Goal: Task Accomplishment & Management: Complete application form

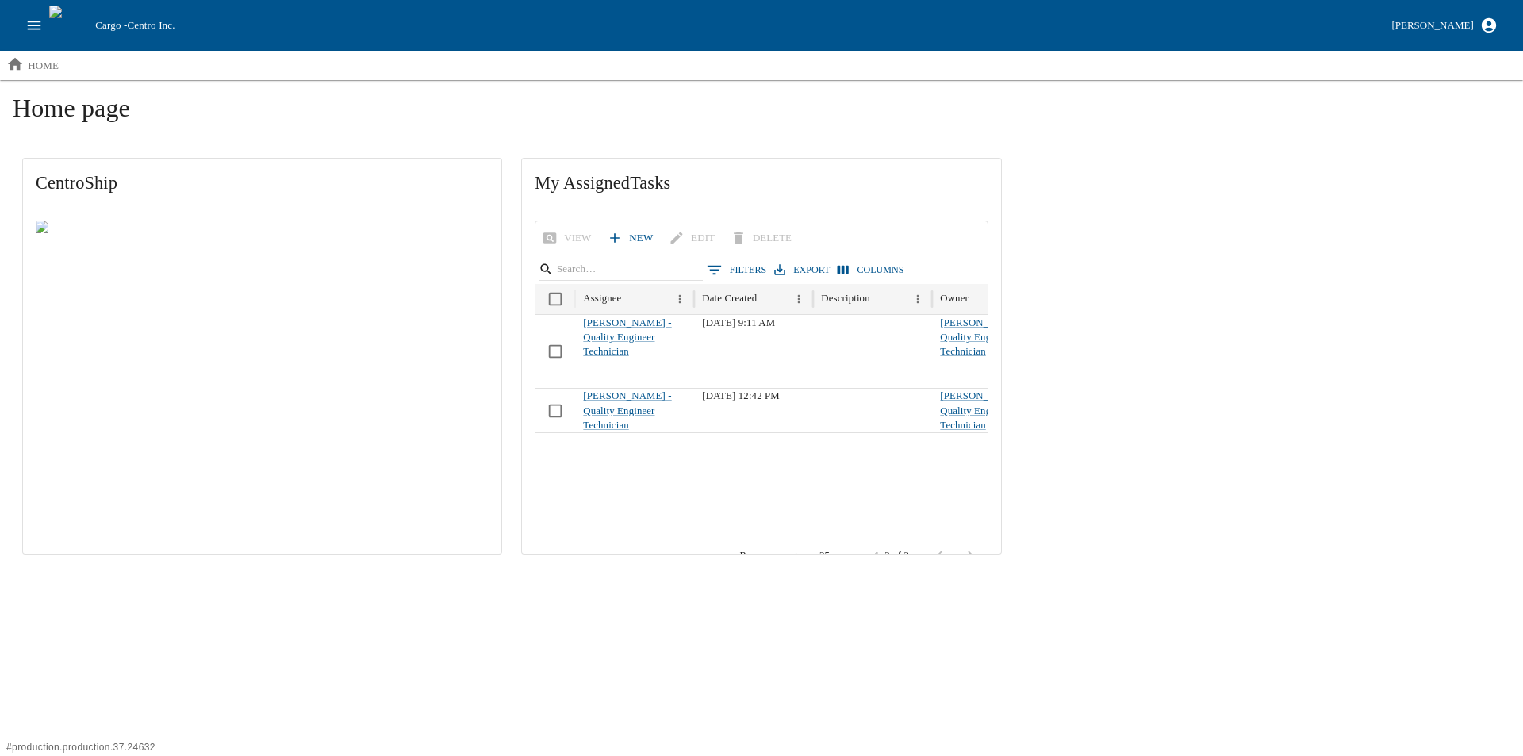
click at [31, 25] on icon "open drawer" at bounding box center [33, 25] width 17 height 17
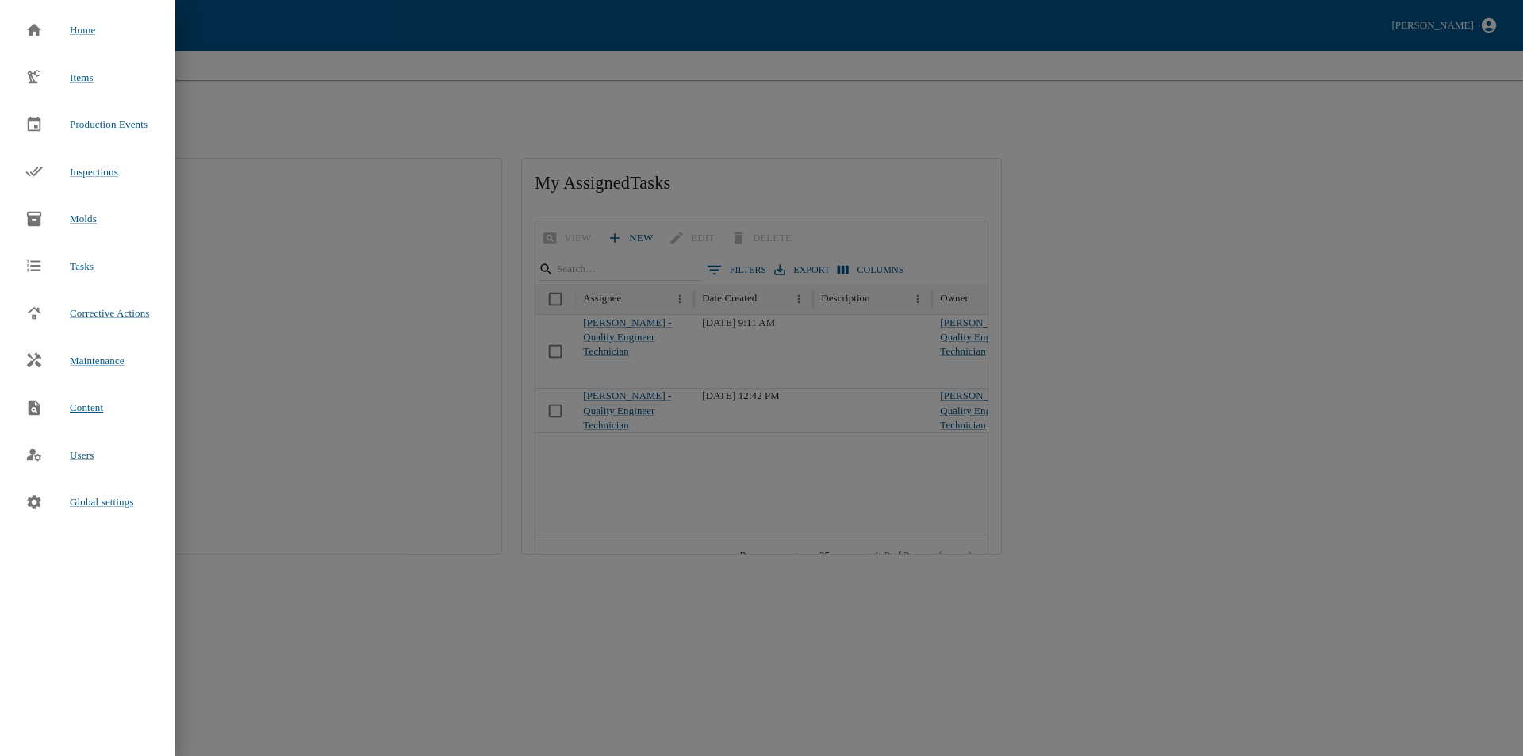
click at [78, 405] on span "Content" at bounding box center [86, 408] width 33 height 16
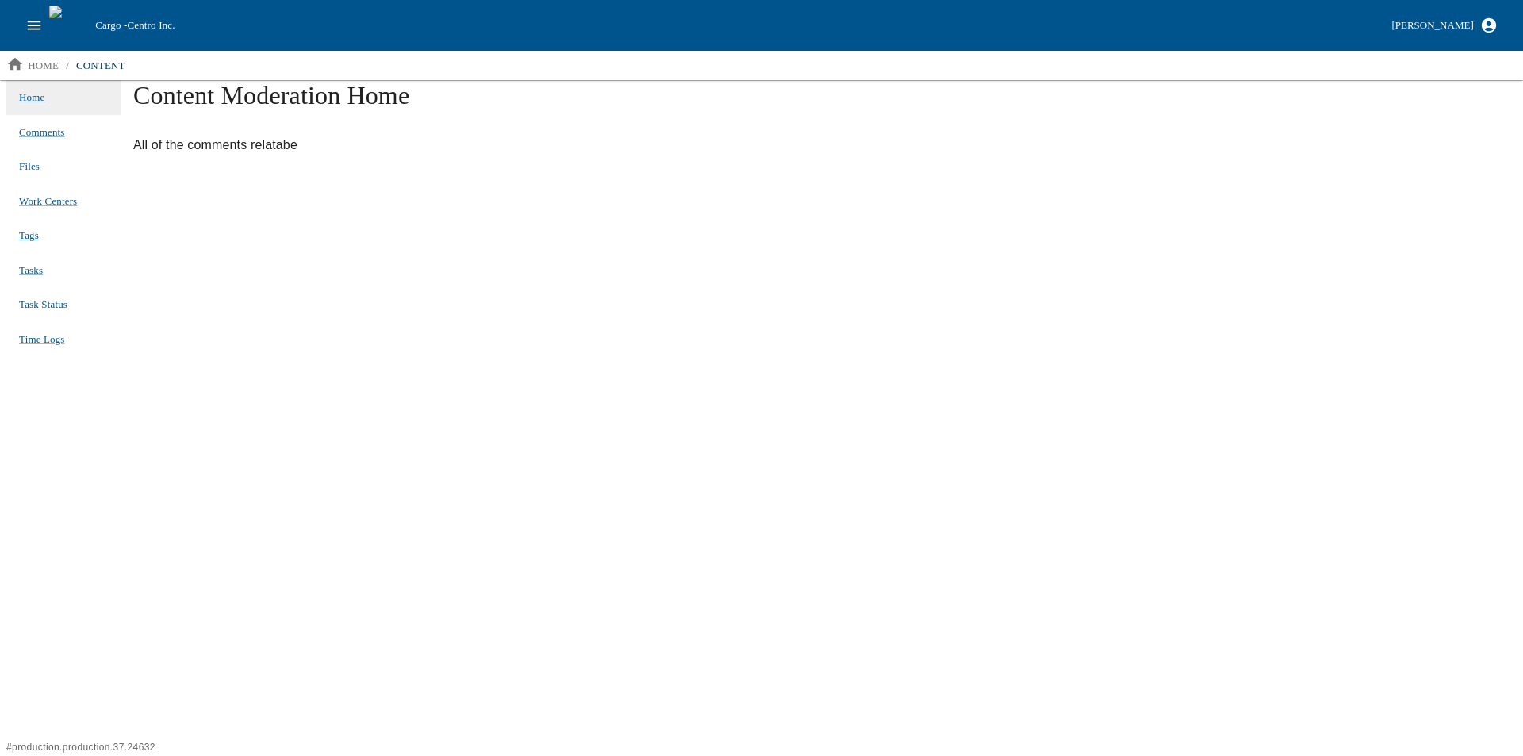
click at [21, 233] on span "Tags" at bounding box center [29, 235] width 20 height 12
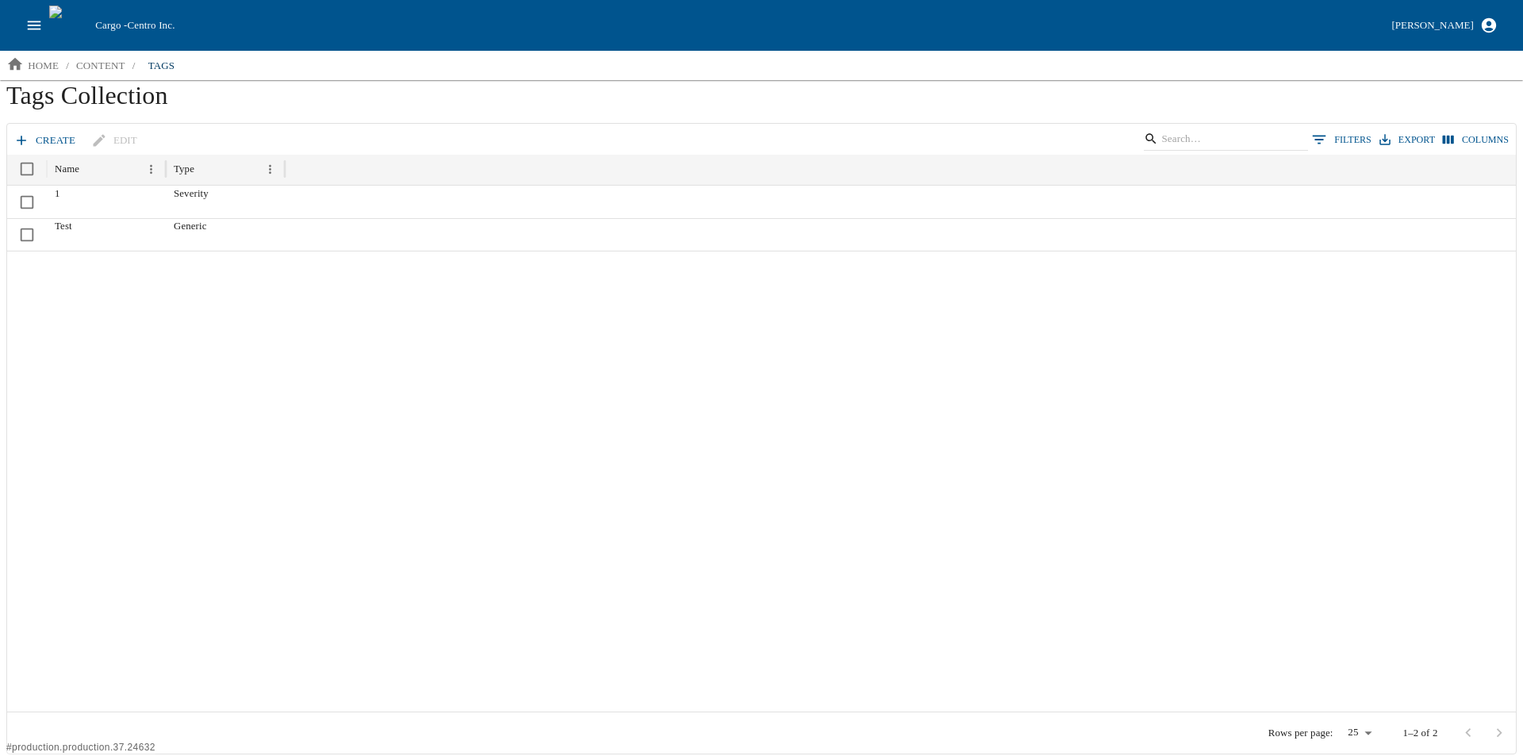
click at [52, 140] on link "create" at bounding box center [45, 141] width 71 height 28
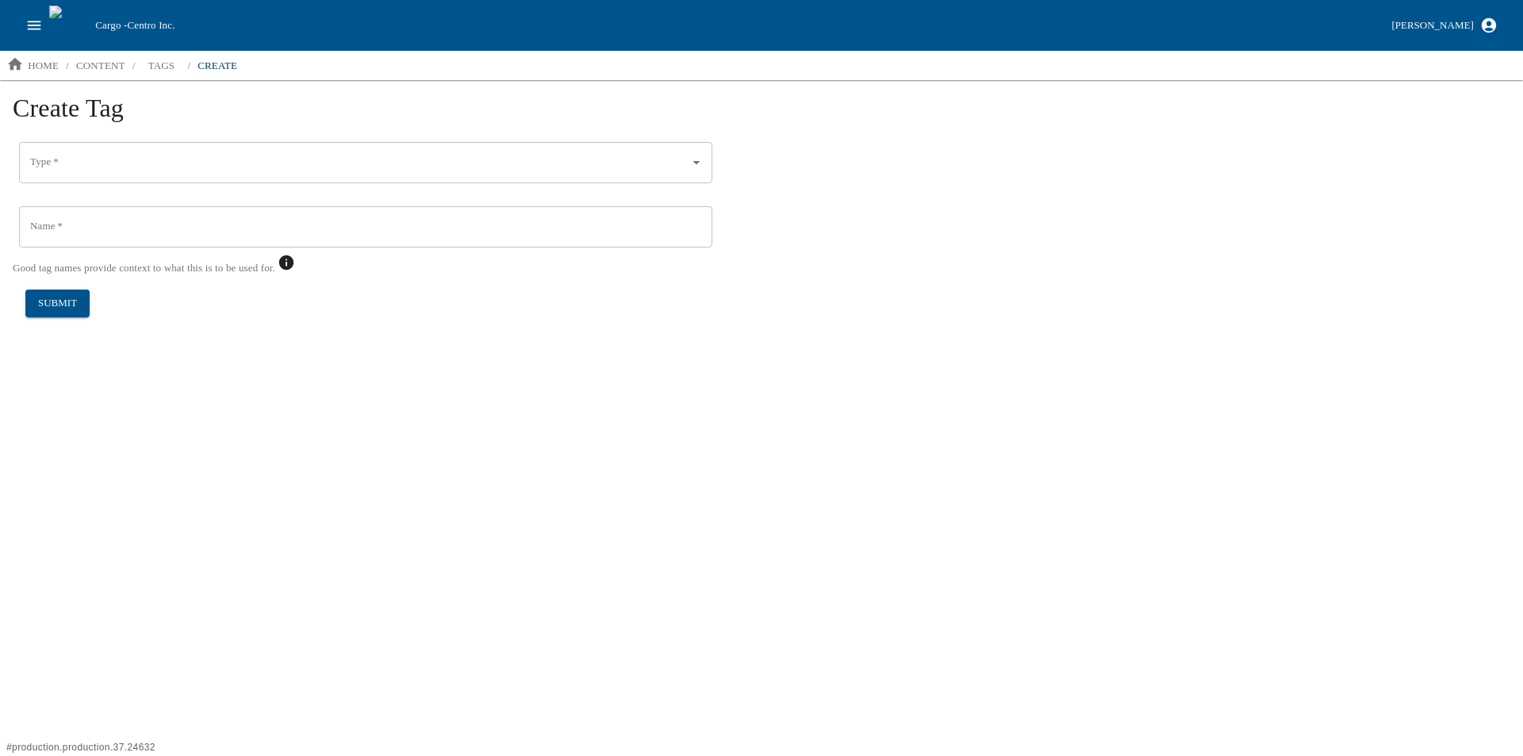
click at [187, 166] on input "Type   *" at bounding box center [353, 162] width 655 height 27
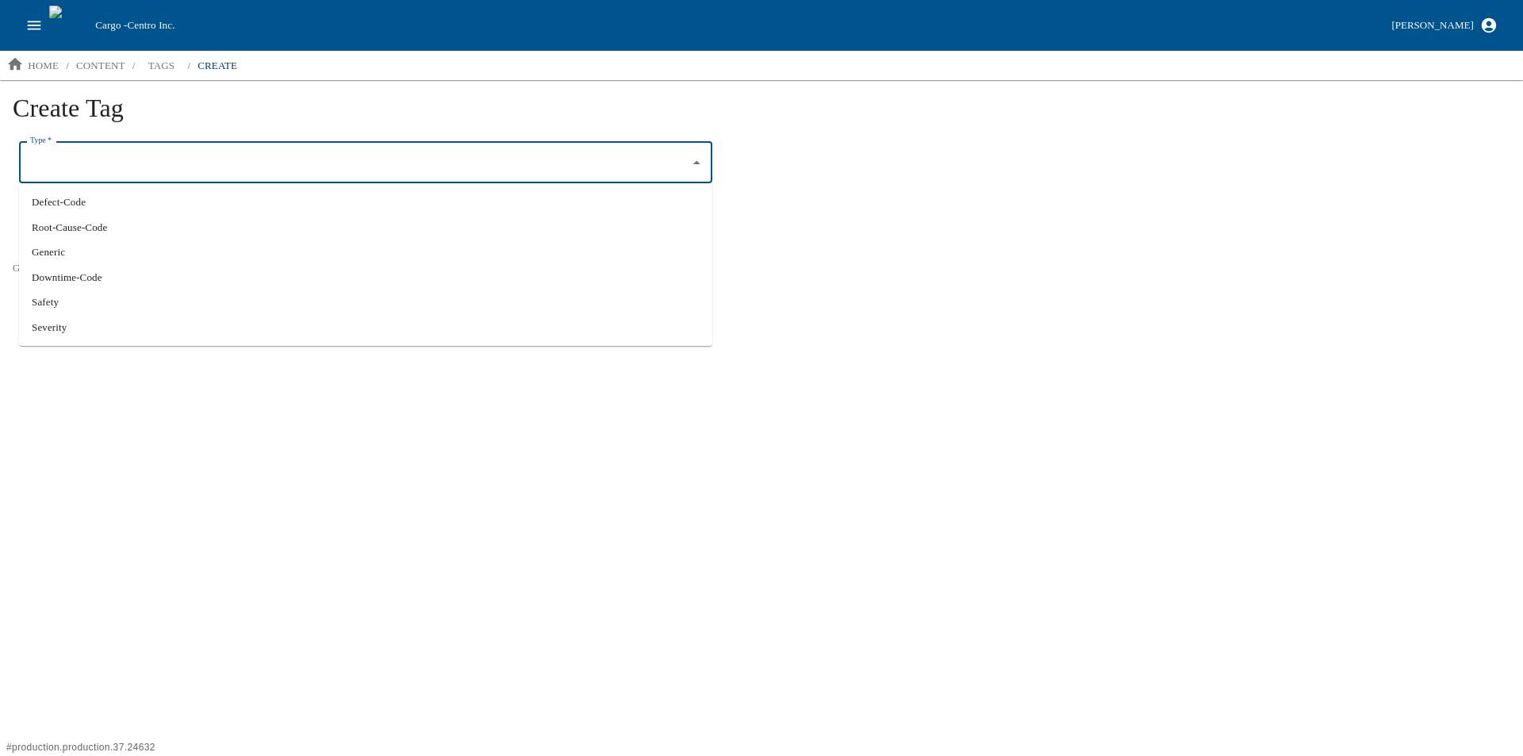
click at [108, 197] on li "Defect-Code" at bounding box center [365, 202] width 693 height 25
type input "Defect-Code"
click at [98, 229] on input "Name   *" at bounding box center [365, 226] width 693 height 41
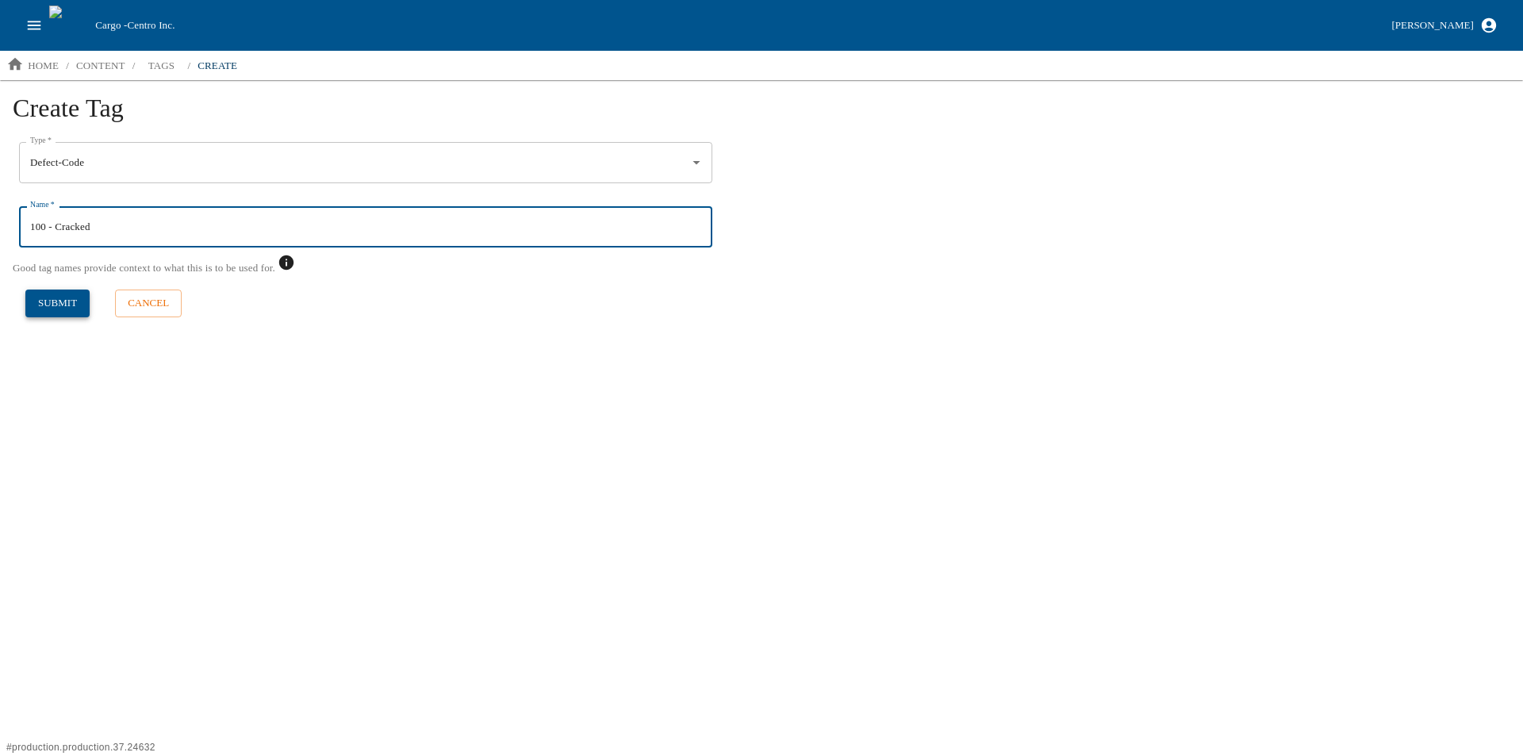
type input "100 - Cracked"
click at [64, 302] on button "submit" at bounding box center [57, 303] width 64 height 28
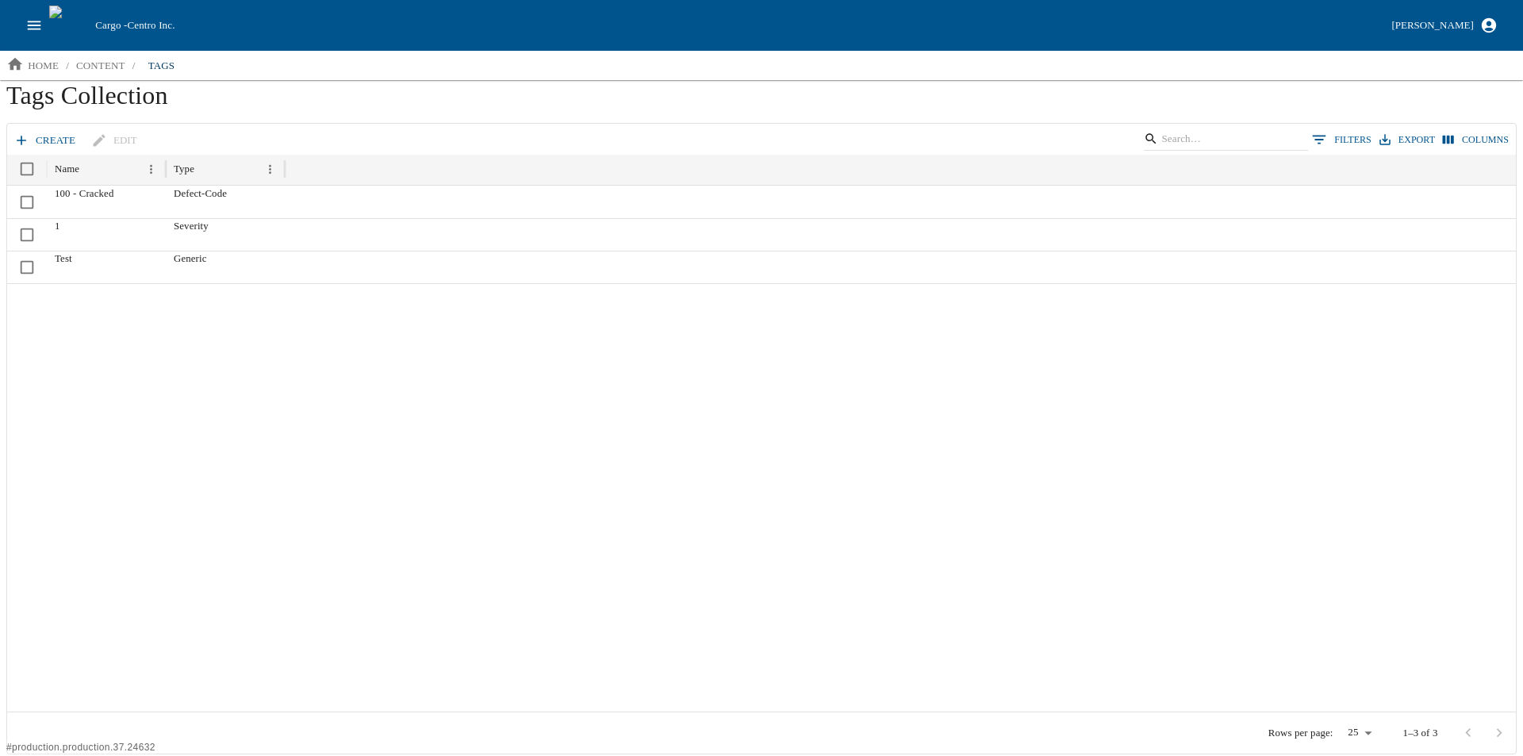
click at [36, 134] on link "create" at bounding box center [45, 141] width 71 height 28
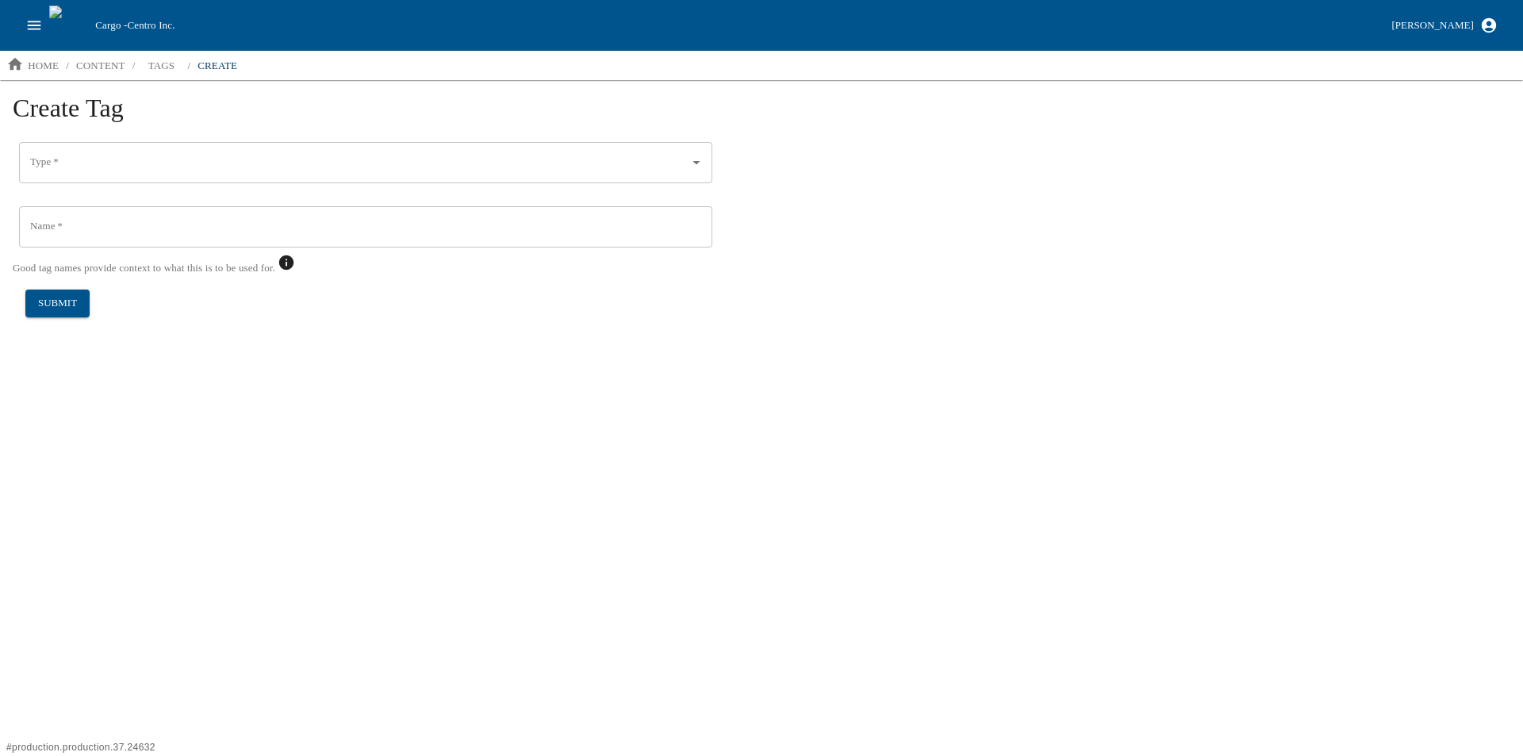
click at [117, 173] on input "Type   *" at bounding box center [353, 162] width 655 height 27
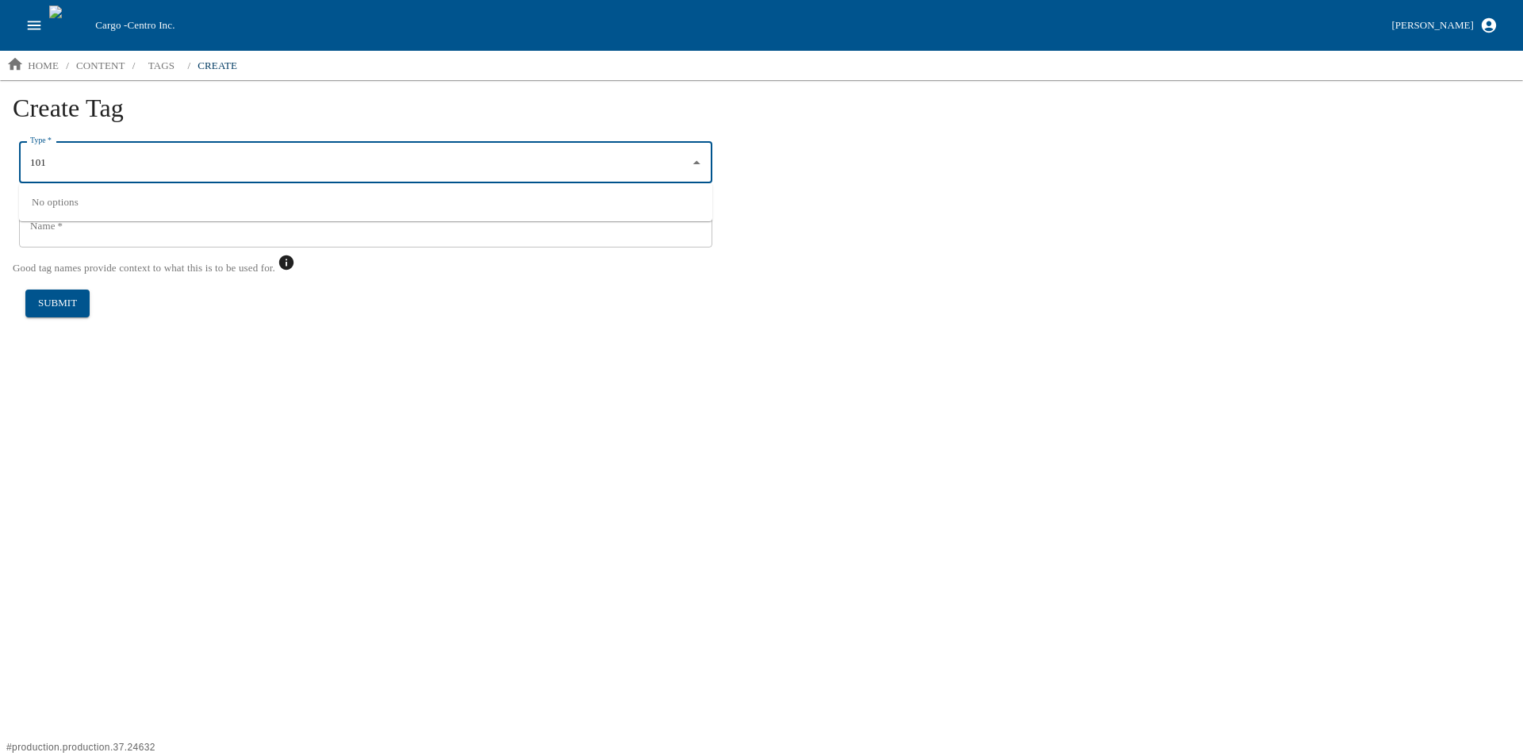
type input "101"
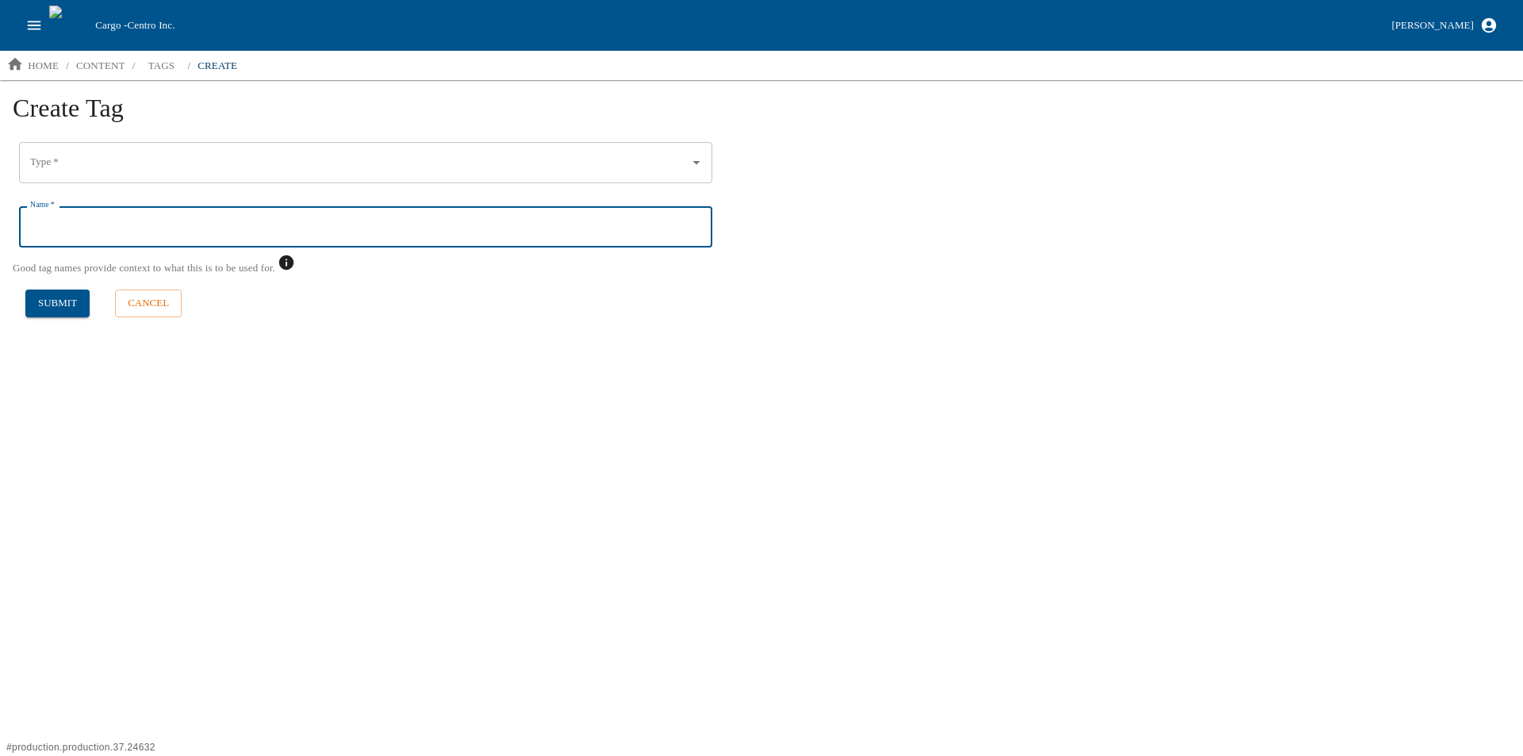
click at [117, 174] on input "Type   *" at bounding box center [353, 162] width 655 height 27
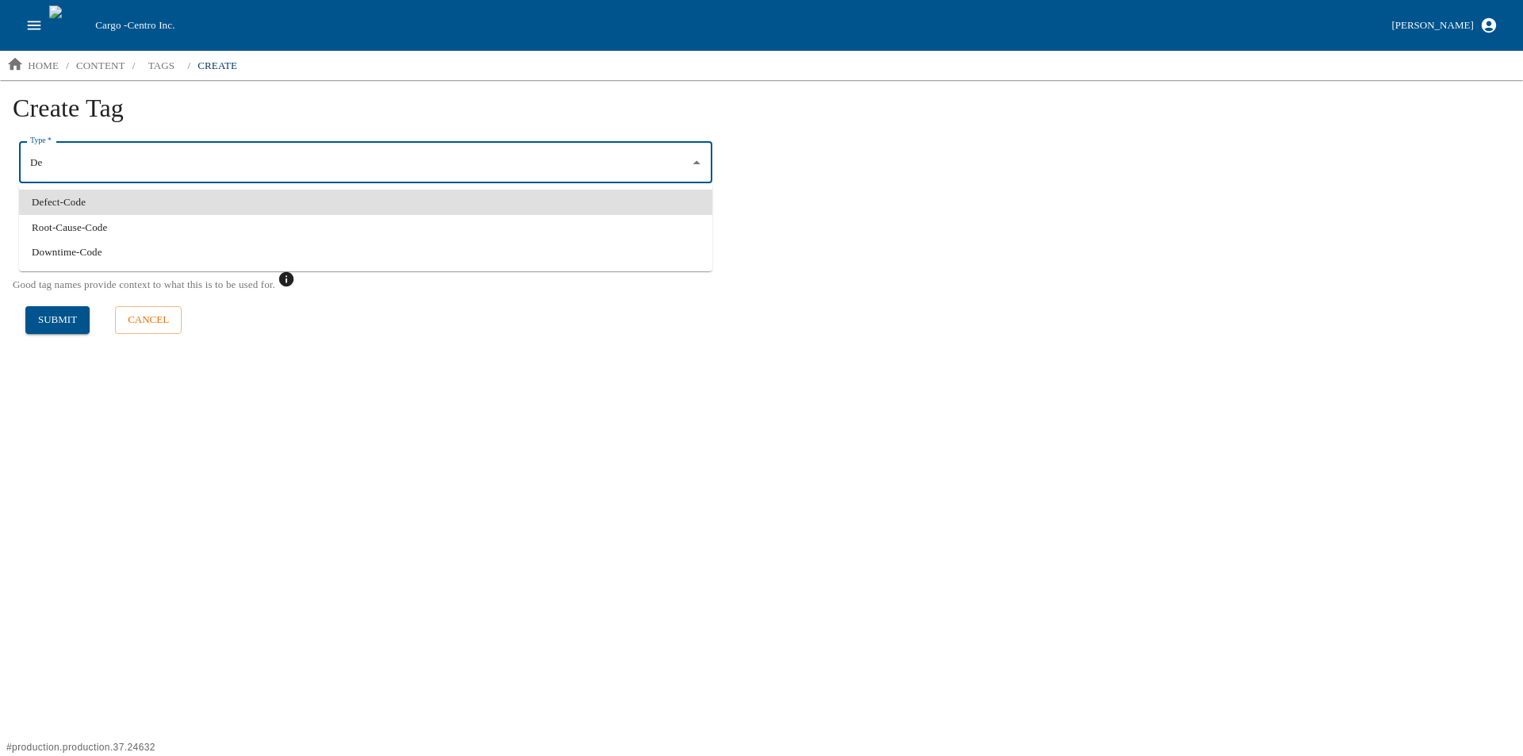
type input "De"
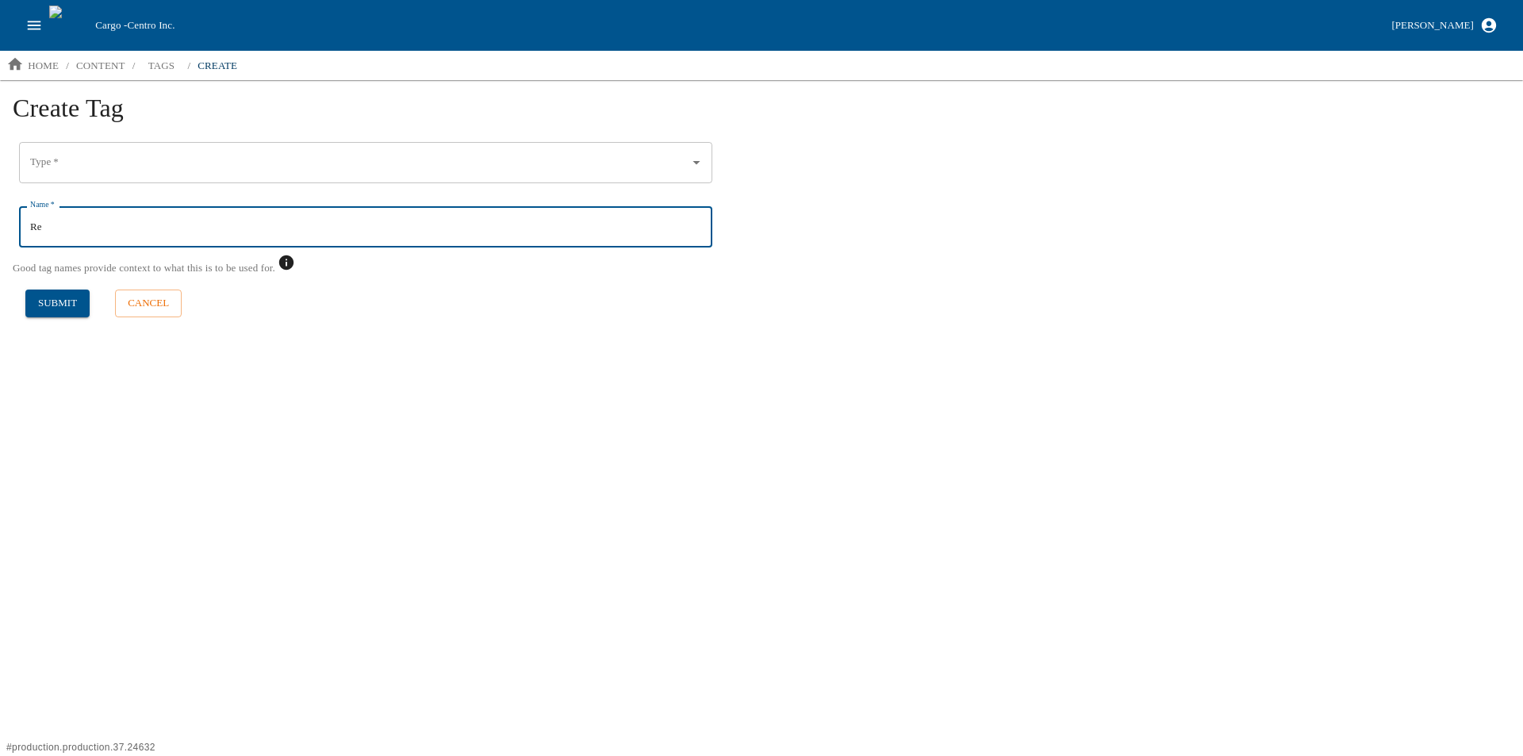
type input "R"
type input "101 - Release Pull-Off"
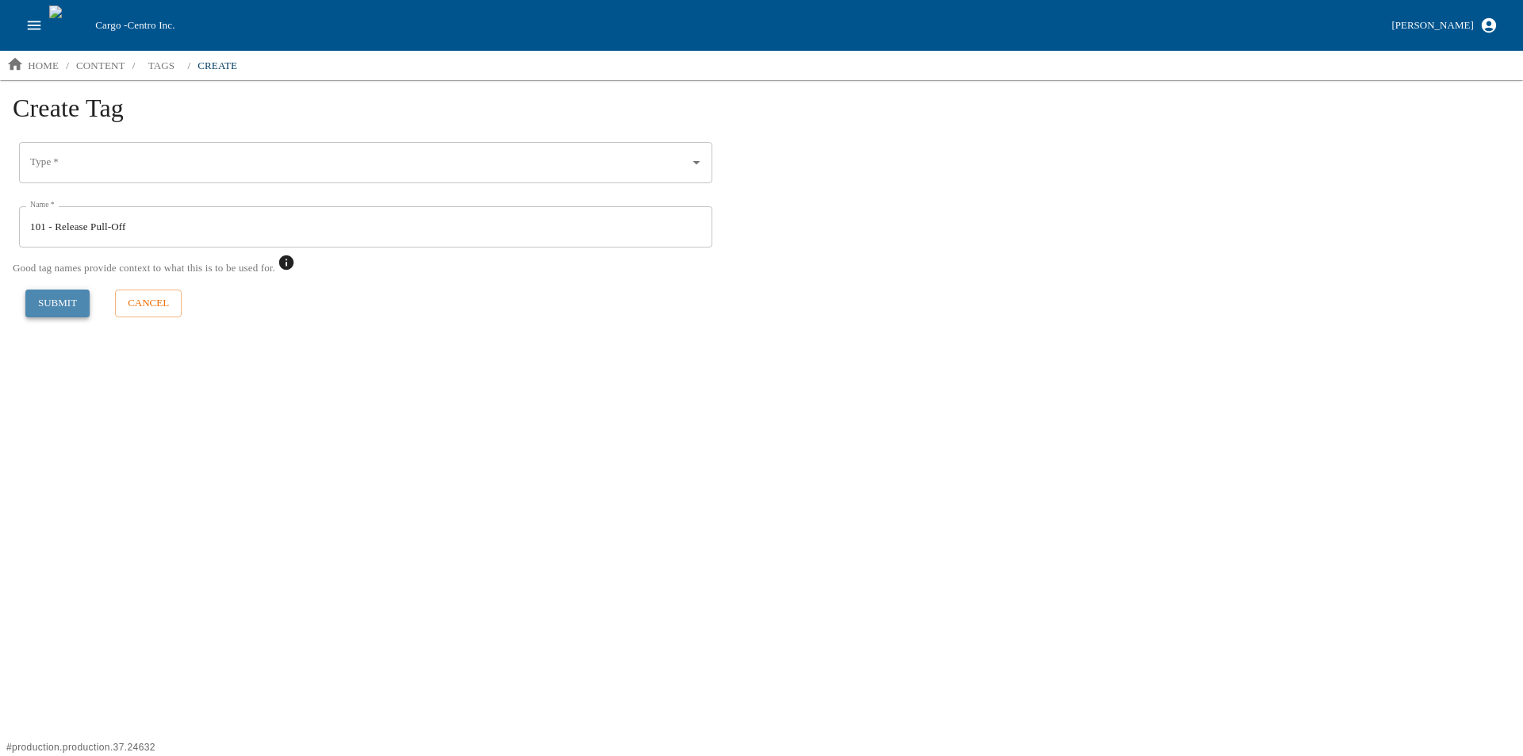
click at [67, 305] on button "submit" at bounding box center [57, 303] width 64 height 28
click at [87, 171] on input "Type   *" at bounding box center [353, 162] width 655 height 27
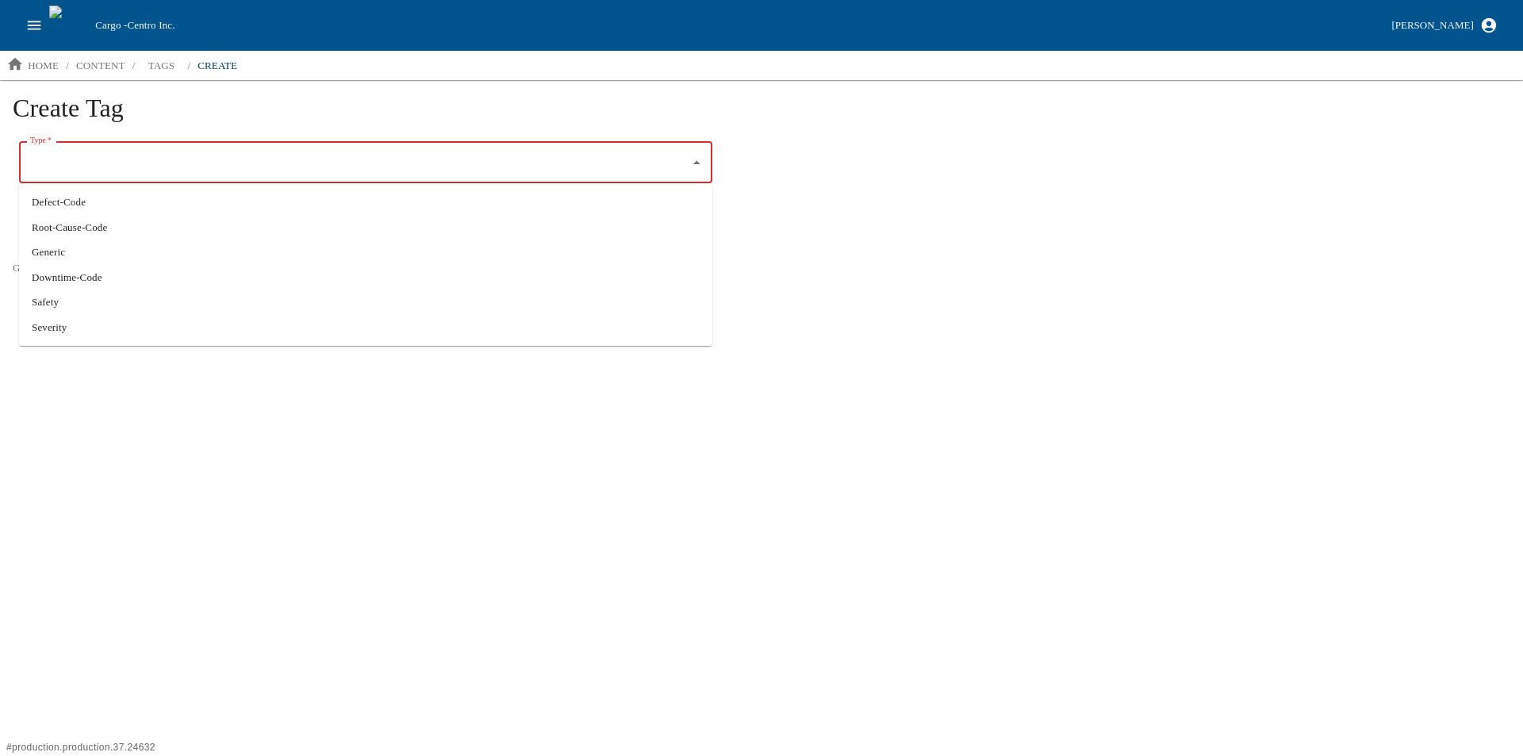
click at [76, 204] on li "Defect-Code" at bounding box center [365, 202] width 693 height 25
type input "Defect-Code"
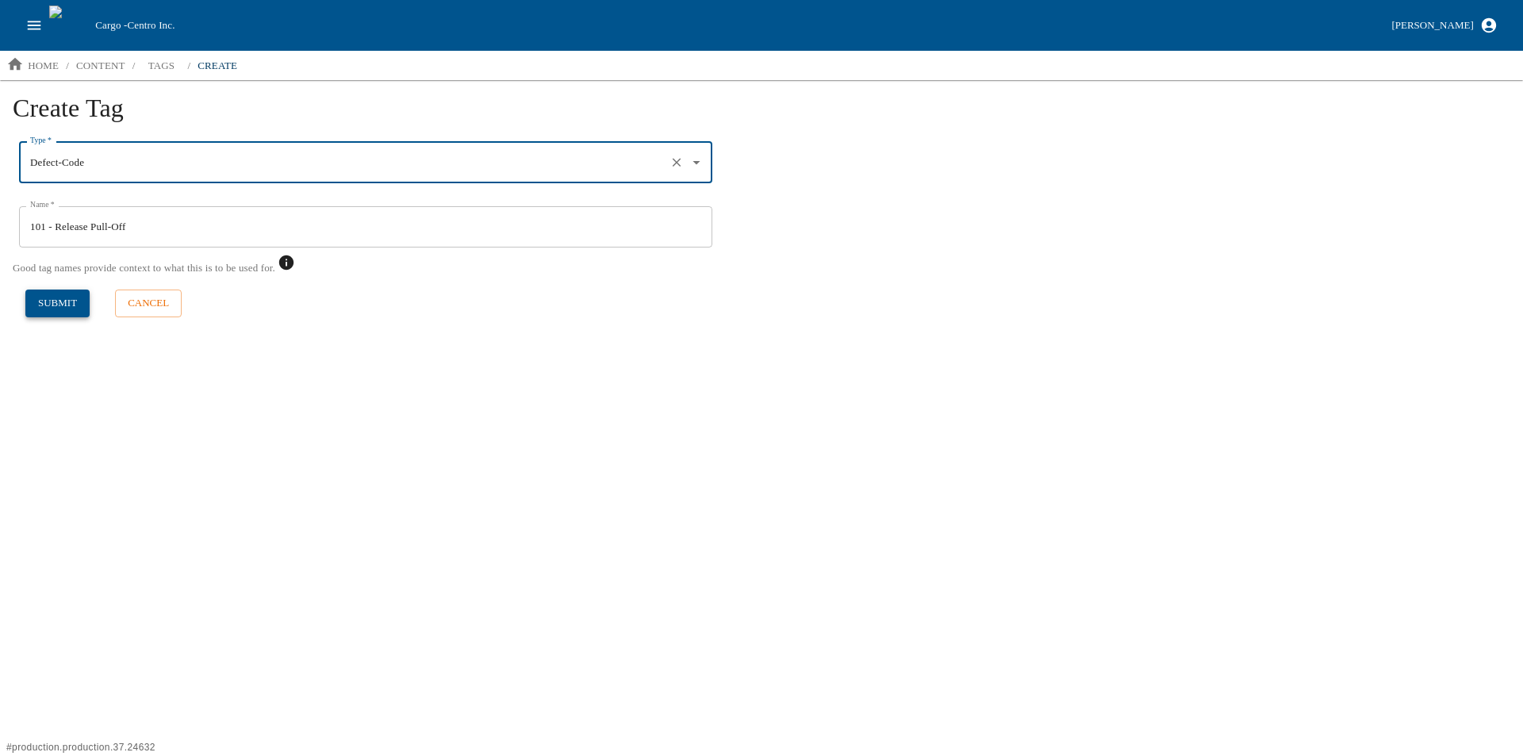
click at [56, 296] on button "submit" at bounding box center [57, 303] width 64 height 28
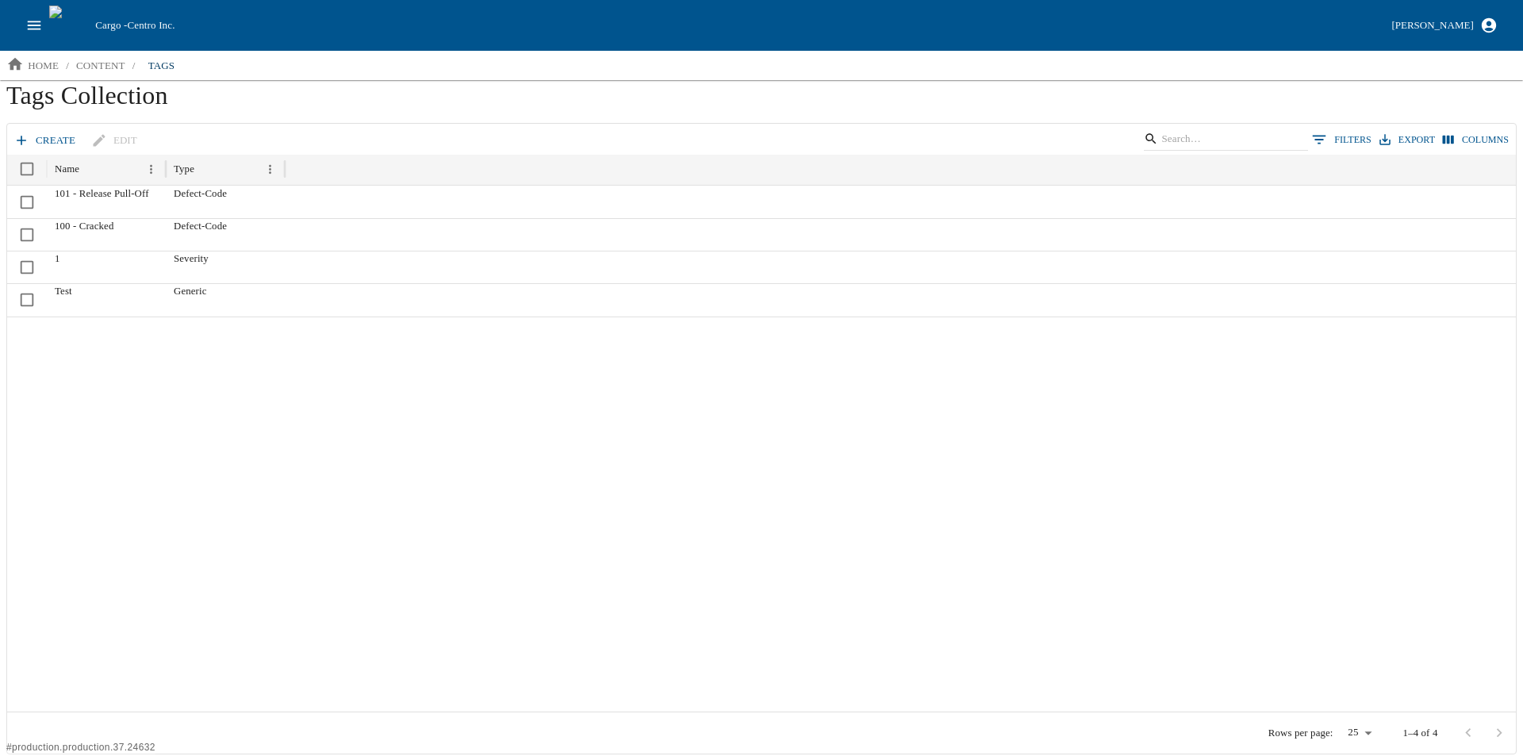
click at [32, 132] on link "create" at bounding box center [45, 141] width 71 height 28
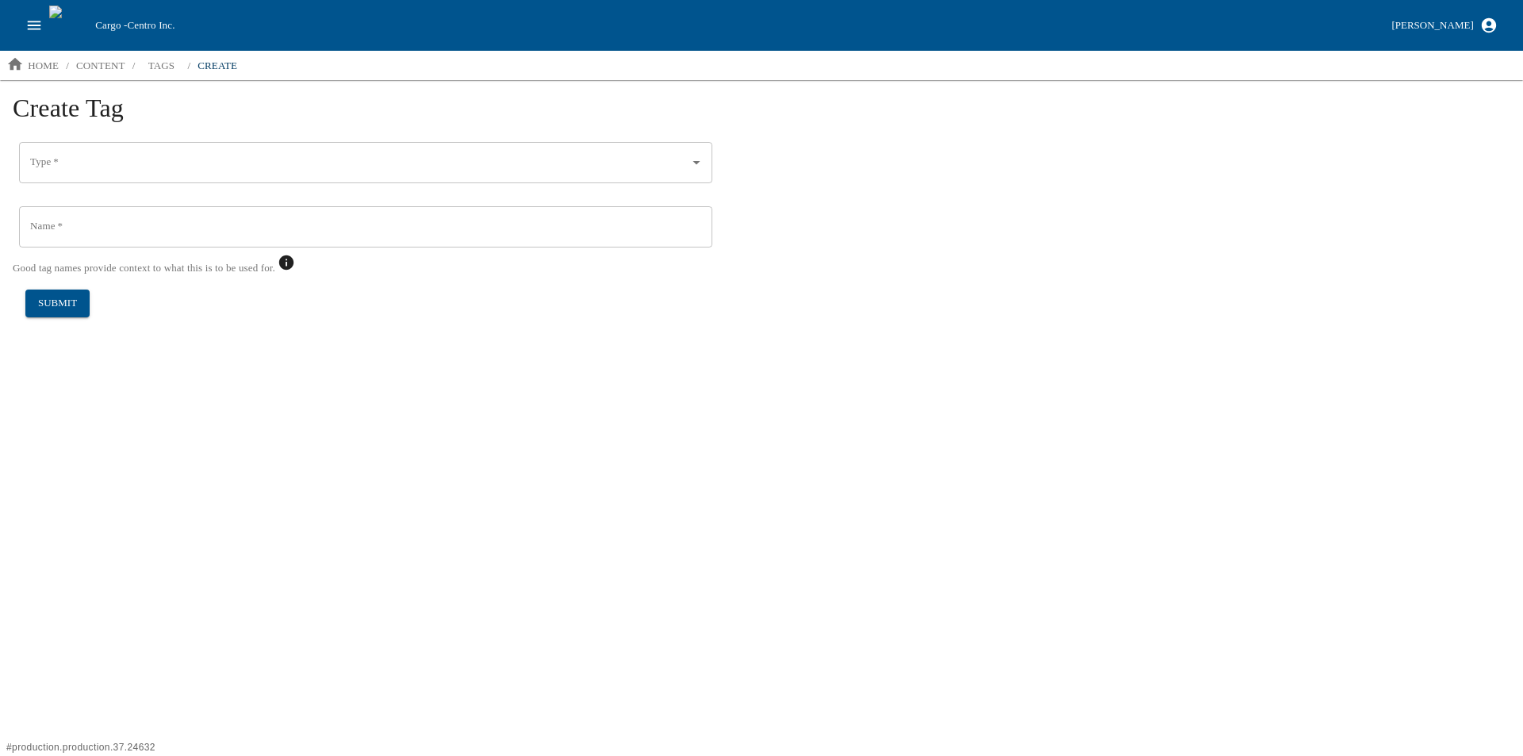
click at [67, 170] on input "Type   *" at bounding box center [353, 162] width 655 height 27
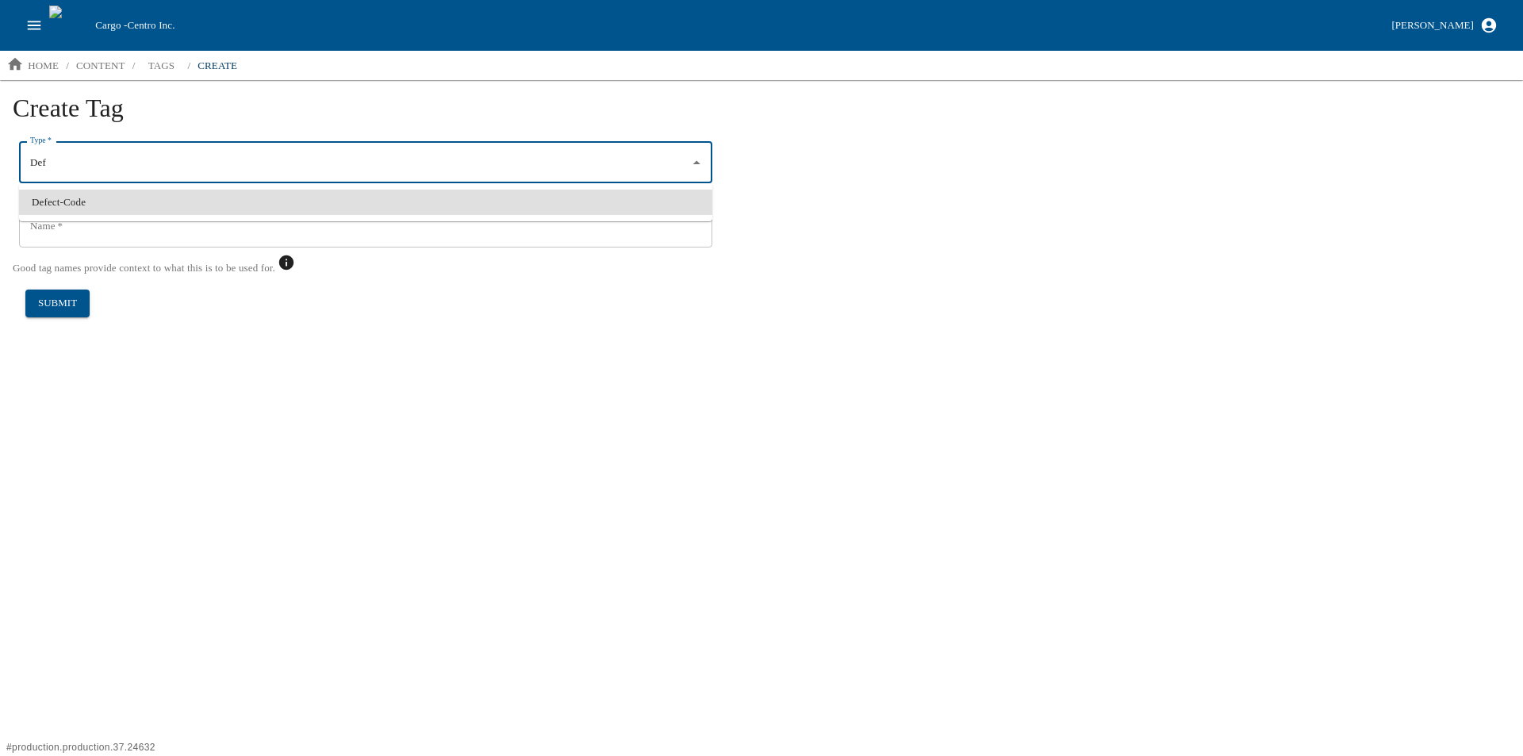
type input "Def"
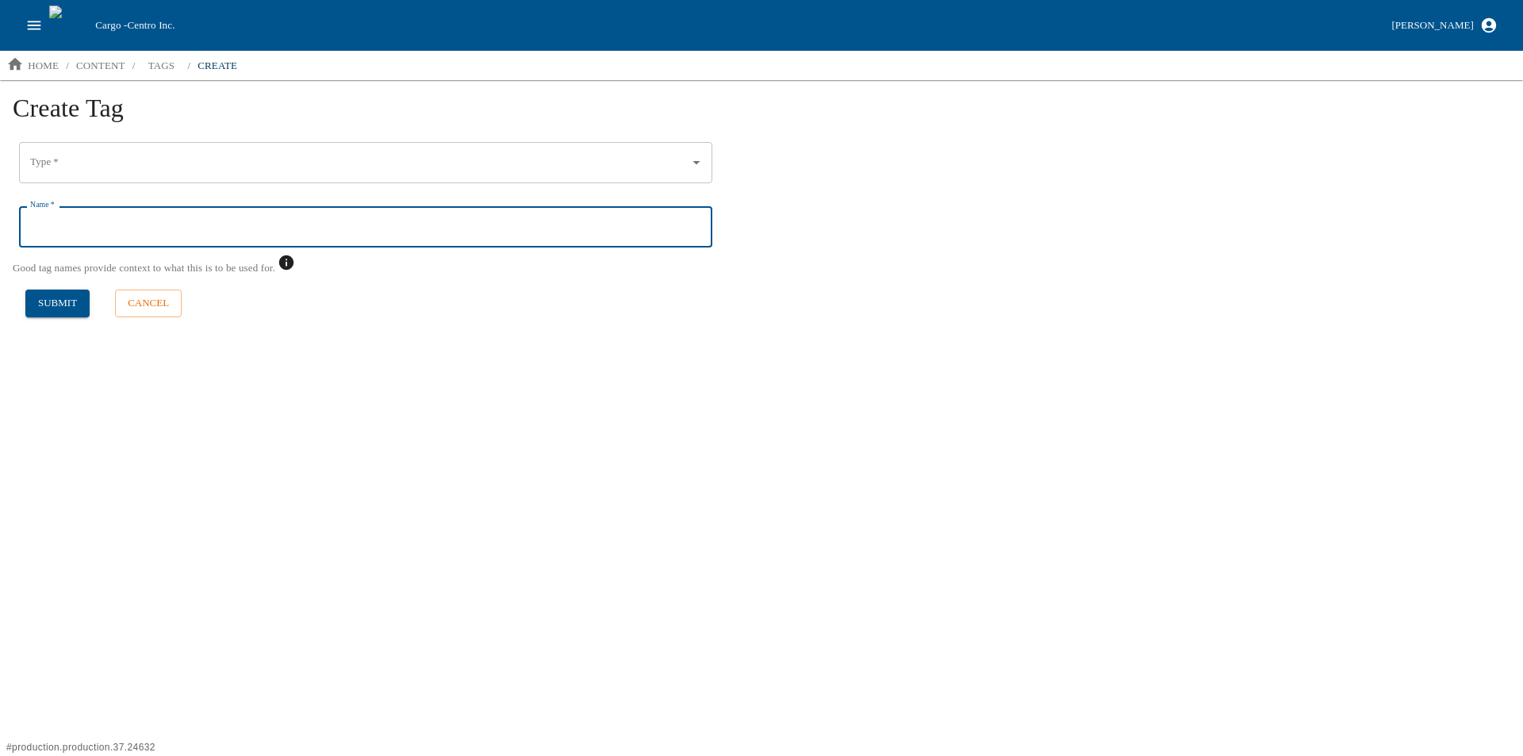
click at [67, 170] on input "Type   *" at bounding box center [353, 162] width 655 height 27
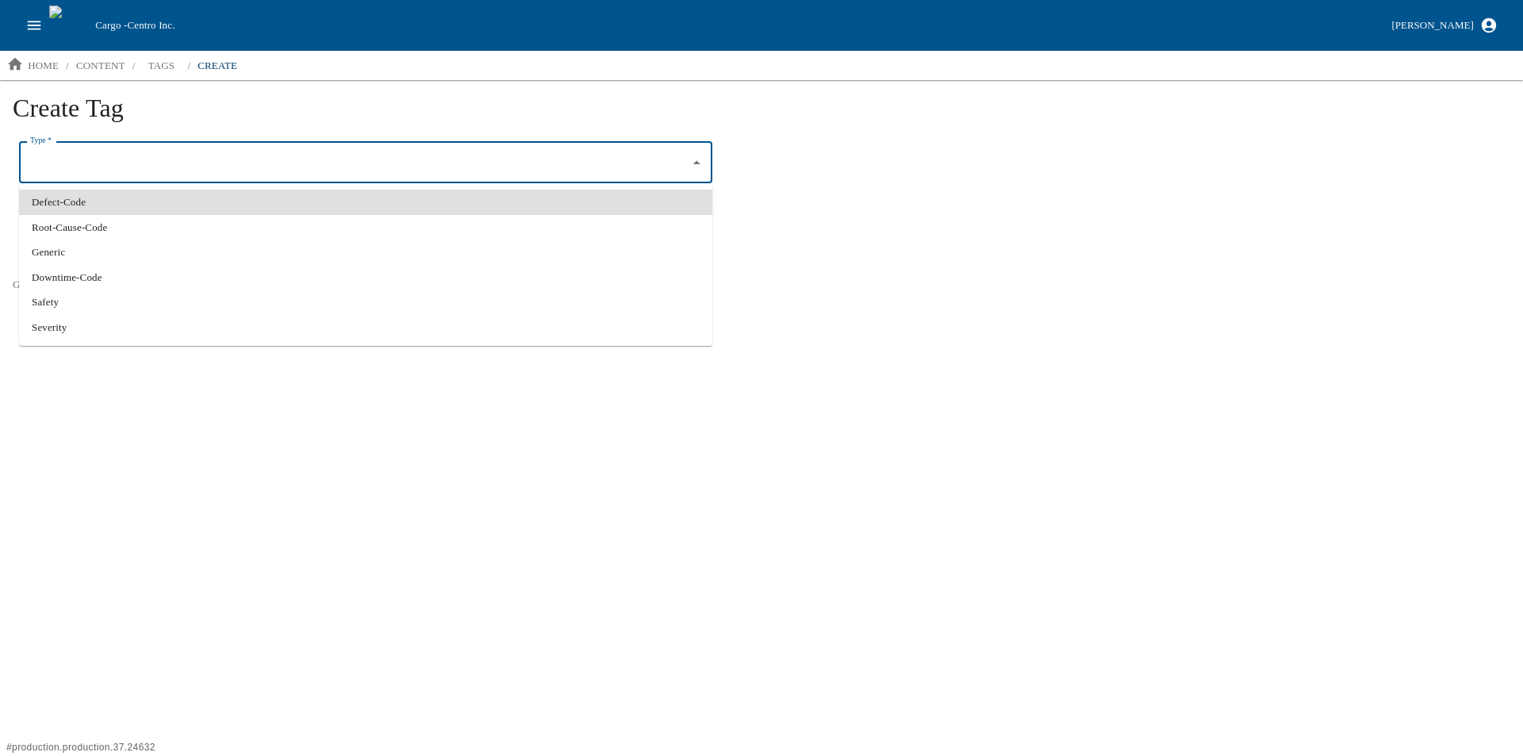
type input "Defect-Code"
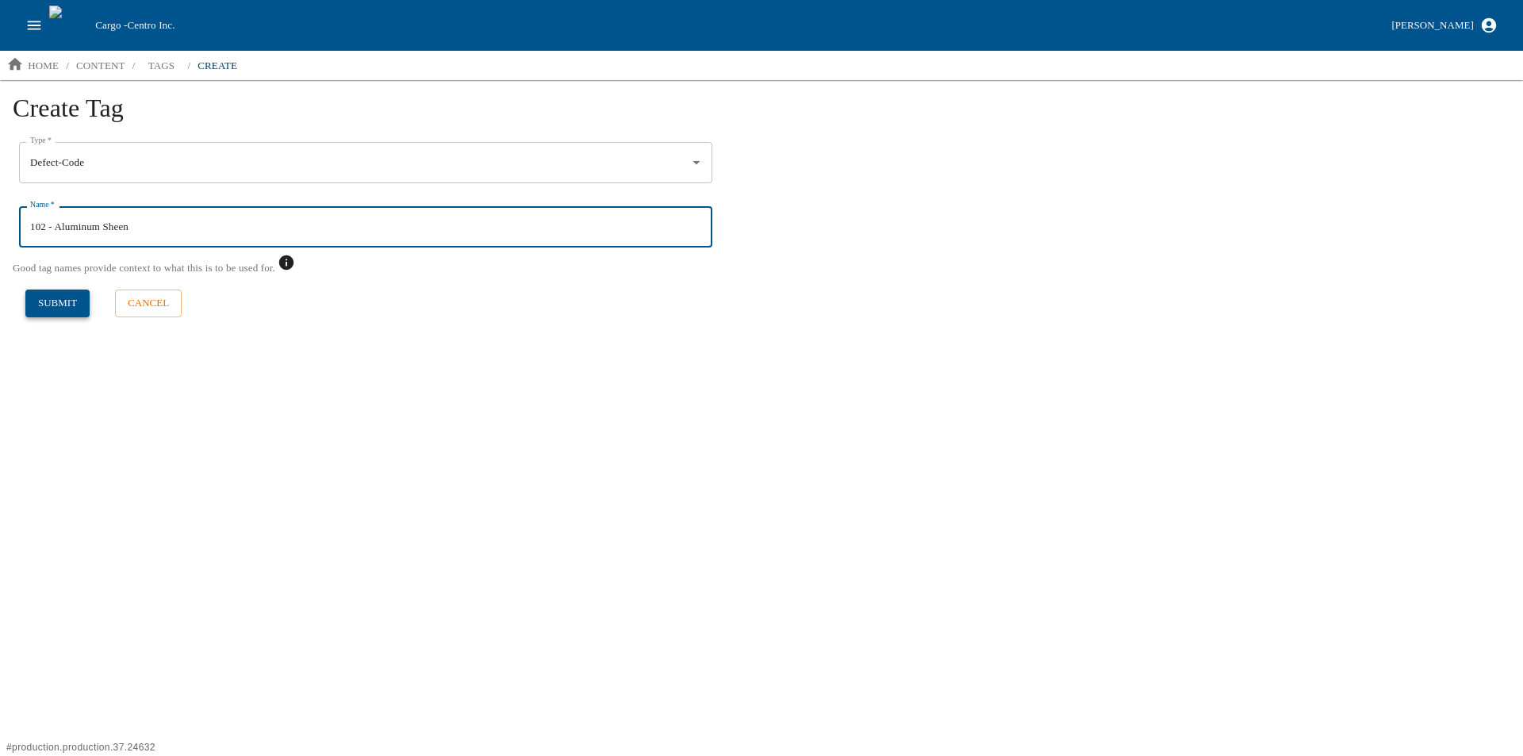
type input "102 - Aluminum Sheen"
click at [48, 306] on button "submit" at bounding box center [57, 303] width 64 height 28
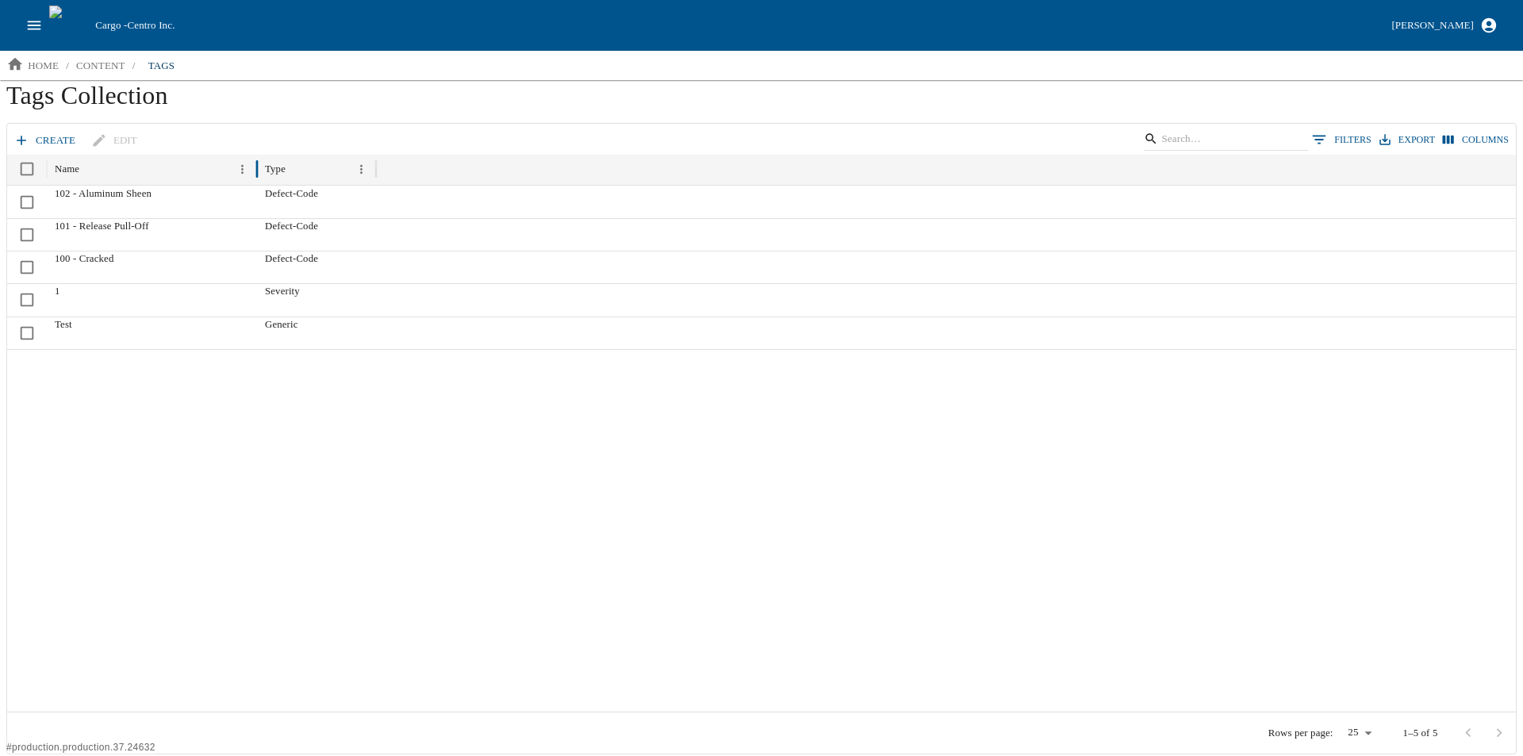
drag, startPoint x: 166, startPoint y: 174, endPoint x: 257, endPoint y: 167, distance: 91.5
click at [257, 167] on div at bounding box center [257, 169] width 8 height 31
click at [23, 131] on link "create" at bounding box center [45, 141] width 71 height 28
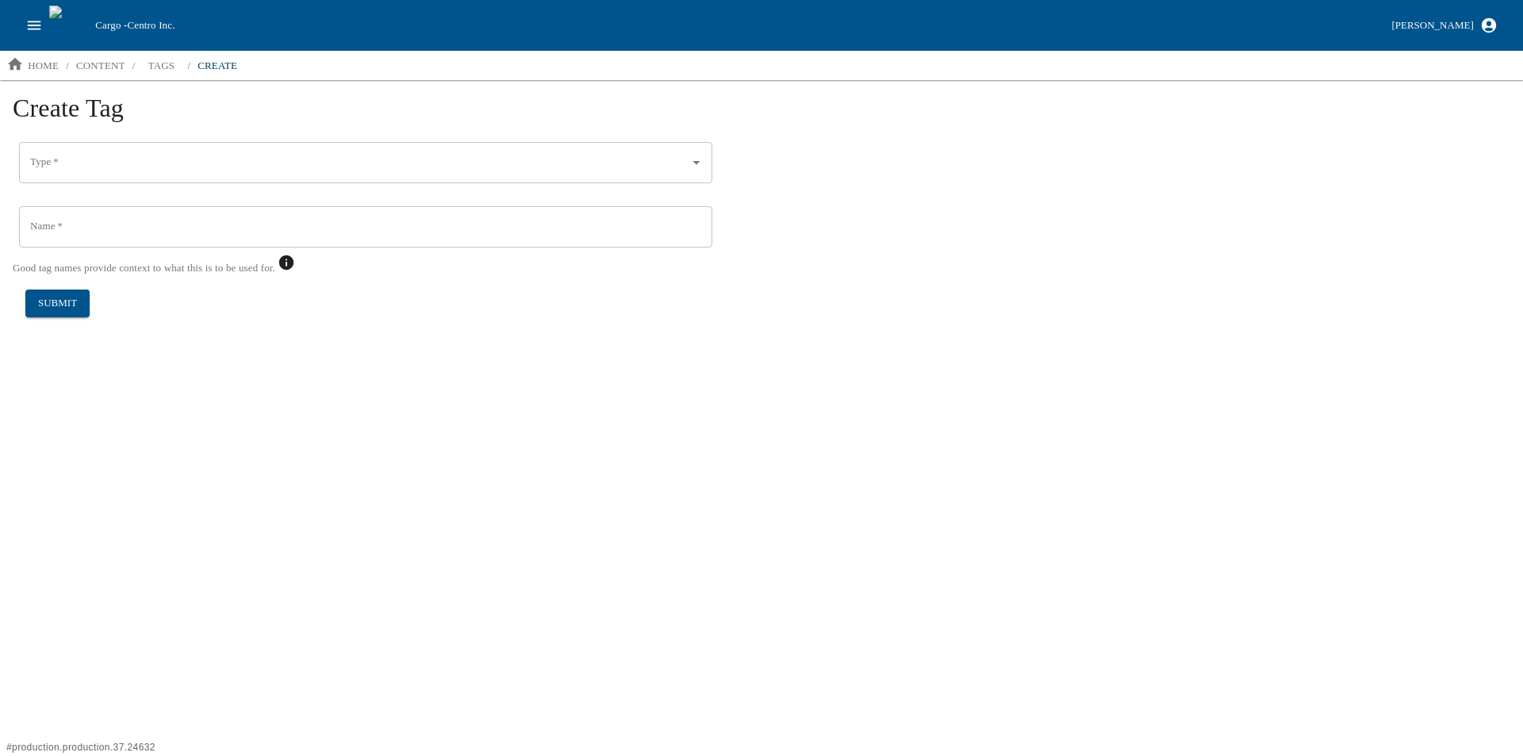
click at [107, 155] on input "Type   *" at bounding box center [353, 162] width 655 height 27
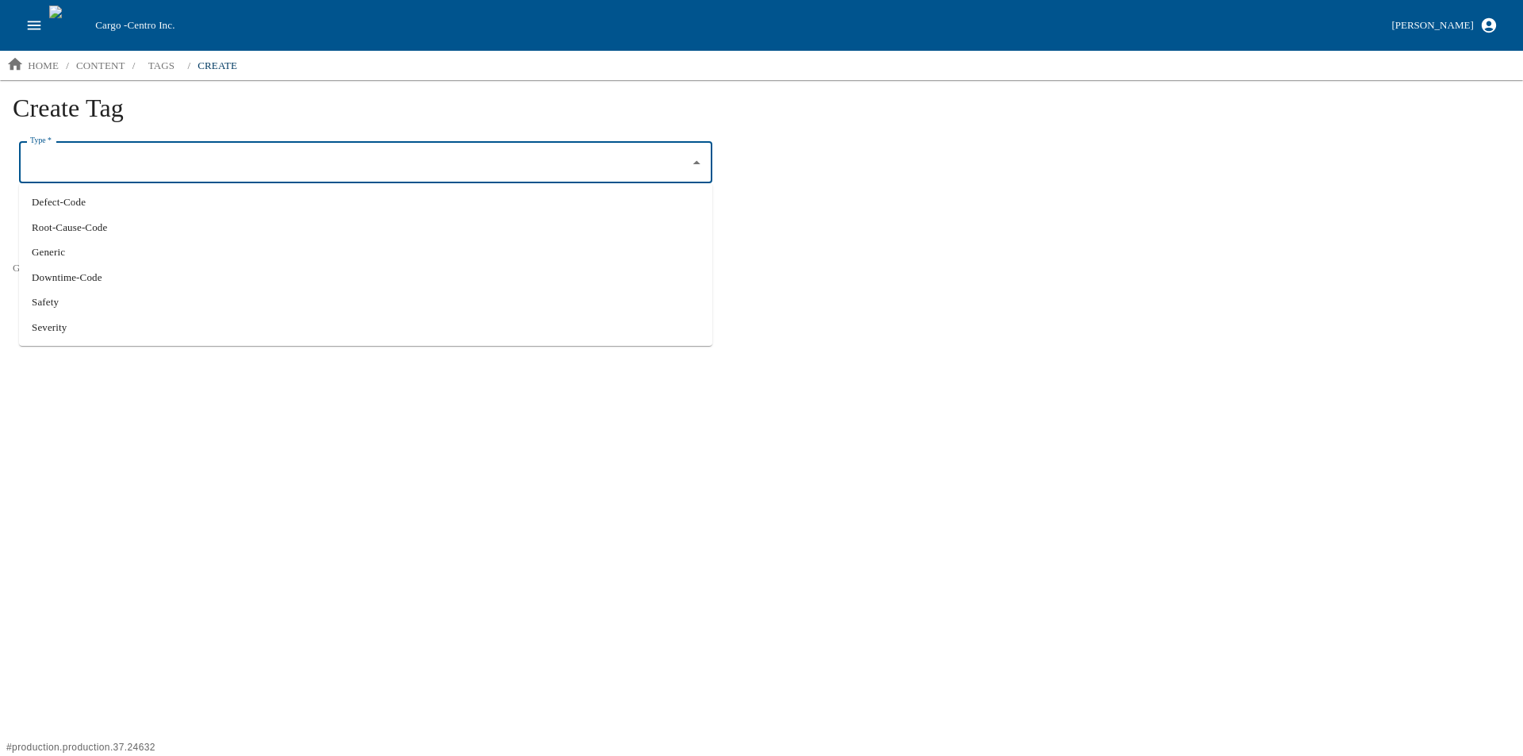
click at [56, 198] on li "Defect-Code" at bounding box center [365, 202] width 693 height 25
type input "Defect-Code"
click at [63, 222] on input "Name   *" at bounding box center [365, 226] width 693 height 41
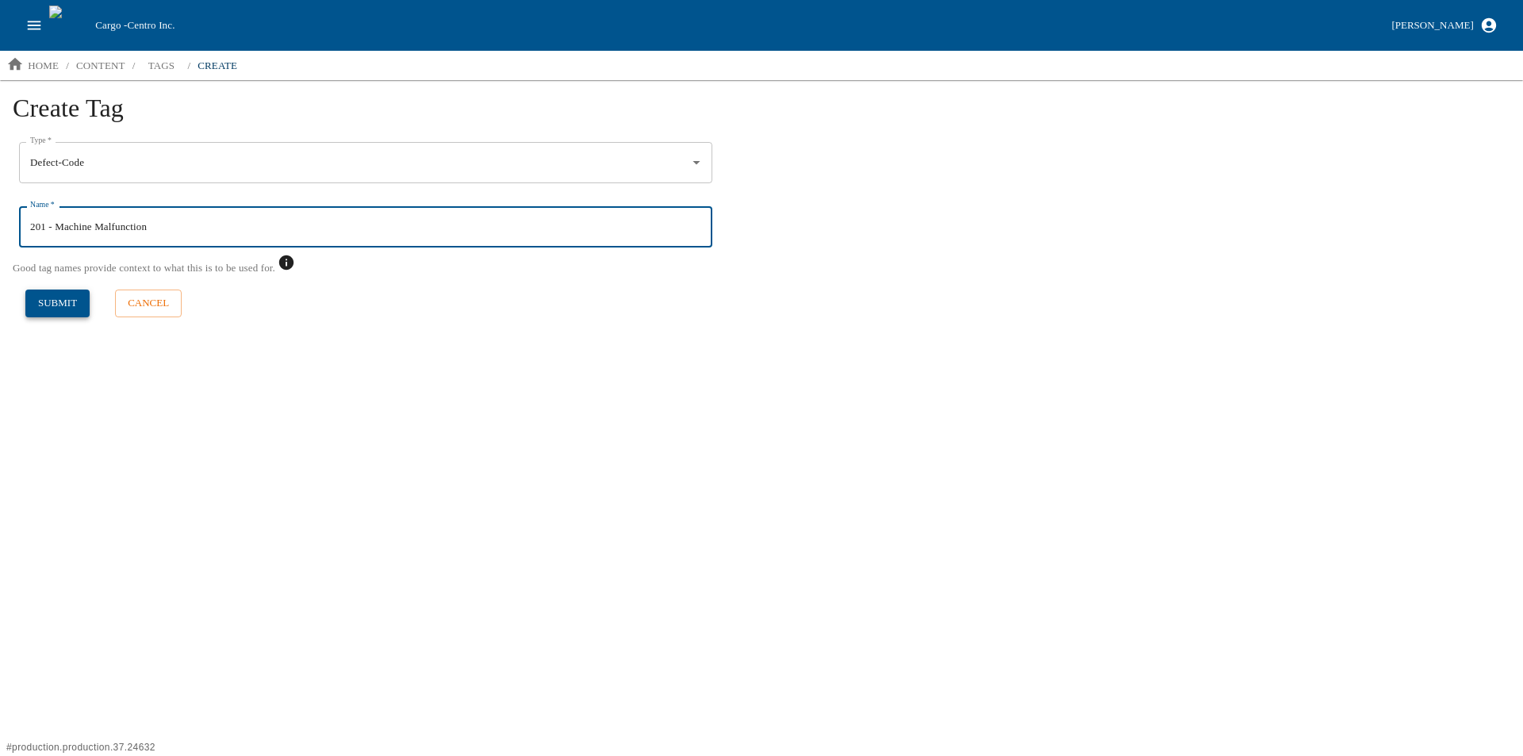
type input "201 - Machine Malfunction"
click at [59, 308] on button "submit" at bounding box center [57, 303] width 64 height 28
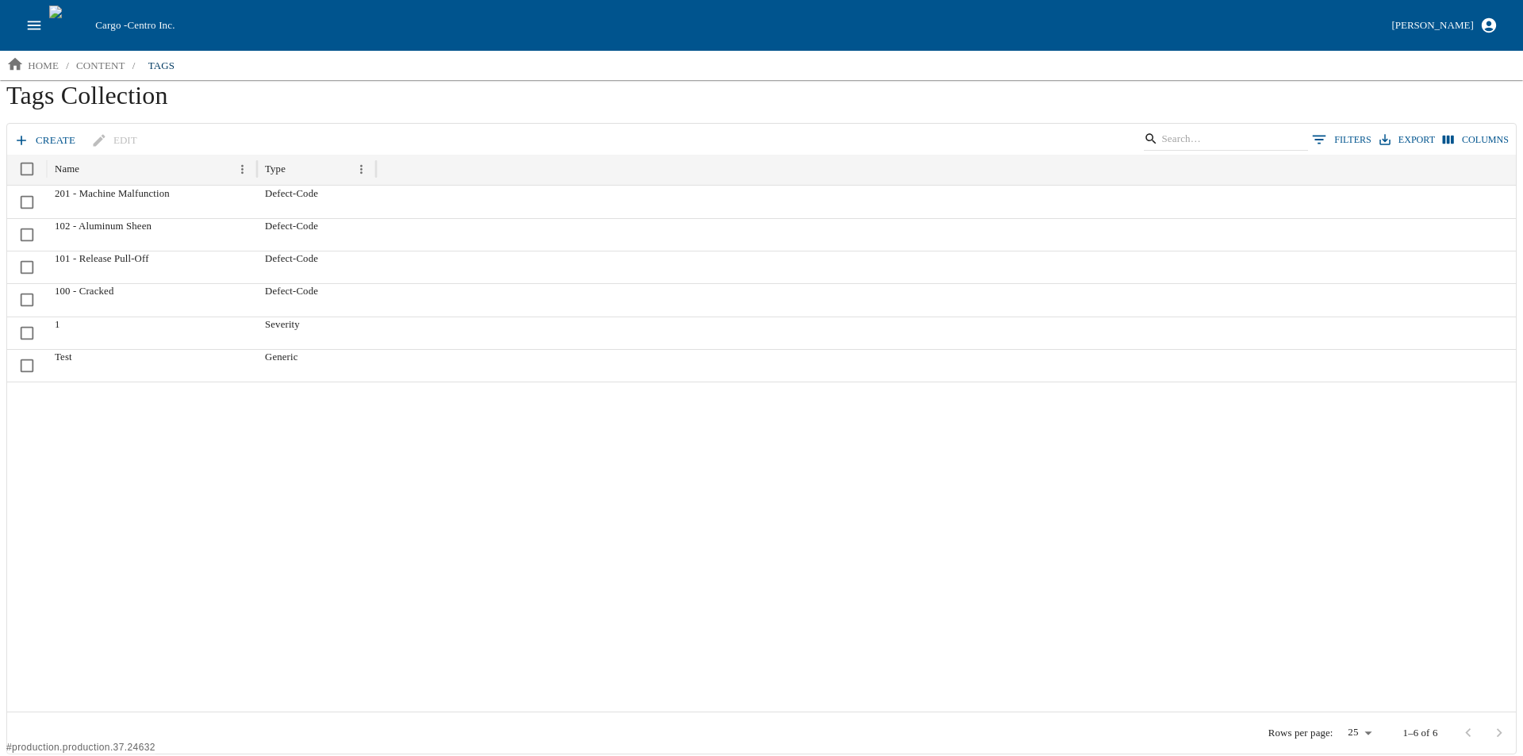
click at [26, 136] on icon at bounding box center [21, 140] width 16 height 16
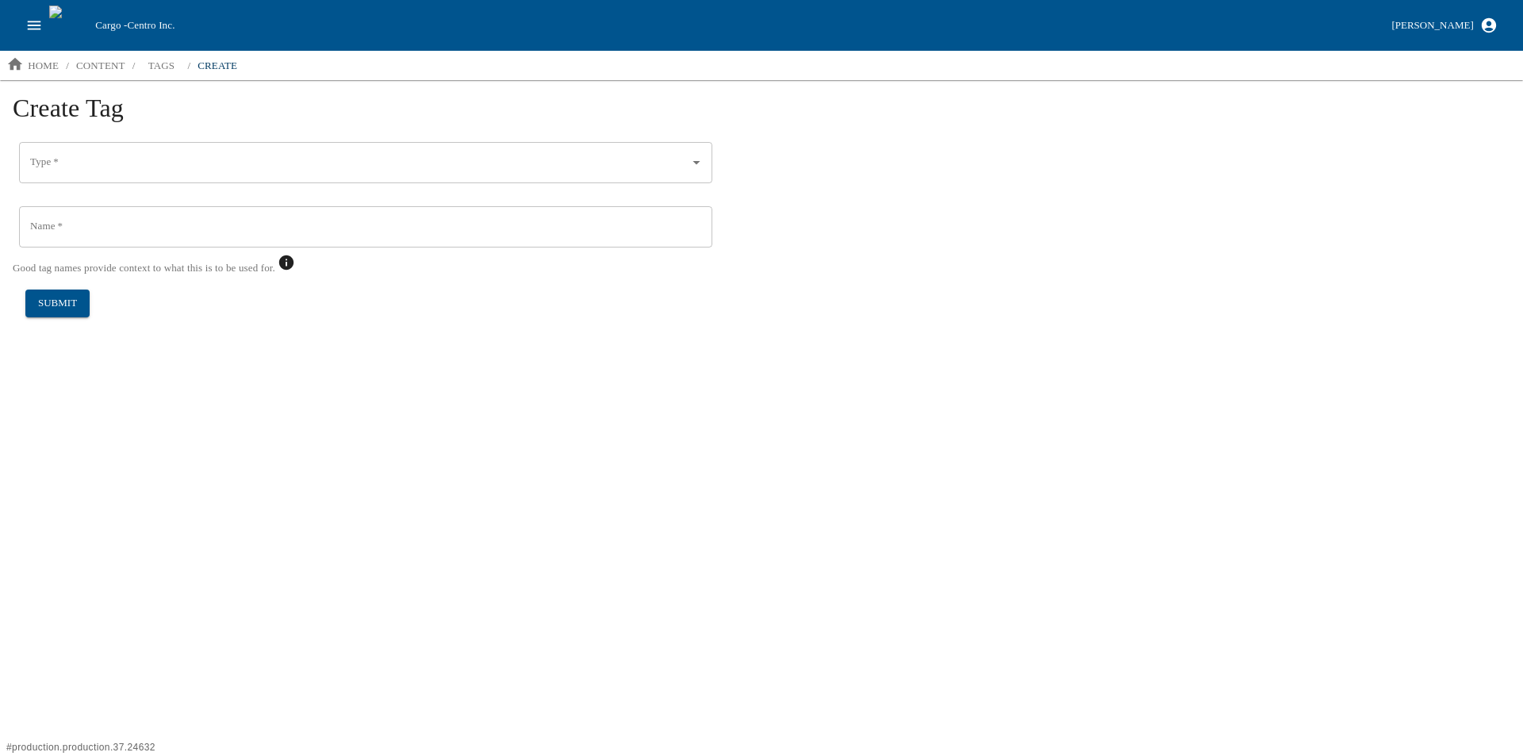
click at [59, 159] on input "Type   *" at bounding box center [353, 162] width 655 height 27
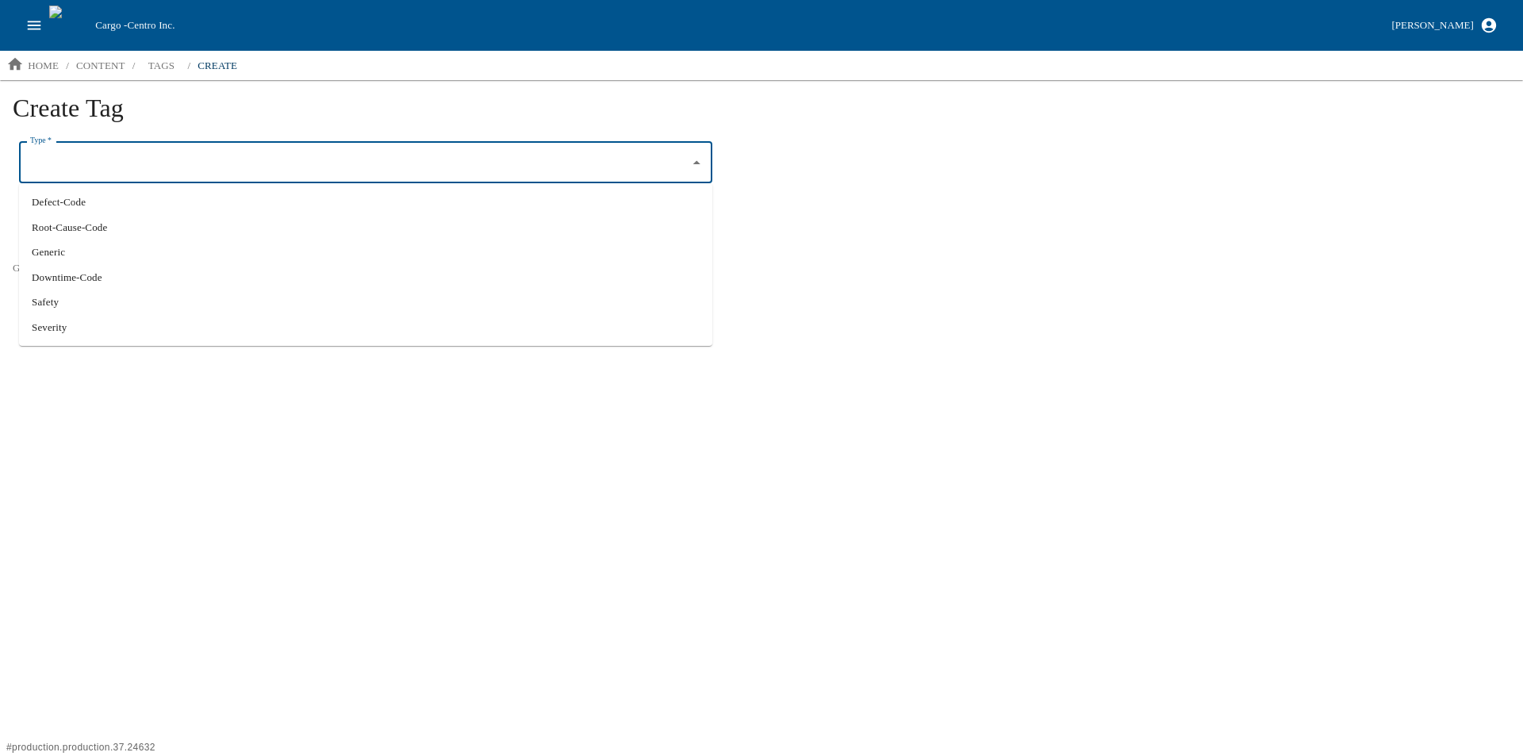
click at [70, 193] on li "Defect-Code" at bounding box center [365, 202] width 693 height 25
type input "Defect-Code"
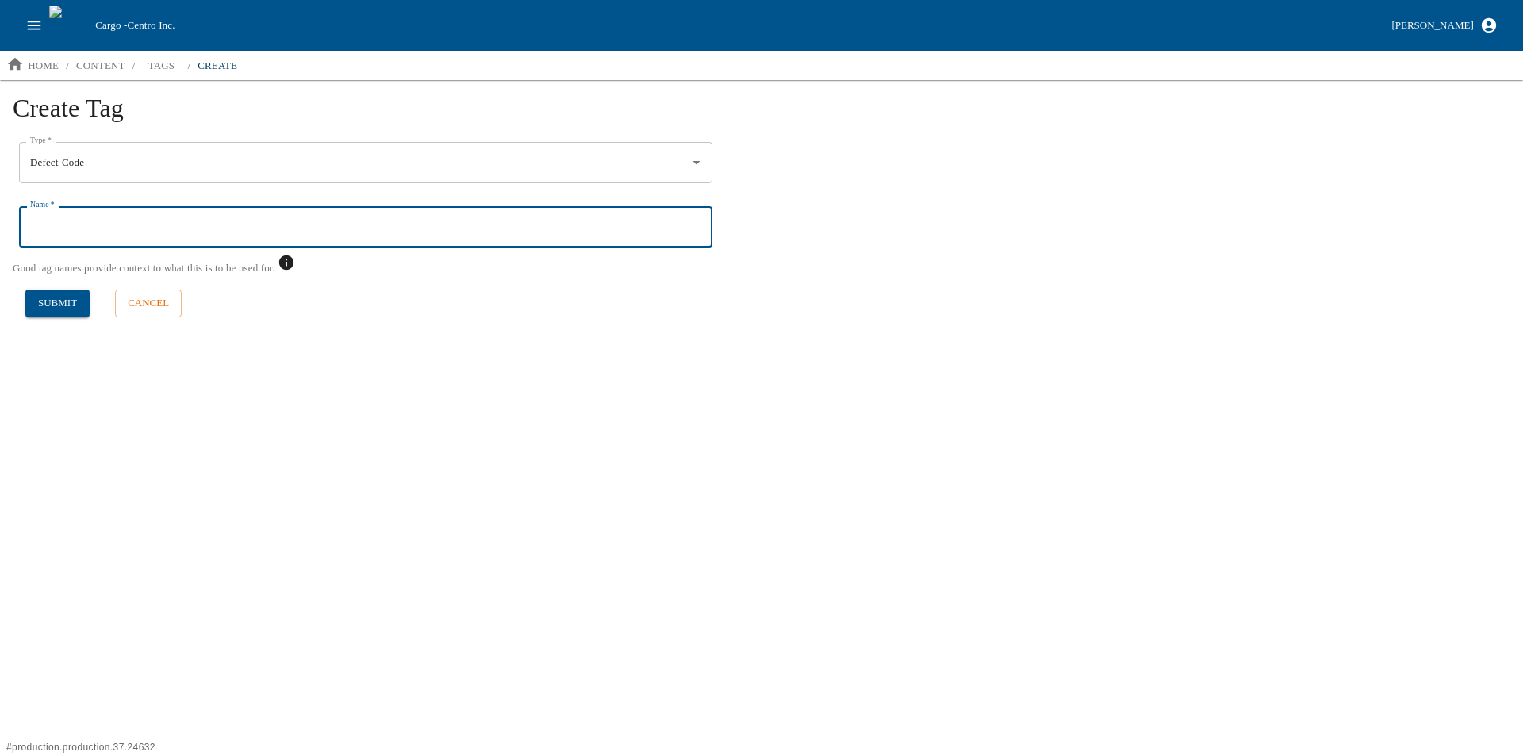
click at [55, 225] on input "Name   *" at bounding box center [365, 226] width 693 height 41
type input "301 - Incorrect Color"
click at [61, 301] on button "submit" at bounding box center [57, 303] width 64 height 28
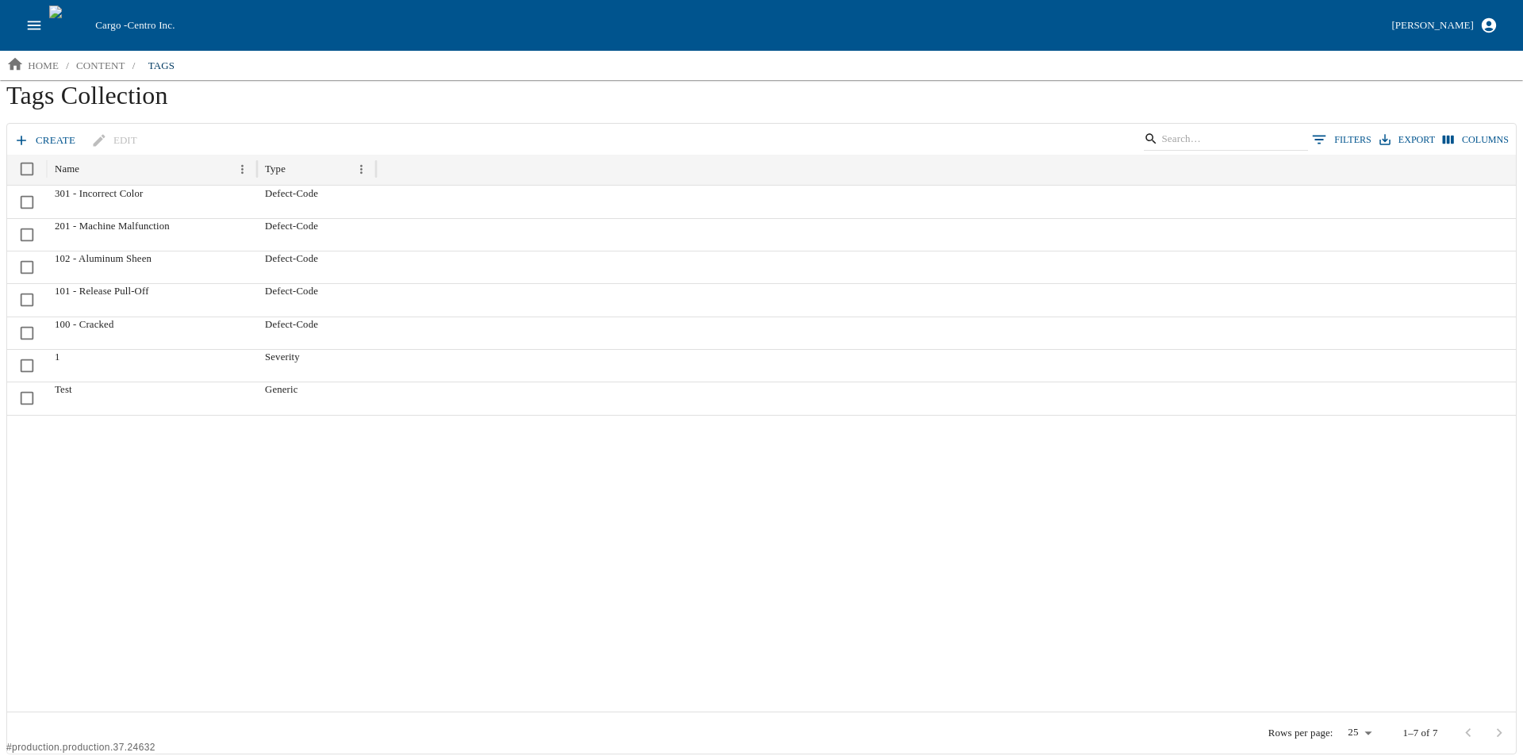
click at [25, 136] on icon at bounding box center [21, 140] width 16 height 16
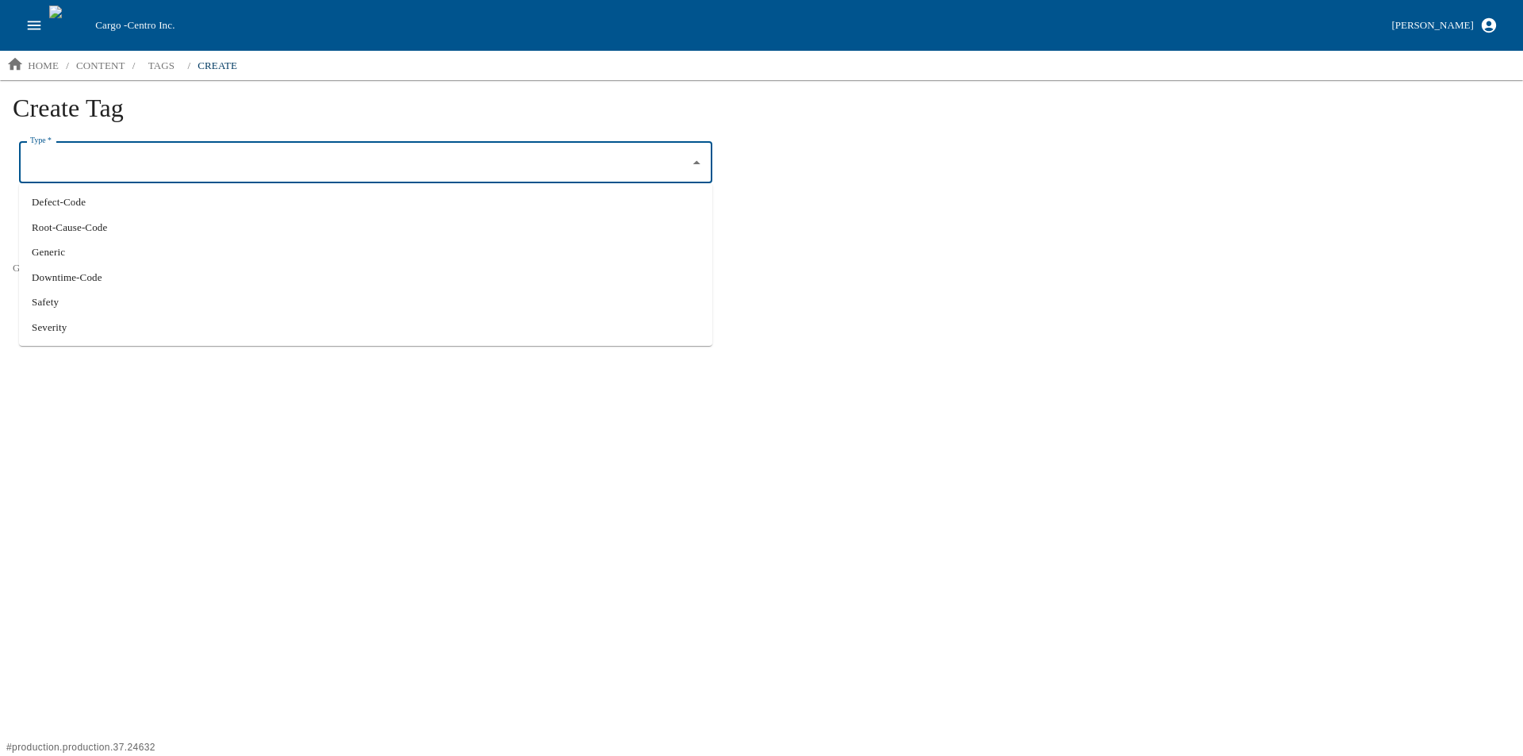
click at [99, 168] on input "Type   *" at bounding box center [353, 162] width 655 height 27
click at [93, 201] on li "Defect-Code" at bounding box center [365, 202] width 693 height 25
type input "Defect-Code"
click at [73, 229] on input "Name   *" at bounding box center [365, 226] width 693 height 41
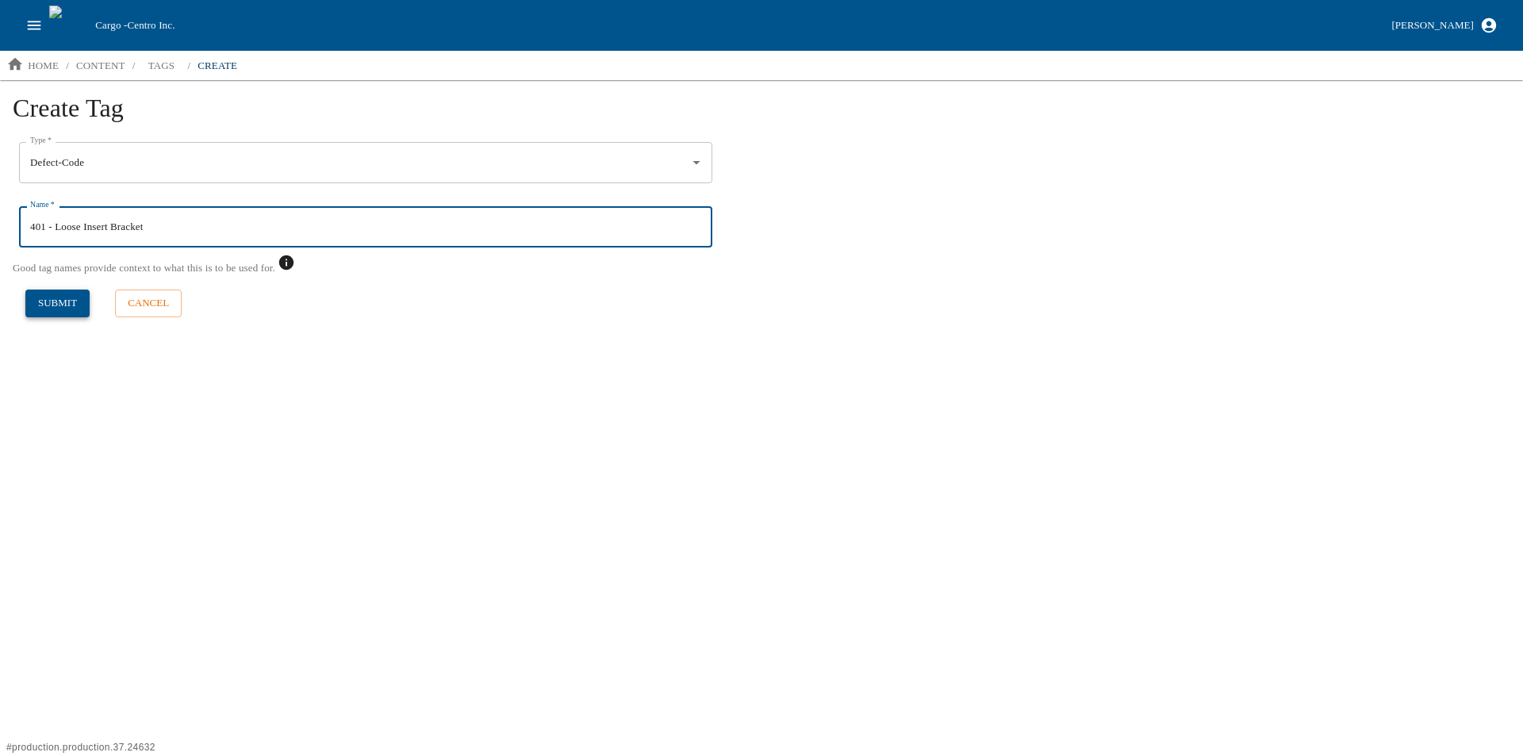
type input "401 - Loose Insert Bracket"
click at [65, 299] on button "submit" at bounding box center [57, 303] width 64 height 28
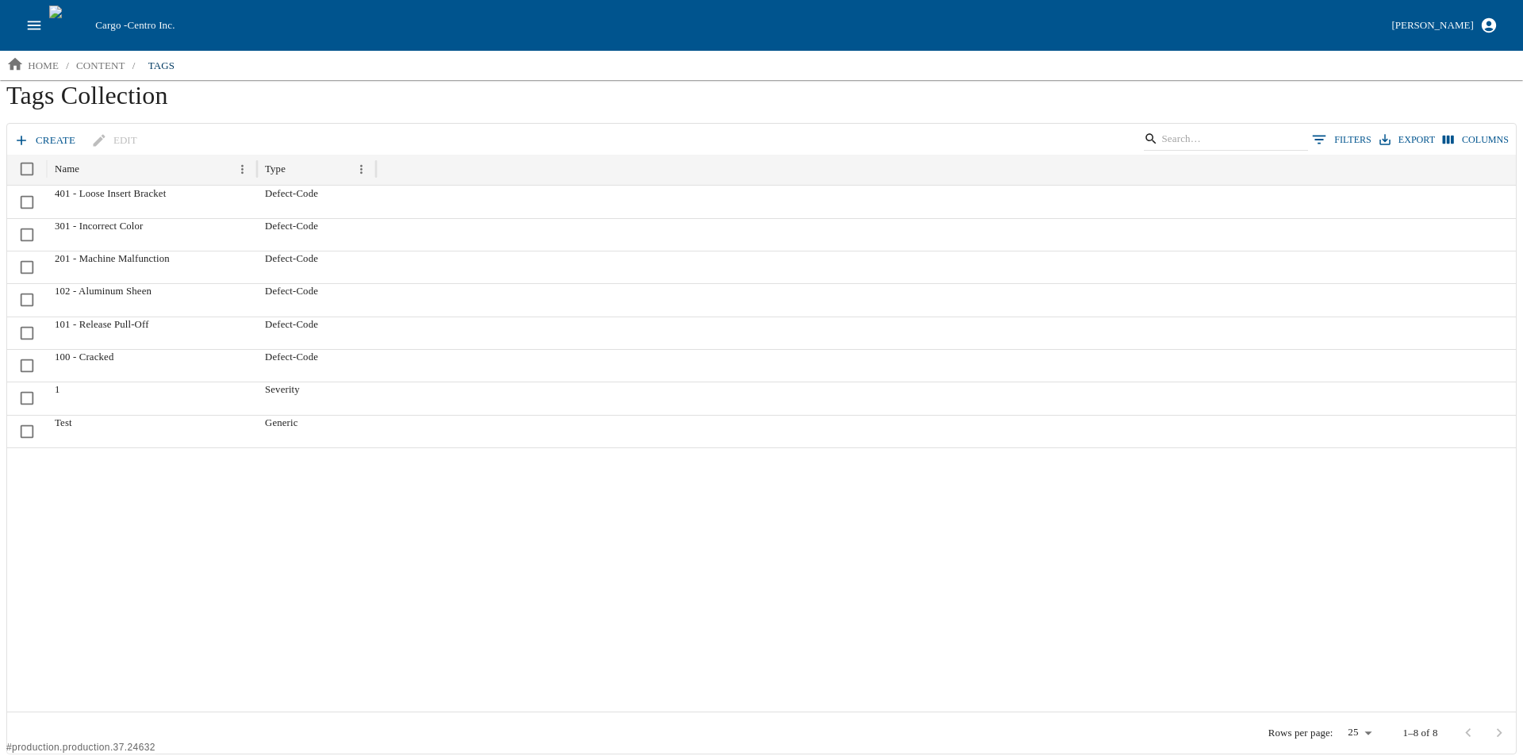
click at [37, 139] on link "create" at bounding box center [45, 141] width 71 height 28
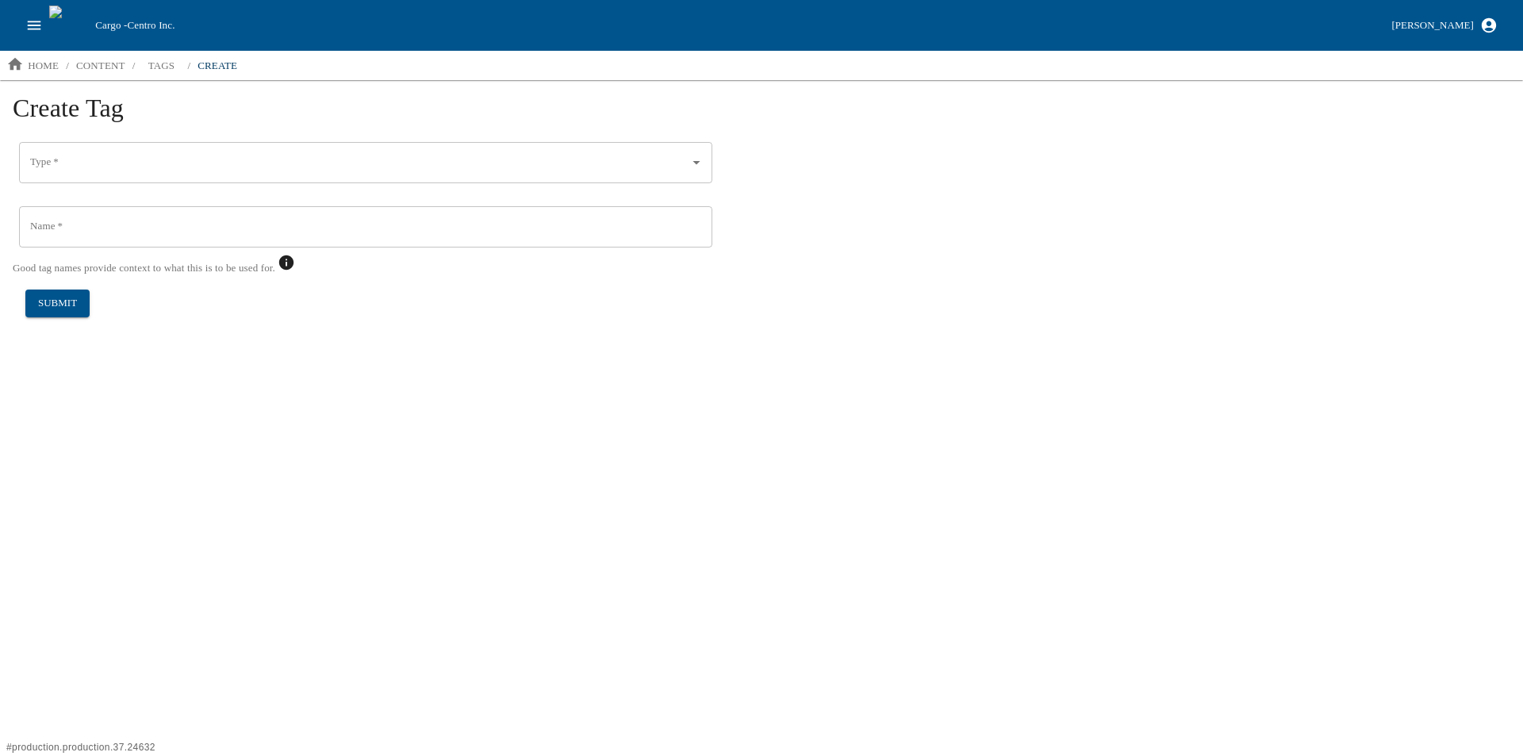
click at [52, 155] on div "Type   * Type   * ​" at bounding box center [365, 171] width 693 height 58
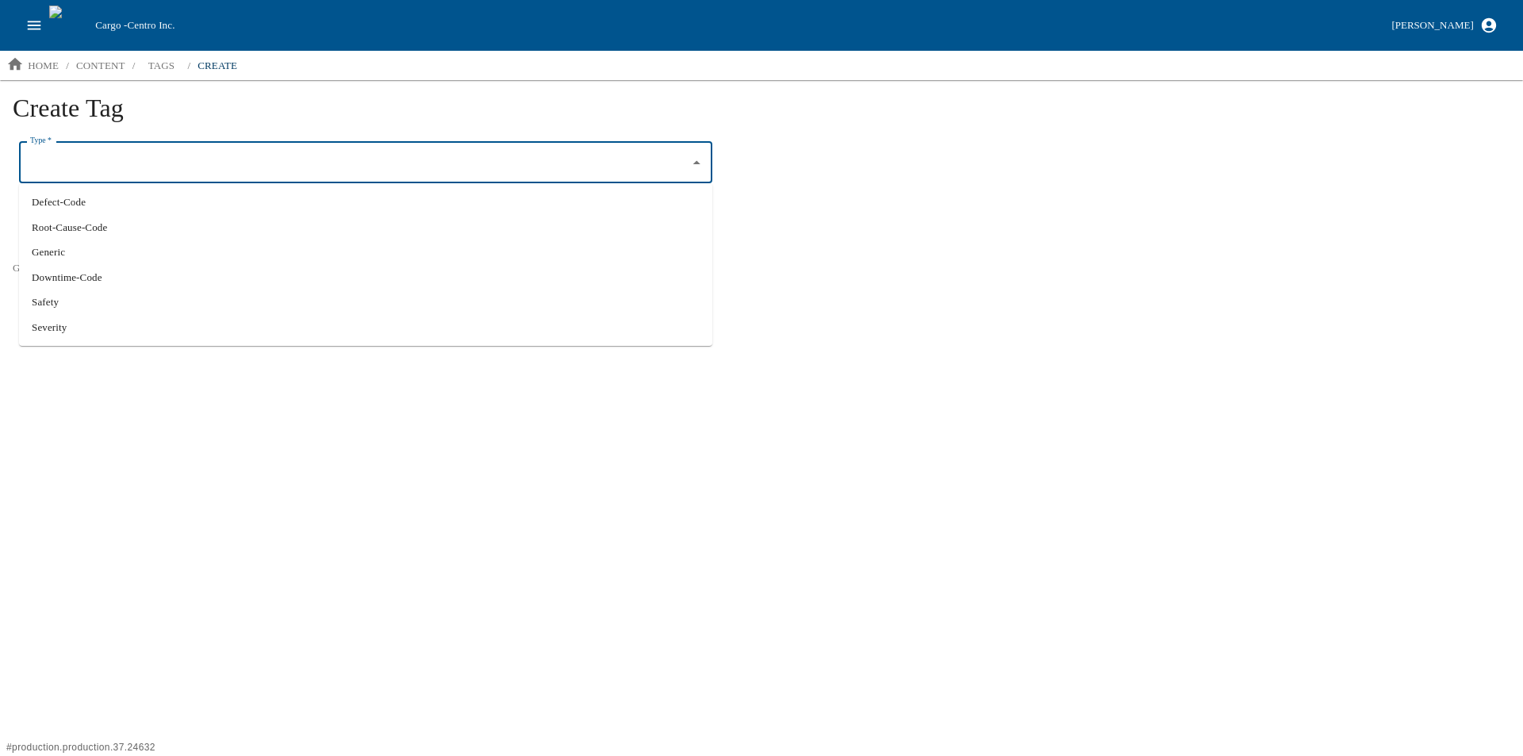
click at [66, 194] on li "Defect-Code" at bounding box center [365, 202] width 693 height 25
type input "Defect-Code"
click at [46, 228] on input "Name   *" at bounding box center [365, 226] width 693 height 41
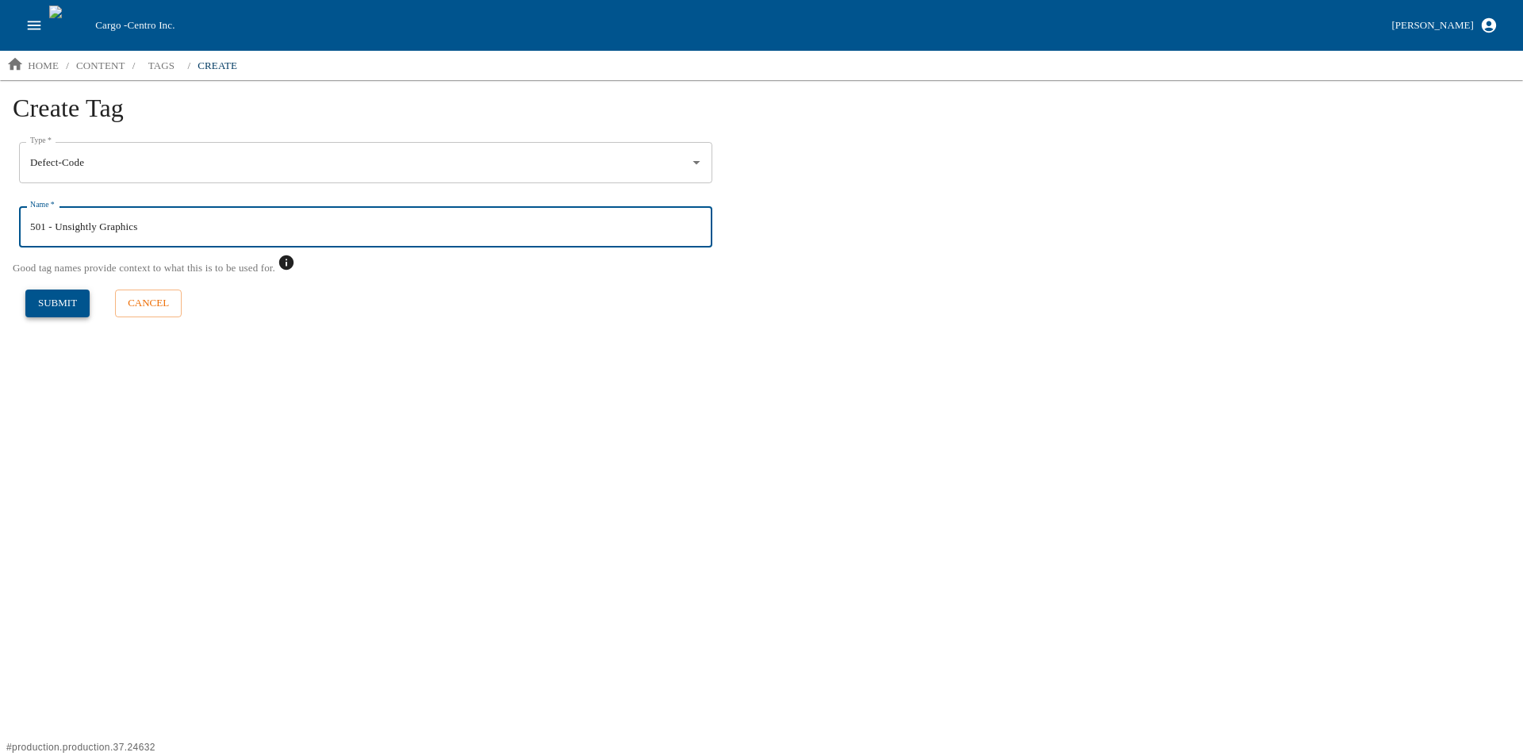
type input "501 - Unsightly Graphics"
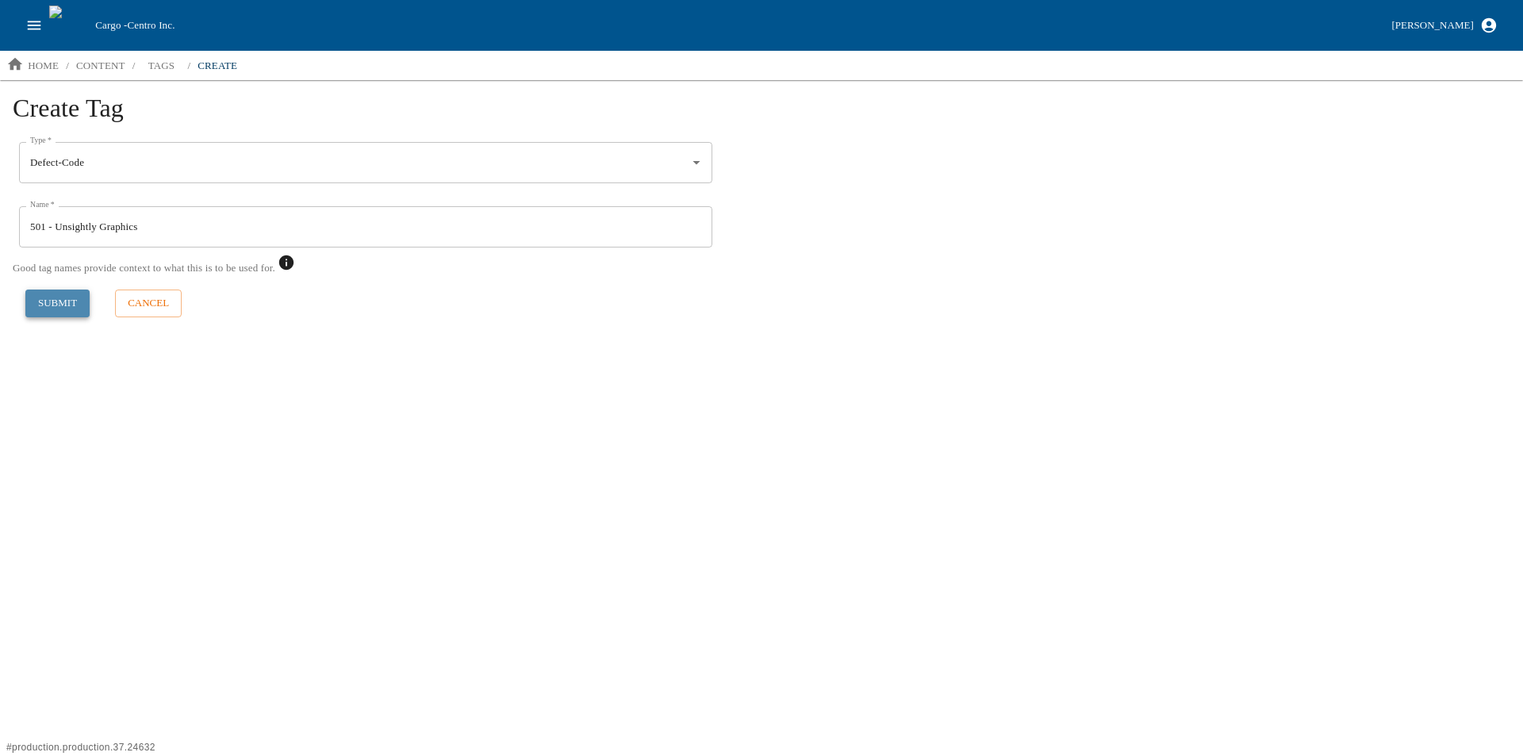
click at [48, 301] on button "submit" at bounding box center [57, 303] width 64 height 28
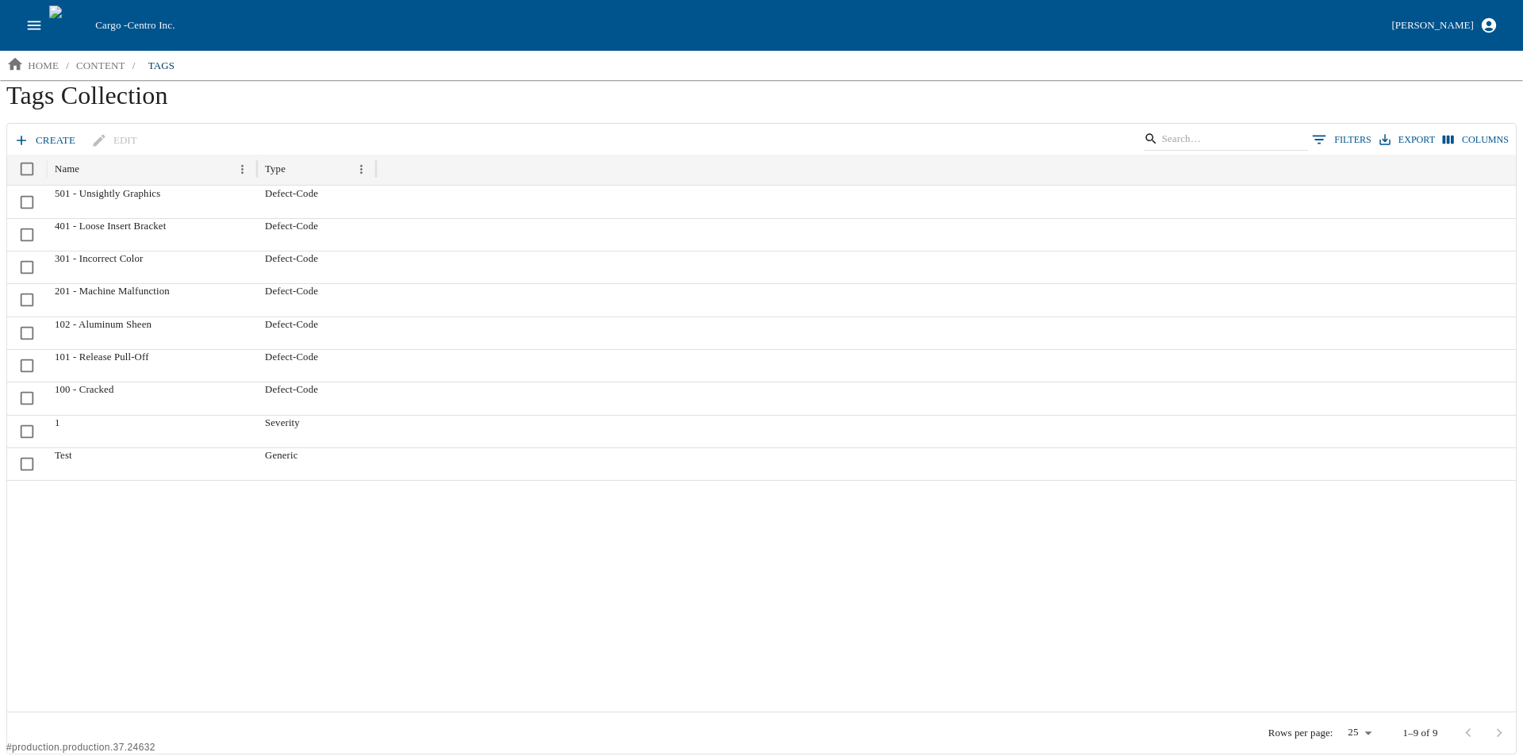
click at [43, 137] on link "create" at bounding box center [45, 141] width 71 height 28
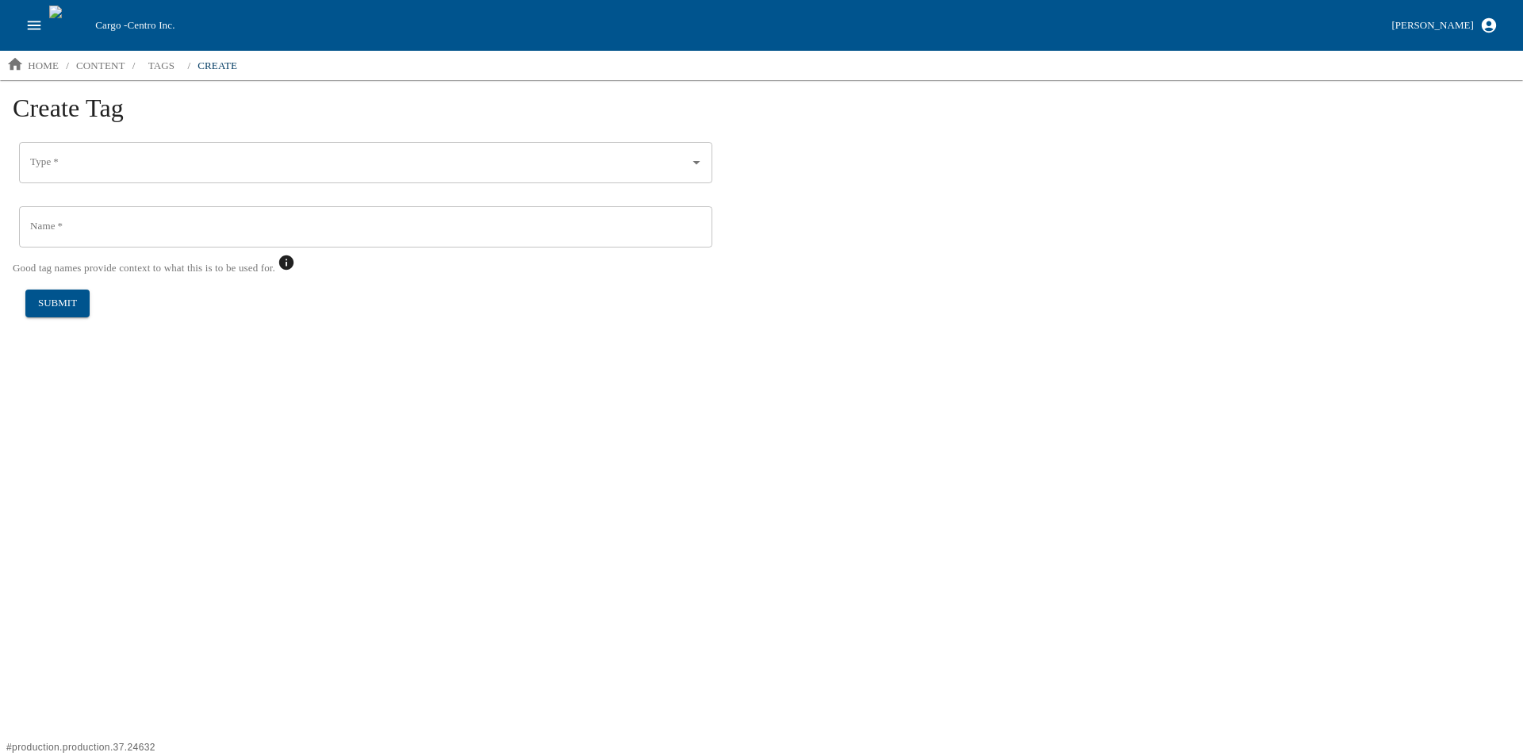
click at [100, 175] on input "Type   *" at bounding box center [353, 162] width 655 height 27
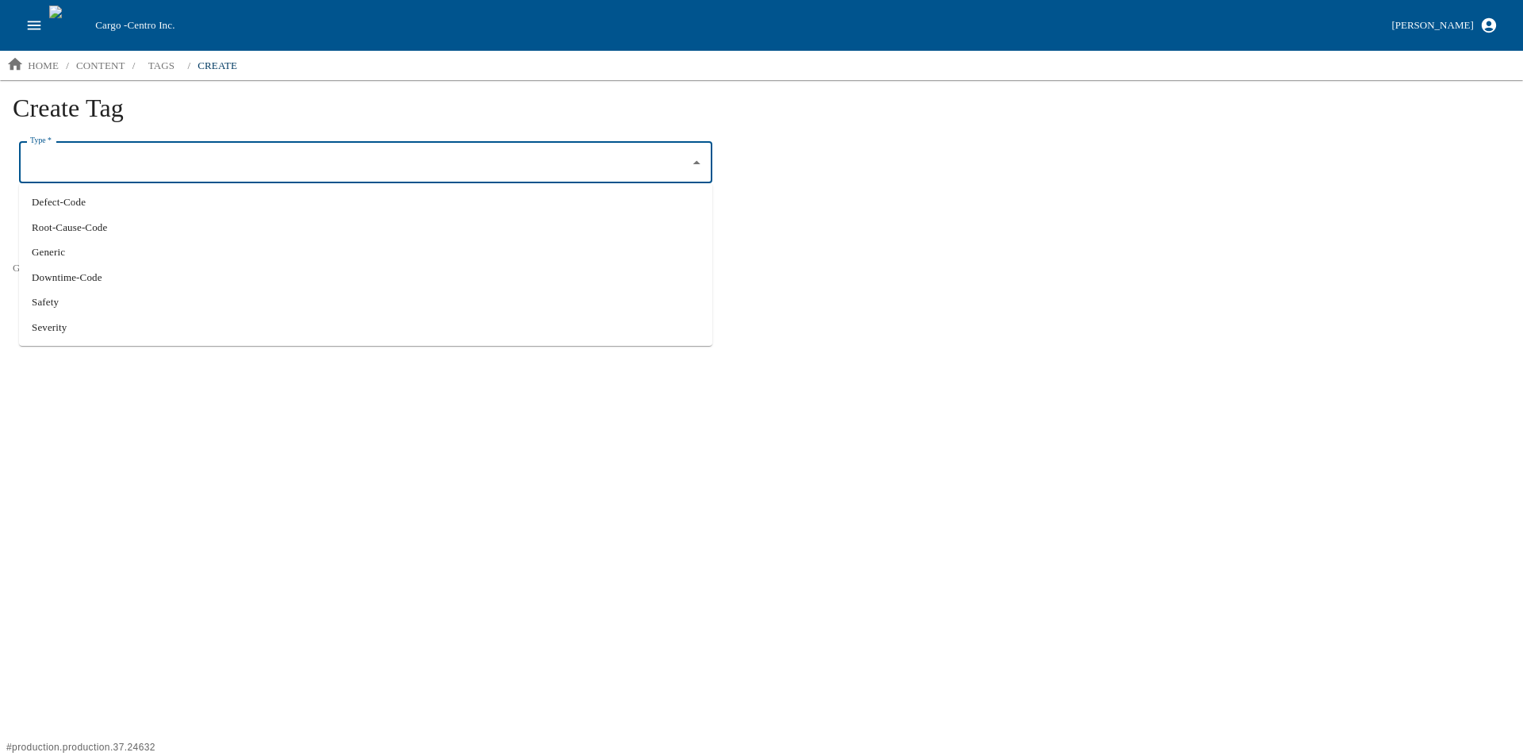
click at [83, 201] on li "Defect-Code" at bounding box center [365, 202] width 693 height 25
type input "Defect-Code"
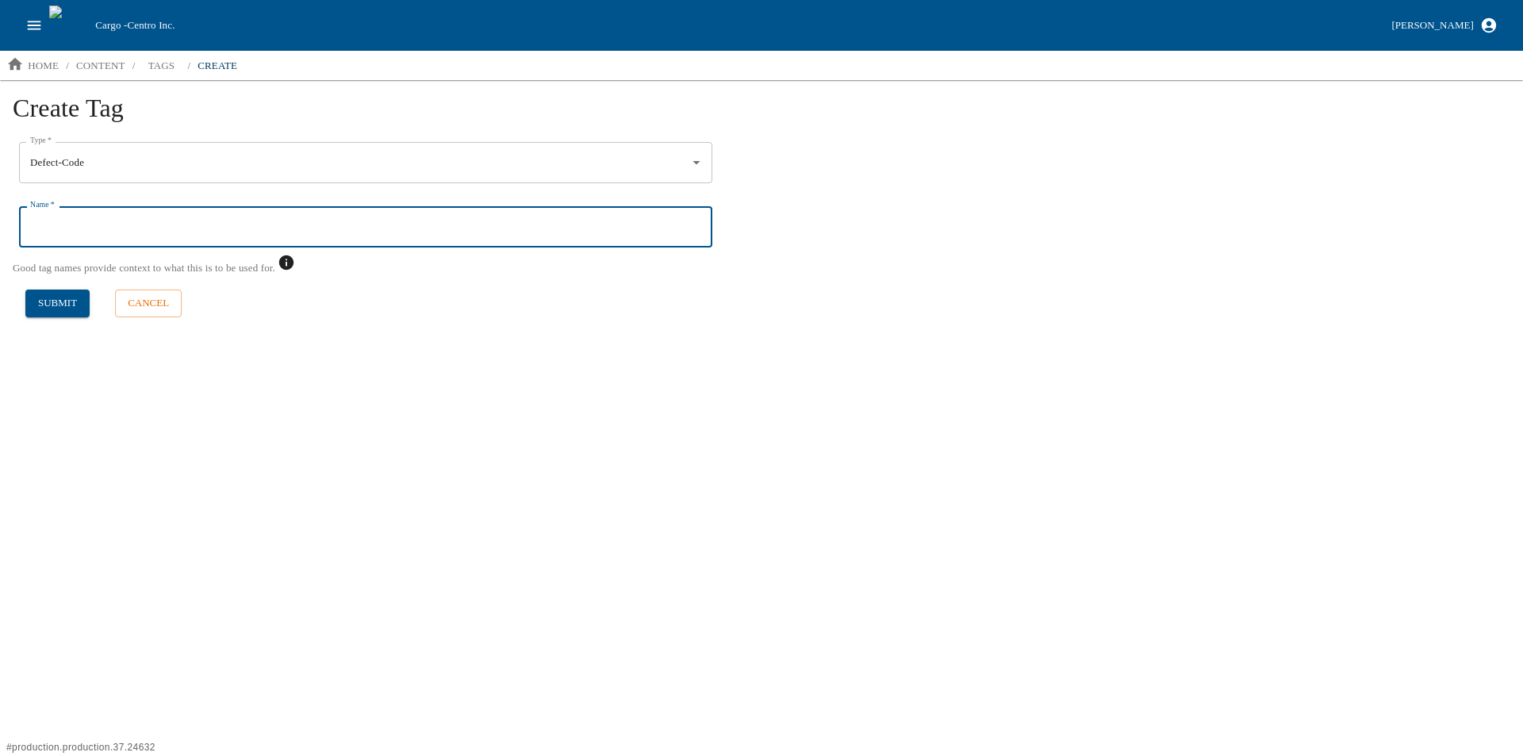
click at [80, 224] on input "Name   *" at bounding box center [365, 226] width 693 height 41
click at [68, 226] on input "502 - MIssing Graphics" at bounding box center [365, 226] width 693 height 41
type input "502 - Missing Graphics"
click at [52, 290] on button "submit" at bounding box center [57, 303] width 64 height 28
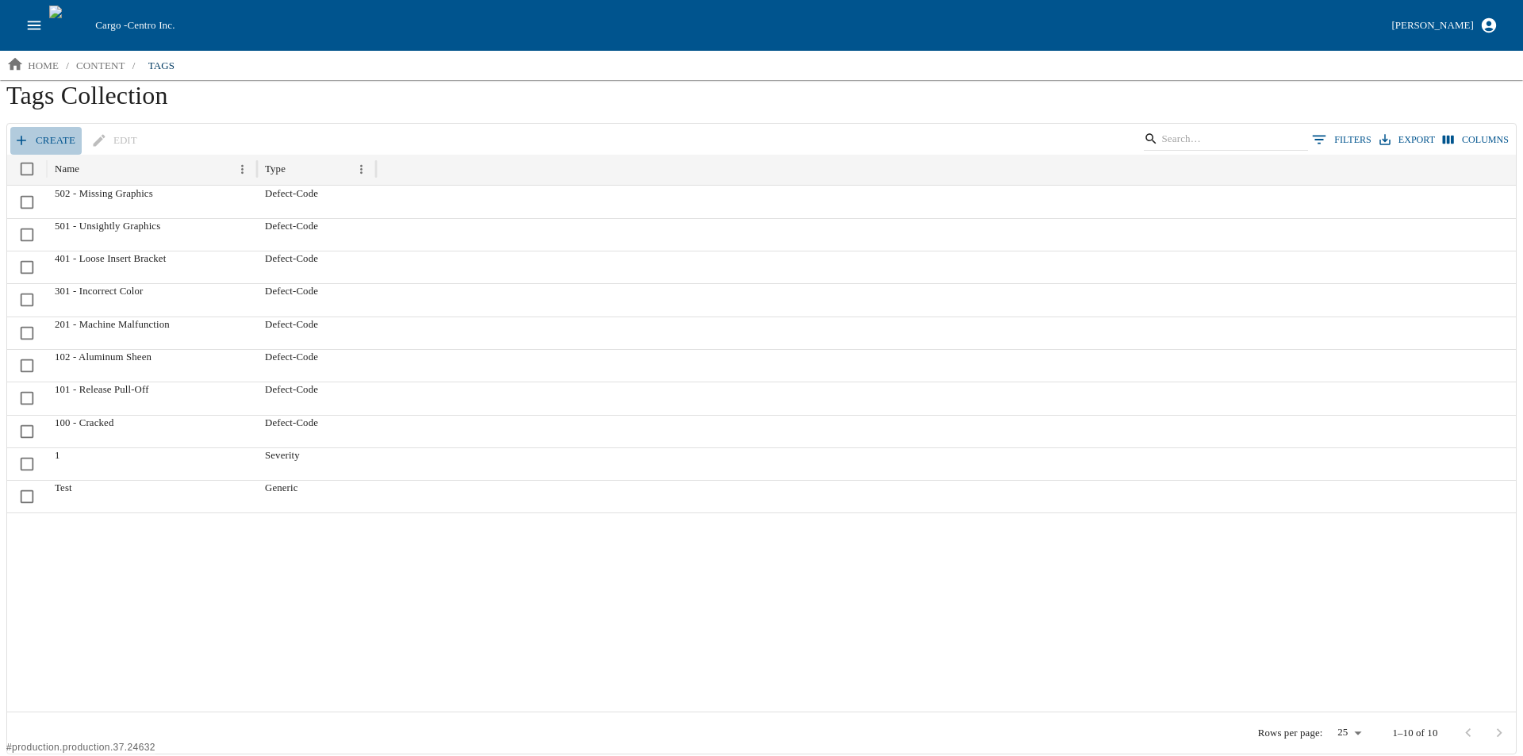
click at [40, 140] on link "create" at bounding box center [45, 141] width 71 height 28
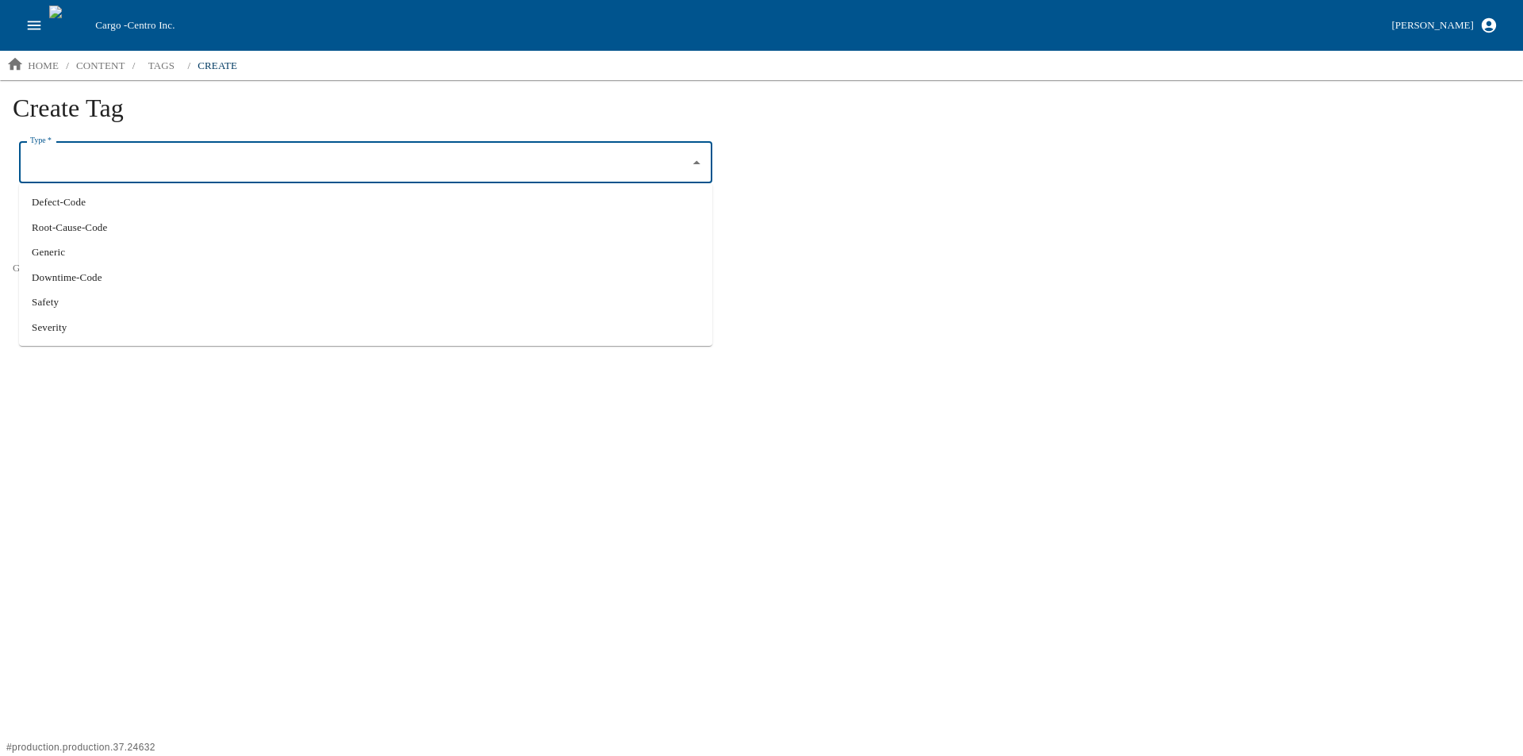
click at [70, 166] on input "Type   *" at bounding box center [353, 162] width 655 height 27
click at [75, 195] on li "Defect-Code" at bounding box center [365, 202] width 693 height 25
type input "Defect-Code"
click at [69, 232] on input "Name   *" at bounding box center [365, 226] width 693 height 41
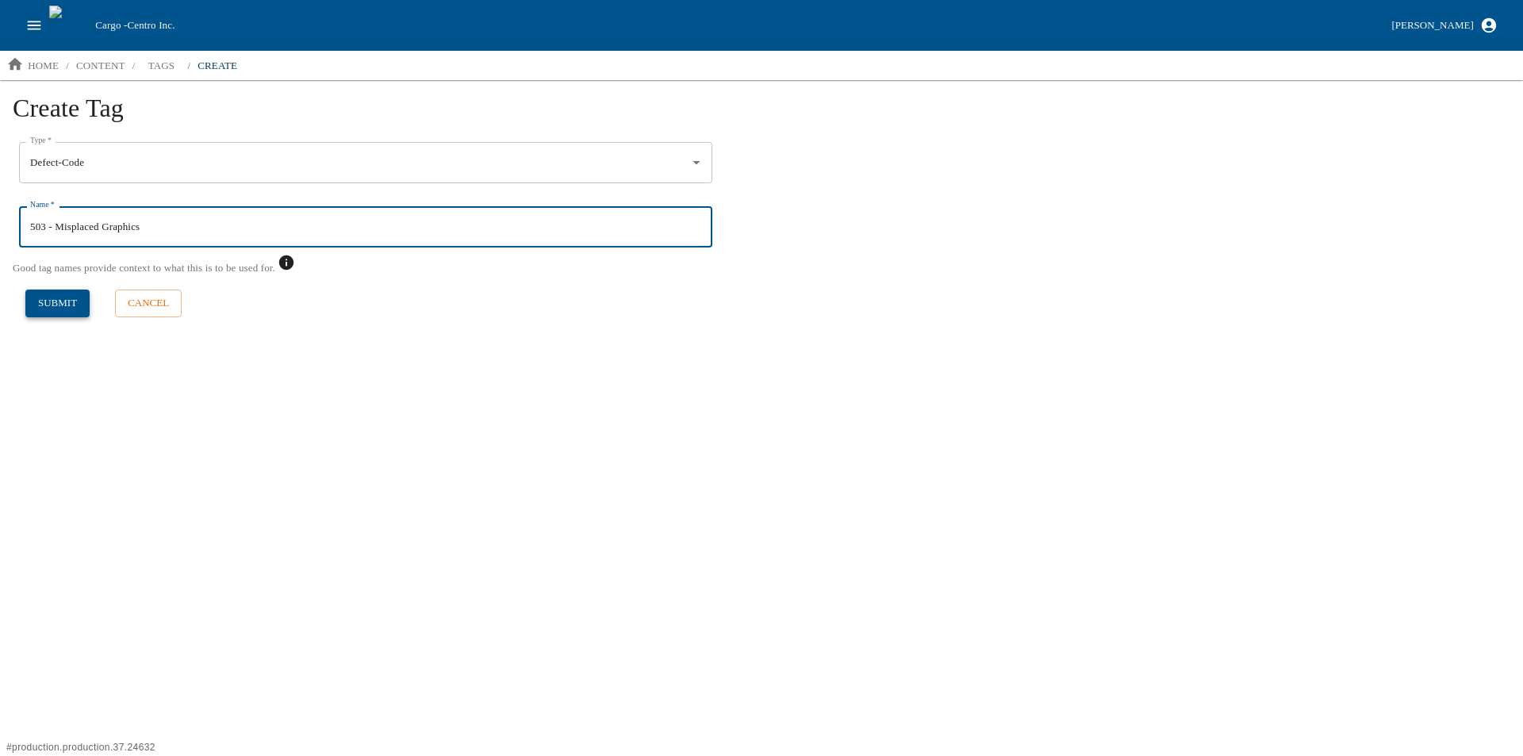
type input "503 - Misplaced Graphics"
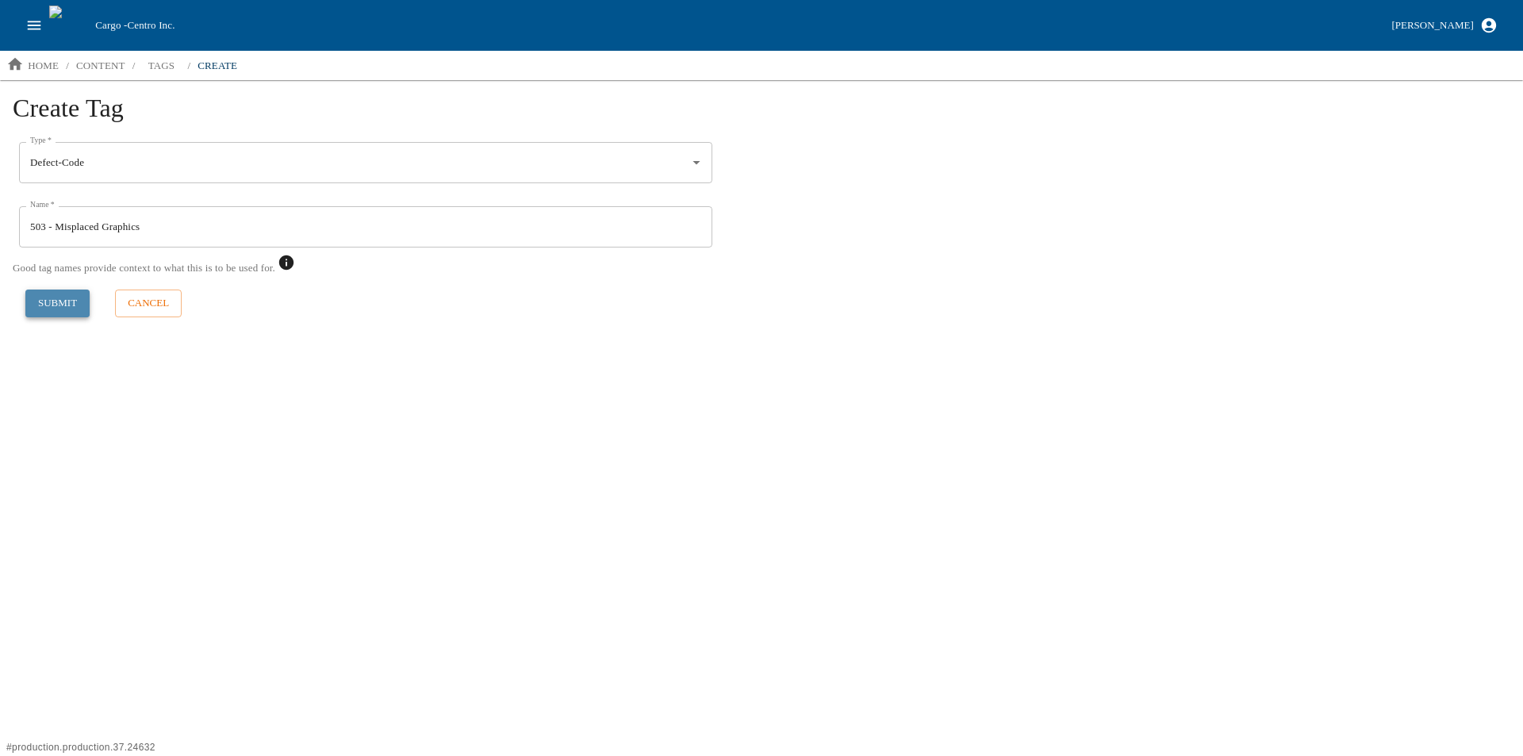
click at [73, 301] on button "submit" at bounding box center [57, 303] width 64 height 28
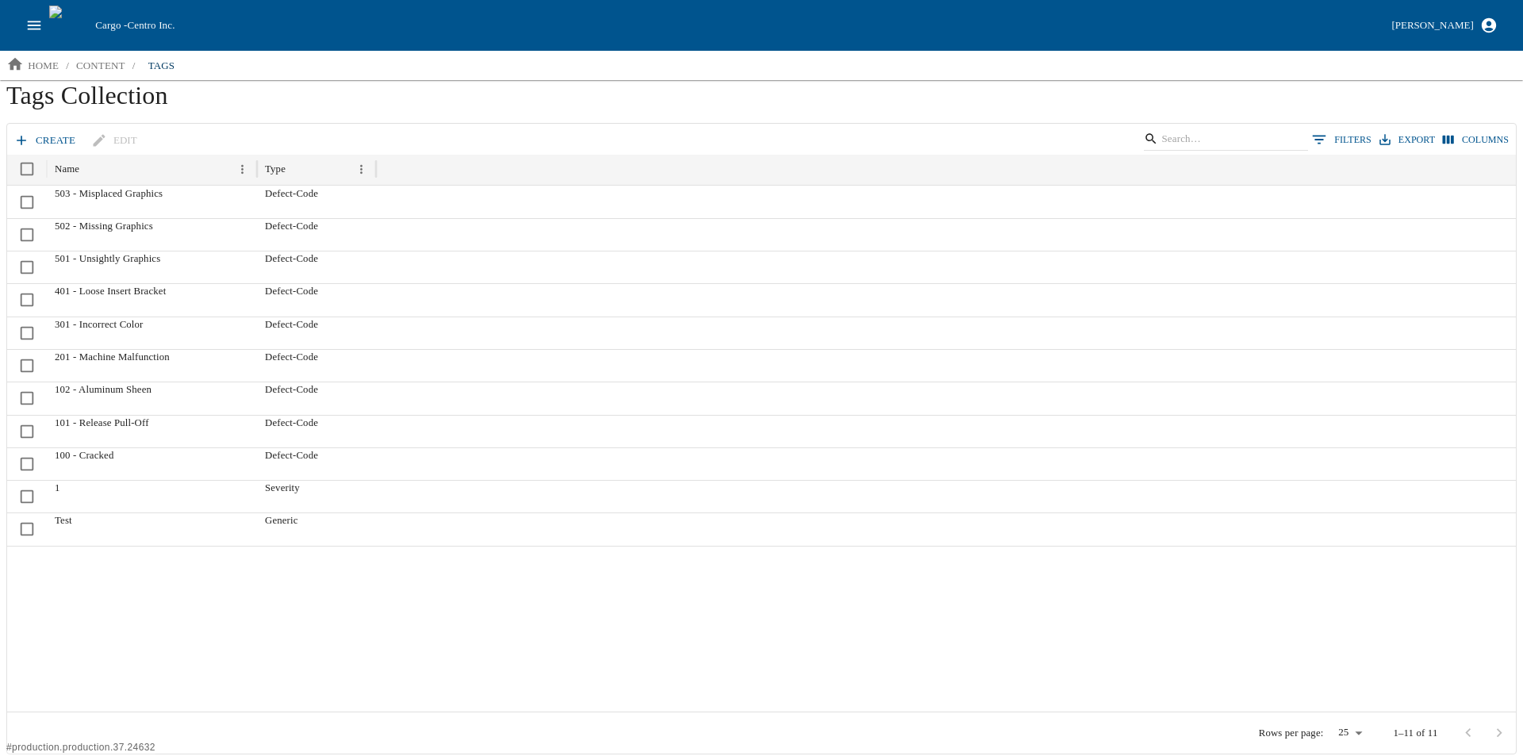
click at [53, 142] on link "create" at bounding box center [45, 141] width 71 height 28
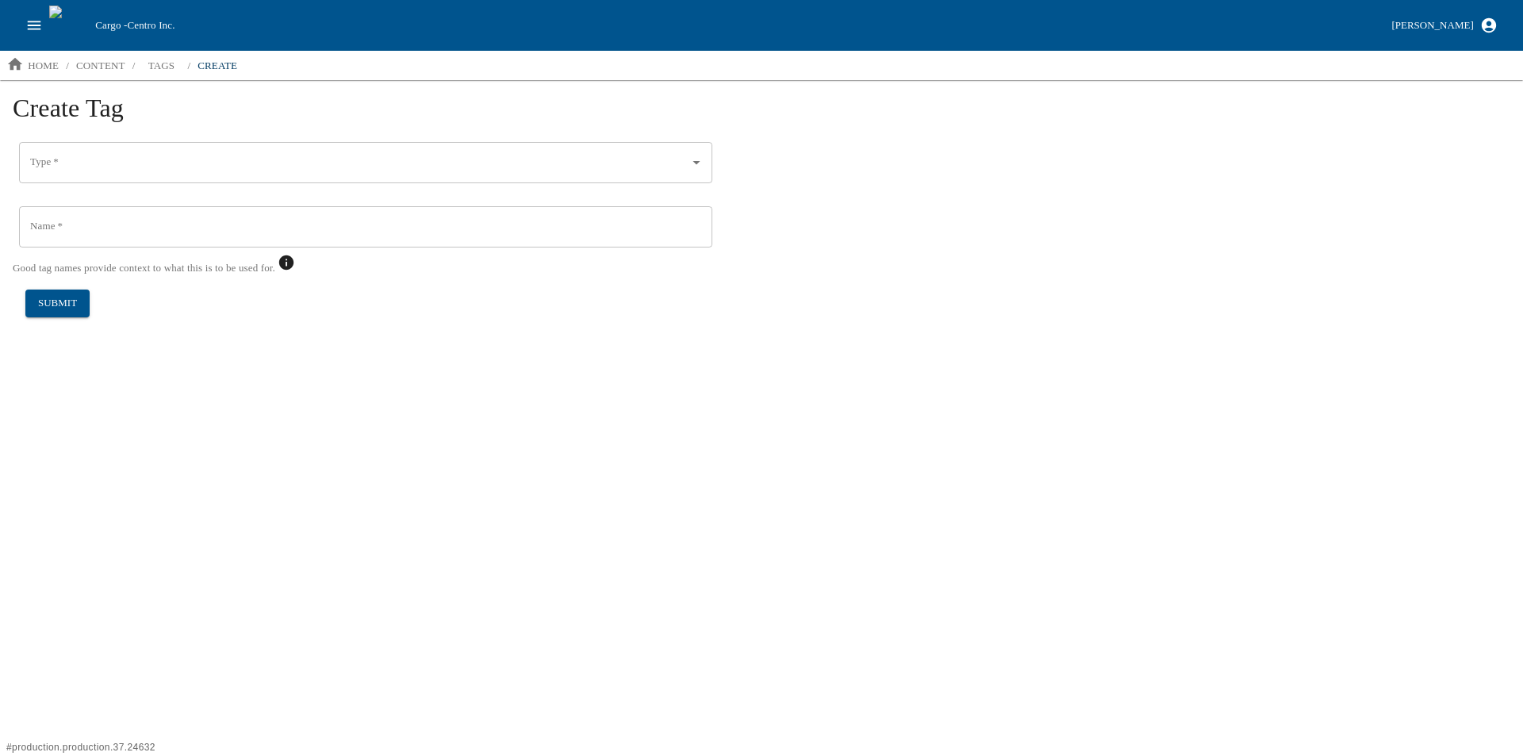
click at [80, 167] on input "Type   *" at bounding box center [353, 162] width 655 height 27
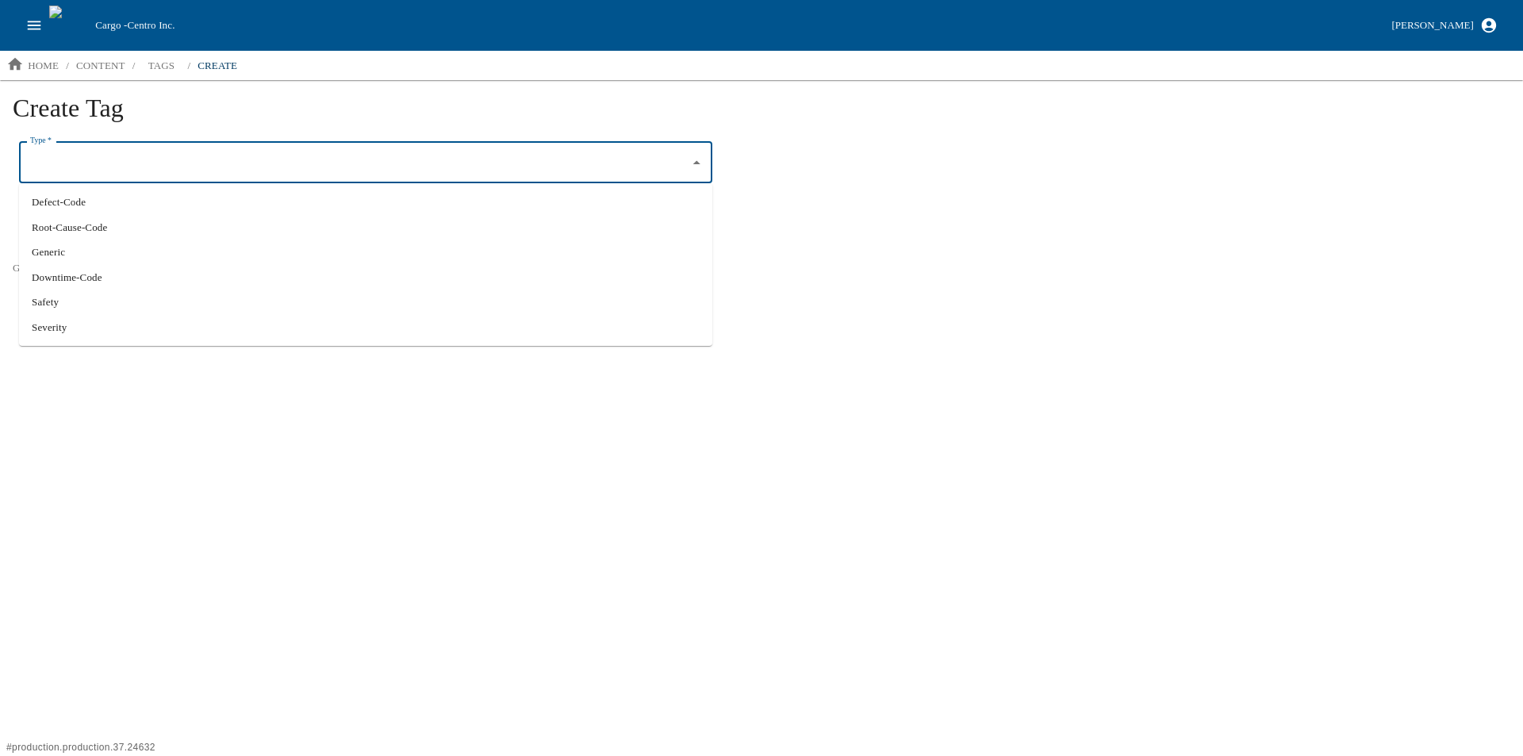
click at [88, 205] on li "Defect-Code" at bounding box center [365, 202] width 693 height 25
type input "Defect-Code"
click at [74, 230] on input "Name   *" at bounding box center [365, 226] width 693 height 41
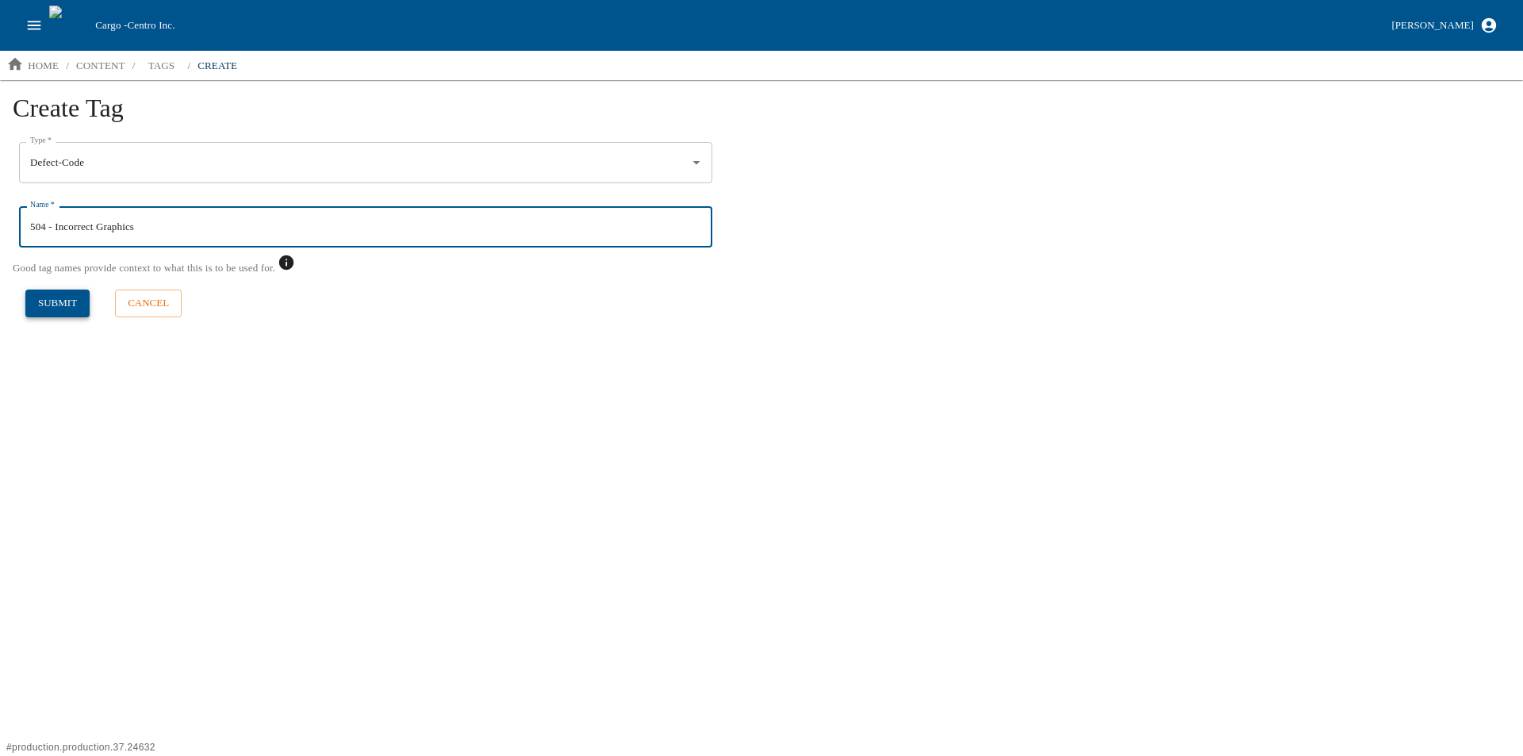
type input "504 - Incorrect Graphics"
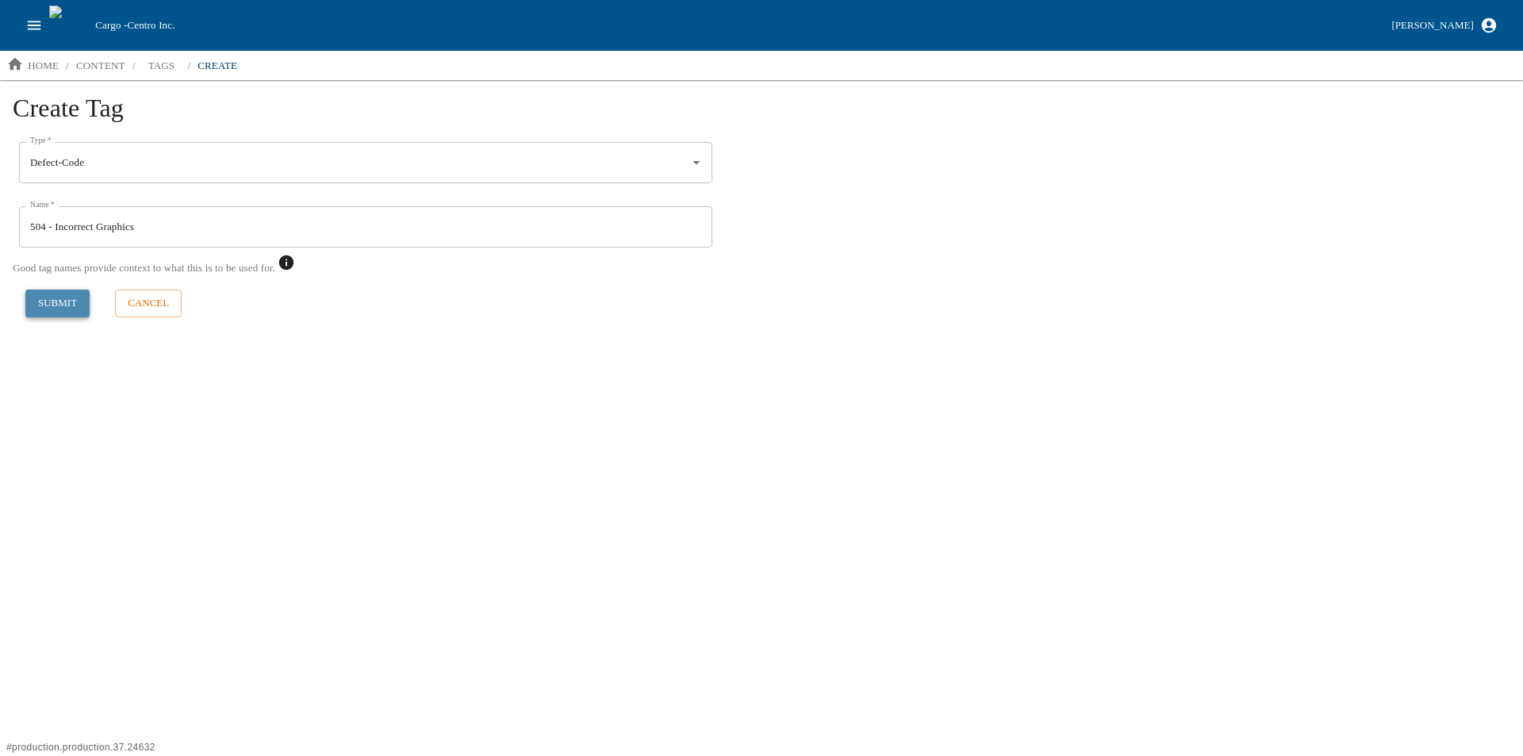
click at [54, 305] on button "submit" at bounding box center [57, 303] width 64 height 28
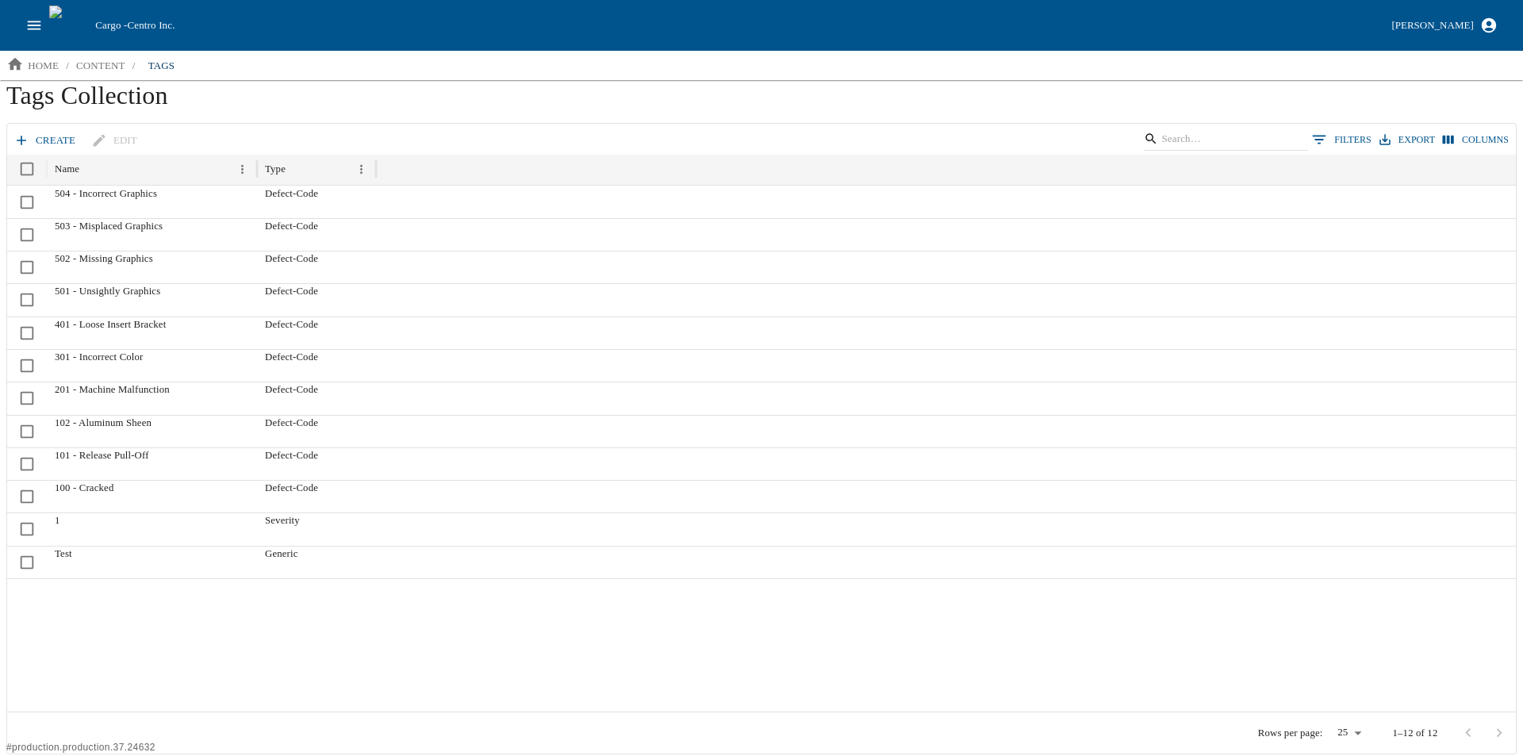
click at [48, 133] on link "create" at bounding box center [45, 141] width 71 height 28
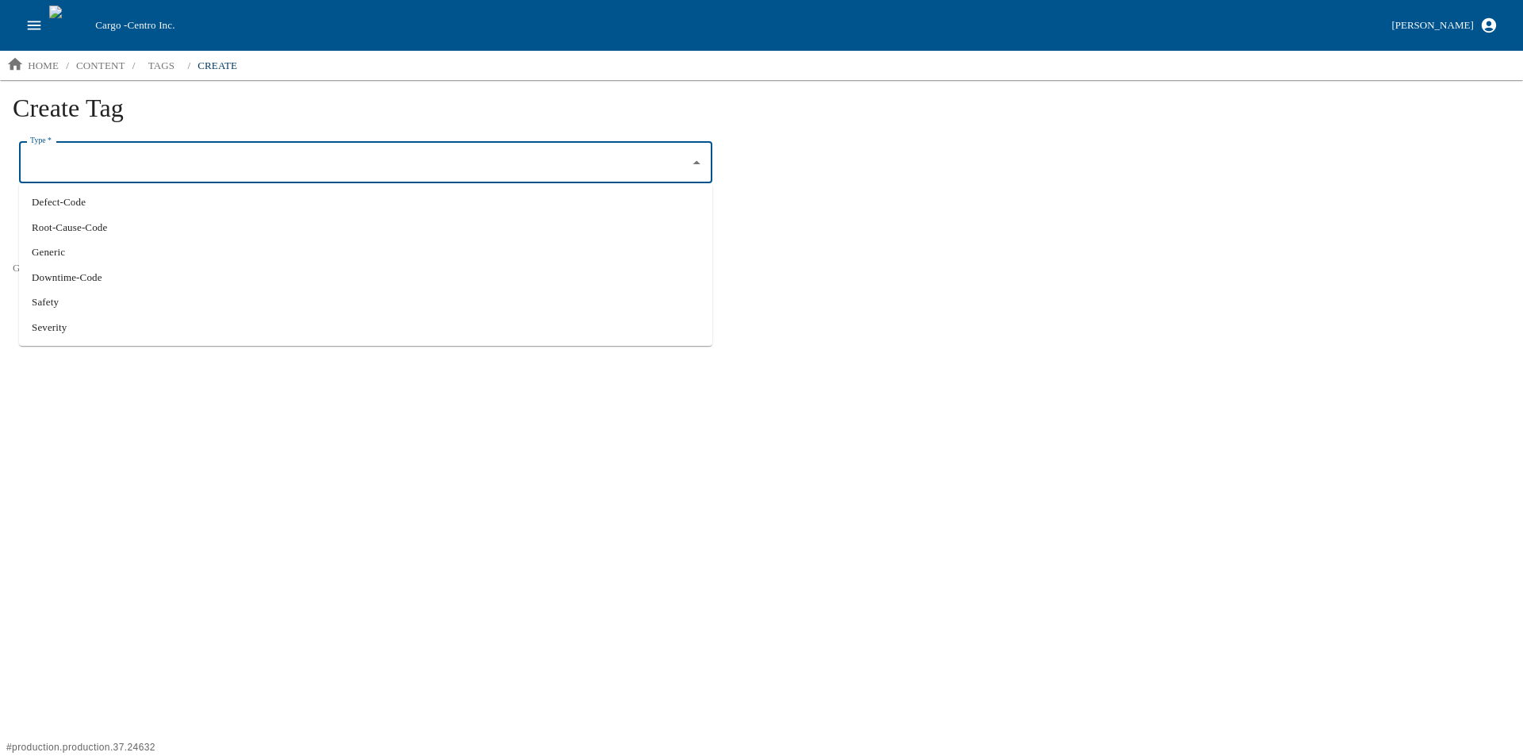
click at [56, 155] on input "Type   *" at bounding box center [353, 162] width 655 height 27
click at [80, 208] on li "Defect-Code" at bounding box center [365, 202] width 693 height 25
type input "Defect-Code"
click at [83, 218] on input "Name   *" at bounding box center [365, 226] width 693 height 41
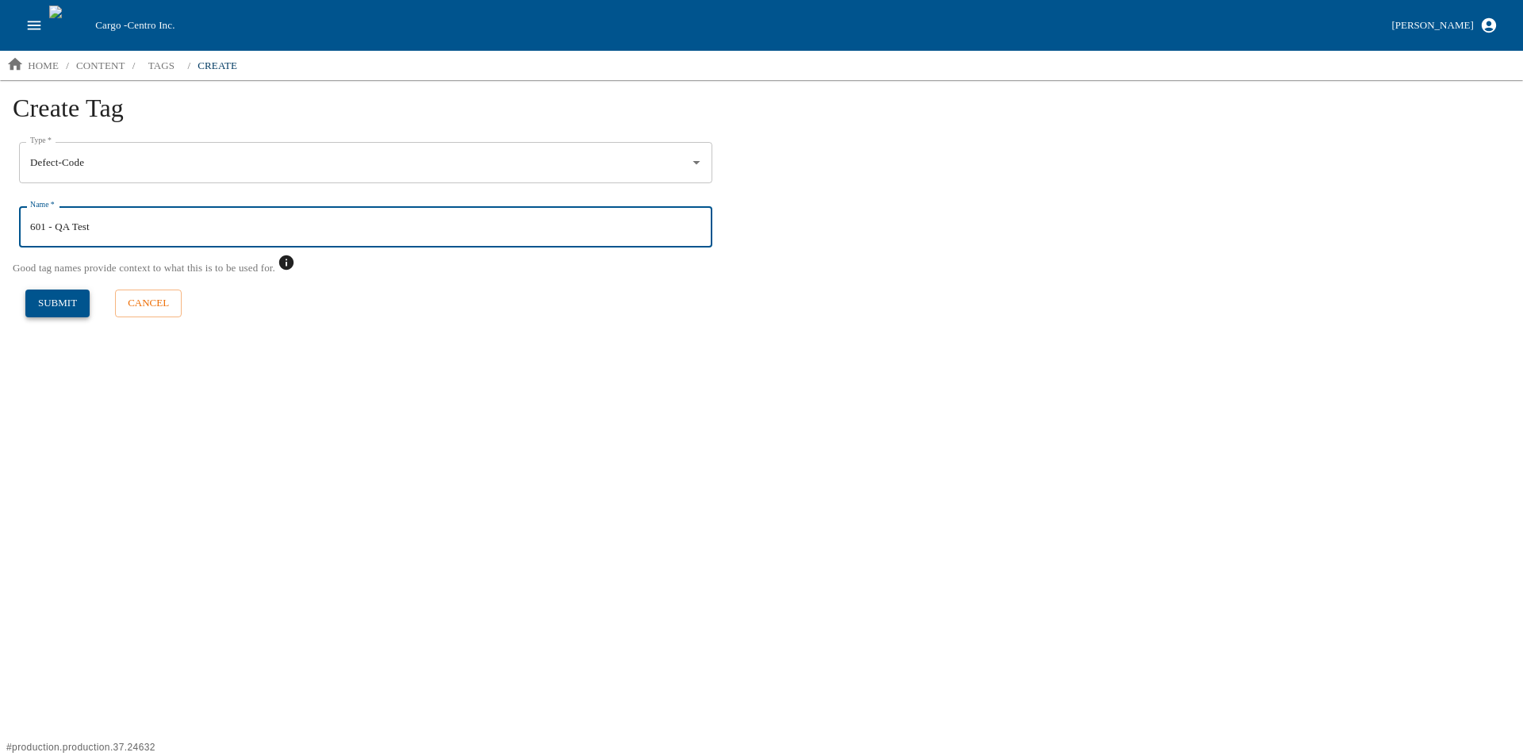
type input "601 - QA Test"
click at [59, 300] on button "submit" at bounding box center [57, 303] width 64 height 28
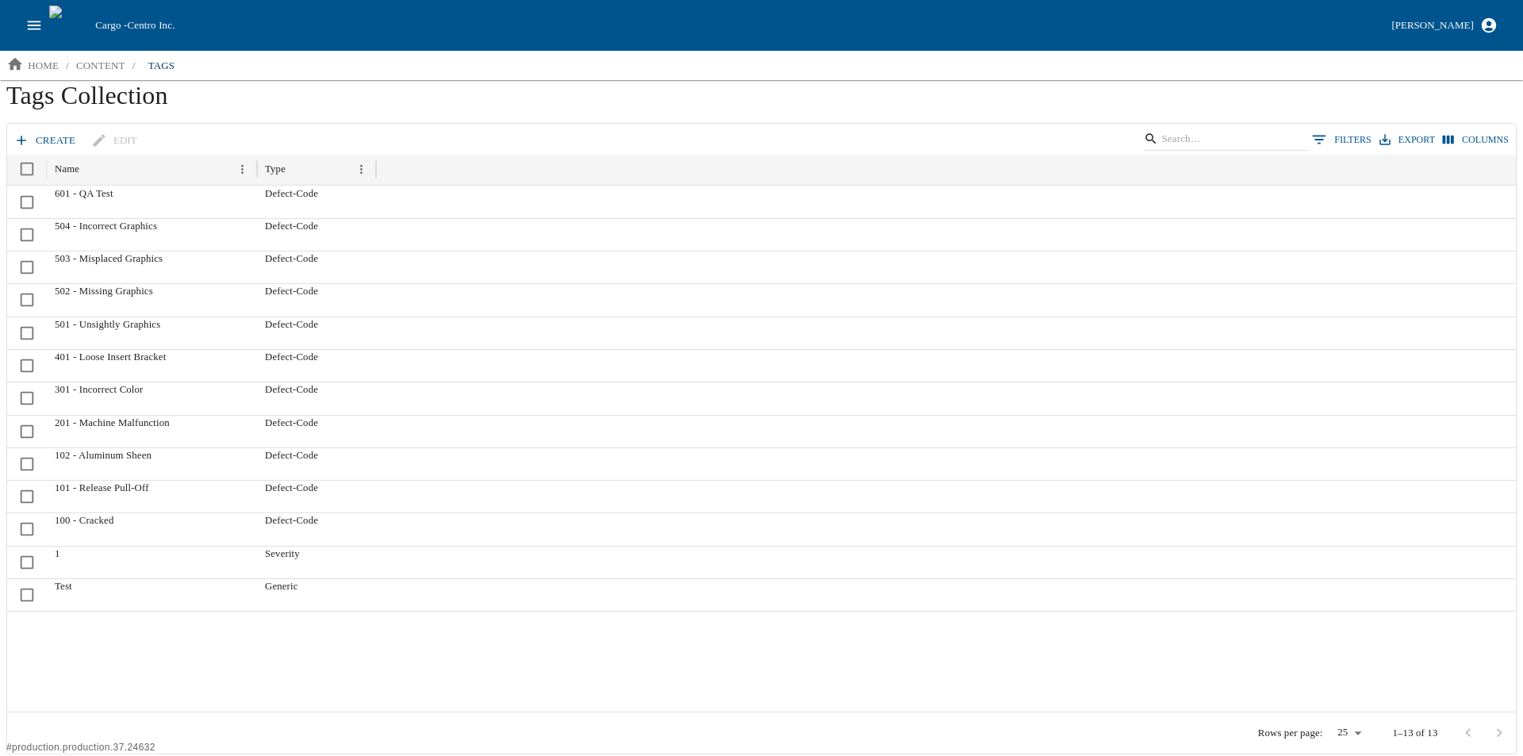
click at [37, 139] on link "create" at bounding box center [45, 141] width 71 height 28
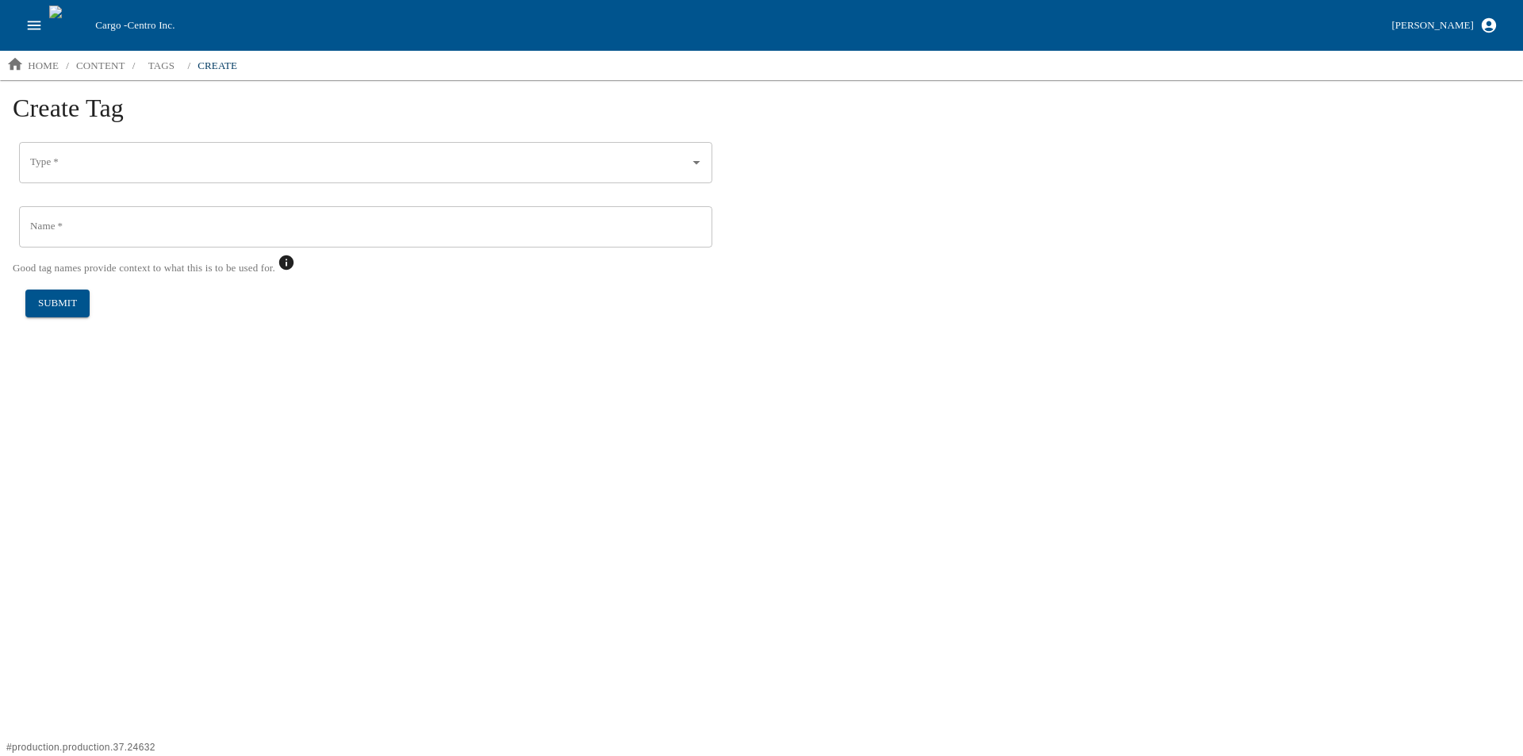
click at [113, 167] on input "Type   *" at bounding box center [353, 162] width 655 height 27
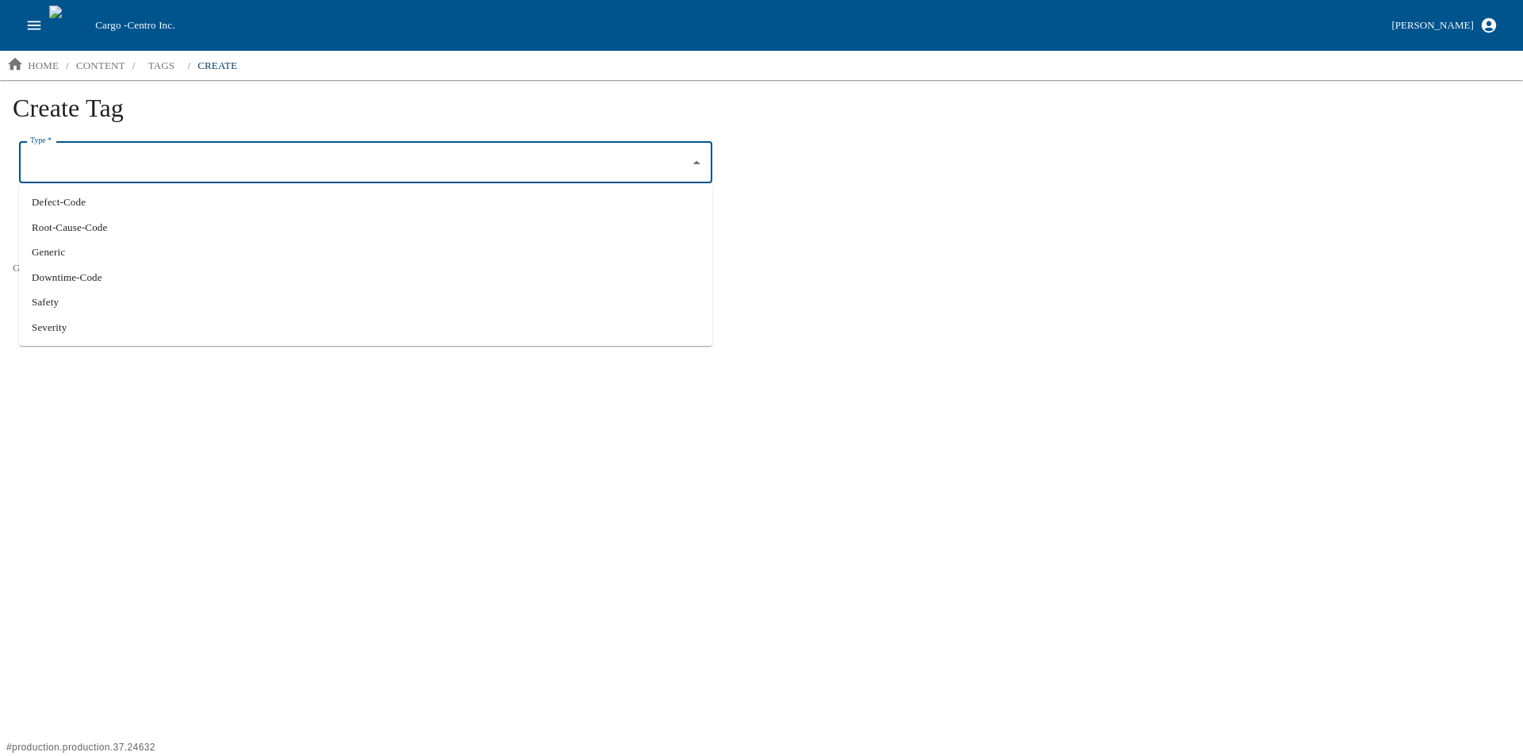
click at [86, 204] on li "Defect-Code" at bounding box center [365, 202] width 693 height 25
type input "Defect-Code"
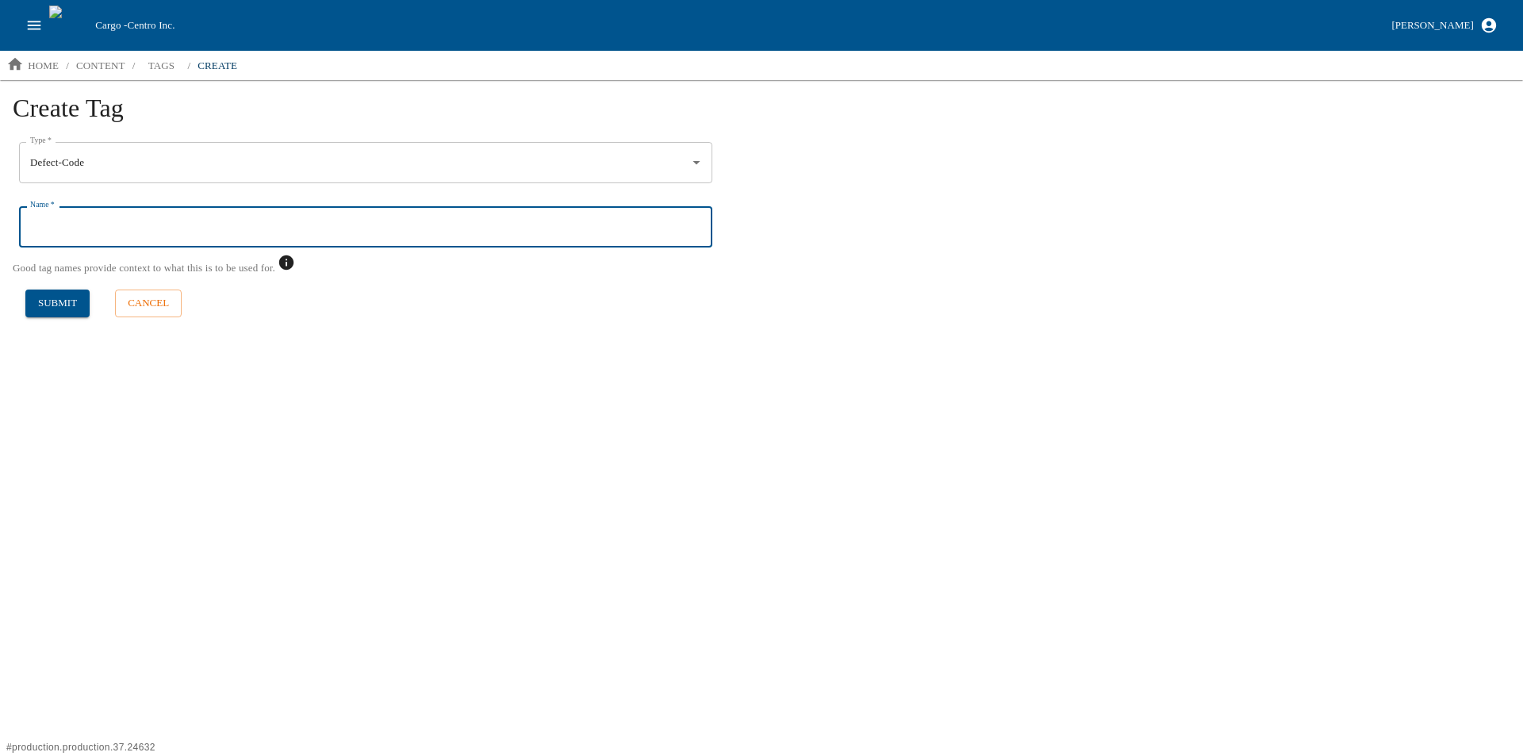
click at [82, 223] on input "Name   *" at bounding box center [365, 226] width 693 height 41
type input "602 - Engineering Test"
click at [63, 304] on button "submit" at bounding box center [57, 303] width 64 height 28
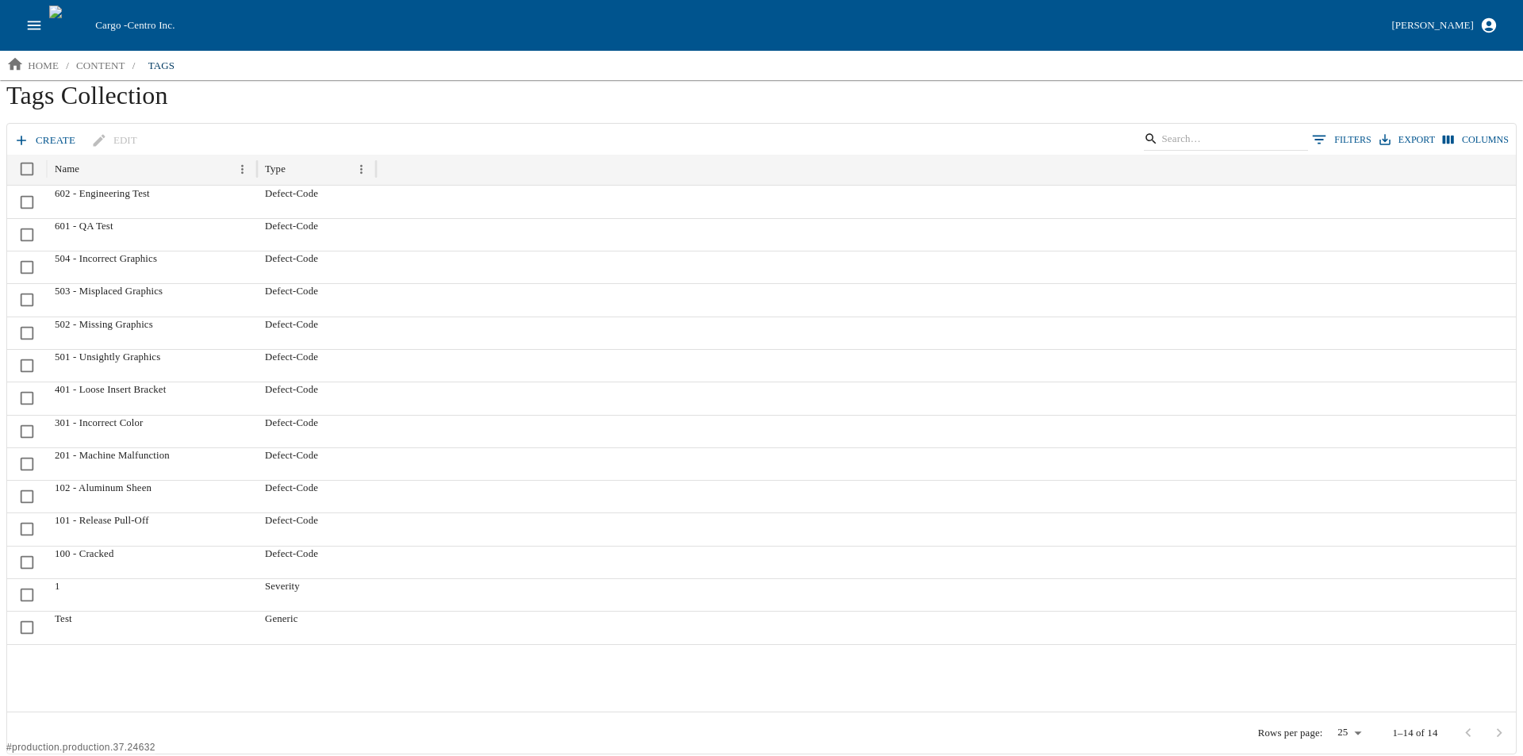
click at [29, 140] on icon at bounding box center [21, 140] width 16 height 16
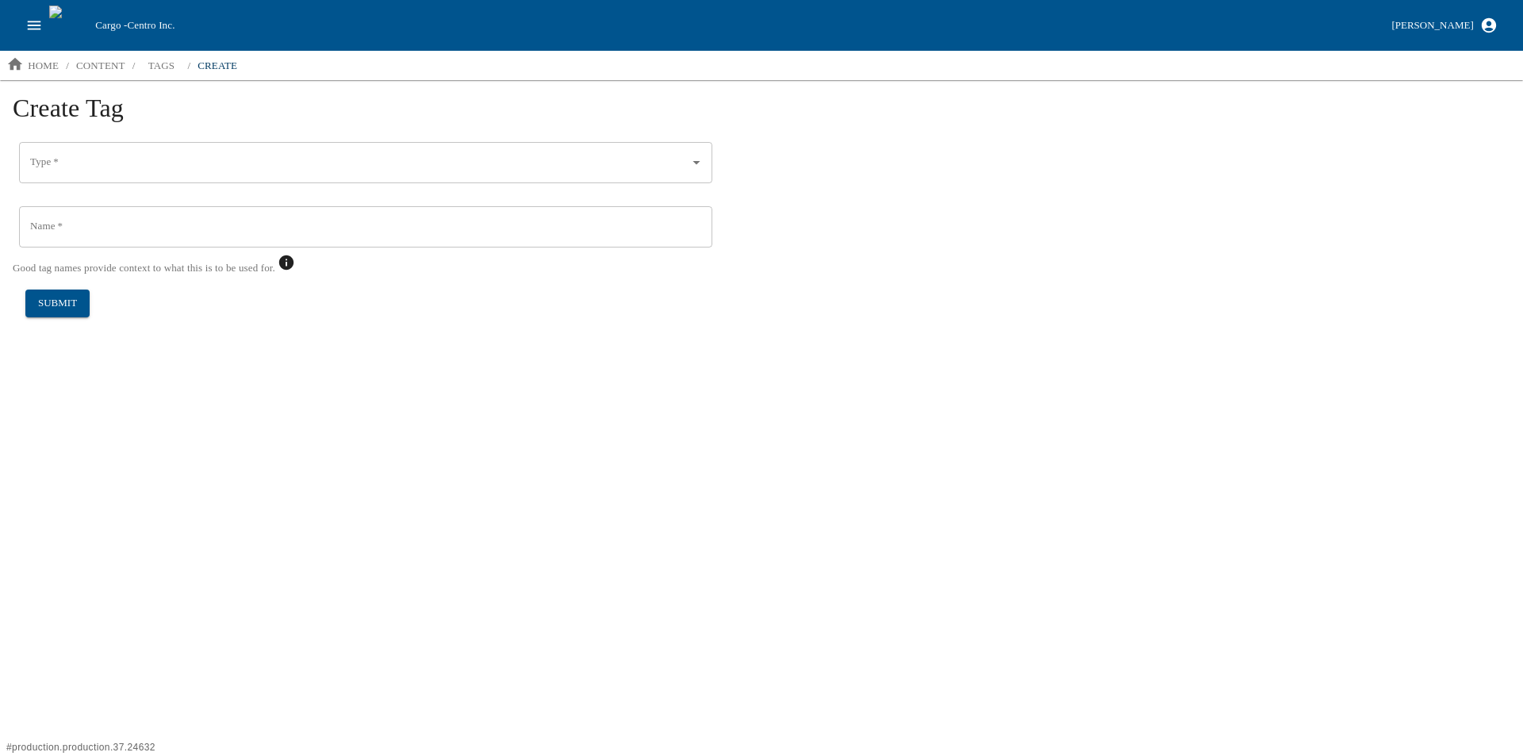
click at [69, 158] on input "Type   *" at bounding box center [353, 162] width 655 height 27
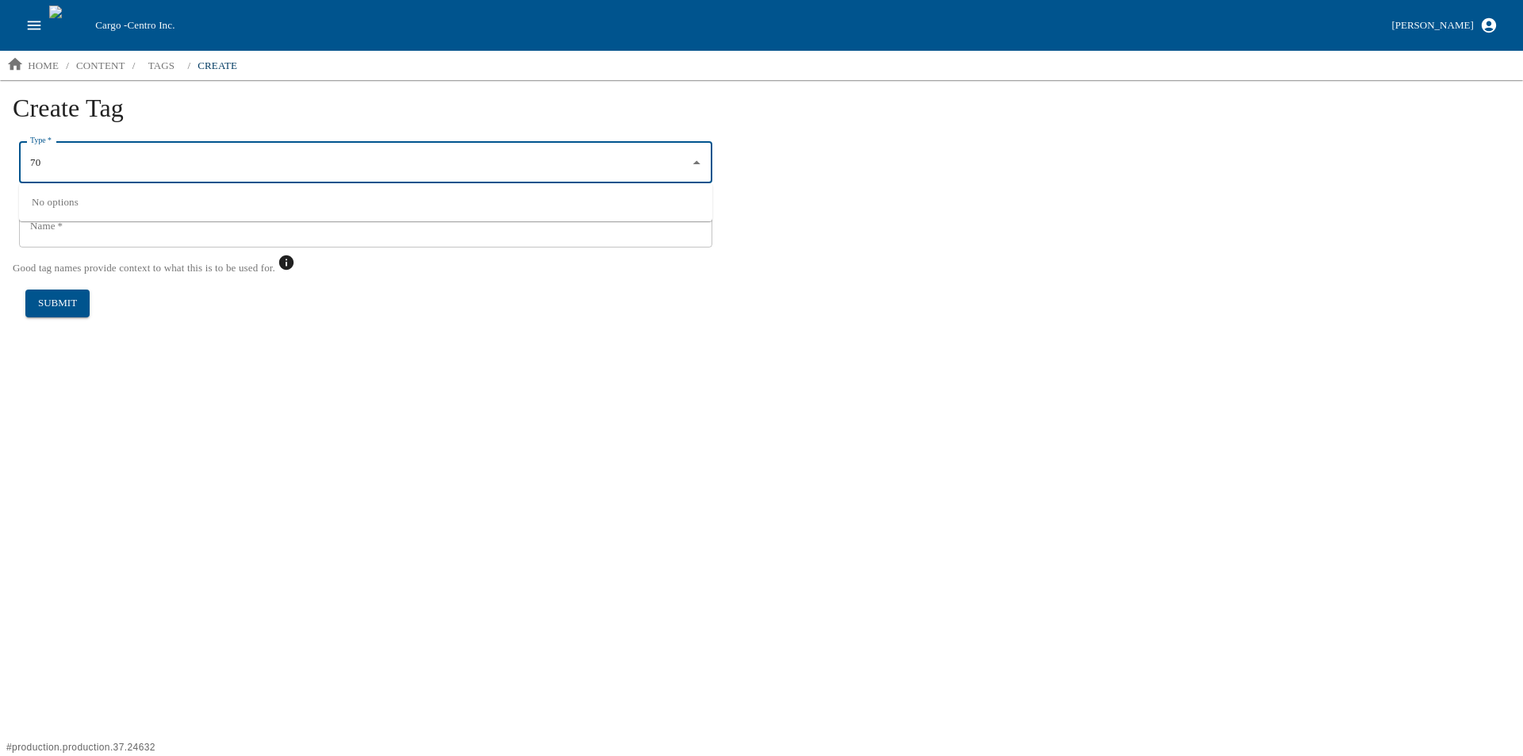
type input "7"
click at [56, 198] on li "Defect-Code" at bounding box center [365, 202] width 693 height 25
type input "Defect-Code"
click at [73, 220] on input "Name   *" at bounding box center [365, 226] width 693 height 41
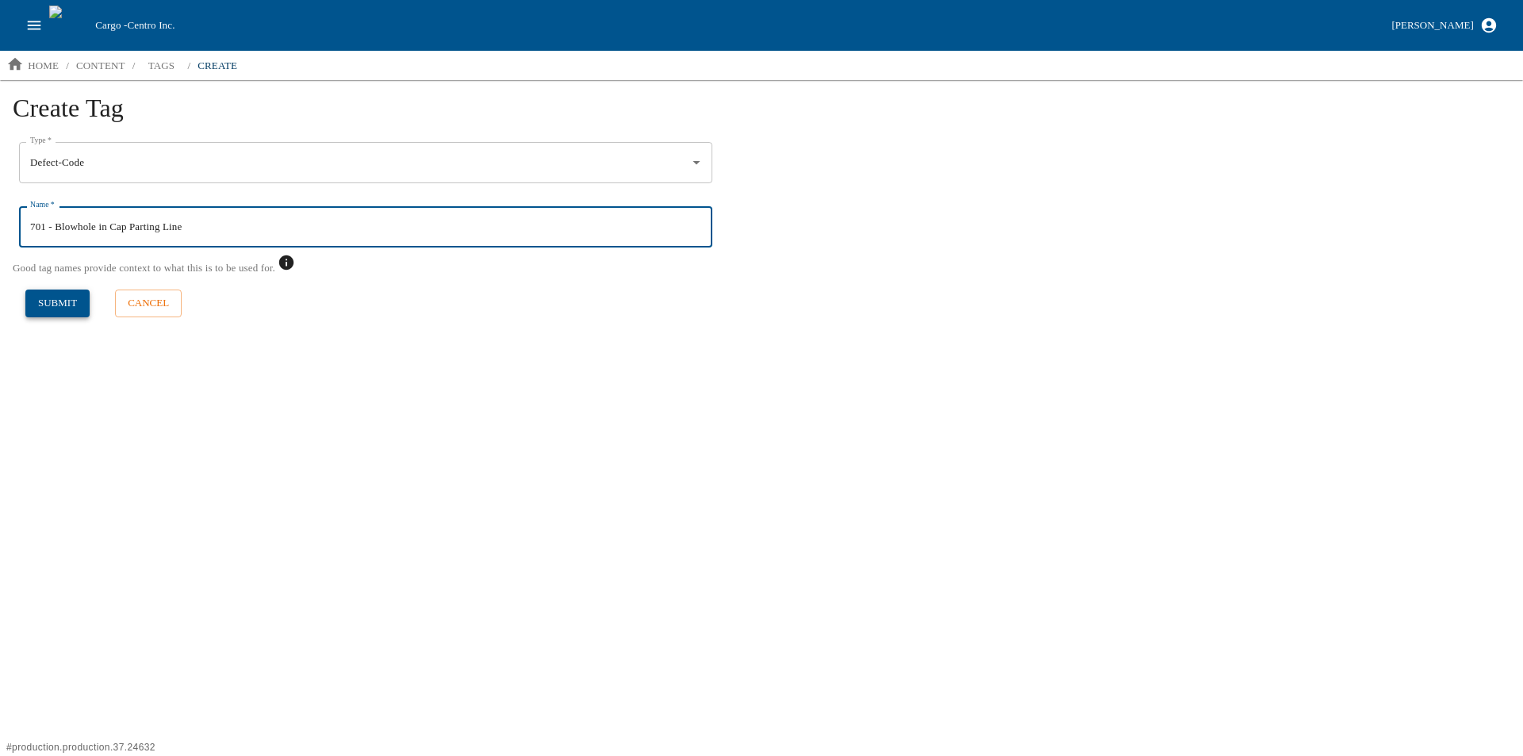
type input "701 - Blowhole in Cap Parting Line"
click at [53, 296] on button "submit" at bounding box center [57, 303] width 64 height 28
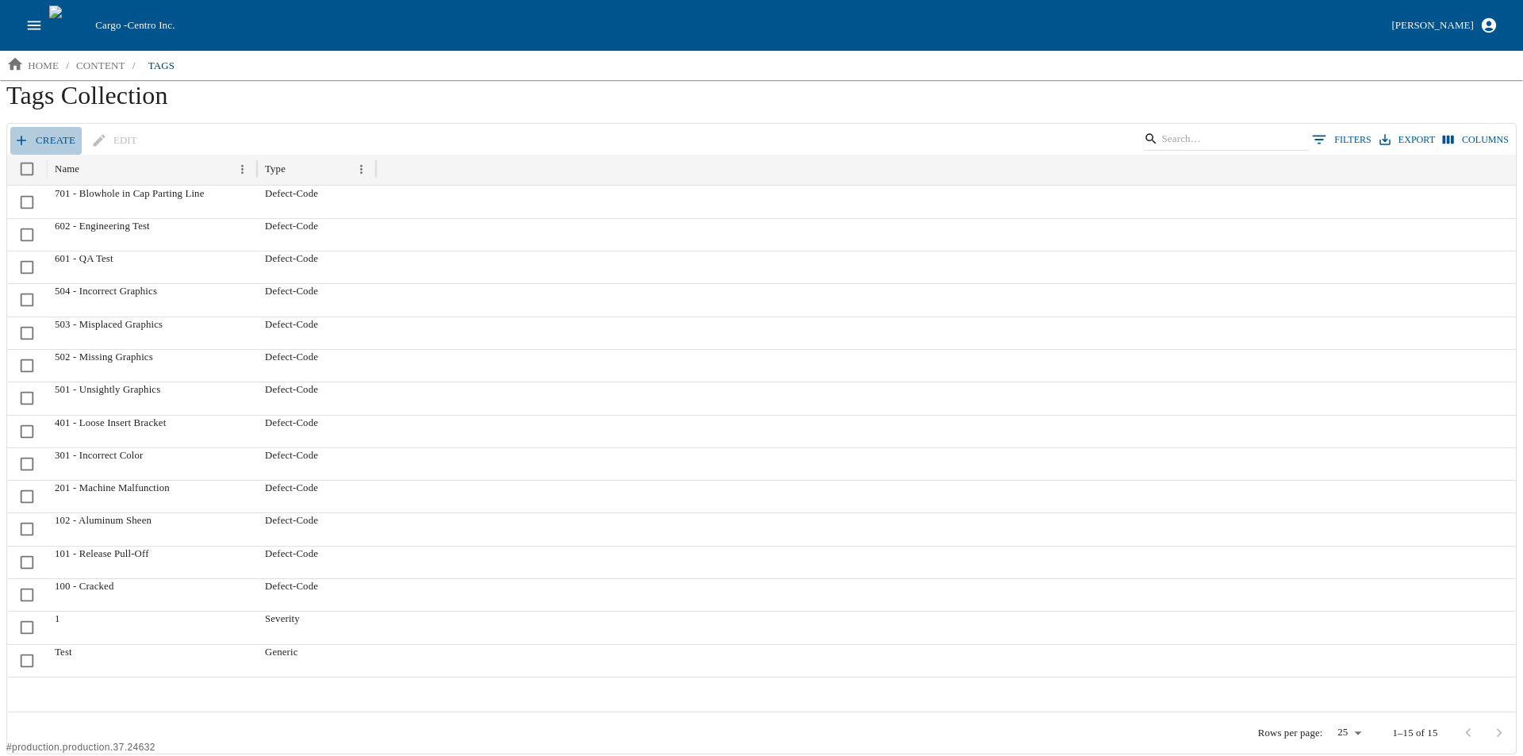
click at [35, 135] on link "create" at bounding box center [45, 141] width 71 height 28
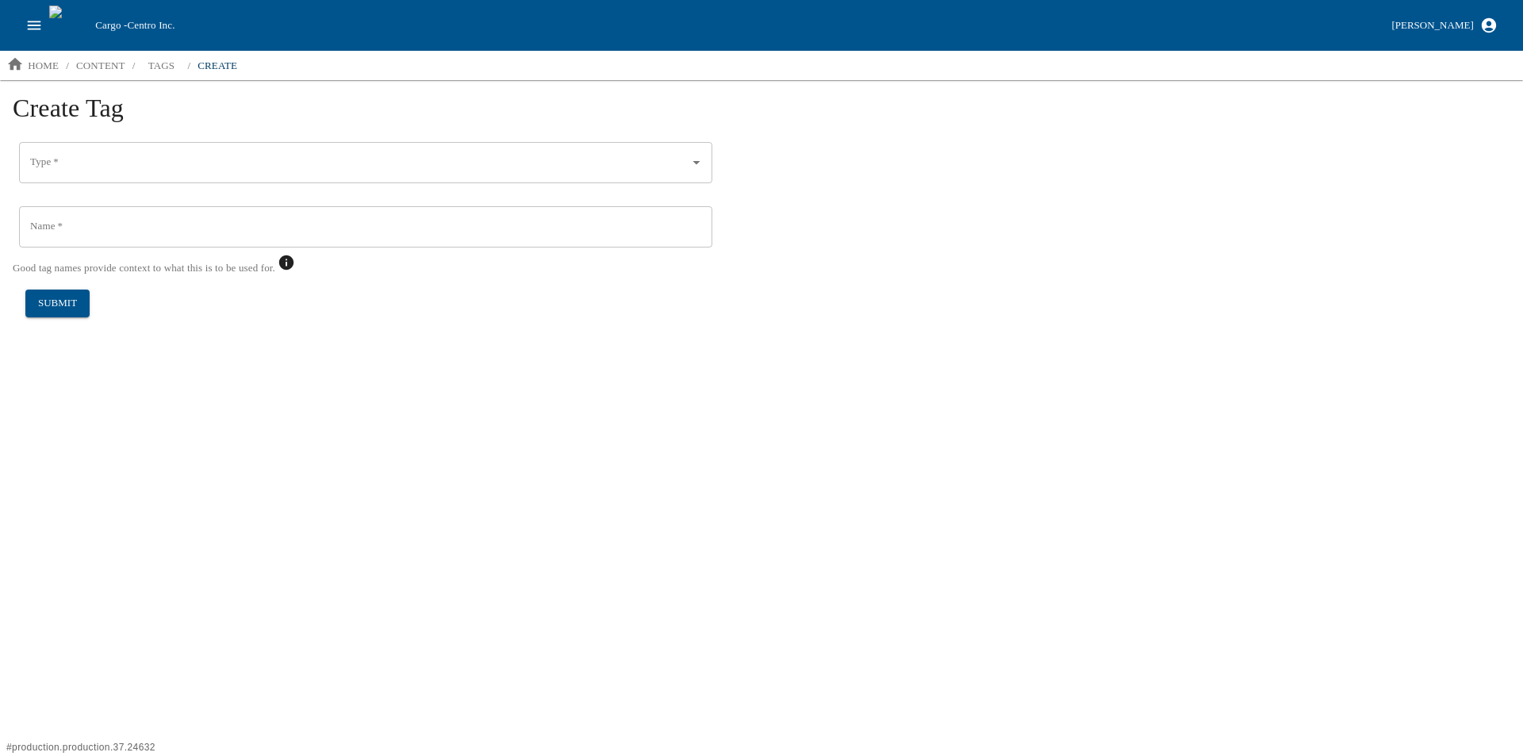
click at [54, 167] on input "Type   *" at bounding box center [353, 162] width 655 height 27
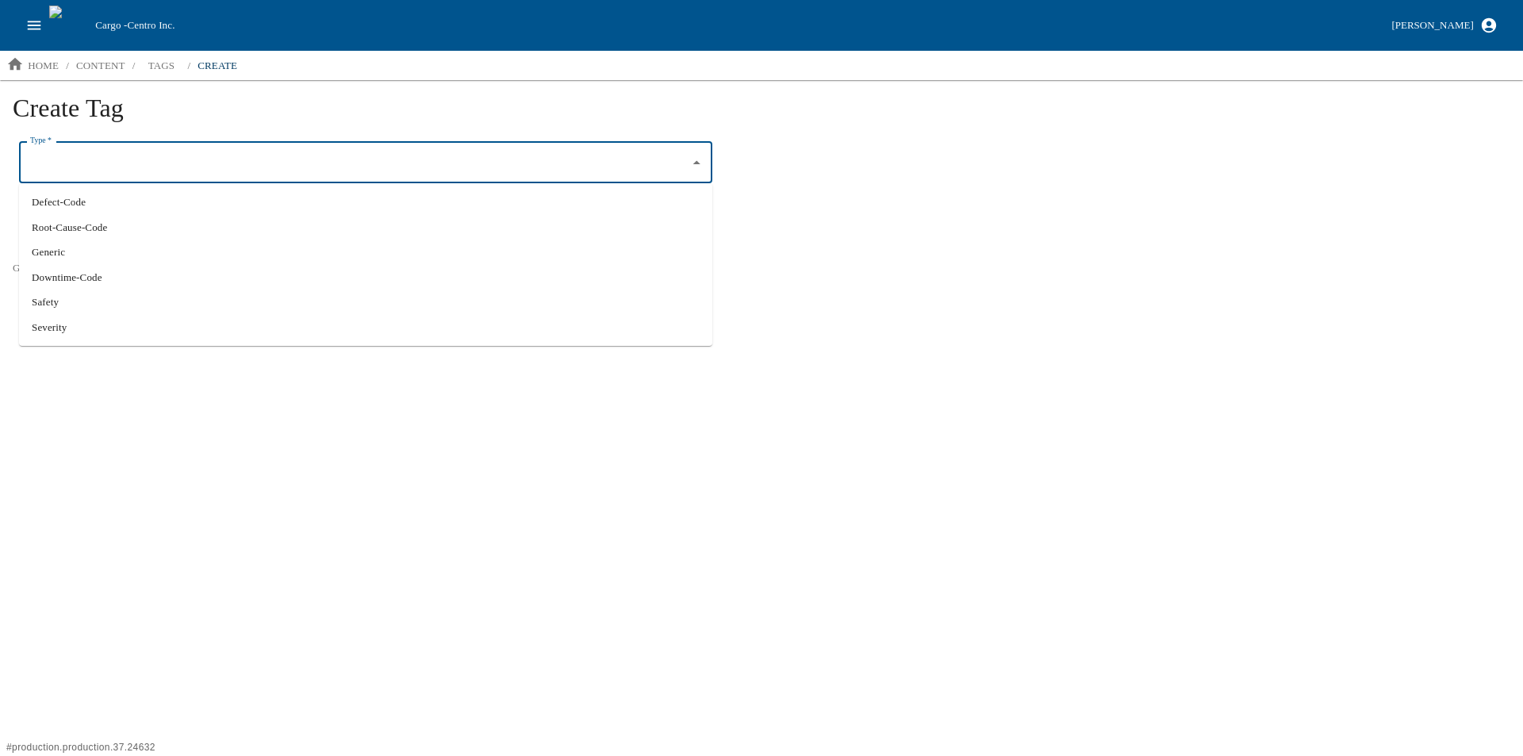
click at [71, 197] on li "Defect-Code" at bounding box center [365, 202] width 693 height 25
type input "Defect-Code"
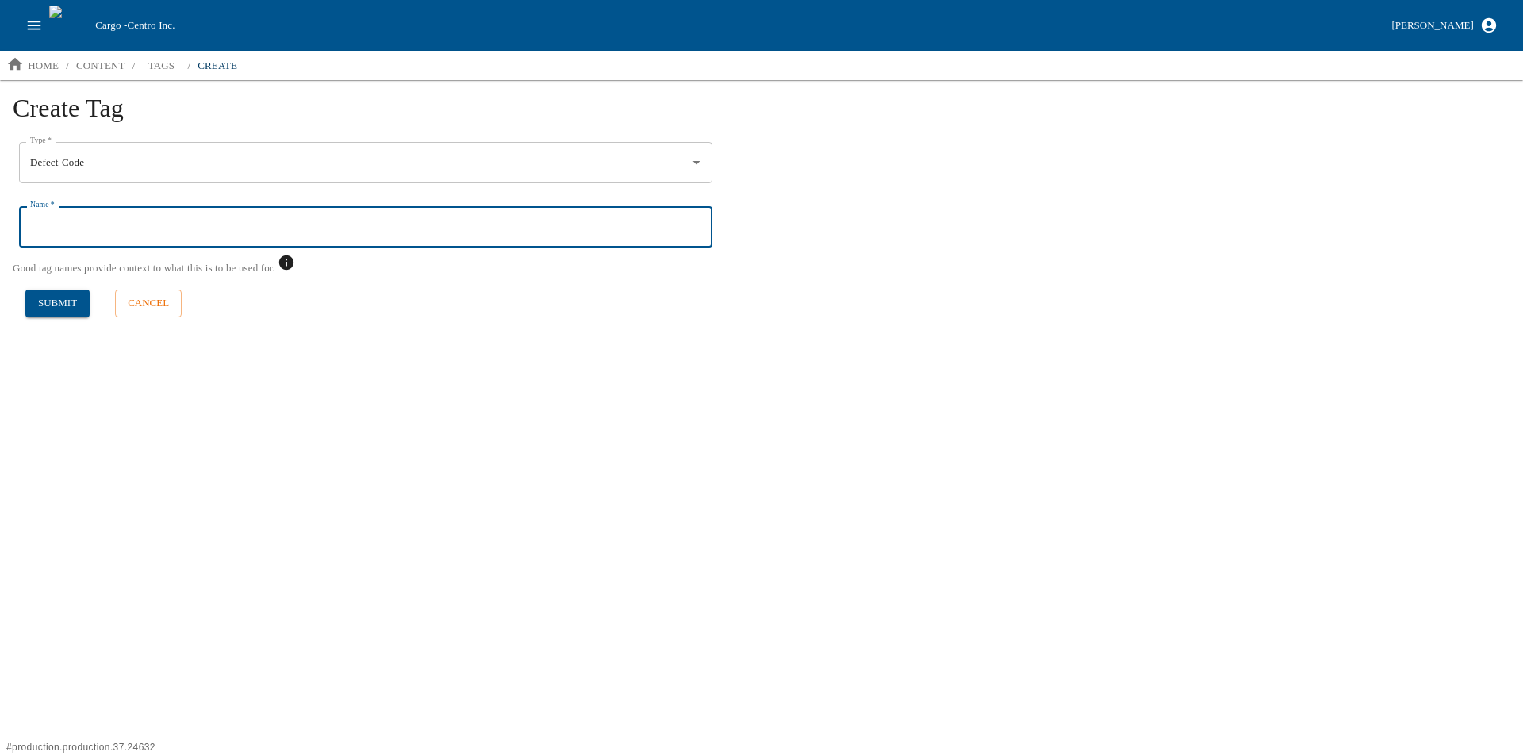
click at [61, 222] on input "Name   *" at bounding box center [365, 226] width 693 height 41
type input "702 - Blowhole at Insert"
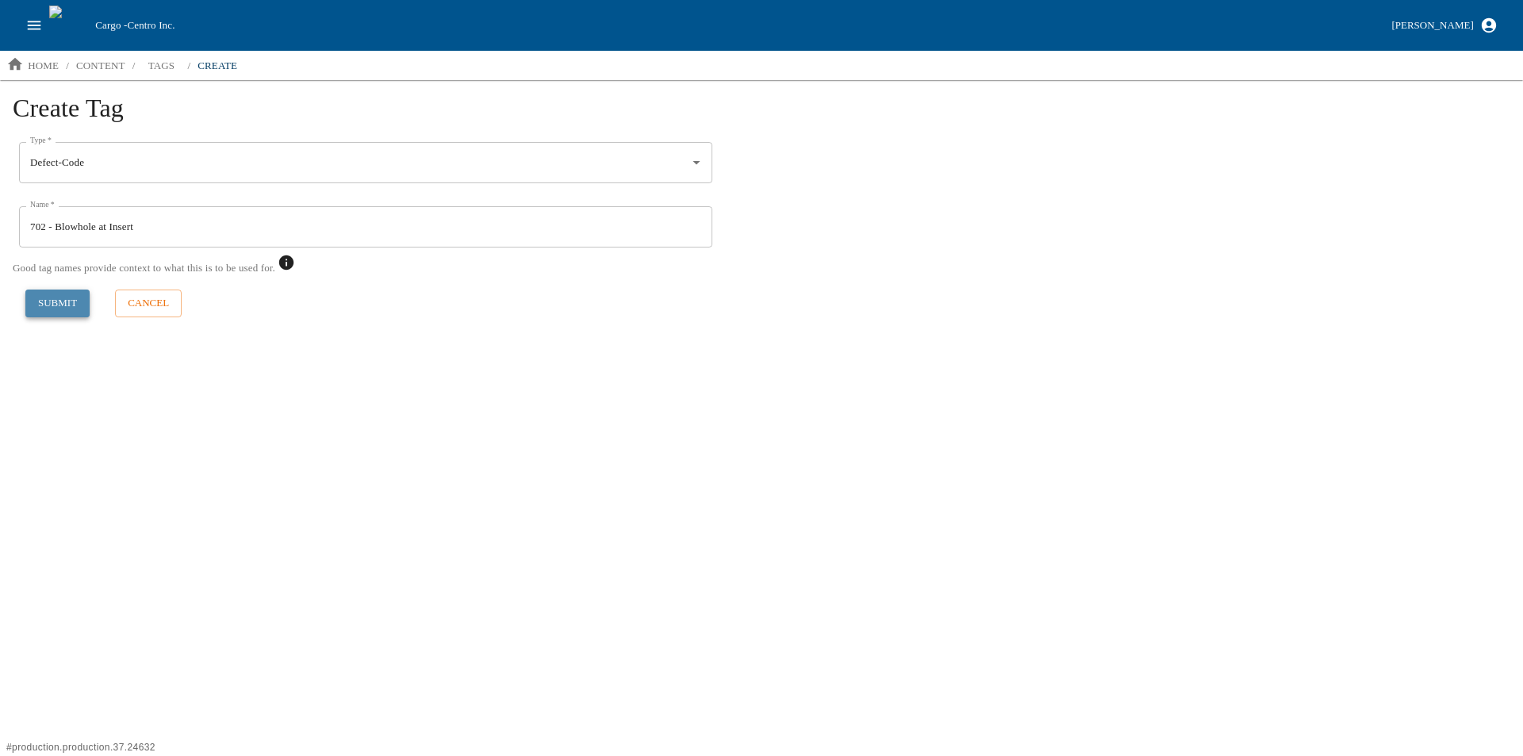
click at [56, 307] on button "submit" at bounding box center [57, 303] width 64 height 28
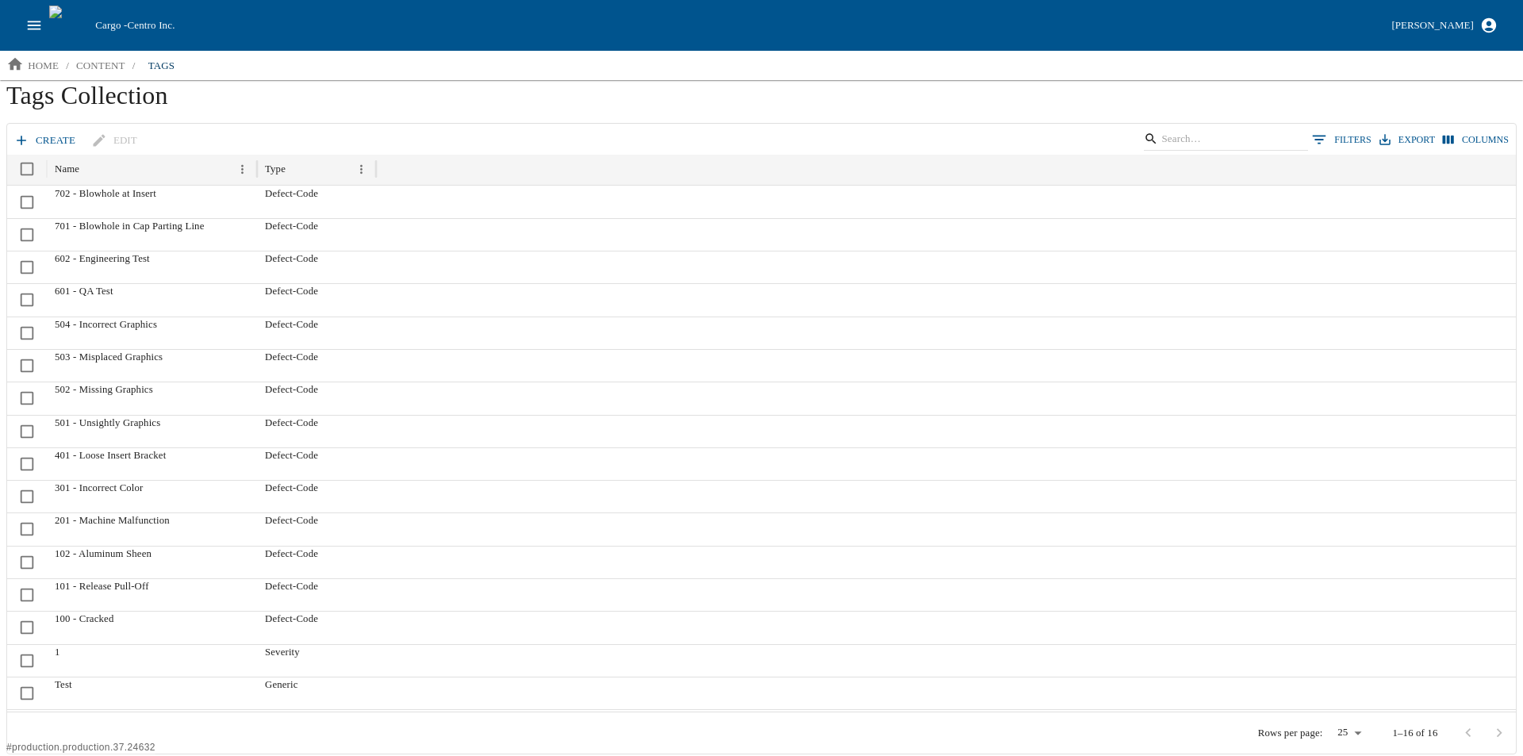
click at [28, 136] on icon at bounding box center [21, 140] width 16 height 16
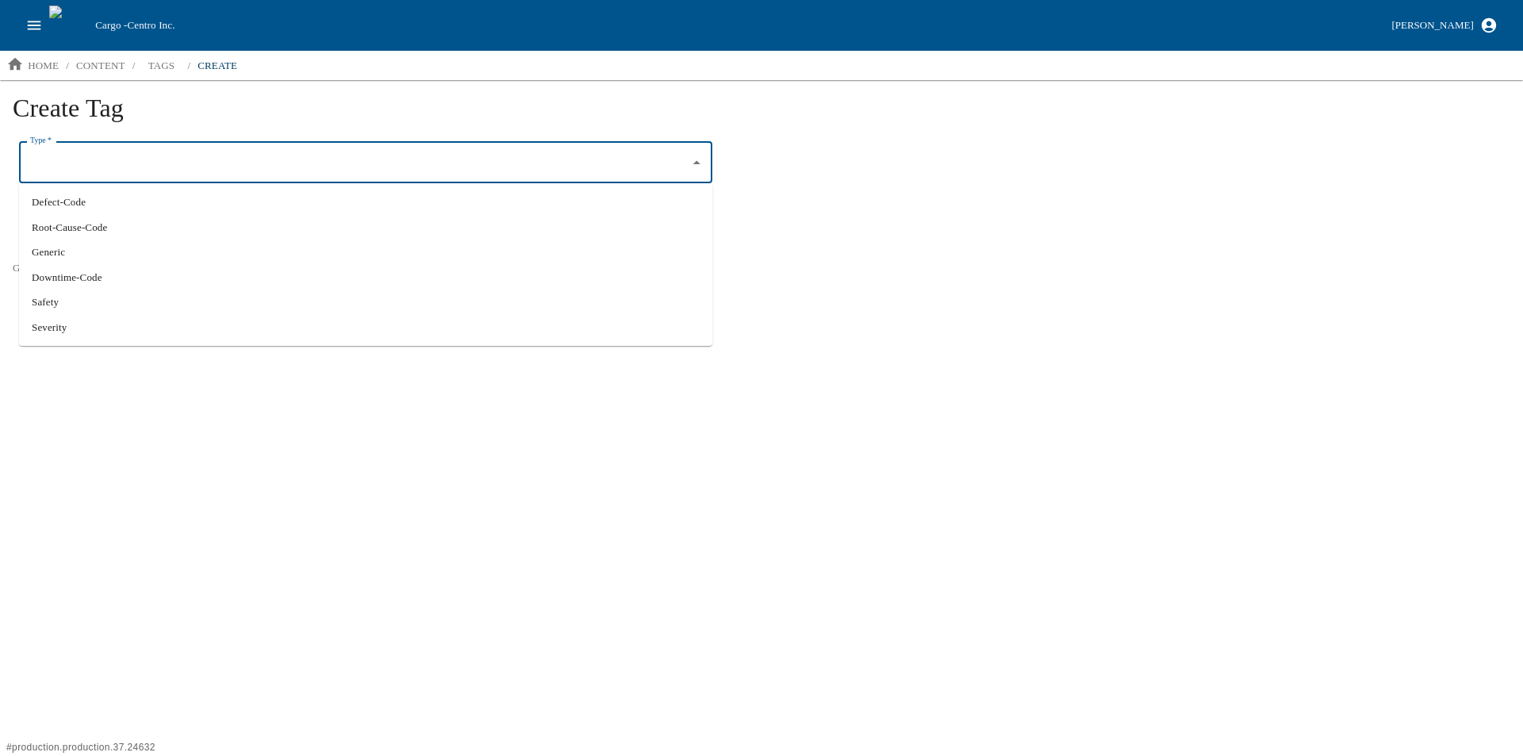
click at [83, 169] on input "Type   *" at bounding box center [353, 162] width 655 height 27
drag, startPoint x: 86, startPoint y: 205, endPoint x: 75, endPoint y: 223, distance: 20.3
click at [85, 205] on li "Defect-Code" at bounding box center [365, 202] width 693 height 25
type input "Defect-Code"
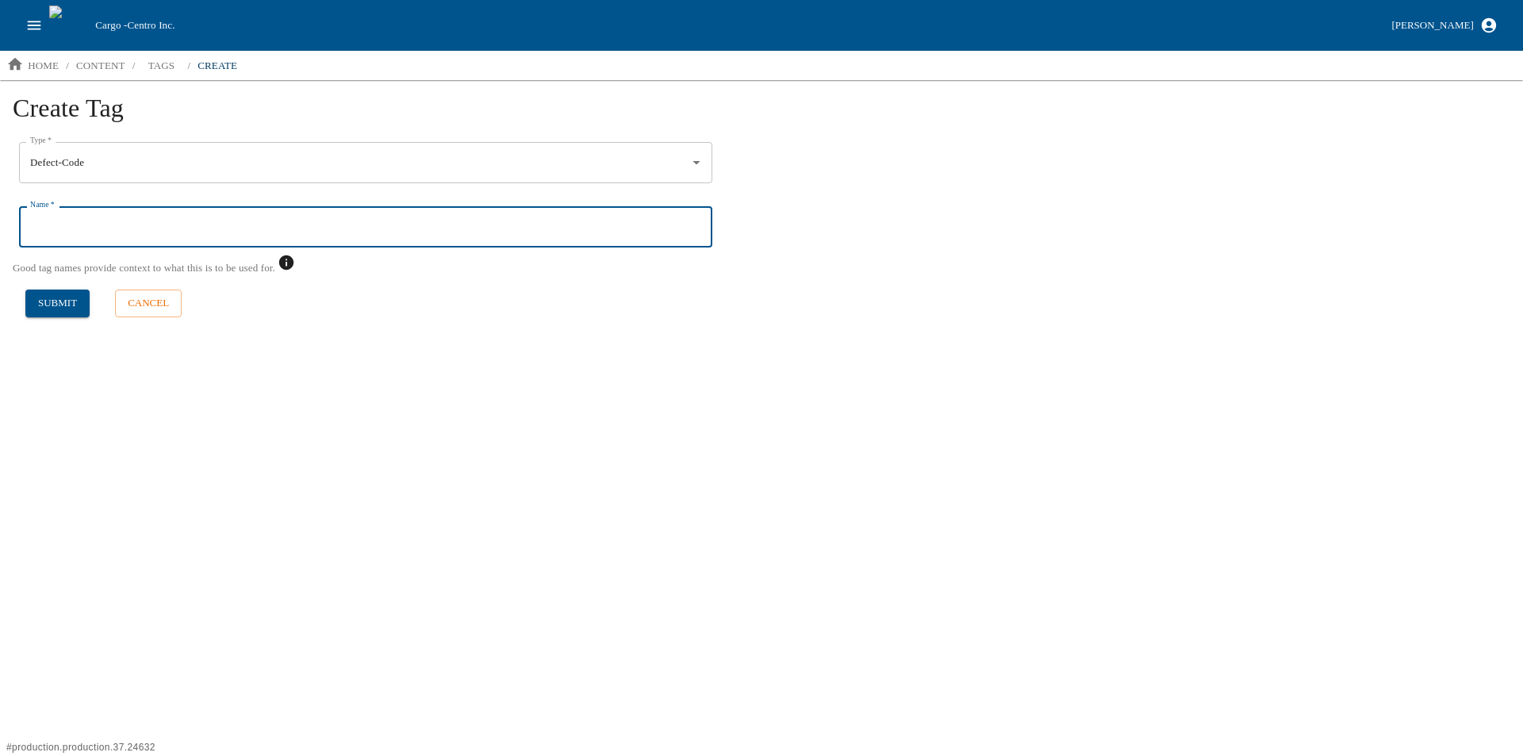
click at [69, 224] on input "Name   *" at bounding box center [365, 226] width 693 height 41
type input "703 - Blowhole on PL"
click at [48, 308] on button "submit" at bounding box center [57, 303] width 64 height 28
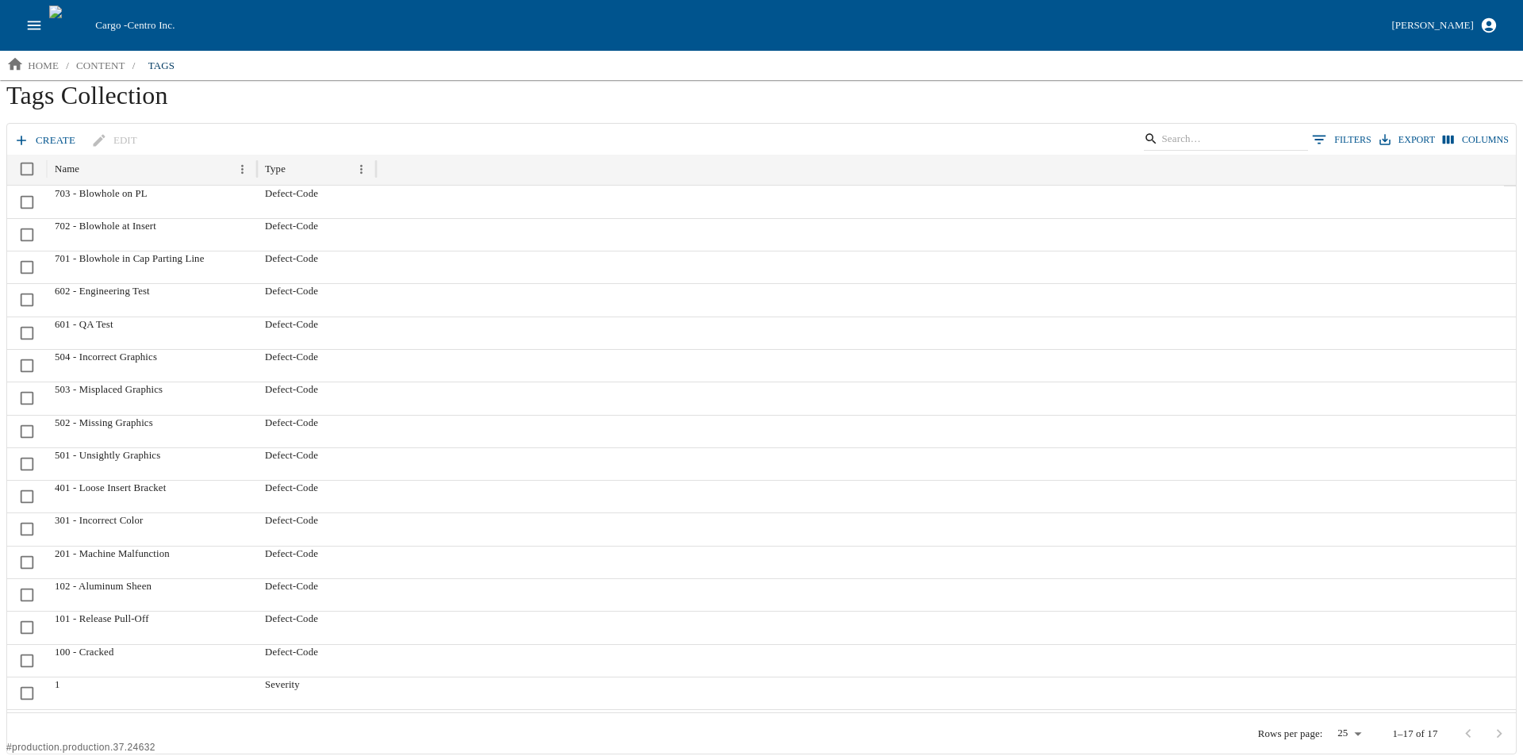
click at [34, 141] on link "create" at bounding box center [45, 141] width 71 height 28
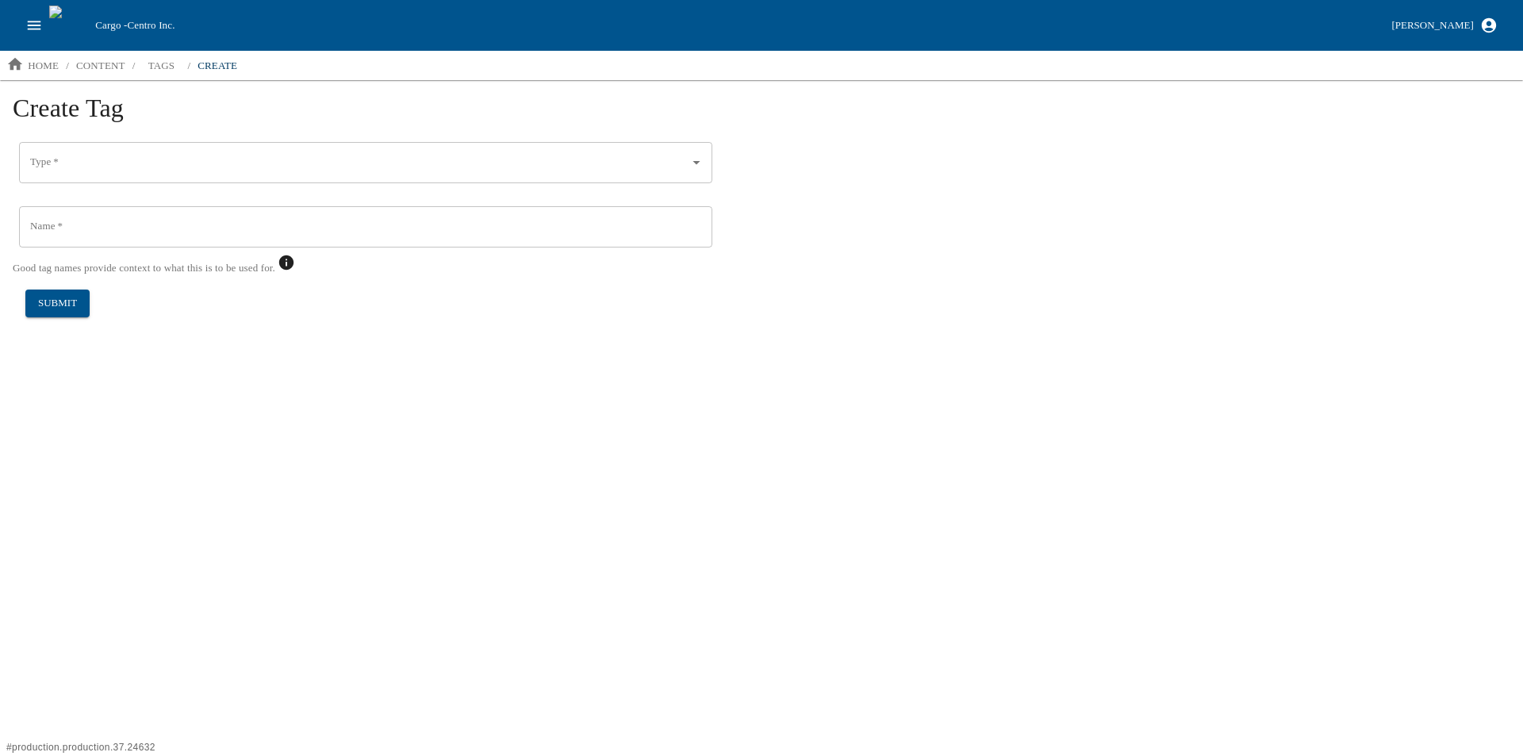
click at [71, 171] on input "Type   *" at bounding box center [353, 162] width 655 height 27
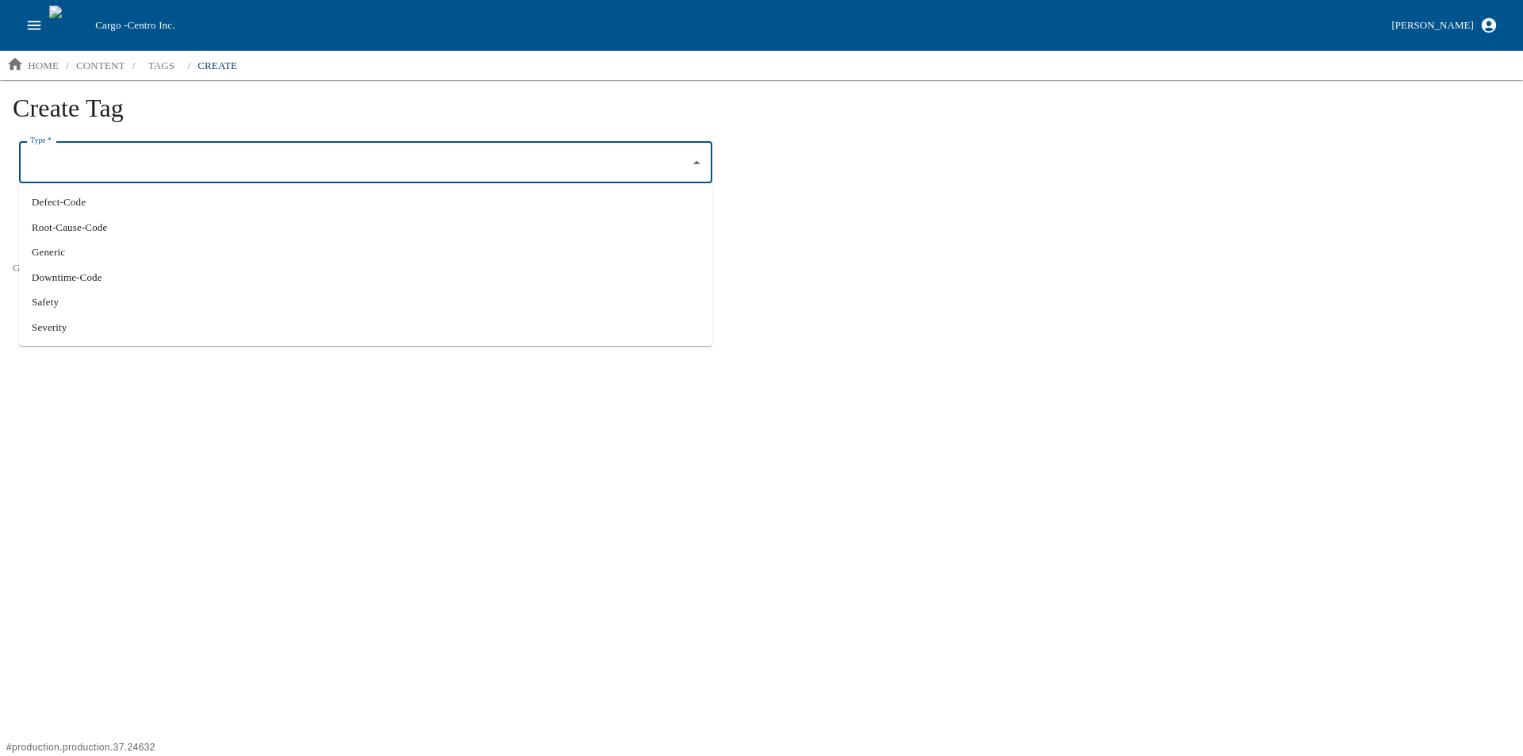
click at [75, 201] on li "Defect-Code" at bounding box center [365, 202] width 693 height 25
type input "Defect-Code"
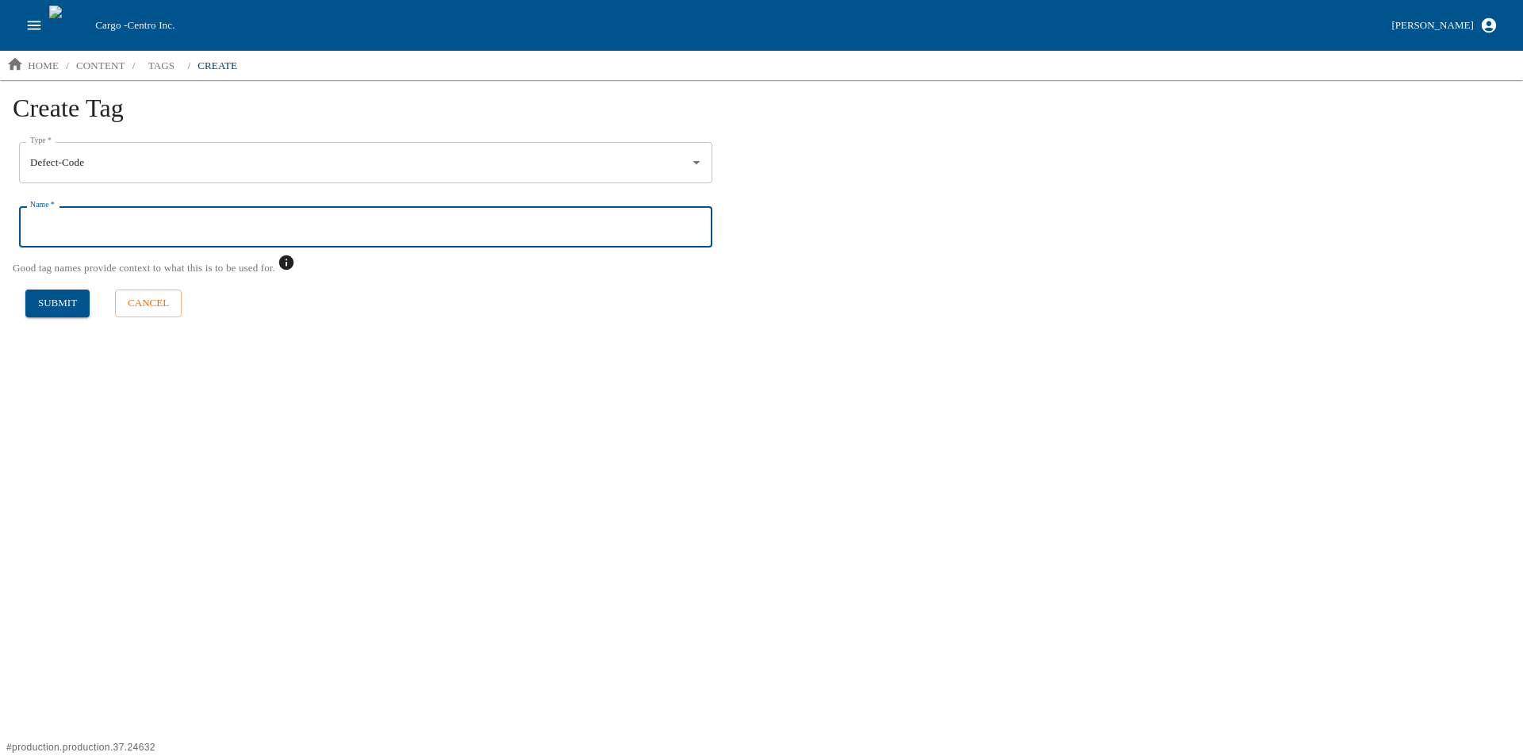
click at [55, 225] on input "Name   *" at bounding box center [365, 226] width 693 height 41
type input "801 - Incomplete Trim (e.g. PL Trim, Deburring)"
click at [59, 299] on button "submit" at bounding box center [57, 303] width 64 height 28
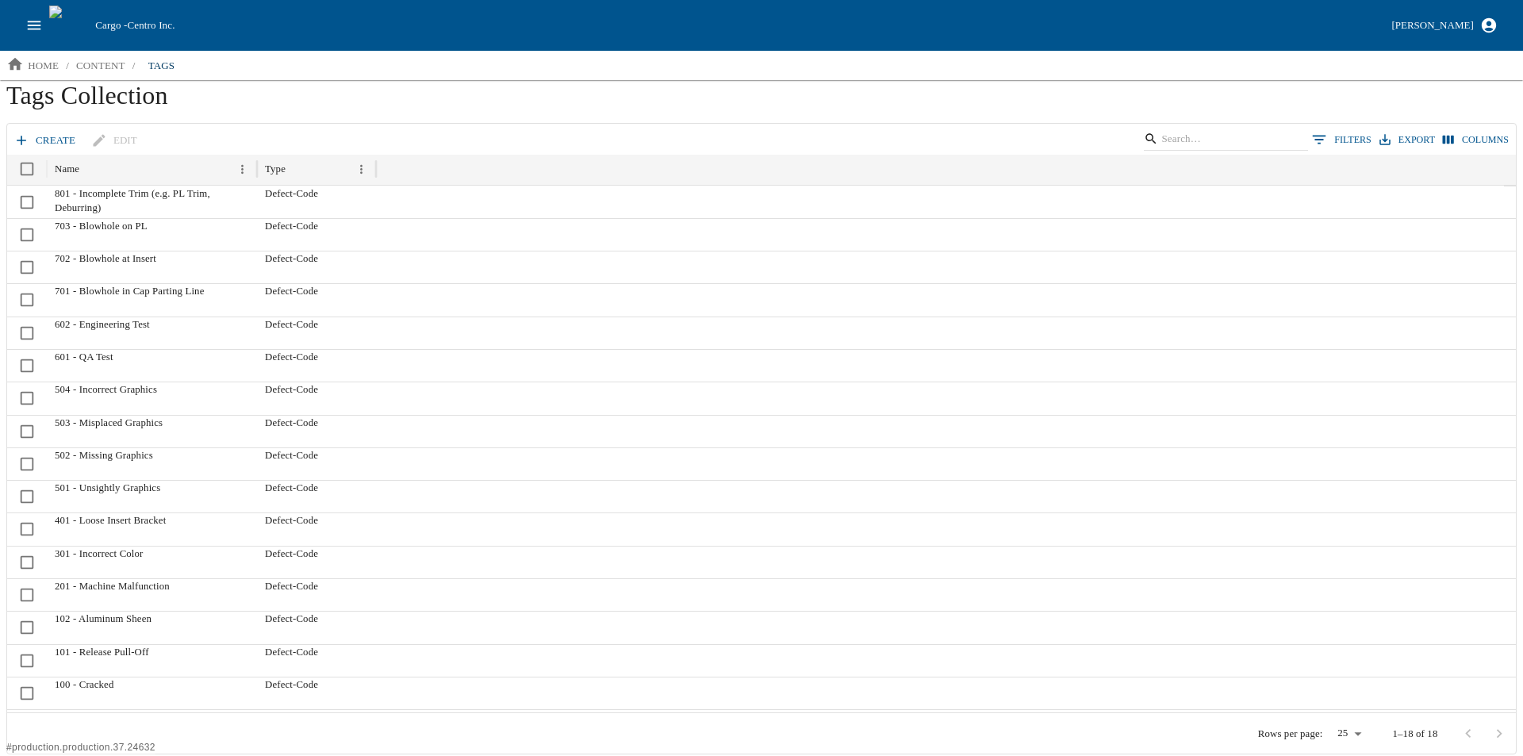
click at [52, 141] on link "create" at bounding box center [45, 141] width 71 height 28
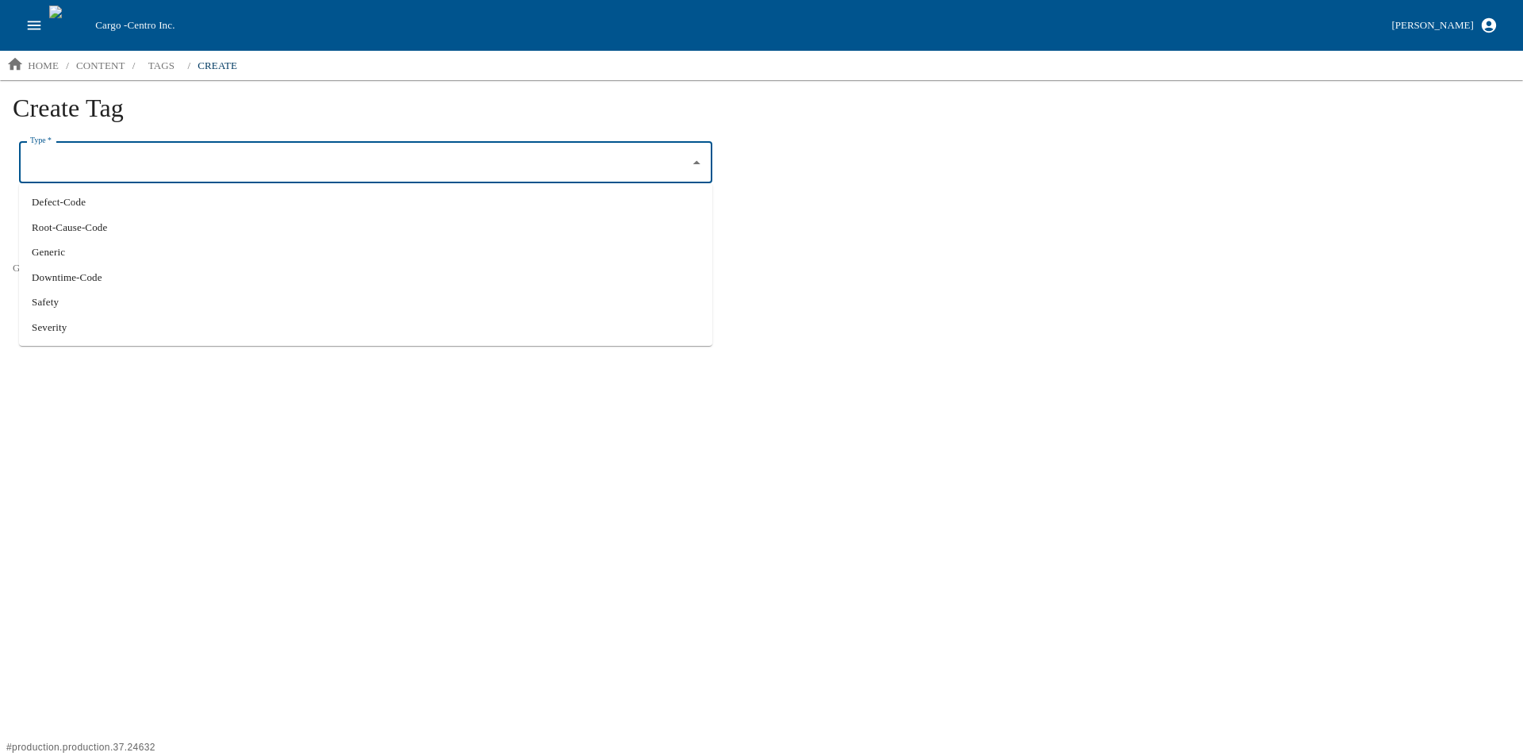
click at [128, 163] on input "Type   *" at bounding box center [353, 162] width 655 height 27
type input "8"
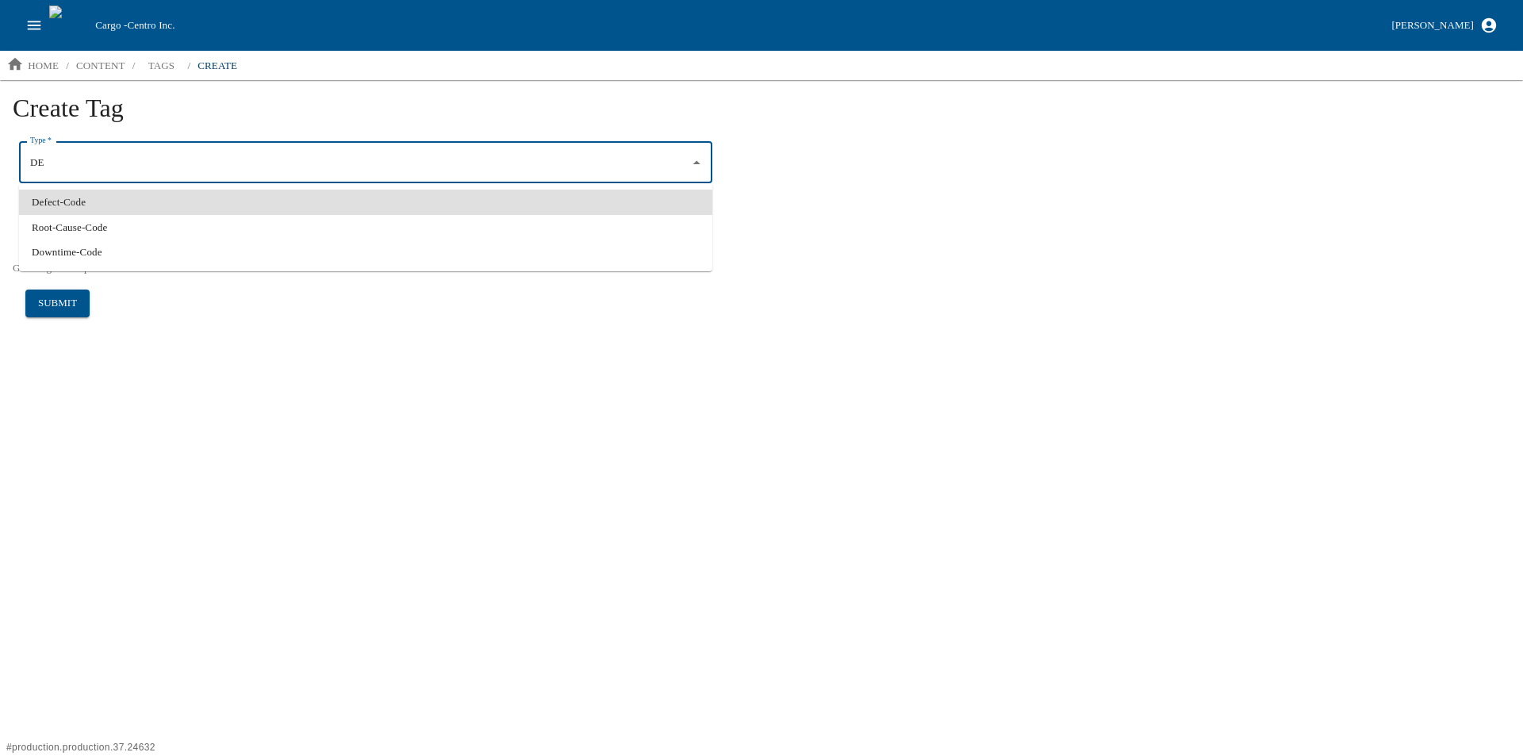
type input "DE"
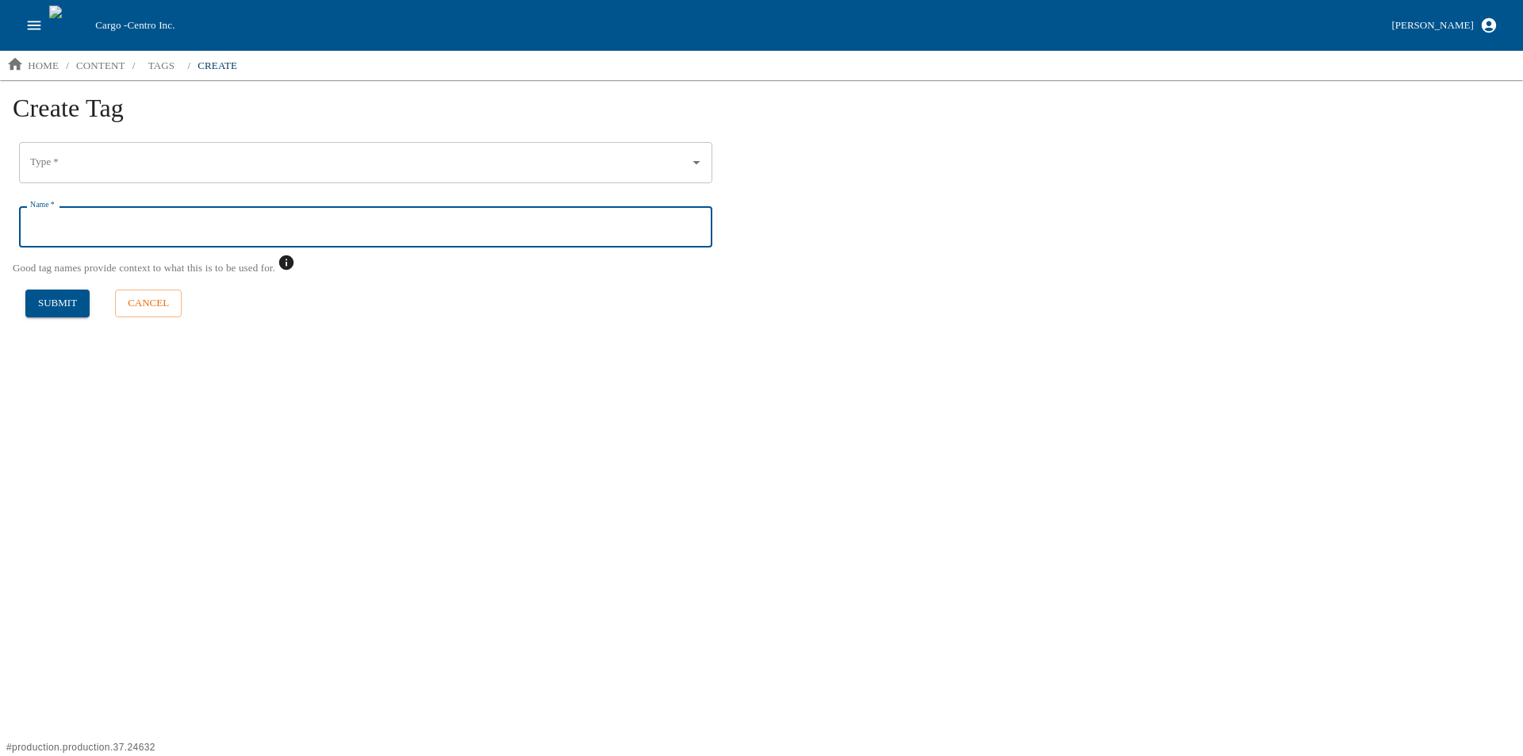
click at [128, 163] on input "Type   *" at bounding box center [353, 162] width 655 height 27
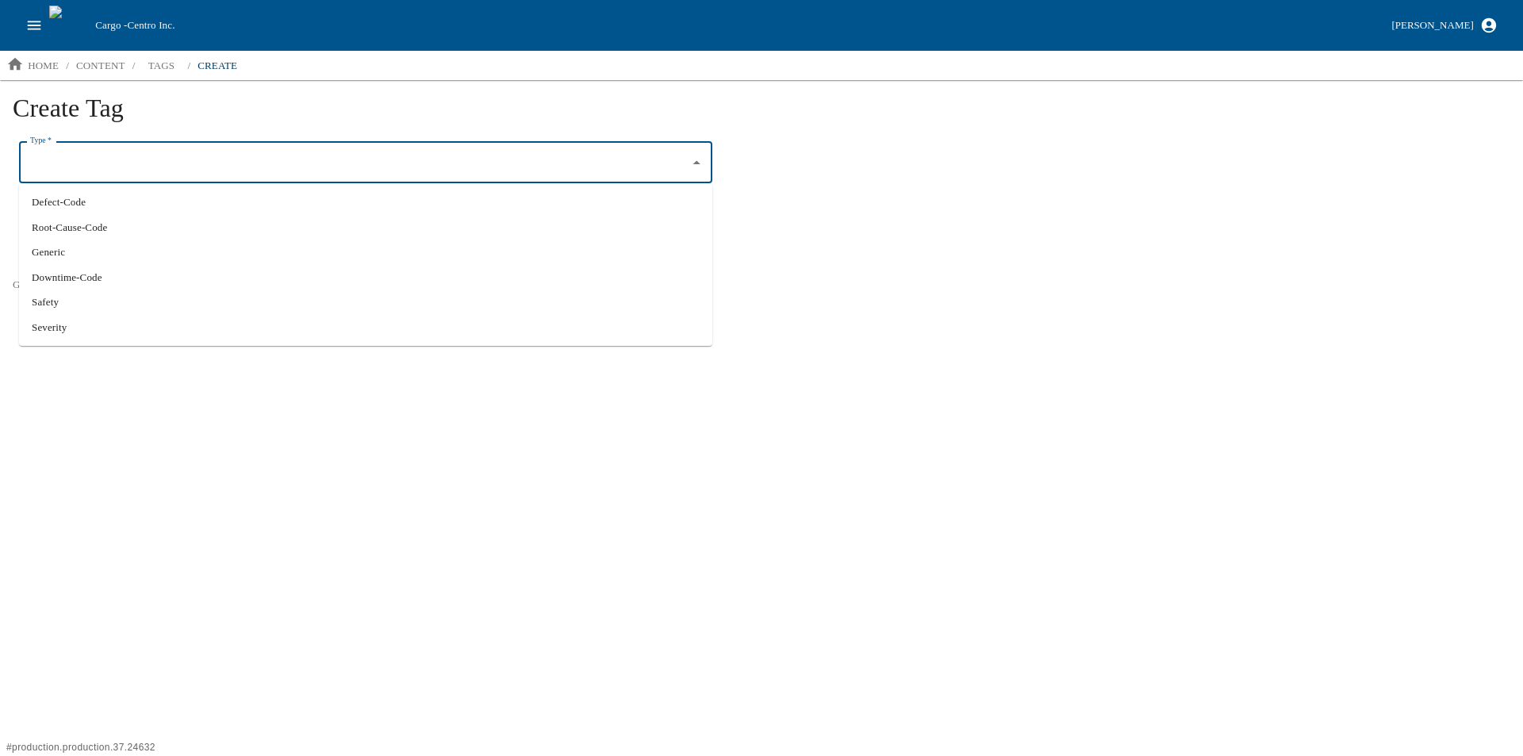
click at [86, 208] on li "Defect-Code" at bounding box center [365, 202] width 693 height 25
type input "Defect-Code"
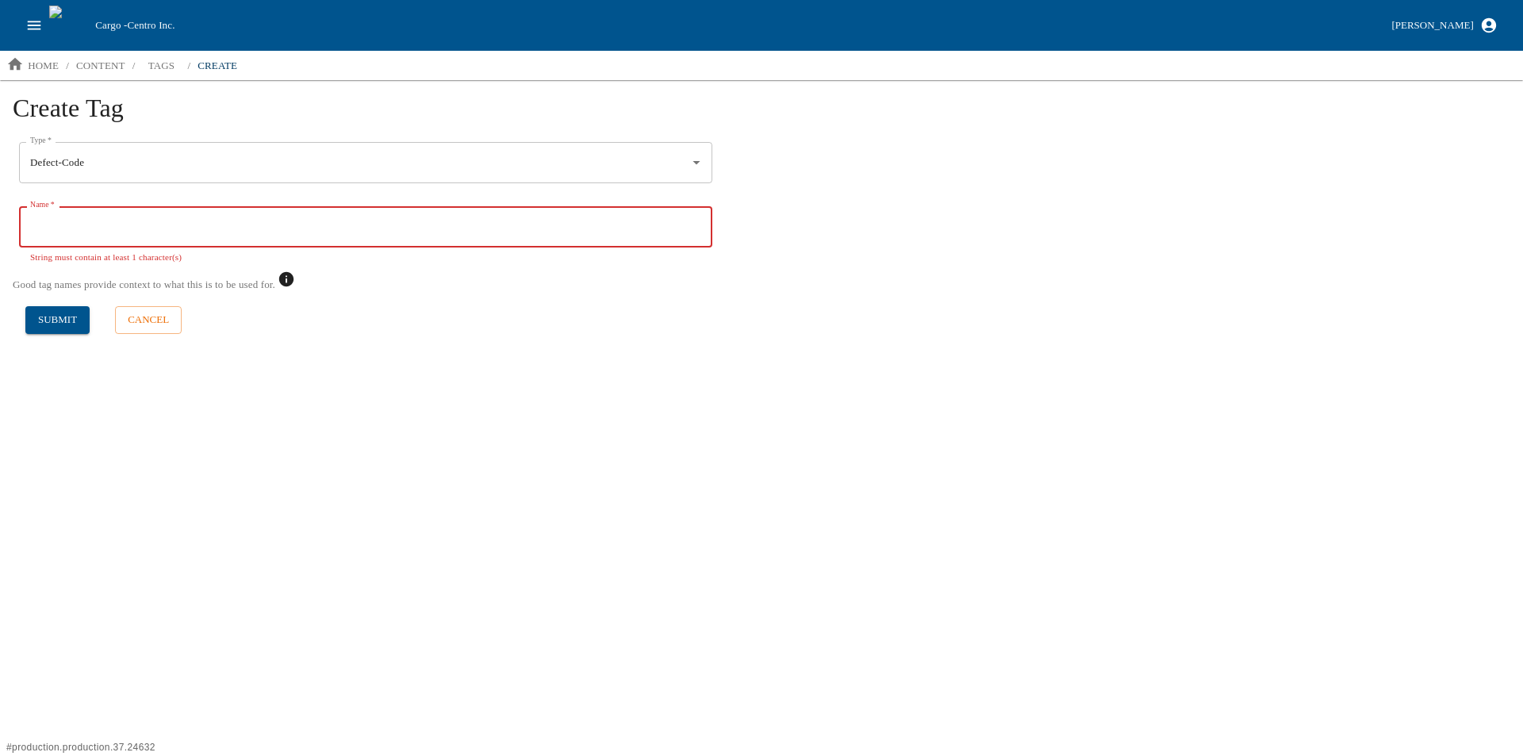
click at [59, 231] on input "Name   *" at bounding box center [365, 226] width 693 height 41
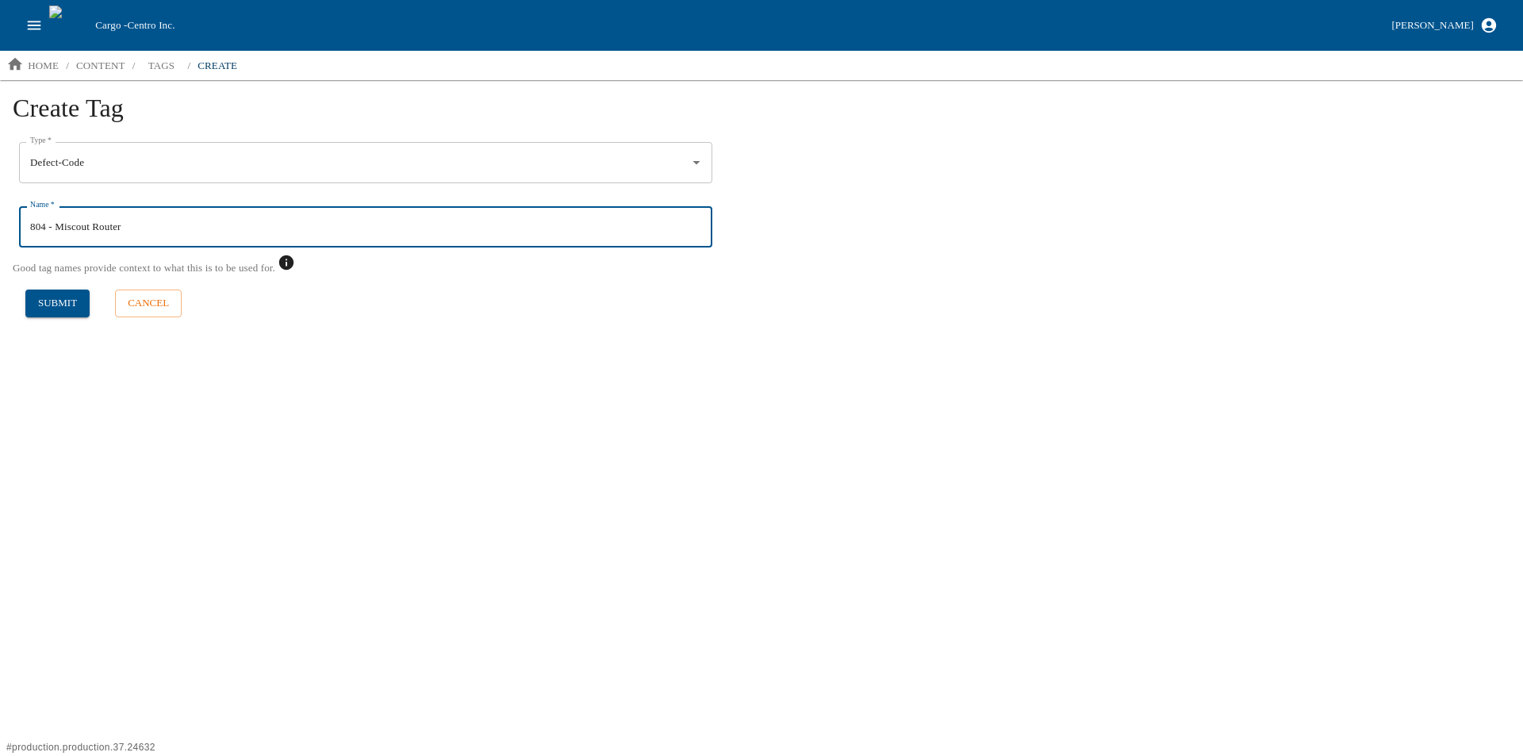
click at [81, 228] on input "804 - Miscout Router" at bounding box center [365, 226] width 693 height 41
click at [82, 229] on input "804 - Miscout Router" at bounding box center [365, 226] width 693 height 41
click at [83, 228] on input "804 - Miscout Router" at bounding box center [365, 226] width 693 height 41
type input "804 - Miscut Router"
click at [160, 343] on html "Cargo - Centro Inc. Aaron Jacobs home / content / tags / create Create Tag Type…" at bounding box center [761, 171] width 1523 height 343
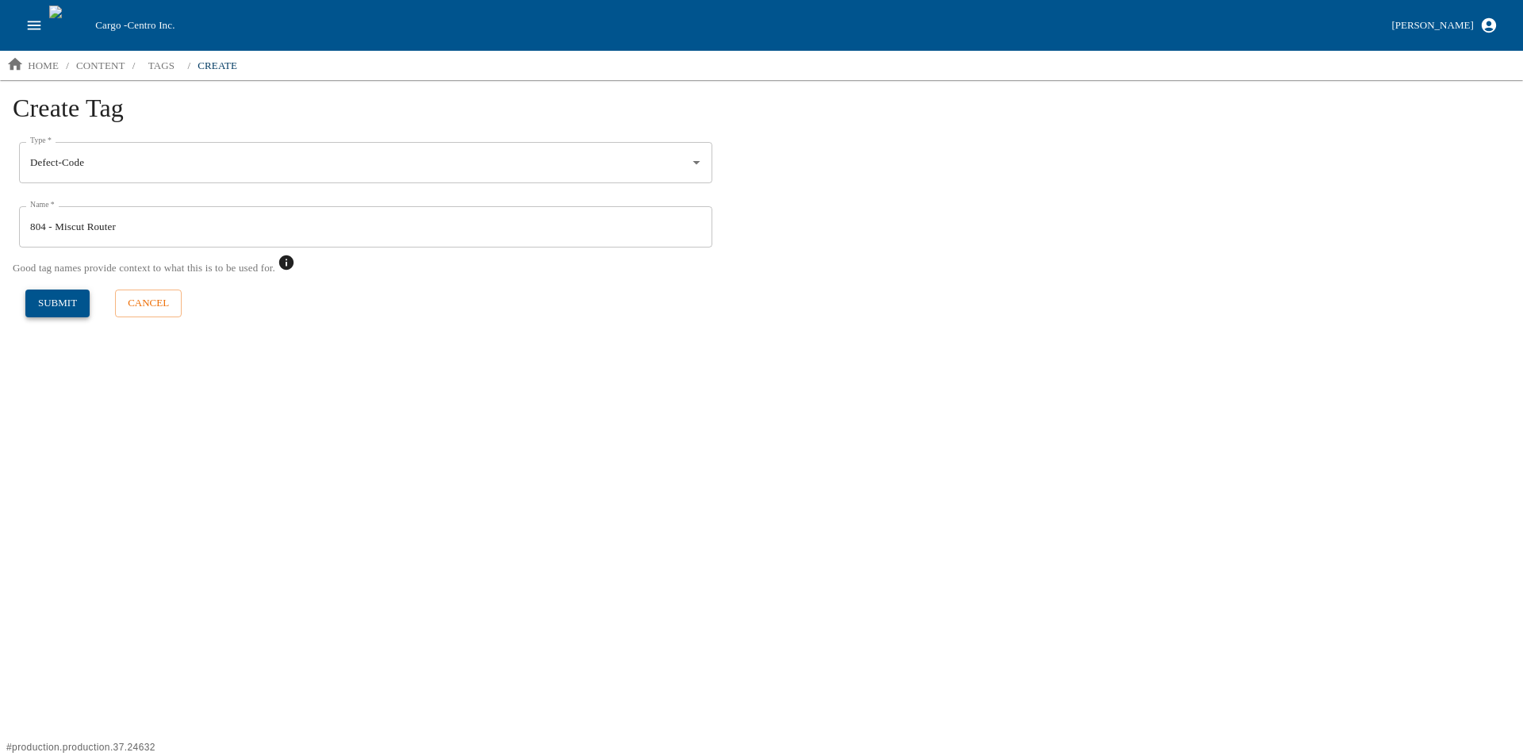
click at [62, 307] on button "submit" at bounding box center [57, 303] width 64 height 28
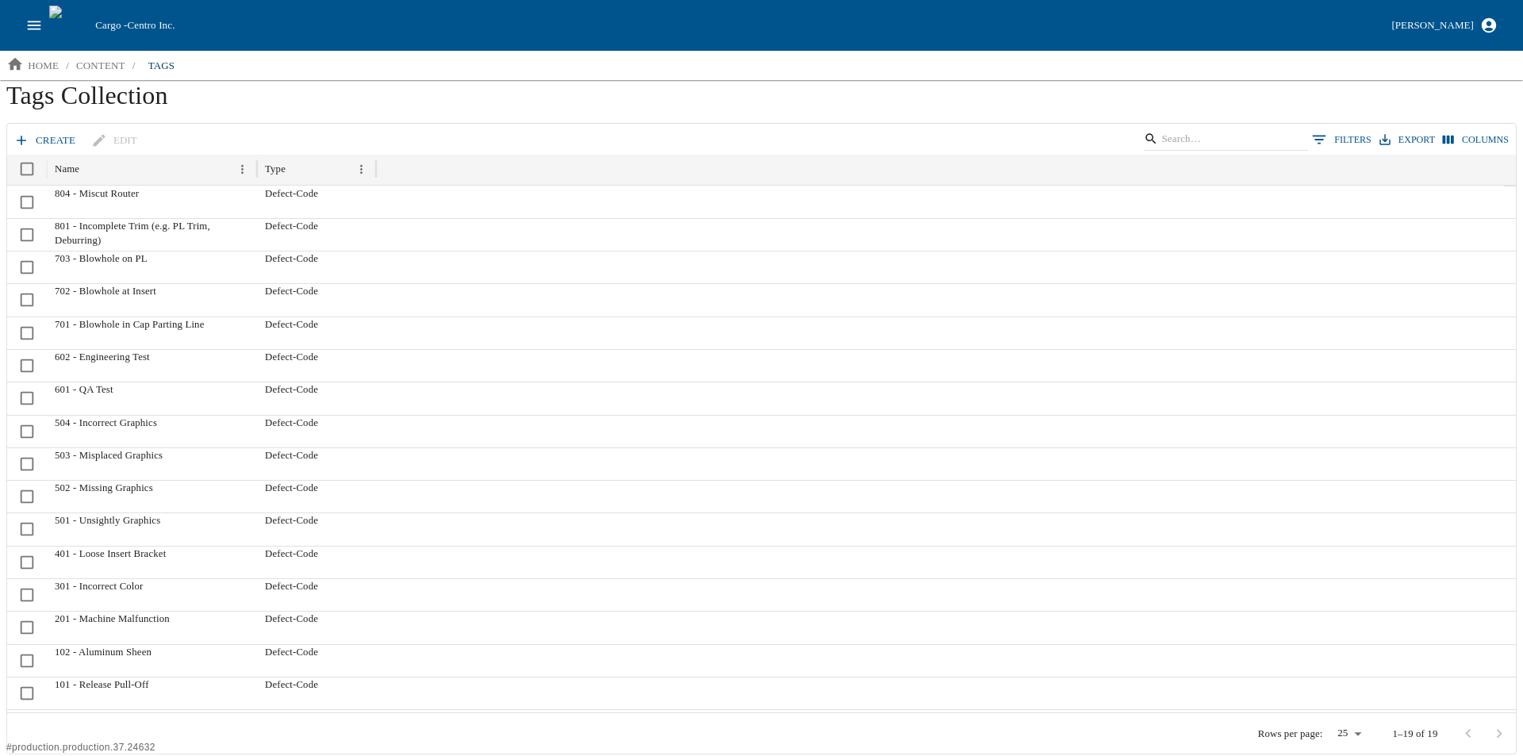
click at [46, 138] on link "create" at bounding box center [45, 141] width 71 height 28
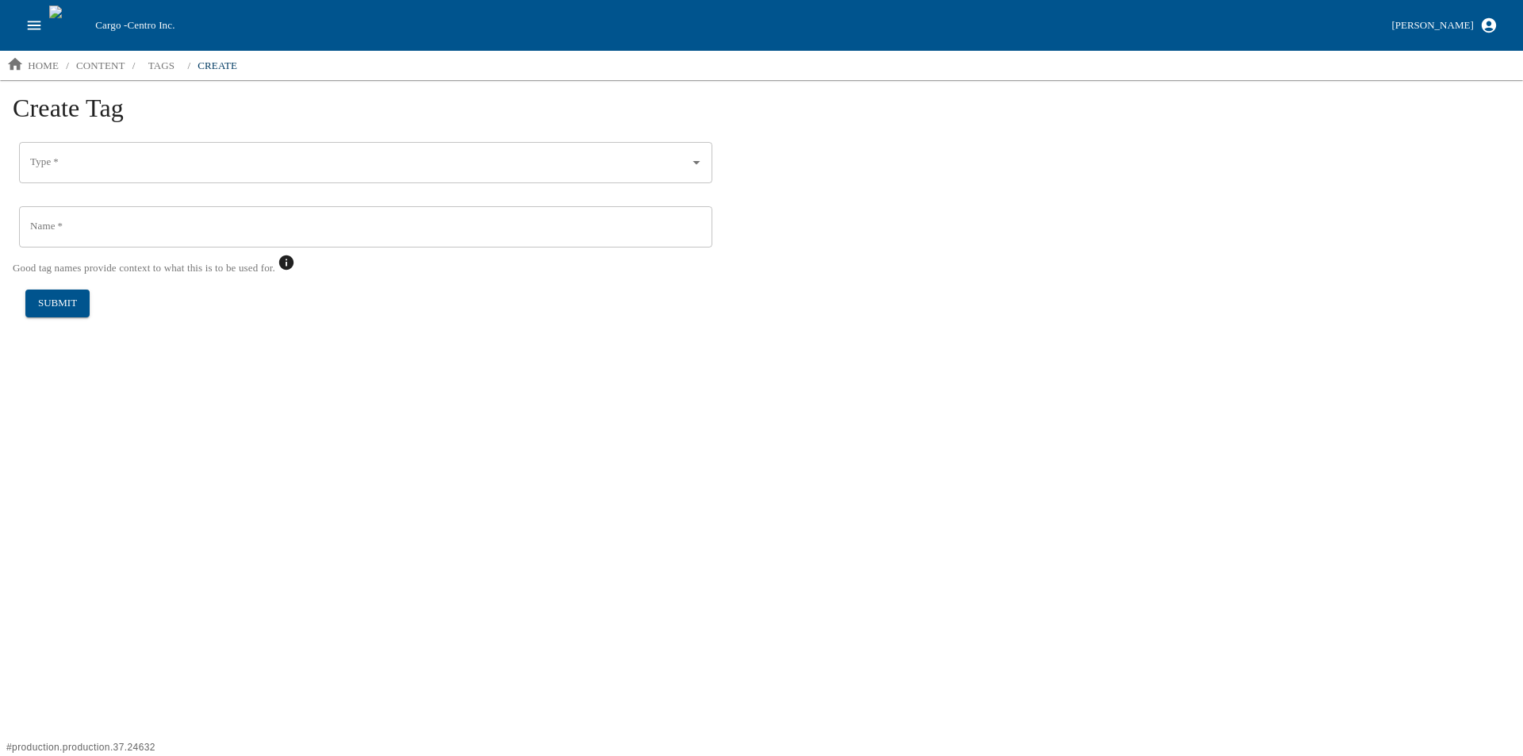
click at [65, 163] on input "Type   *" at bounding box center [353, 162] width 655 height 27
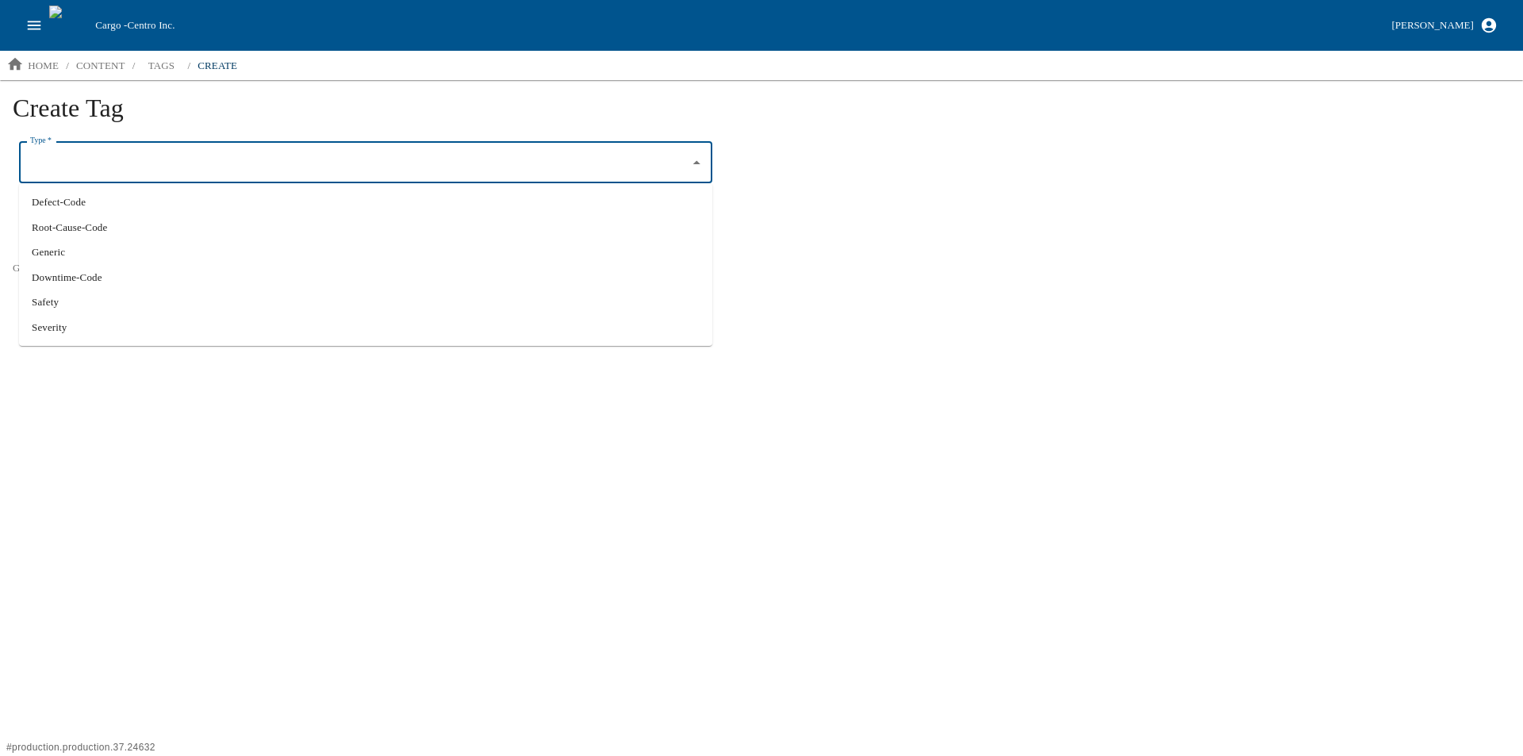
click at [62, 209] on li "Defect-Code" at bounding box center [365, 202] width 693 height 25
type input "Defect-Code"
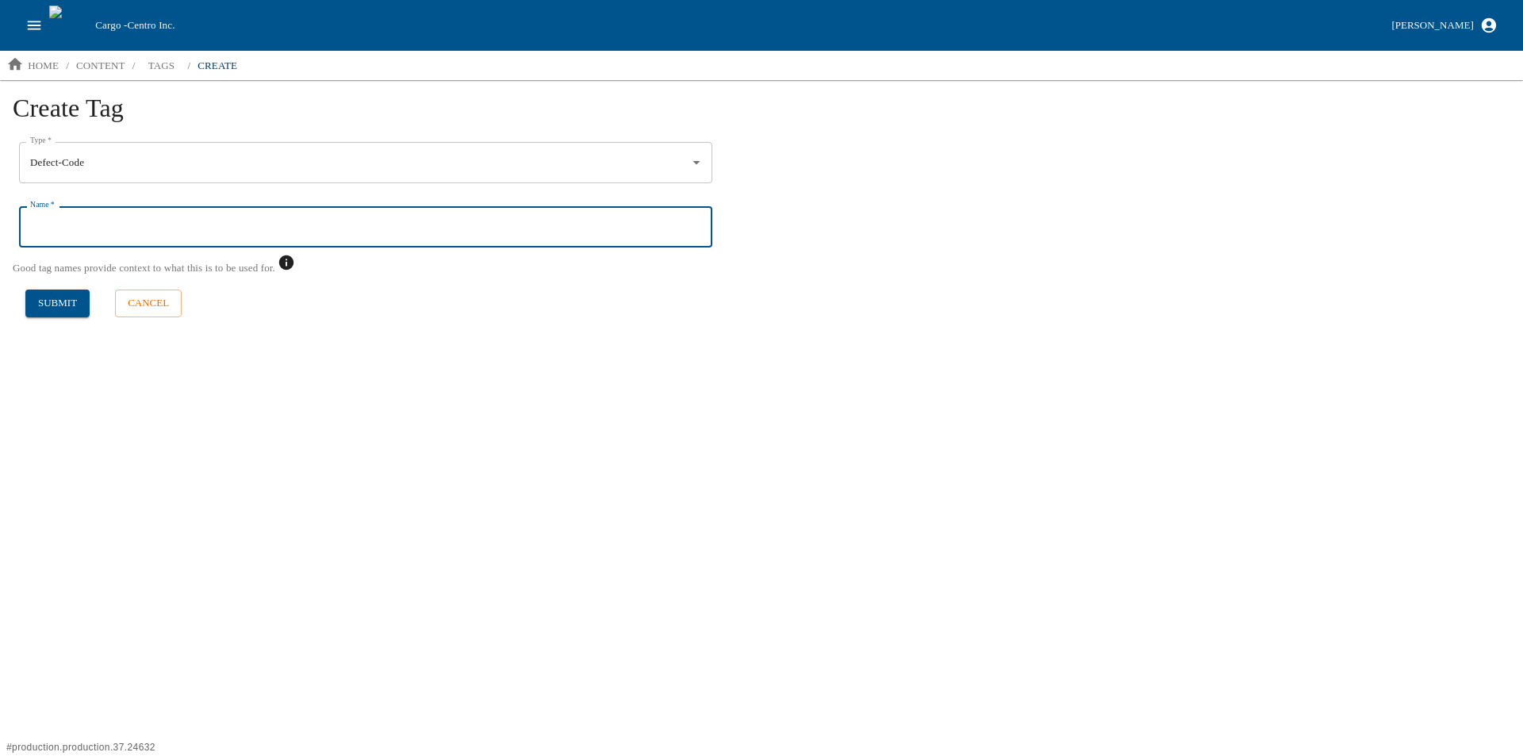
click at [48, 225] on input "Name   *" at bounding box center [365, 226] width 693 height 41
type input "902 - Component Wrong"
click at [54, 304] on button "submit" at bounding box center [57, 303] width 64 height 28
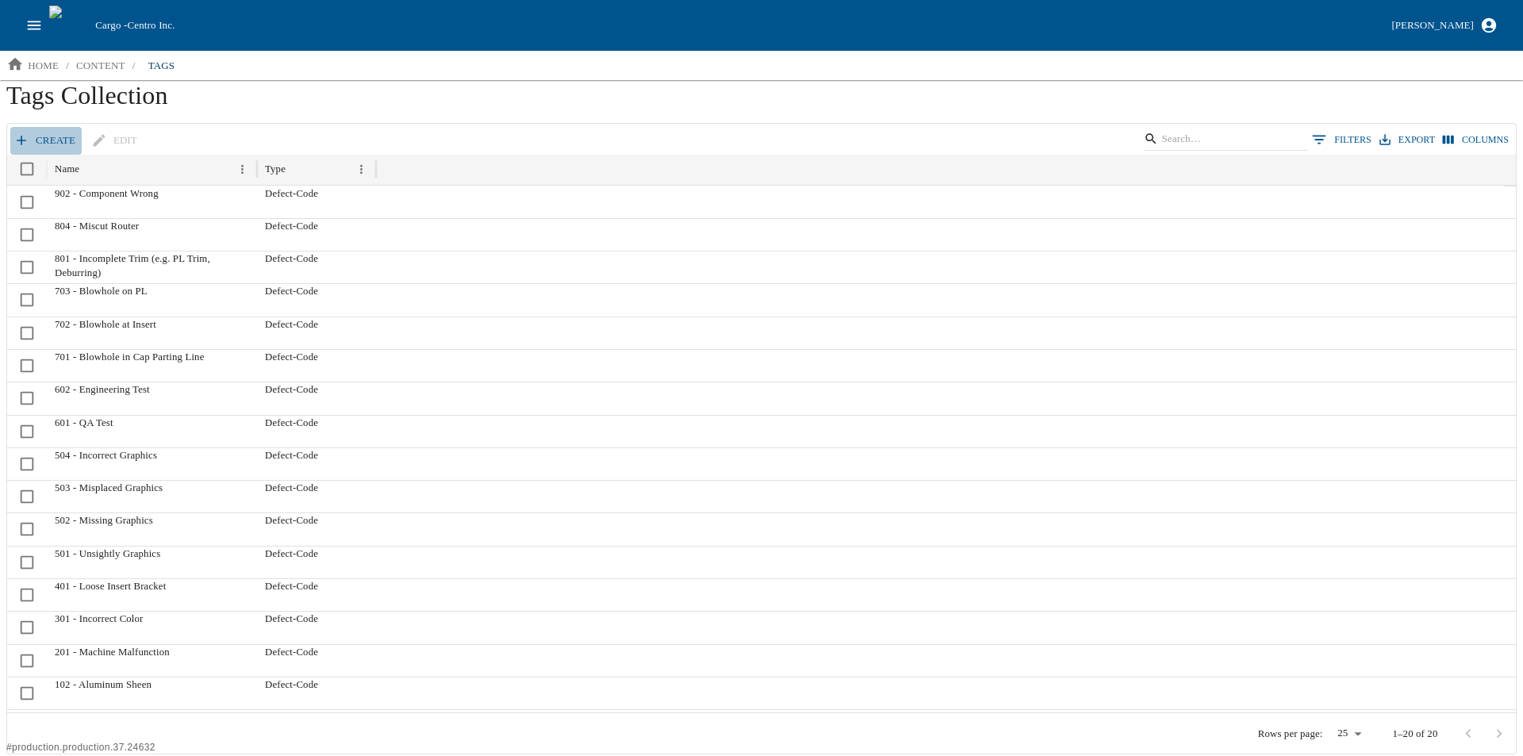
click at [33, 129] on link "create" at bounding box center [45, 141] width 71 height 28
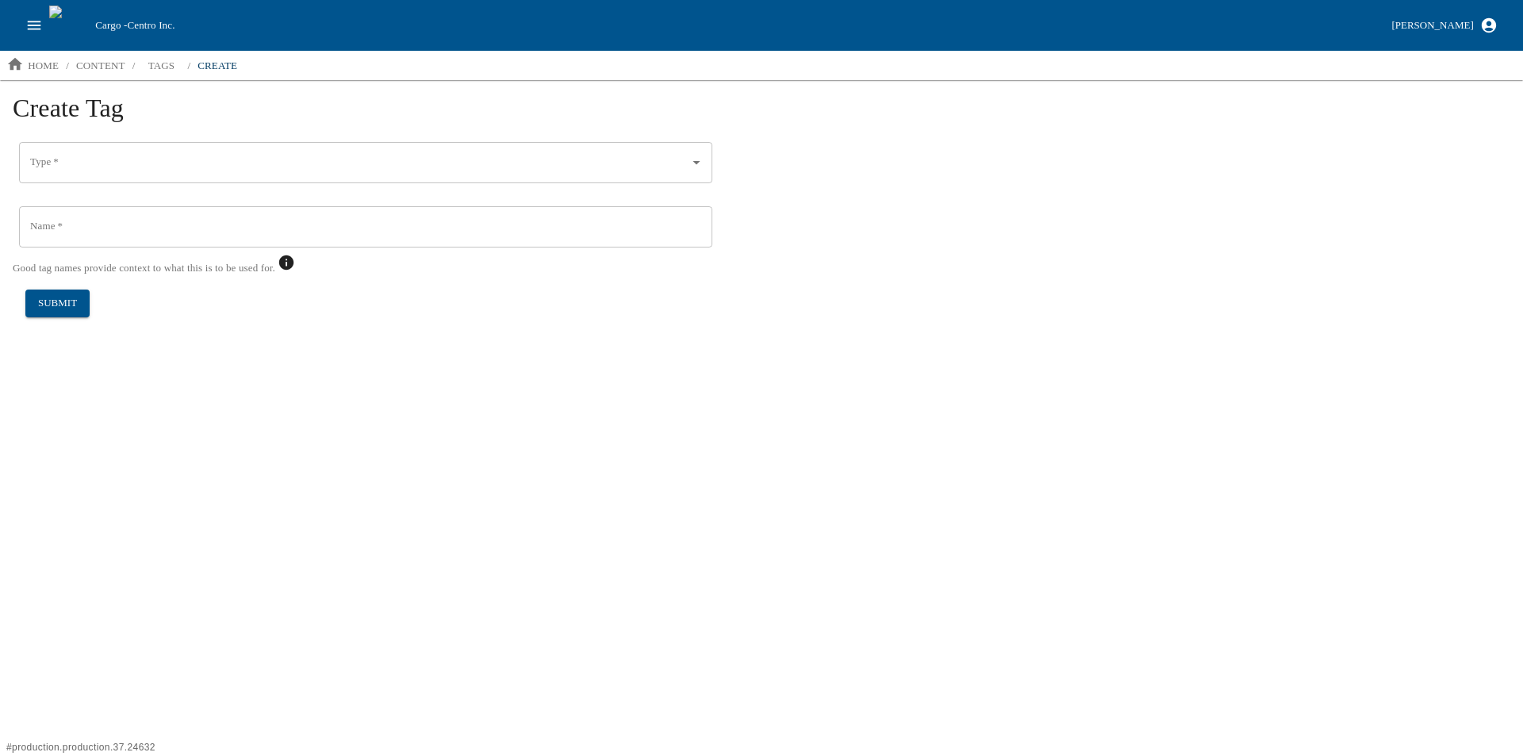
click at [59, 160] on input "Type   *" at bounding box center [353, 162] width 655 height 27
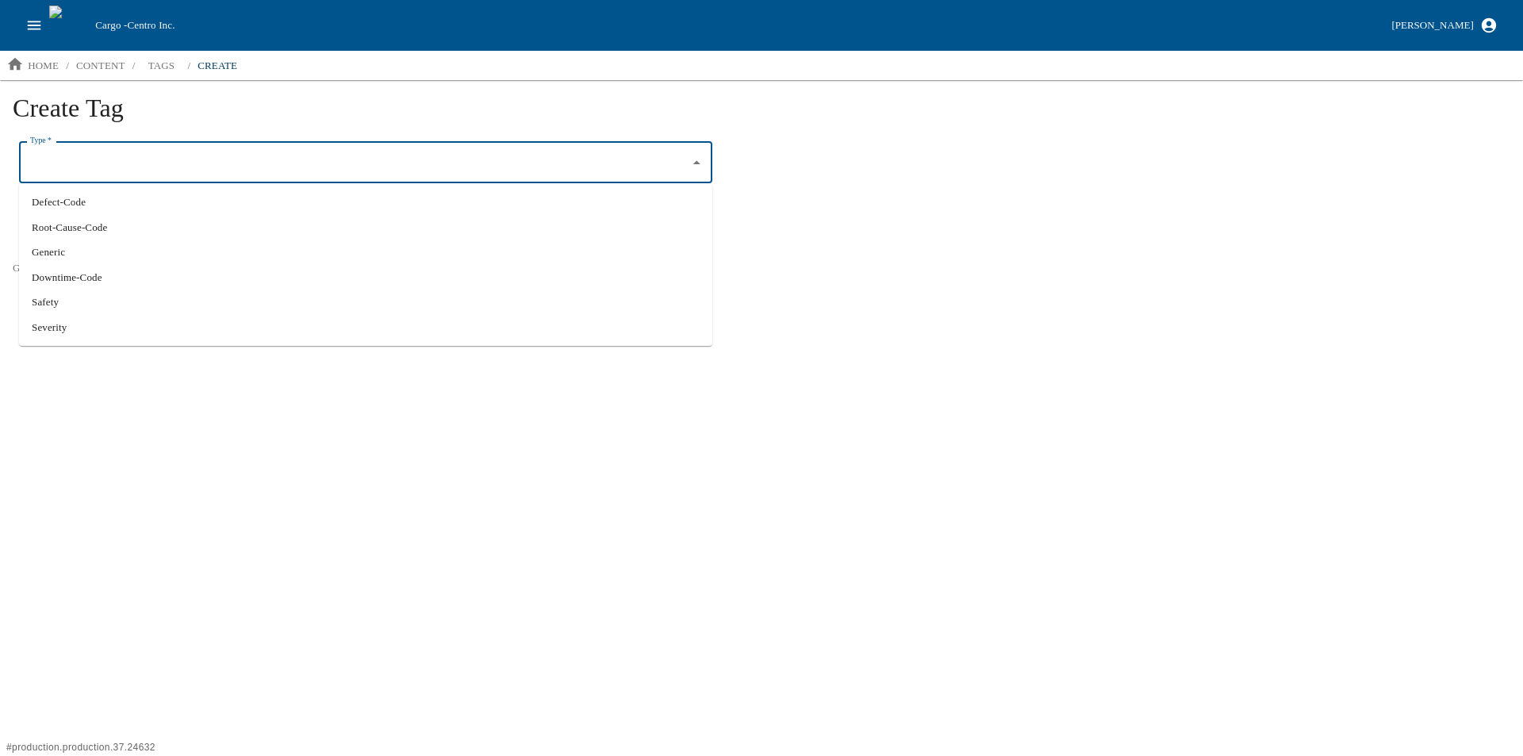
click at [81, 205] on li "Defect-Code" at bounding box center [365, 202] width 693 height 25
type input "Defect-Code"
click at [59, 225] on input "Name   *" at bounding box center [365, 226] width 693 height 41
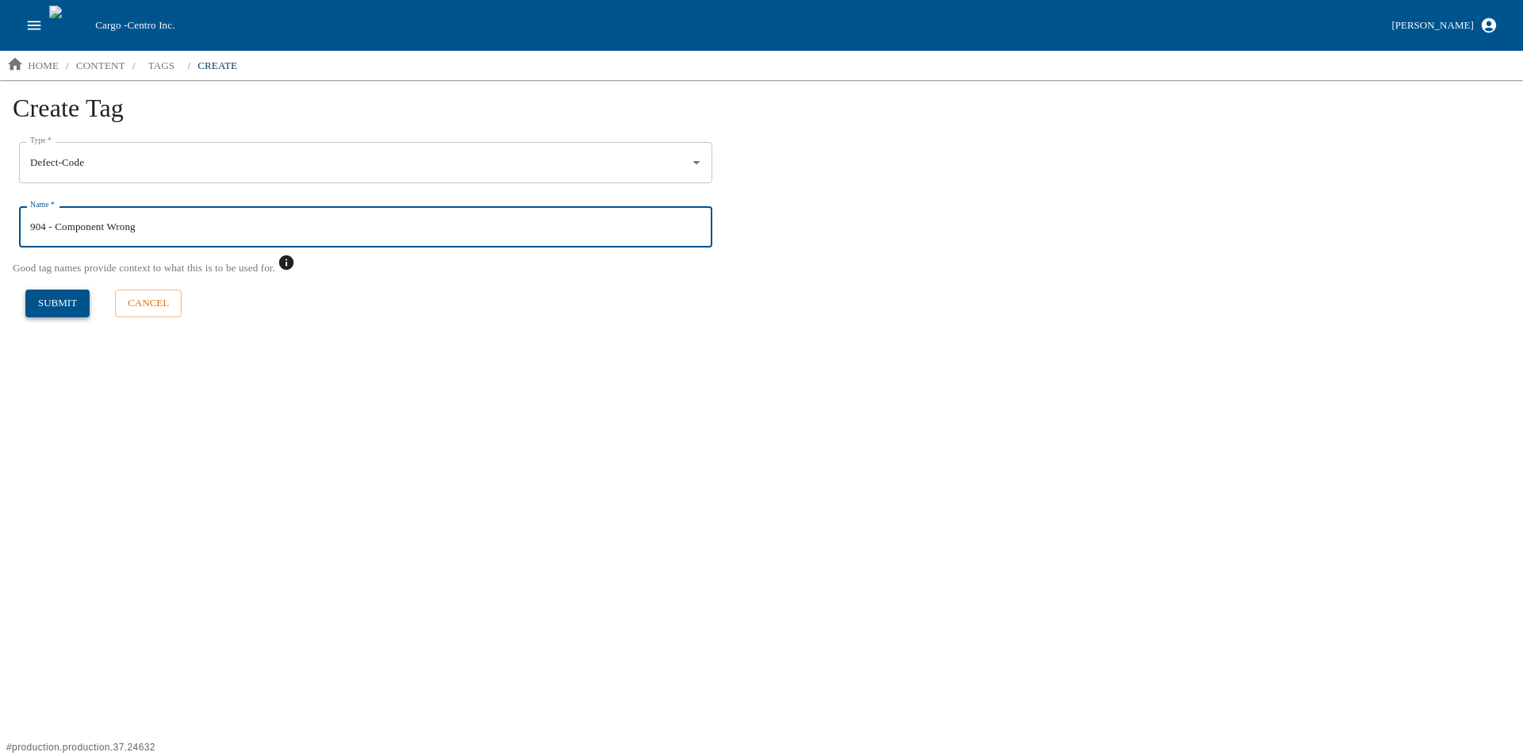
type input "904 - Component Wrong"
click at [54, 308] on button "submit" at bounding box center [57, 303] width 64 height 28
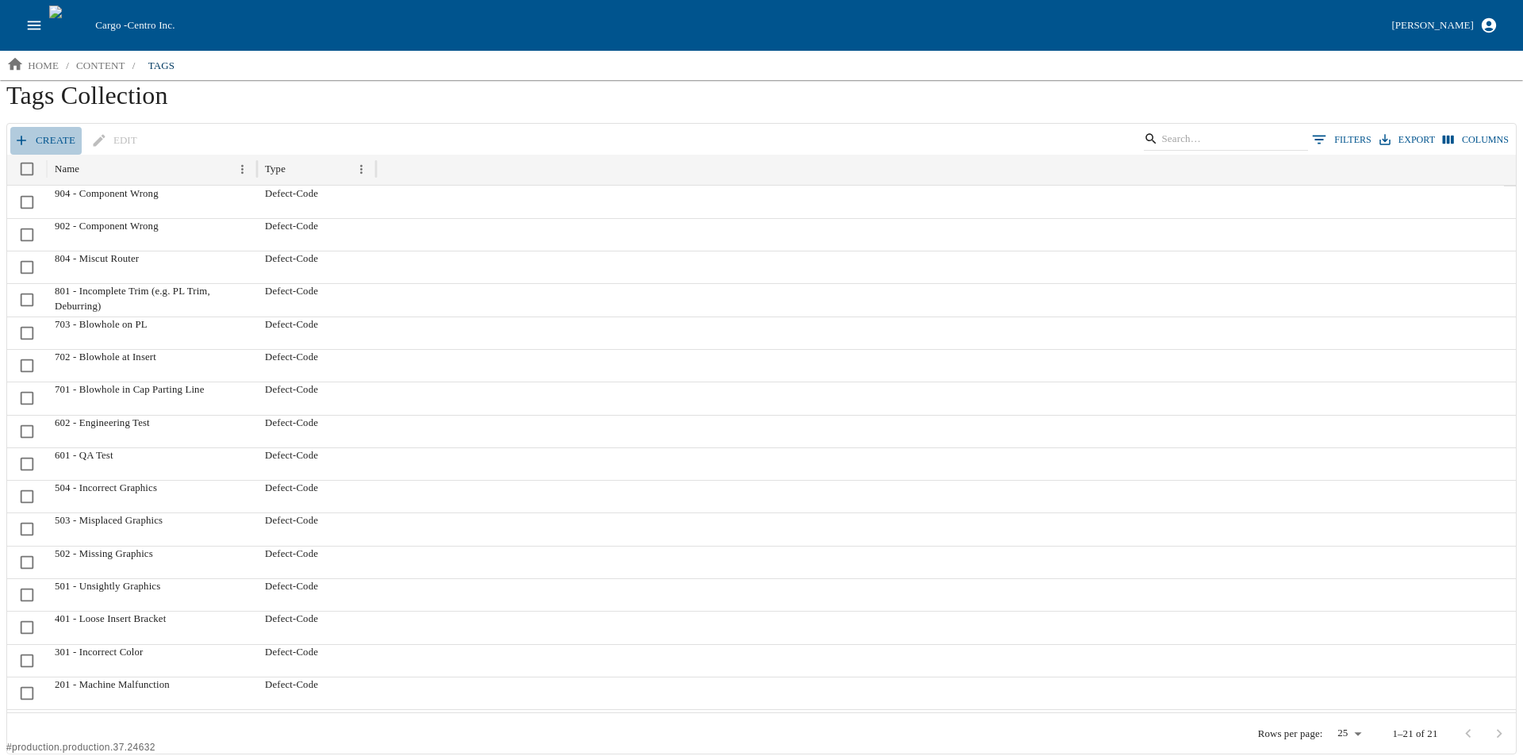
click at [48, 139] on link "create" at bounding box center [45, 141] width 71 height 28
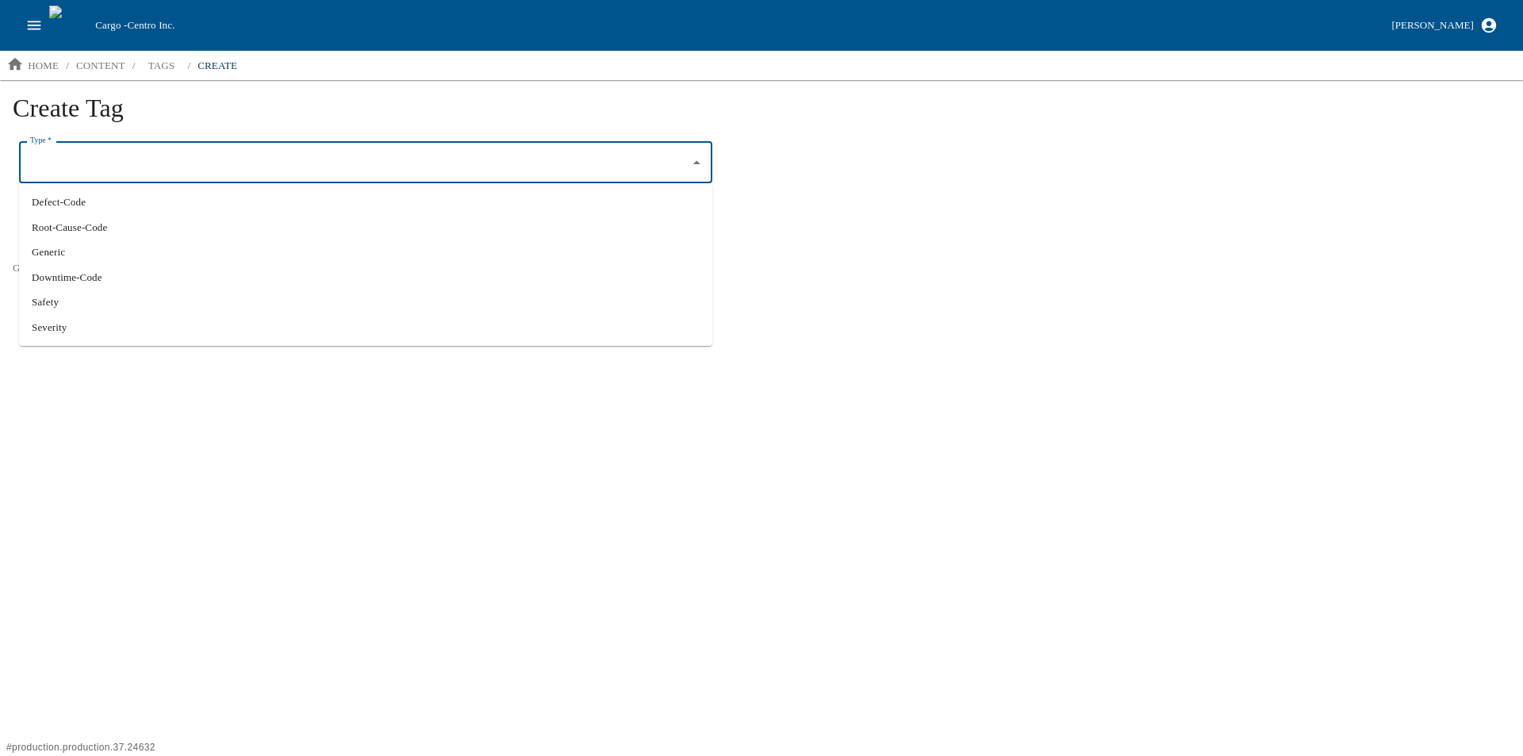
click at [73, 168] on input "Type   *" at bounding box center [353, 162] width 655 height 27
click at [67, 209] on li "Defect-Code" at bounding box center [365, 202] width 693 height 25
type input "Defect-Code"
click at [56, 241] on input "Name   *" at bounding box center [365, 226] width 693 height 41
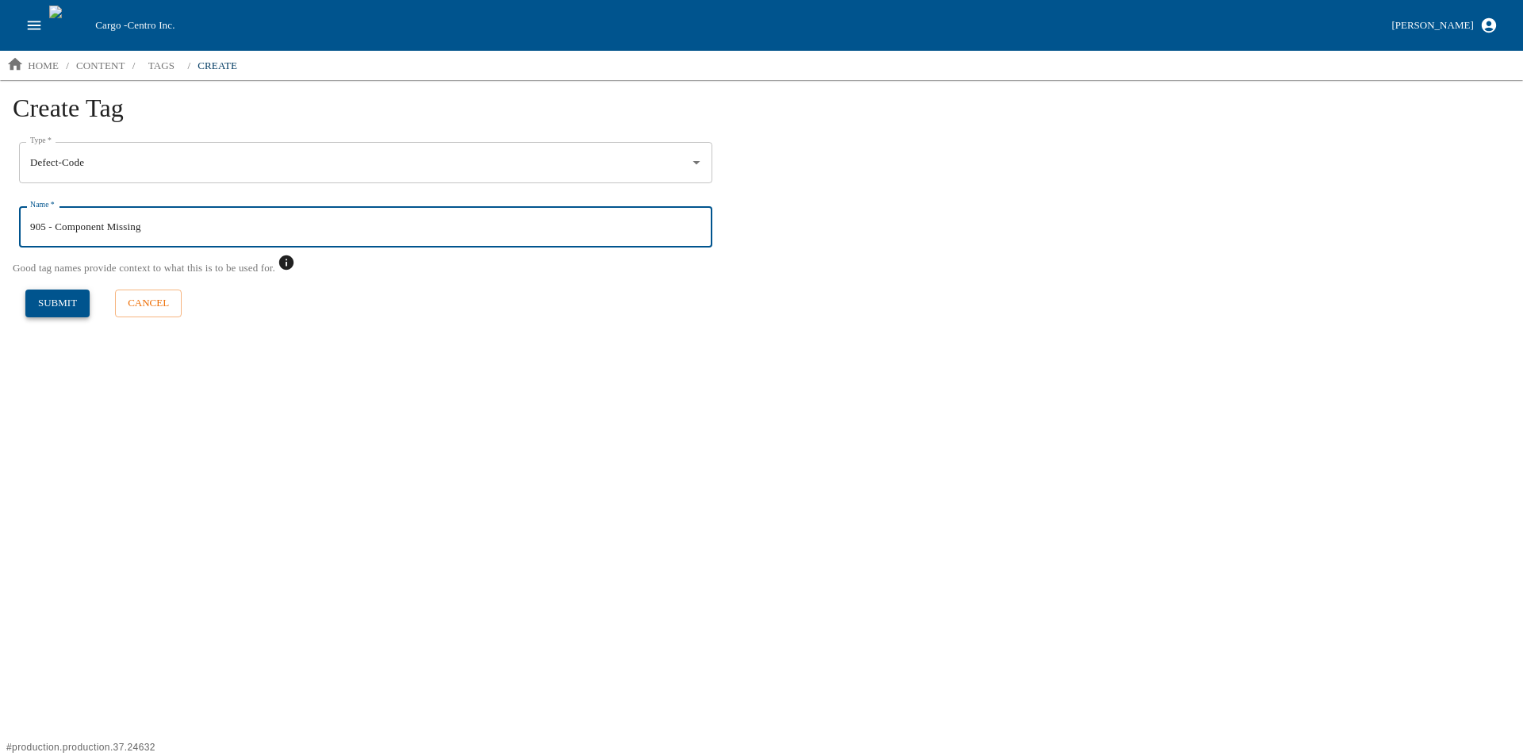
type input "905 - Component Missing"
click at [49, 306] on button "submit" at bounding box center [57, 303] width 64 height 28
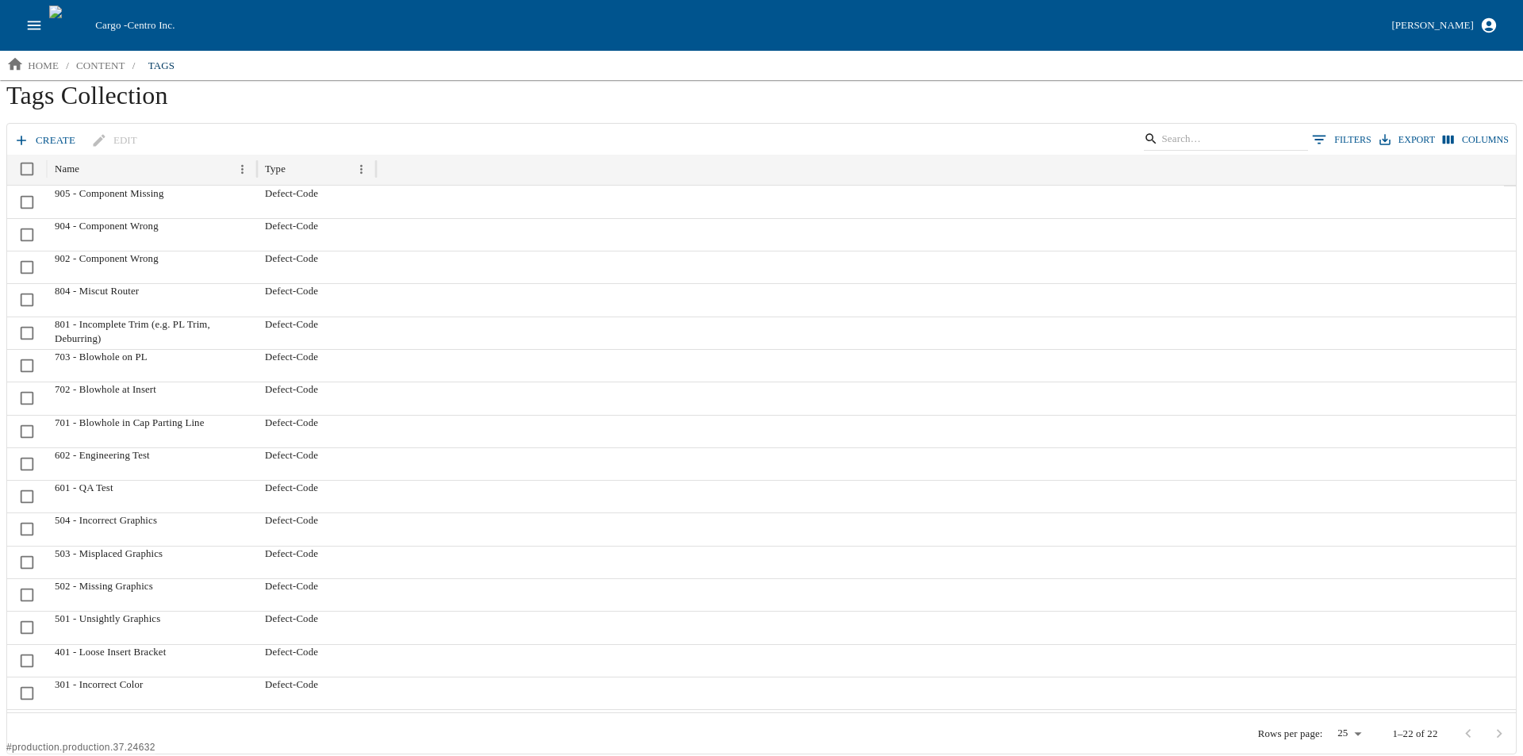
click at [47, 139] on link "create" at bounding box center [45, 141] width 71 height 28
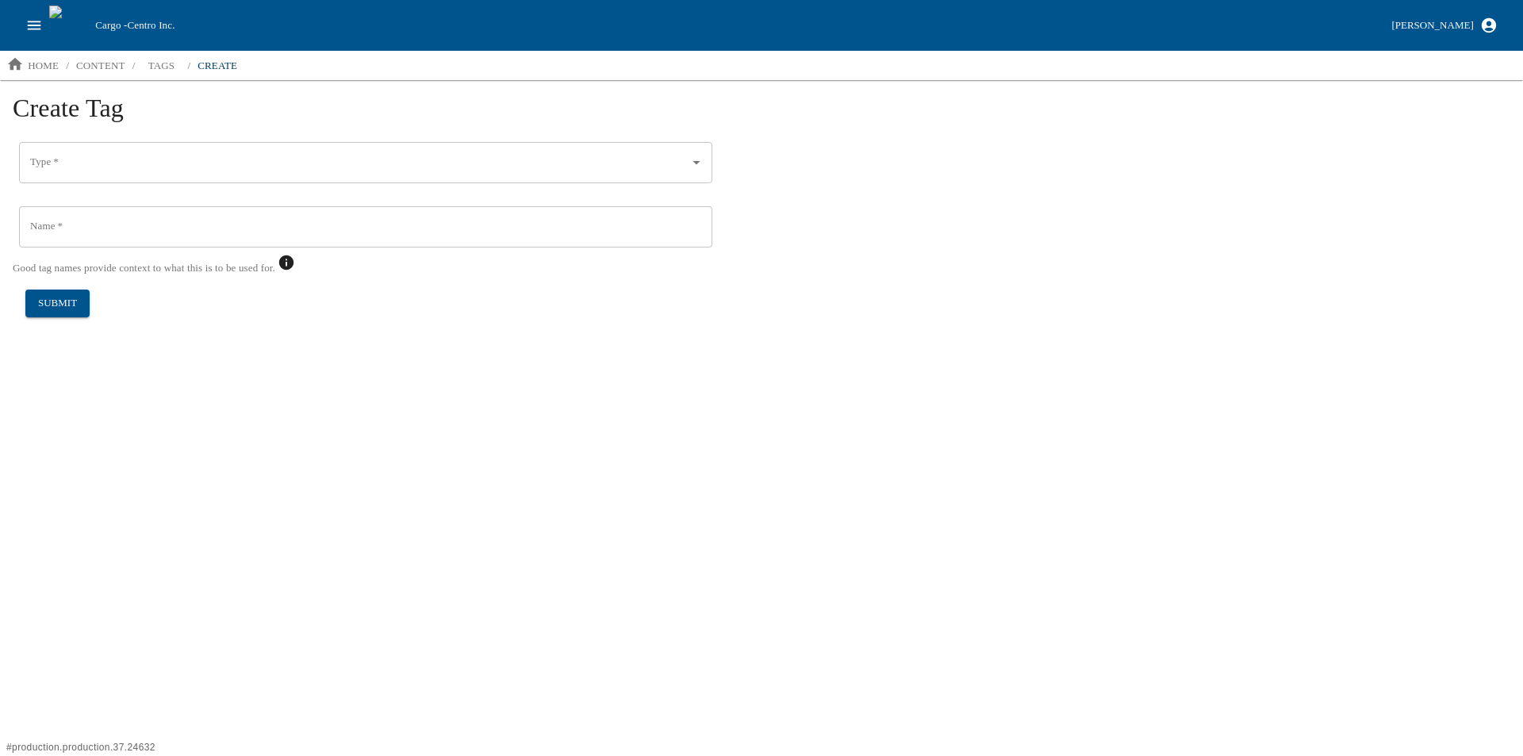
click at [95, 177] on div "Type   *" at bounding box center [365, 162] width 693 height 41
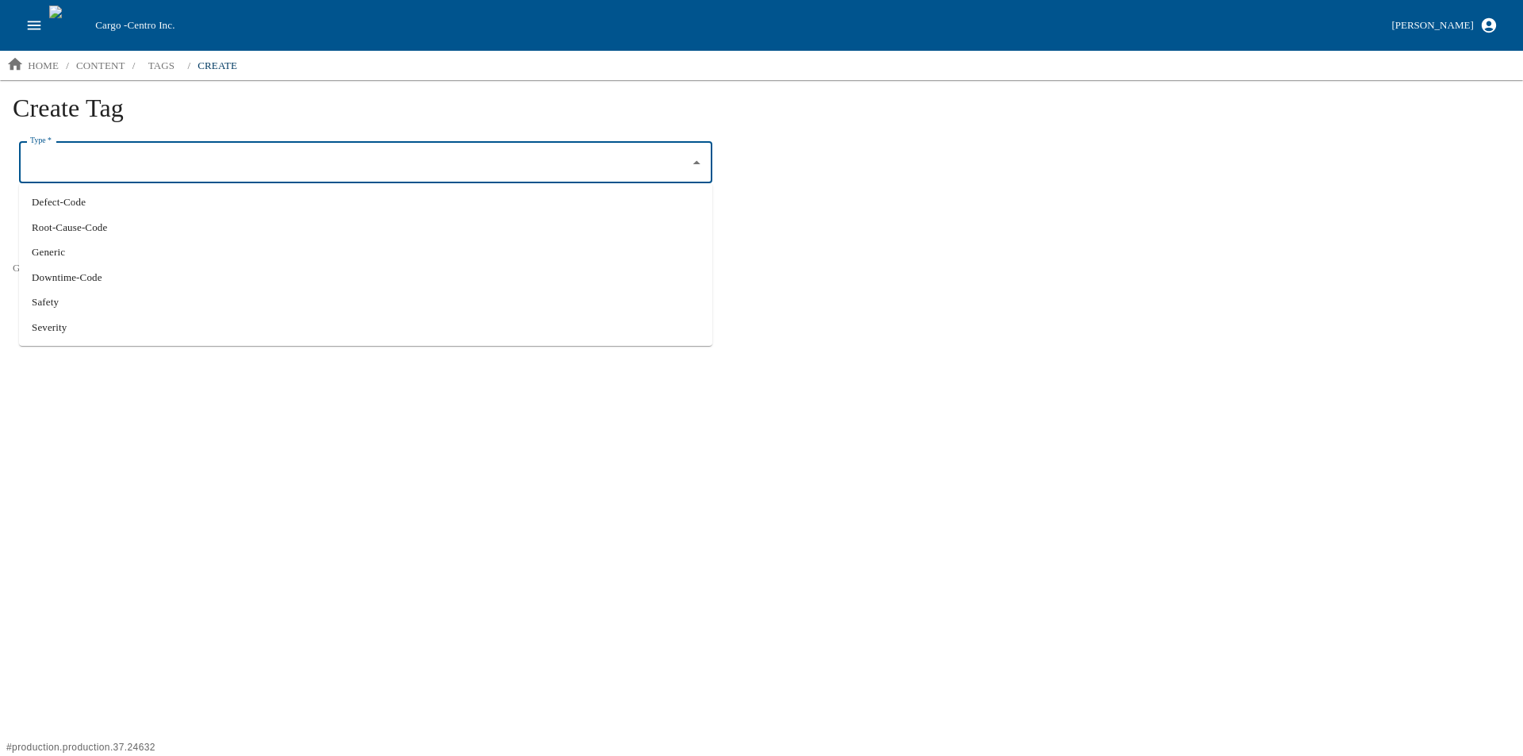
click at [109, 266] on li "Downtime-Code" at bounding box center [365, 277] width 693 height 25
type input "Downtime-Code"
click at [87, 232] on input "Name   *" at bounding box center [365, 226] width 693 height 41
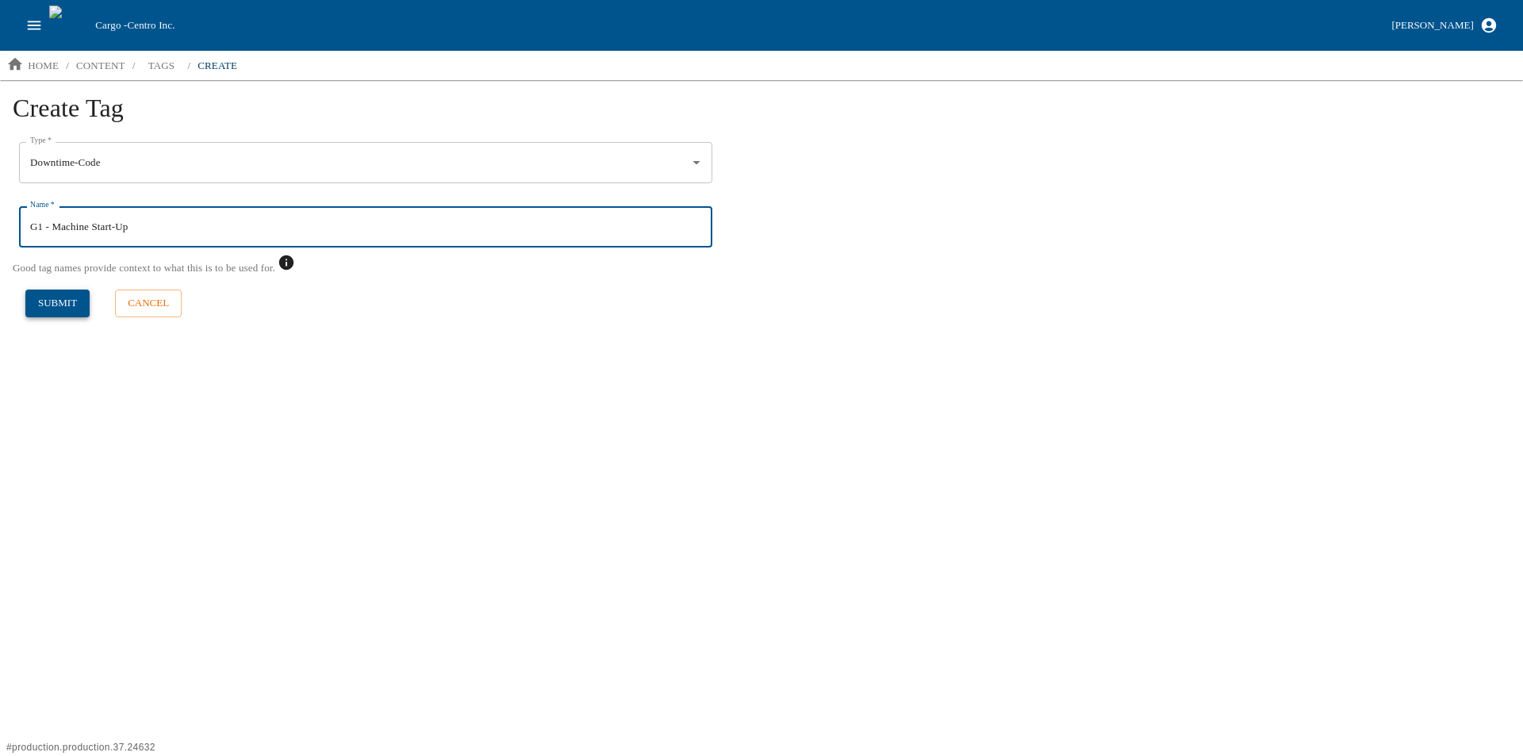
type input "G1 - Machine Start-Up"
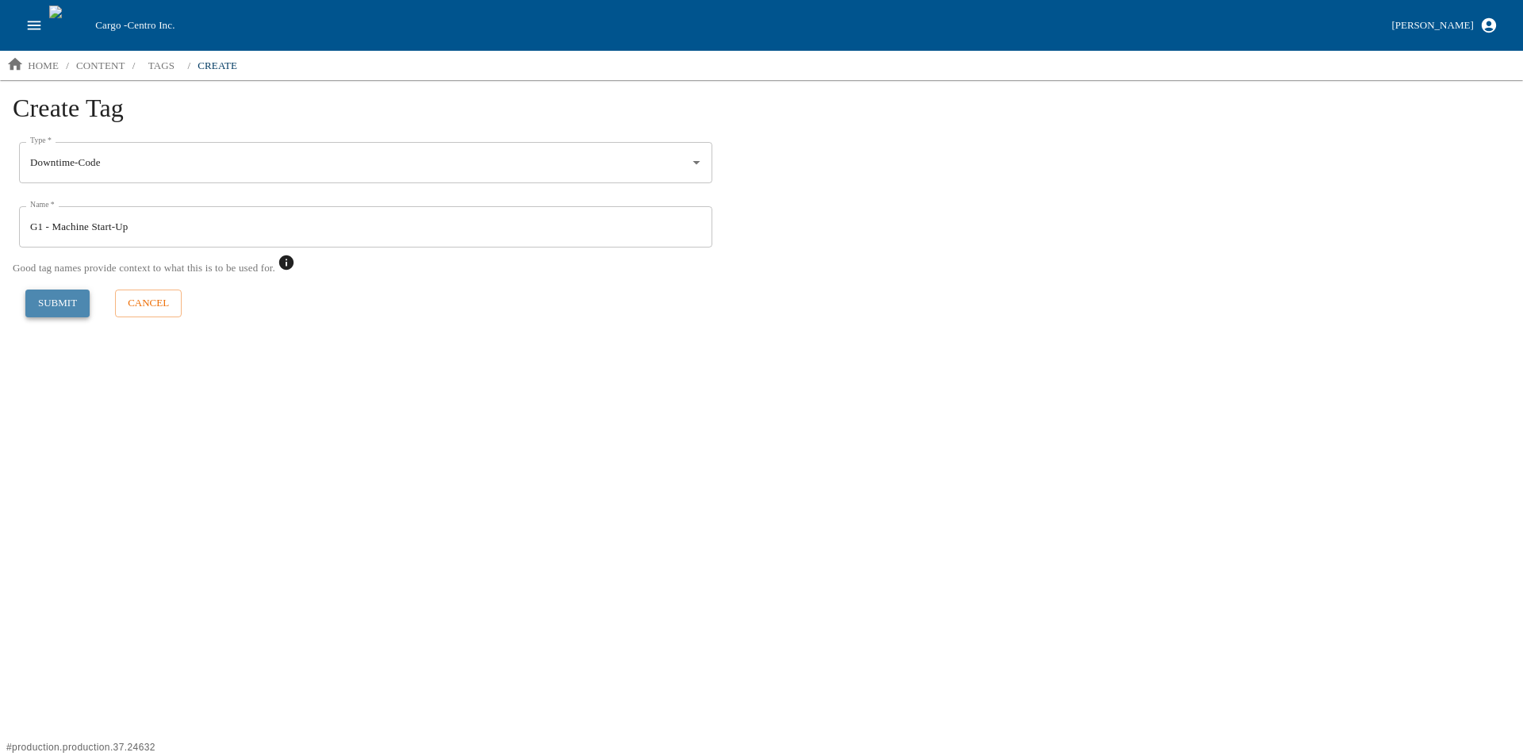
click at [44, 310] on button "submit" at bounding box center [57, 303] width 64 height 28
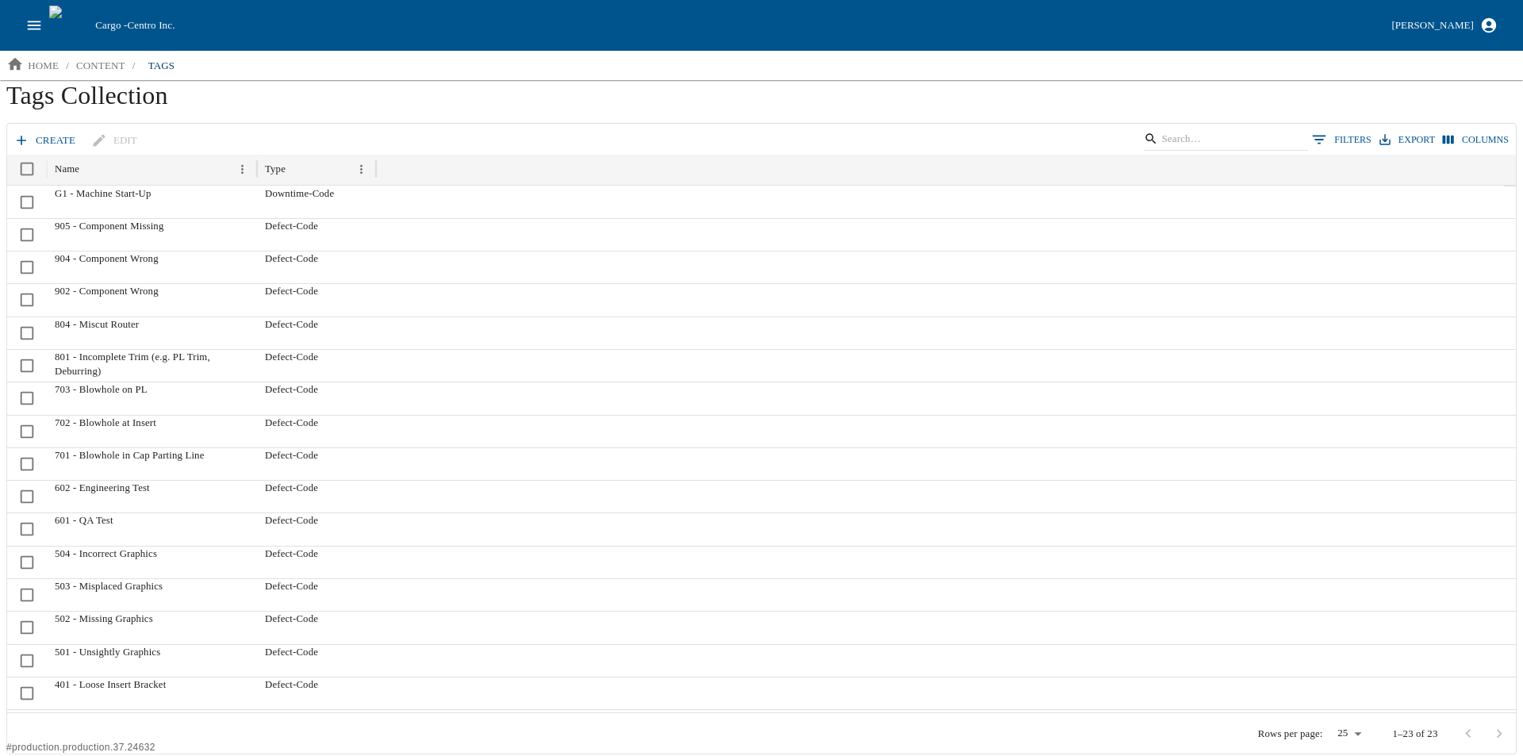
click at [32, 143] on link "create" at bounding box center [45, 141] width 71 height 28
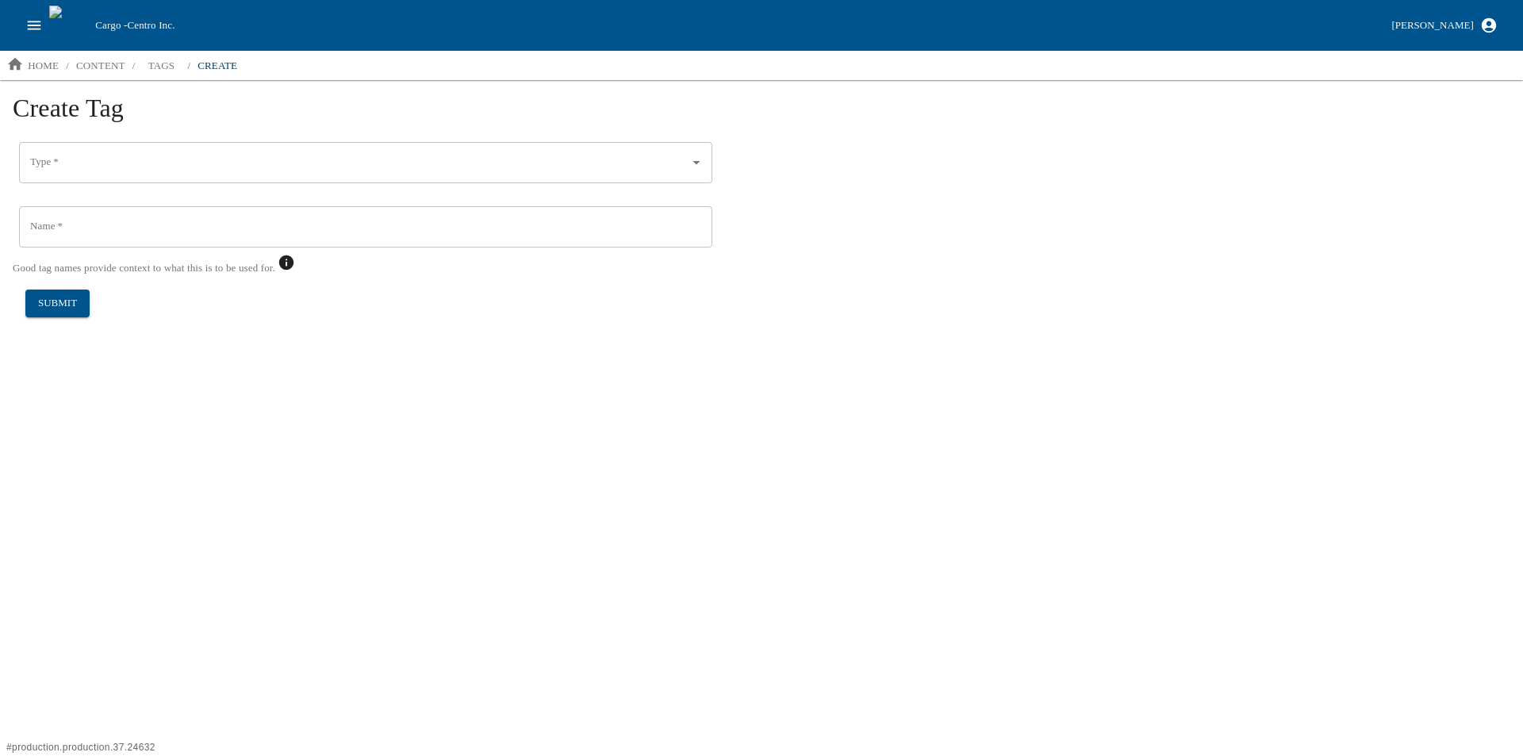
click at [65, 161] on input "Type   *" at bounding box center [353, 162] width 655 height 27
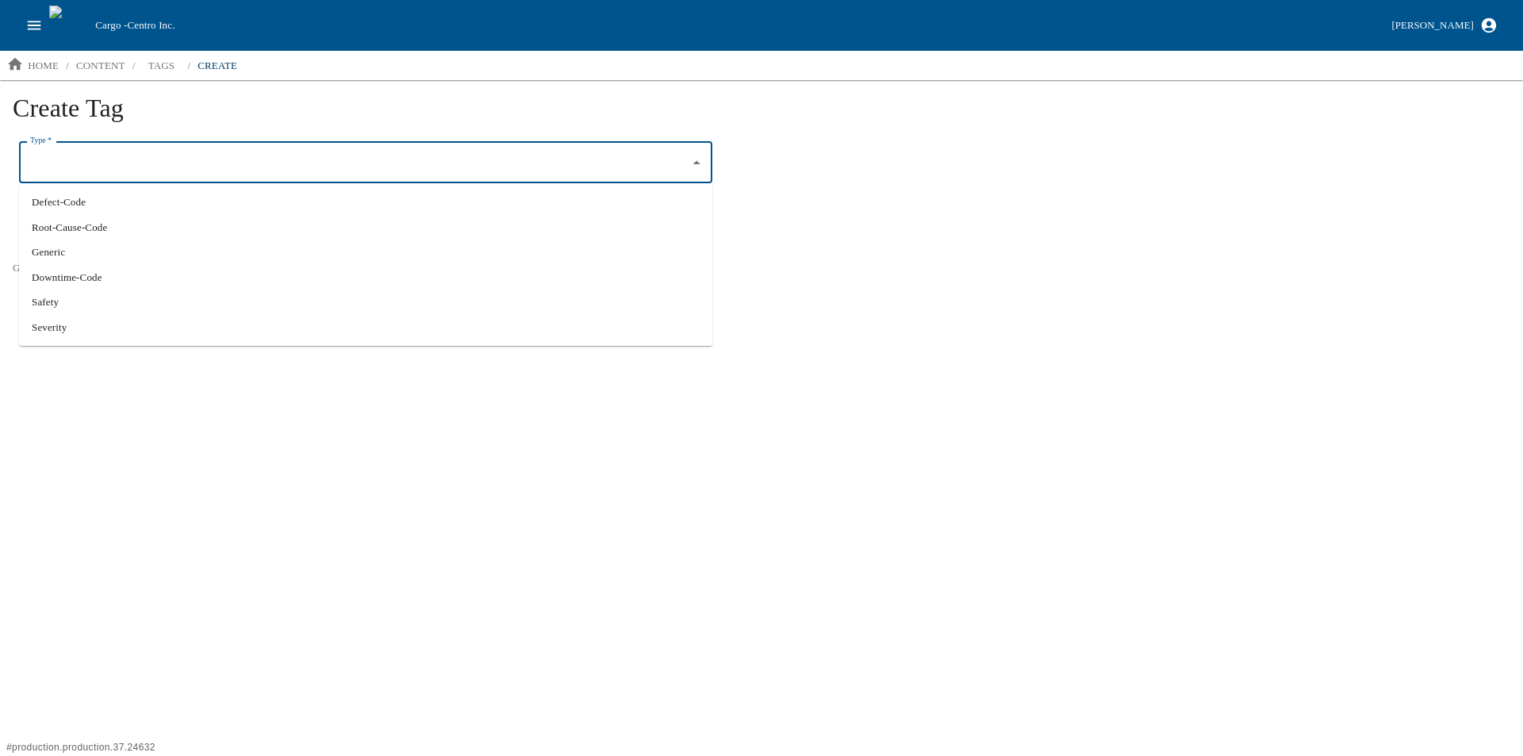
click at [73, 275] on li "Downtime-Code" at bounding box center [365, 277] width 693 height 25
type input "Downtime-Code"
click at [66, 232] on input "Name   *" at bounding box center [365, 226] width 693 height 41
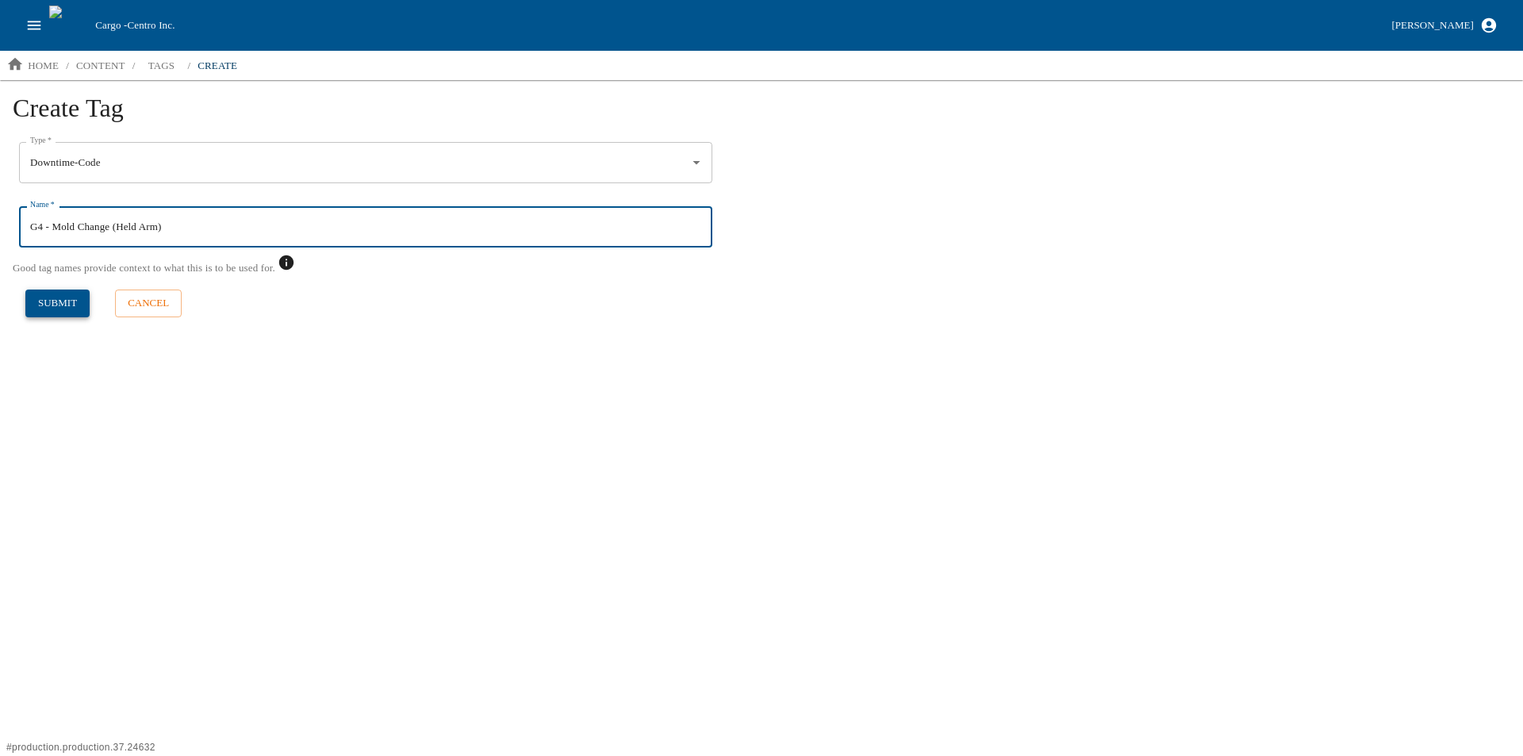
type input "G4 - Mold Change (Held Arm)"
click at [46, 297] on button "submit" at bounding box center [57, 303] width 64 height 28
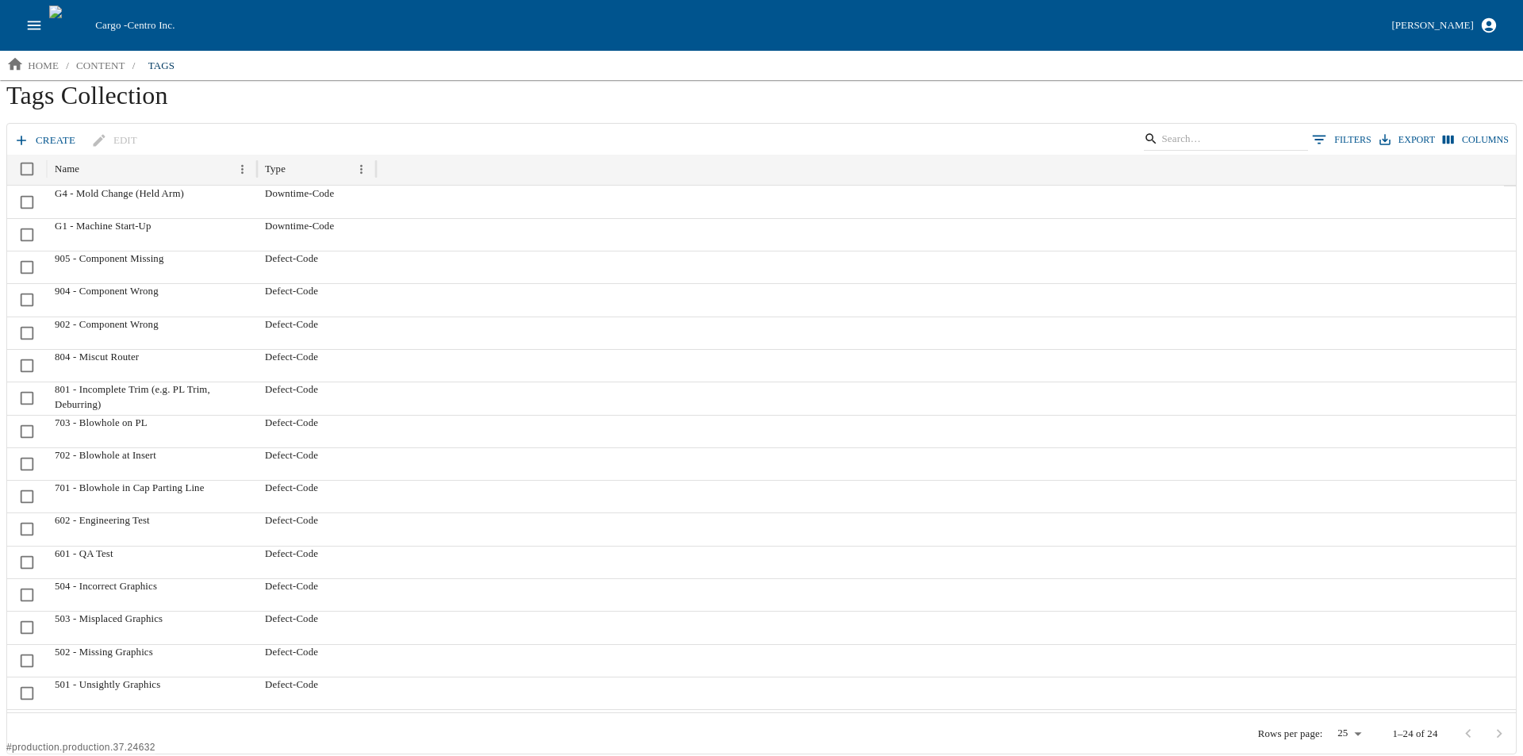
click at [47, 138] on link "create" at bounding box center [45, 141] width 71 height 28
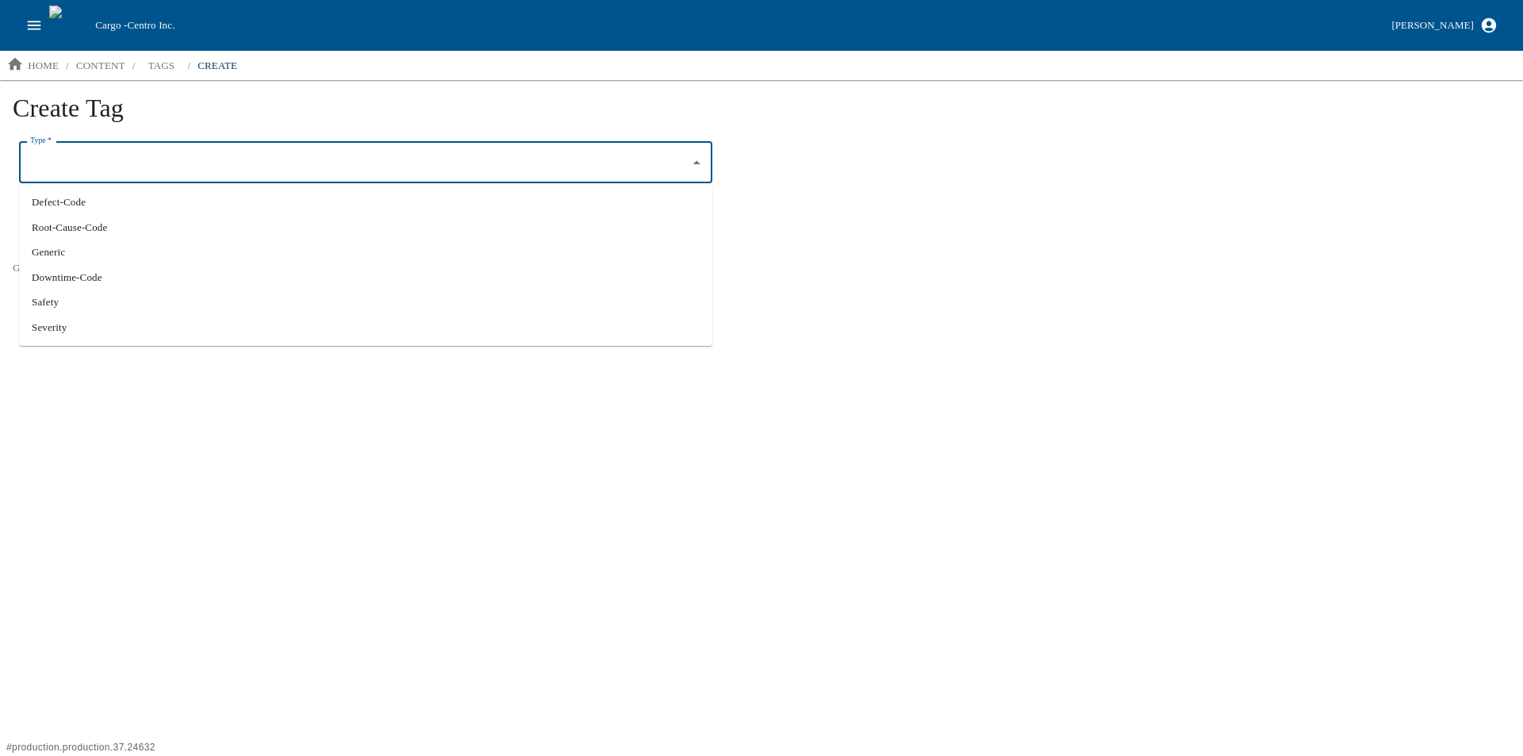
click at [66, 160] on input "Type   *" at bounding box center [353, 162] width 655 height 27
click at [91, 277] on li "Downtime-Code" at bounding box center [365, 277] width 693 height 25
type input "Downtime-Code"
click at [89, 224] on input "Name   *" at bounding box center [365, 226] width 693 height 41
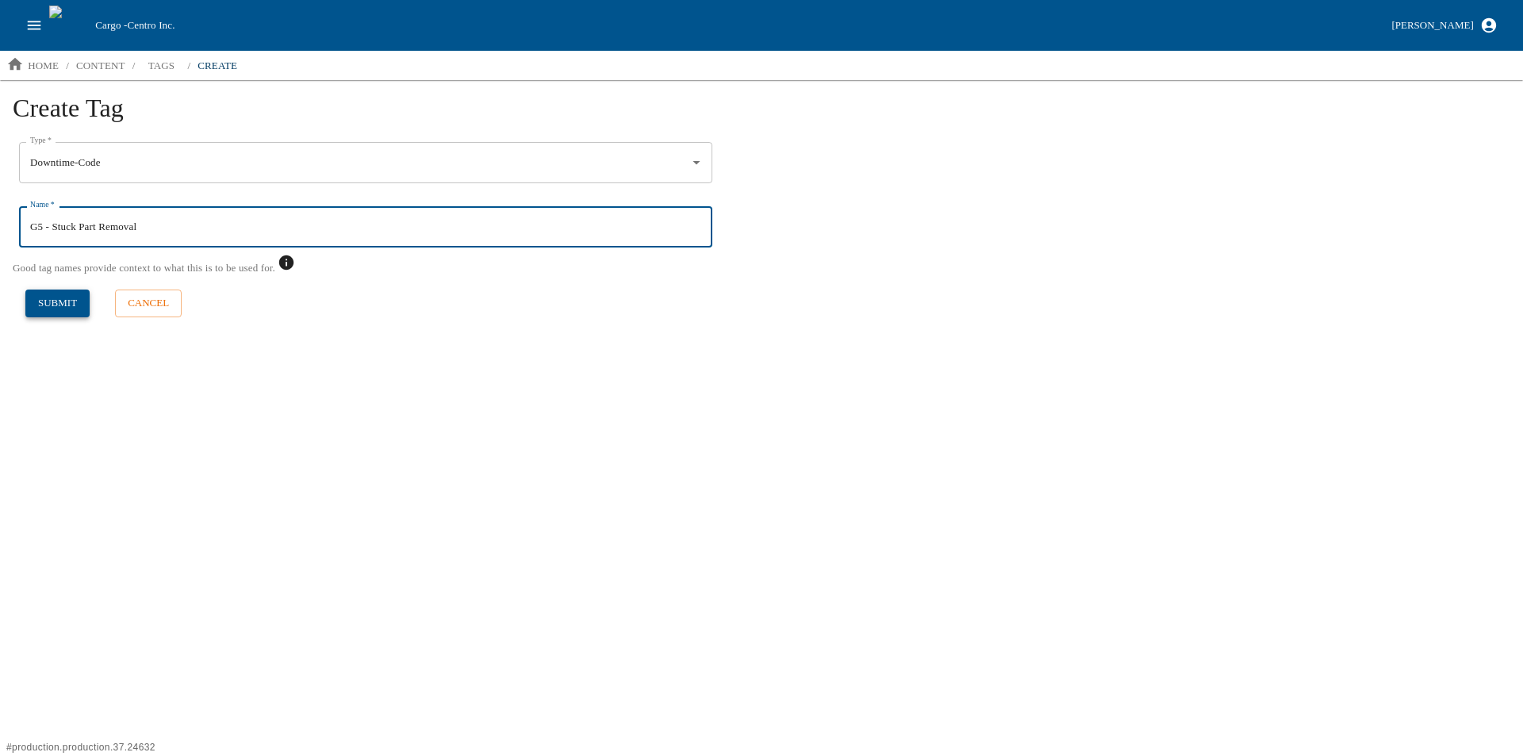
type input "G5 - Stuck Part Removal"
click at [49, 306] on button "submit" at bounding box center [57, 303] width 64 height 28
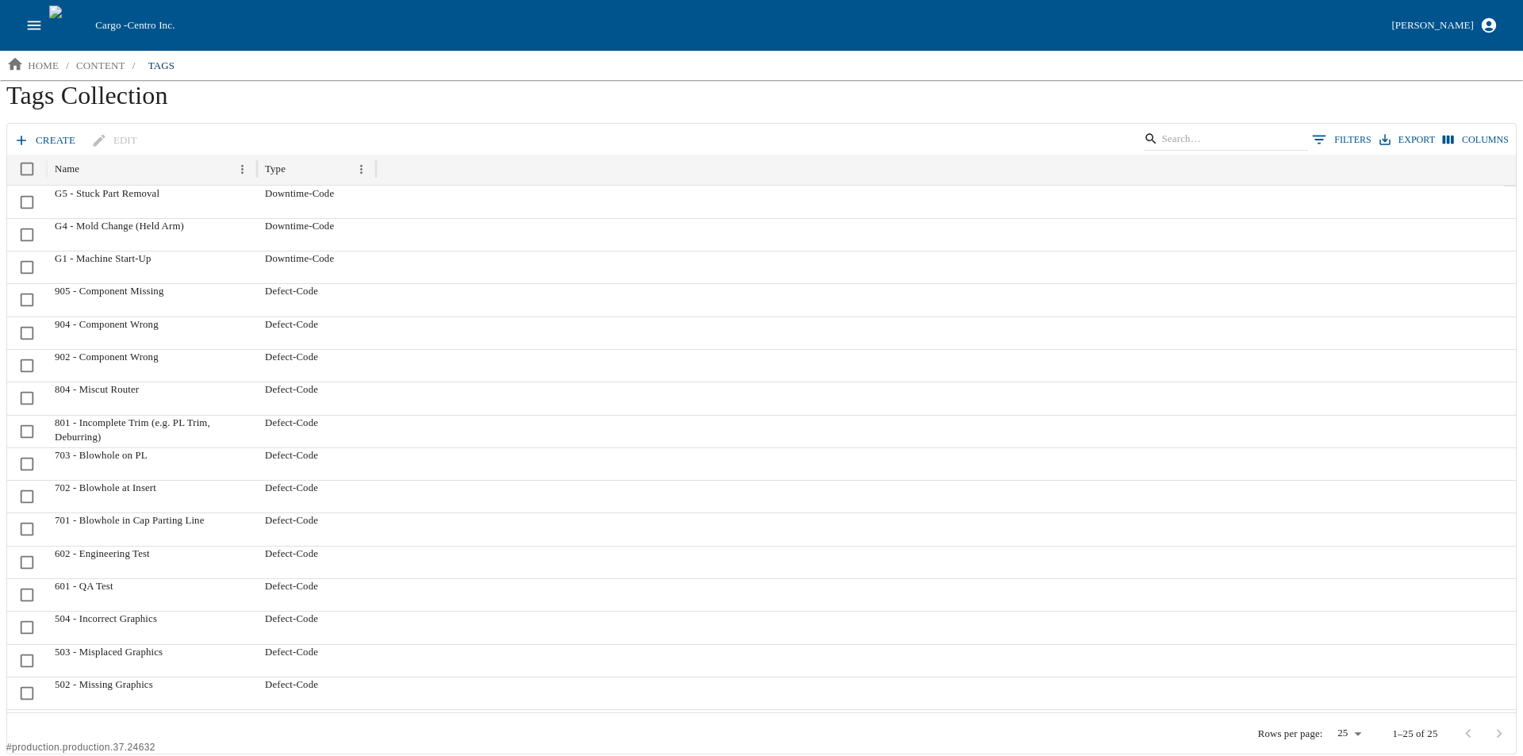
click at [53, 132] on link "create" at bounding box center [45, 141] width 71 height 28
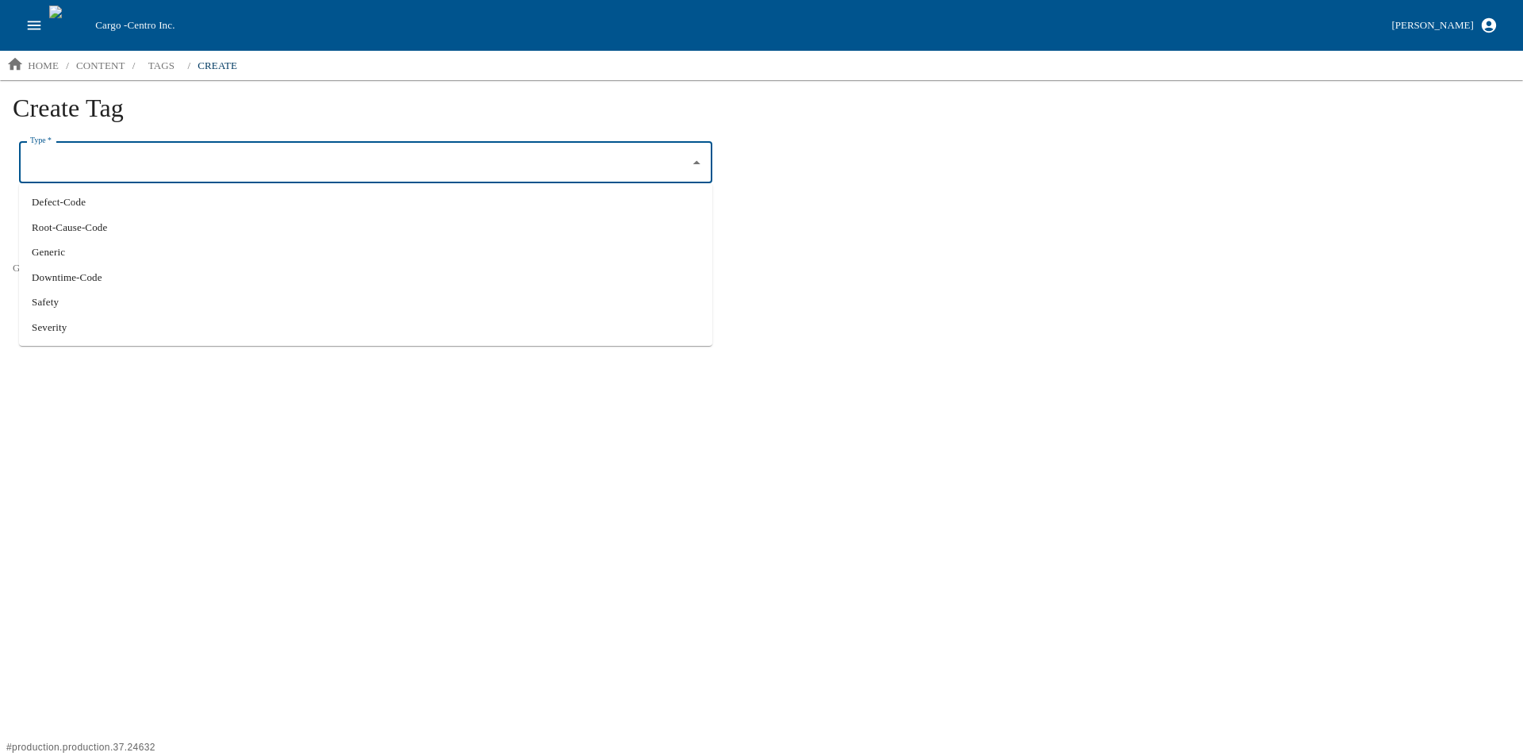
click at [75, 149] on input "Type   *" at bounding box center [353, 162] width 655 height 27
click at [73, 203] on li "Defect-Code" at bounding box center [365, 202] width 693 height 25
type input "Defect-Code"
click at [61, 231] on input "Name   *" at bounding box center [365, 226] width 693 height 41
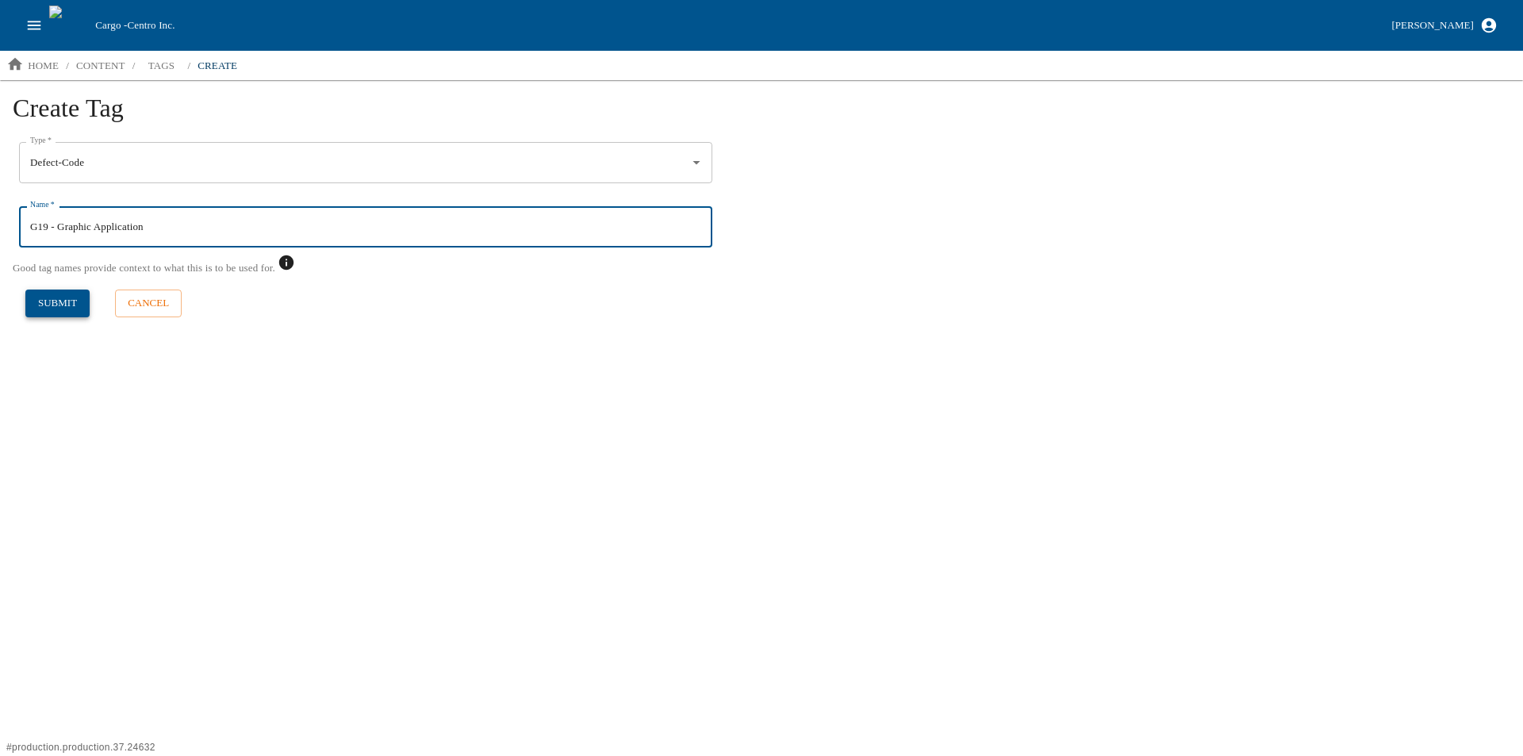
type input "G19 - Graphic Application"
click at [64, 301] on button "submit" at bounding box center [57, 303] width 64 height 28
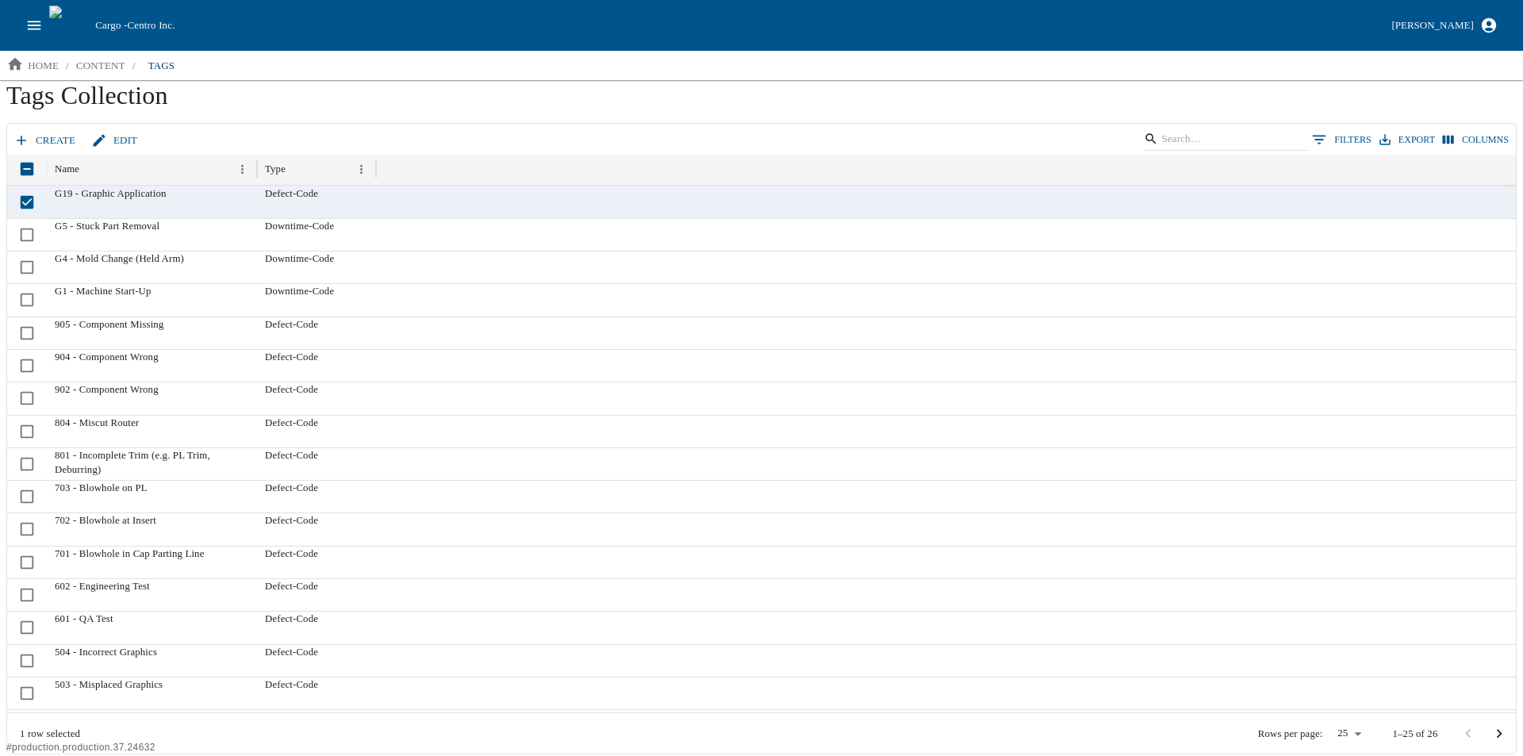
click at [104, 134] on icon at bounding box center [99, 140] width 16 height 16
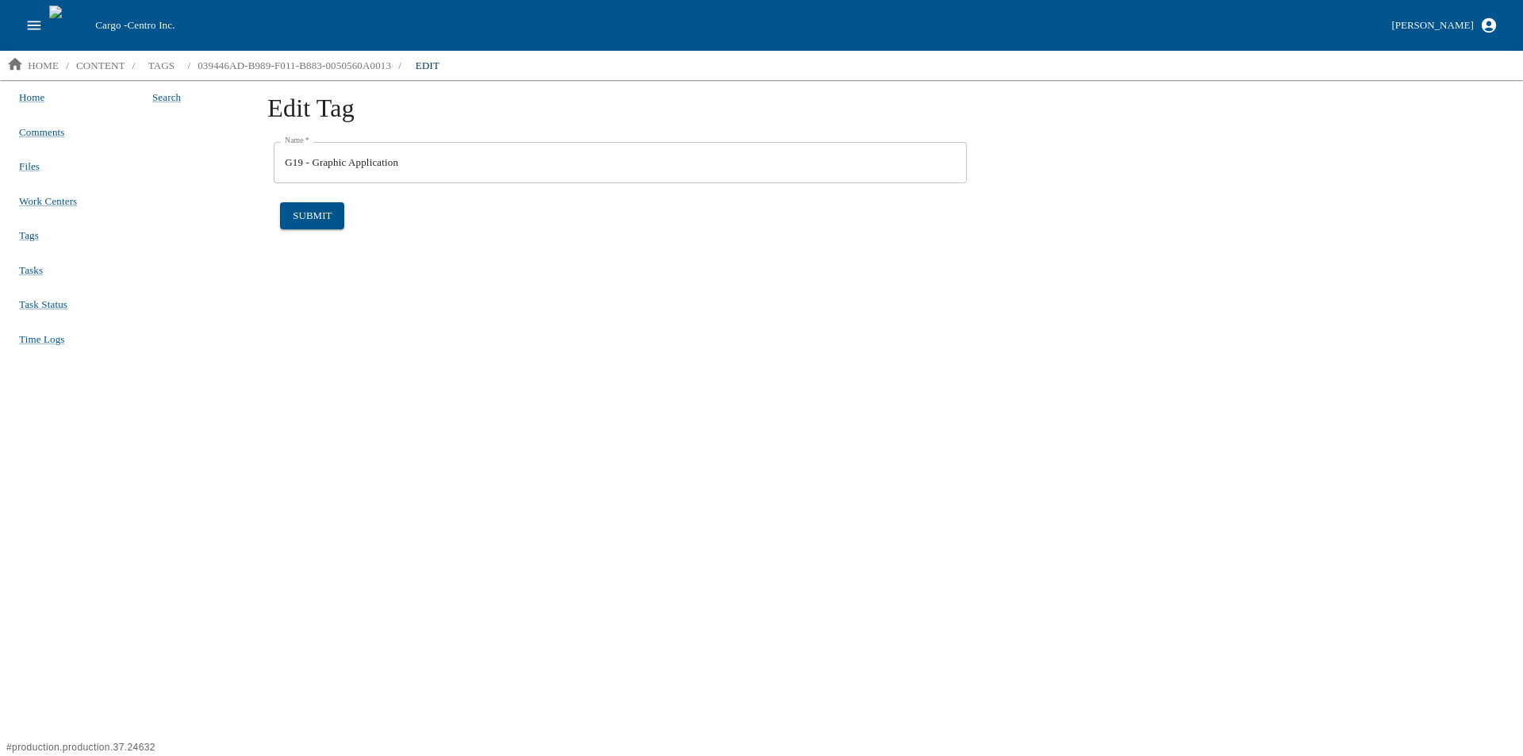
click at [316, 350] on div "Edit Tag Name   * G19 - Graphic Application Name   * submit" at bounding box center [882, 417] width 1268 height 674
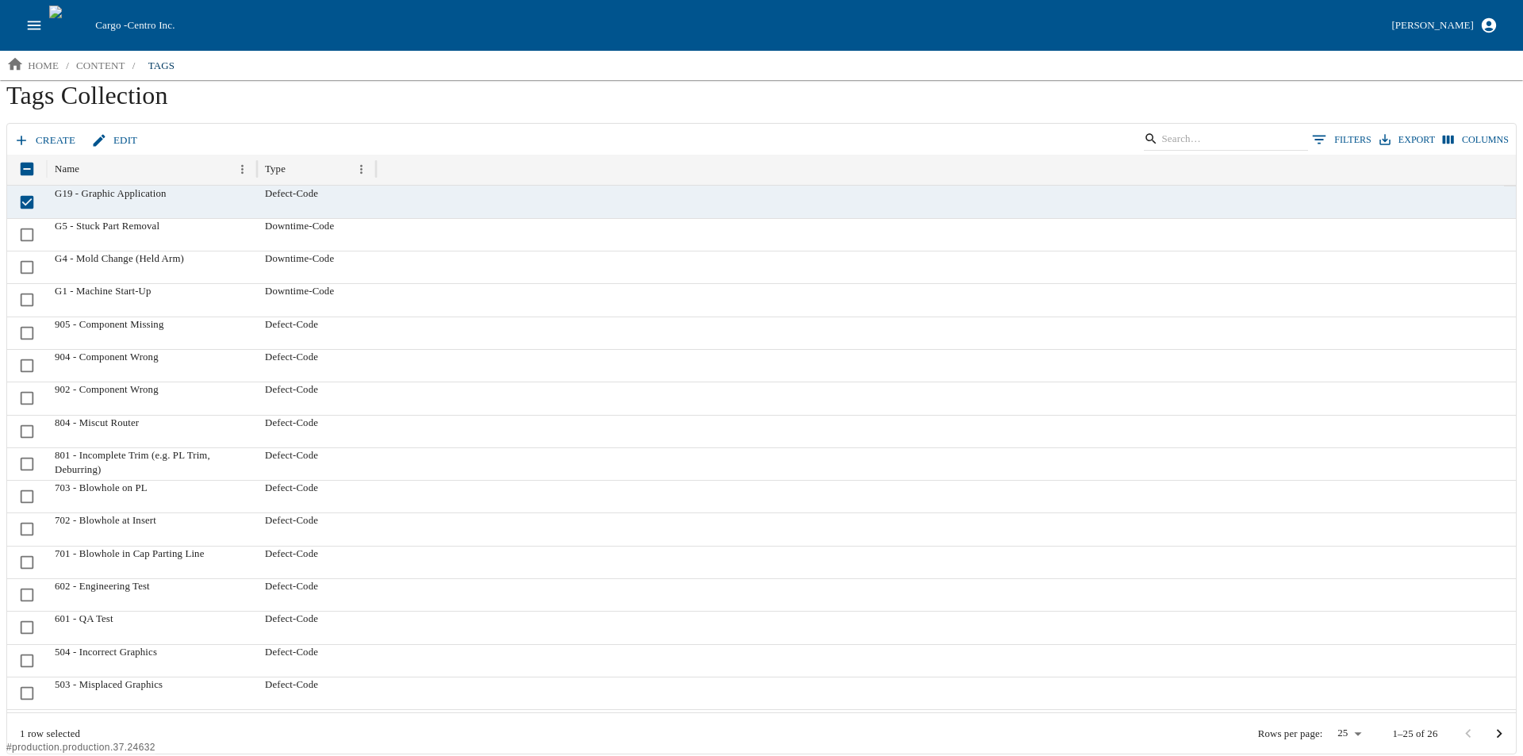
click at [487, 250] on div at bounding box center [940, 234] width 1128 height 33
click at [127, 136] on link "edit" at bounding box center [116, 141] width 56 height 28
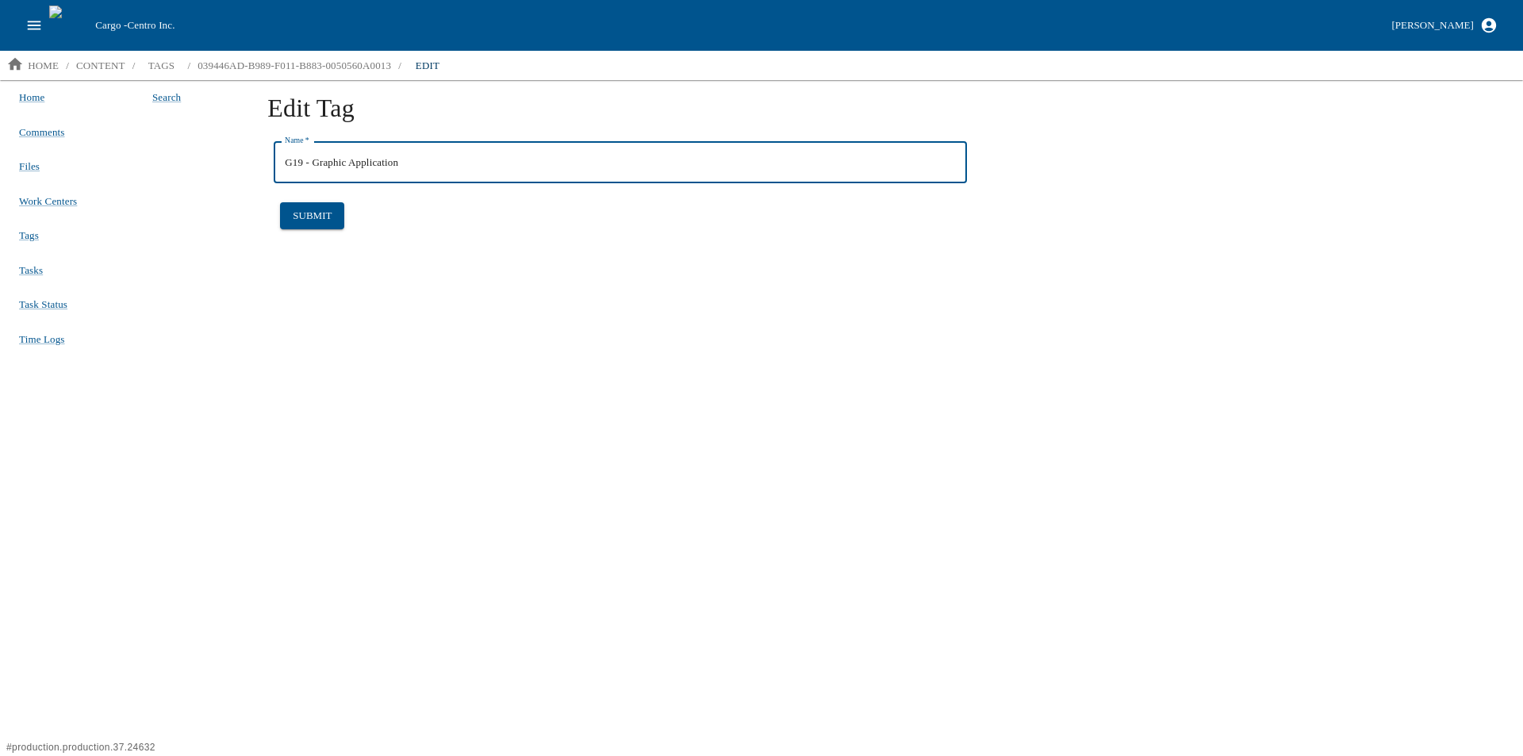
drag, startPoint x: 410, startPoint y: 165, endPoint x: 190, endPoint y: 170, distance: 220.5
click at [190, 170] on div "Search Edit Tag Name   * G19 - Graphic Application Name   * submit" at bounding box center [824, 417] width 1383 height 674
type input "806 - CNC 1st Piece Qualification"
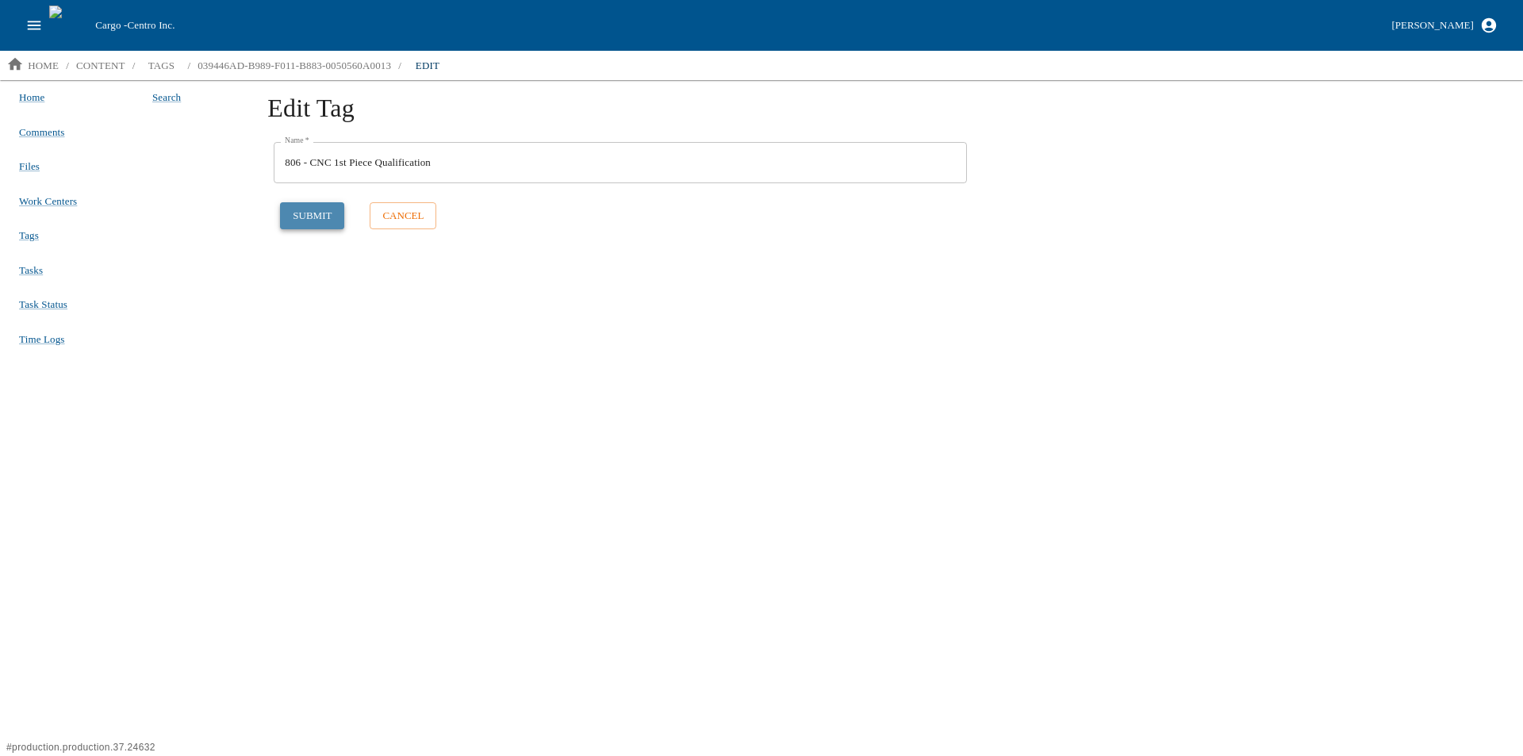
click at [305, 220] on button "submit" at bounding box center [312, 216] width 64 height 28
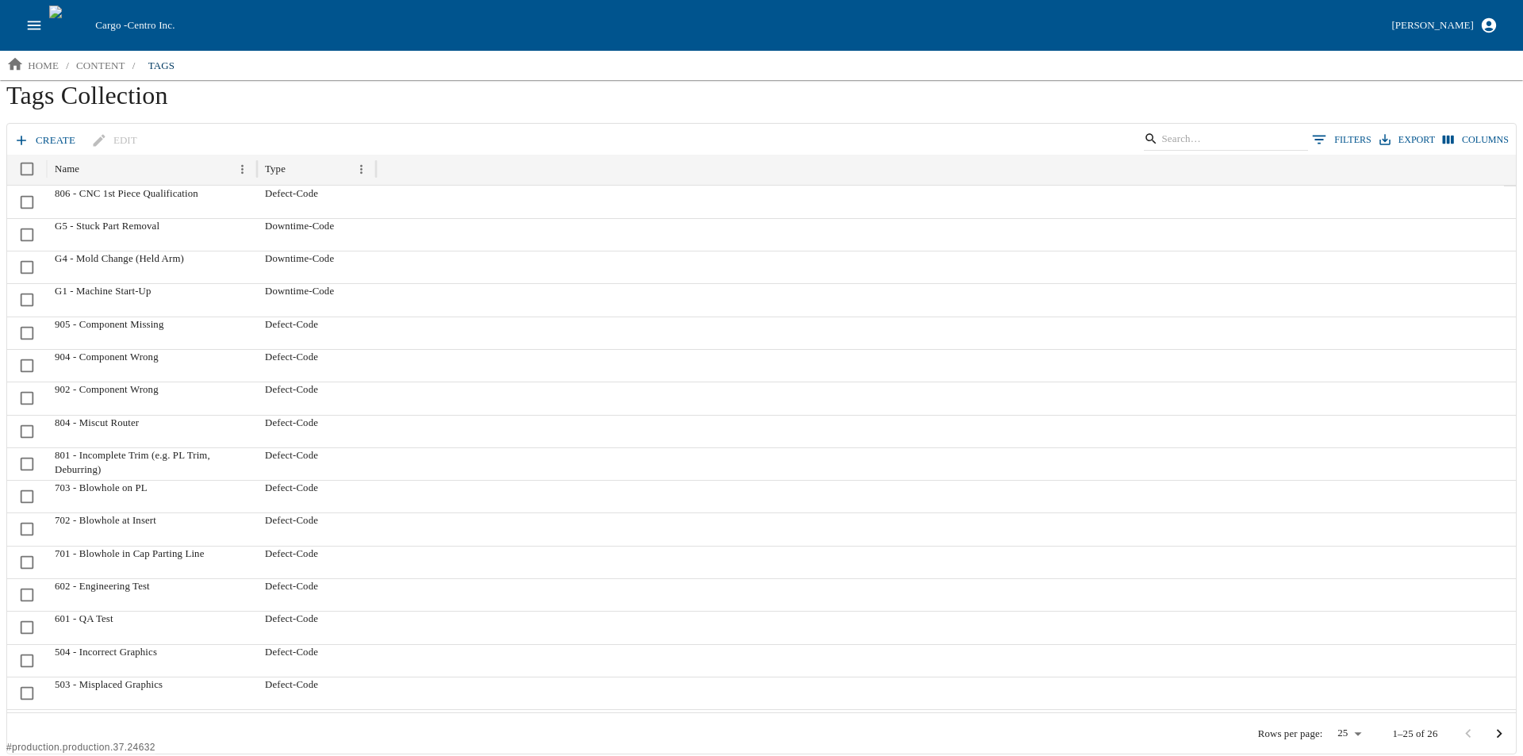
click at [17, 136] on icon at bounding box center [21, 140] width 16 height 16
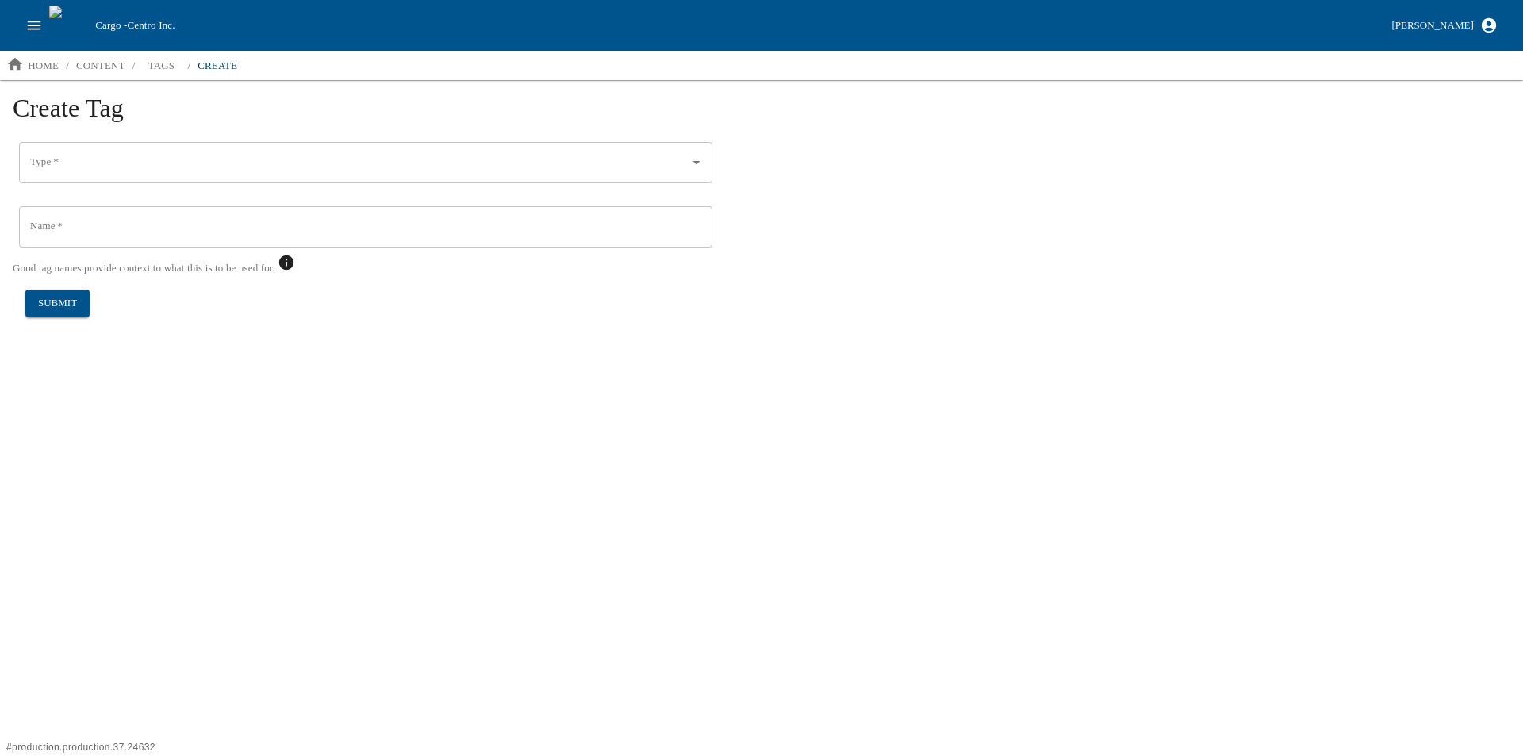
click at [75, 154] on input "Type   *" at bounding box center [353, 162] width 655 height 27
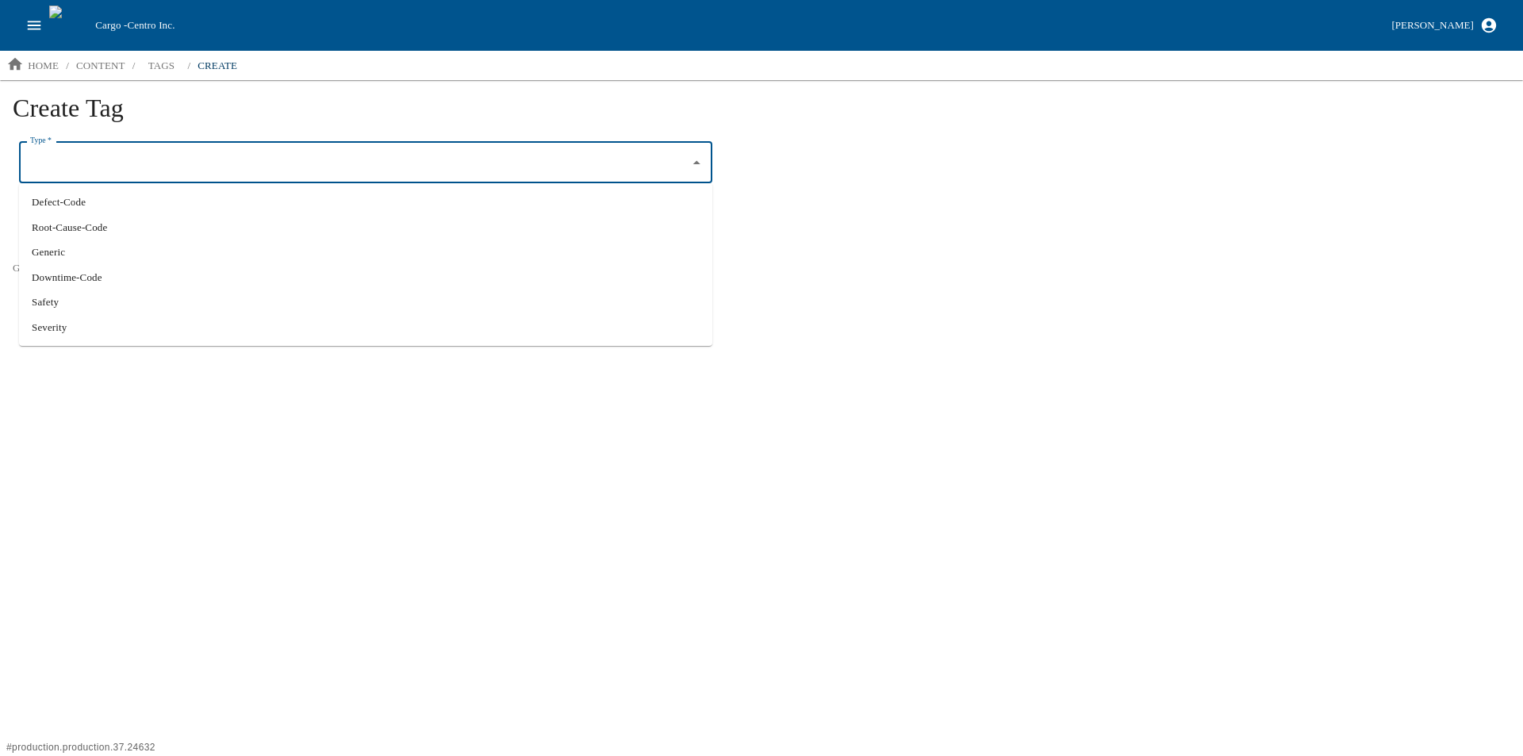
click at [66, 270] on li "Downtime-Code" at bounding box center [365, 277] width 693 height 25
type input "Downtime-Code"
click at [67, 227] on input "Name   *" at bounding box center [365, 226] width 693 height 41
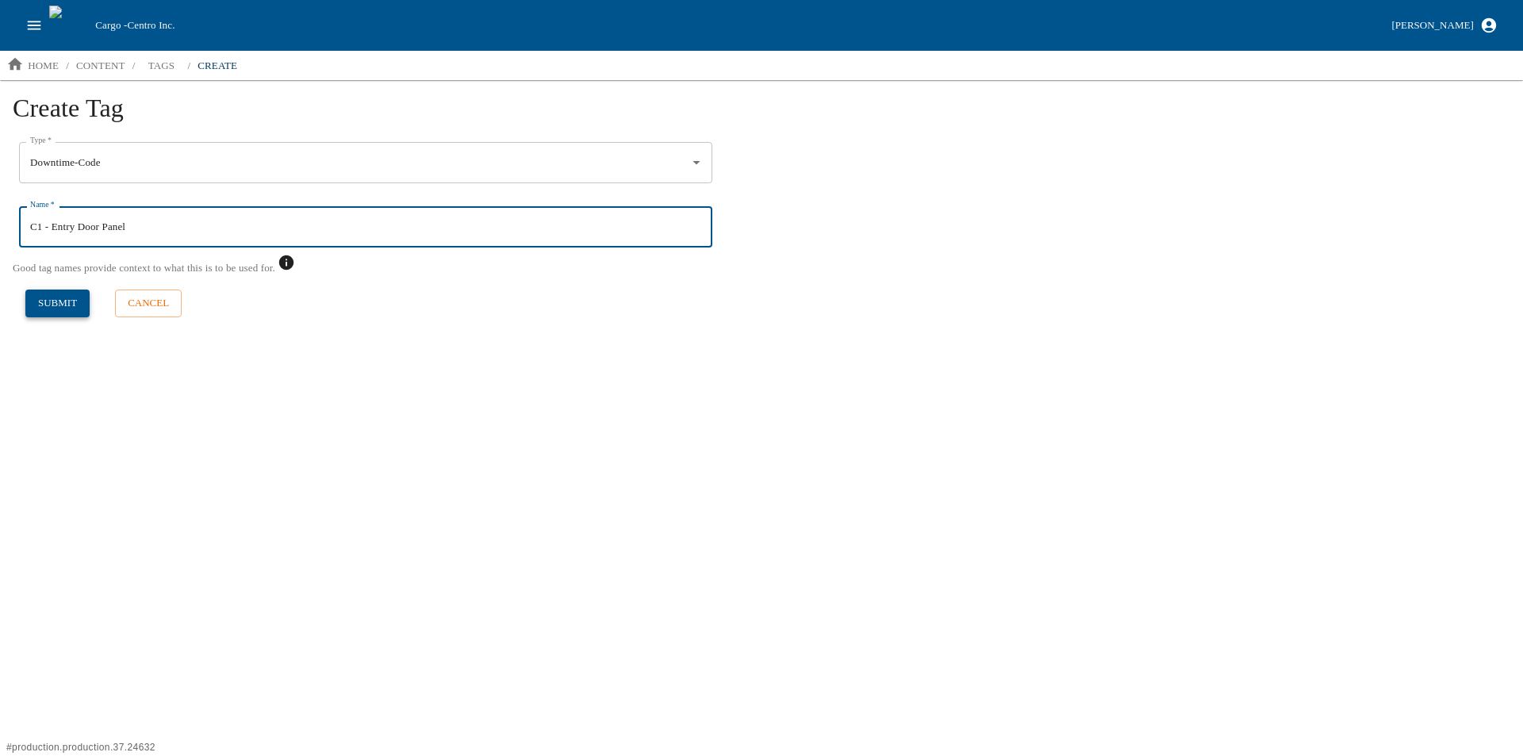
type input "C1 - Entry Door Panel"
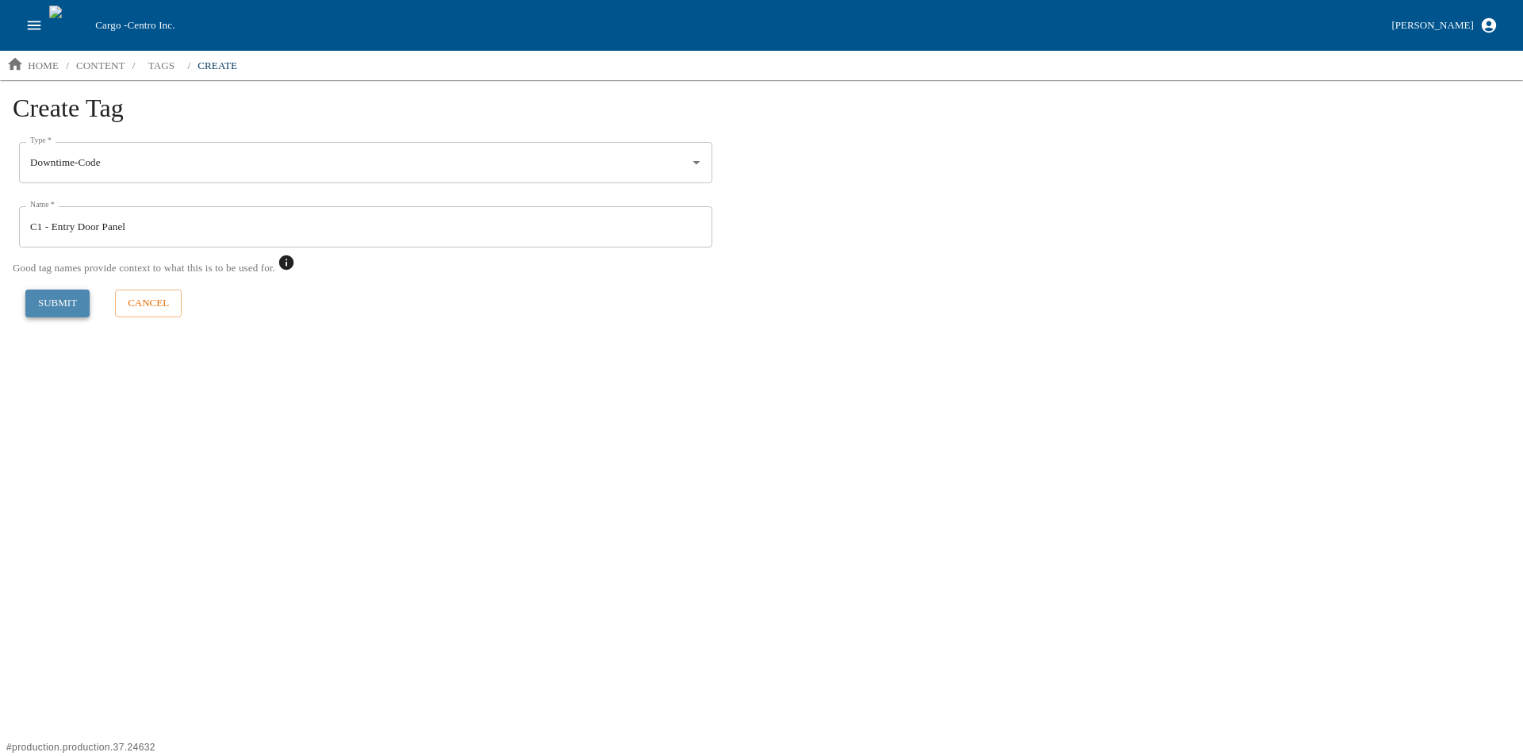
click at [59, 309] on button "submit" at bounding box center [57, 303] width 64 height 28
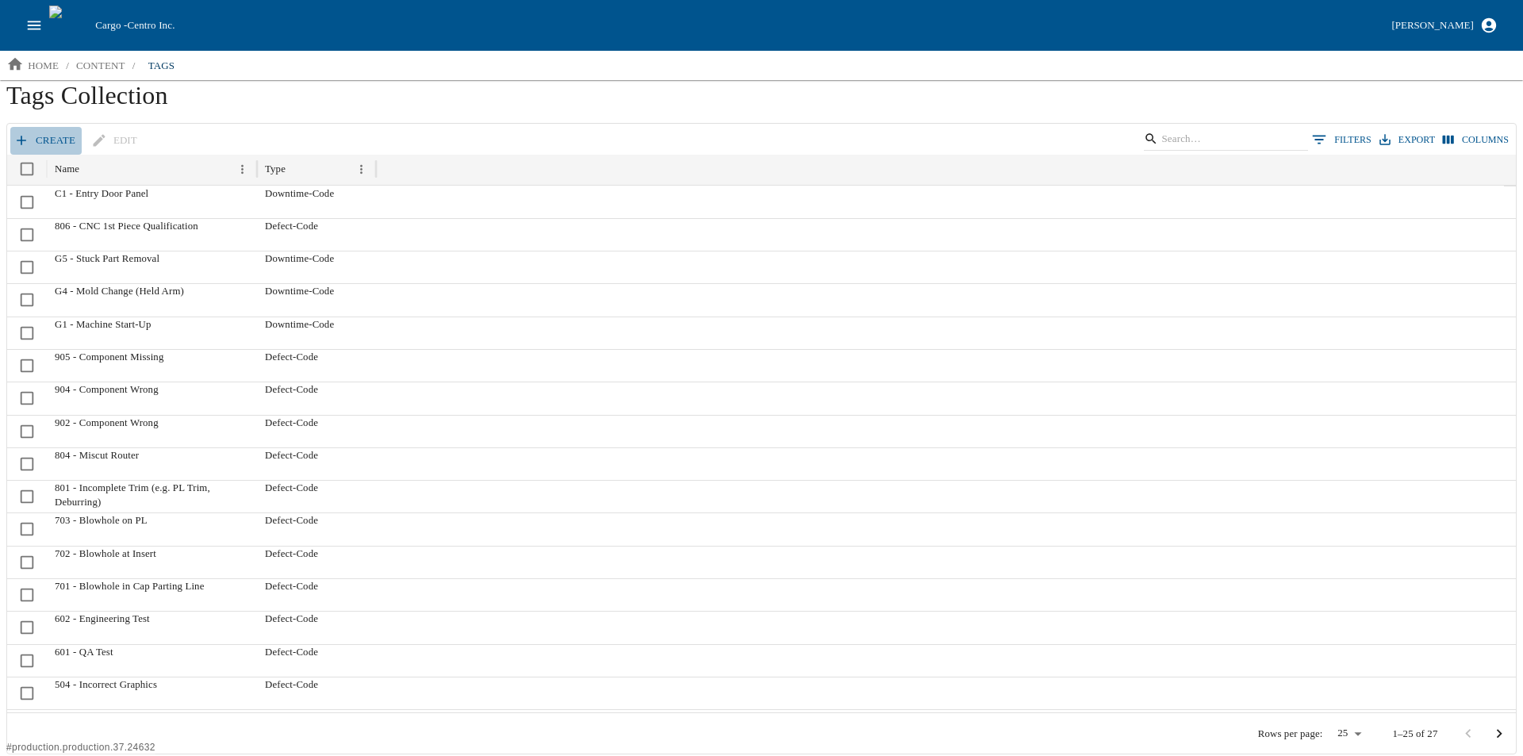
click at [50, 136] on link "create" at bounding box center [45, 141] width 71 height 28
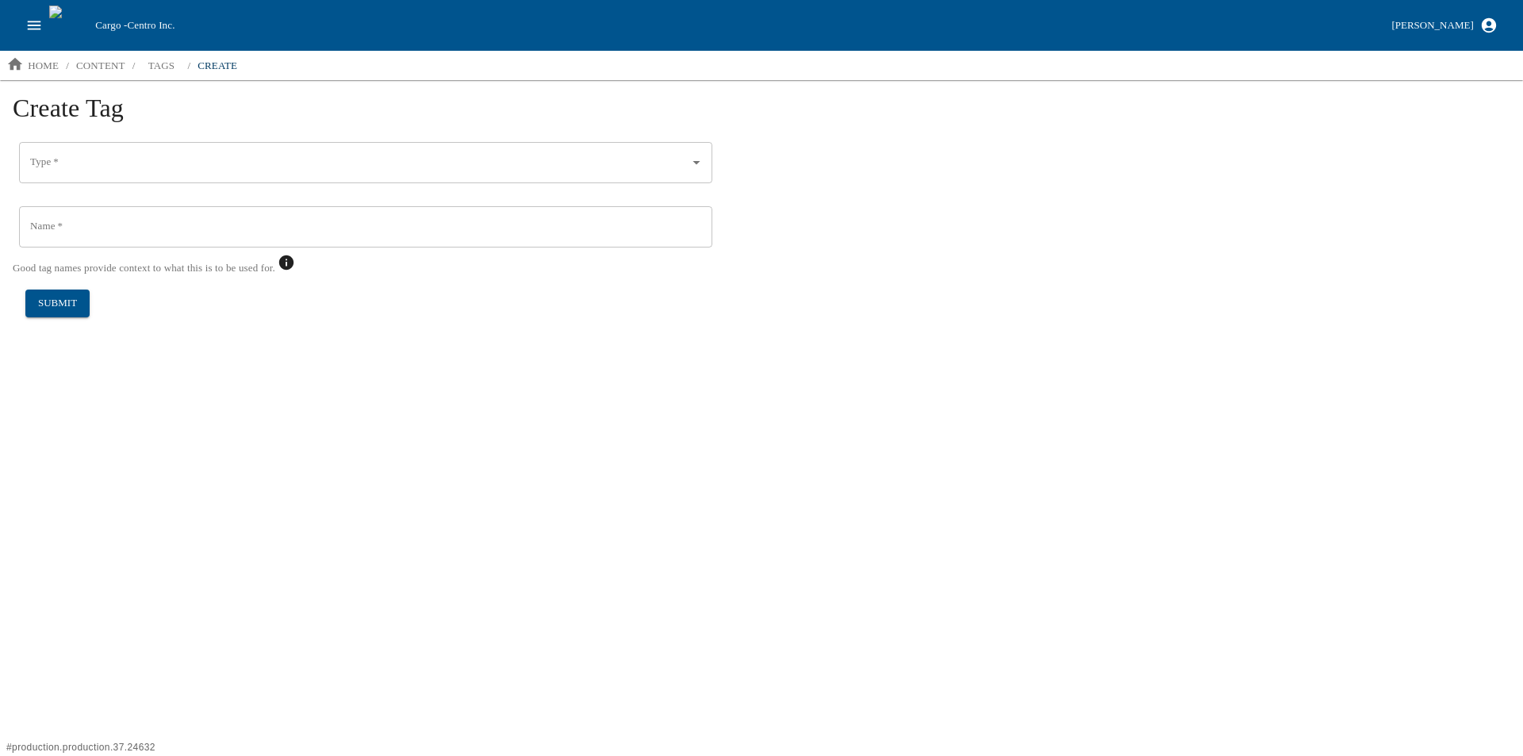
click at [75, 165] on input "Type   *" at bounding box center [353, 162] width 655 height 27
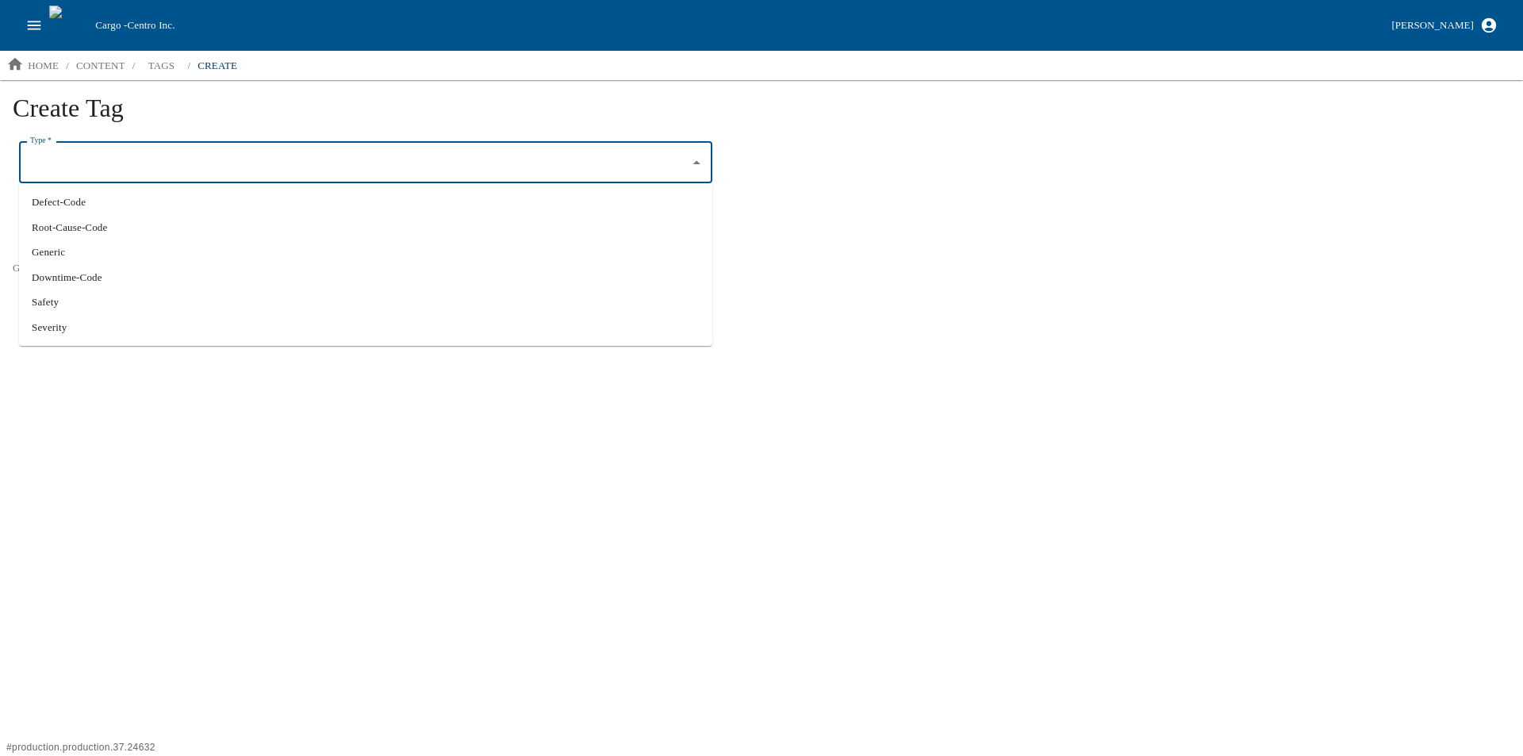
click at [98, 273] on li "Downtime-Code" at bounding box center [365, 277] width 693 height 25
type input "Downtime-Code"
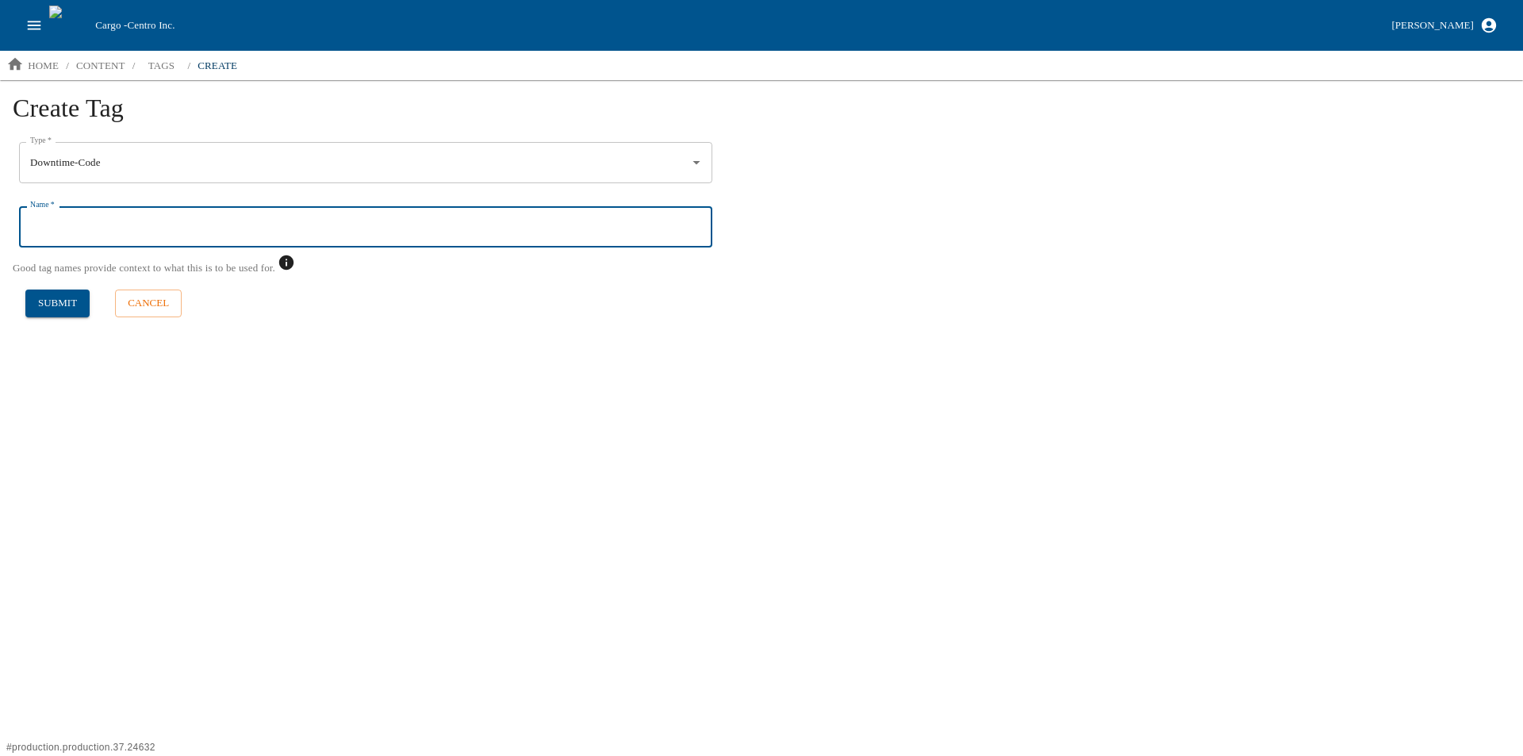
click at [59, 227] on input "Name   *" at bounding box center [365, 226] width 693 height 41
type input "C2 - Entry Door Track"
click at [59, 301] on button "submit" at bounding box center [57, 303] width 64 height 28
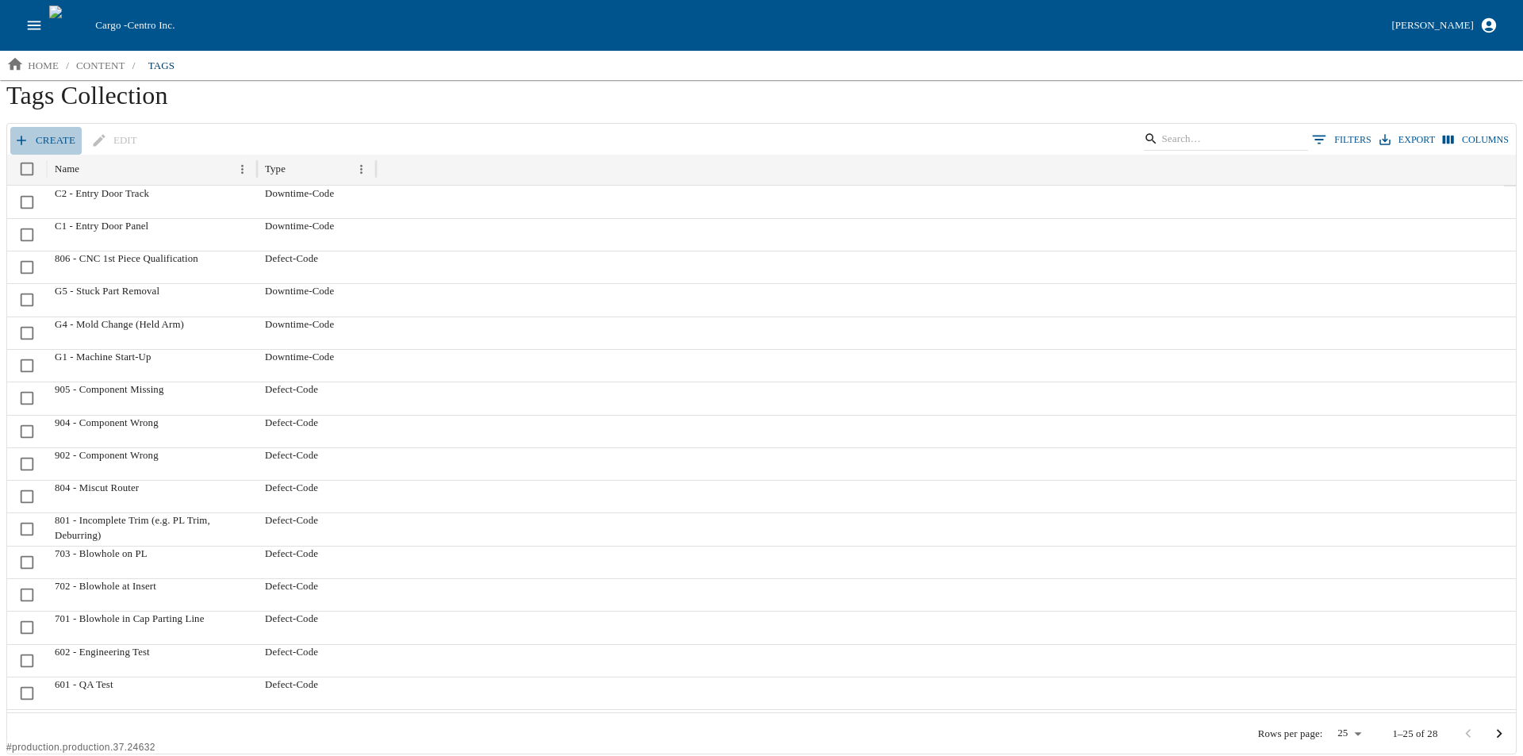
click at [41, 138] on link "create" at bounding box center [45, 141] width 71 height 28
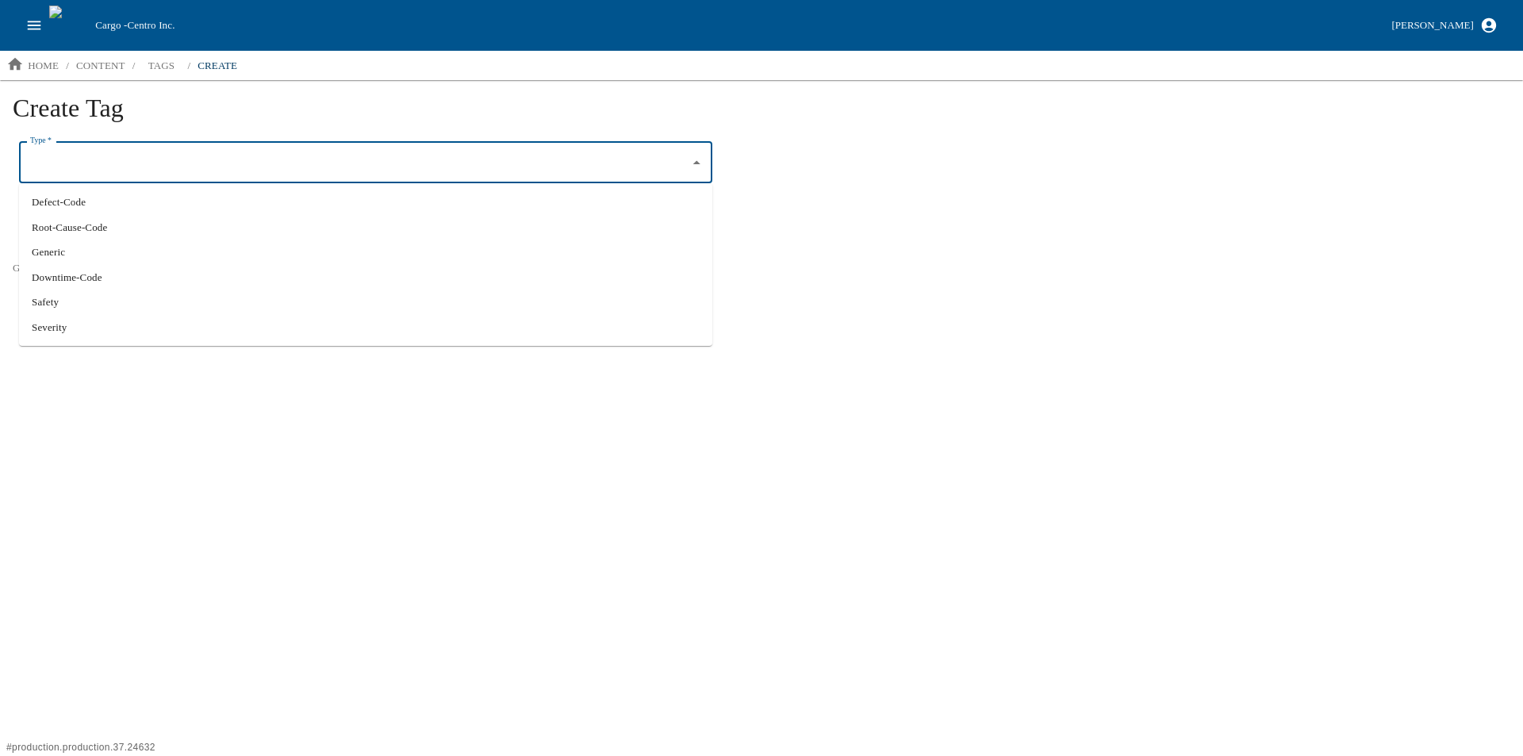
click at [72, 159] on input "Type   *" at bounding box center [353, 162] width 655 height 27
click at [74, 278] on li "Downtime-Code" at bounding box center [365, 277] width 693 height 25
type input "Downtime-Code"
click at [71, 219] on input "Name   *" at bounding box center [365, 226] width 693 height 41
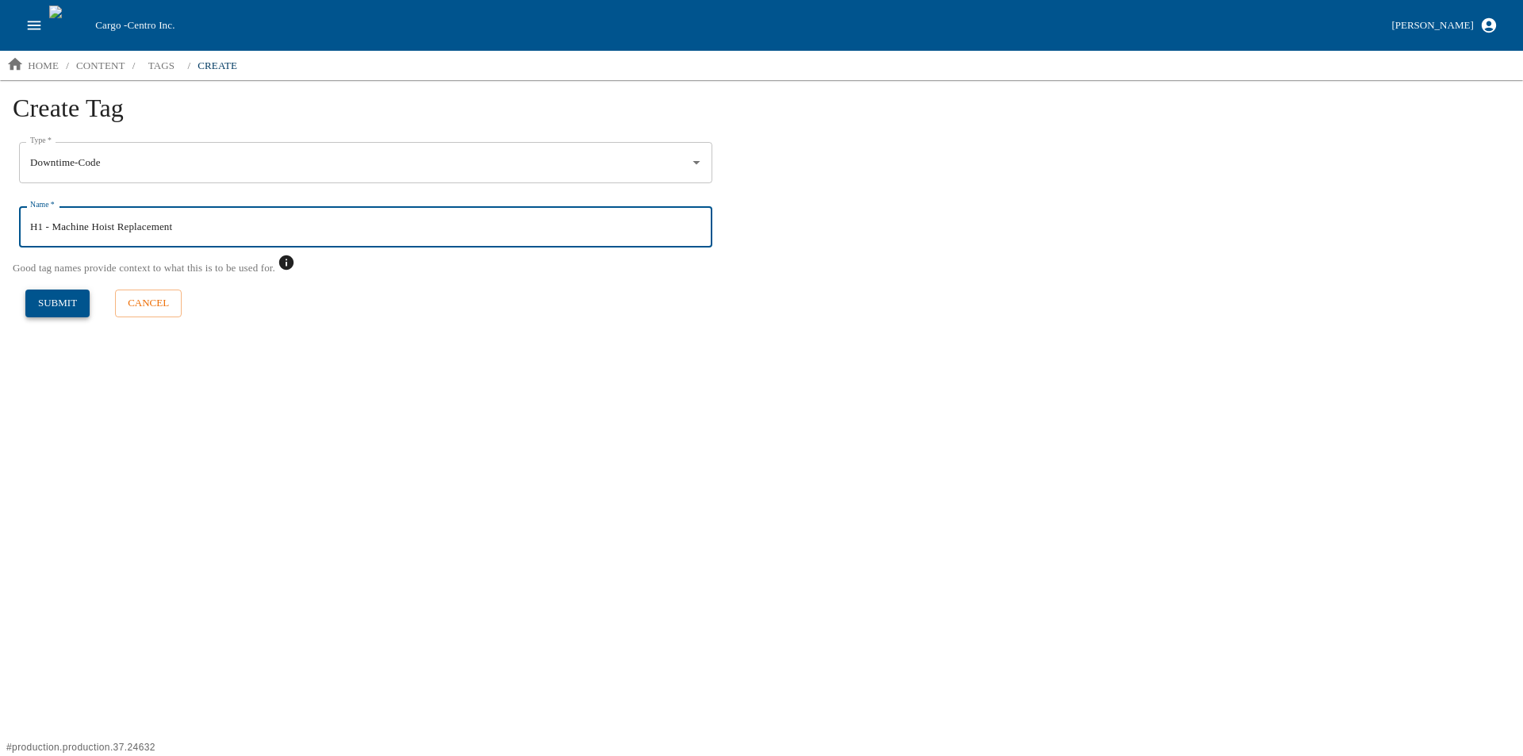
type input "H1 - Machine Hoist Replacement"
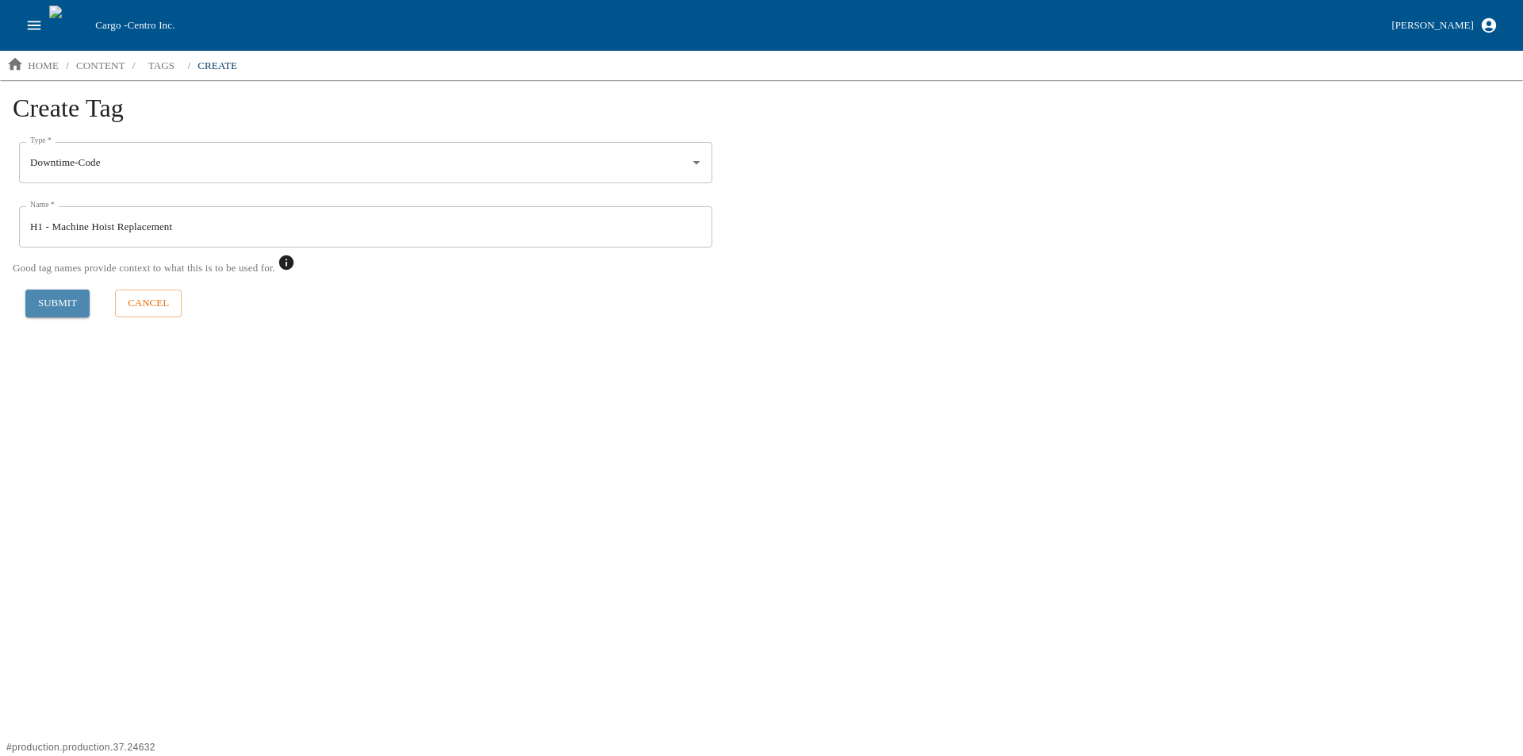
click at [59, 304] on button "submit" at bounding box center [57, 303] width 64 height 28
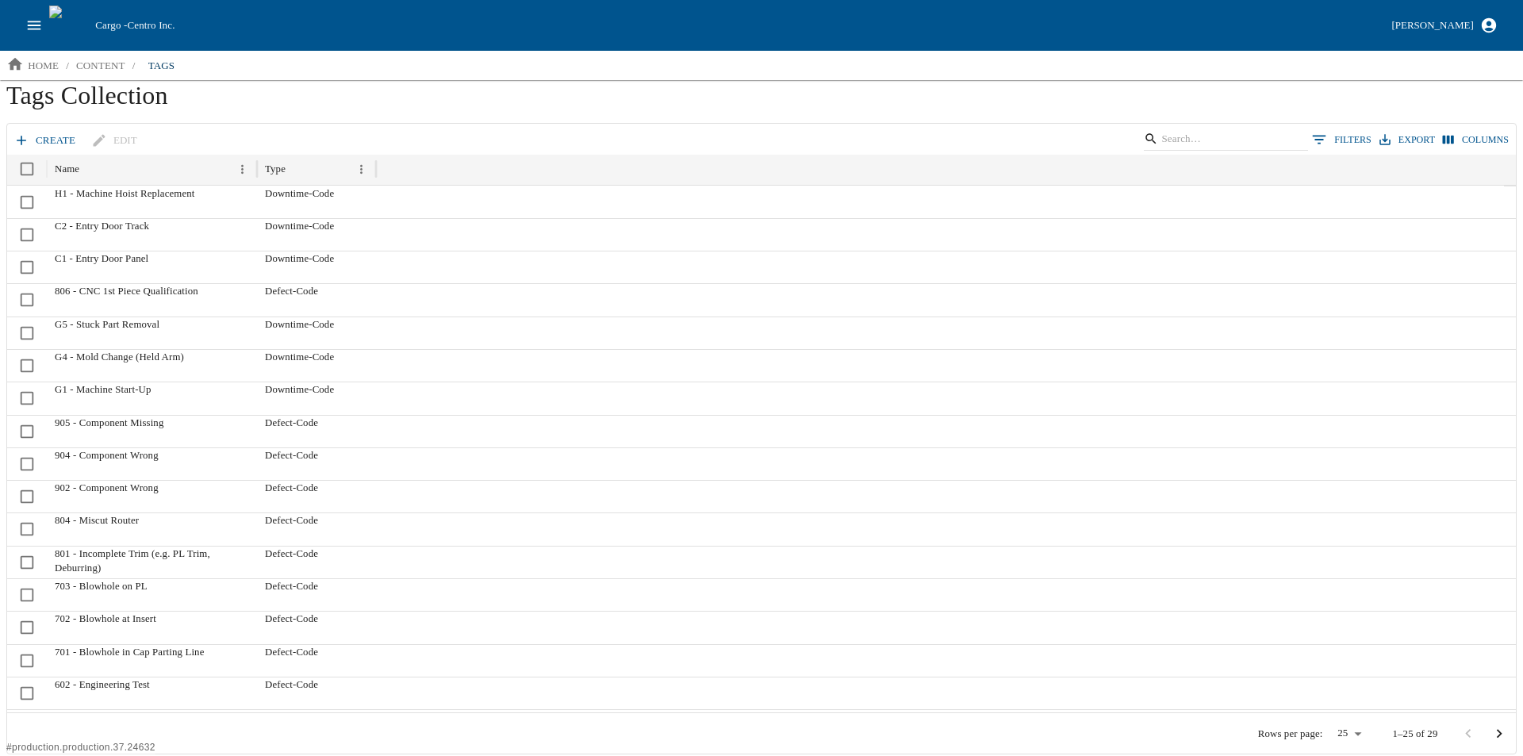
click at [32, 132] on link "create" at bounding box center [45, 141] width 71 height 28
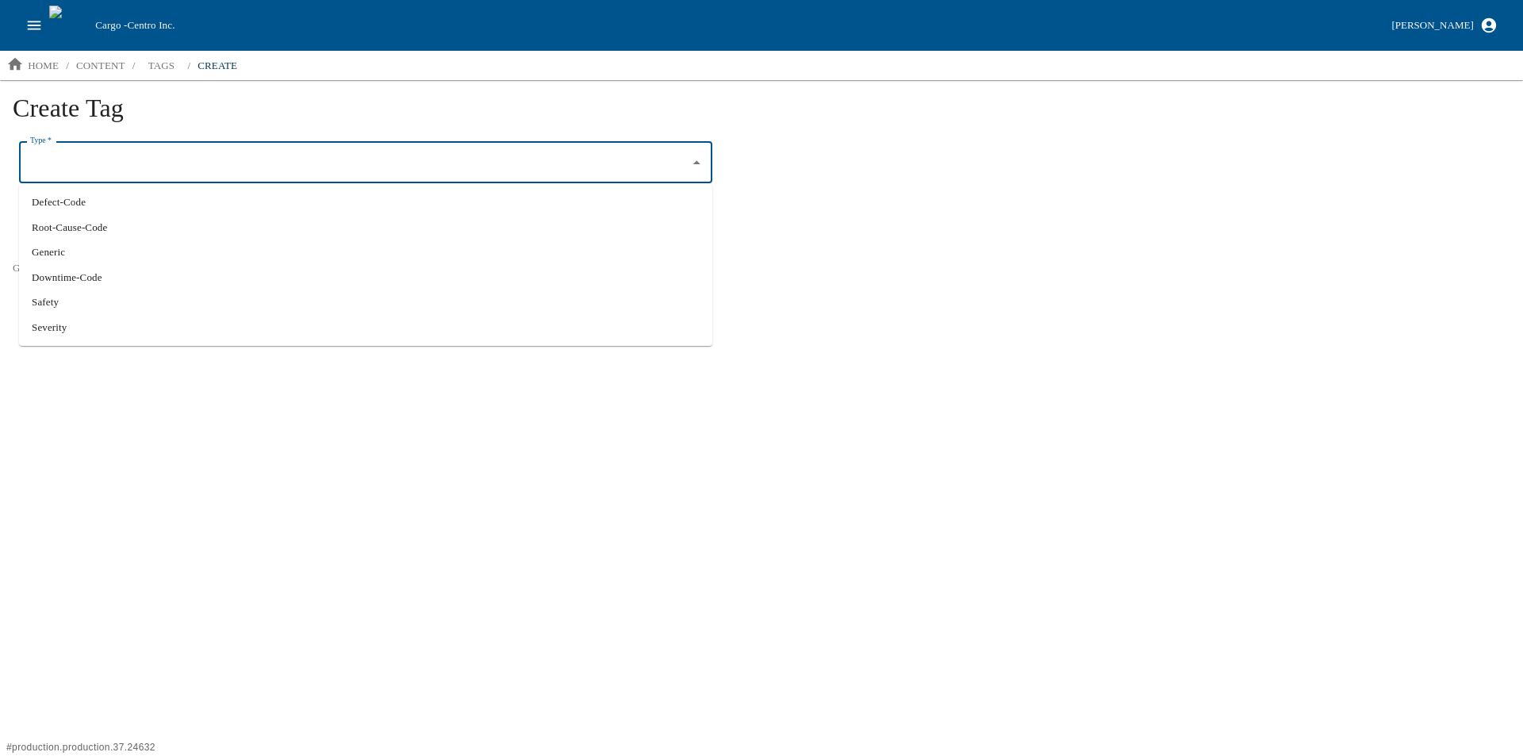
click at [67, 169] on input "Type   *" at bounding box center [353, 162] width 655 height 27
click at [72, 270] on li "Downtime-Code" at bounding box center [365, 277] width 693 height 25
type input "Downtime-Code"
click at [56, 219] on div "Name   * Name   *" at bounding box center [365, 226] width 693 height 41
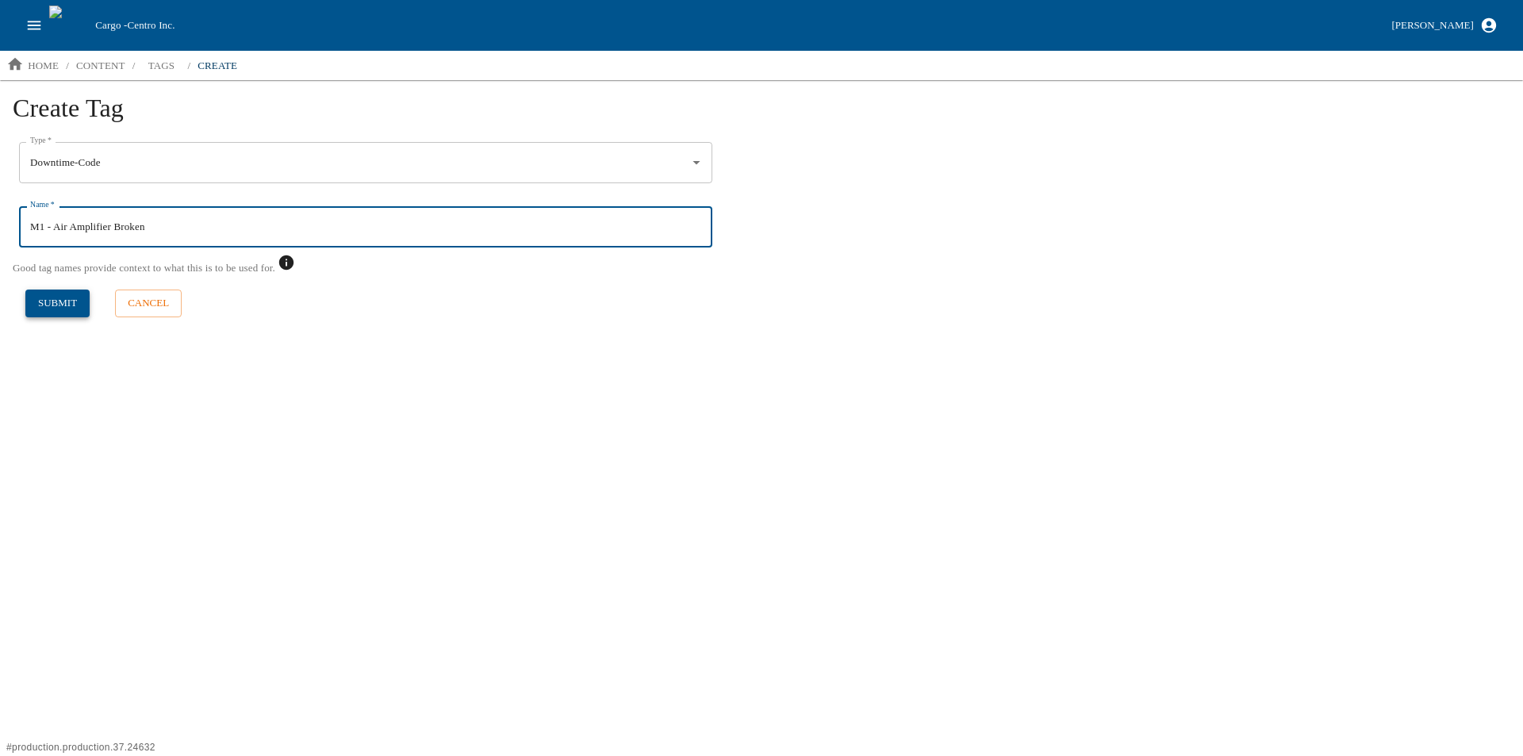
type input "M1 - Air Amplifier Broken"
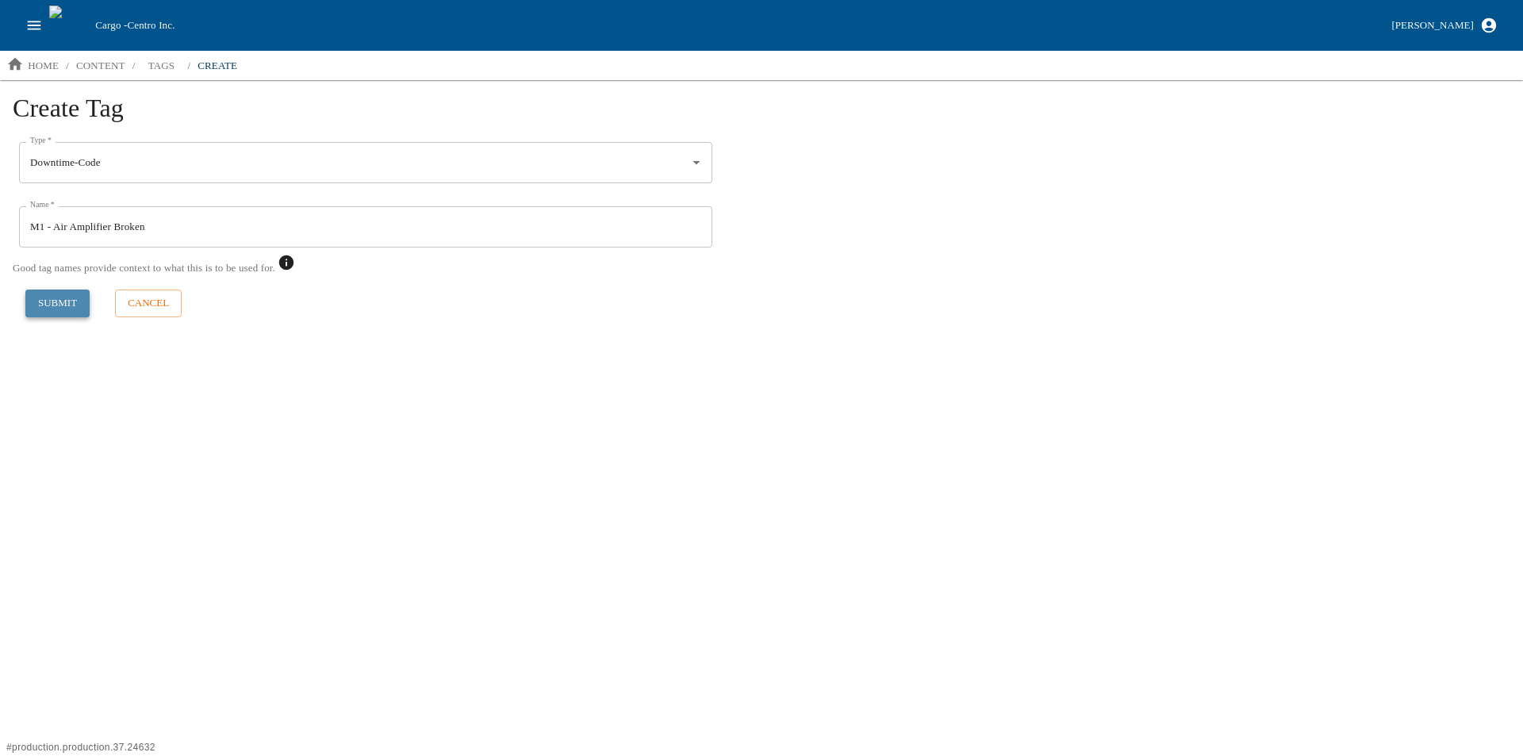
click at [55, 297] on button "submit" at bounding box center [57, 303] width 64 height 28
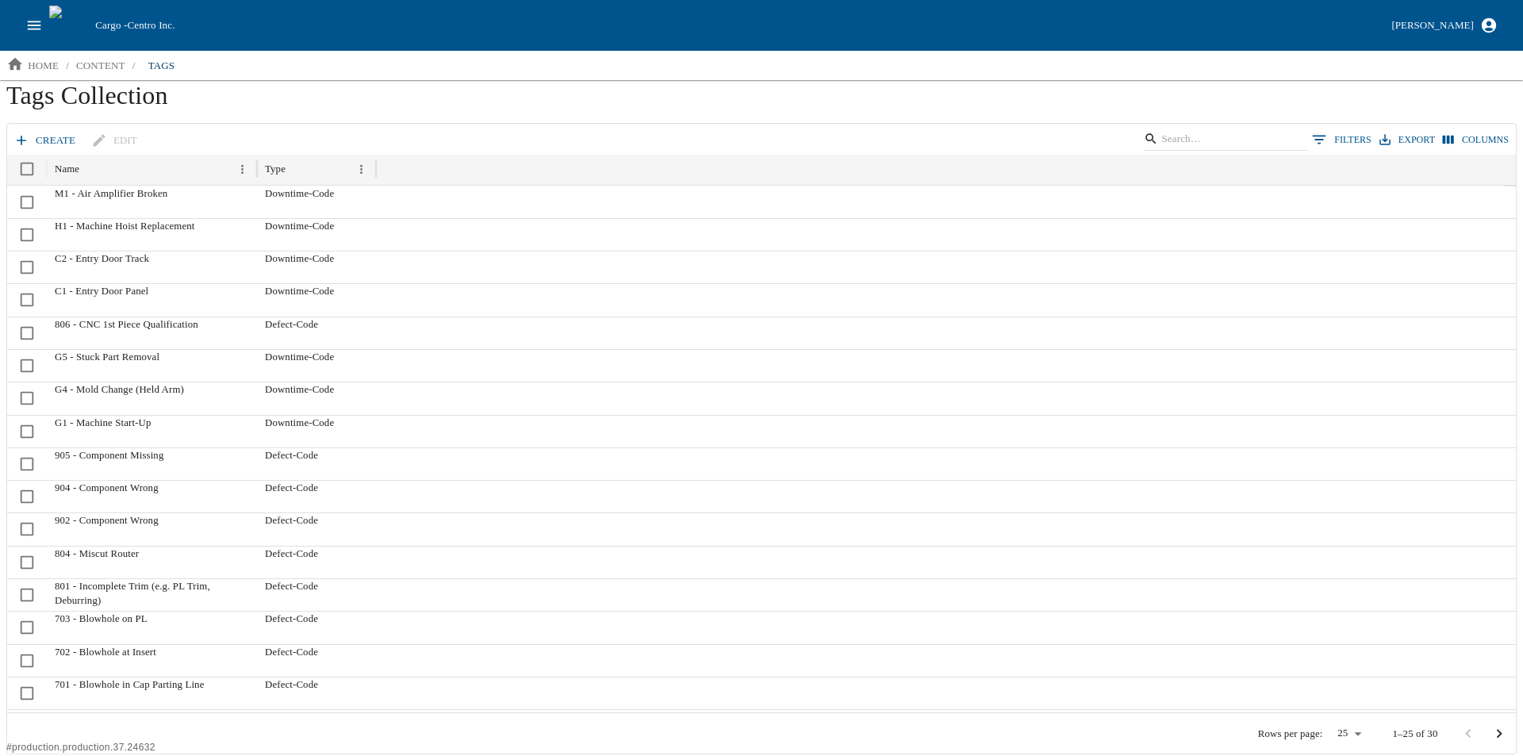
click at [29, 133] on link "create" at bounding box center [45, 141] width 71 height 28
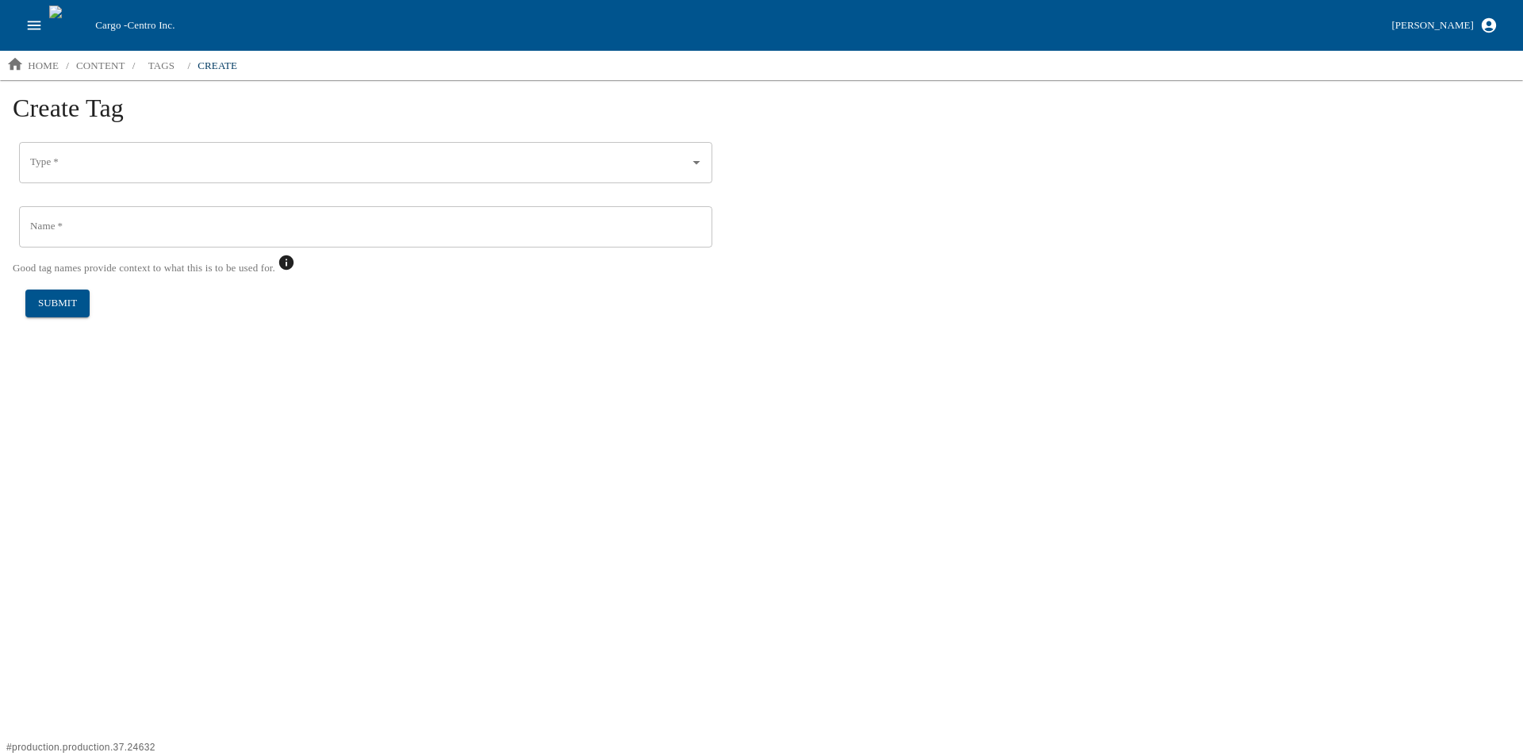
click at [63, 158] on input "Type   *" at bounding box center [353, 162] width 655 height 27
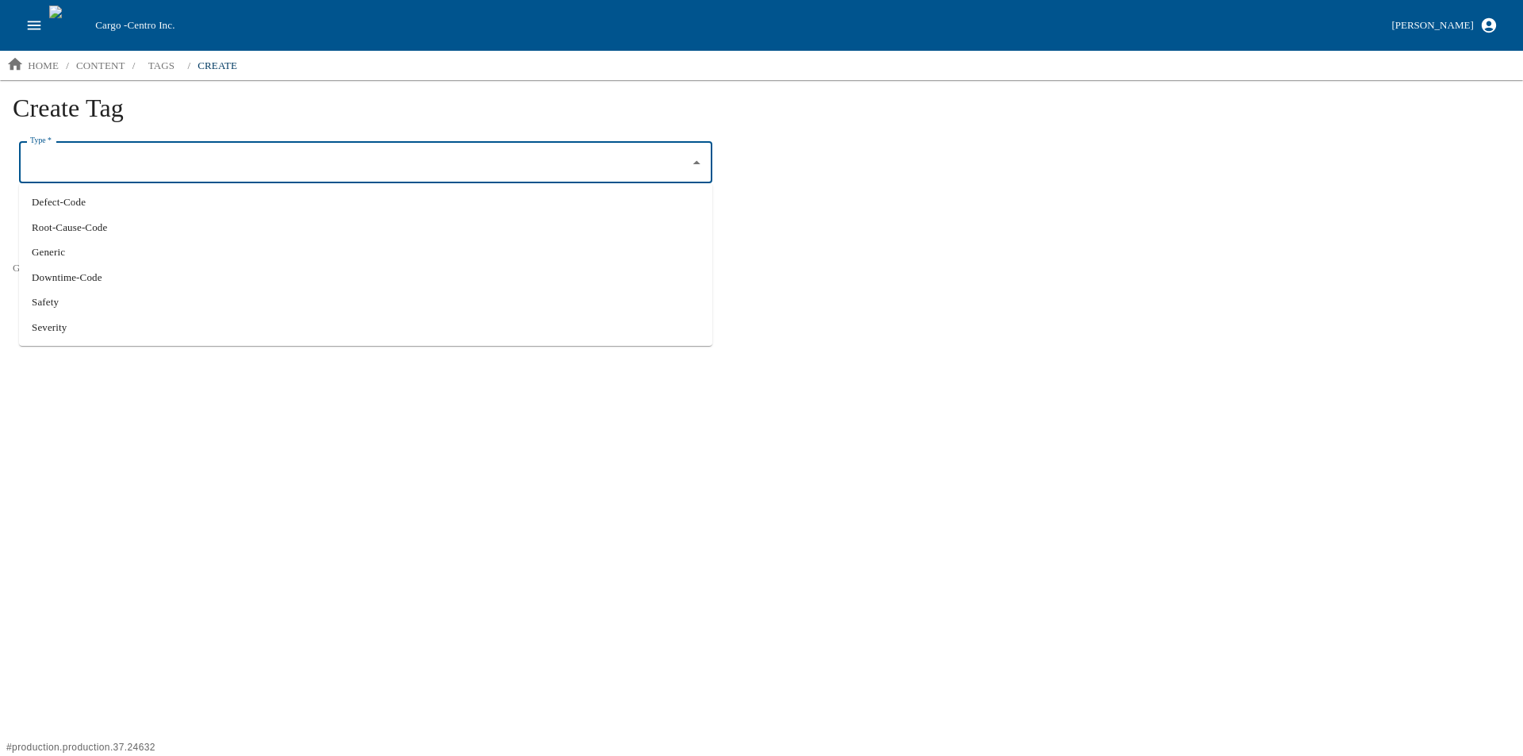
click at [103, 276] on li "Downtime-Code" at bounding box center [365, 277] width 693 height 25
type input "Downtime-Code"
click at [67, 229] on input "Name   *" at bounding box center [365, 226] width 693 height 41
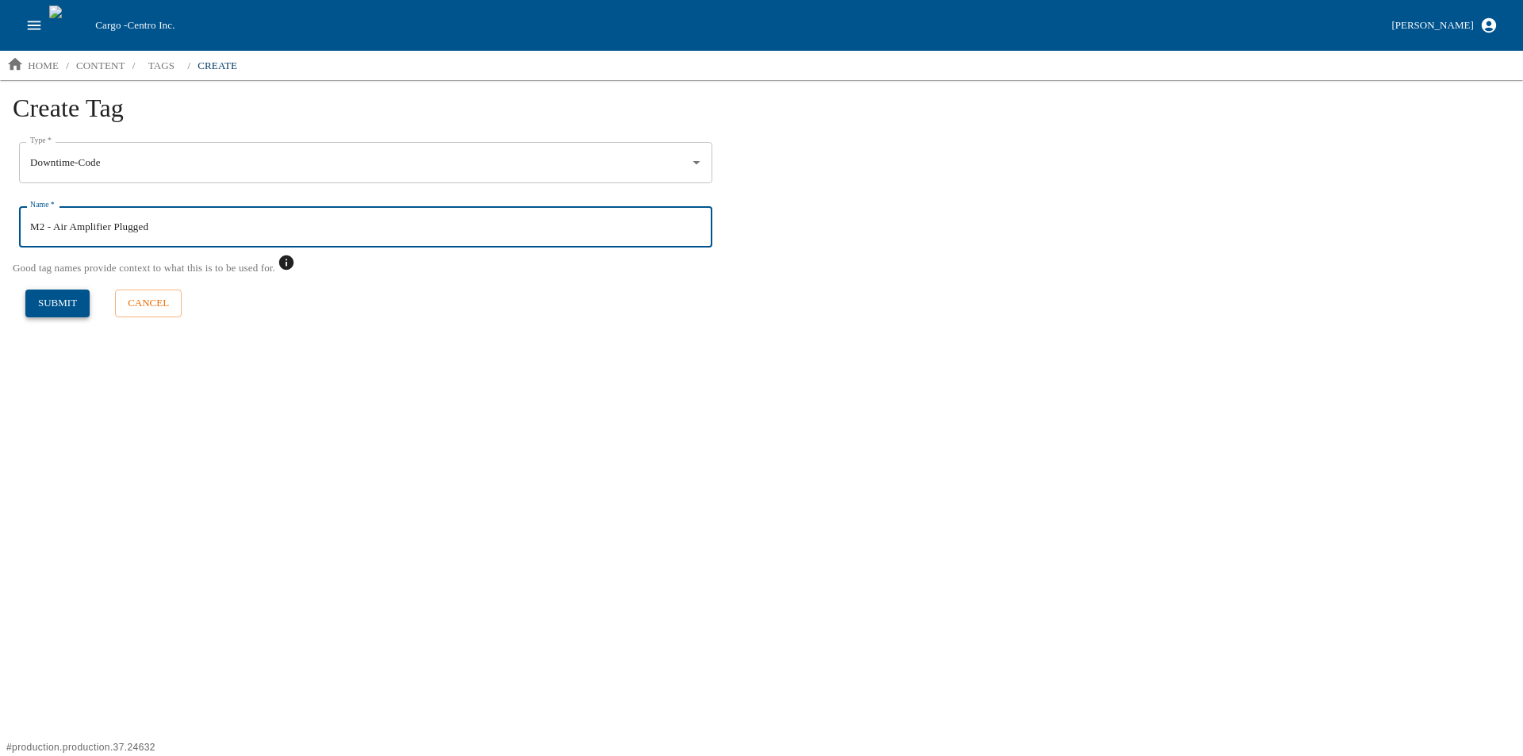
type input "M2 - Air Amplifier Plugged"
click at [56, 297] on button "submit" at bounding box center [57, 303] width 64 height 28
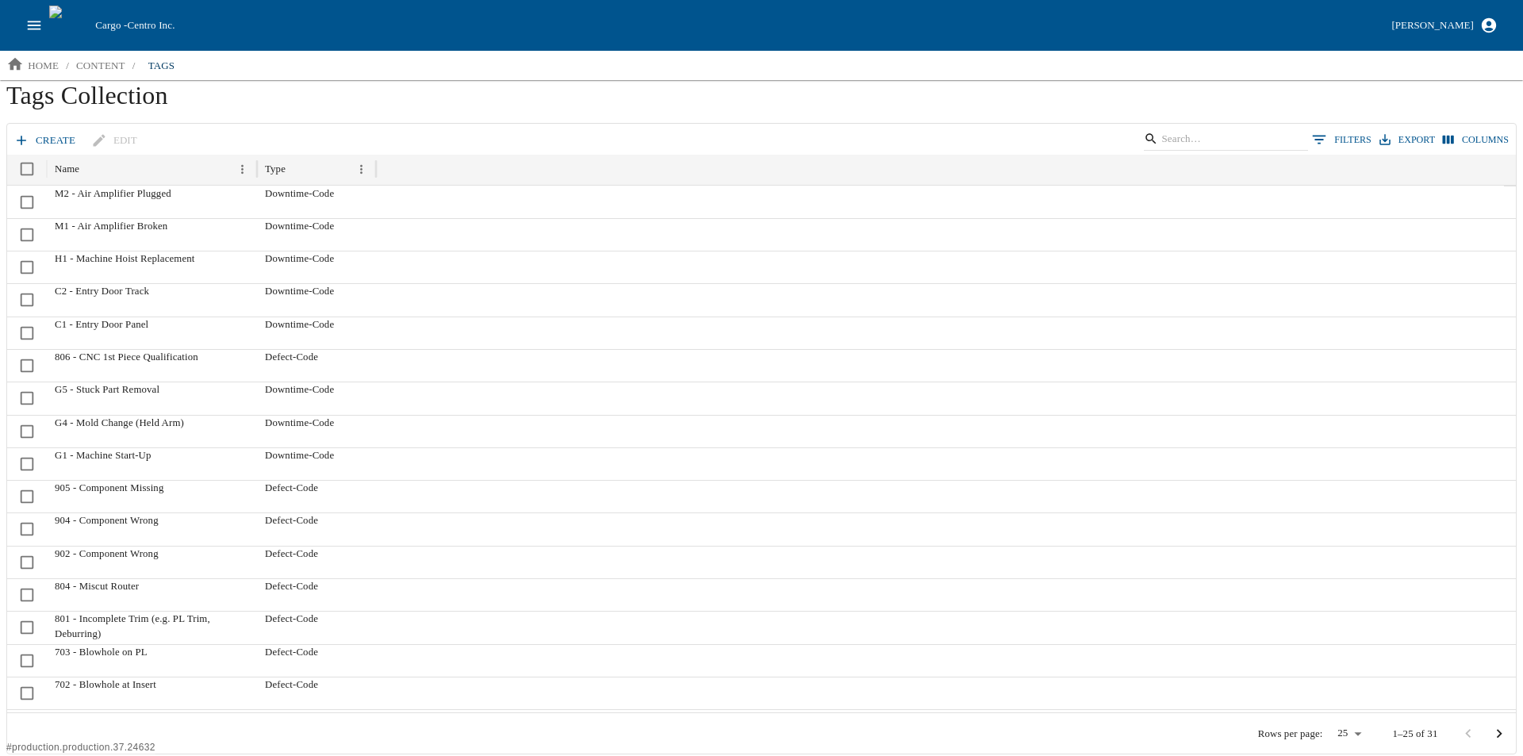
click at [28, 140] on icon at bounding box center [21, 140] width 16 height 16
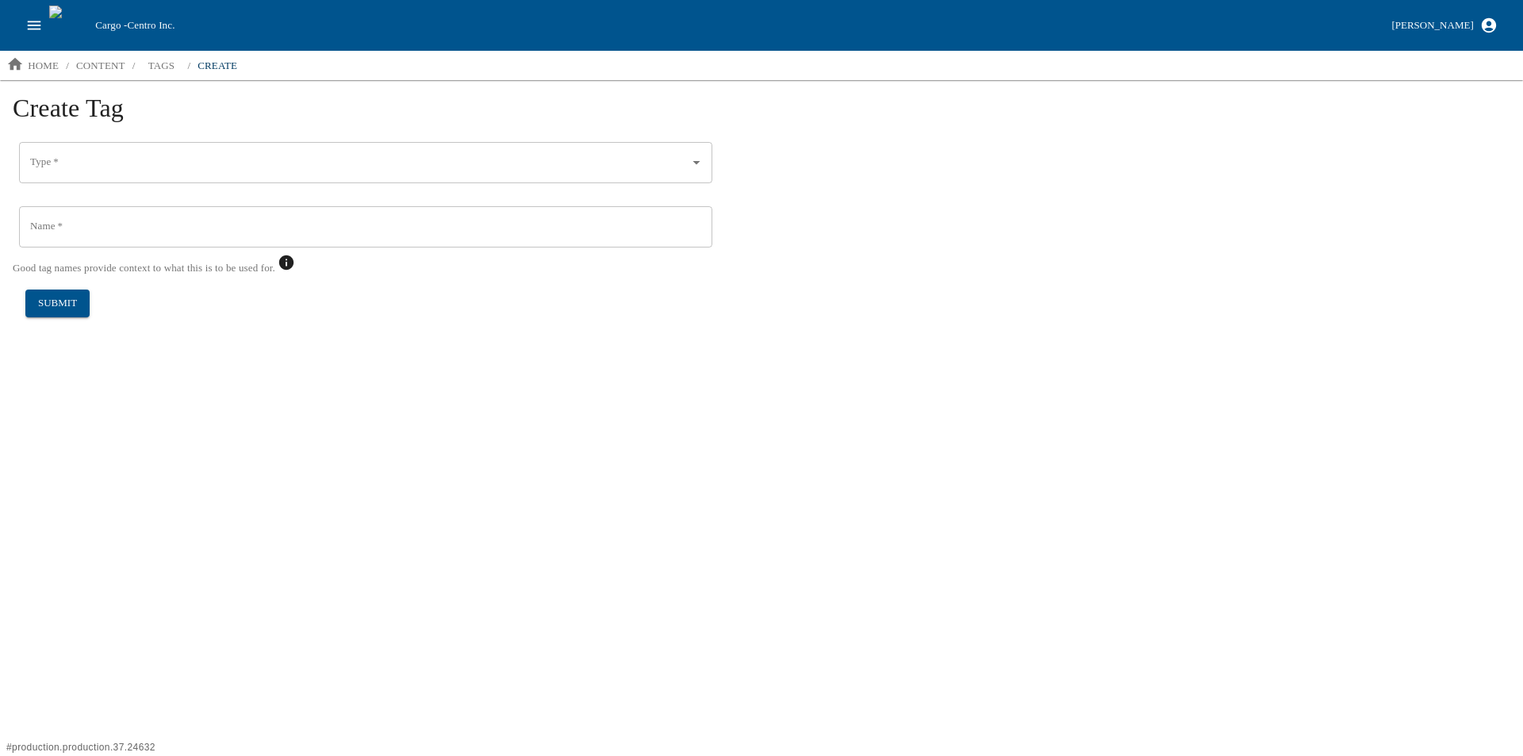
click at [67, 158] on input "Type   *" at bounding box center [353, 162] width 655 height 27
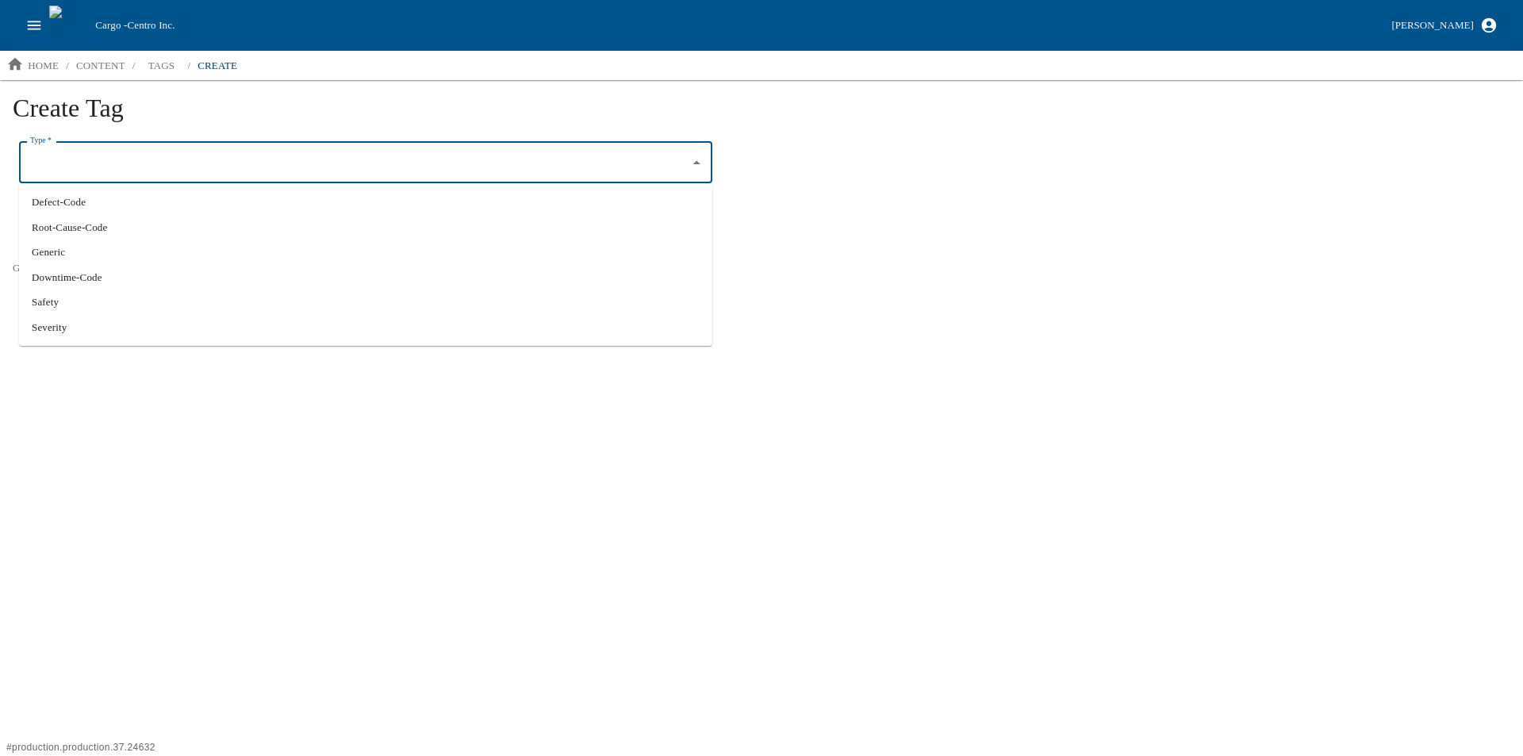
click at [70, 298] on li "Safety" at bounding box center [365, 301] width 693 height 25
type input "Safety"
click at [74, 231] on input "Name   *" at bounding box center [365, 226] width 693 height 41
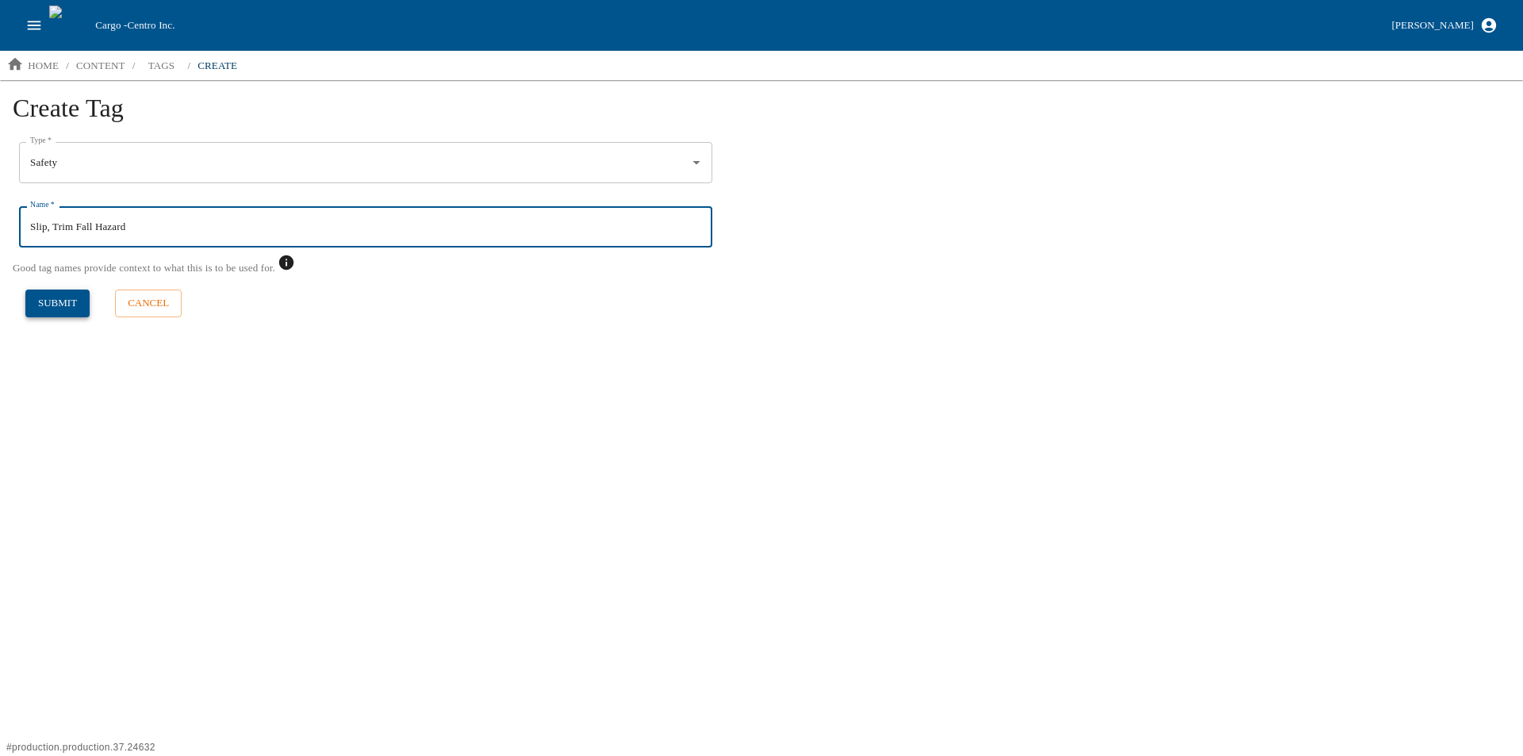
type input "Slip, Trim Fall Hazard"
click at [58, 299] on button "submit" at bounding box center [57, 303] width 64 height 28
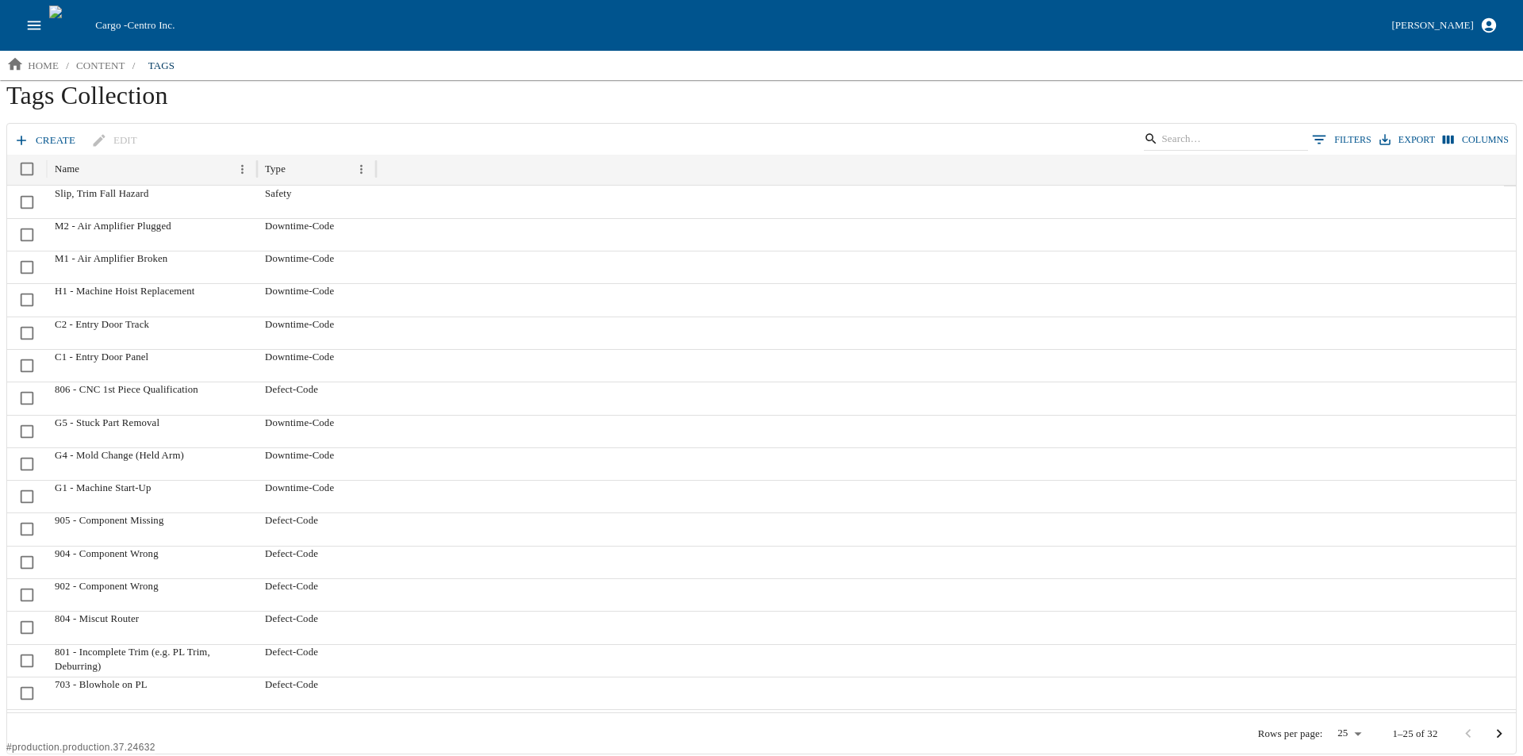
click at [36, 136] on link "create" at bounding box center [45, 141] width 71 height 28
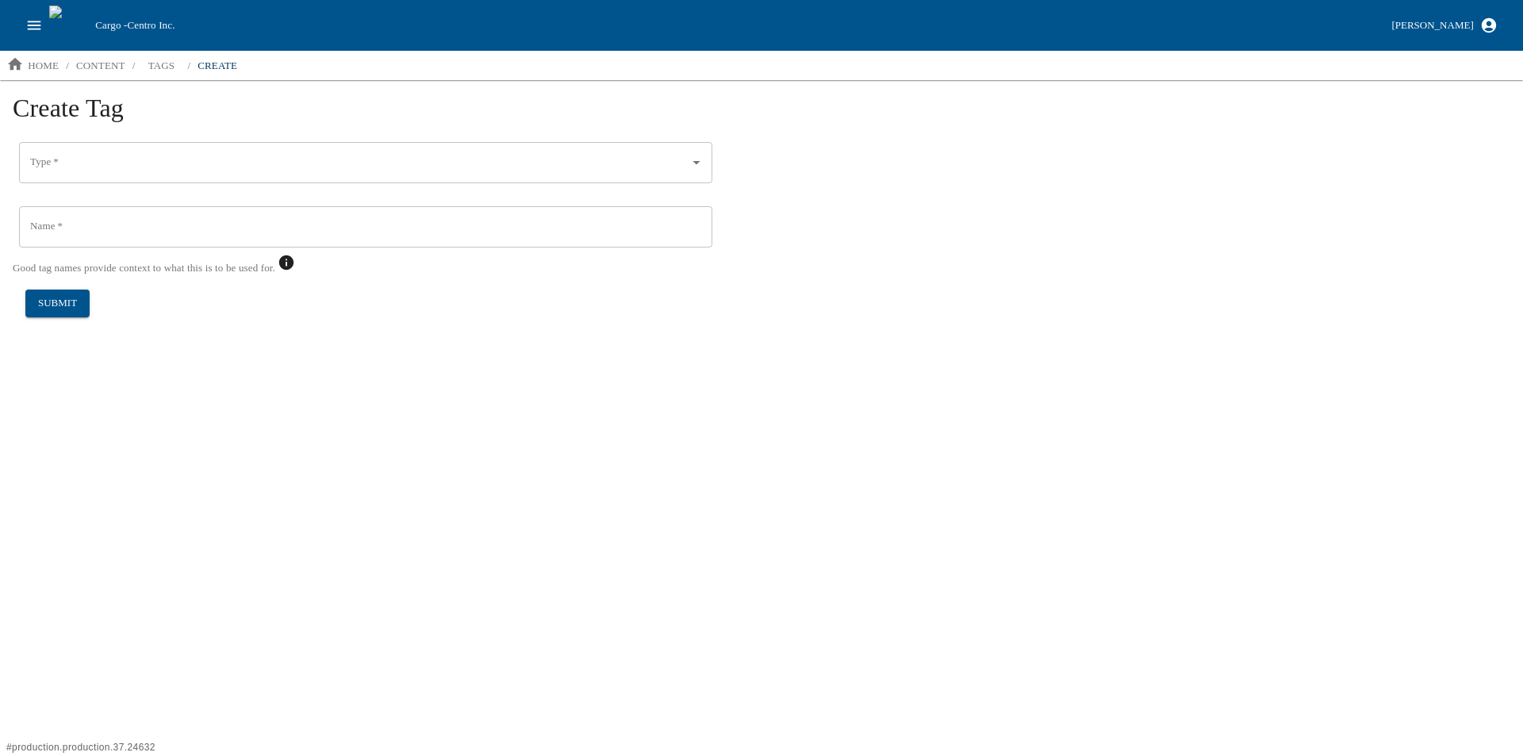
click at [85, 153] on input "Type   *" at bounding box center [353, 162] width 655 height 27
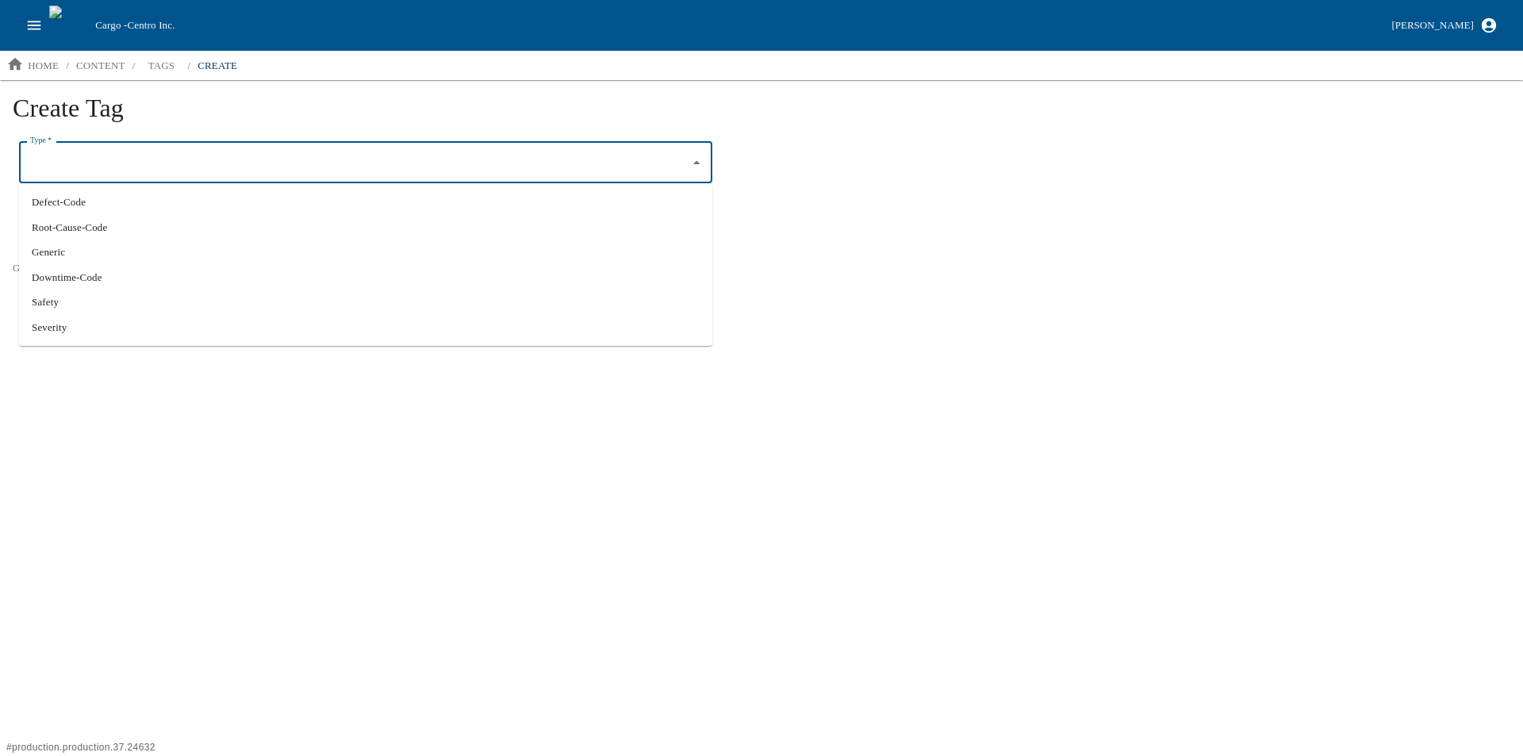
click at [74, 300] on li "Safety" at bounding box center [365, 301] width 693 height 25
type input "Safety"
click at [69, 225] on input "Name   *" at bounding box center [365, 226] width 693 height 41
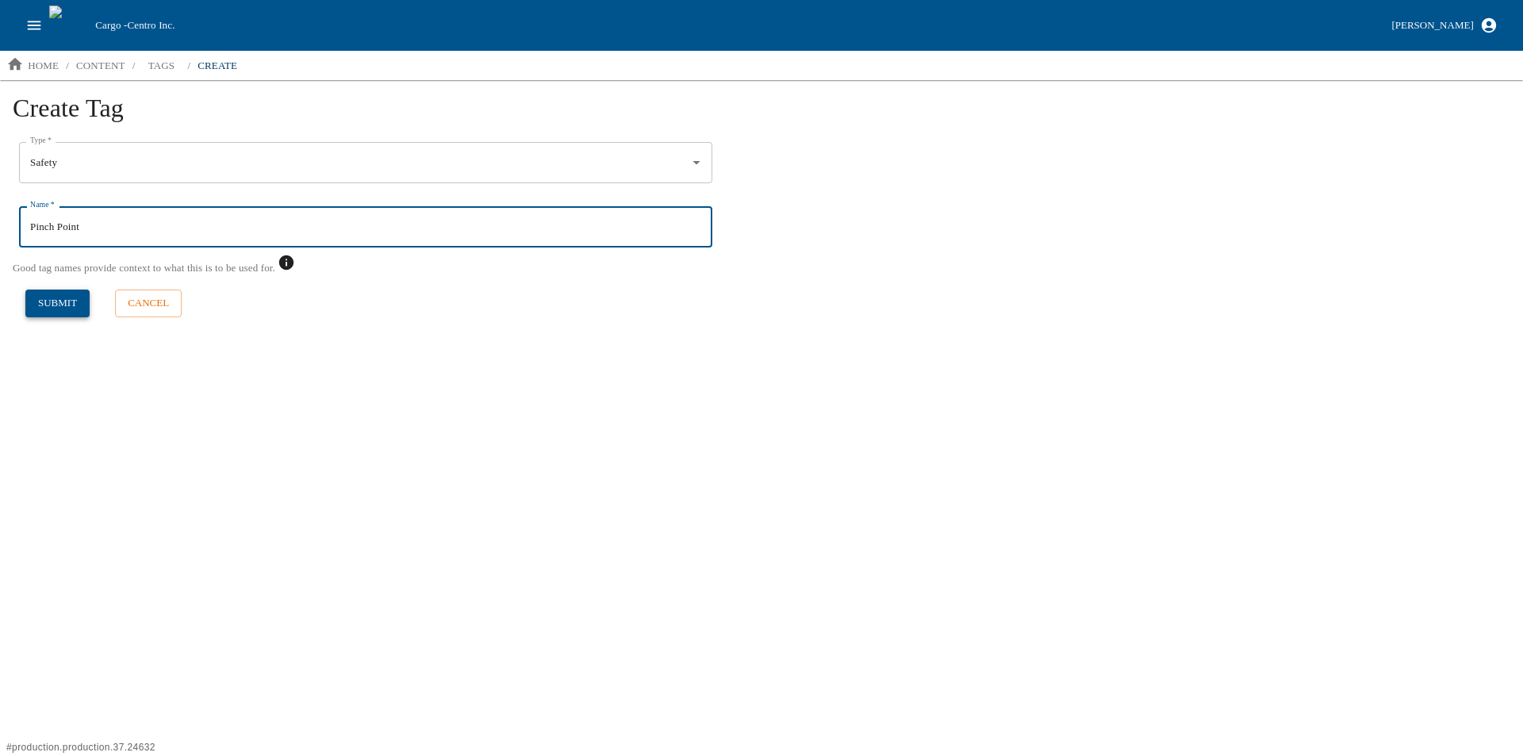
type input "Pinch Point"
click at [50, 306] on button "submit" at bounding box center [57, 303] width 64 height 28
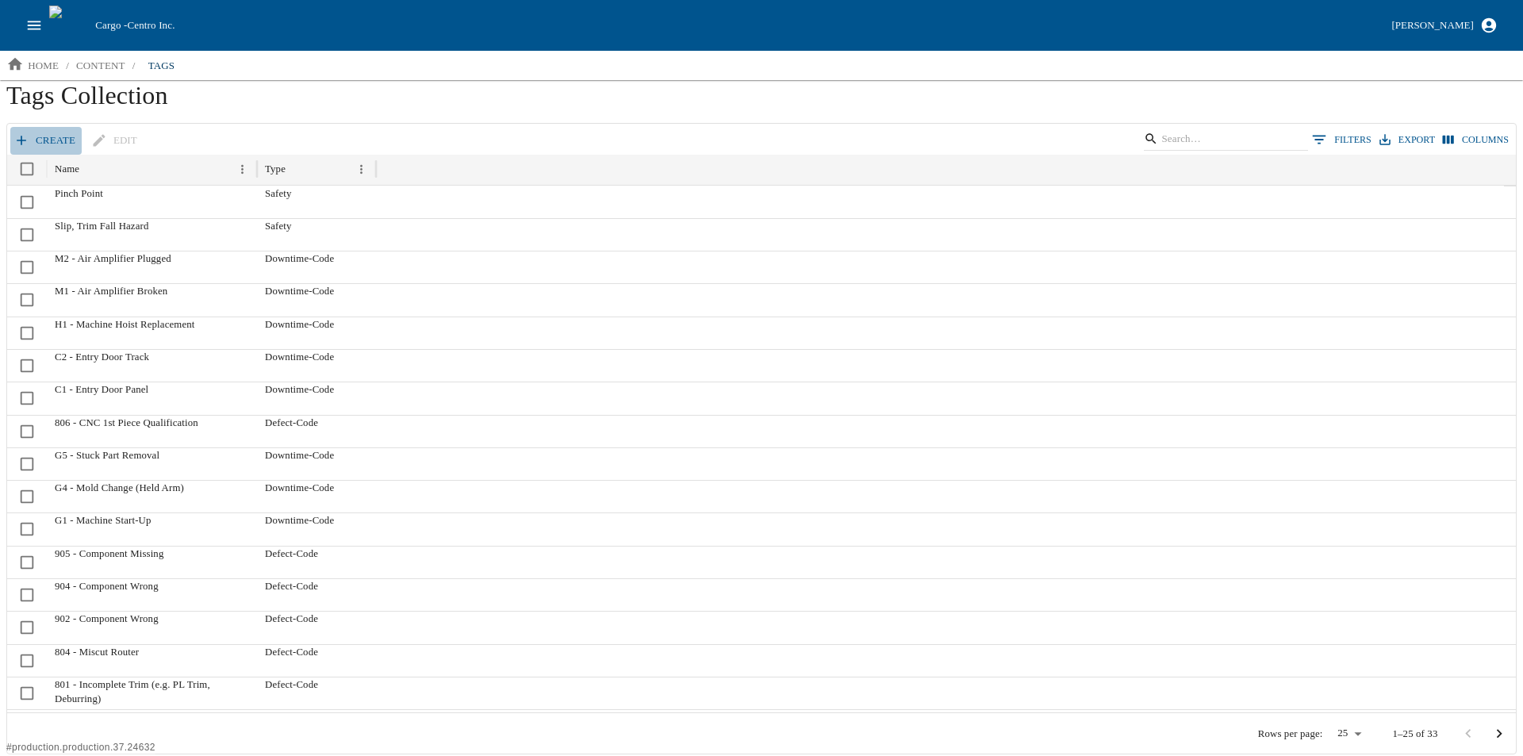
click at [36, 145] on link "create" at bounding box center [45, 141] width 71 height 28
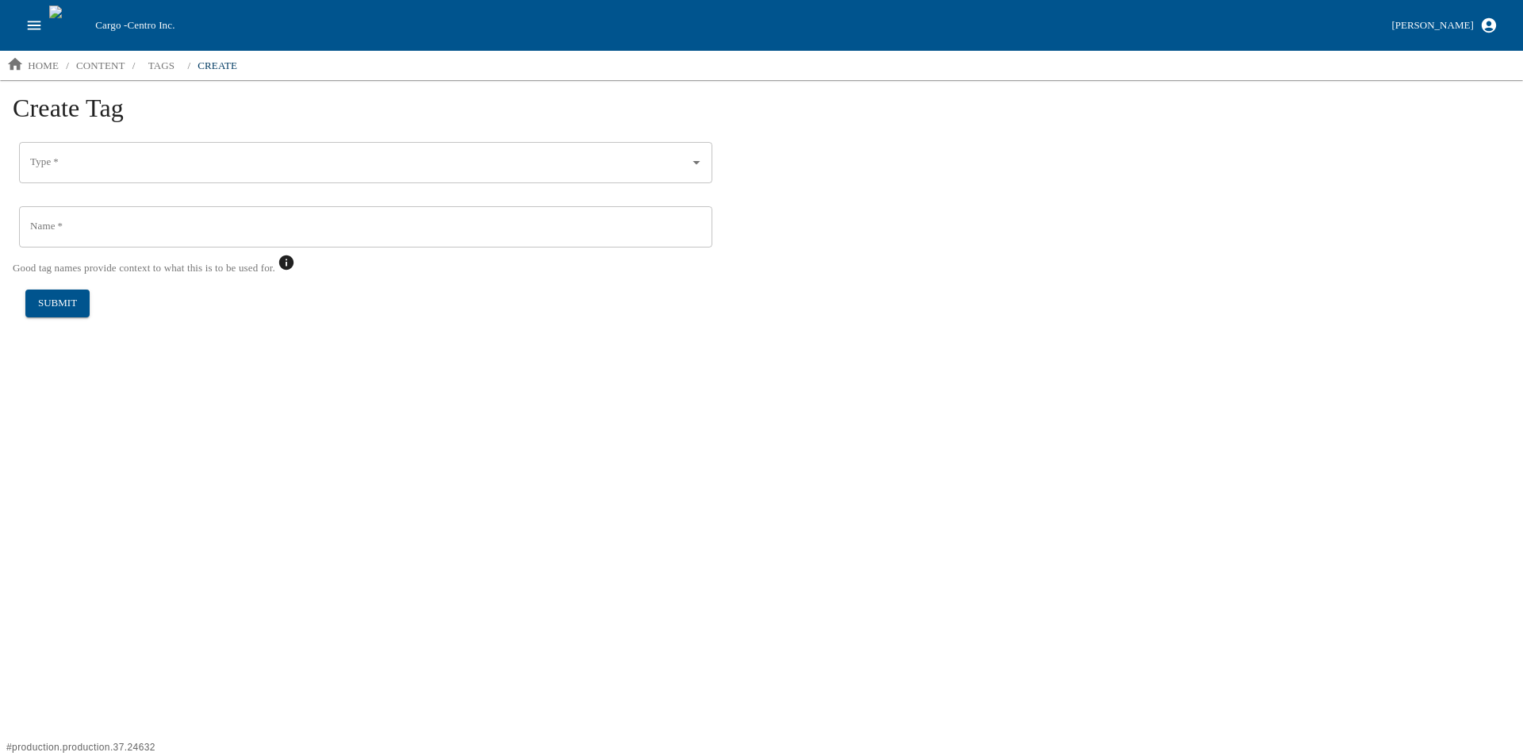
click at [56, 168] on input "Type   *" at bounding box center [353, 162] width 655 height 27
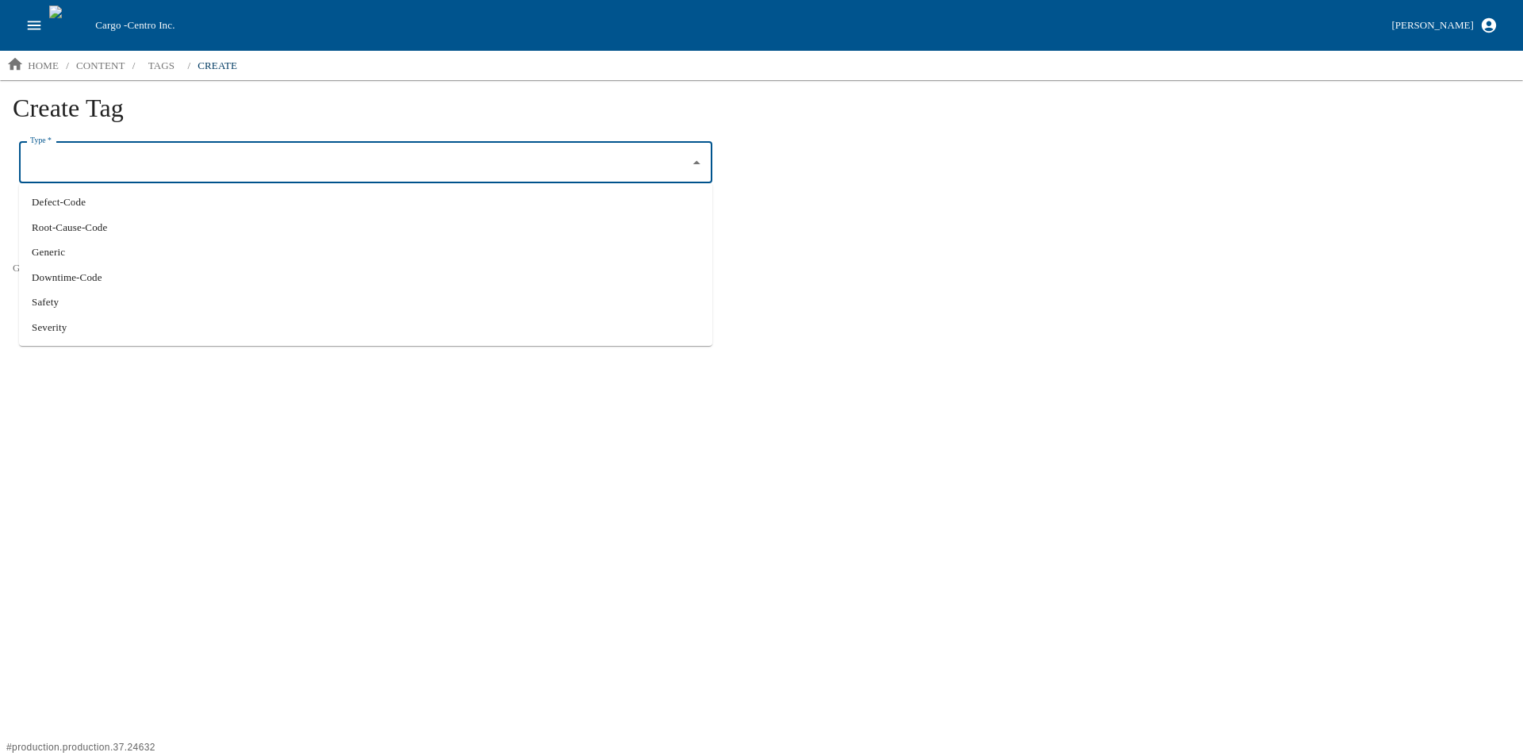
click at [64, 305] on li "Safety" at bounding box center [365, 301] width 693 height 25
type input "Safety"
click at [79, 227] on input "Name   *" at bounding box center [365, 226] width 693 height 41
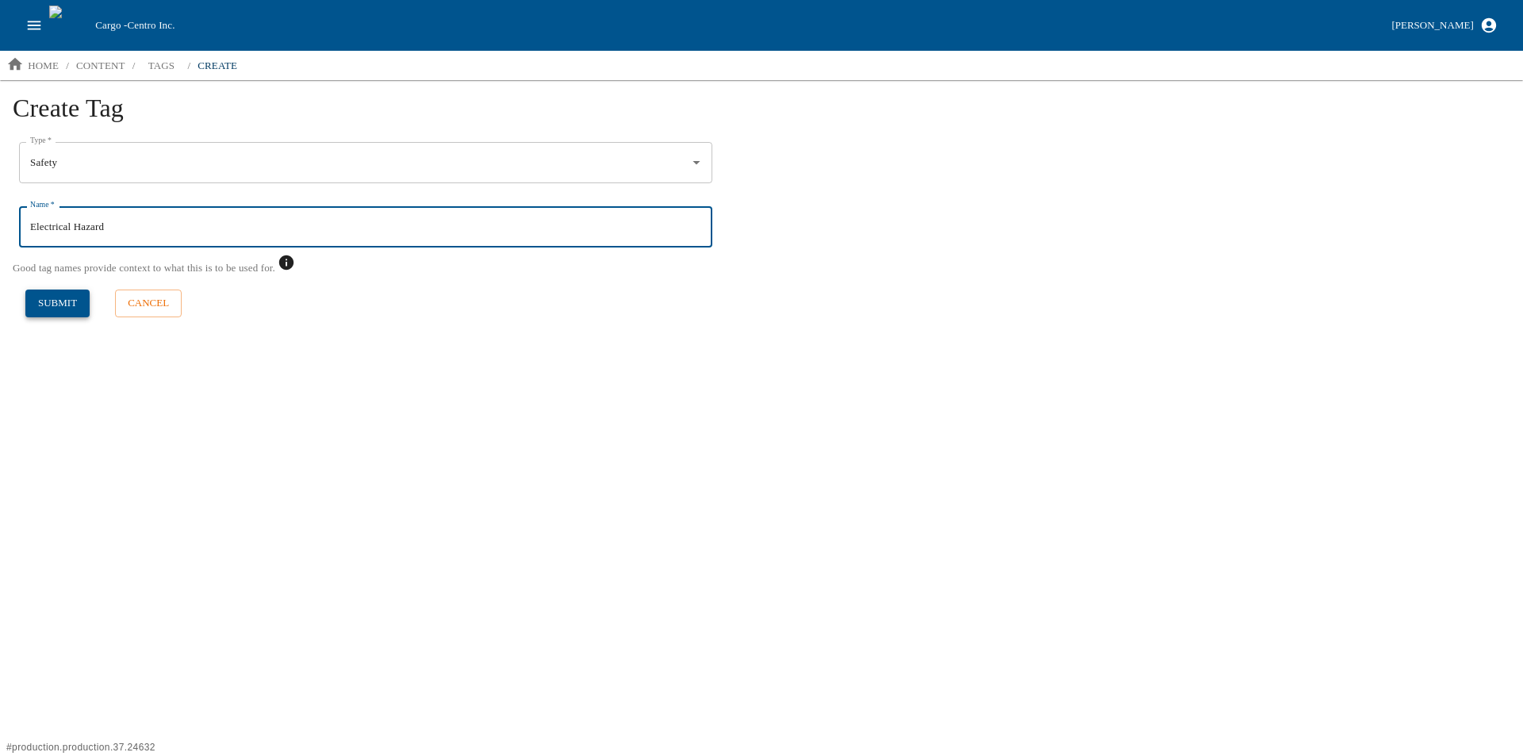
type input "Electrical Hazard"
click at [59, 305] on button "submit" at bounding box center [57, 303] width 64 height 28
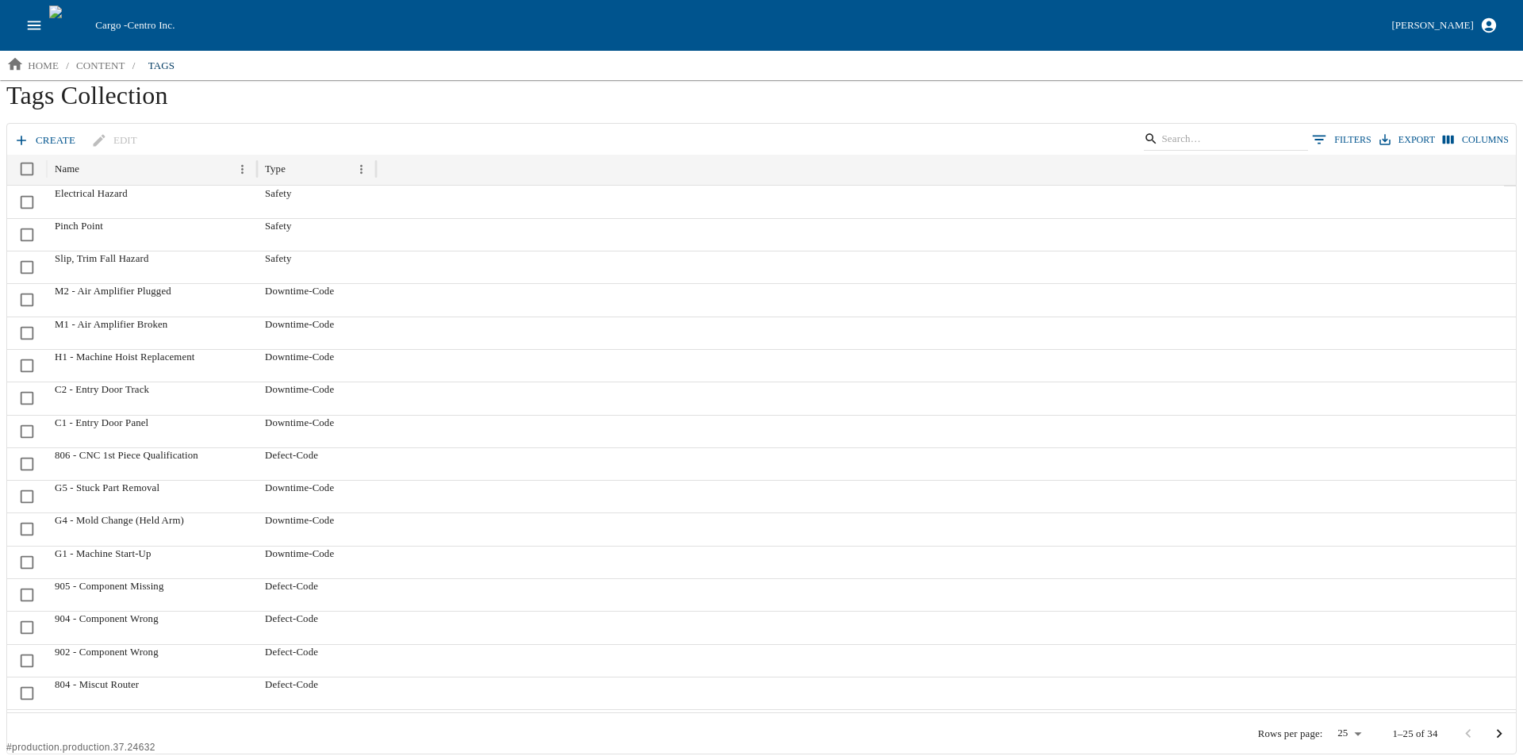
click at [35, 142] on link "create" at bounding box center [45, 141] width 71 height 28
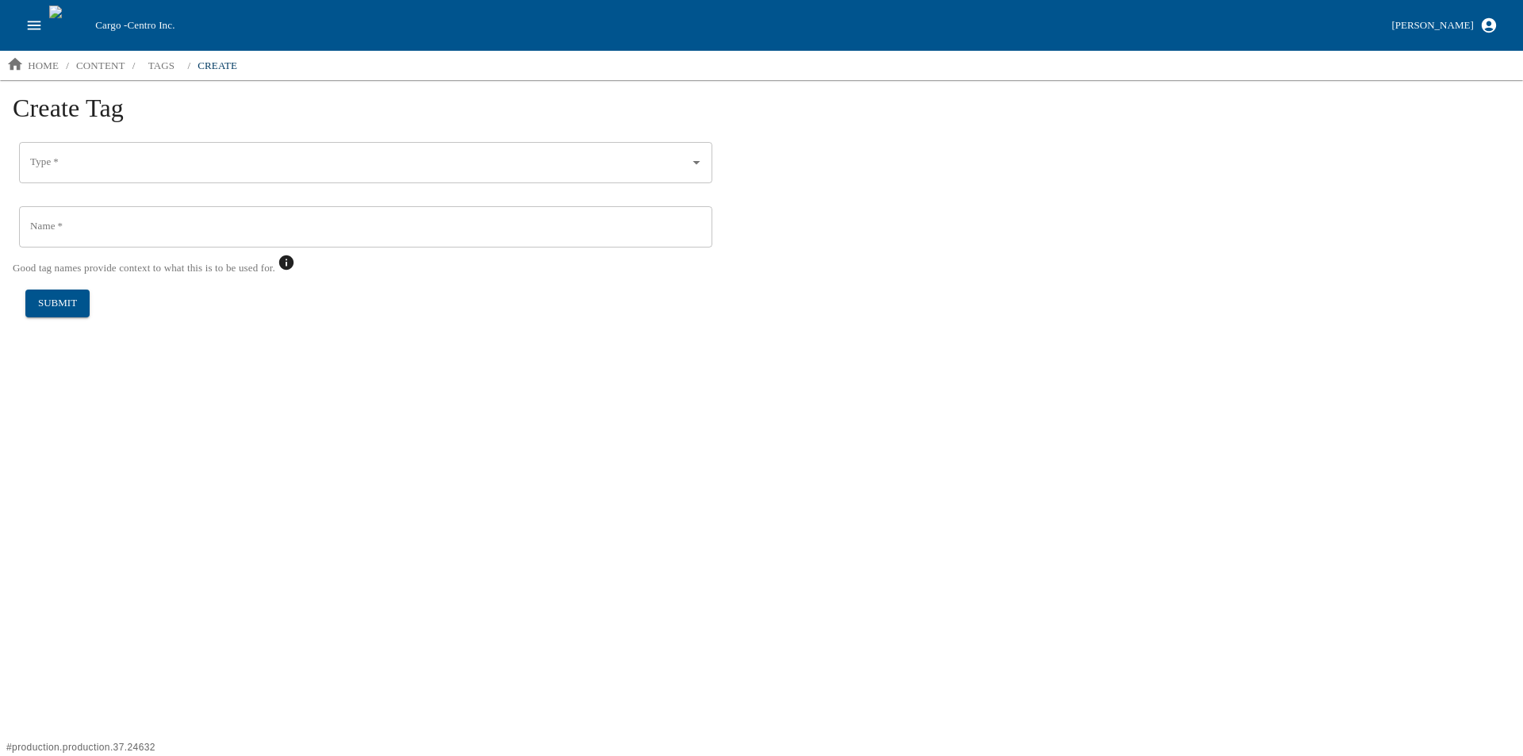
click at [56, 167] on input "Type   *" at bounding box center [353, 162] width 655 height 27
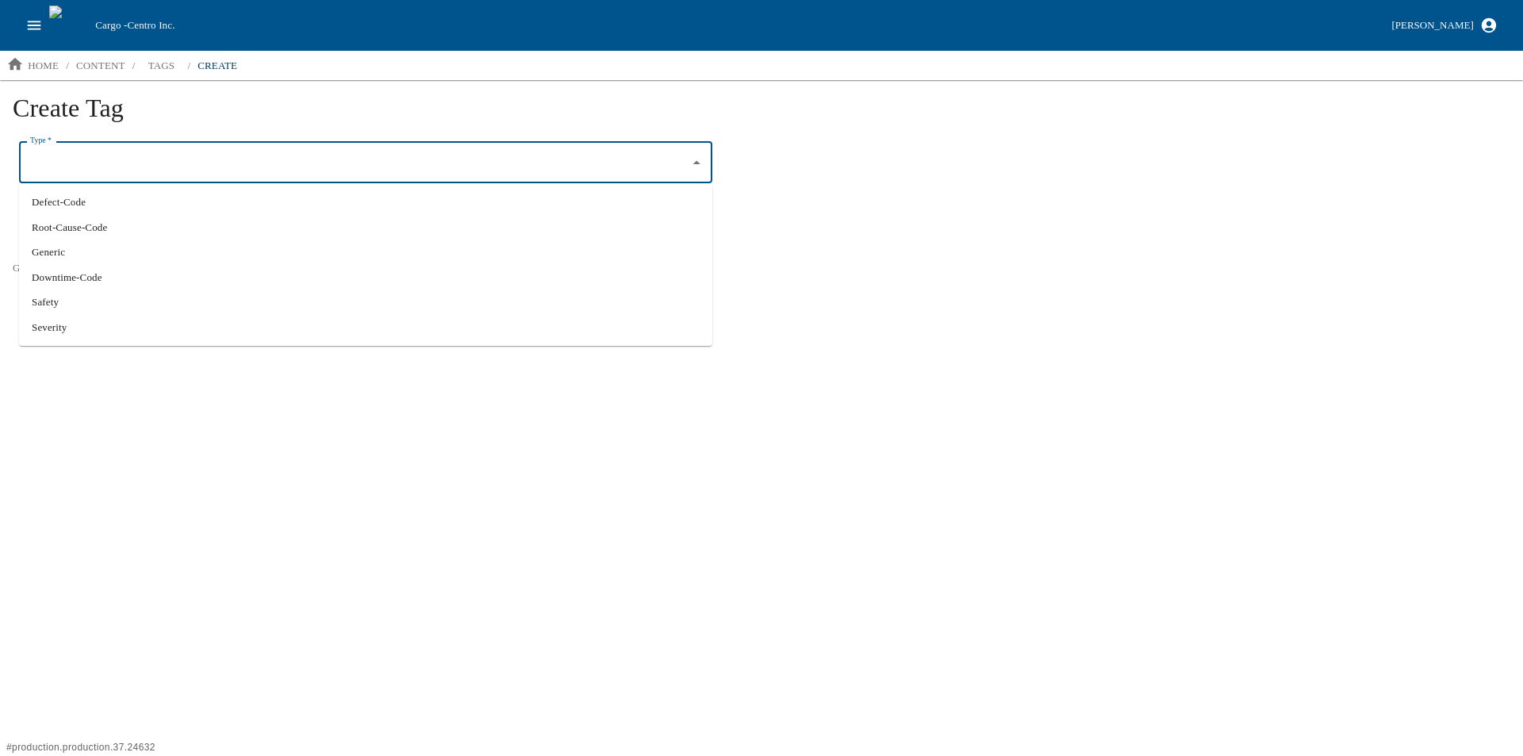
click at [80, 302] on li "Safety" at bounding box center [365, 301] width 693 height 25
type input "Safety"
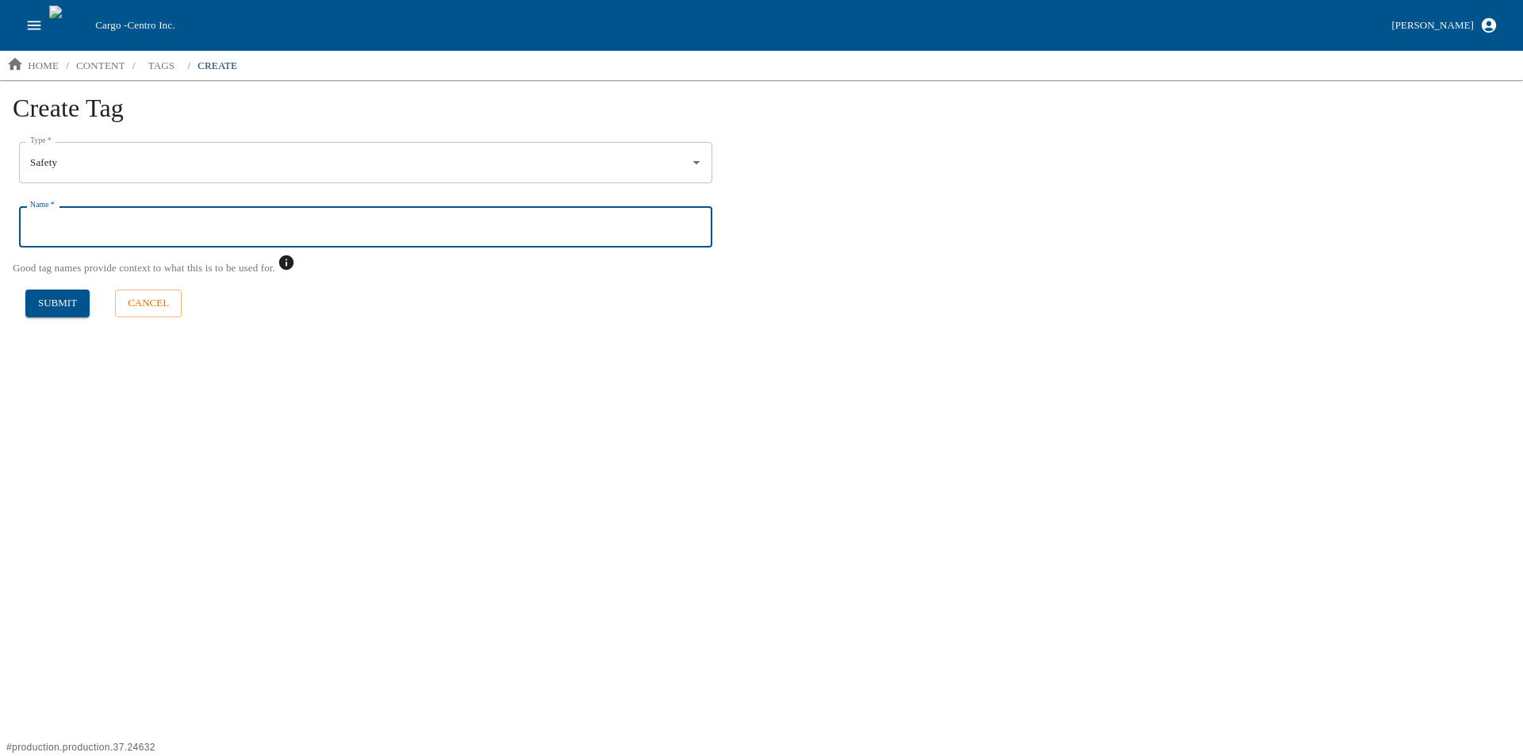
click at [76, 224] on input "Name   *" at bounding box center [365, 226] width 693 height 41
type input "High Temperature"
click at [58, 297] on button "submit" at bounding box center [57, 303] width 64 height 28
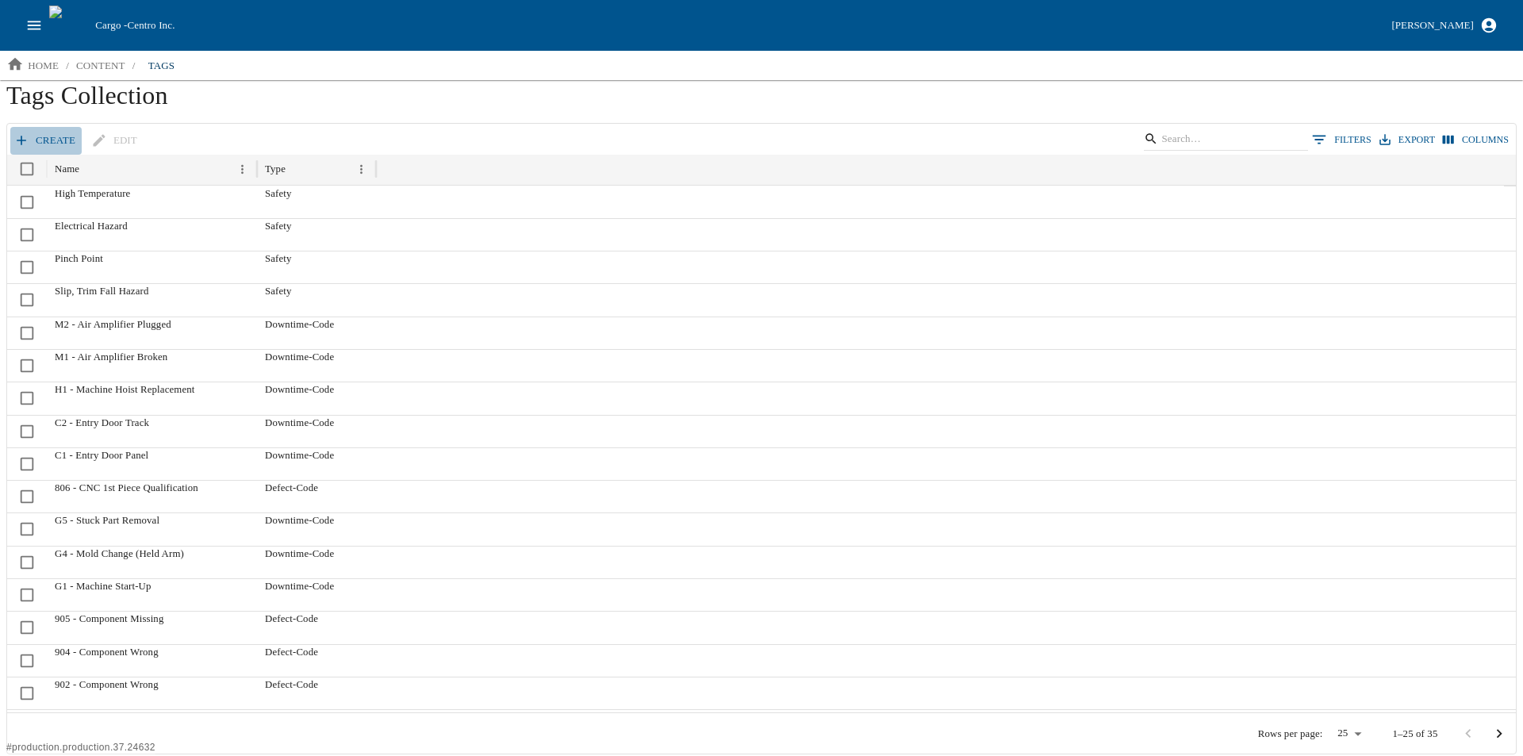
click at [31, 136] on link "create" at bounding box center [45, 141] width 71 height 28
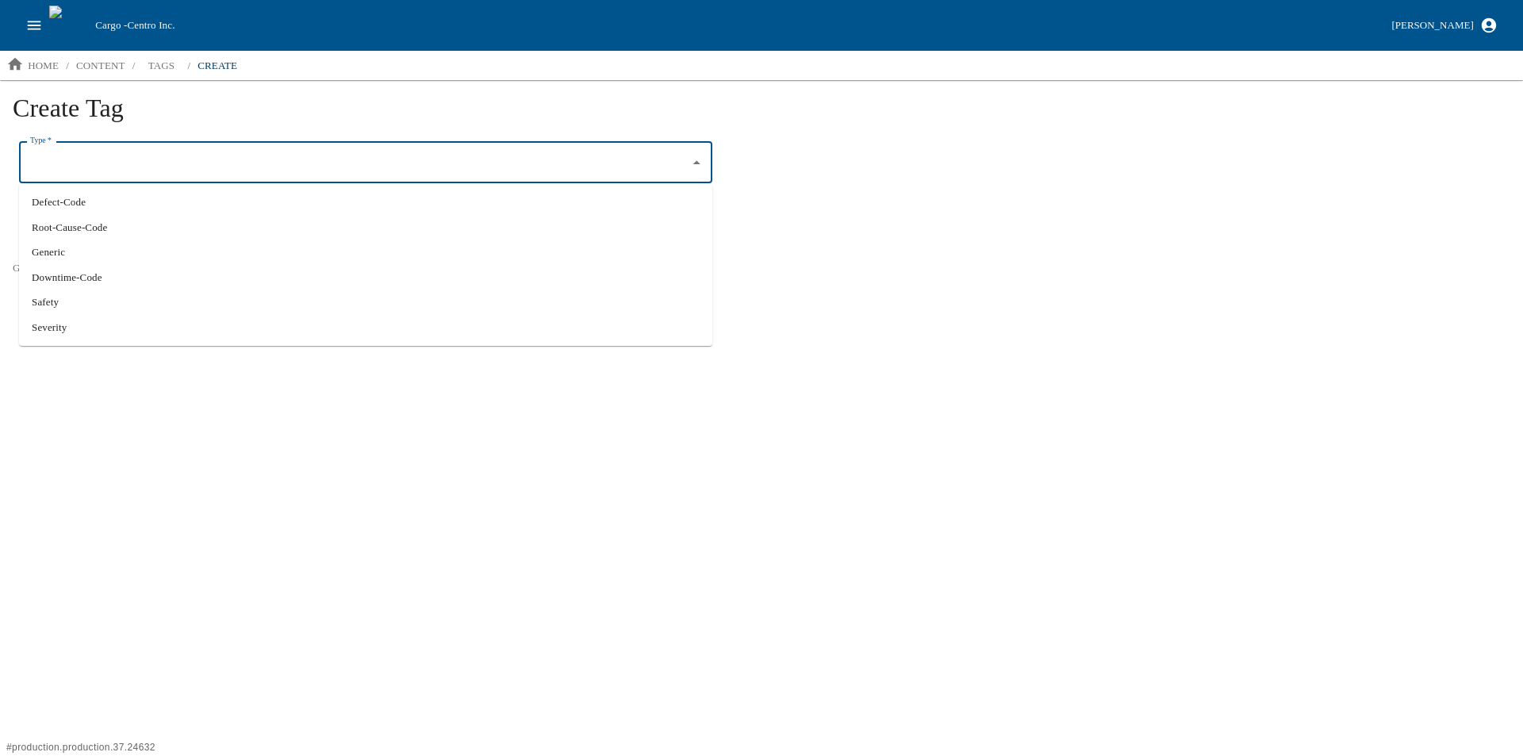
click at [83, 155] on input "Type   *" at bounding box center [353, 162] width 655 height 27
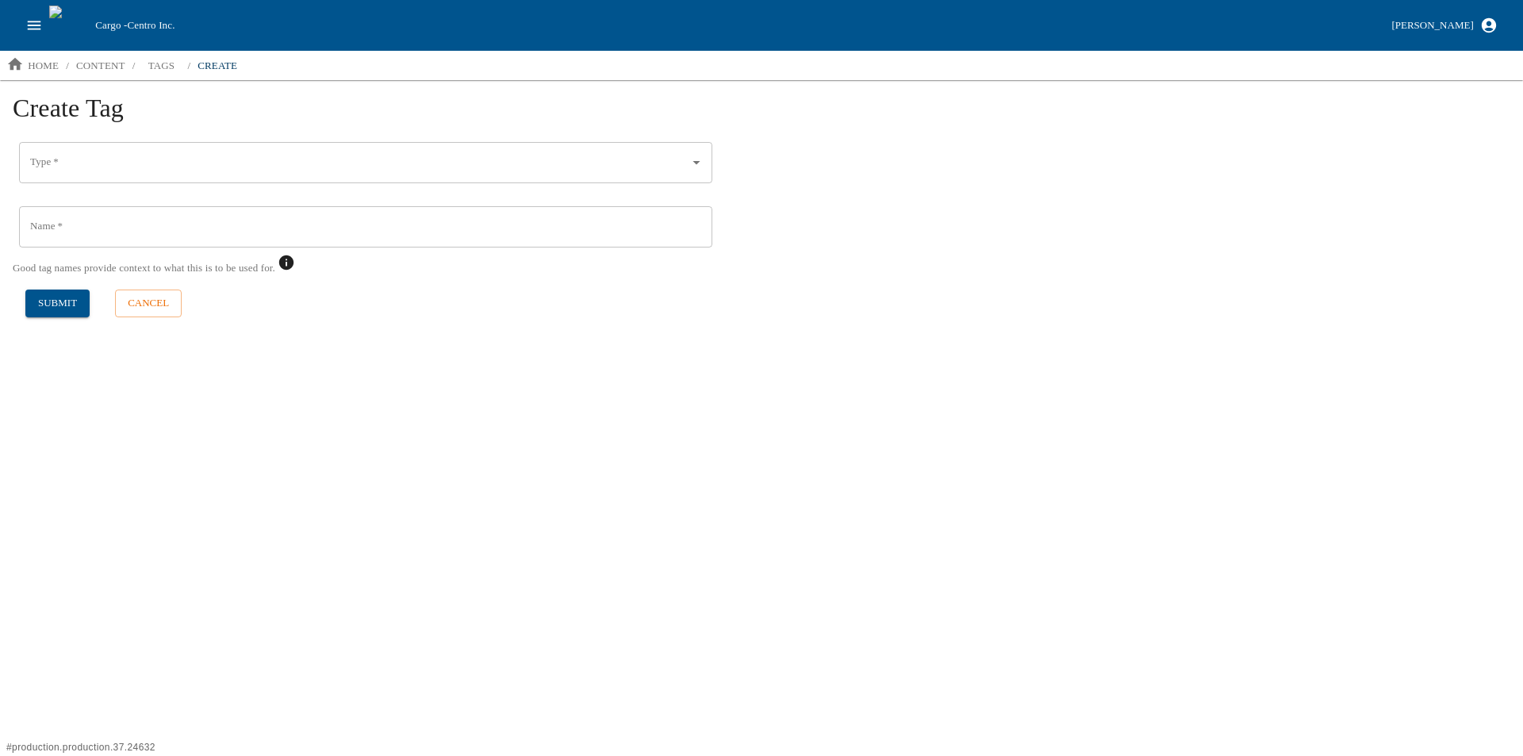
click at [156, 173] on input "Type   *" at bounding box center [353, 162] width 655 height 27
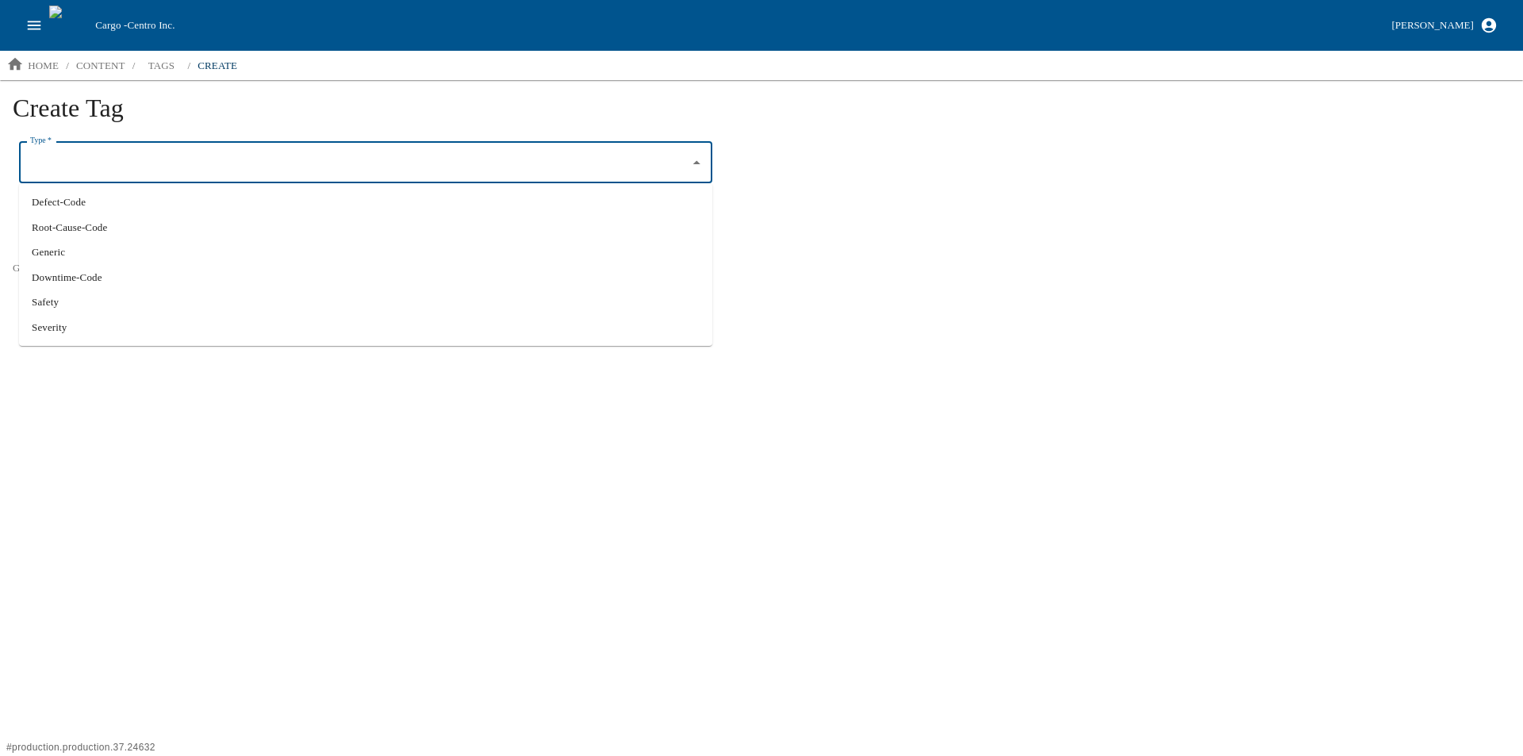
click at [102, 235] on li "Root-Cause-Code" at bounding box center [365, 227] width 693 height 25
type input "Root-Cause-Code"
click at [92, 230] on input "Name   *" at bounding box center [365, 226] width 693 height 41
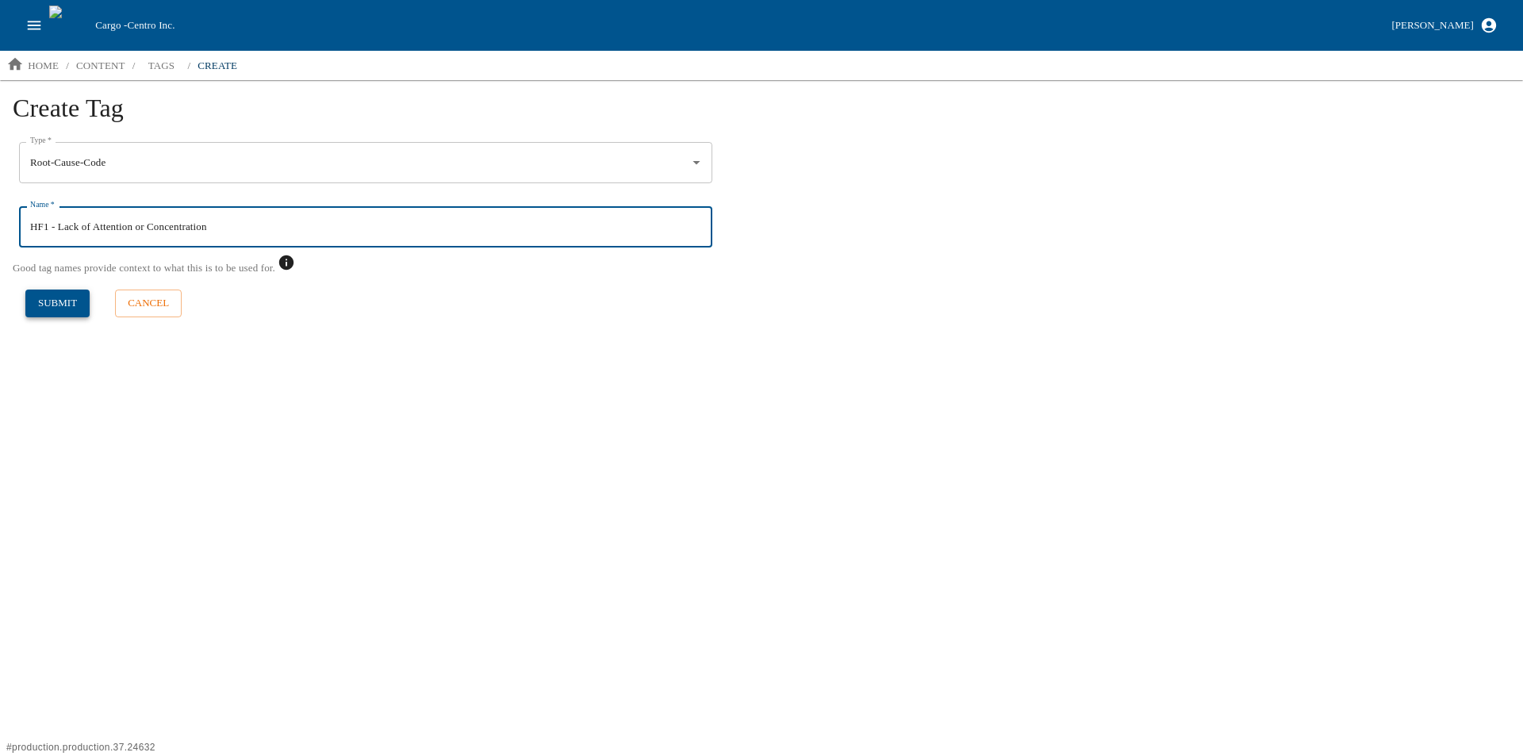
type input "HF1 - Lack of Attention or Concentration"
click at [65, 305] on button "submit" at bounding box center [57, 303] width 64 height 28
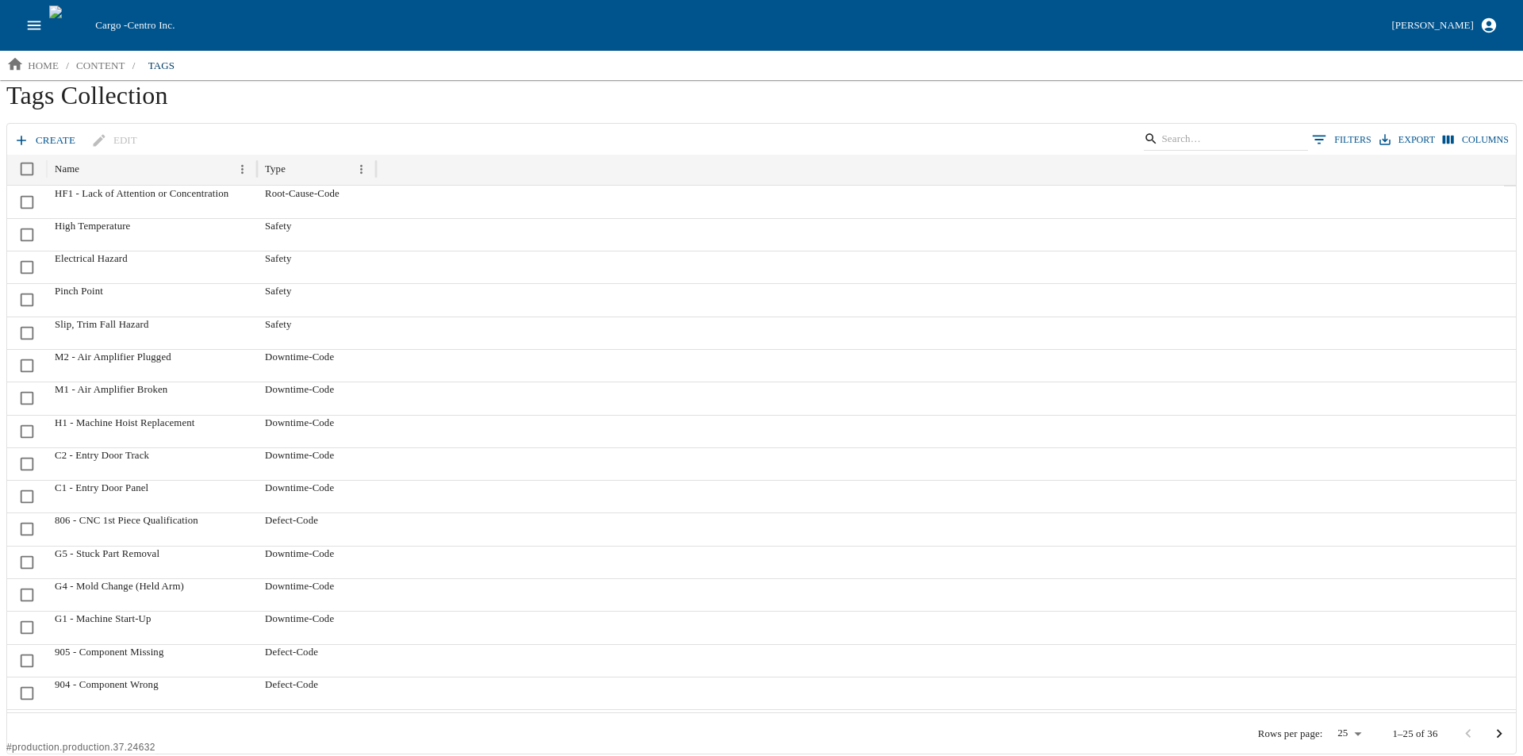
click at [35, 145] on link "create" at bounding box center [45, 141] width 71 height 28
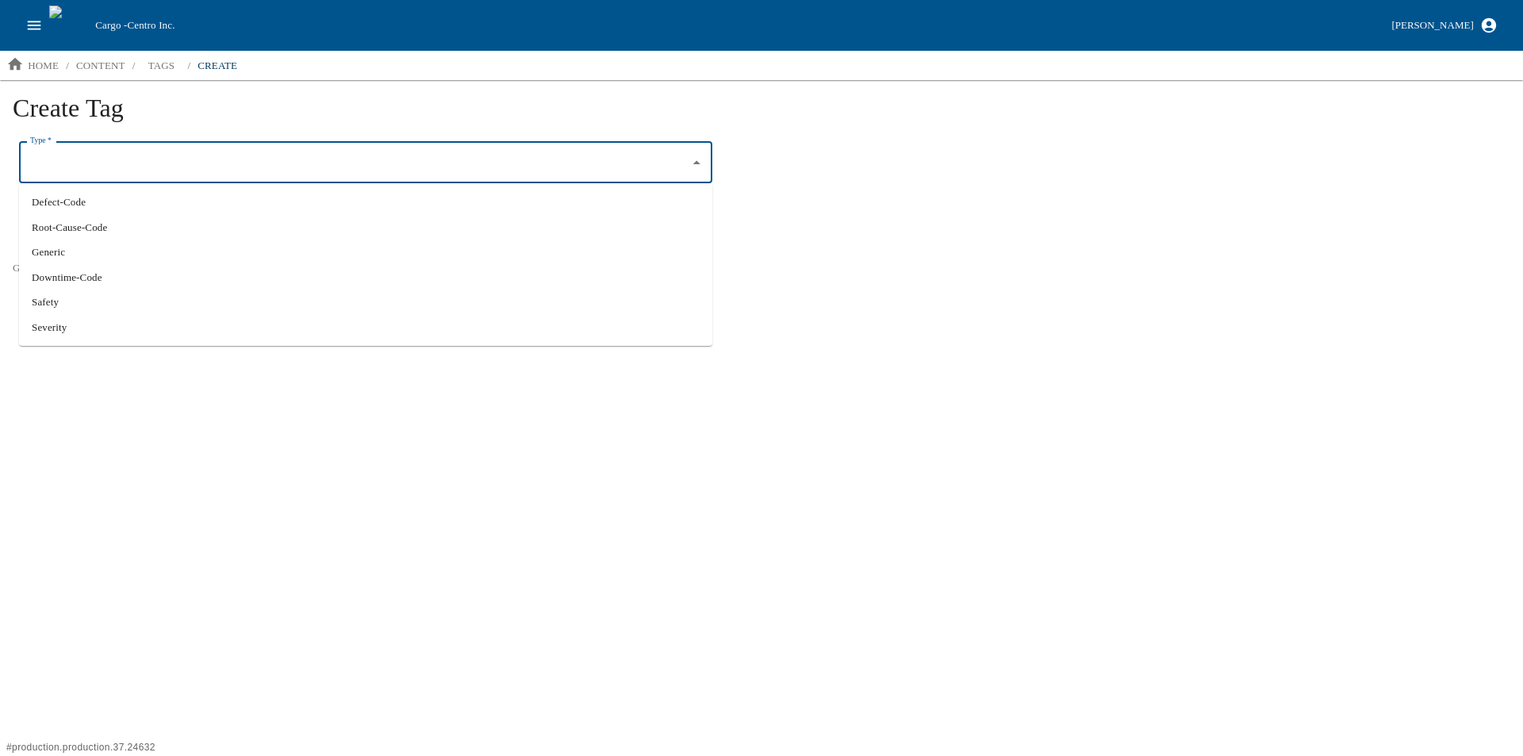
click at [104, 159] on input "Type   *" at bounding box center [353, 162] width 655 height 27
click at [97, 224] on li "Root-Cause-Code" at bounding box center [365, 227] width 693 height 25
type input "Root-Cause-Code"
click at [81, 226] on input "Name   *" at bounding box center [365, 226] width 693 height 41
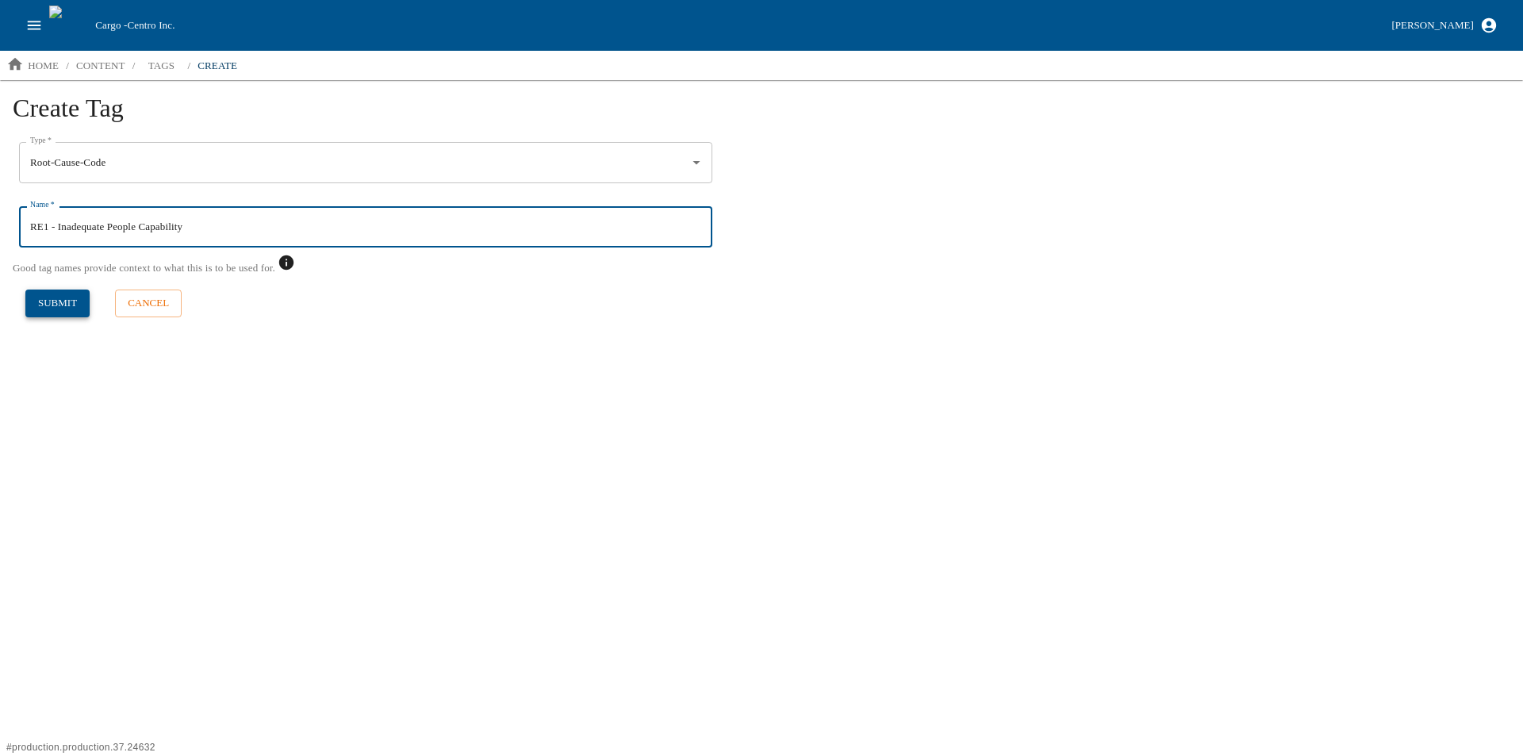
type input "RE1 - Inadequate People Capability"
click at [58, 299] on button "submit" at bounding box center [57, 303] width 64 height 28
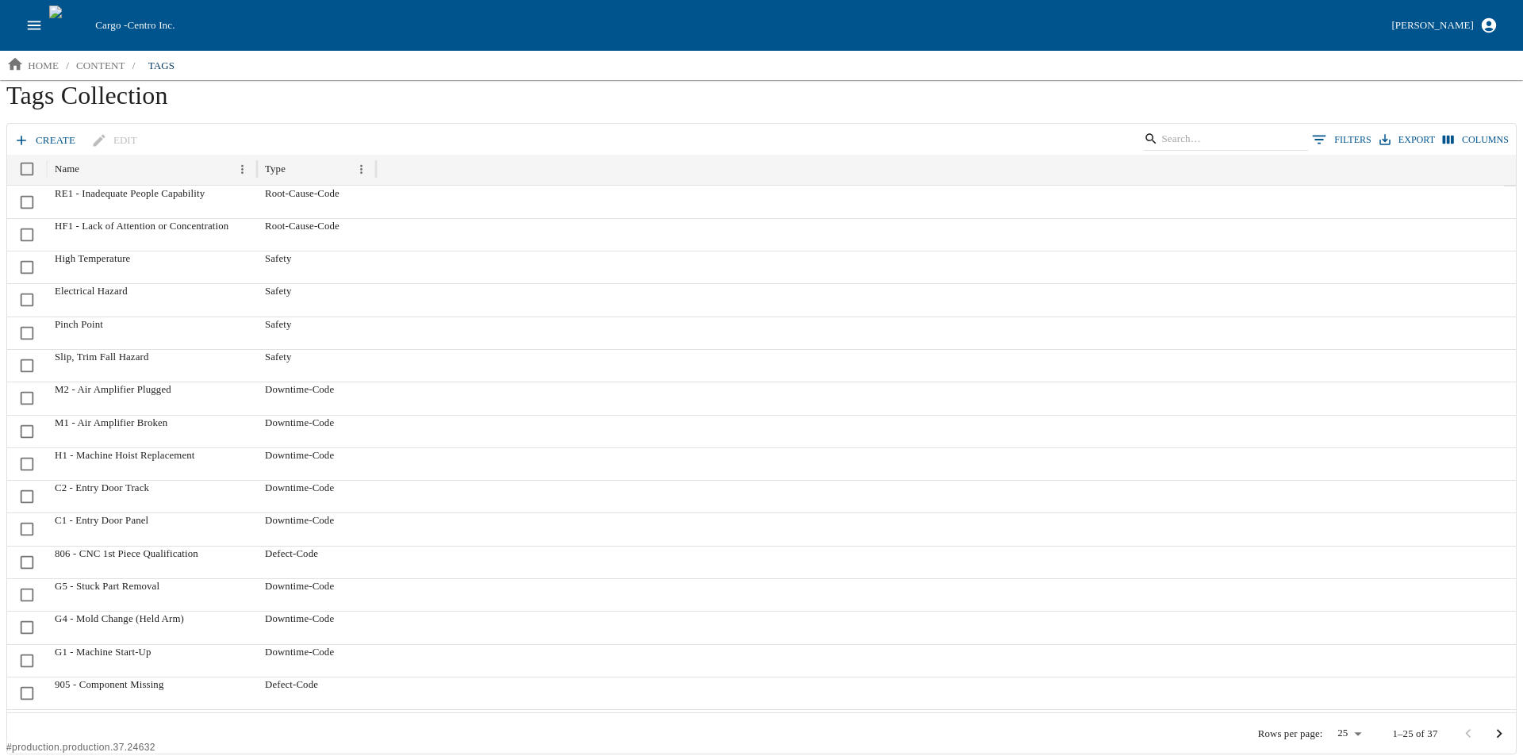
click at [29, 130] on link "create" at bounding box center [45, 141] width 71 height 28
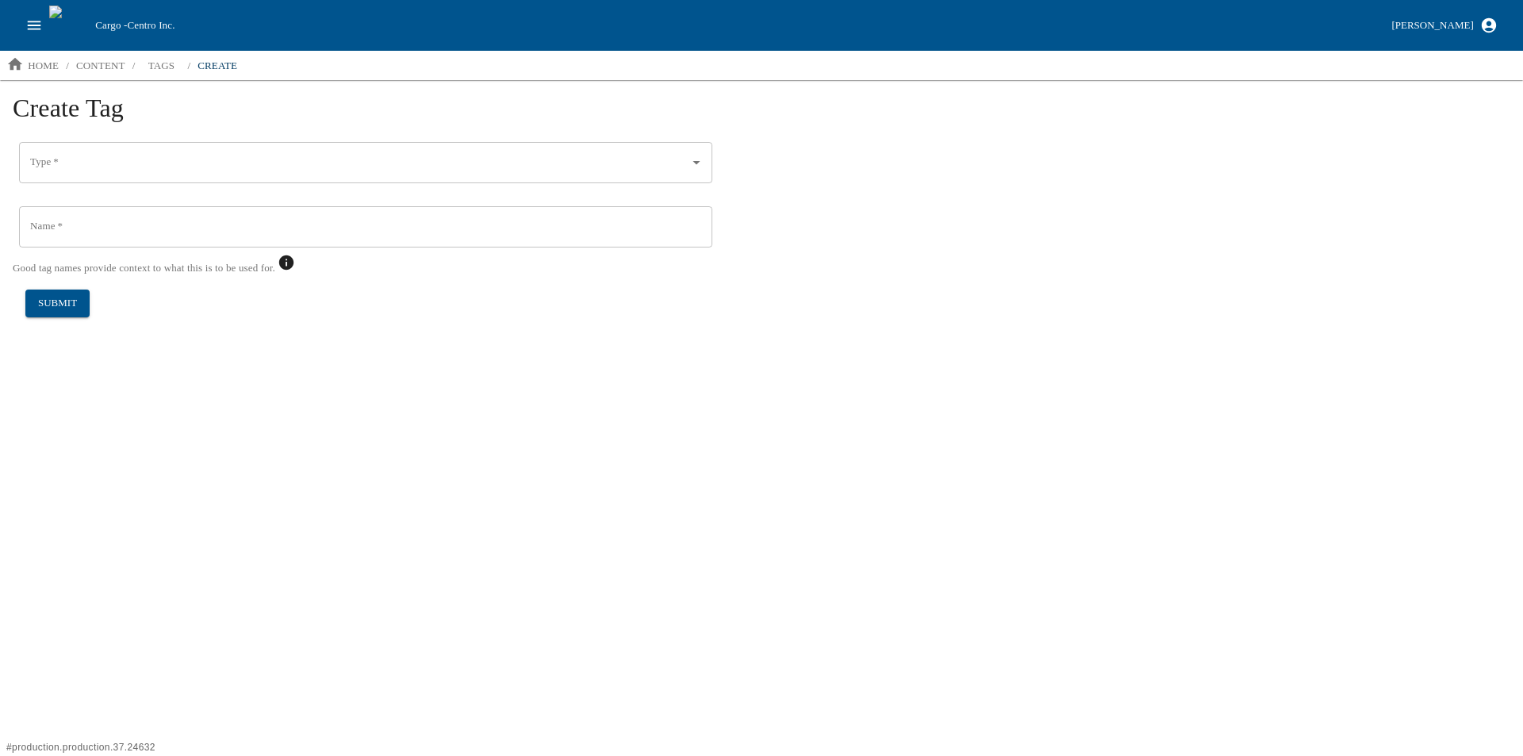
click at [85, 167] on input "Type   *" at bounding box center [353, 162] width 655 height 27
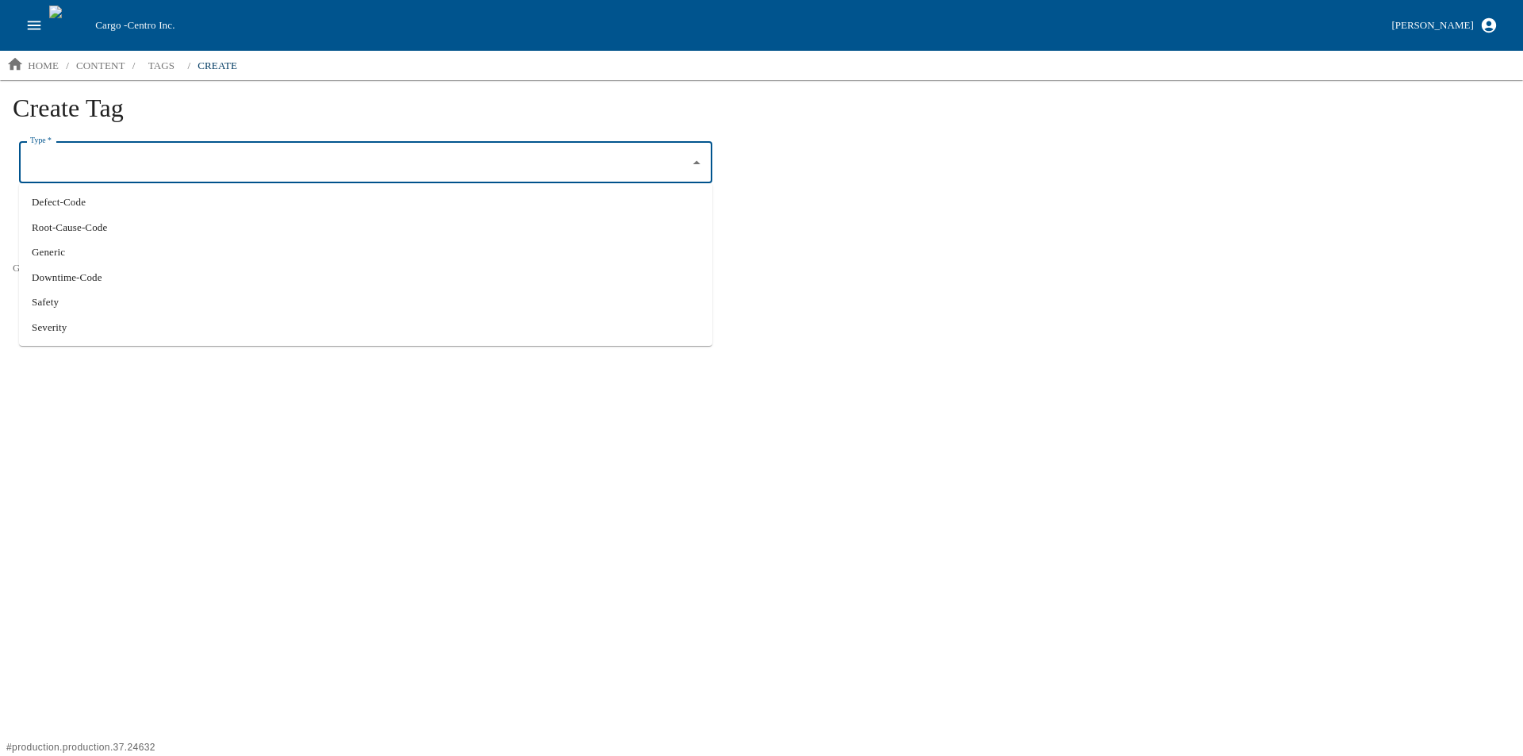
click at [117, 234] on li "Root-Cause-Code" at bounding box center [365, 227] width 693 height 25
type input "Root-Cause-Code"
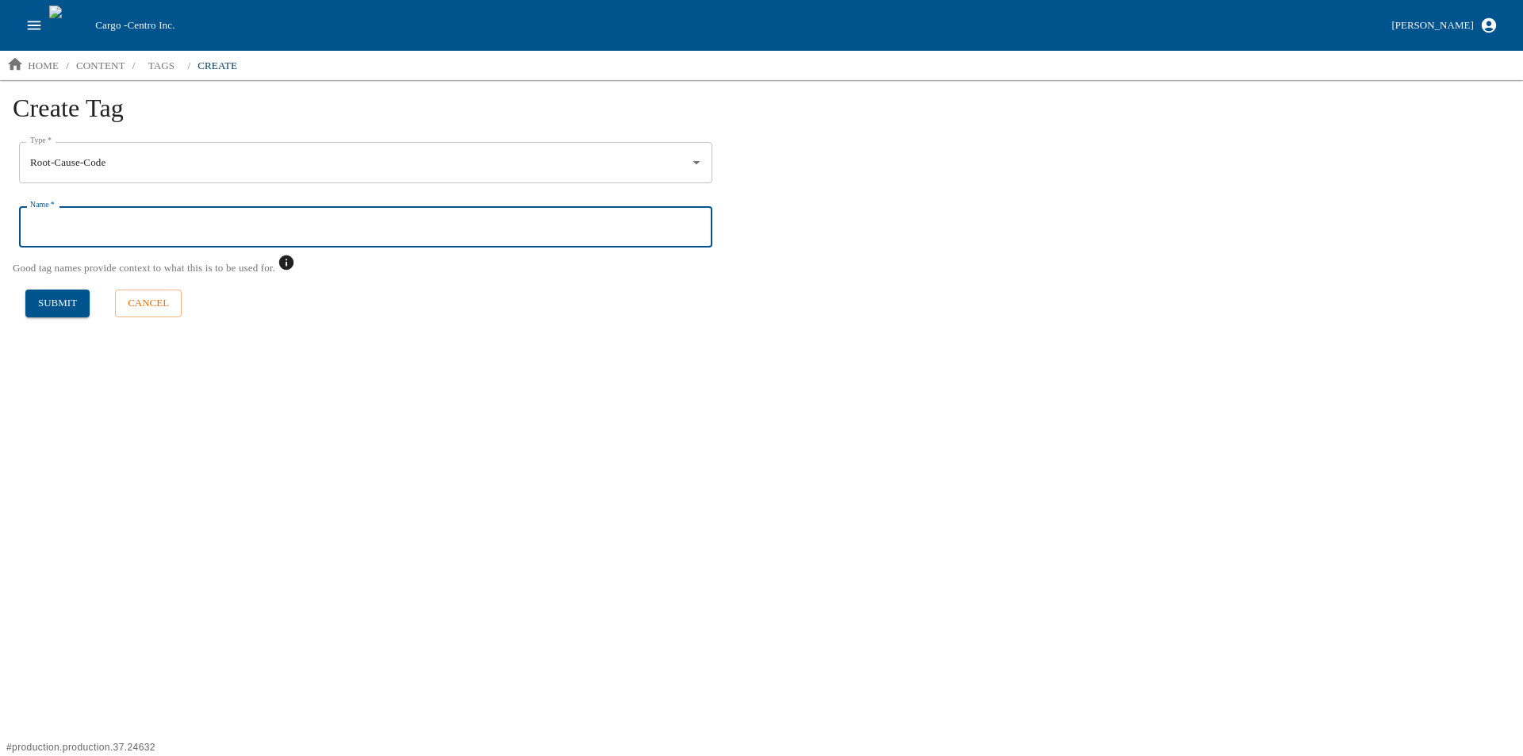
click at [83, 228] on input "Name   *" at bounding box center [365, 226] width 693 height 41
type input "MG1 - Lack of Training Provision"
click at [48, 303] on button "submit" at bounding box center [57, 303] width 64 height 28
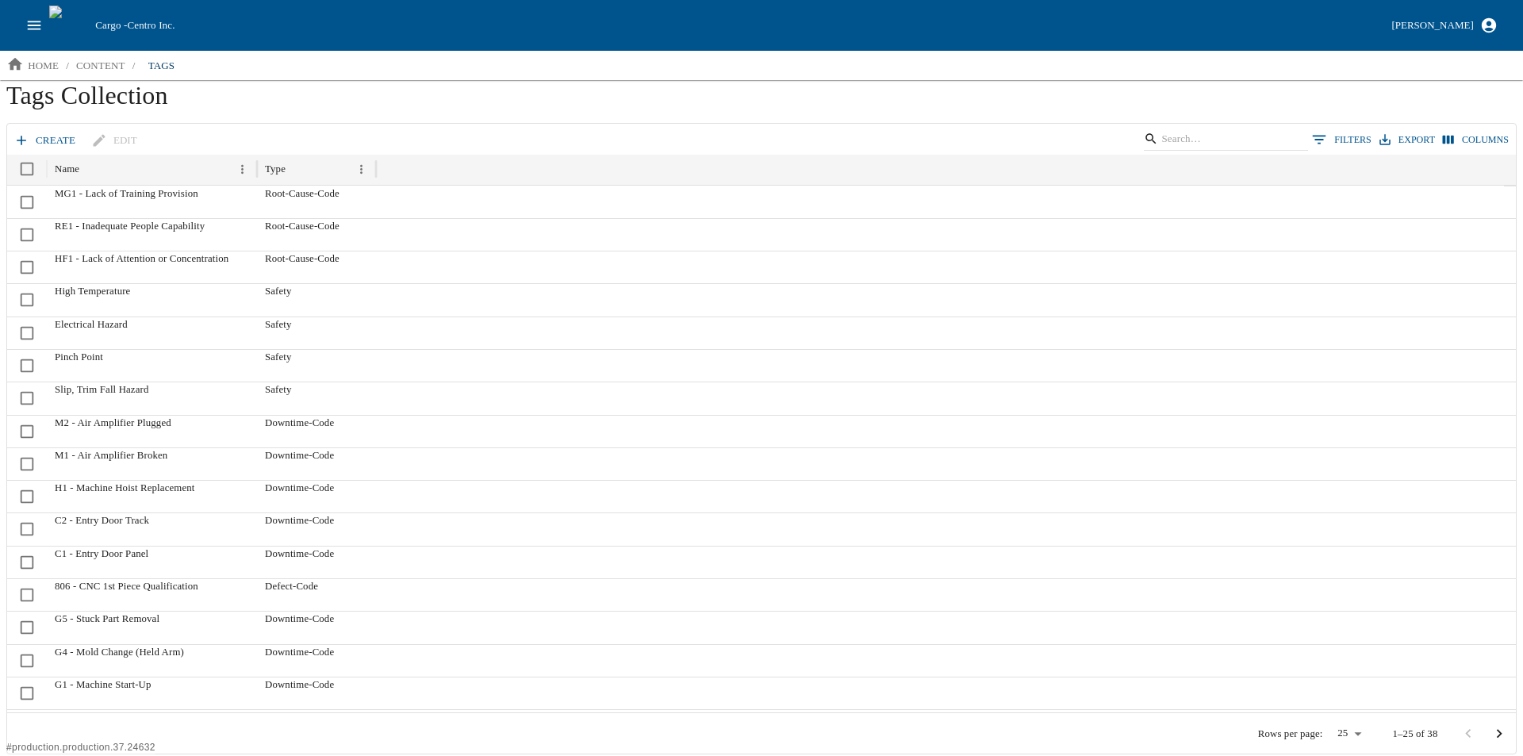
click at [26, 138] on icon at bounding box center [21, 140] width 16 height 16
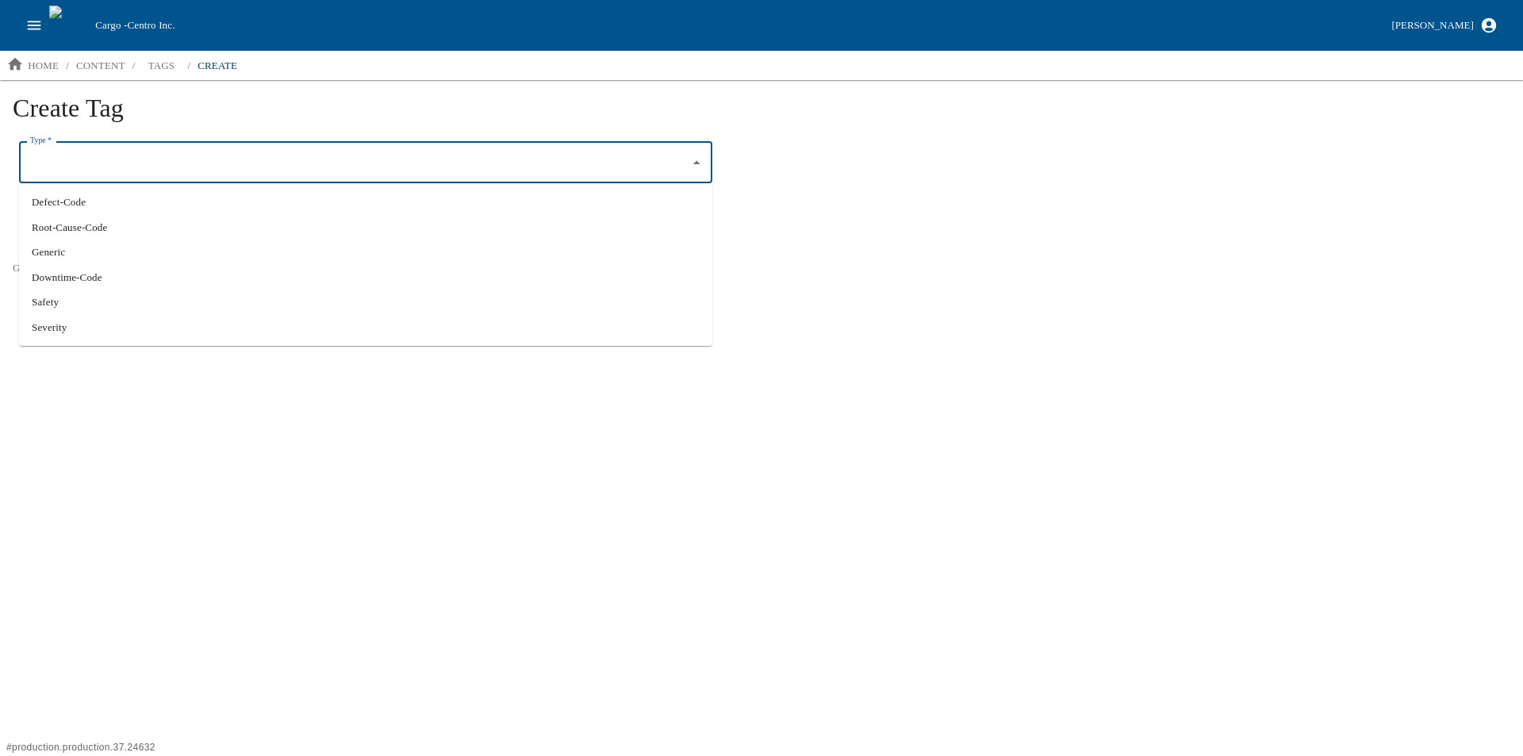
click at [71, 159] on input "Type   *" at bounding box center [353, 162] width 655 height 27
click at [117, 232] on li "Root-Cause-Code" at bounding box center [365, 227] width 693 height 25
type input "Root-Cause-Code"
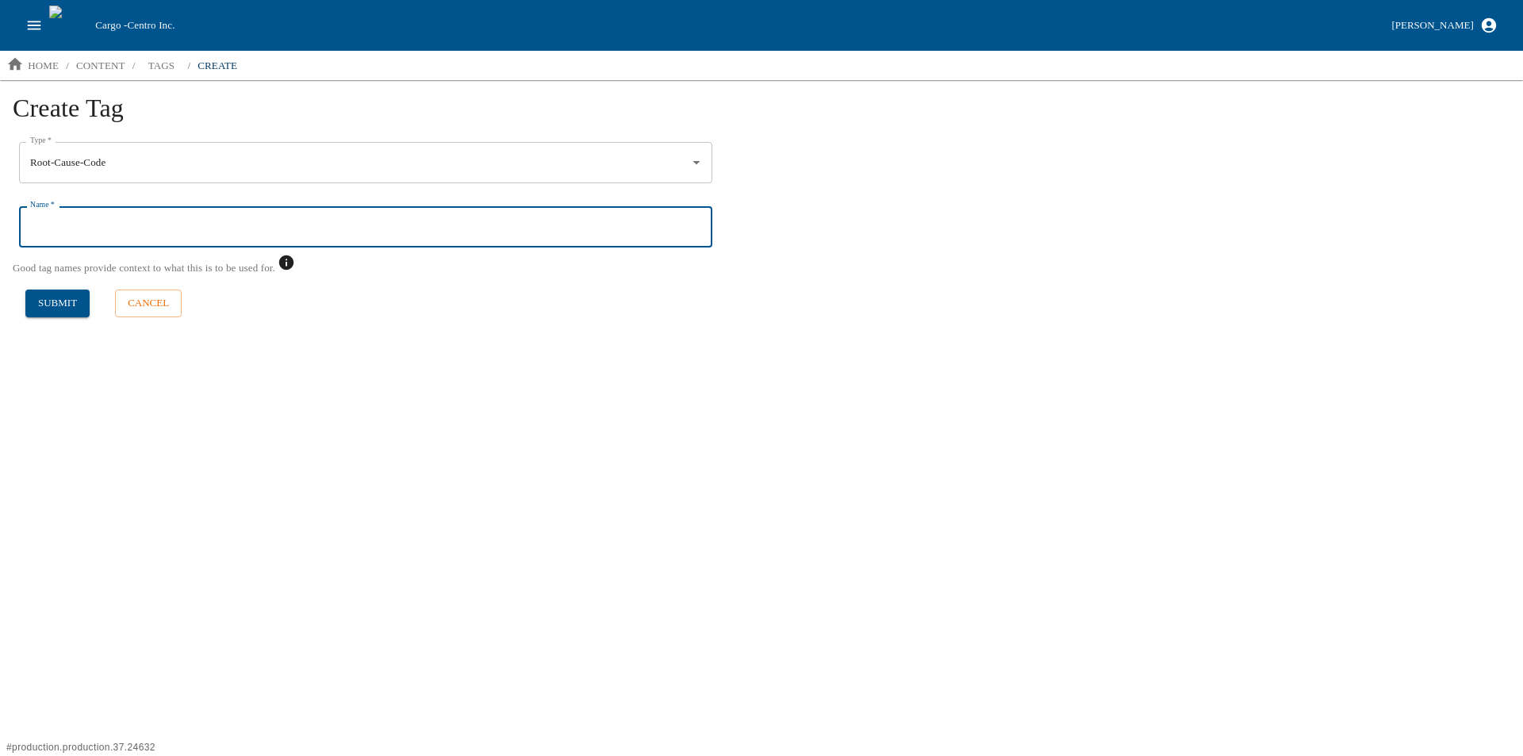
click at [86, 224] on input "Name   *" at bounding box center [365, 226] width 693 height 41
type input "MG2 - Unclear Roles and Responsibilities"
click at [71, 295] on button "submit" at bounding box center [57, 303] width 64 height 28
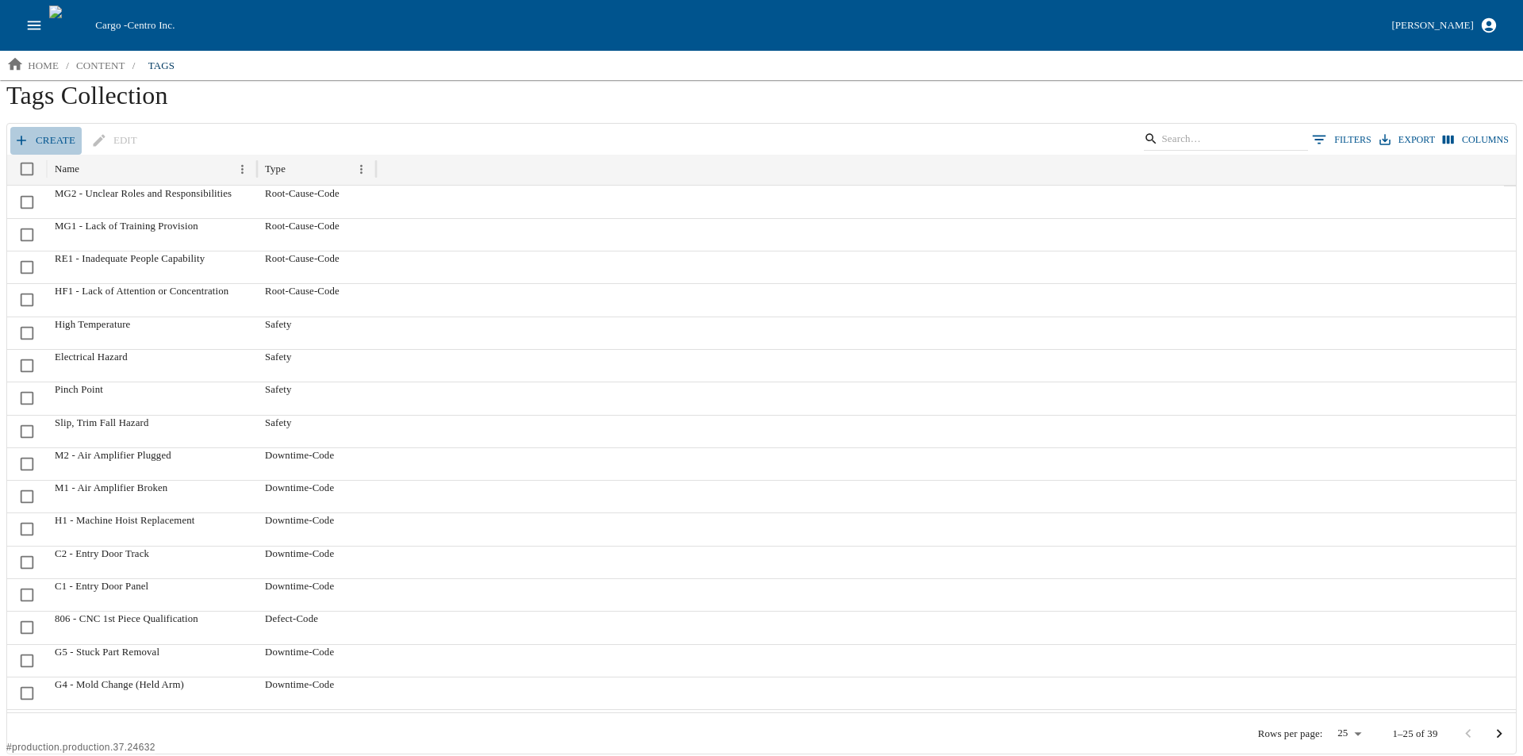
click at [31, 132] on link "create" at bounding box center [45, 141] width 71 height 28
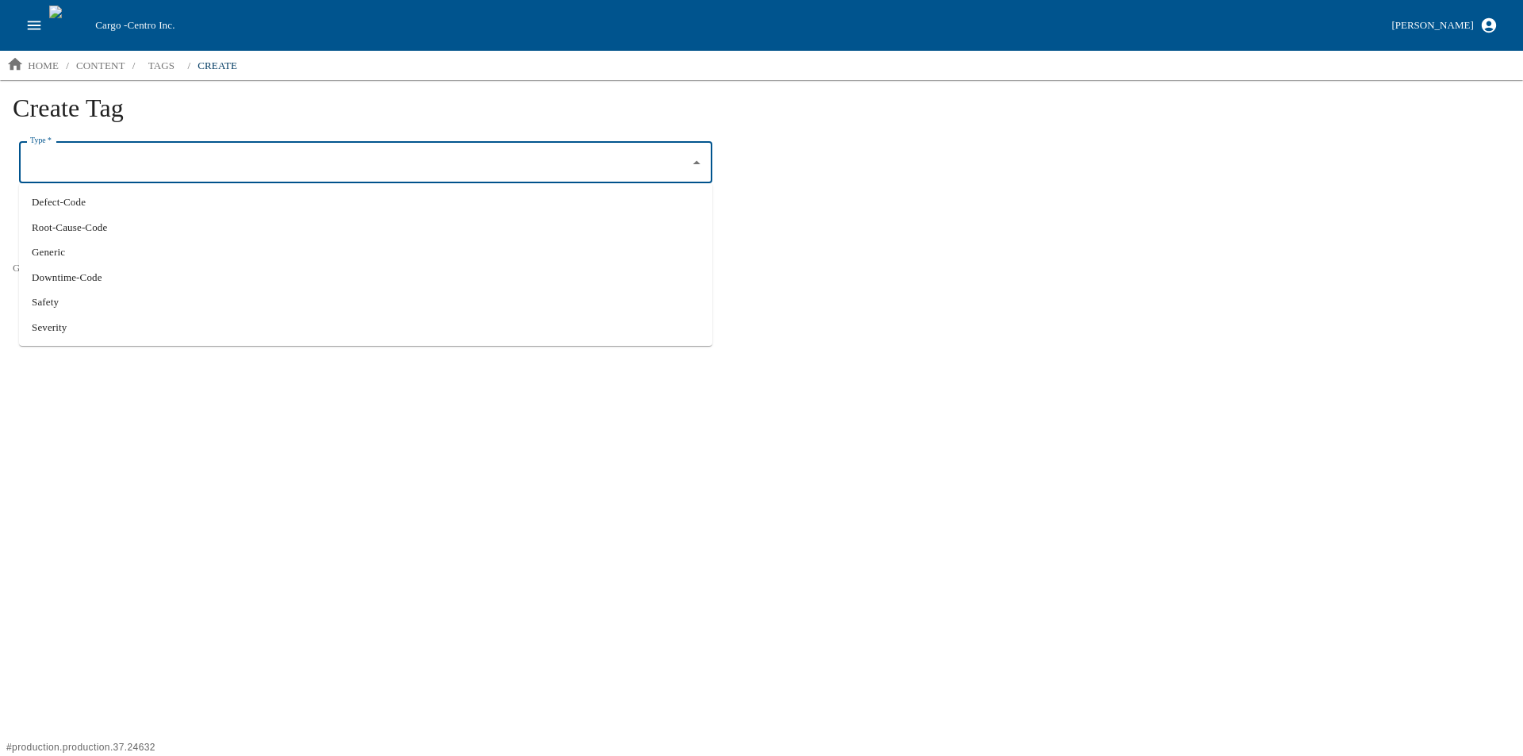
click at [102, 158] on input "Type   *" at bounding box center [353, 162] width 655 height 27
click at [112, 218] on li "Root-Cause-Code" at bounding box center [365, 227] width 693 height 25
type input "Root-Cause-Code"
click at [91, 231] on input "Name   *" at bounding box center [365, 226] width 693 height 41
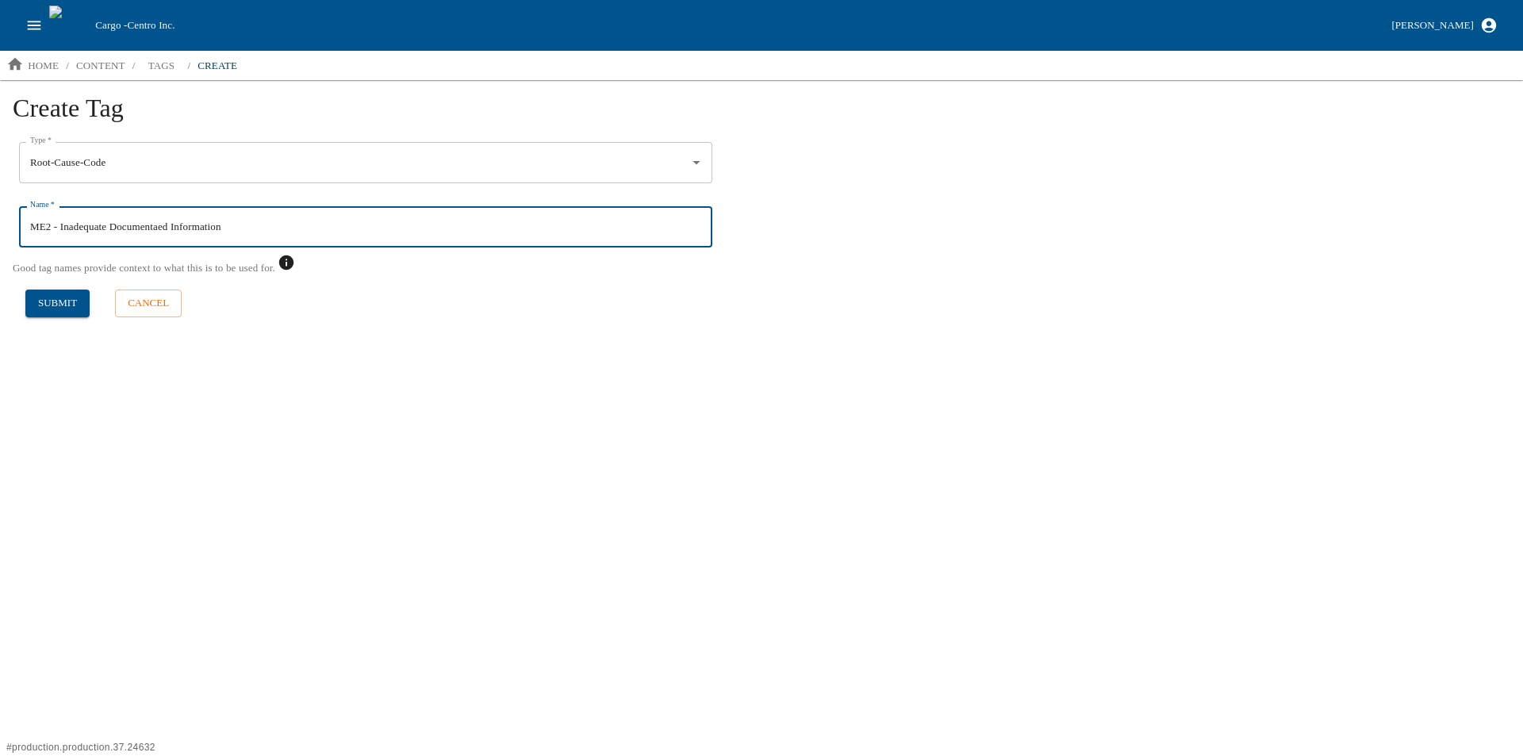
click at [151, 225] on input "ME2 - Inadequate Documentaed Information" at bounding box center [365, 226] width 693 height 41
click at [281, 230] on input "ME2 - Inadequate Documented Information" at bounding box center [365, 226] width 693 height 41
type input "ME2 - Inadequate Documented Information"
click at [58, 301] on button "submit" at bounding box center [57, 303] width 64 height 28
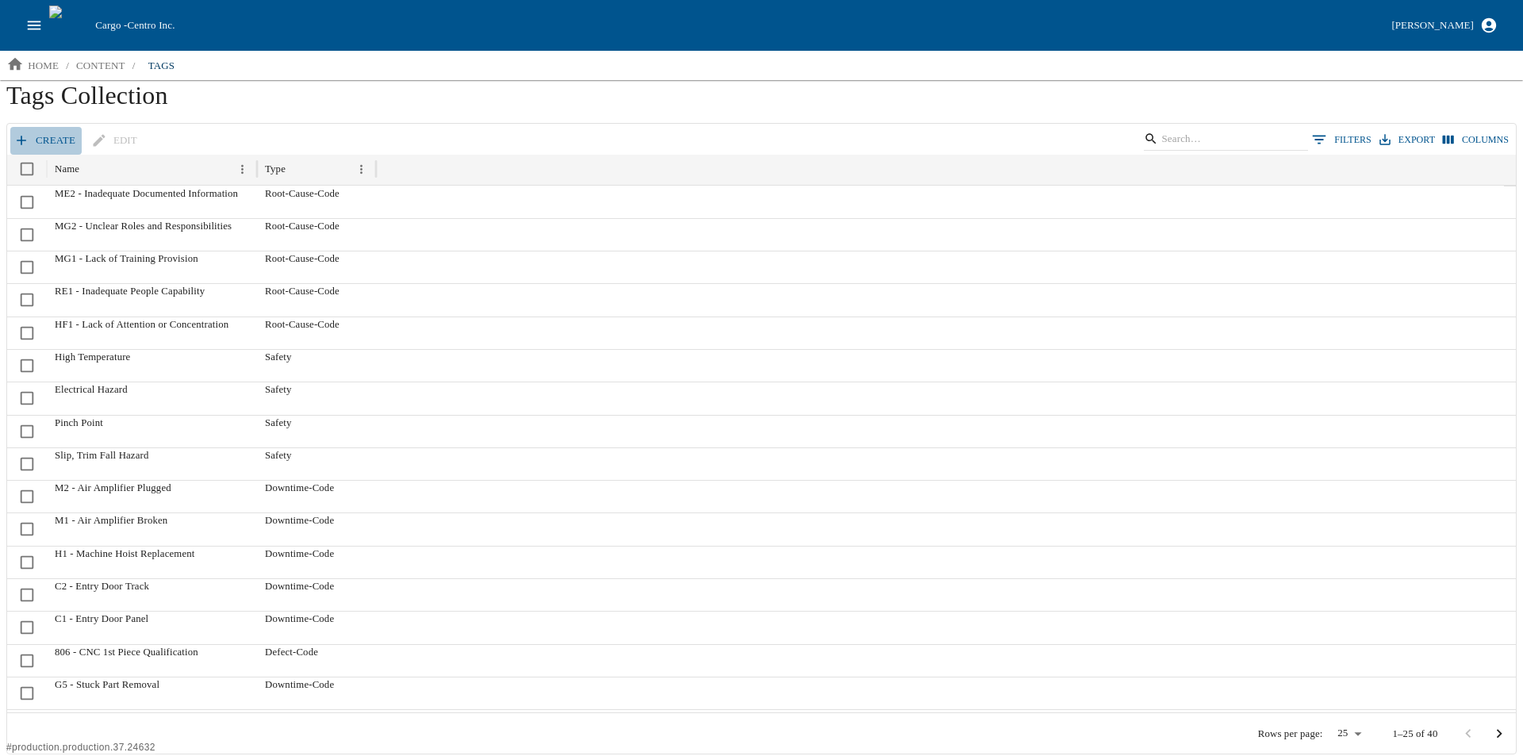
click at [37, 138] on link "create" at bounding box center [45, 141] width 71 height 28
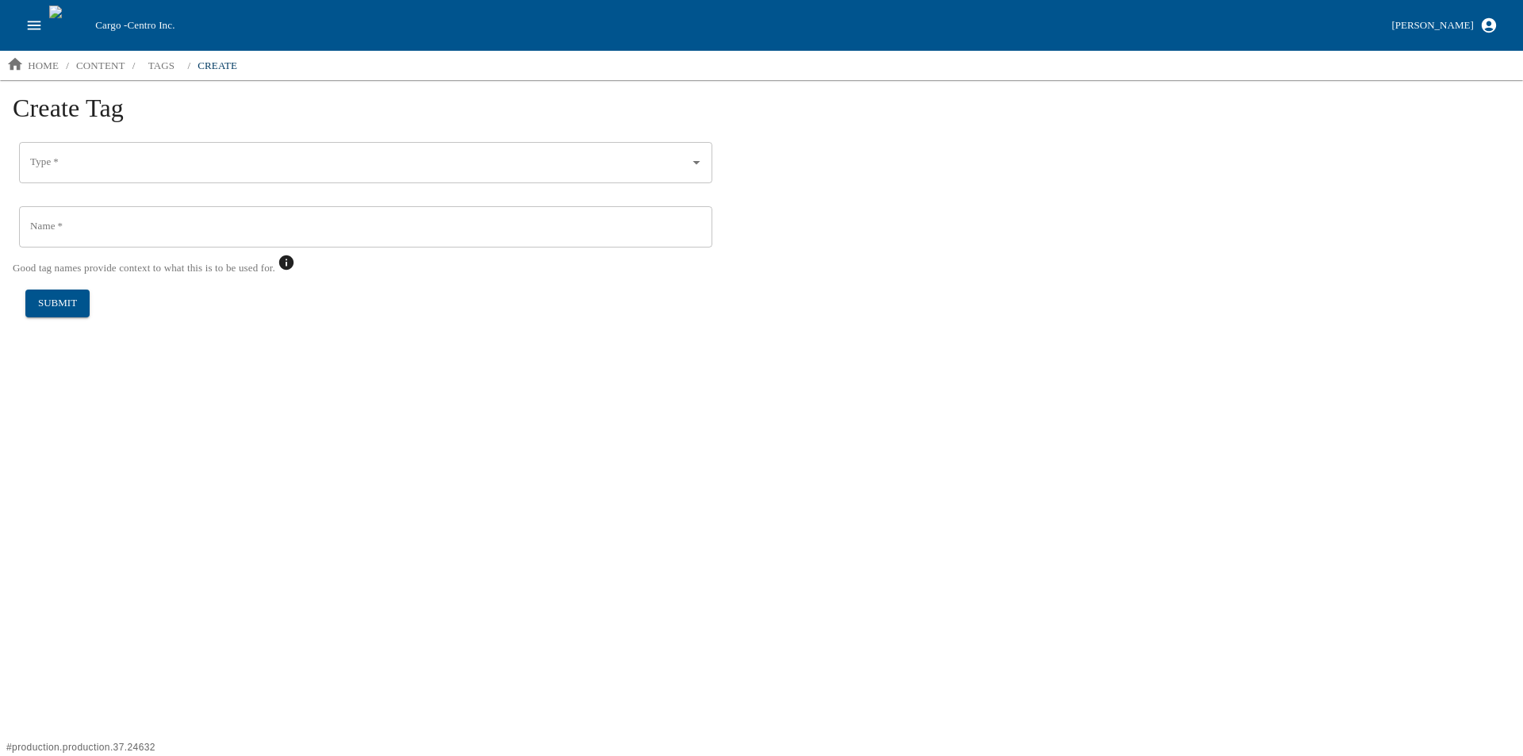
click at [67, 163] on input "Type   *" at bounding box center [353, 162] width 655 height 27
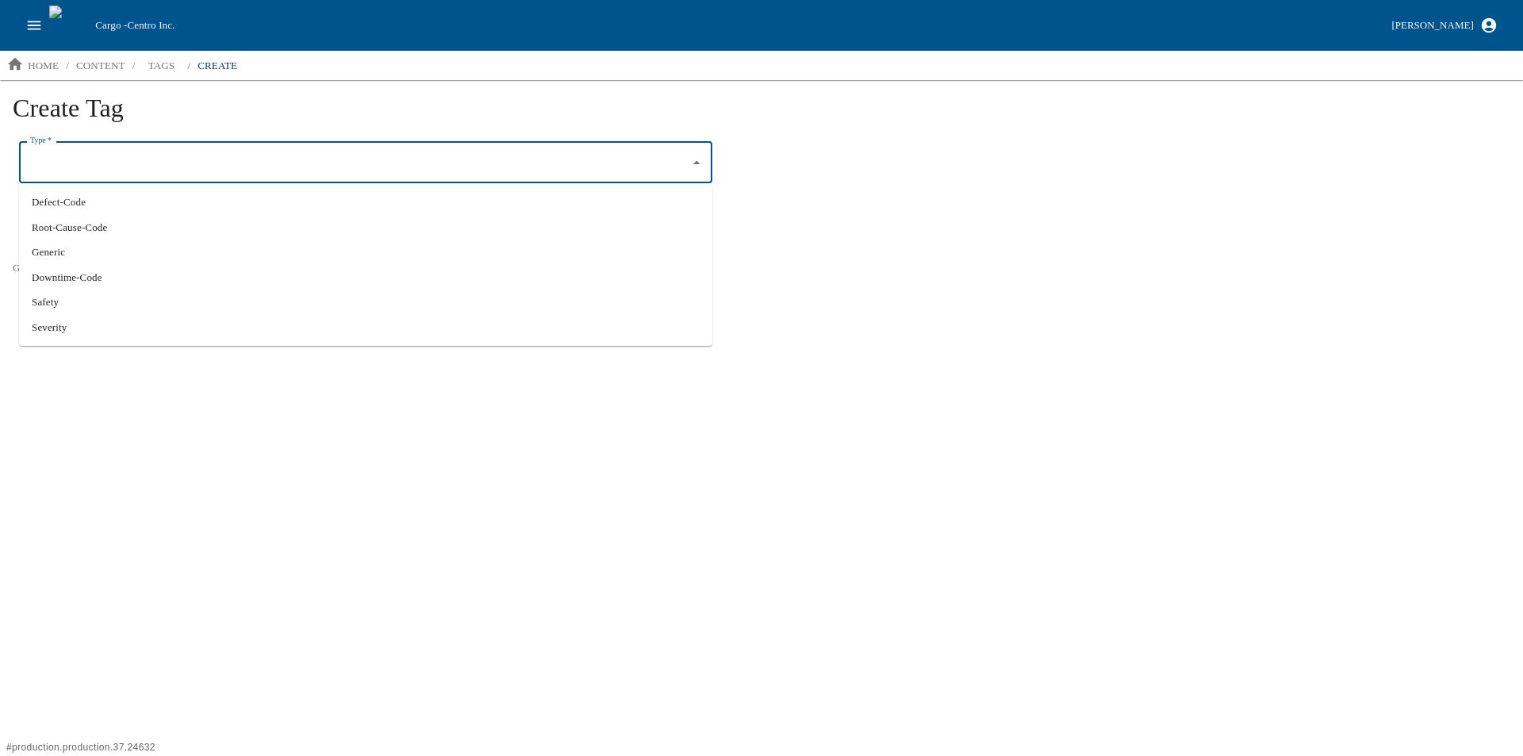
click at [44, 328] on li "Severity" at bounding box center [365, 327] width 693 height 25
type input "Severity"
click at [62, 228] on input "Name   *" at bounding box center [365, 226] width 693 height 41
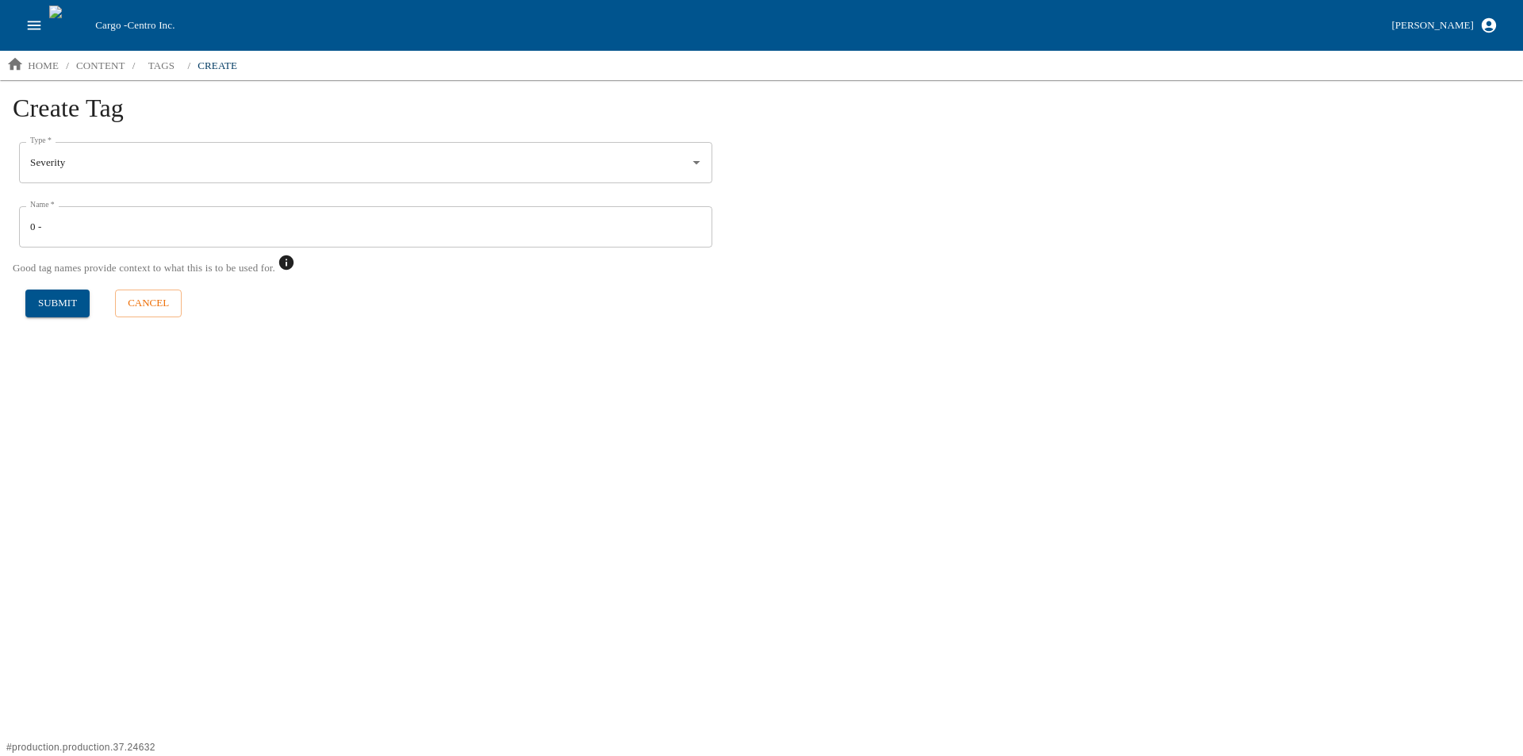
click at [97, 226] on input "0 -" at bounding box center [365, 226] width 693 height 41
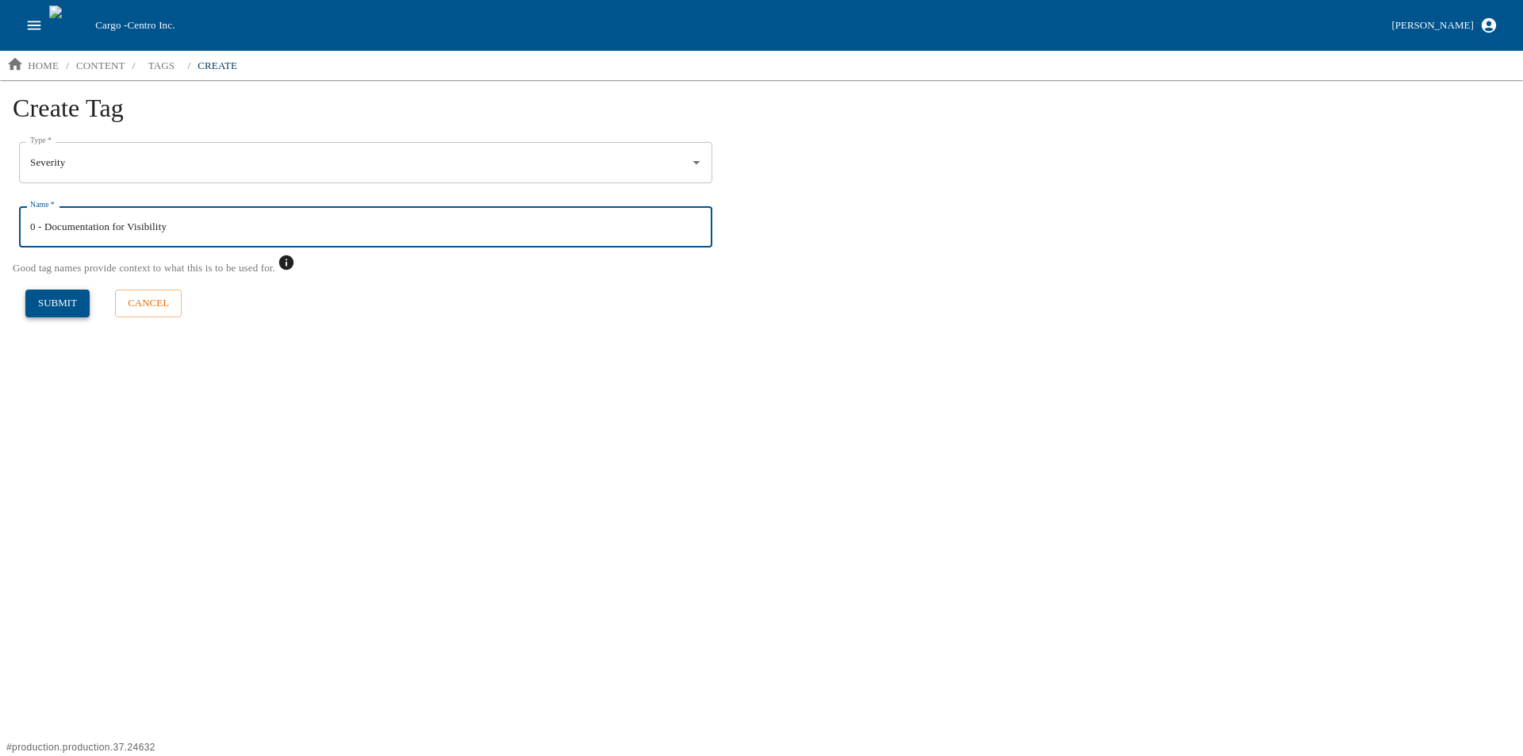
type input "0 - Documentation for Visibility"
click at [61, 305] on button "submit" at bounding box center [57, 303] width 64 height 28
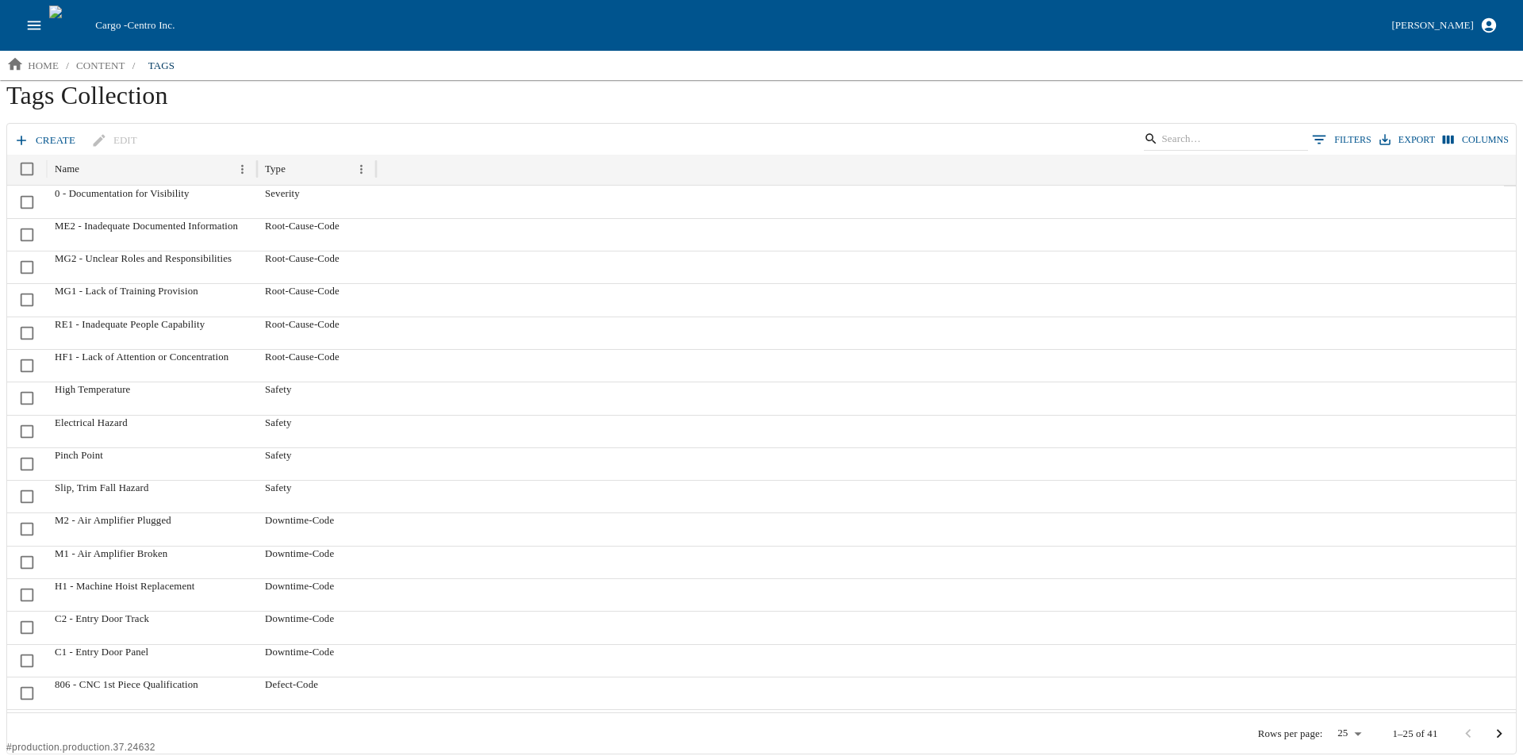
click at [28, 137] on icon at bounding box center [21, 140] width 16 height 16
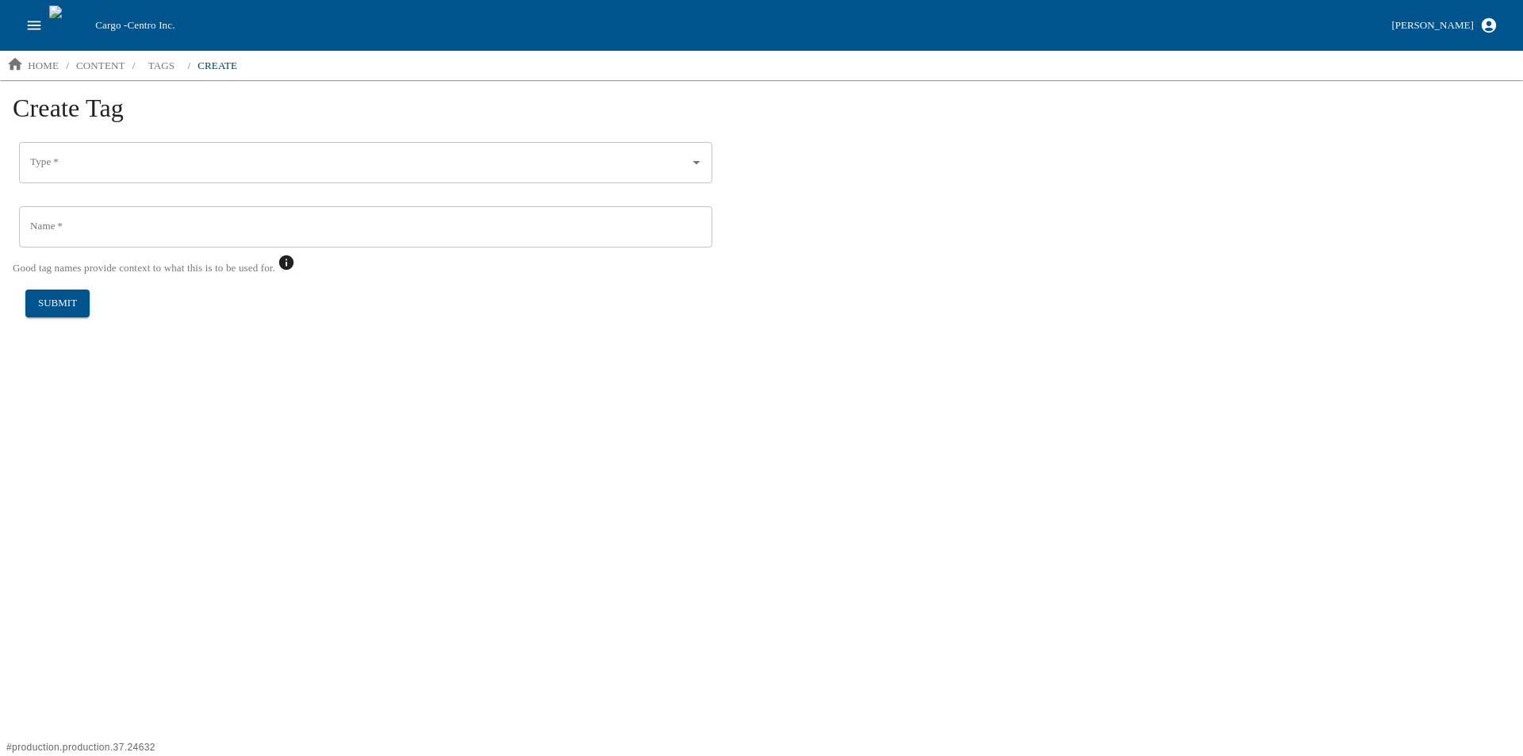
click at [74, 158] on input "Type   *" at bounding box center [353, 162] width 655 height 27
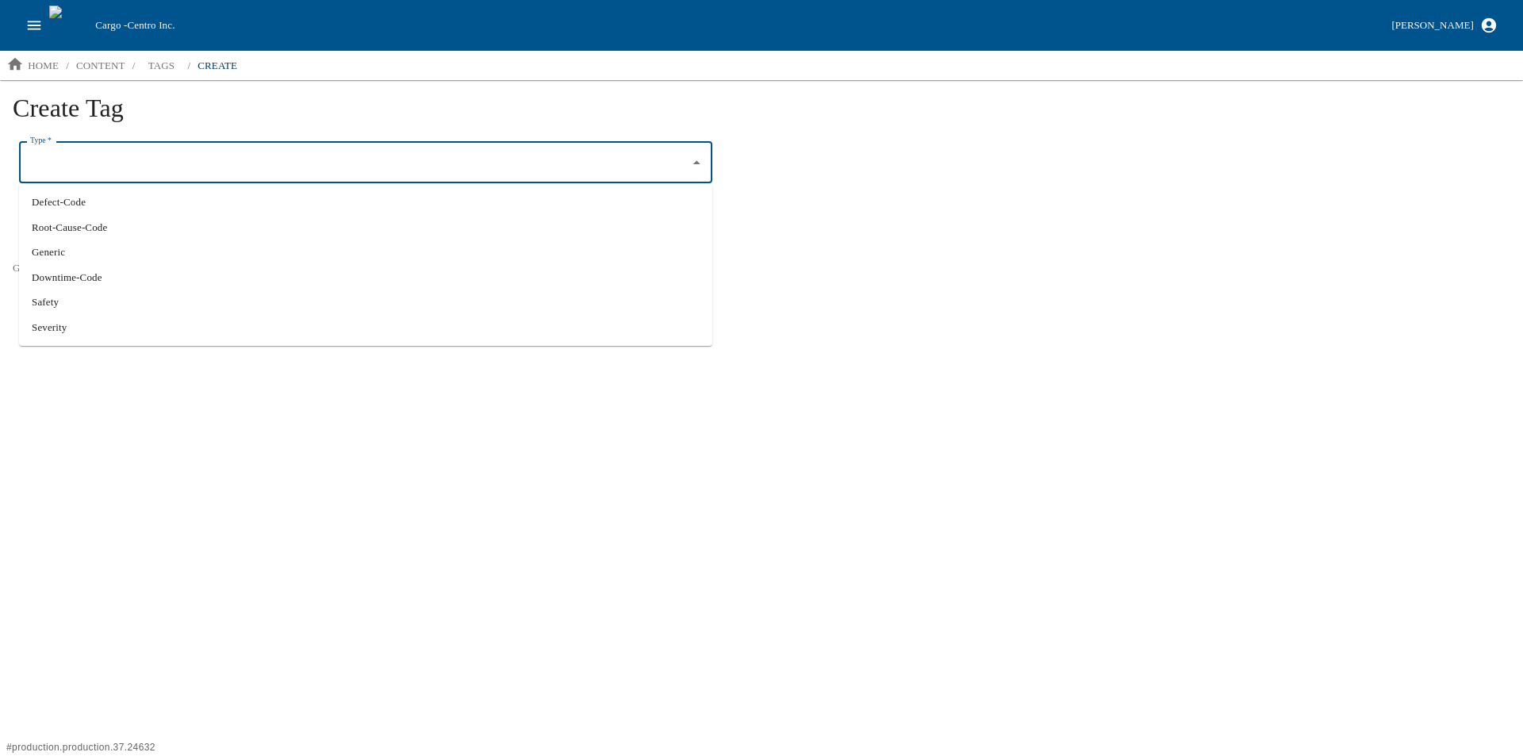
click at [84, 321] on li "Severity" at bounding box center [365, 327] width 693 height 25
type input "Severity"
click at [67, 224] on input "Name   *" at bounding box center [365, 226] width 693 height 41
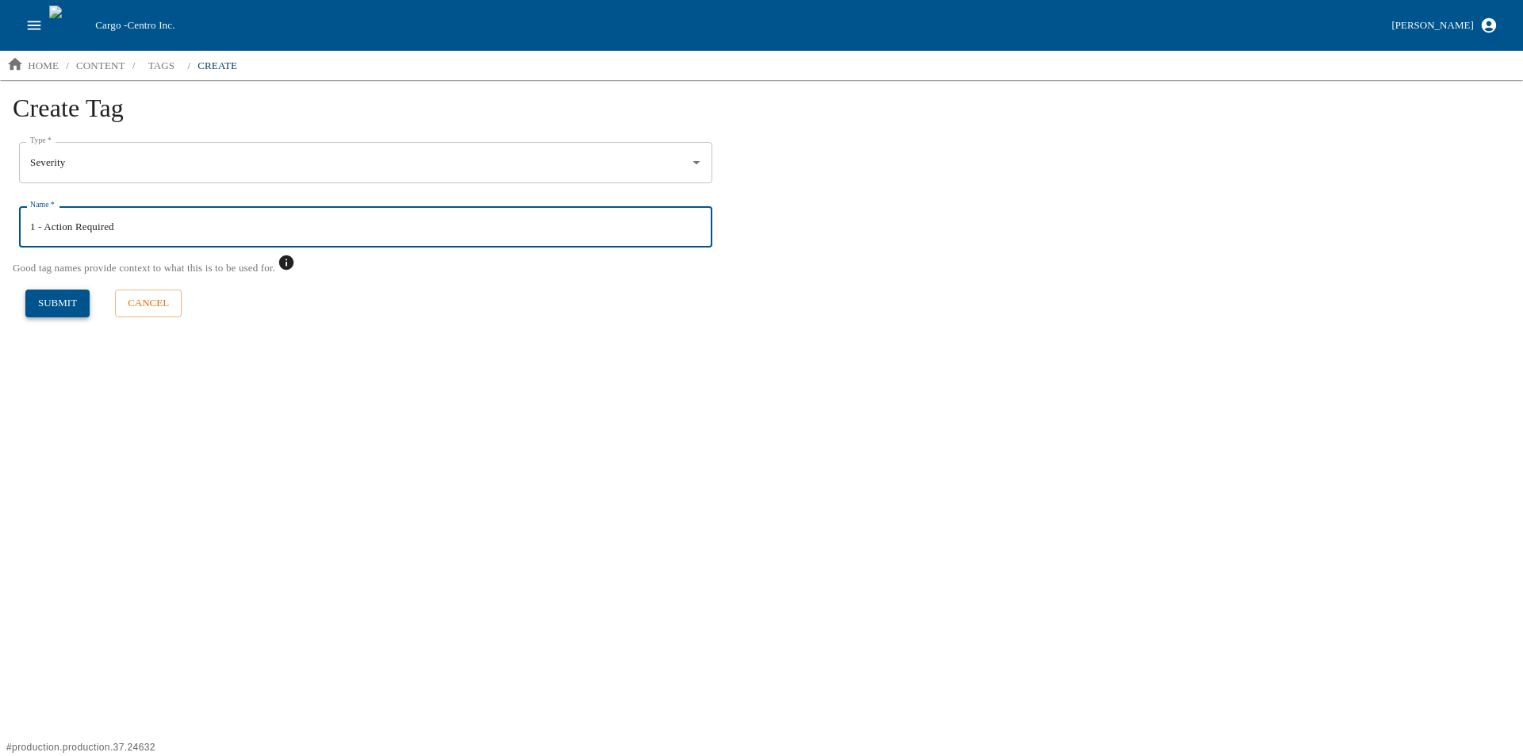
type input "1 - Action Required"
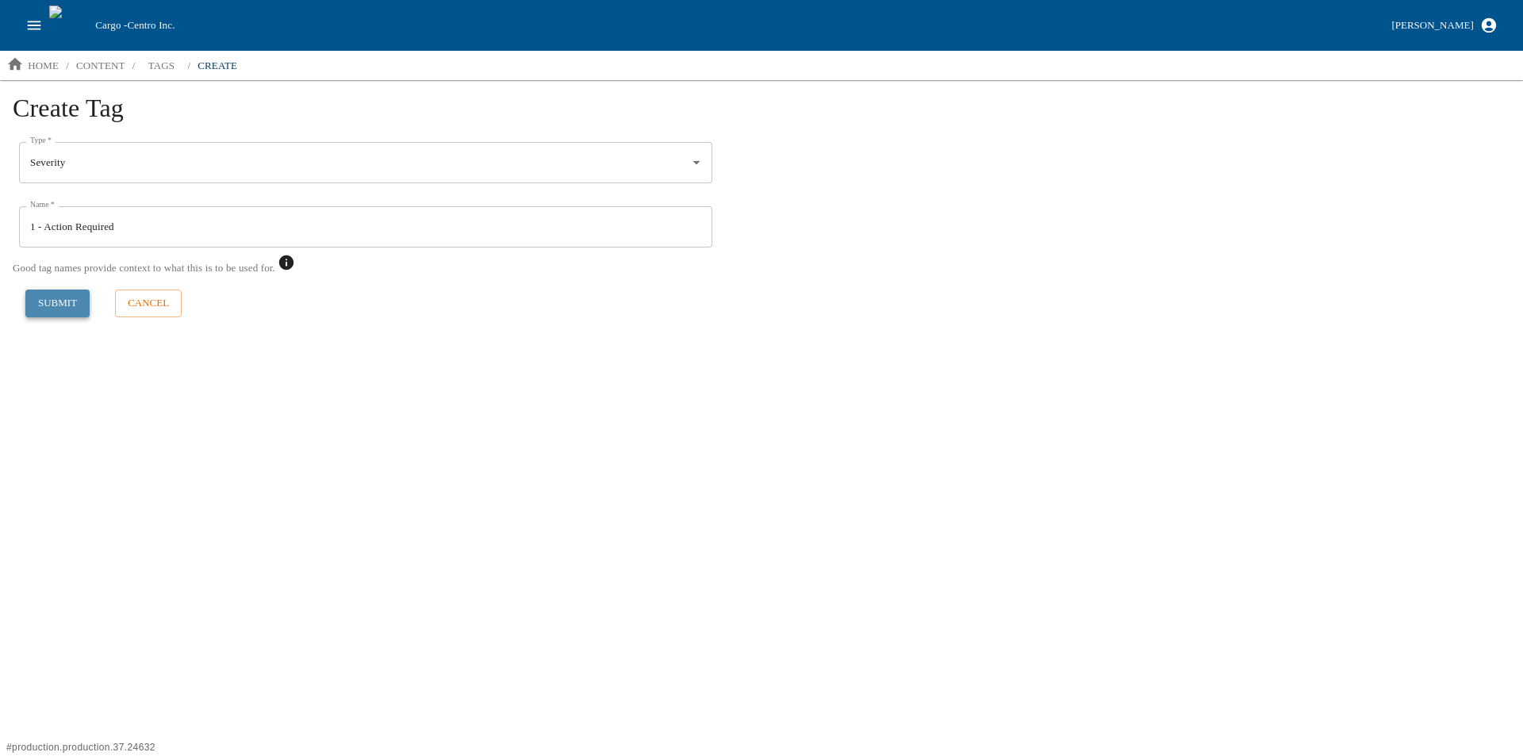
click at [54, 295] on button "submit" at bounding box center [57, 303] width 64 height 28
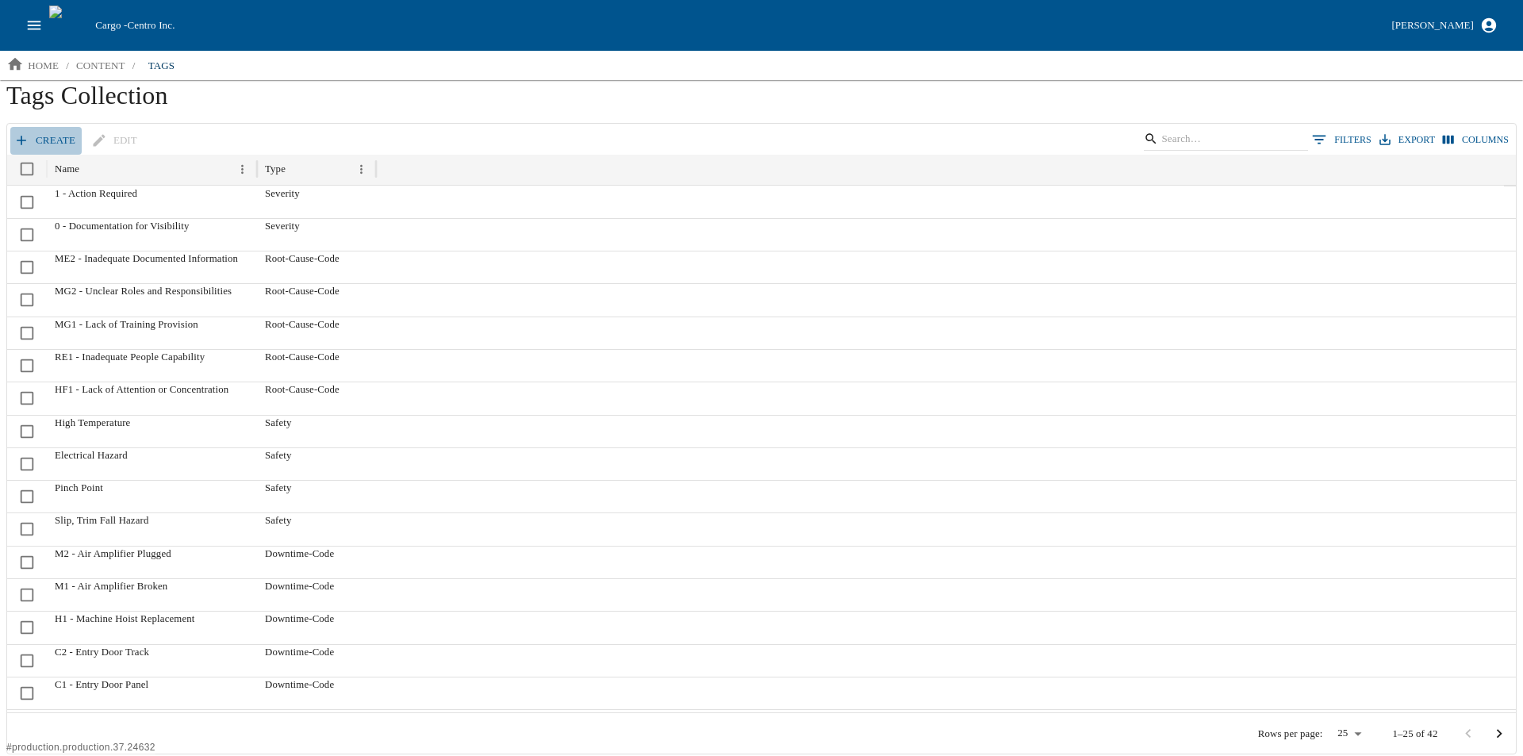
click at [36, 129] on link "create" at bounding box center [45, 141] width 71 height 28
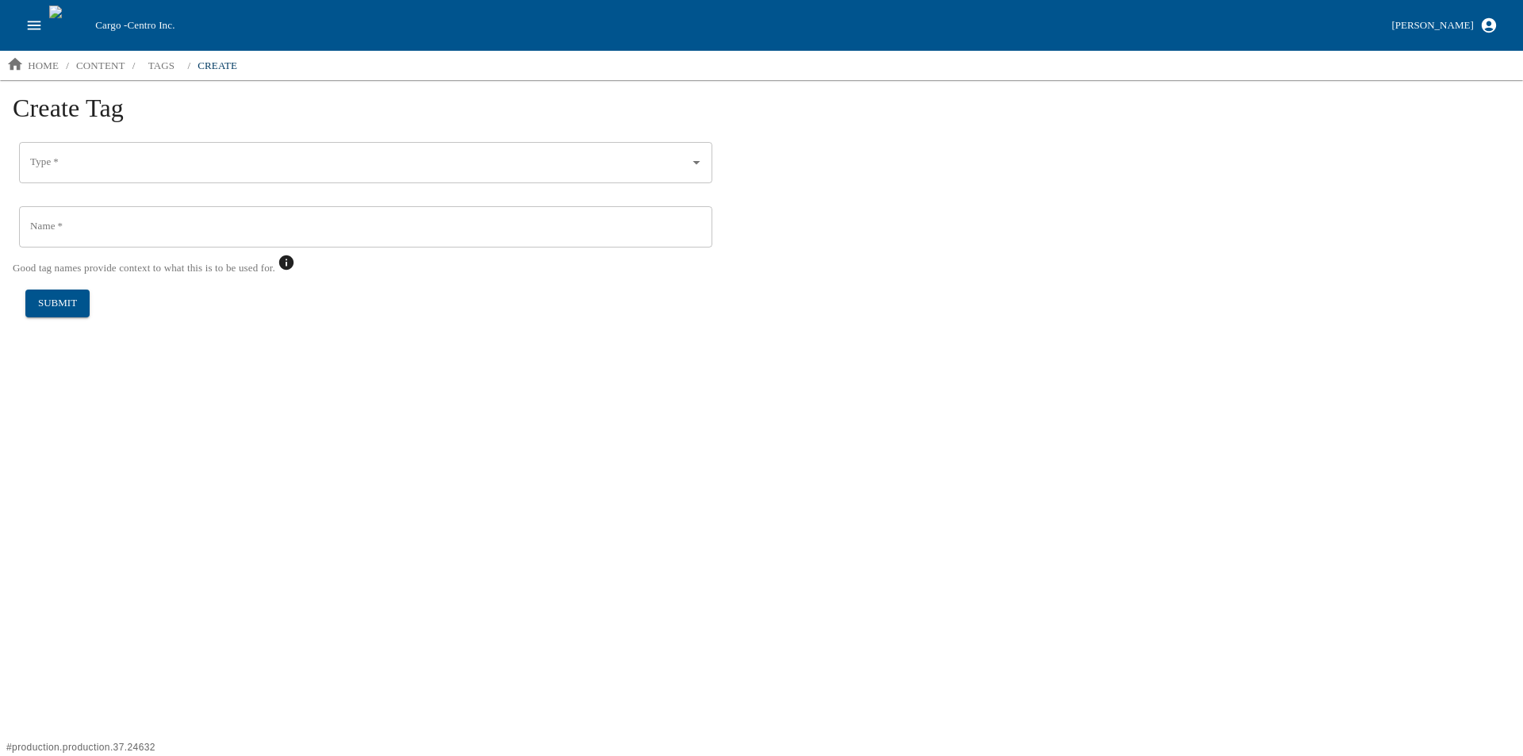
click at [52, 169] on input "Type   *" at bounding box center [353, 162] width 655 height 27
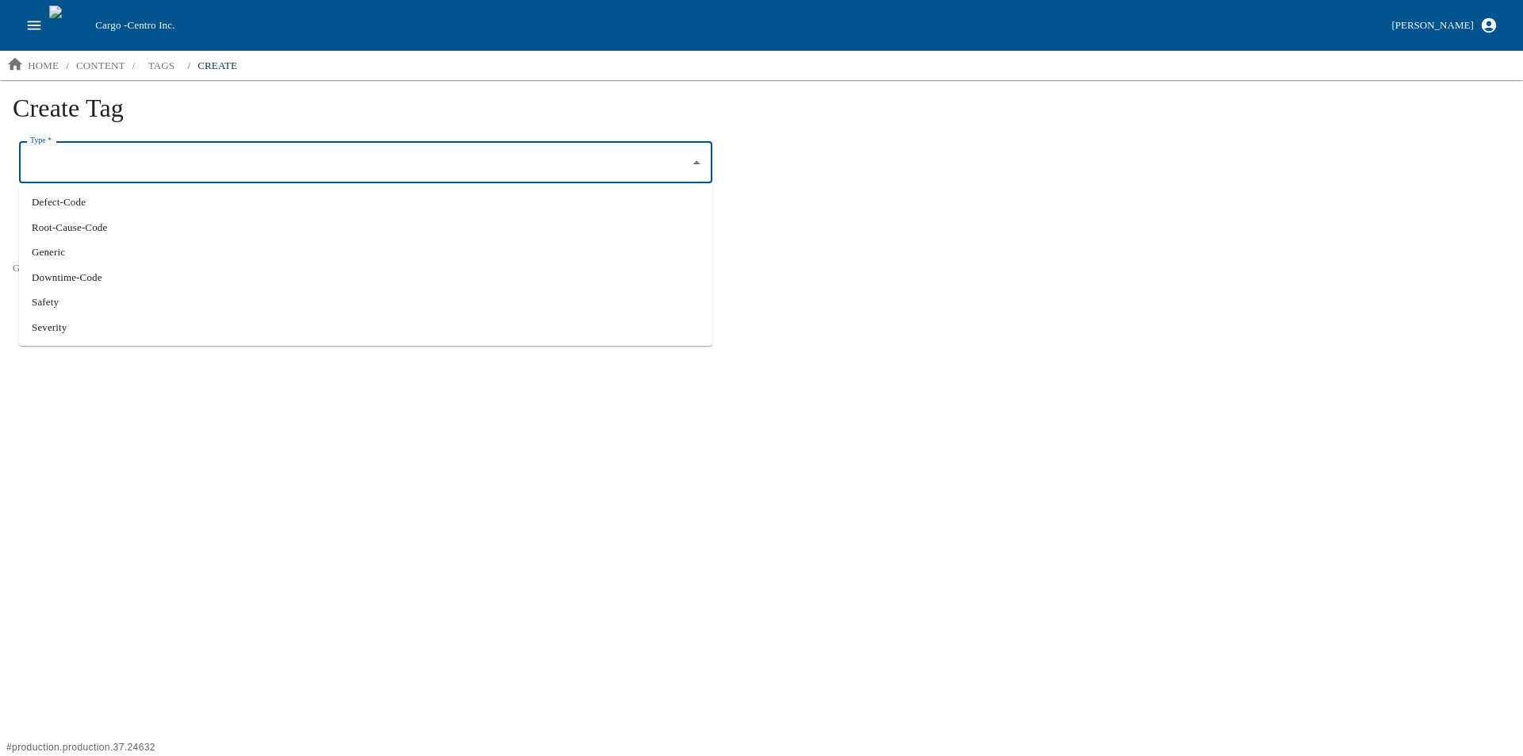
click at [79, 324] on li "Severity" at bounding box center [365, 327] width 693 height 25
type input "Severity"
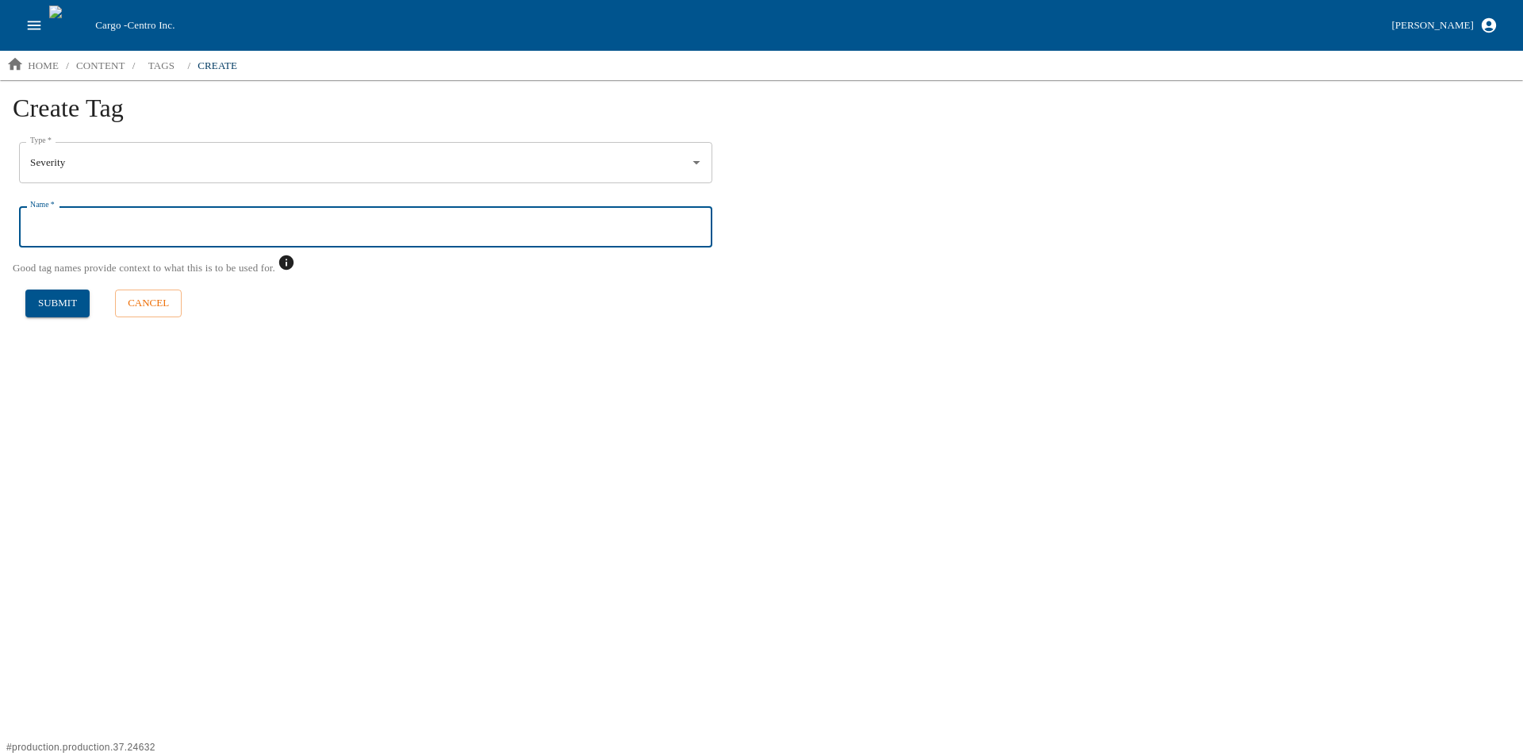
click at [59, 230] on input "Name   *" at bounding box center [365, 226] width 693 height 41
type input "3 - Corrective Action Required"
click at [59, 299] on button "submit" at bounding box center [57, 303] width 64 height 28
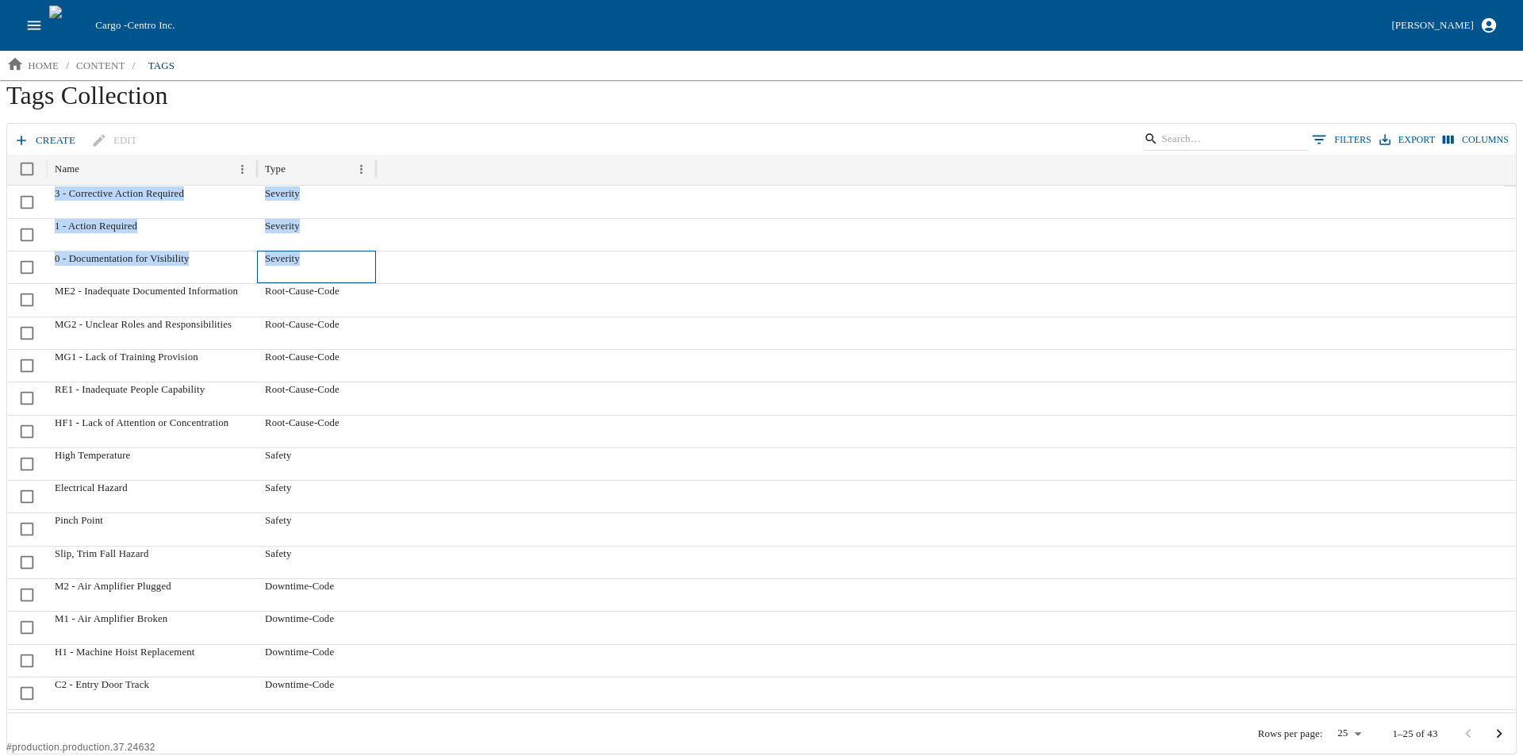
drag, startPoint x: 297, startPoint y: 255, endPoint x: 52, endPoint y: 192, distance: 253.1
click at [54, 191] on div "3 - Corrective Action Required Severity 1 - Action Required Severity 0 - Docume…" at bounding box center [761, 530] width 1508 height 688
copy div "3 - Corrective Action Required Severity 1 - Action Required Severity 0 - Docume…"
click at [339, 232] on div "Severity" at bounding box center [316, 234] width 119 height 33
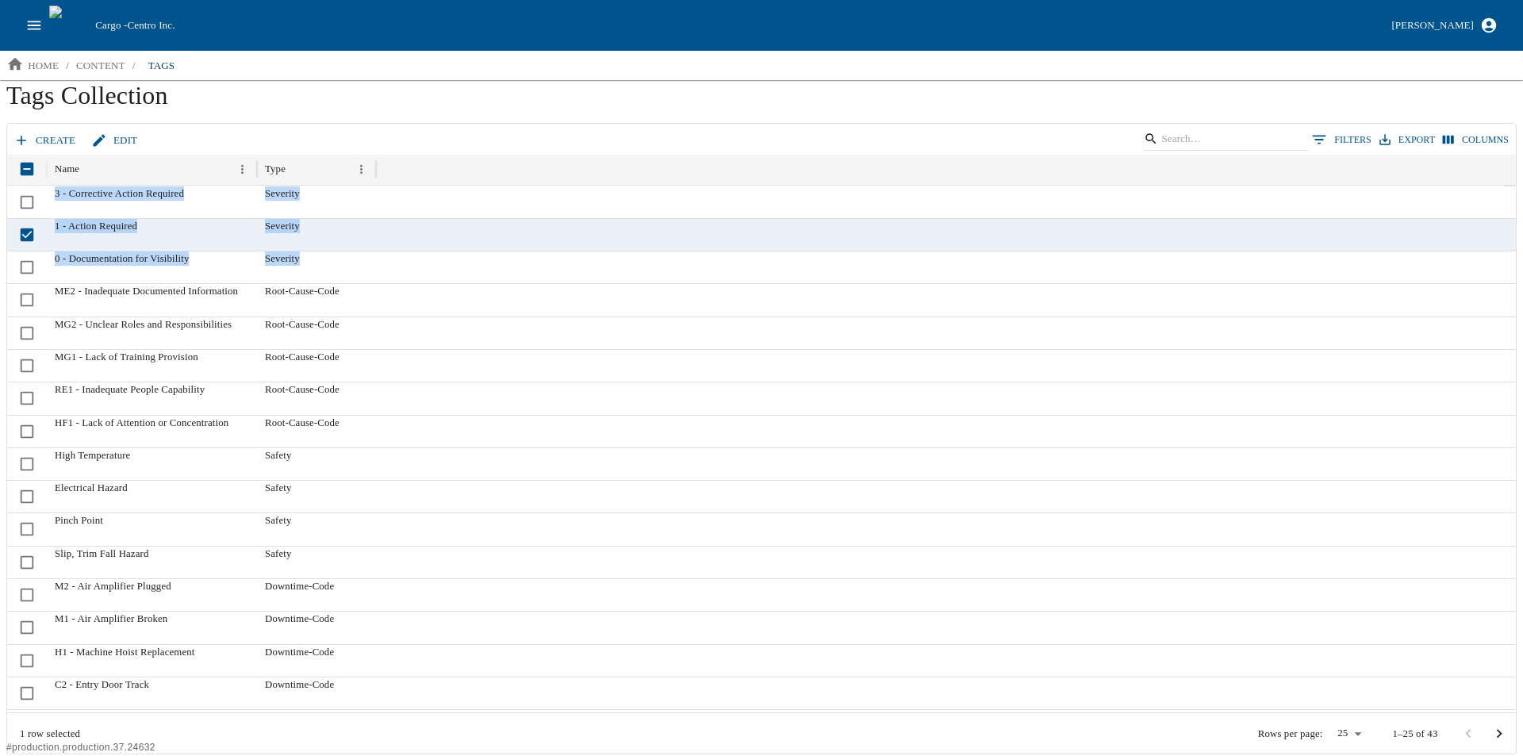
click at [376, 228] on div at bounding box center [940, 234] width 1128 height 33
click at [115, 138] on link "edit" at bounding box center [116, 141] width 56 height 28
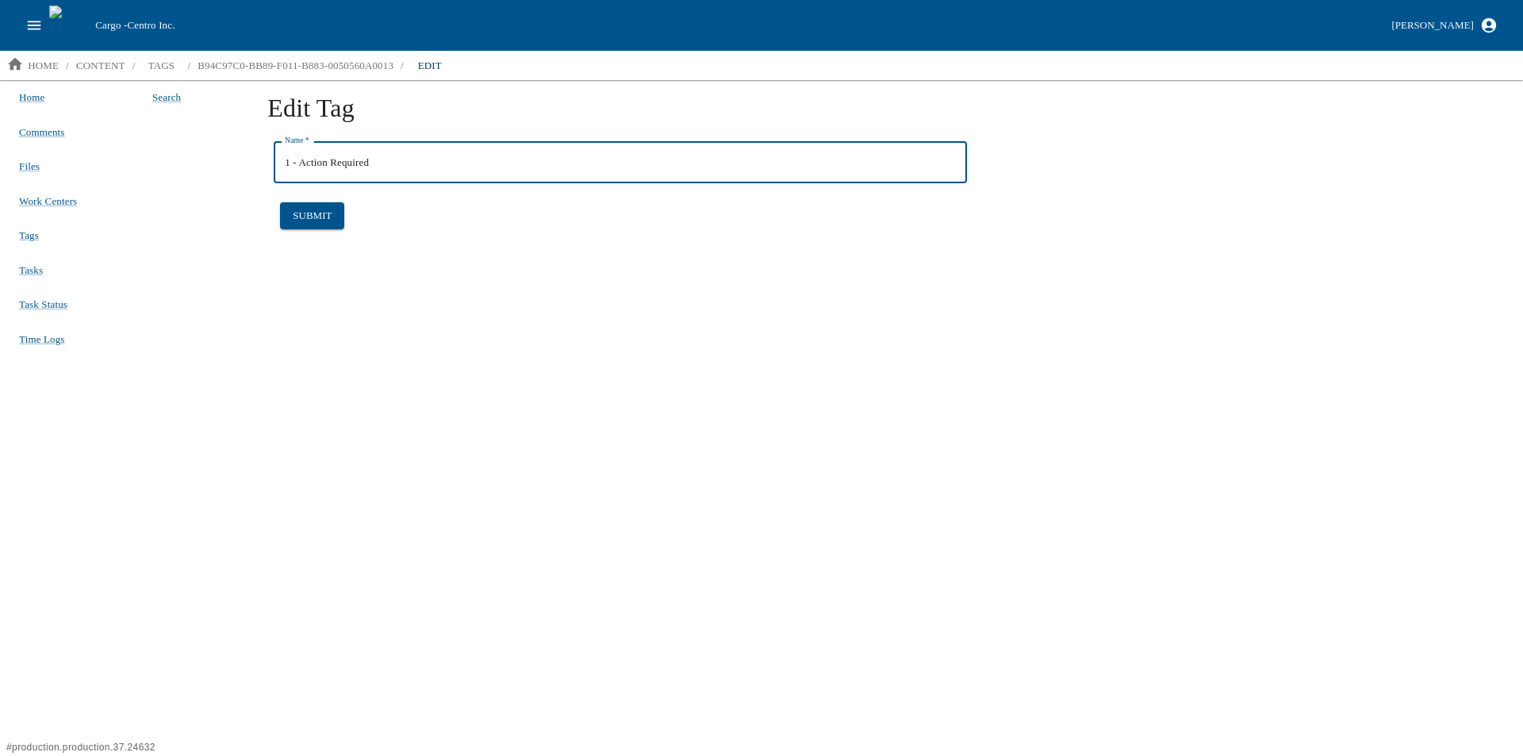
click at [322, 162] on input "1 - Action Required" at bounding box center [620, 162] width 693 height 41
type input "1 - Containment Required"
click at [313, 223] on button "submit" at bounding box center [312, 216] width 64 height 28
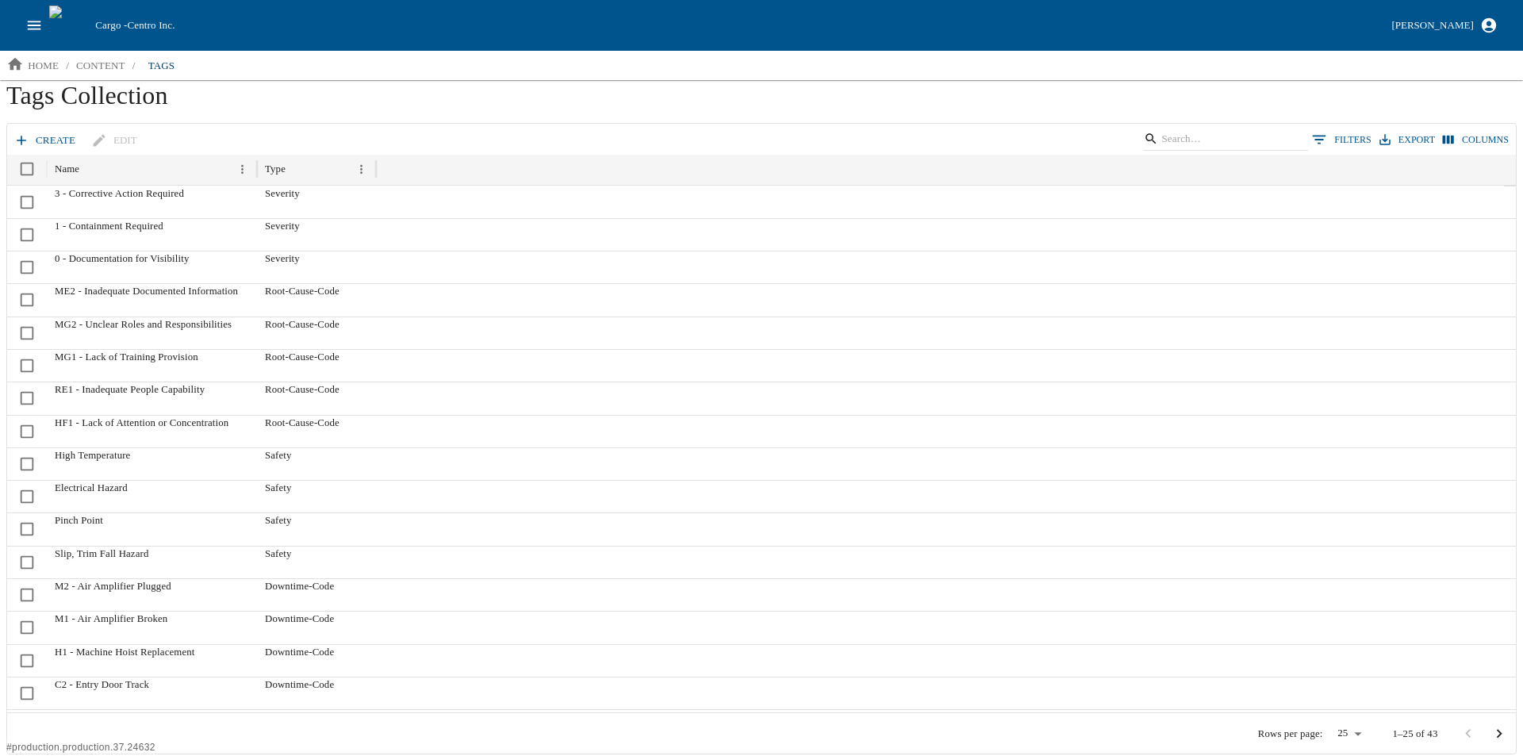
click at [30, 138] on link "create" at bounding box center [45, 141] width 71 height 28
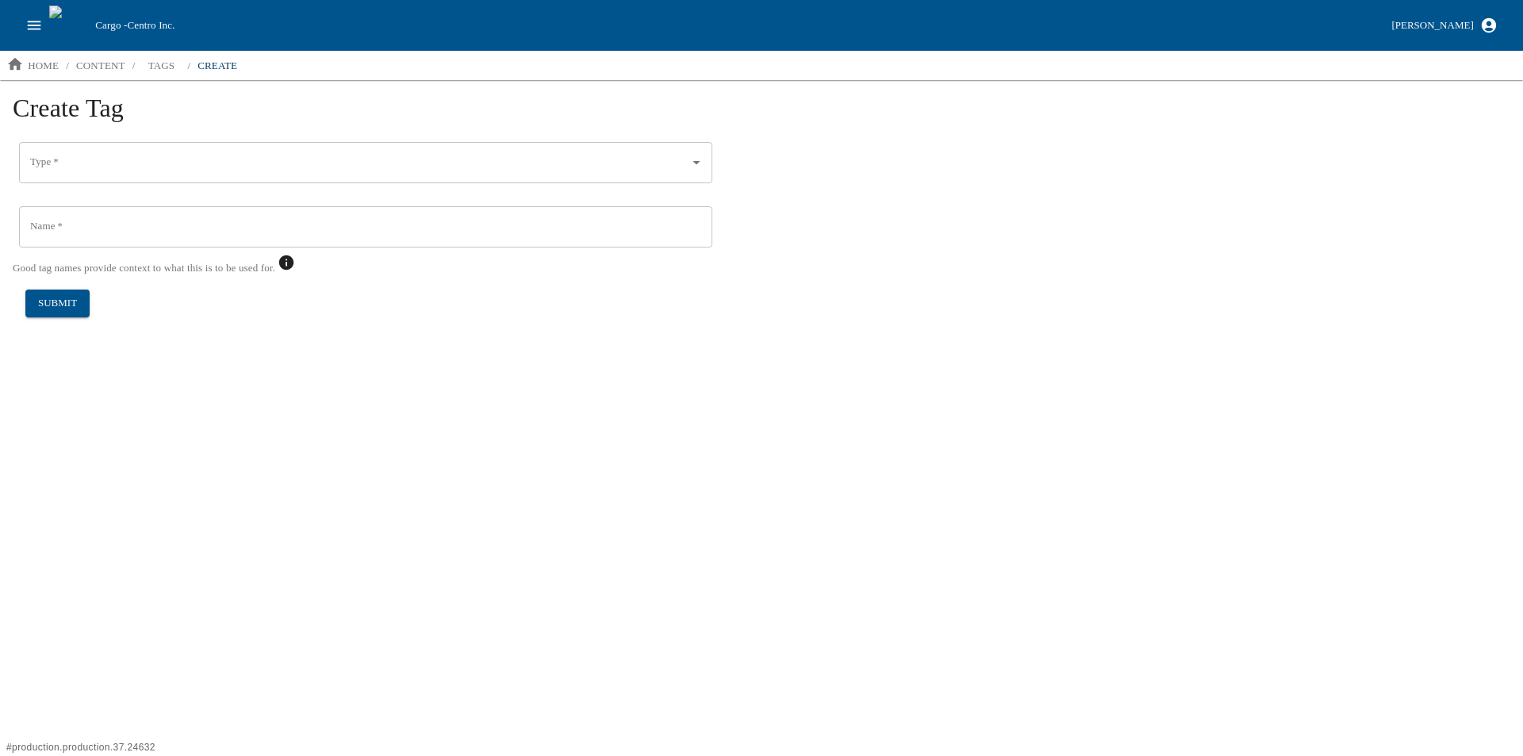
click at [83, 167] on input "Type   *" at bounding box center [353, 162] width 655 height 27
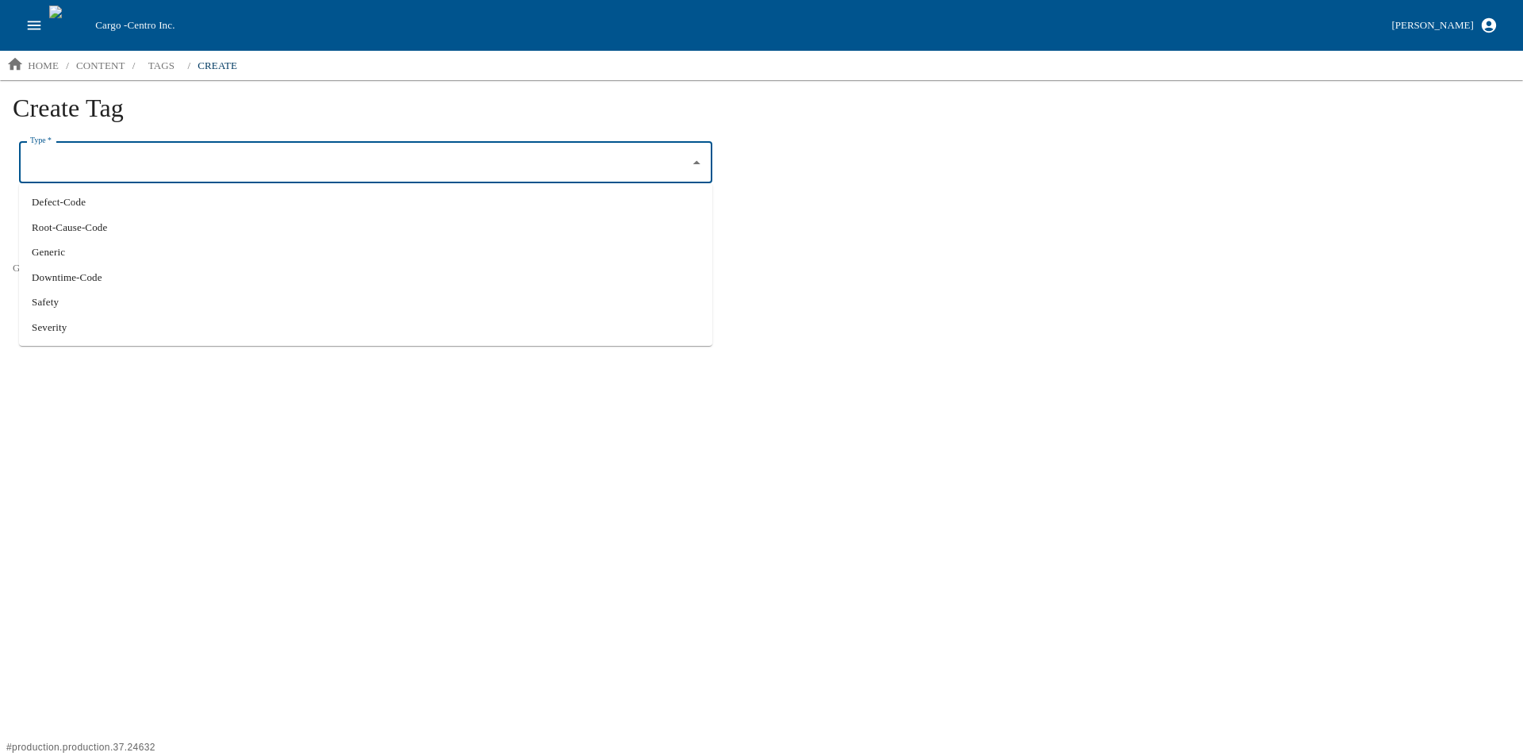
click at [80, 322] on li "Severity" at bounding box center [365, 327] width 693 height 25
type input "Severity"
click at [70, 232] on input "Name   *" at bounding box center [365, 226] width 693 height 41
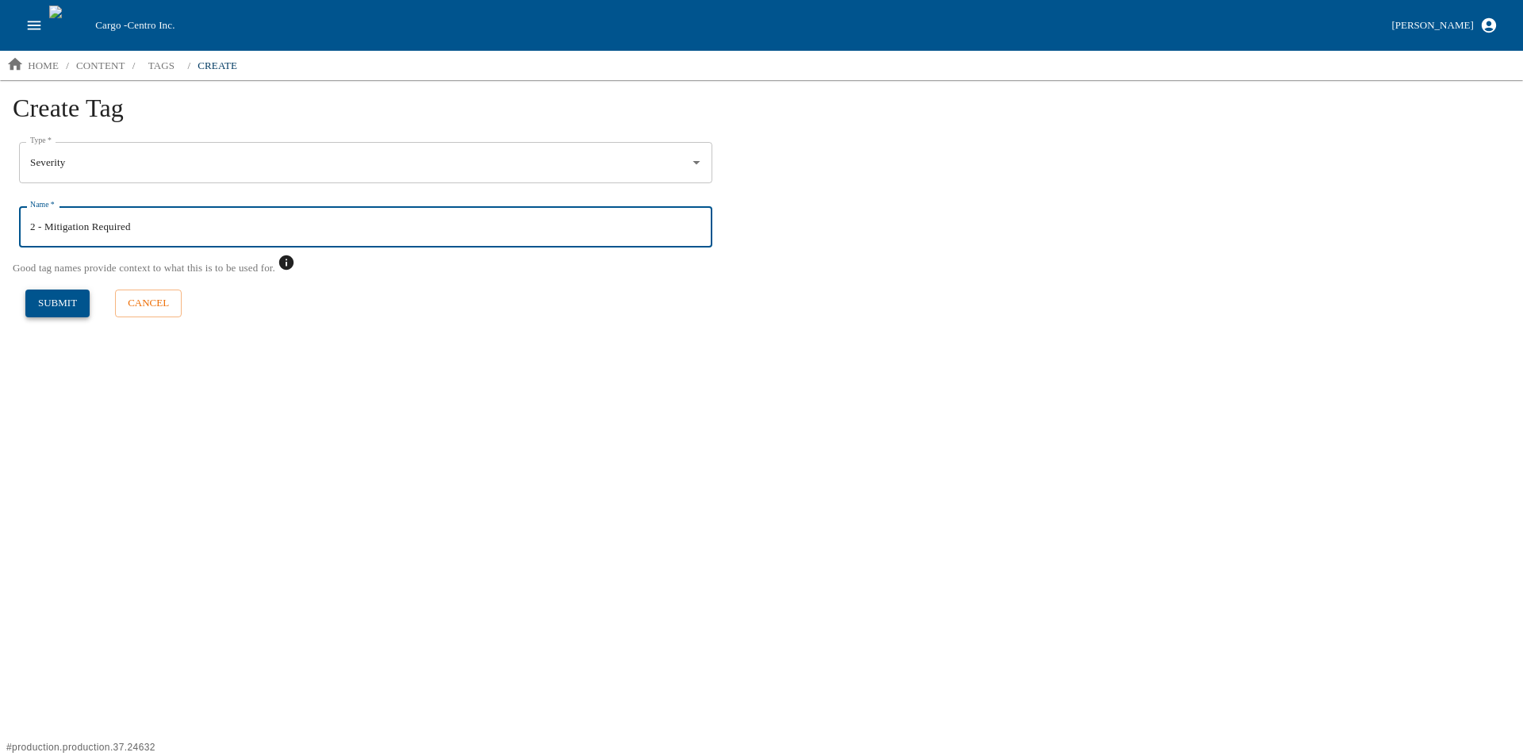
type input "2 - Mitigation Required"
click at [54, 305] on button "submit" at bounding box center [57, 303] width 64 height 28
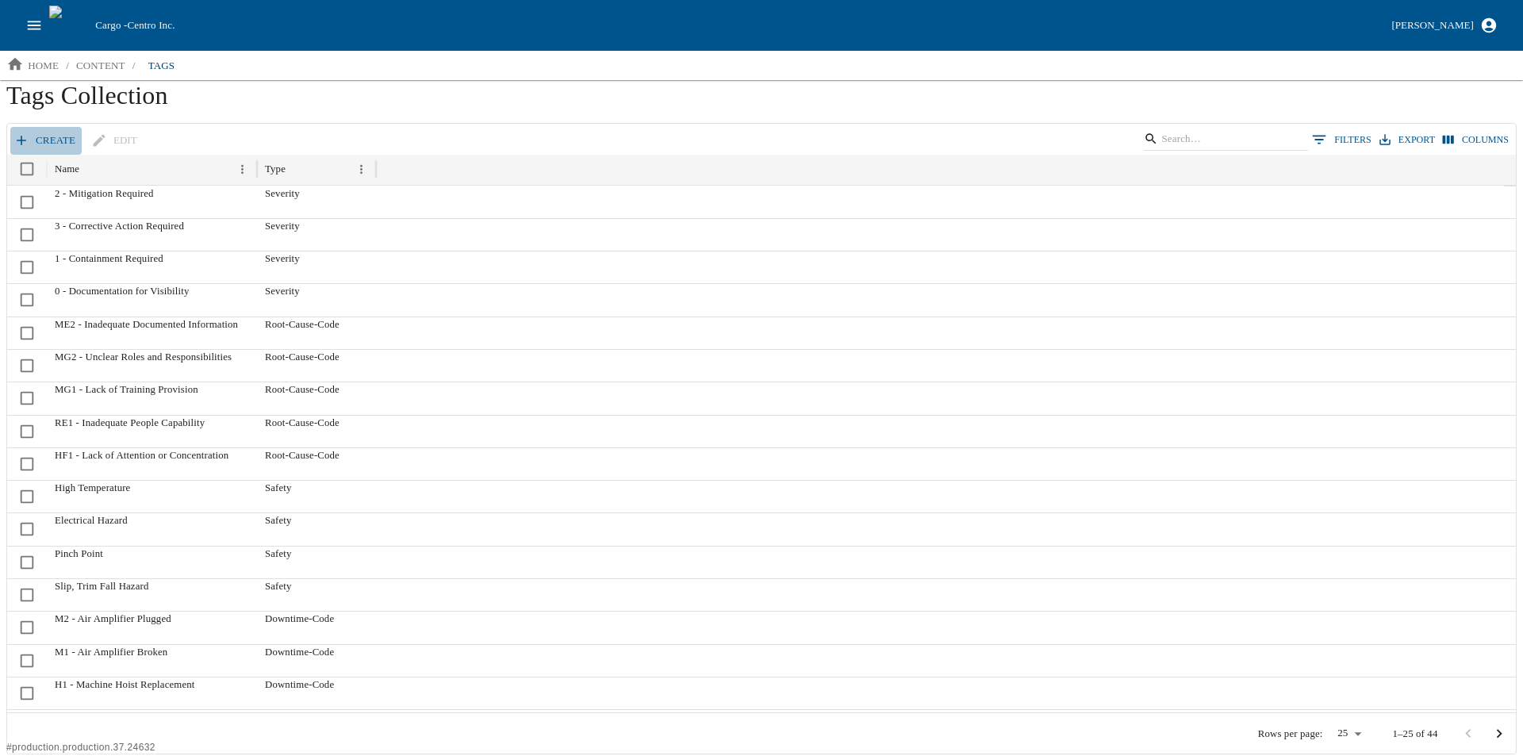
click at [57, 142] on link "create" at bounding box center [45, 141] width 71 height 28
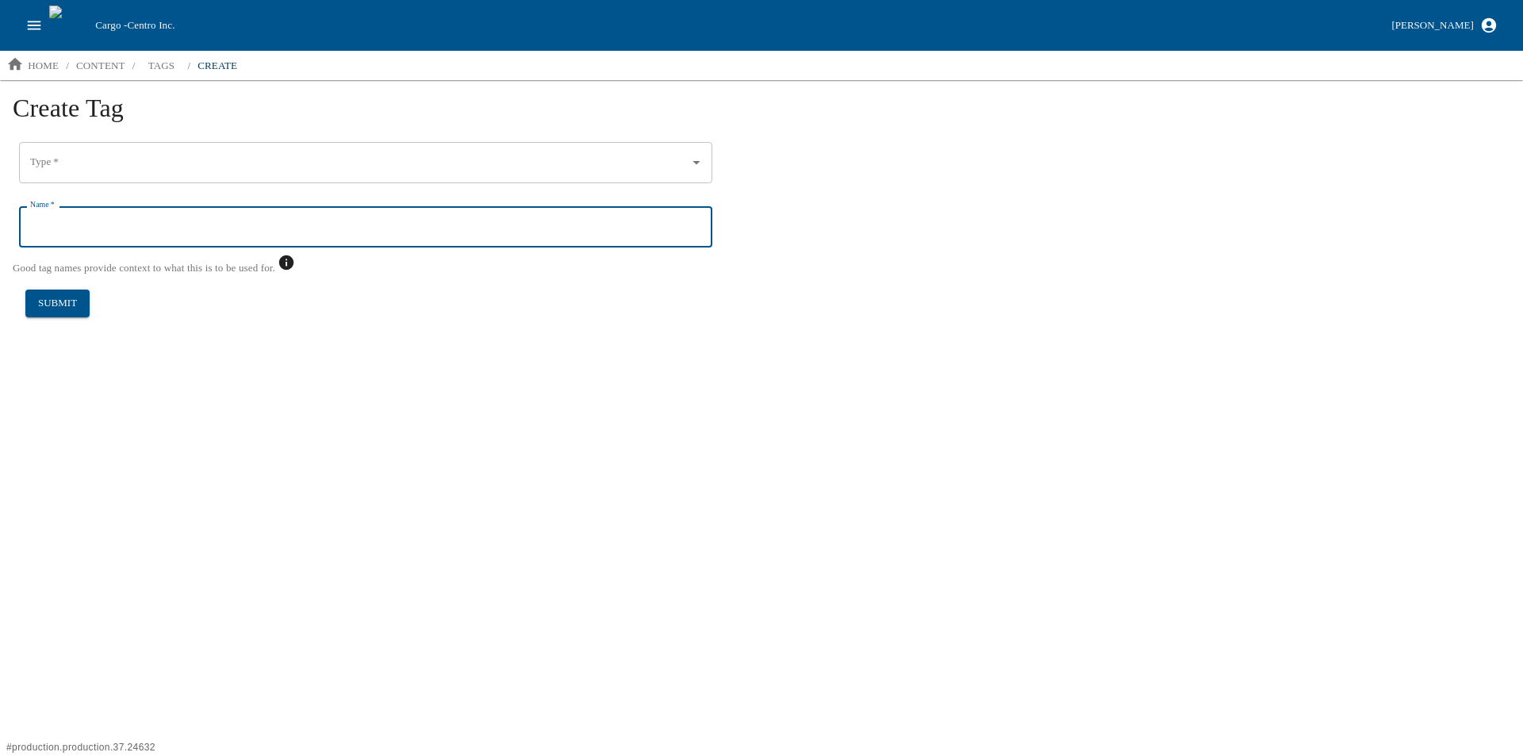
click at [149, 224] on input "Name   *" at bounding box center [365, 226] width 693 height 41
click at [135, 167] on input "Type   *" at bounding box center [353, 162] width 655 height 27
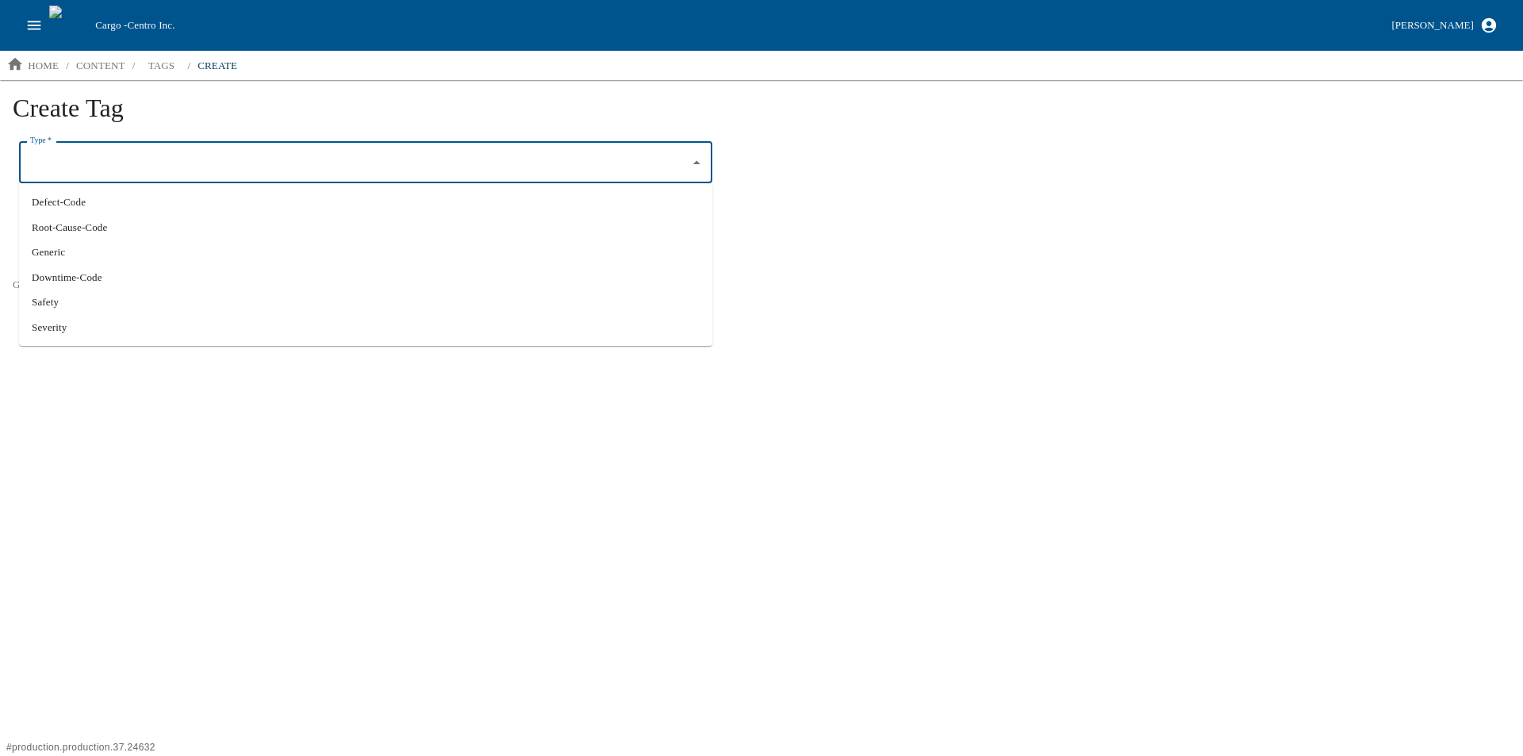
click at [172, 359] on html "Cargo - Centro Inc. Aaron Jacobs home / content / tags / create Create Tag Type…" at bounding box center [761, 179] width 1523 height 359
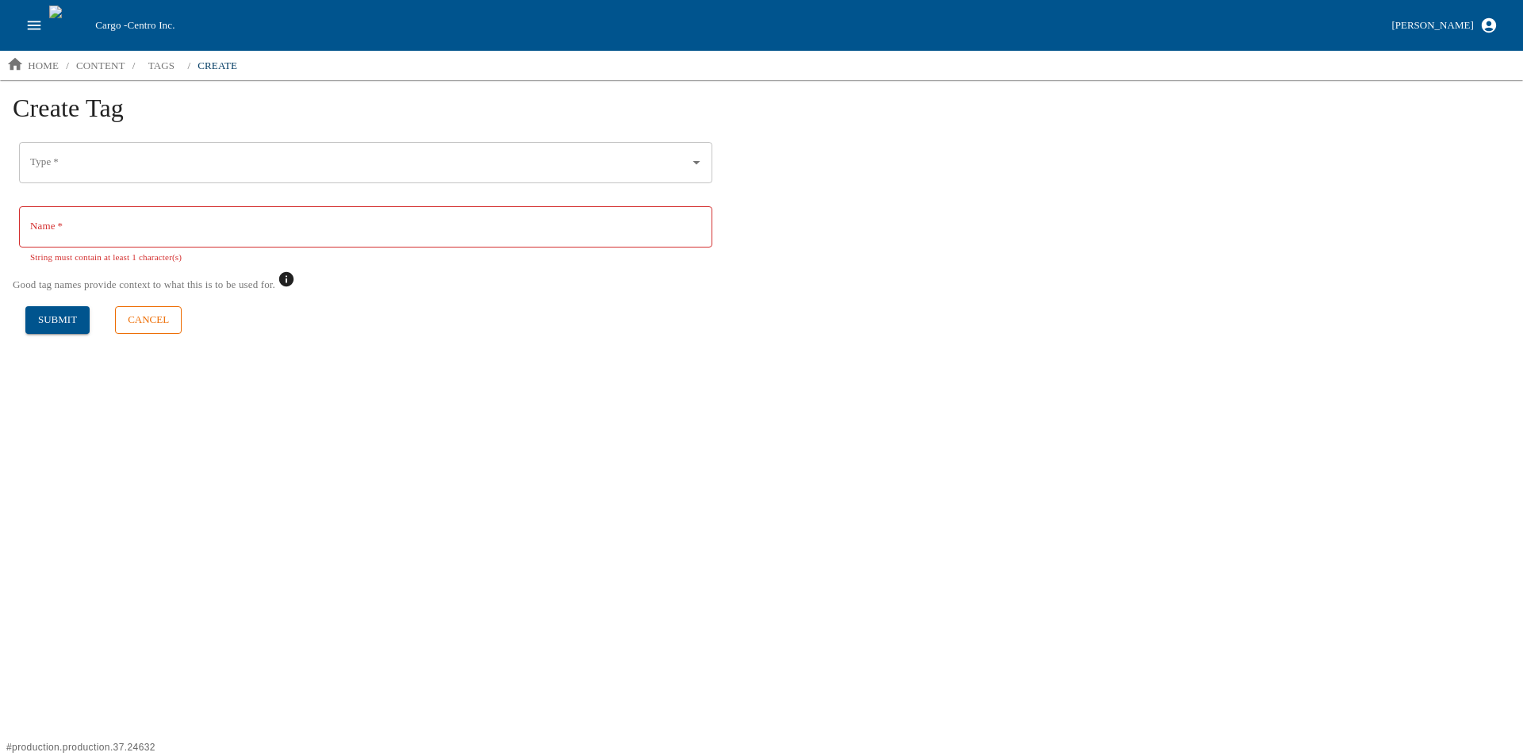
click at [136, 315] on button "cancel" at bounding box center [148, 320] width 67 height 28
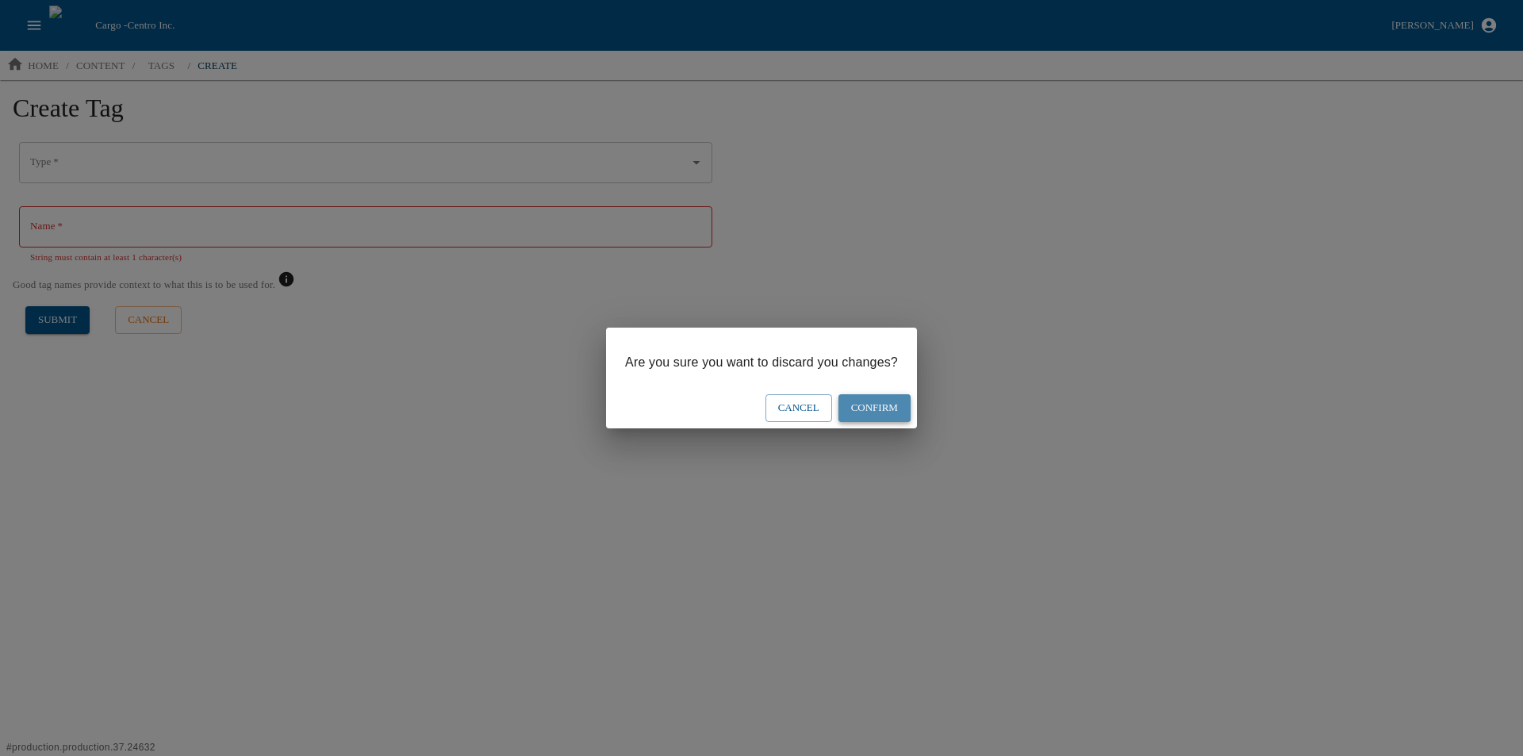
click at [909, 400] on button "Confirm" at bounding box center [874, 408] width 72 height 28
click at [887, 405] on button "Confirm" at bounding box center [874, 408] width 72 height 28
click at [886, 405] on button "Confirm" at bounding box center [874, 408] width 72 height 28
click at [886, 406] on button "Confirm" at bounding box center [874, 408] width 72 height 28
click at [885, 406] on button "Confirm" at bounding box center [874, 408] width 72 height 28
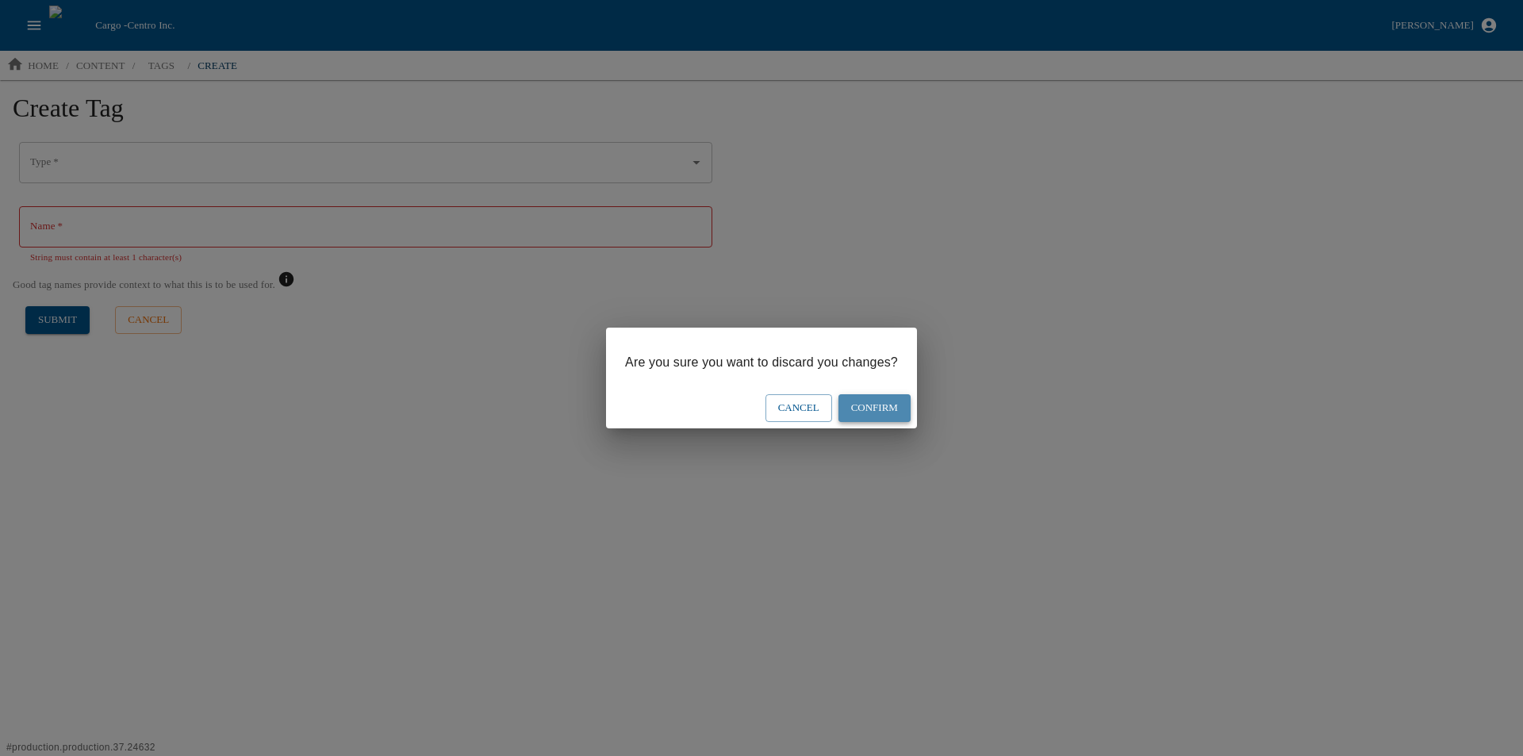
click at [884, 406] on button "Confirm" at bounding box center [874, 408] width 72 height 28
click at [560, 472] on div "Are you sure you want to discard you changes? Cancel Confirm" at bounding box center [761, 378] width 1523 height 756
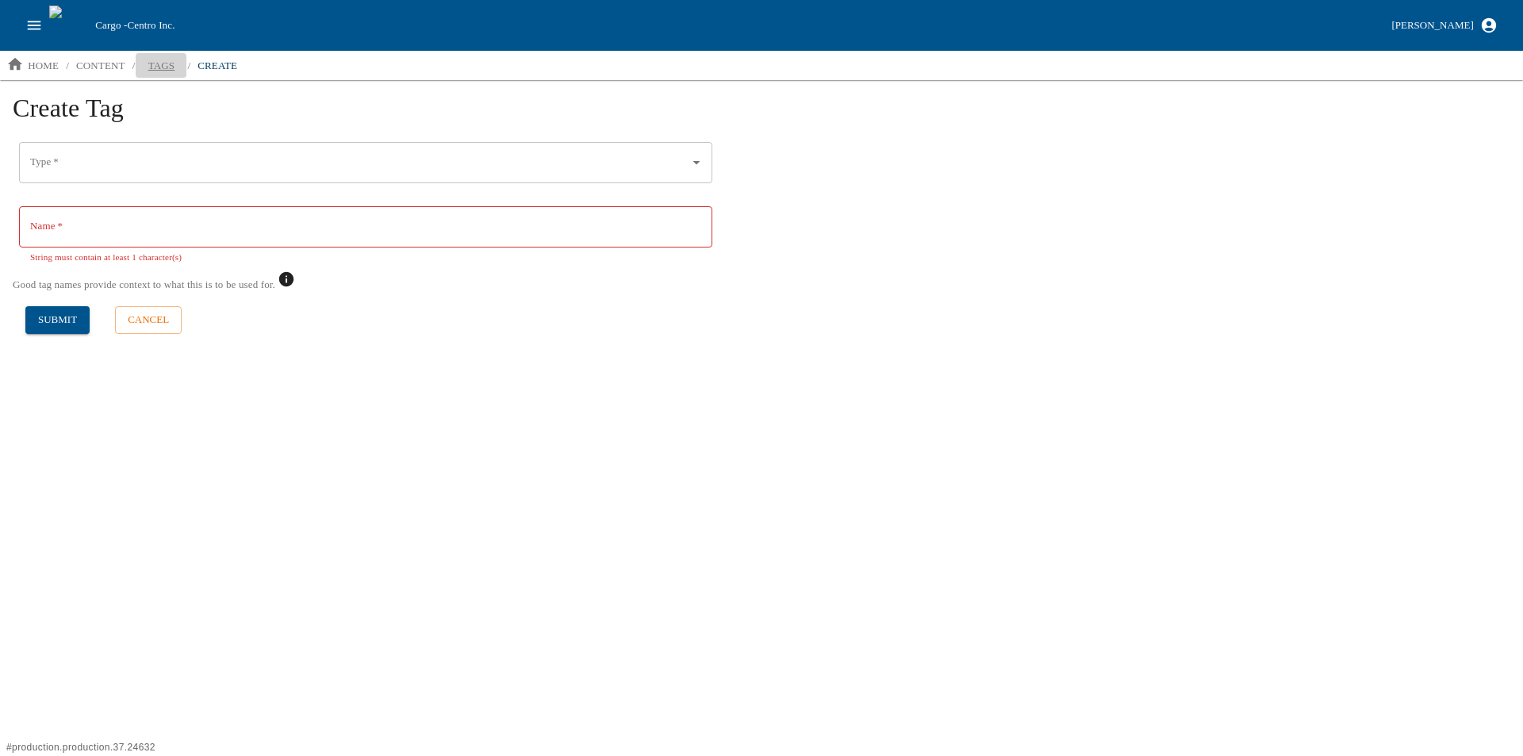
click at [166, 58] on p "tags" at bounding box center [161, 66] width 27 height 16
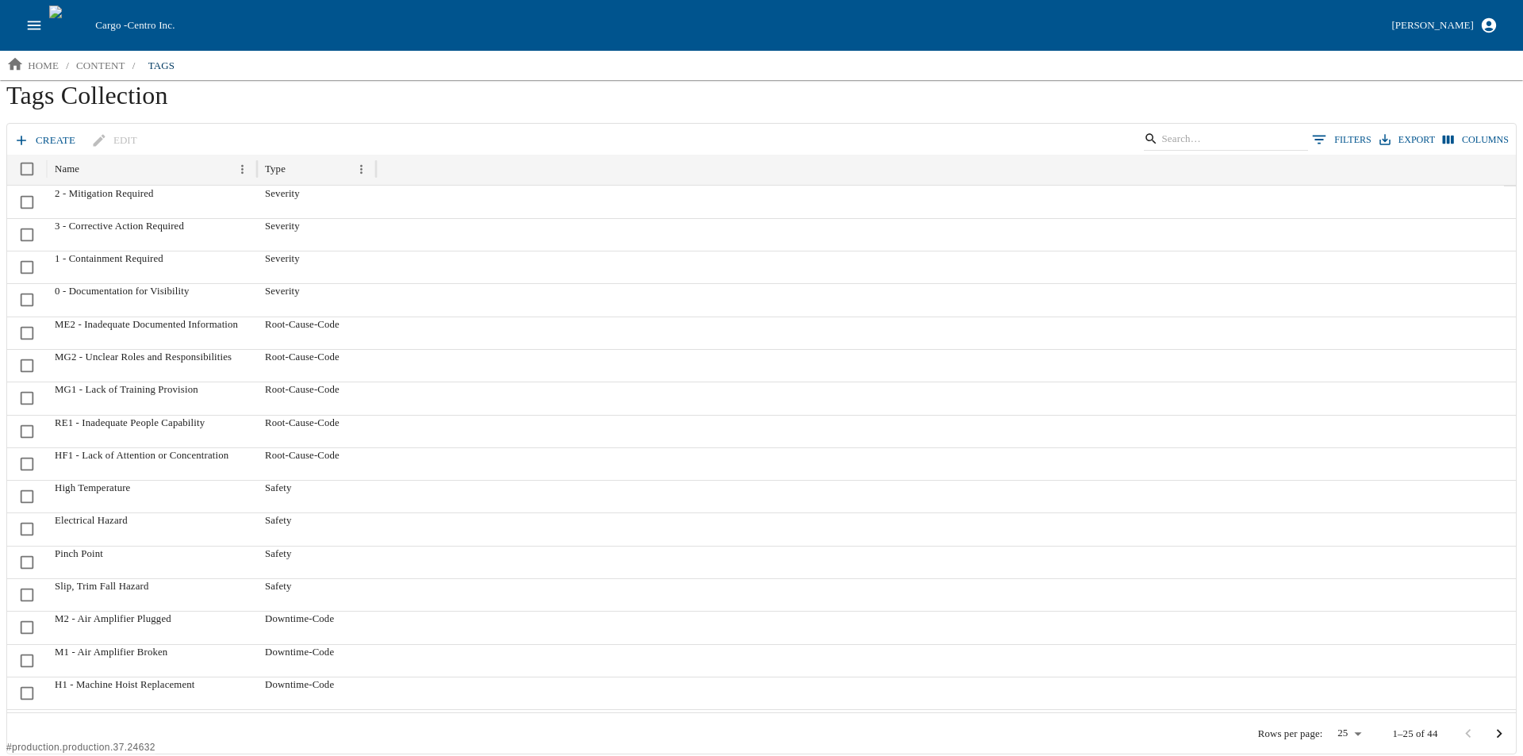
click at [36, 132] on link "create" at bounding box center [45, 141] width 71 height 28
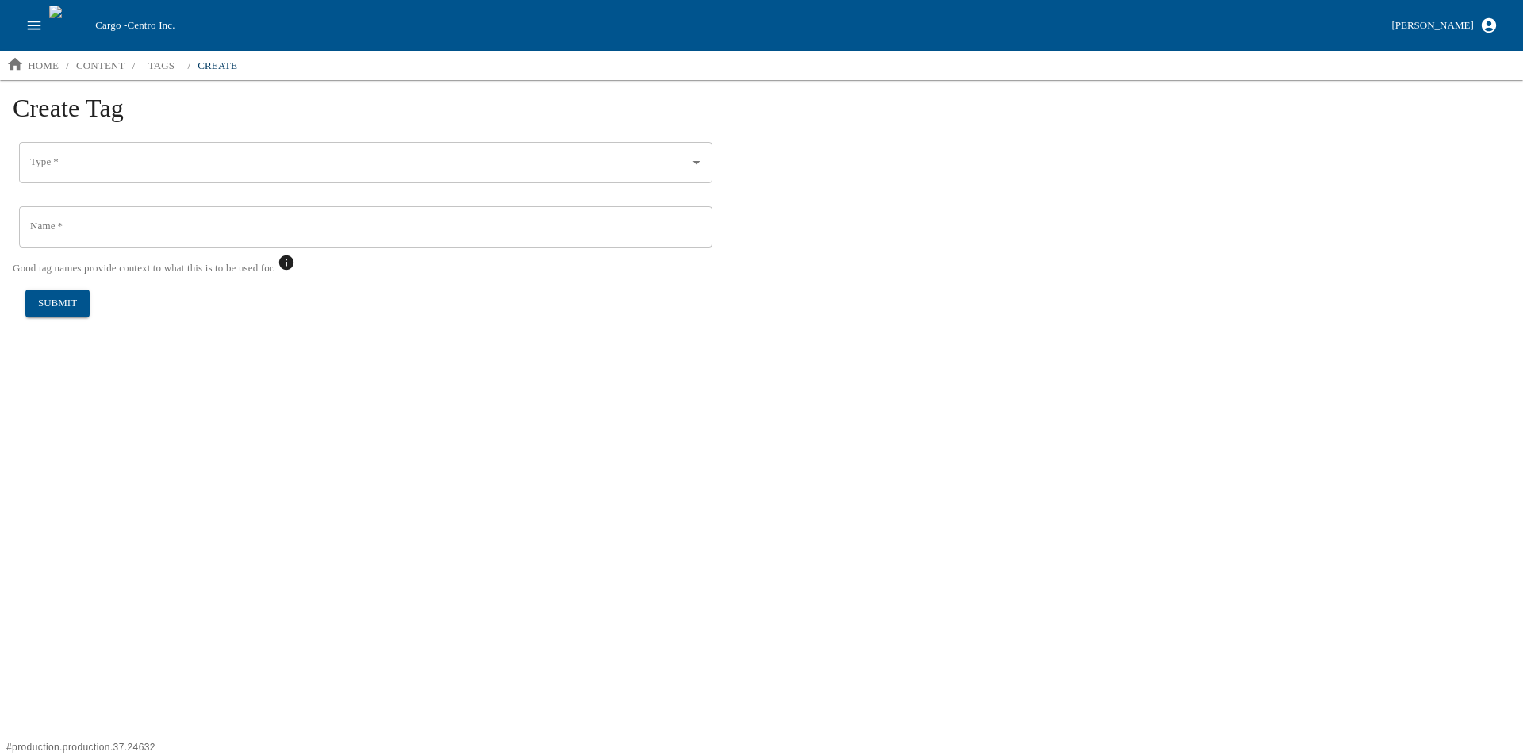
click at [167, 169] on input "Type   *" at bounding box center [353, 162] width 655 height 27
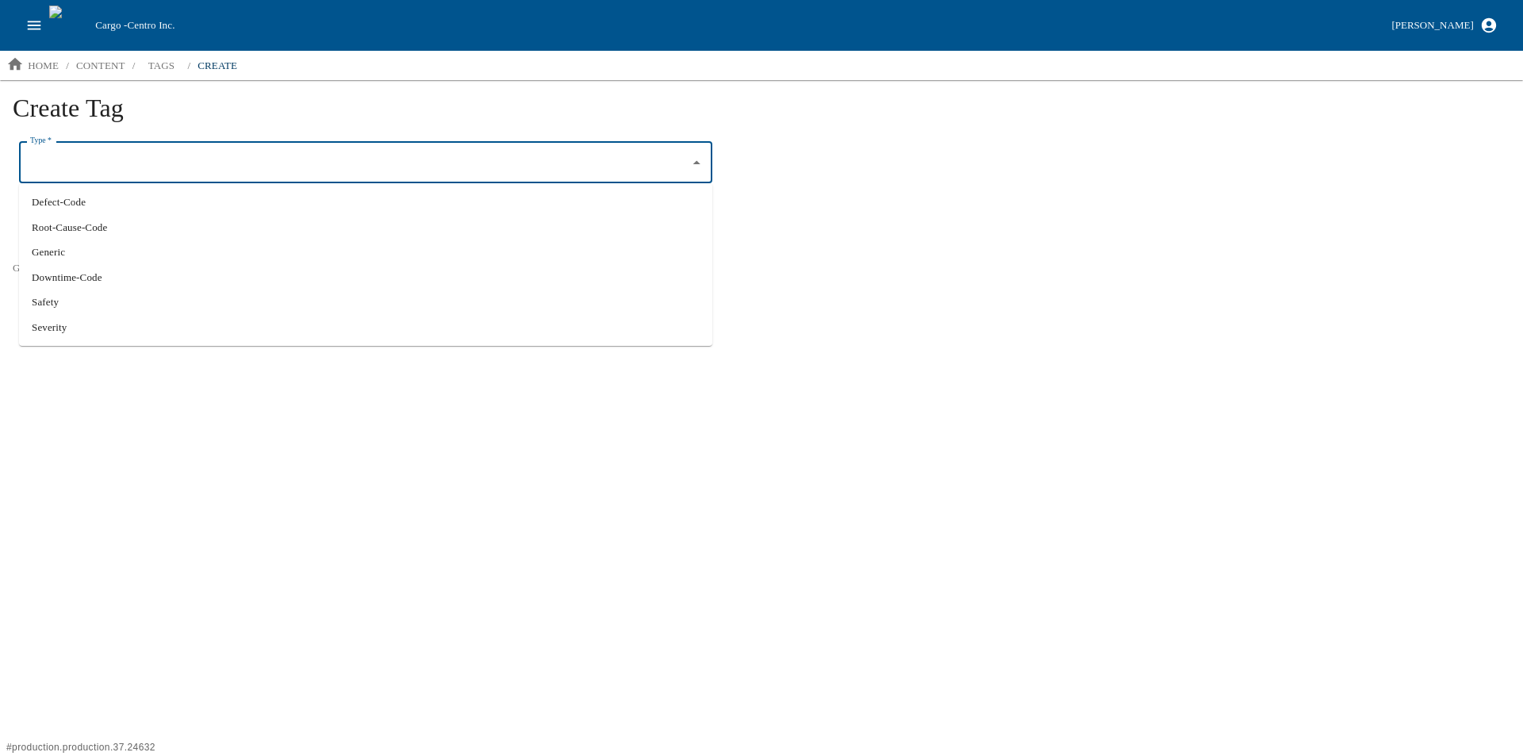
click at [105, 343] on html "Cargo - Centro Inc. Aaron Jacobs home / content / tags / create Create Tag Type…" at bounding box center [761, 171] width 1523 height 343
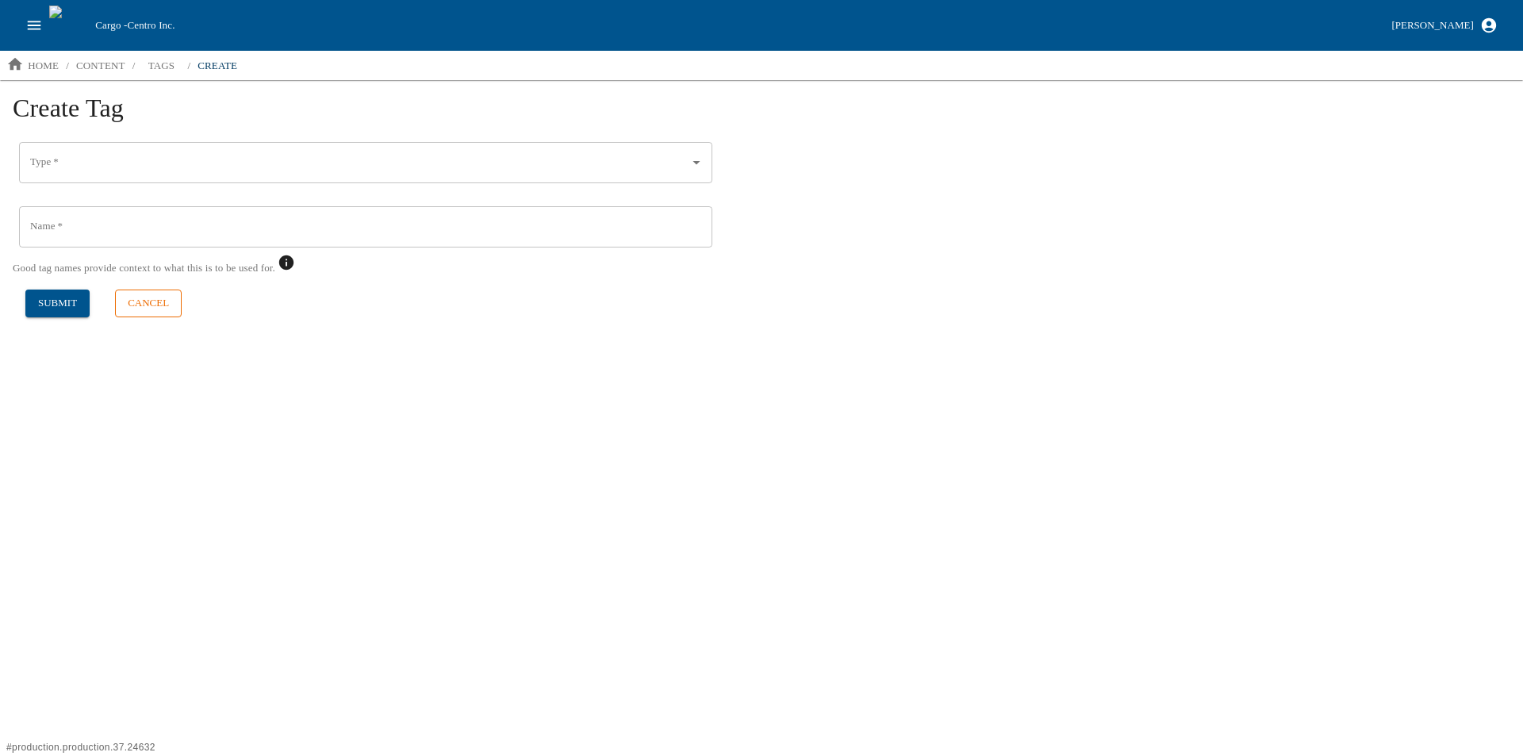
click at [146, 292] on button "cancel" at bounding box center [148, 303] width 67 height 28
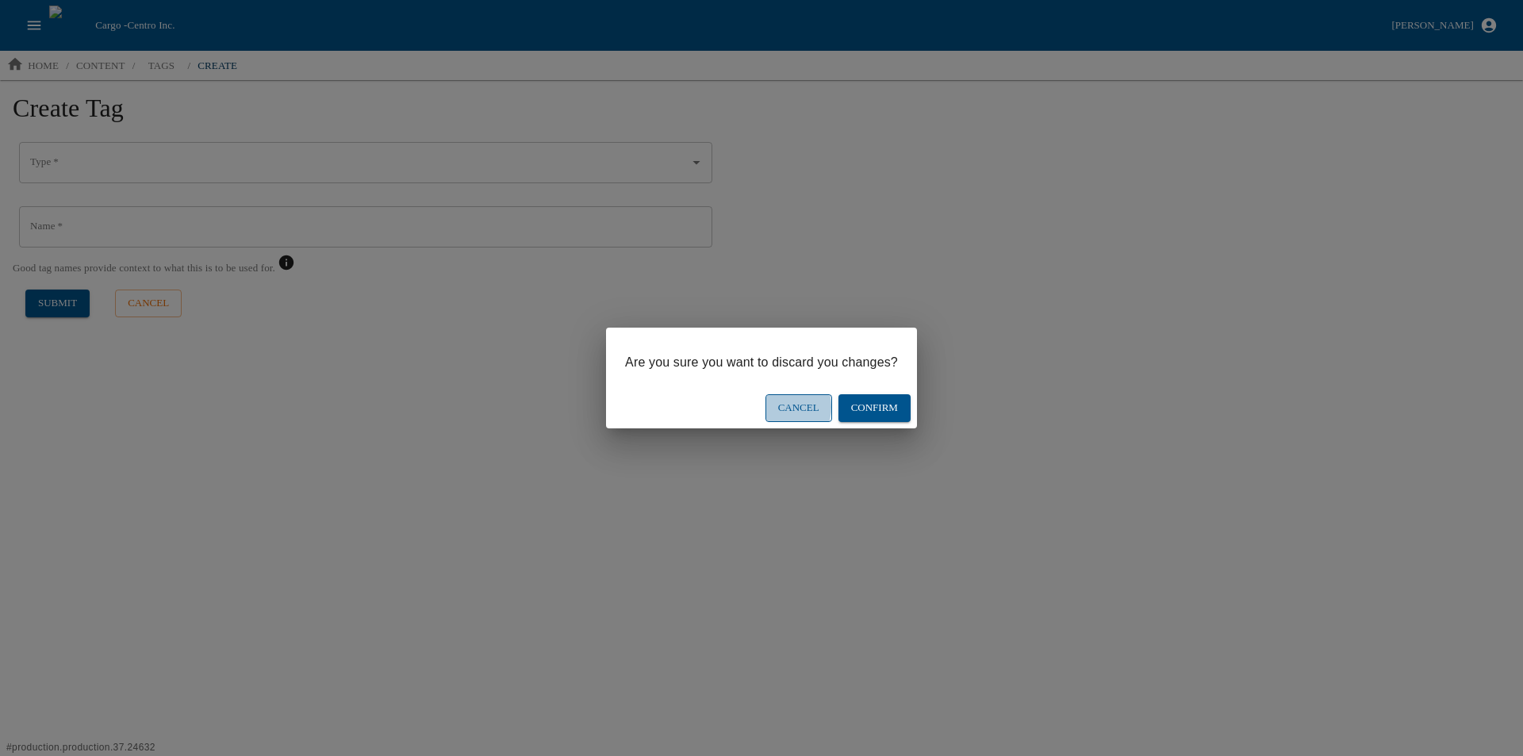
click at [780, 407] on button "Cancel" at bounding box center [798, 408] width 67 height 28
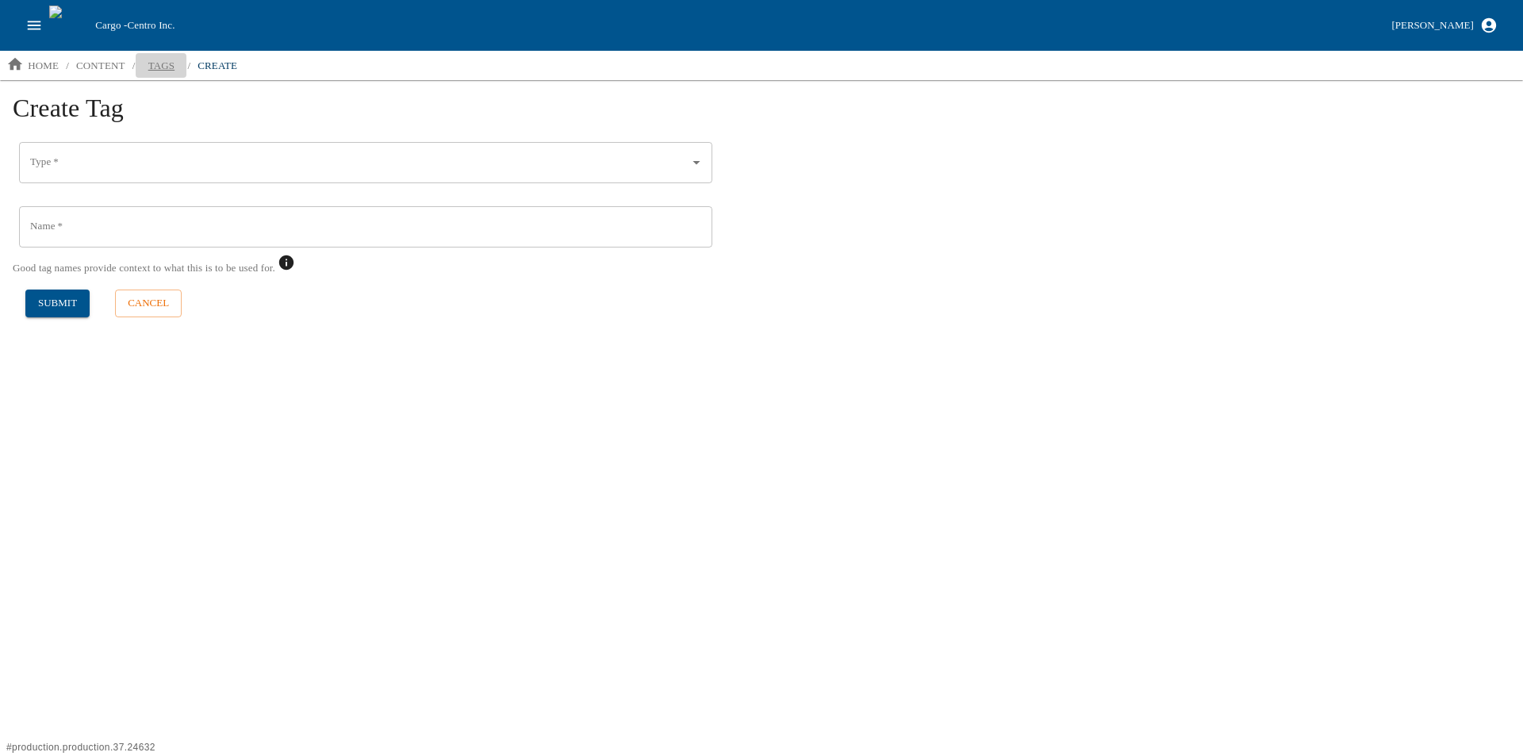
click at [164, 68] on p "tags" at bounding box center [161, 66] width 27 height 16
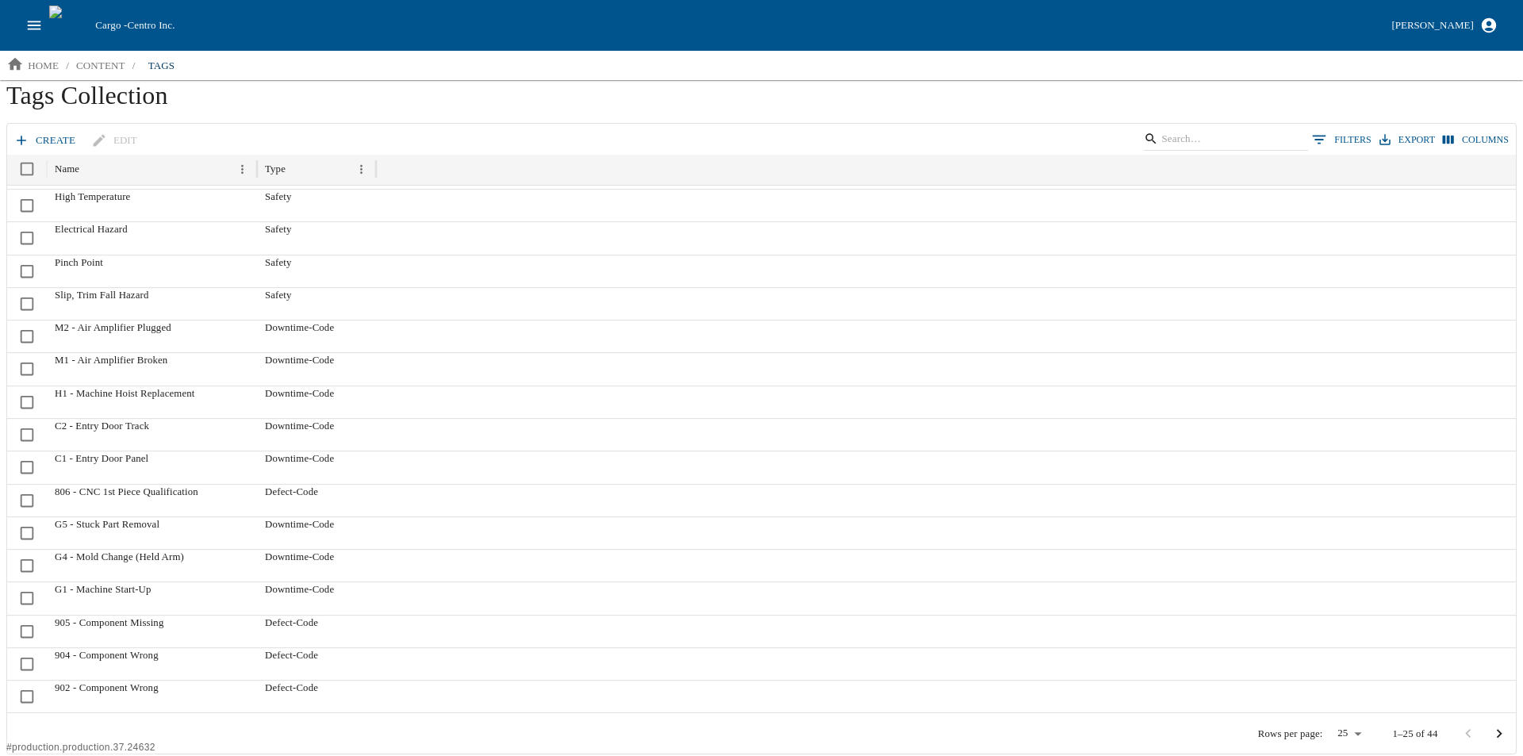
click at [1358, 730] on body "Cargo - Centro Inc. Aaron Jacobs home / content / tags Tags Collection create e…" at bounding box center [761, 377] width 1523 height 754
click at [1343, 675] on li "50" at bounding box center [1340, 674] width 41 height 25
type input "**"
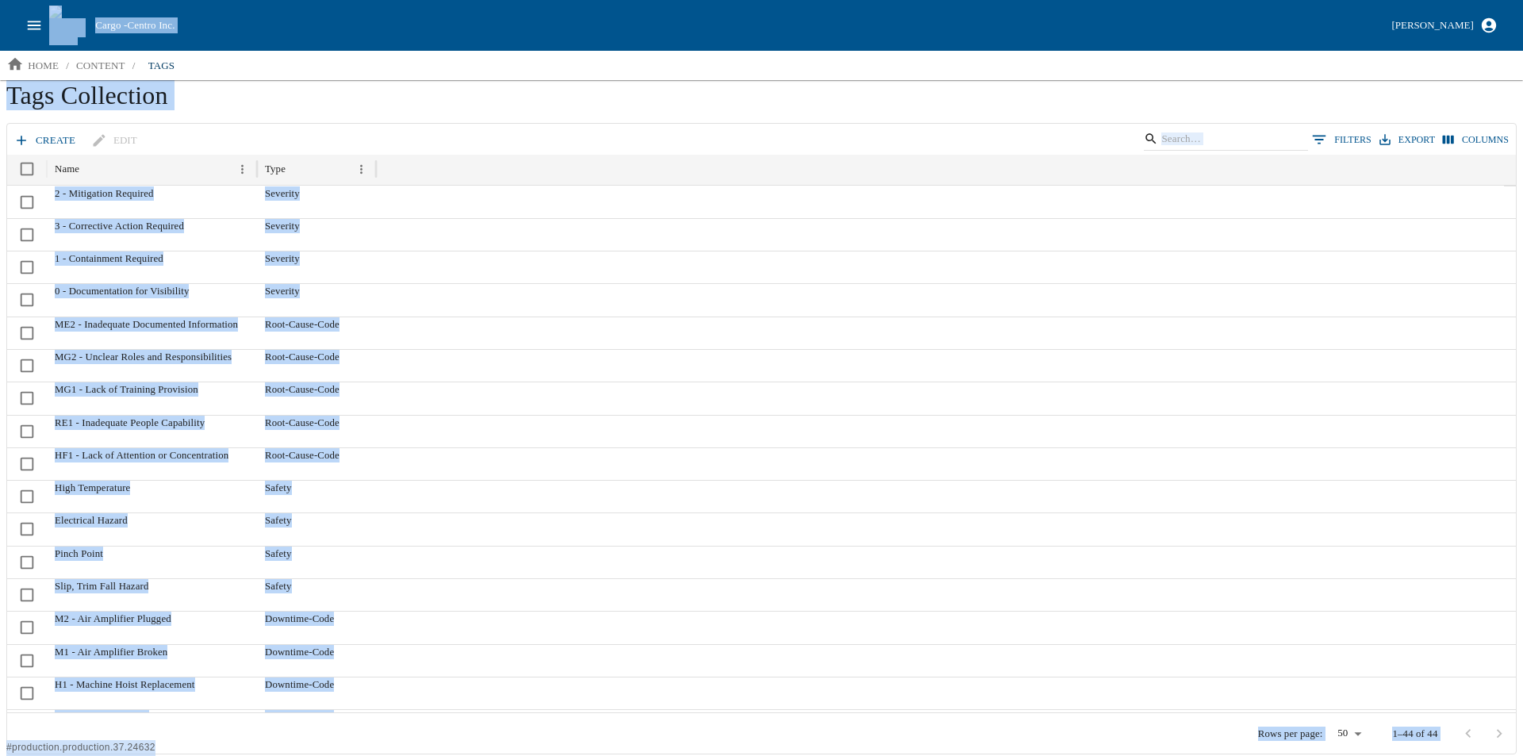
click at [502, 454] on div at bounding box center [940, 463] width 1128 height 33
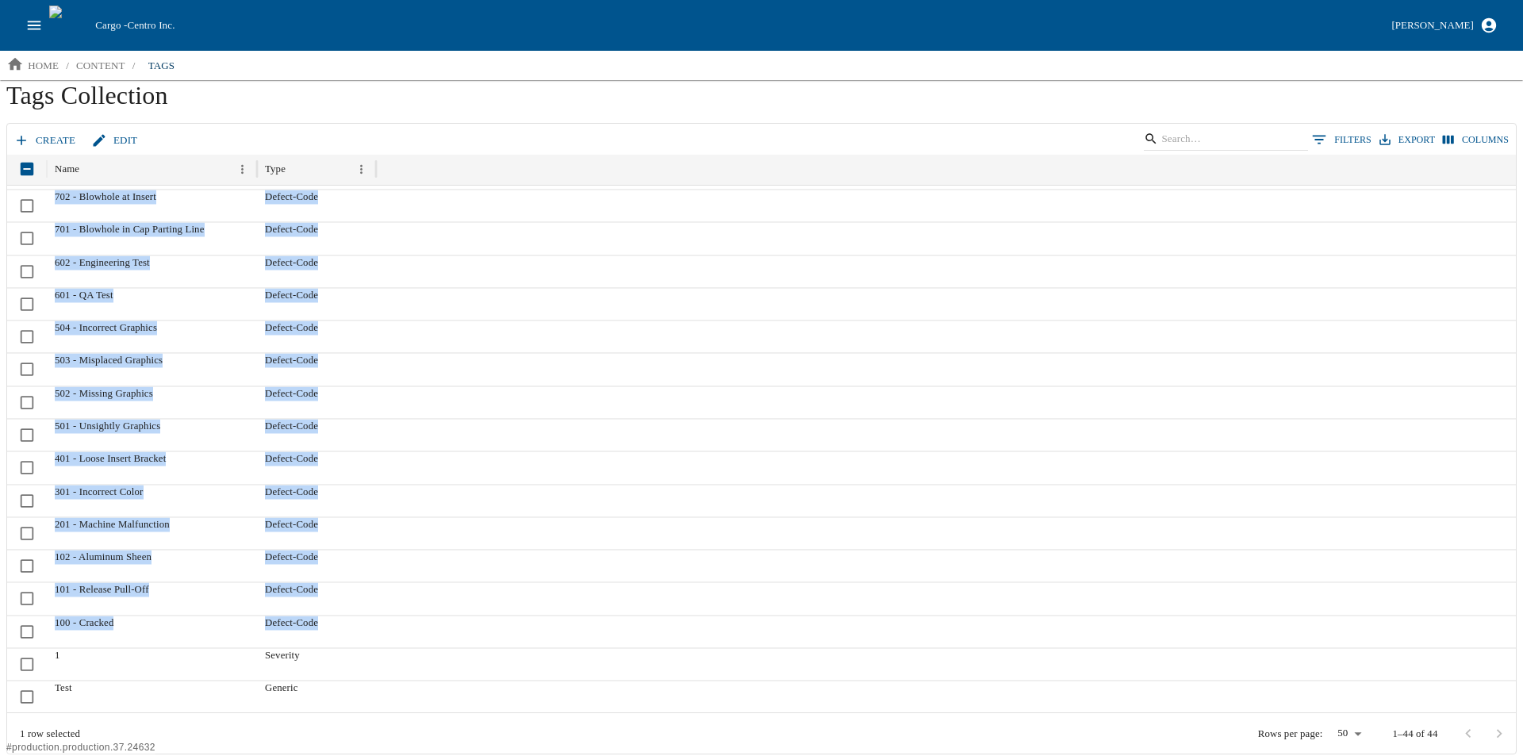
drag, startPoint x: 55, startPoint y: 193, endPoint x: 334, endPoint y: 632, distance: 520.5
copy div "703 - Blowhole on PL Defect-Code 702 - Blowhole at Insert Defect-Code 701 - Blo…"
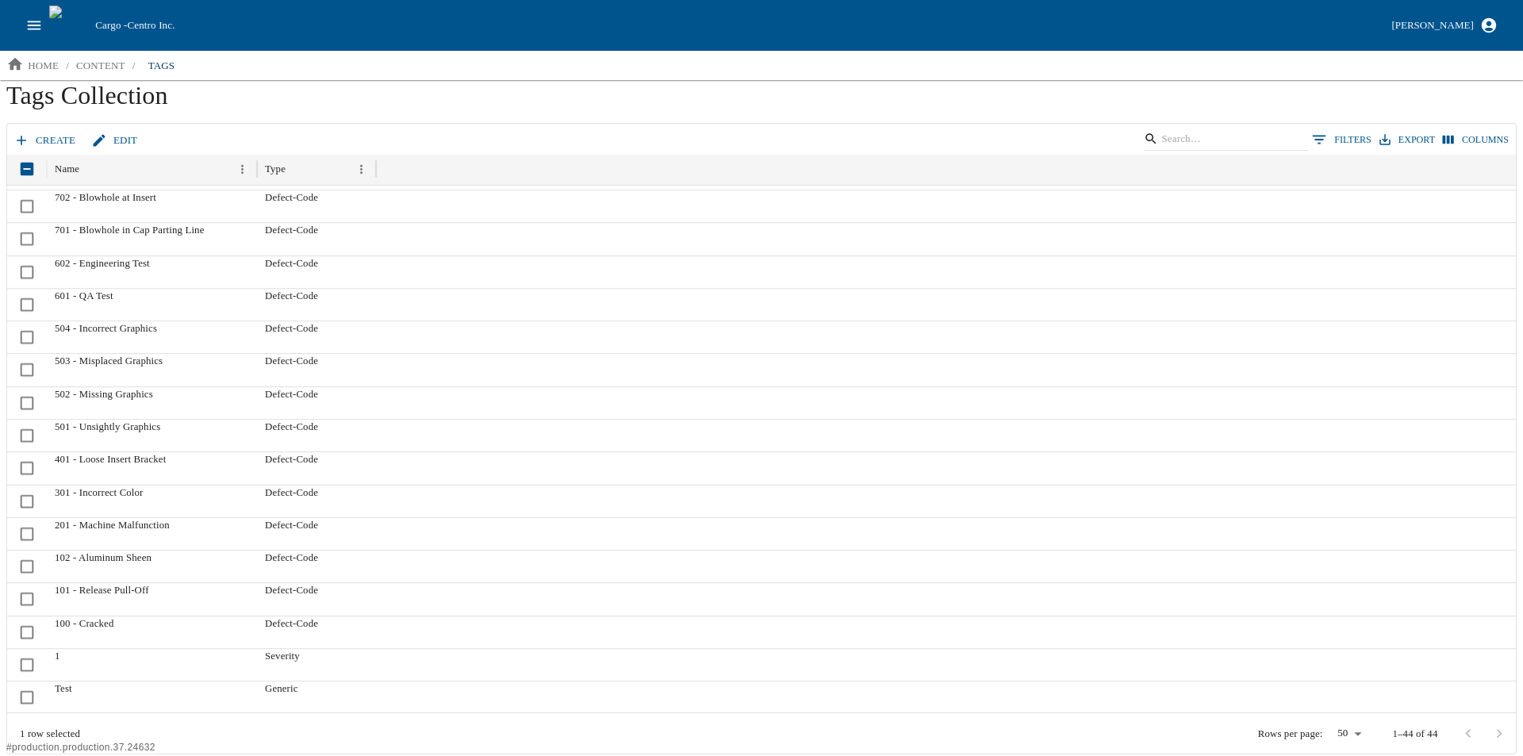
click at [301, 98] on h1 "Tags Collection" at bounding box center [761, 101] width 1510 height 43
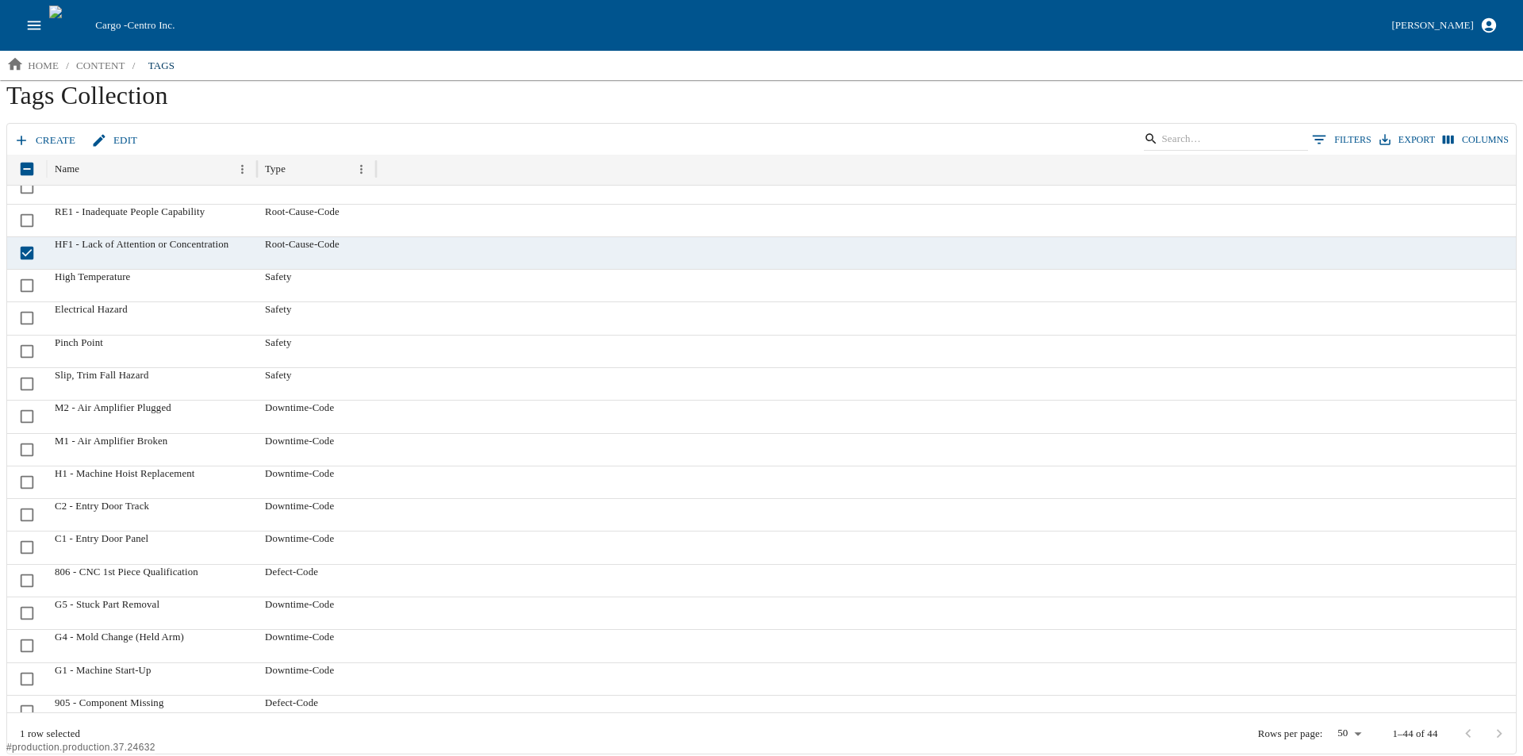
scroll to position [188, 0]
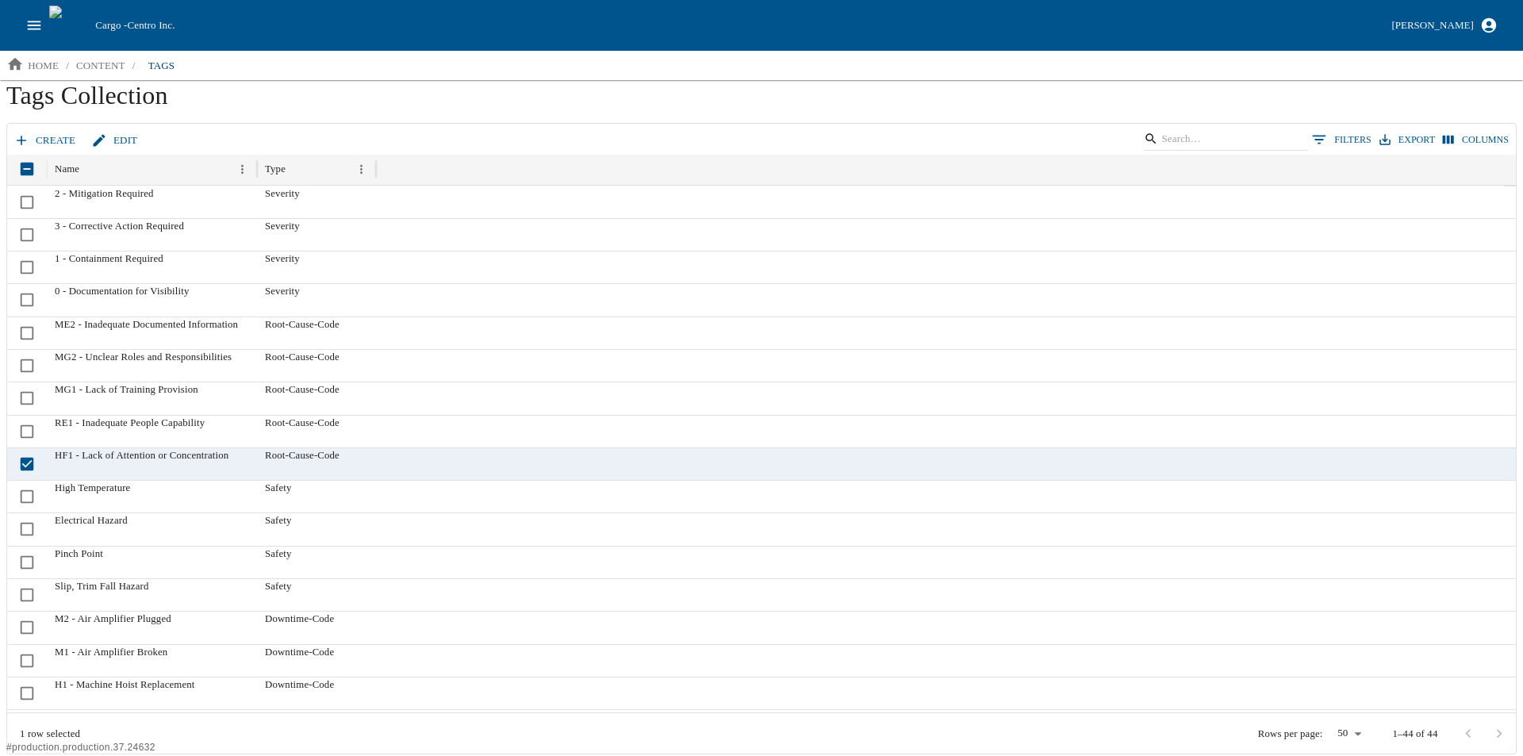
click at [33, 29] on icon "open drawer" at bounding box center [34, 25] width 13 height 9
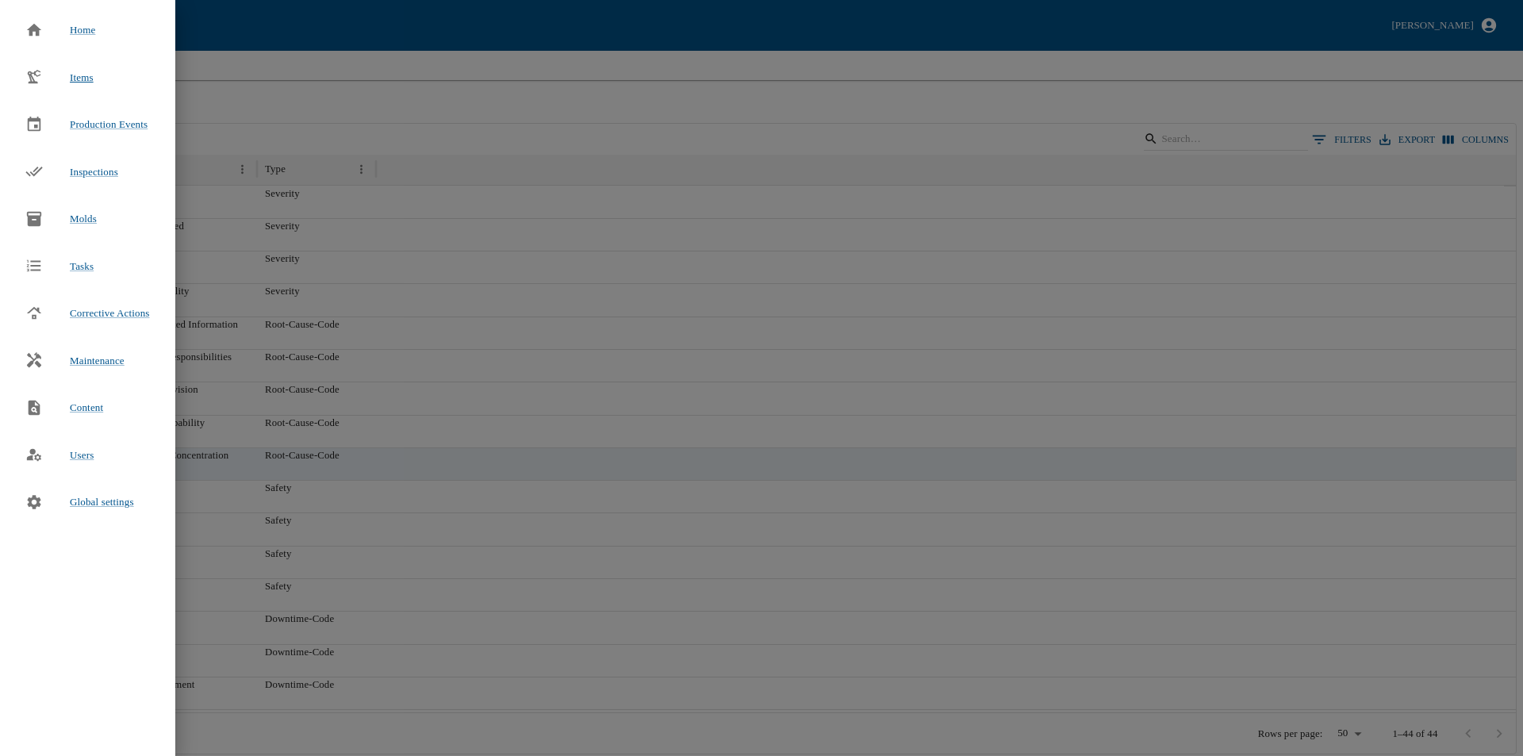
click at [71, 80] on span "Items" at bounding box center [82, 77] width 24 height 12
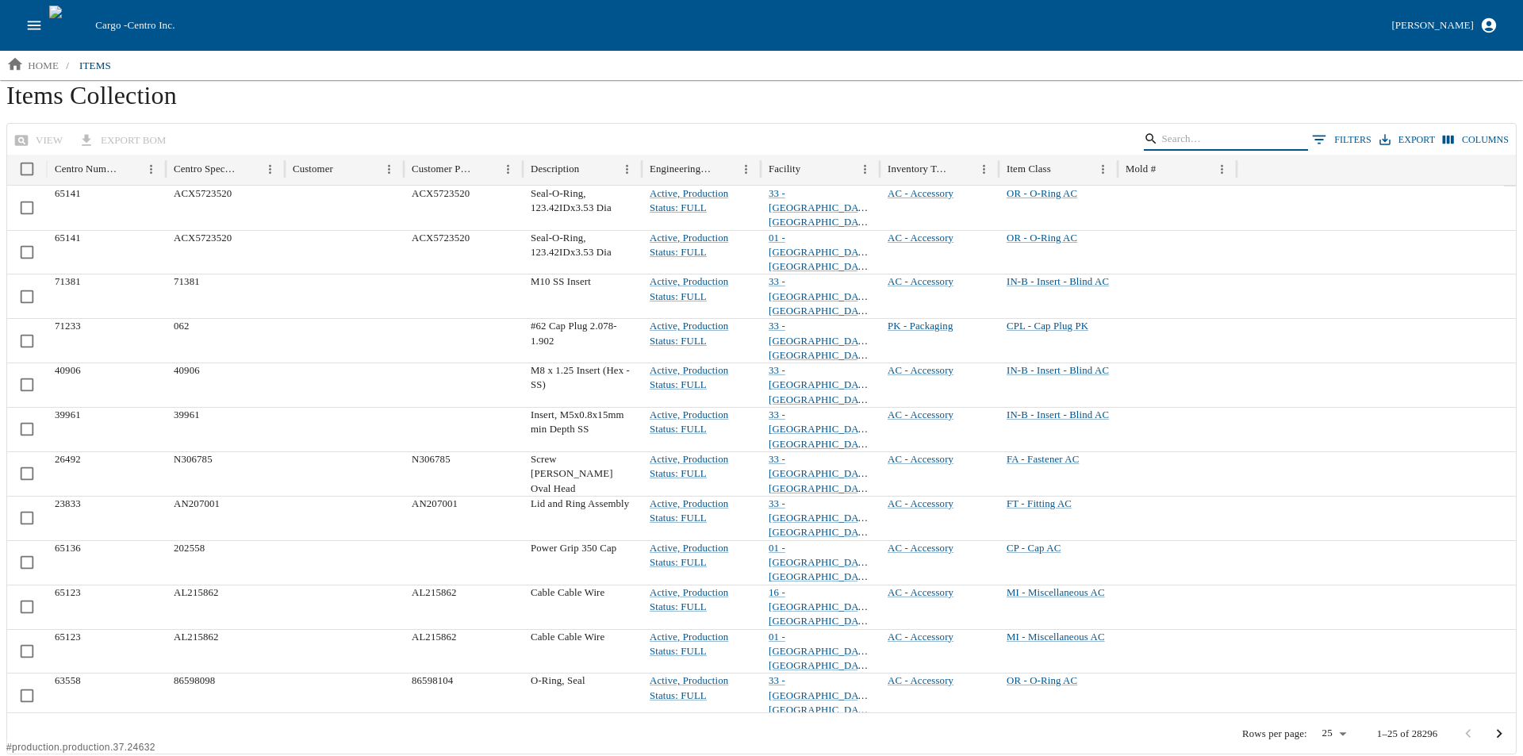
click at [1210, 139] on input "Search" at bounding box center [1223, 139] width 124 height 22
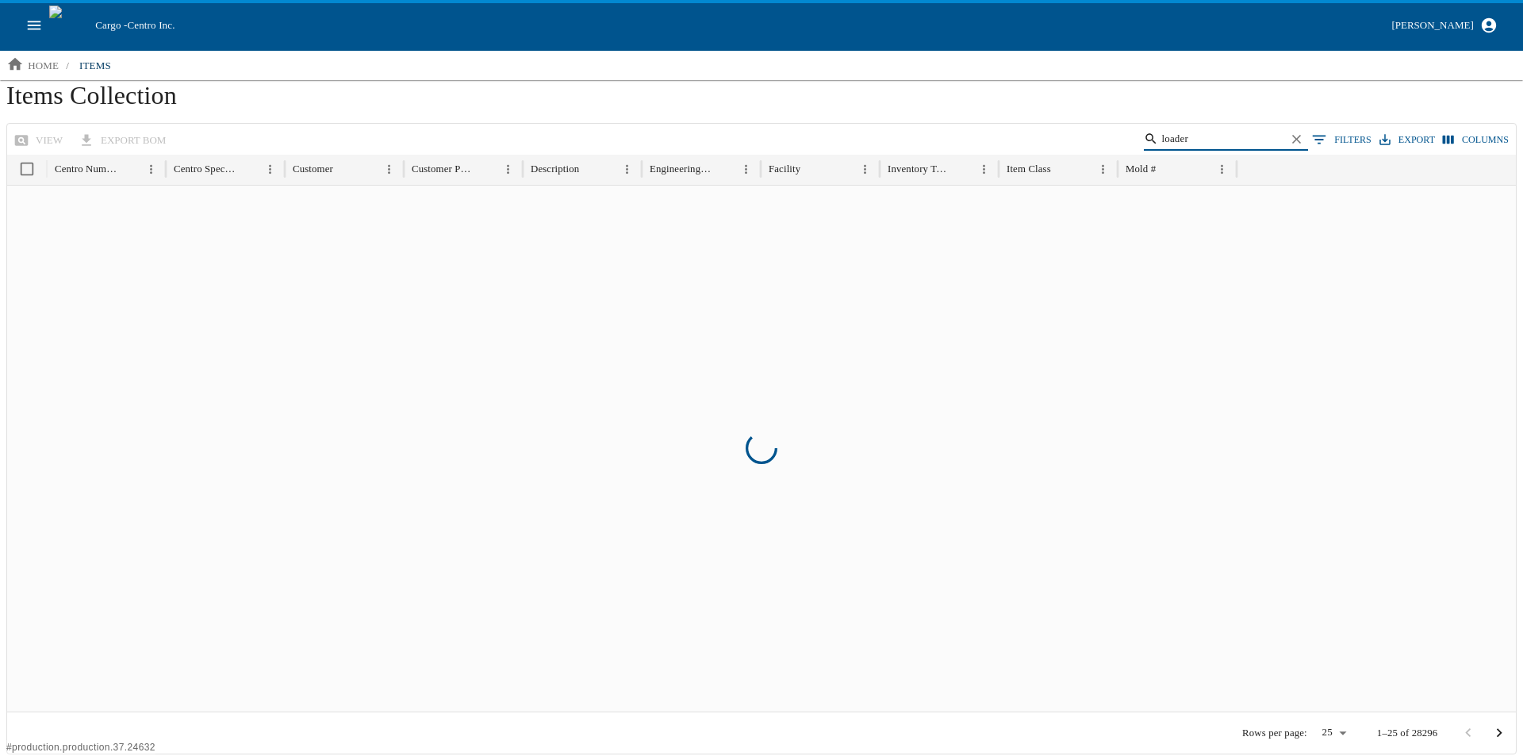
type input "loader"
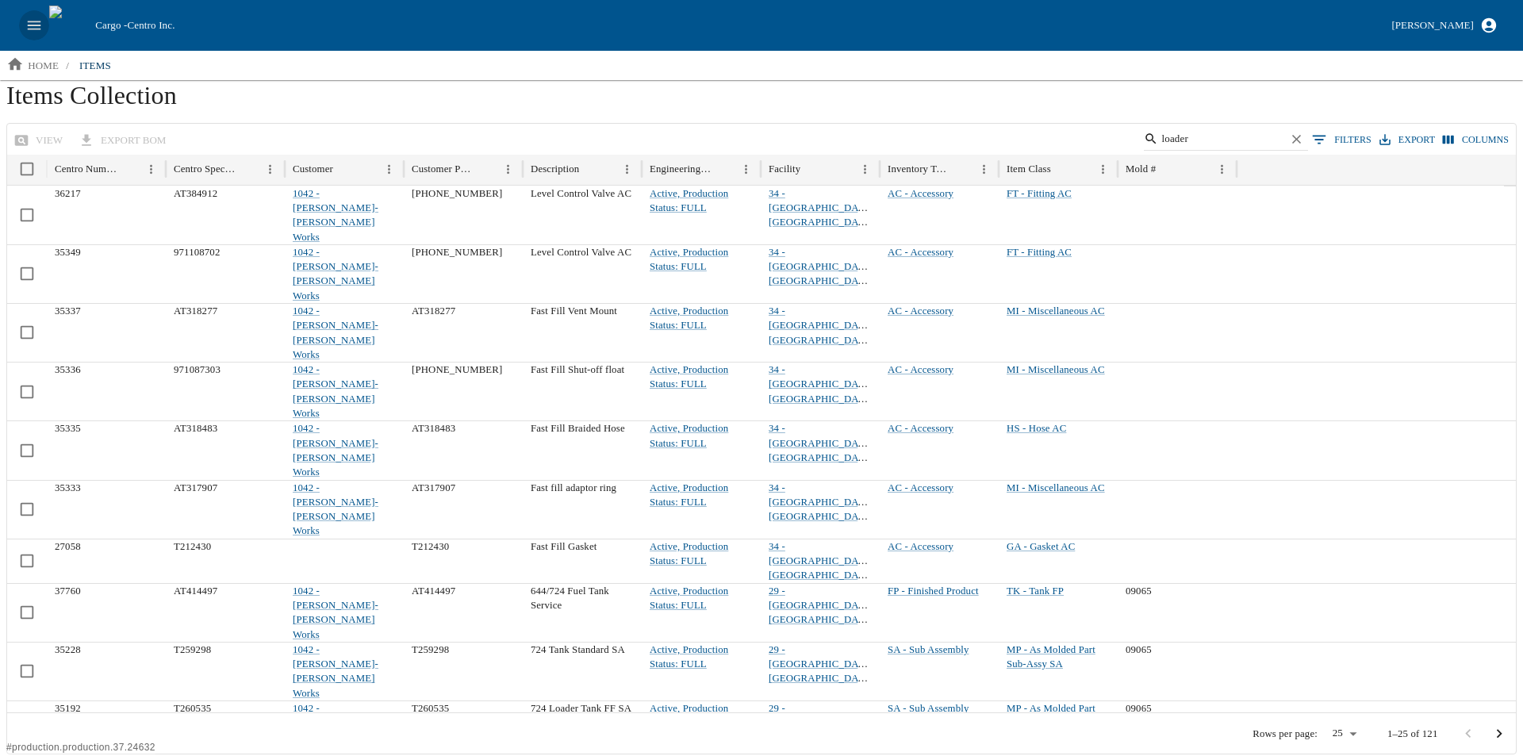
click at [33, 25] on icon "open drawer" at bounding box center [34, 25] width 13 height 9
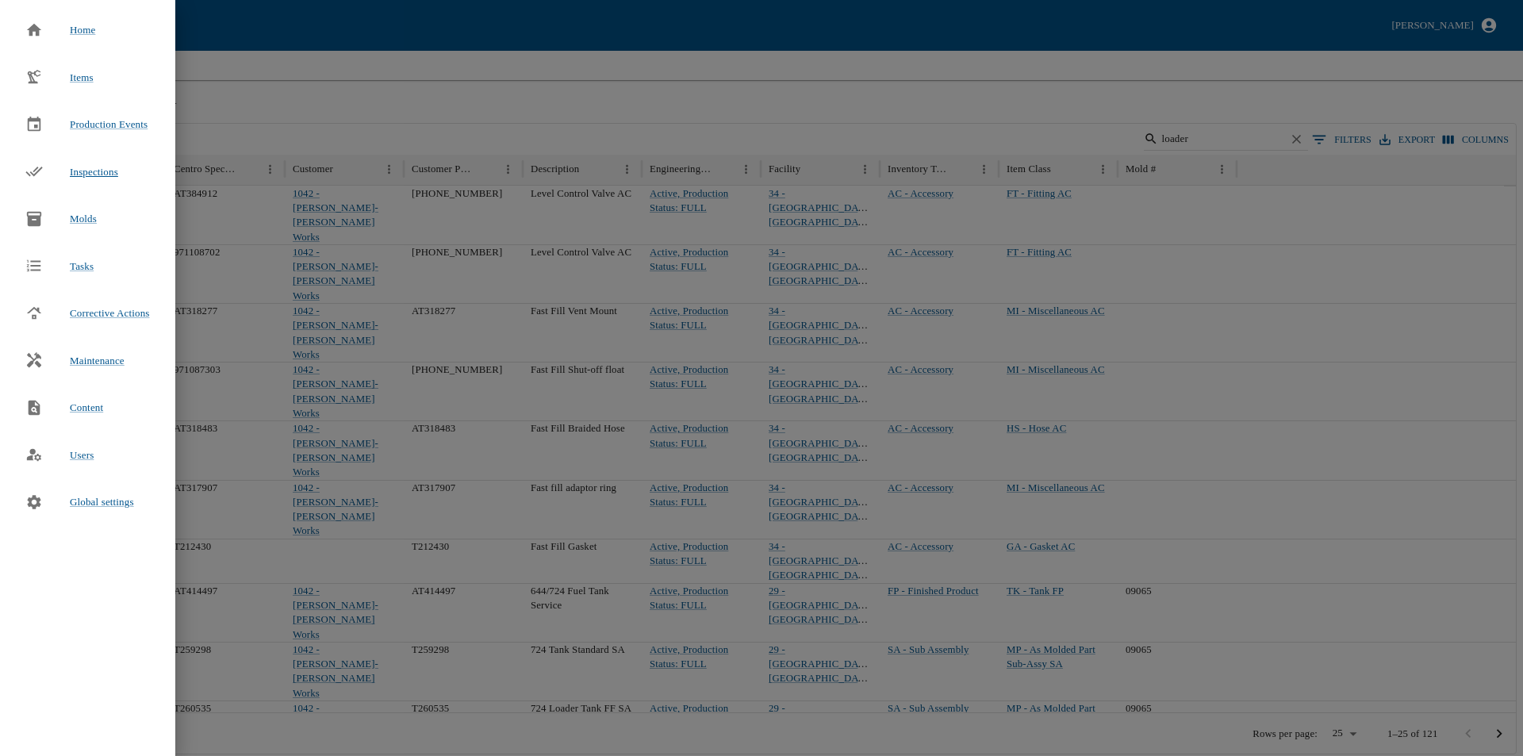
click at [92, 171] on span "Inspections" at bounding box center [94, 172] width 48 height 12
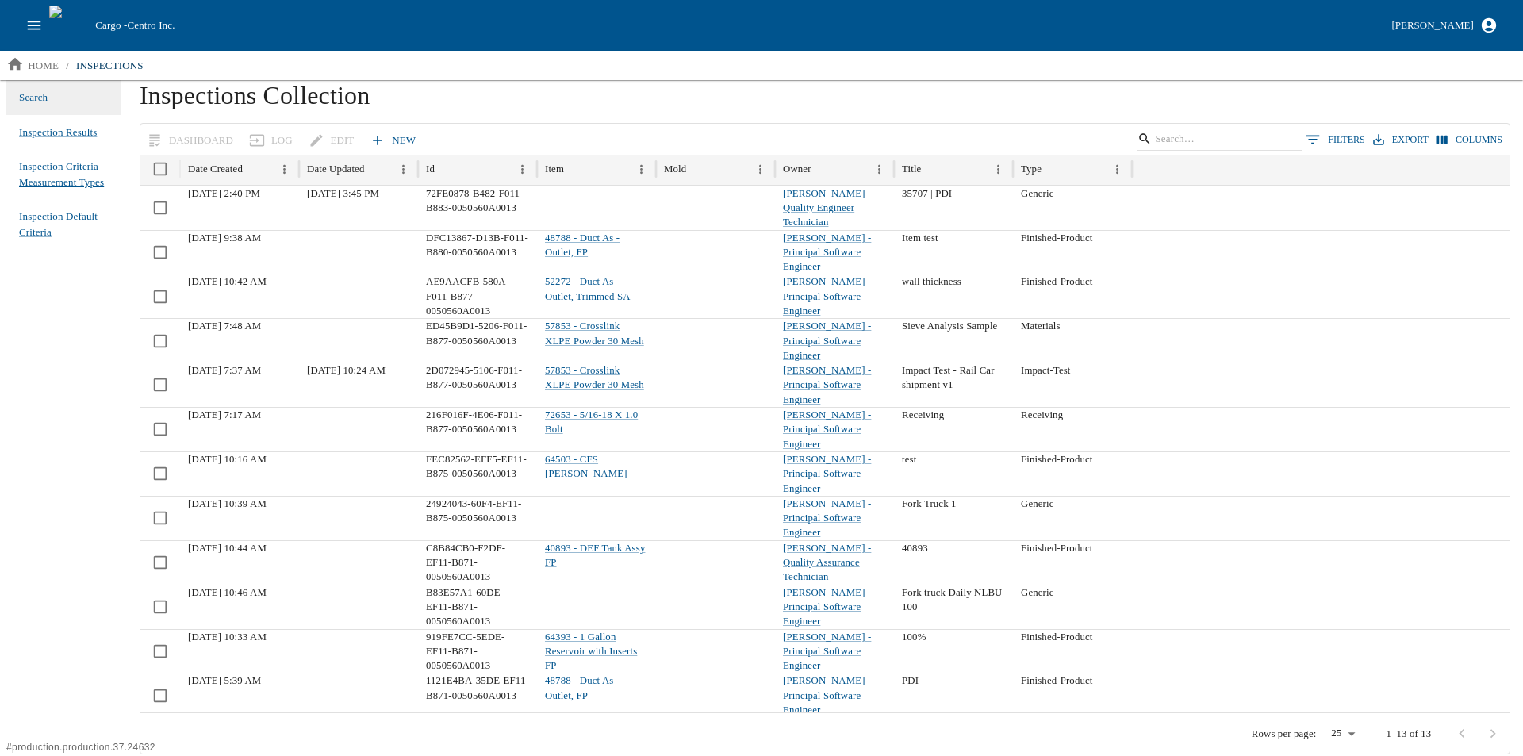
click at [48, 177] on span "Inspection Criteria Measurement Types" at bounding box center [63, 174] width 89 height 31
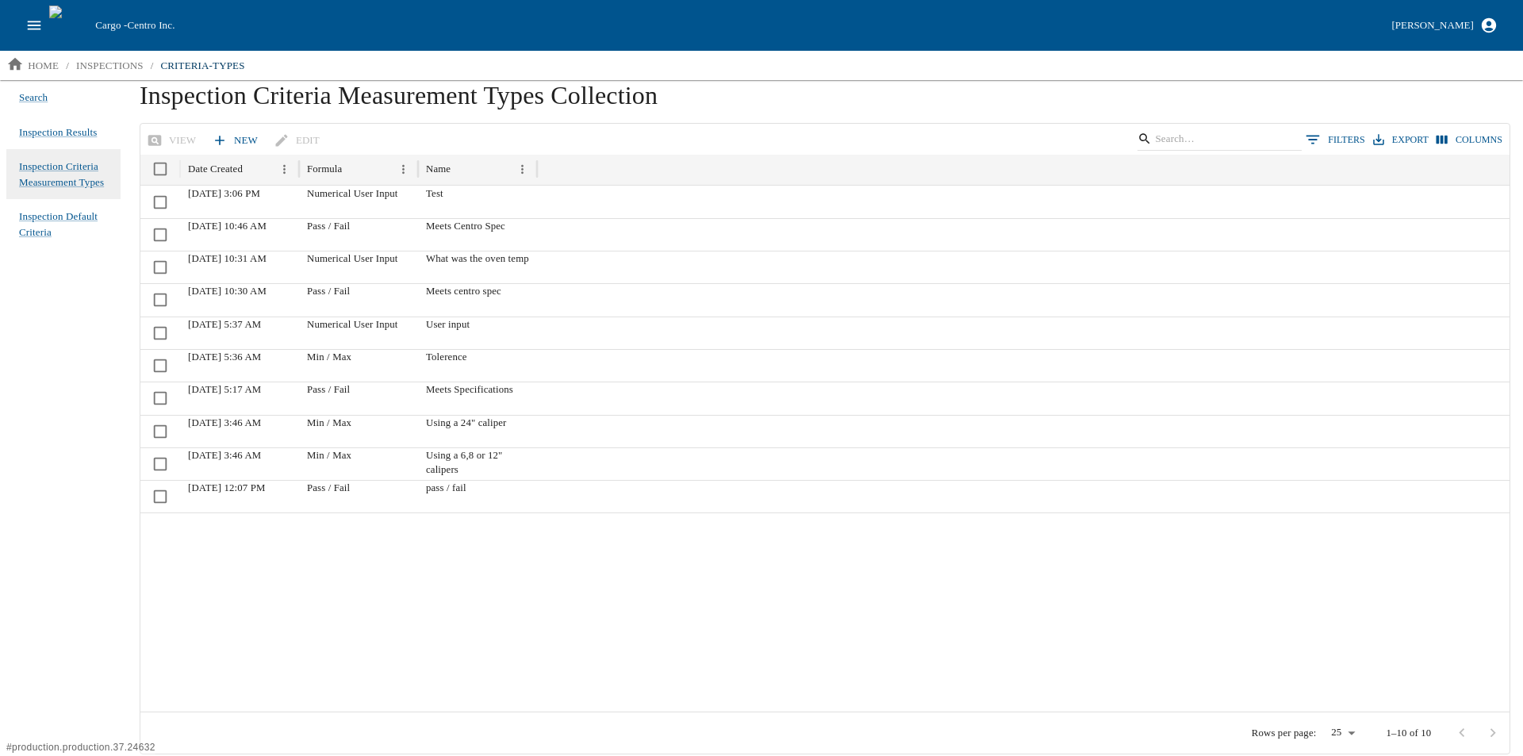
click at [1465, 133] on button "Columns" at bounding box center [1469, 139] width 74 height 23
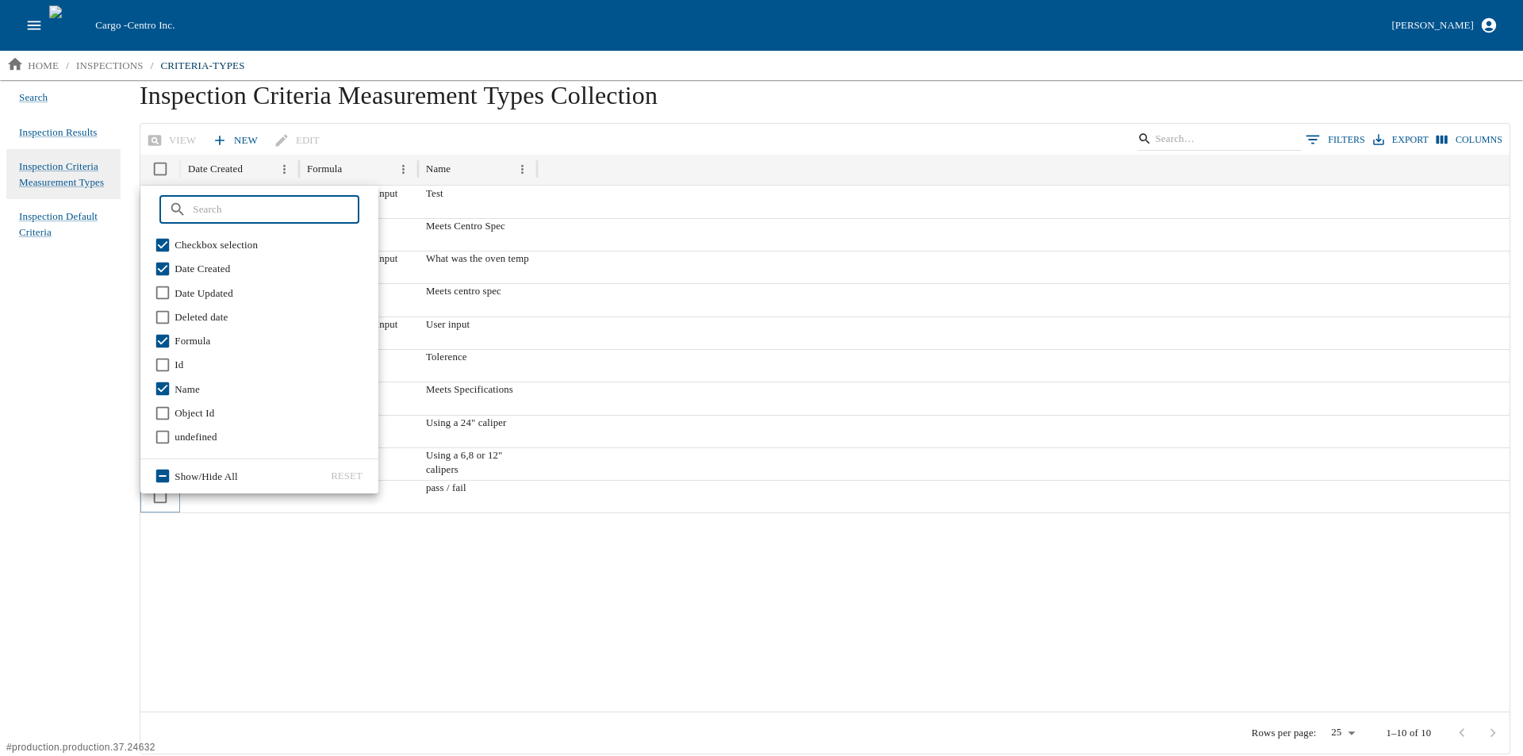
click at [179, 507] on div "01/21/2025 12:07 PM Pass / Fail pass / fail" at bounding box center [824, 496] width 1369 height 33
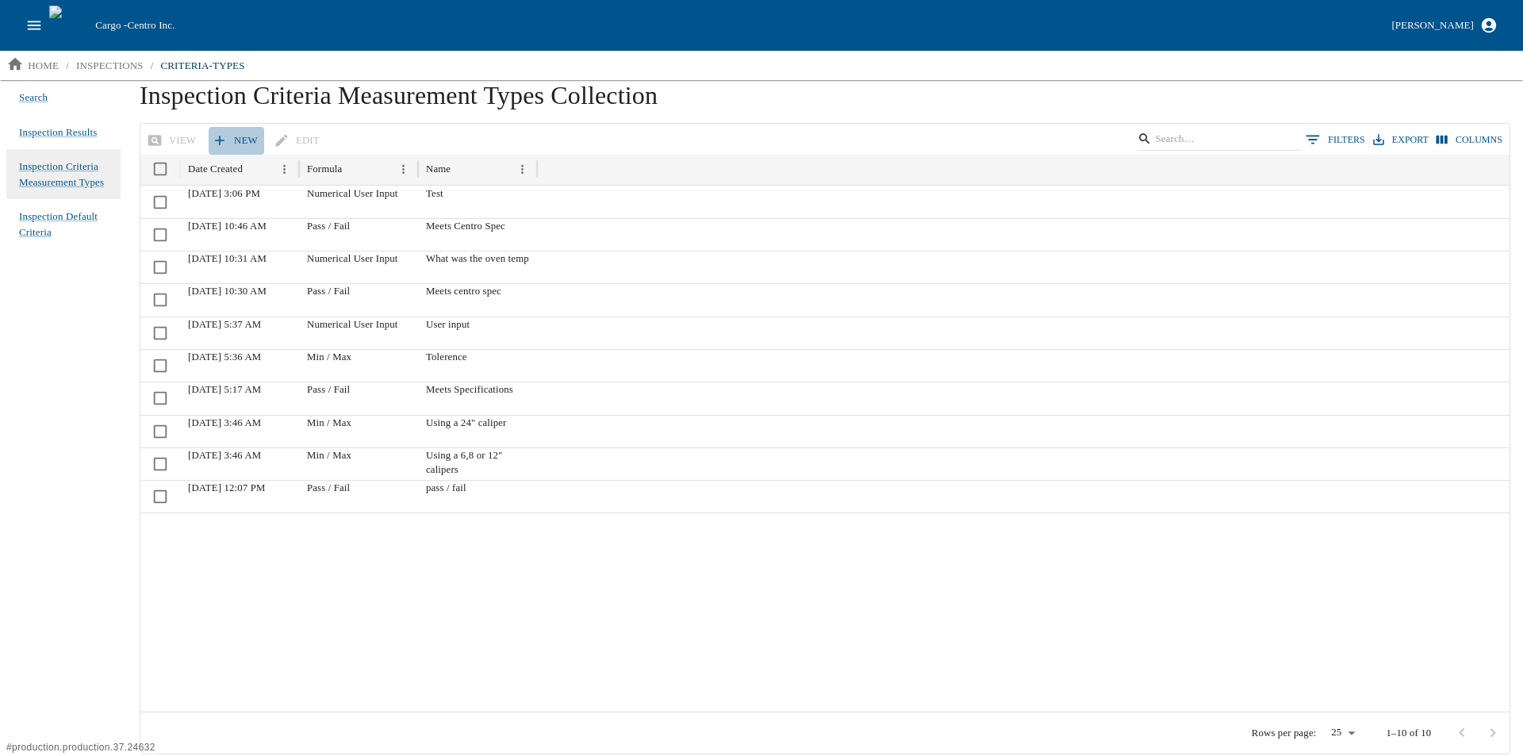
click at [233, 138] on link "New" at bounding box center [237, 141] width 56 height 28
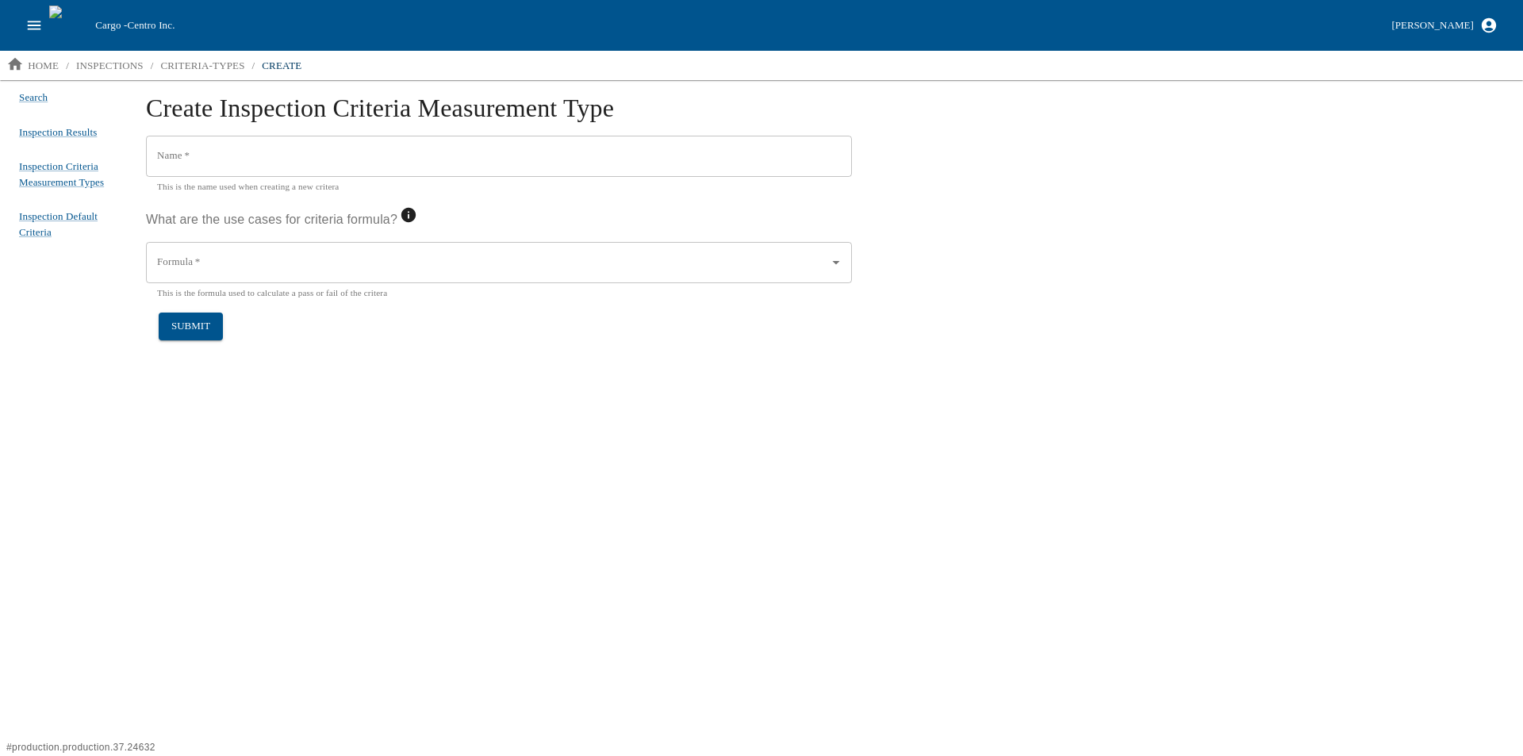
click at [216, 260] on input "Formula   *" at bounding box center [487, 262] width 668 height 27
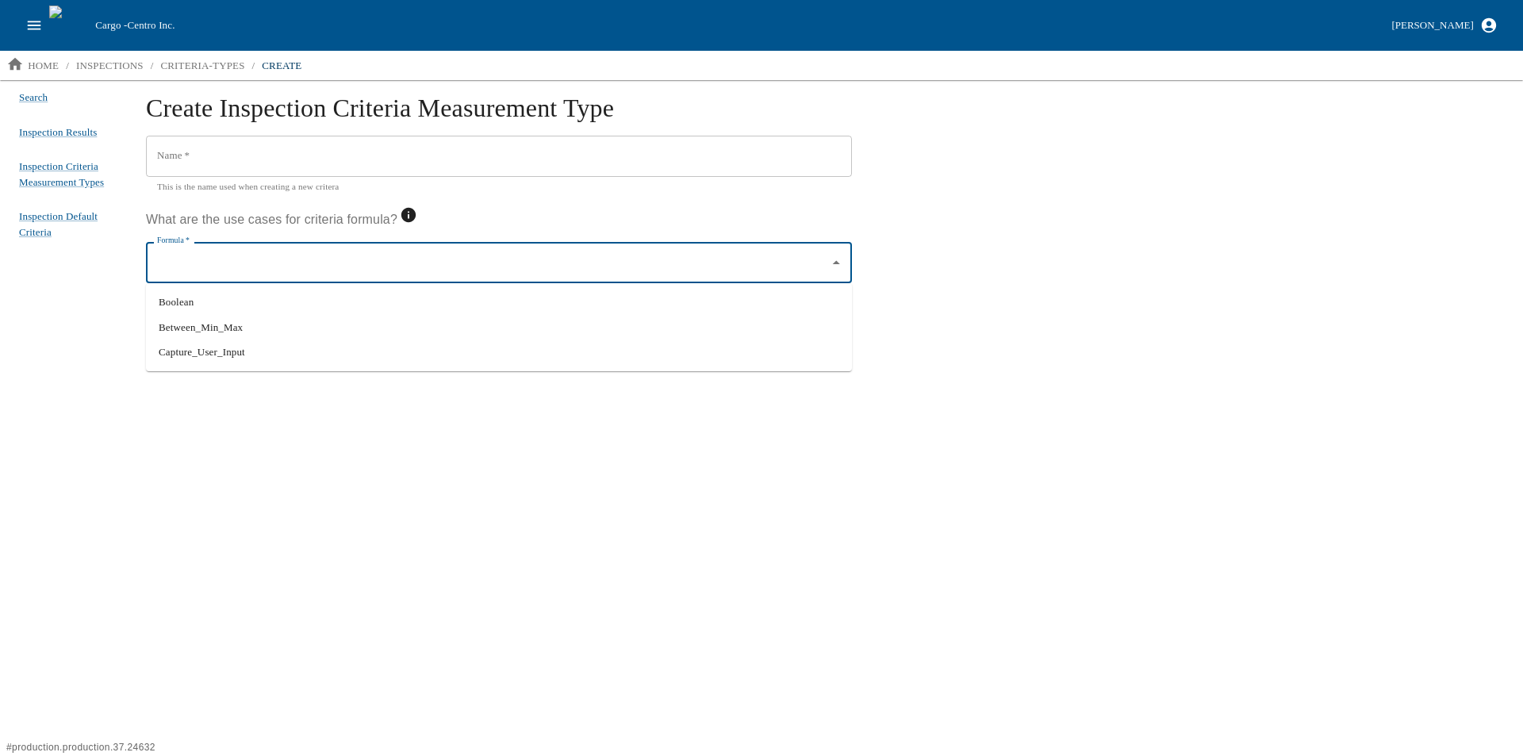
click at [259, 517] on div "Create Inspection Criteria Measurement Type Name   * Name   * This is the name …" at bounding box center [825, 417] width 1396 height 674
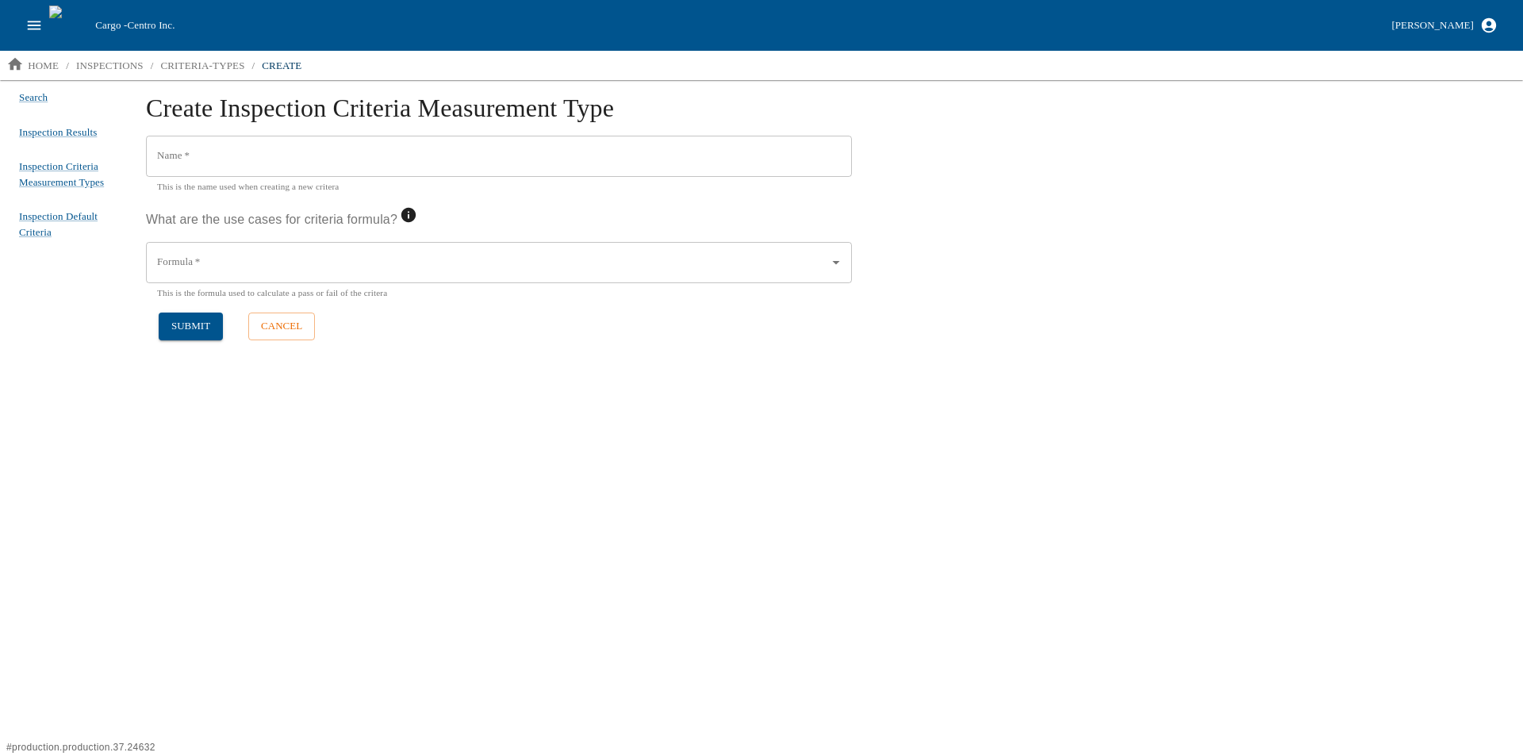
click at [230, 159] on input "Name   *" at bounding box center [499, 156] width 706 height 41
click at [411, 218] on icon at bounding box center [408, 215] width 15 height 15
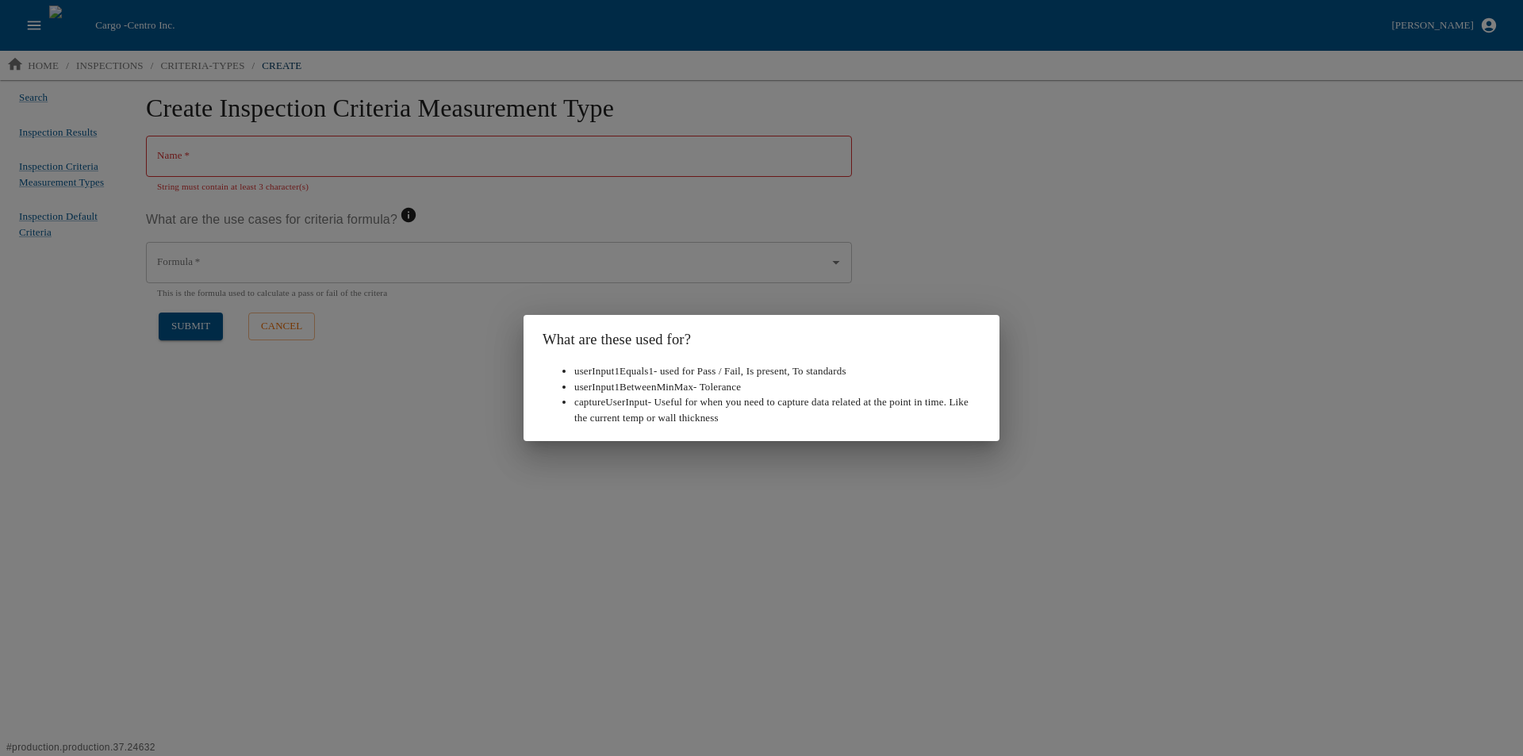
click at [399, 495] on div "What are these used for? userInput1Equals1 - used for Pass / Fail, Is present, …" at bounding box center [761, 378] width 1523 height 756
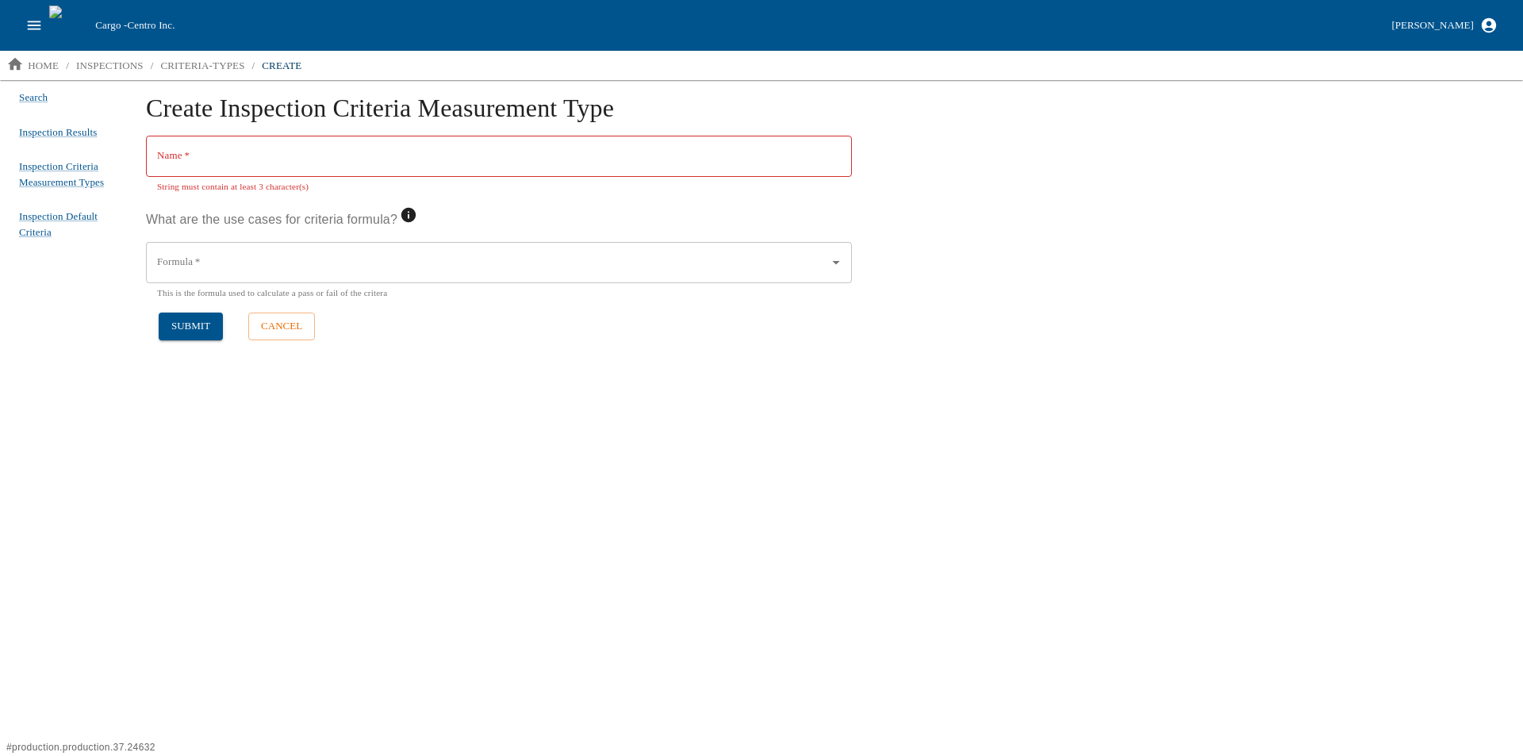
click at [247, 272] on input "Formula   *" at bounding box center [487, 262] width 668 height 27
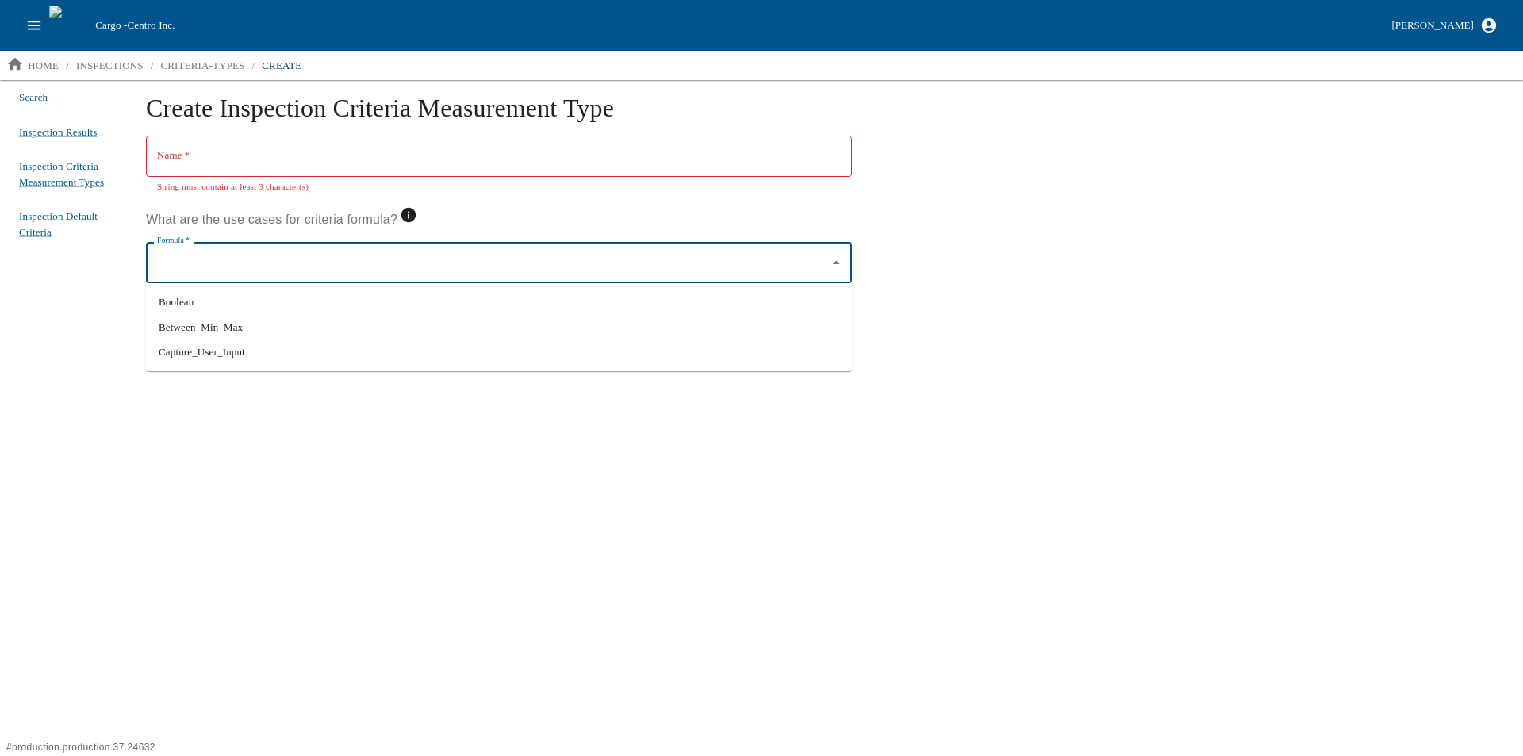
click at [275, 478] on div "Create Inspection Criteria Measurement Type Name   * Name   * String must conta…" at bounding box center [825, 417] width 1396 height 674
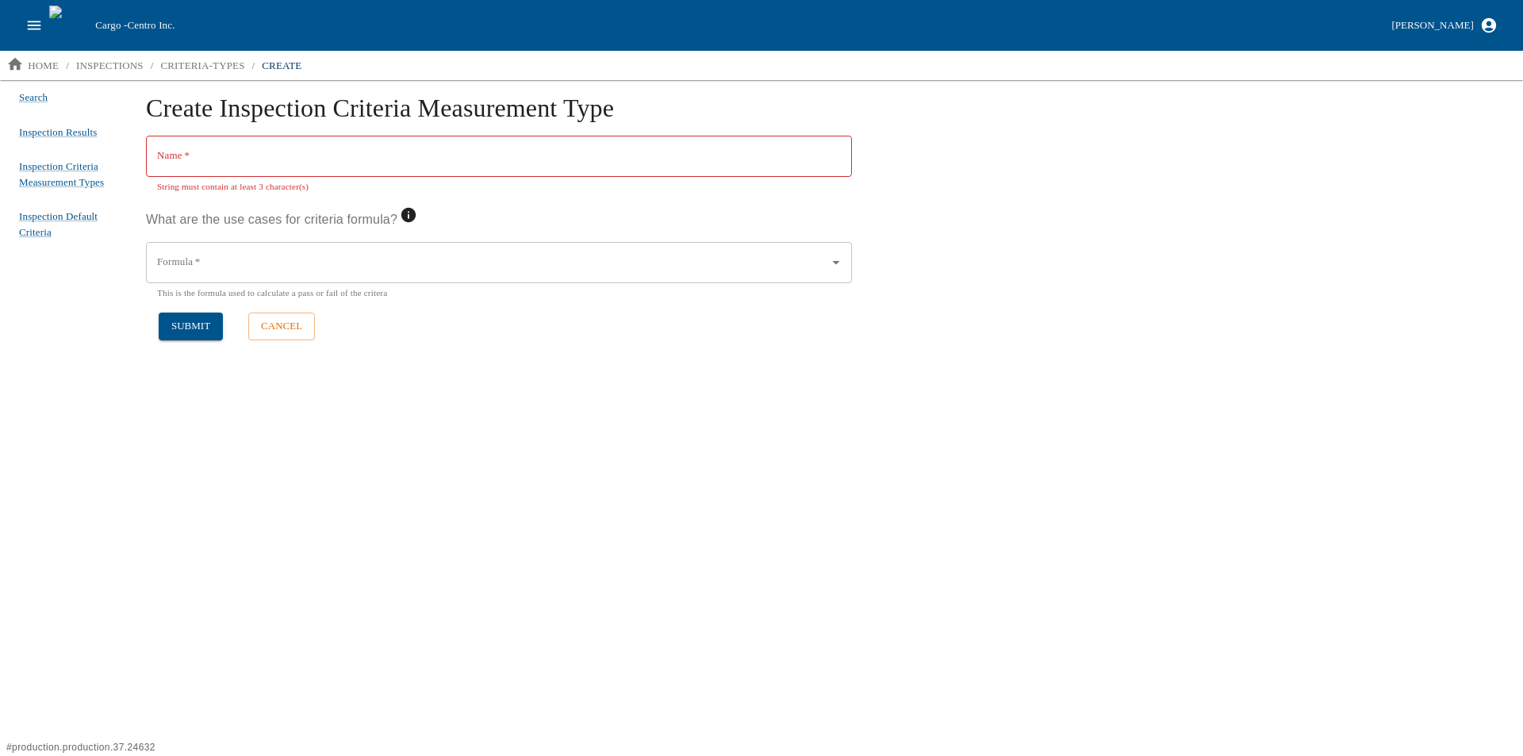
click at [202, 163] on input "Name   *" at bounding box center [499, 156] width 706 height 41
type input "V"
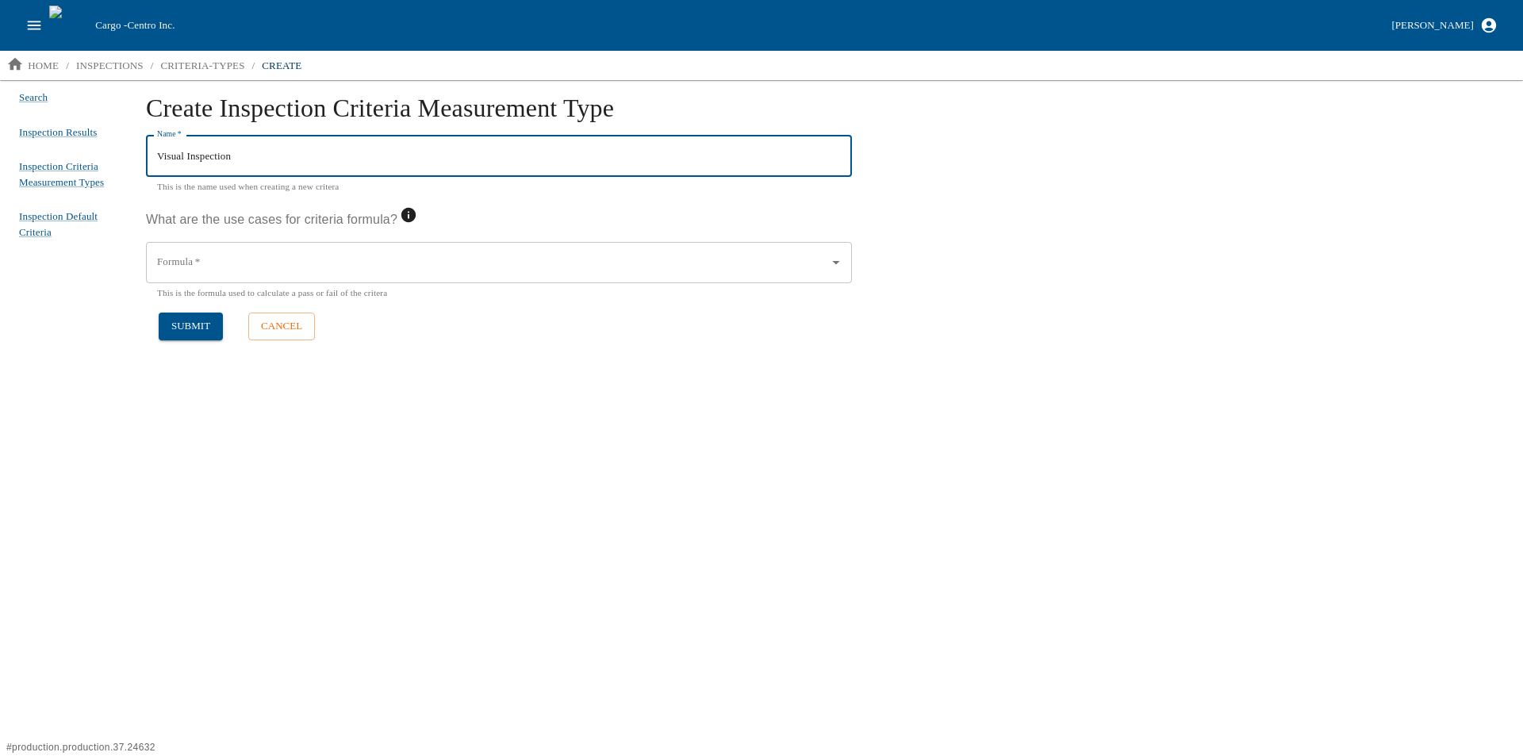
type input "Visual Inspection"
click at [291, 255] on input "Formula   *" at bounding box center [487, 262] width 668 height 27
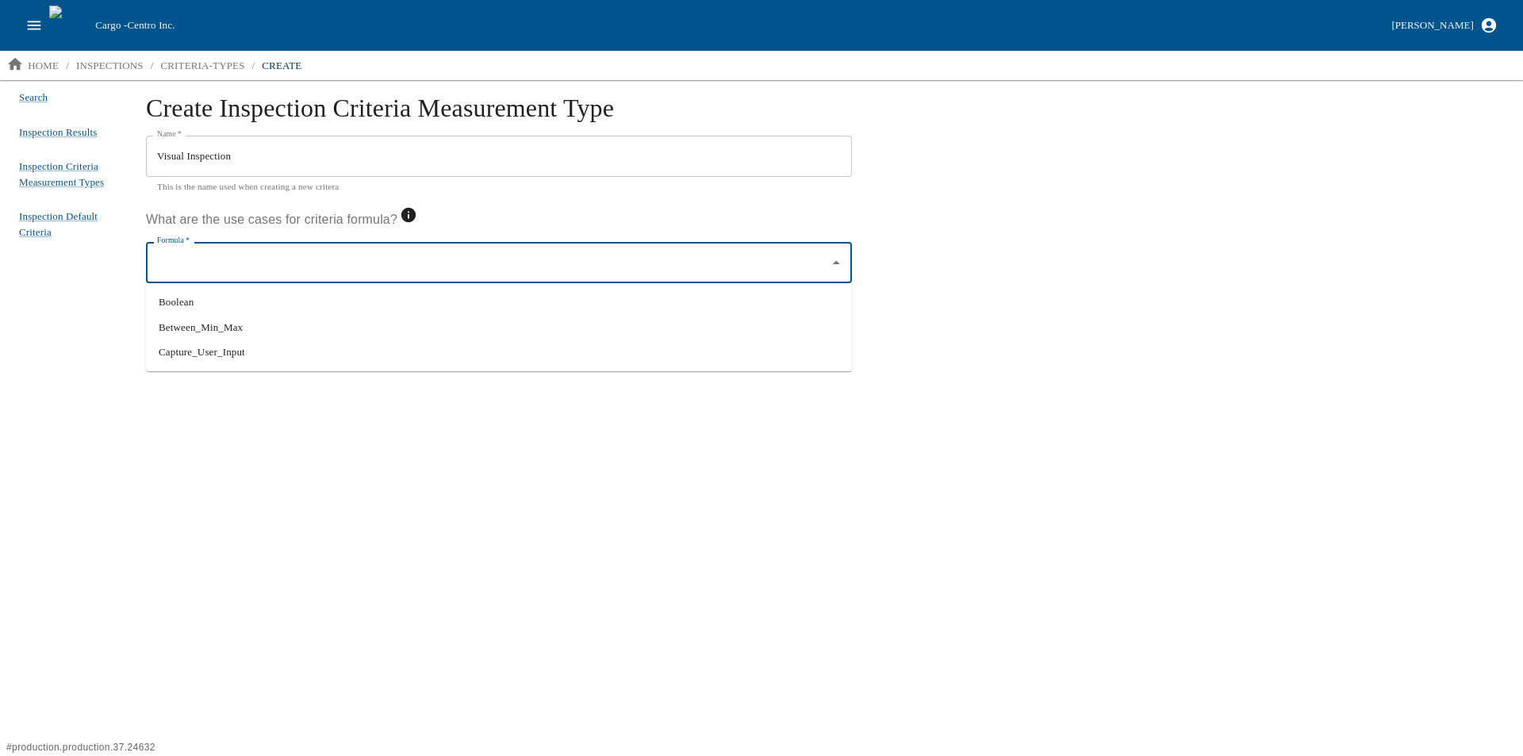
click at [245, 305] on li "Boolean" at bounding box center [499, 301] width 706 height 25
type input "Boolean"
click at [185, 327] on button "submit" at bounding box center [191, 326] width 64 height 28
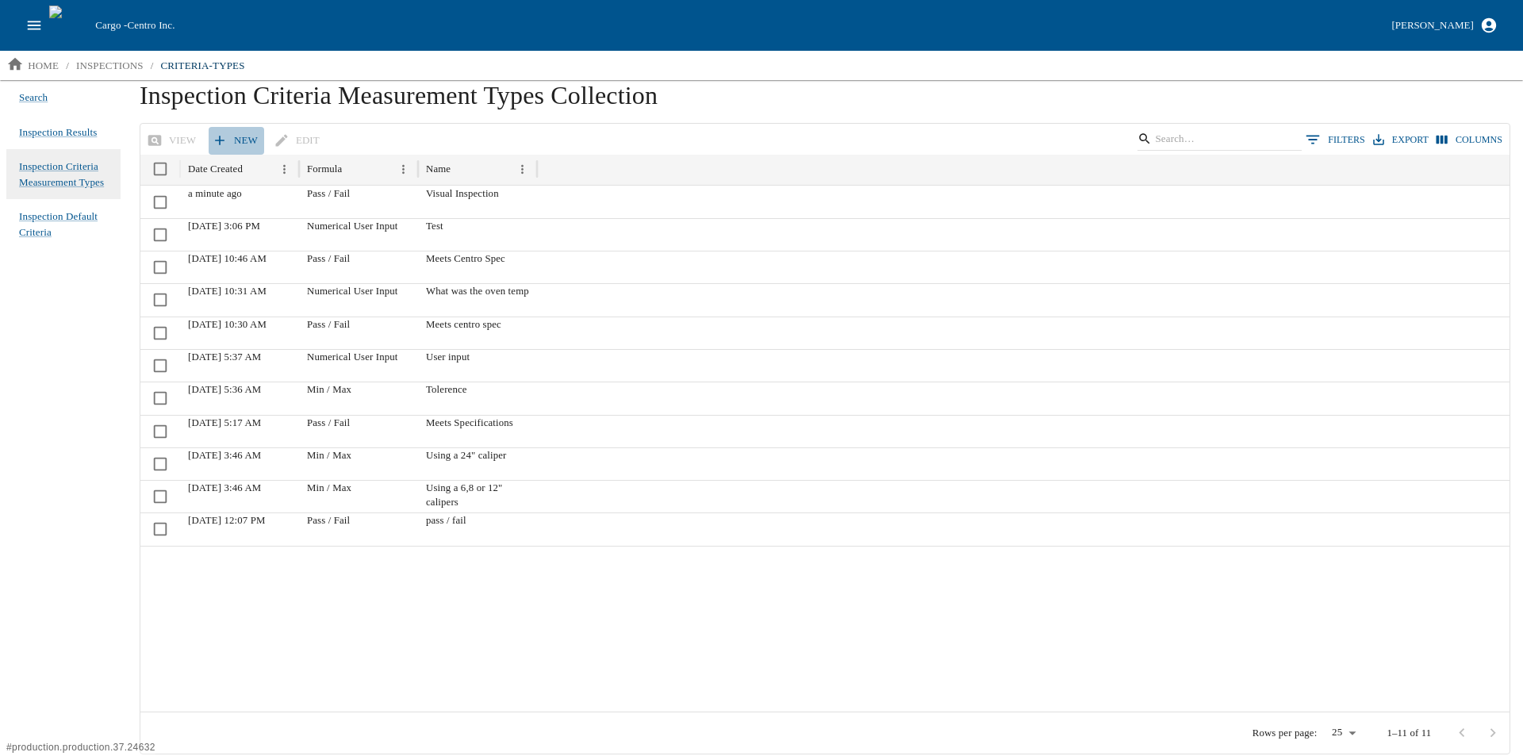
click at [236, 140] on link "New" at bounding box center [237, 141] width 56 height 28
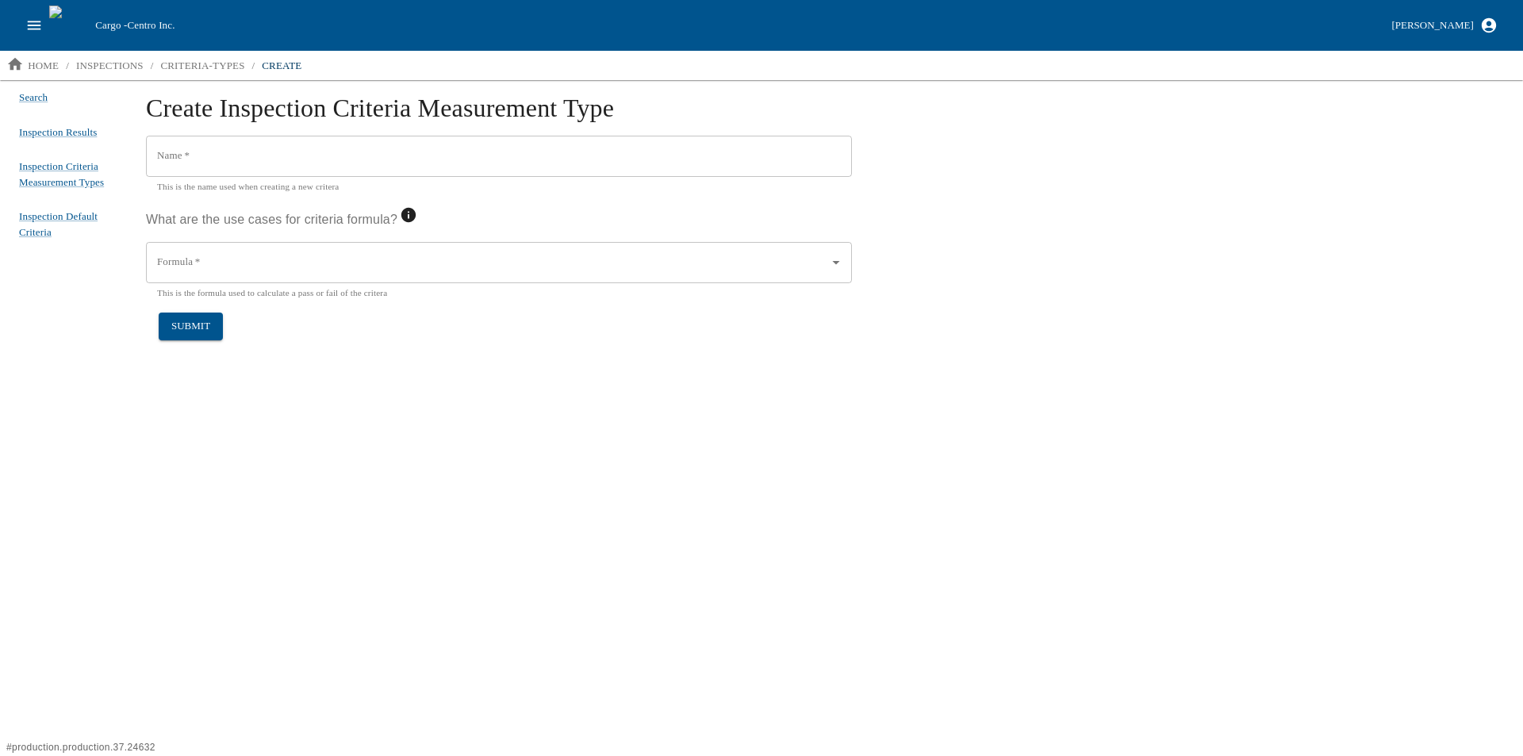
click at [206, 159] on input "Name   *" at bounding box center [499, 156] width 706 height 41
click at [202, 161] on input "M5x" at bounding box center [499, 156] width 706 height 41
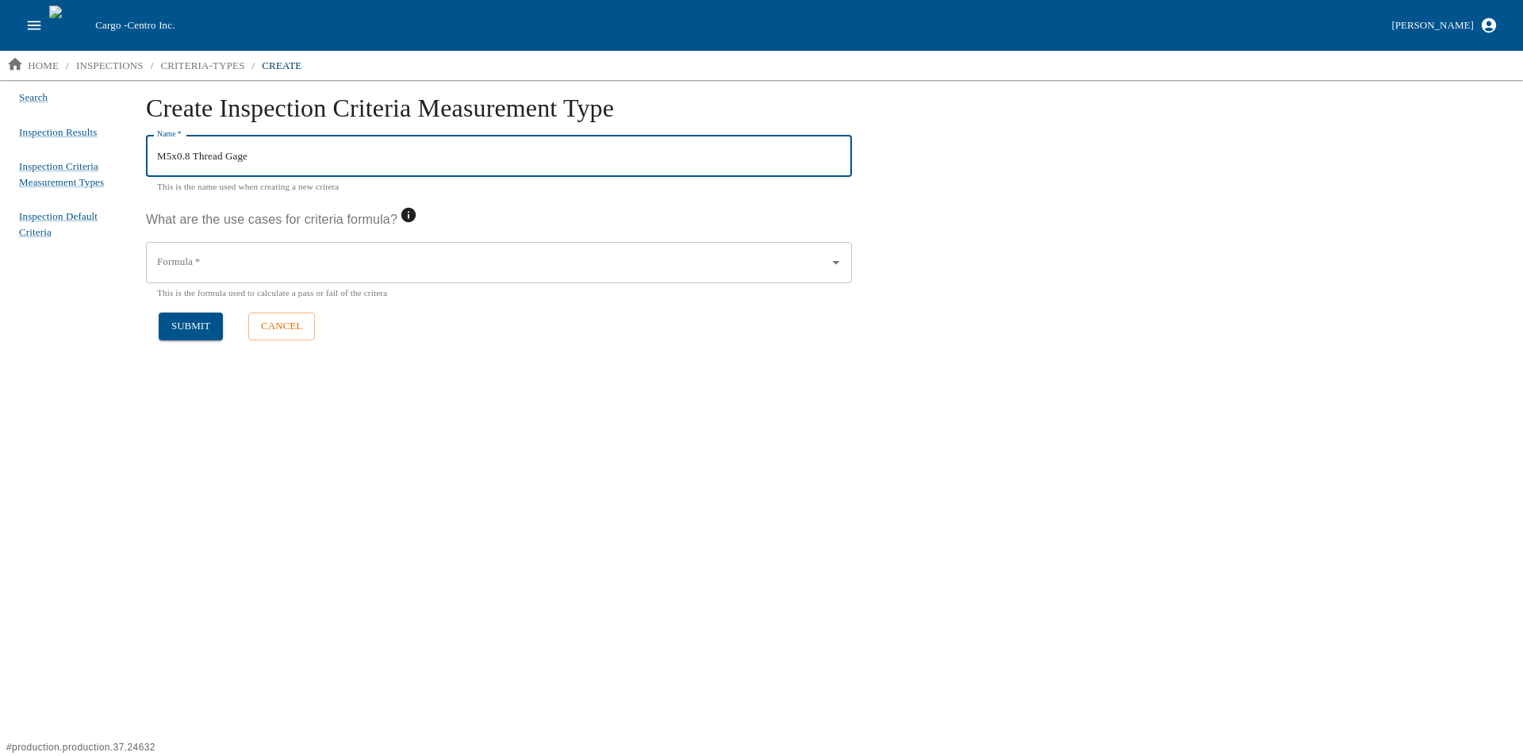
type input "M5x0.8 Thread Gage"
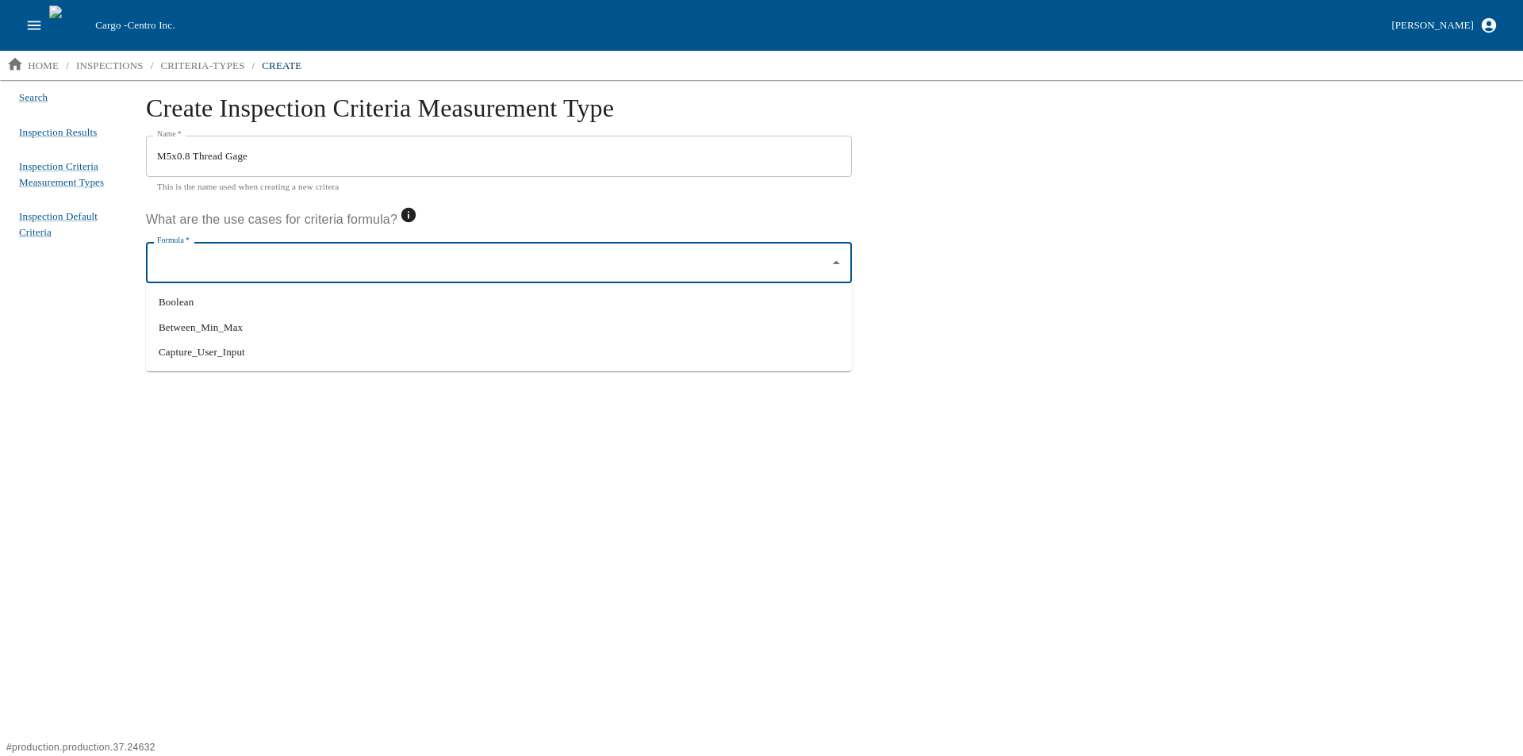
click at [271, 255] on input "Formula   *" at bounding box center [487, 262] width 668 height 27
click at [243, 305] on li "Boolean" at bounding box center [499, 301] width 706 height 25
type input "Boolean"
click at [183, 320] on button "submit" at bounding box center [191, 326] width 64 height 28
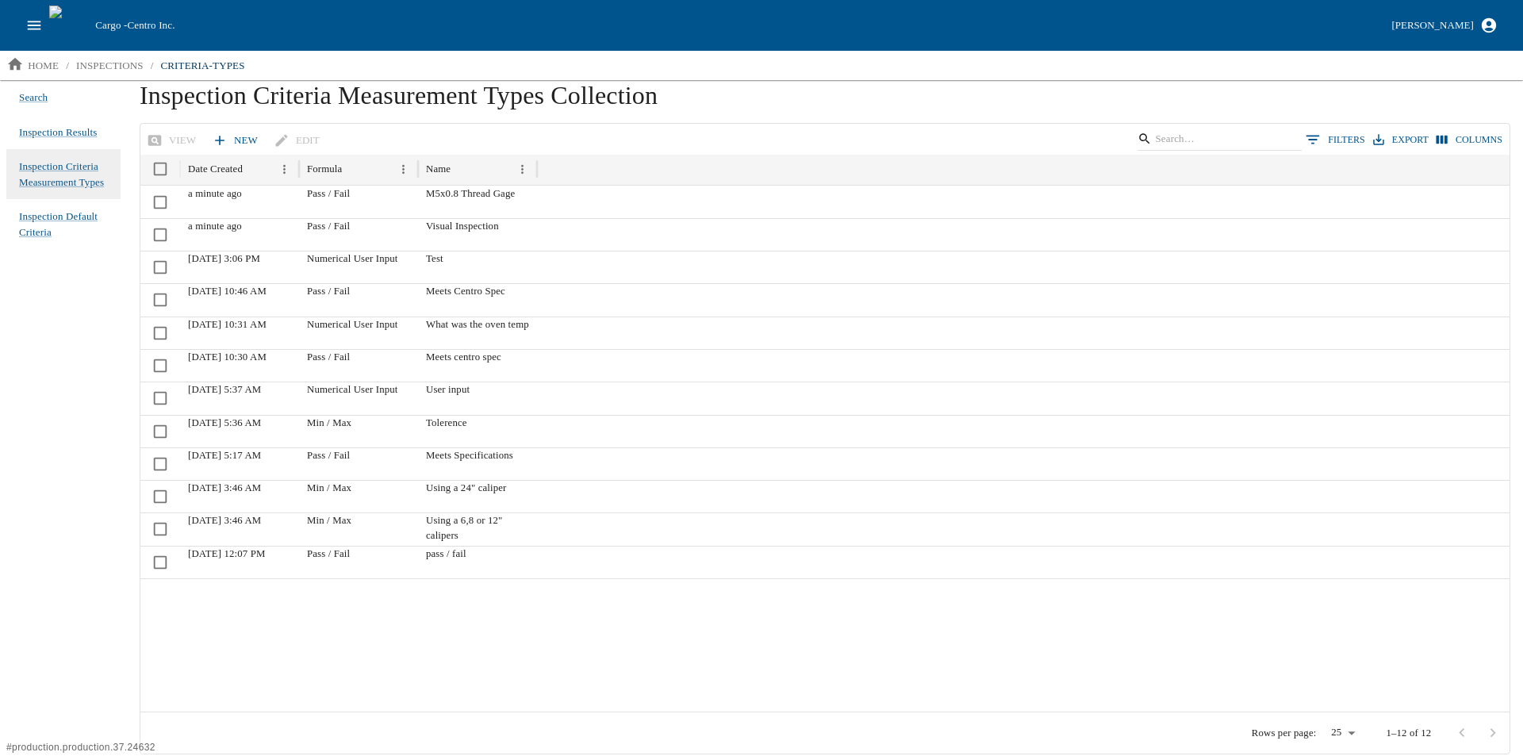
click at [230, 137] on link "New" at bounding box center [237, 141] width 56 height 28
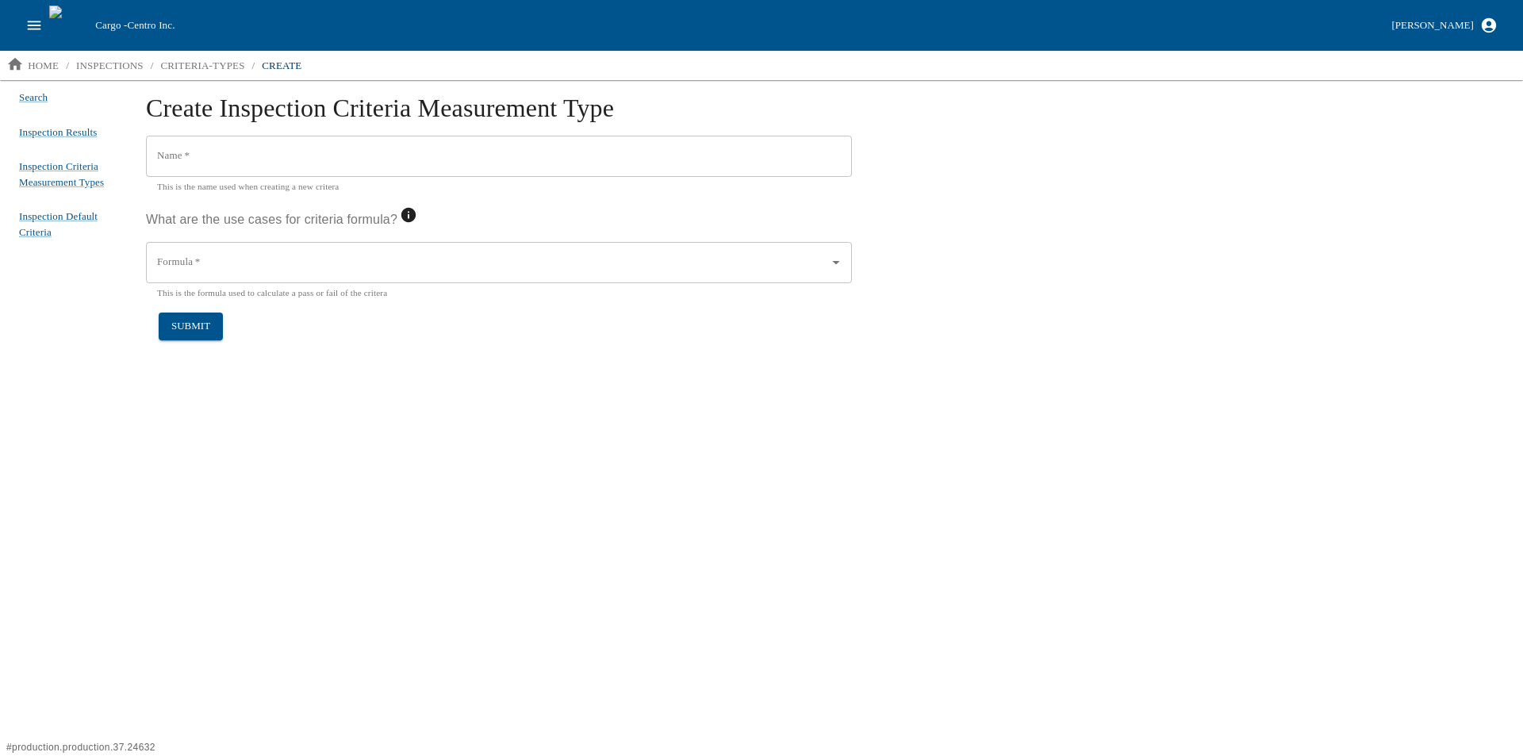
click at [224, 162] on input "Name   *" at bounding box center [499, 156] width 706 height 41
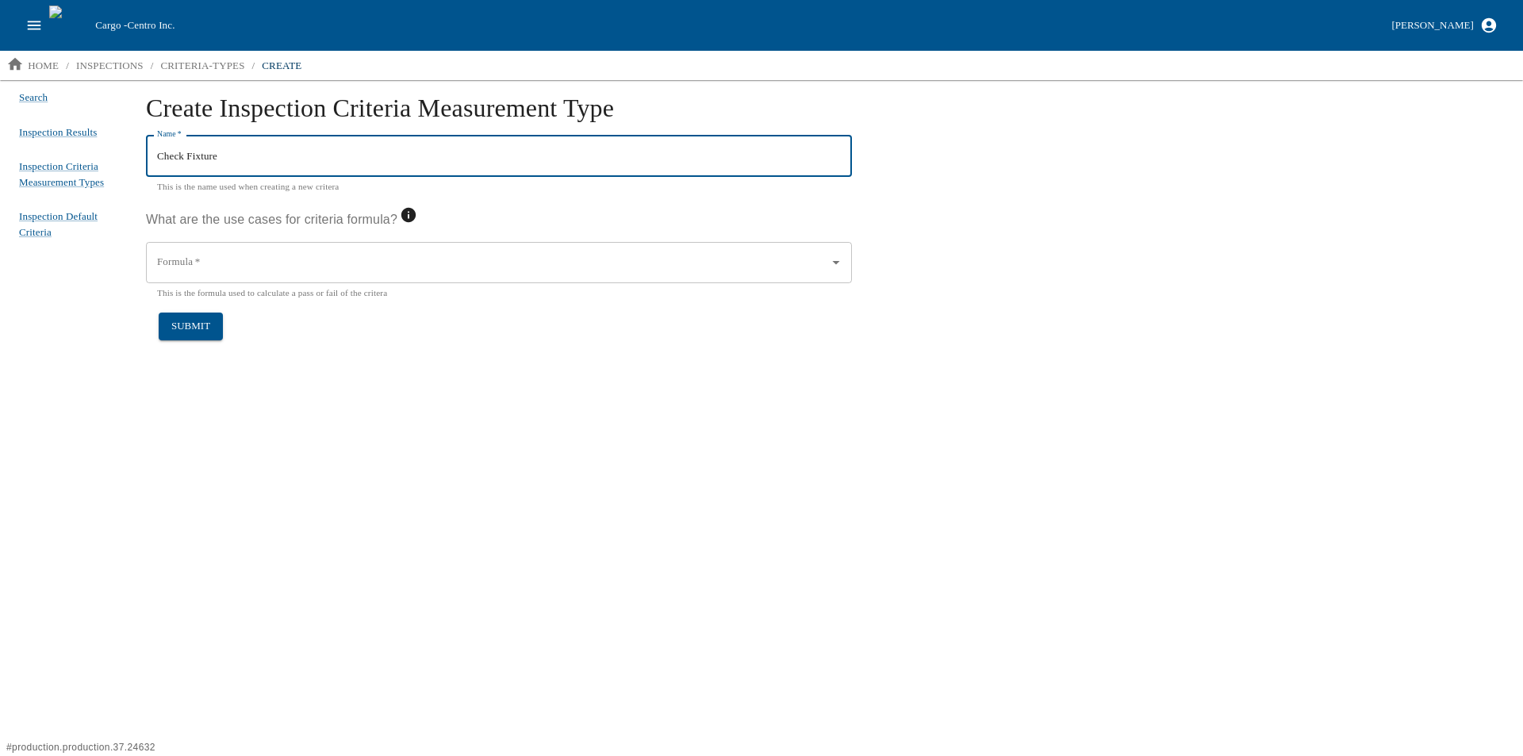
type input "Check Fixture"
click at [256, 261] on input "Formula   *" at bounding box center [487, 262] width 668 height 27
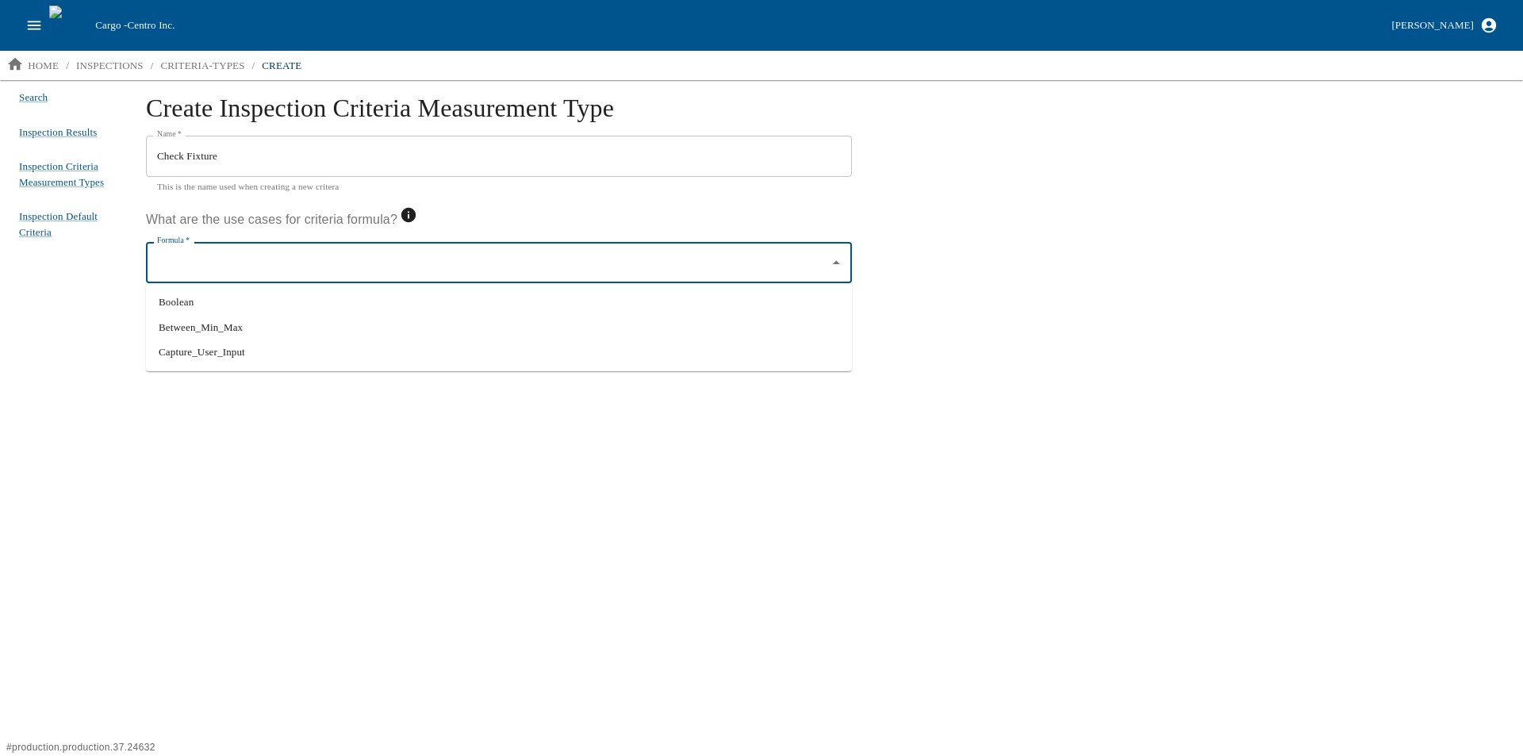
click at [224, 297] on li "Boolean" at bounding box center [499, 301] width 706 height 25
type input "Boolean"
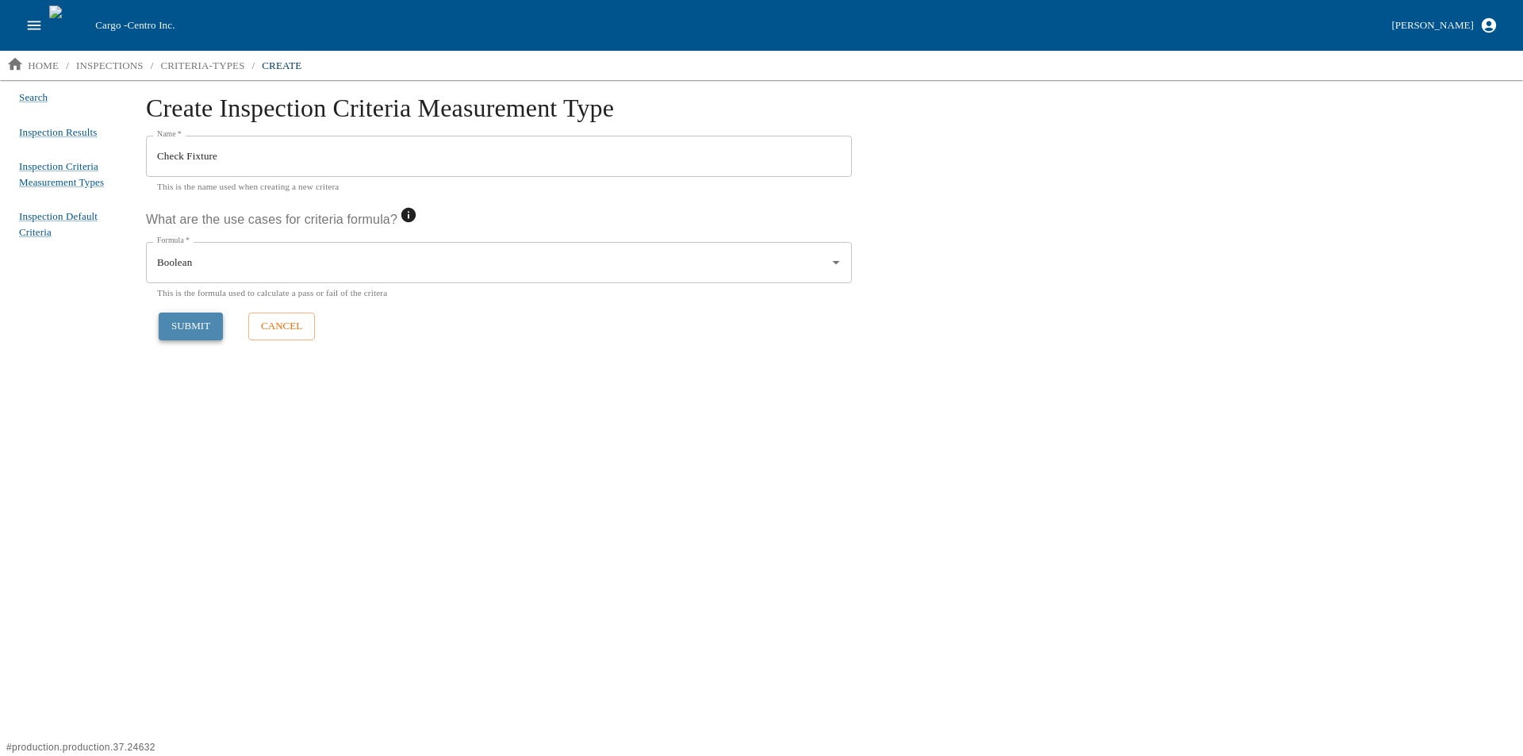
click at [191, 328] on button "submit" at bounding box center [191, 326] width 64 height 28
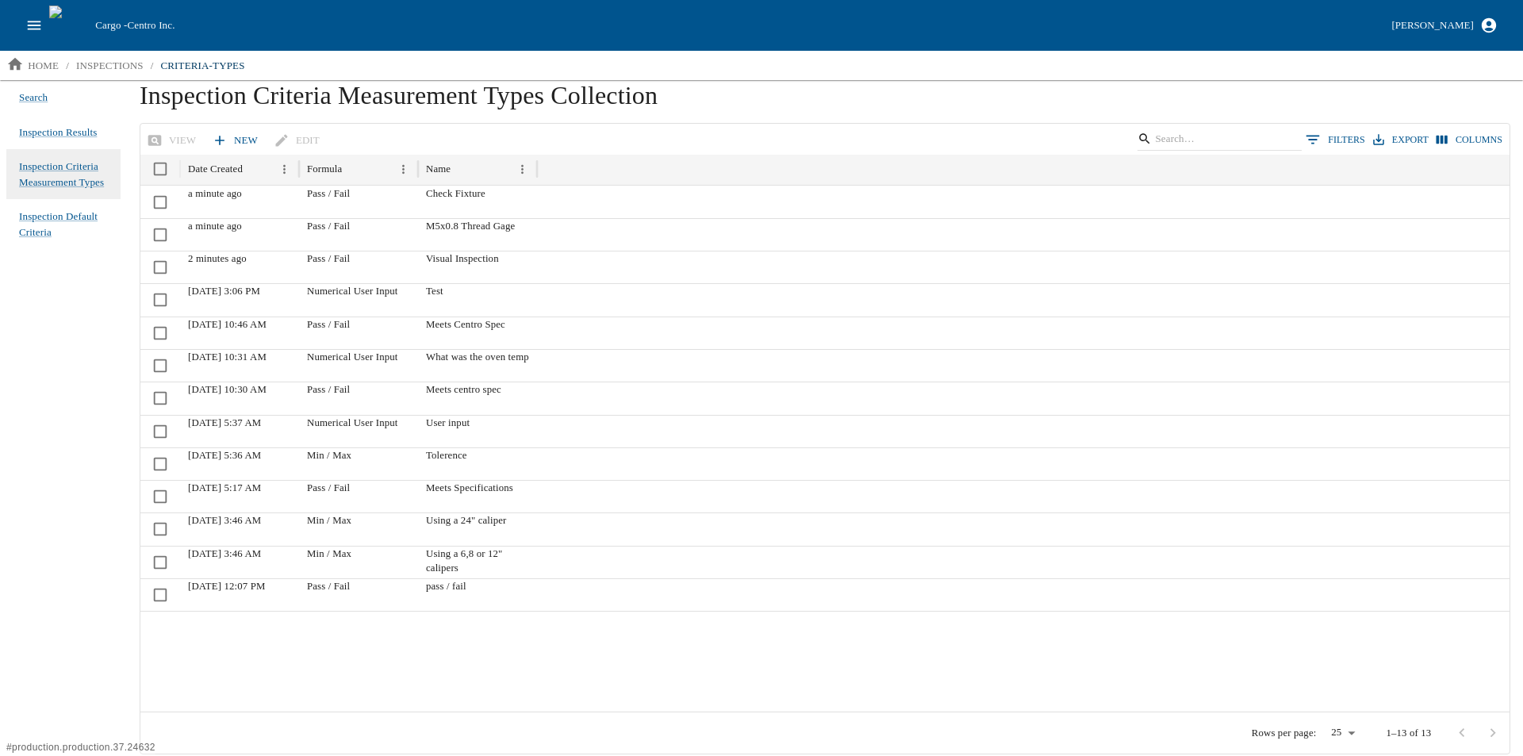
click at [231, 142] on link "New" at bounding box center [237, 141] width 56 height 28
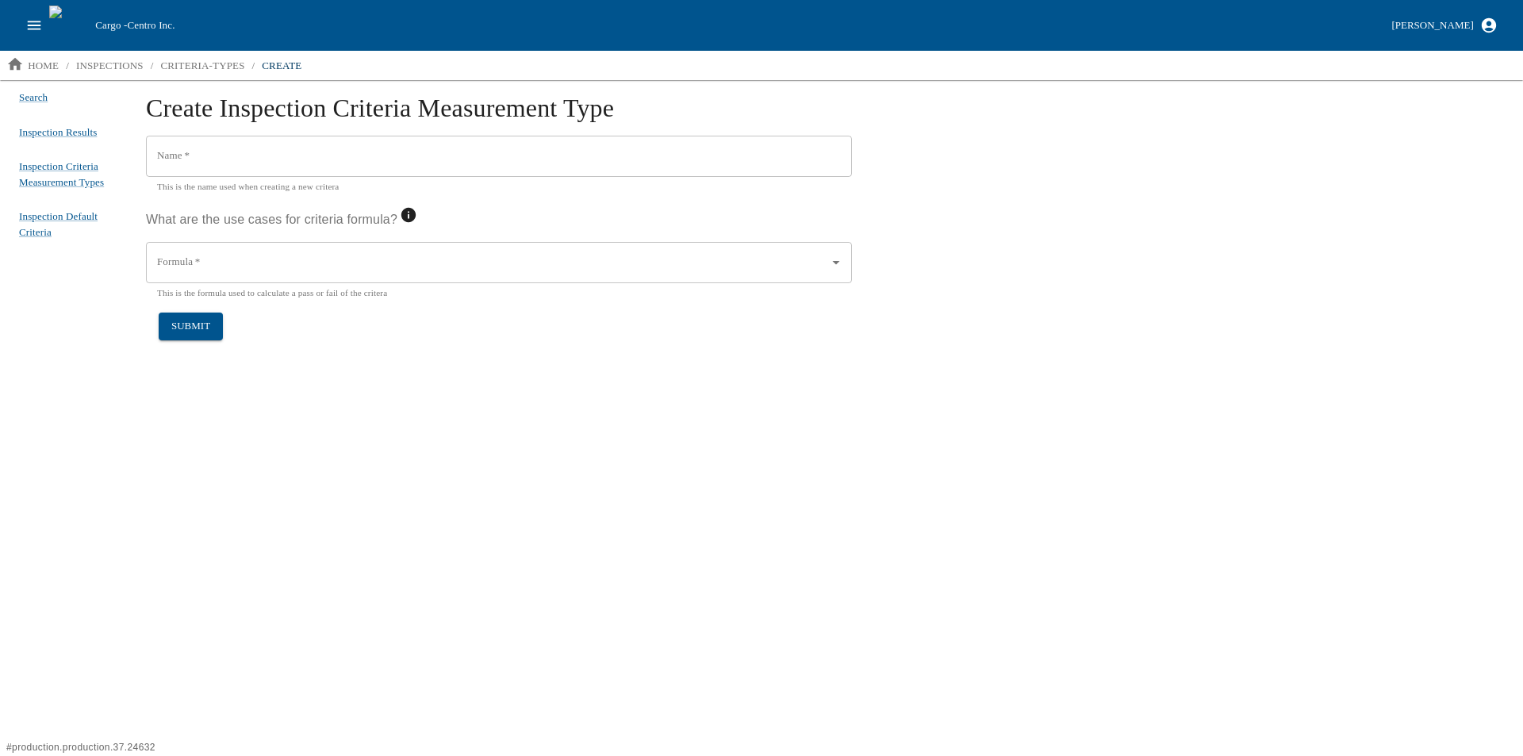
click at [207, 164] on input "Name   *" at bounding box center [499, 156] width 706 height 41
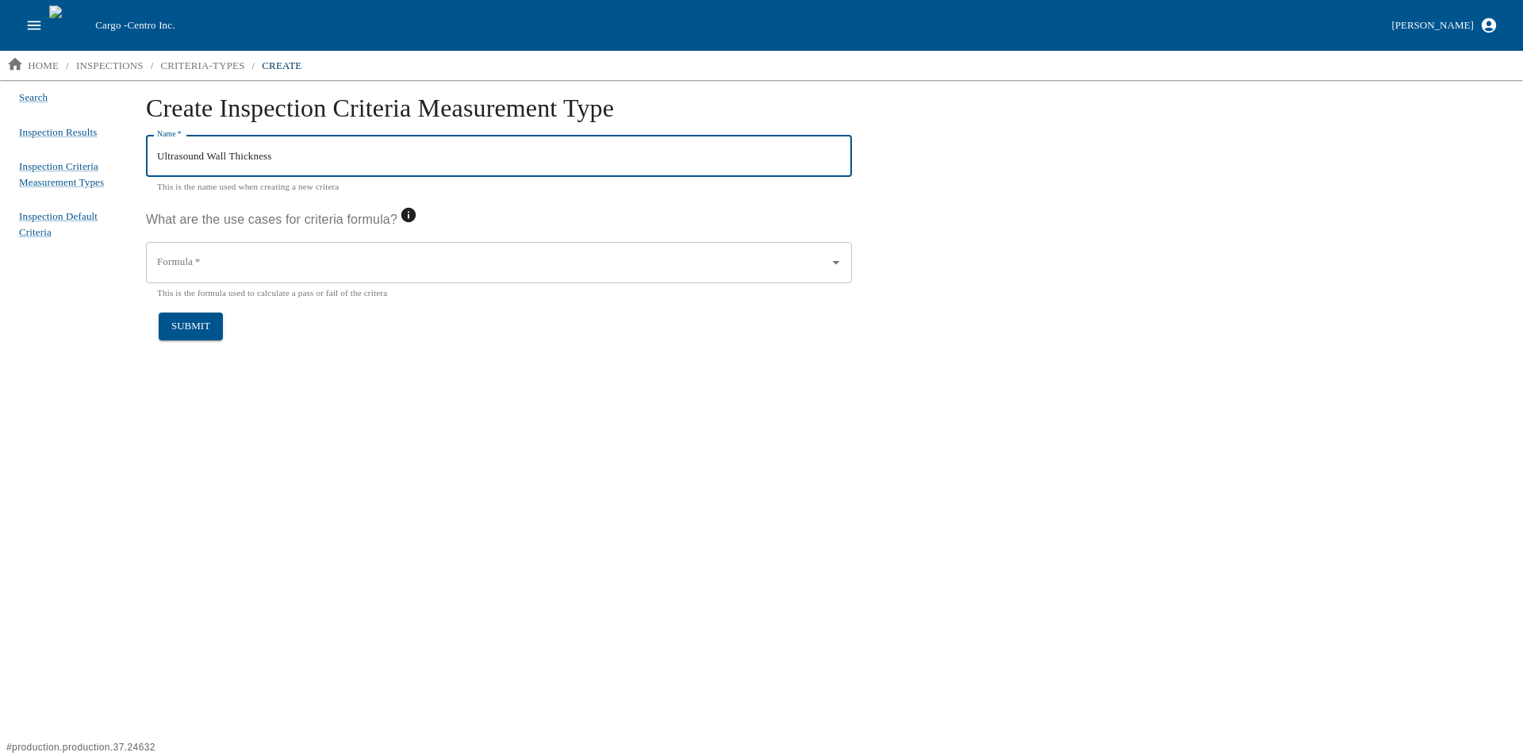
type input "Ultrasound Wall Thickness"
click at [244, 259] on input "Formula   *" at bounding box center [487, 262] width 668 height 27
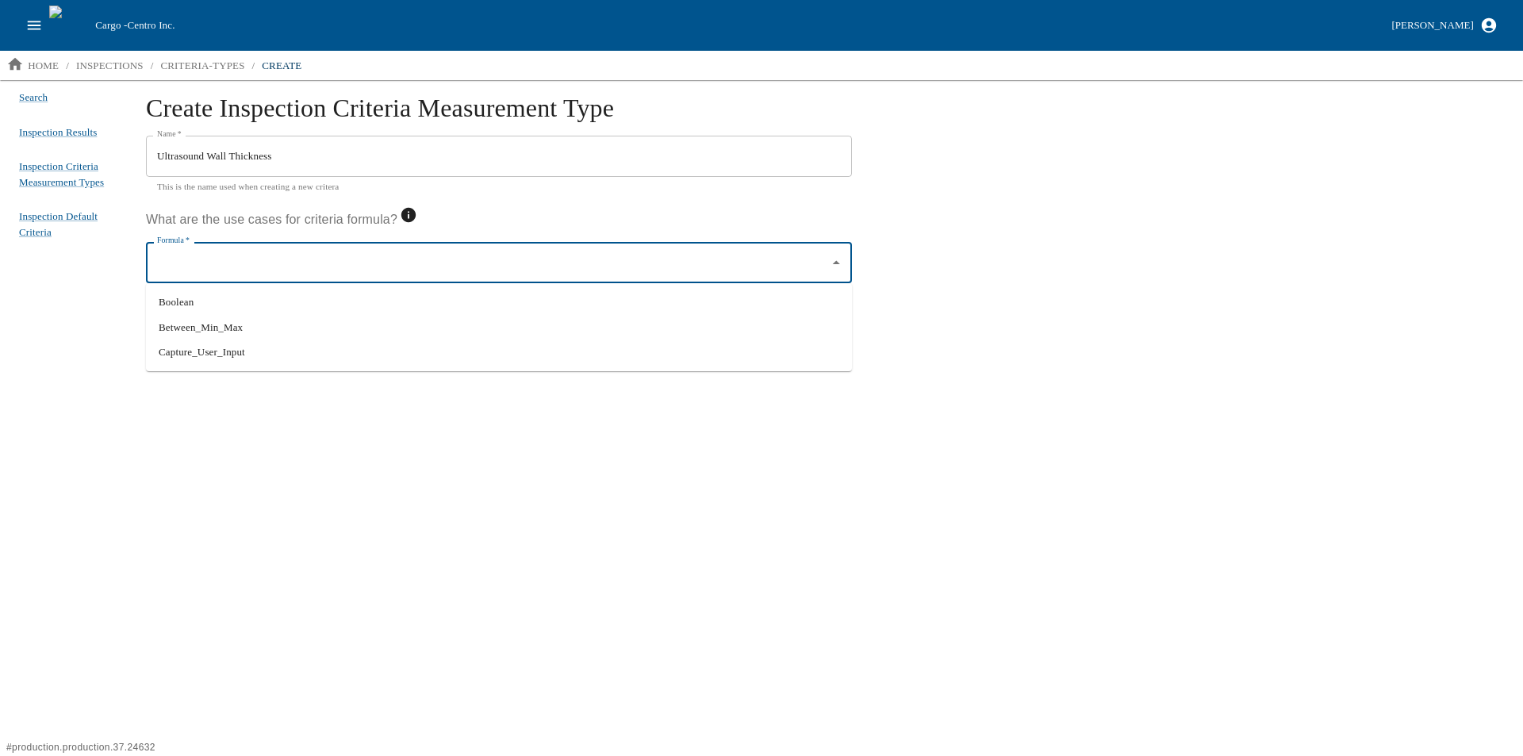
click at [250, 322] on li "Between_Min_Max" at bounding box center [499, 327] width 706 height 25
type input "Between_Min_Max"
click at [189, 325] on button "submit" at bounding box center [191, 326] width 64 height 28
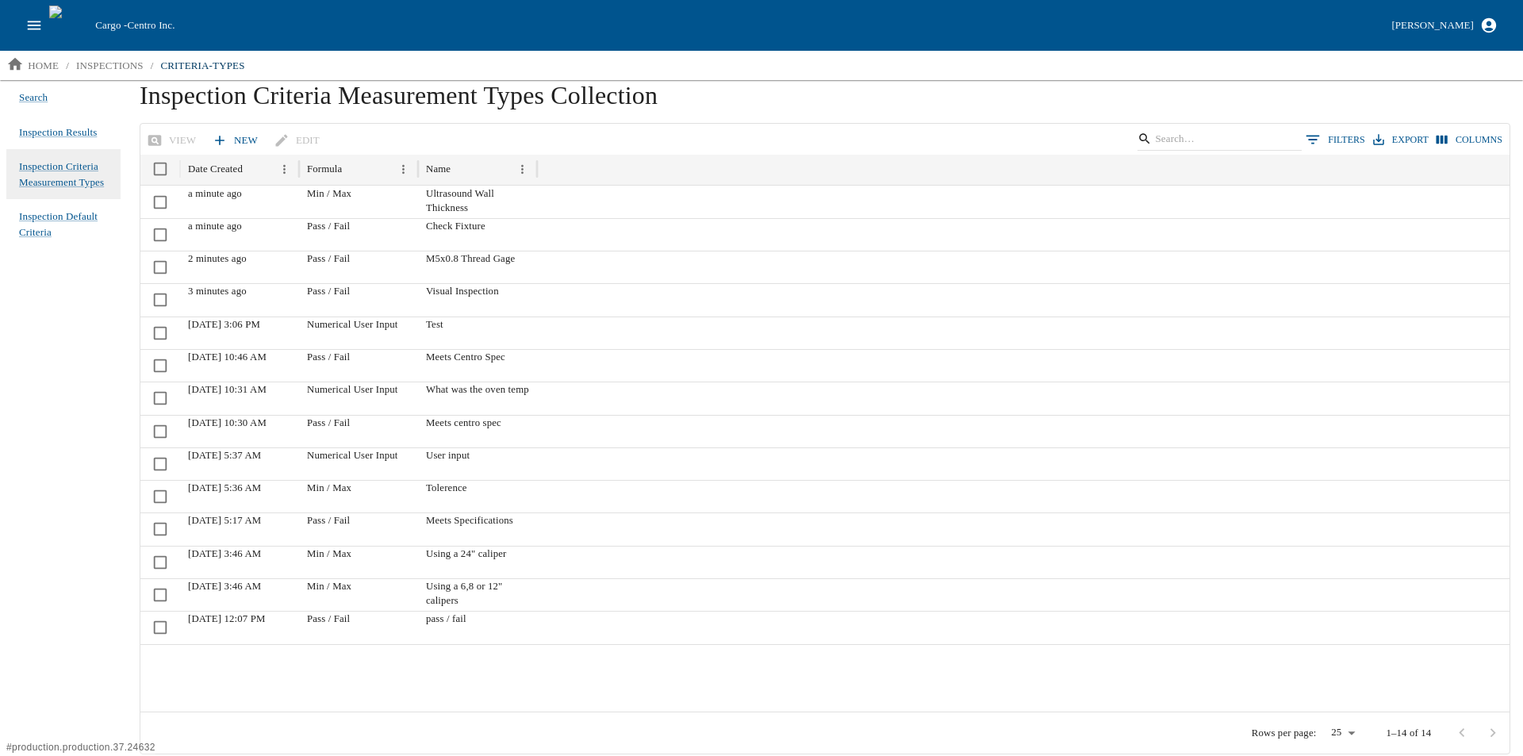
click at [241, 136] on link "New" at bounding box center [237, 141] width 56 height 28
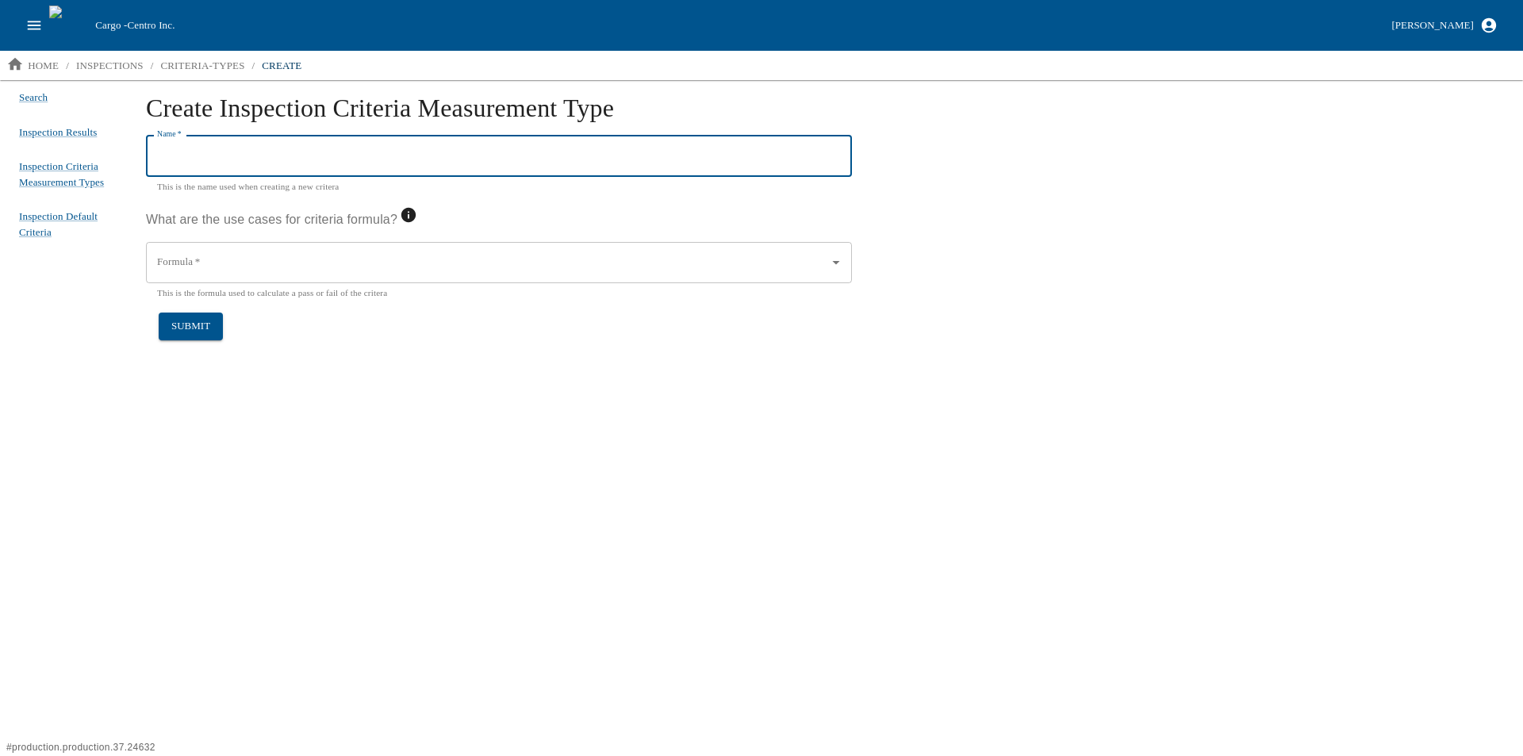
click at [259, 151] on input "Name   *" at bounding box center [499, 156] width 706 height 41
type input "C"
type input "Assembly"
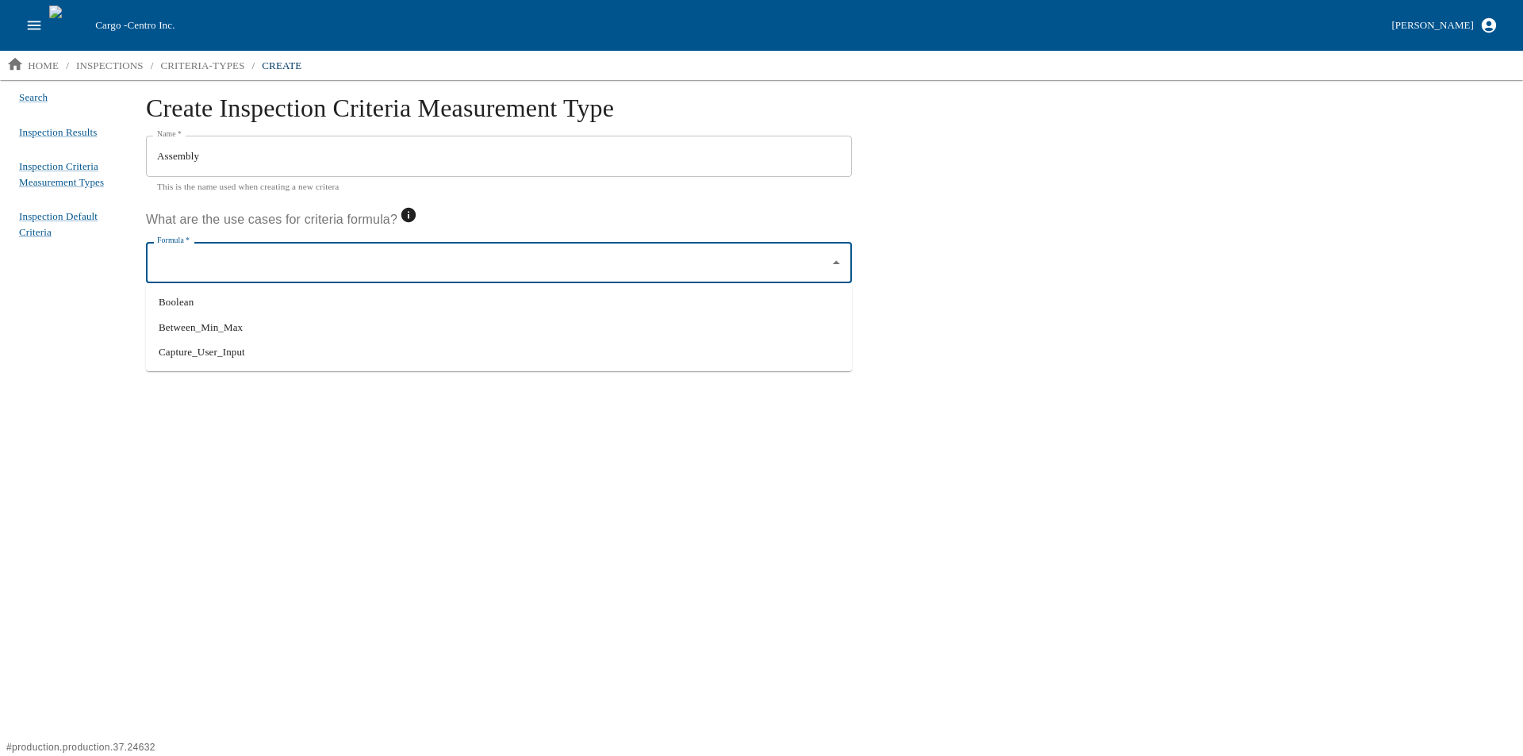
click at [254, 260] on input "Formula   *" at bounding box center [487, 262] width 668 height 27
click at [202, 305] on li "Boolean" at bounding box center [499, 301] width 706 height 25
type input "Boolean"
click at [186, 323] on button "submit" at bounding box center [191, 326] width 64 height 28
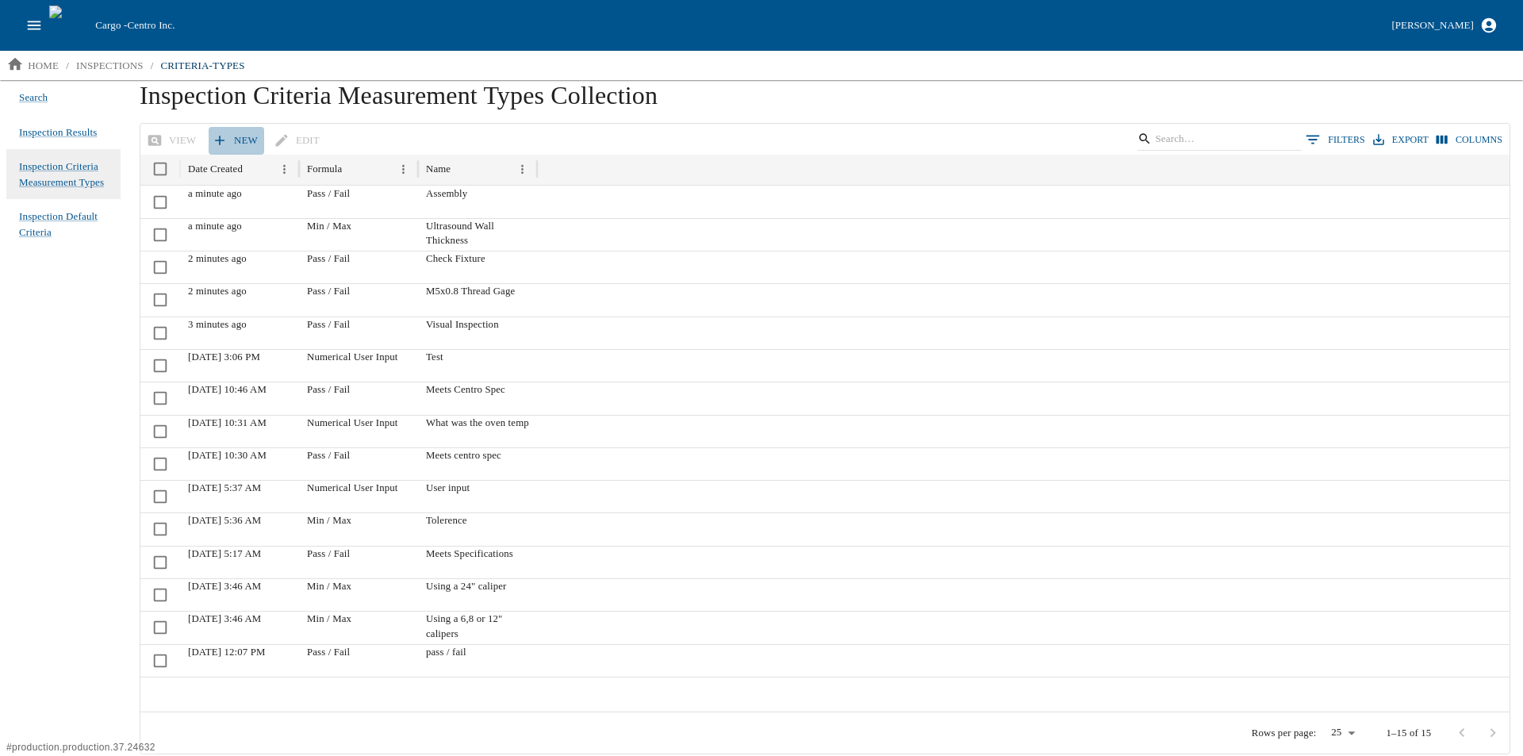
click at [227, 136] on link "New" at bounding box center [237, 141] width 56 height 28
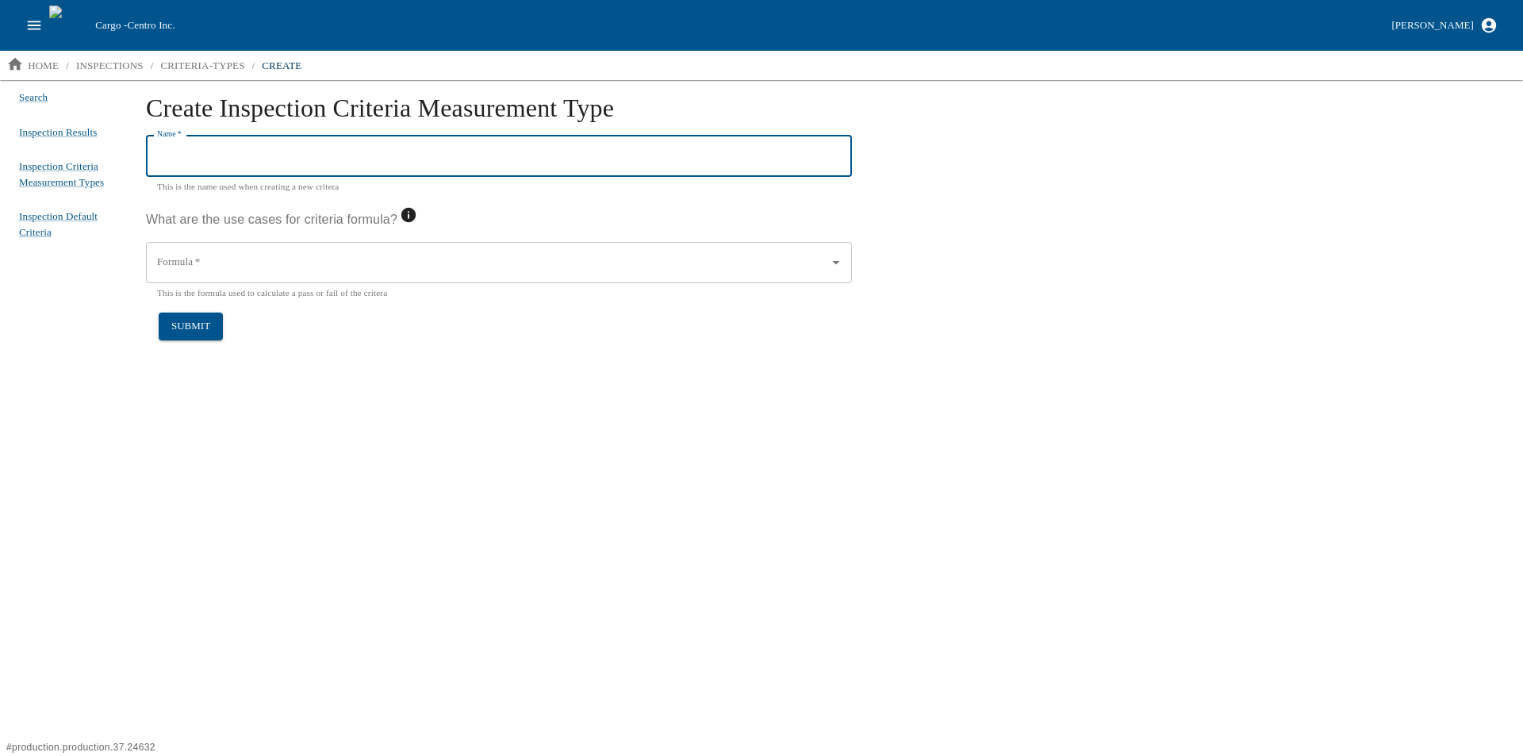
click at [235, 157] on input "Name   *" at bounding box center [499, 156] width 706 height 41
type input "Torque"
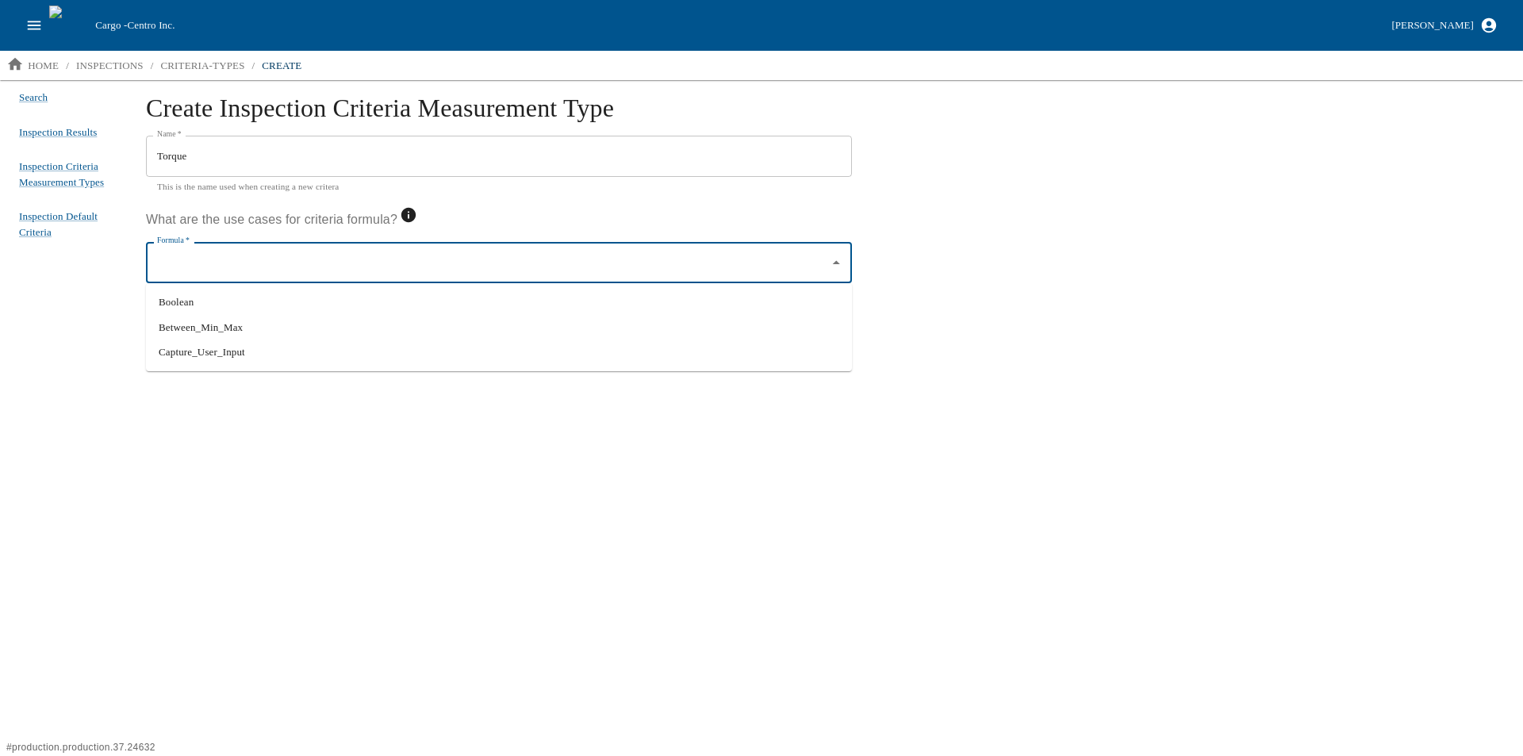
click at [263, 266] on input "Formula   *" at bounding box center [487, 262] width 668 height 27
click at [255, 328] on li "Between_Min_Max" at bounding box center [499, 327] width 706 height 25
type input "Between_Min_Max"
click at [195, 320] on button "submit" at bounding box center [191, 326] width 64 height 28
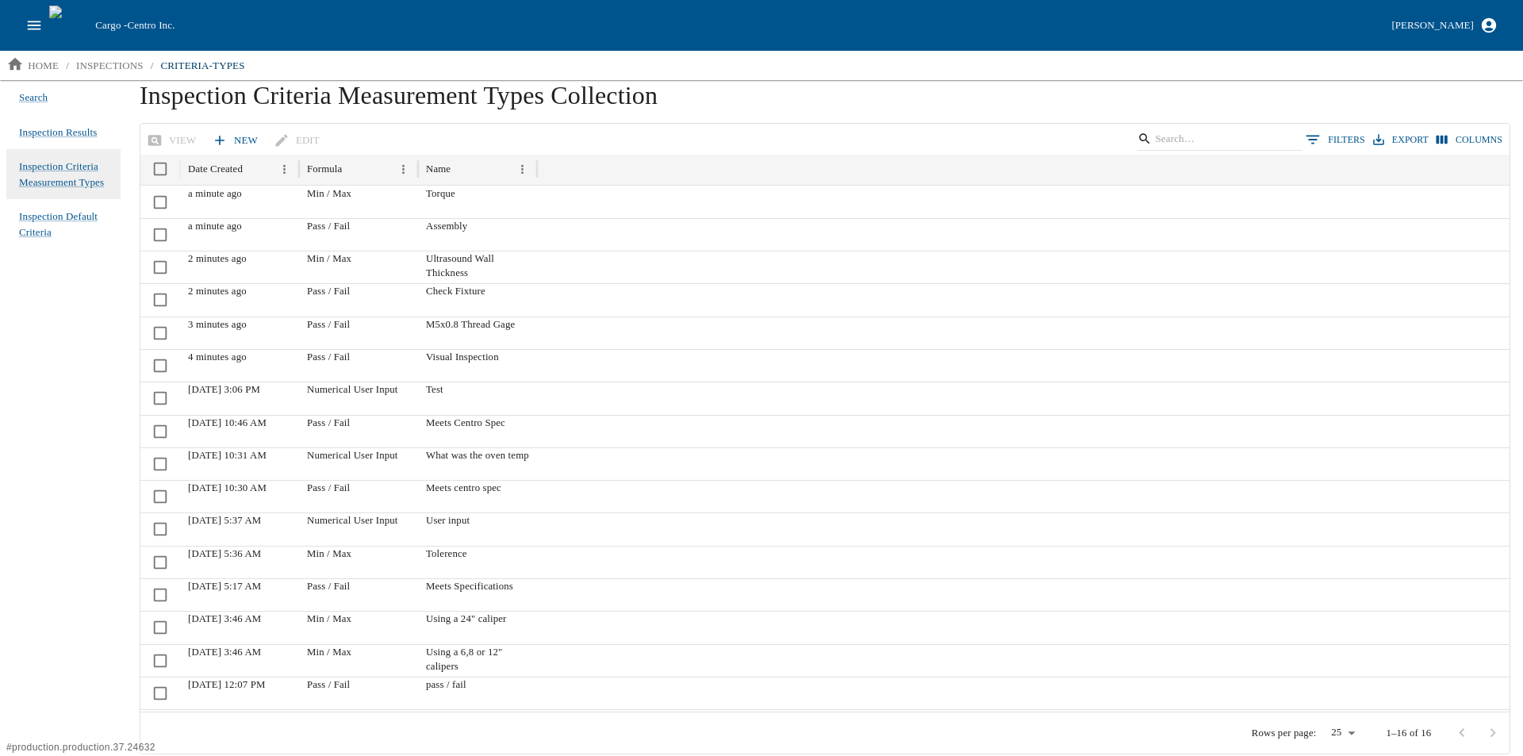
click at [236, 140] on link "New" at bounding box center [237, 141] width 56 height 28
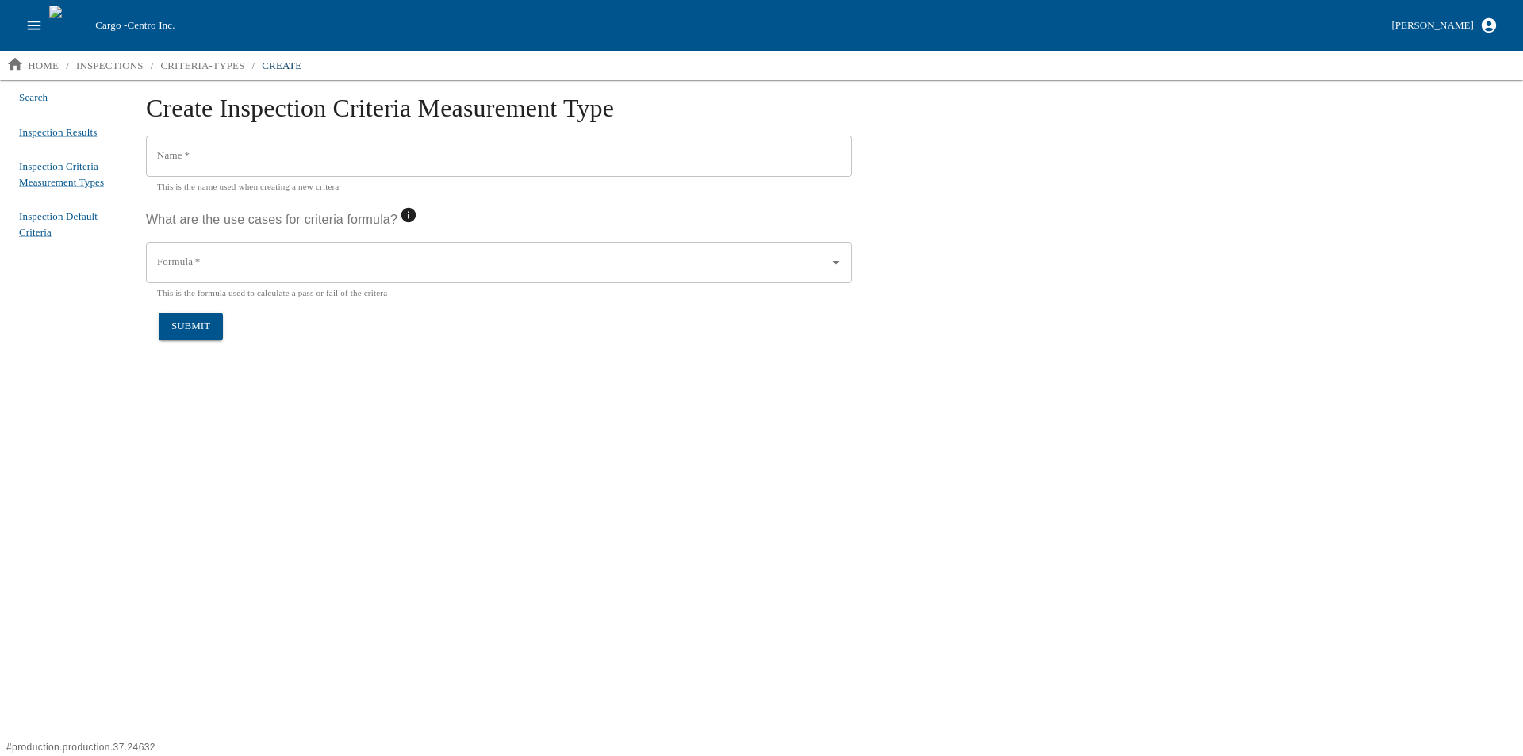
click at [216, 167] on input "Name   *" at bounding box center [499, 156] width 706 height 41
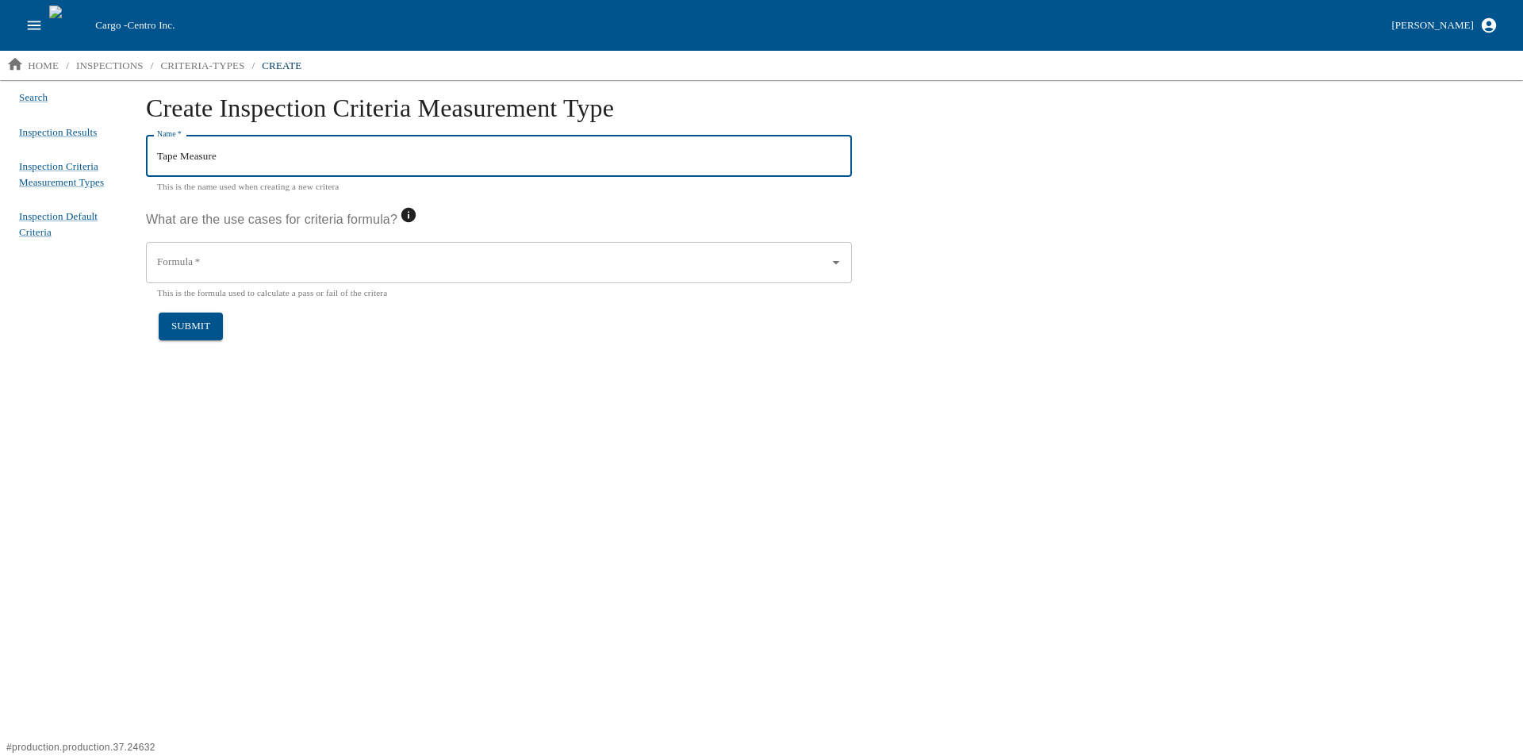
type input "Tape Measure"
click at [231, 269] on input "Formula   *" at bounding box center [487, 262] width 668 height 27
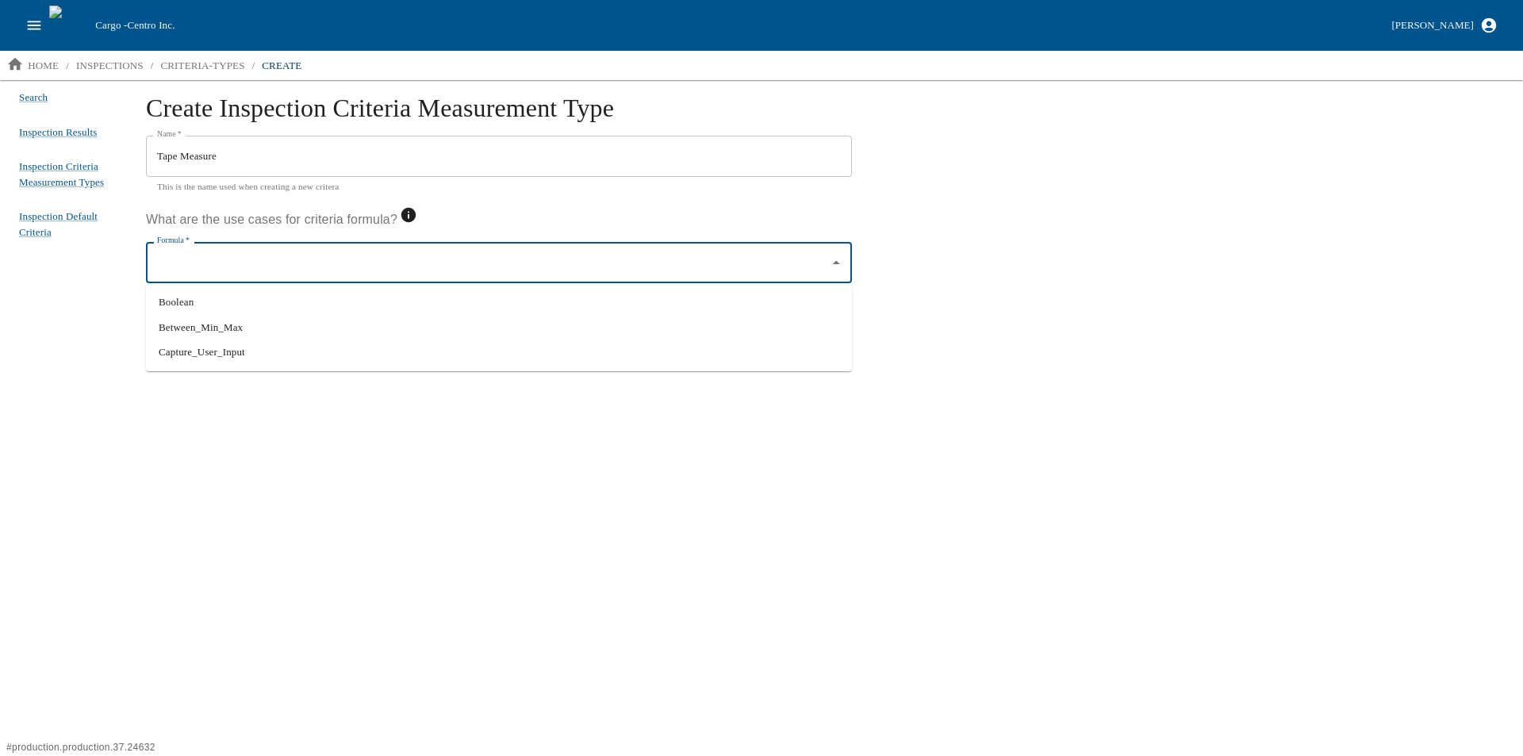
click at [237, 331] on li "Between_Min_Max" at bounding box center [499, 327] width 706 height 25
type input "Between_Min_Max"
click at [187, 326] on button "submit" at bounding box center [191, 326] width 64 height 28
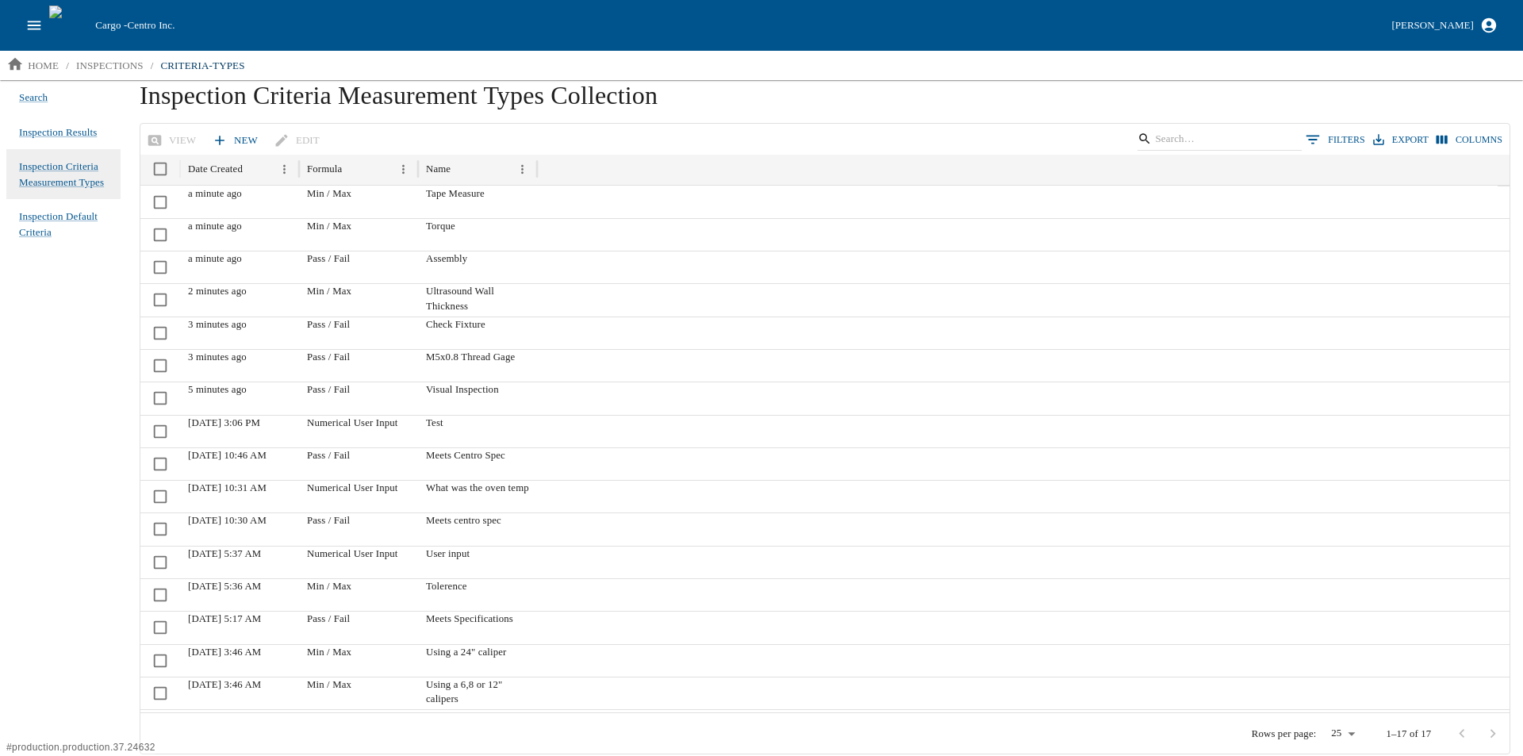
click at [225, 137] on link "New" at bounding box center [237, 141] width 56 height 28
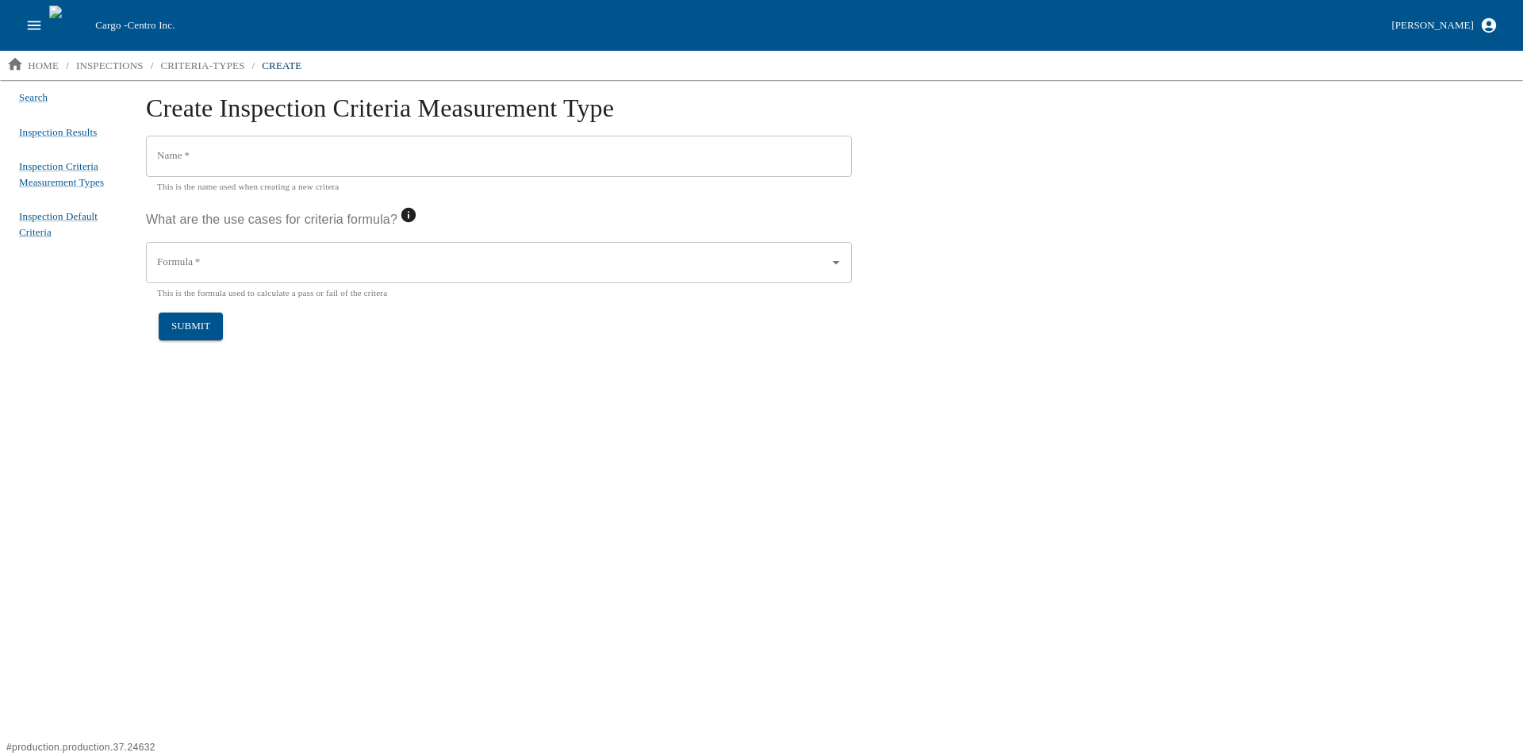
click at [216, 159] on input "Name   *" at bounding box center [499, 156] width 706 height 41
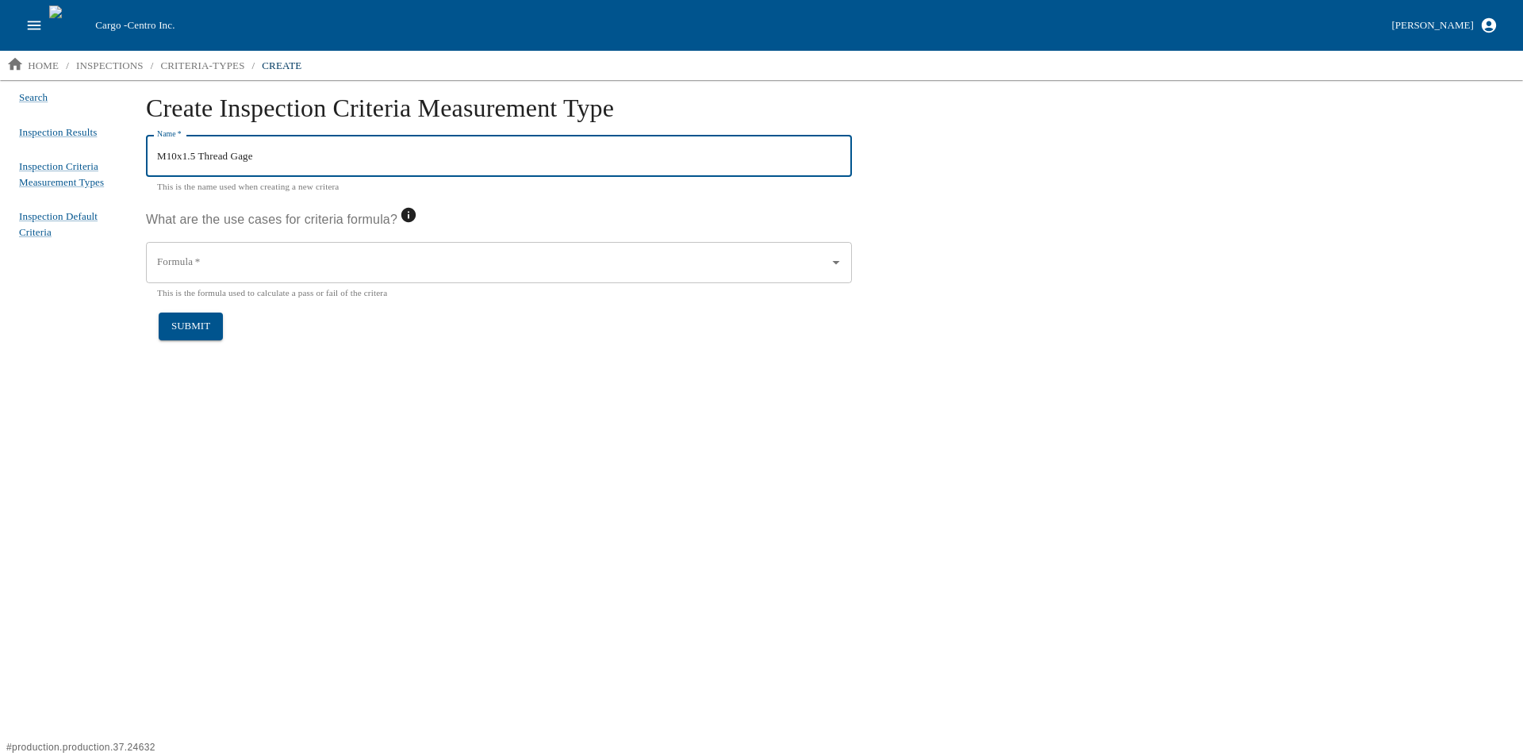
type input "M10x1.5 Thread Gage"
click at [257, 262] on input "Formula   *" at bounding box center [487, 262] width 668 height 27
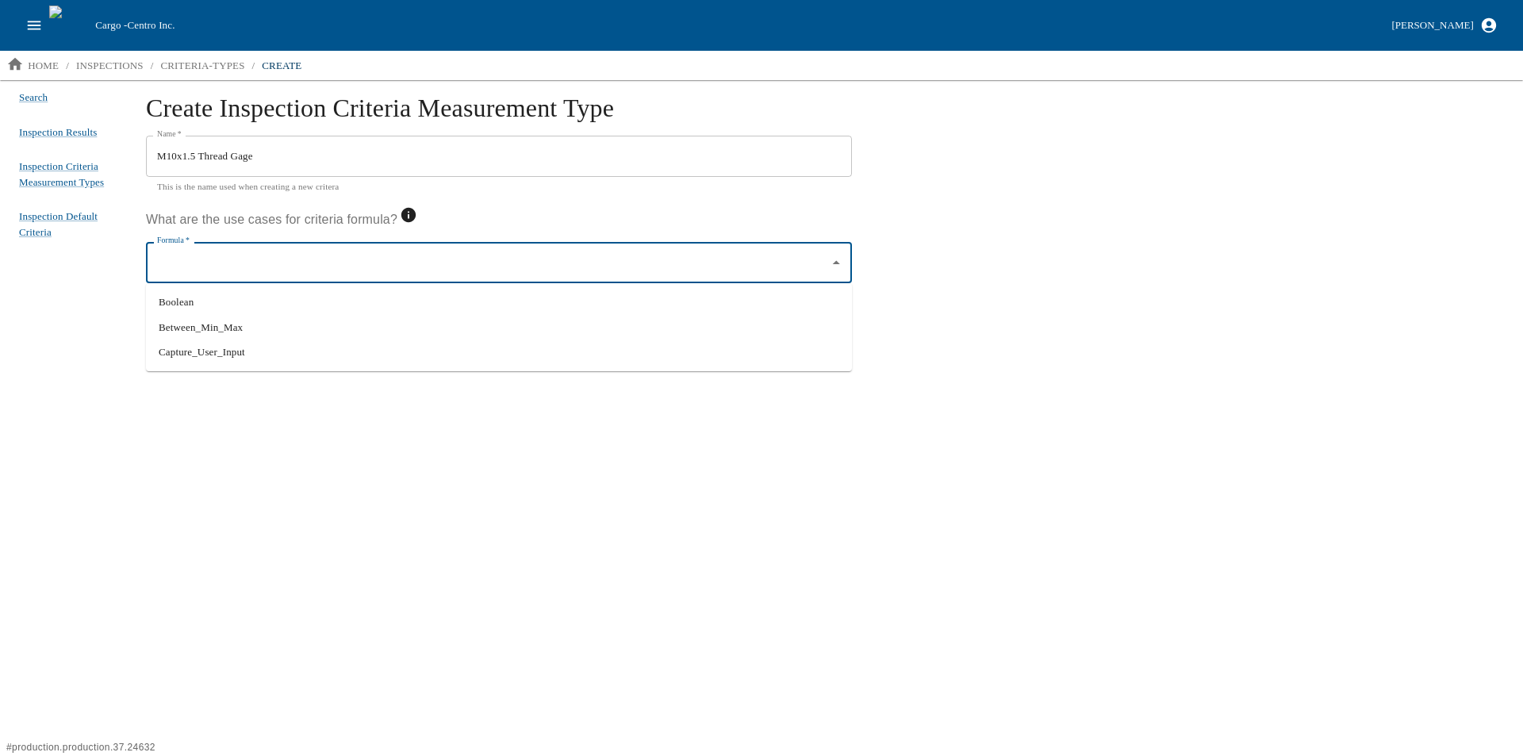
drag, startPoint x: 243, startPoint y: 292, endPoint x: 216, endPoint y: 327, distance: 43.6
click at [242, 292] on li "Boolean" at bounding box center [499, 301] width 706 height 25
type input "Boolean"
click at [181, 324] on button "submit" at bounding box center [191, 326] width 64 height 28
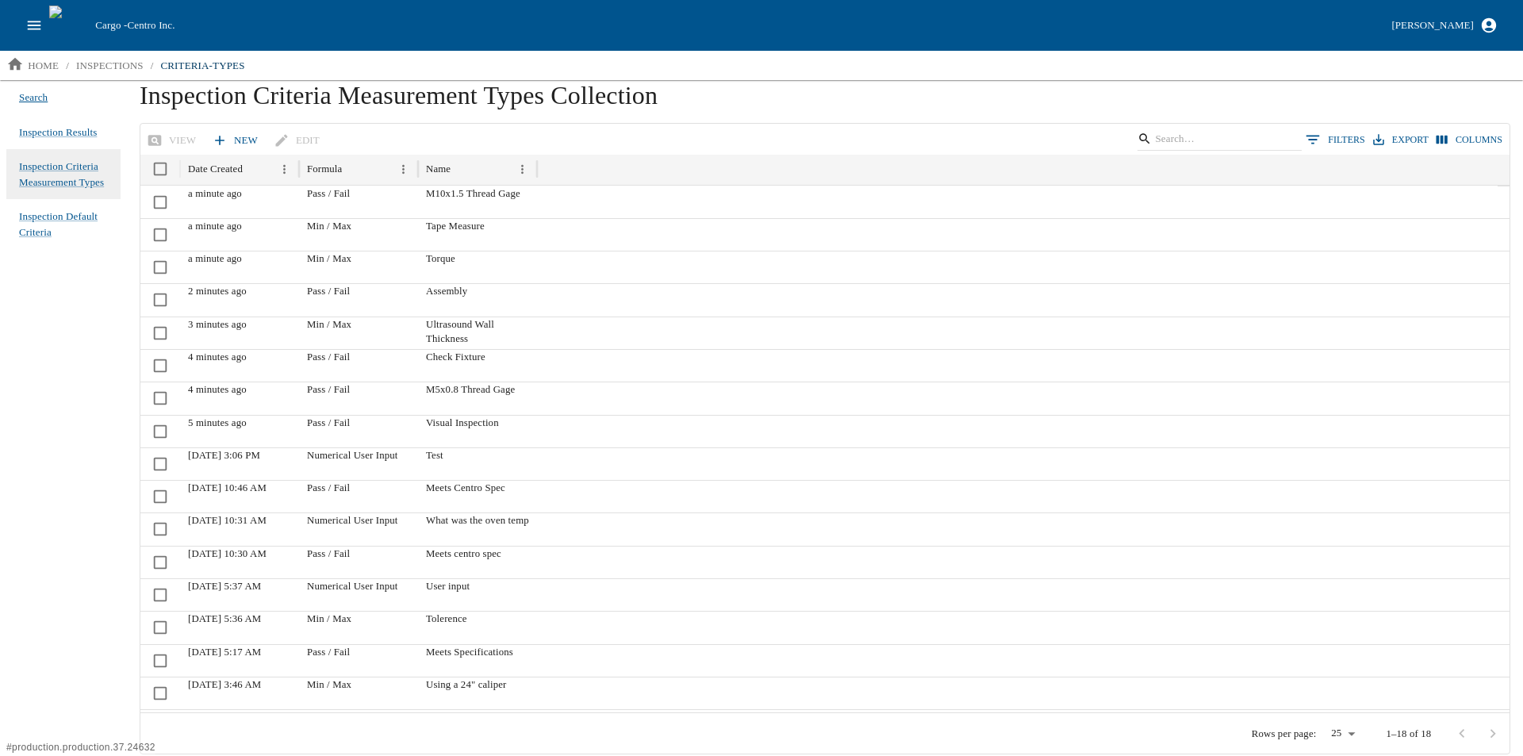
click at [34, 93] on span "Search" at bounding box center [33, 98] width 29 height 16
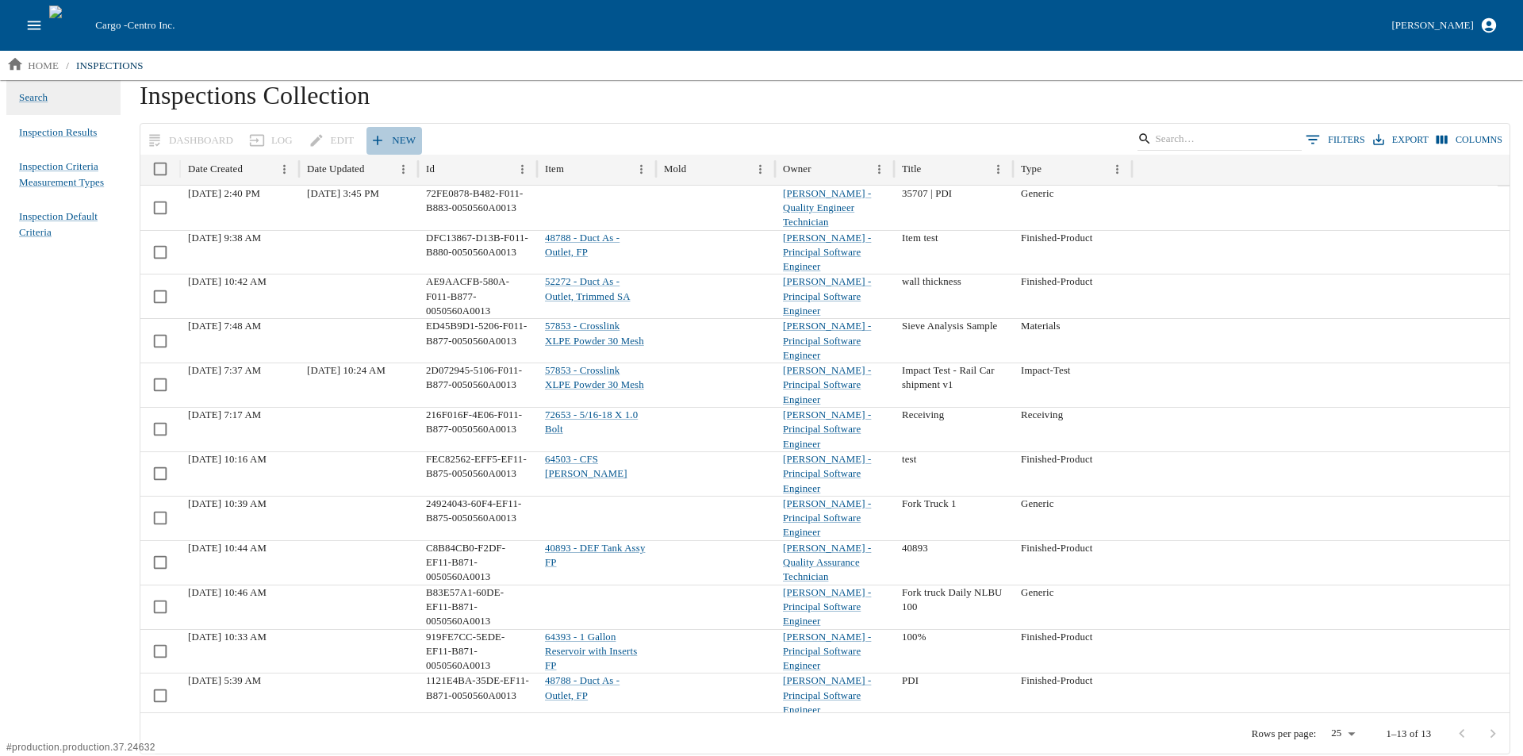
click at [381, 138] on link "New" at bounding box center [394, 141] width 56 height 28
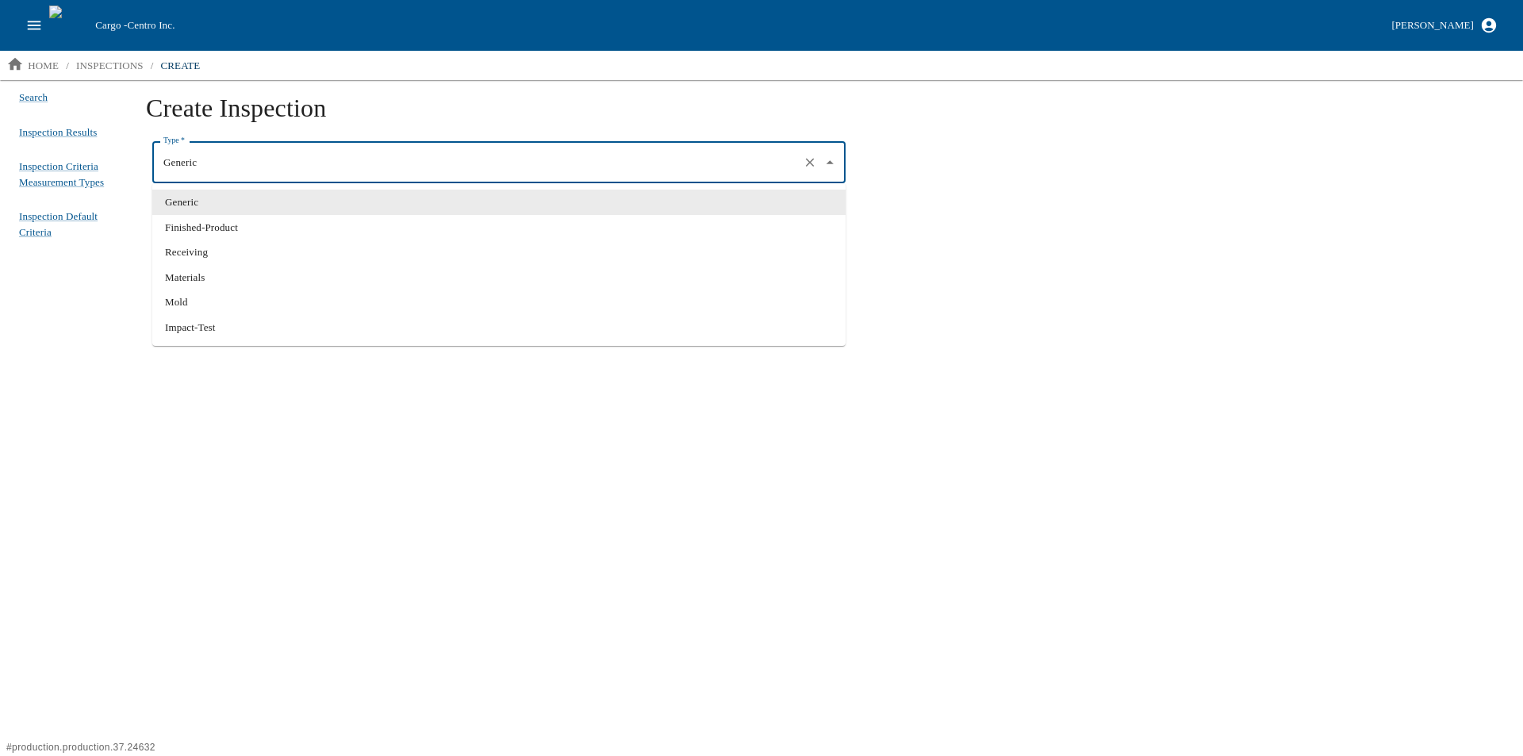
click at [212, 165] on input "Generic" at bounding box center [476, 162] width 634 height 27
click at [224, 226] on li "Finished-Product" at bounding box center [498, 227] width 693 height 25
type input "Finished-Product"
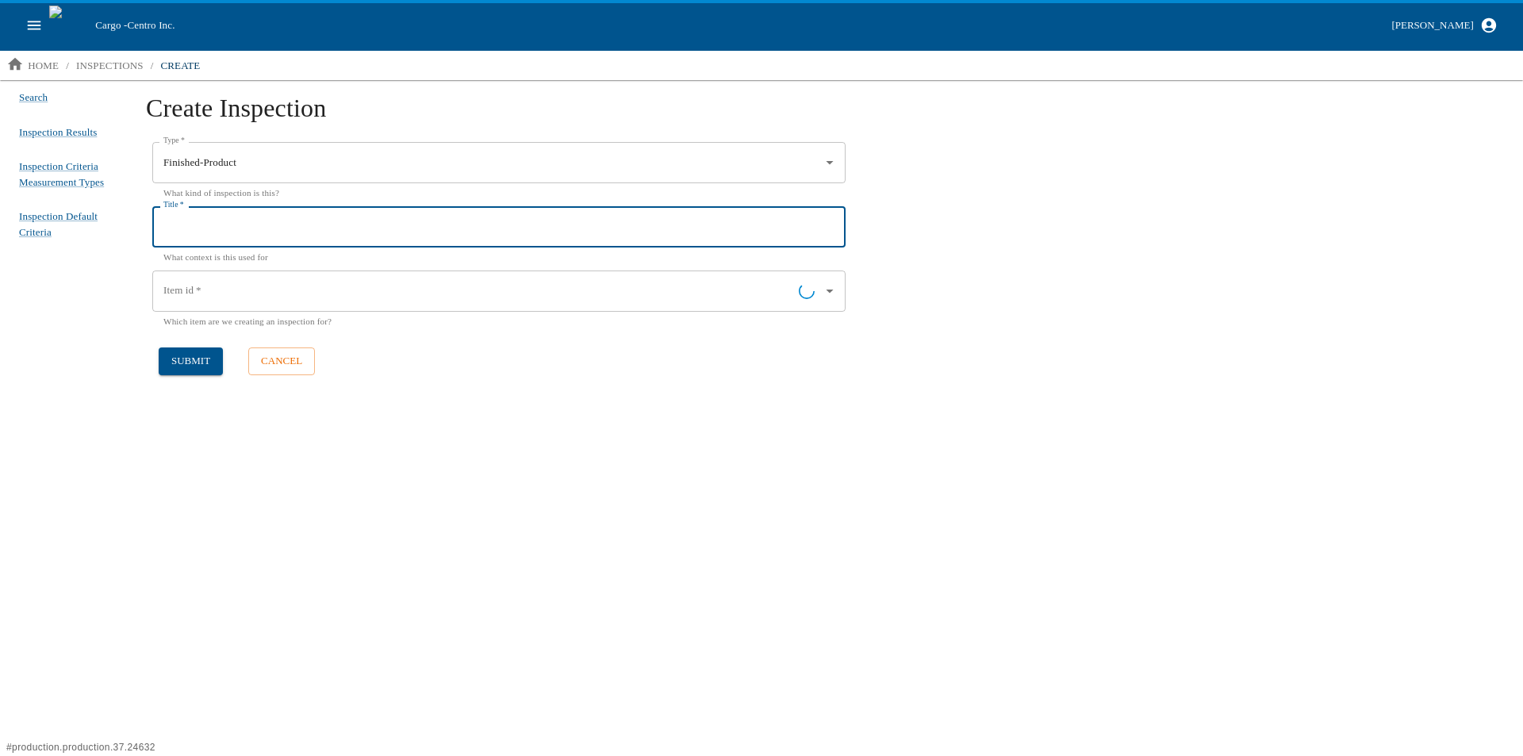
click at [223, 224] on input "Title   *" at bounding box center [498, 226] width 693 height 41
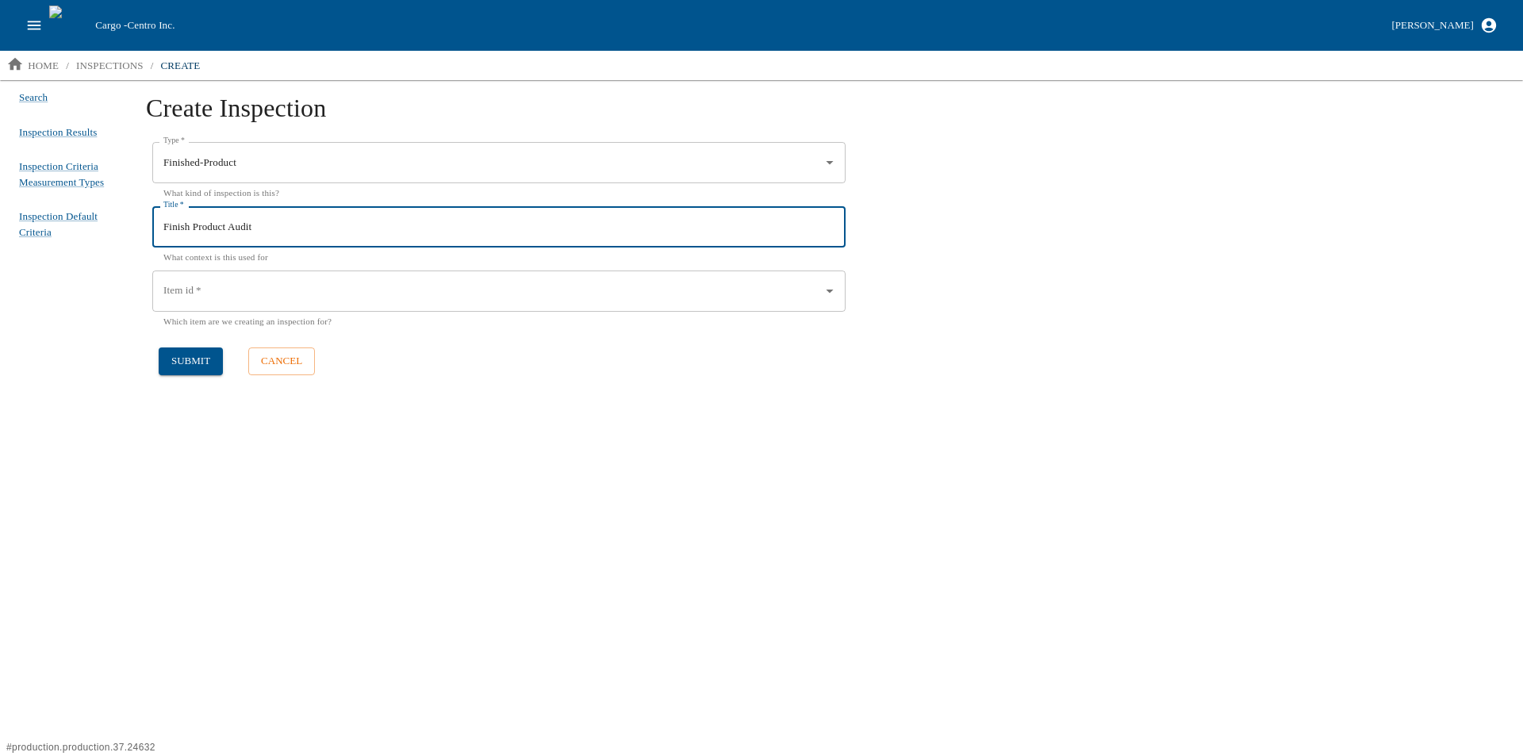
type input "Finish Product Audit"
click at [240, 293] on input "Item id   *" at bounding box center [486, 291] width 655 height 27
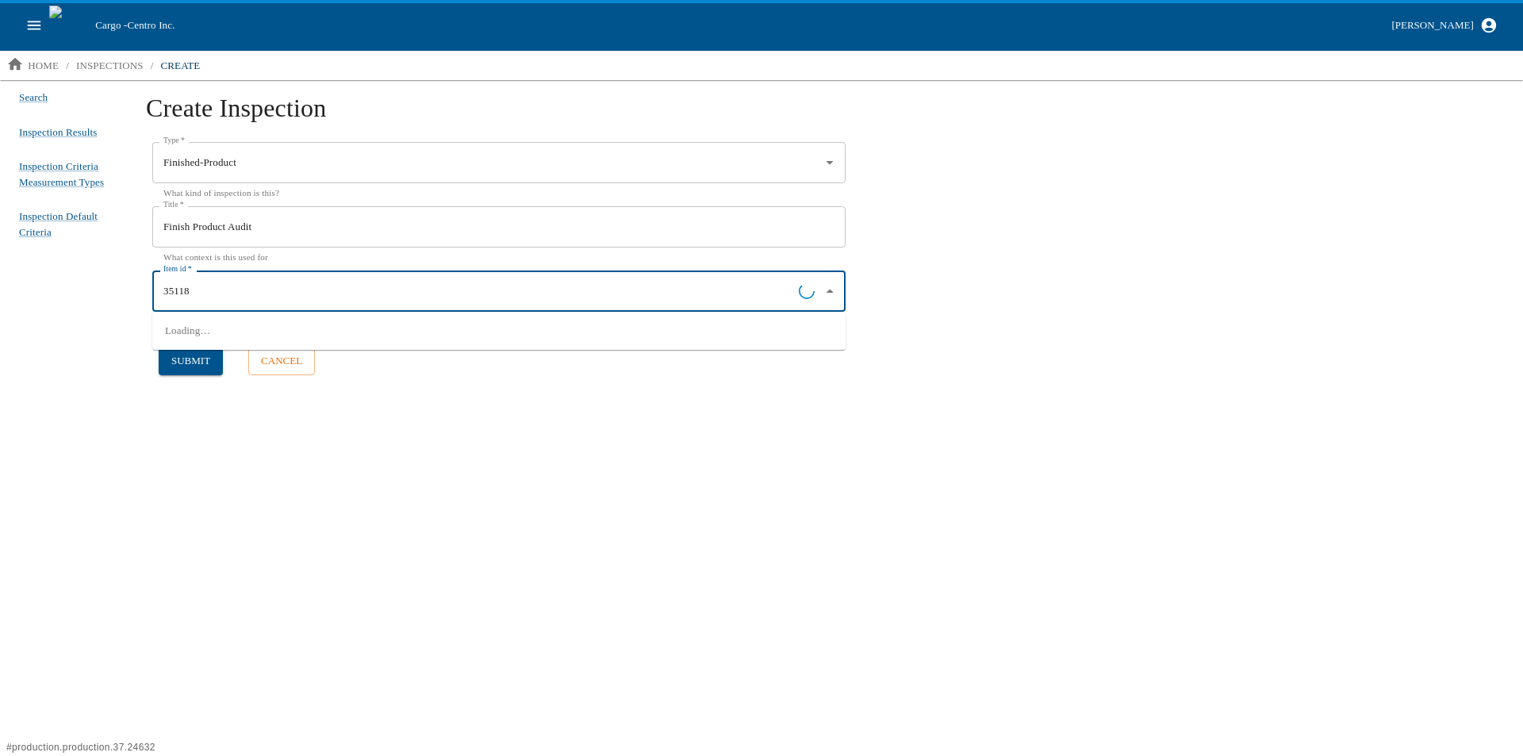
type input "35118"
click at [187, 447] on div "Create Inspection Type   * Finished-Product Type   * What kind of inspection is…" at bounding box center [825, 417] width 1396 height 674
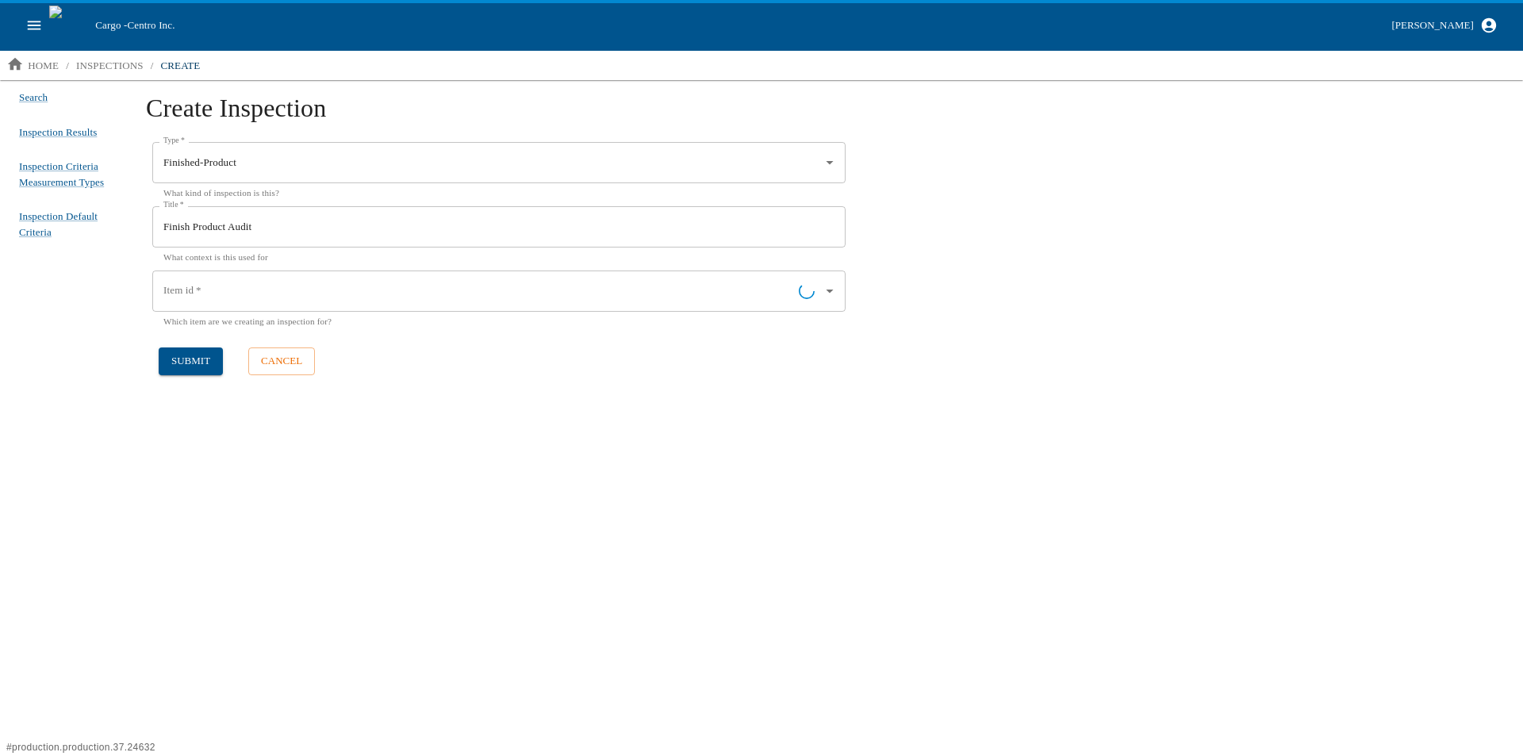
click at [225, 284] on input "Item id   *" at bounding box center [478, 291] width 639 height 27
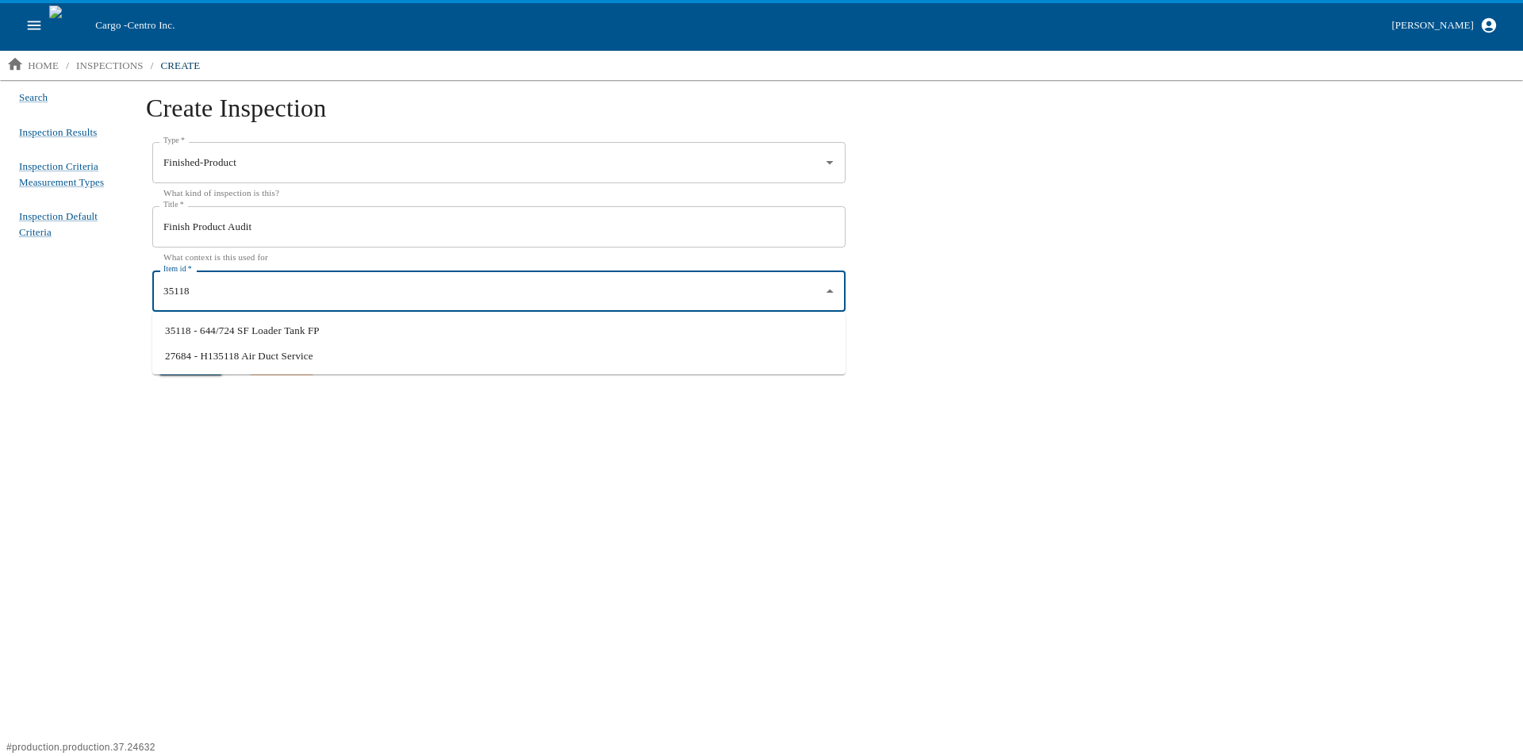
click at [251, 331] on li "35118 - 644/724 SF Loader Tank FP" at bounding box center [498, 330] width 693 height 25
type input "35118 - 644/724 SF Loader Tank FP"
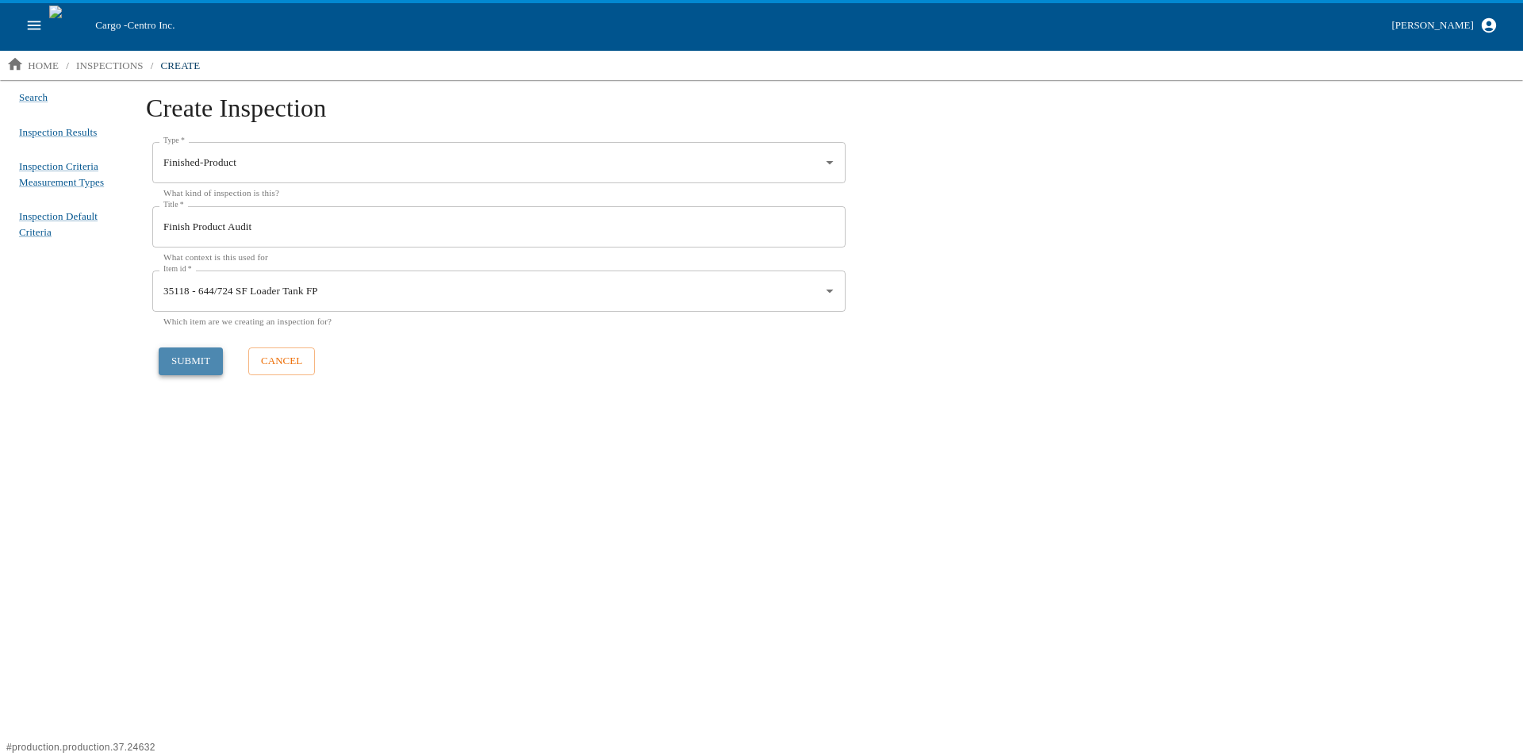
click at [199, 366] on button "submit" at bounding box center [191, 361] width 64 height 28
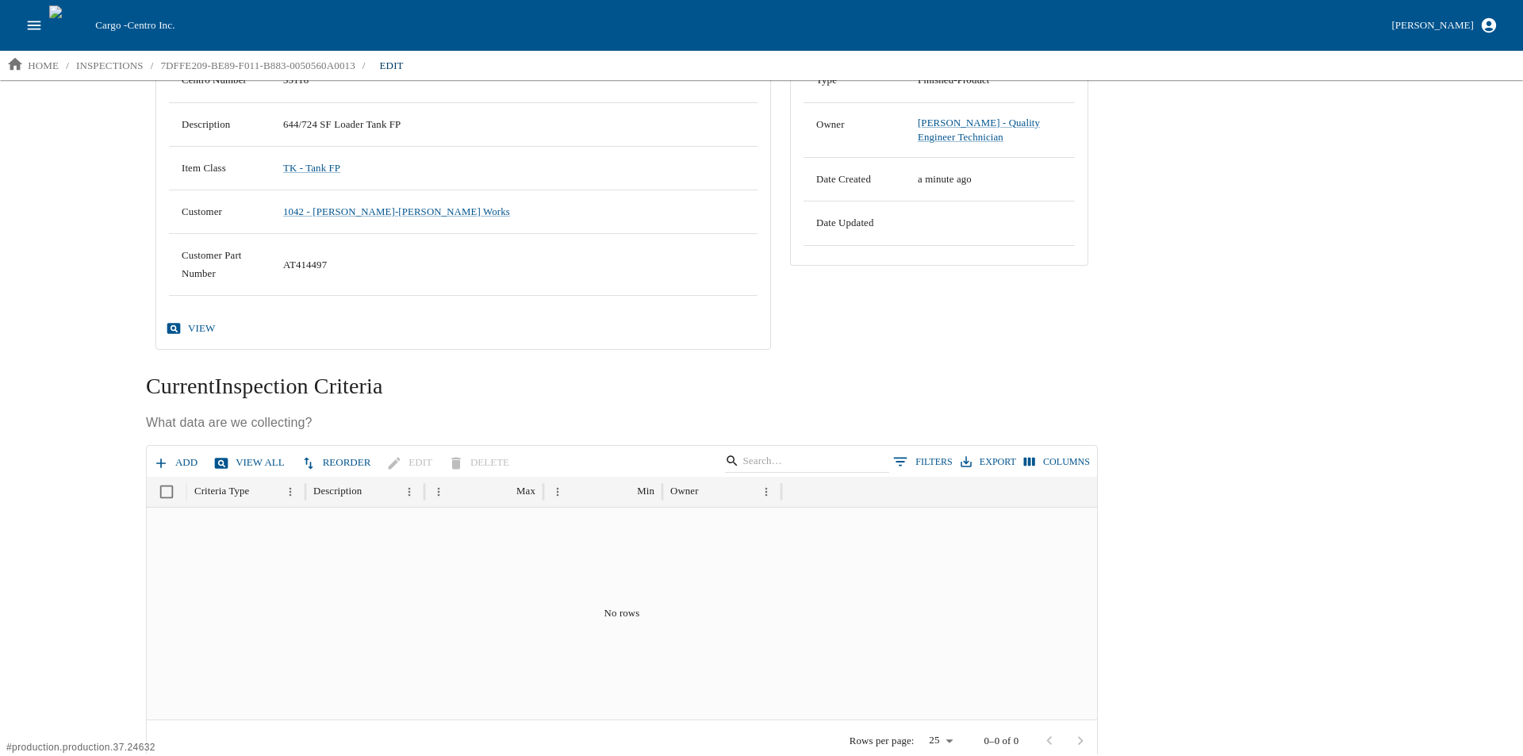
scroll to position [209, 0]
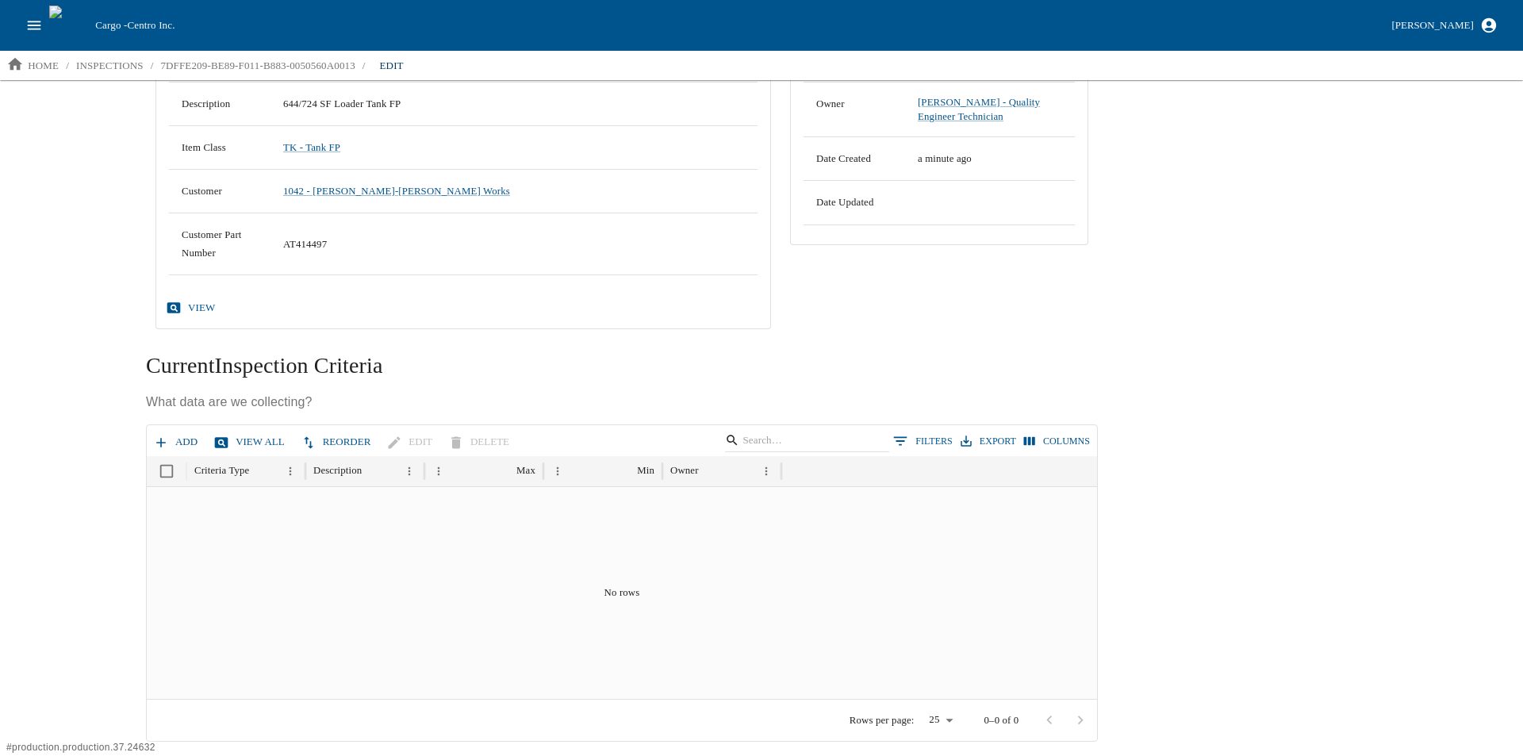
click at [167, 435] on icon "button" at bounding box center [161, 443] width 16 height 16
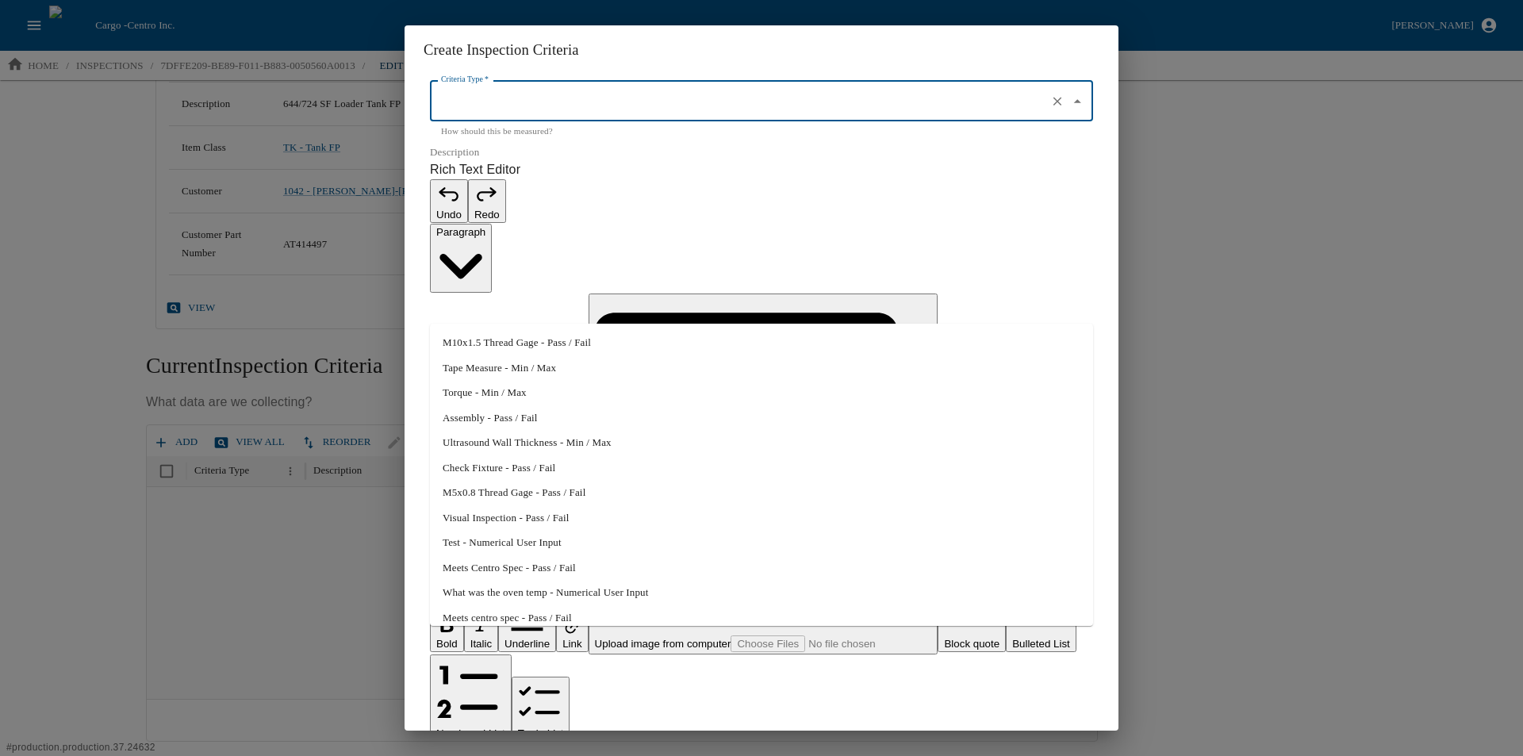
click at [596, 115] on input "Criteria Type   *" at bounding box center [739, 101] width 604 height 27
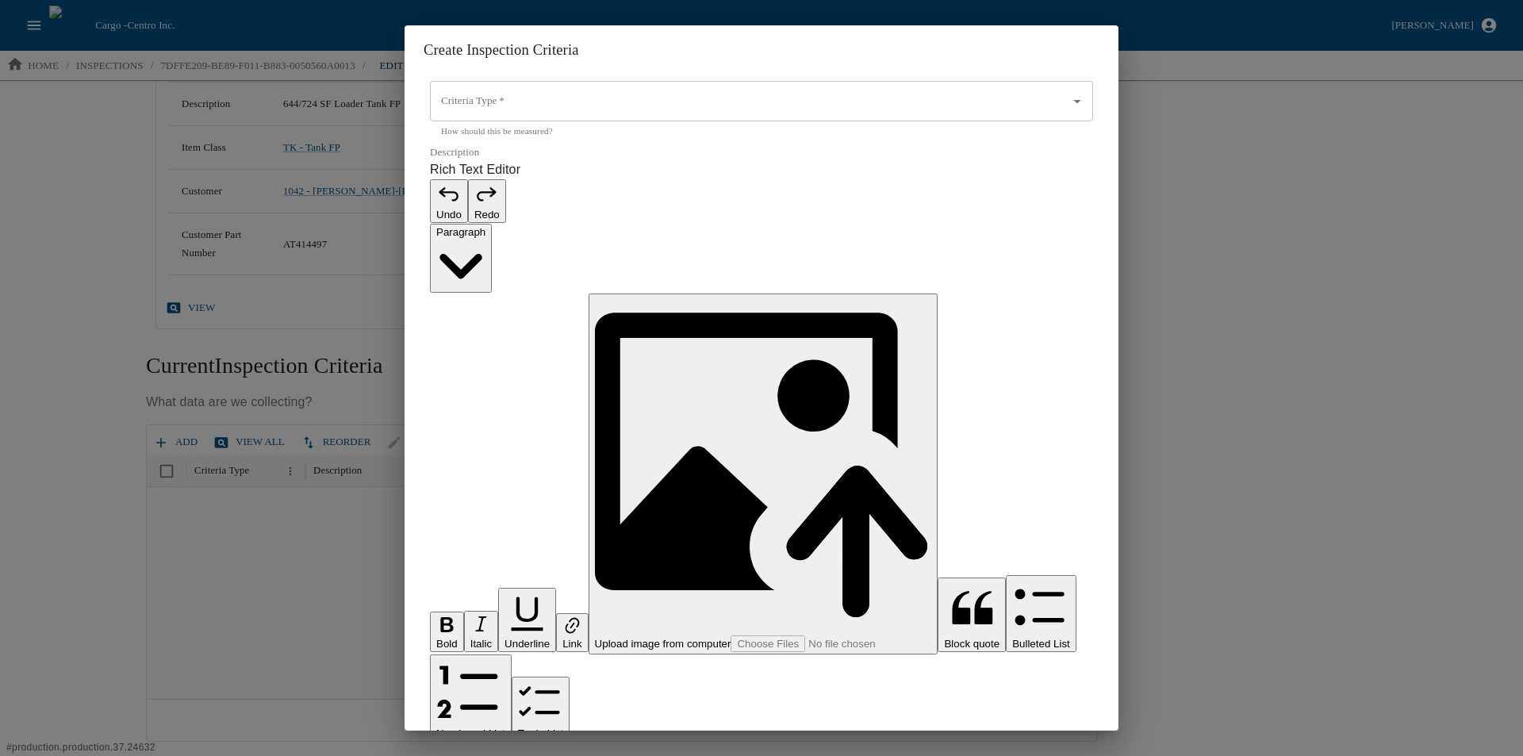
click at [557, 755] on p "Rich Text Editor. Editing area: main. Press Alt+0 for help." at bounding box center [761, 764] width 663 height 19
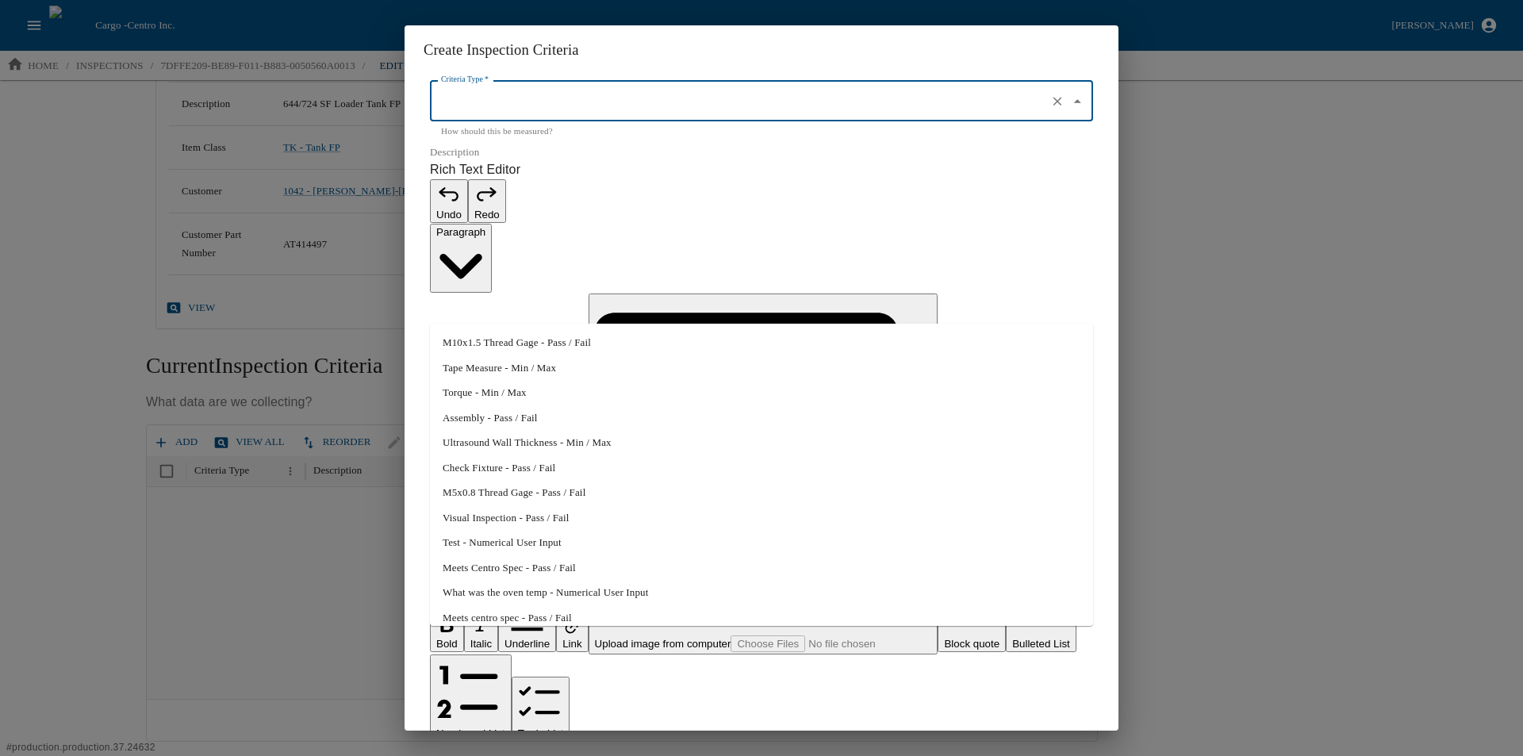
click at [500, 115] on input "Criteria Type   *" at bounding box center [739, 101] width 604 height 27
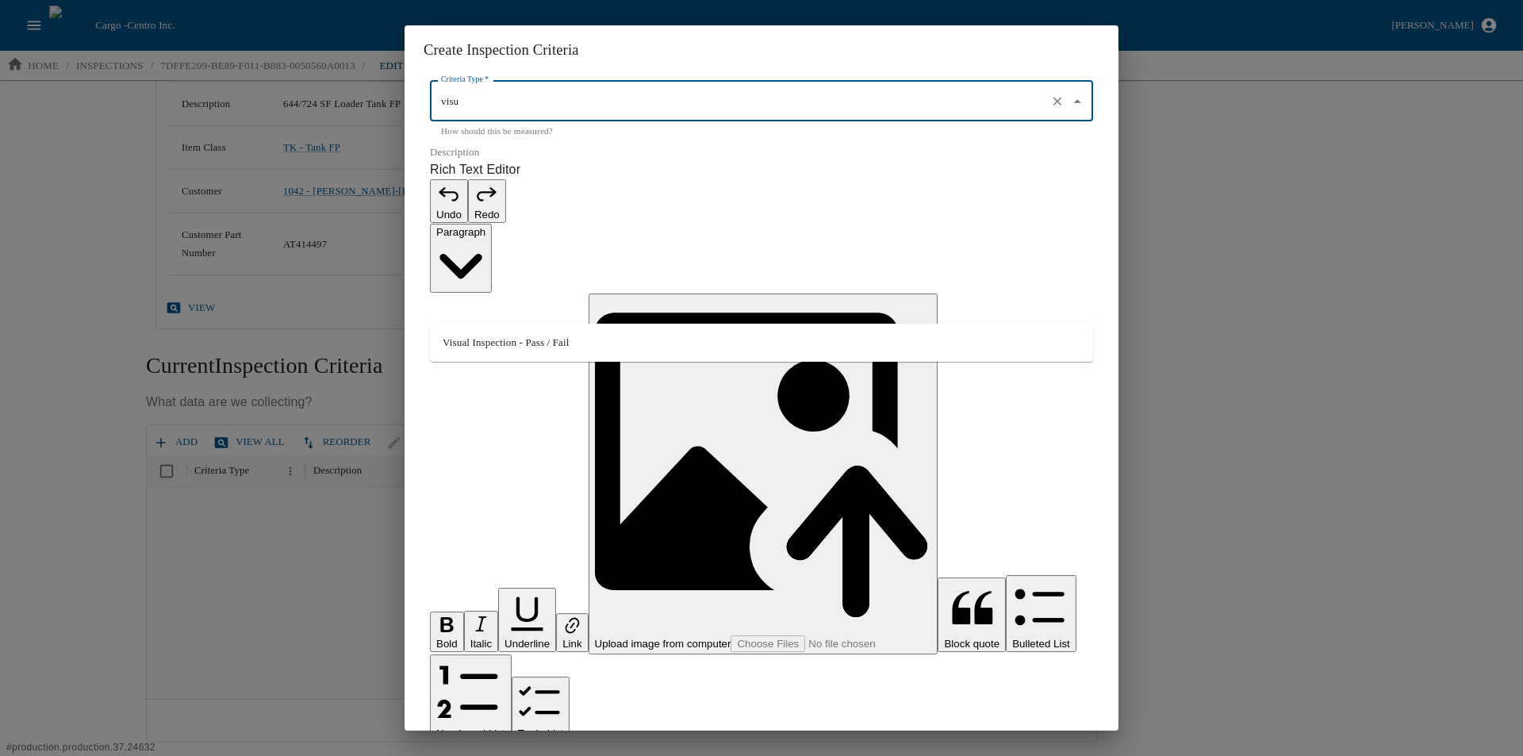
click at [488, 343] on li "Visual Inspection - Pass / Fail" at bounding box center [761, 342] width 663 height 25
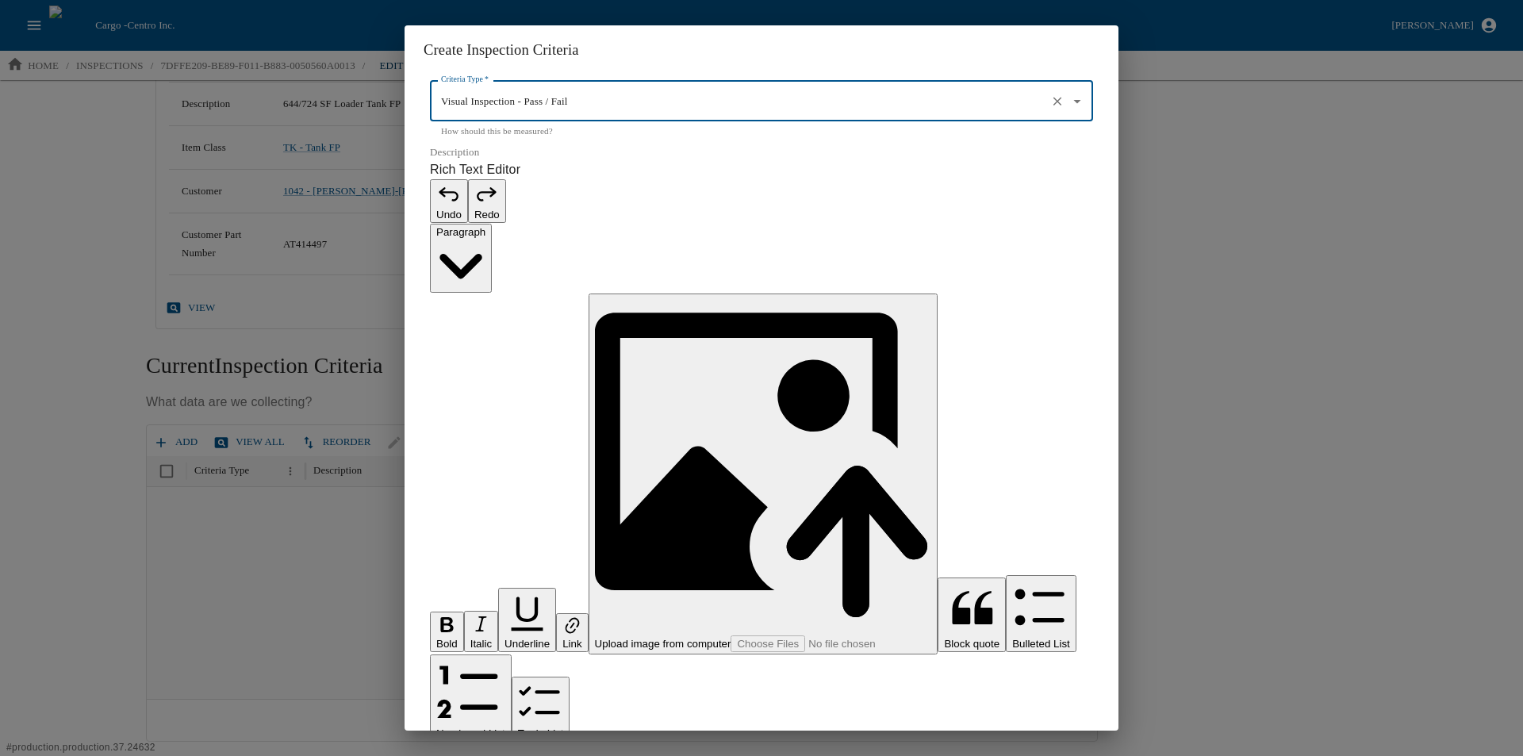
type input "Visual Inspection - Pass / Fail"
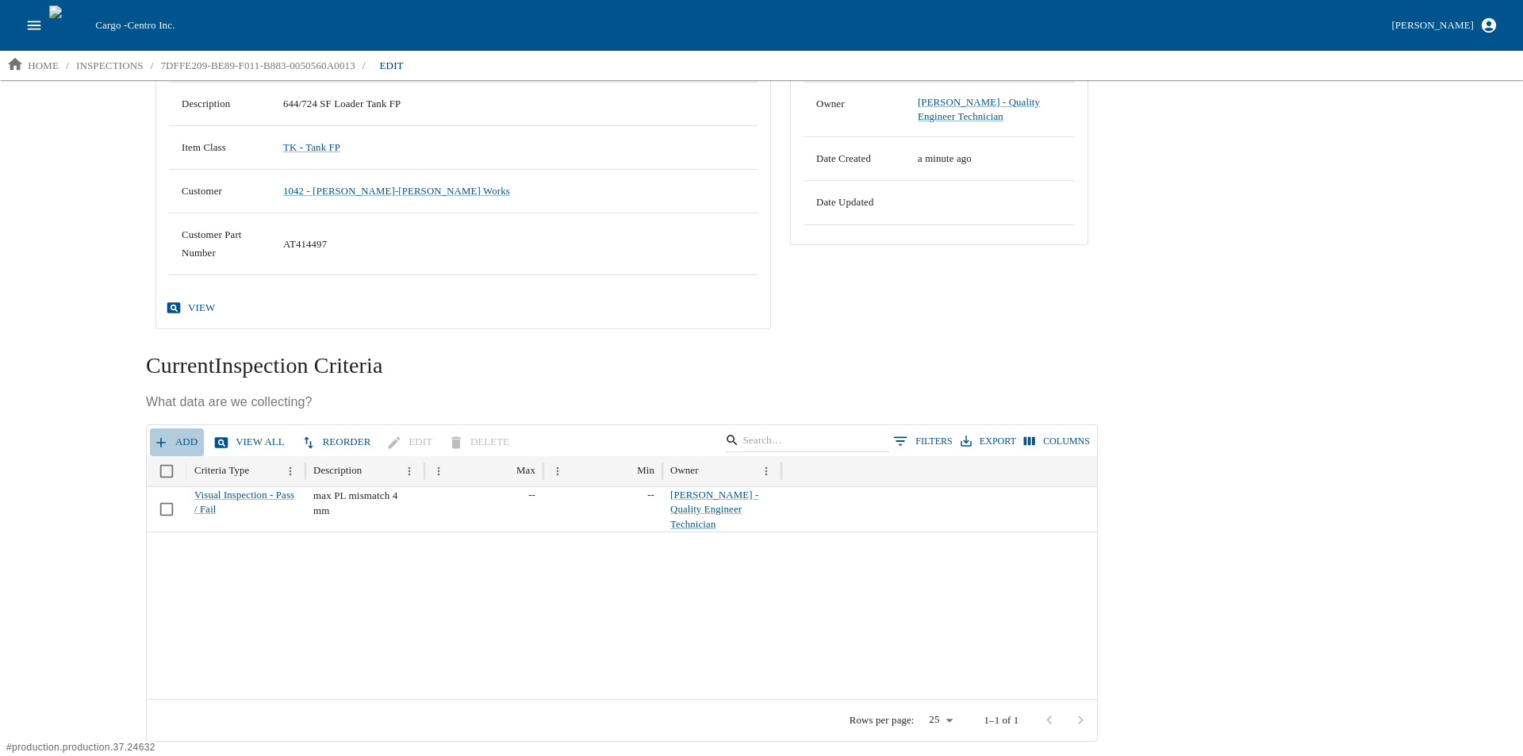
click at [166, 442] on icon "button" at bounding box center [161, 443] width 16 height 16
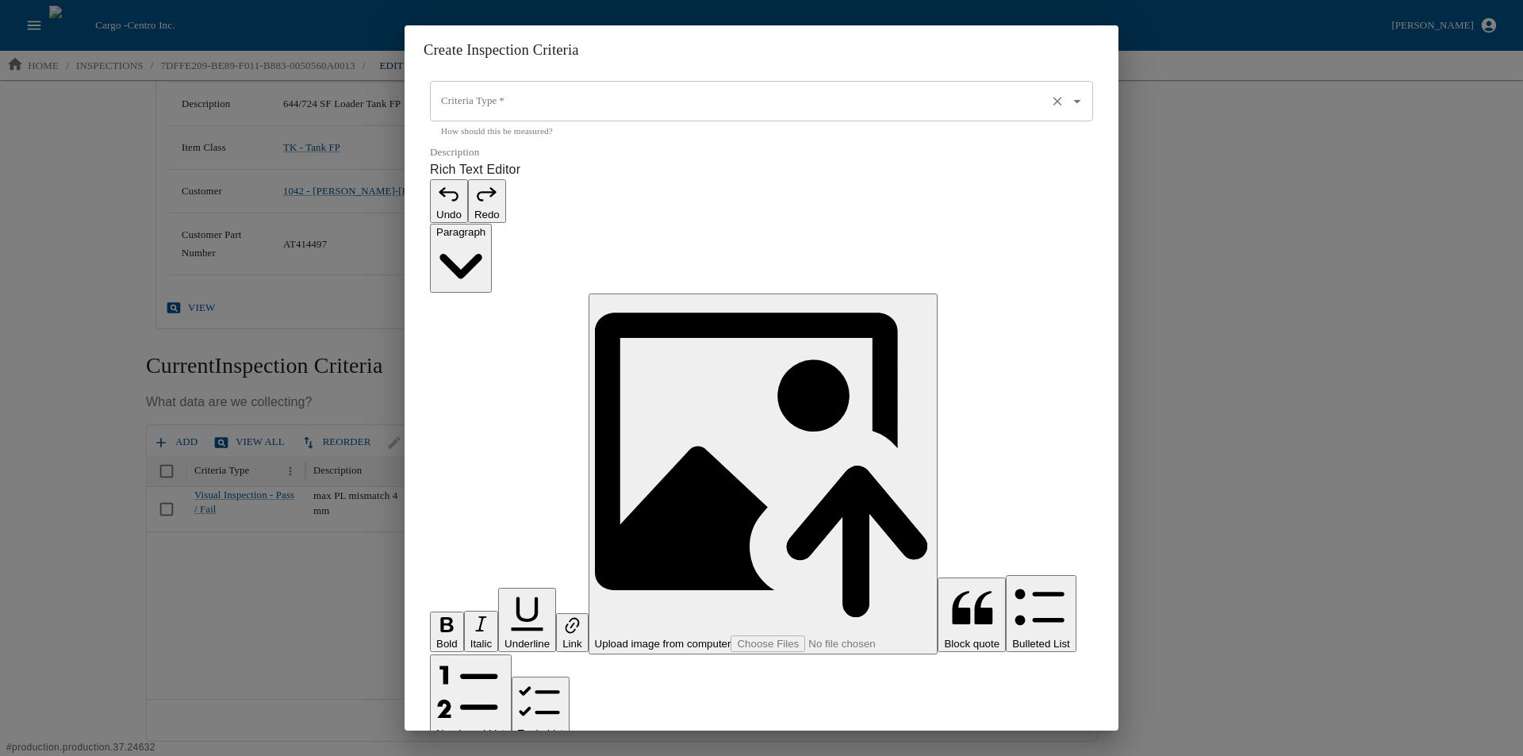
click at [515, 115] on input "Criteria Type   *" at bounding box center [739, 101] width 604 height 27
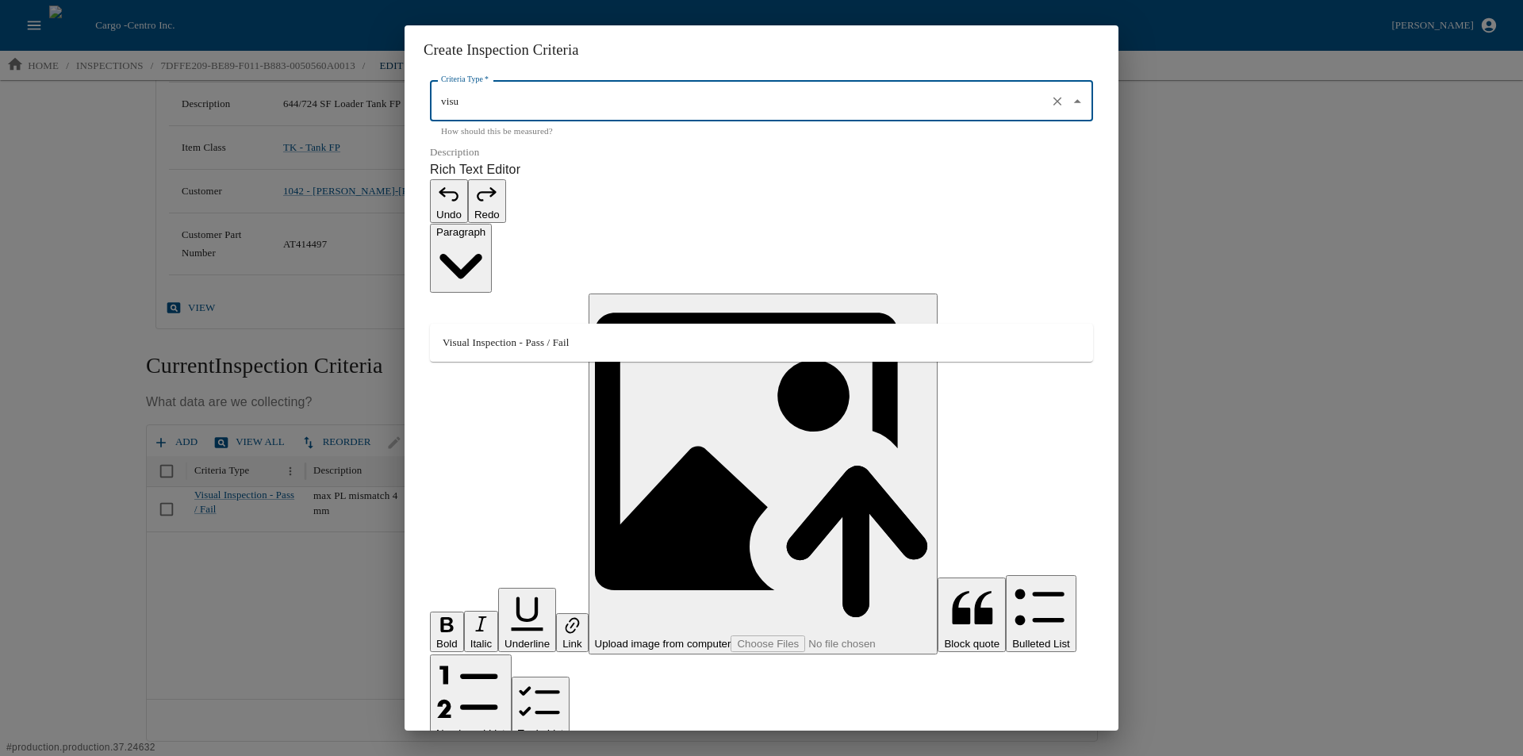
click at [476, 336] on li "Visual Inspection - Pass / Fail" at bounding box center [761, 342] width 663 height 25
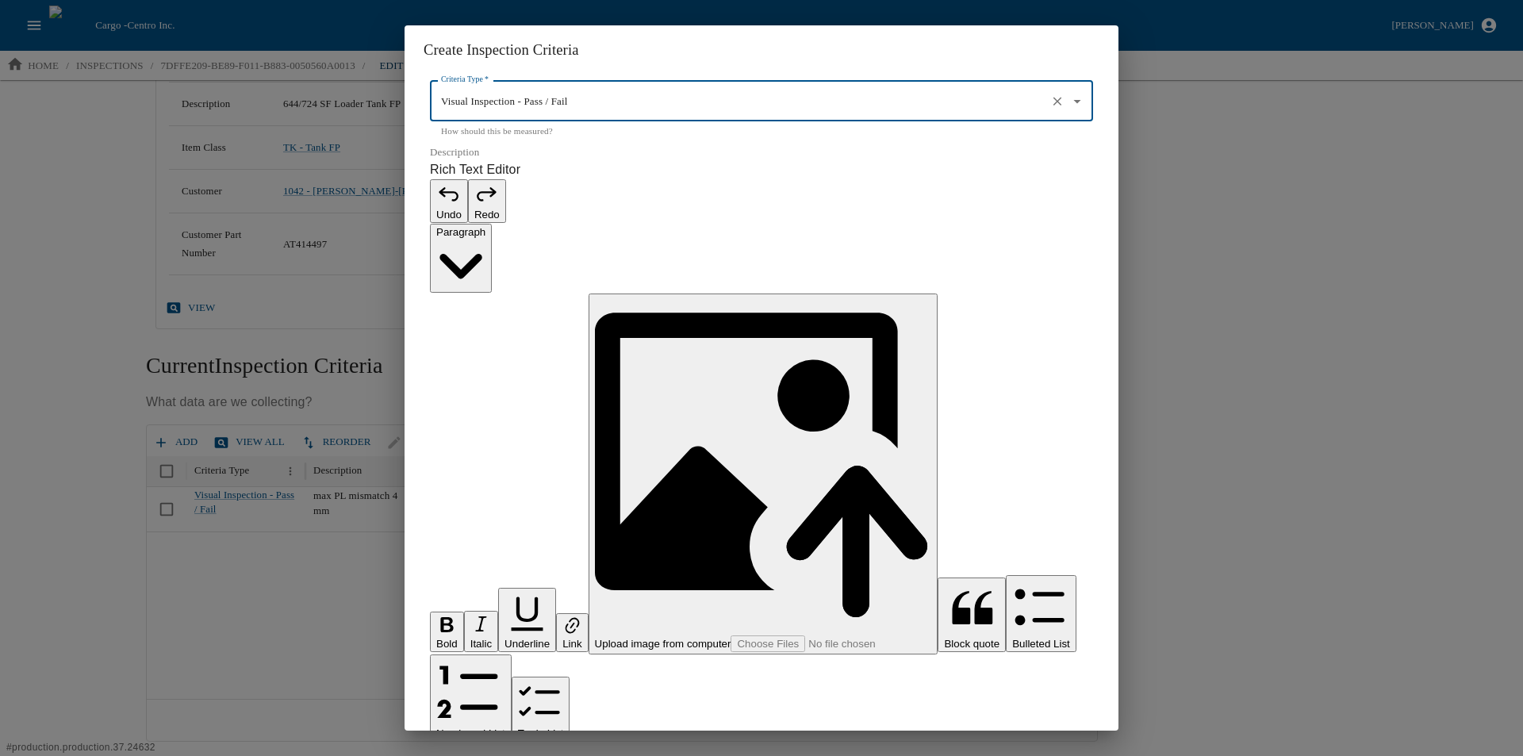
type input "Visual Inspection - Pass / Fail"
click at [455, 755] on p "Rich Text Editor. Editing area: main. Press Alt+0 for help." at bounding box center [761, 764] width 663 height 19
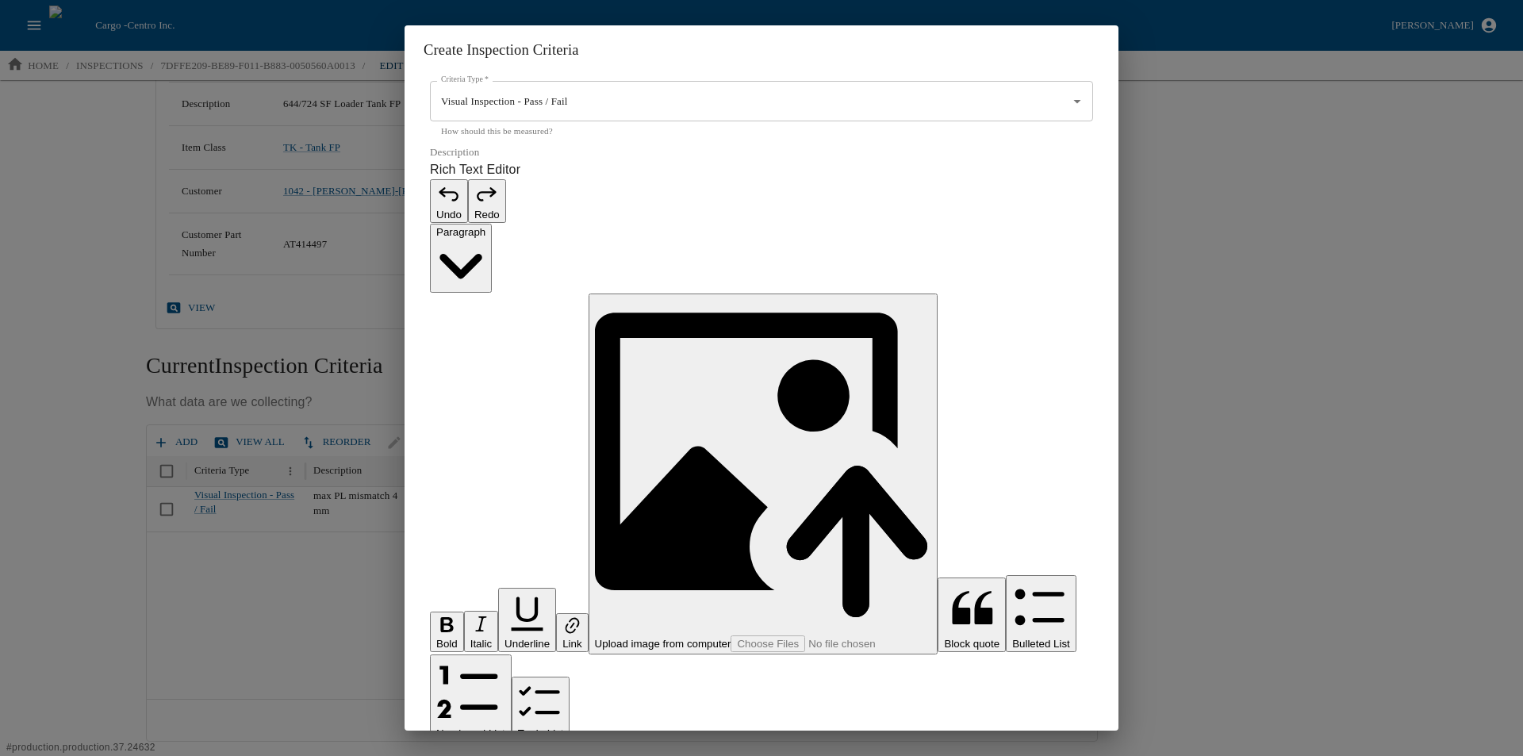
click at [454, 755] on p "Rich Text Editor. Editing area: main. Press Alt+0 for help." at bounding box center [761, 764] width 663 height 19
click at [443, 755] on p "**********" at bounding box center [753, 764] width 646 height 19
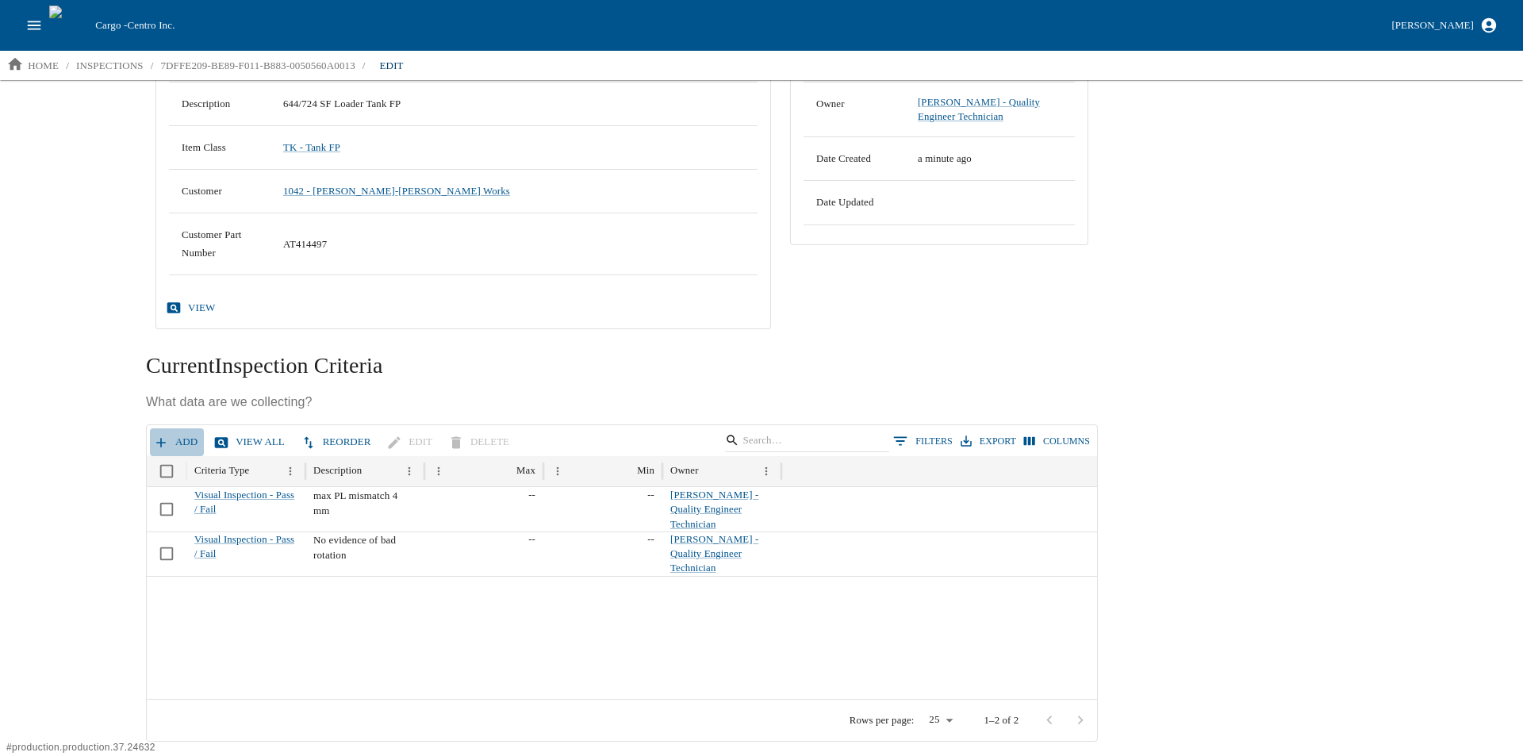
click at [167, 439] on icon "button" at bounding box center [161, 443] width 16 height 16
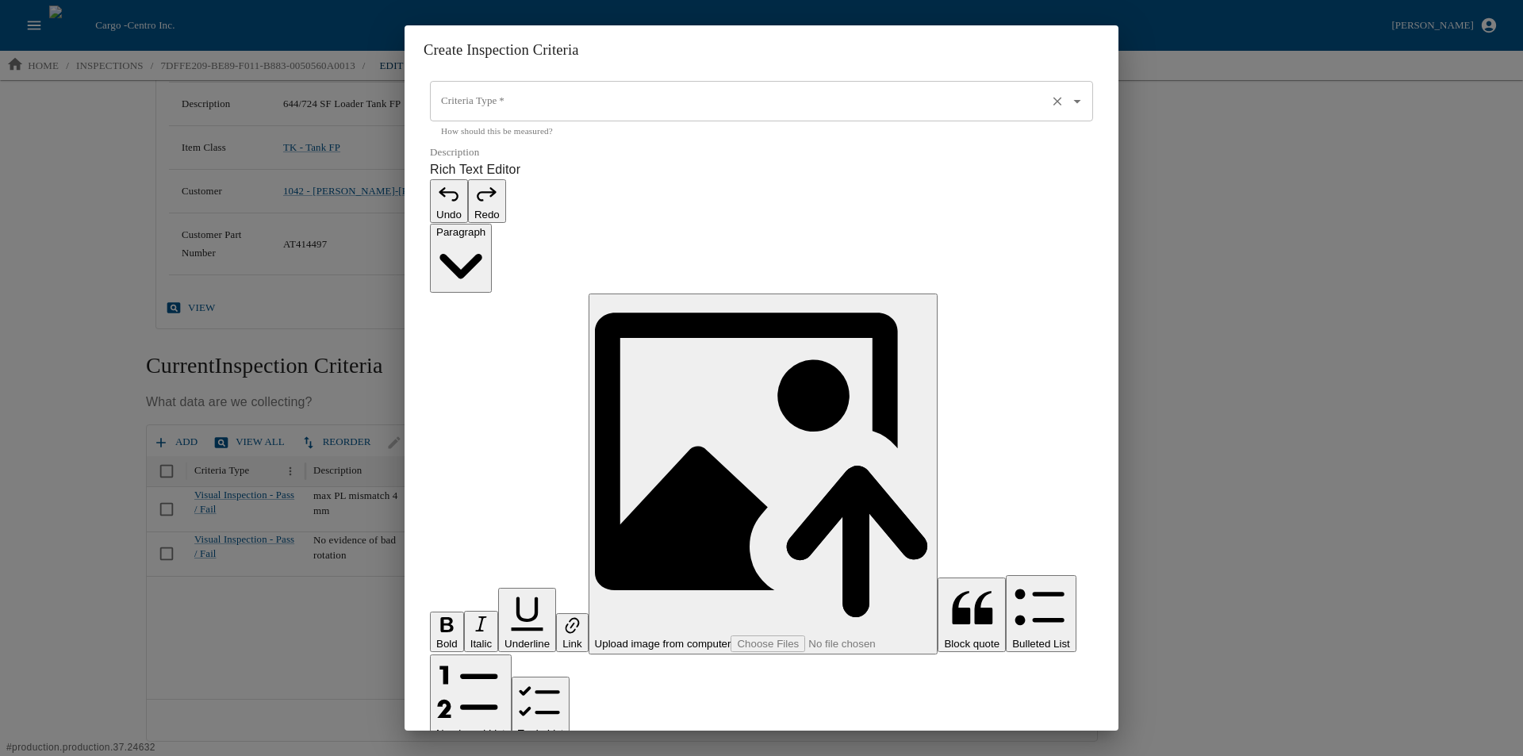
click at [479, 115] on input "Criteria Type   *" at bounding box center [739, 101] width 604 height 27
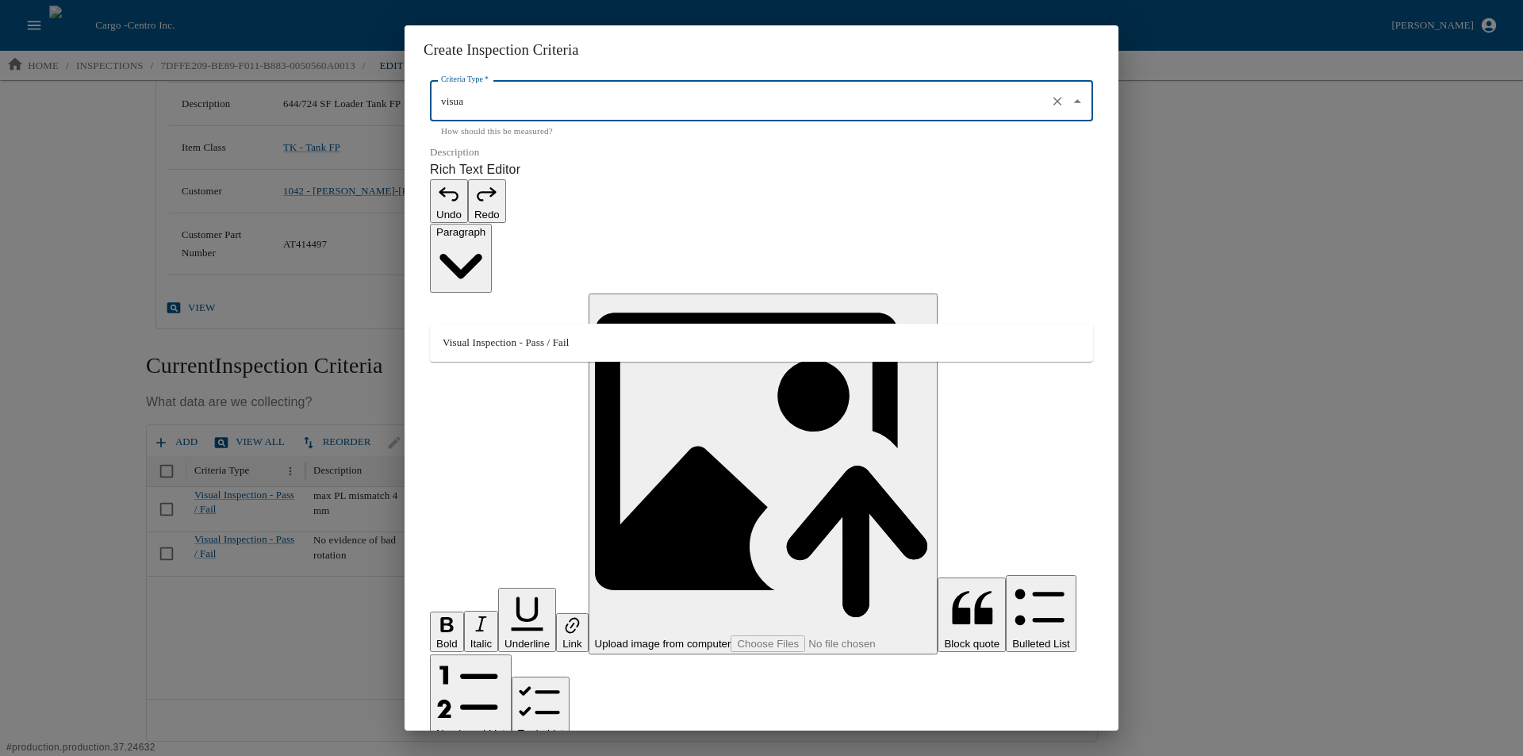
drag, startPoint x: 470, startPoint y: 341, endPoint x: 469, endPoint y: 358, distance: 16.7
click at [470, 340] on li "Visual Inspection - Pass / Fail" at bounding box center [761, 342] width 663 height 25
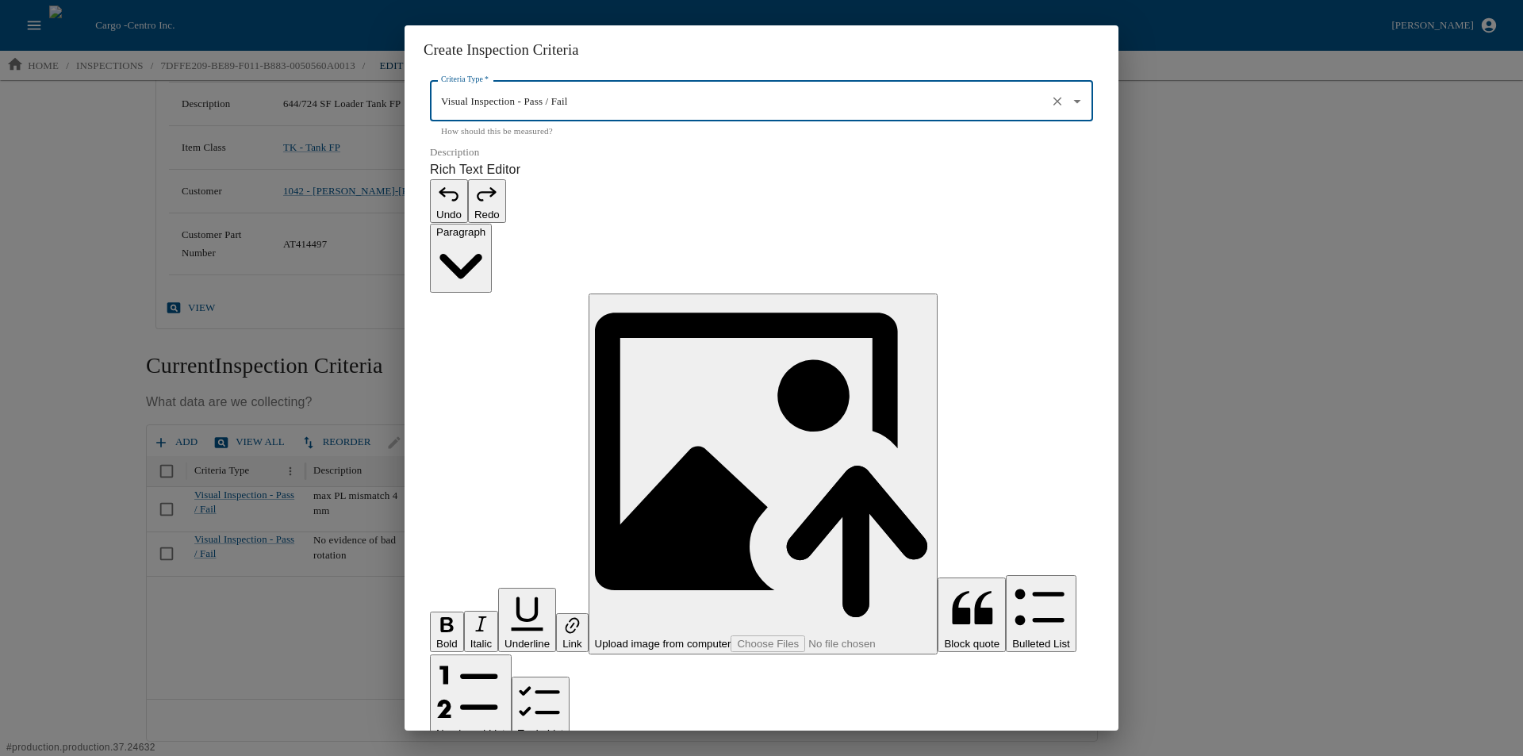
type input "Visual Inspection - Pass / Fail"
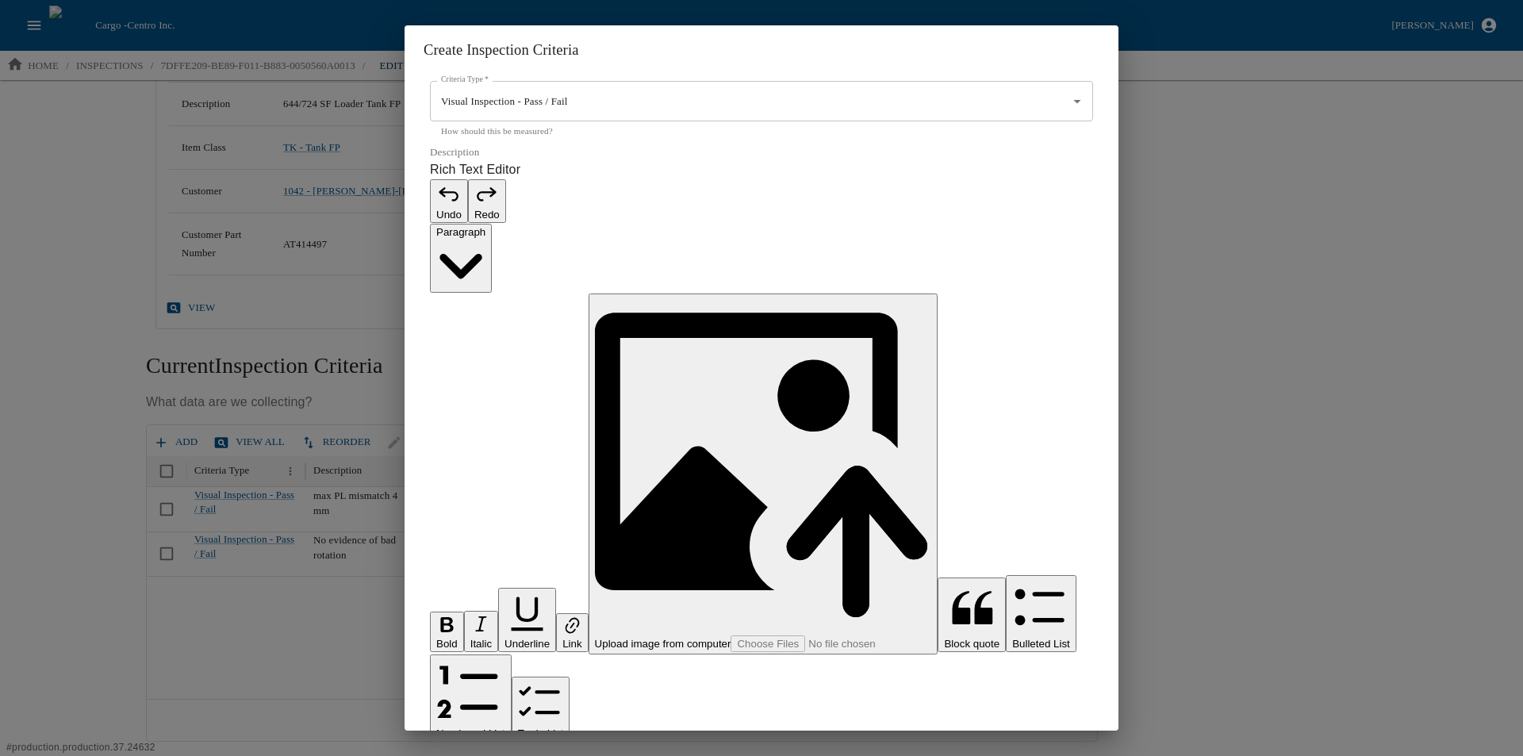
click at [477, 755] on p "Rich Text Editor. Editing area: main. Press Alt+0 for help." at bounding box center [761, 764] width 663 height 19
drag, startPoint x: 582, startPoint y: 410, endPoint x: 478, endPoint y: 414, distance: 104.0
click at [478, 755] on p "**********" at bounding box center [753, 764] width 646 height 19
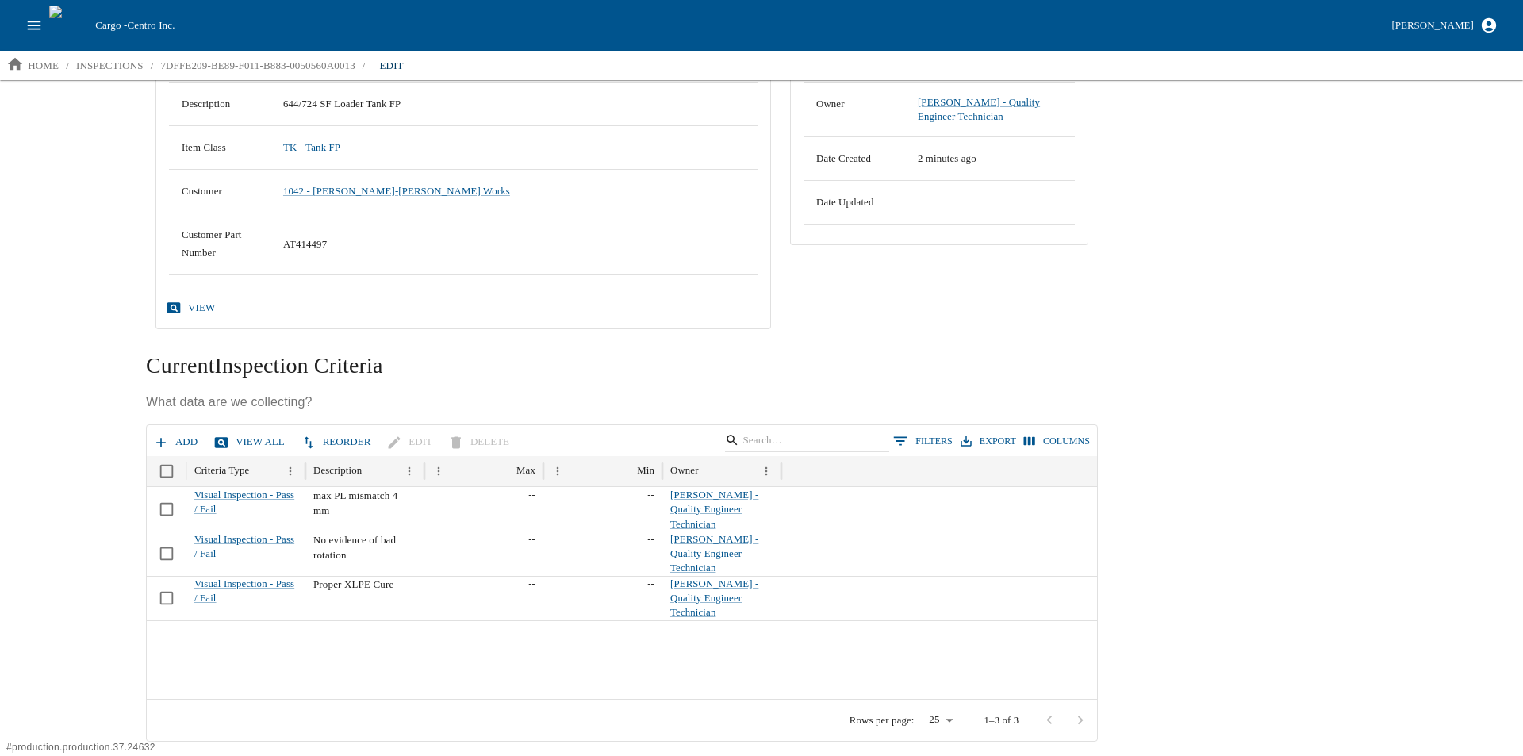
click at [167, 441] on icon "button" at bounding box center [161, 443] width 16 height 16
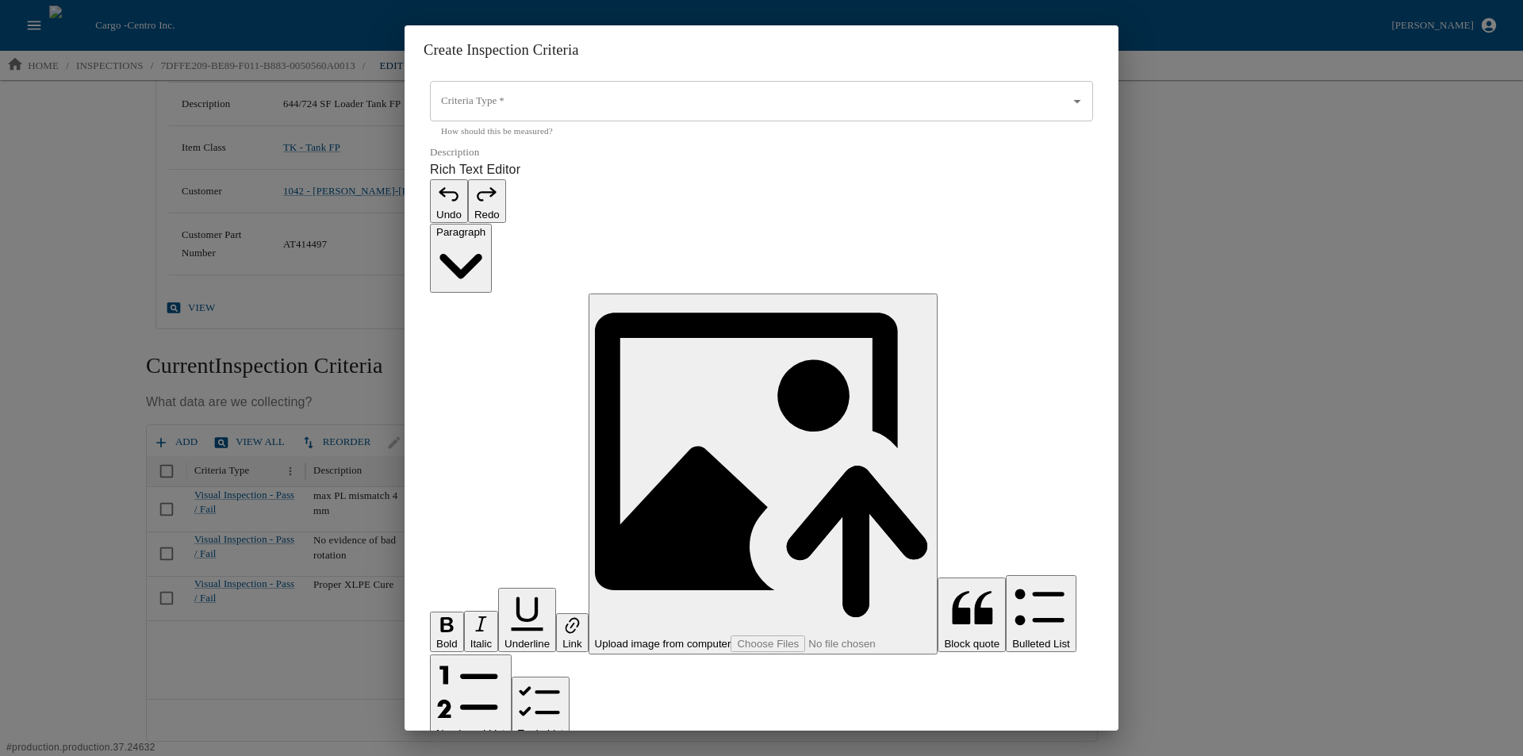
click at [472, 755] on p "Rich Text Editor. Editing area: main. Press Alt+0 for help." at bounding box center [761, 764] width 663 height 19
click at [474, 115] on input "Criteria Type   *" at bounding box center [739, 101] width 604 height 27
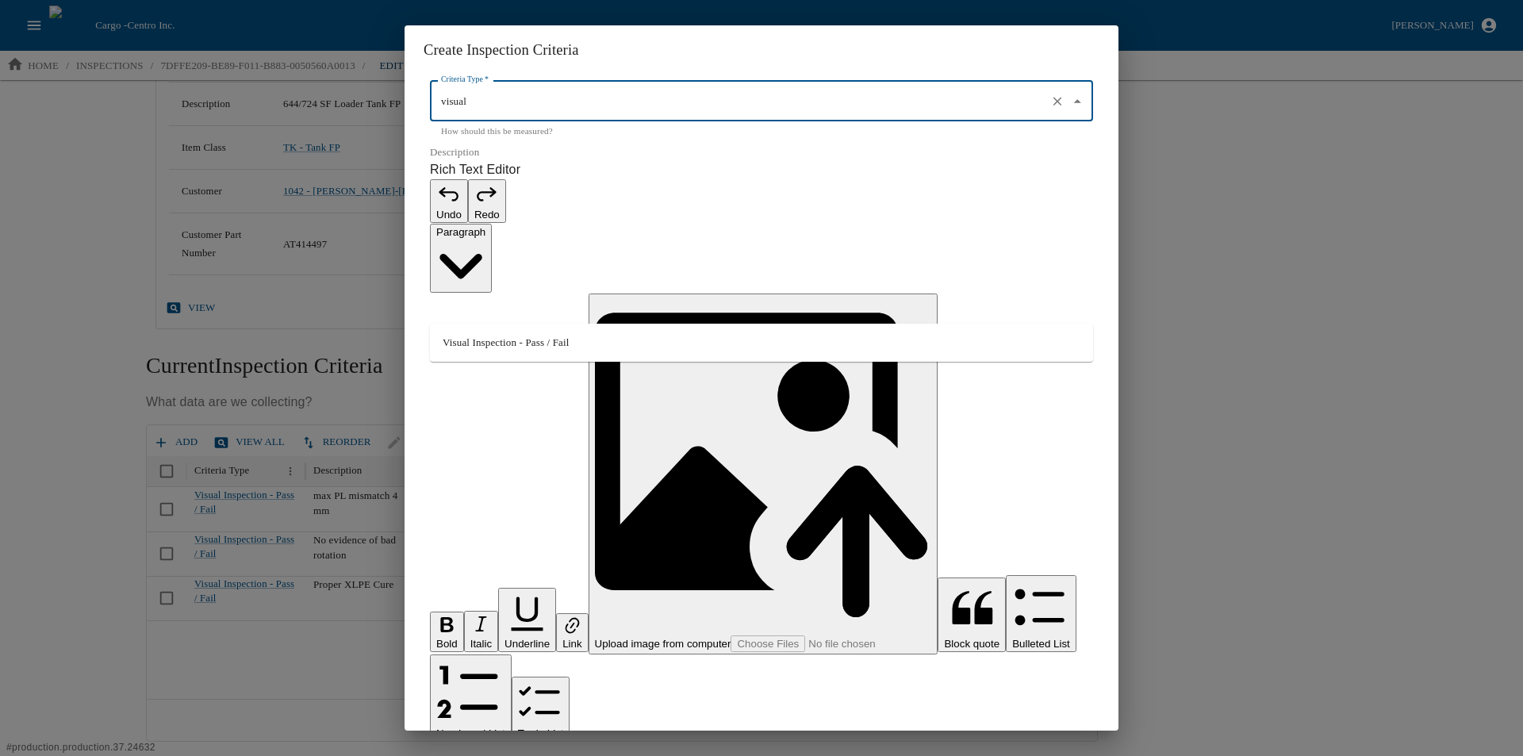
type input "visual"
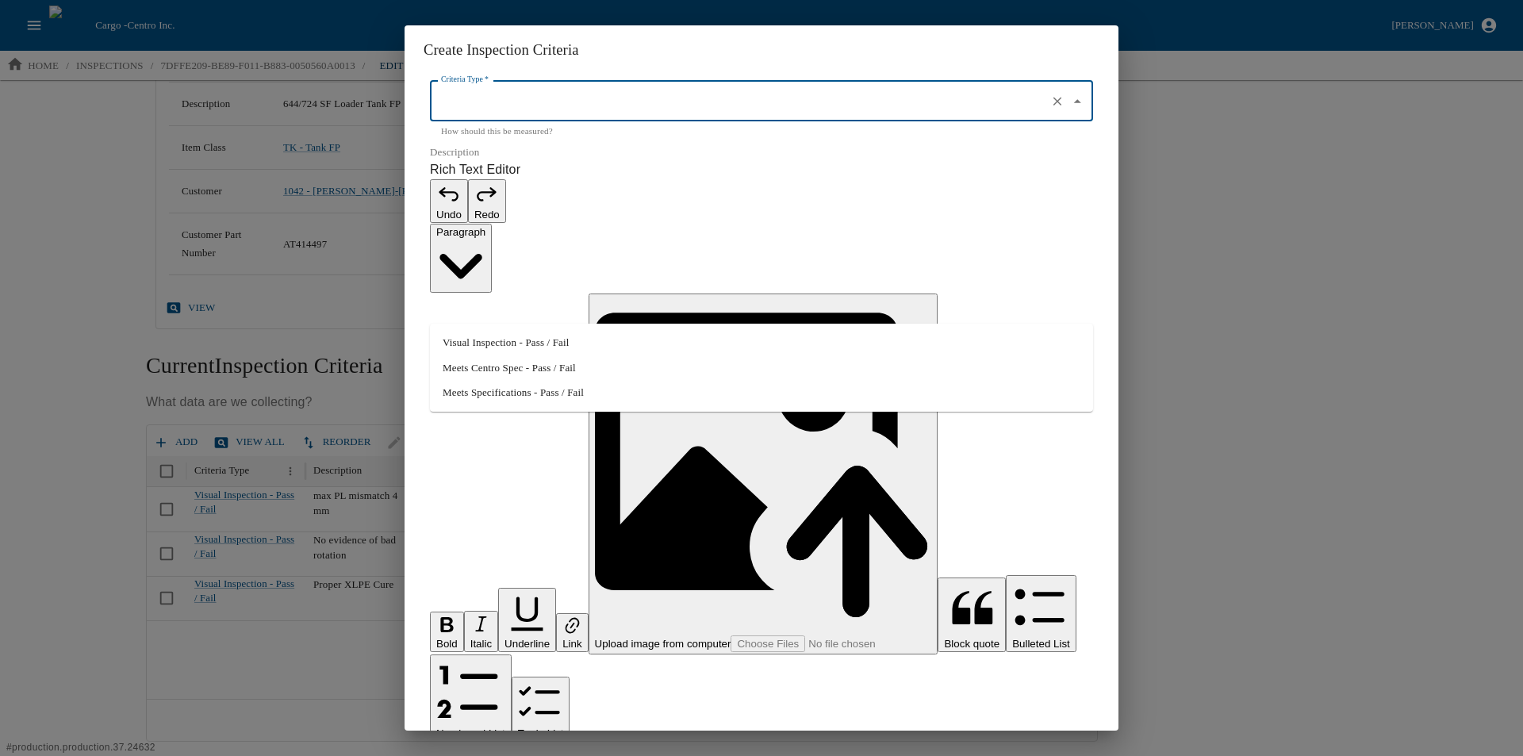
click at [473, 115] on input "Criteria Type   *" at bounding box center [739, 101] width 604 height 27
click at [460, 337] on li "Visual Inspection - Pass / Fail" at bounding box center [761, 342] width 663 height 25
type input "Visual Inspection - Pass / Fail"
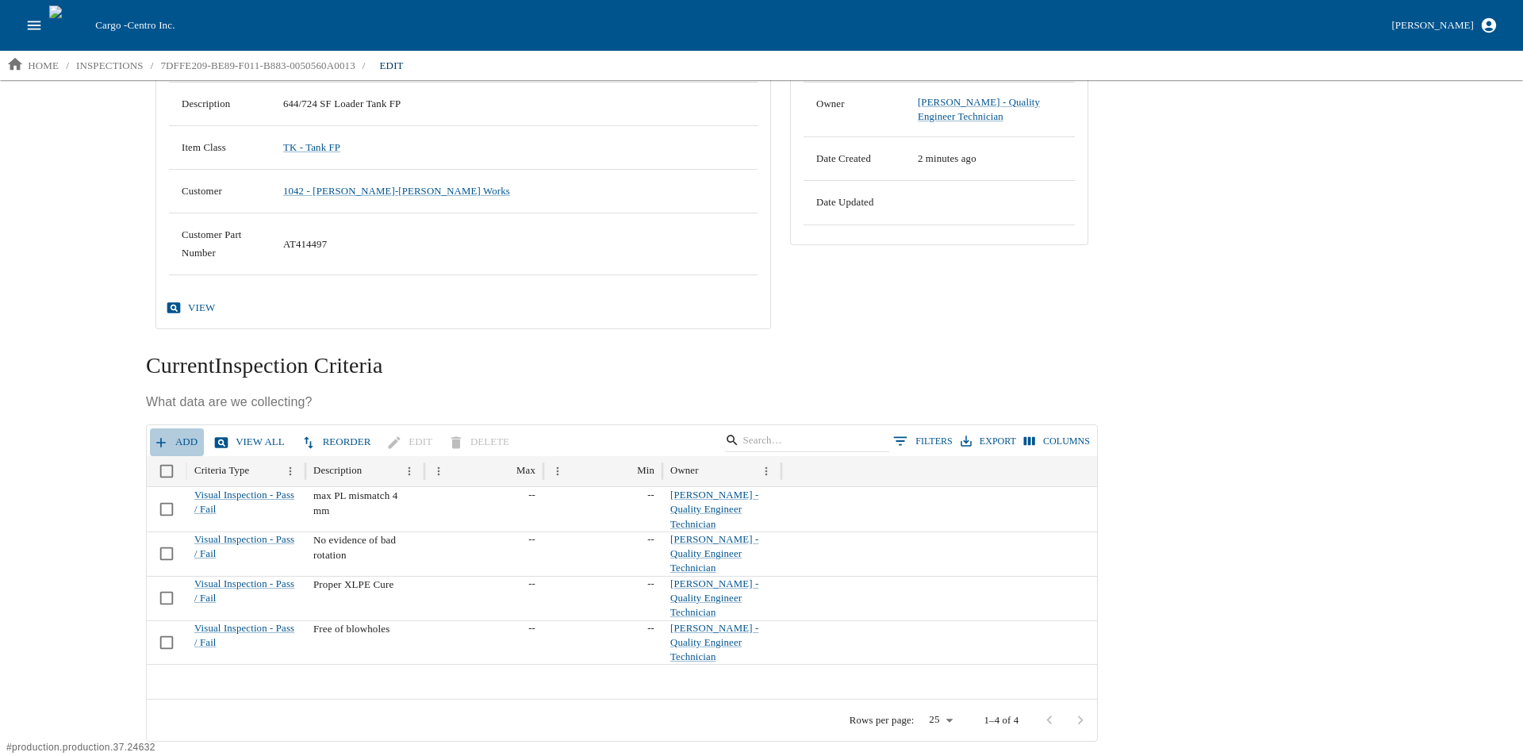
click at [170, 440] on button "Add" at bounding box center [177, 442] width 54 height 28
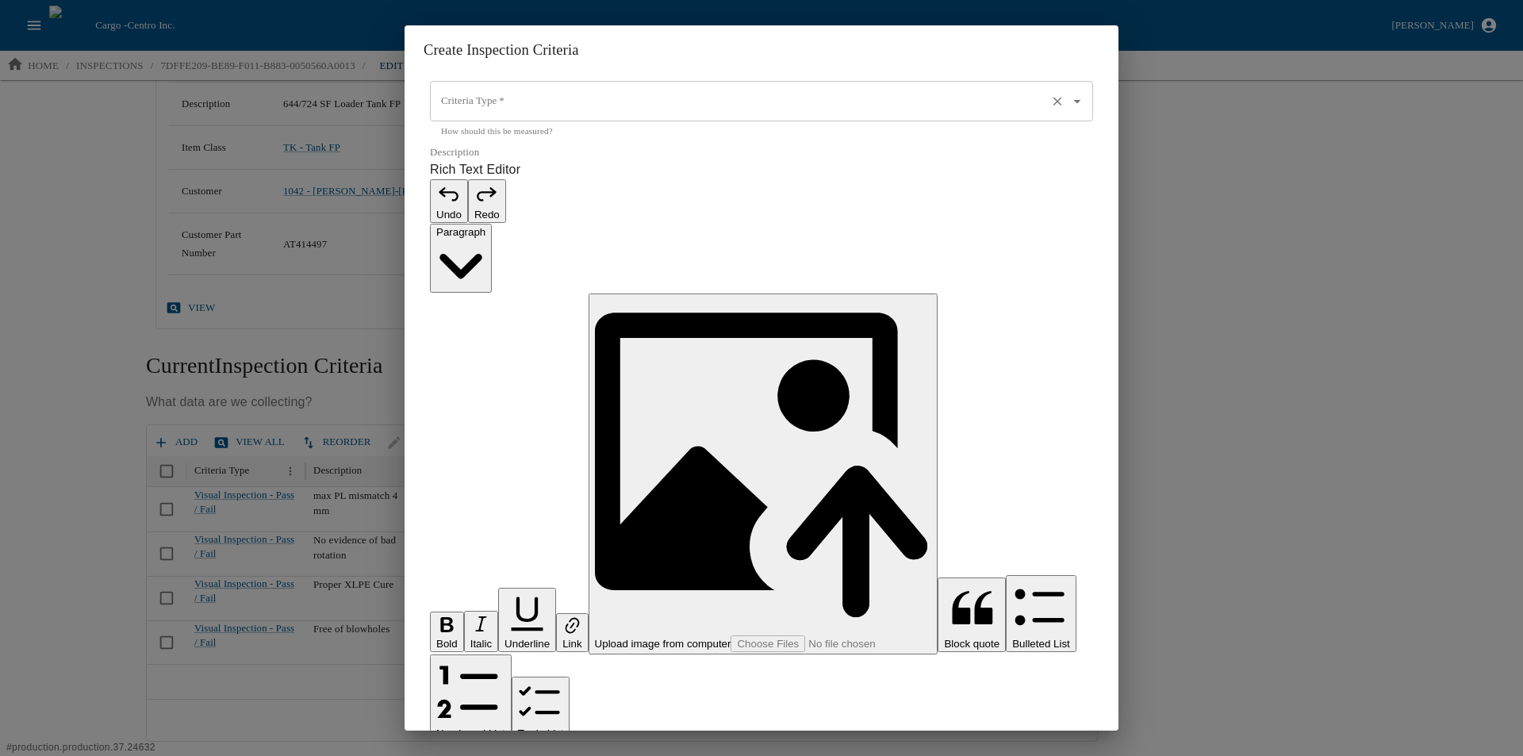
click at [471, 115] on input "Criteria Type   *" at bounding box center [739, 101] width 604 height 27
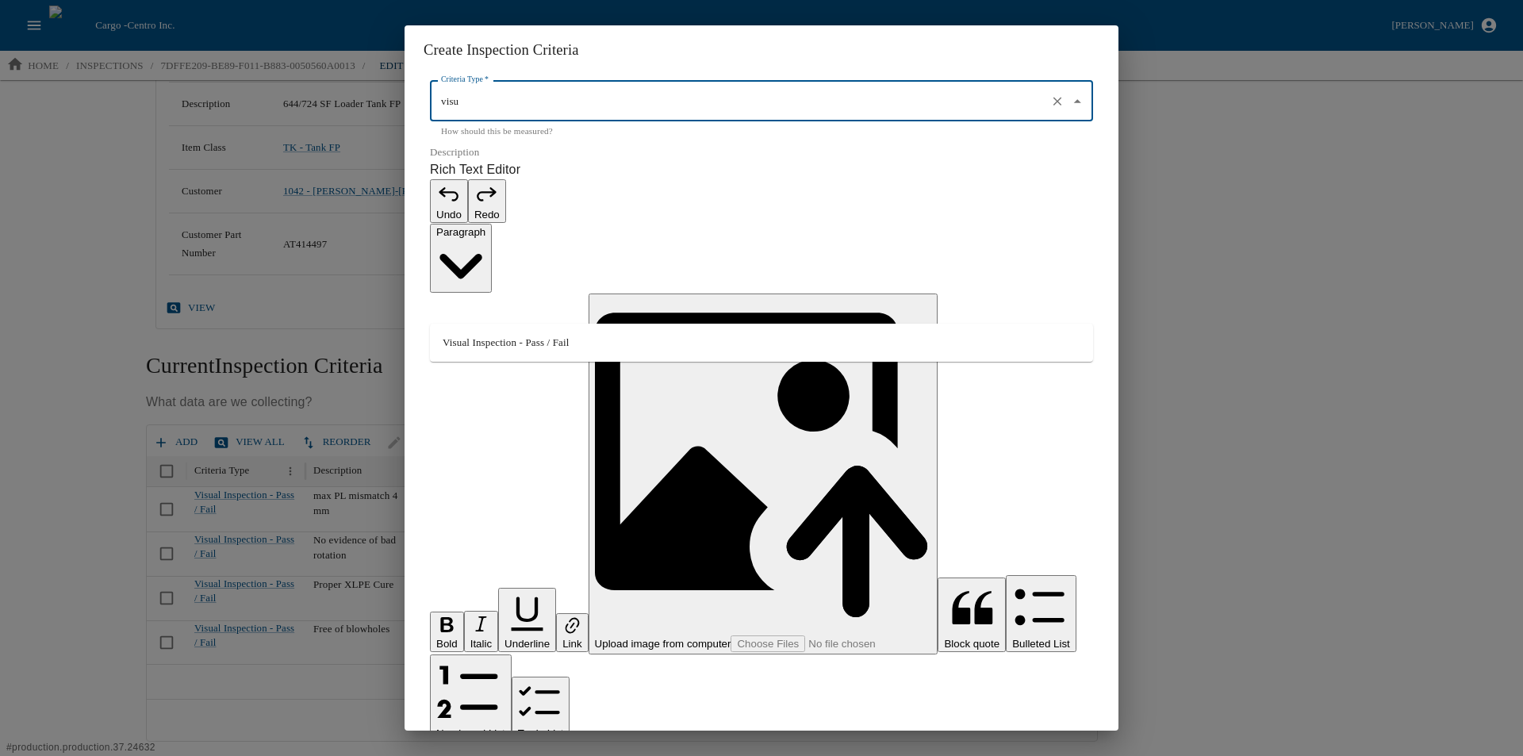
click at [468, 340] on li "Visual Inspection - Pass / Fail" at bounding box center [761, 342] width 663 height 25
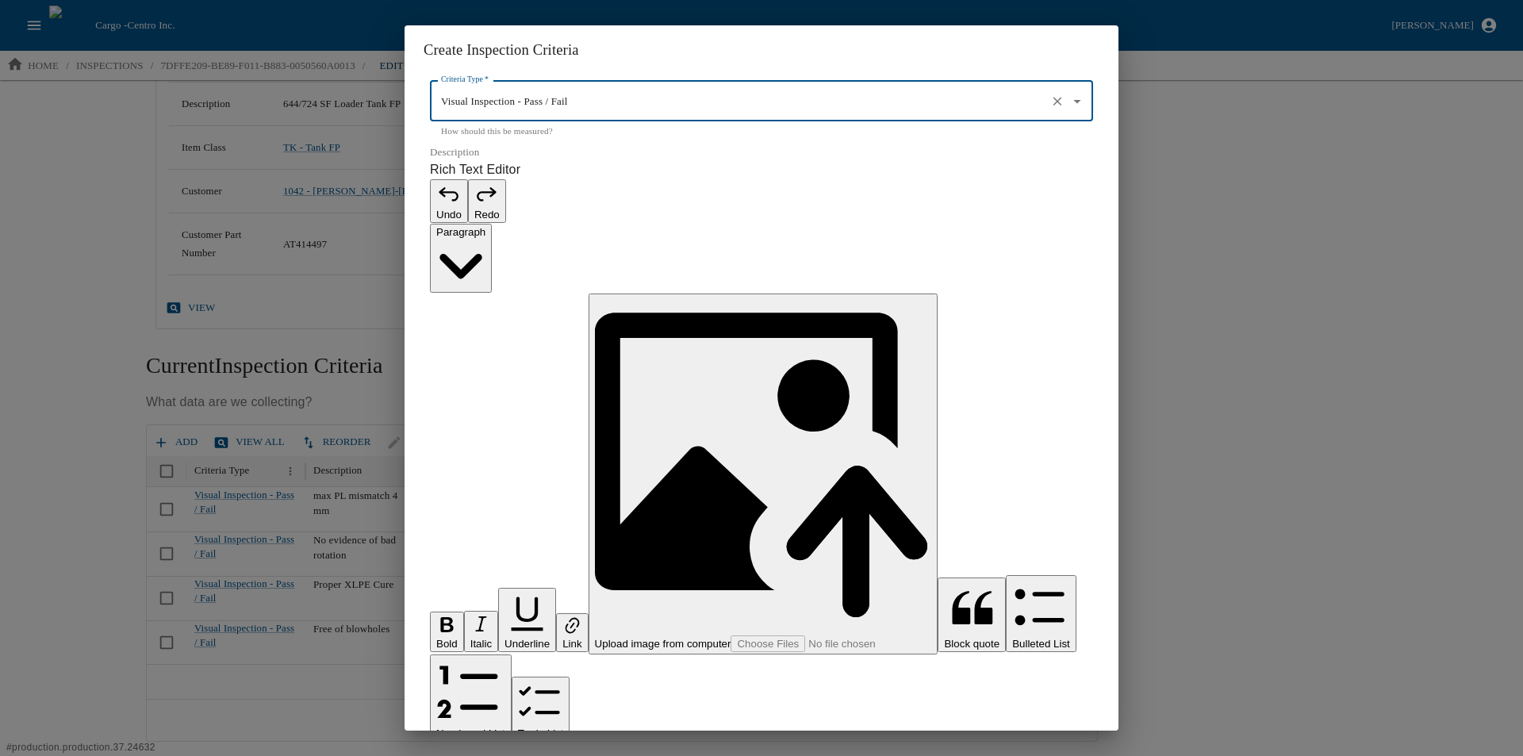
type input "Visual Inspection - Pass / Fail"
click at [468, 755] on p "Rich Text Editor. Editing area: main. Press Alt+0 for help." at bounding box center [761, 764] width 663 height 19
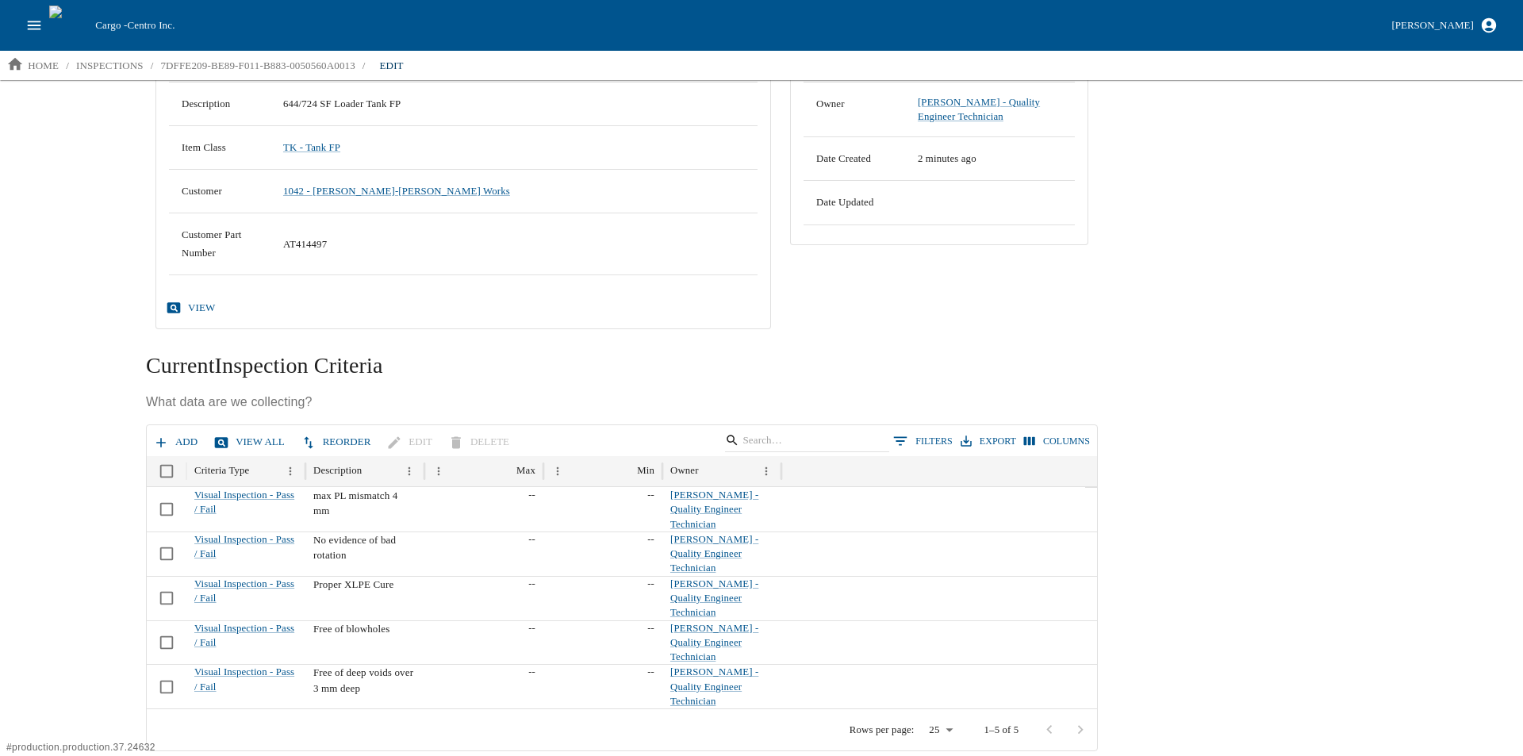
click at [168, 440] on button "Add" at bounding box center [177, 442] width 54 height 28
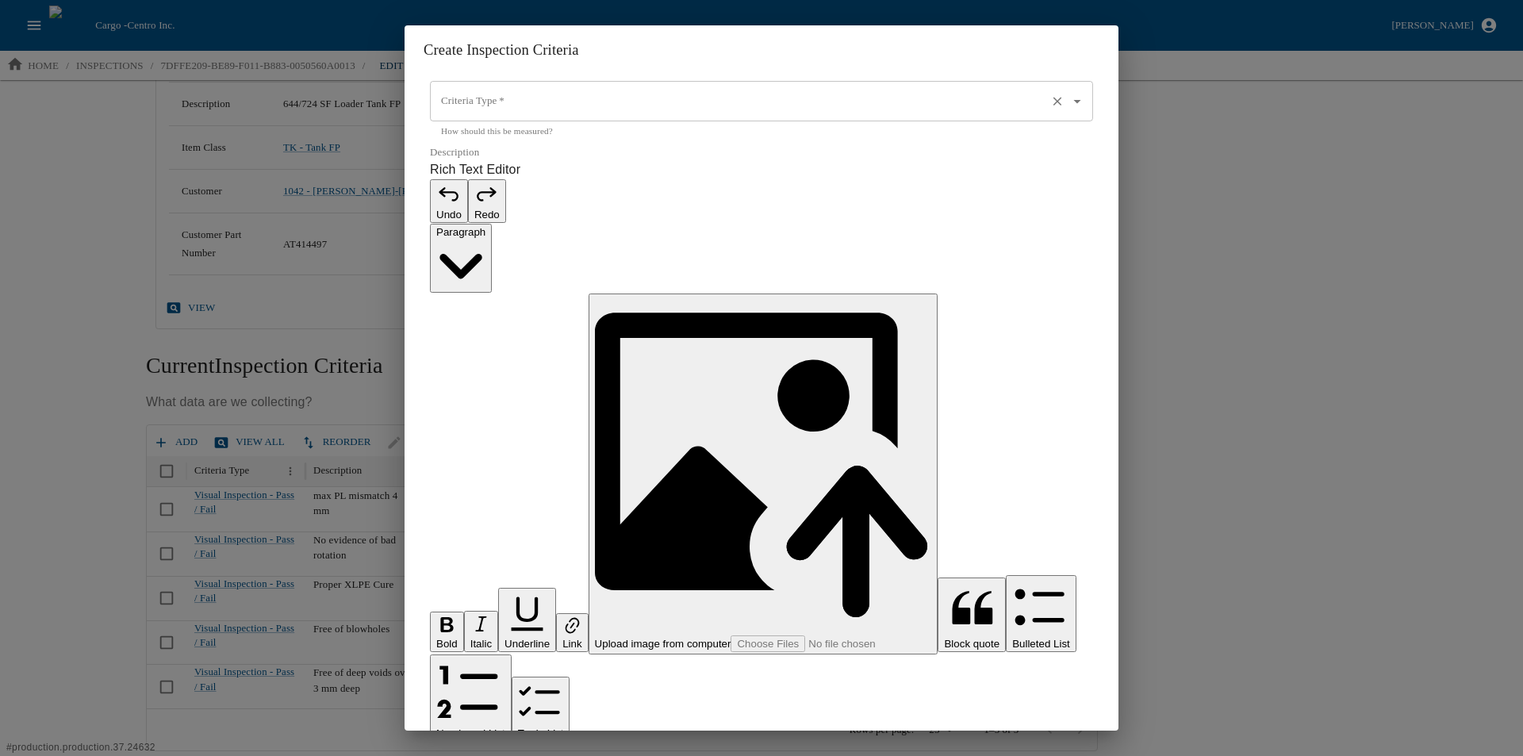
click at [459, 115] on input "Criteria Type   *" at bounding box center [739, 101] width 604 height 27
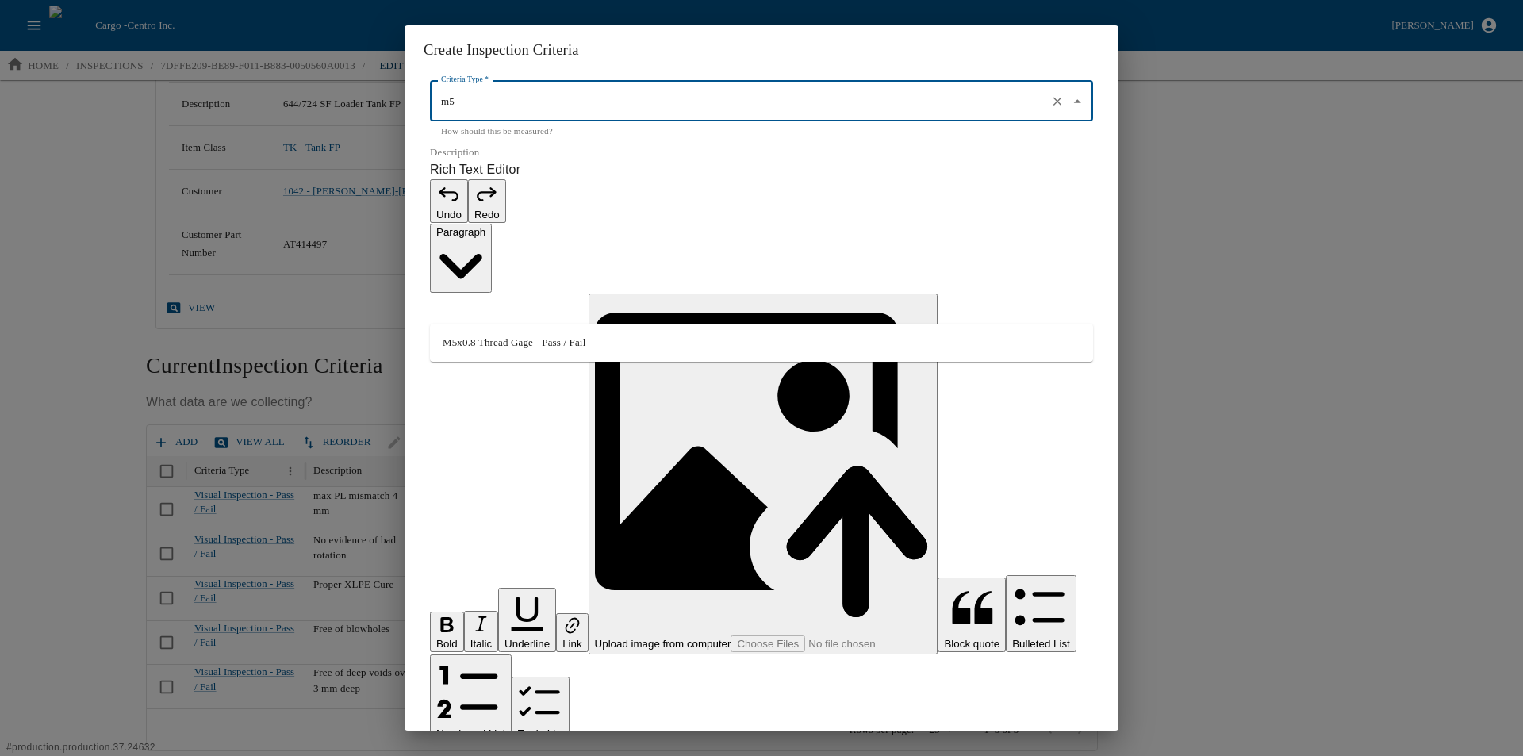
click at [490, 340] on li "M5x0.8 Thread Gage - Pass / Fail" at bounding box center [761, 342] width 663 height 25
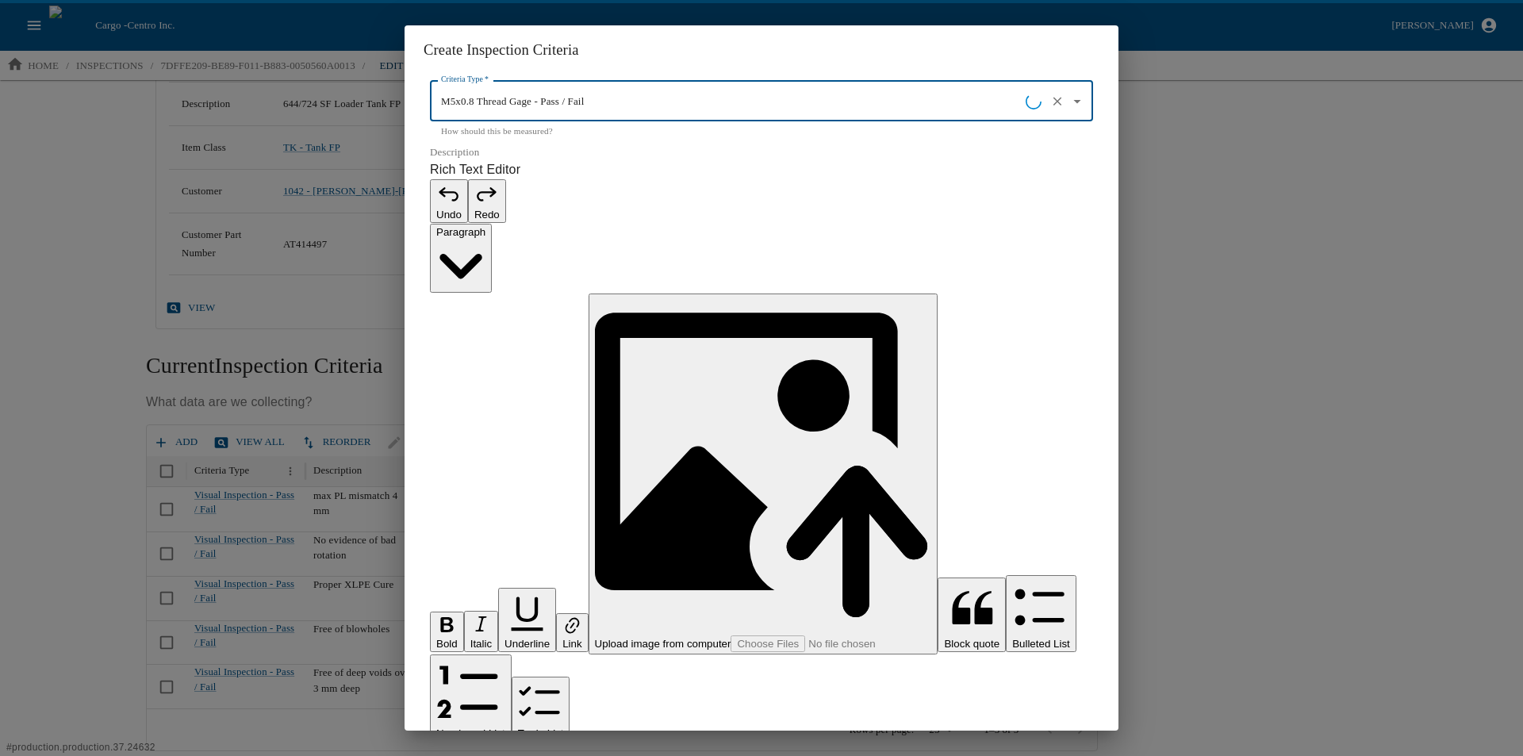
type input "M5x0.8 Thread Gage - Pass / Fail"
click at [482, 755] on p "Rich Text Editor. Editing area: main. Press Alt+0 for help." at bounding box center [761, 764] width 663 height 19
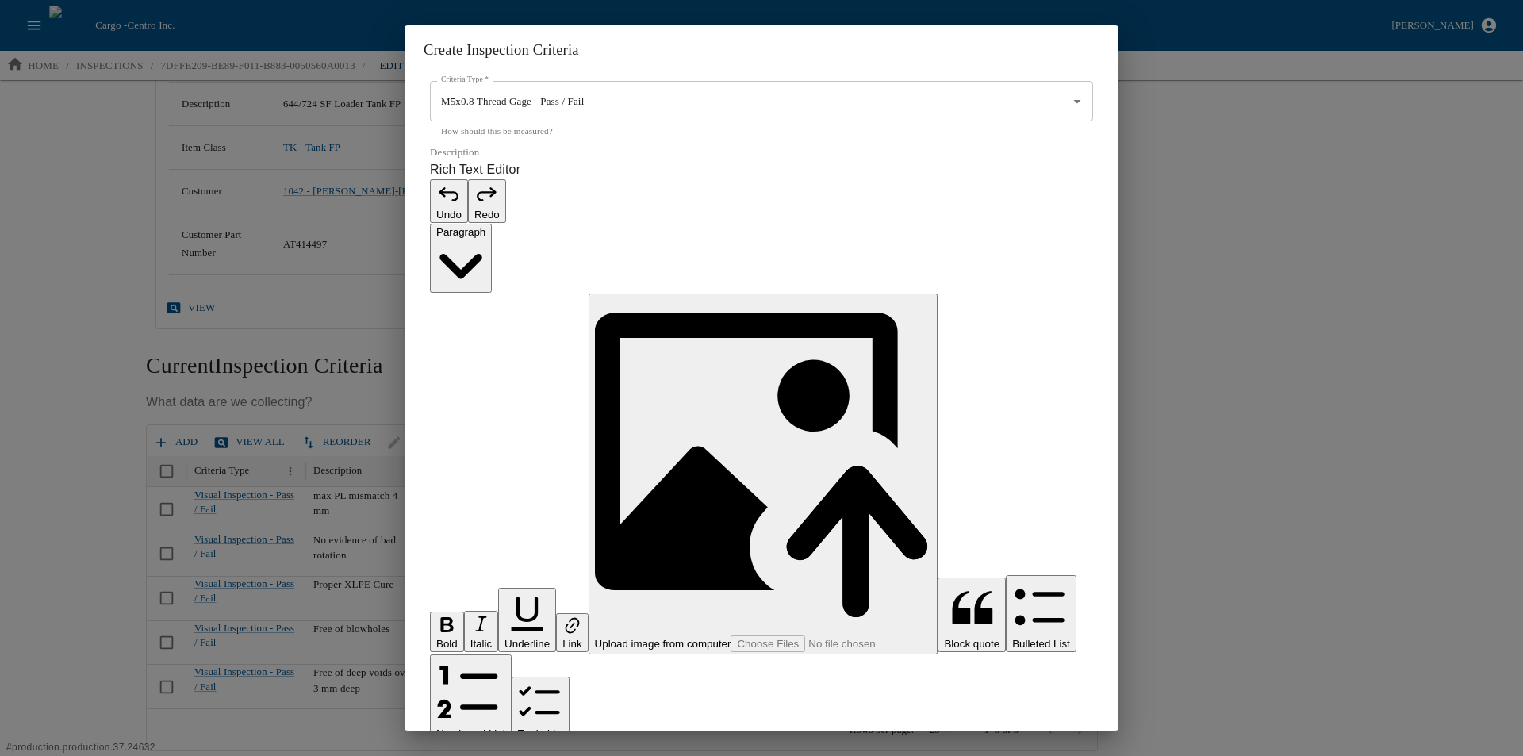
click at [468, 755] on p "**********" at bounding box center [753, 764] width 646 height 19
click at [520, 755] on p "**********" at bounding box center [753, 764] width 646 height 19
drag, startPoint x: 607, startPoint y: 413, endPoint x: 546, endPoint y: 415, distance: 61.1
click at [546, 755] on p "**********" at bounding box center [753, 764] width 646 height 19
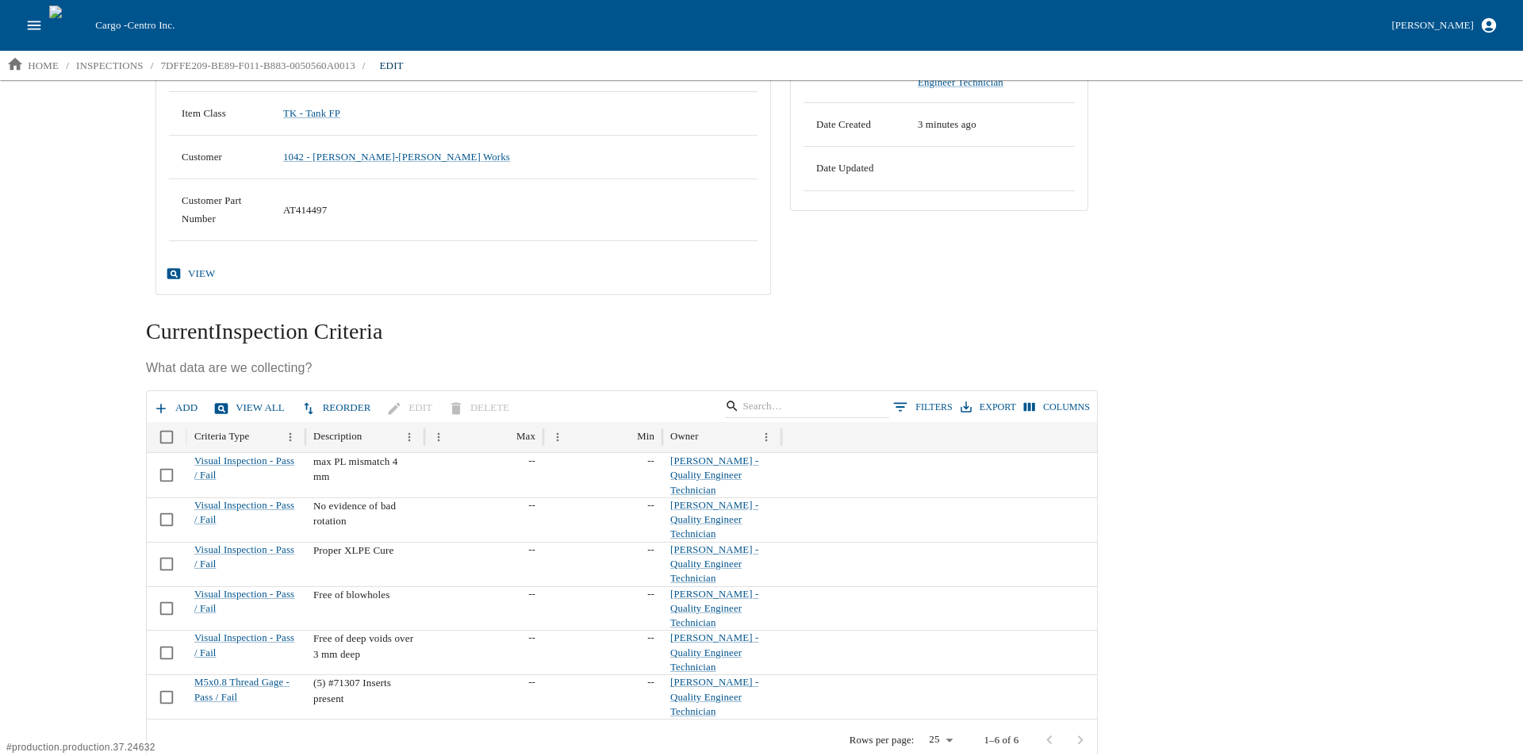
scroll to position [263, 0]
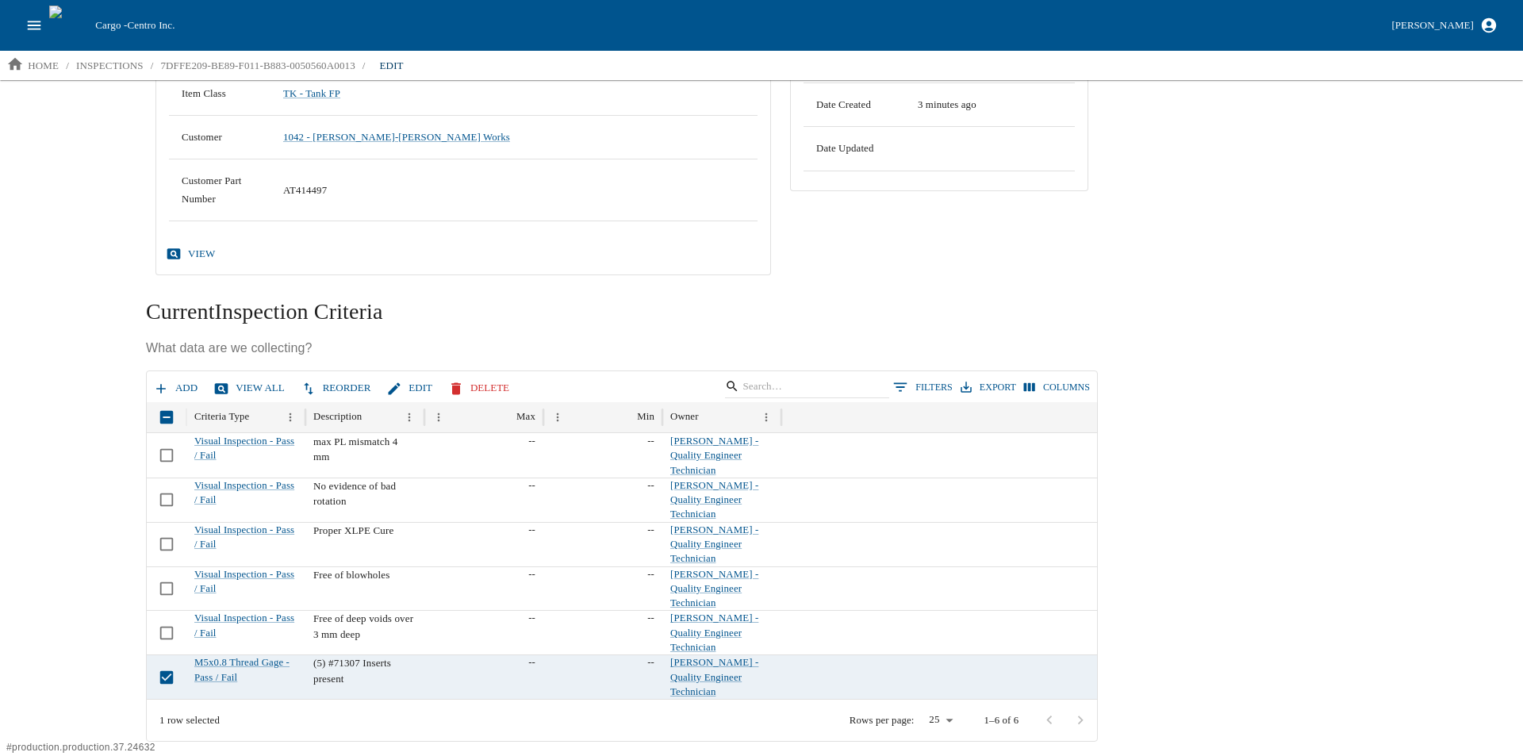
click at [398, 386] on button "Edit" at bounding box center [411, 388] width 56 height 28
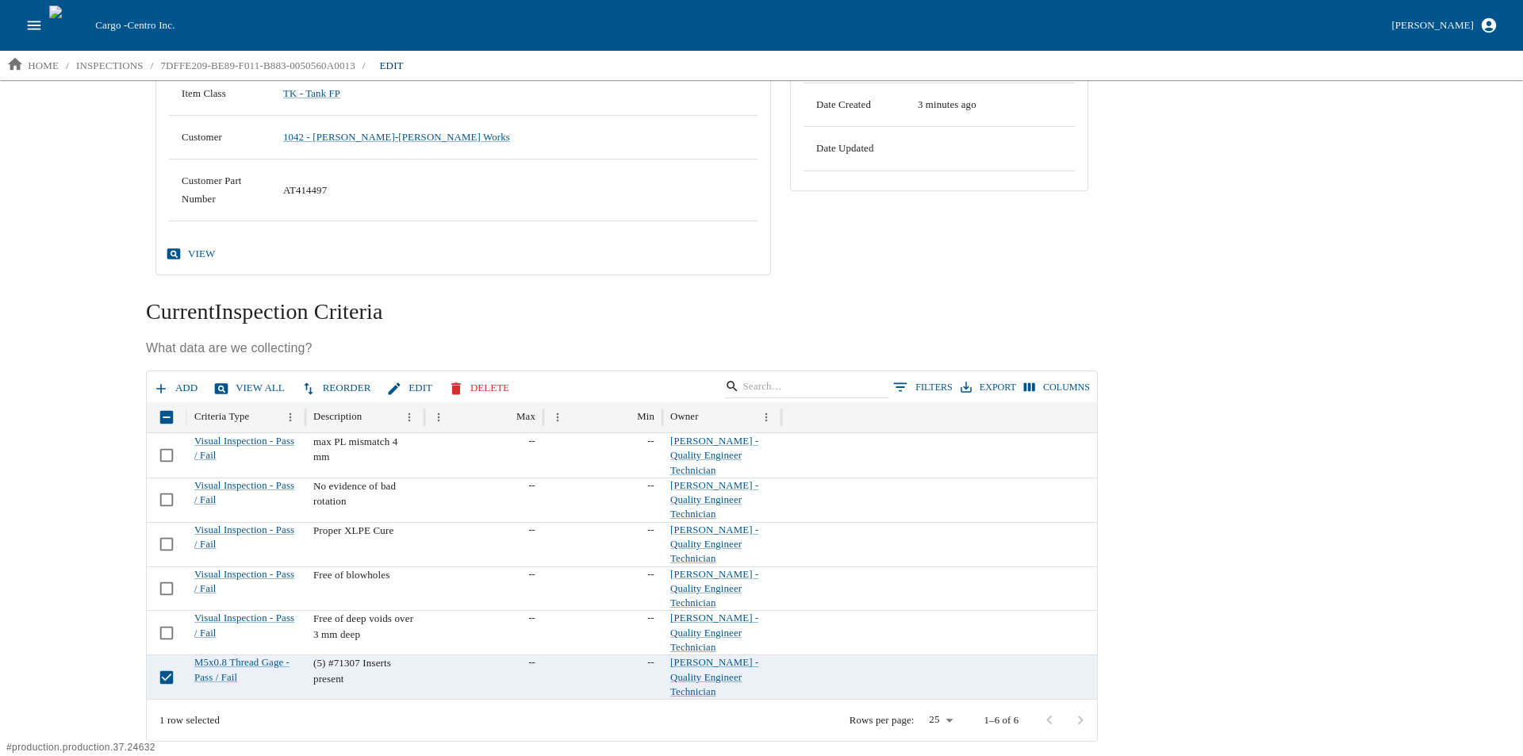
click at [94, 534] on div "Search Details Inspection Results Corrective Actions Edit Inspection Dashboard …" at bounding box center [761, 417] width 1523 height 674
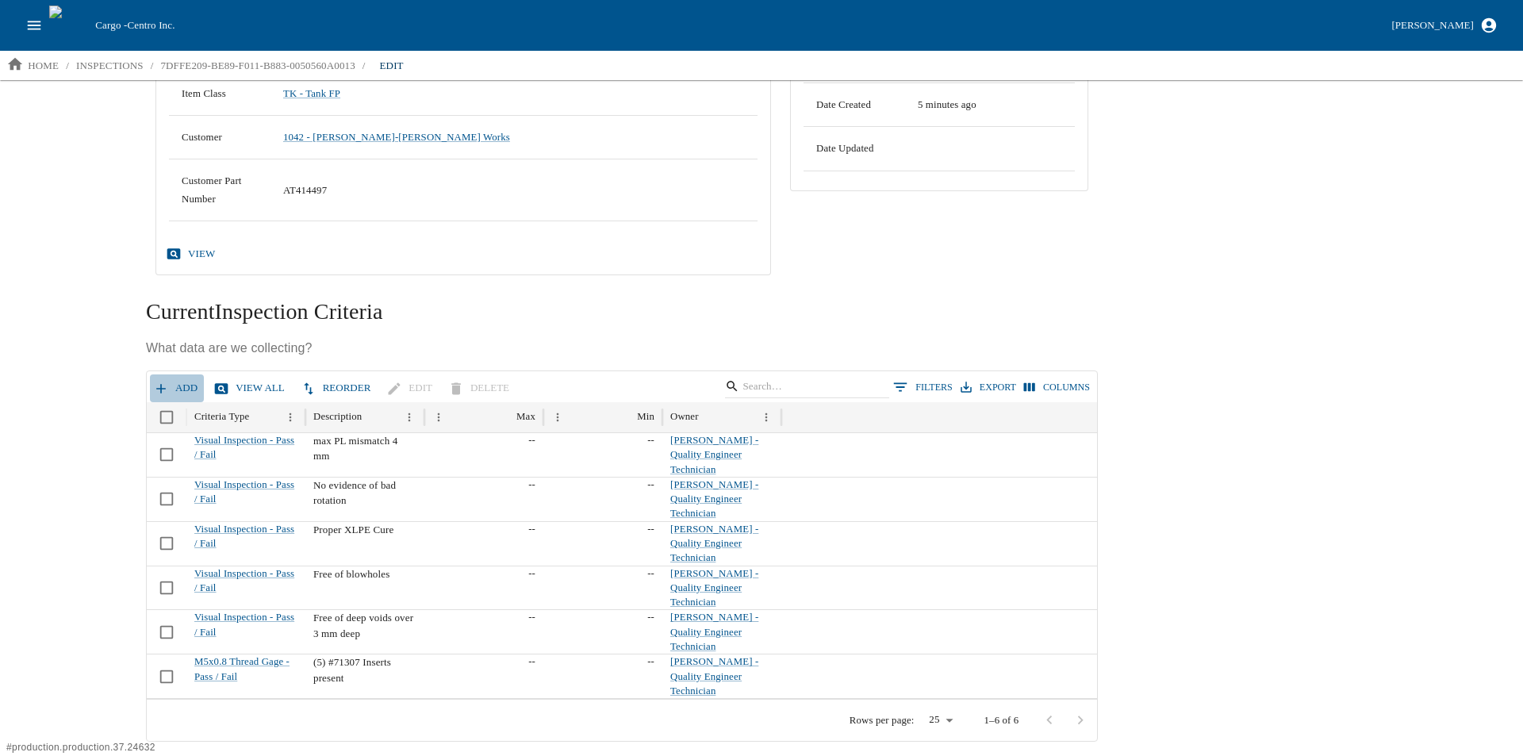
click at [183, 383] on button "Add" at bounding box center [177, 388] width 54 height 28
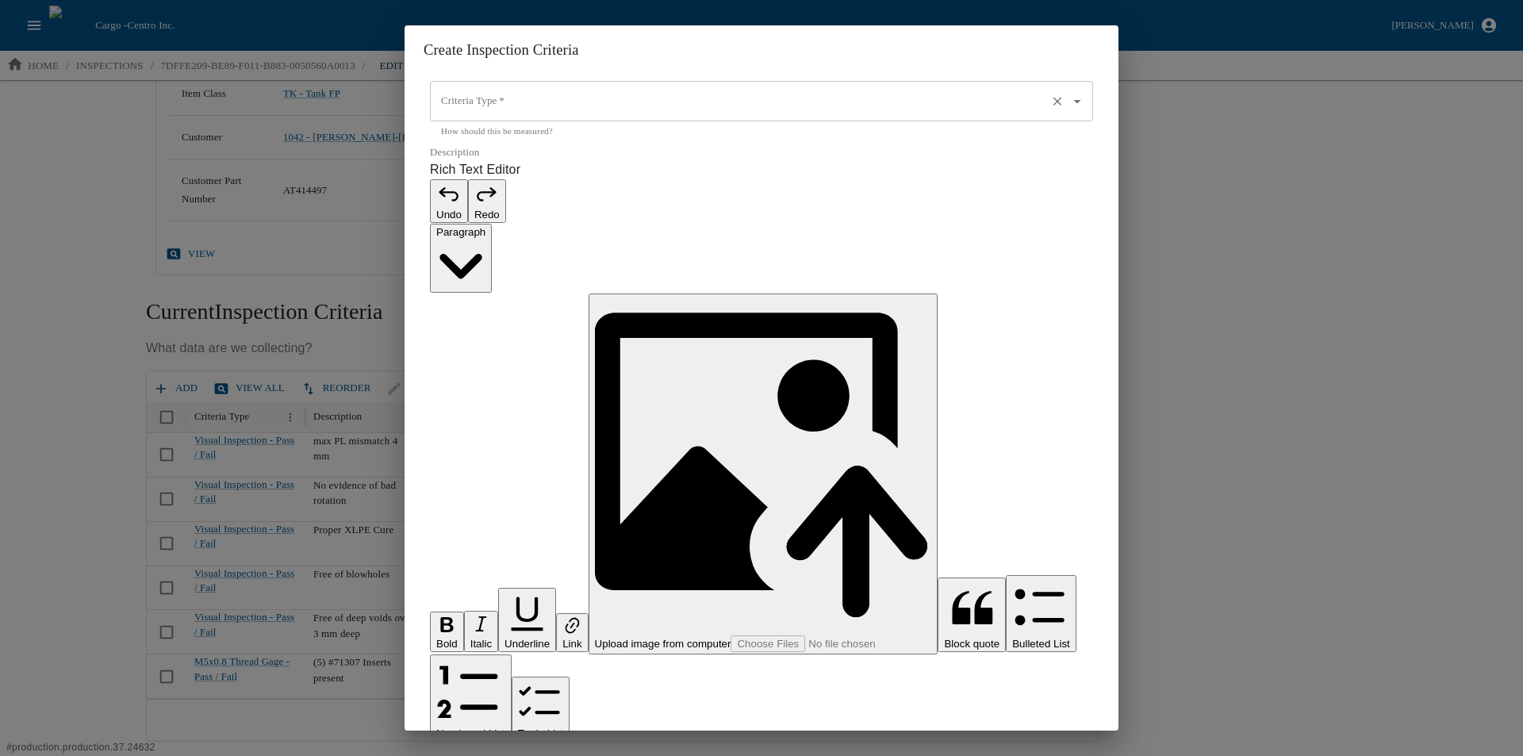
click at [487, 115] on input "Criteria Type   *" at bounding box center [739, 101] width 604 height 27
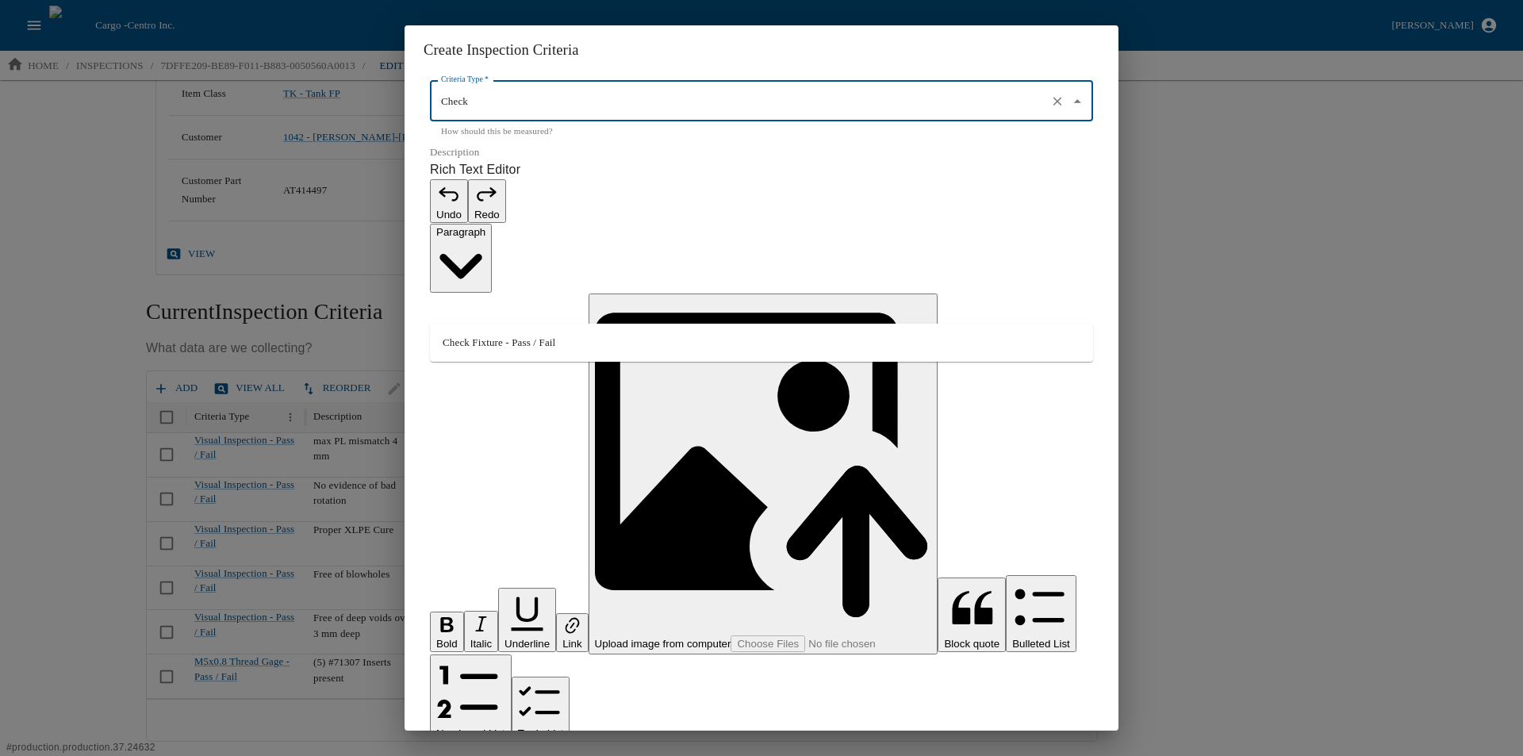
click at [474, 337] on li "Check Fixture - Pass / Fail" at bounding box center [761, 342] width 663 height 25
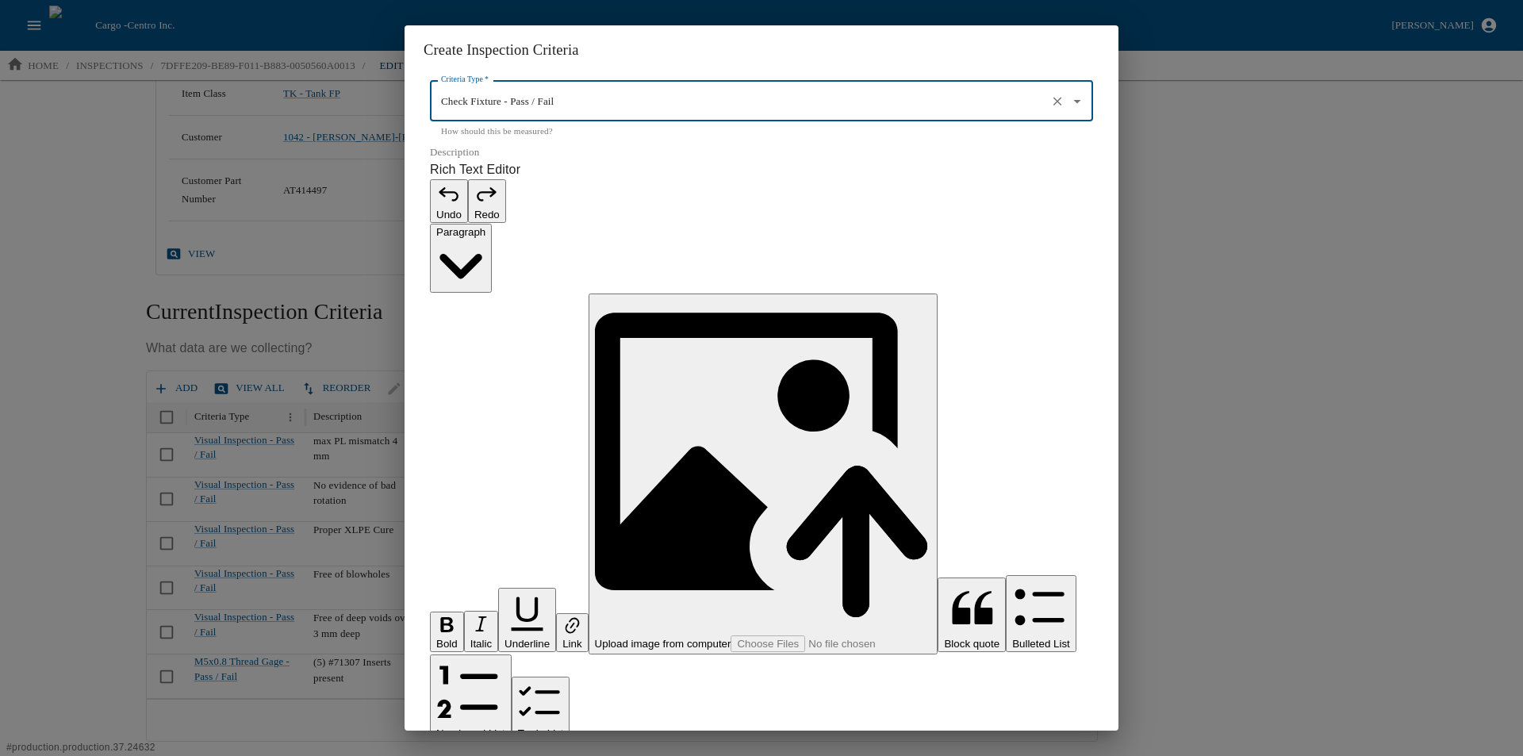
type input "Check Fixture - Pass / Fail"
click at [483, 755] on p "Rich Text Editor. Editing area: main. Press Alt+0 for help." at bounding box center [761, 764] width 663 height 19
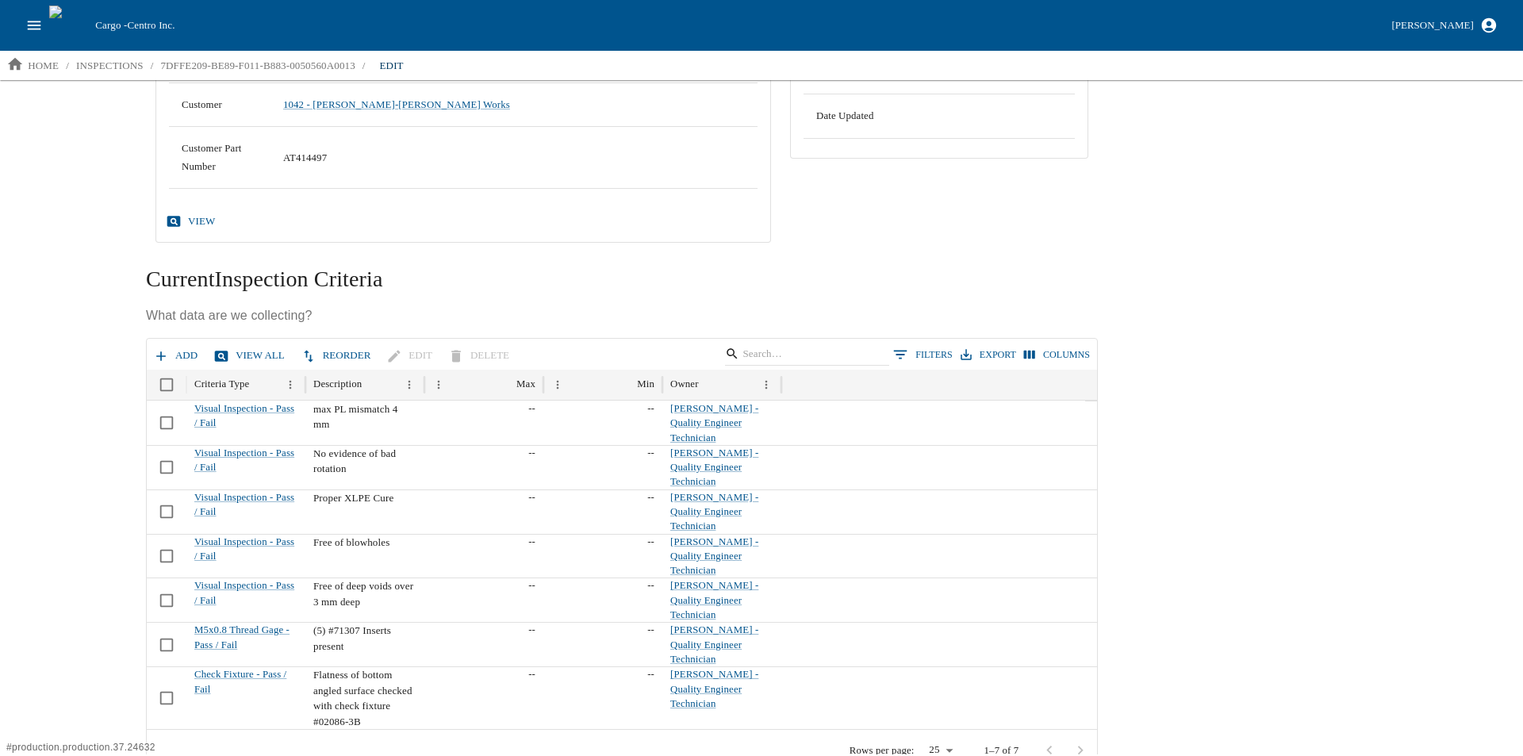
scroll to position [326, 0]
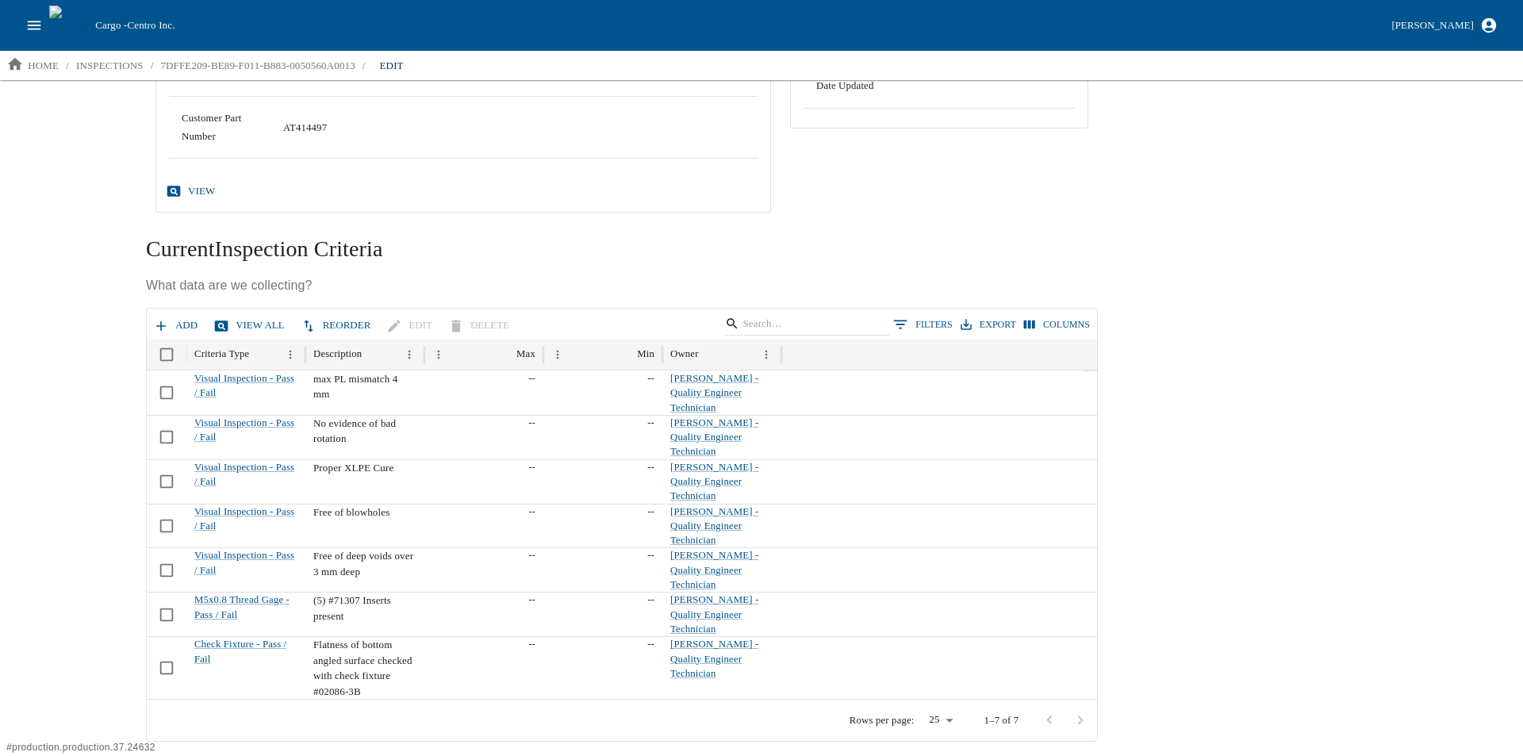
click at [170, 321] on button "Add" at bounding box center [177, 326] width 54 height 28
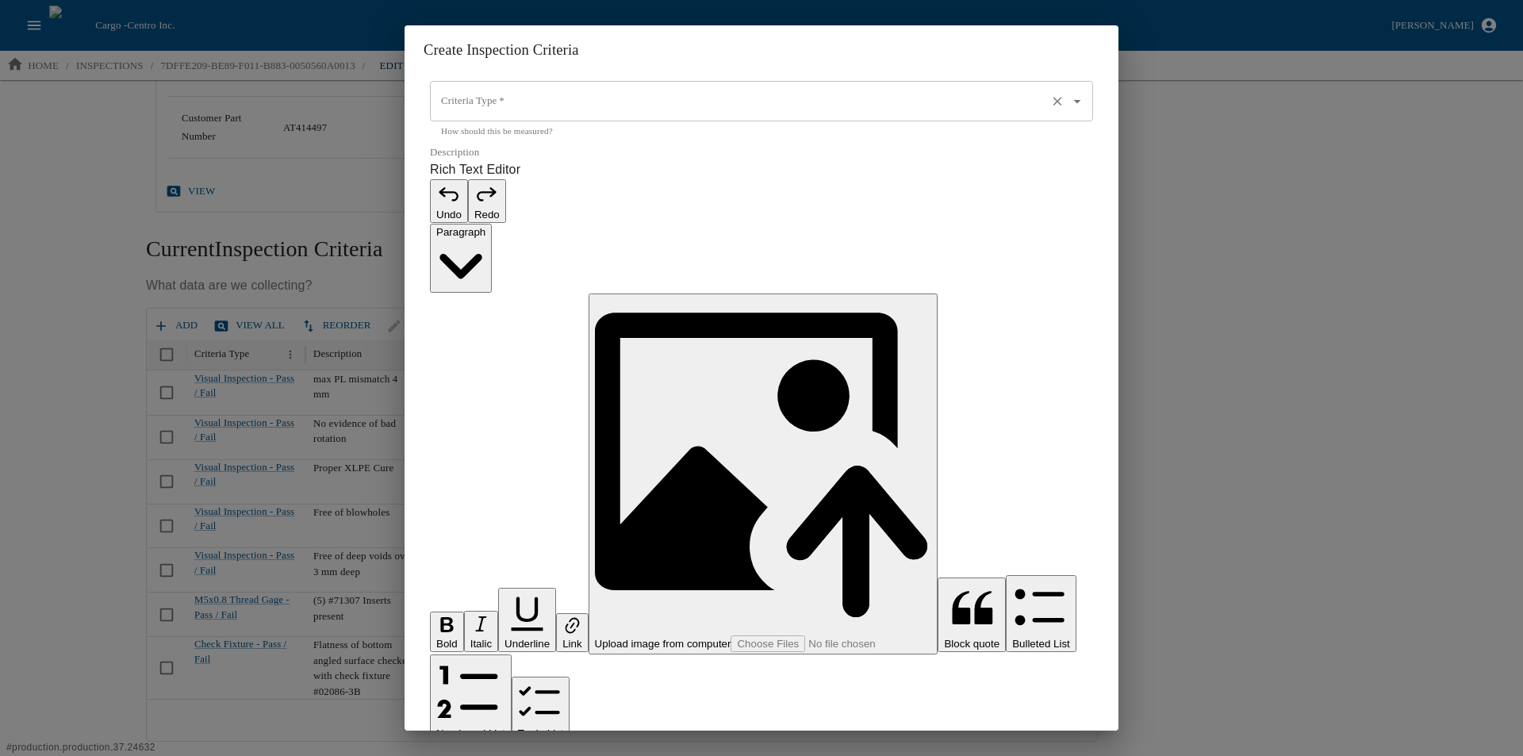
click at [466, 115] on input "Criteria Type   *" at bounding box center [739, 101] width 604 height 27
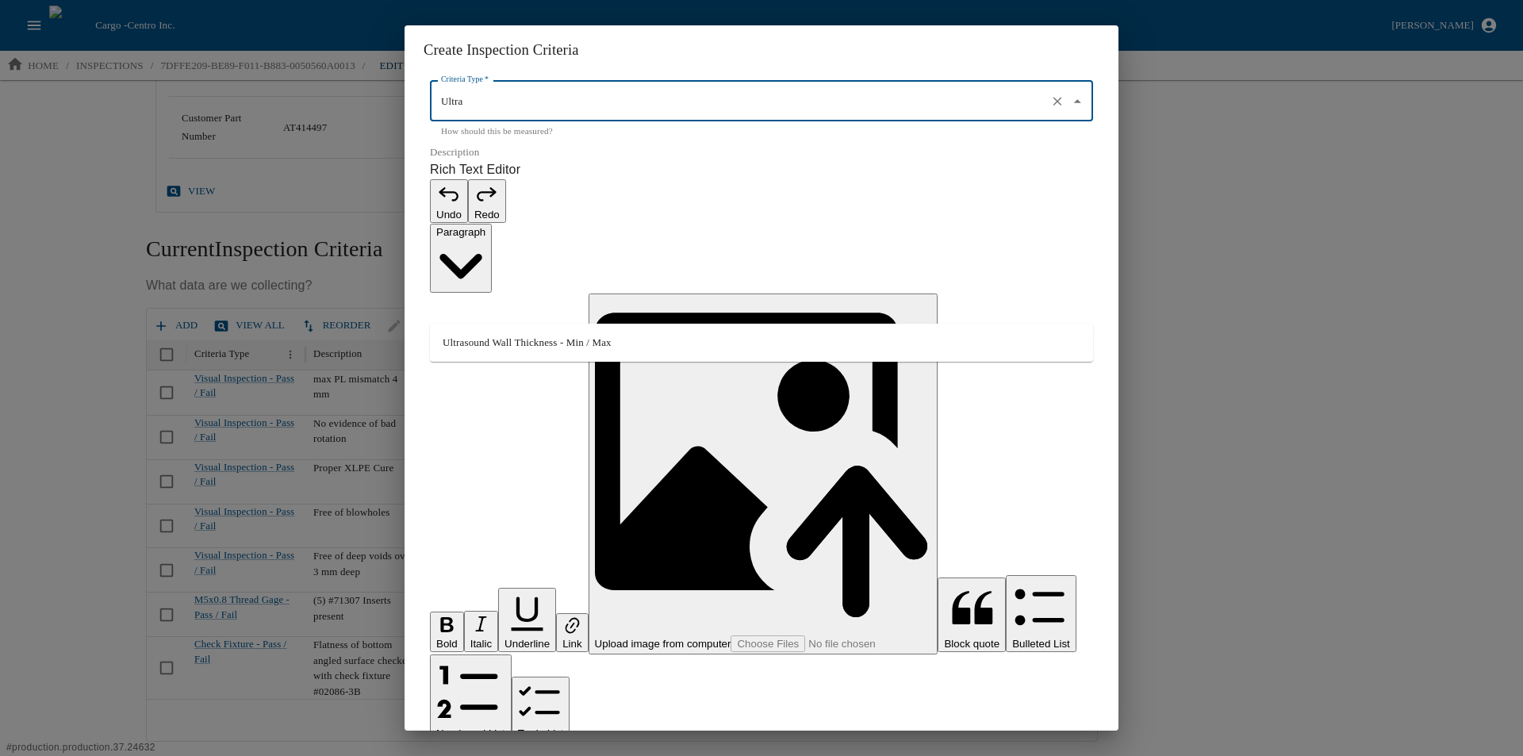
click at [485, 341] on li "Ultrasound Wall Thickness - Min / Max" at bounding box center [761, 342] width 663 height 25
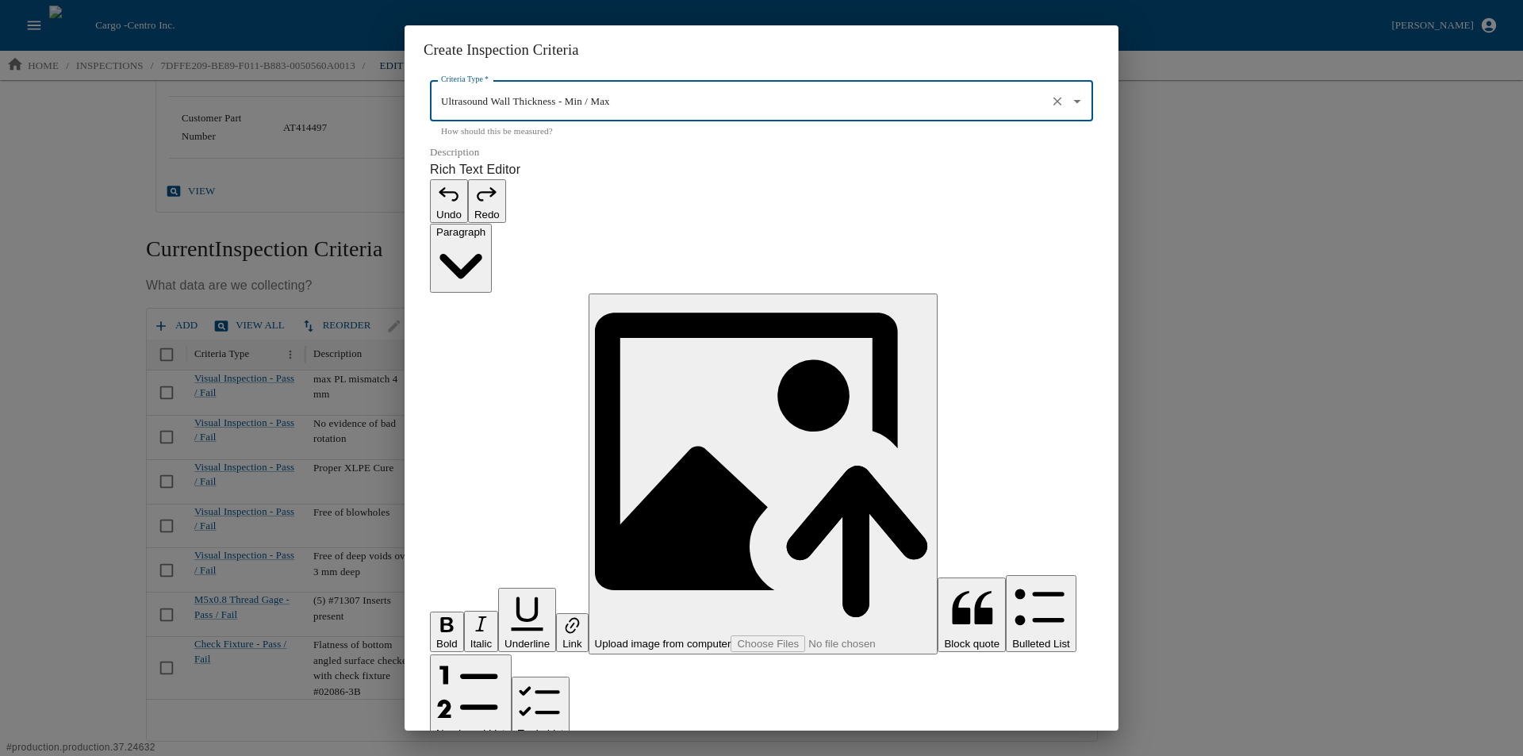
type input "Ultrasound Wall Thickness - Min / Max"
click at [478, 755] on p "Rich Text Editor. Editing area: main. Press Alt+0 for help." at bounding box center [761, 764] width 663 height 19
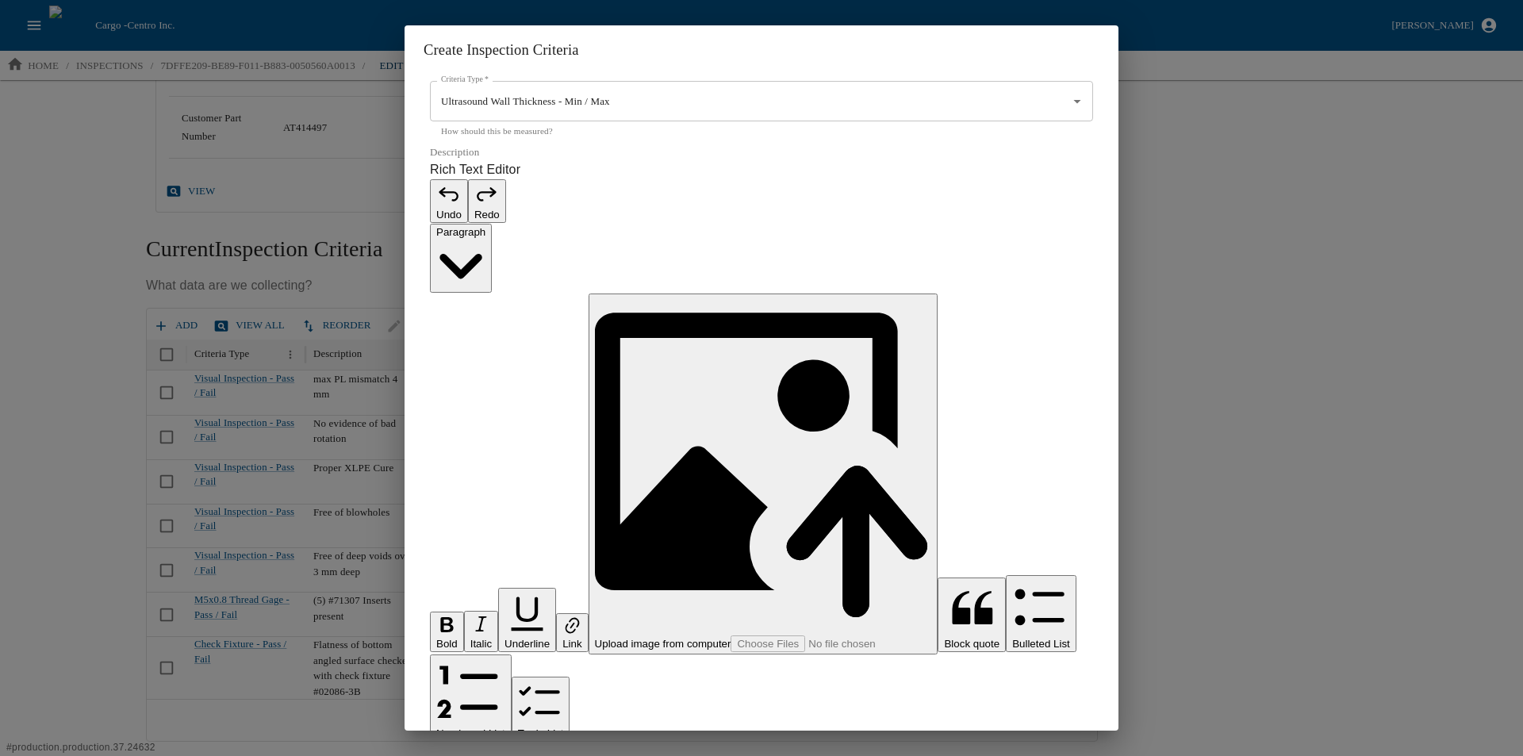
click at [586, 755] on p "**********" at bounding box center [753, 764] width 646 height 19
click at [698, 755] on p "**********" at bounding box center [753, 764] width 646 height 19
drag, startPoint x: 459, startPoint y: 429, endPoint x: 436, endPoint y: 428, distance: 23.0
click at [436, 750] on input "0" at bounding box center [761, 770] width 663 height 41
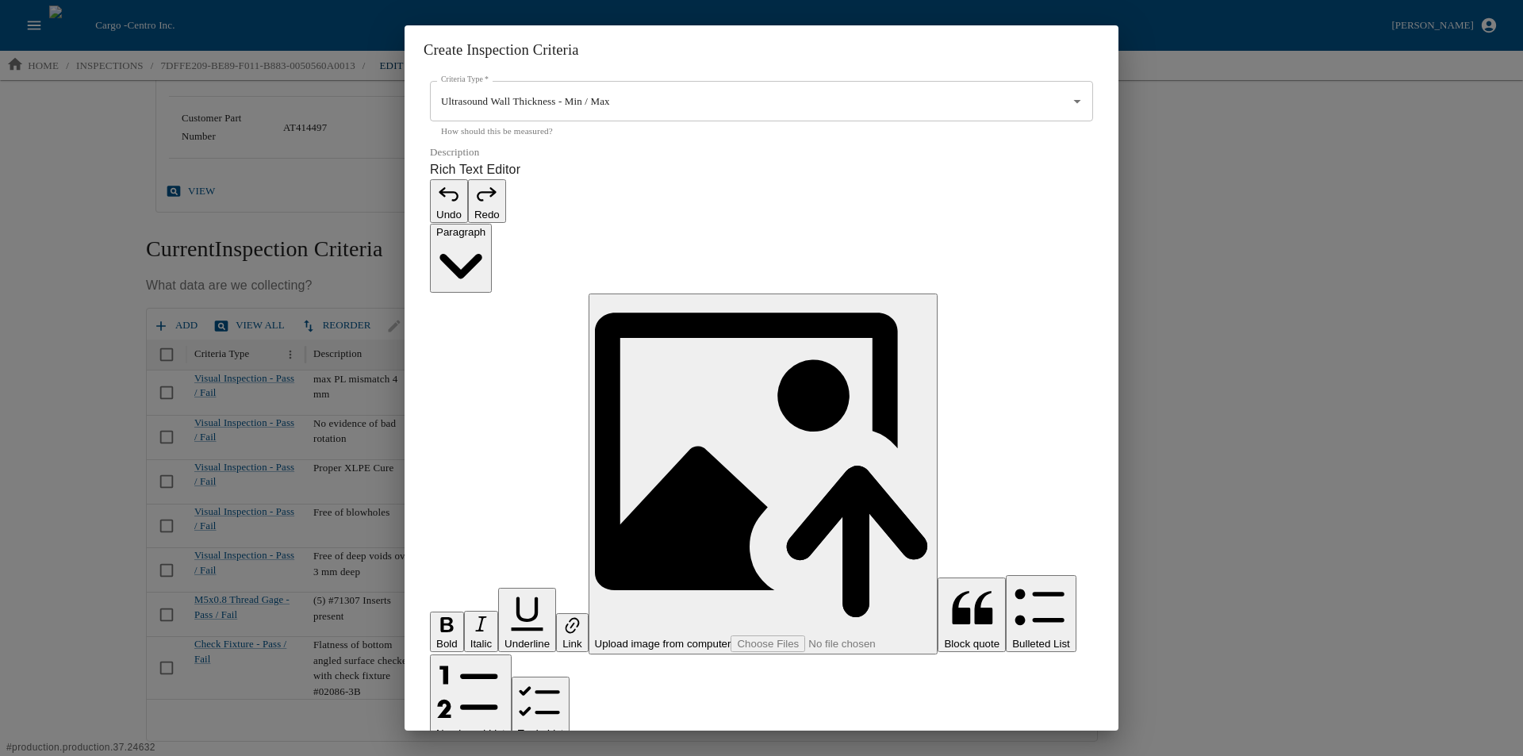
click at [503, 750] on input "4.5mm" at bounding box center [761, 770] width 663 height 41
type input "4.5"
type input "10"
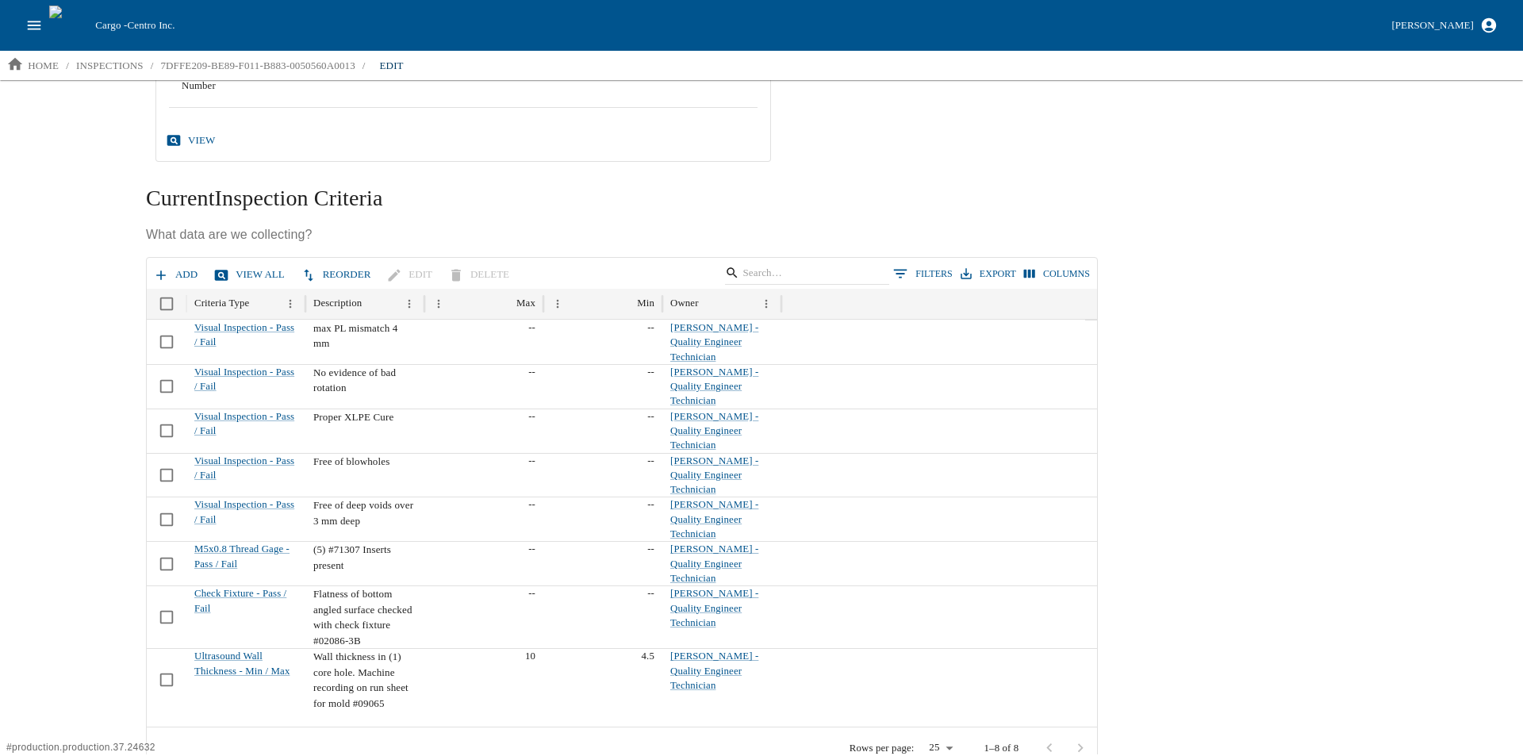
scroll to position [404, 0]
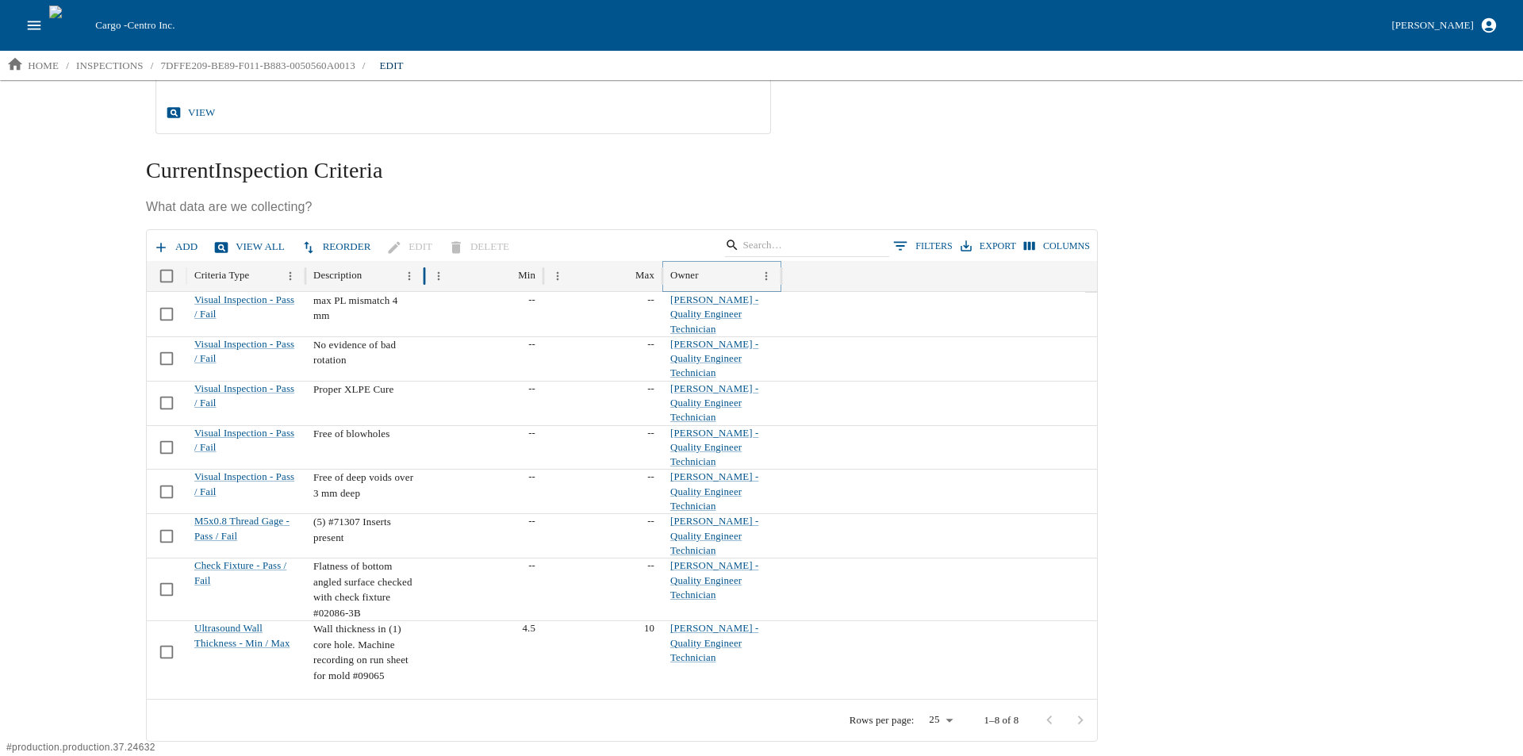
click at [764, 275] on icon "Menu" at bounding box center [766, 276] width 13 height 13
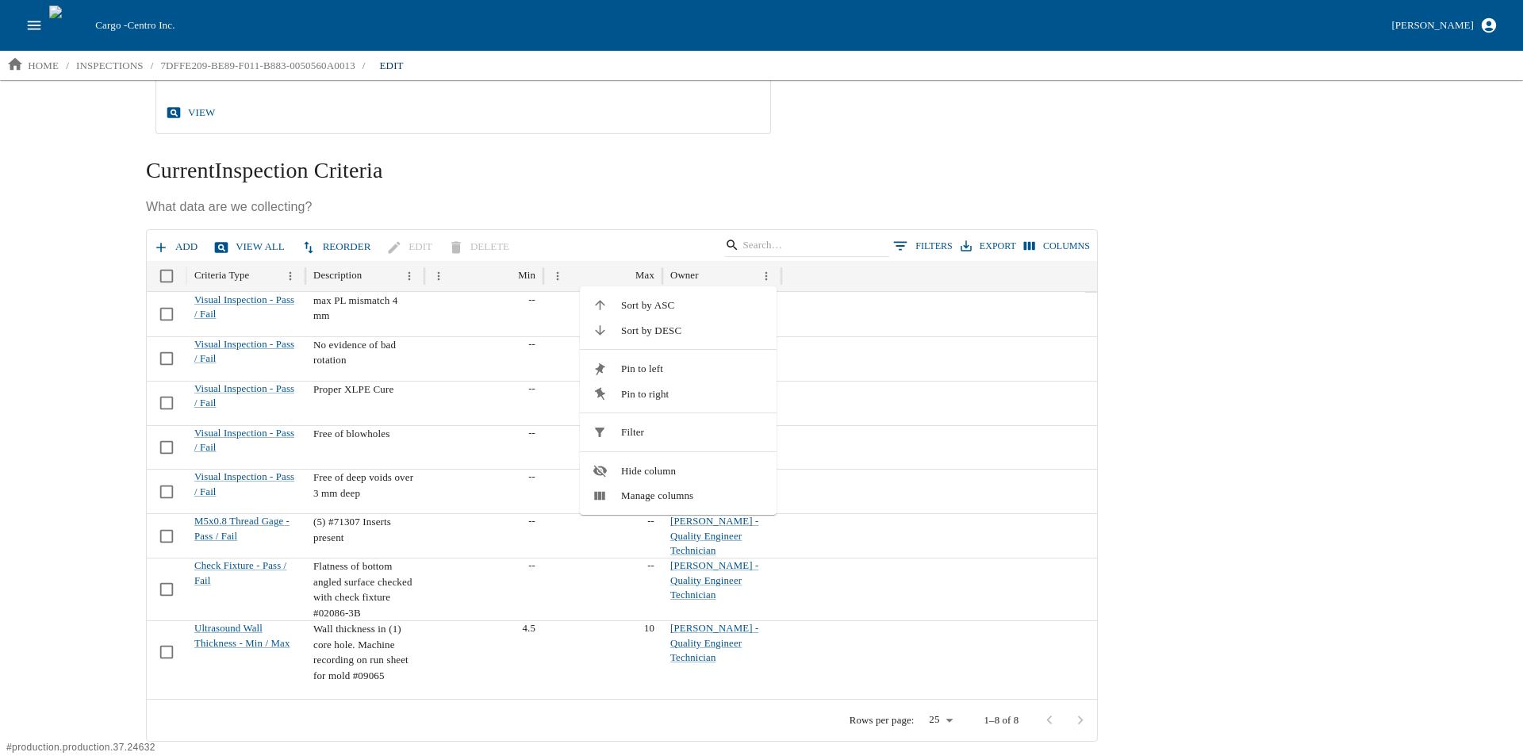
click at [693, 479] on li "Hide column" at bounding box center [678, 470] width 197 height 25
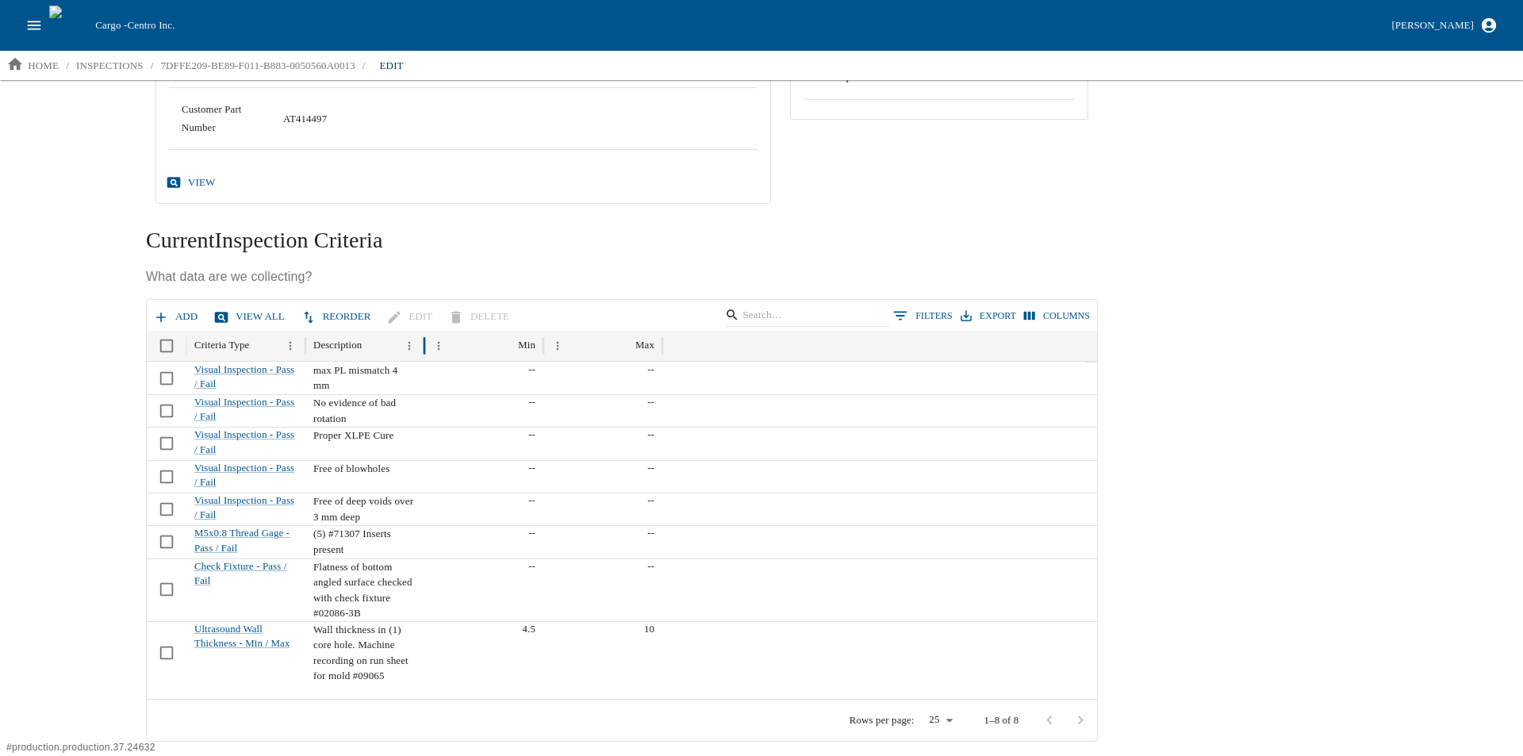
scroll to position [259, 0]
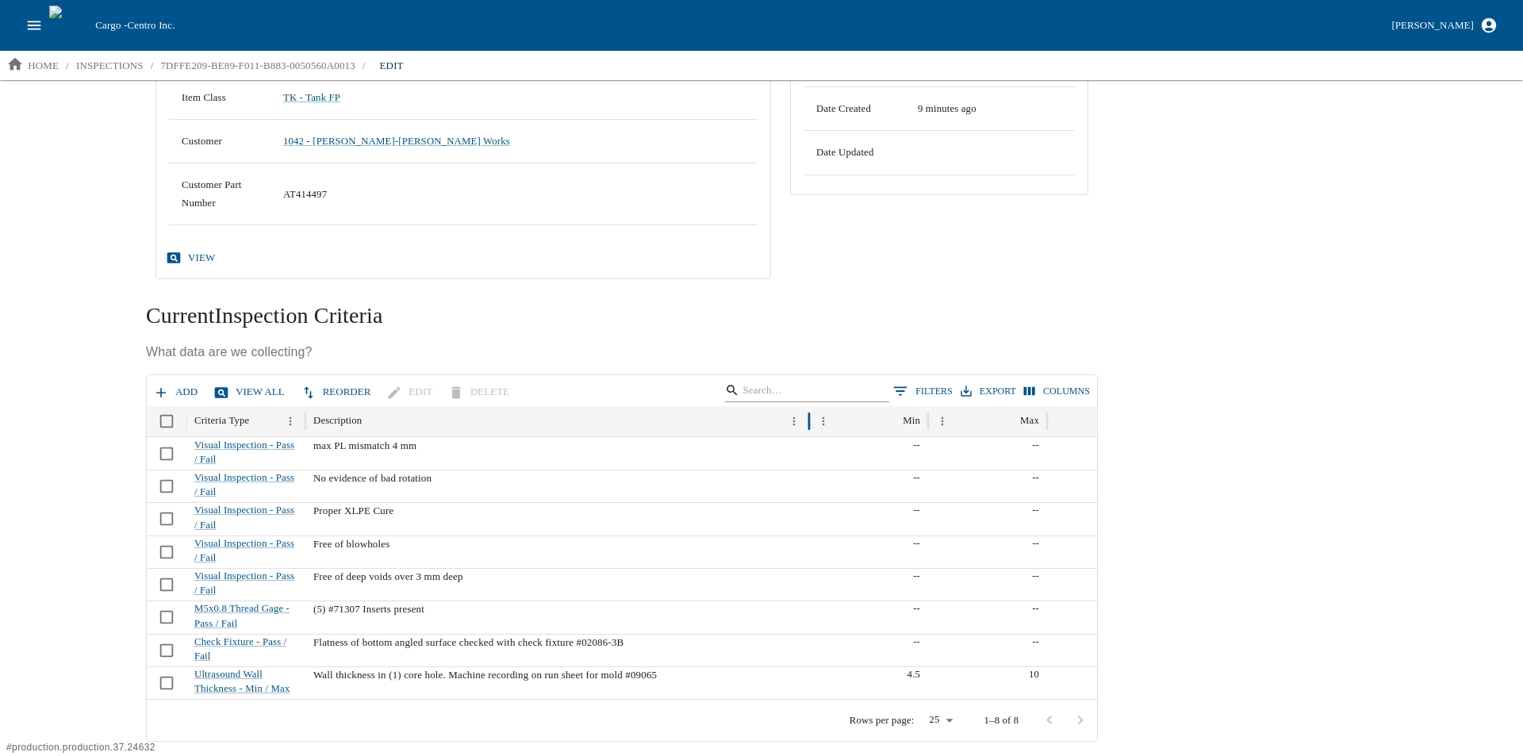
drag, startPoint x: 423, startPoint y: 343, endPoint x: 804, endPoint y: 388, distance: 383.3
click at [806, 389] on div "Add View All Reorder Edit Delete 0 Filters Export Columns Criteria Type Descrip…" at bounding box center [622, 557] width 952 height 367
click at [167, 387] on icon "button" at bounding box center [161, 393] width 16 height 16
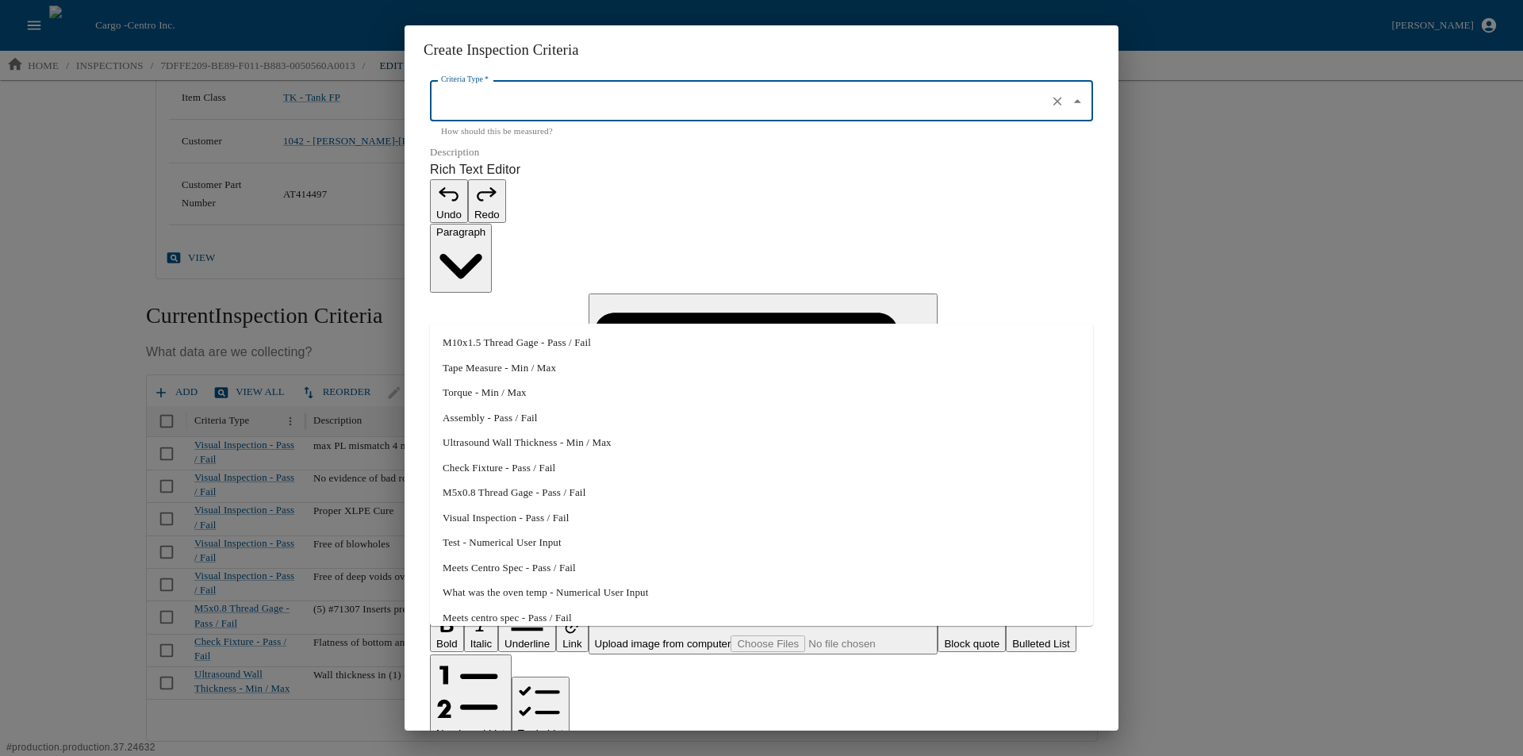
click at [479, 115] on input "Criteria Type   *" at bounding box center [739, 101] width 604 height 27
click at [509, 565] on li "Meets Centro Spec - Pass / Fail" at bounding box center [761, 567] width 663 height 25
type input "Meets Centro Spec - Pass / Fail"
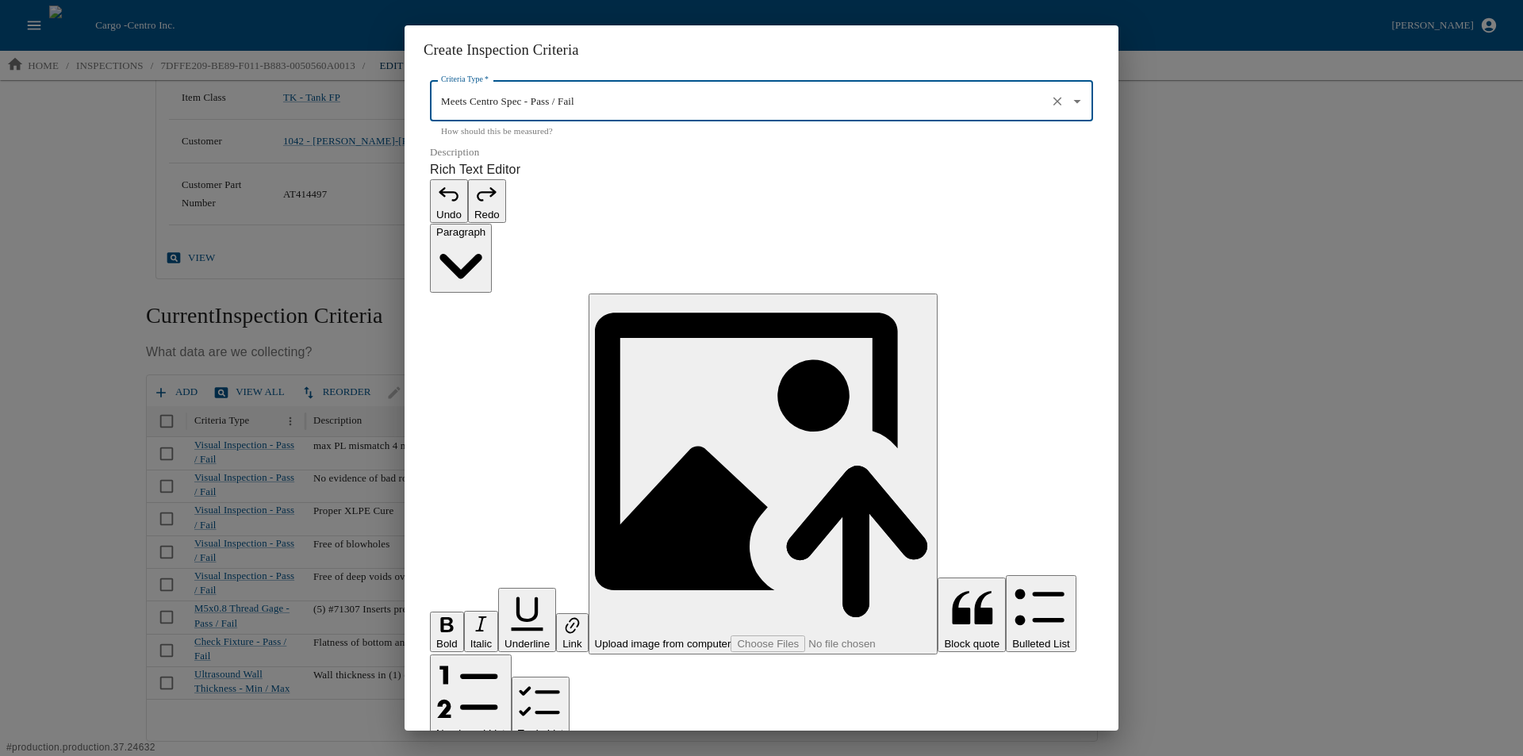
click at [482, 755] on p "Rich Text Editor. Editing area: main. Press Alt+0 for help." at bounding box center [761, 764] width 663 height 19
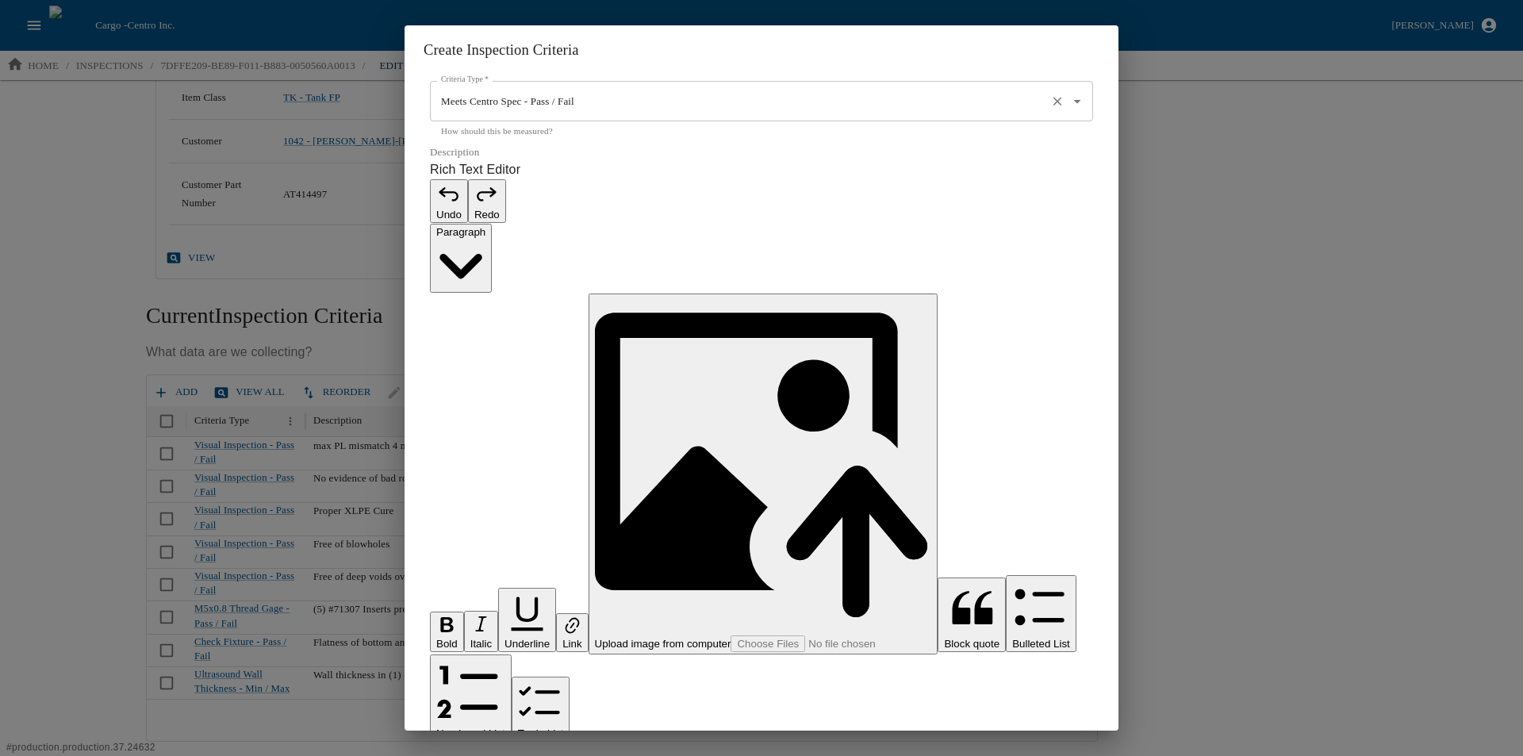
click at [531, 115] on input "Meets Centro Spec - Pass / Fail" at bounding box center [739, 101] width 604 height 27
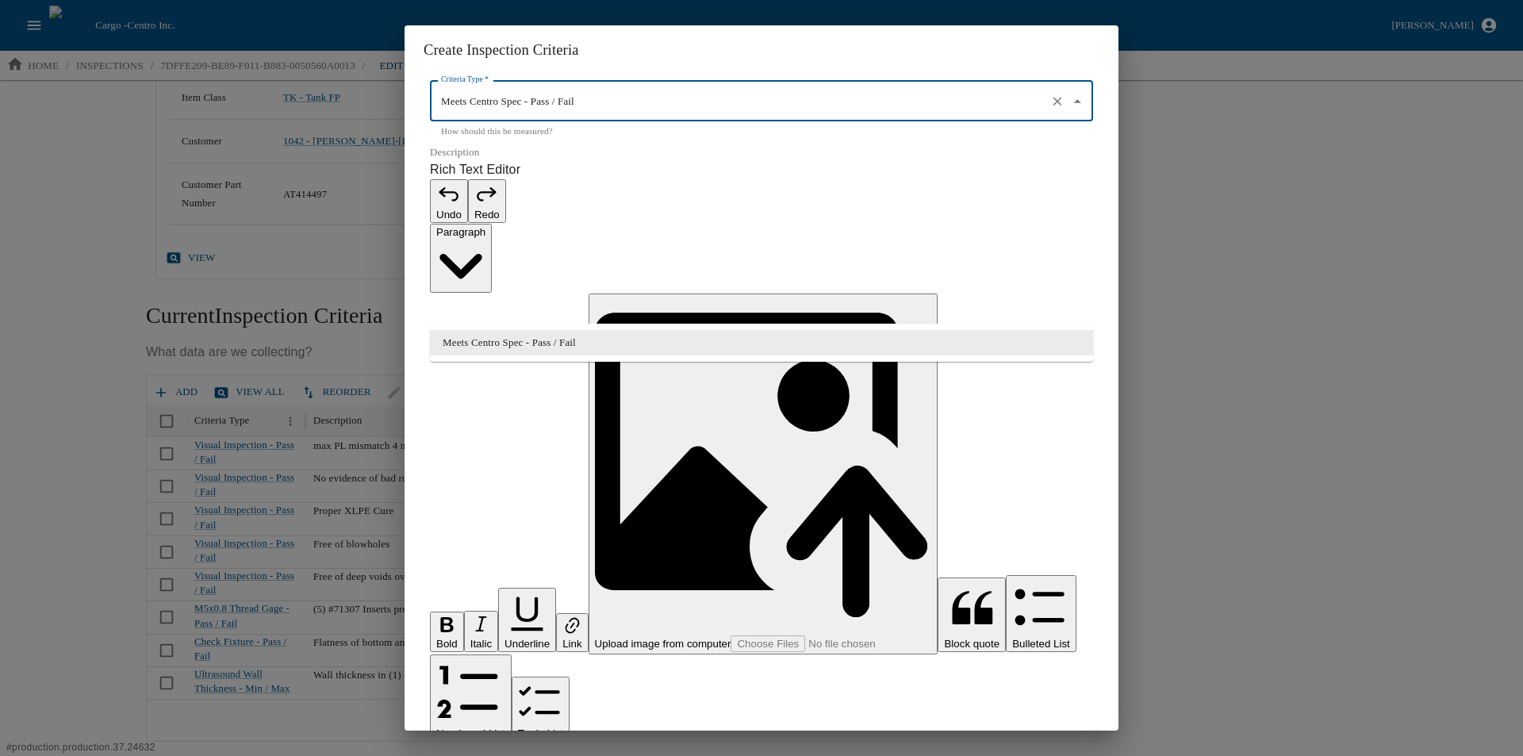
click at [550, 755] on p "Rich Text Editor. Editing area: main. Press Alt+0 for help." at bounding box center [761, 764] width 663 height 19
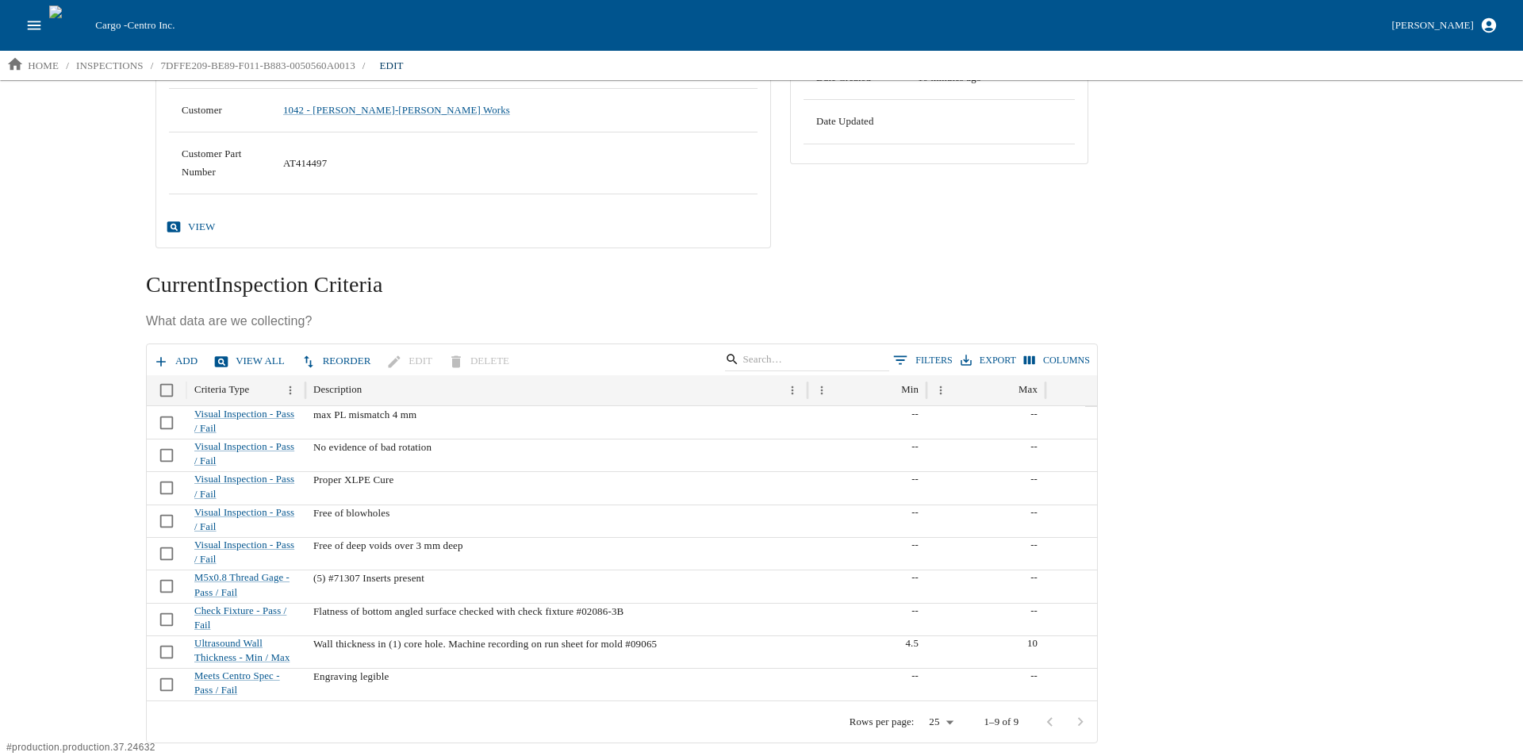
scroll to position [292, 0]
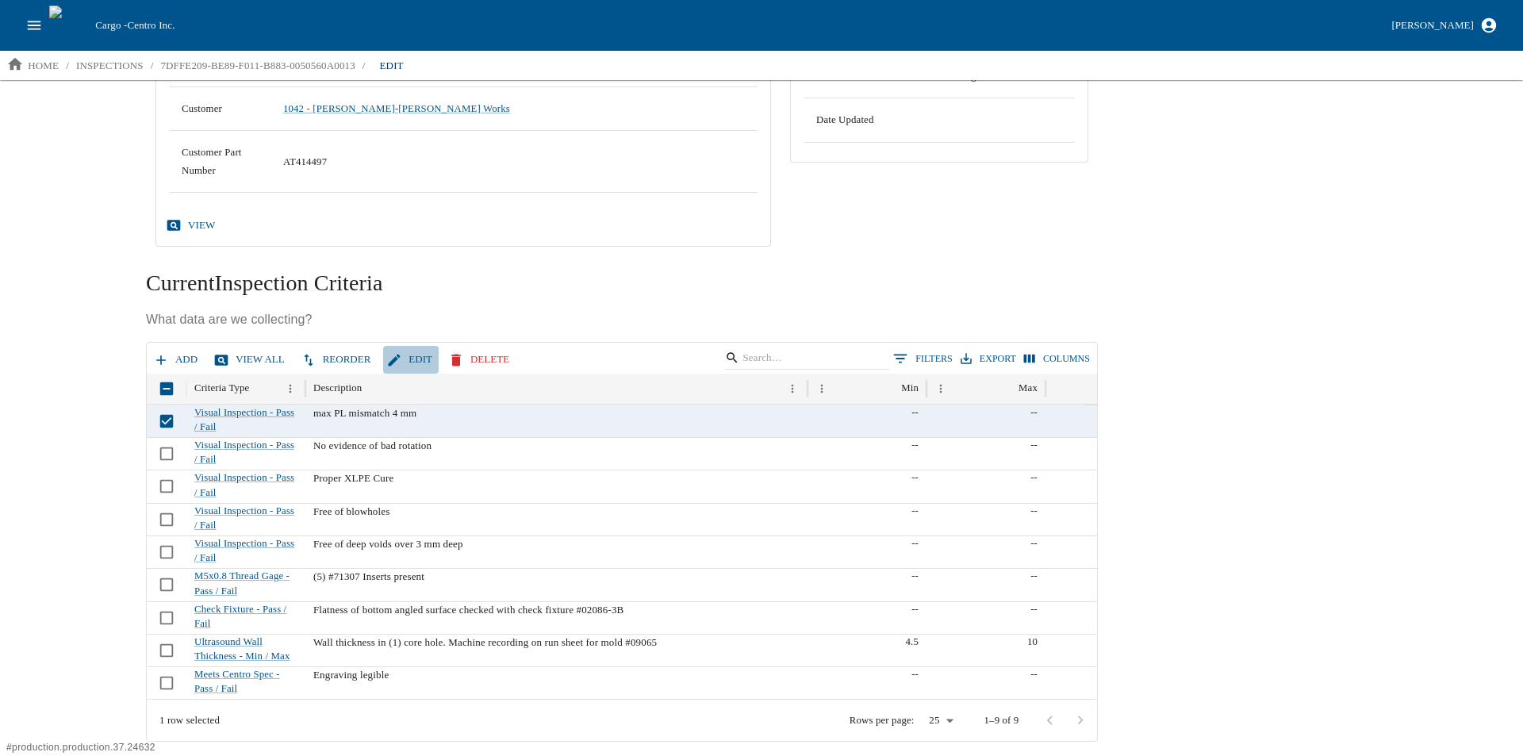
click at [386, 354] on icon "button" at bounding box center [394, 360] width 16 height 16
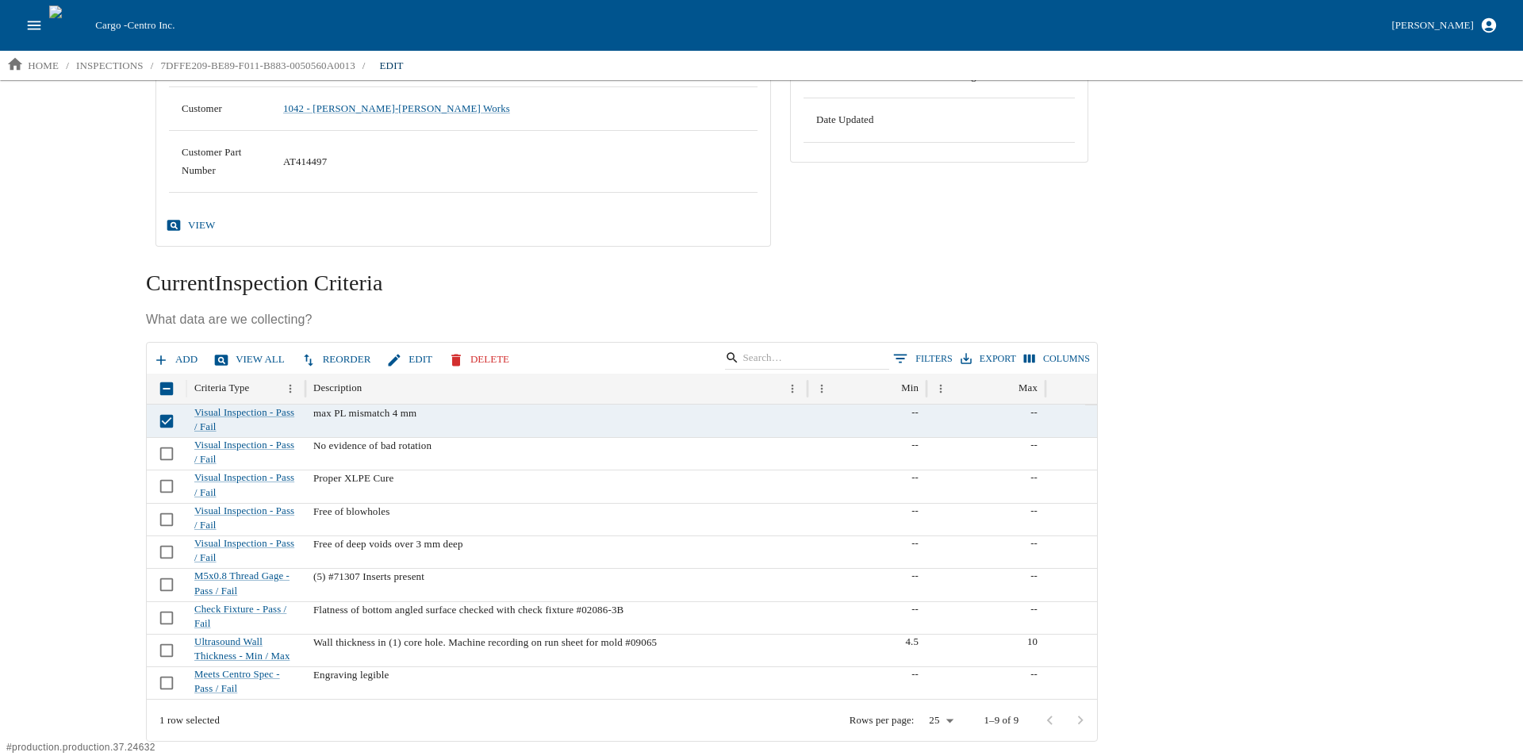
click at [118, 478] on div "Search Details Inspection Results Corrective Actions Edit Inspection Dashboard …" at bounding box center [761, 417] width 1523 height 674
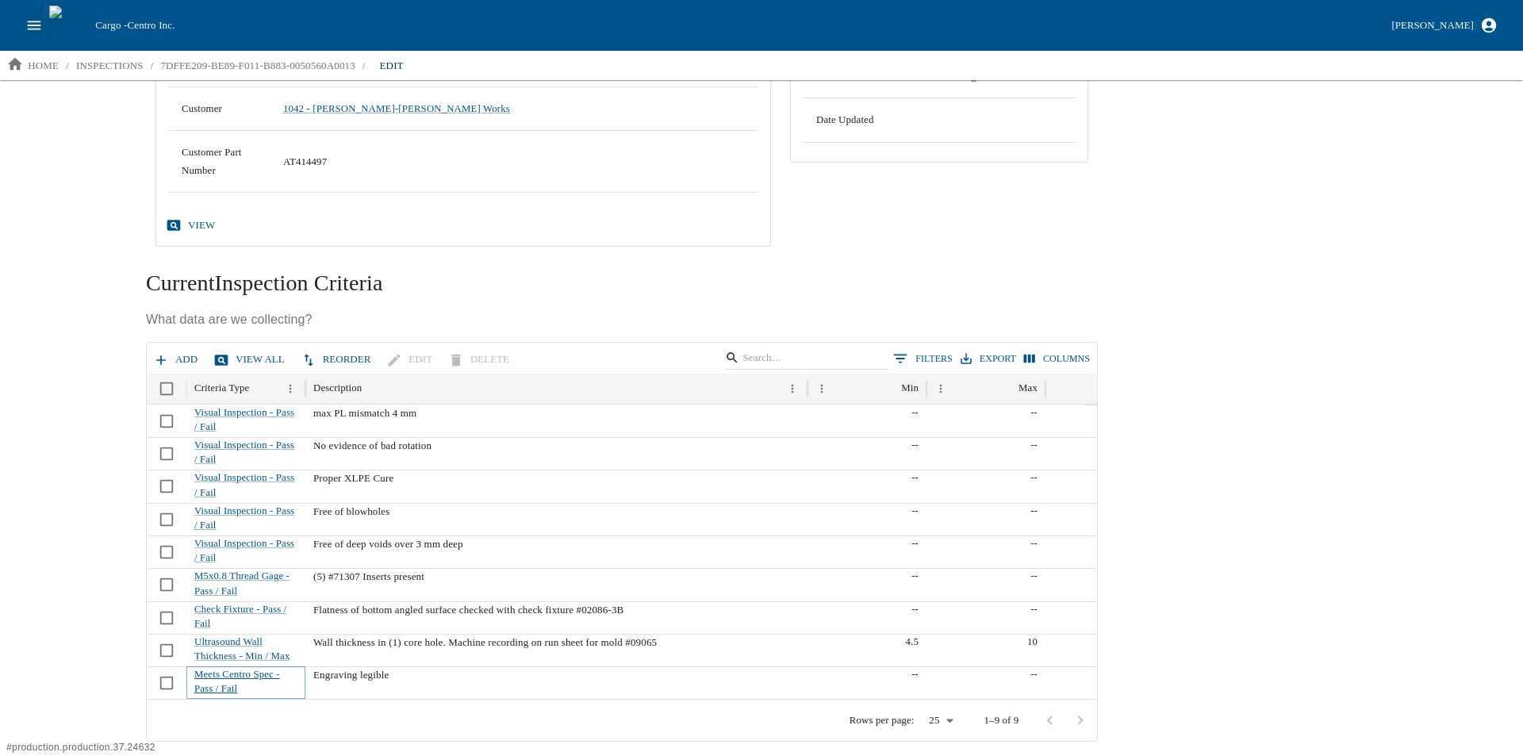
click at [220, 671] on link "Meets Centro Spec - Pass / Fail" at bounding box center [237, 681] width 86 height 25
click at [44, 526] on div "Search Details Inspection Results Corrective Actions Edit Inspection Dashboard …" at bounding box center [761, 417] width 1523 height 674
click at [167, 364] on icon "button" at bounding box center [161, 360] width 16 height 16
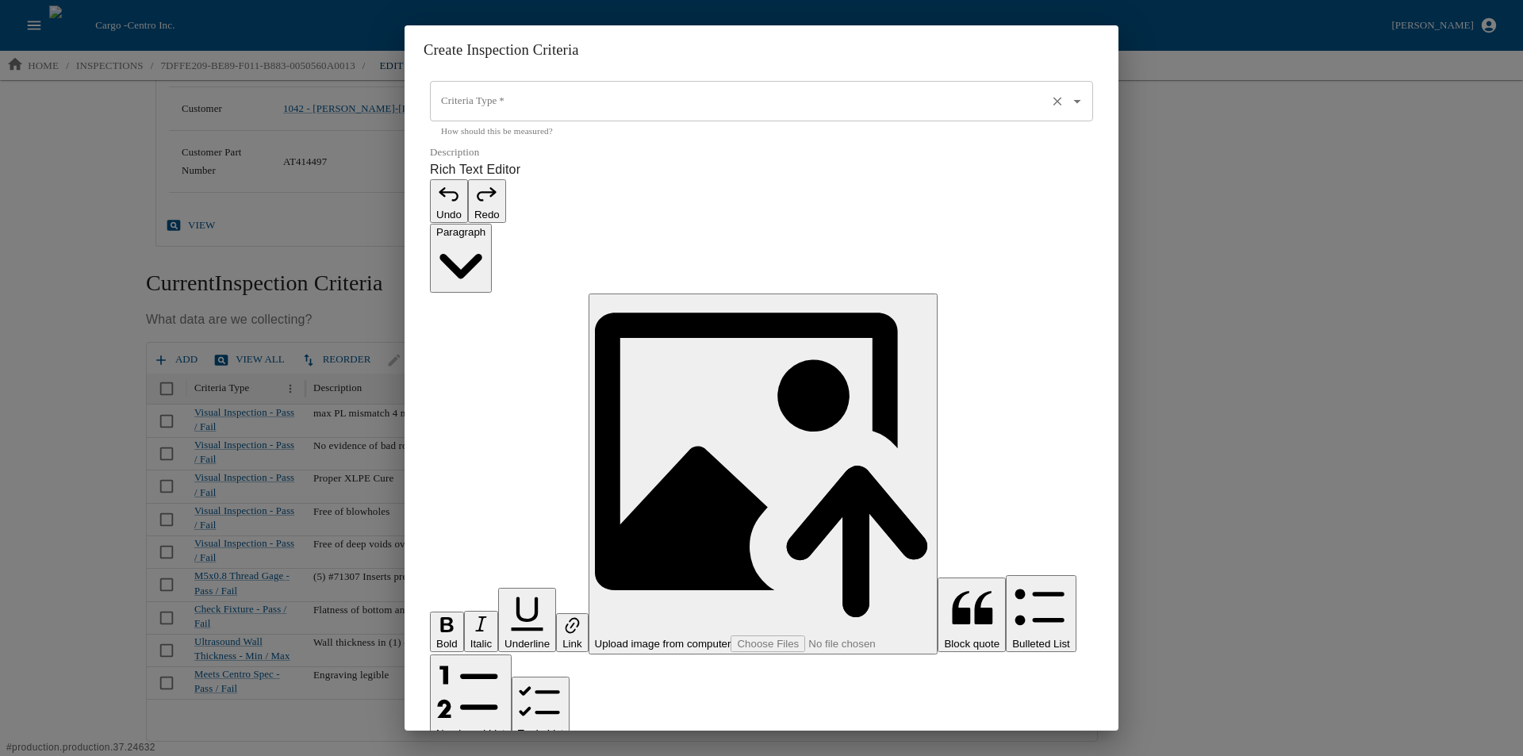
click at [486, 115] on input "Criteria Type   *" at bounding box center [739, 101] width 604 height 27
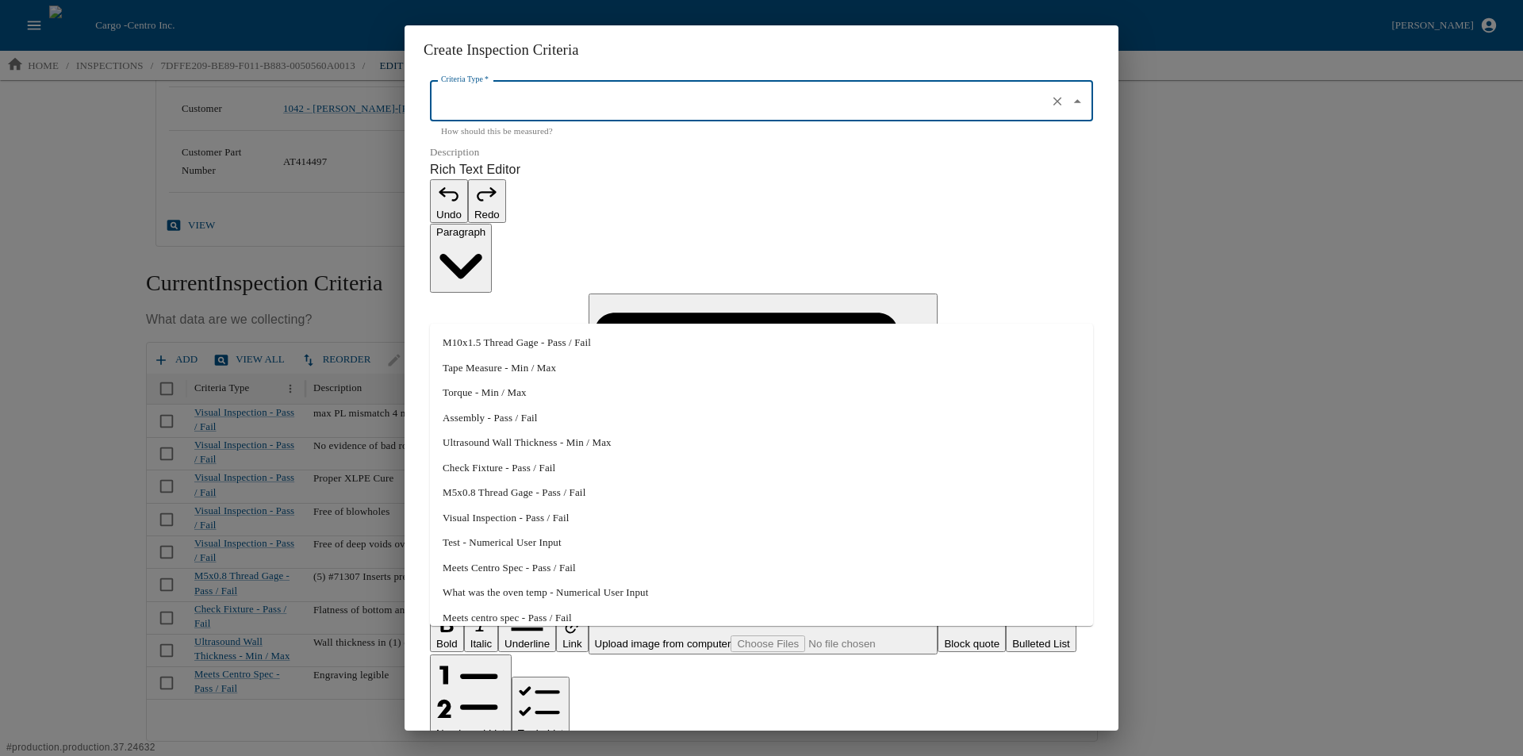
click at [492, 417] on li "Assembly - Pass / Fail" at bounding box center [761, 417] width 663 height 25
type input "Assembly - Pass / Fail"
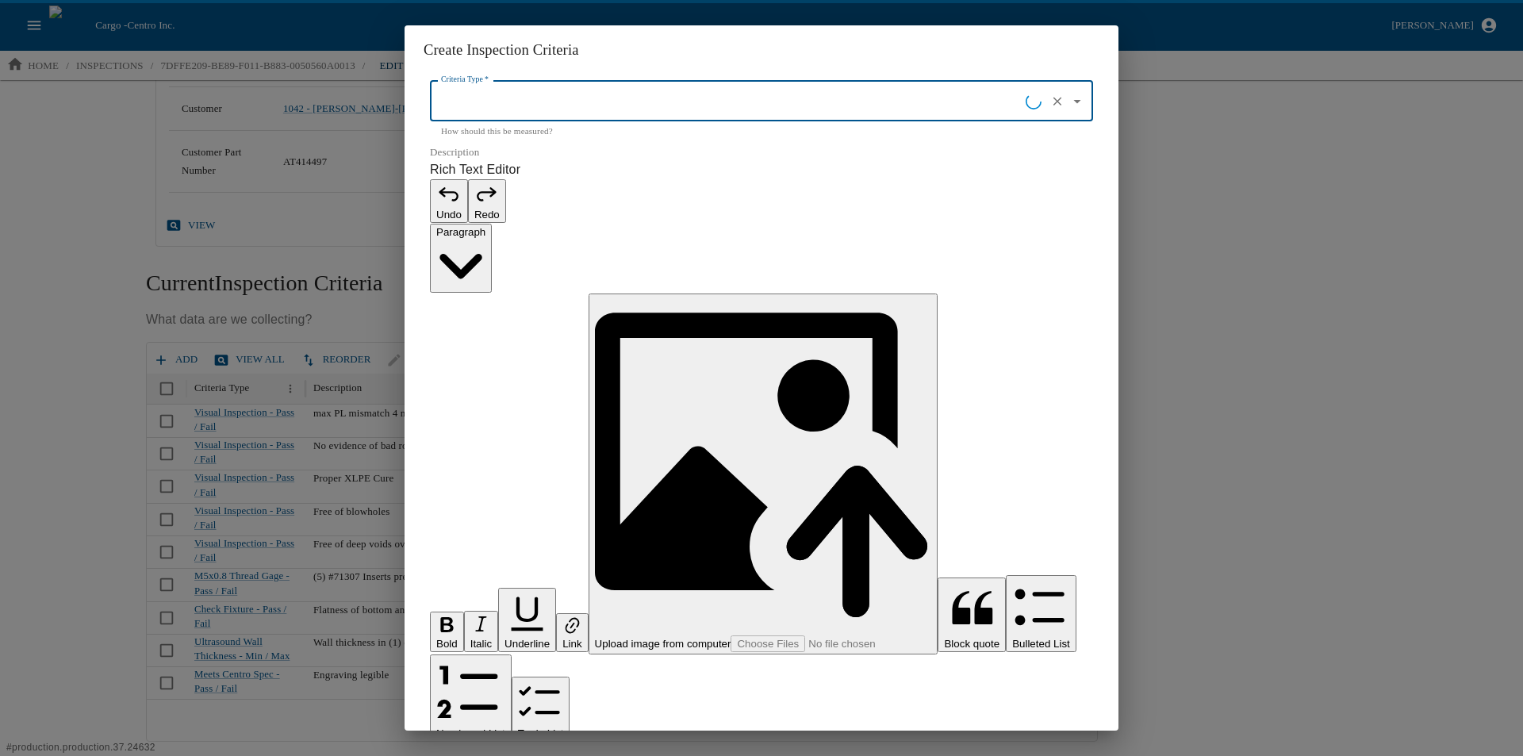
click at [473, 755] on p "Rich Text Editor. Editing area: main. Press Alt+0 for help." at bounding box center [761, 764] width 663 height 19
type input "Assembly - Pass / Fail"
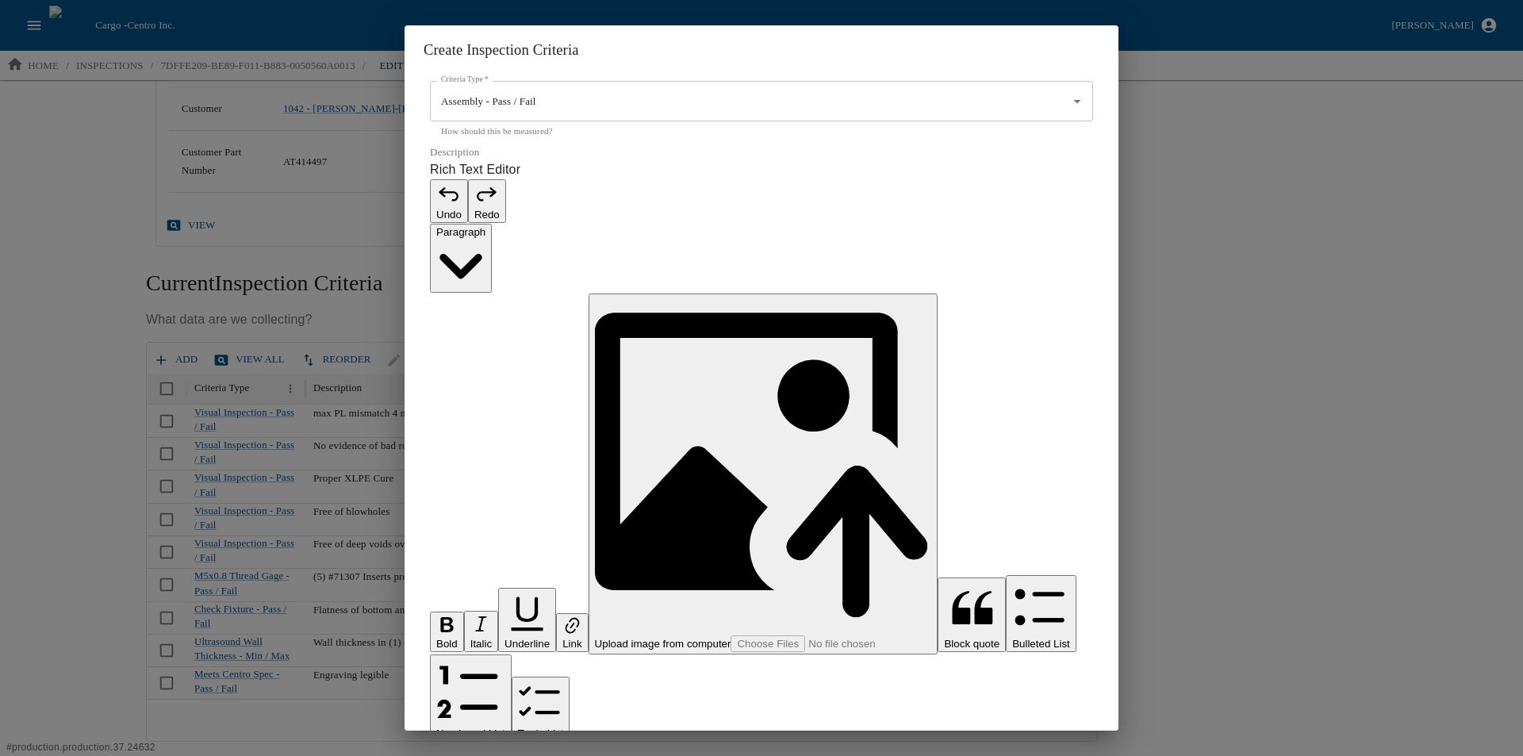
click at [449, 755] on p "**********" at bounding box center [753, 764] width 646 height 19
click at [531, 755] on p "**********" at bounding box center [753, 764] width 646 height 19
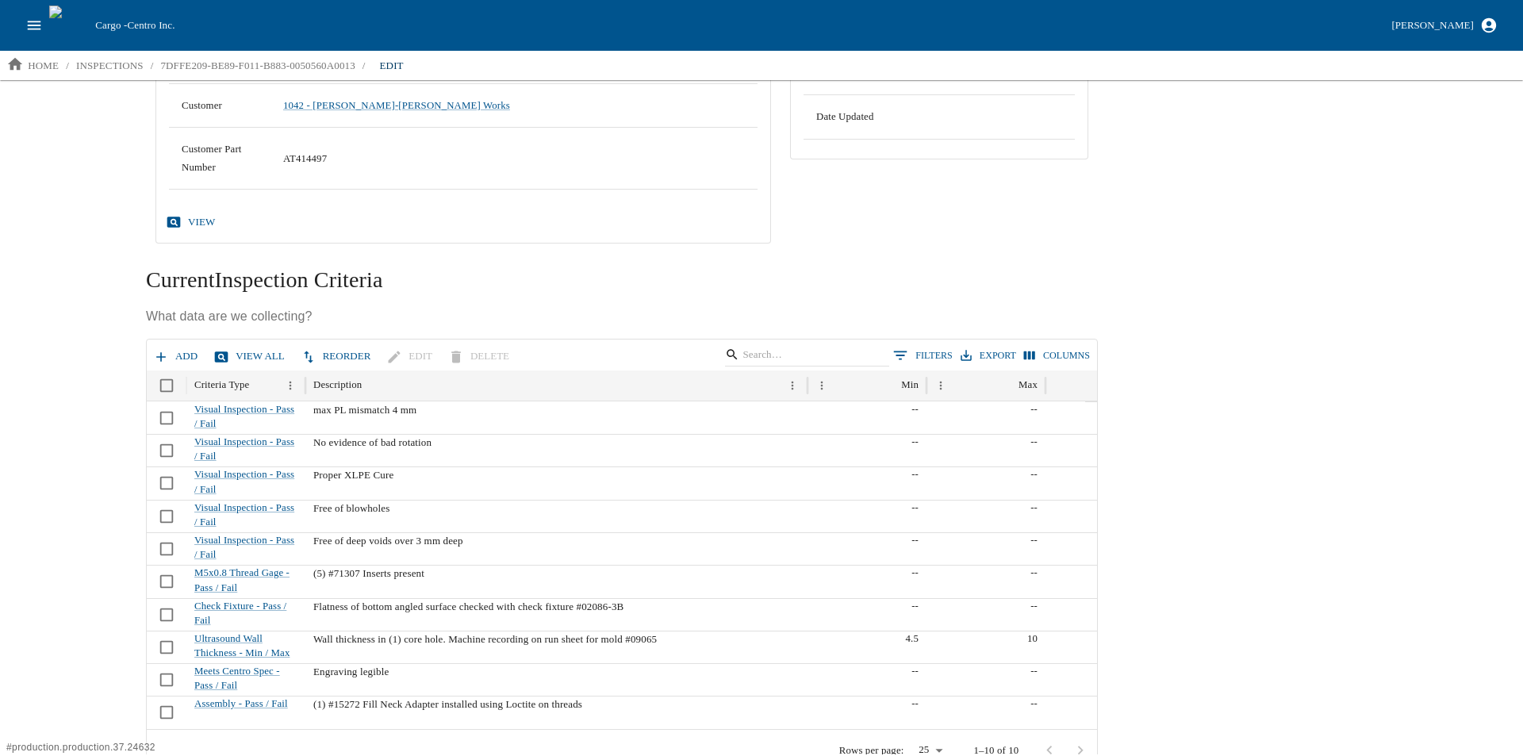
scroll to position [324, 0]
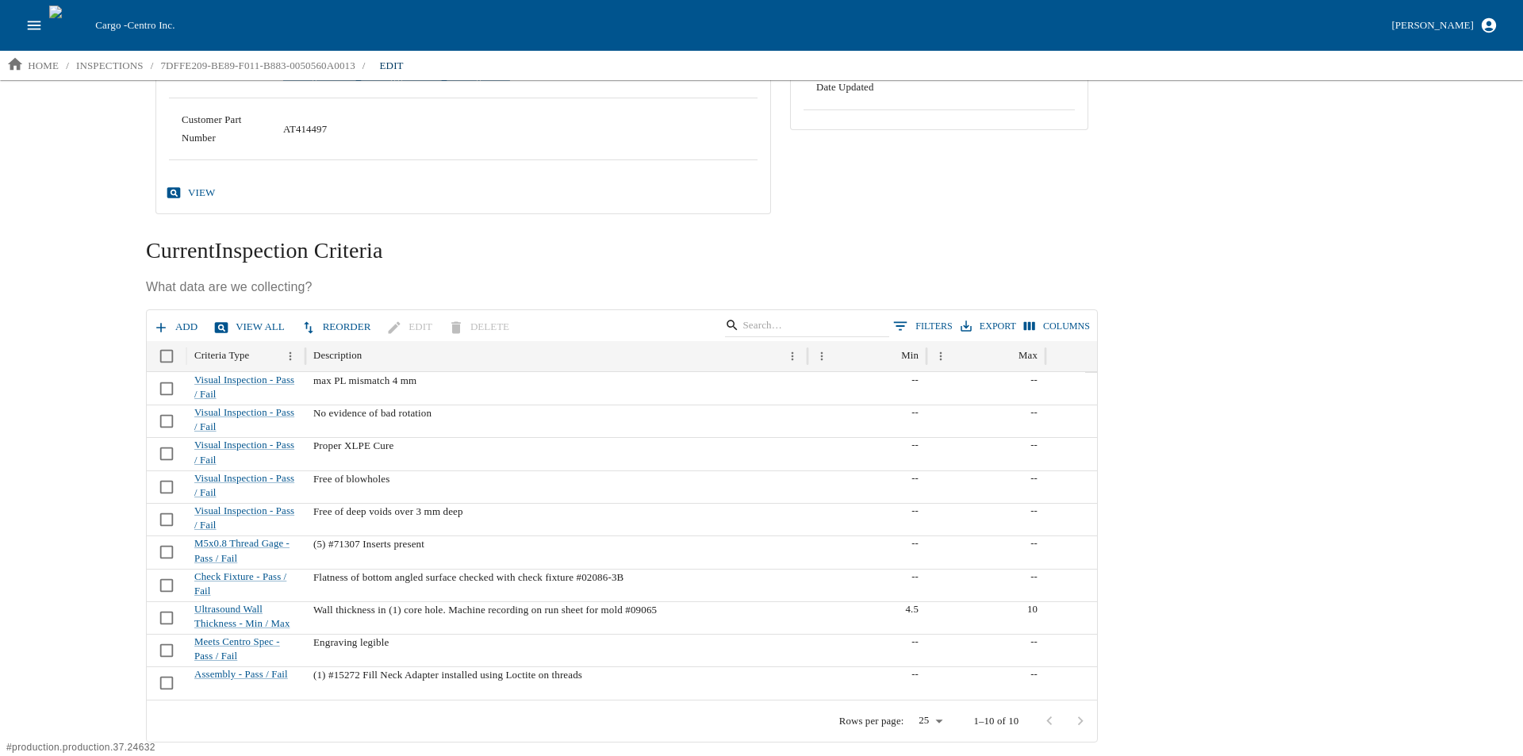
click at [174, 324] on button "Add" at bounding box center [177, 327] width 54 height 28
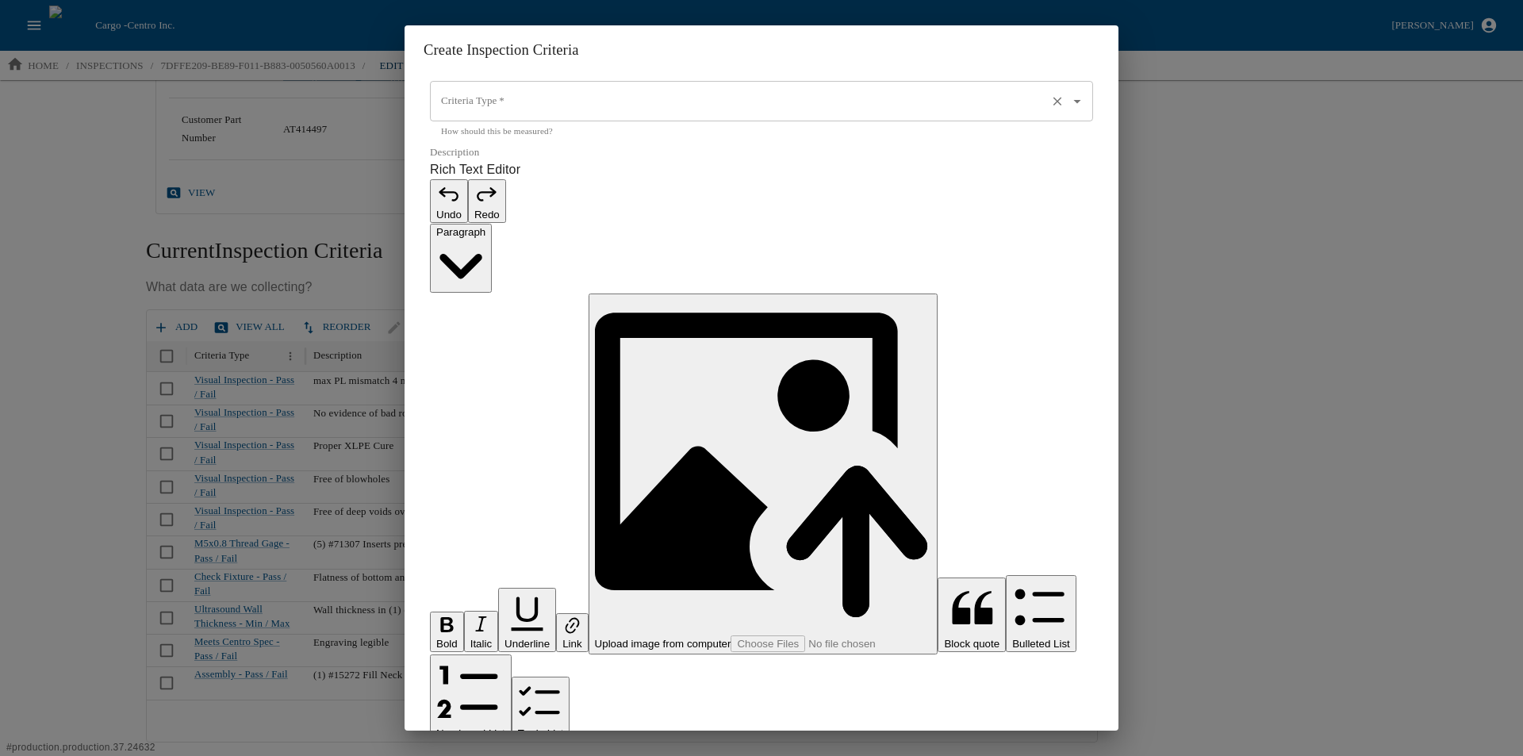
click at [588, 115] on input "Criteria Type   *" at bounding box center [739, 101] width 604 height 27
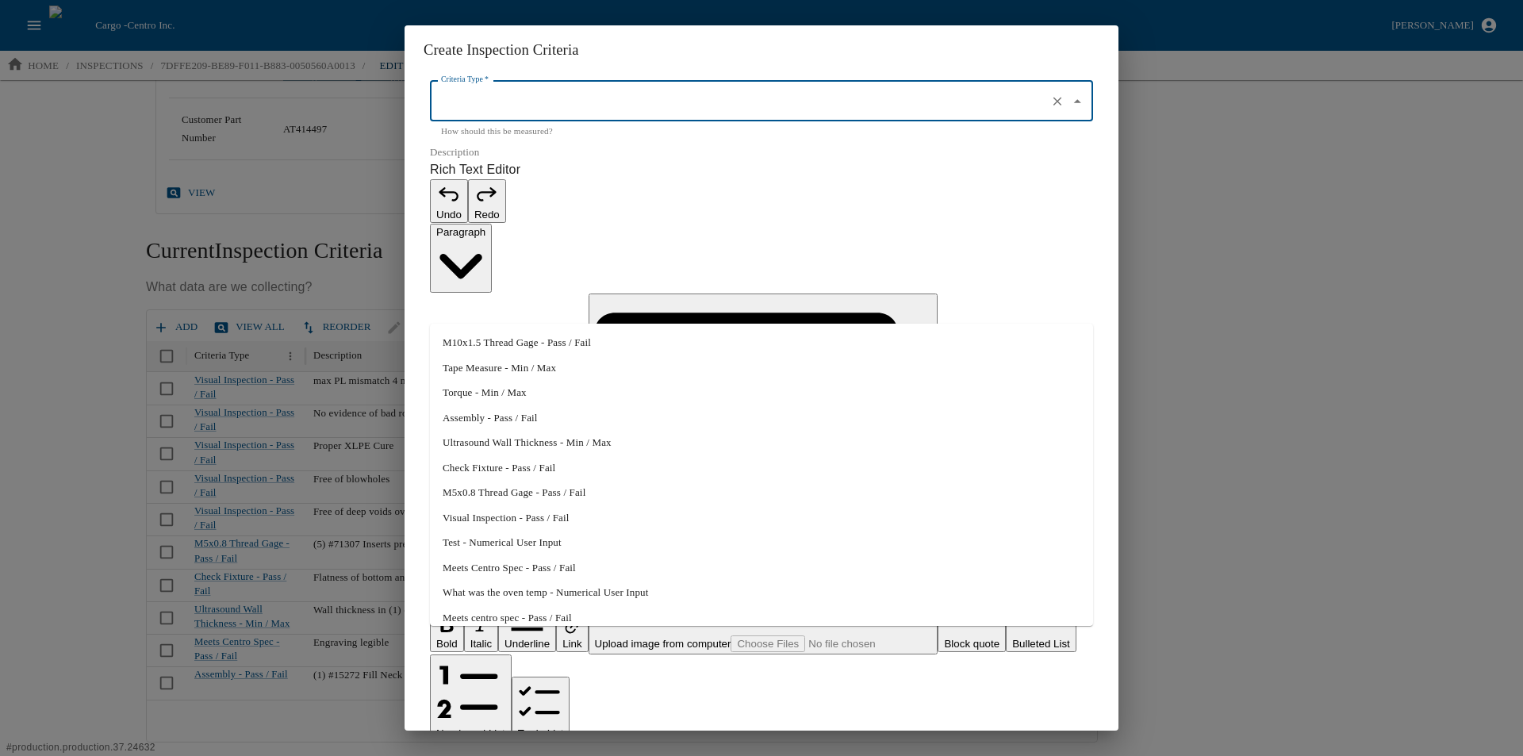
click at [487, 416] on li "Assembly - Pass / Fail" at bounding box center [761, 417] width 663 height 25
type input "Assembly - Pass / Fail"
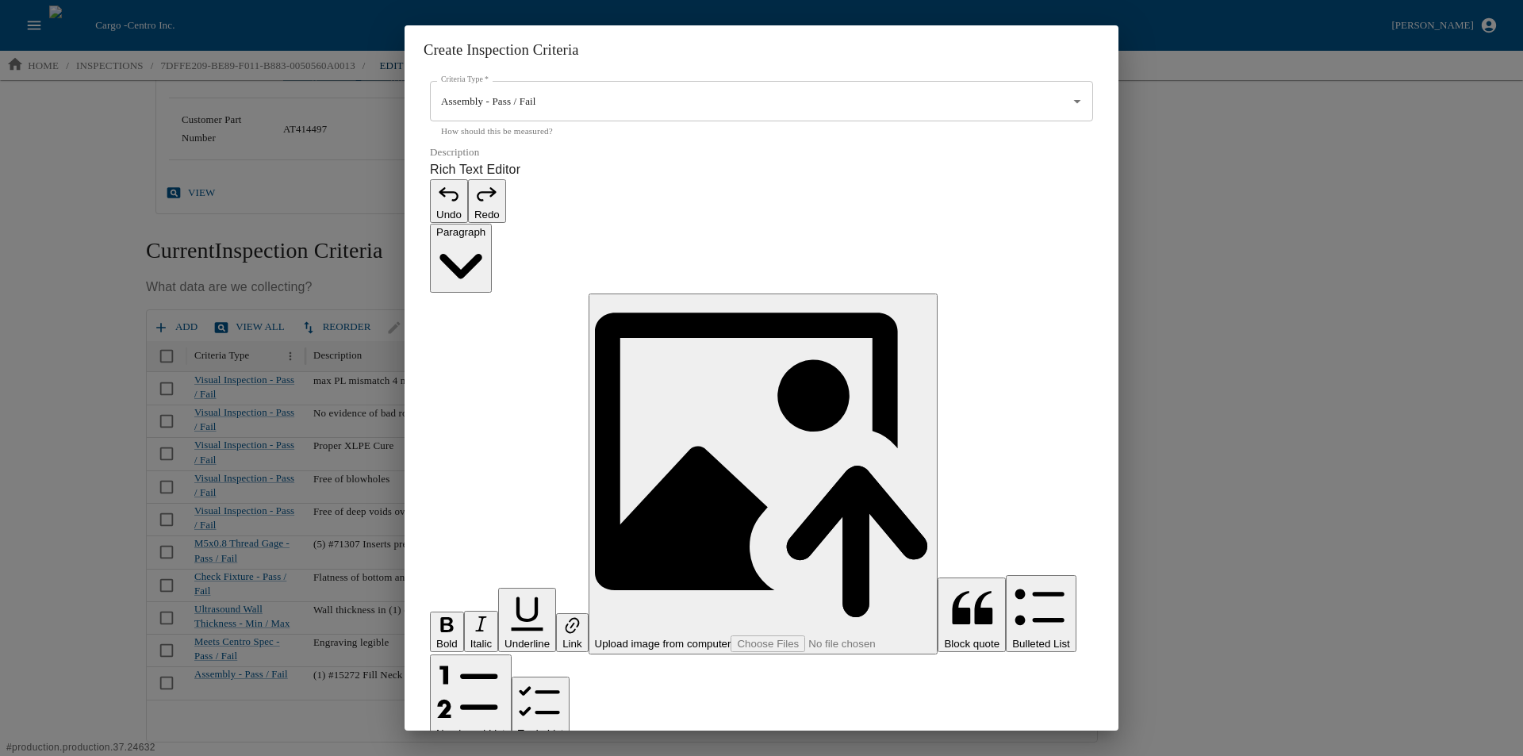
click at [473, 755] on p "Rich Text Editor. Editing area: main. Press Alt+0 for help." at bounding box center [761, 764] width 663 height 19
click at [446, 755] on p "**********" at bounding box center [753, 764] width 646 height 19
click at [506, 755] on p "**********" at bounding box center [753, 764] width 646 height 19
click at [632, 755] on p "**********" at bounding box center [753, 764] width 646 height 19
click at [734, 755] on p "**********" at bounding box center [753, 764] width 646 height 19
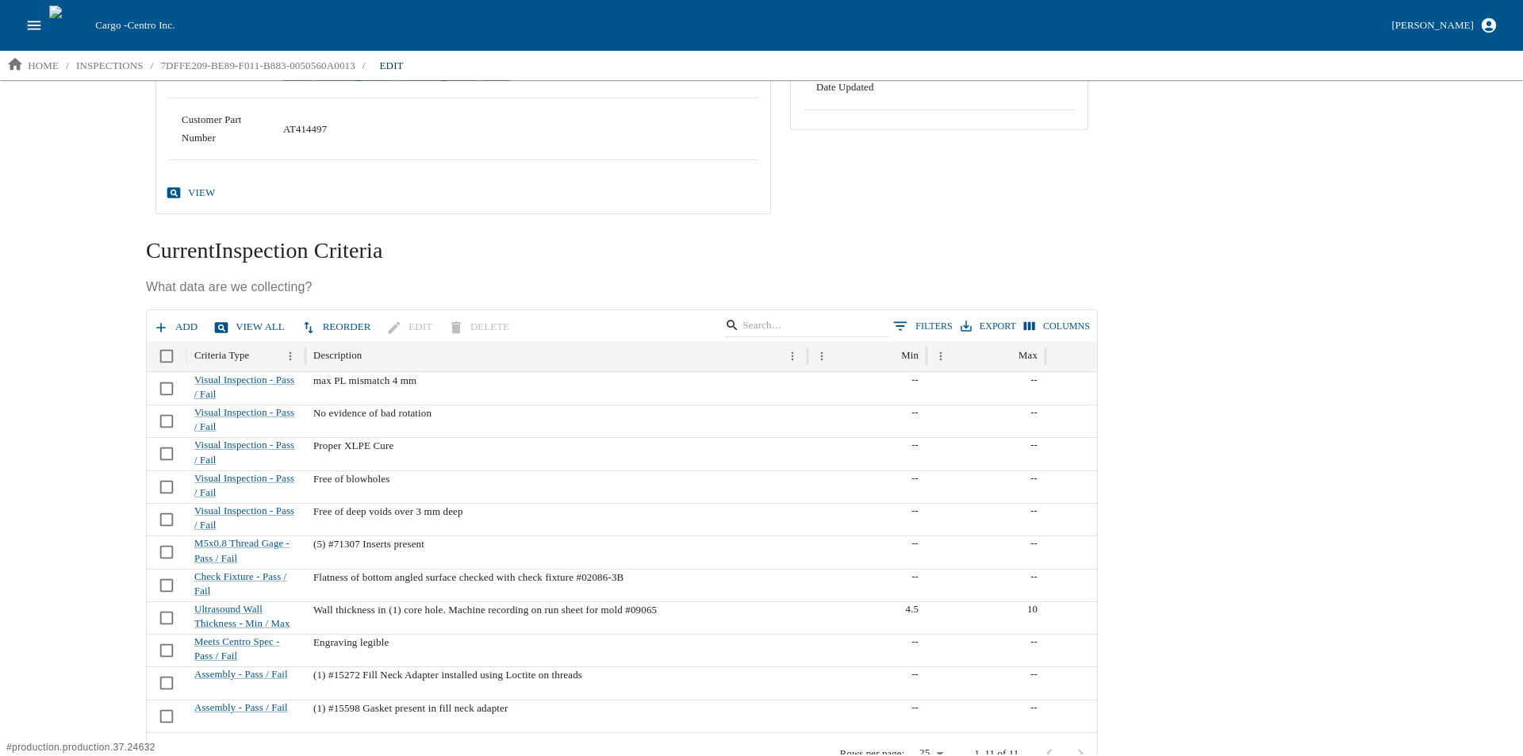
scroll to position [1, 0]
click at [168, 325] on button "Add" at bounding box center [177, 327] width 54 height 28
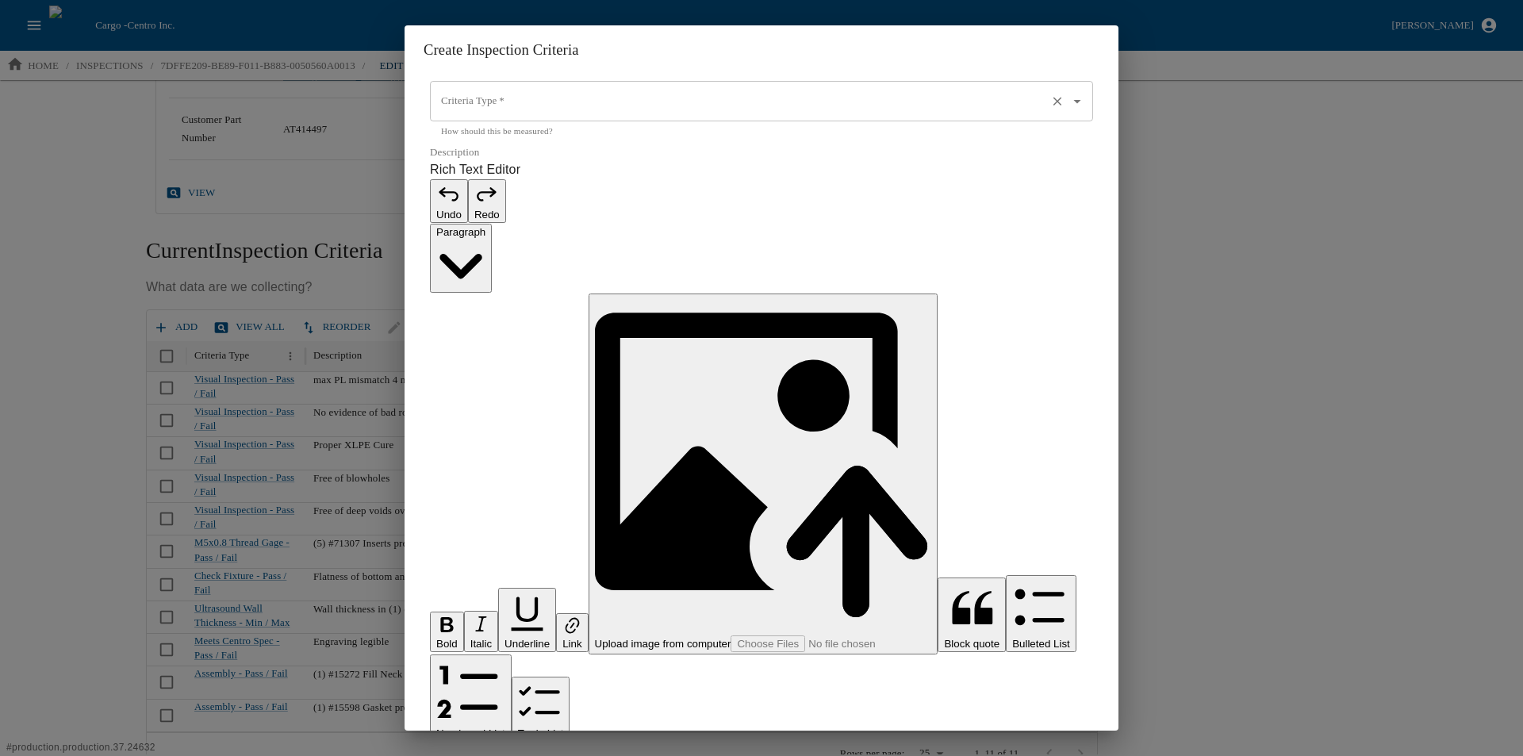
click at [473, 115] on input "Criteria Type   *" at bounding box center [739, 101] width 604 height 27
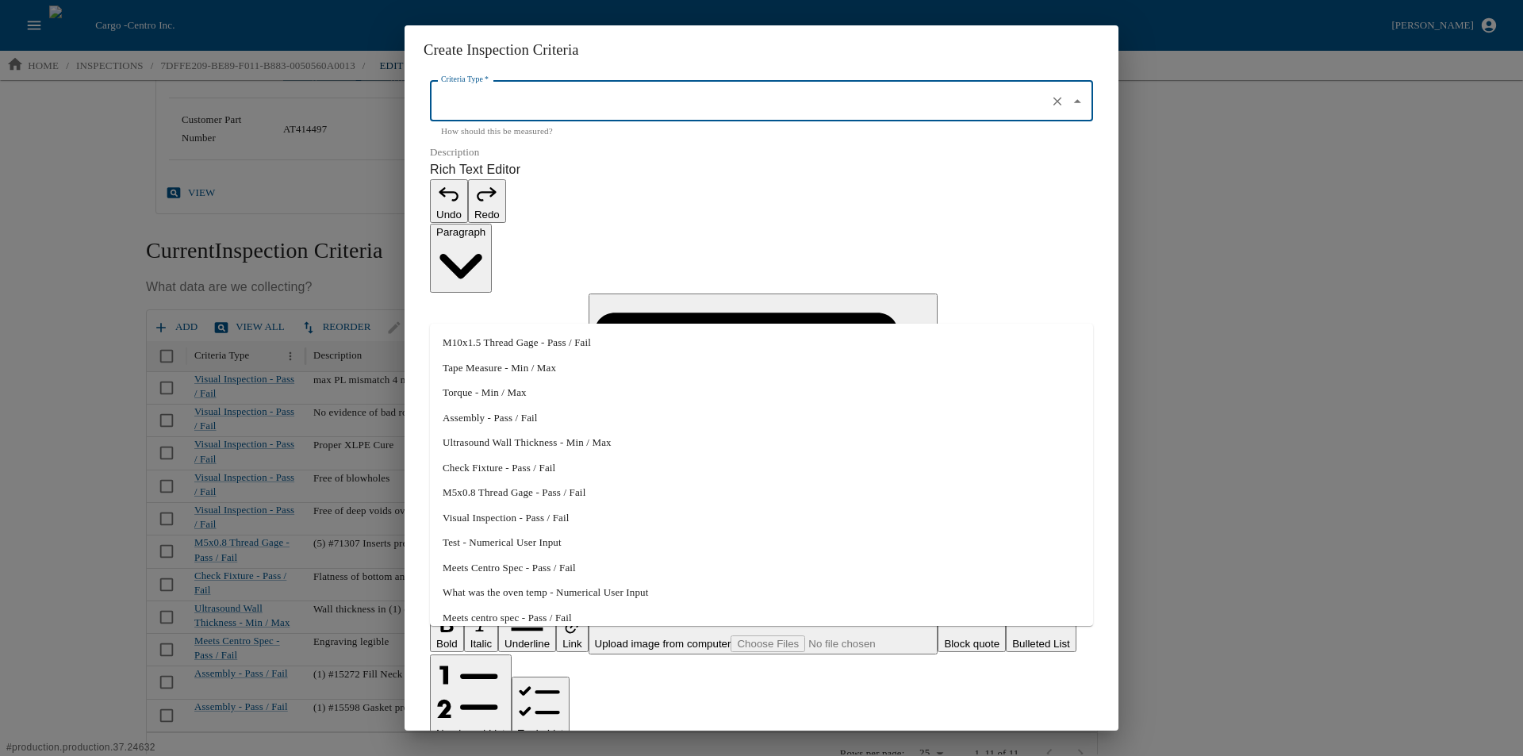
click at [488, 414] on li "Assembly - Pass / Fail" at bounding box center [761, 417] width 663 height 25
type input "Assembly - Pass / Fail"
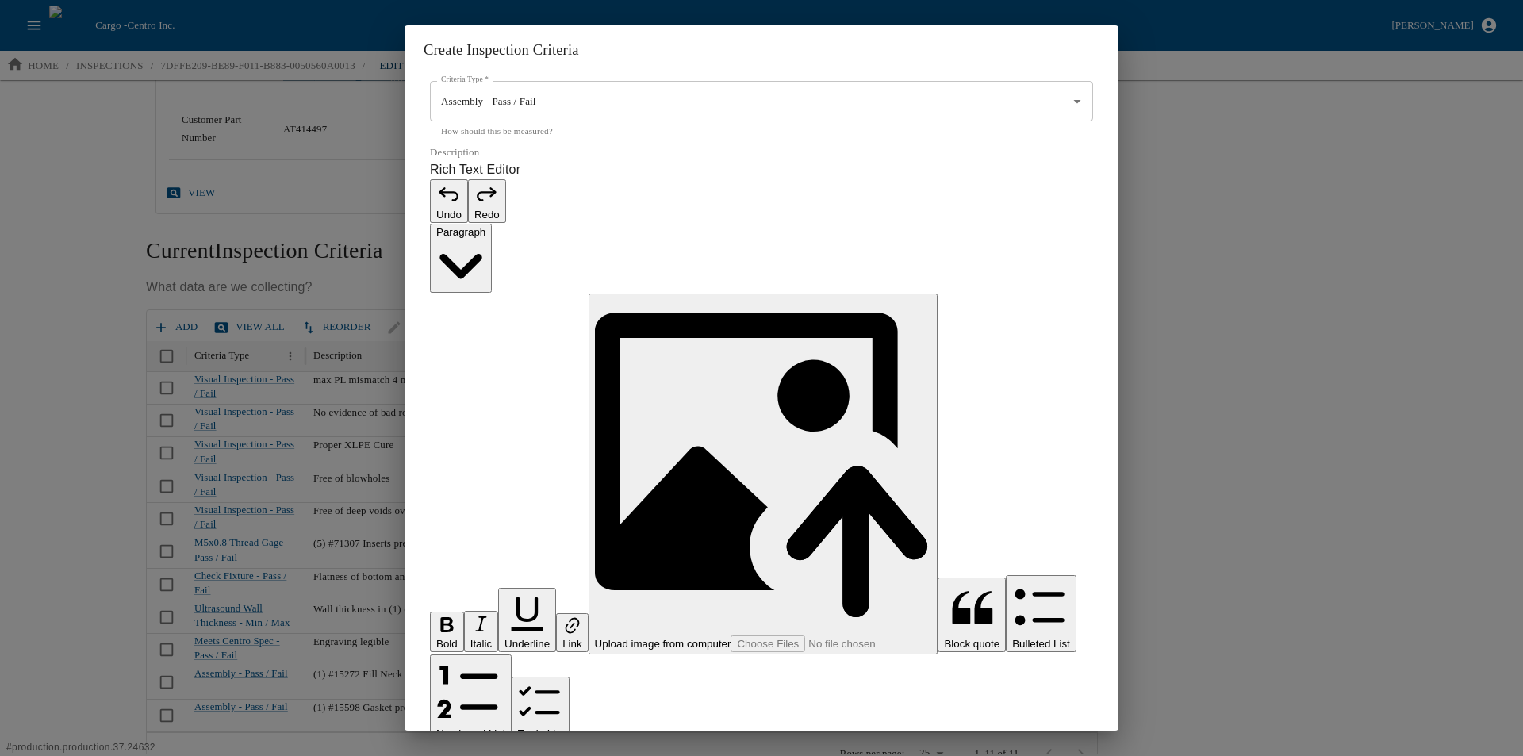
click at [462, 755] on p "Rich Text Editor. Editing area: main. Press Alt+0 for help." at bounding box center [761, 764] width 663 height 19
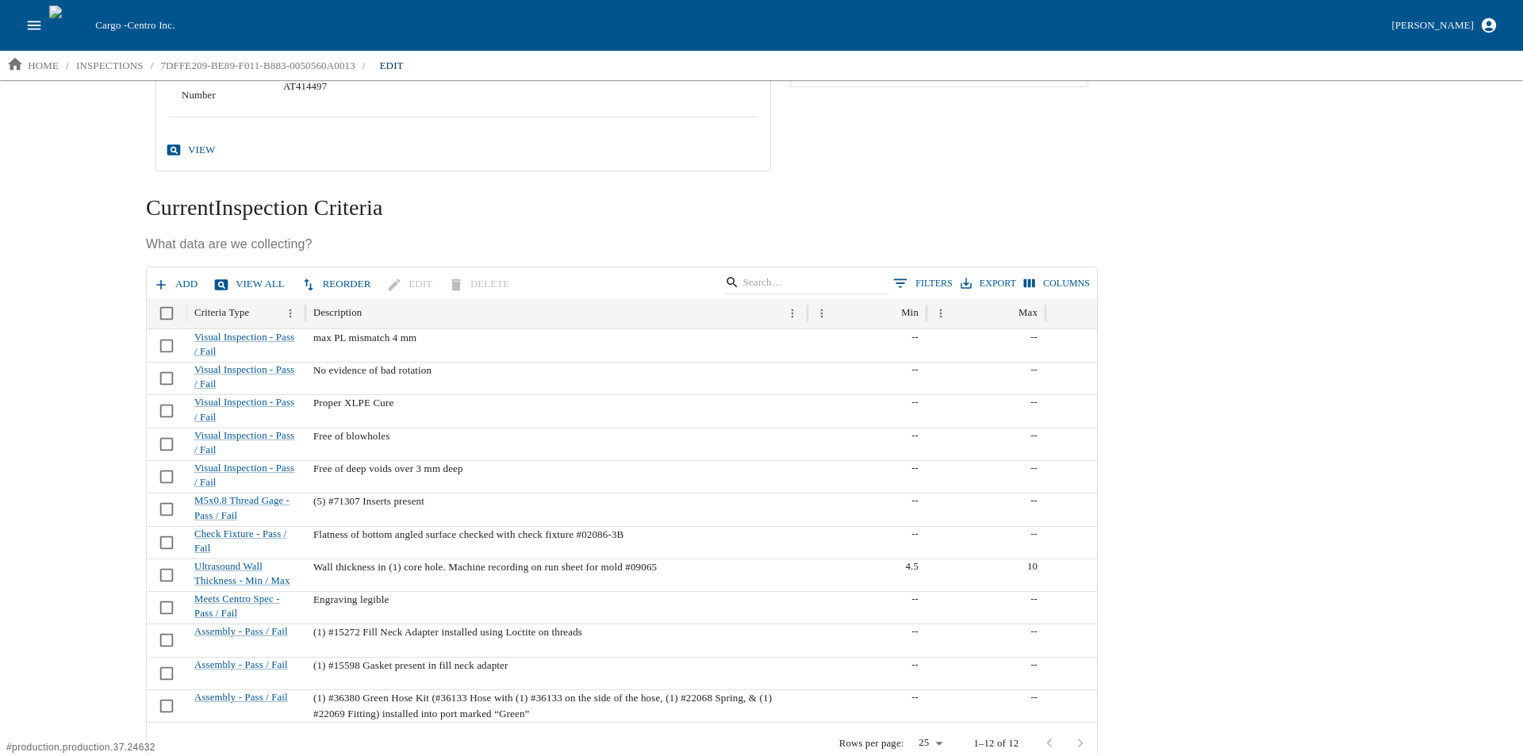
scroll to position [390, 0]
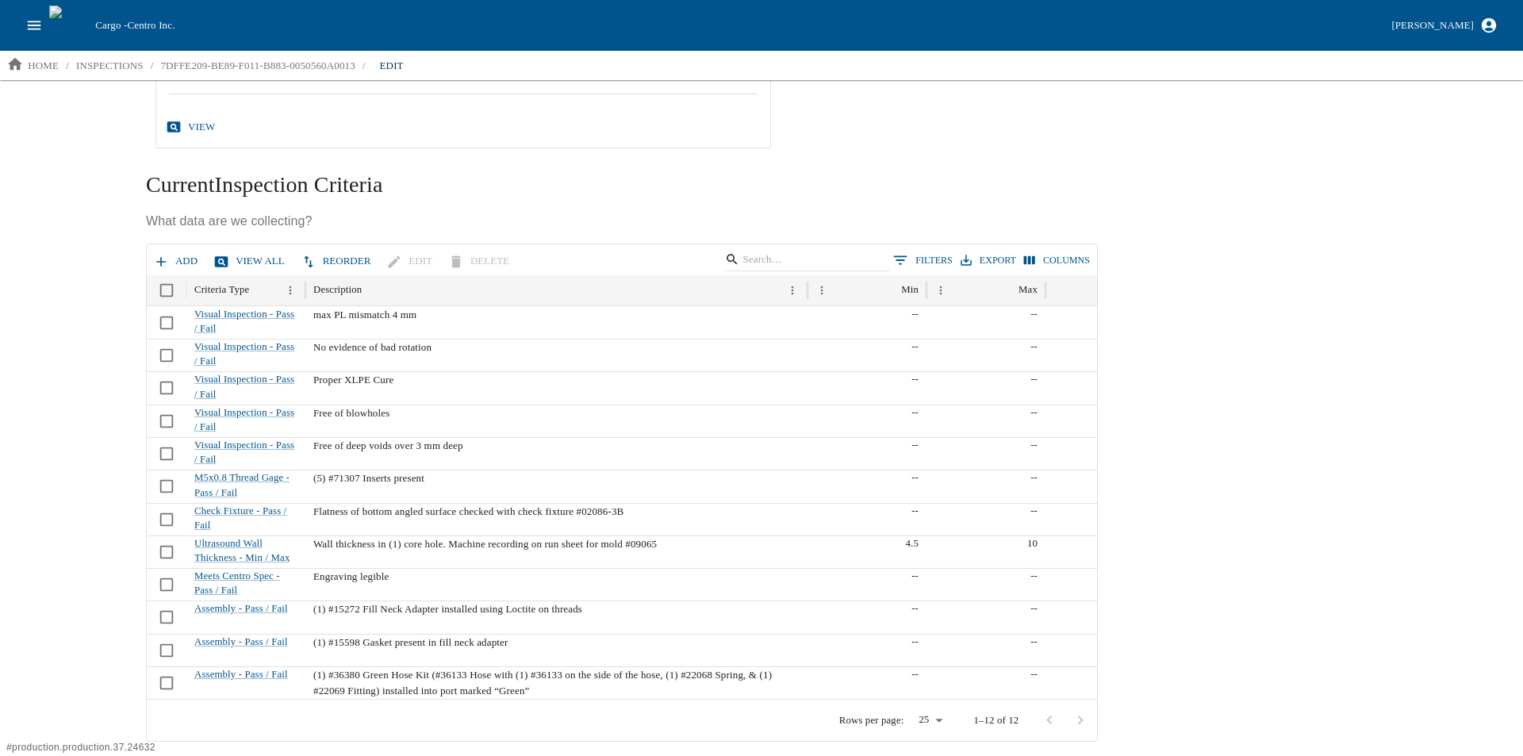
click at [170, 254] on button "Add" at bounding box center [177, 261] width 54 height 28
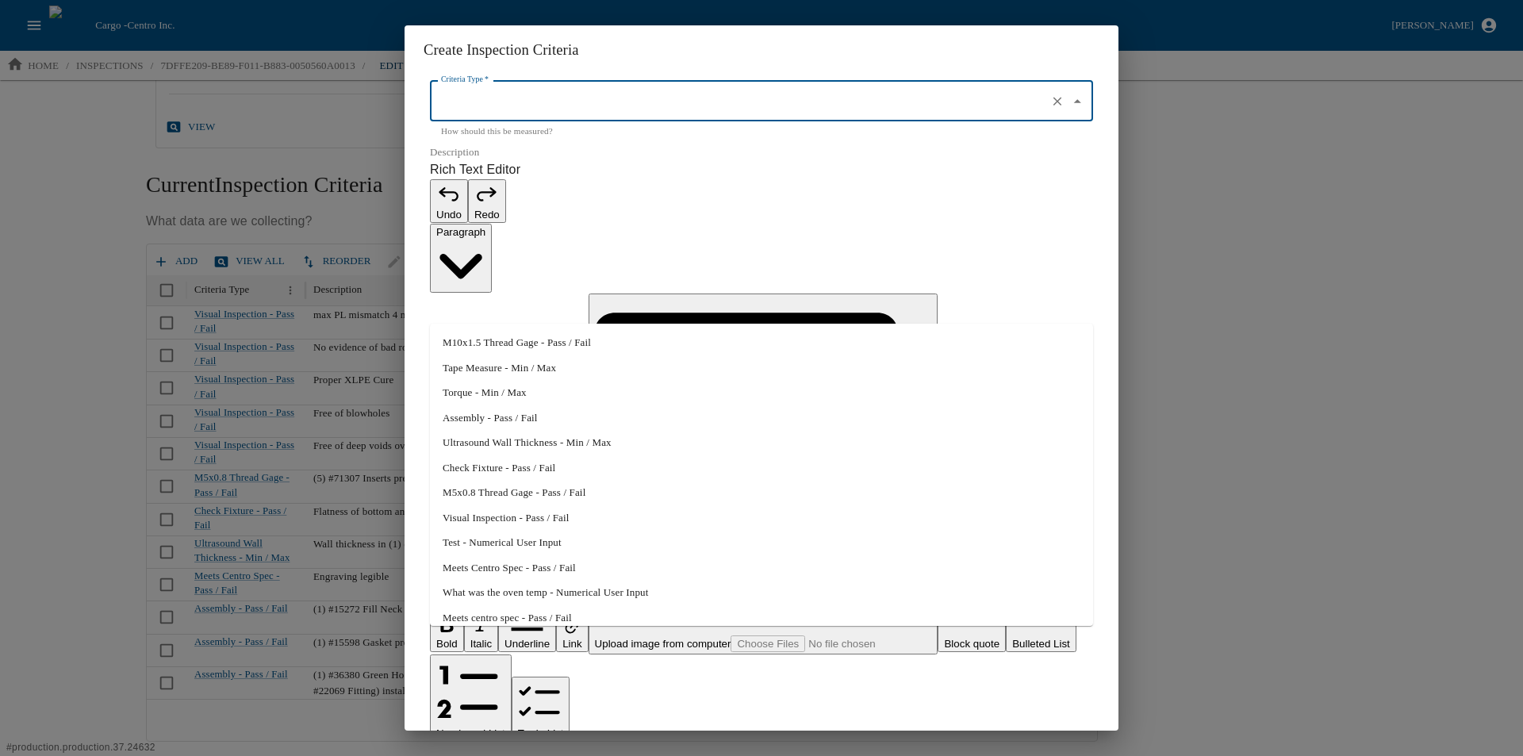
click at [478, 115] on input "Criteria Type   *" at bounding box center [739, 101] width 604 height 27
click at [509, 425] on li "Assembly - Pass / Fail" at bounding box center [761, 417] width 663 height 25
type input "Assembly - Pass / Fail"
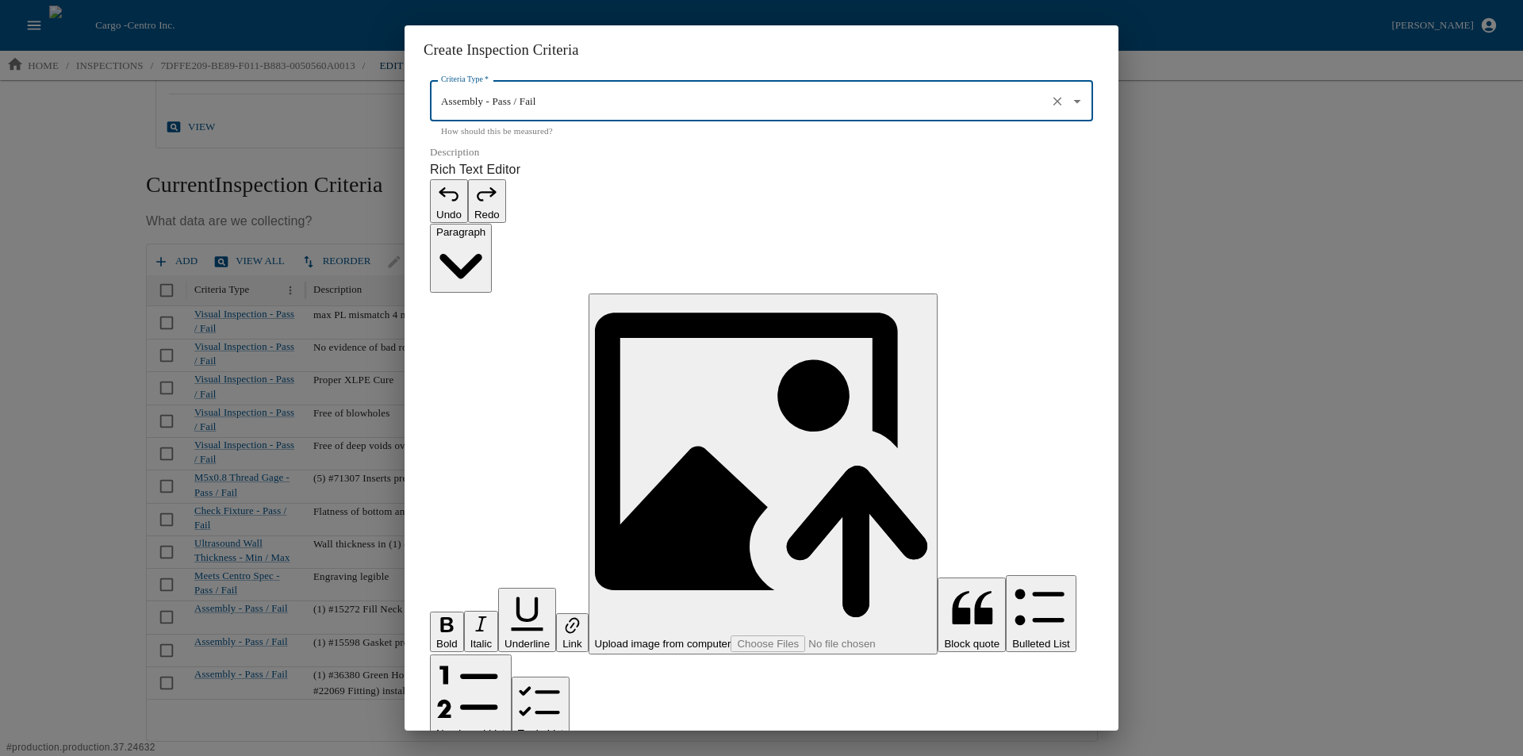
click at [473, 755] on p "Rich Text Editor. Editing area: main. Press Alt+0 for help." at bounding box center [761, 764] width 663 height 19
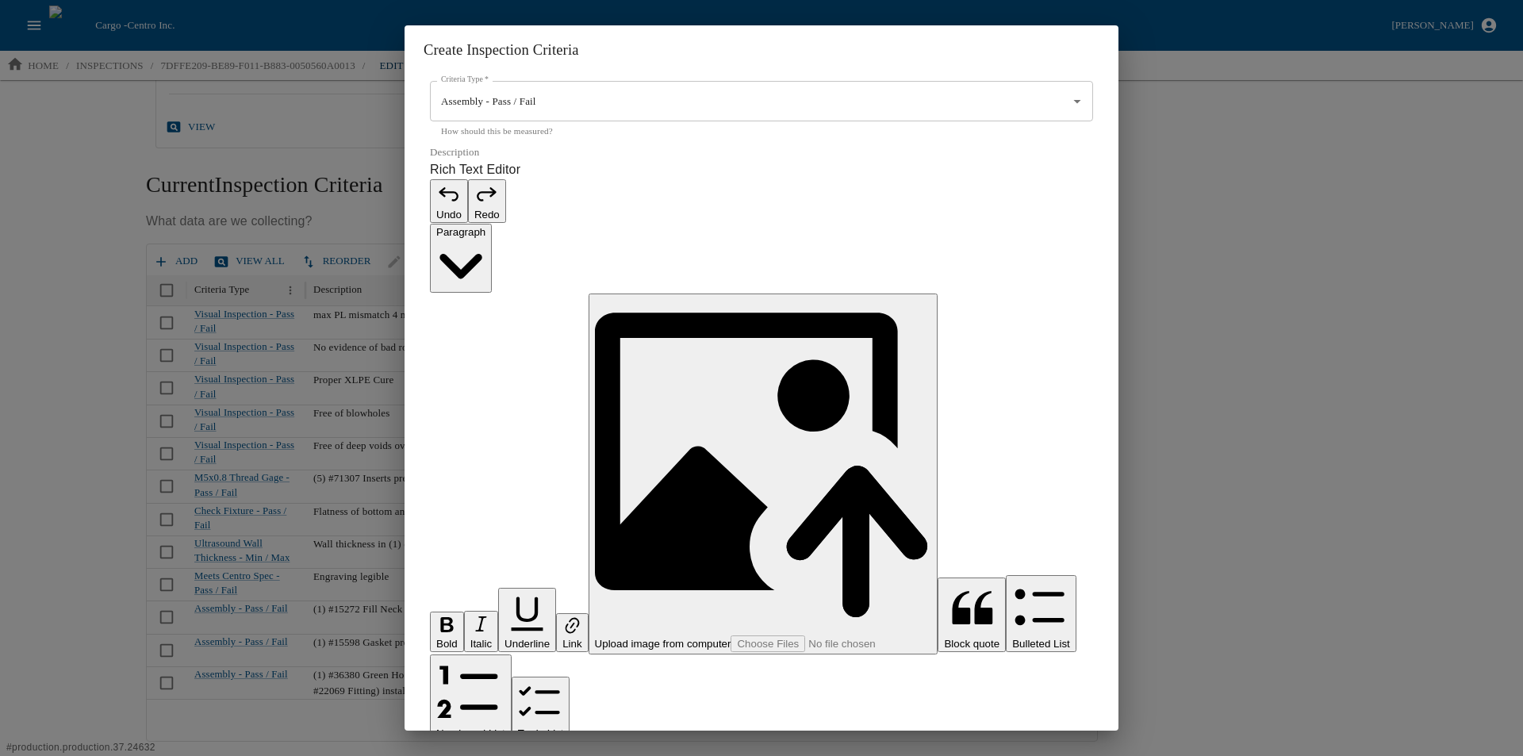
click at [443, 755] on p "**********" at bounding box center [753, 764] width 646 height 19
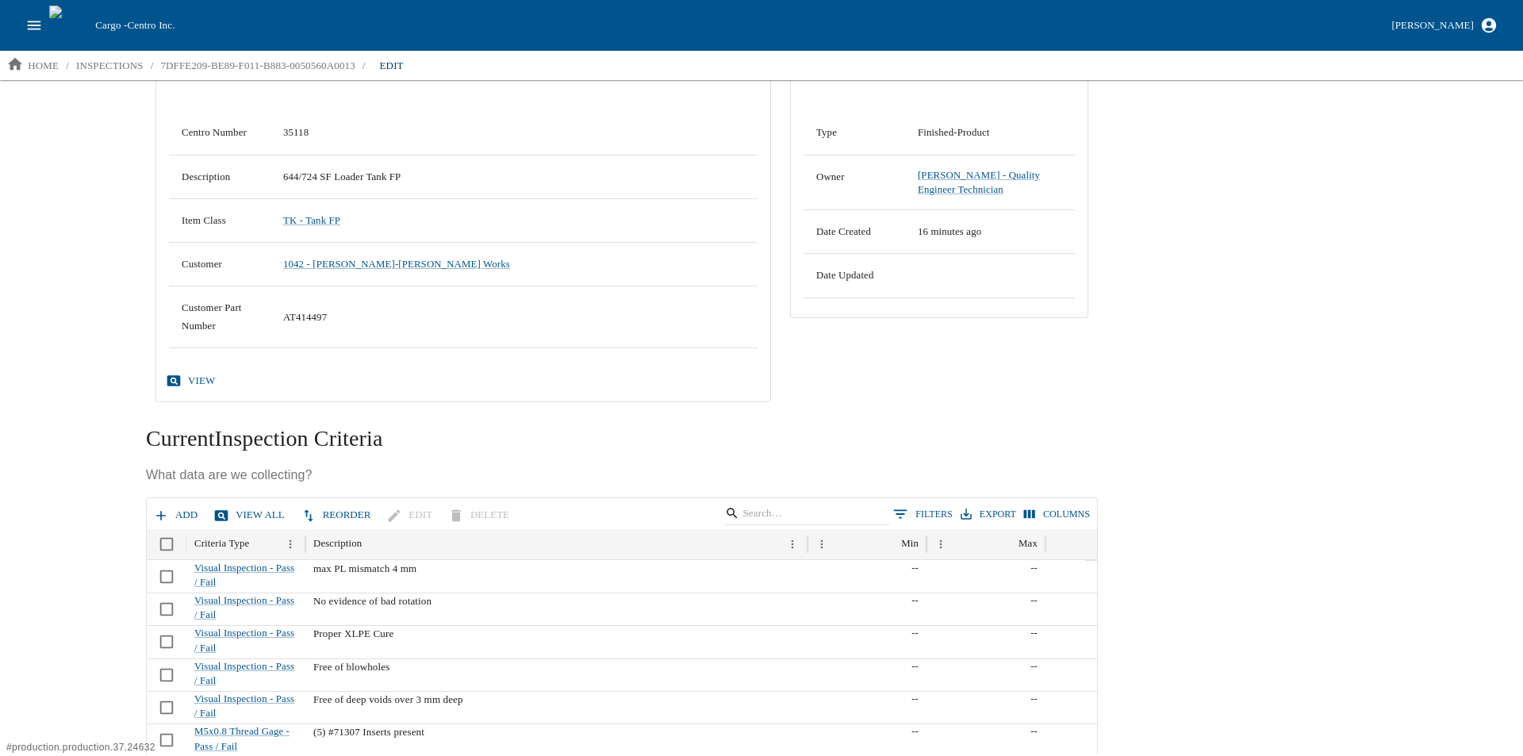
scroll to position [423, 0]
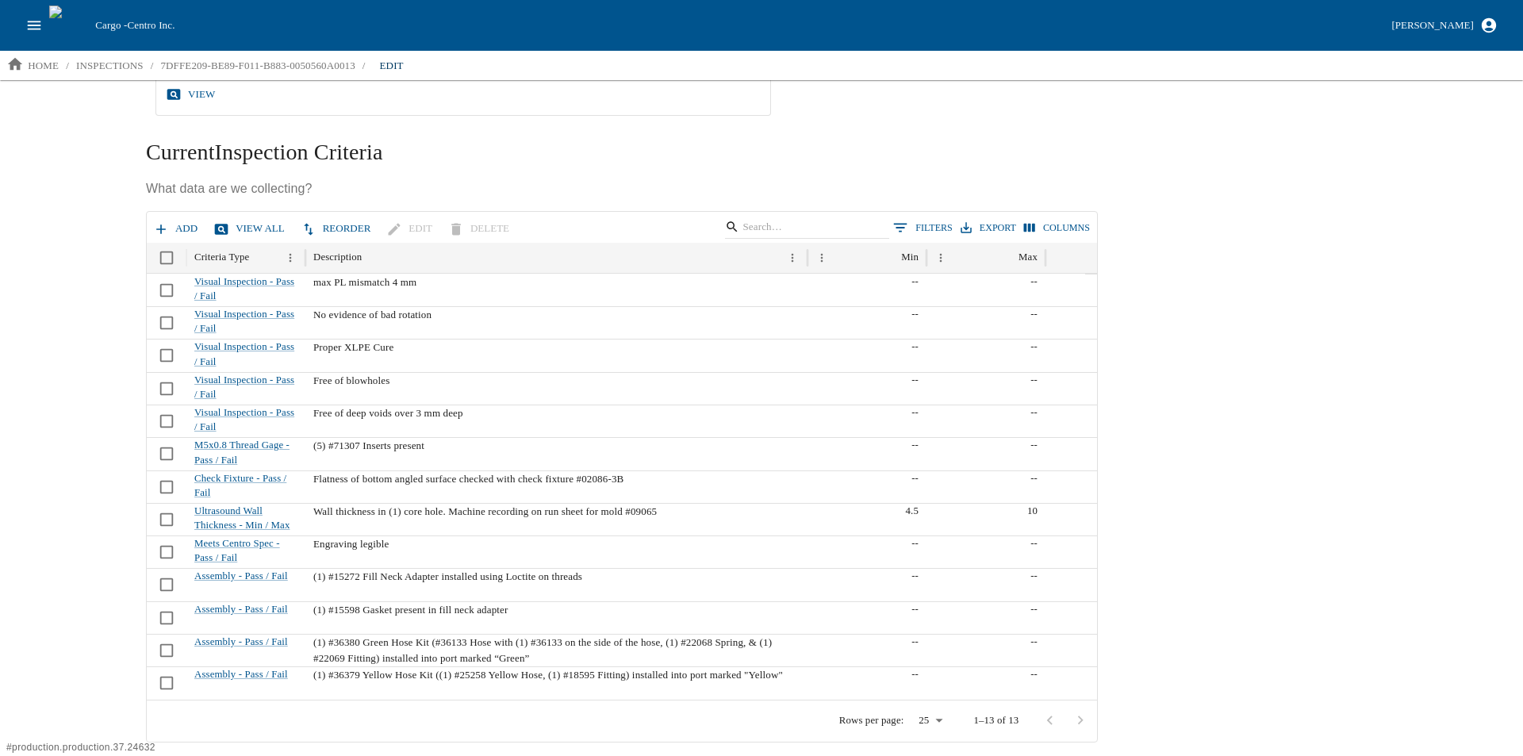
click at [165, 228] on icon "button" at bounding box center [161, 229] width 16 height 16
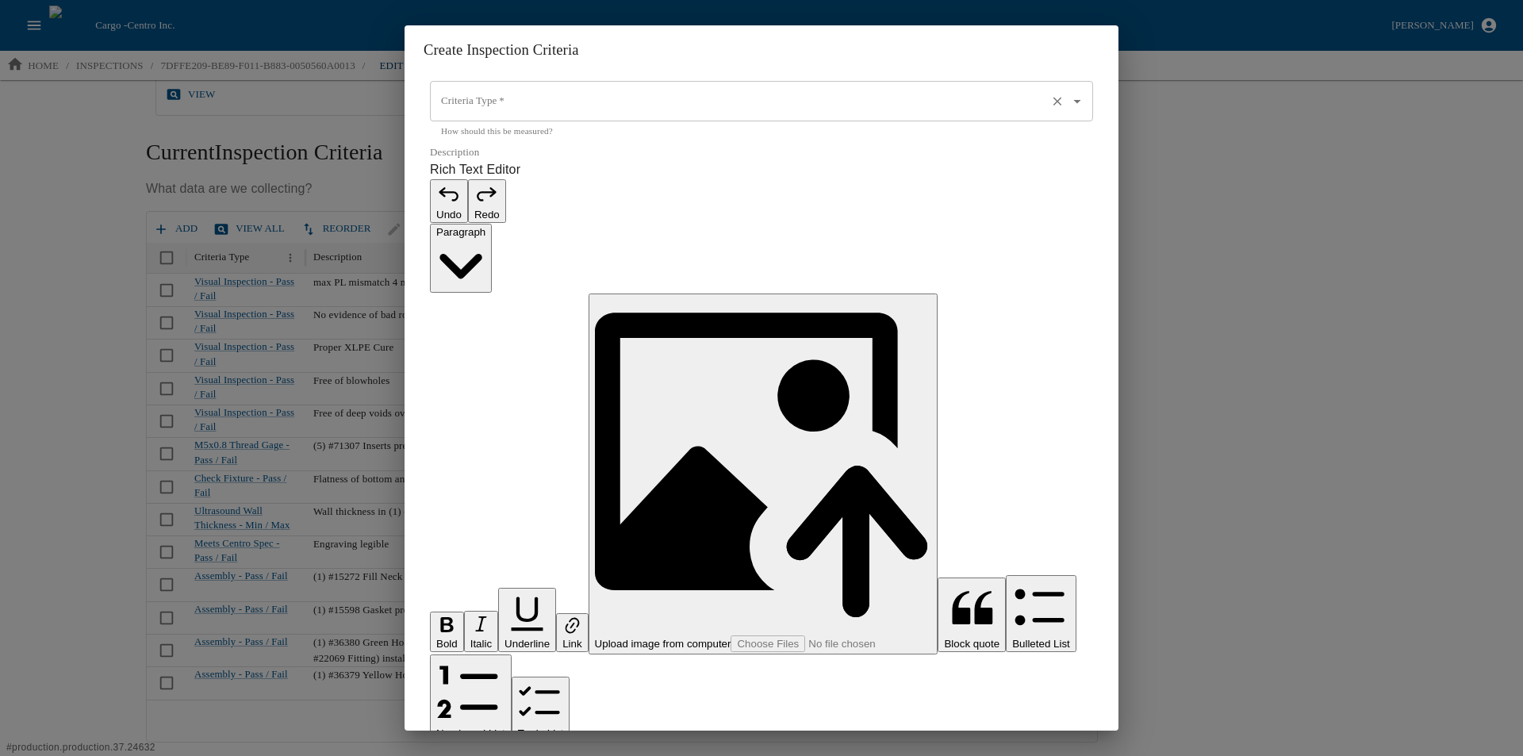
click at [501, 115] on input "Criteria Type   *" at bounding box center [739, 101] width 604 height 27
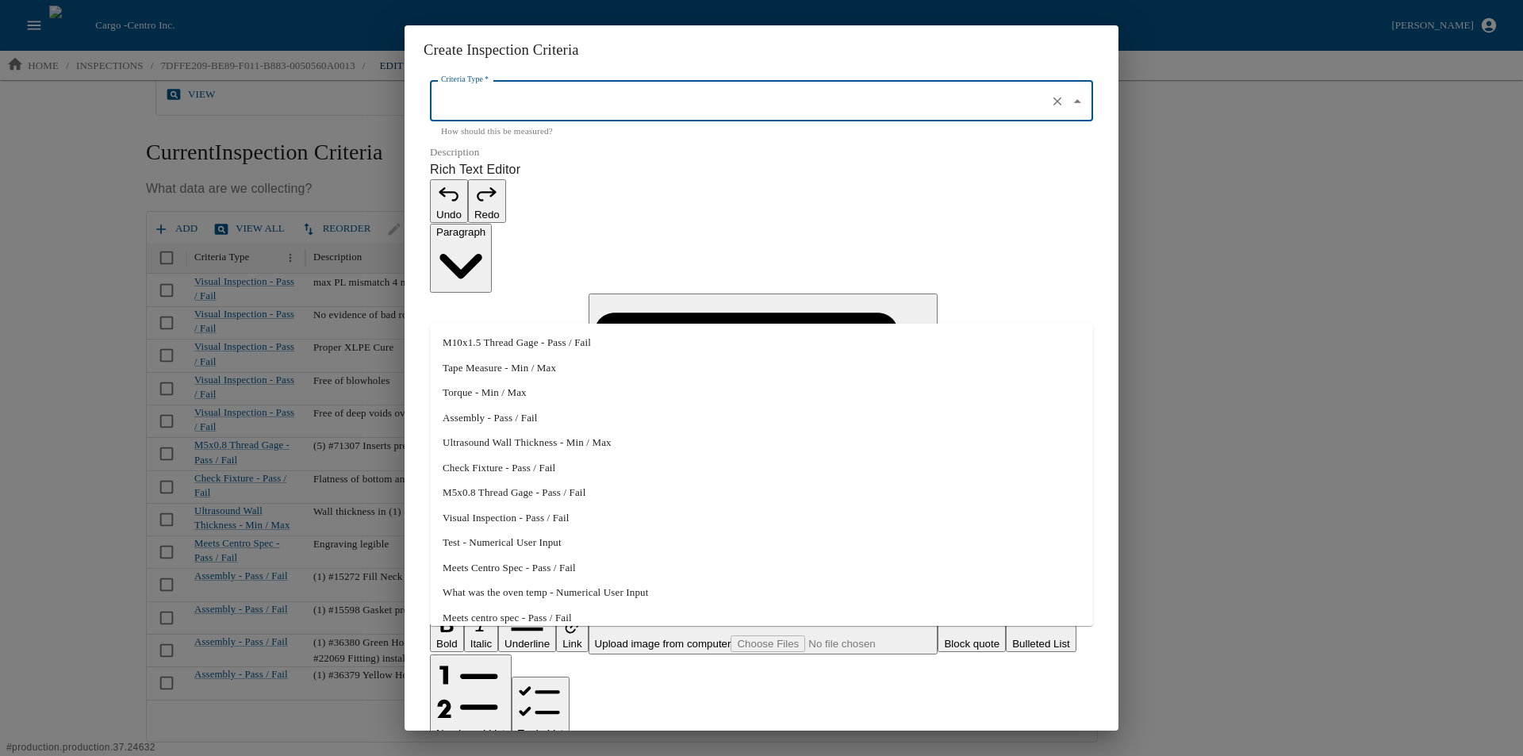
click at [475, 417] on li "Assembly - Pass / Fail" at bounding box center [761, 417] width 663 height 25
type input "Assembly - Pass / Fail"
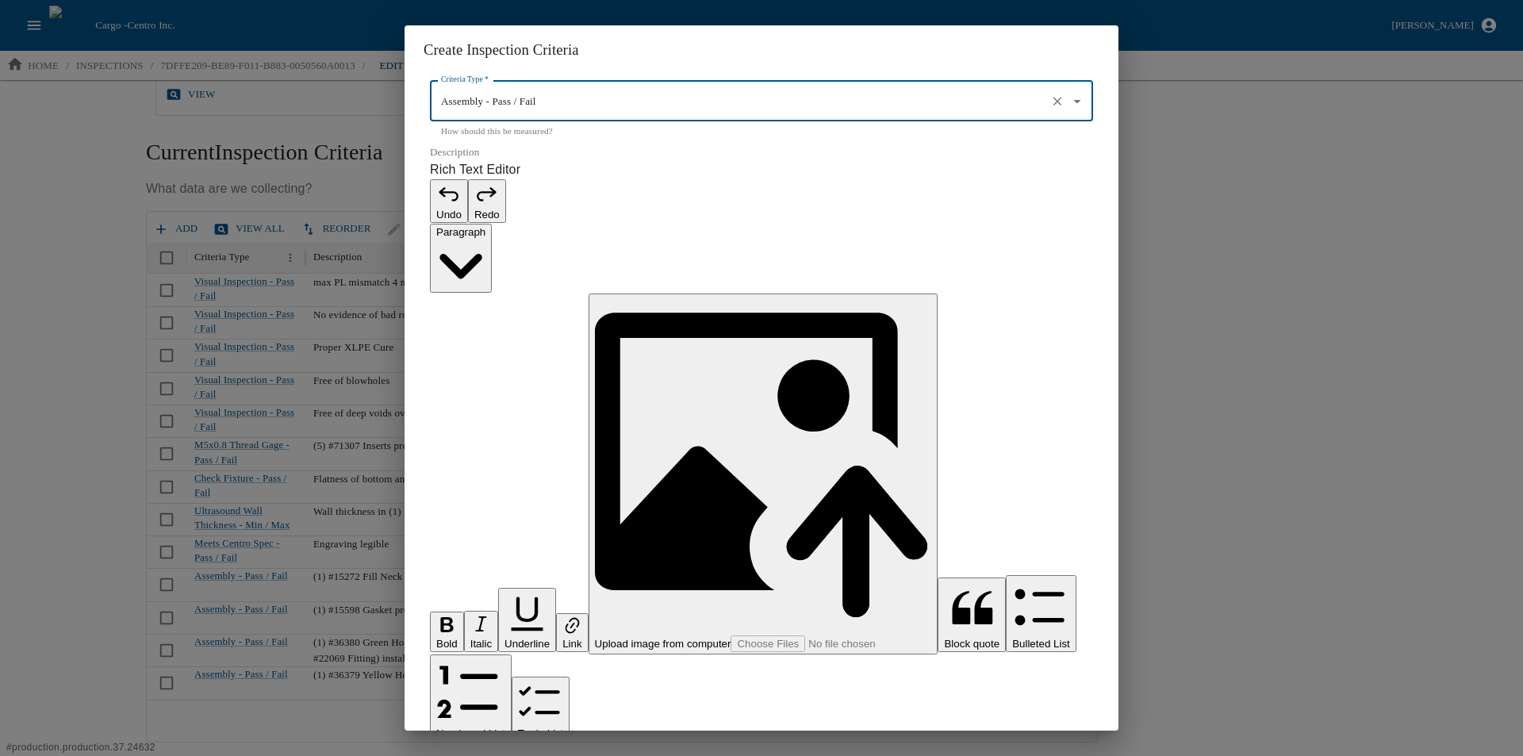
click at [475, 755] on p "Rich Text Editor. Editing area: main. Press Alt+0 for help." at bounding box center [761, 764] width 663 height 19
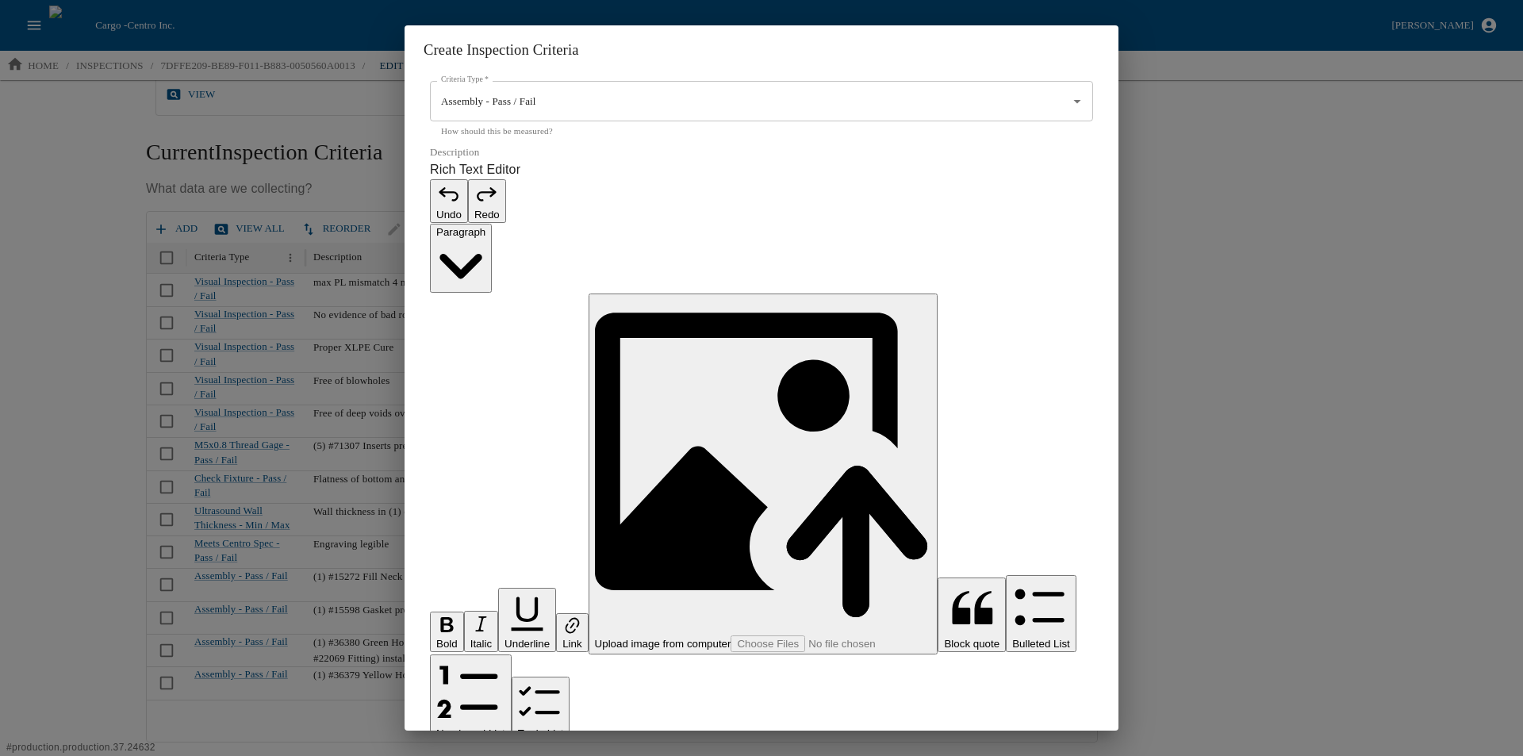
click at [524, 755] on p "**********" at bounding box center [753, 764] width 646 height 19
click at [580, 755] on p "**********" at bounding box center [753, 764] width 646 height 19
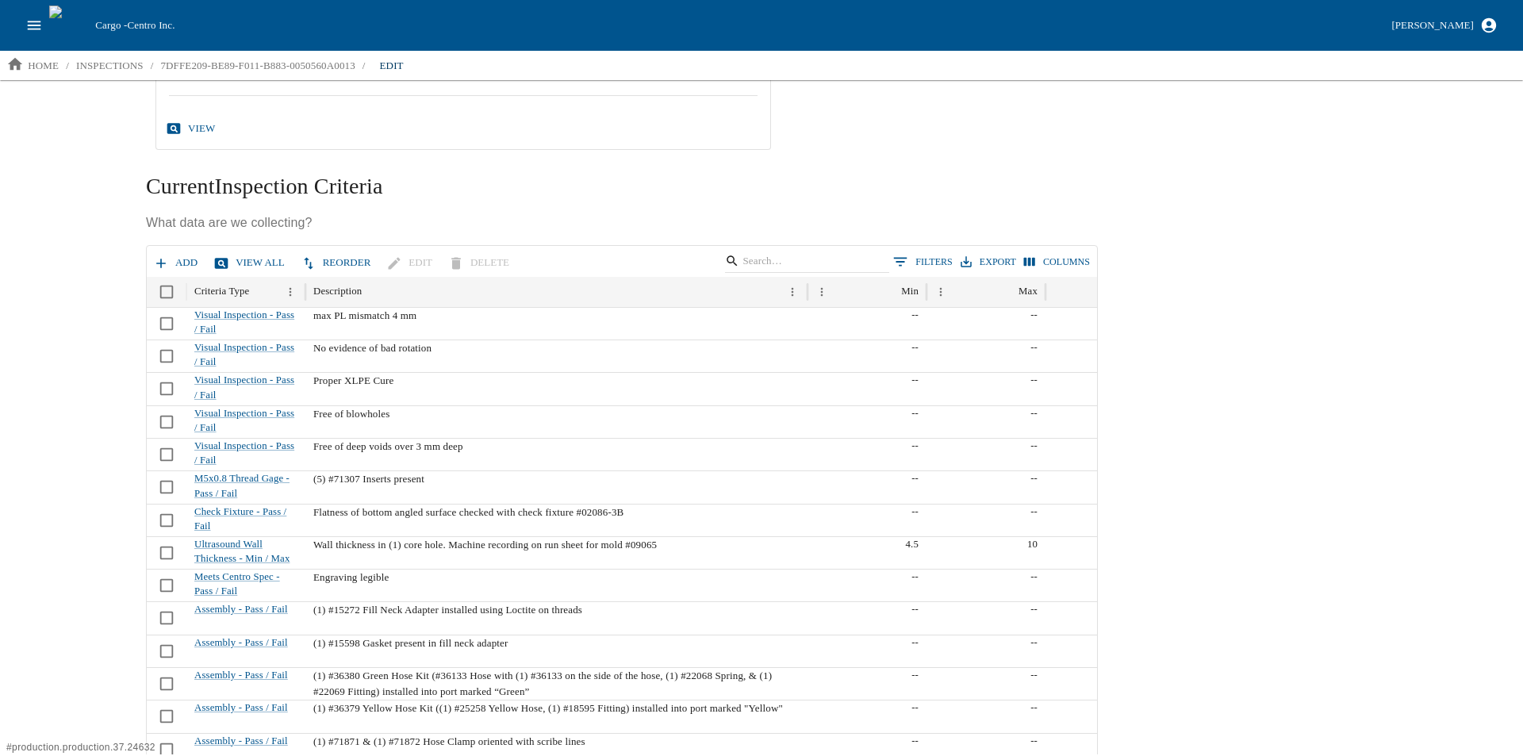
scroll to position [456, 0]
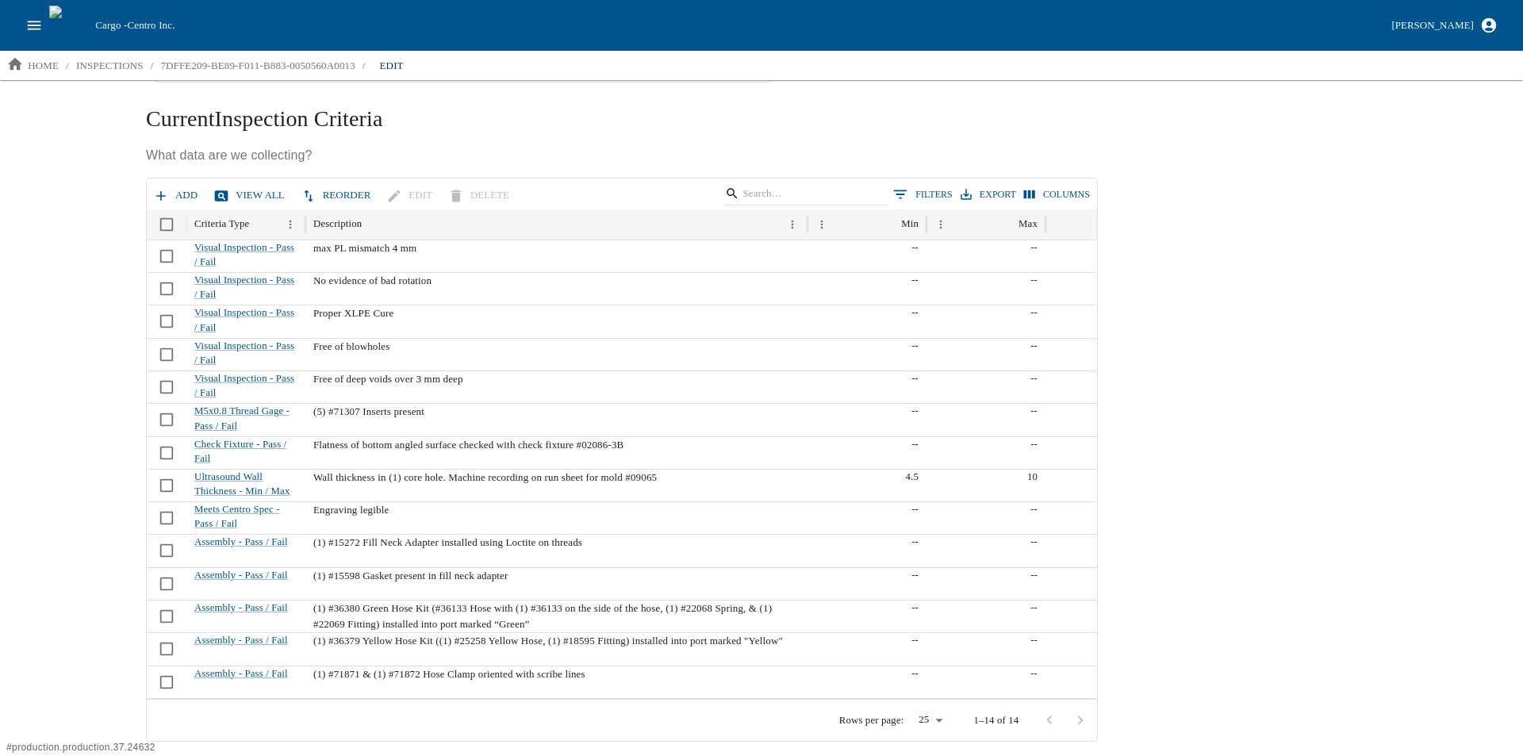
click at [161, 190] on icon "button" at bounding box center [161, 196] width 16 height 16
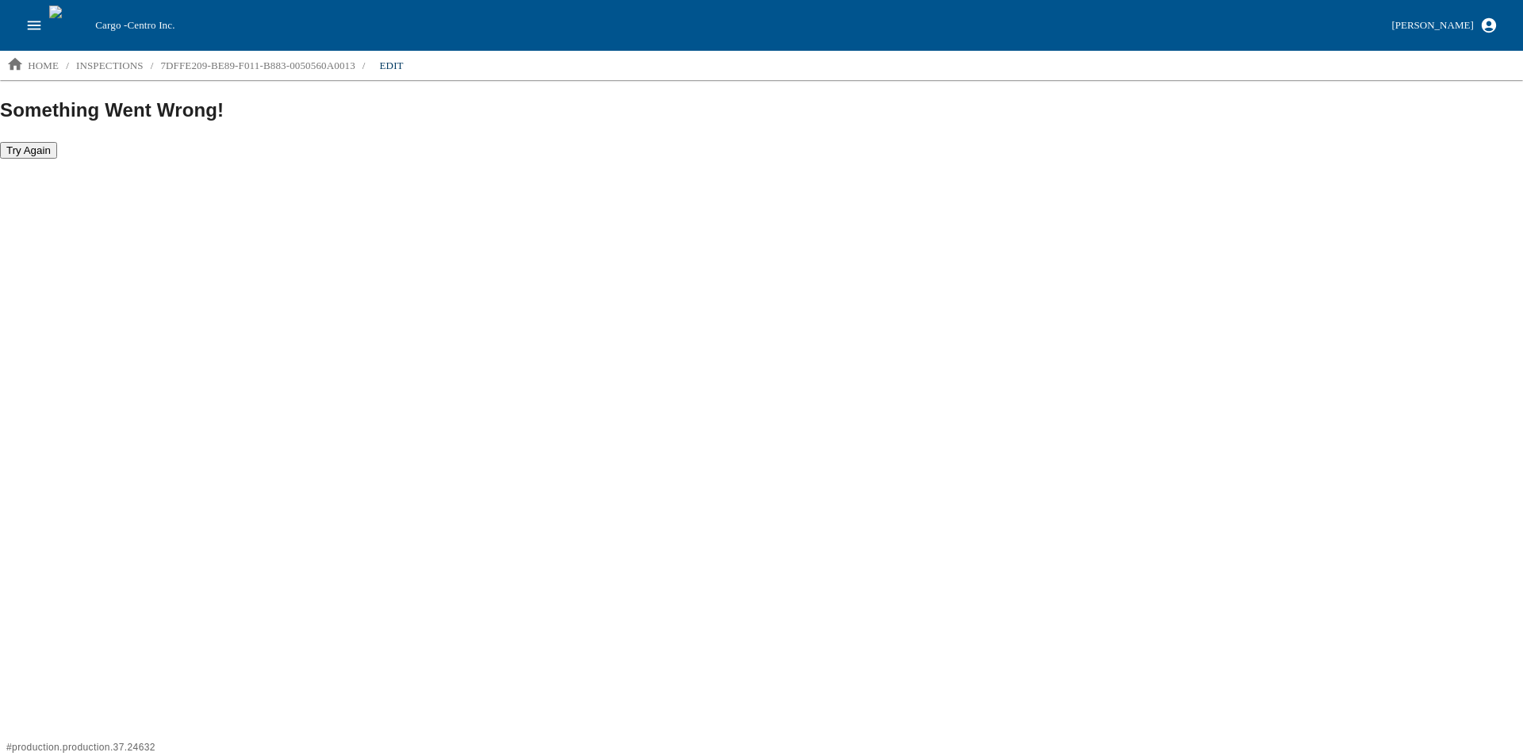
click at [25, 150] on button "Try Again" at bounding box center [28, 150] width 57 height 17
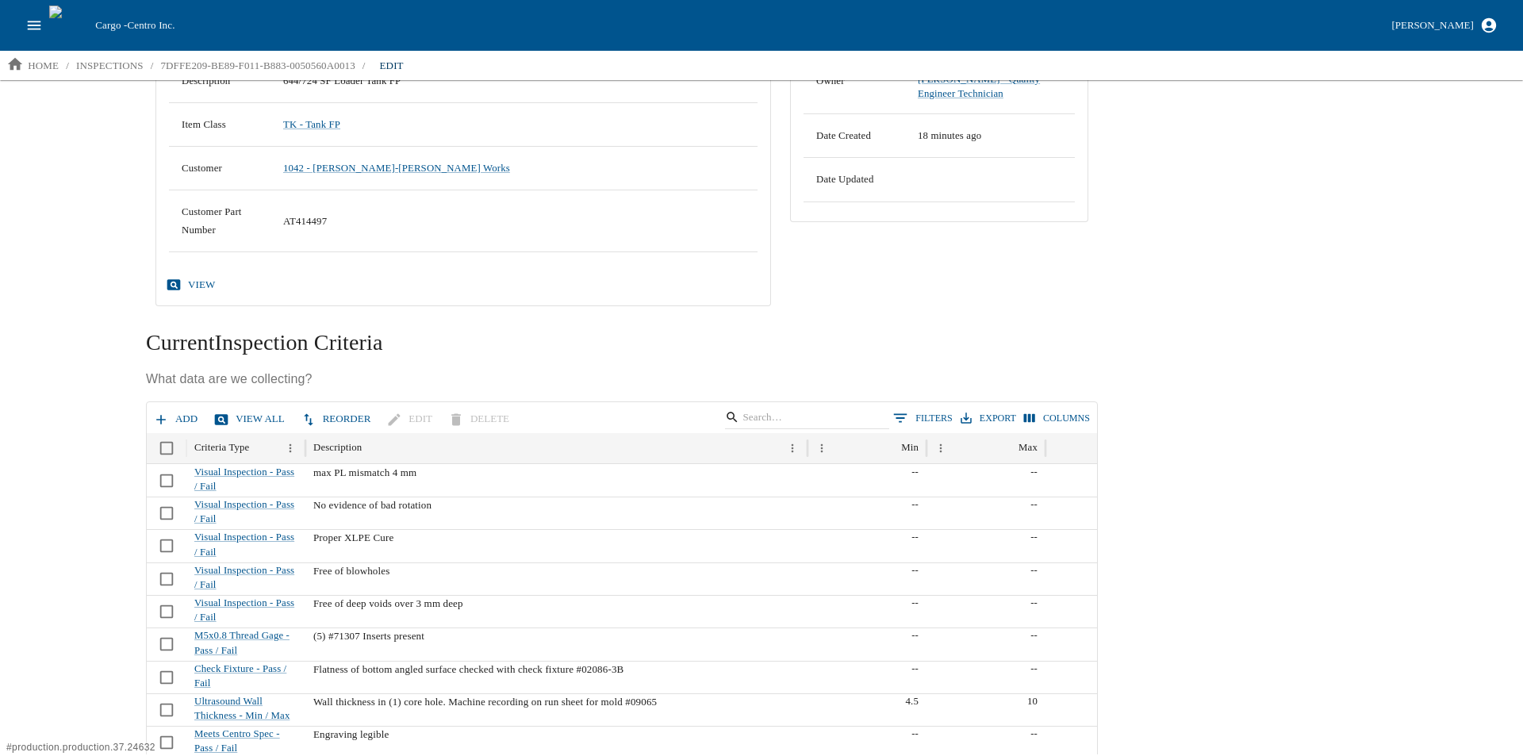
scroll to position [218, 0]
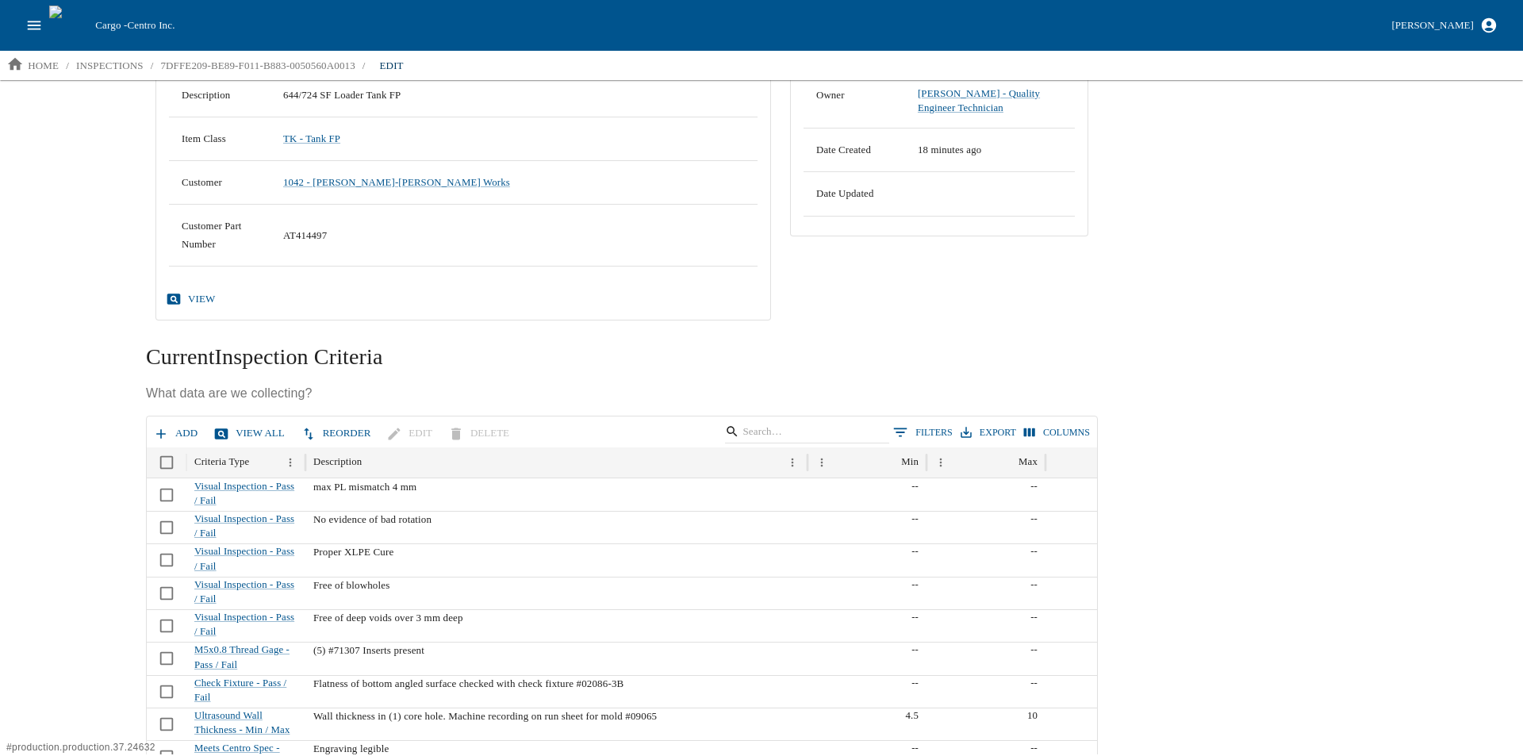
click at [178, 436] on button "Add" at bounding box center [177, 434] width 54 height 28
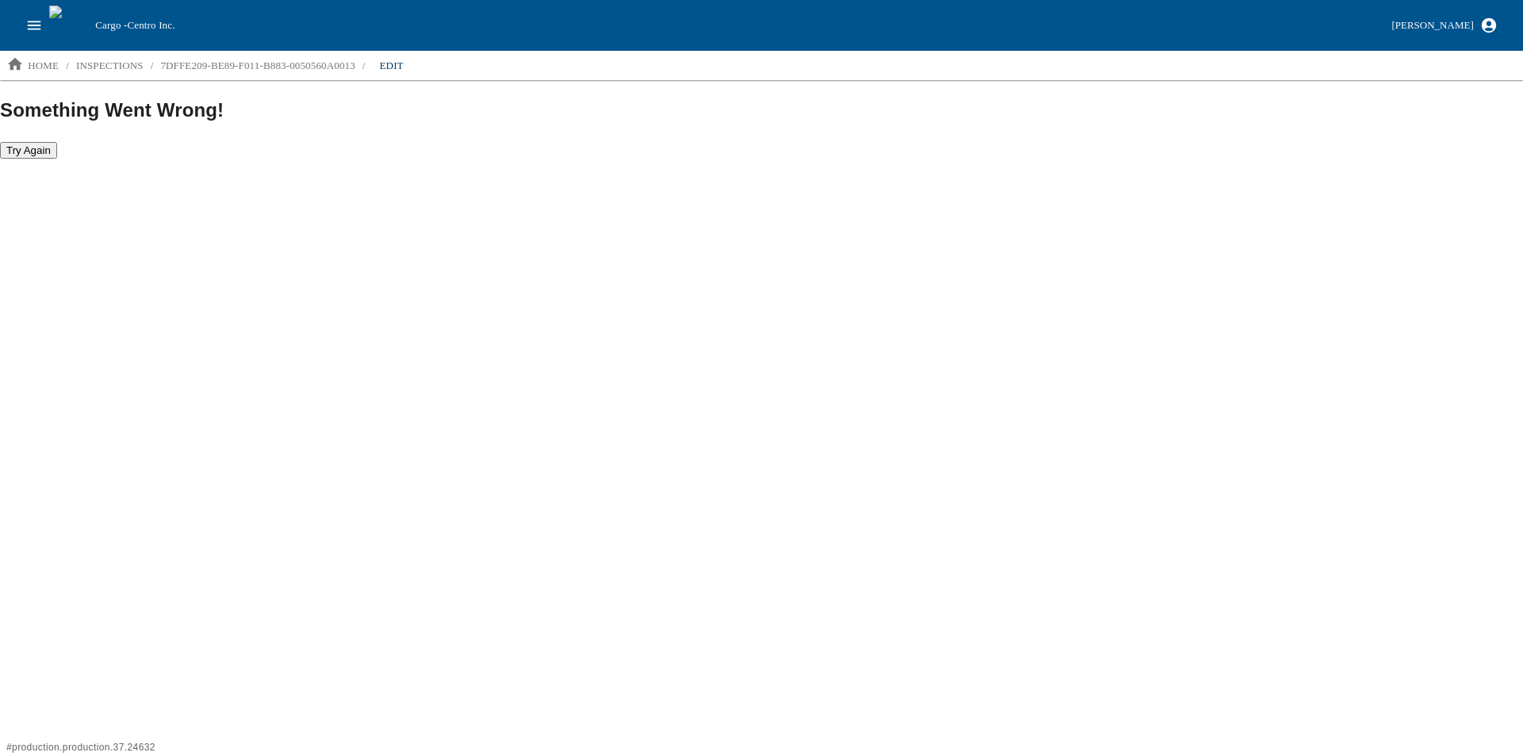
click at [29, 148] on button "Try Again" at bounding box center [28, 150] width 57 height 17
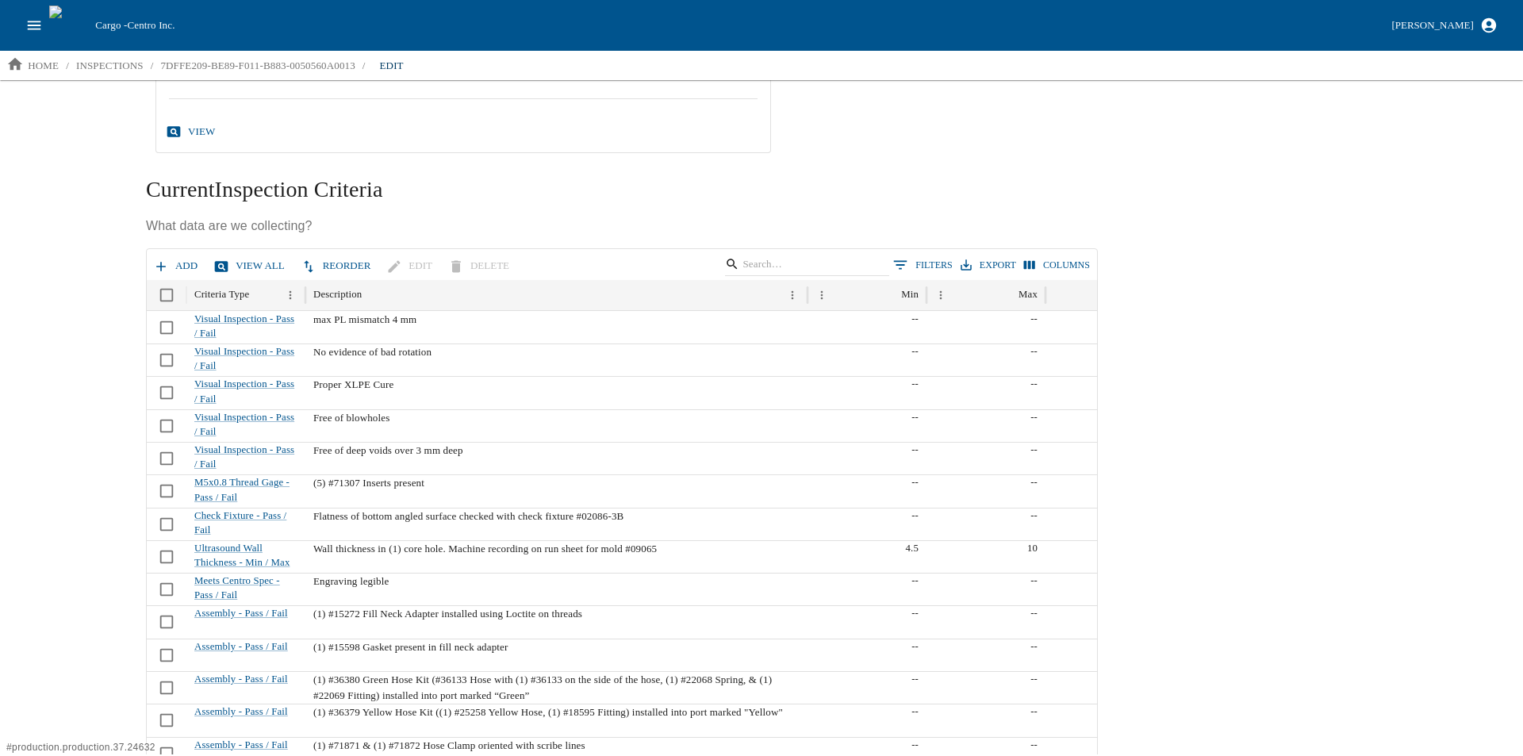
scroll to position [397, 0]
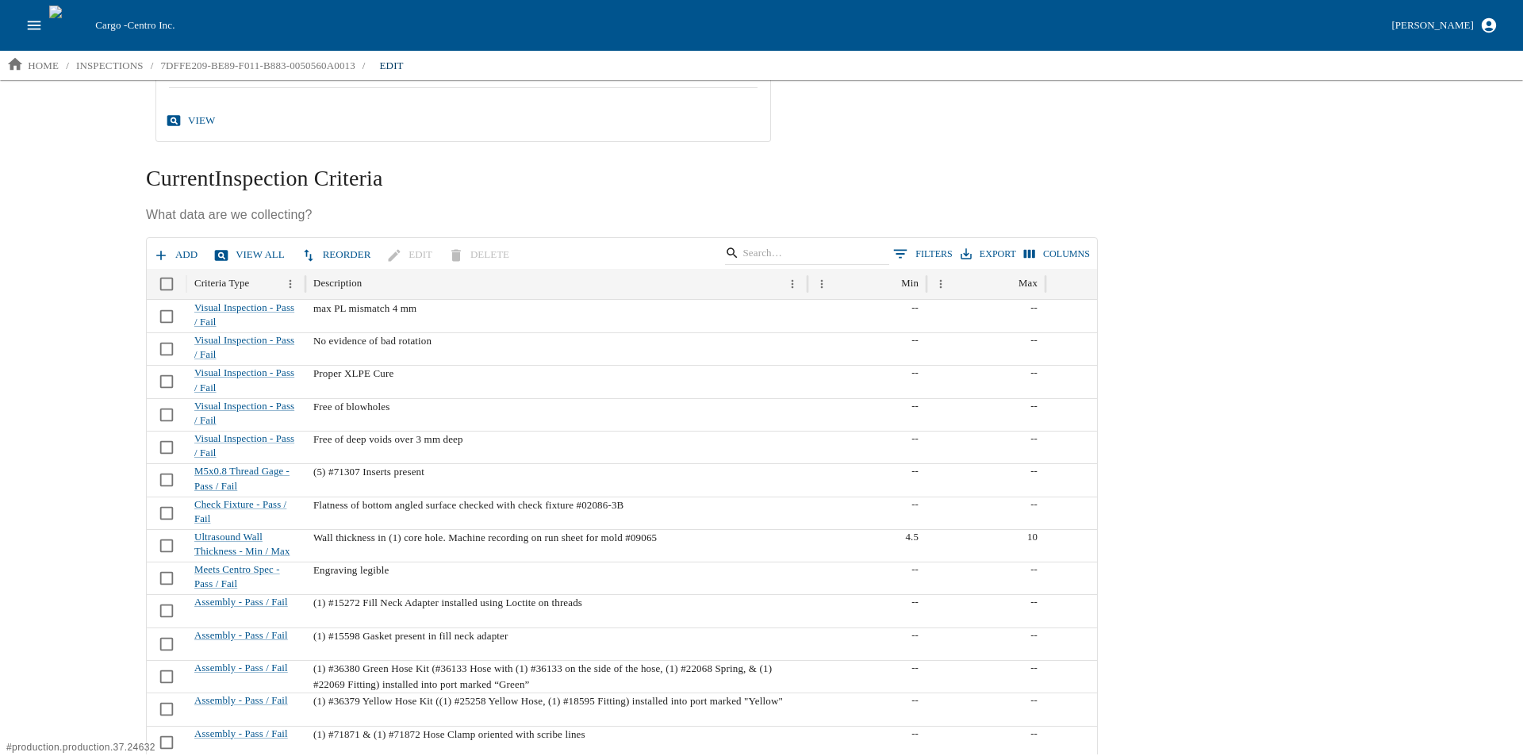
click at [183, 254] on button "Add" at bounding box center [177, 255] width 54 height 28
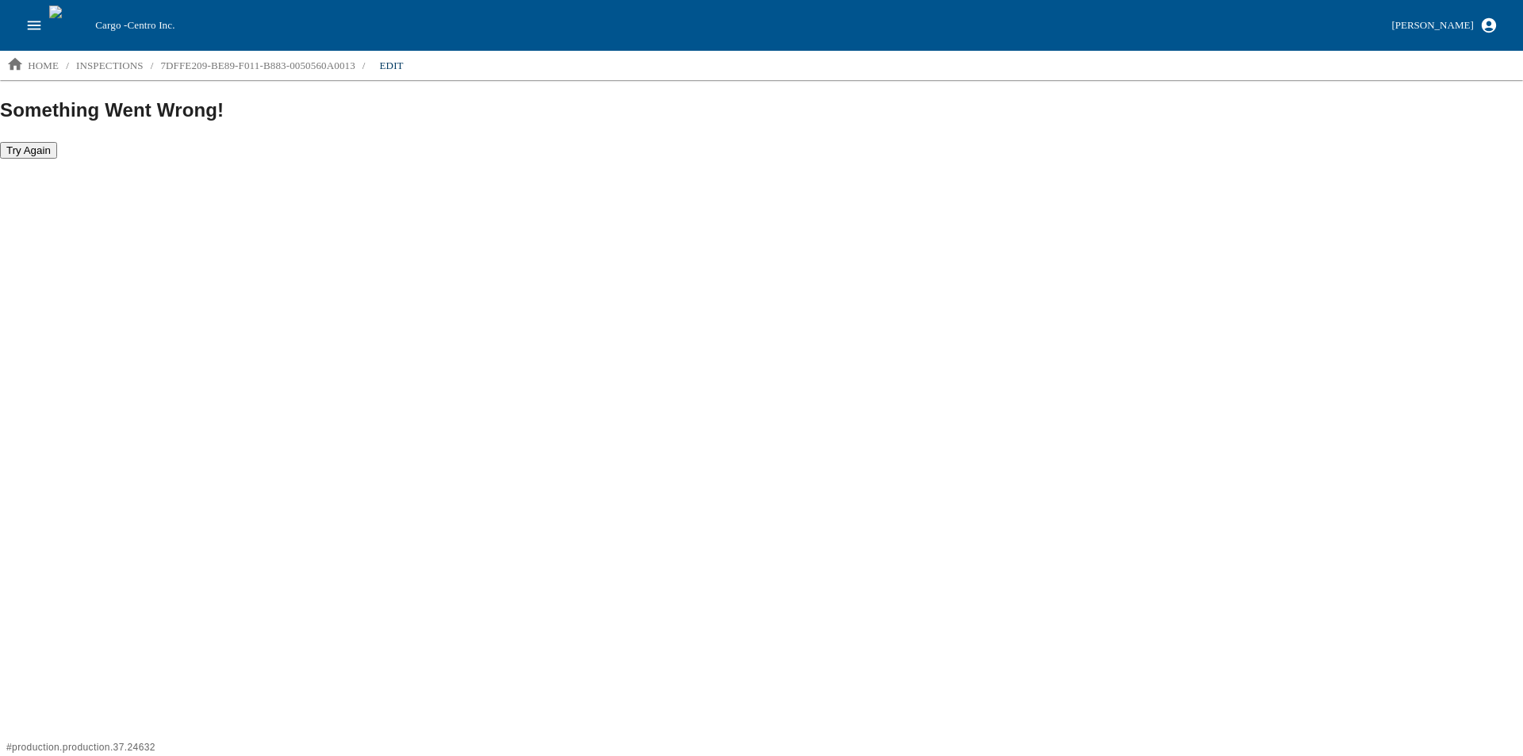
click at [25, 142] on button "Try Again" at bounding box center [28, 150] width 57 height 17
click at [18, 153] on button "Try Again" at bounding box center [28, 150] width 57 height 17
click at [18, 152] on button "Try Again" at bounding box center [28, 150] width 57 height 17
click at [1468, 13] on button "[PERSON_NAME]" at bounding box center [1444, 26] width 119 height 28
click at [1373, 155] on li "Logout" at bounding box center [1400, 157] width 205 height 25
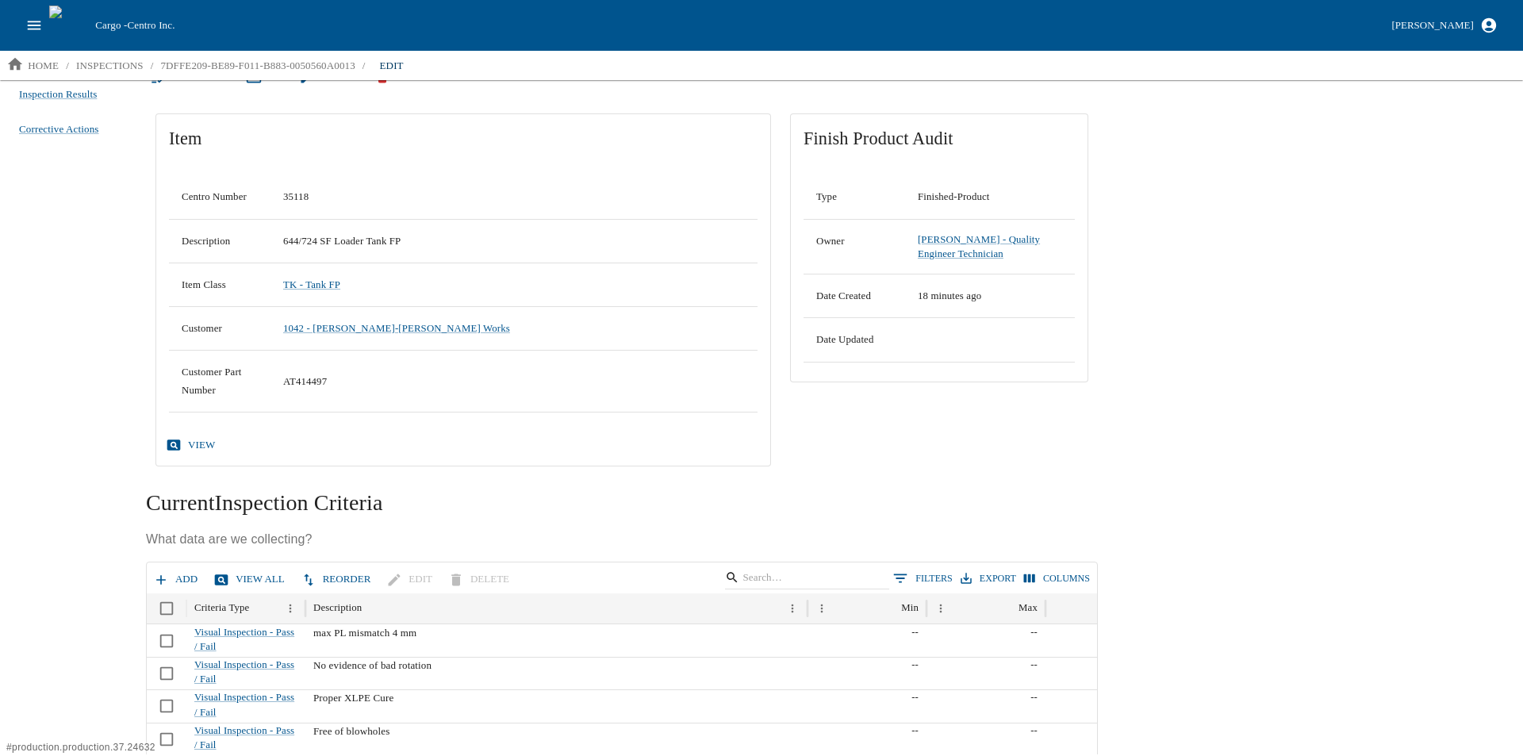
scroll to position [397, 0]
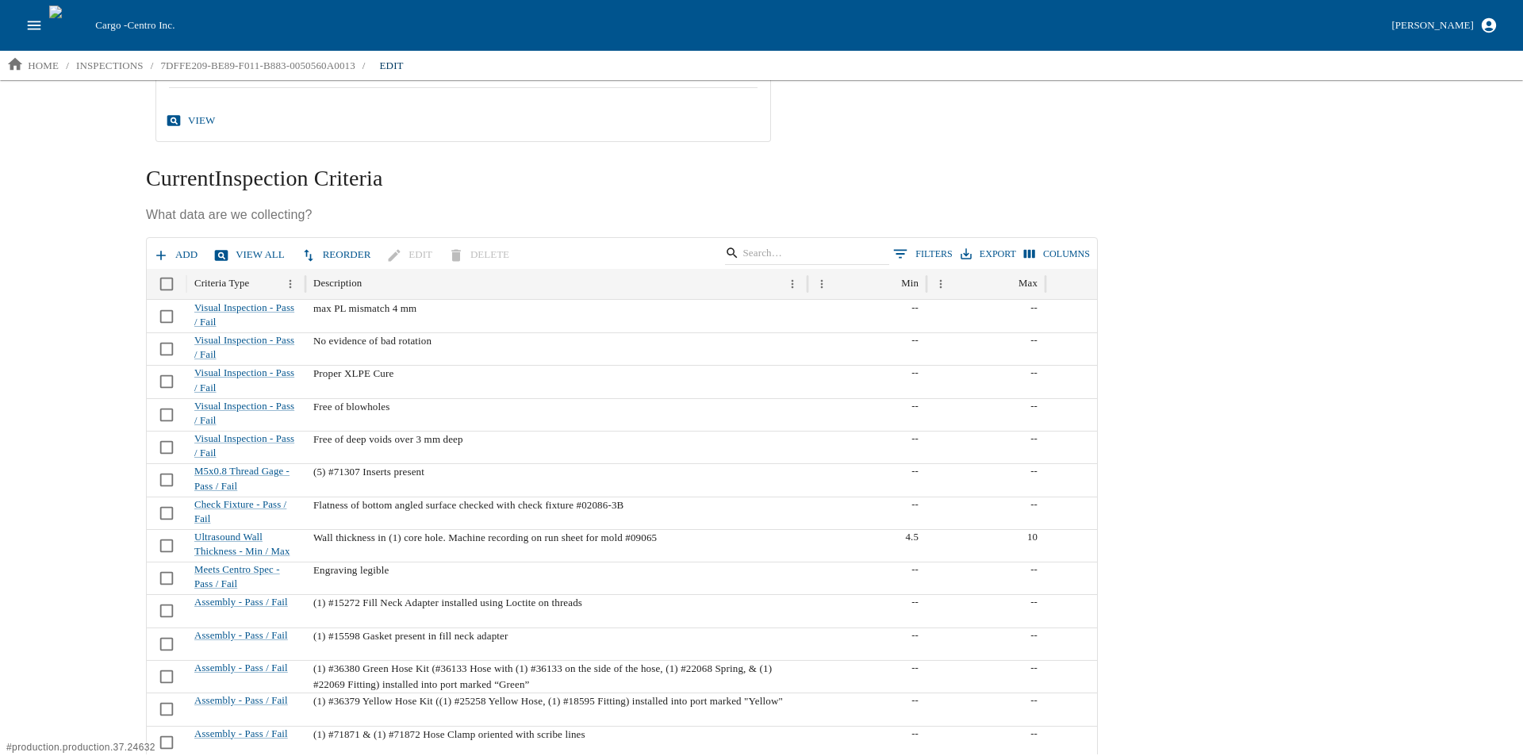
click at [174, 252] on button "Add" at bounding box center [177, 255] width 54 height 28
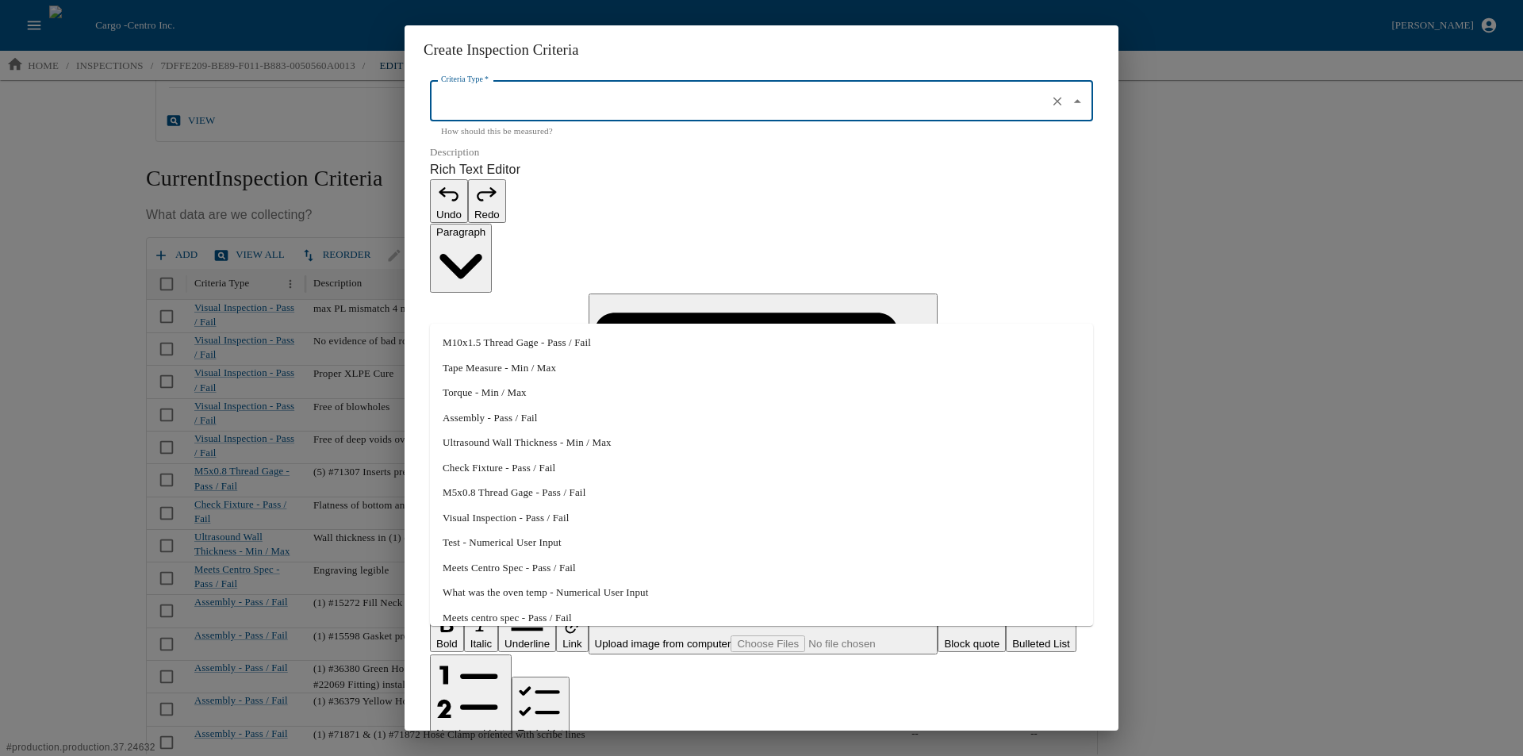
click at [542, 115] on input "Criteria Type   *" at bounding box center [739, 101] width 604 height 27
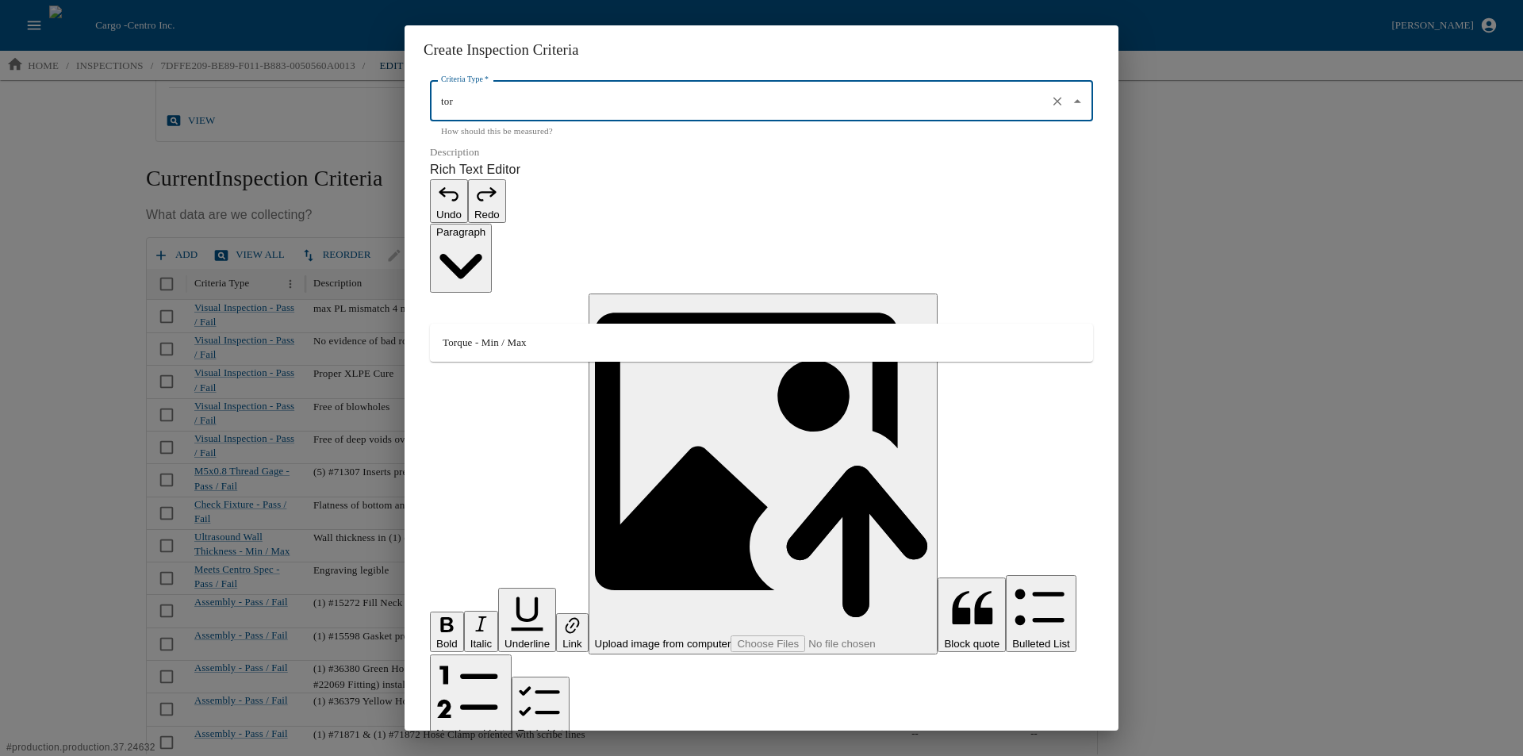
click at [487, 345] on li "Torque - Min / Max" at bounding box center [761, 342] width 663 height 25
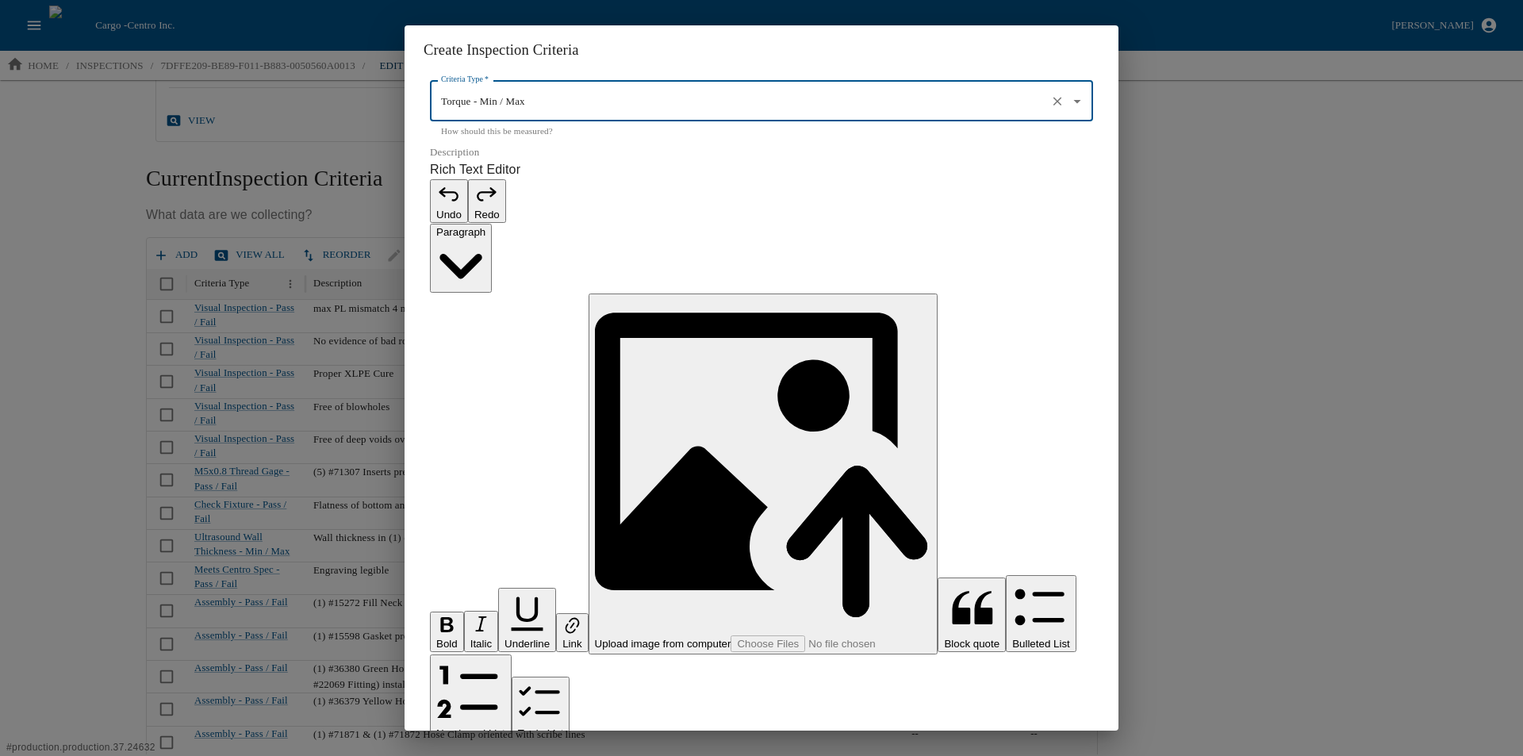
type input "Torque - Min / Max"
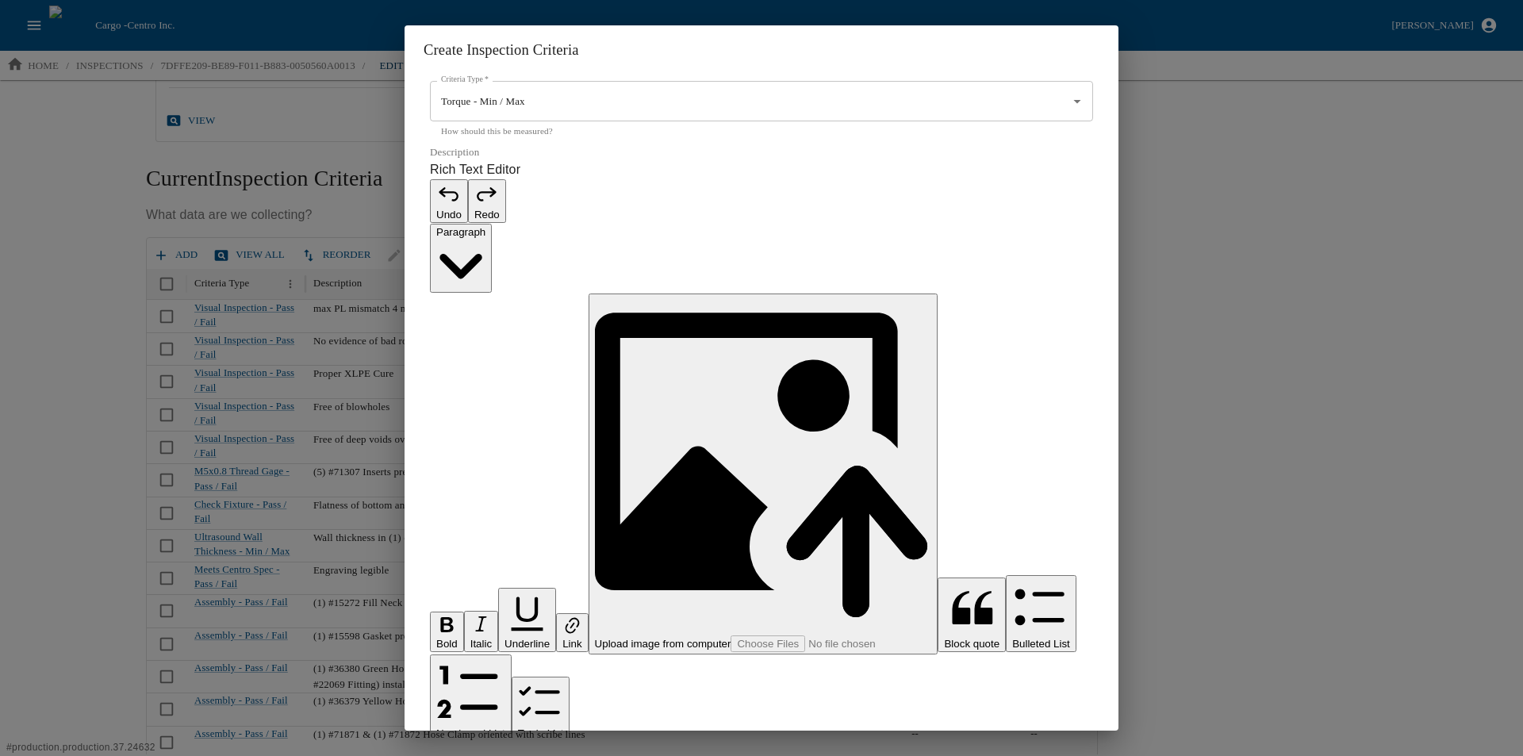
click at [478, 755] on p "Rich Text Editor. Editing area: main. Press Alt+0 for help." at bounding box center [761, 764] width 663 height 19
click at [470, 755] on p "Rich Text Editor. Editing area: main. Press Alt+0 for help." at bounding box center [761, 764] width 663 height 19
click at [557, 755] on p "**********" at bounding box center [753, 764] width 646 height 19
click at [503, 750] on input "0" at bounding box center [761, 770] width 663 height 41
type input "3.2"
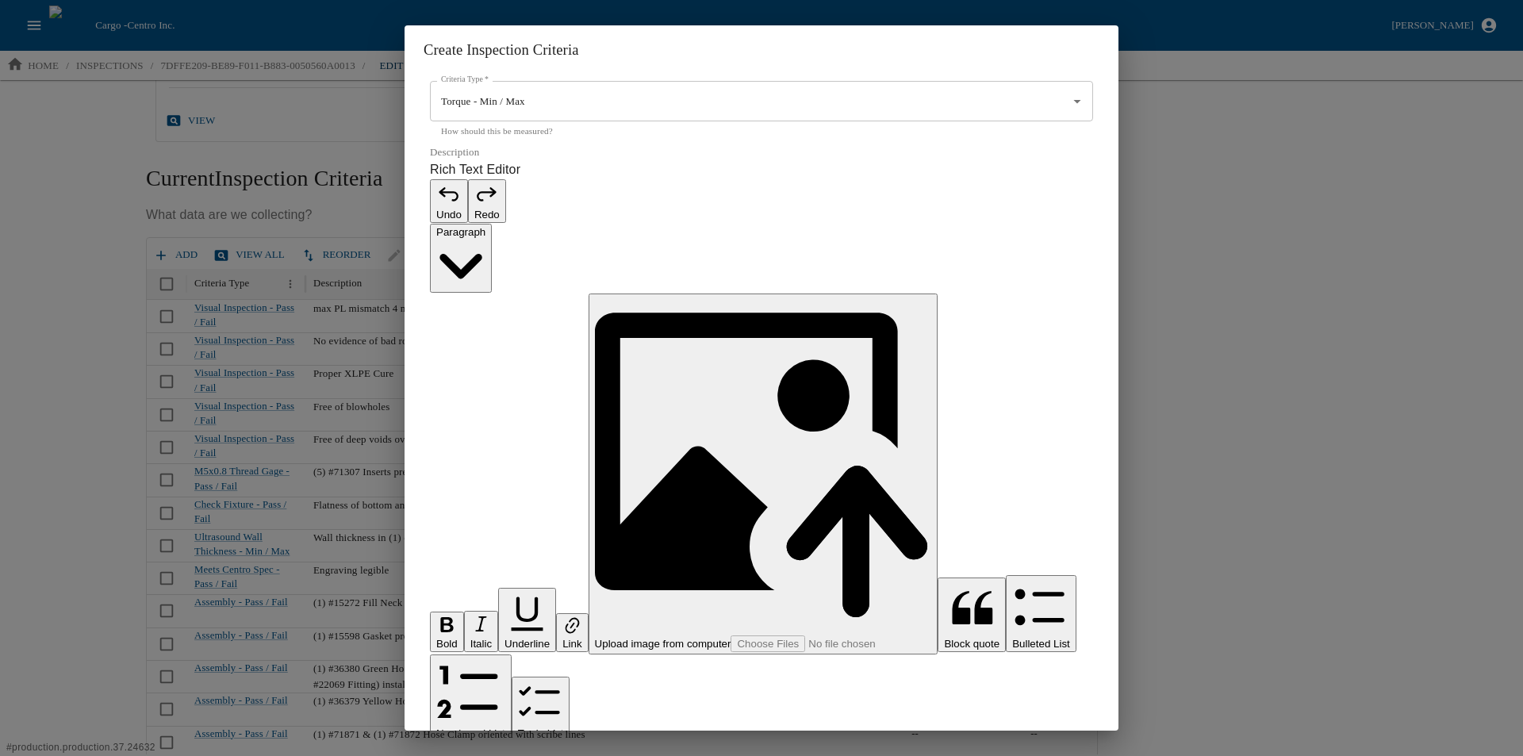
drag, startPoint x: 464, startPoint y: 479, endPoint x: 435, endPoint y: 475, distance: 28.8
type input "4.8"
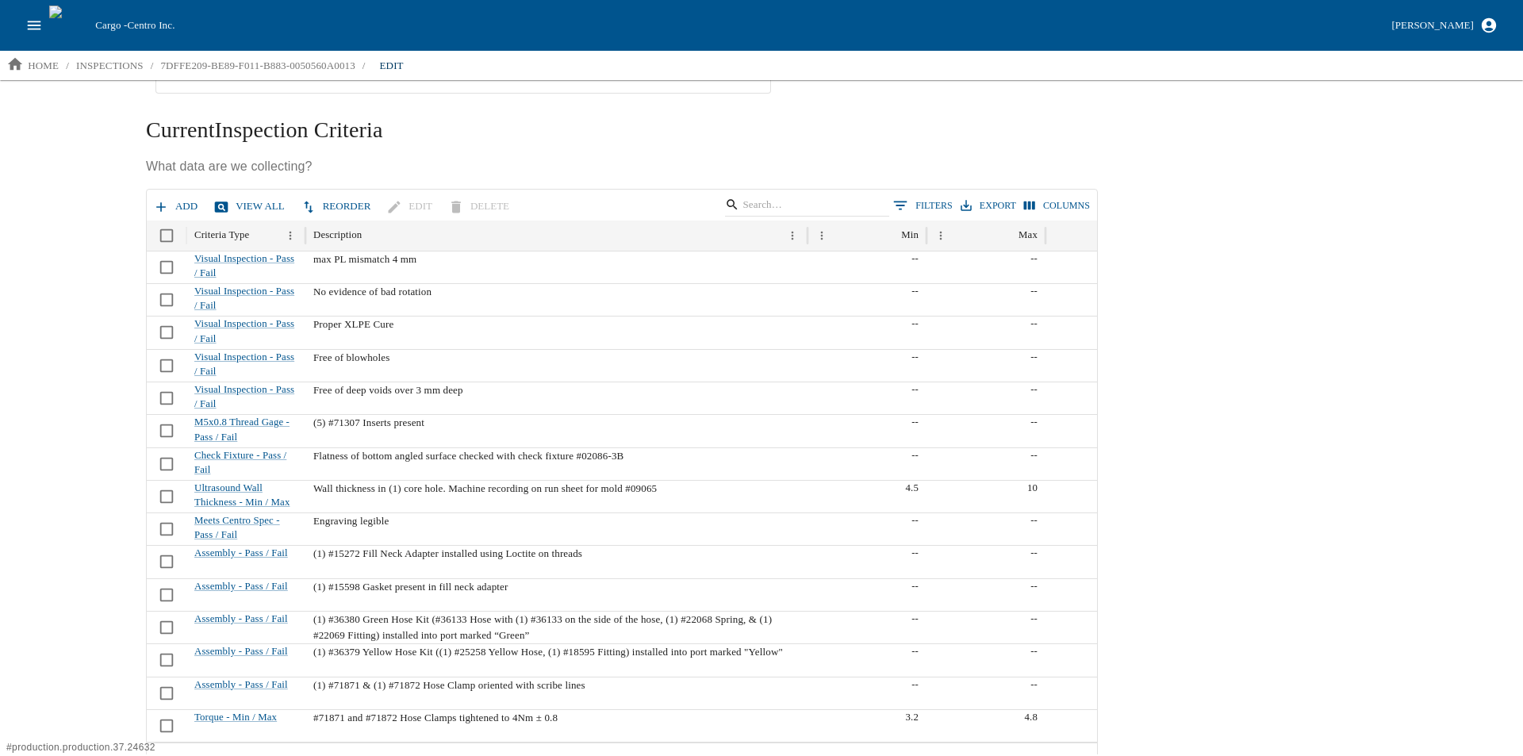
scroll to position [409, 0]
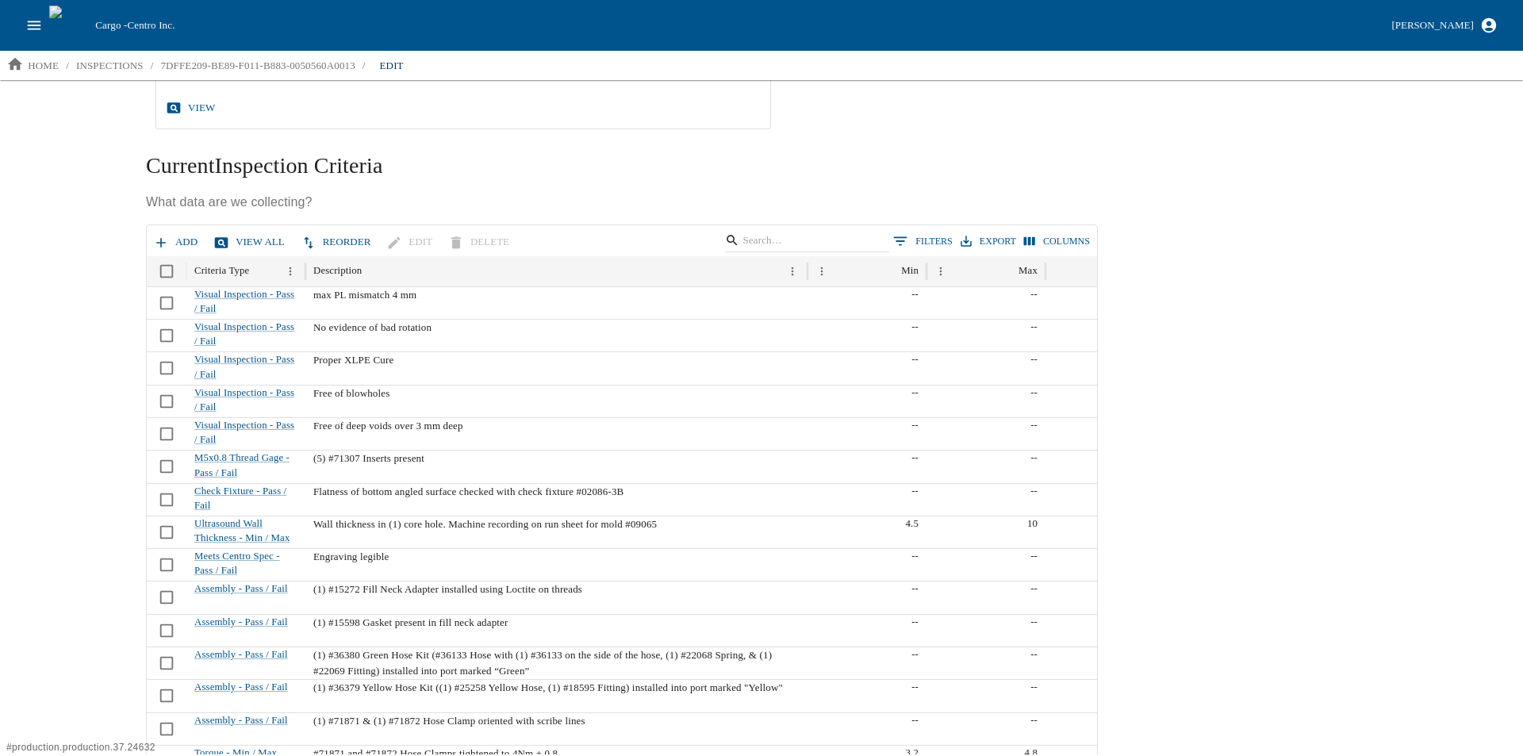
click at [170, 243] on button "Add" at bounding box center [177, 242] width 54 height 28
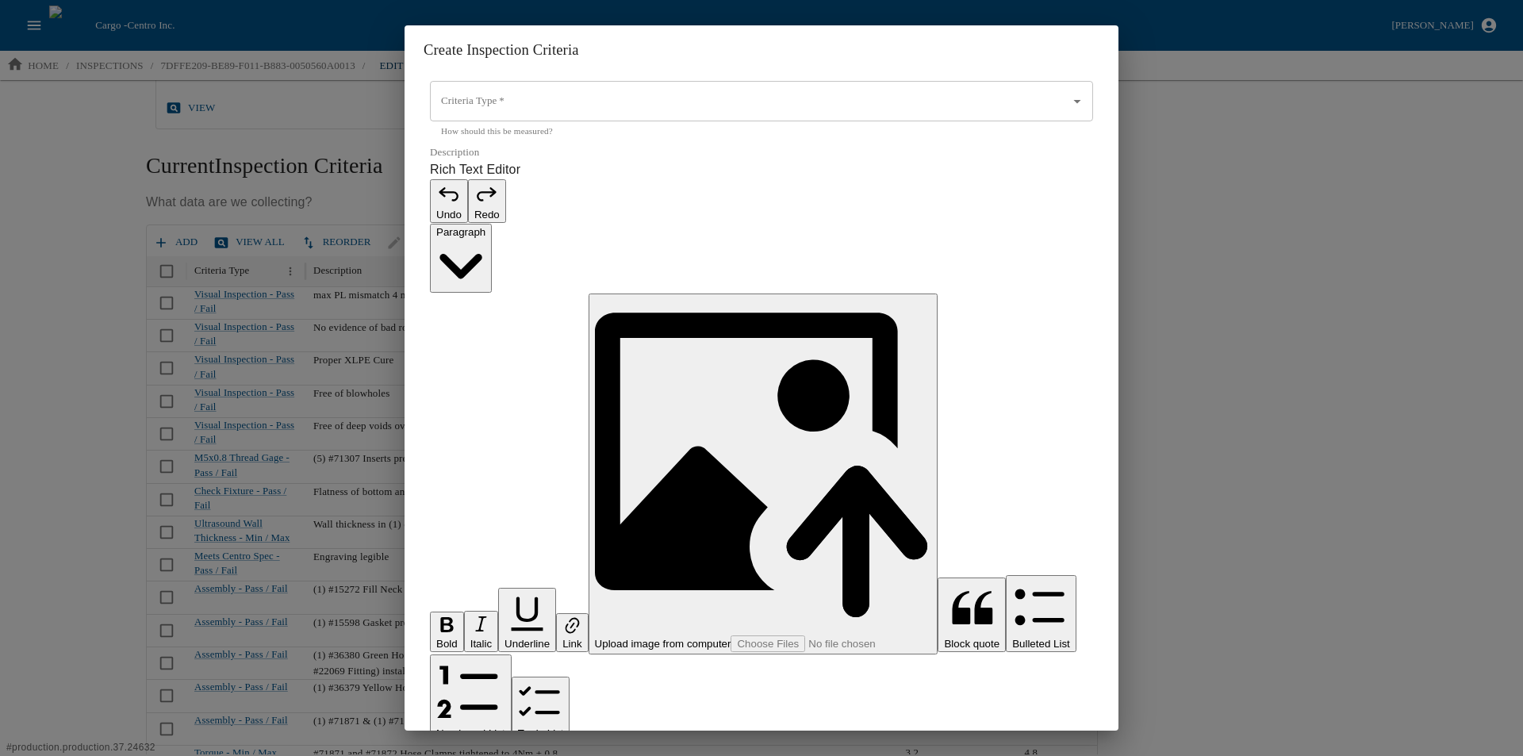
click at [463, 755] on p "Rich Text Editor. Editing area: main. Press Alt+0 for help." at bounding box center [761, 764] width 663 height 19
click at [612, 755] on p "**********" at bounding box center [753, 764] width 646 height 19
click at [751, 755] on p "**********" at bounding box center [753, 764] width 646 height 19
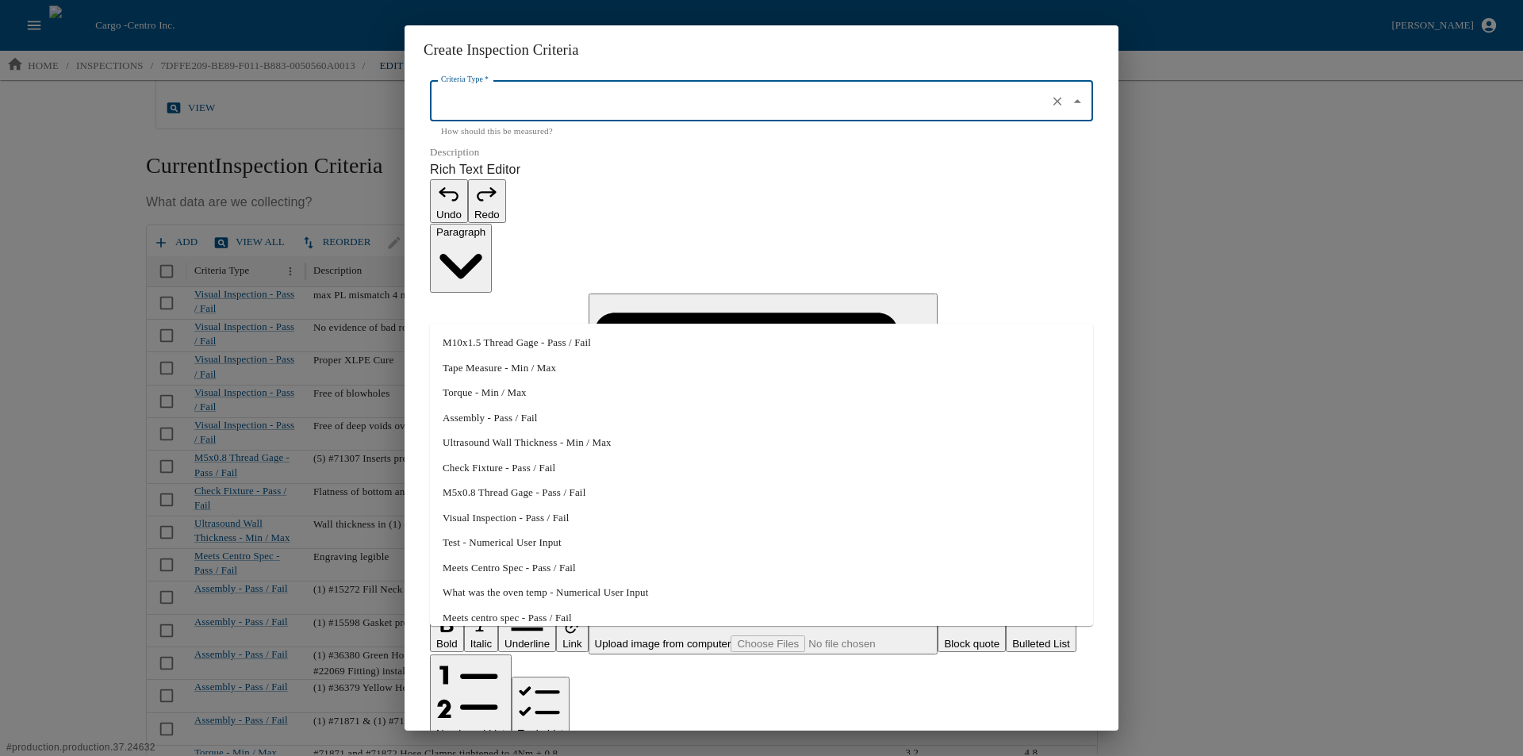
click at [573, 115] on input "Criteria Type   *" at bounding box center [739, 101] width 604 height 27
click at [535, 423] on li "Assembly - Pass / Fail" at bounding box center [761, 417] width 663 height 25
type input "Assembly - Pass / Fail"
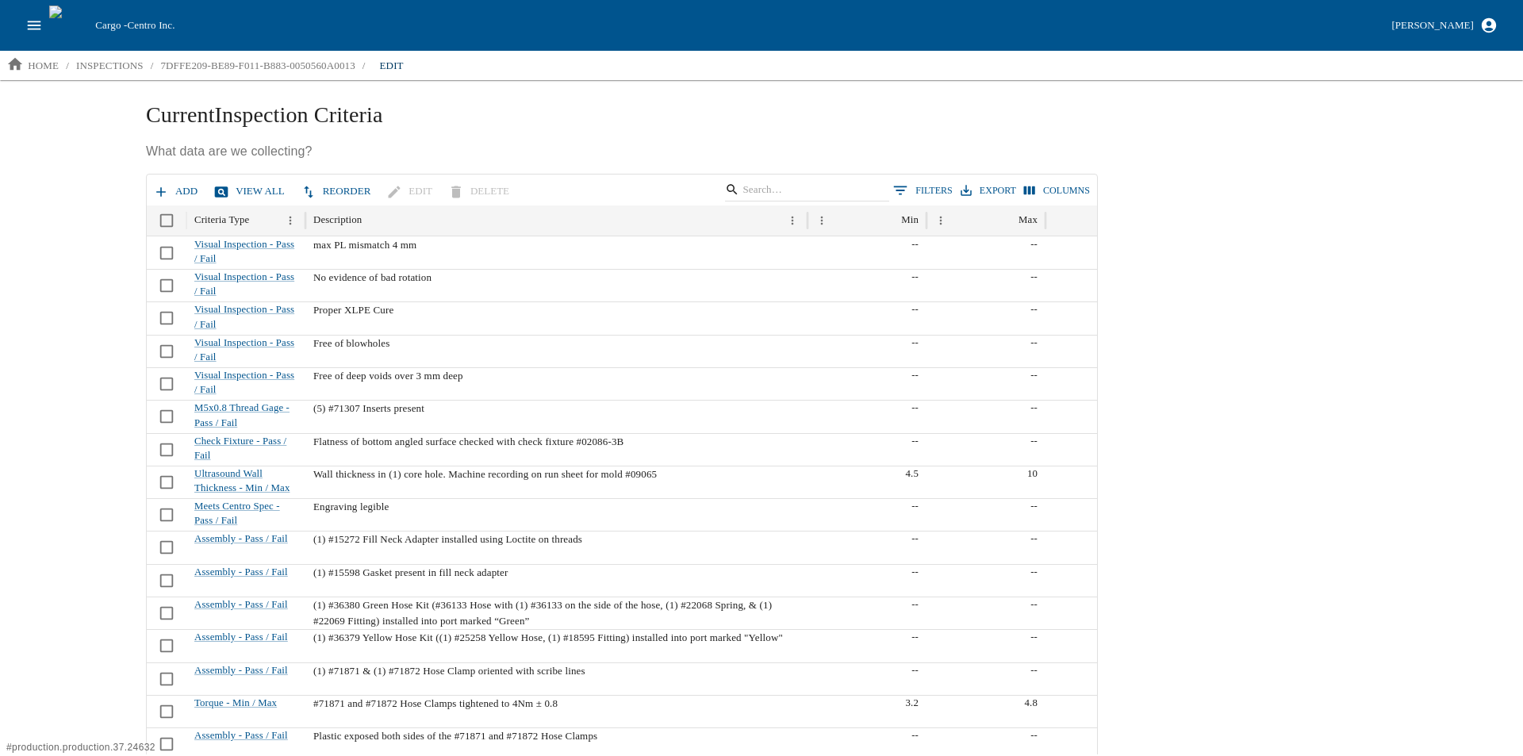
scroll to position [521, 0]
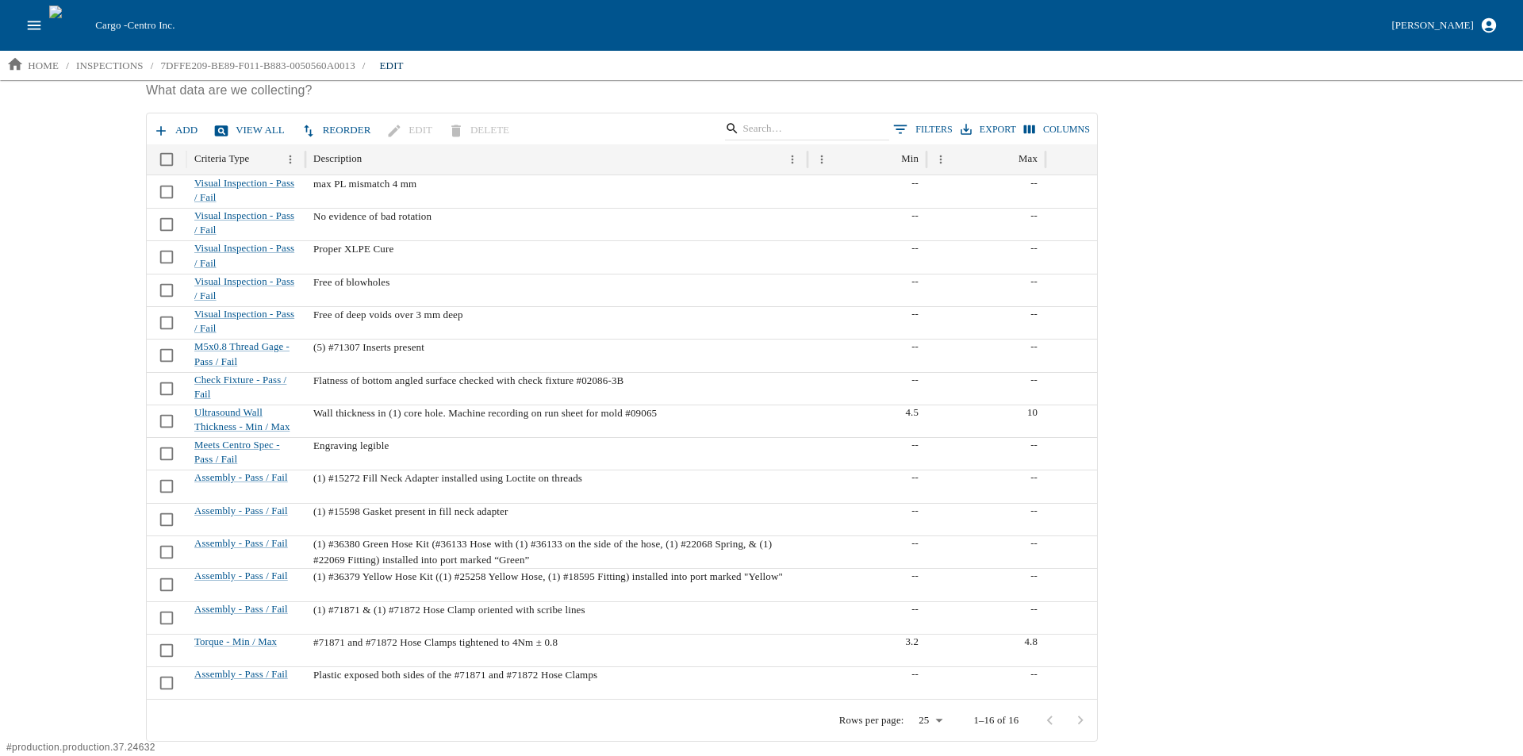
click at [167, 129] on icon "button" at bounding box center [161, 131] width 16 height 16
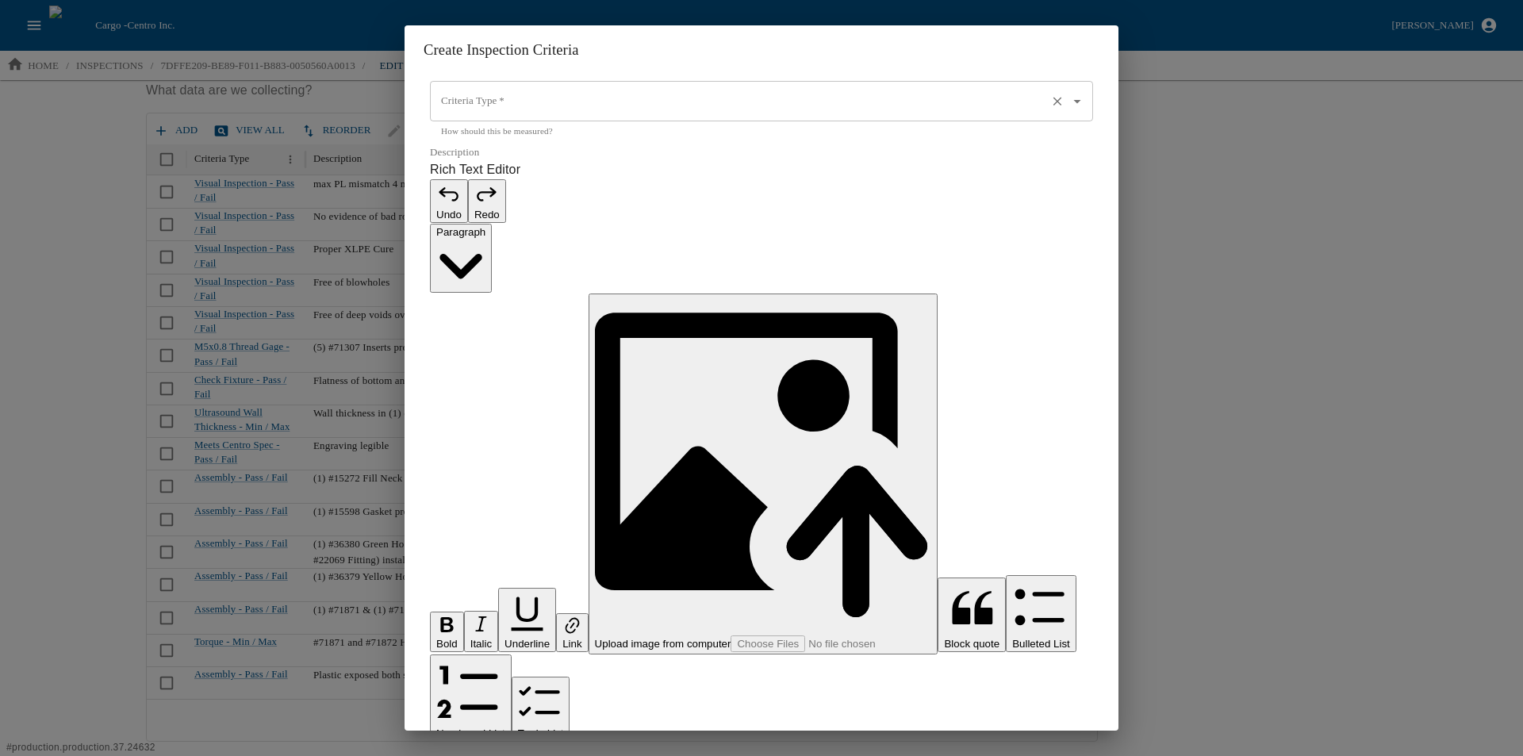
click at [496, 115] on input "Criteria Type   *" at bounding box center [739, 101] width 604 height 27
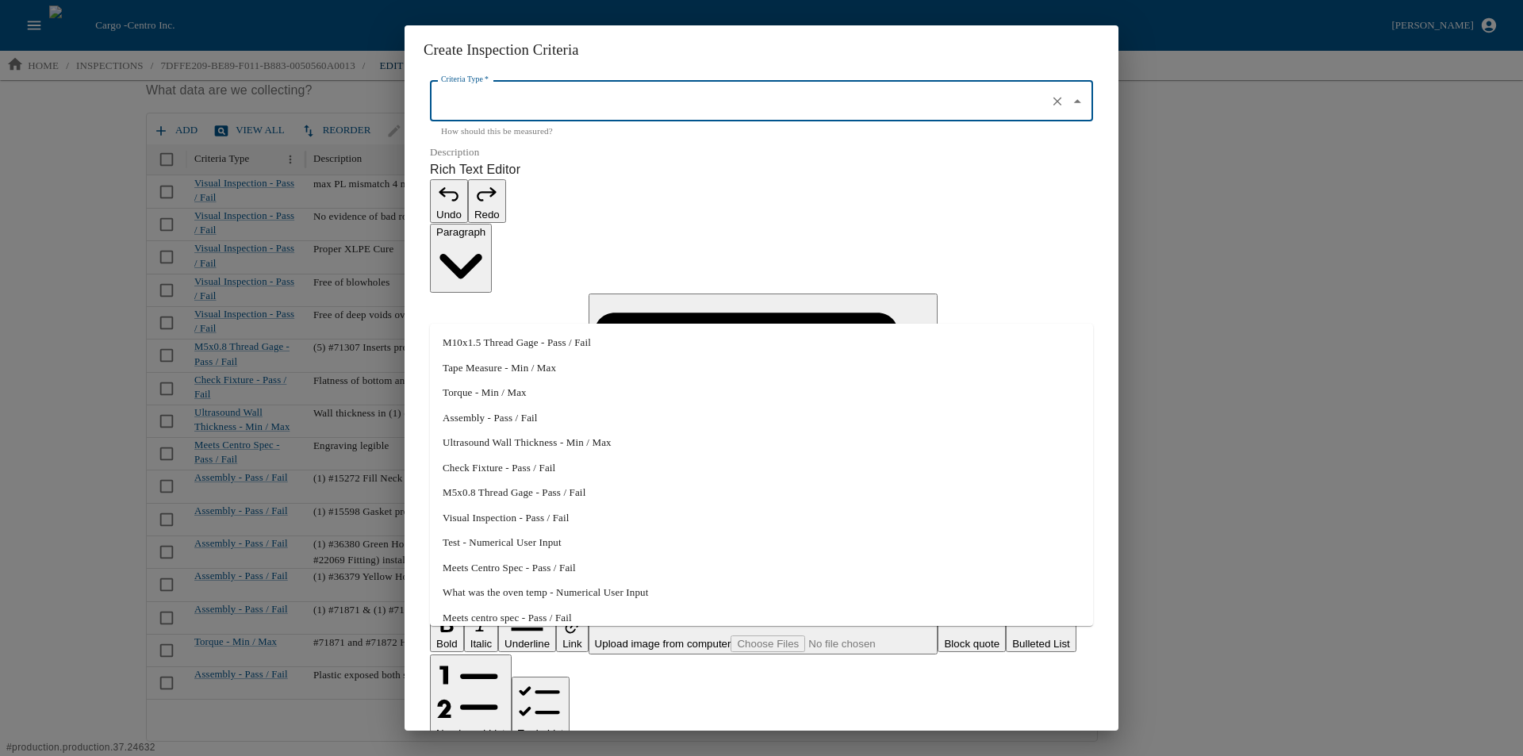
click at [509, 408] on li "Assembly - Pass / Fail" at bounding box center [761, 417] width 663 height 25
type input "Assembly - Pass / Fail"
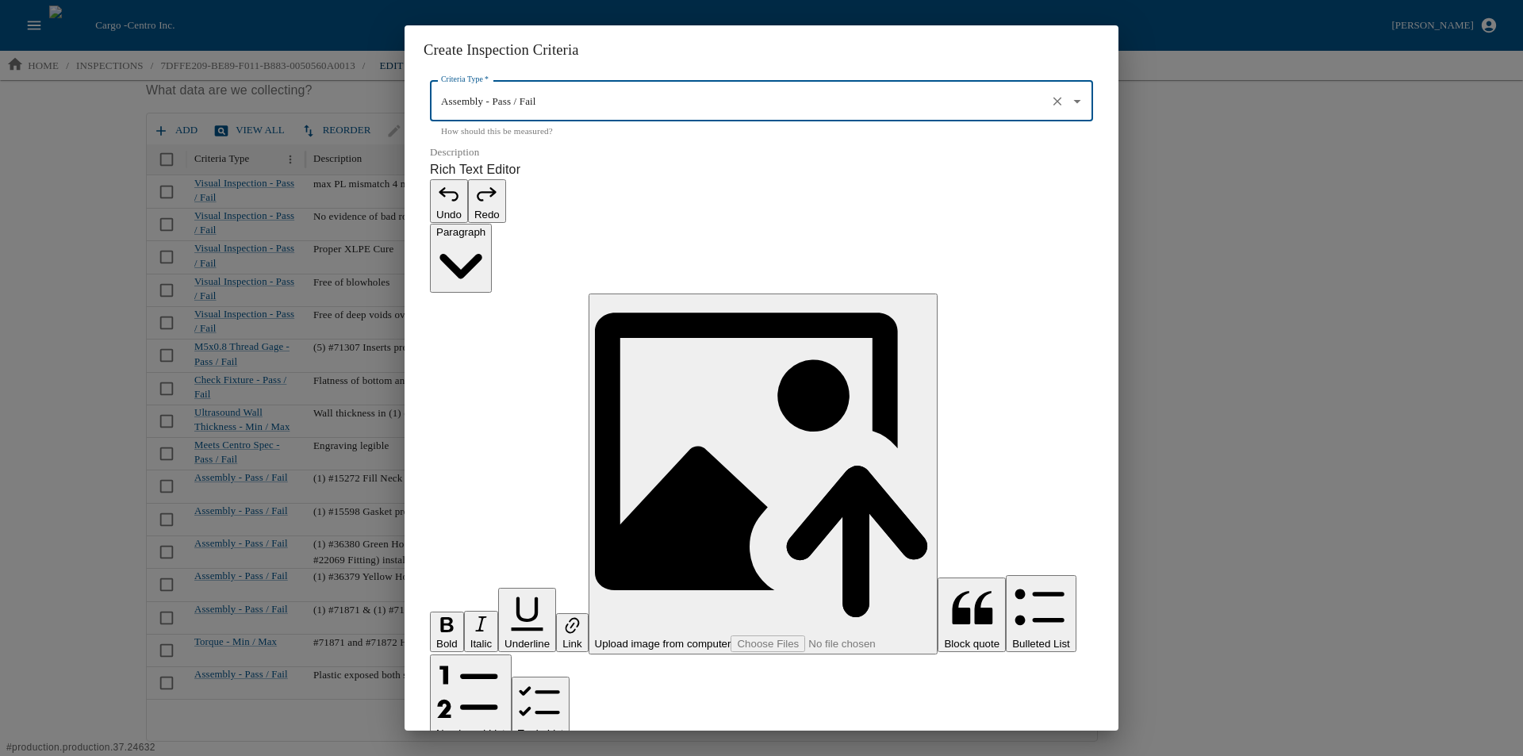
click at [485, 755] on p "Rich Text Editor. Editing area: main. Press Alt+0 for help." at bounding box center [761, 764] width 663 height 19
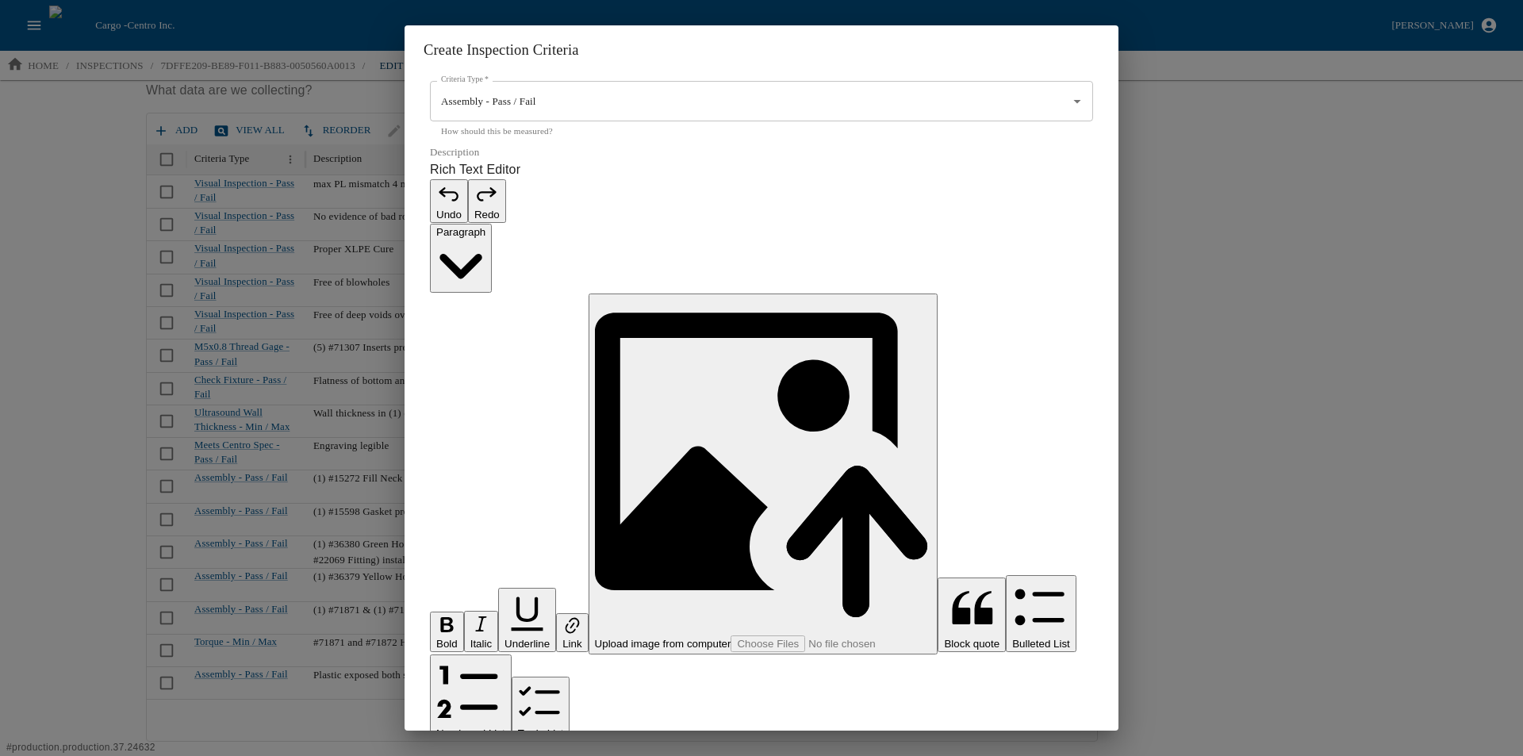
click at [481, 755] on p "**********" at bounding box center [753, 764] width 646 height 19
click at [563, 755] on p "**********" at bounding box center [753, 764] width 646 height 19
drag, startPoint x: 669, startPoint y: 418, endPoint x: 592, endPoint y: 416, distance: 76.1
click at [592, 755] on p "**********" at bounding box center [753, 764] width 646 height 19
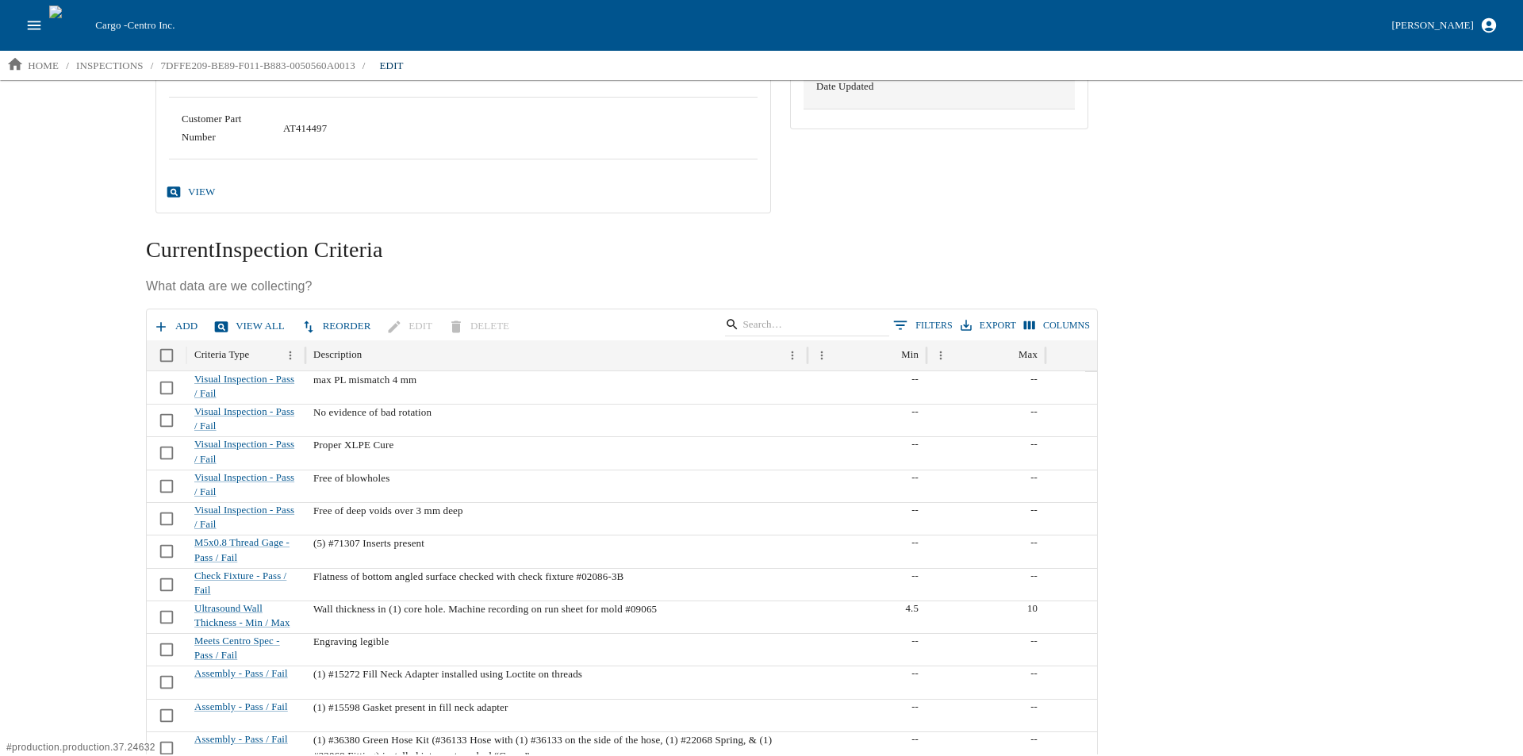
scroll to position [316, 0]
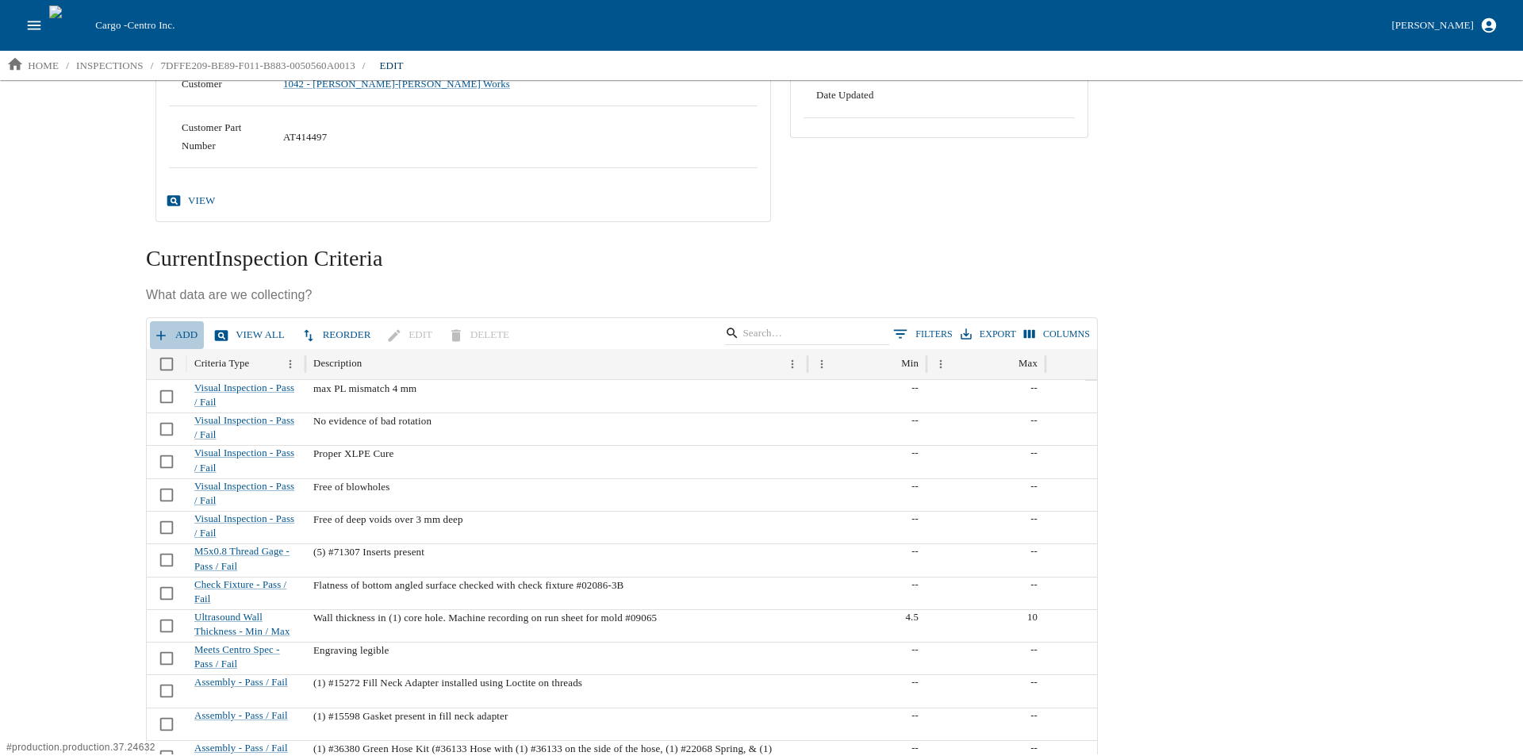
click at [170, 339] on button "Add" at bounding box center [177, 335] width 54 height 28
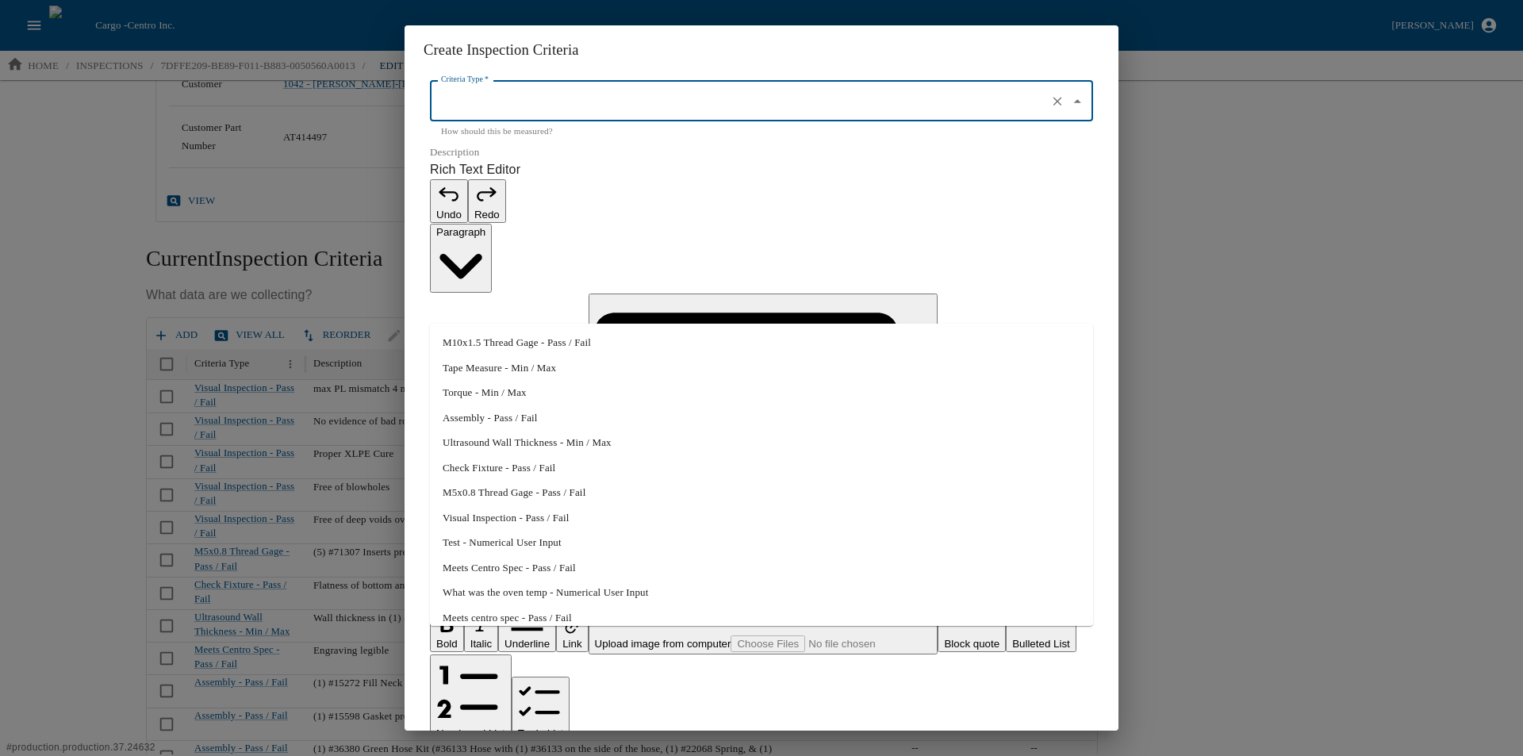
click at [473, 115] on input "Criteria Type   *" at bounding box center [739, 101] width 604 height 27
click at [512, 416] on li "Assembly - Pass / Fail" at bounding box center [761, 417] width 663 height 25
type input "Assembly - Pass / Fail"
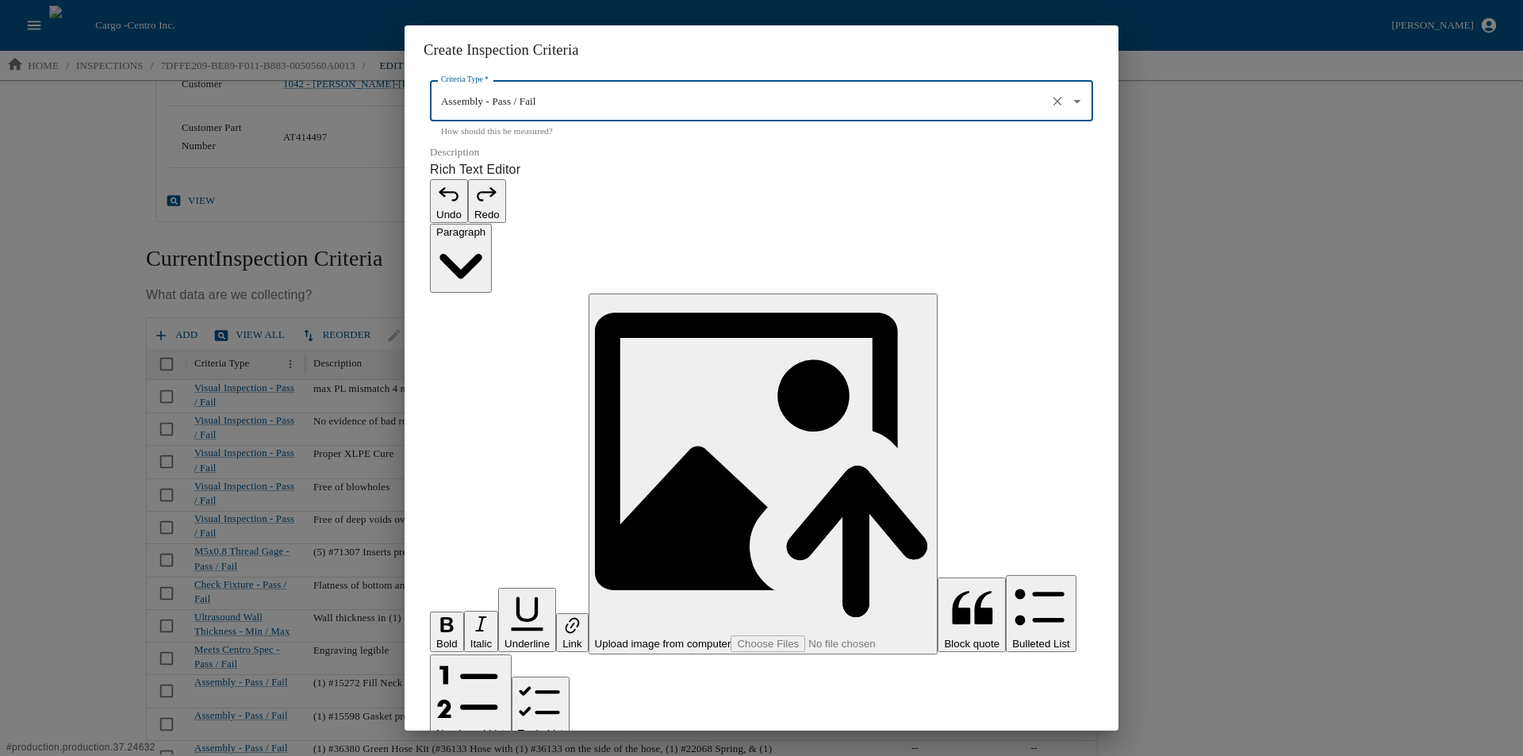
click at [478, 755] on p "Rich Text Editor. Editing area: main. Press Alt+0 for help." at bounding box center [761, 764] width 663 height 19
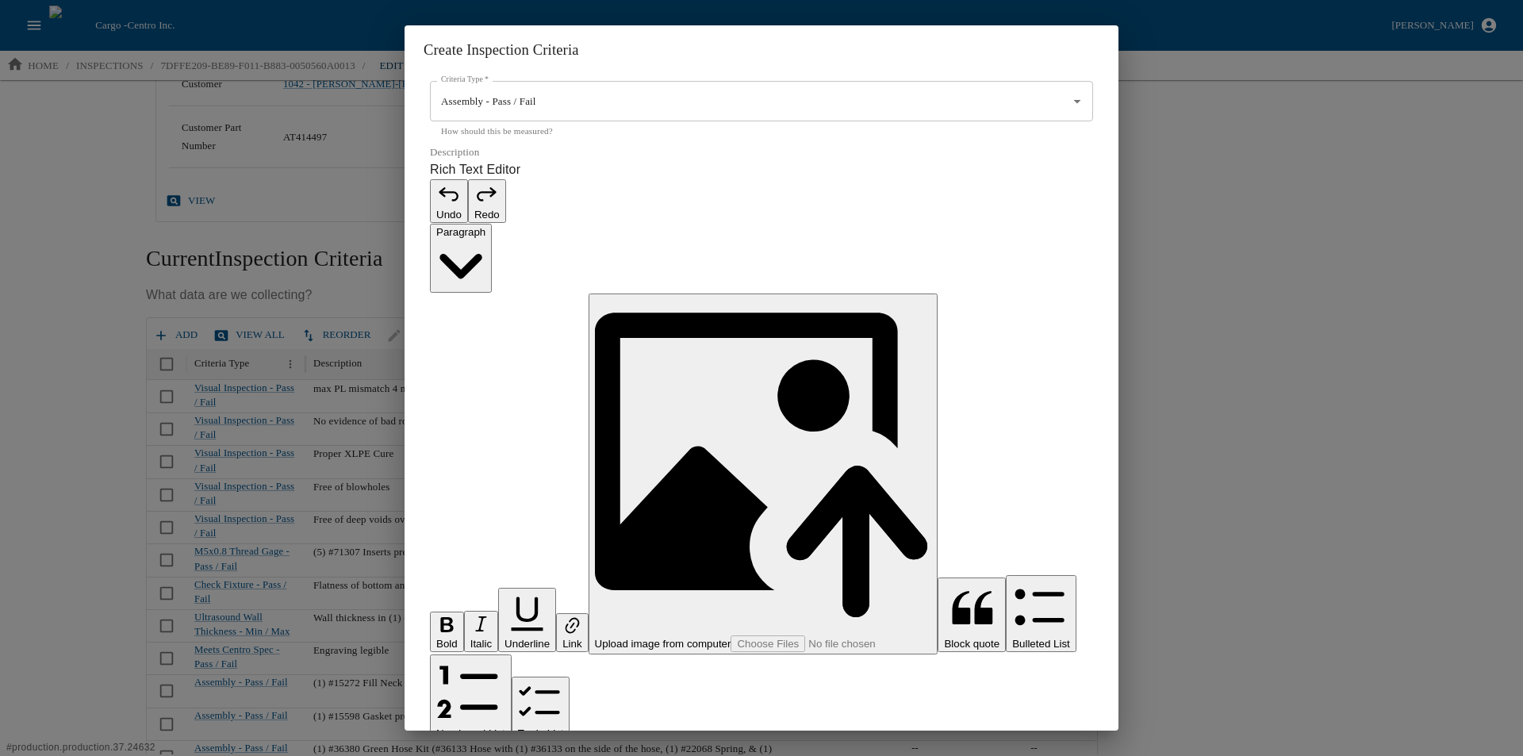
click at [467, 755] on p "**********" at bounding box center [753, 764] width 646 height 19
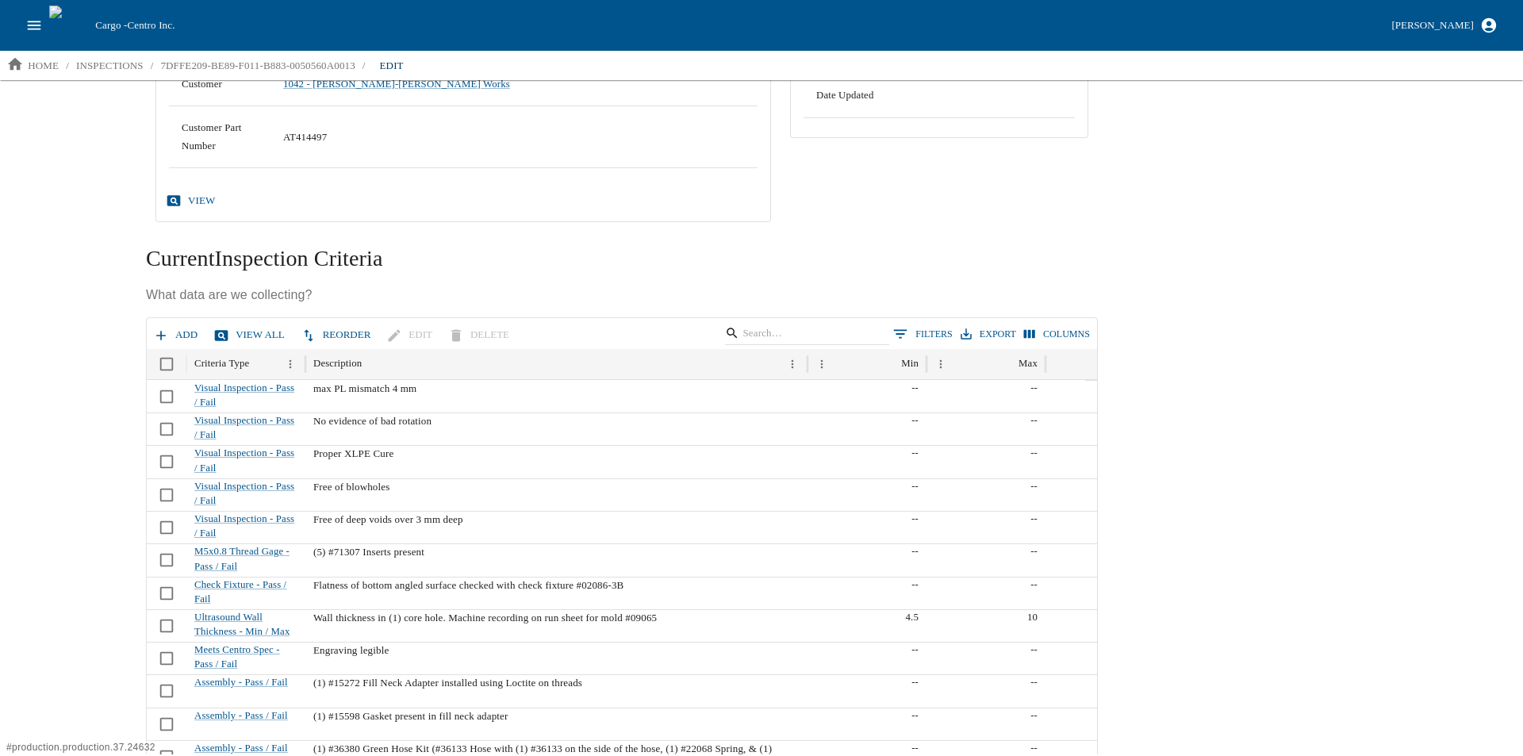
click at [180, 333] on button "Add" at bounding box center [177, 335] width 54 height 28
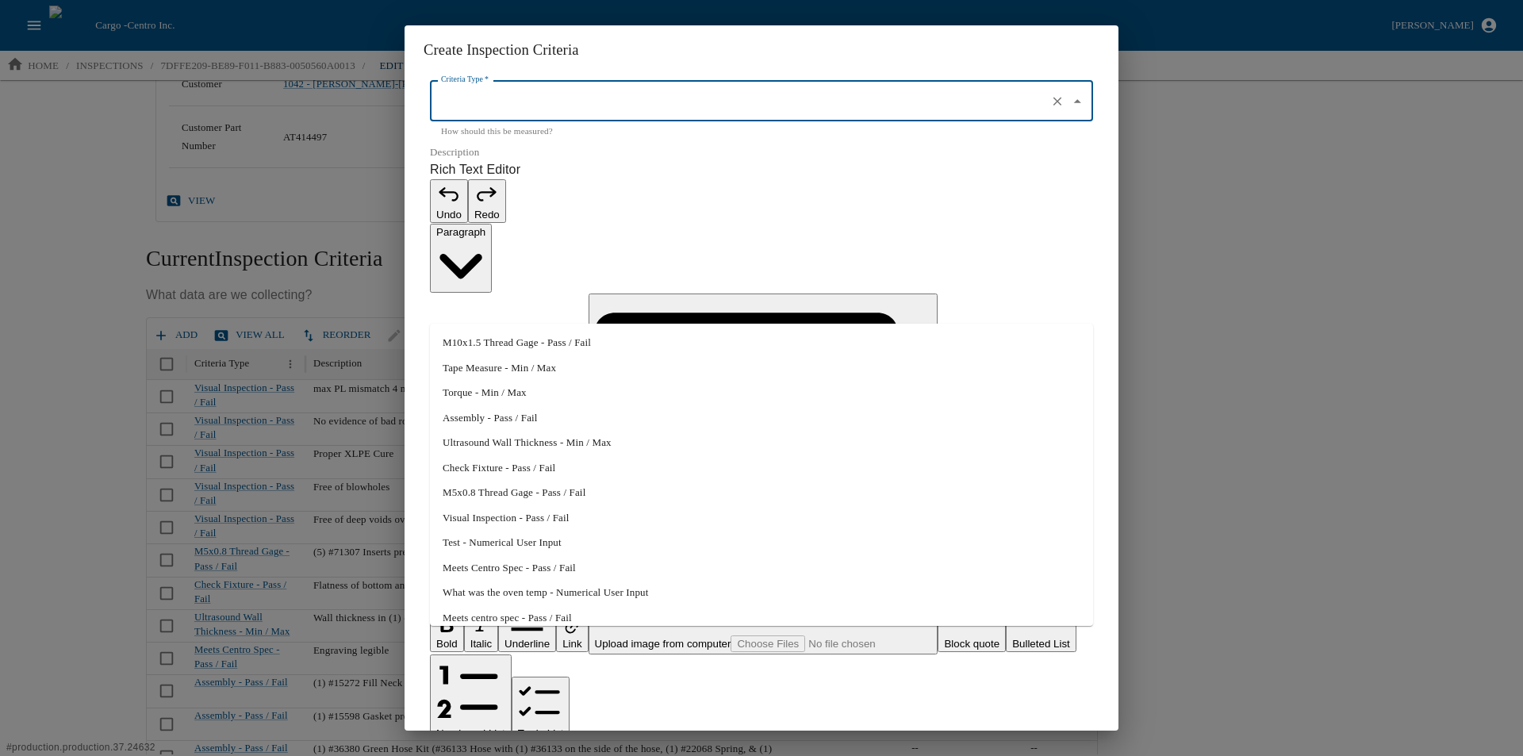
click at [483, 115] on input "Criteria Type   *" at bounding box center [739, 101] width 604 height 27
click at [521, 421] on li "Assembly - Pass / Fail" at bounding box center [761, 417] width 663 height 25
type input "Assembly - Pass / Fail"
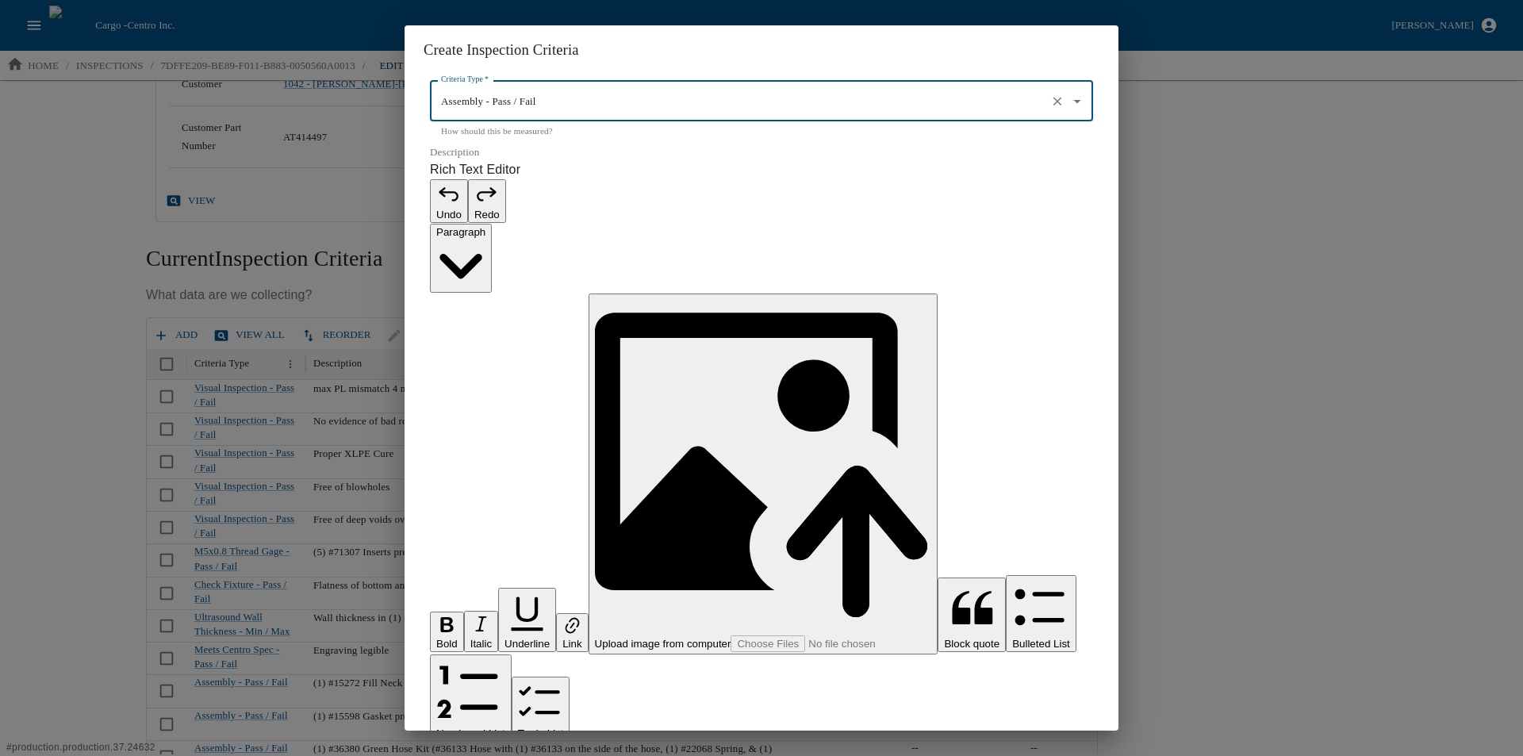
click at [500, 755] on p "Rich Text Editor. Editing area: main. Press Alt+0 for help." at bounding box center [761, 764] width 663 height 19
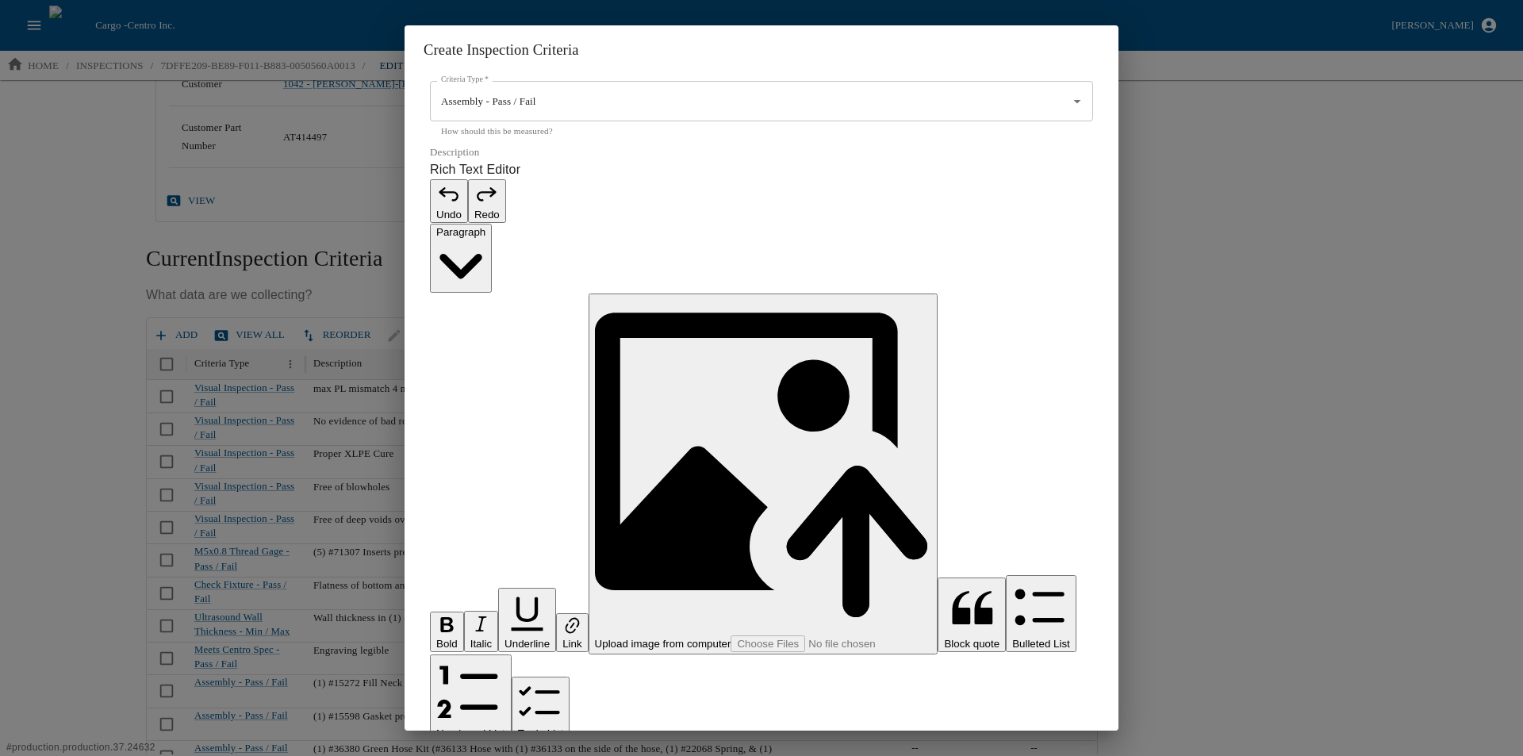
click at [445, 755] on p "**********" at bounding box center [753, 764] width 646 height 19
click at [527, 755] on p "**********" at bounding box center [753, 764] width 646 height 19
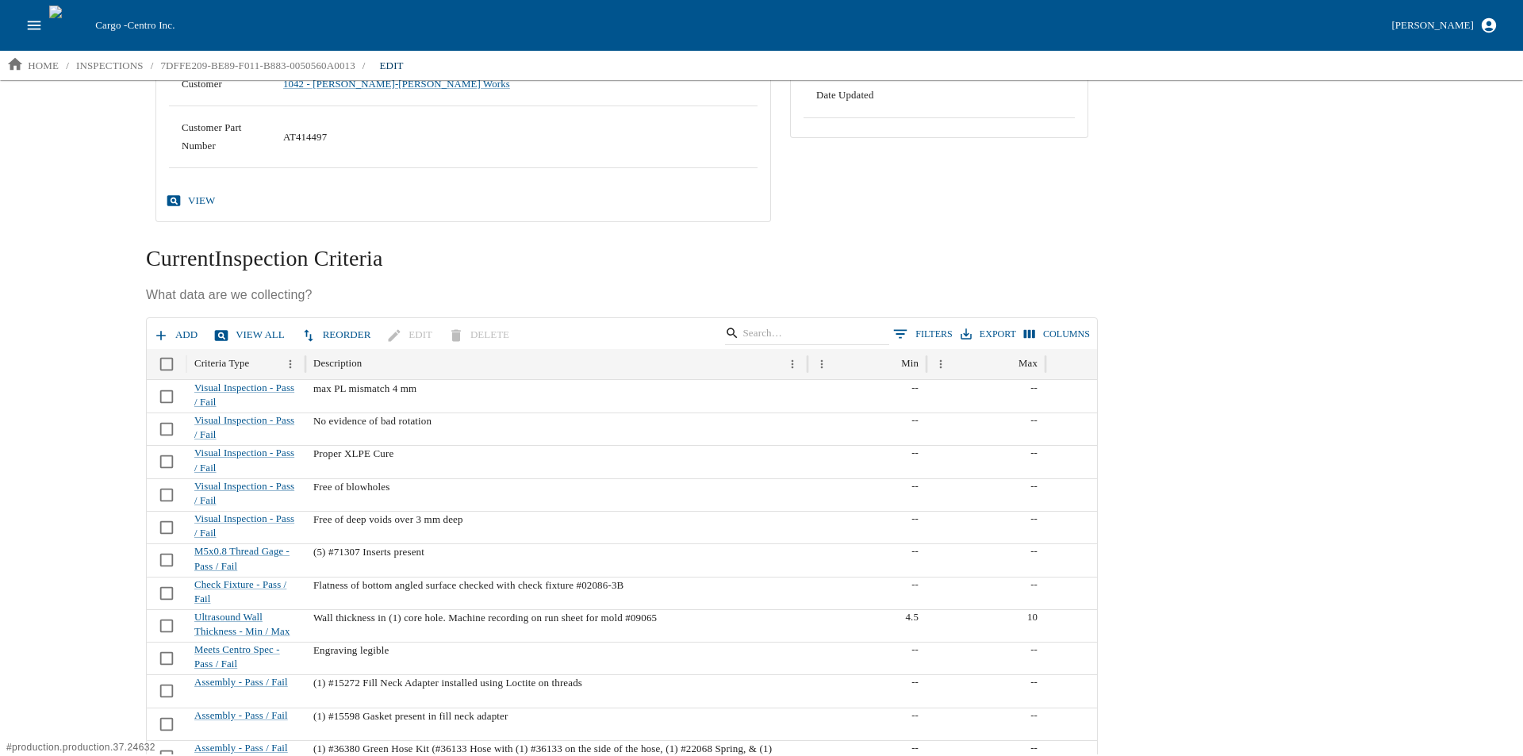
click at [182, 329] on button "Add" at bounding box center [177, 335] width 54 height 28
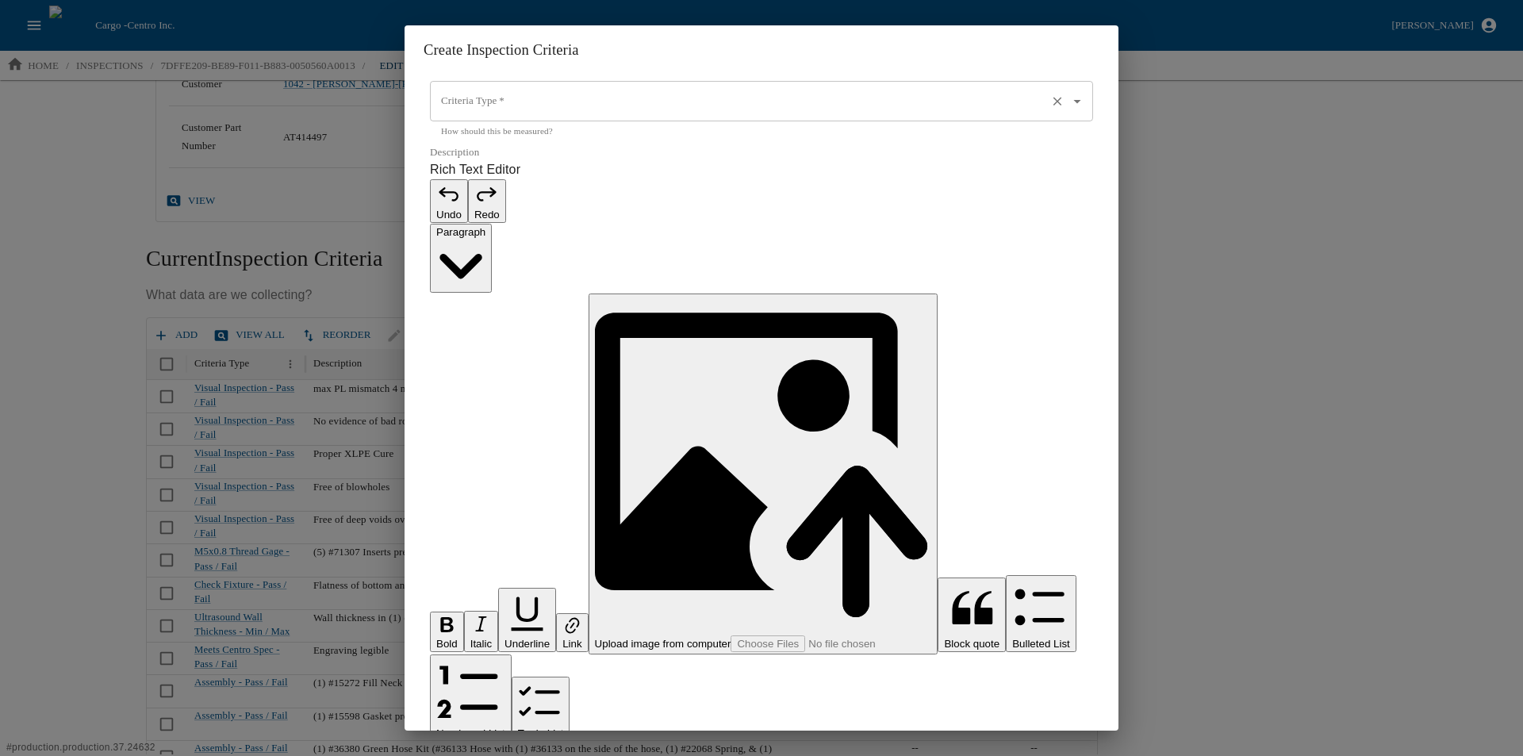
click at [470, 115] on input "Criteria Type   *" at bounding box center [739, 101] width 604 height 27
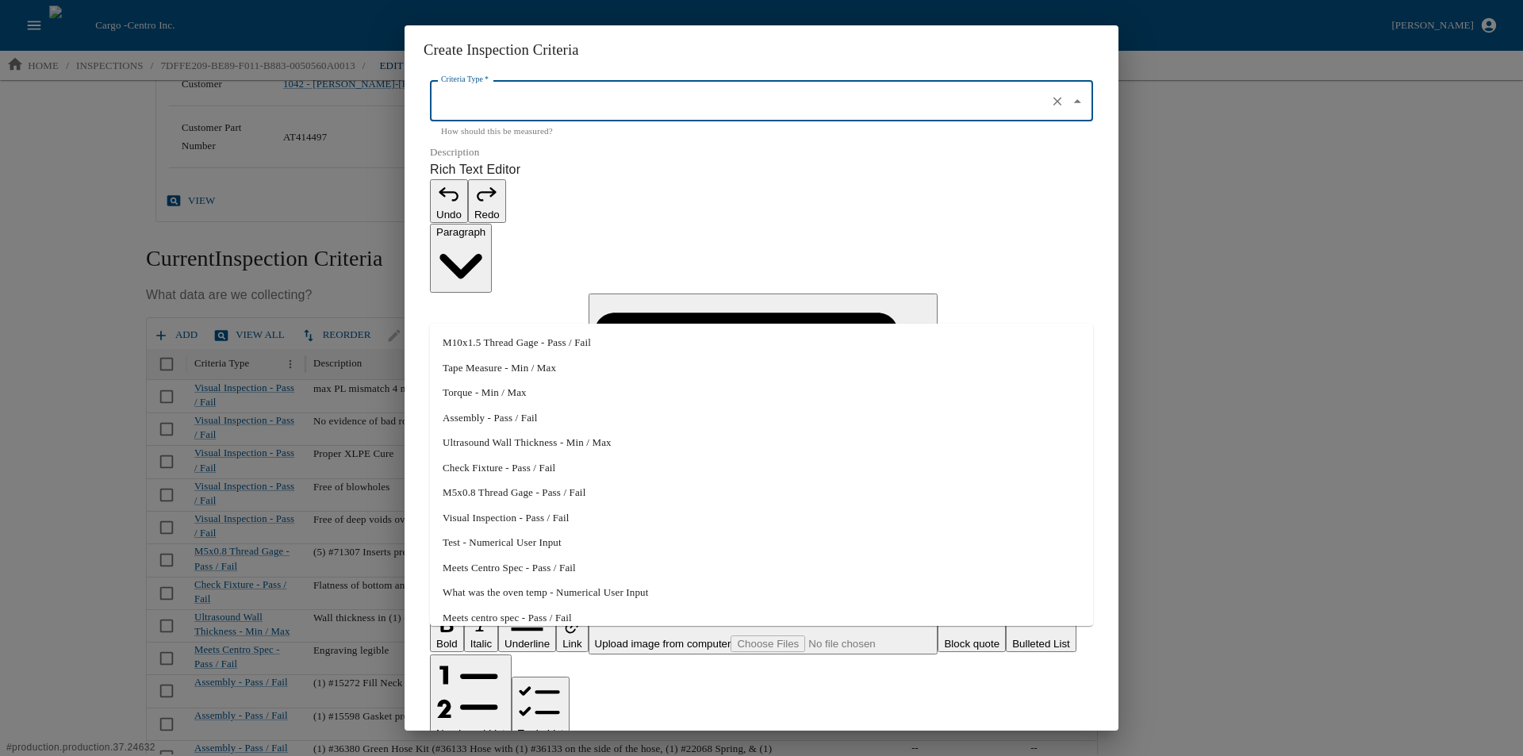
click at [474, 420] on li "Assembly - Pass / Fail" at bounding box center [761, 417] width 663 height 25
type input "Assembly - Pass / Fail"
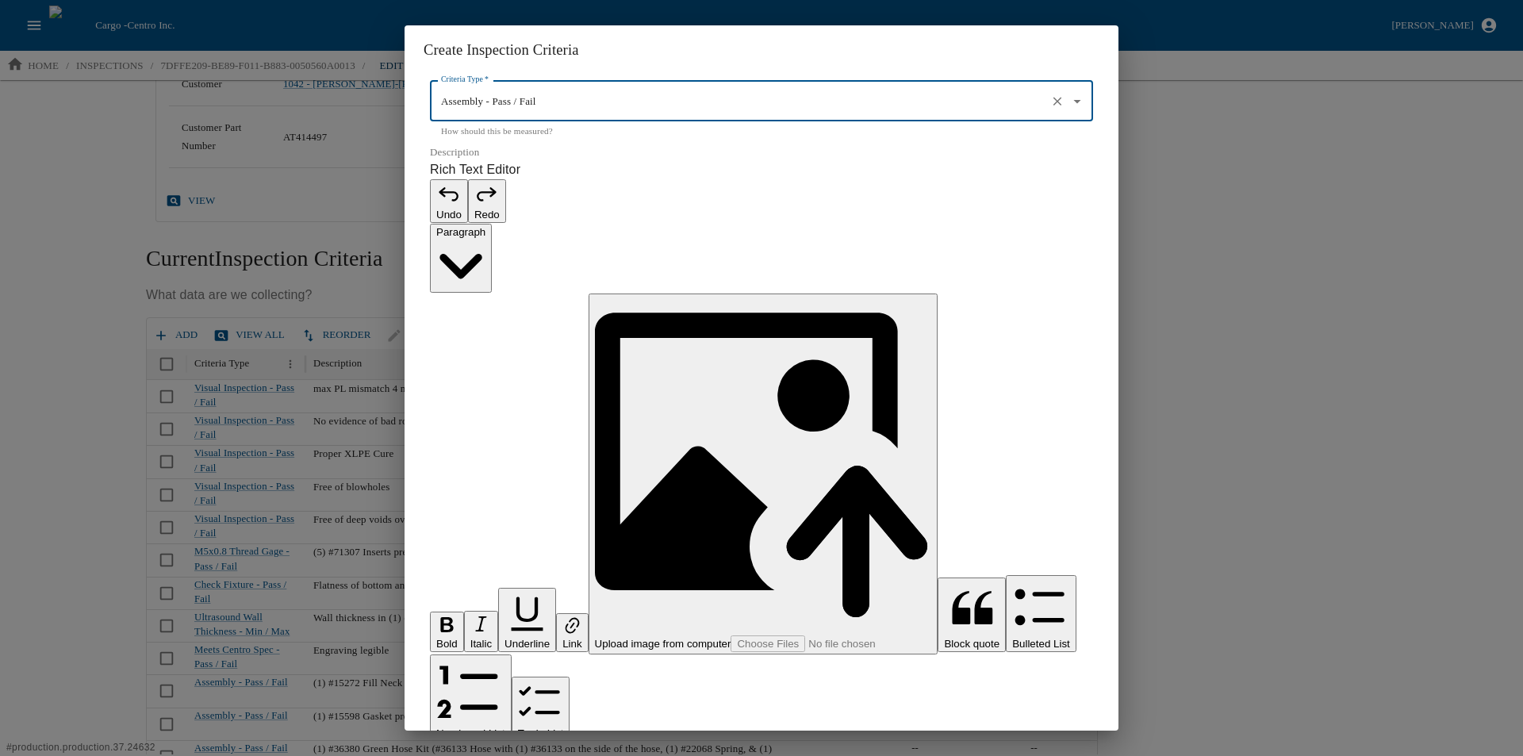
click at [473, 755] on p "Rich Text Editor. Editing area: main. Press Alt+0 for help." at bounding box center [761, 764] width 663 height 19
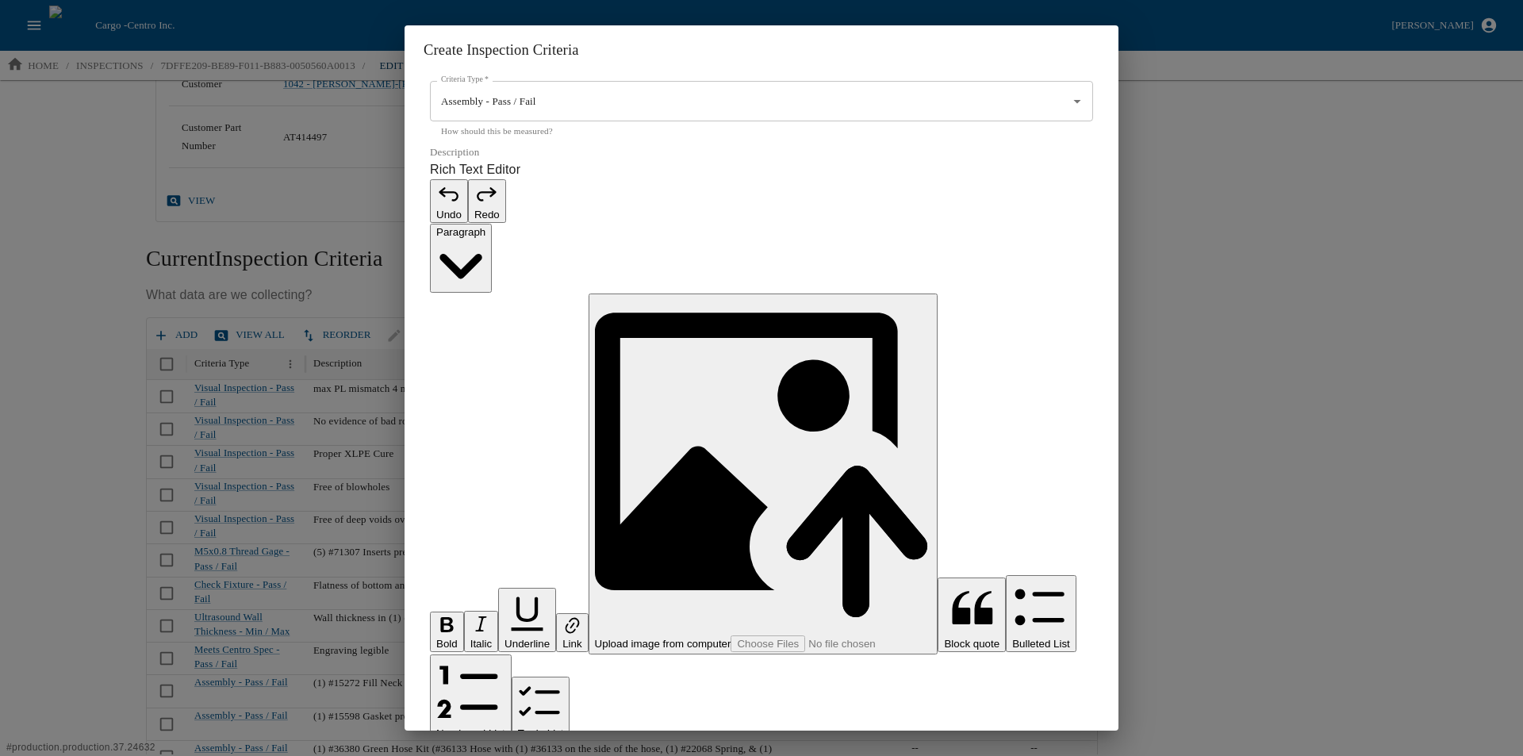
click at [443, 755] on p "**********" at bounding box center [753, 764] width 646 height 19
click at [527, 755] on p "**********" at bounding box center [753, 764] width 646 height 19
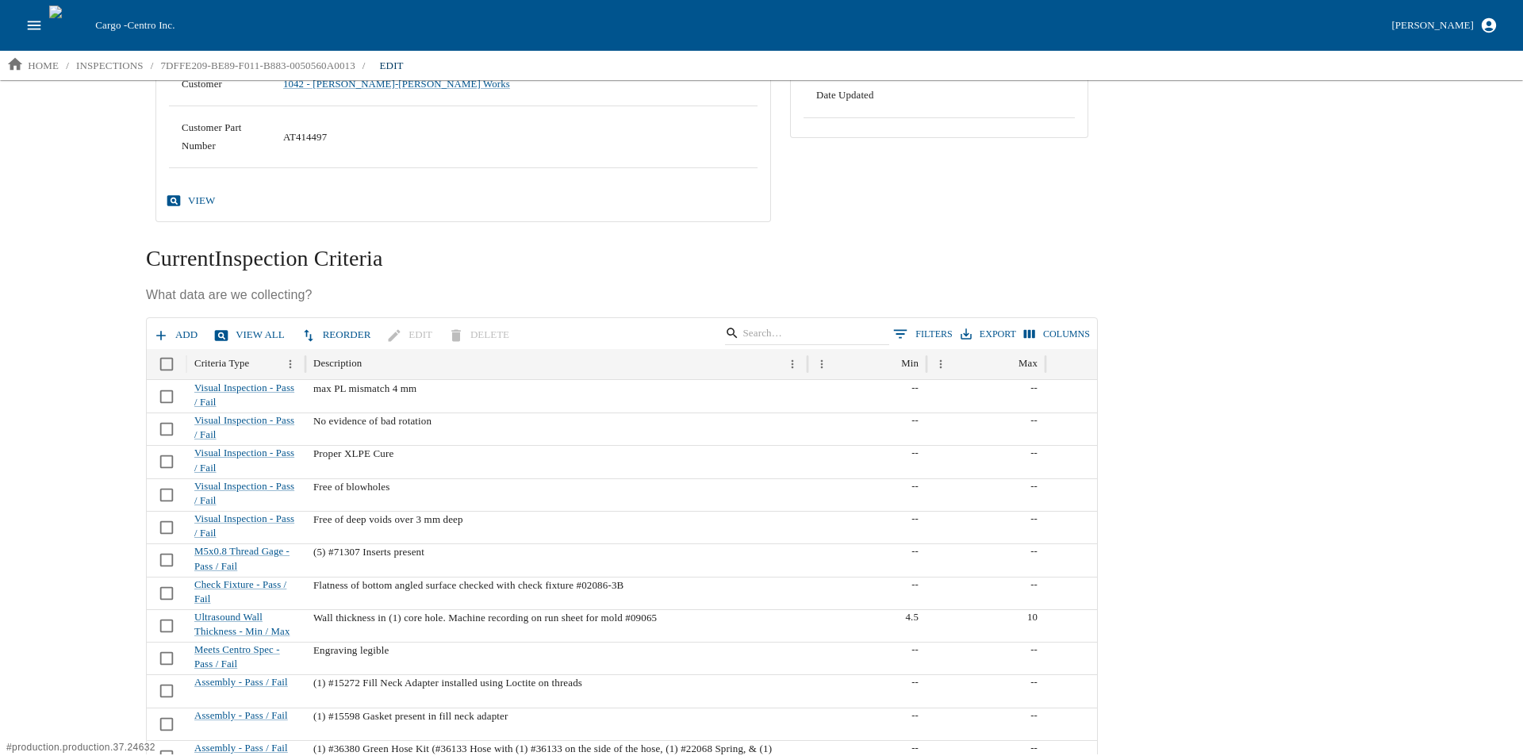
click at [163, 335] on icon "button" at bounding box center [161, 336] width 10 height 10
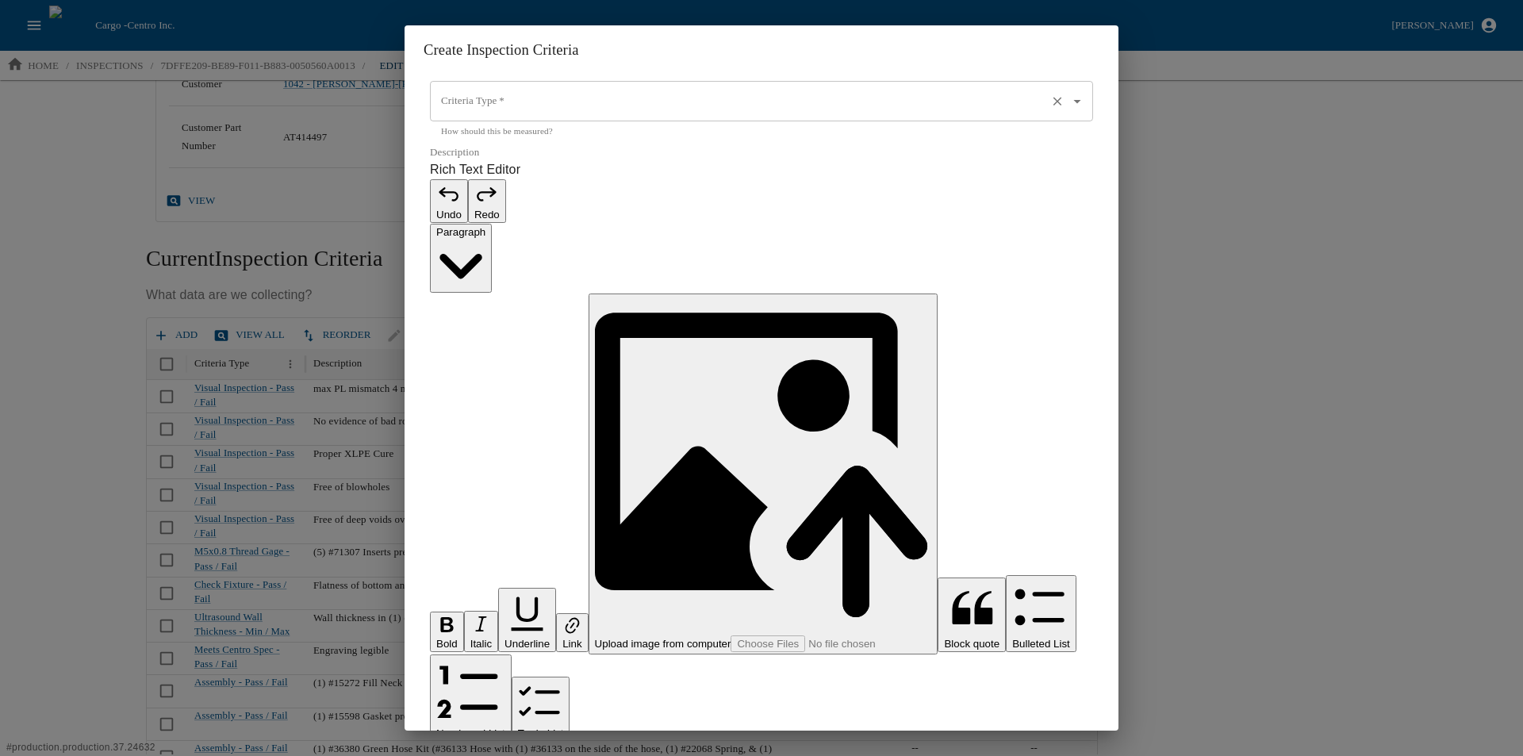
click at [503, 122] on div "Criteria Type   *" at bounding box center [761, 101] width 663 height 41
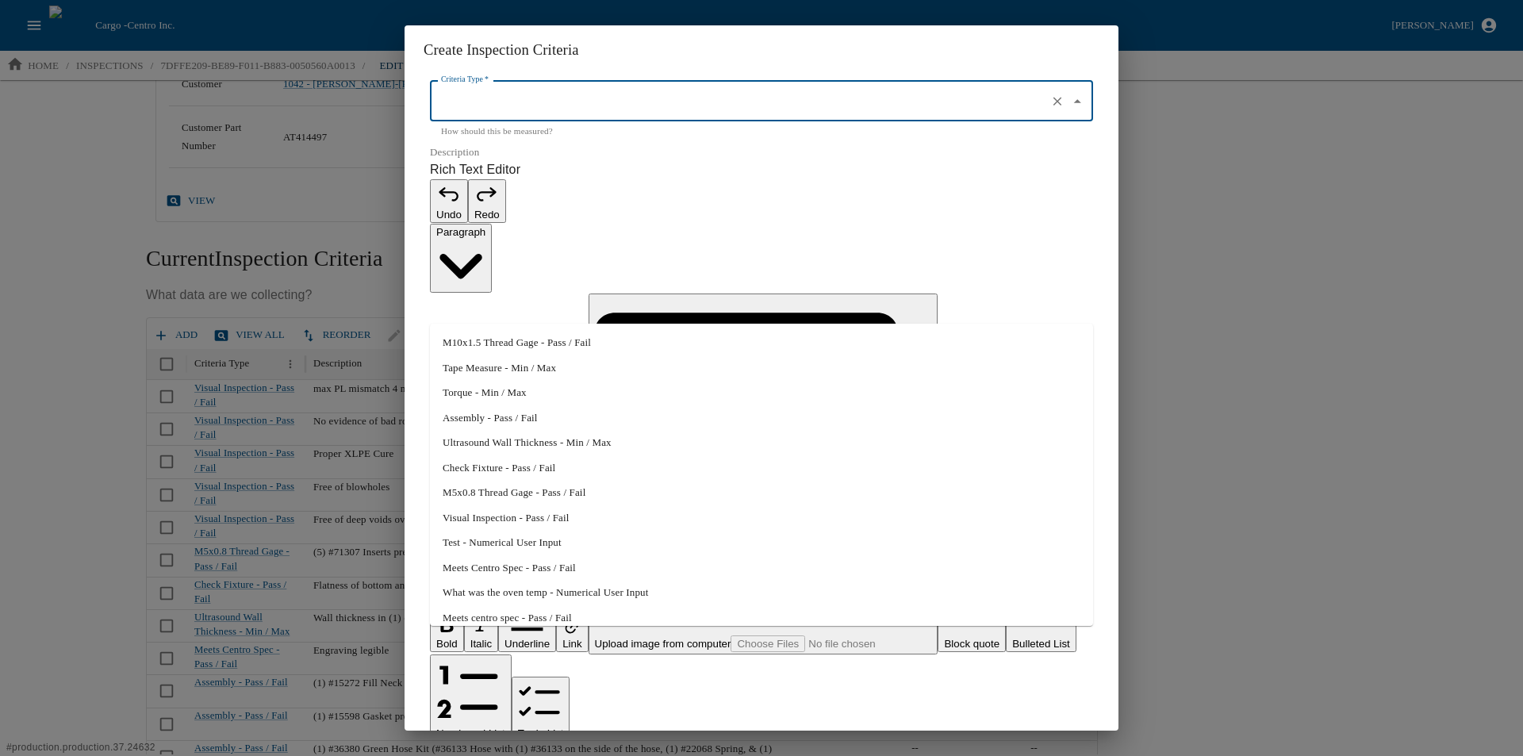
click at [470, 567] on li "Meets Centro Spec - Pass / Fail" at bounding box center [761, 567] width 663 height 25
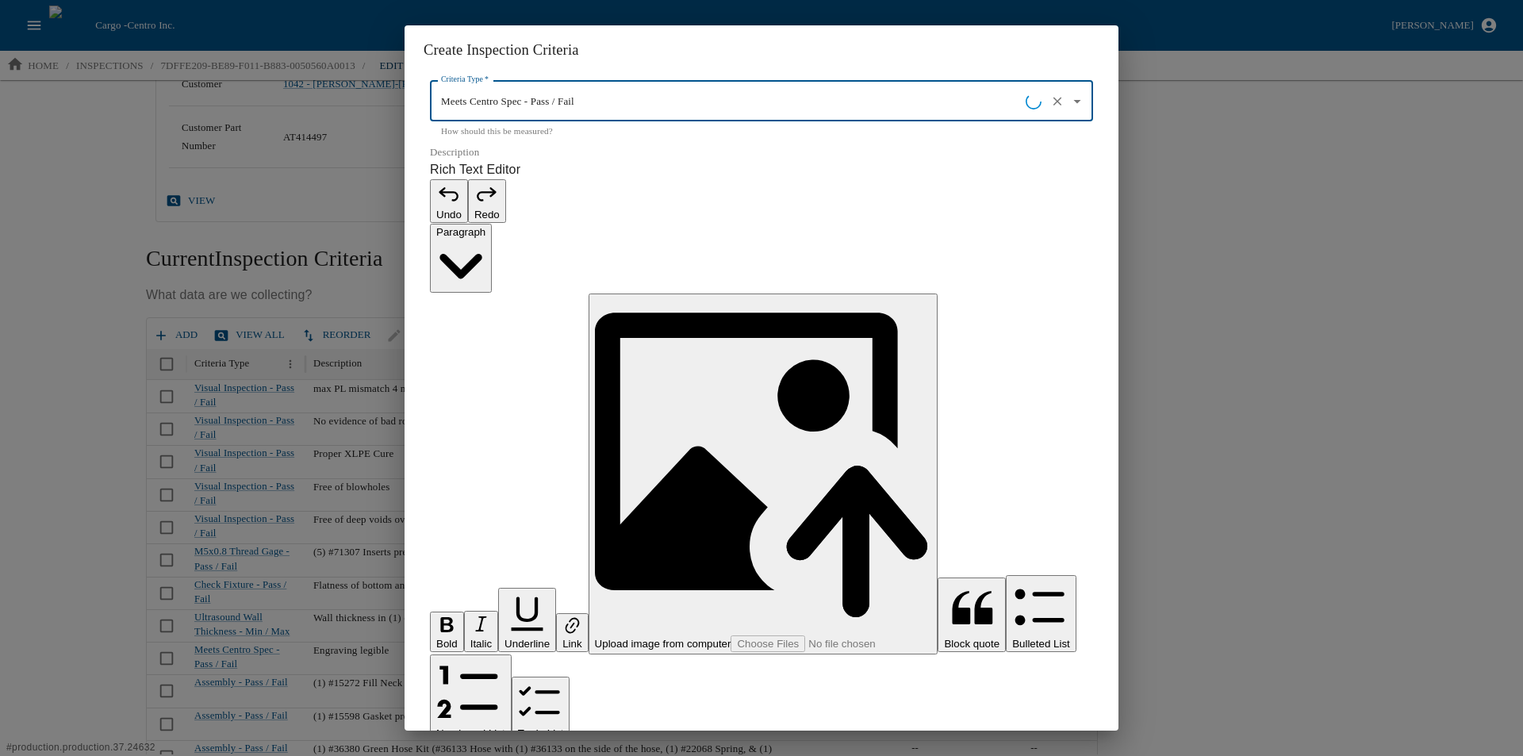
type input "Meets Centro Spec - Pass / Fail"
click at [465, 755] on p "Rich Text Editor. Editing area: main. Press Alt+0 for help." at bounding box center [761, 764] width 663 height 19
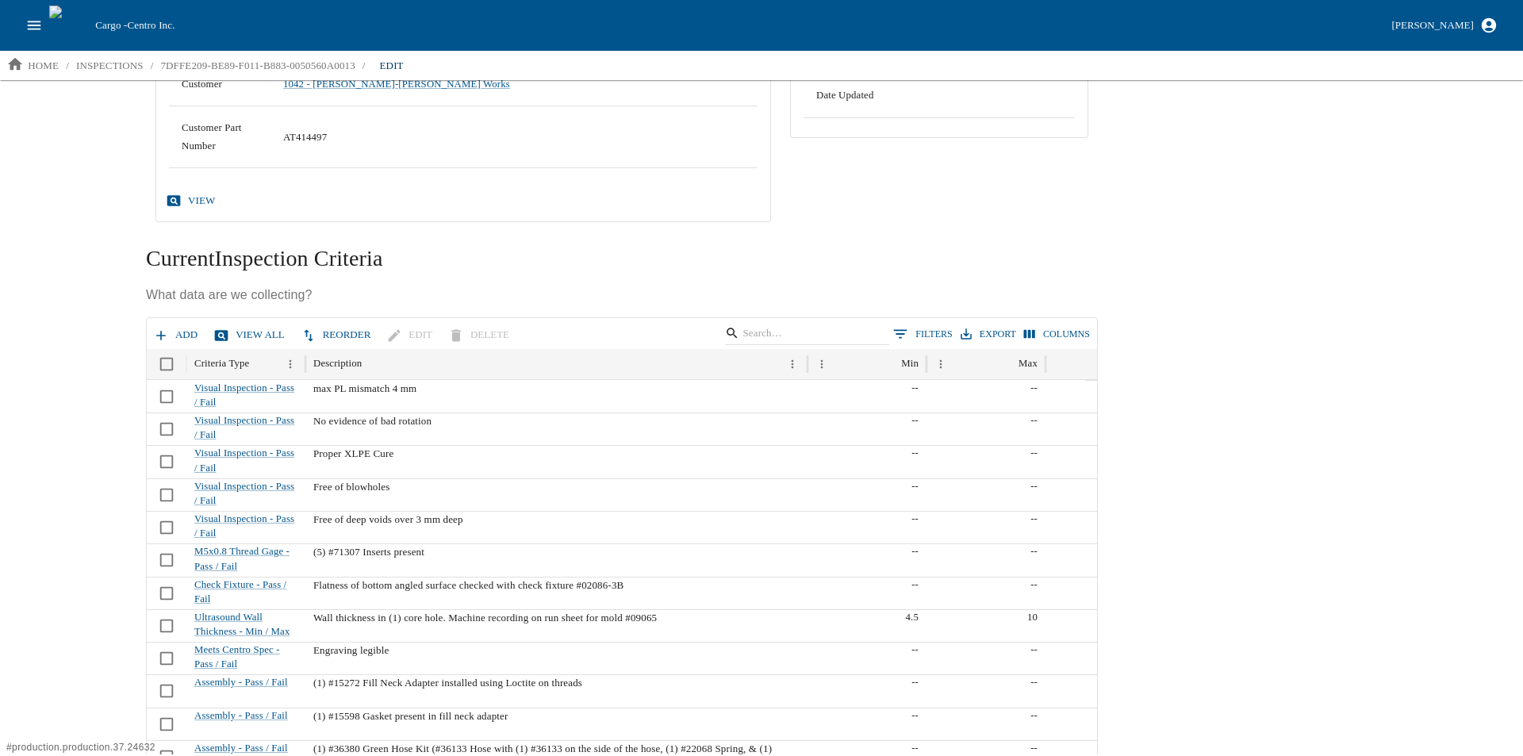
click at [164, 332] on icon "button" at bounding box center [161, 336] width 16 height 16
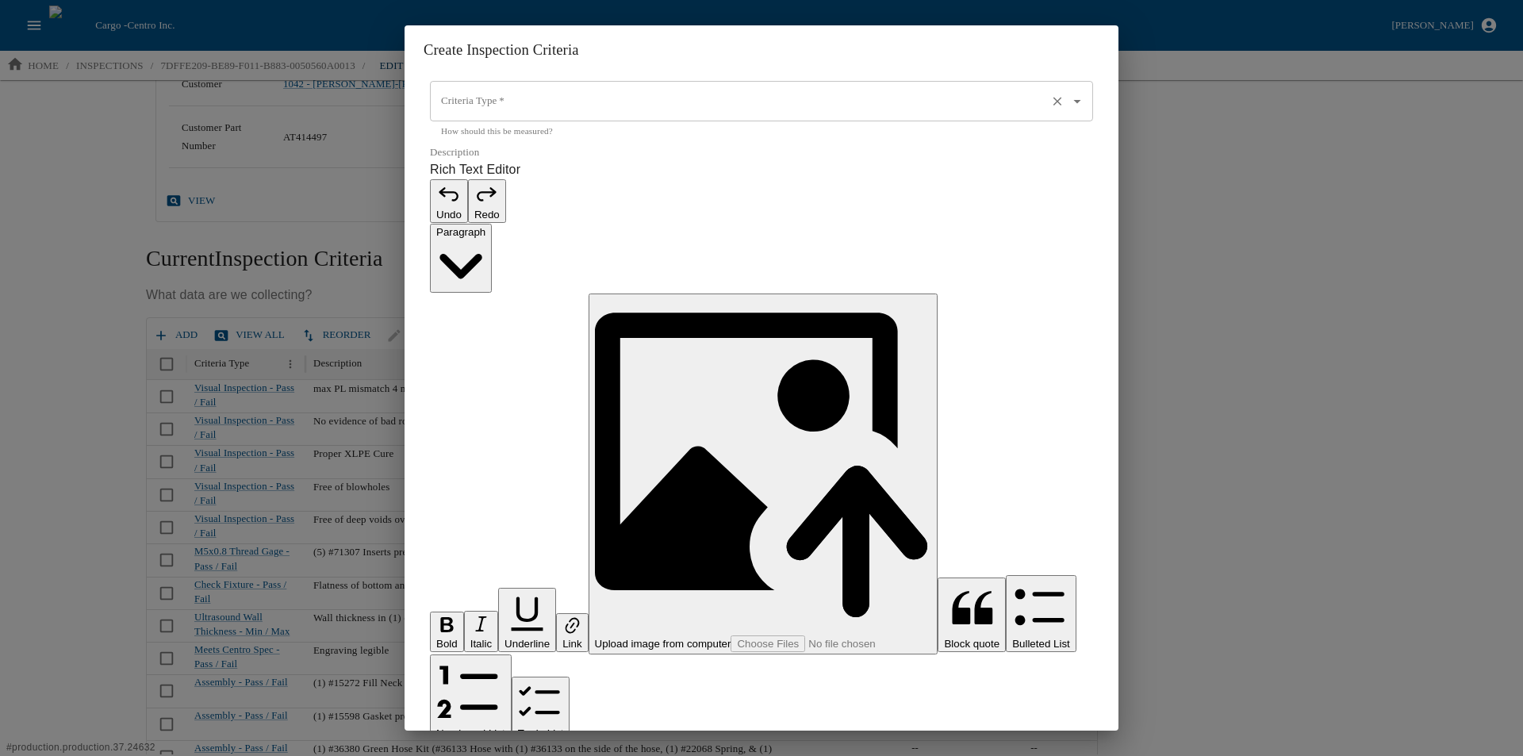
click at [492, 115] on input "Criteria Type   *" at bounding box center [739, 101] width 604 height 27
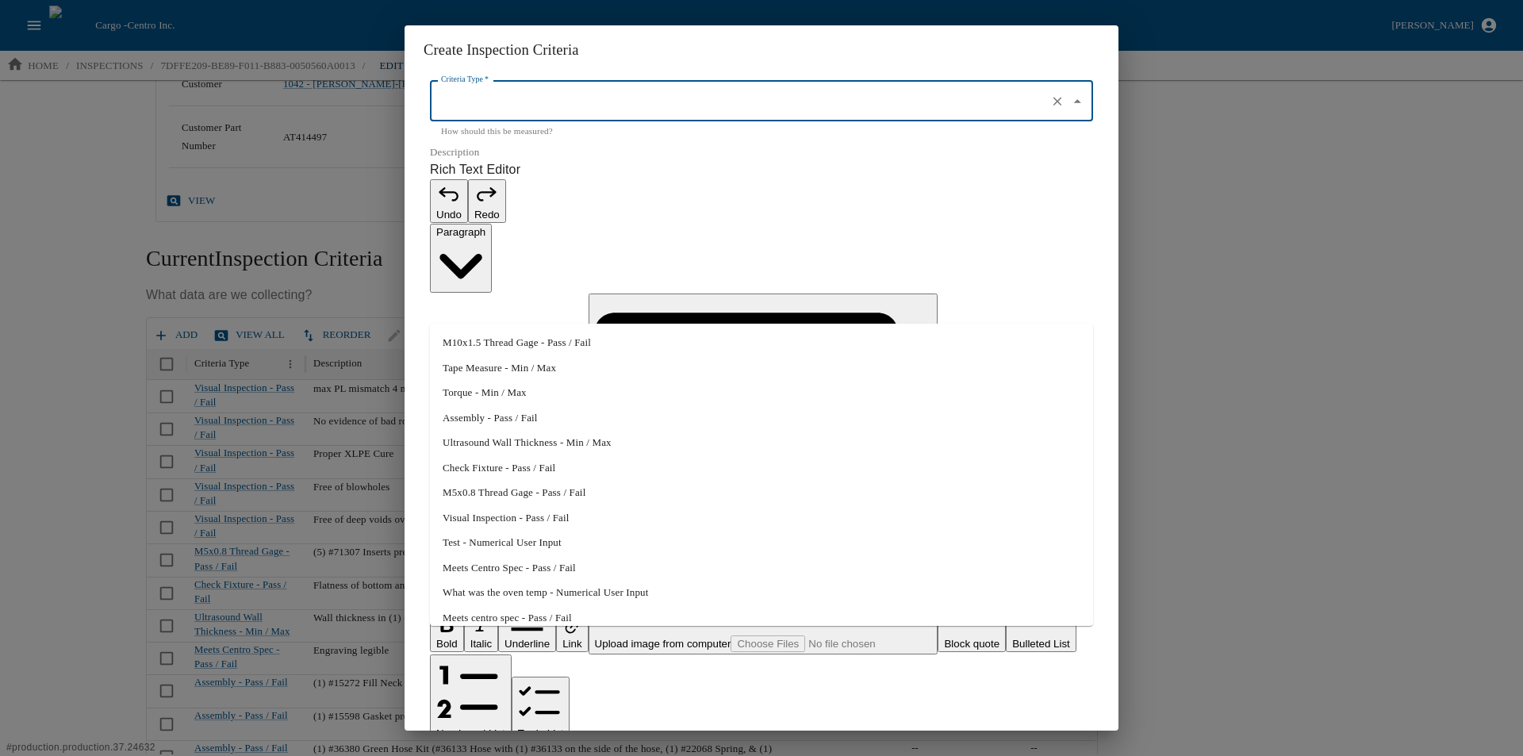
click at [508, 570] on li "Meets Centro Spec - Pass / Fail" at bounding box center [761, 567] width 663 height 25
type input "Meets Centro Spec - Pass / Fail"
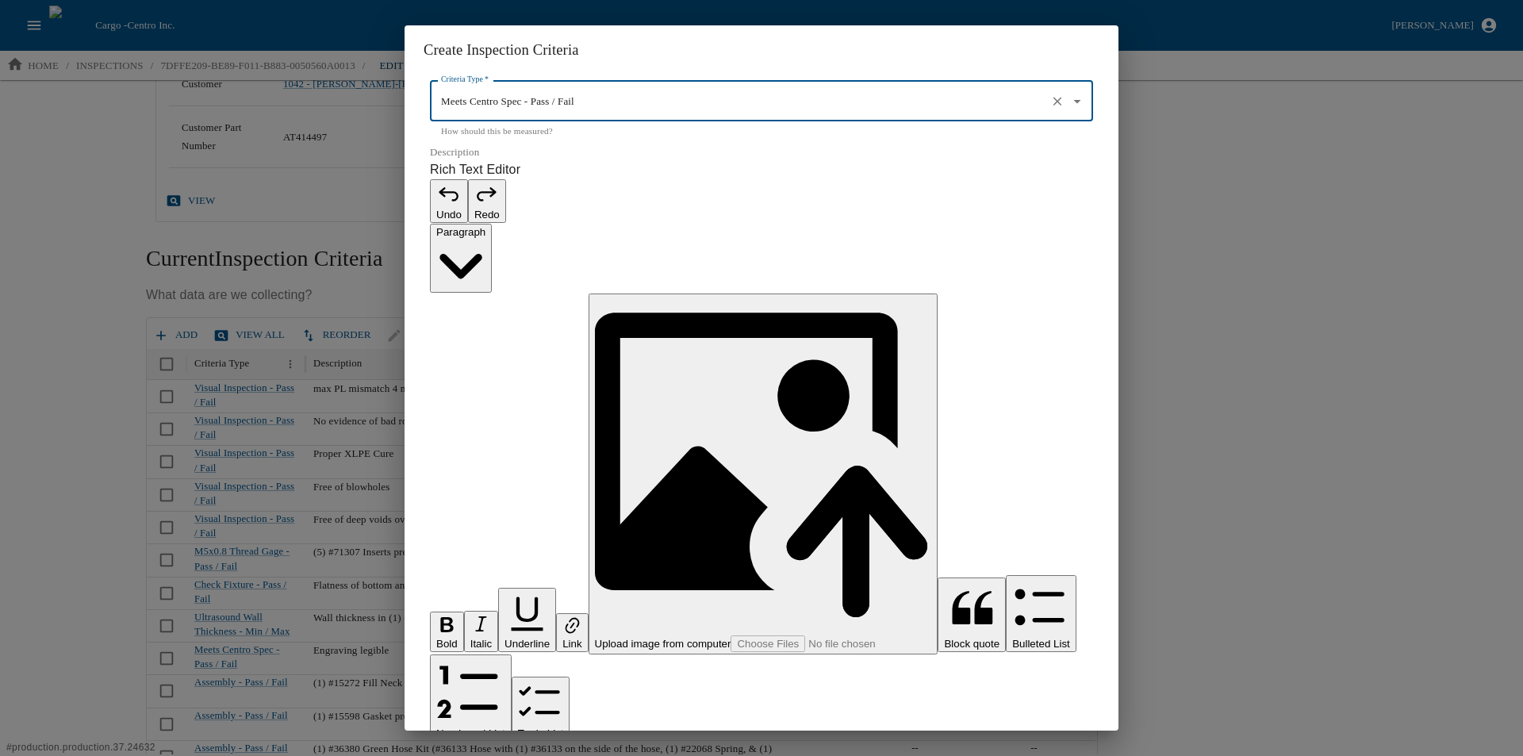
click at [481, 755] on p "Rich Text Editor. Editing area: main. Press Alt+0 for help." at bounding box center [761, 764] width 663 height 19
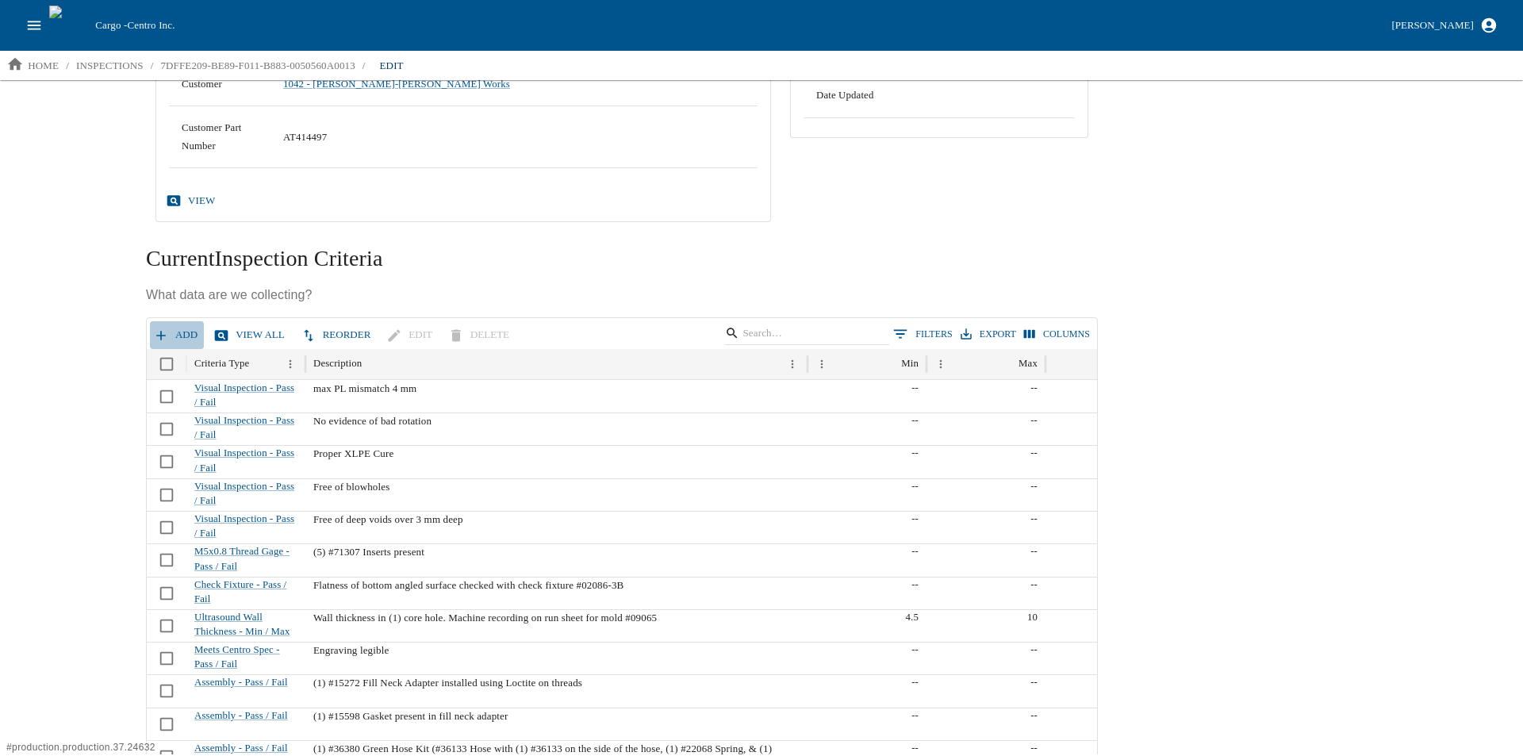
click at [170, 331] on button "Add" at bounding box center [177, 335] width 54 height 28
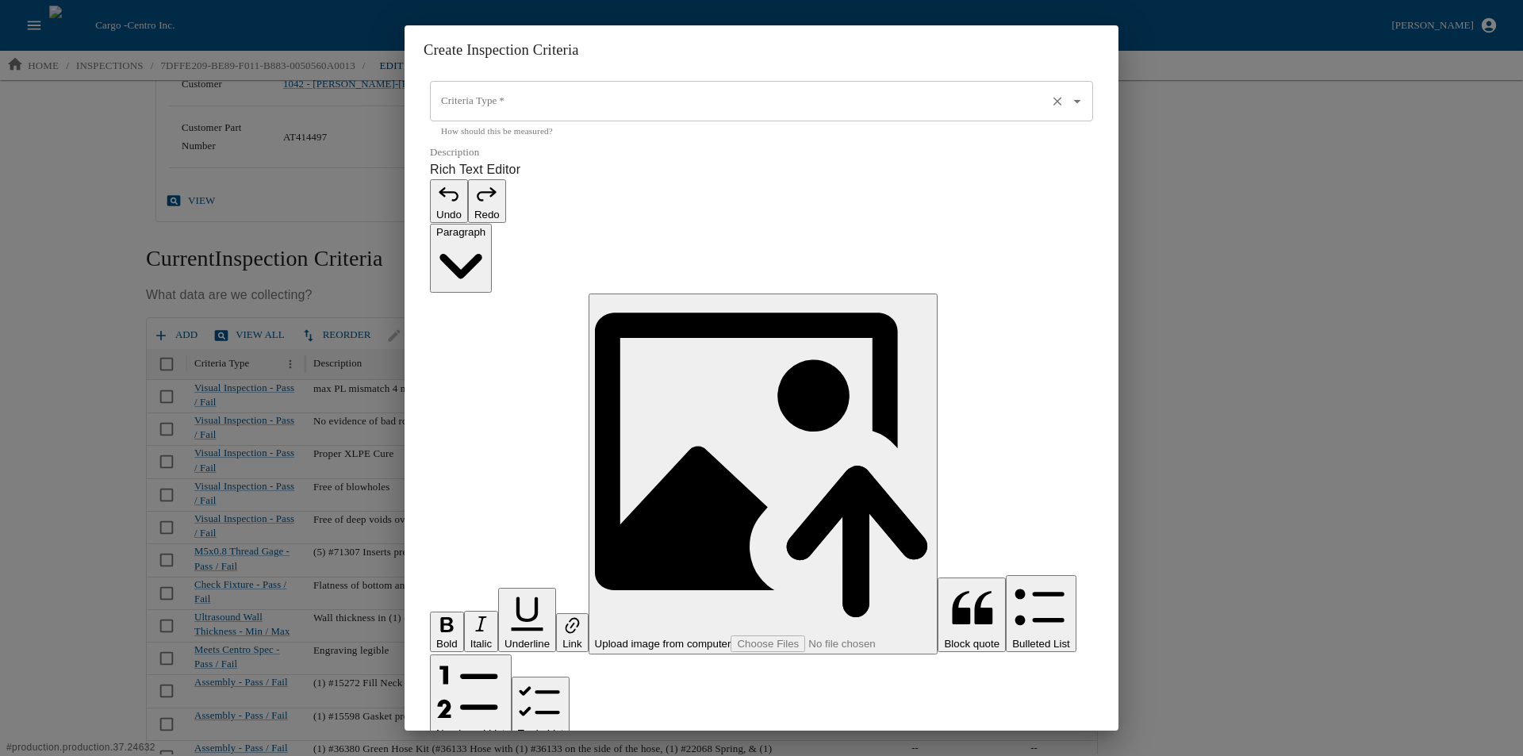
click at [477, 115] on input "Criteria Type   *" at bounding box center [739, 101] width 604 height 27
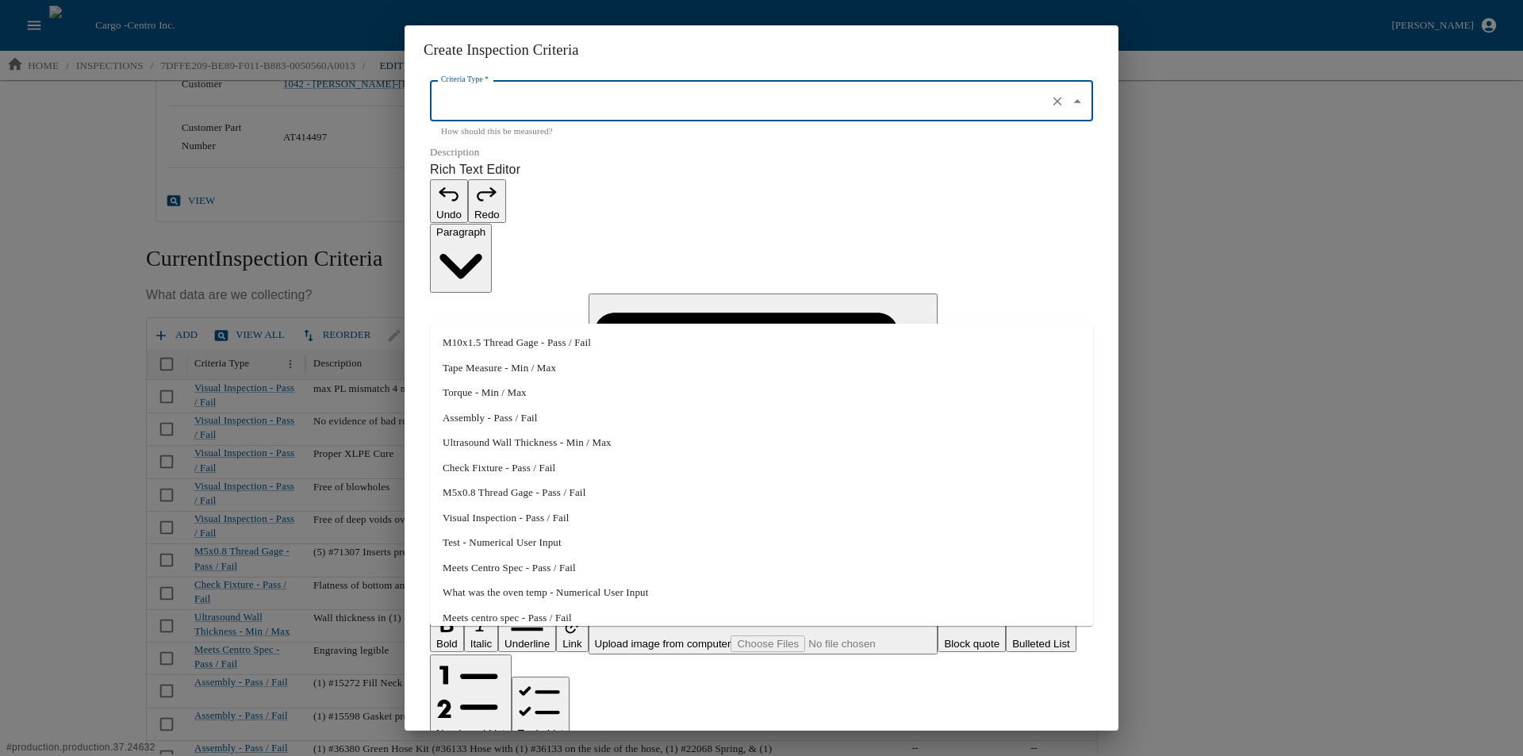
click at [519, 421] on li "Assembly - Pass / Fail" at bounding box center [761, 417] width 663 height 25
type input "Assembly - Pass / Fail"
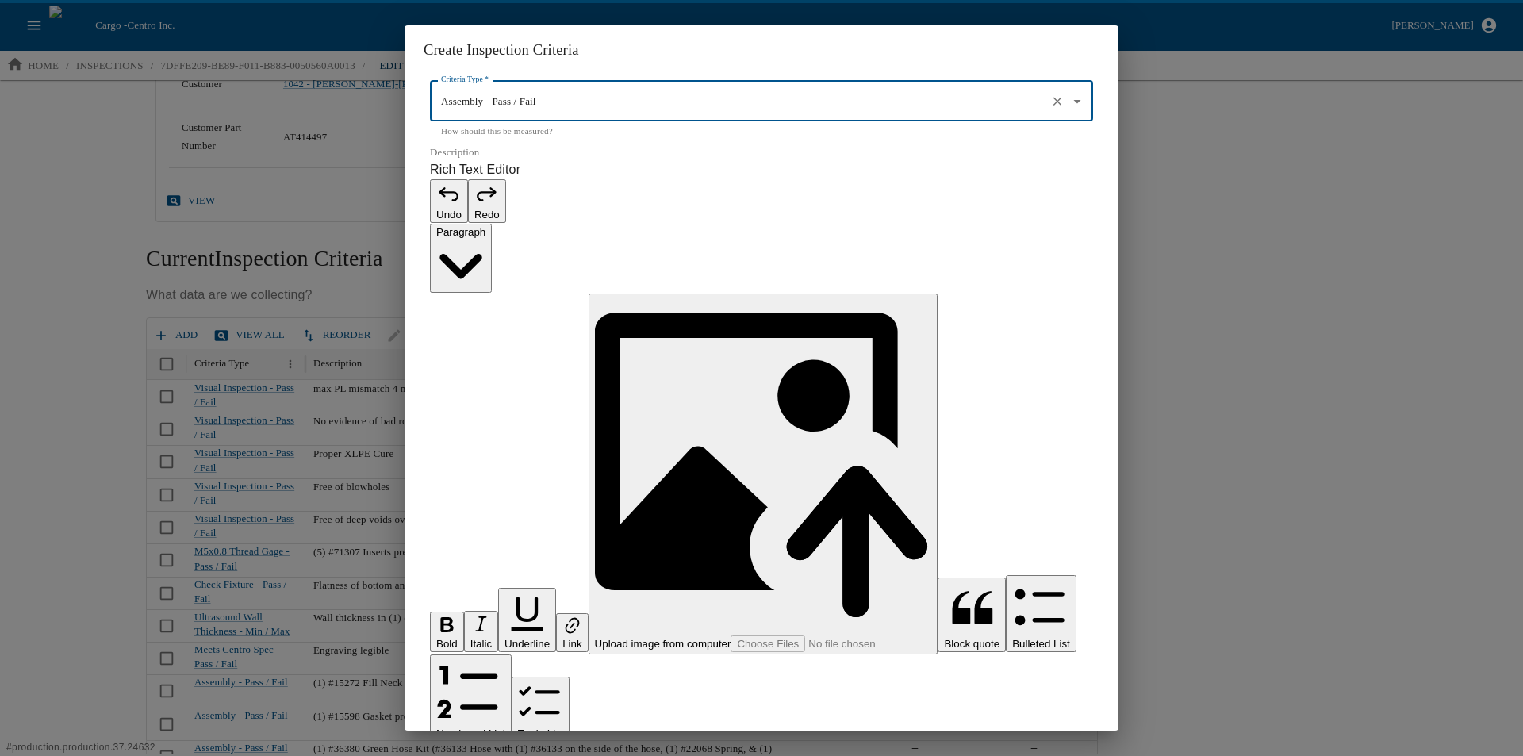
click at [496, 755] on p "Rich Text Editor. Editing area: main. Press Alt+0 for help." at bounding box center [761, 764] width 663 height 19
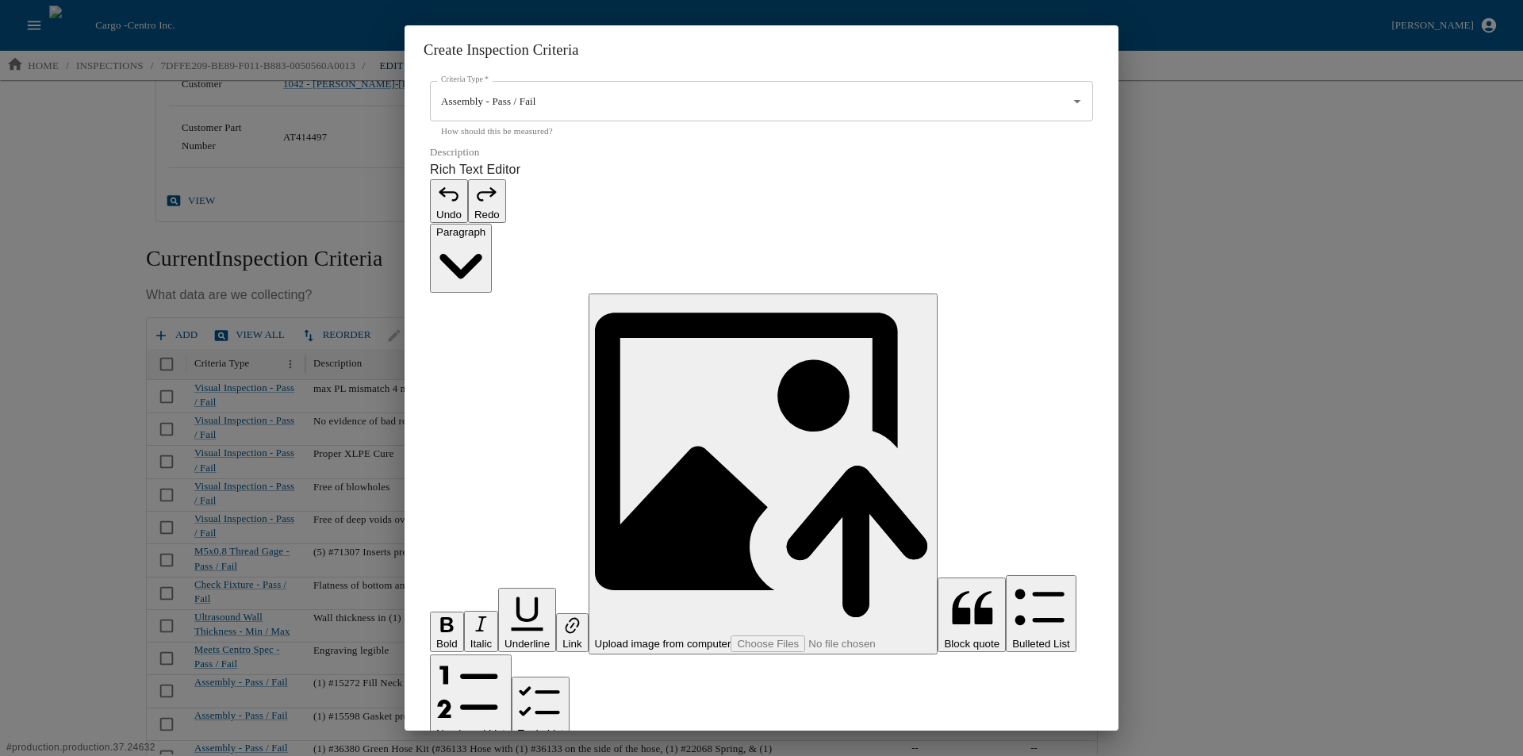
click at [444, 755] on p "**********" at bounding box center [753, 764] width 646 height 19
click at [504, 755] on p "**********" at bounding box center [753, 764] width 646 height 19
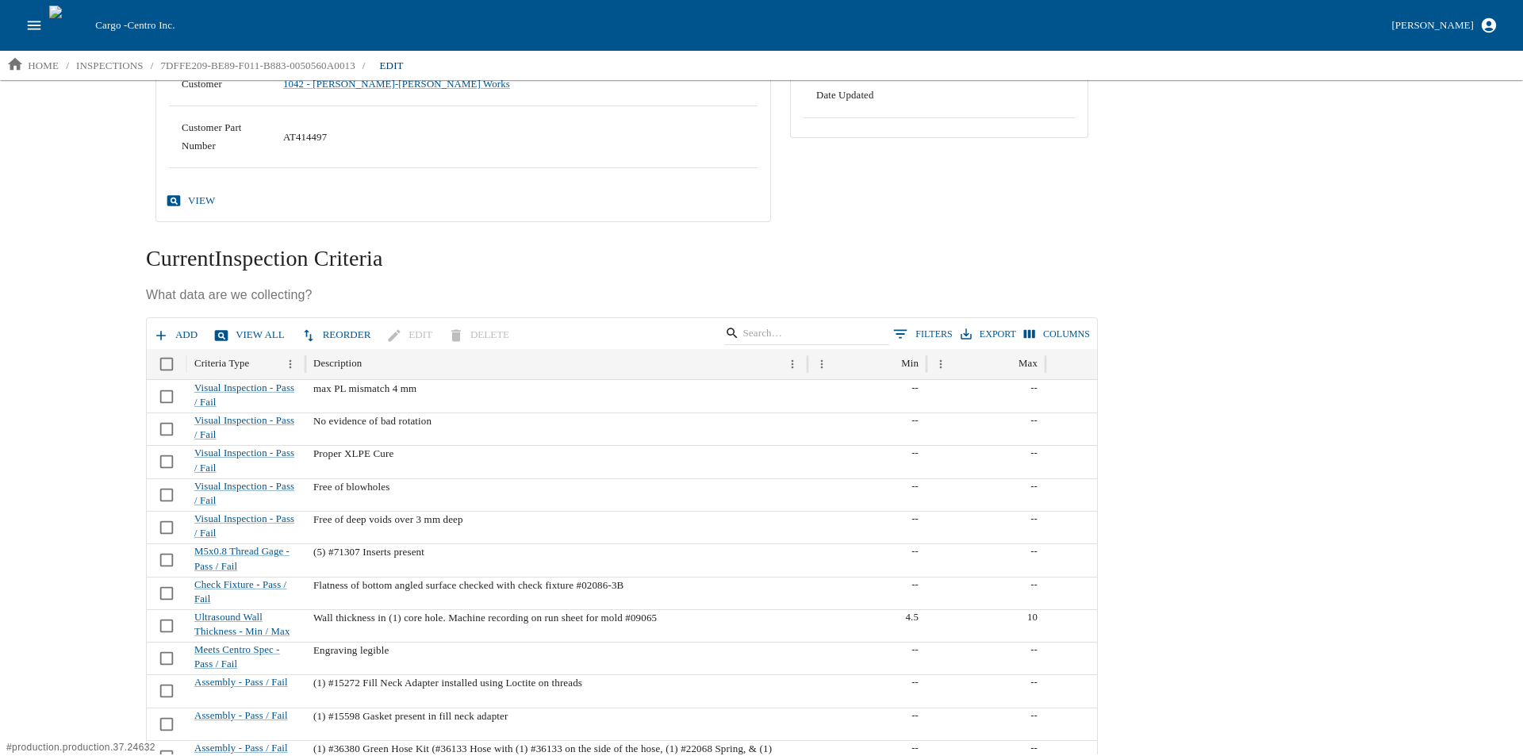
click at [179, 334] on button "Add" at bounding box center [177, 335] width 54 height 28
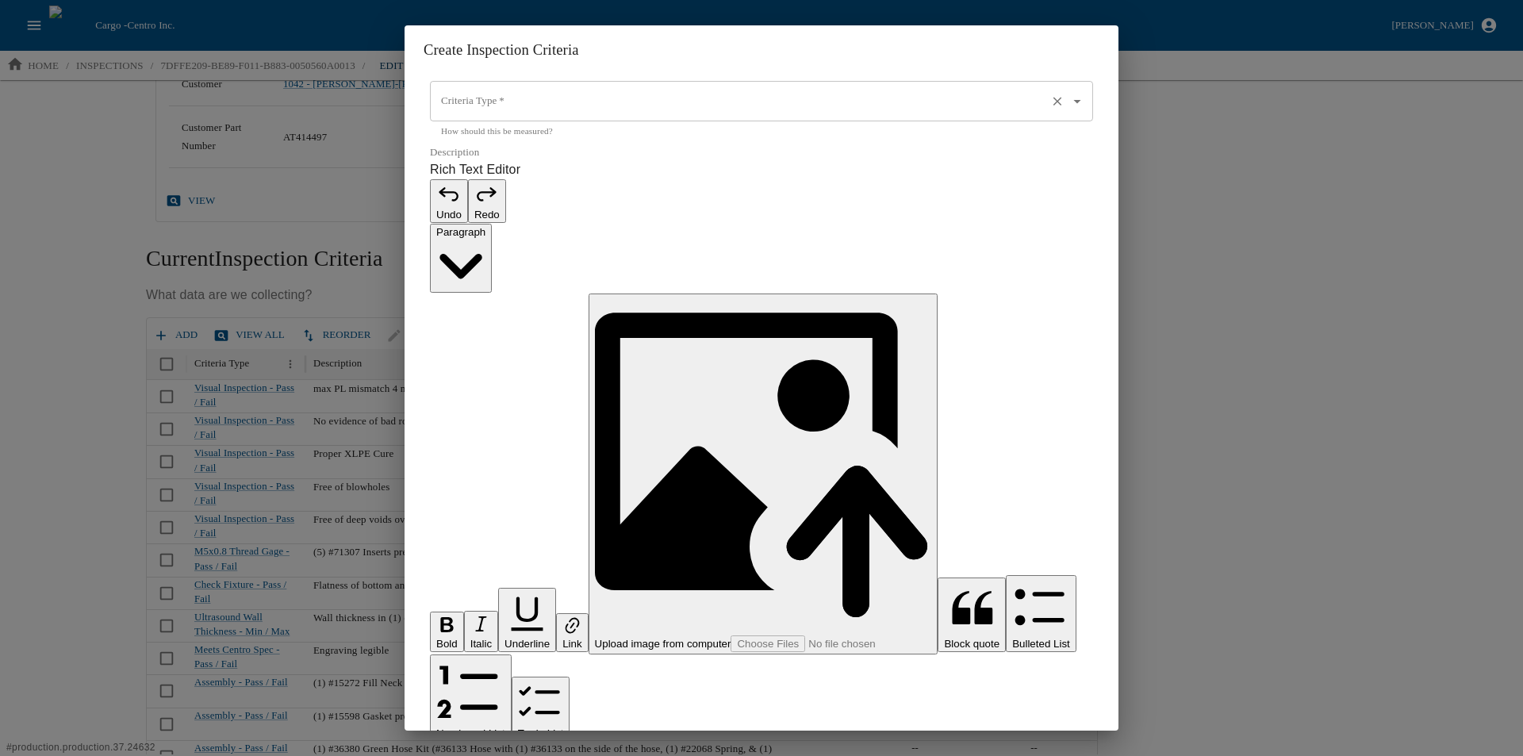
click at [483, 115] on input "Criteria Type   *" at bounding box center [739, 101] width 604 height 27
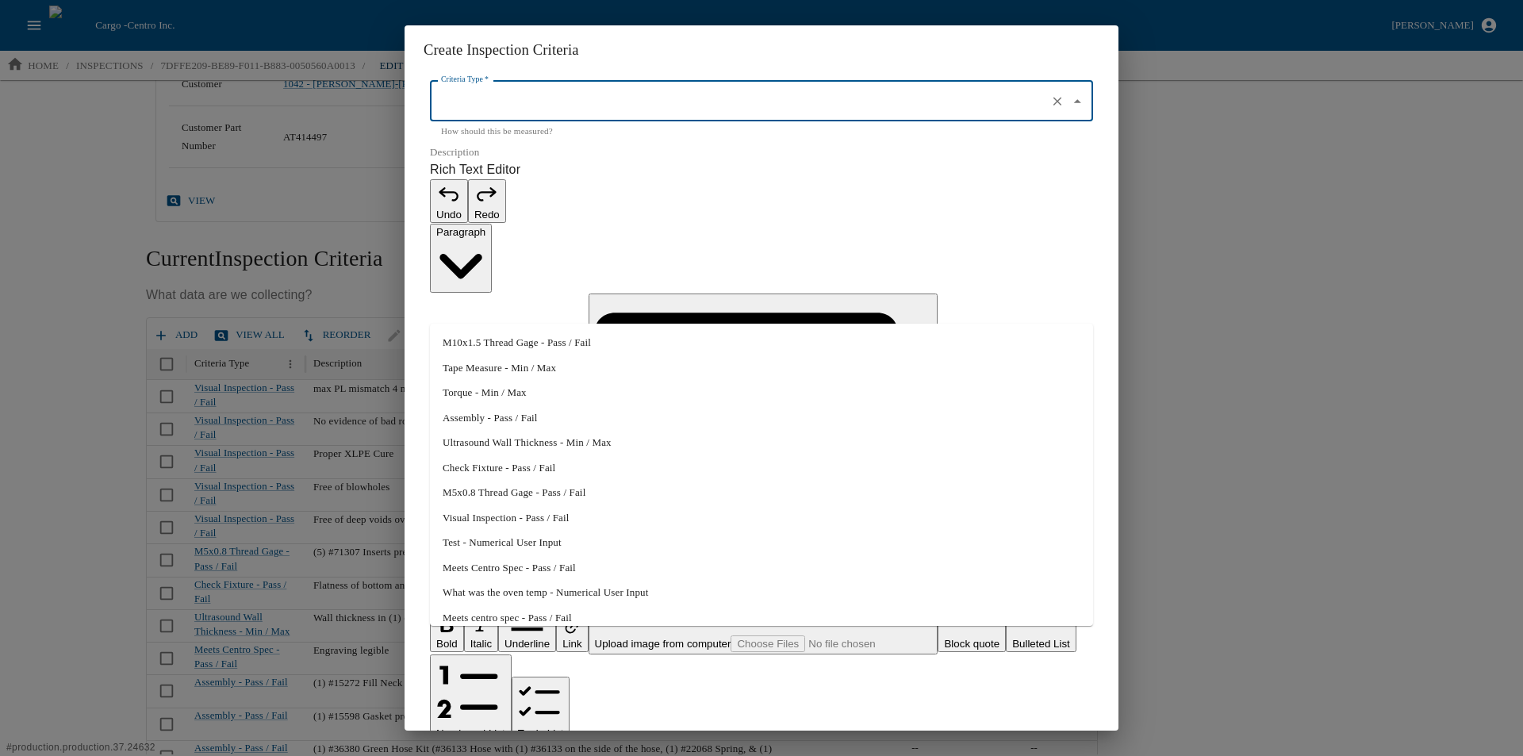
click at [504, 419] on li "Assembly - Pass / Fail" at bounding box center [761, 417] width 663 height 25
type input "Assembly - Pass / Fail"
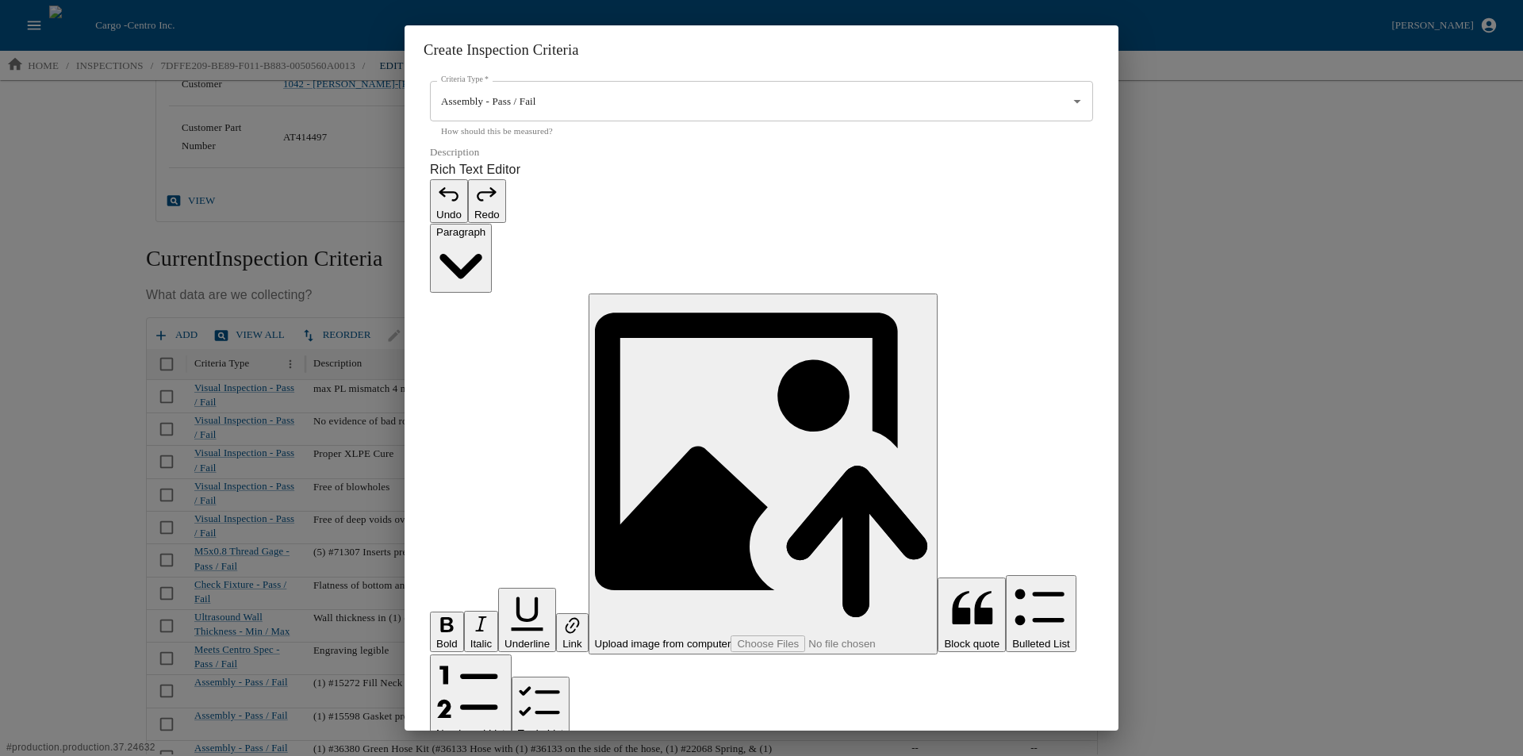
click at [469, 755] on p "Rich Text Editor. Editing area: main. Press Alt+0 for help." at bounding box center [761, 764] width 663 height 19
click at [447, 755] on p "**********" at bounding box center [753, 764] width 646 height 19
click at [504, 755] on p "**********" at bounding box center [753, 764] width 646 height 19
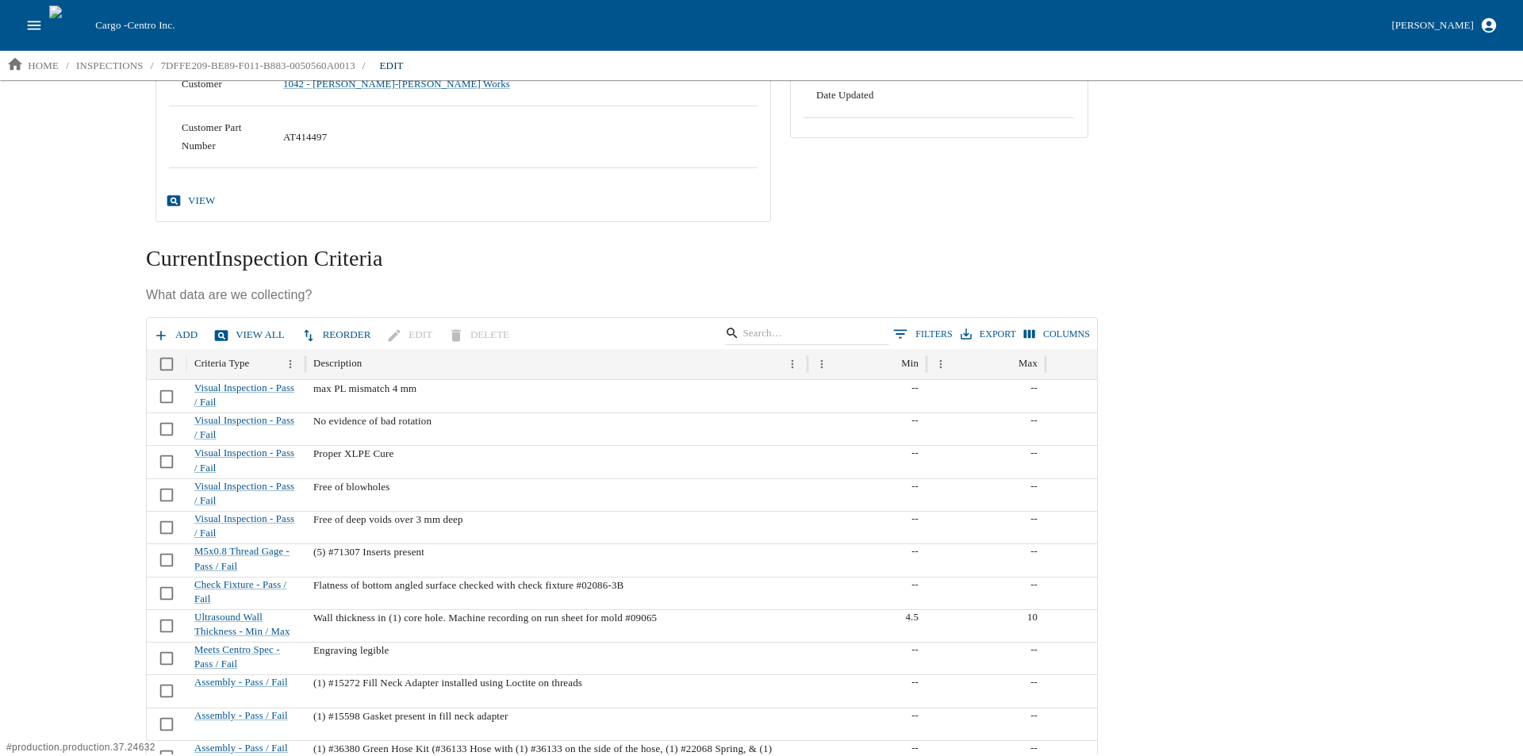
click at [172, 332] on button "Add" at bounding box center [177, 335] width 54 height 28
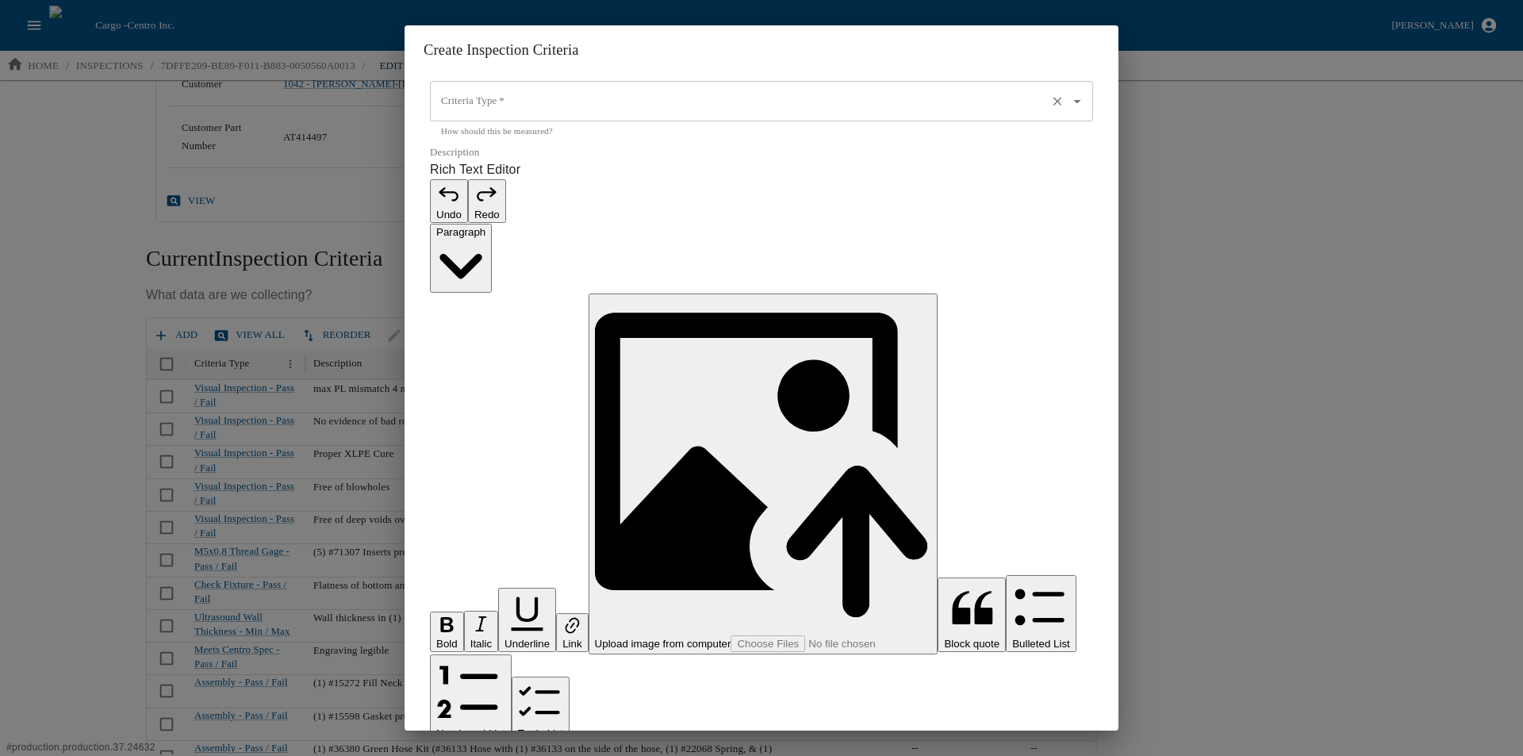
click at [471, 115] on input "Criteria Type   *" at bounding box center [739, 101] width 604 height 27
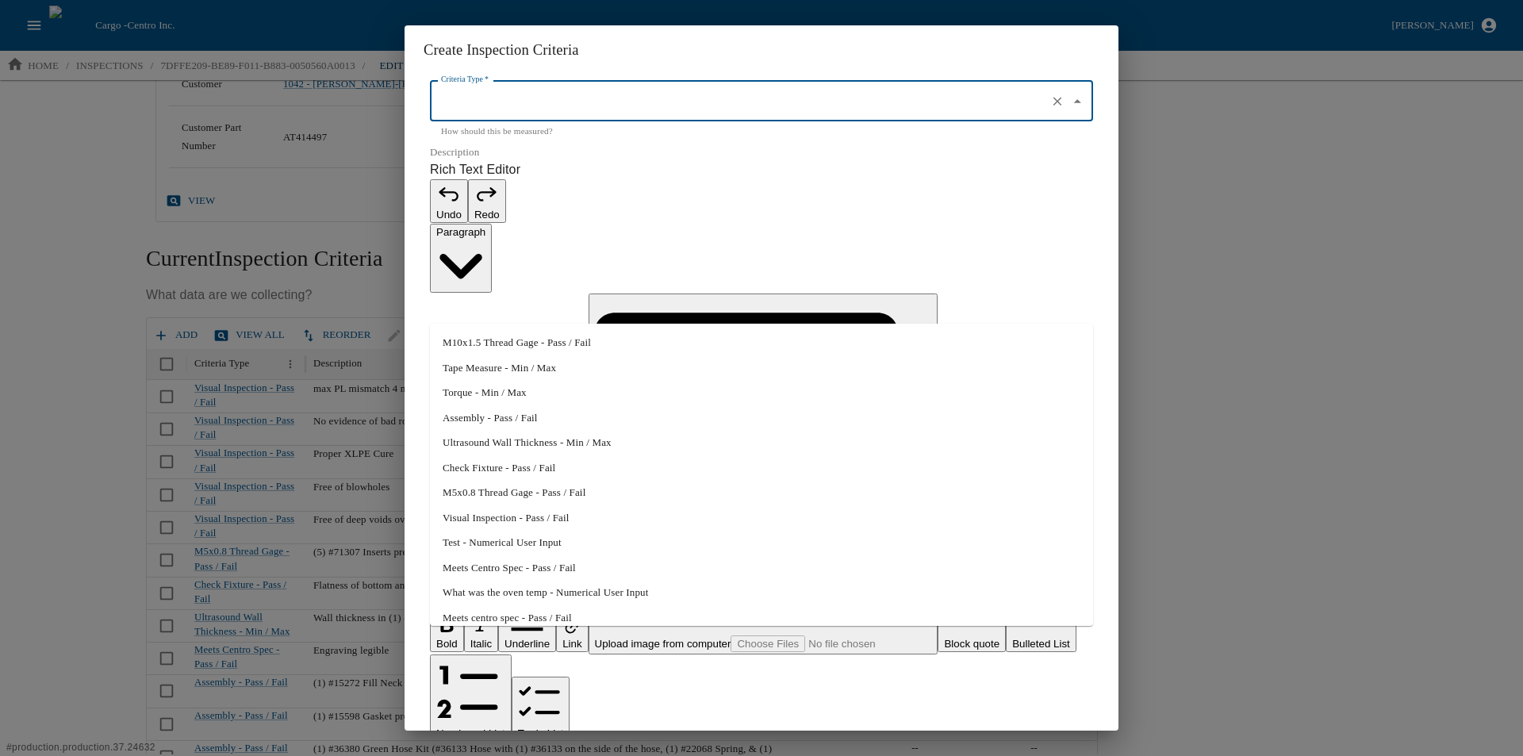
click at [497, 410] on li "Assembly - Pass / Fail" at bounding box center [761, 417] width 663 height 25
type input "Assembly - Pass / Fail"
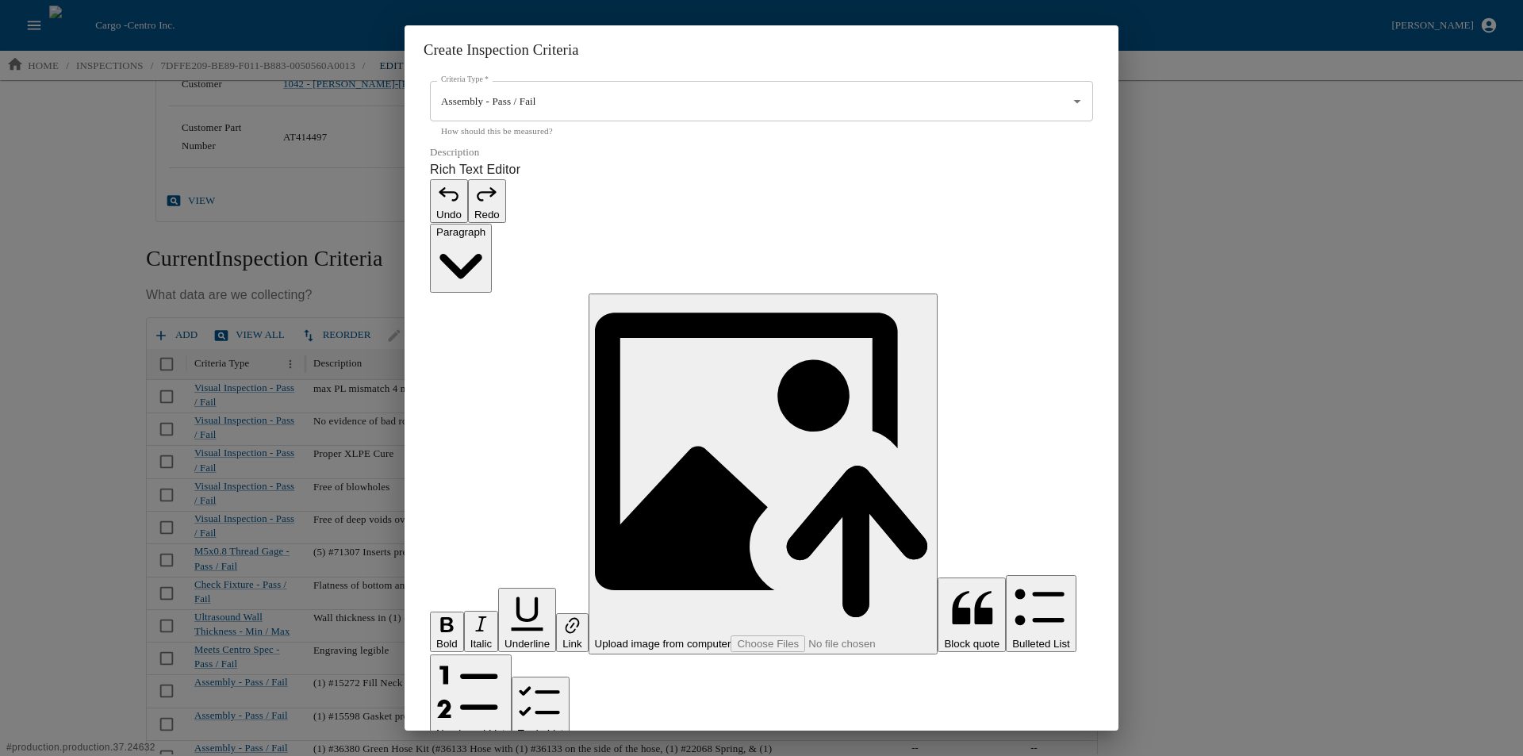
click at [470, 755] on div "Rich Text Editor. Editing area: main. Press Alt+0 for help." at bounding box center [761, 764] width 663 height 19
click at [446, 755] on p "**********" at bounding box center [753, 764] width 646 height 19
click at [505, 755] on p "**********" at bounding box center [753, 764] width 646 height 19
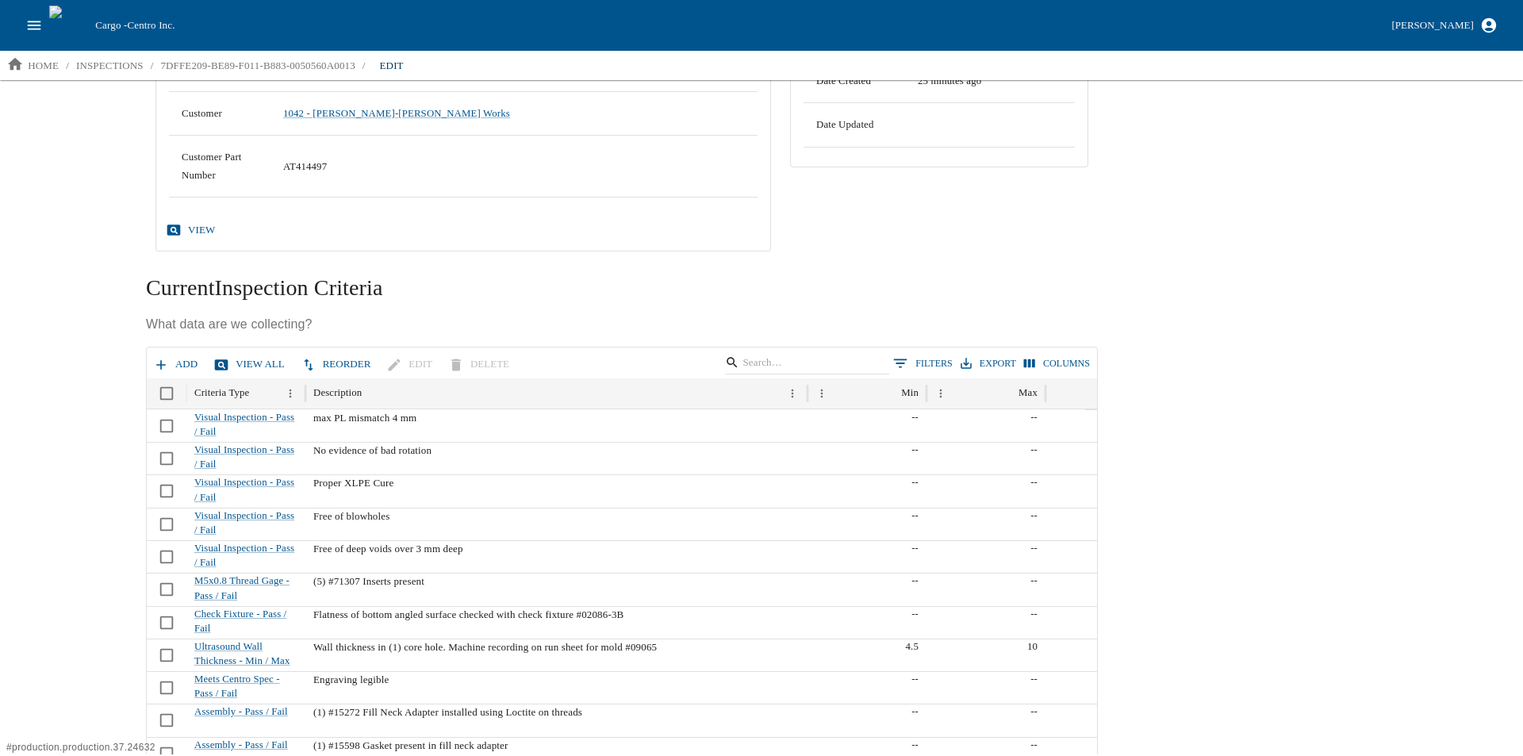
scroll to position [79, 0]
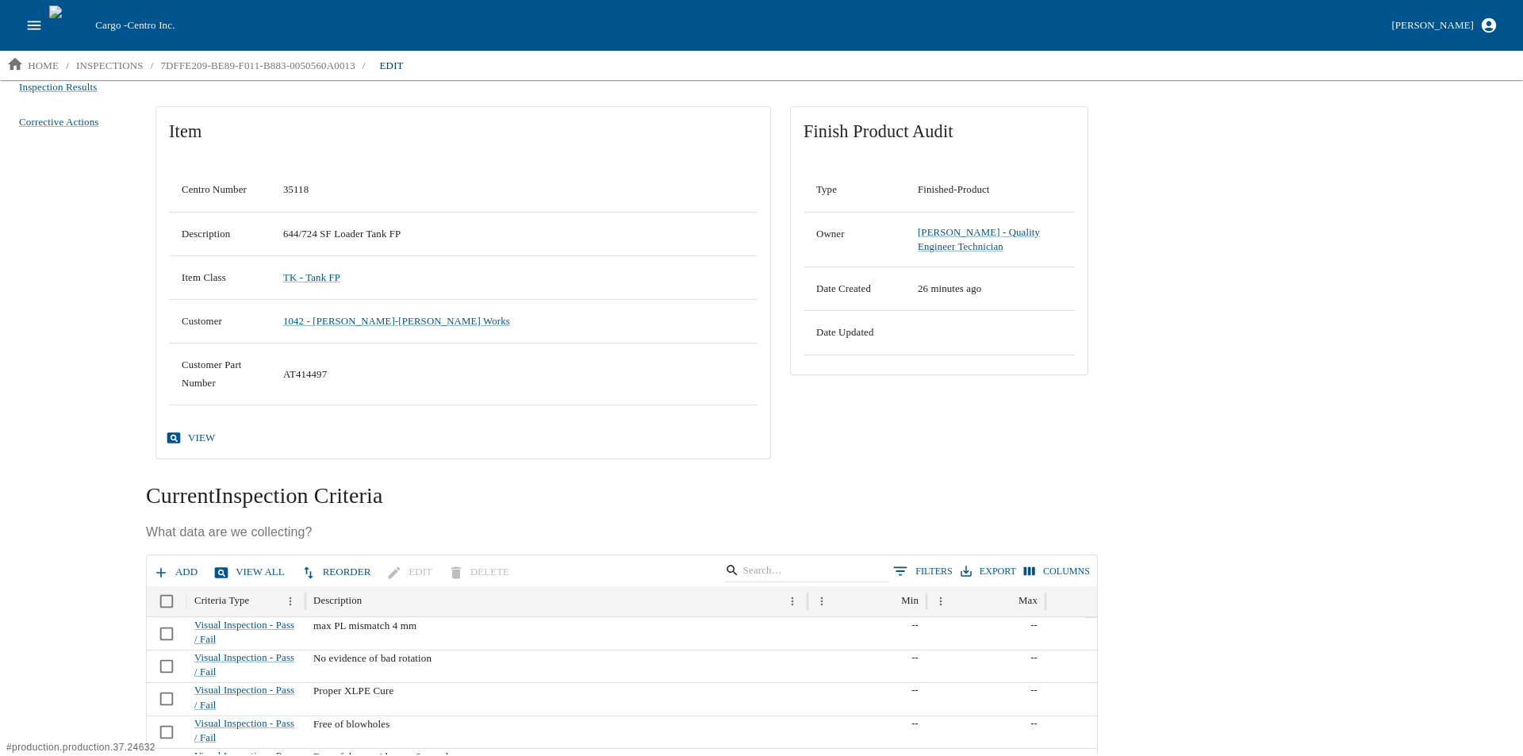
click at [170, 571] on button "Add" at bounding box center [177, 572] width 54 height 28
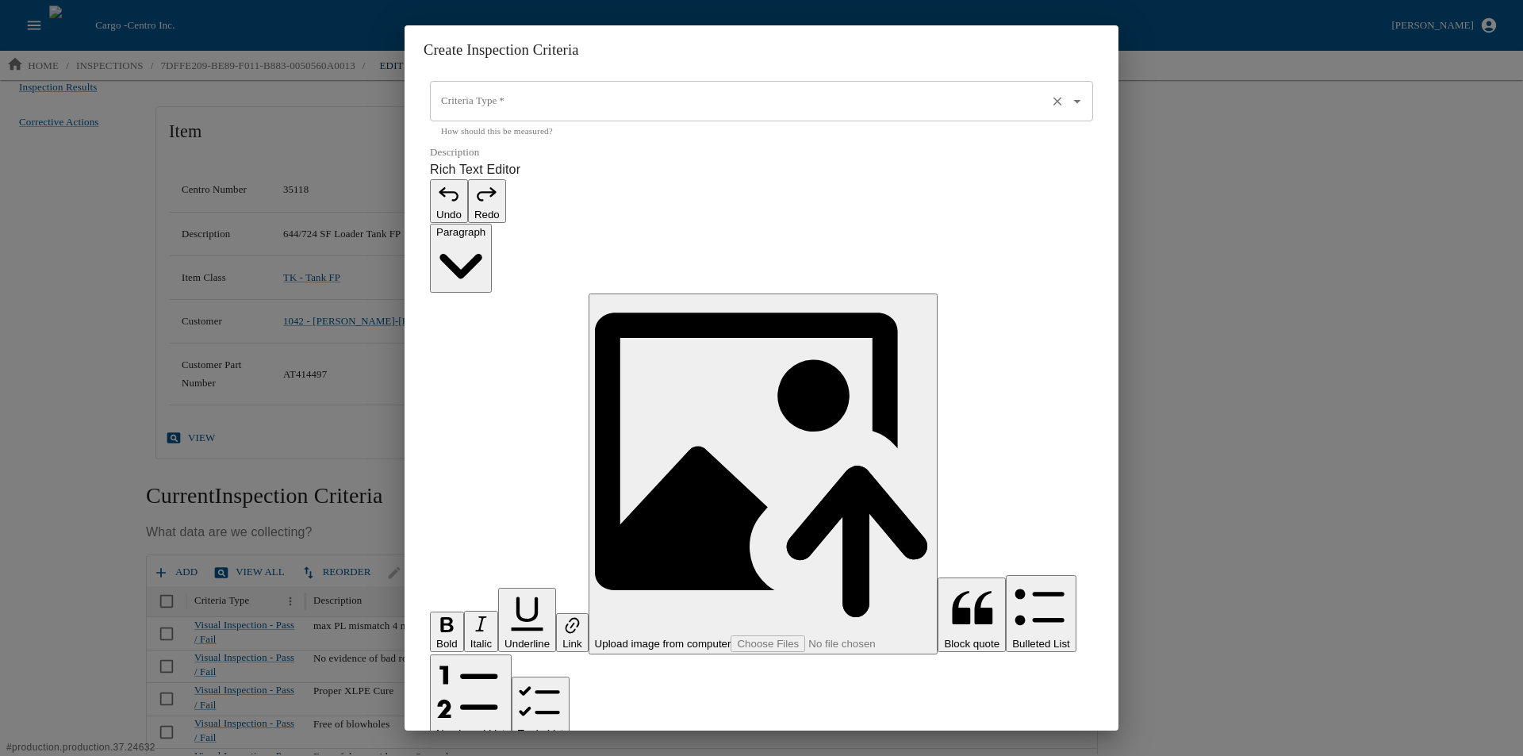
click at [461, 122] on div "Criteria Type   *" at bounding box center [761, 101] width 663 height 41
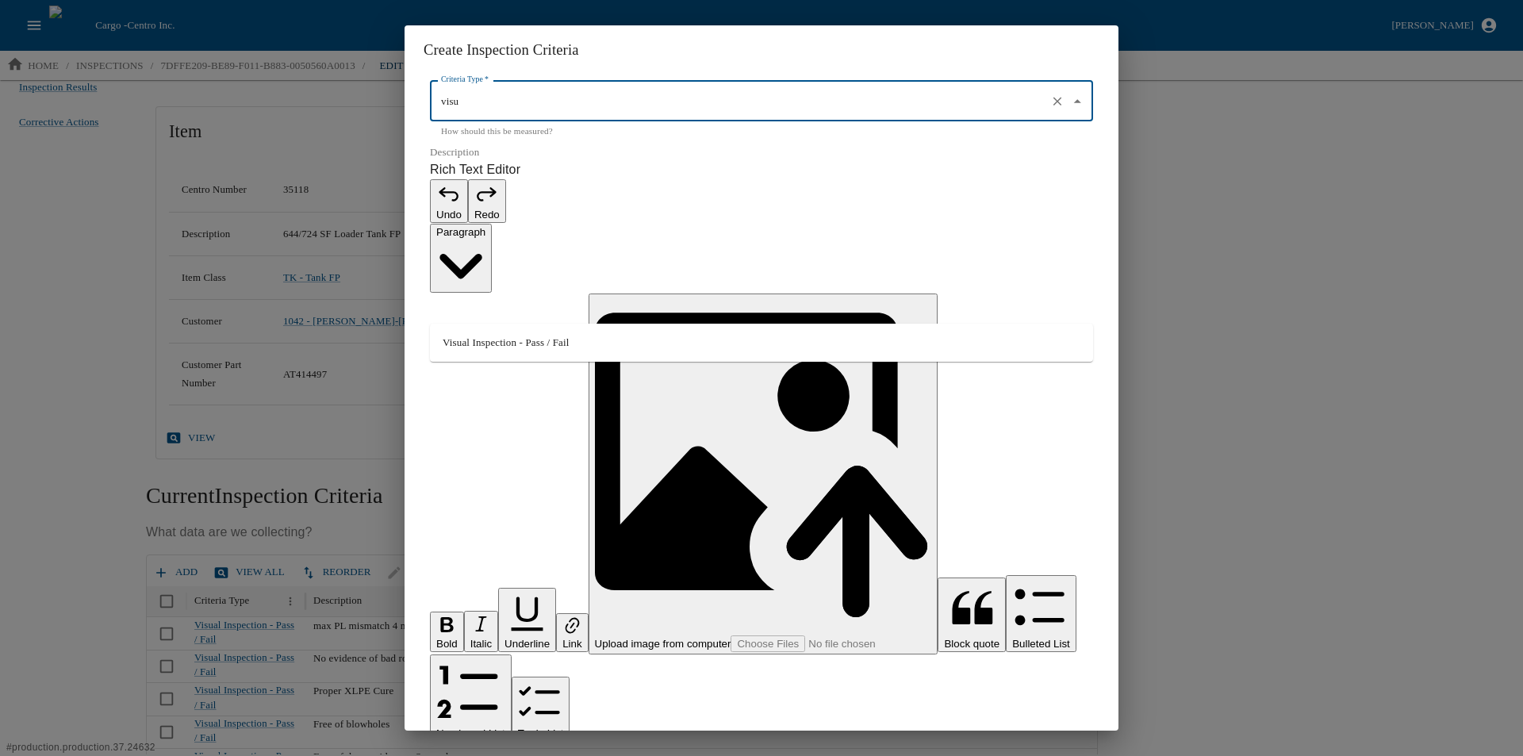
click at [481, 329] on ul "Visual Inspection - Pass / Fail" at bounding box center [761, 343] width 663 height 38
click at [481, 340] on li "Visual Inspection - Pass / Fail" at bounding box center [761, 342] width 663 height 25
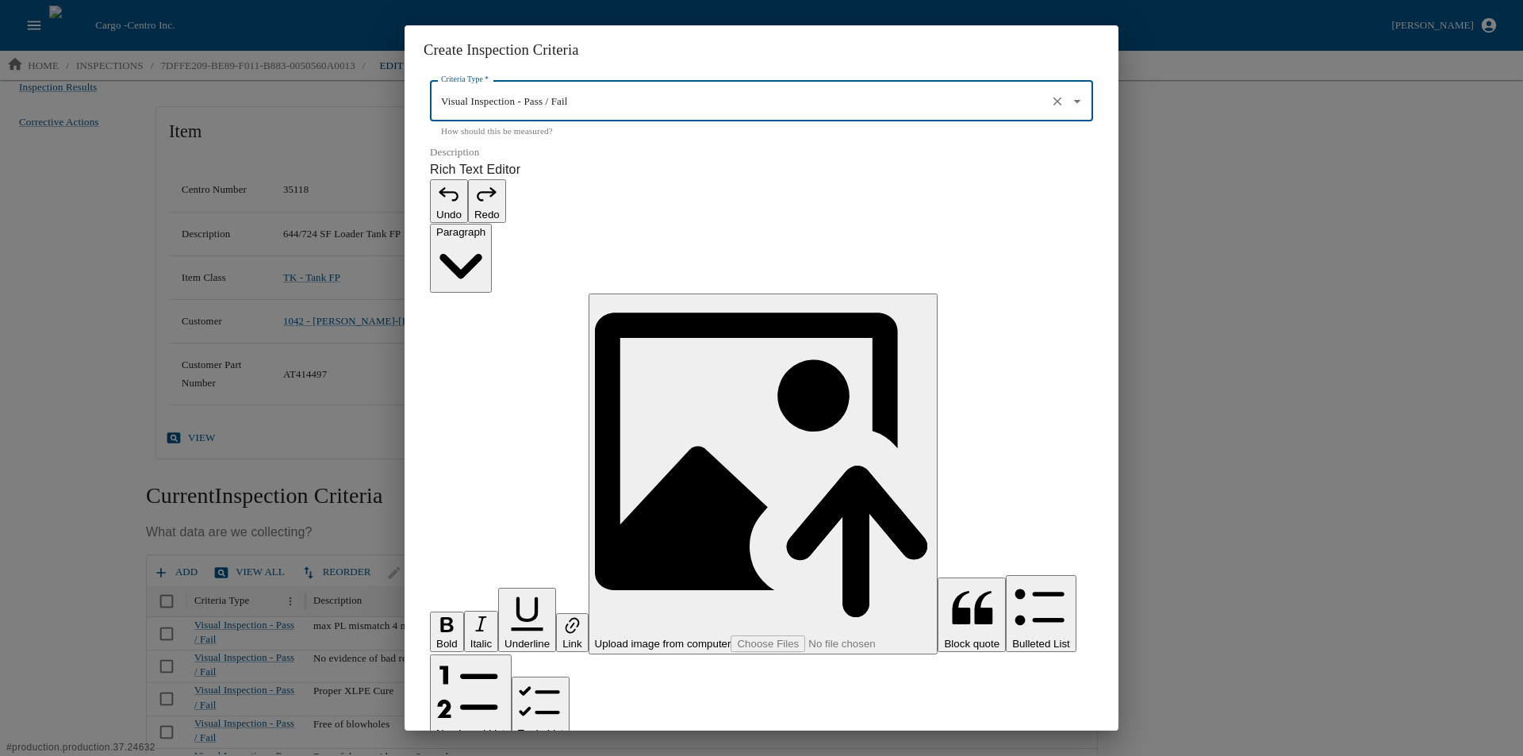
type input "Visual Inspection - Pass / Fail"
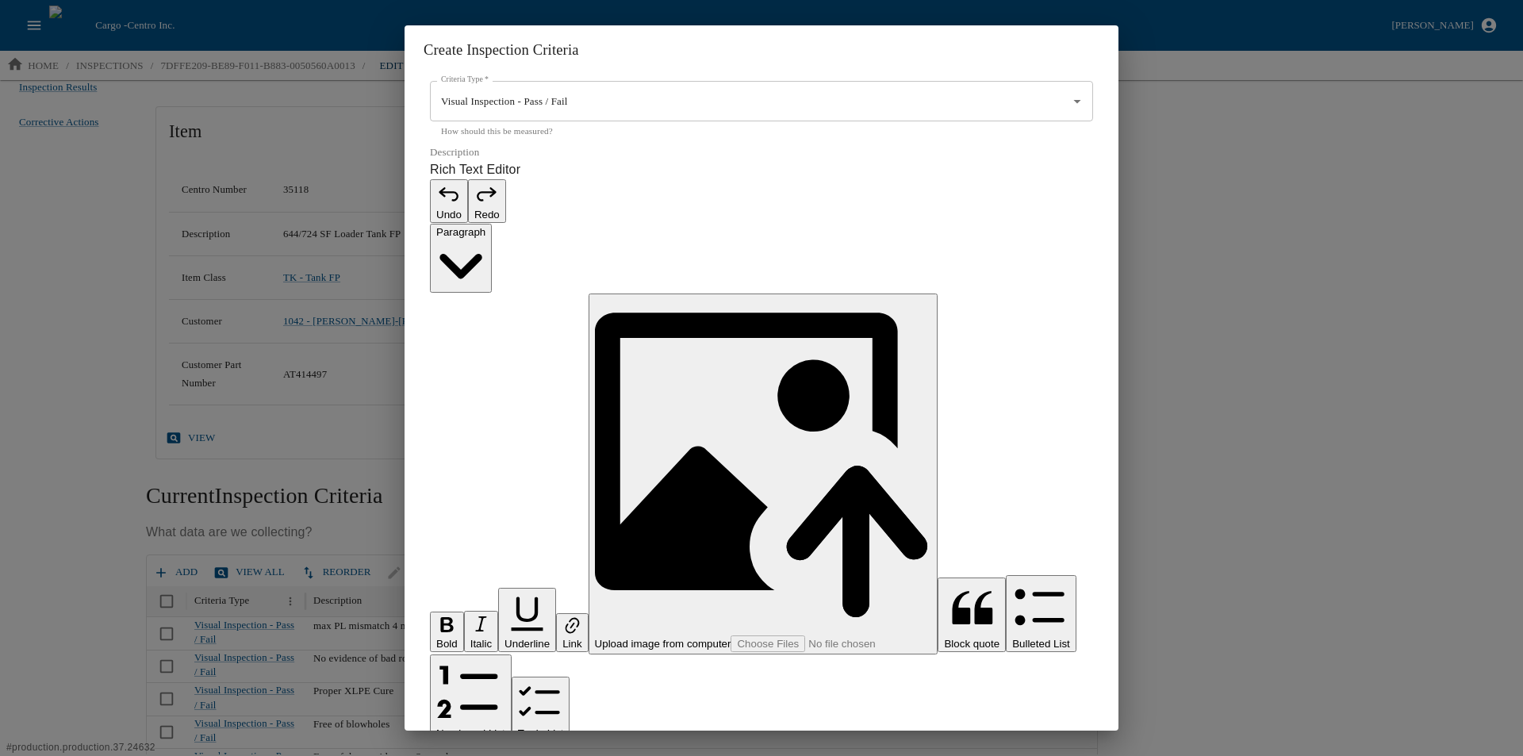
click at [530, 755] on p "Rich Text Editor. Editing area: main. Press Alt+0 for help." at bounding box center [761, 764] width 663 height 19
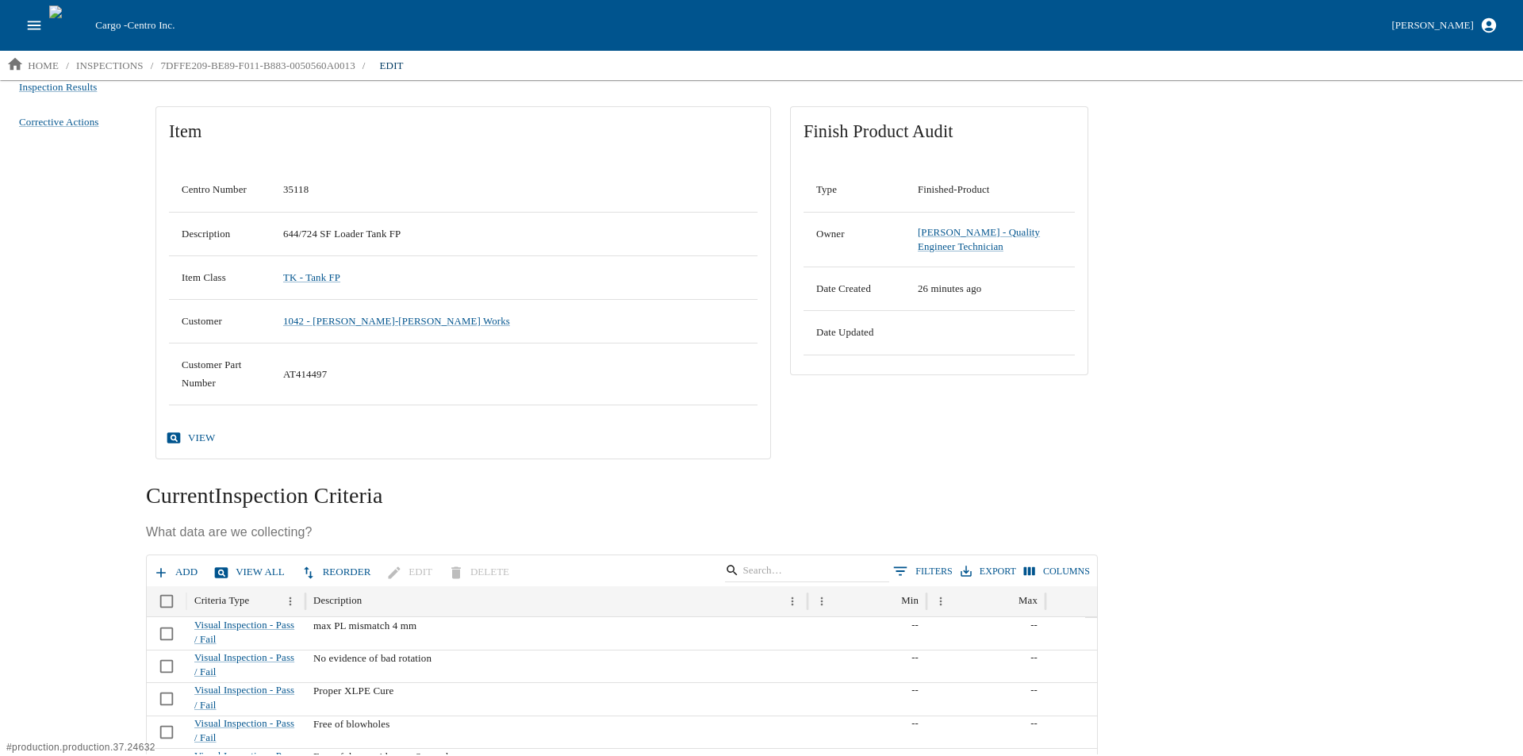
click at [172, 569] on button "Add" at bounding box center [177, 572] width 54 height 28
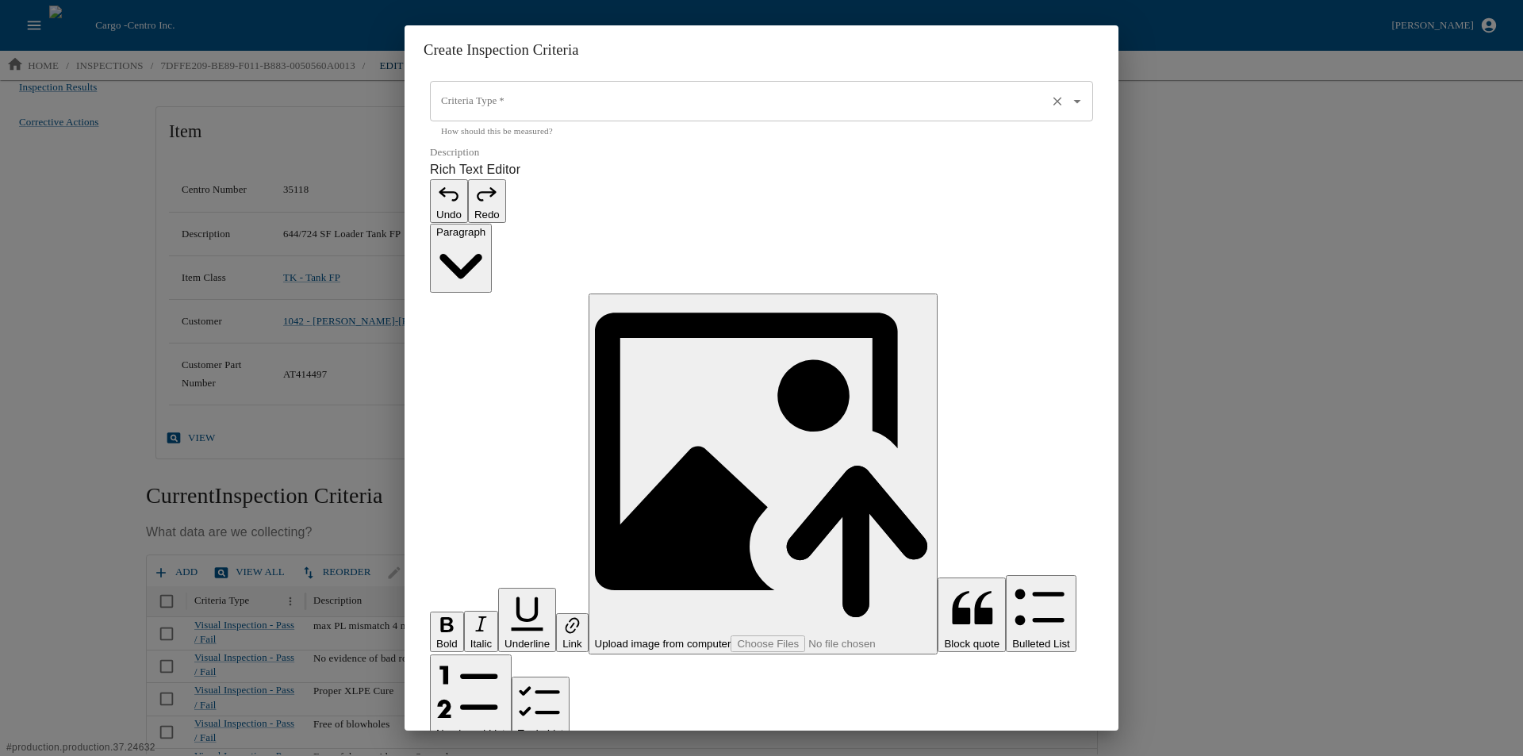
click at [458, 115] on input "Criteria Type   *" at bounding box center [739, 101] width 604 height 27
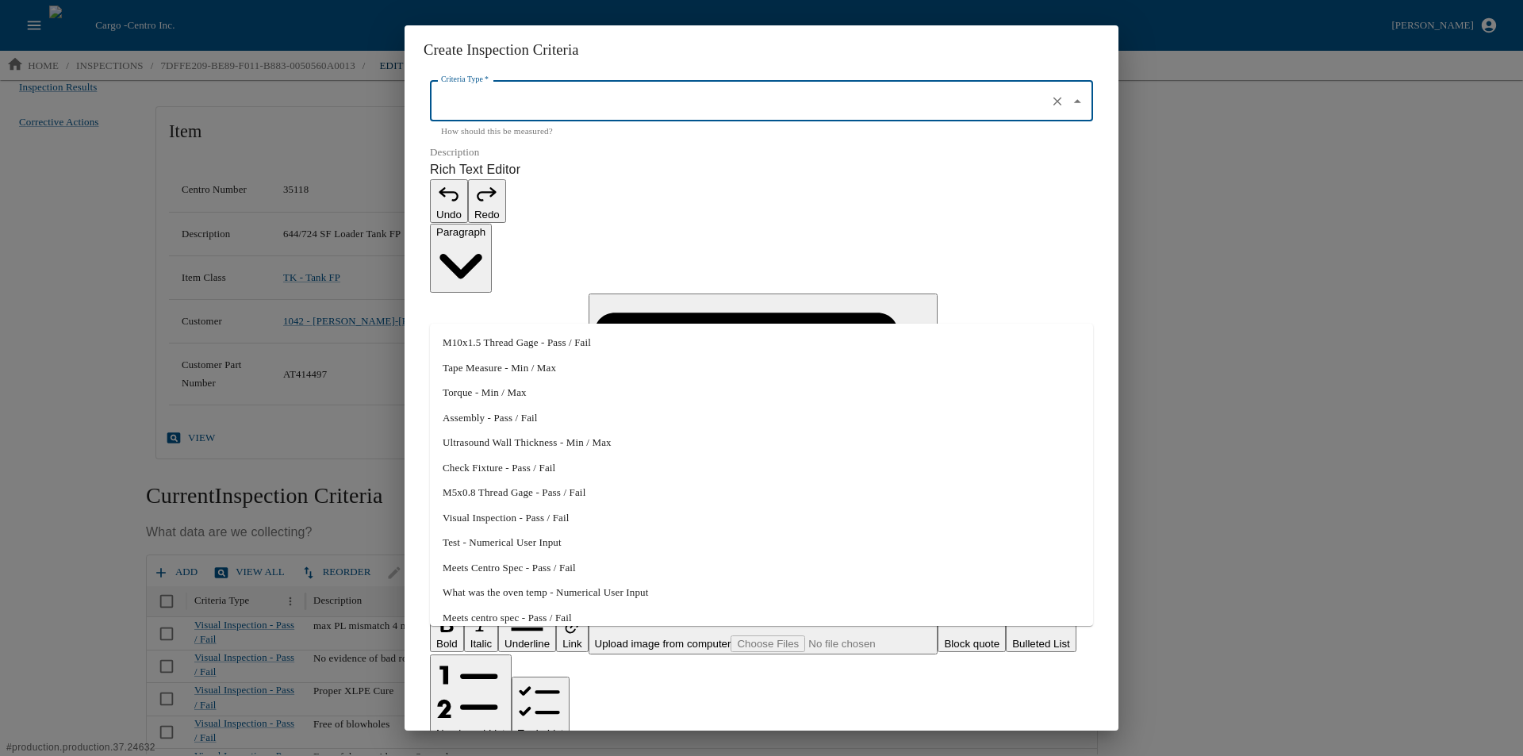
click at [465, 408] on li "Assembly - Pass / Fail" at bounding box center [761, 417] width 663 height 25
type input "Assembly - Pass / Fail"
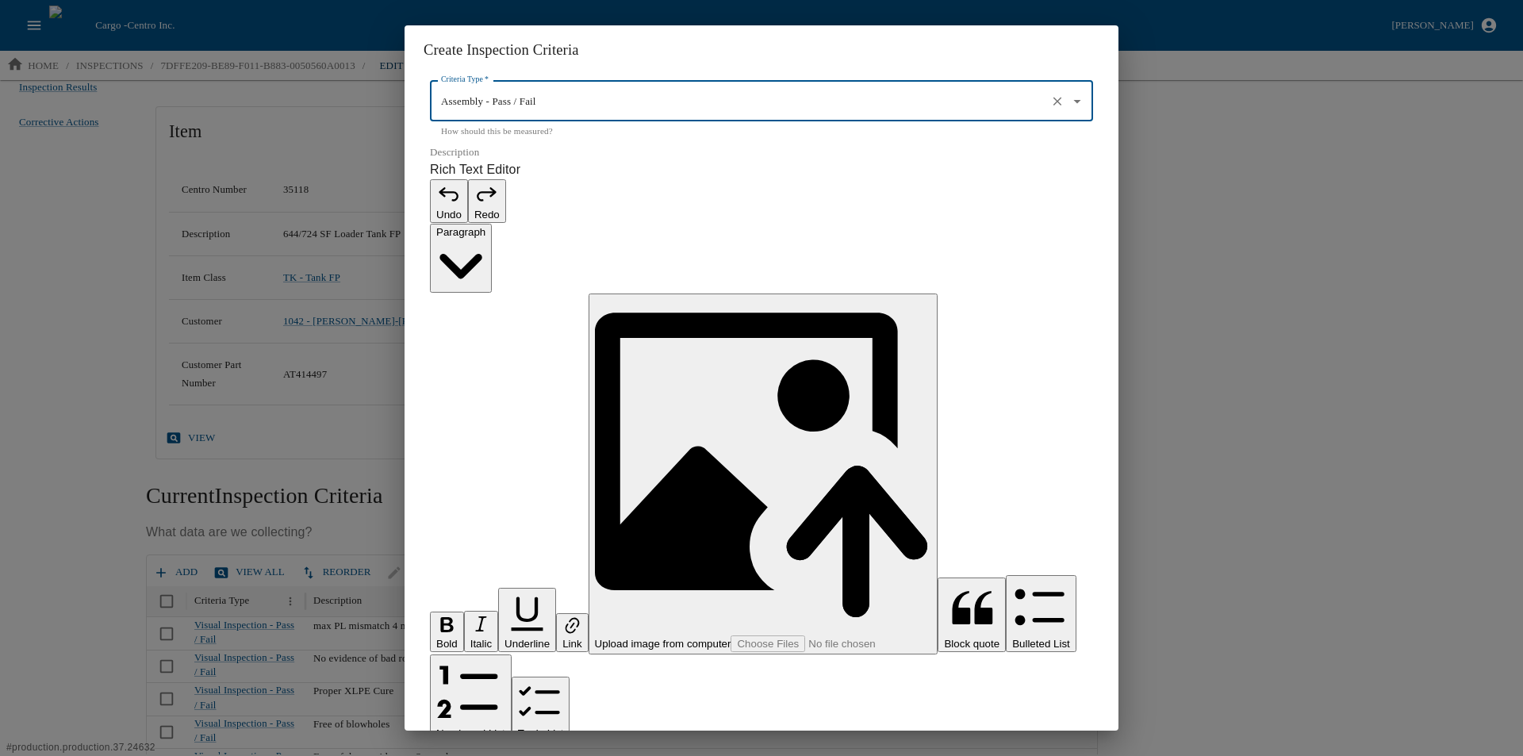
click at [465, 755] on p "Rich Text Editor. Editing area: main. Press Alt+0 for help." at bounding box center [761, 764] width 663 height 19
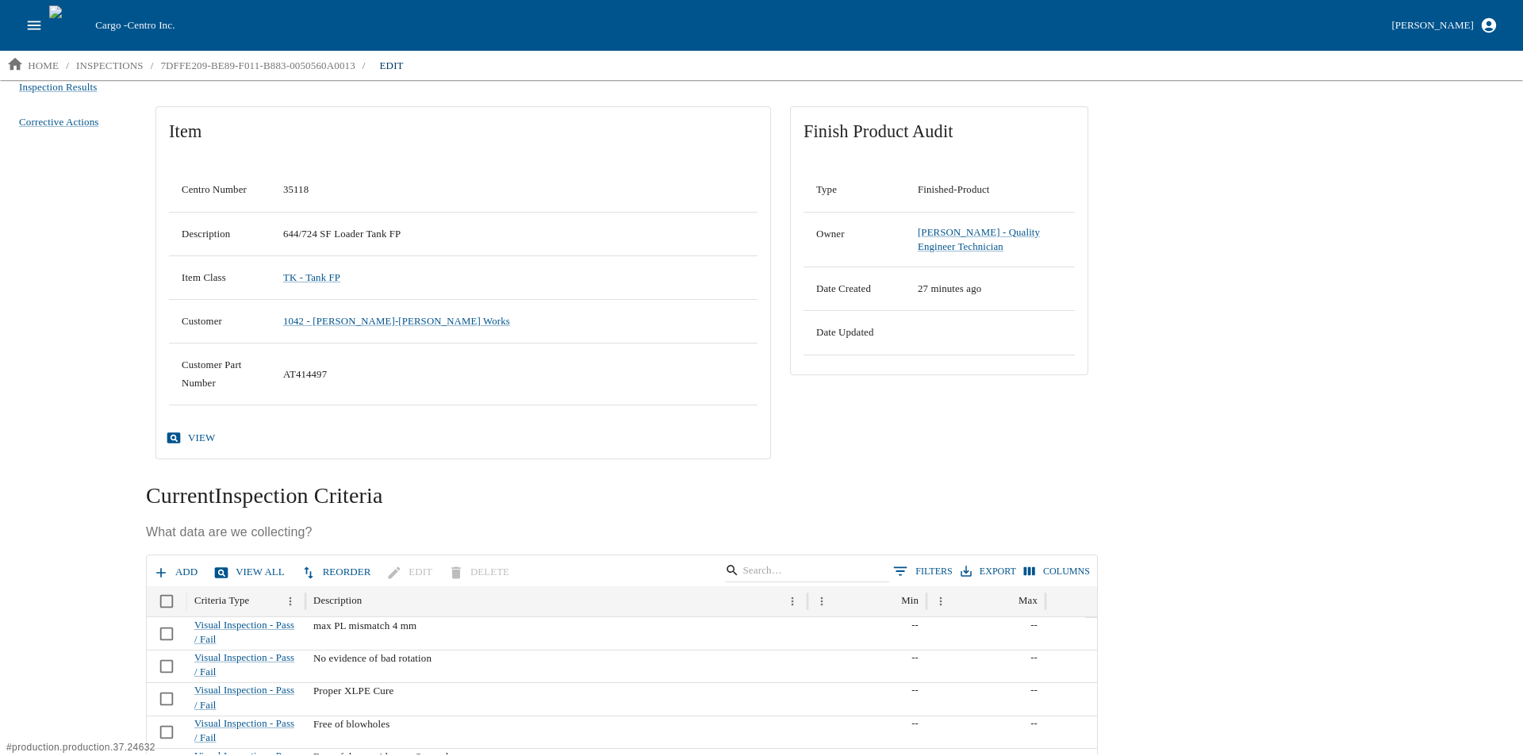
click at [170, 569] on button "Add" at bounding box center [177, 572] width 54 height 28
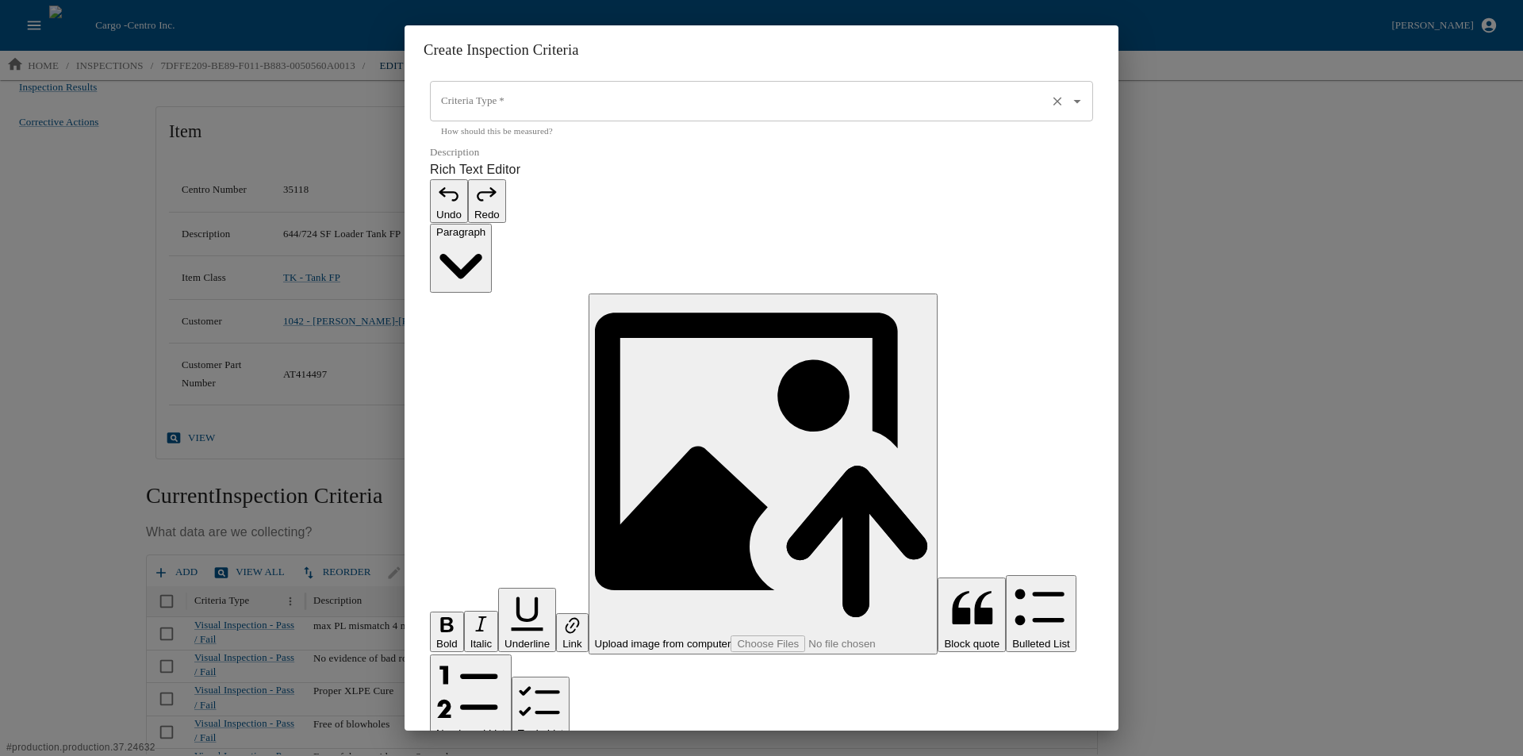
click at [535, 115] on input "Criteria Type   *" at bounding box center [739, 101] width 604 height 27
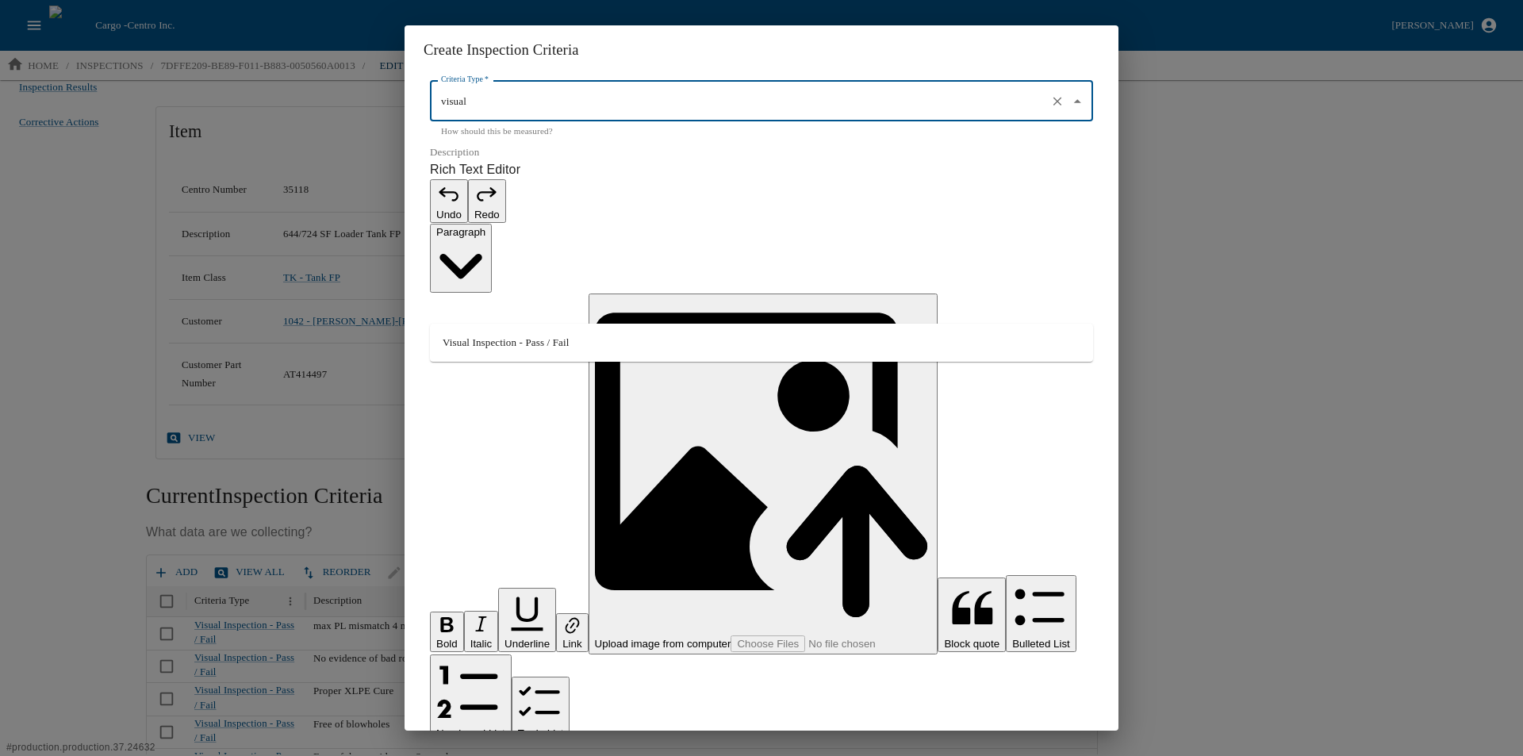
click at [517, 346] on li "Visual Inspection - Pass / Fail" at bounding box center [761, 342] width 663 height 25
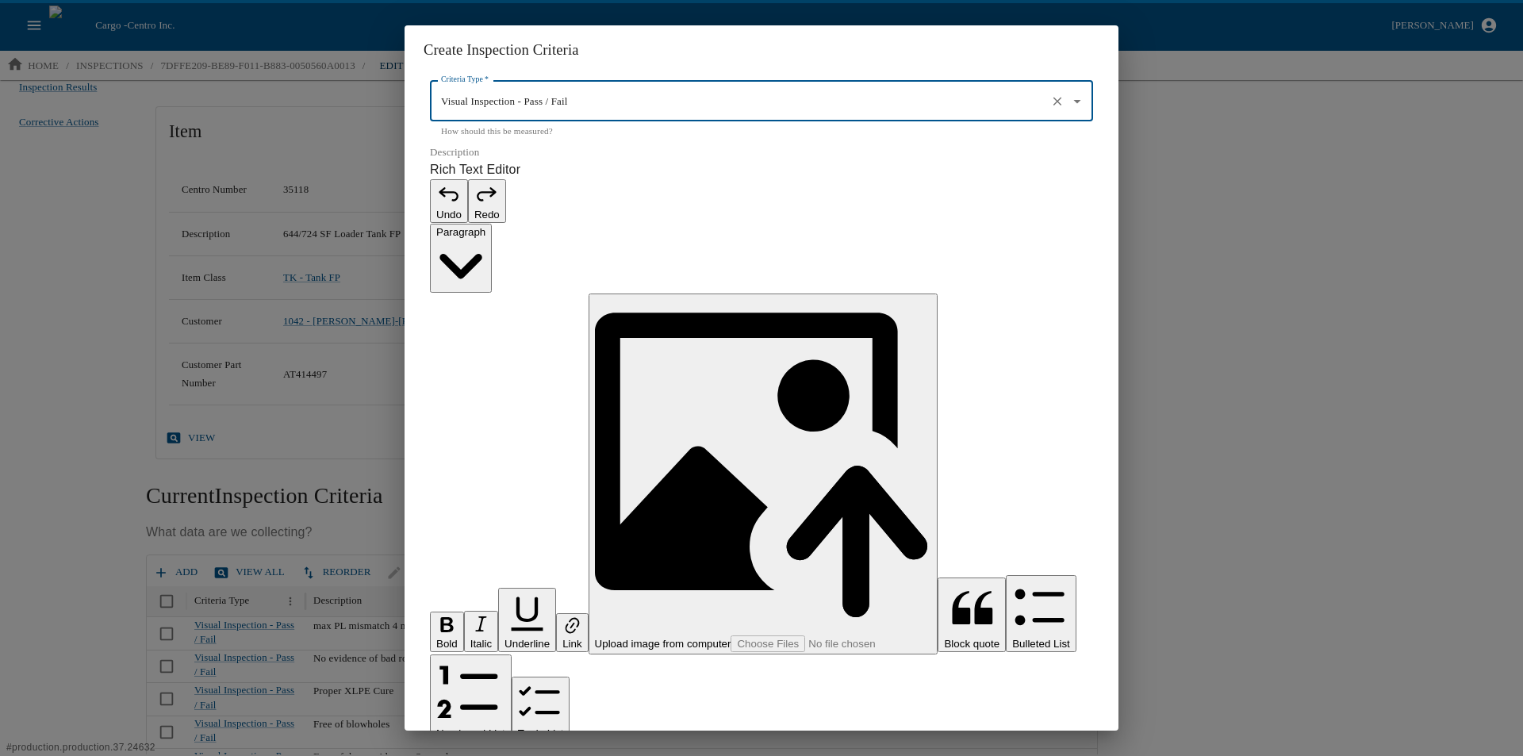
type input "Visual Inspection - Pass / Fail"
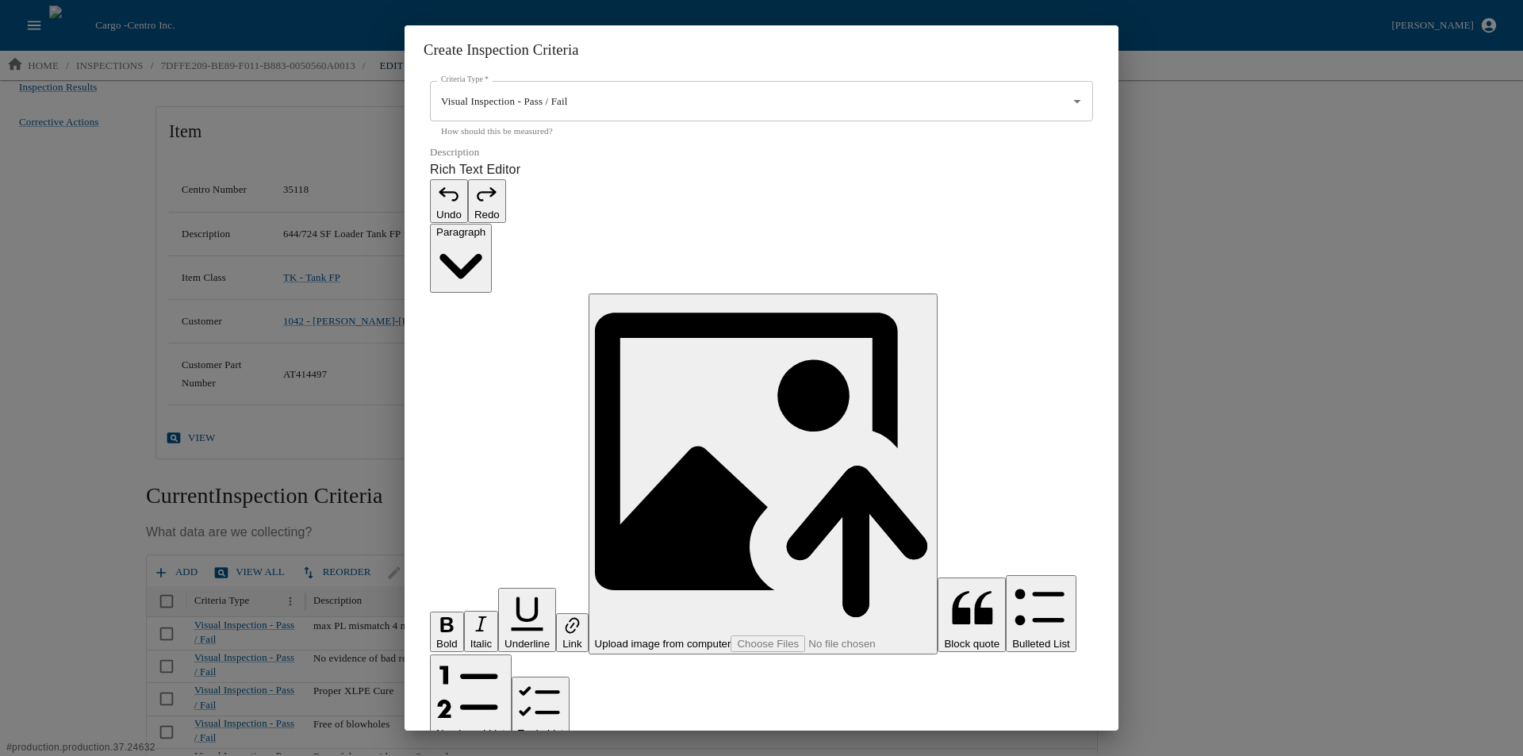
click at [501, 755] on p "Rich Text Editor. Editing area: main. Press Alt+0 for help." at bounding box center [761, 764] width 663 height 19
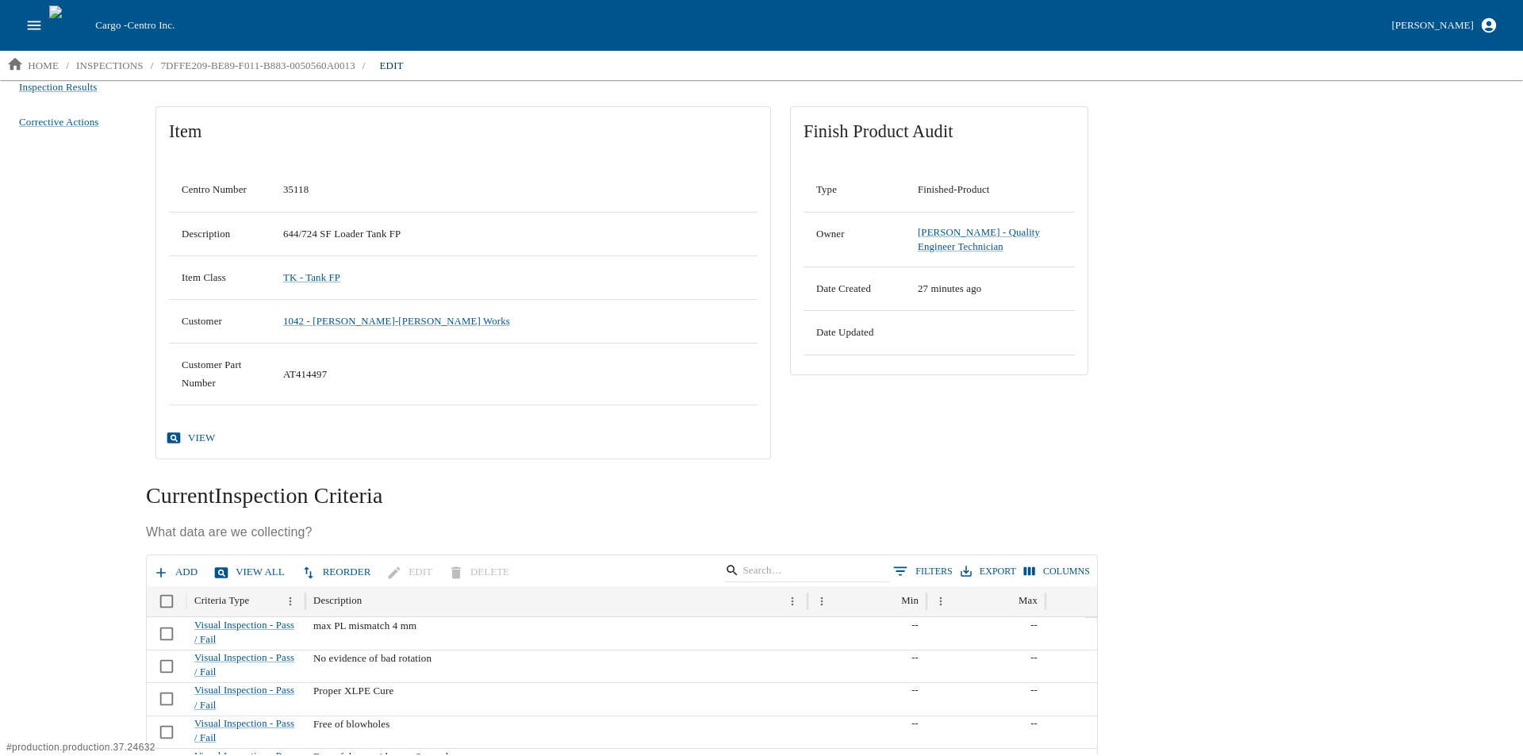
click at [178, 573] on button "Add" at bounding box center [177, 572] width 54 height 28
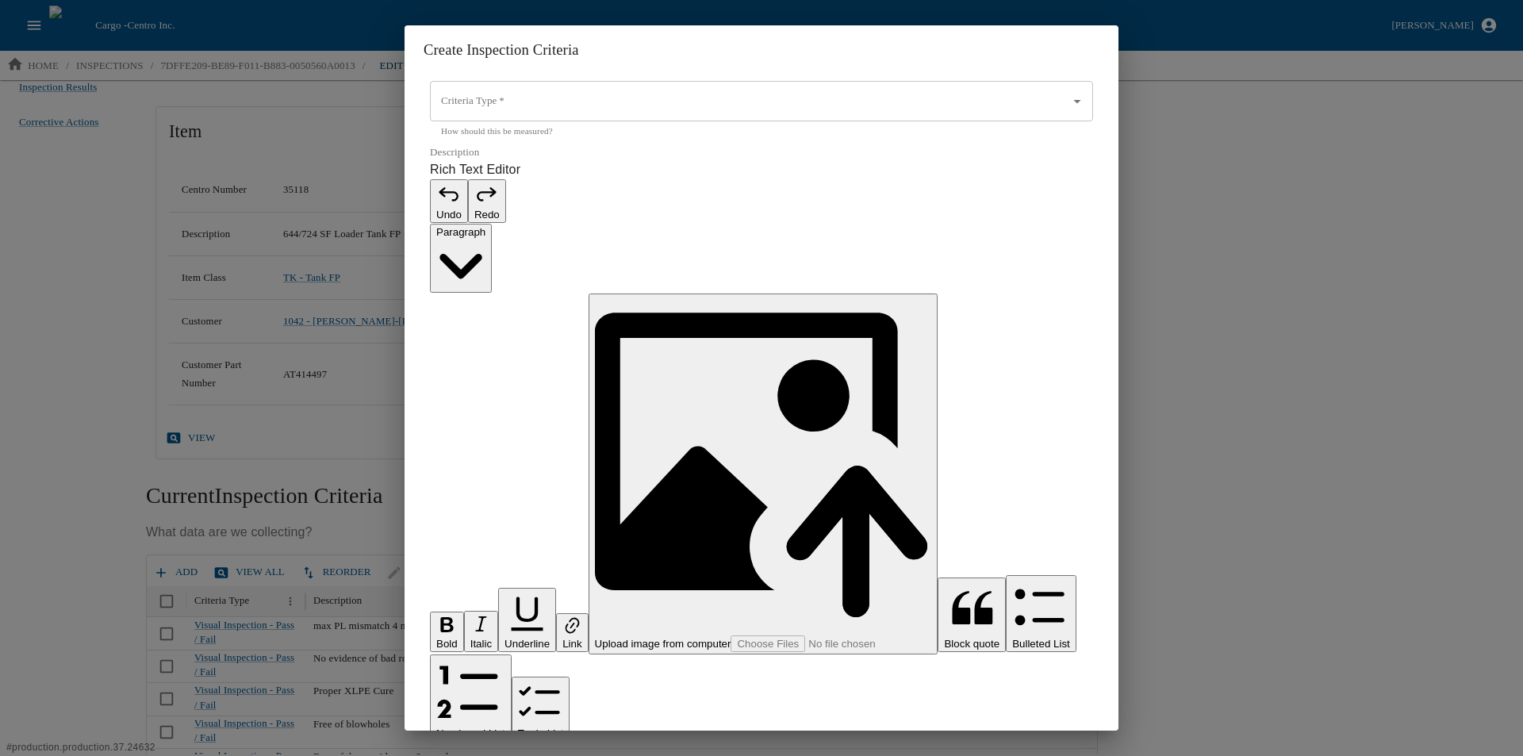
click at [472, 755] on p "Rich Text Editor. Editing area: main. Press Alt+0 for help." at bounding box center [761, 764] width 663 height 19
click at [661, 755] on p "**********" at bounding box center [753, 764] width 646 height 19
click at [500, 115] on input "Criteria Type   *" at bounding box center [739, 101] width 604 height 27
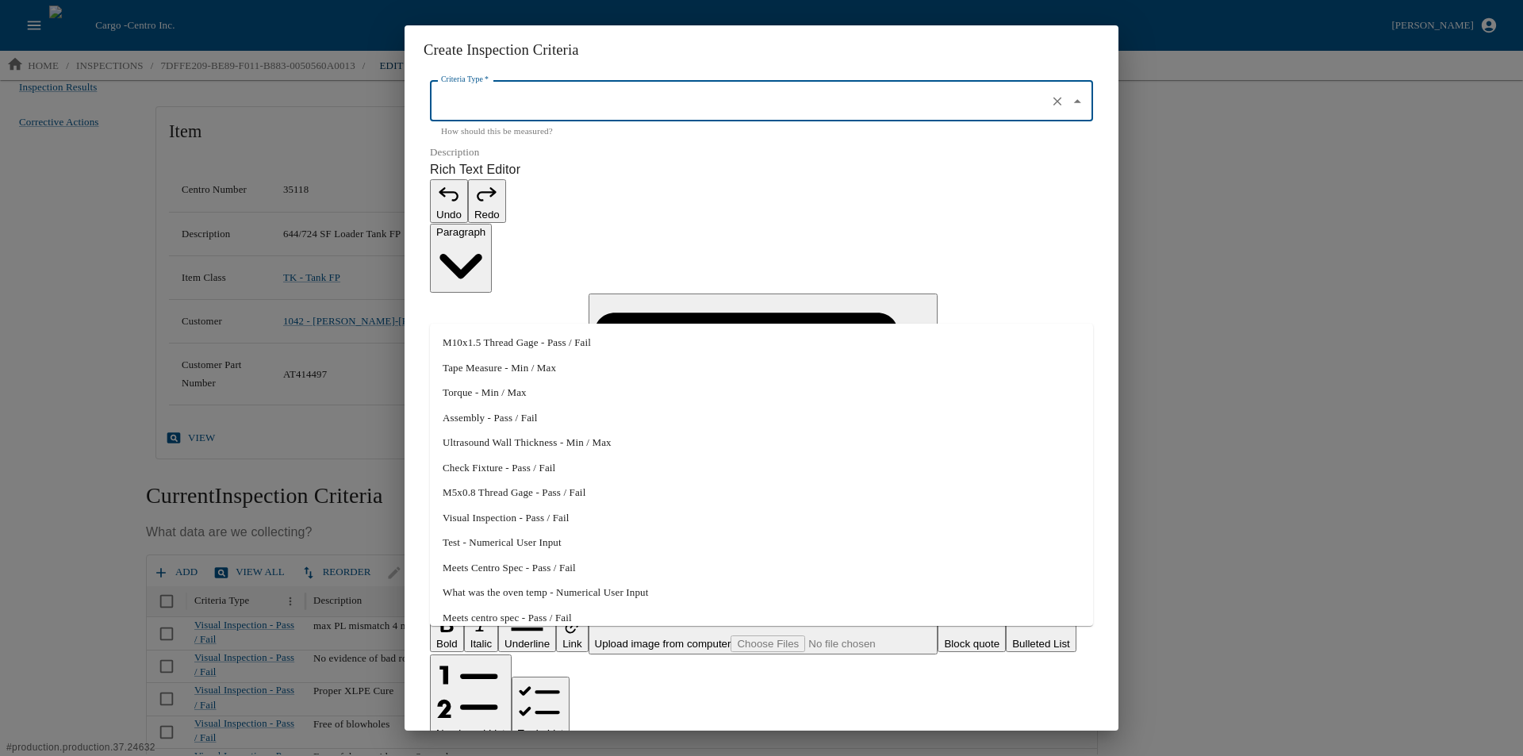
click at [491, 515] on li "Visual Inspection - Pass / Fail" at bounding box center [761, 517] width 663 height 25
type input "Visual Inspection - Pass / Fail"
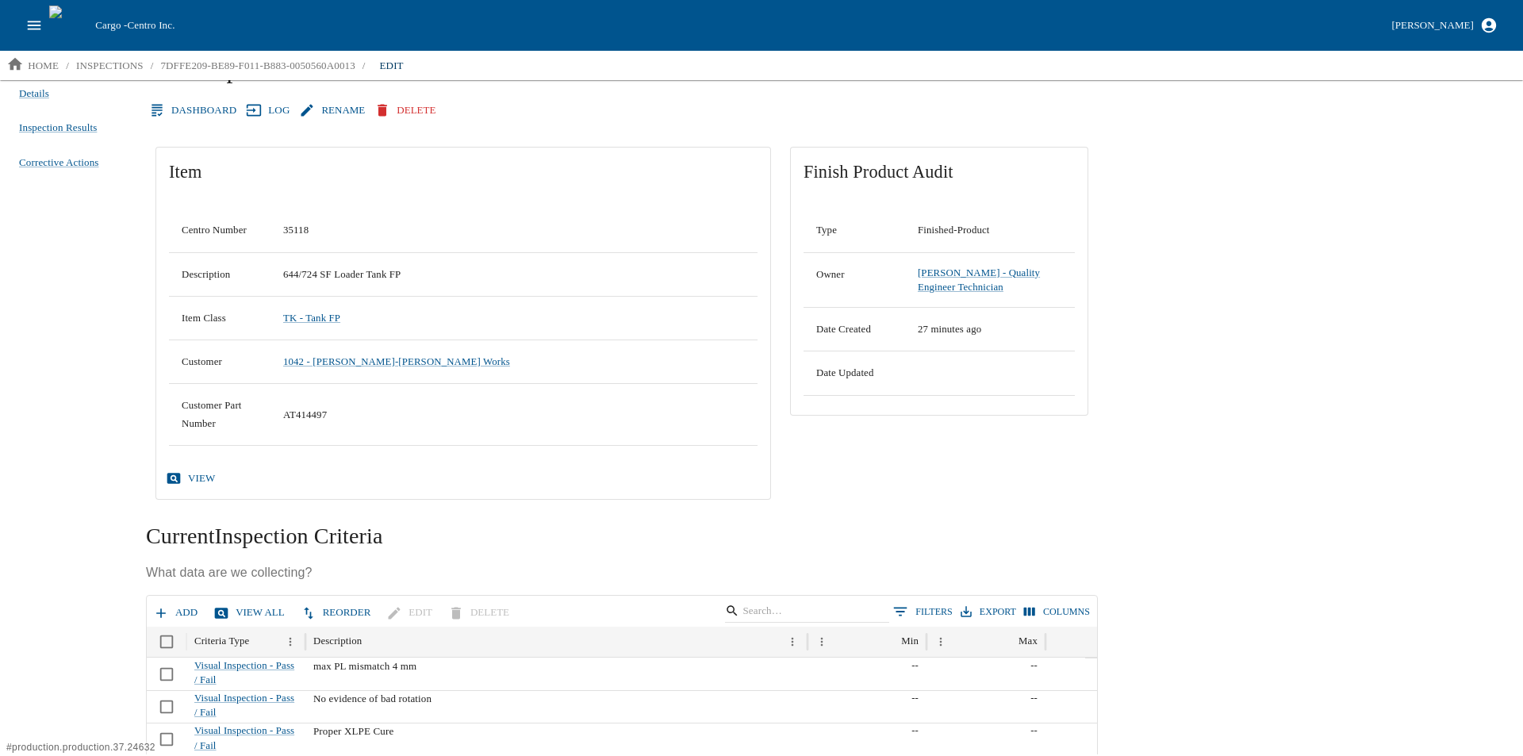
scroll to position [0, 0]
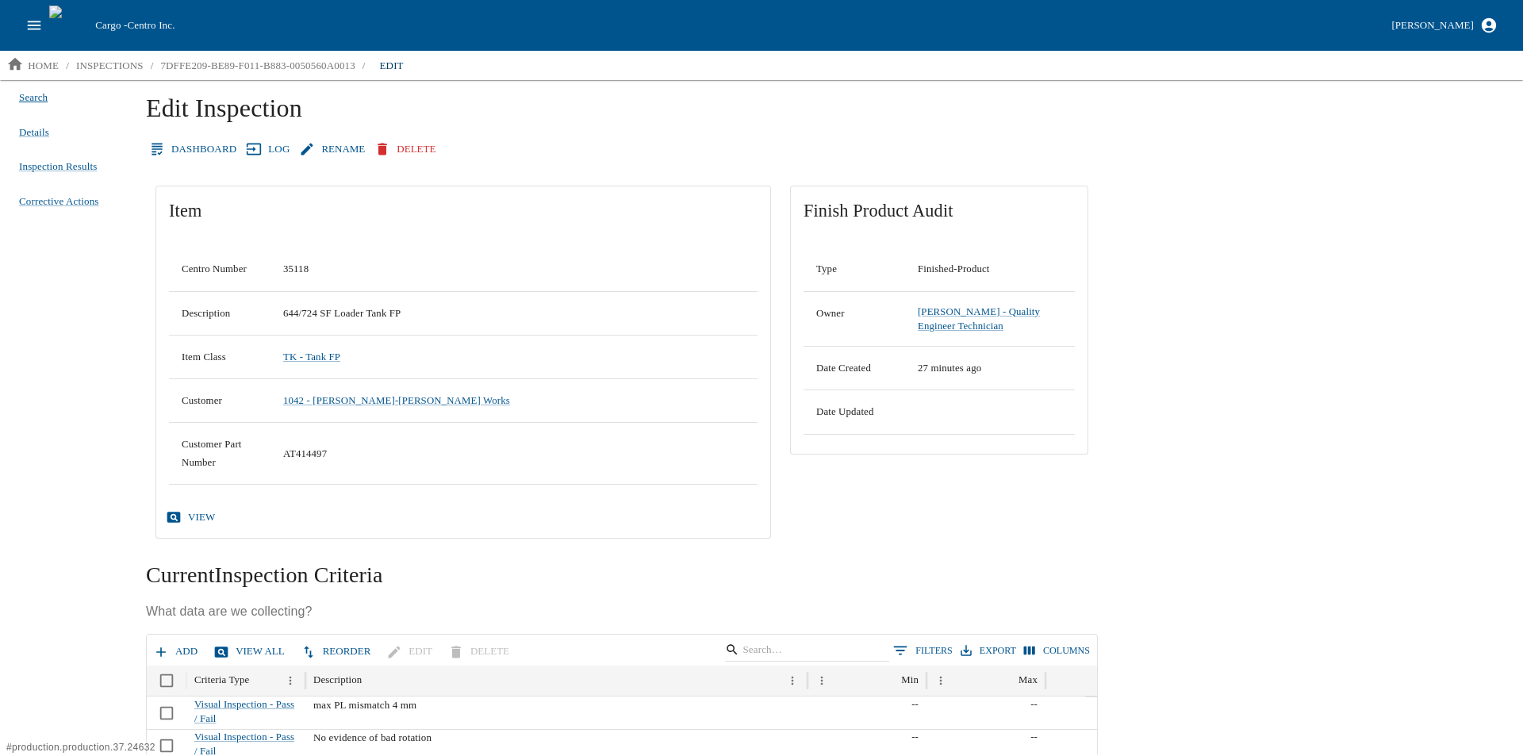
click at [34, 95] on span "Search" at bounding box center [33, 98] width 29 height 16
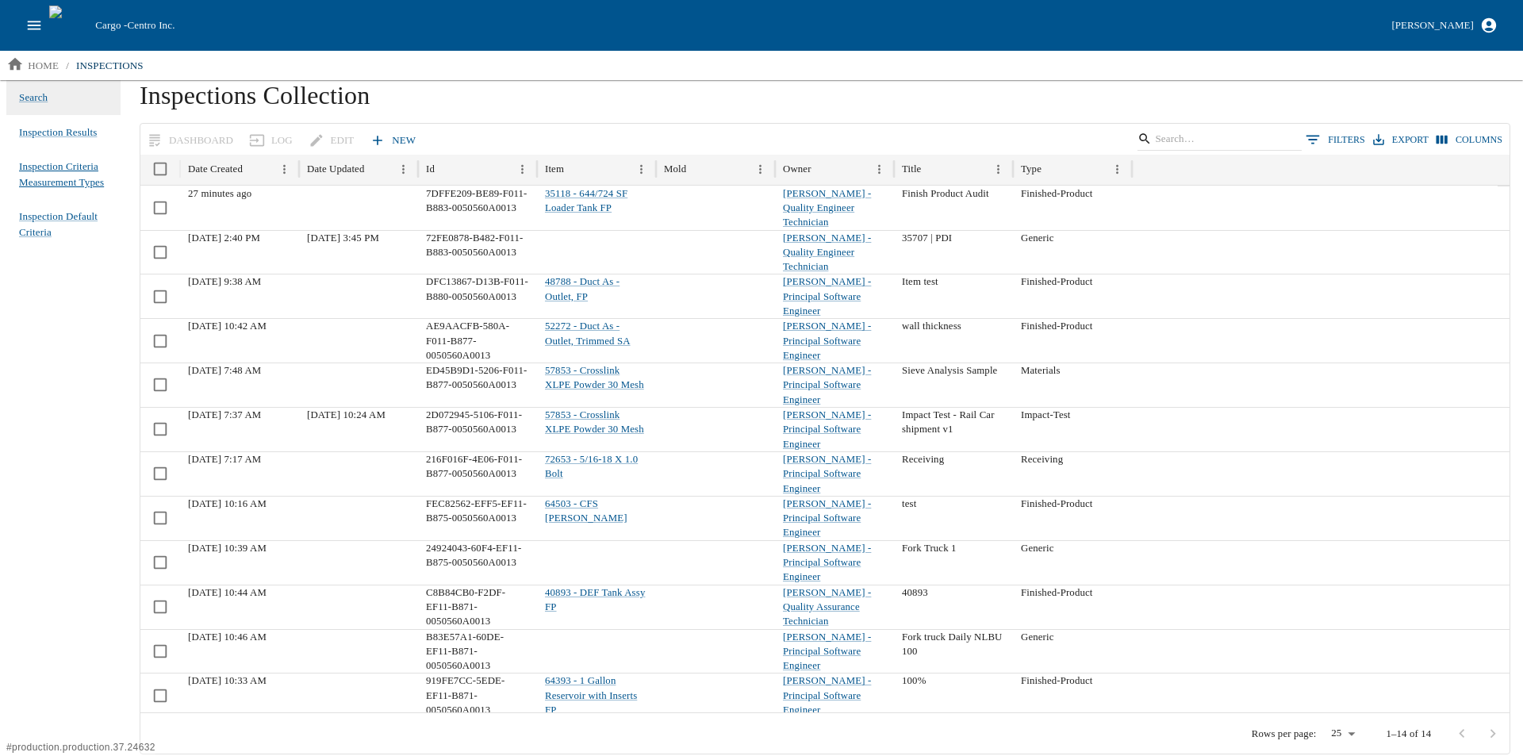
click at [49, 178] on span "Inspection Criteria Measurement Types" at bounding box center [63, 174] width 89 height 31
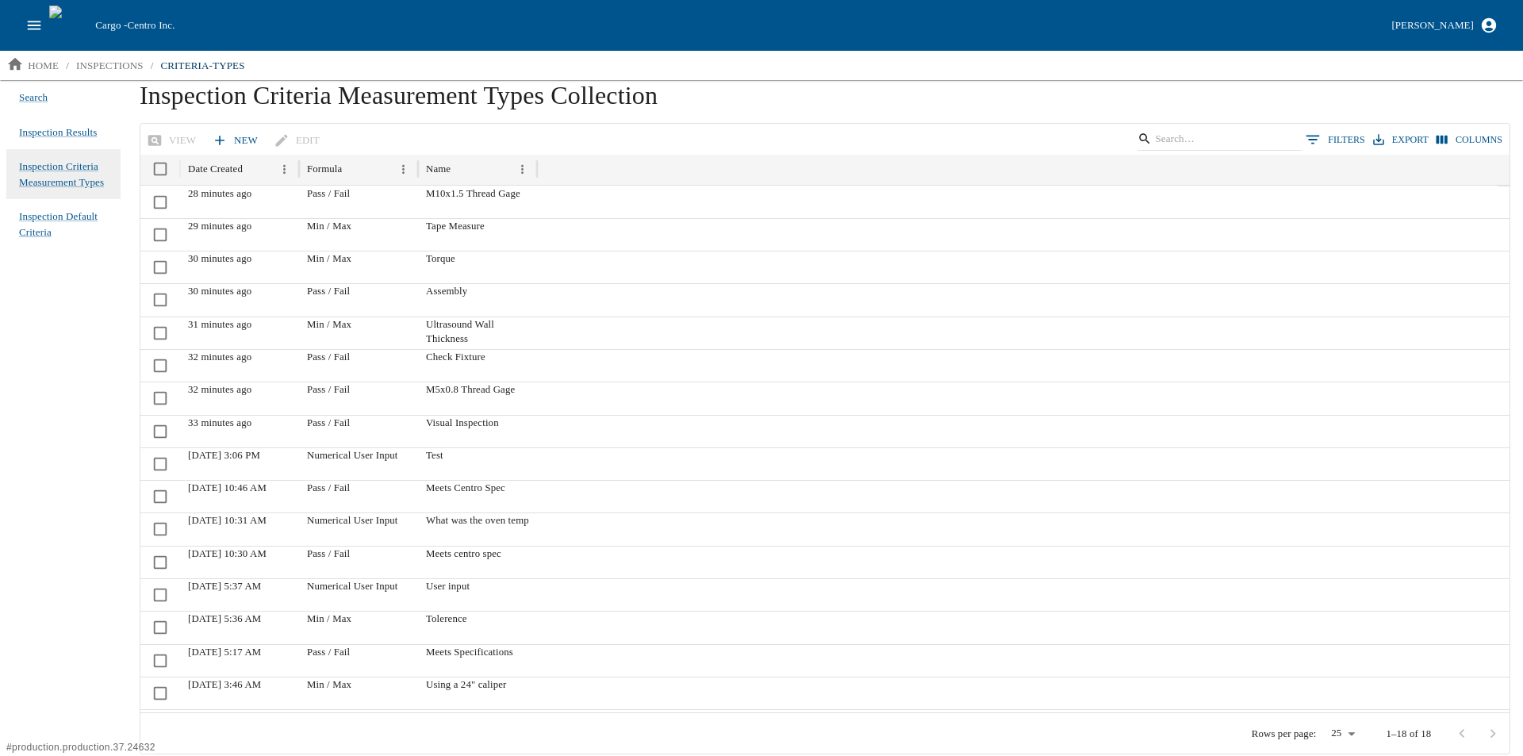
click at [234, 136] on link "New" at bounding box center [237, 141] width 56 height 28
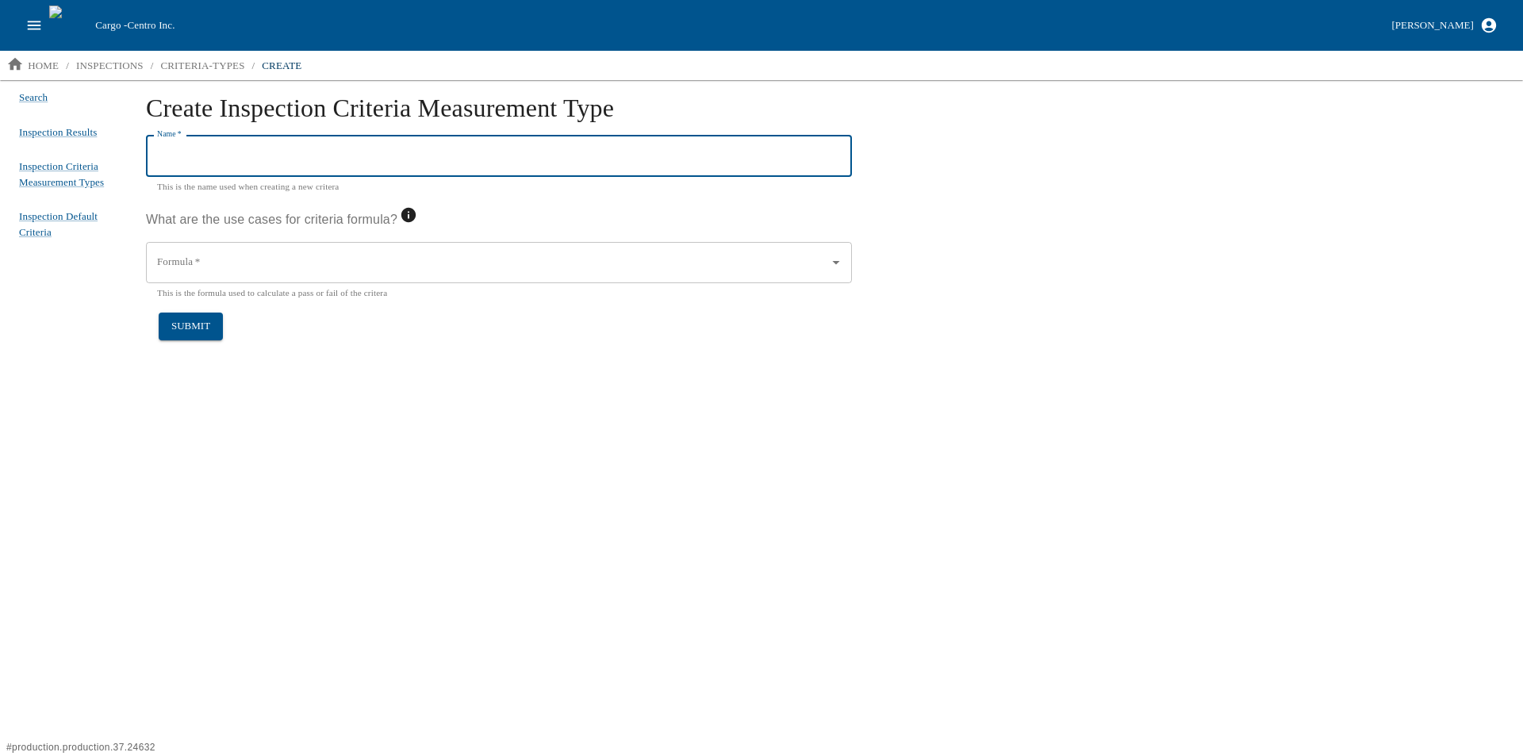
click at [221, 151] on input "Name   *" at bounding box center [499, 156] width 706 height 41
click at [176, 154] on input "Vaccuum Audit" at bounding box center [499, 156] width 706 height 41
type input "Vacuum Audit"
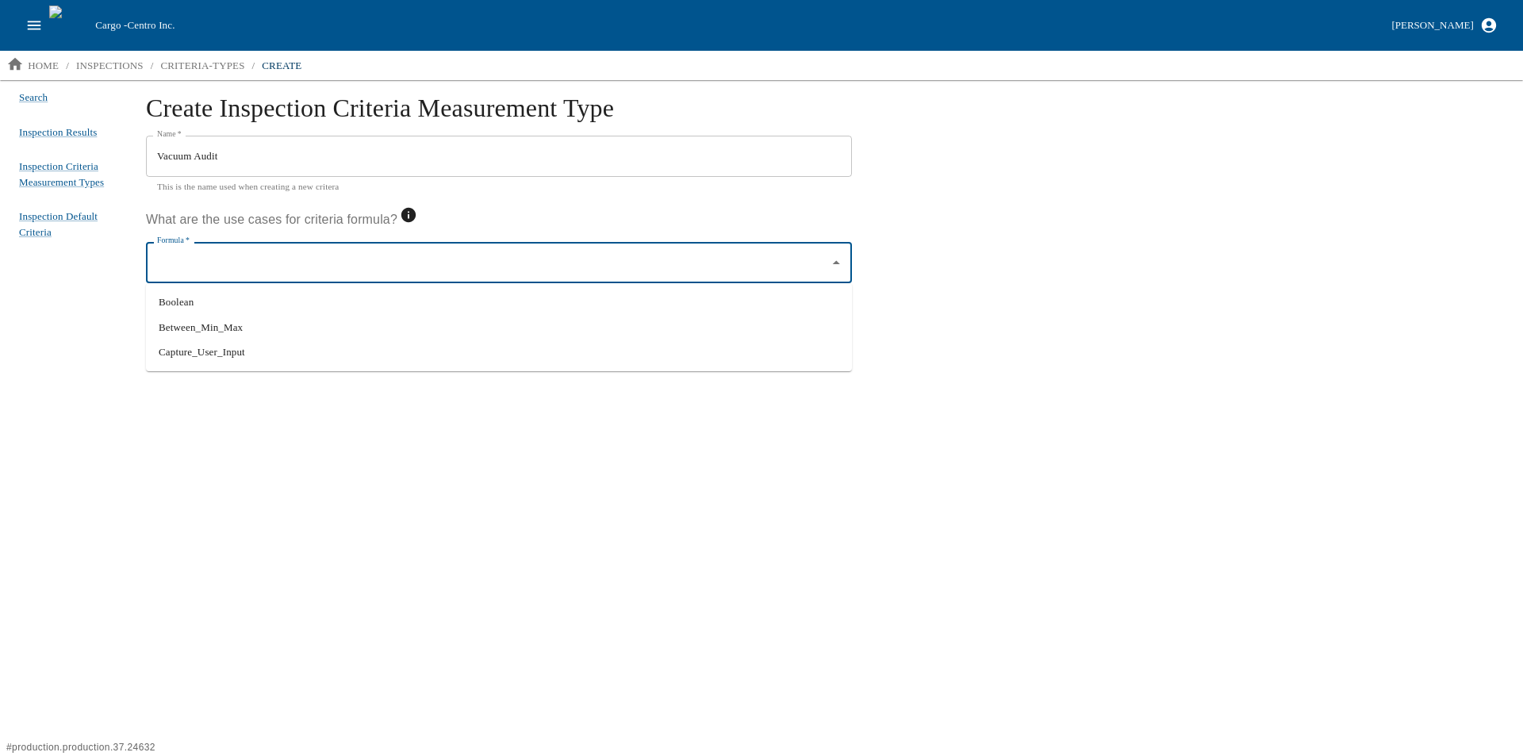
click at [207, 272] on input "Formula   *" at bounding box center [487, 262] width 668 height 27
click at [240, 328] on li "Between_Min_Max" at bounding box center [499, 327] width 706 height 25
type input "Between_Min_Max"
click at [197, 328] on button "submit" at bounding box center [191, 326] width 64 height 28
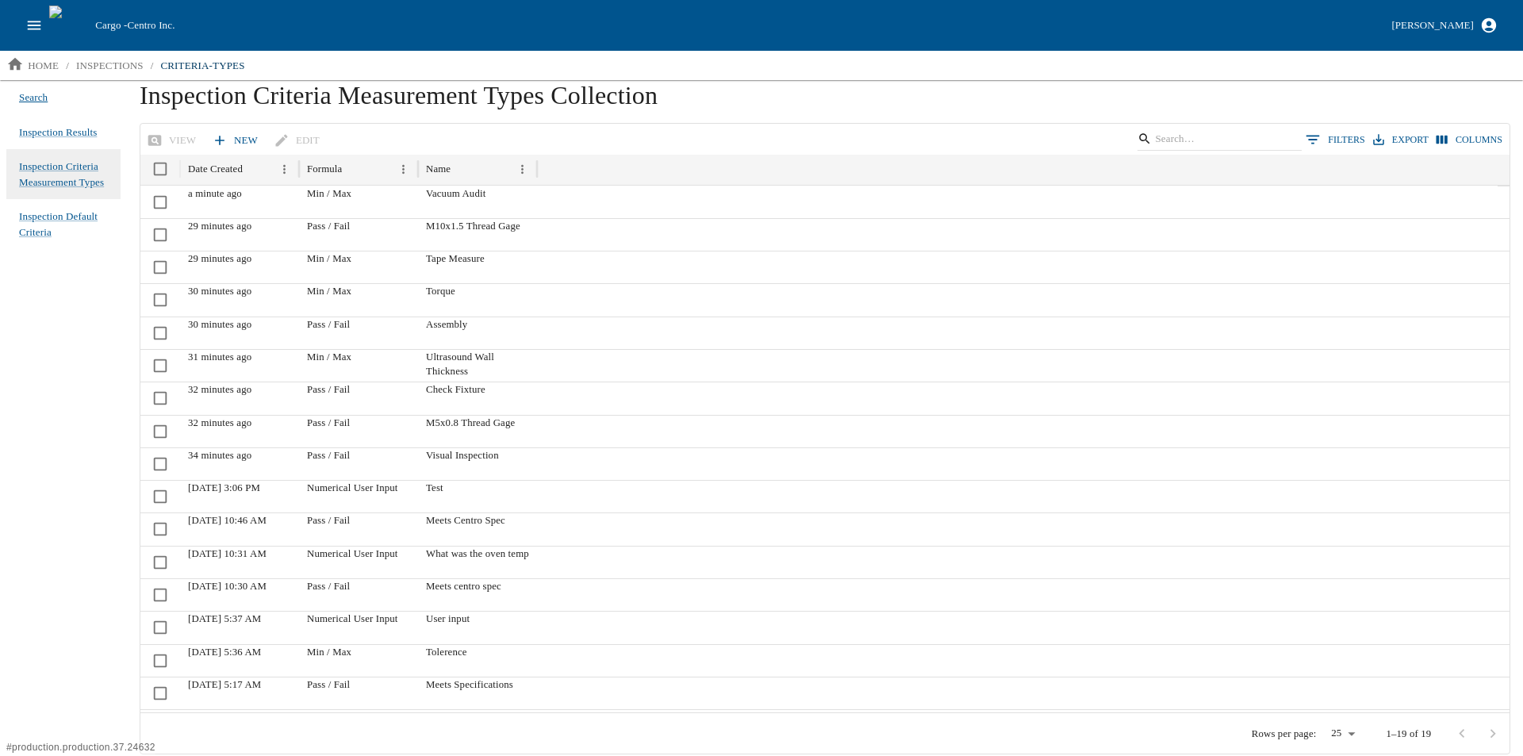
click at [32, 96] on span "Search" at bounding box center [33, 98] width 29 height 16
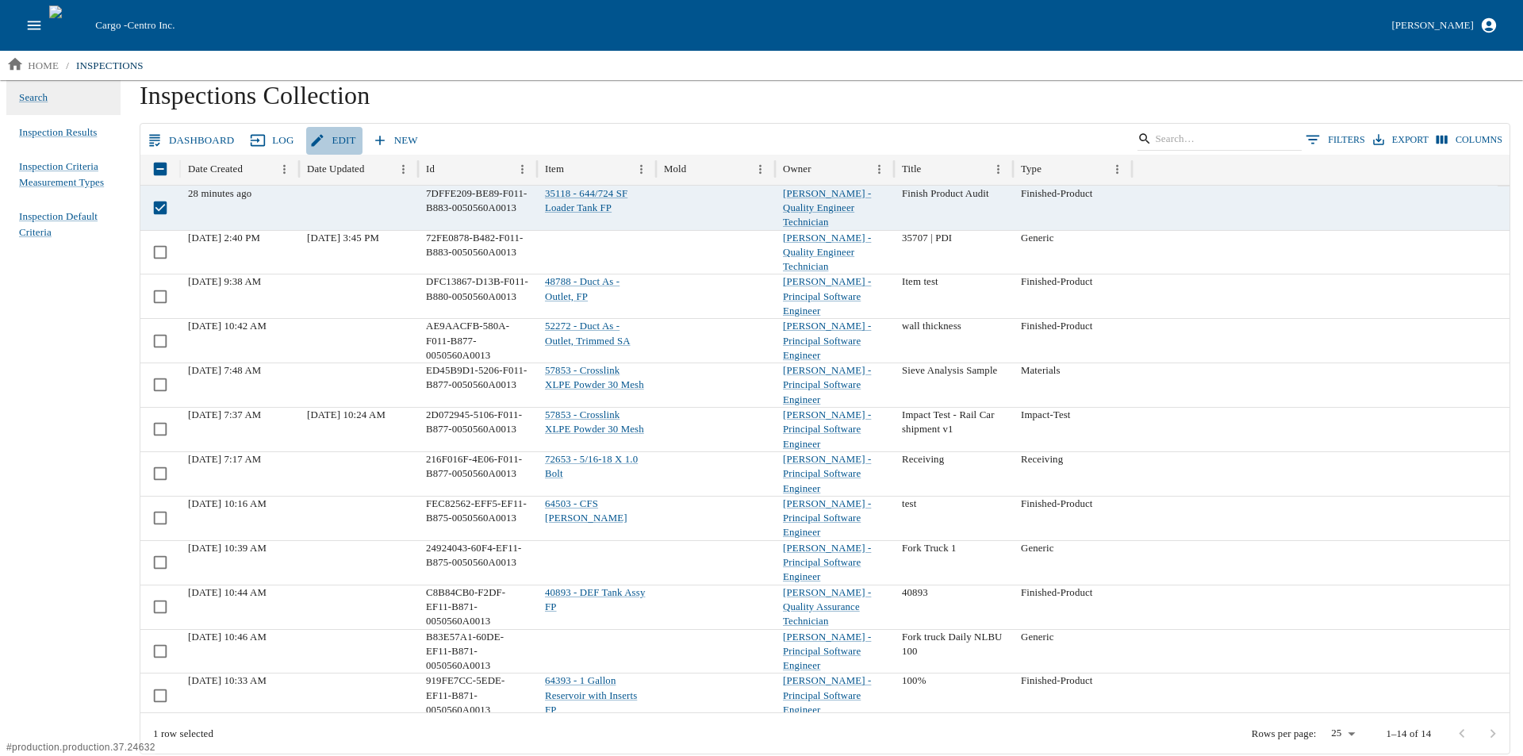
click at [331, 139] on link "Edit" at bounding box center [334, 141] width 56 height 28
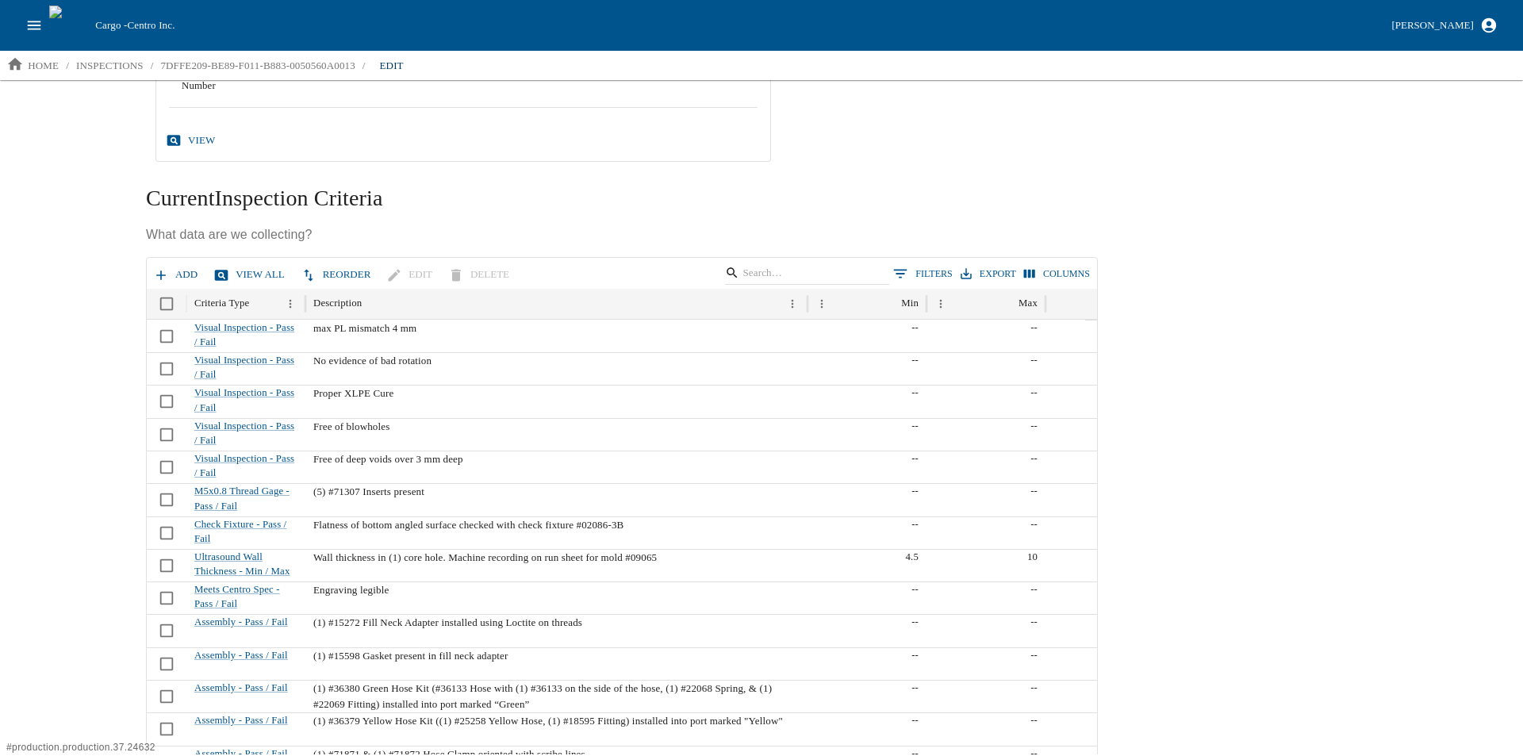
scroll to position [397, 0]
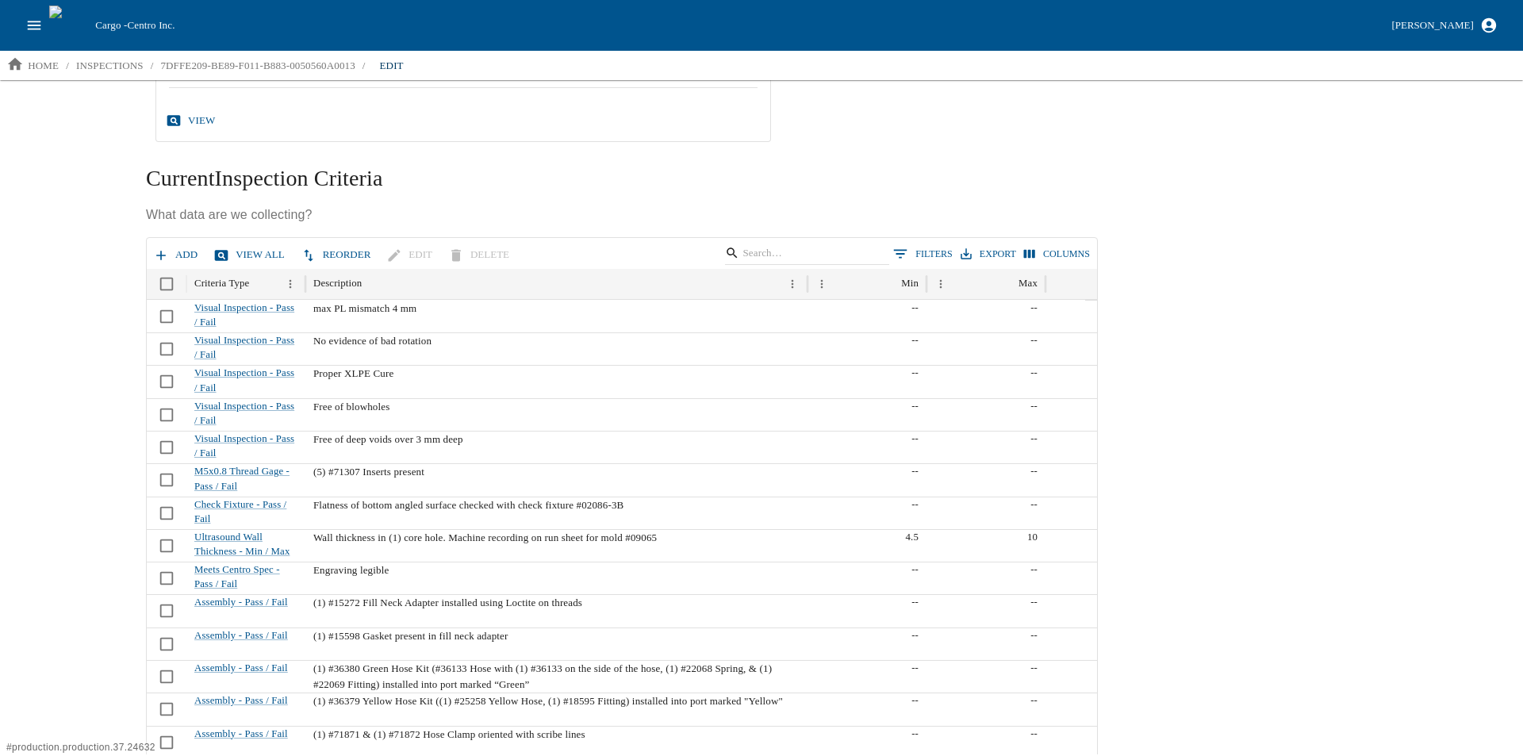
click at [170, 251] on button "Add" at bounding box center [177, 255] width 54 height 28
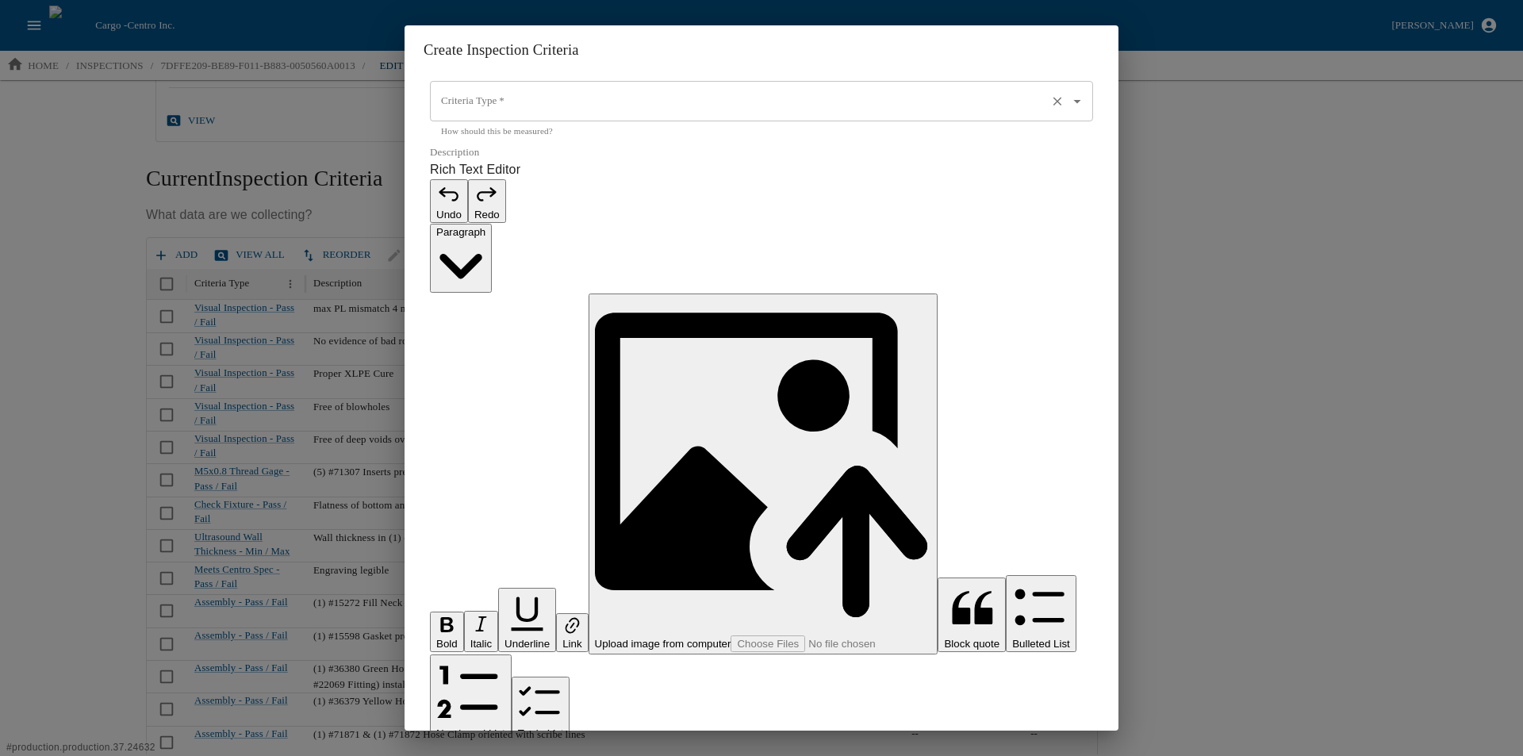
click at [459, 115] on input "Criteria Type   *" at bounding box center [739, 101] width 604 height 27
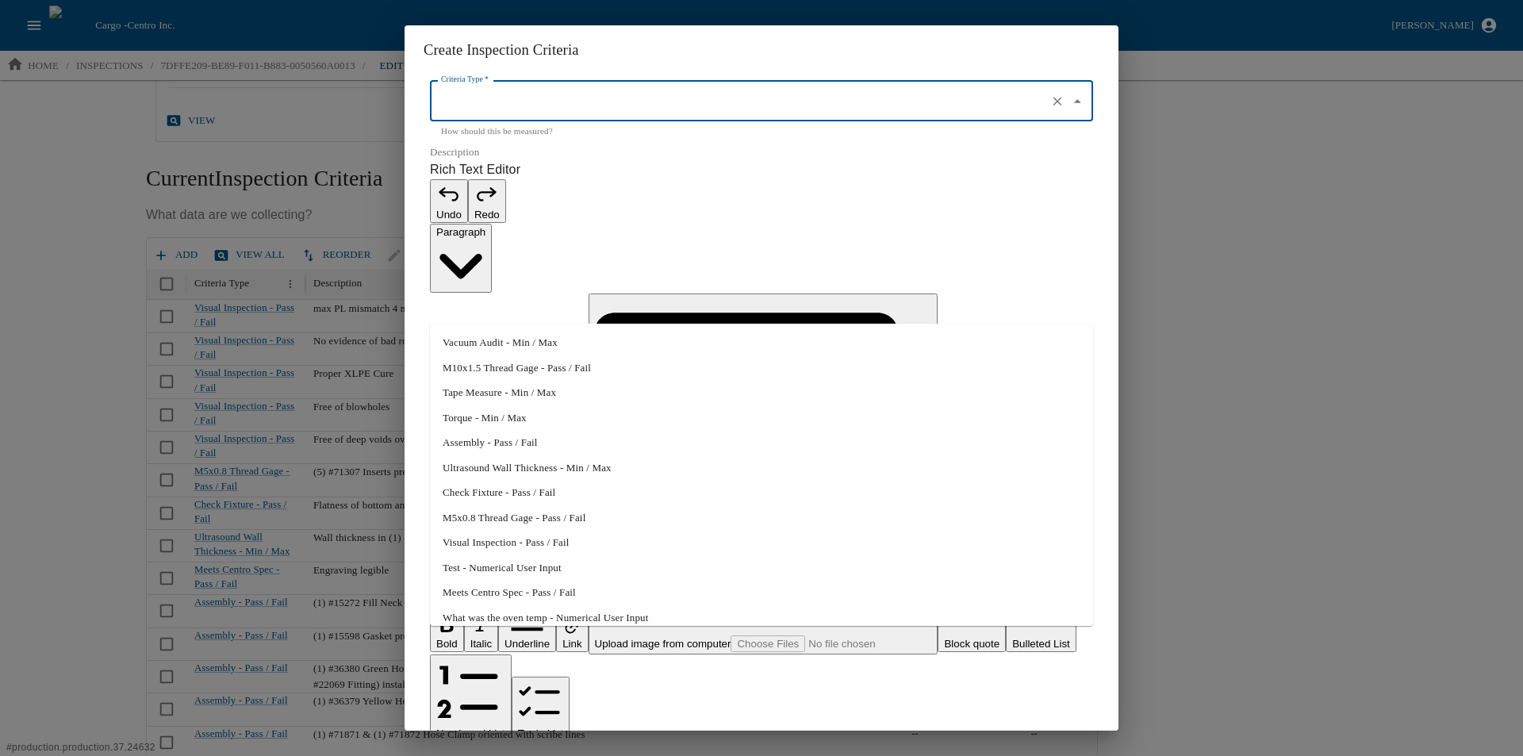
click at [487, 337] on li "Vacuum Audit - Min / Max" at bounding box center [761, 342] width 663 height 25
type input "Vacuum Audit - Min / Max"
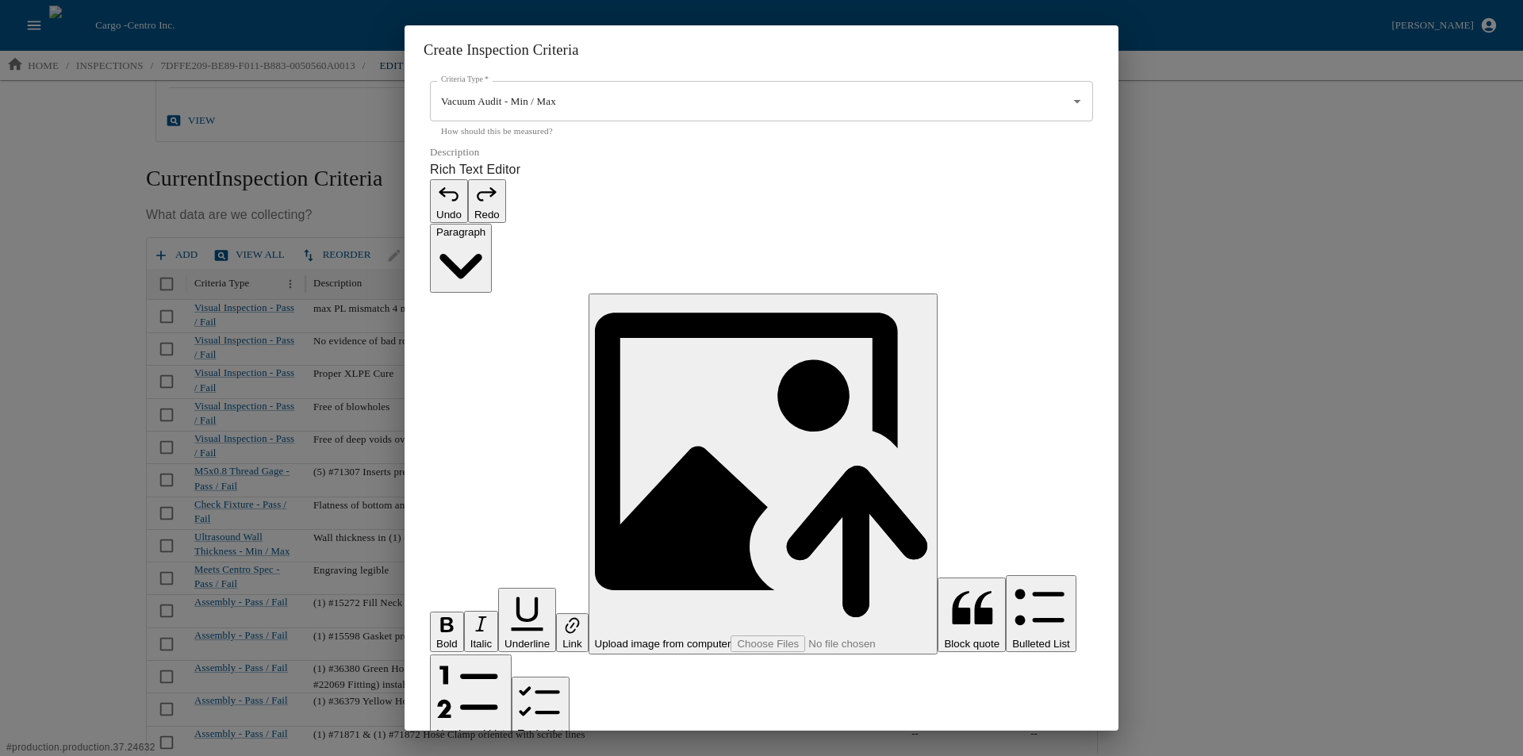
click at [480, 755] on p "Rich Text Editor. Editing area: main. Press Alt+0 for help." at bounding box center [761, 764] width 663 height 19
click at [475, 755] on p "Rich Text Editor. Editing area: main. Press Alt+0 for help." at bounding box center [761, 764] width 663 height 19
drag, startPoint x: 493, startPoint y: 486, endPoint x: 417, endPoint y: 483, distance: 76.2
click at [417, 483] on div "**********" at bounding box center [761, 403] width 714 height 656
type input "50"
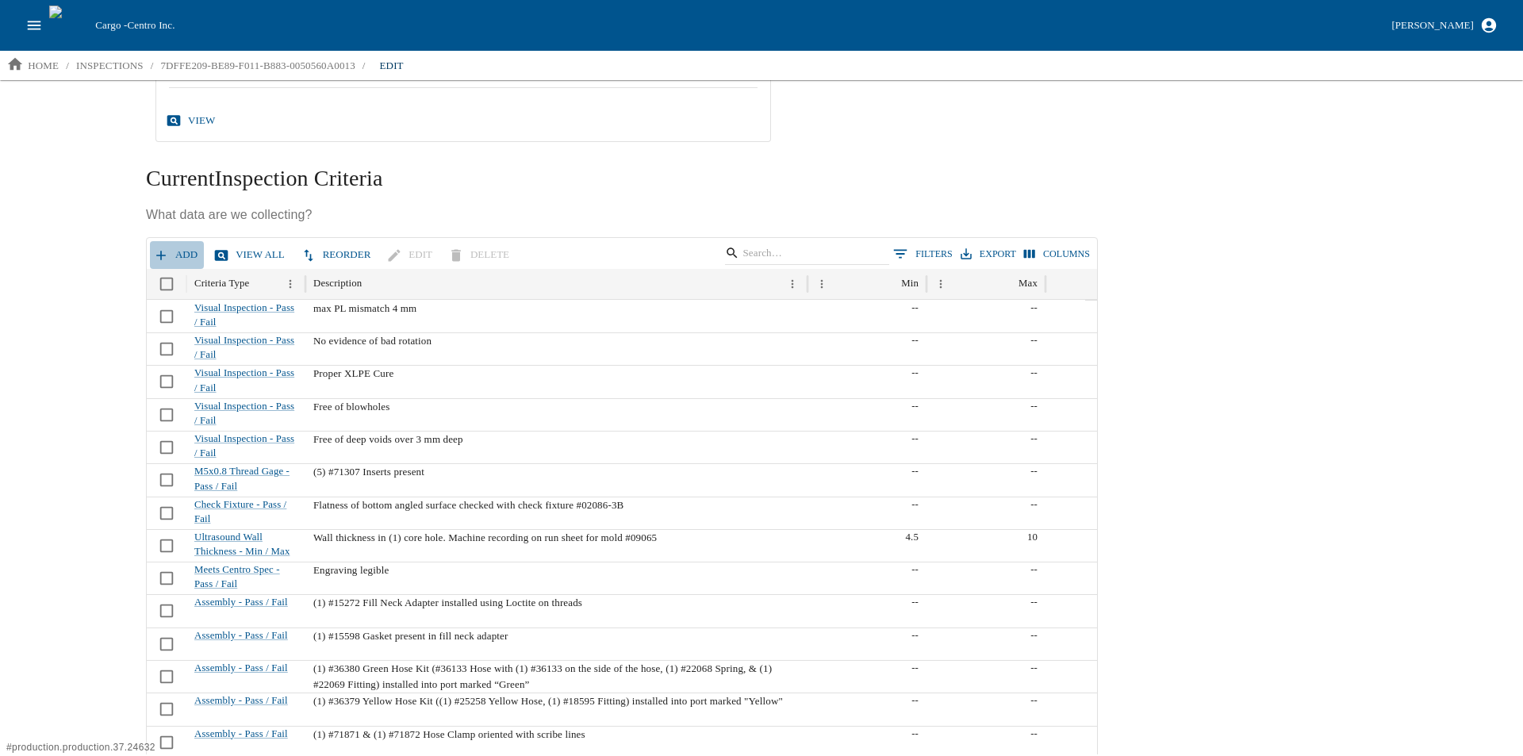
click at [177, 258] on button "Add" at bounding box center [177, 255] width 54 height 28
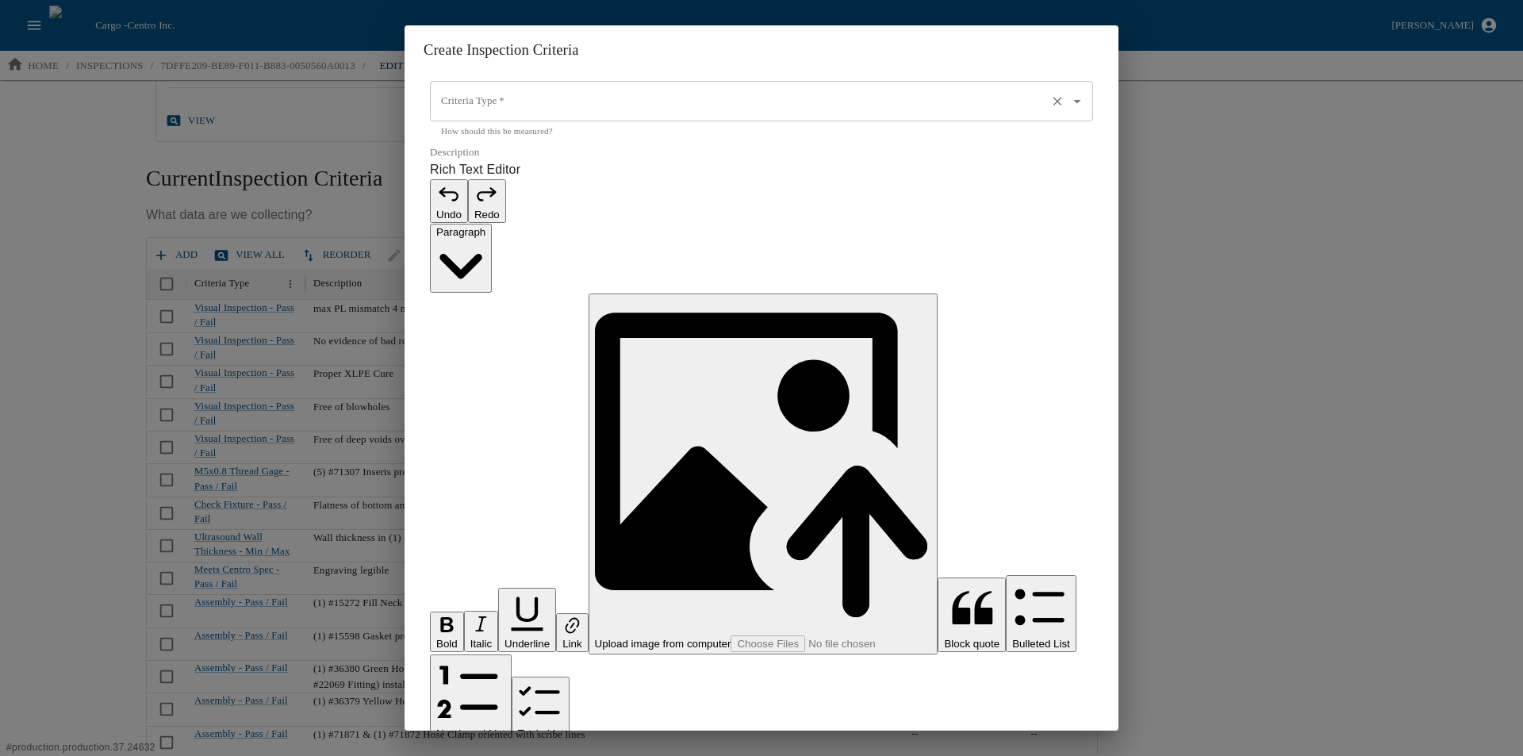
click at [489, 115] on input "Criteria Type   *" at bounding box center [739, 101] width 604 height 27
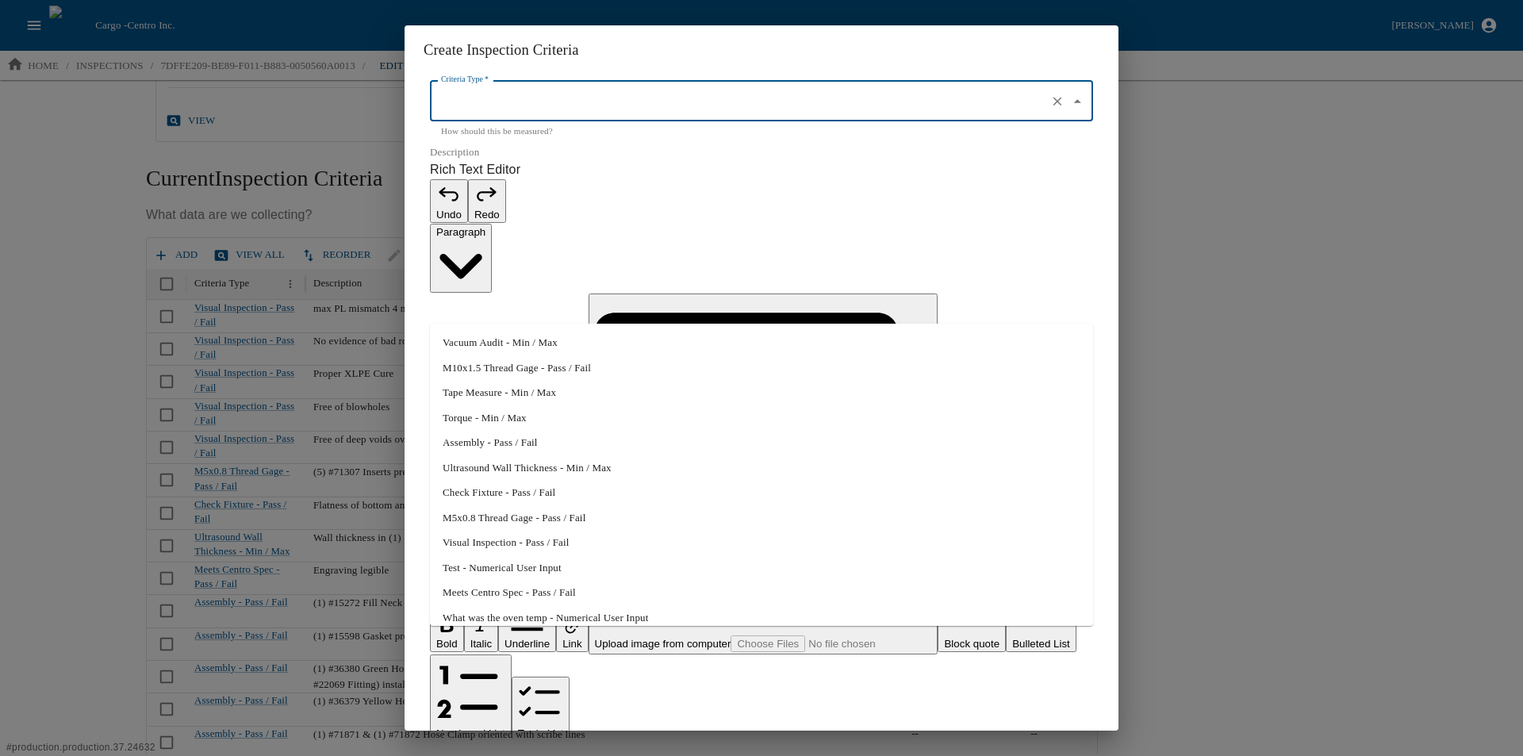
click at [501, 395] on li "Tape Measure - Min / Max" at bounding box center [761, 392] width 663 height 25
type input "Tape Measure - Min / Max"
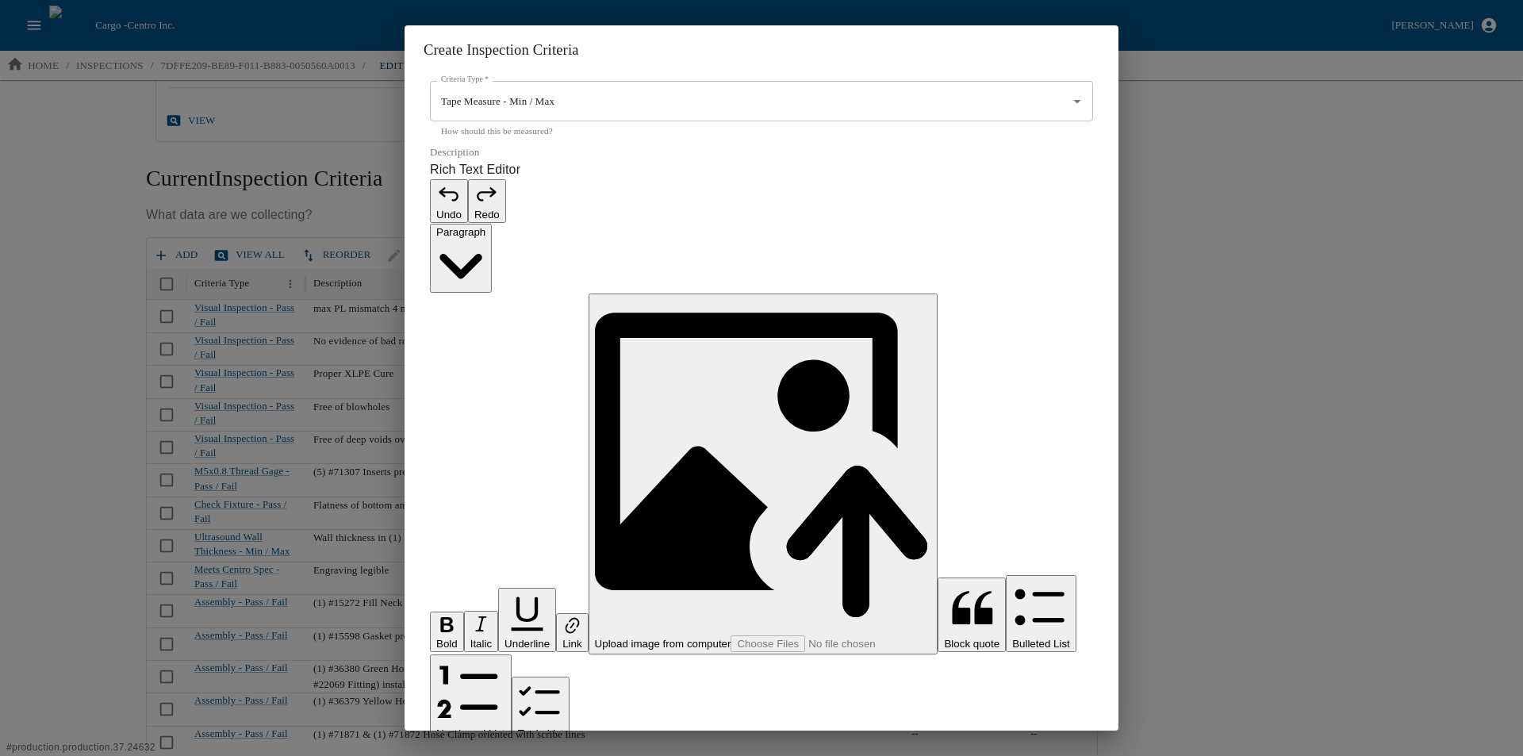
click at [481, 755] on p "Rich Text Editor. Editing area: main. Press Alt+0 for help." at bounding box center [761, 764] width 663 height 19
click at [478, 750] on input "0" at bounding box center [761, 770] width 663 height 41
type input "979.2"
type input "1020.8"
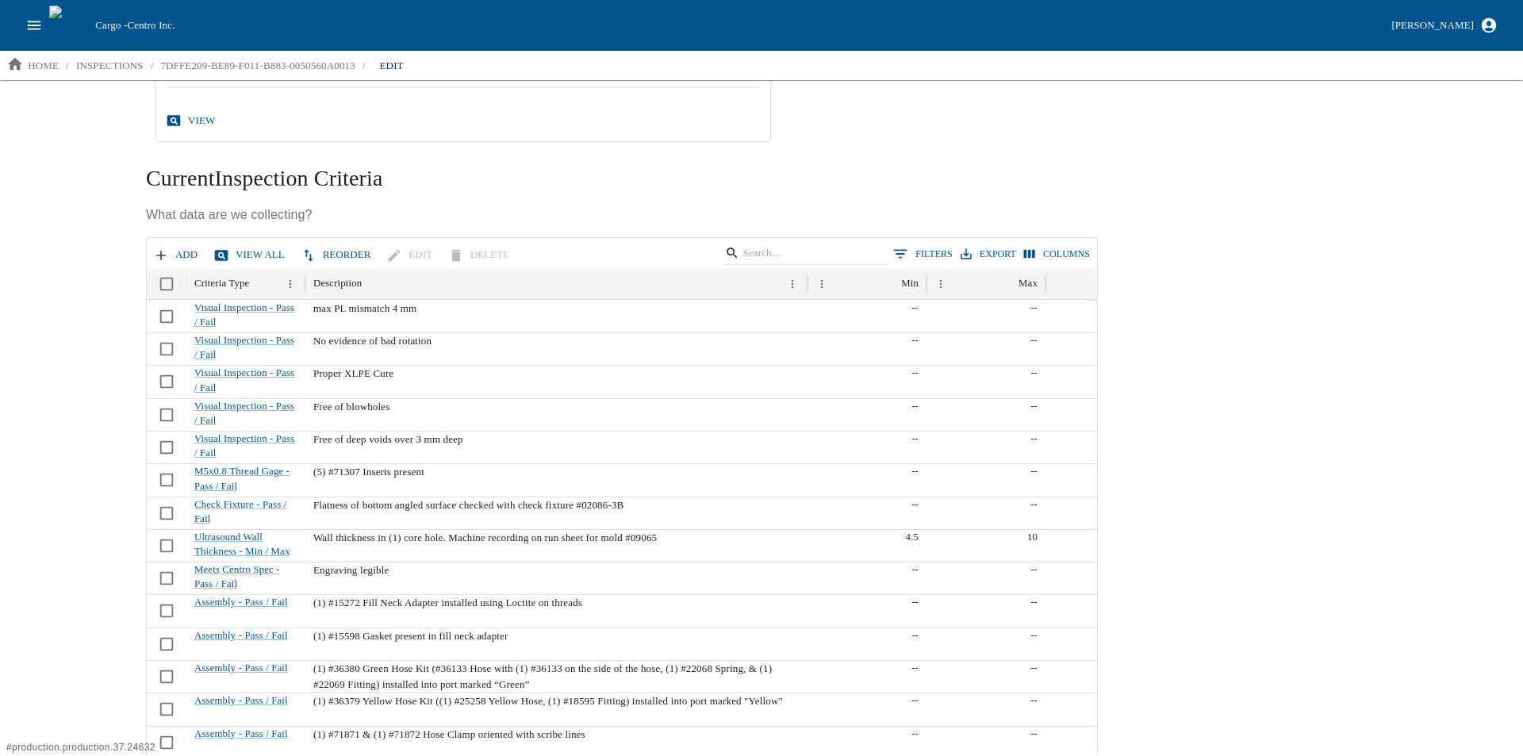
click at [167, 255] on icon "button" at bounding box center [161, 255] width 16 height 16
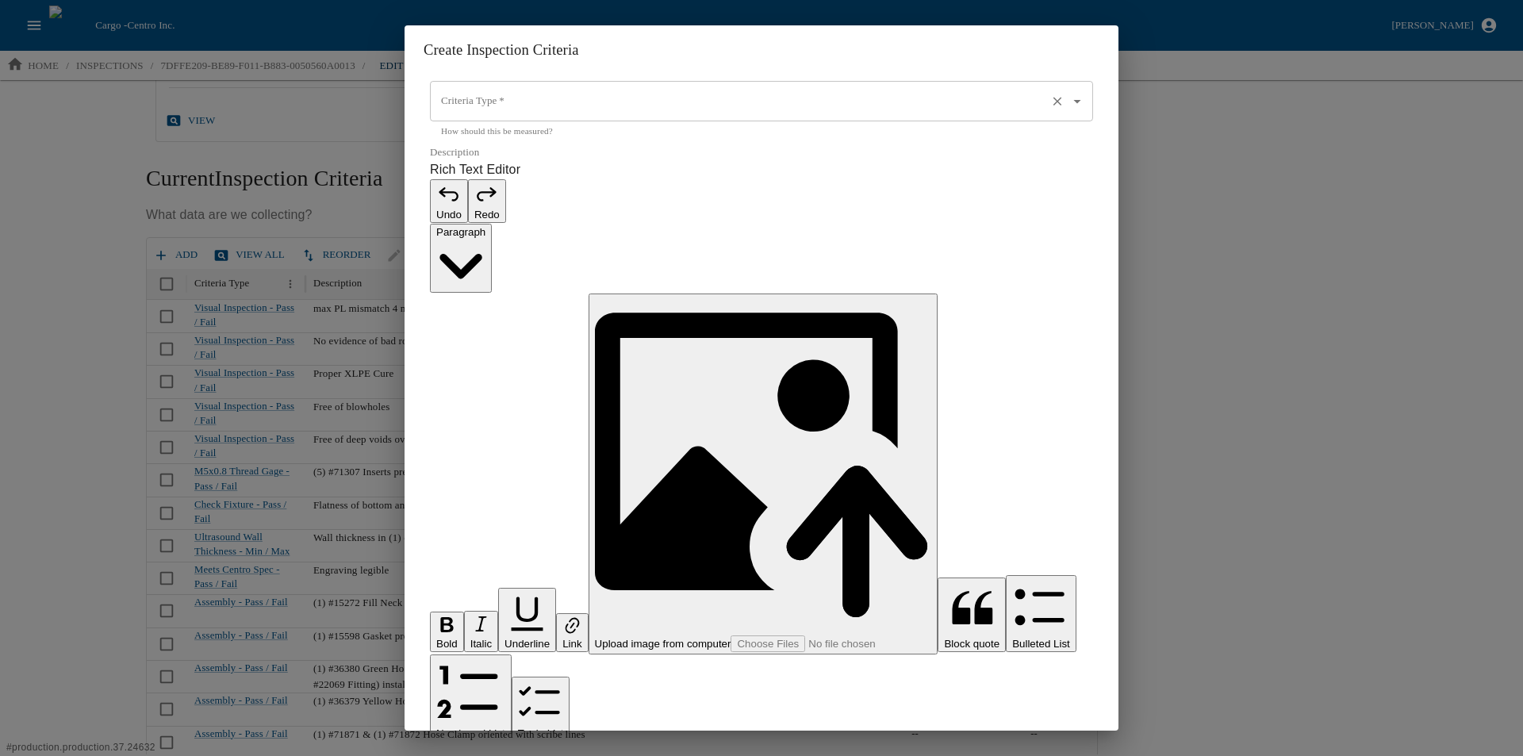
click at [497, 139] on div "Criteria Type   * Criteria Type   * How should this be measured?" at bounding box center [761, 110] width 663 height 58
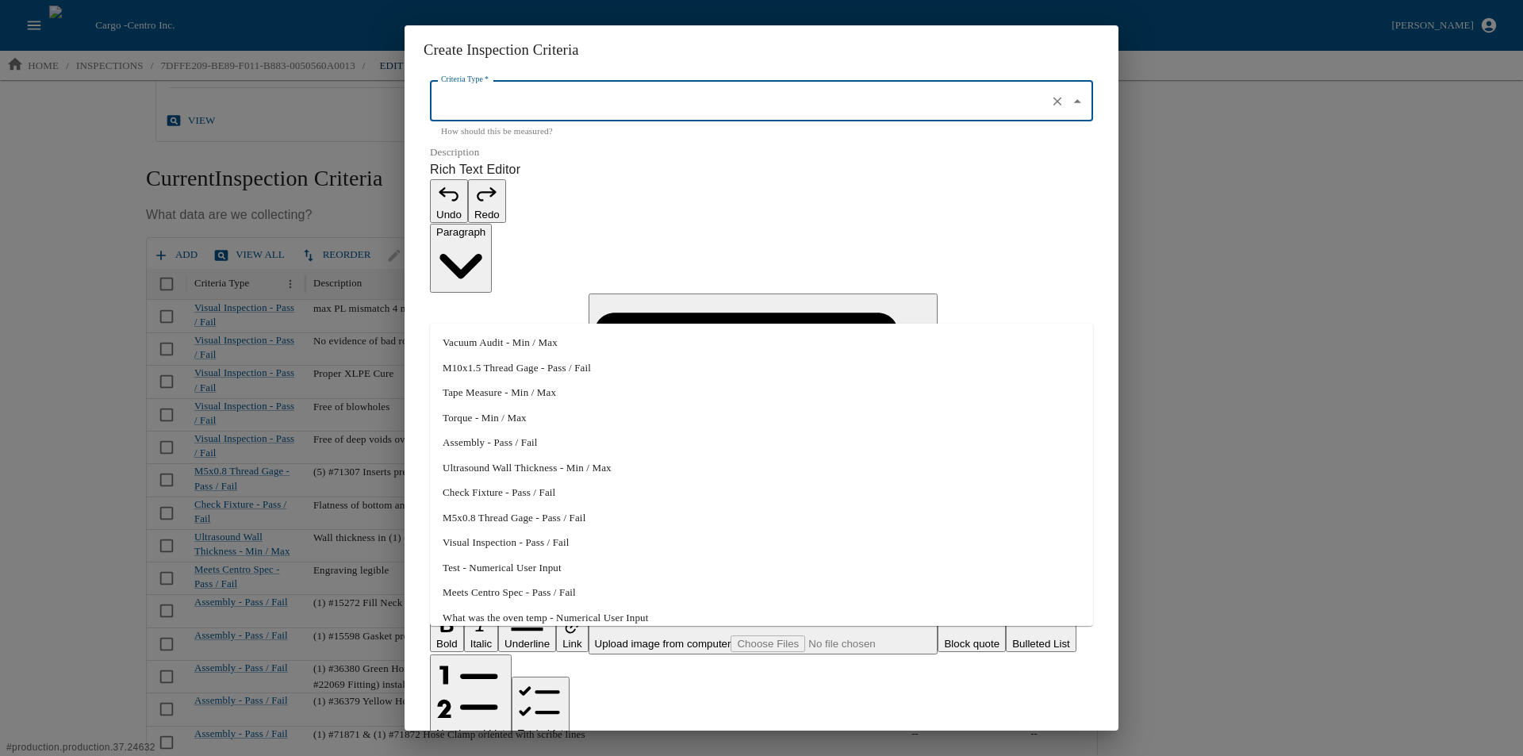
click at [513, 389] on li "Tape Measure - Min / Max" at bounding box center [761, 392] width 663 height 25
type input "Tape Measure - Min / Max"
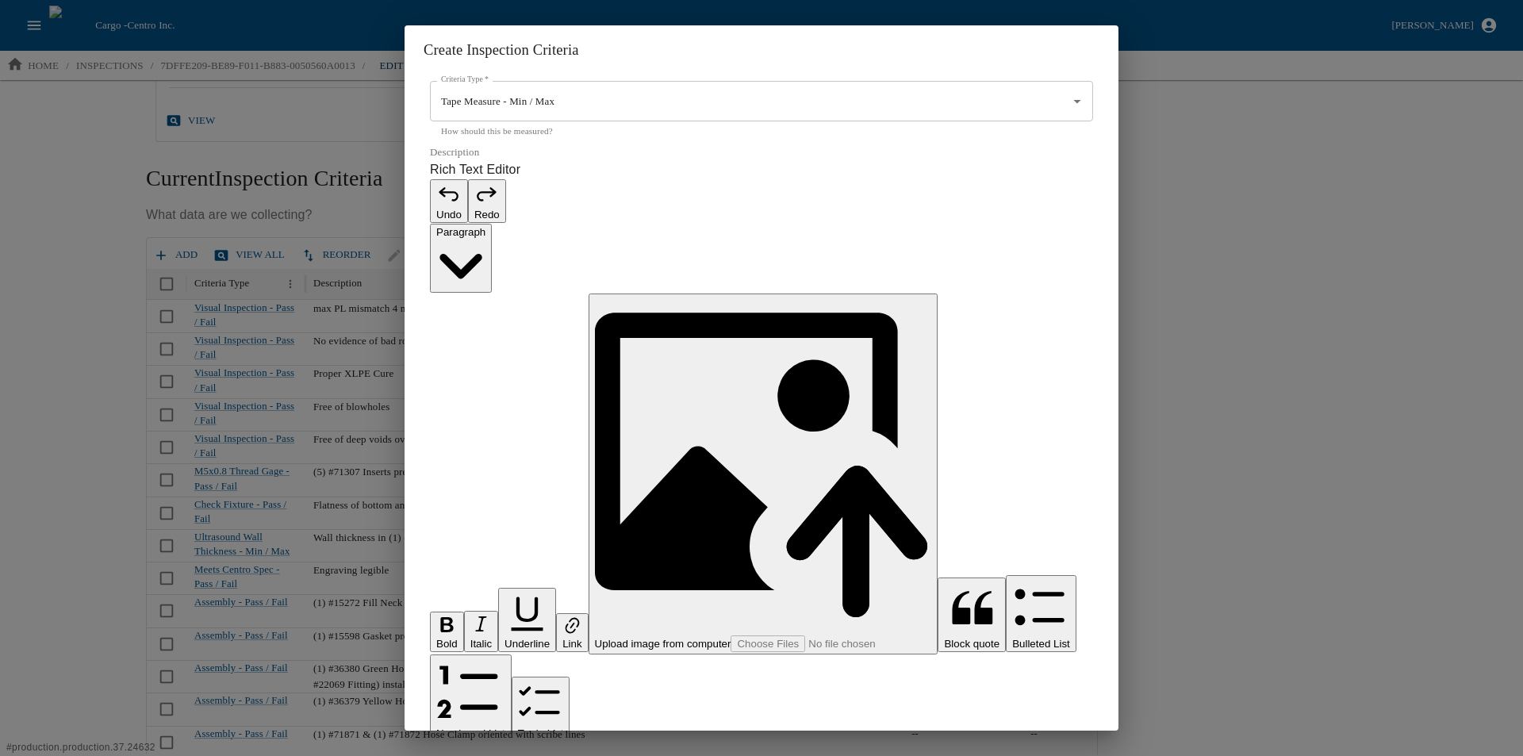
click at [500, 755] on p "Rich Text Editor. Editing area: main. Press Alt+0 for help." at bounding box center [761, 764] width 663 height 19
click at [450, 750] on input "0" at bounding box center [761, 770] width 663 height 41
type input "1175.2"
type input "1224.8"
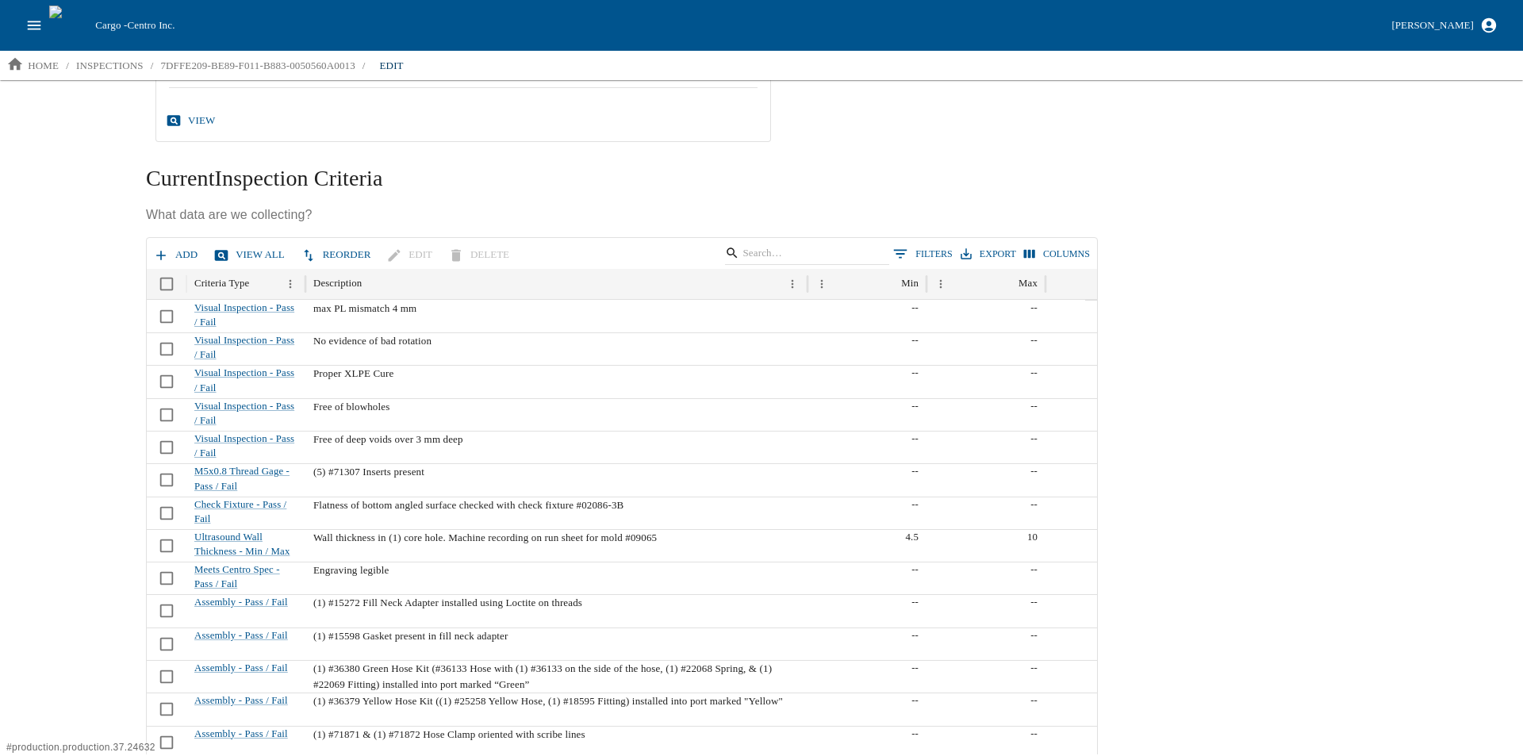
click at [163, 261] on icon "button" at bounding box center [161, 255] width 16 height 16
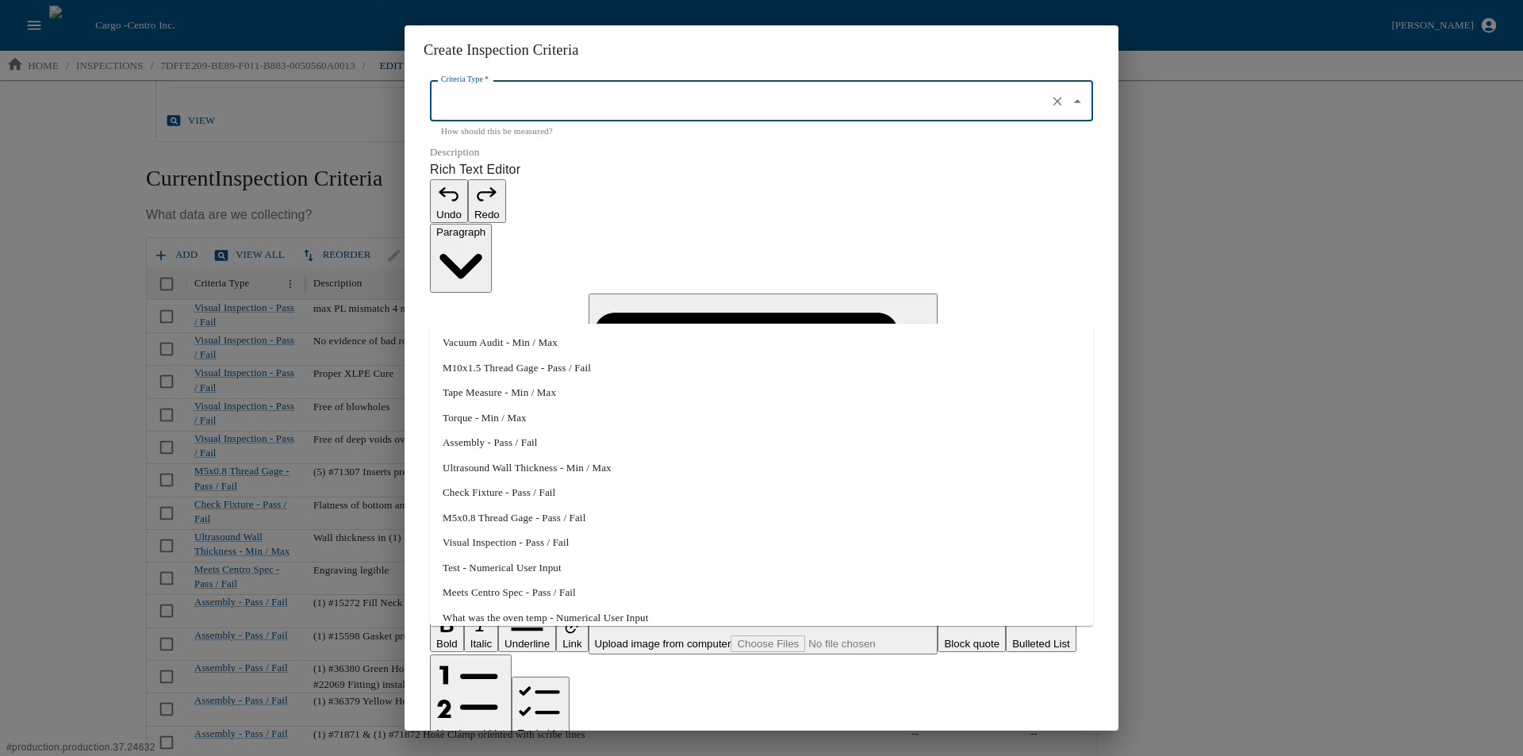
click at [480, 115] on input "Criteria Type   *" at bounding box center [739, 101] width 604 height 27
click at [514, 392] on li "Tape Measure - Min / Max" at bounding box center [761, 392] width 663 height 25
type input "Tape Measure - Min / Max"
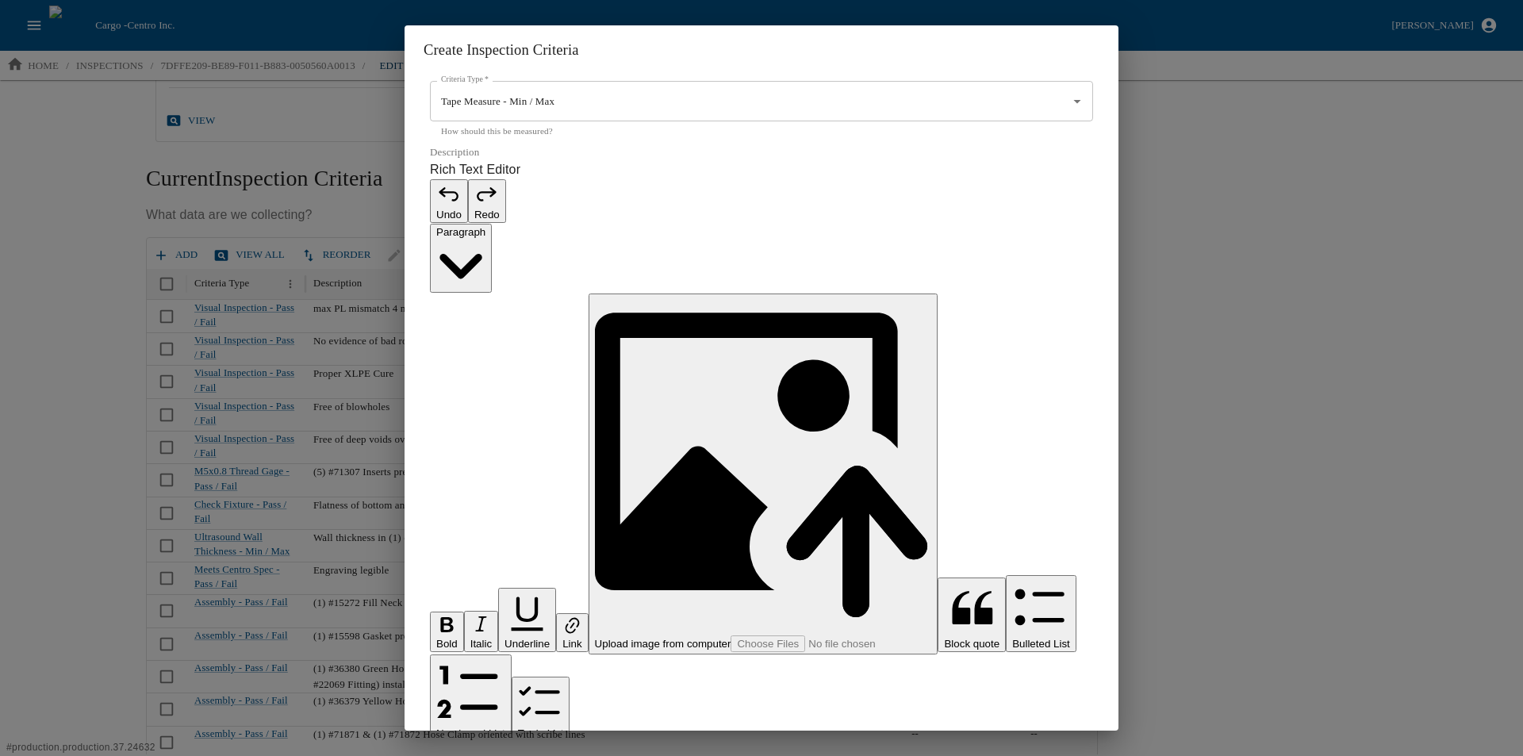
click at [489, 755] on p "Rich Text Editor. Editing area: main. Press Alt+0 for help." at bounding box center [761, 764] width 663 height 19
click at [499, 755] on p "**********" at bounding box center [753, 764] width 646 height 19
click at [500, 750] on input "0" at bounding box center [761, 770] width 663 height 41
type input "469.6"
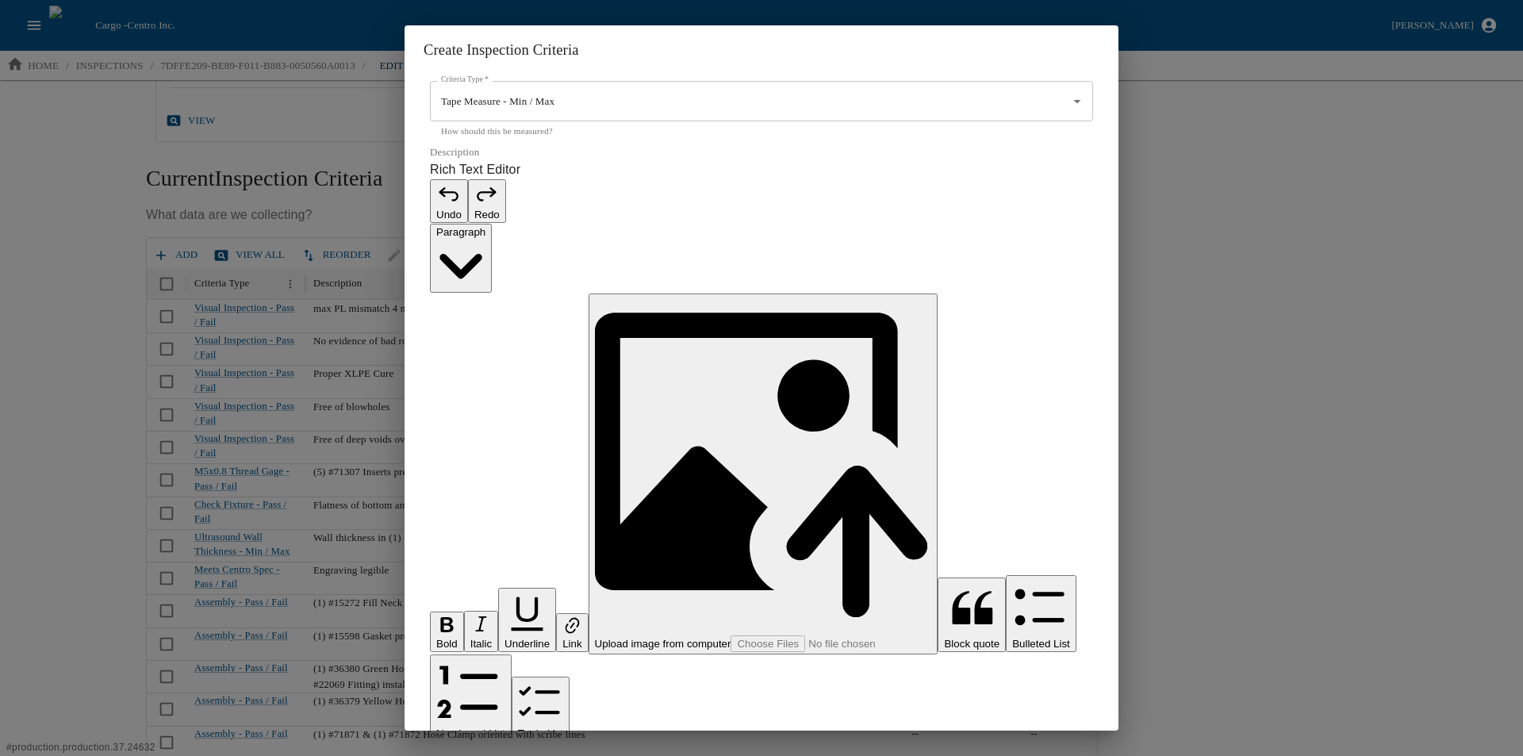
type input "490.4"
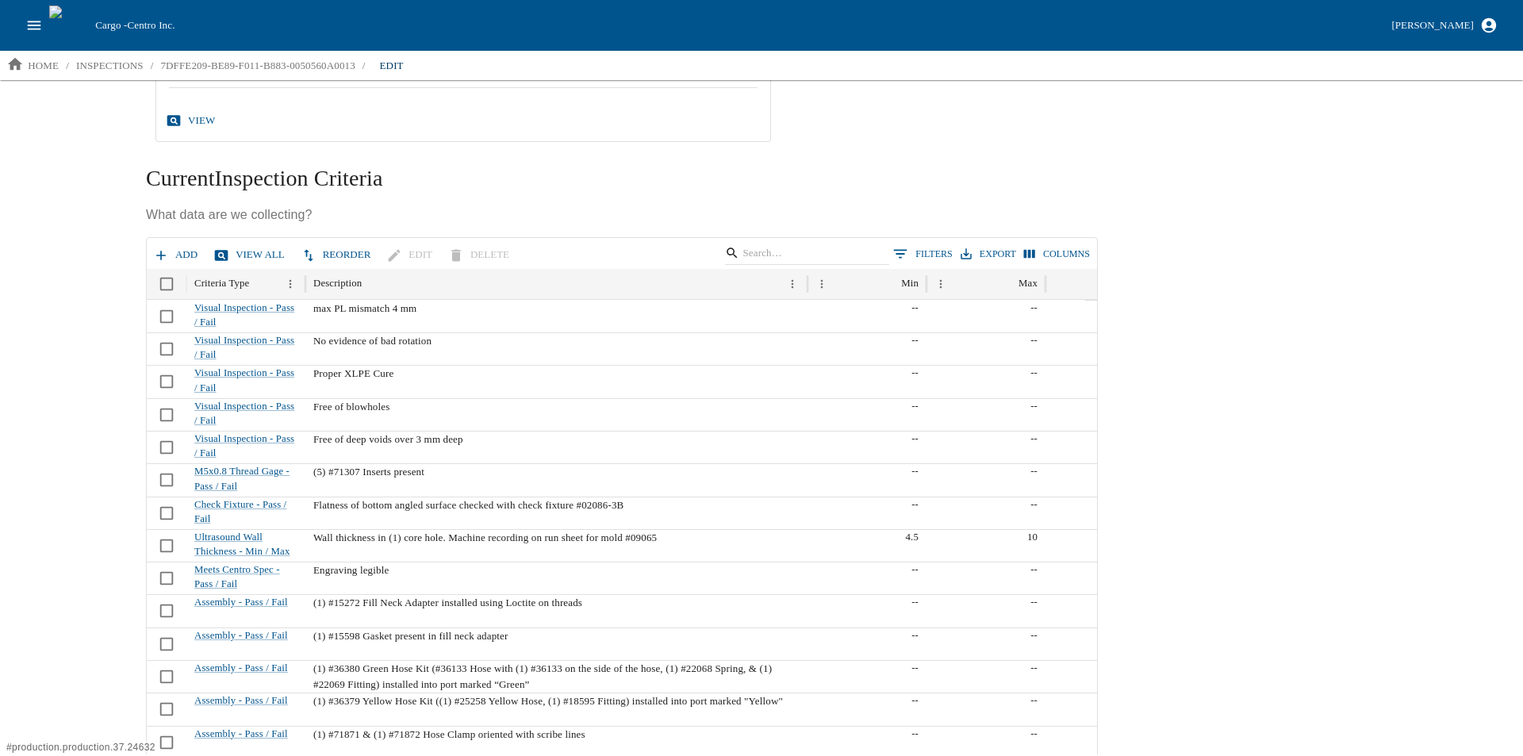
click at [177, 251] on button "Add" at bounding box center [177, 255] width 54 height 28
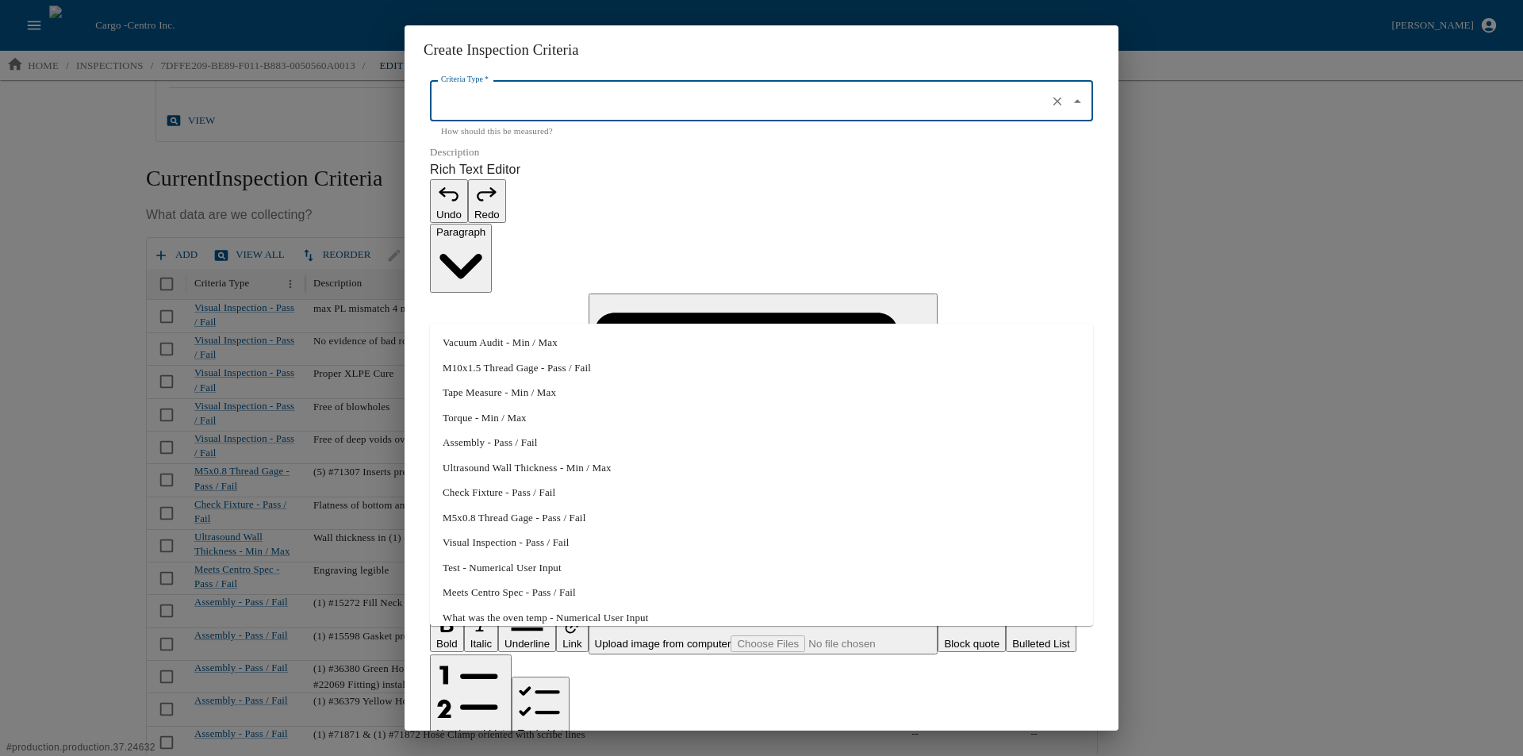
click at [495, 139] on div "Criteria Type   * Criteria Type   * How should this be measured?" at bounding box center [761, 110] width 663 height 58
click at [544, 393] on li "Tape Measure - Min / Max" at bounding box center [761, 392] width 663 height 25
type input "Tape Measure - Min / Max"
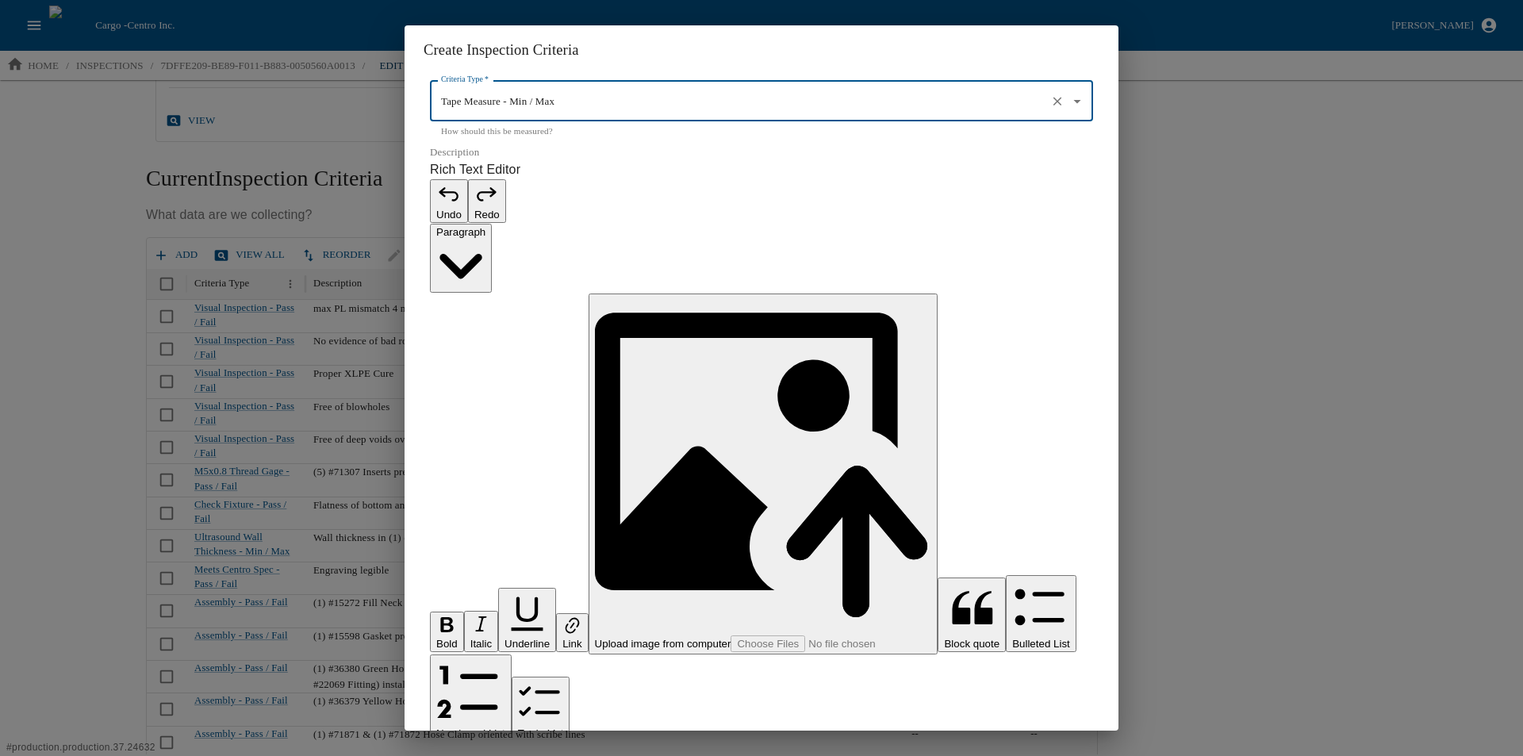
click at [491, 755] on p "Rich Text Editor. Editing area: main. Press Alt+0 for help." at bounding box center [761, 764] width 663 height 19
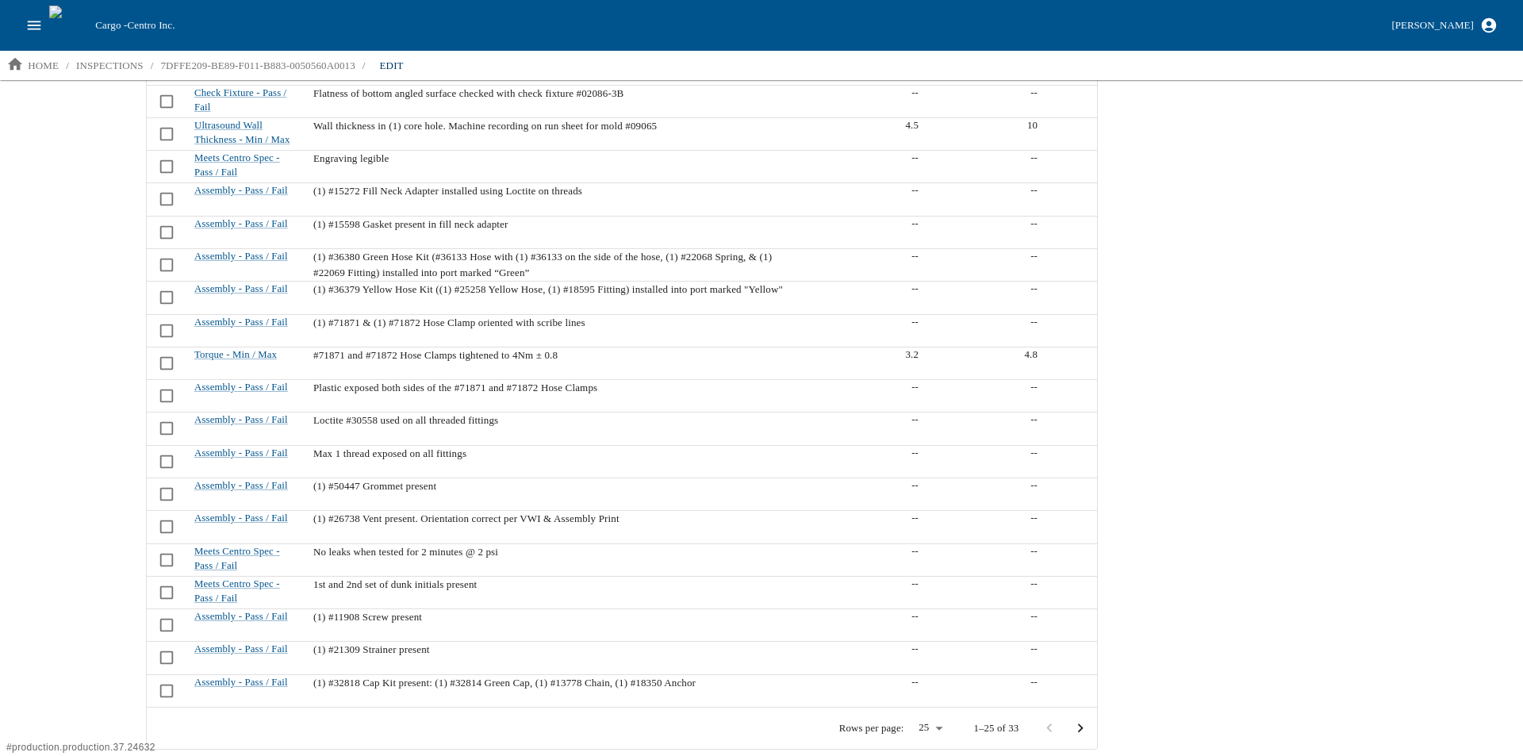
scroll to position [816, 0]
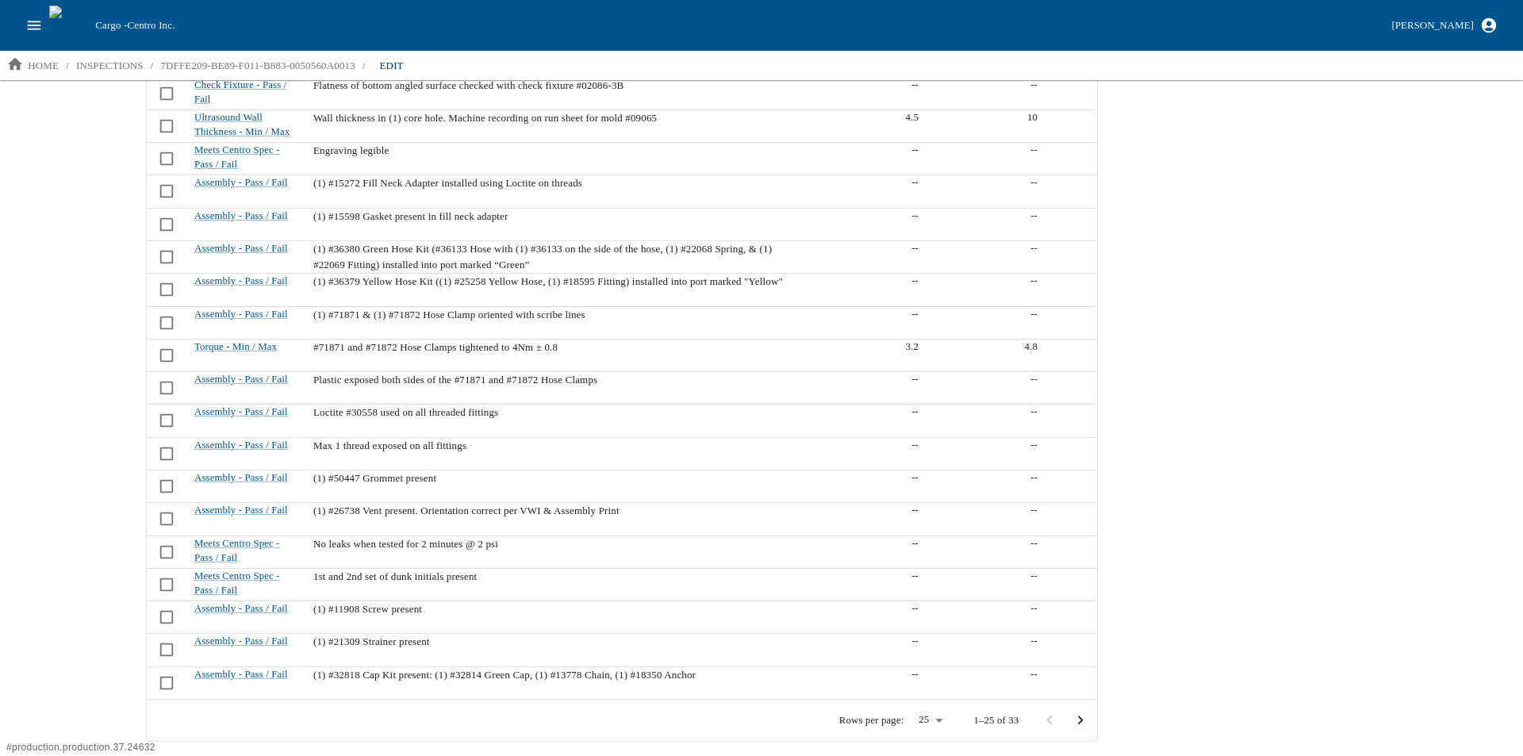
click at [925, 719] on body "Cargo - Centro Inc. Aaron Jacobs home / inspections / 7DFFE209-BE89-F011-B883-0…" at bounding box center [761, 377] width 1523 height 754
click at [923, 699] on li "100" at bounding box center [921, 699] width 41 height 25
type input "***"
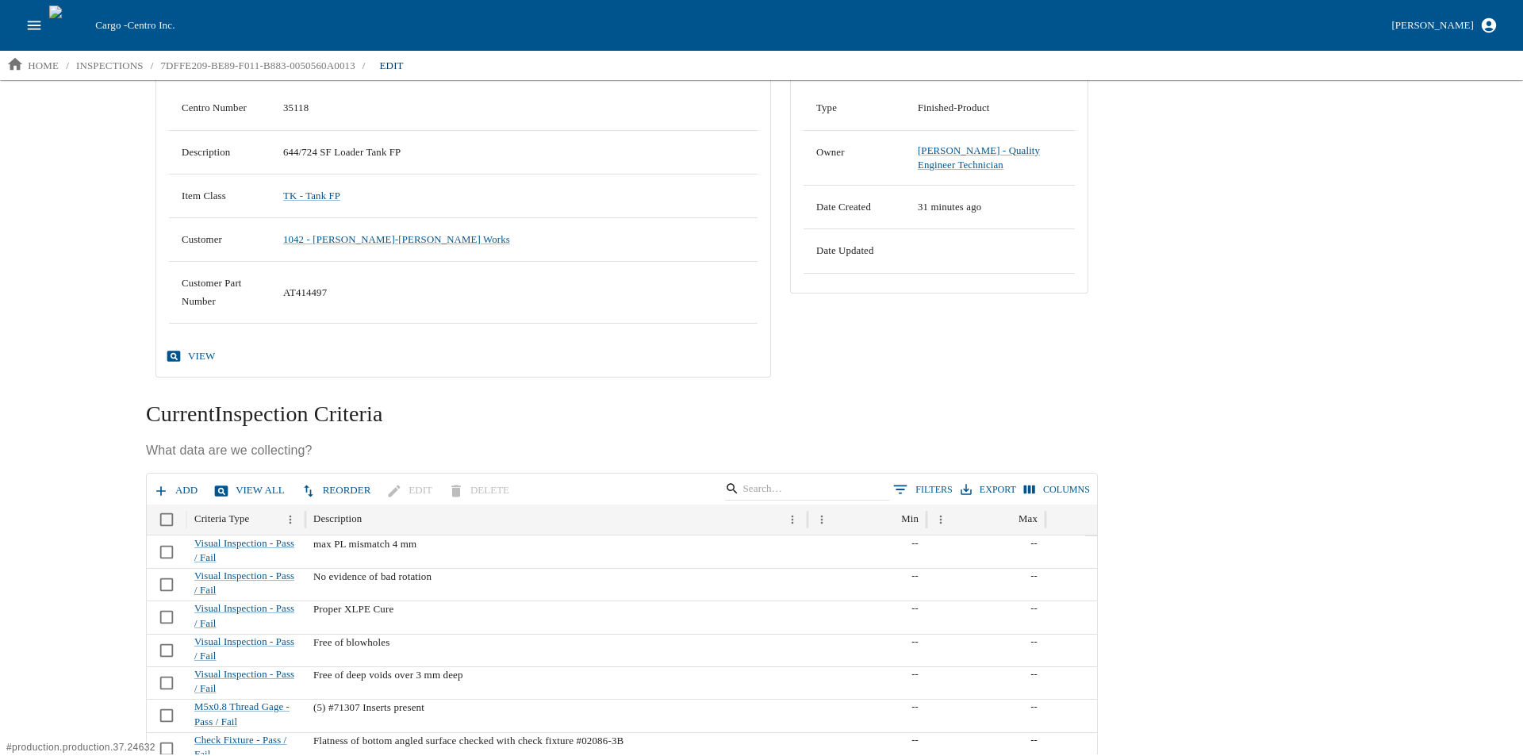
scroll to position [126, 0]
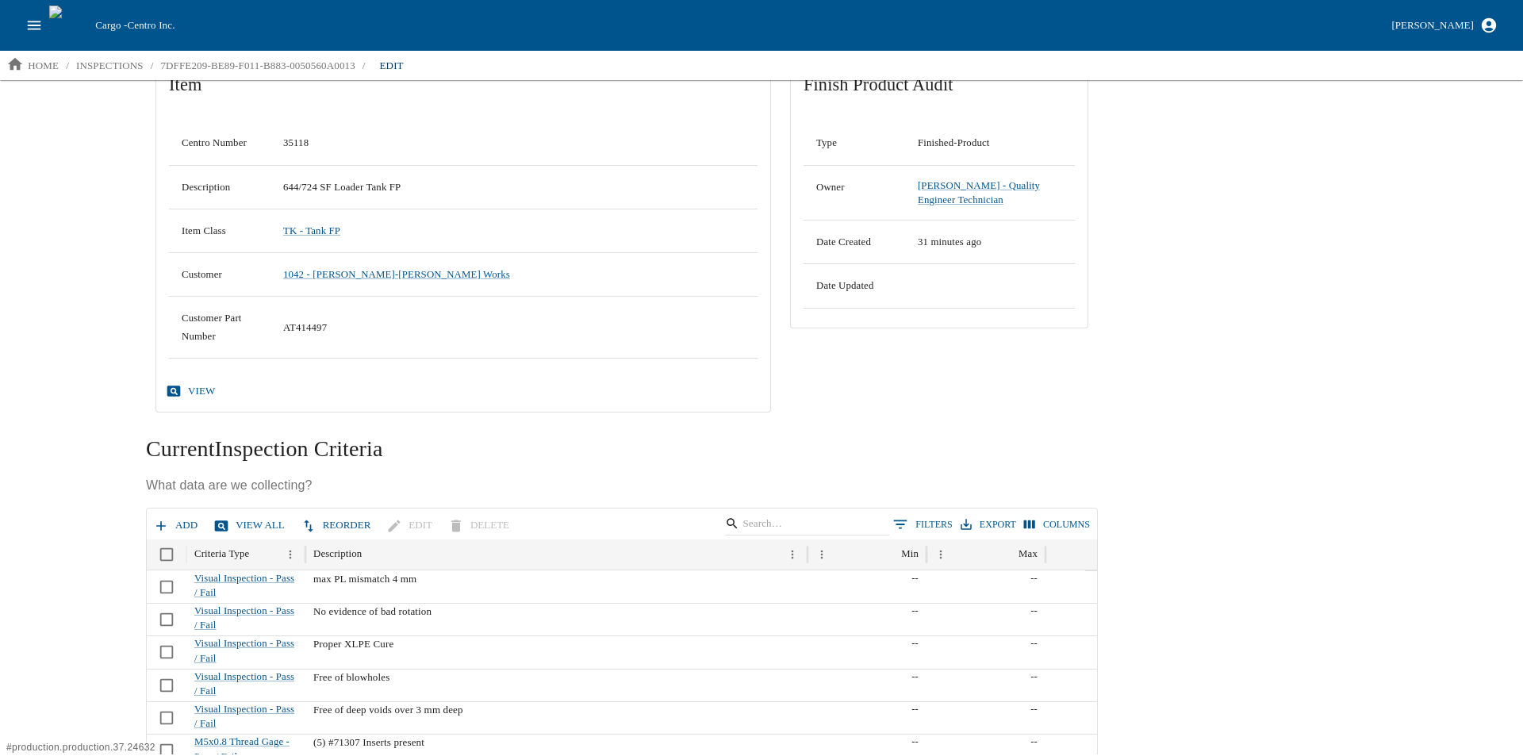
click at [181, 516] on button "Add" at bounding box center [177, 525] width 54 height 28
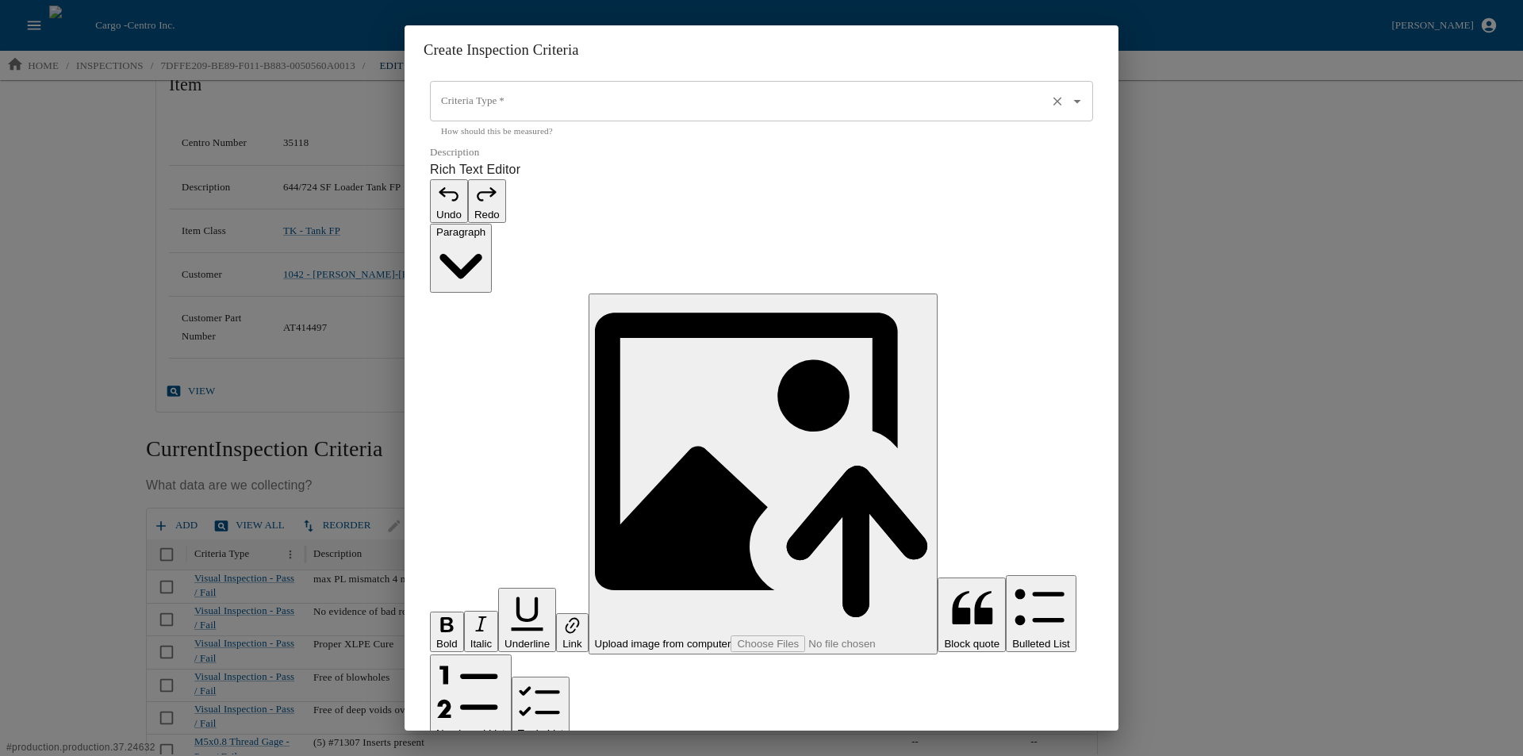
click at [501, 115] on input "Criteria Type   *" at bounding box center [739, 101] width 604 height 27
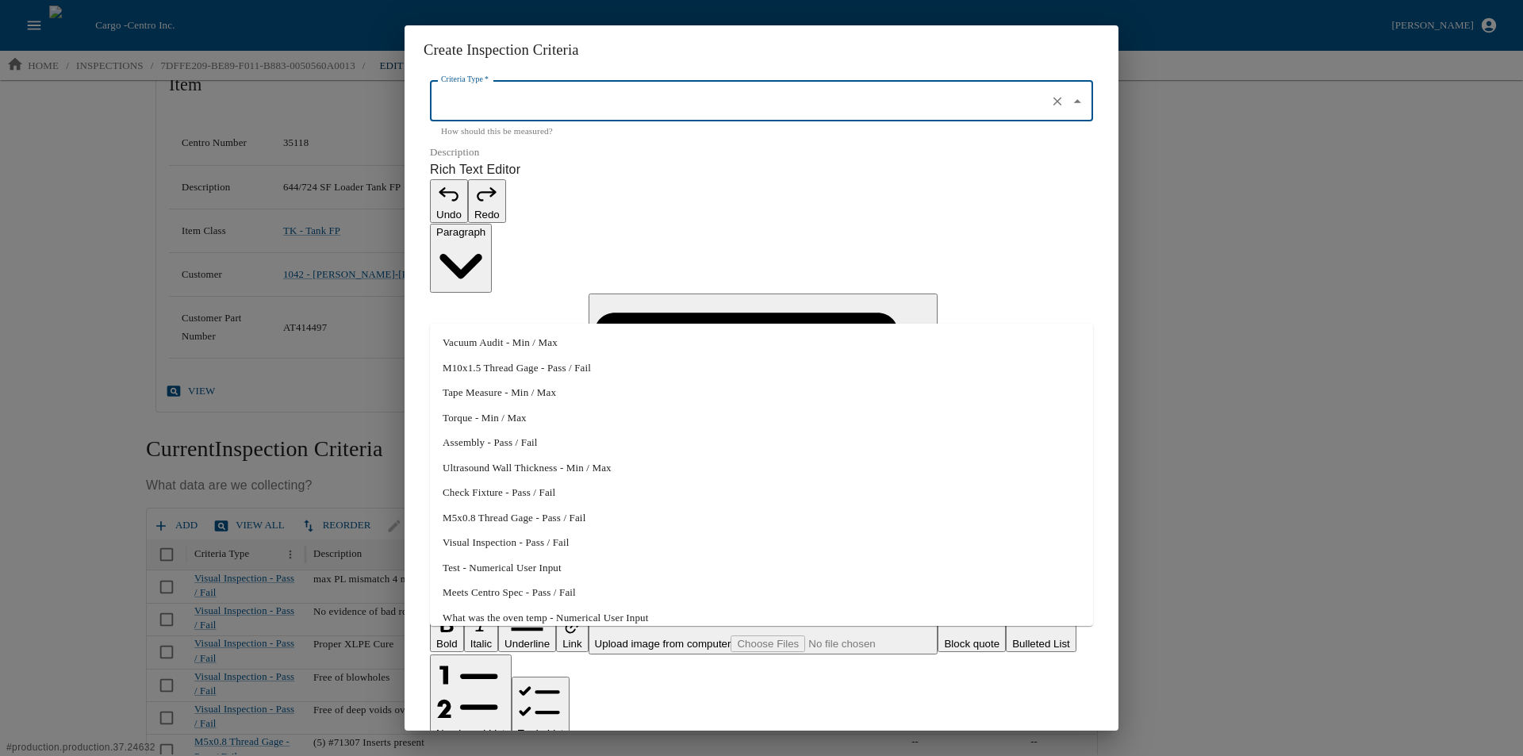
click at [511, 398] on li "Tape Measure - Min / Max" at bounding box center [761, 392] width 663 height 25
type input "Tape Measure - Min / Max"
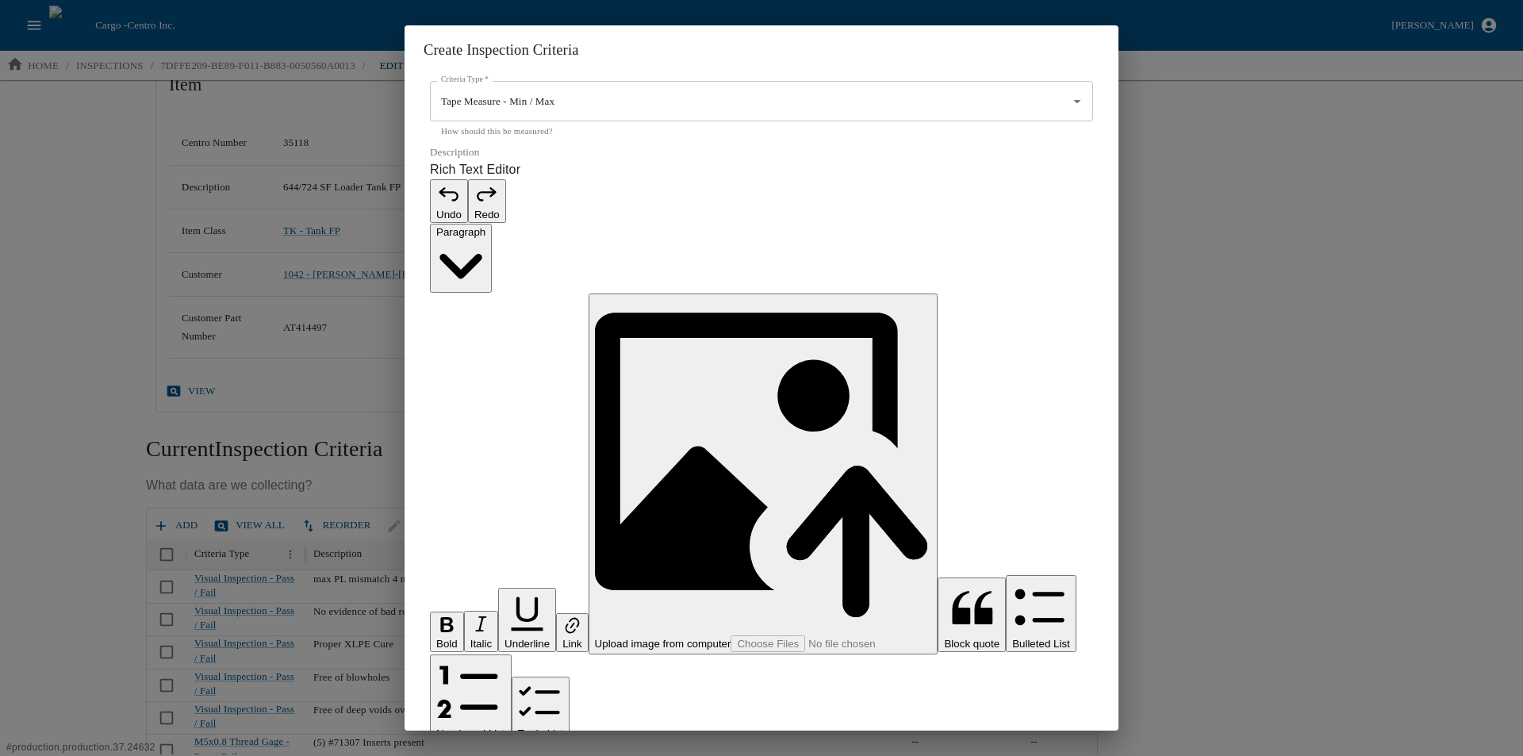
drag, startPoint x: 477, startPoint y: 370, endPoint x: 494, endPoint y: 369, distance: 16.7
click at [477, 755] on p "Rich Text Editor. Editing area: main. Press Alt+0 for help." at bounding box center [761, 764] width 663 height 19
click at [498, 750] on input "0" at bounding box center [761, 770] width 663 height 41
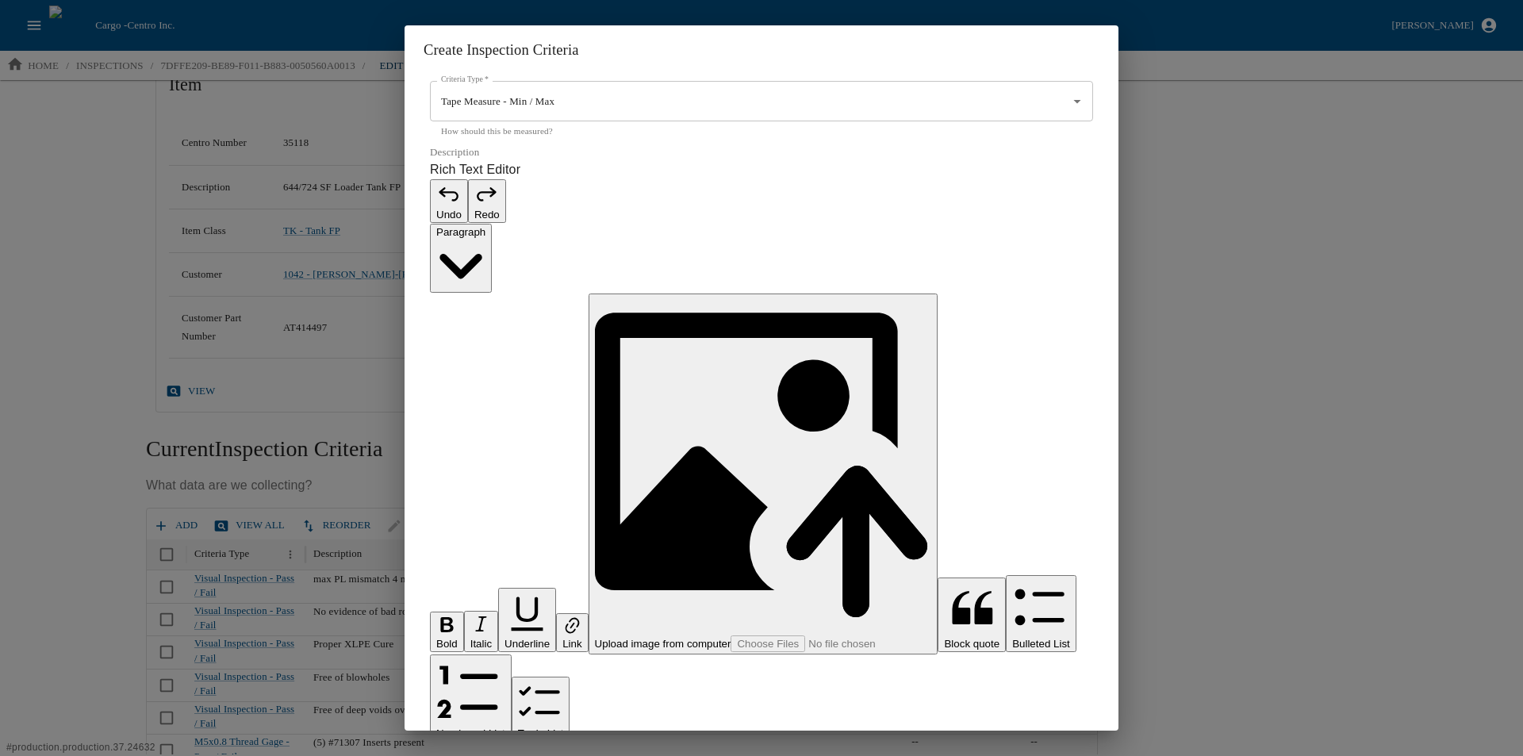
type input "117.5"
type input "132.5"
click at [461, 755] on p "**********" at bounding box center [753, 764] width 646 height 19
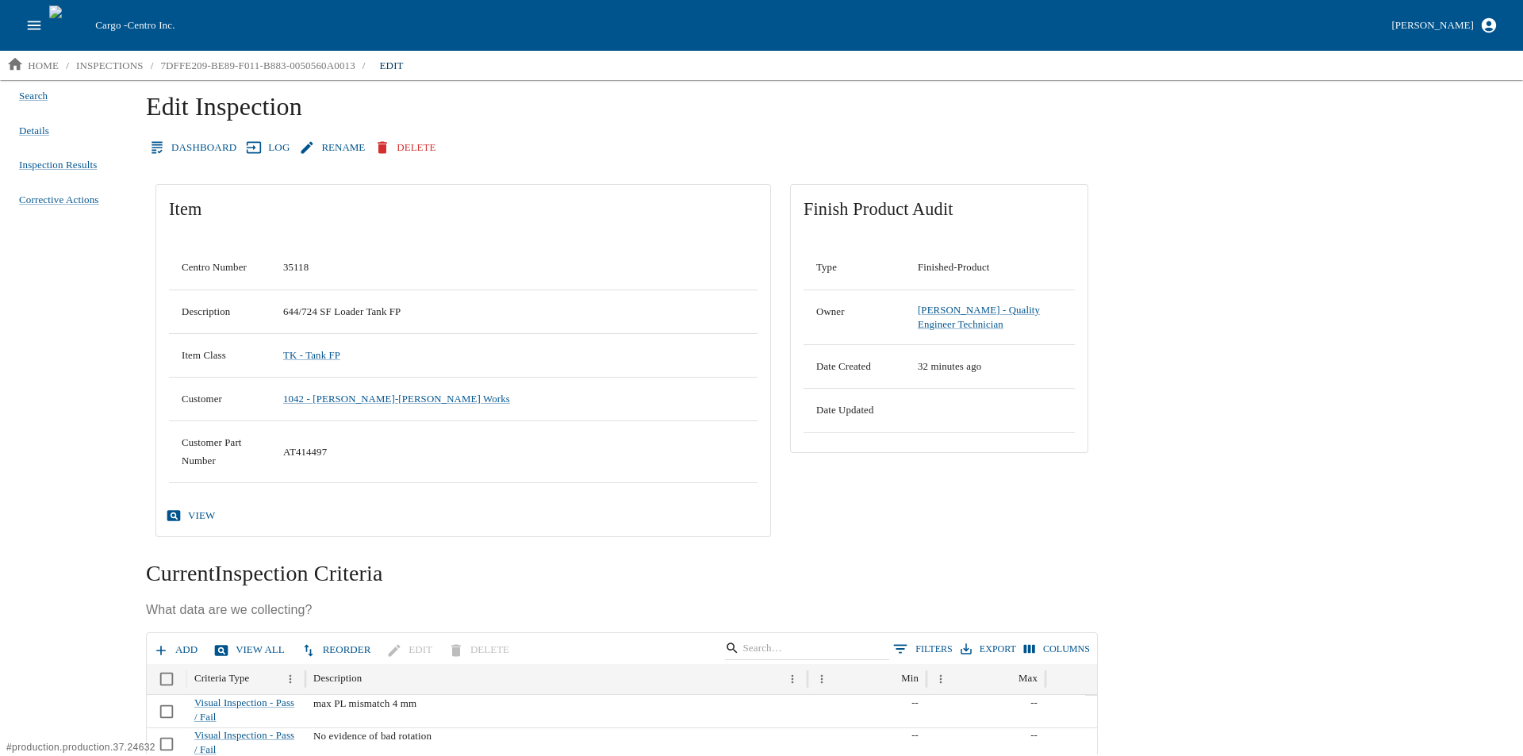
scroll to position [0, 0]
click at [179, 651] on button "Add" at bounding box center [177, 652] width 54 height 28
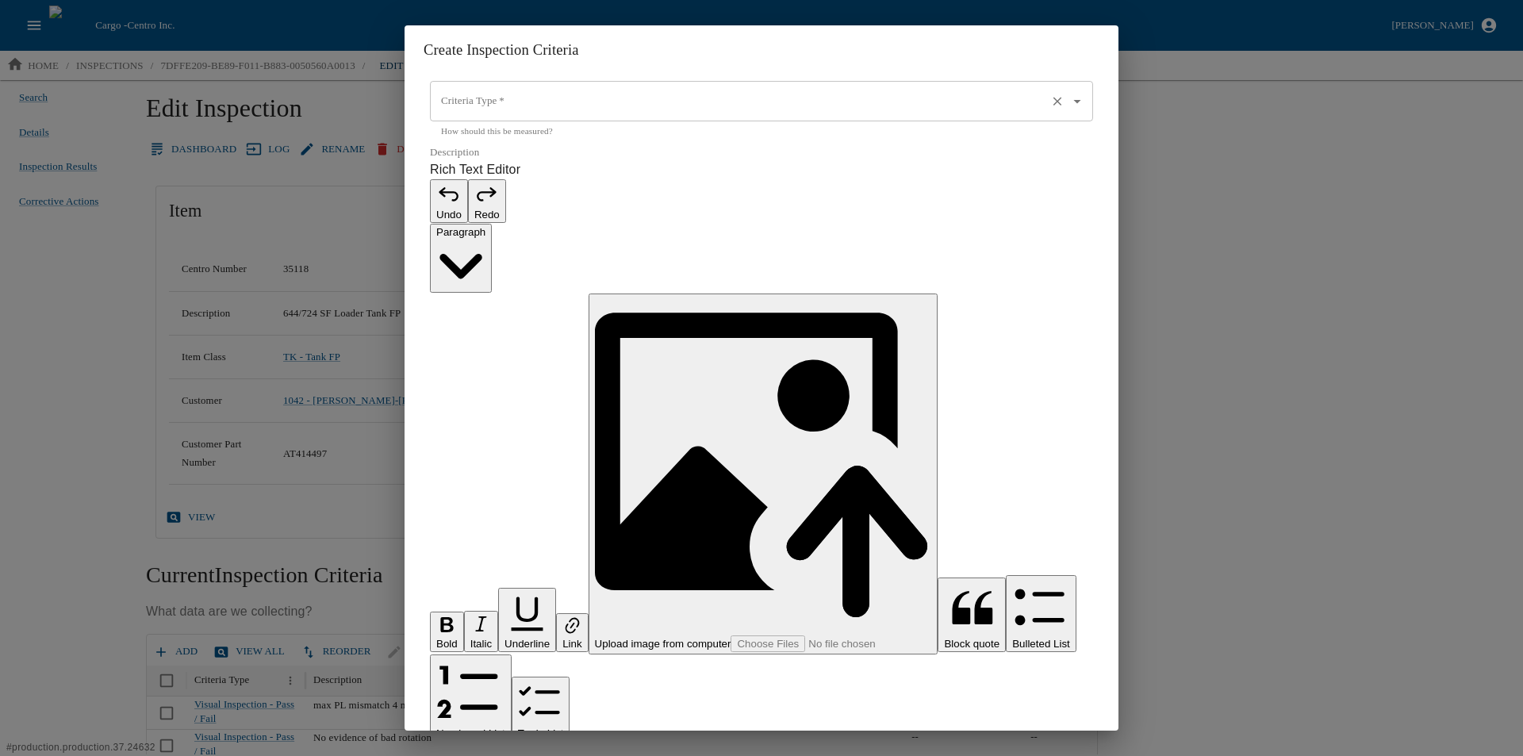
click at [504, 115] on input "Criteria Type   *" at bounding box center [739, 101] width 604 height 27
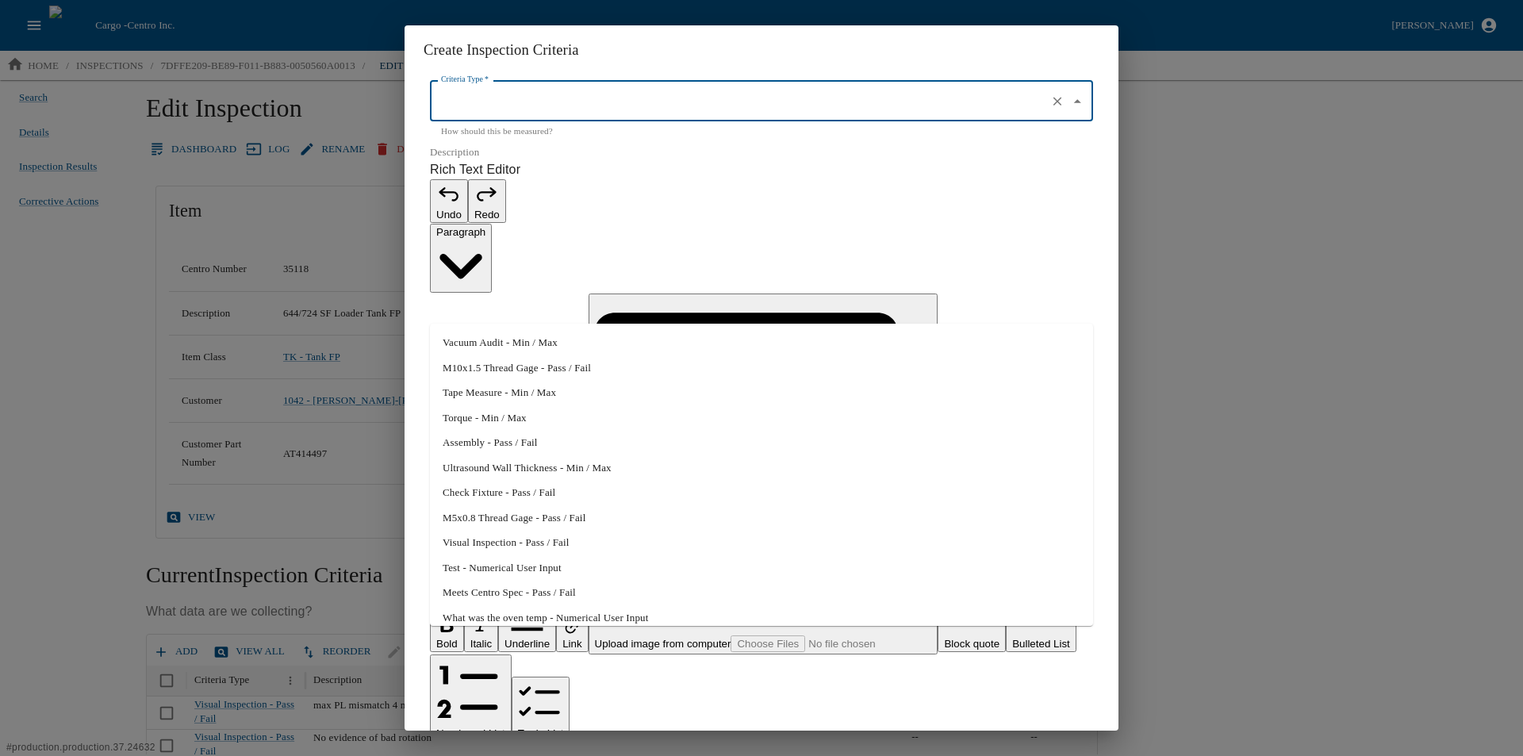
click at [514, 386] on li "Tape Measure - Min / Max" at bounding box center [761, 392] width 663 height 25
type input "Tape Measure - Min / Max"
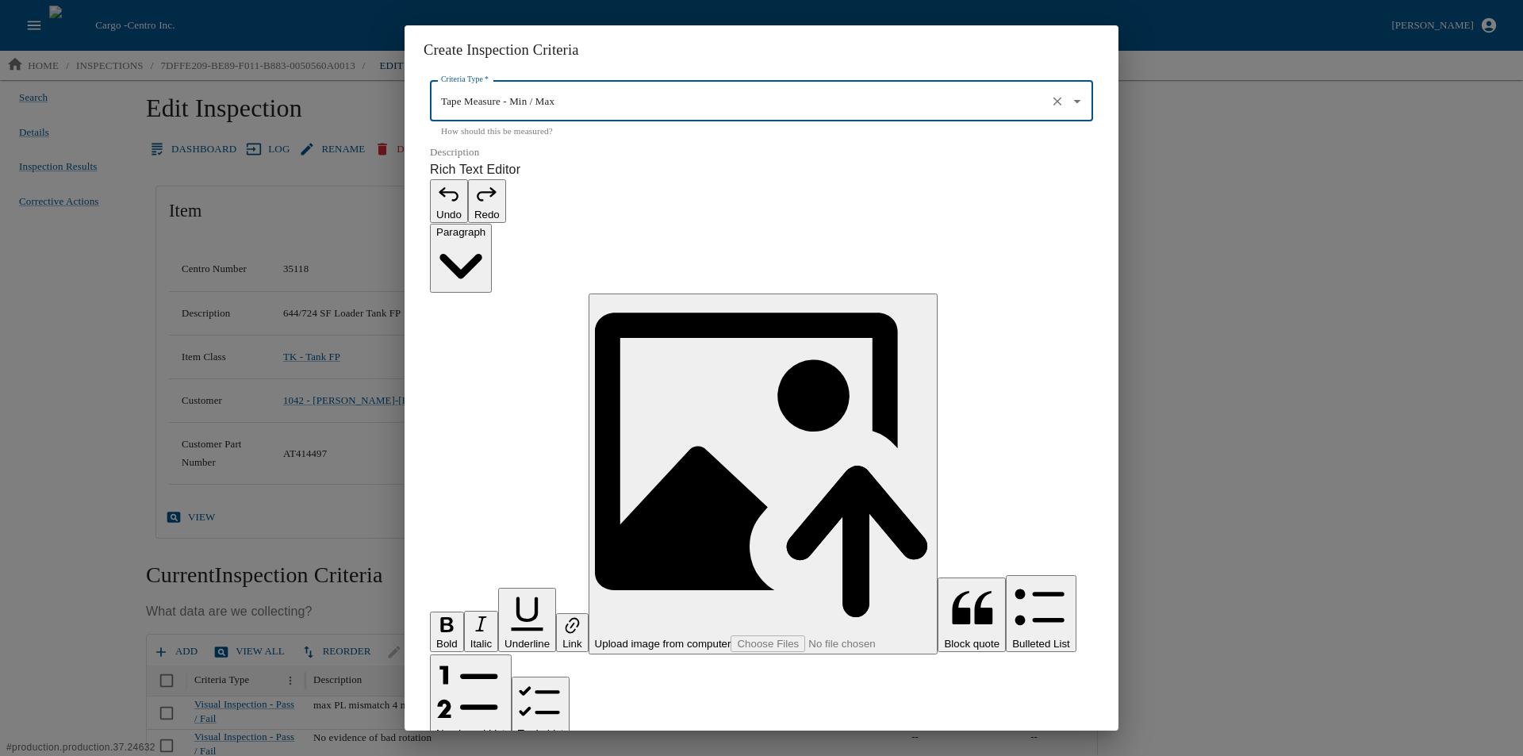
click at [494, 755] on p "Rich Text Editor. Editing area: main. Press Alt+0 for help." at bounding box center [761, 764] width 663 height 19
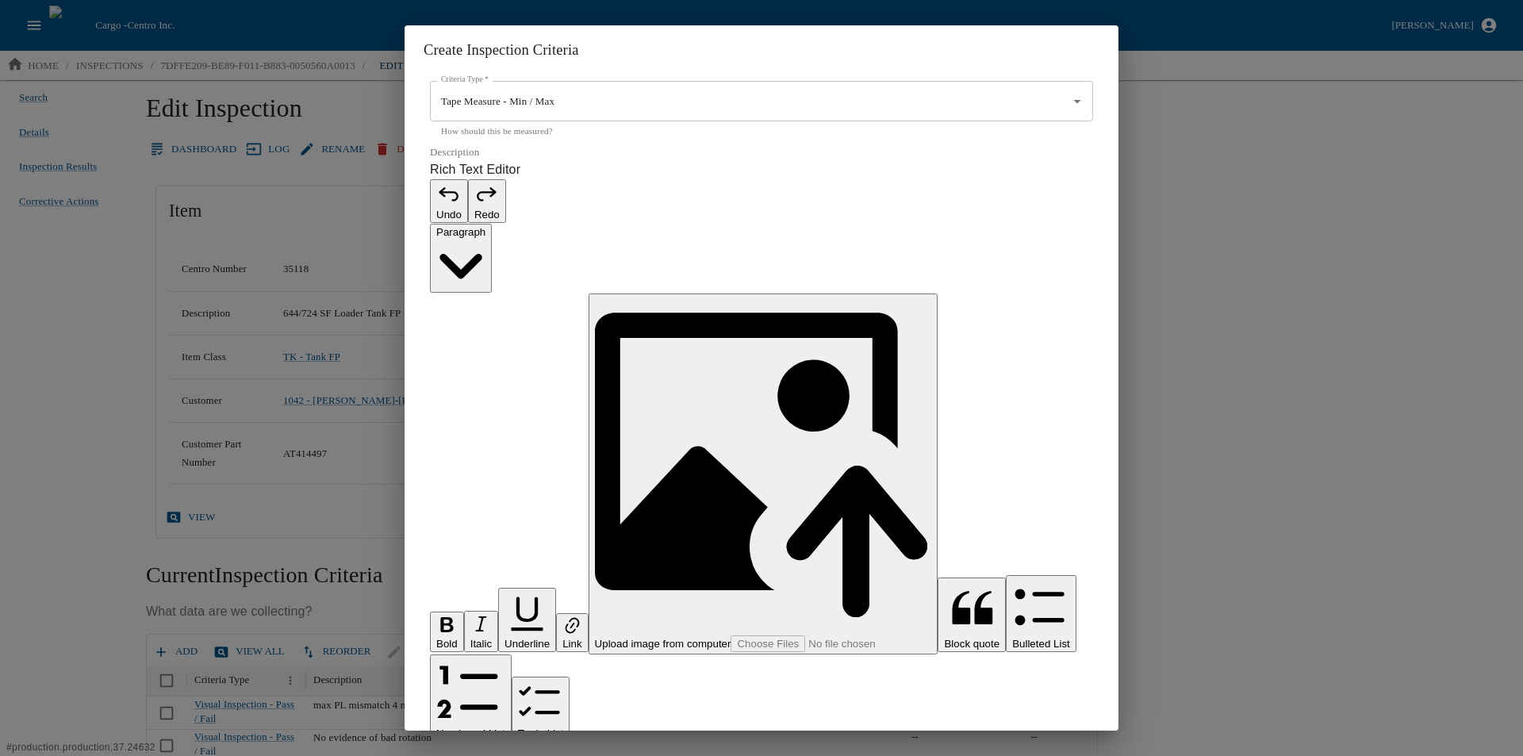
click at [463, 755] on p "**********" at bounding box center [753, 764] width 646 height 19
click at [475, 755] on p "**********" at bounding box center [753, 764] width 646 height 19
click at [498, 750] on input "0" at bounding box center [761, 770] width 663 height 41
type input "967.5"
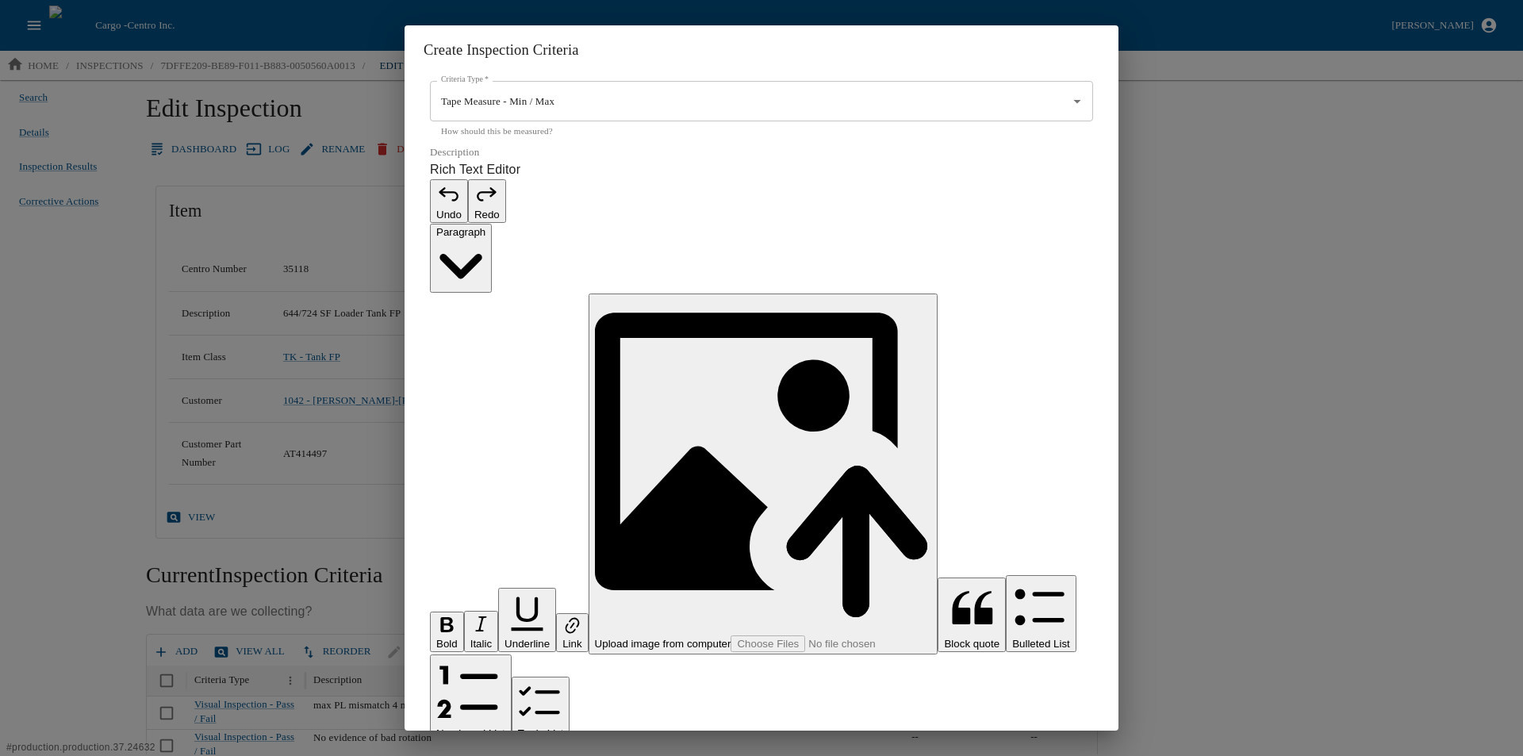
type input "982.5"
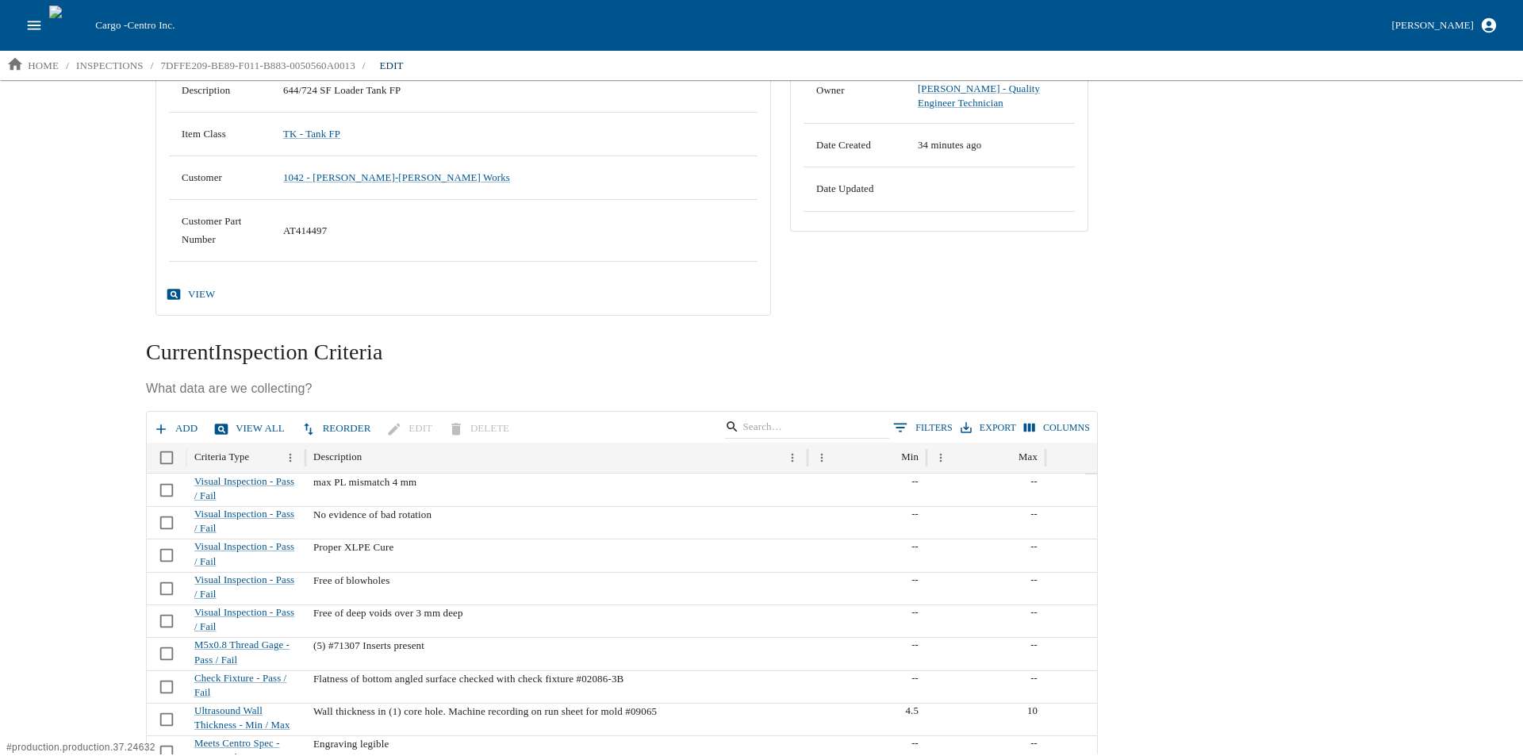
scroll to position [191, 0]
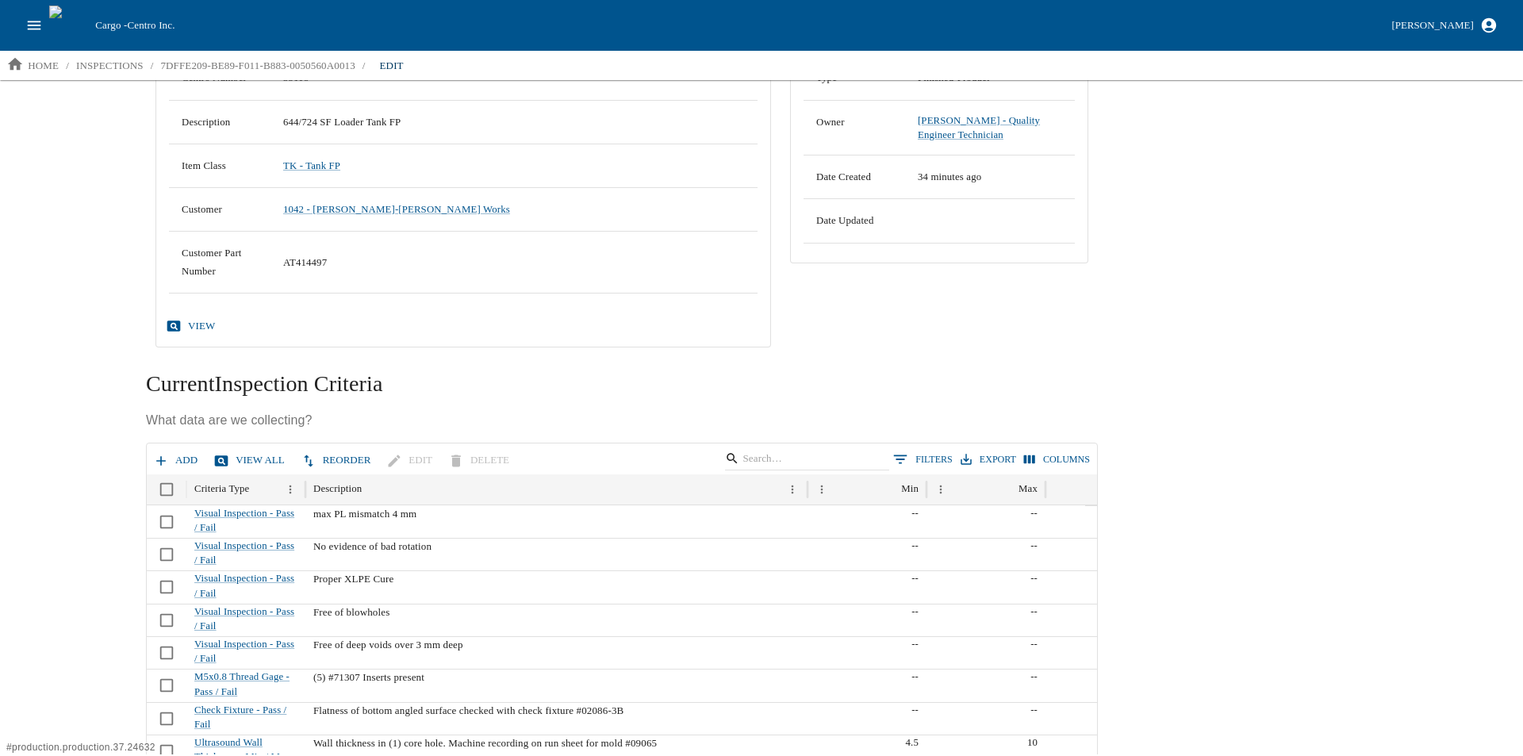
click at [173, 458] on button "Add" at bounding box center [177, 460] width 54 height 28
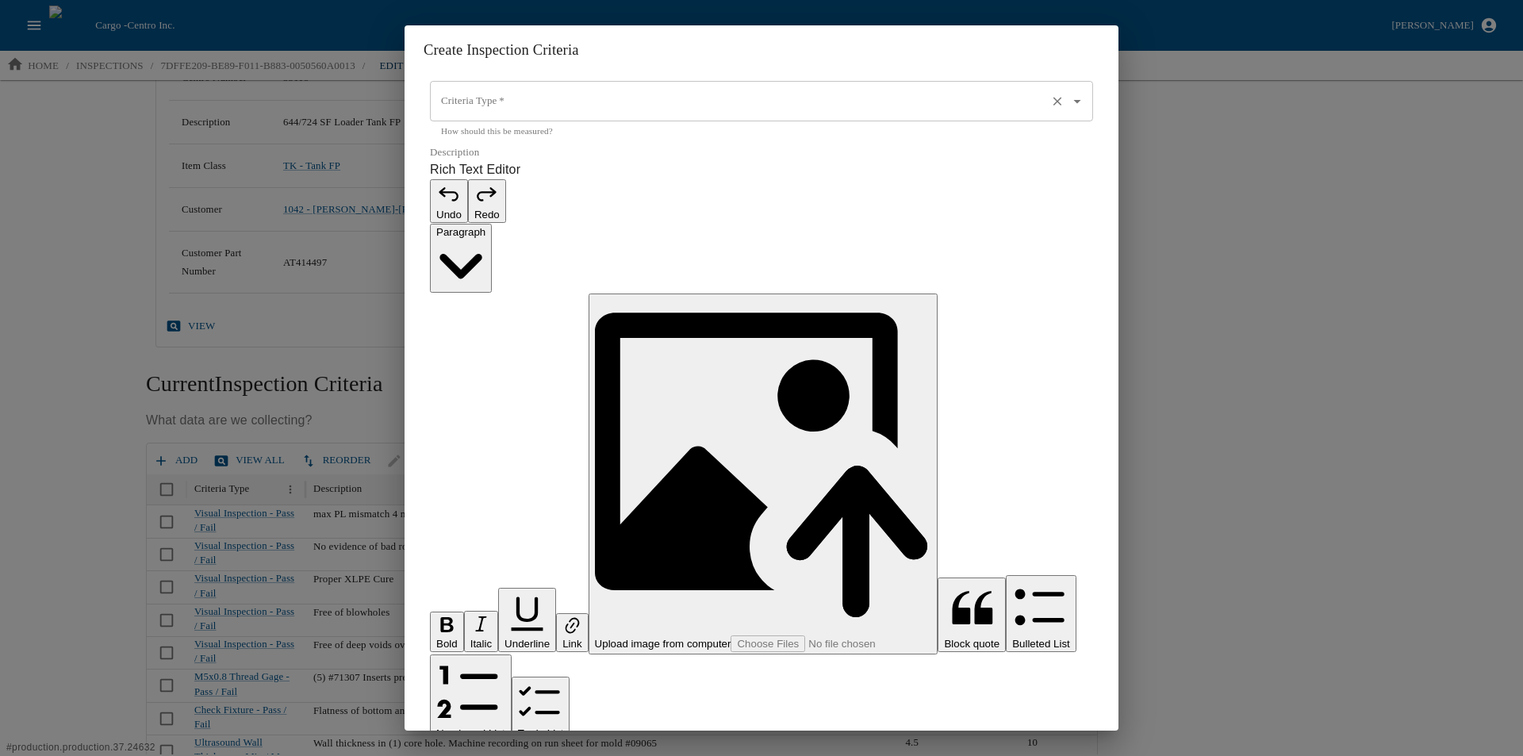
click at [517, 115] on input "Criteria Type   *" at bounding box center [739, 101] width 604 height 27
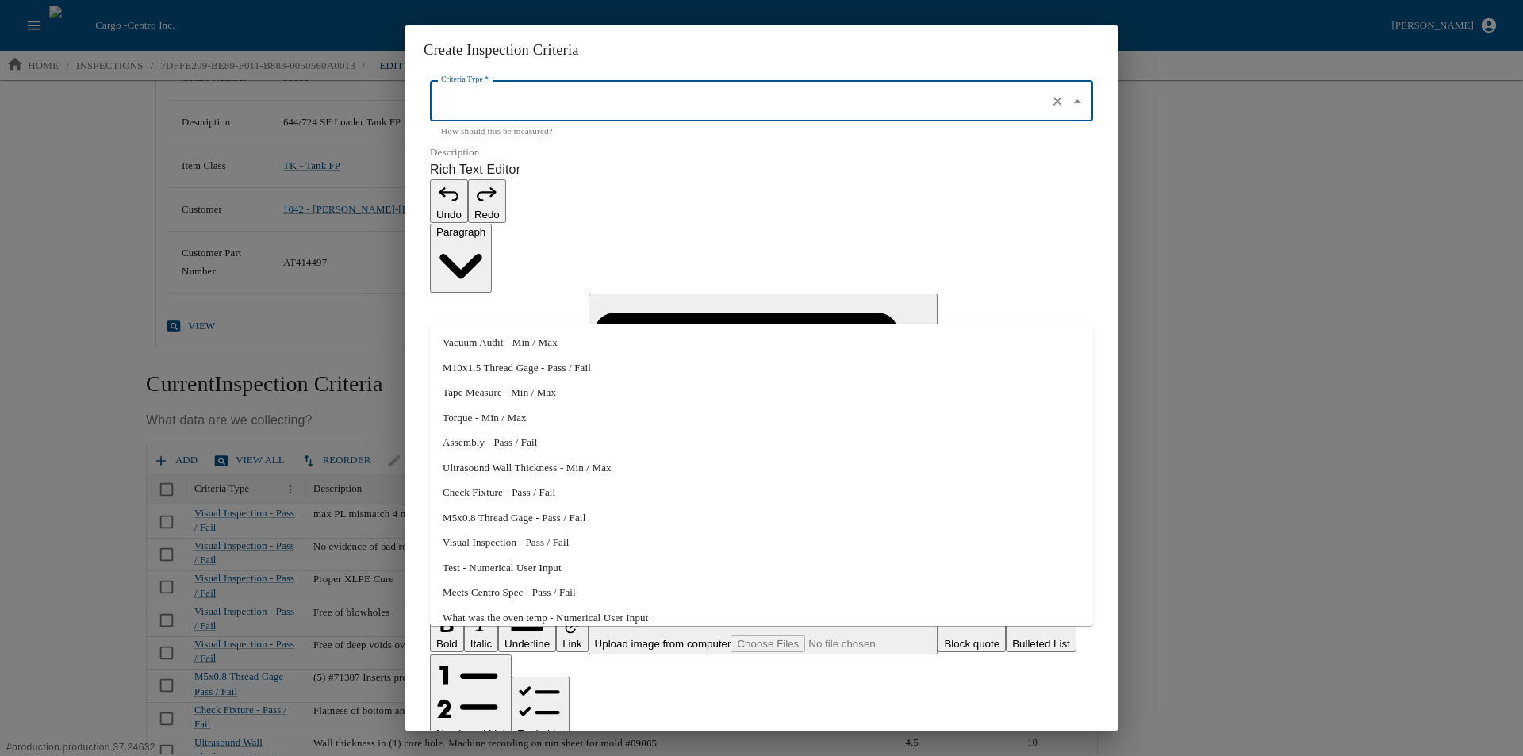
click at [506, 439] on li "Assembly - Pass / Fail" at bounding box center [761, 442] width 663 height 25
type input "Assembly - Pass / Fail"
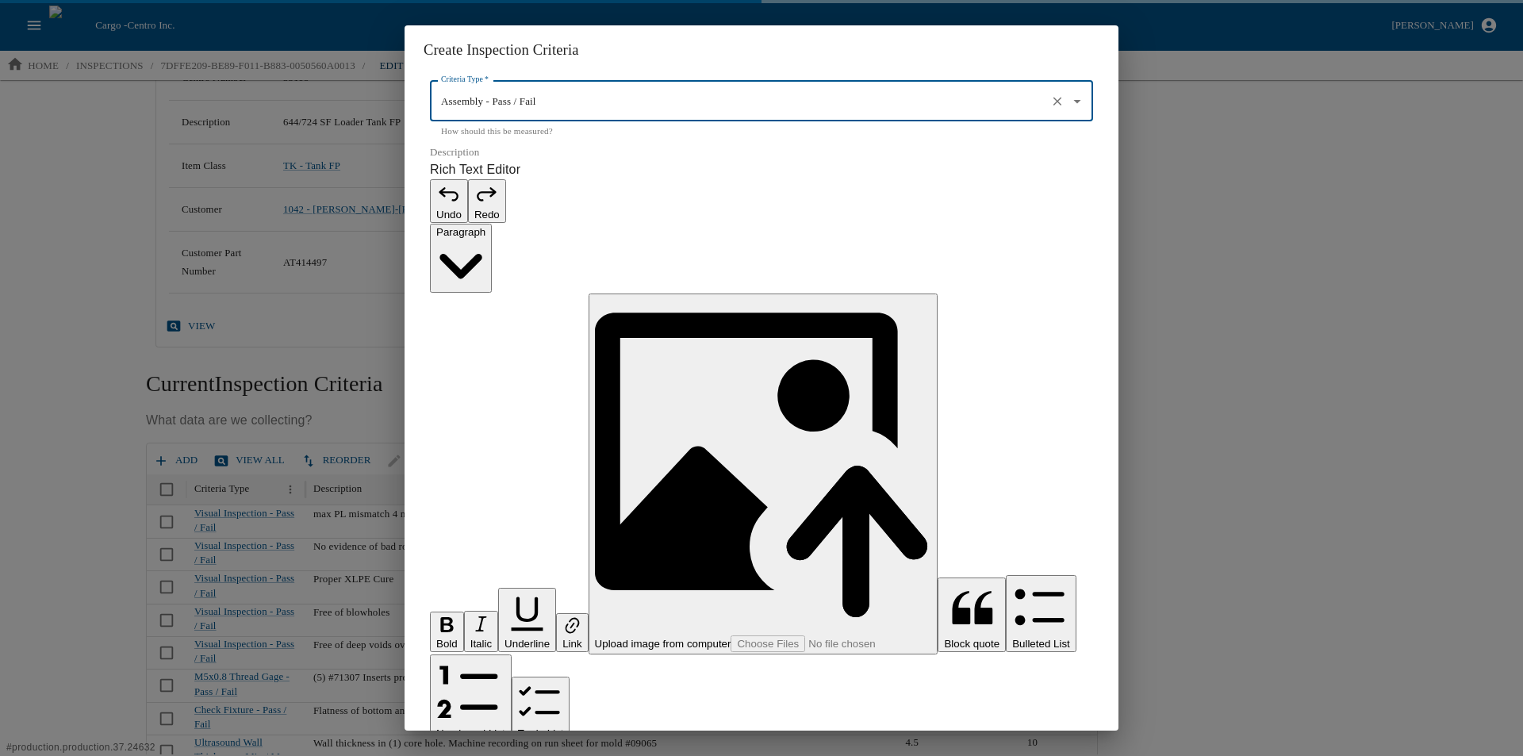
click at [496, 755] on p "Rich Text Editor. Editing area: main. Press Alt+0 for help." at bounding box center [761, 764] width 663 height 19
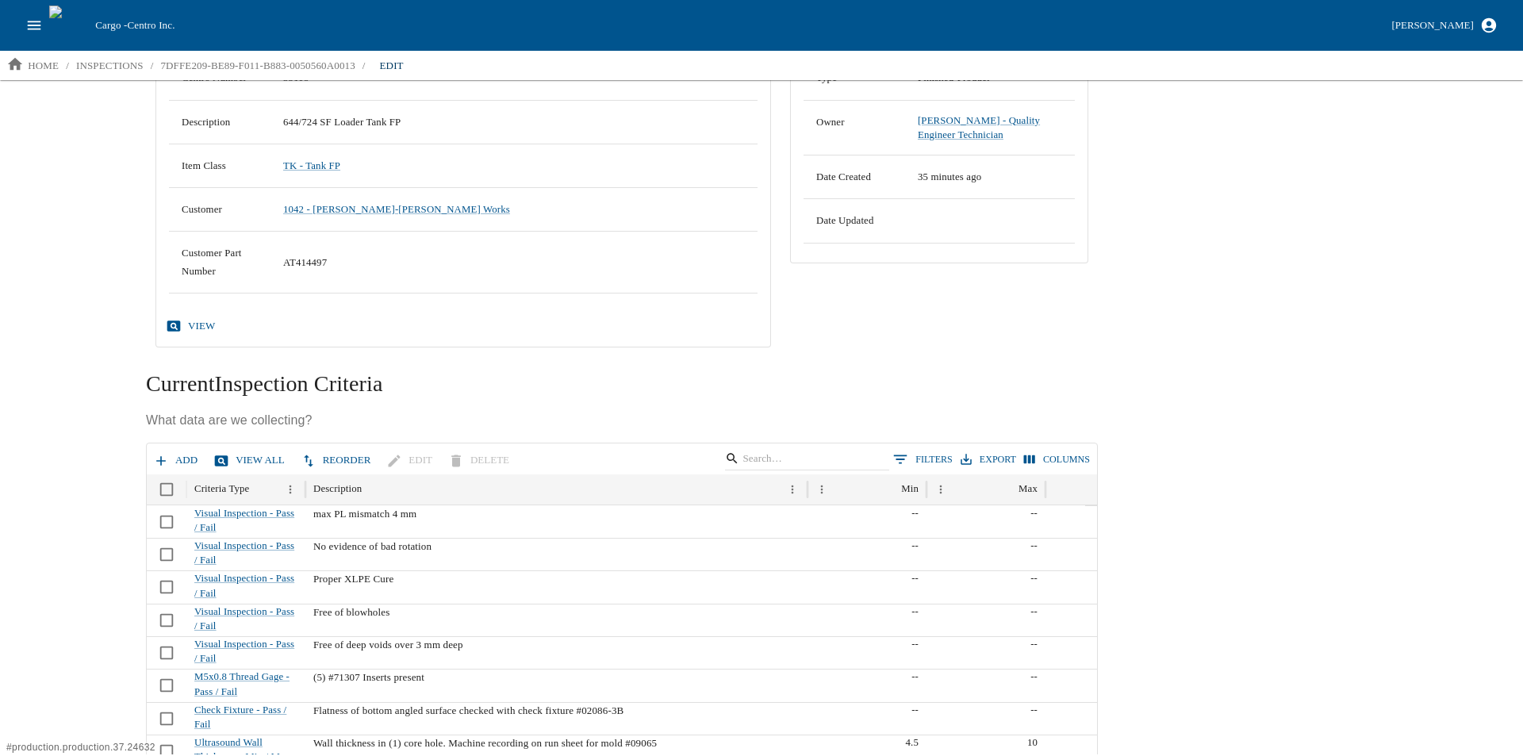
click at [174, 450] on button "Add" at bounding box center [177, 460] width 54 height 28
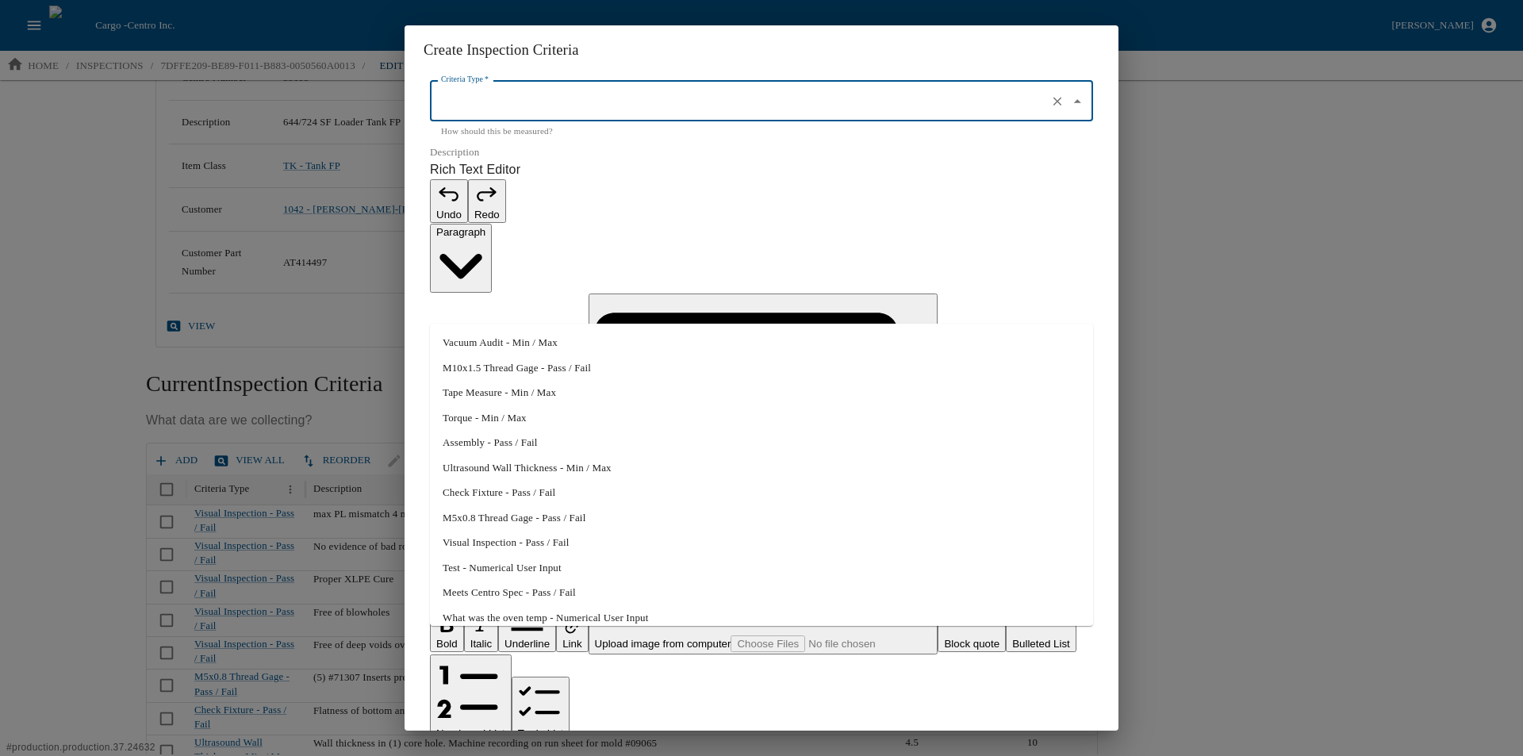
click at [499, 115] on input "Criteria Type   *" at bounding box center [739, 101] width 604 height 27
click at [492, 368] on li "M10x1.5 Thread Gage - Pass / Fail" at bounding box center [761, 367] width 663 height 25
type input "M10x1.5 Thread Gage - Pass / Fail"
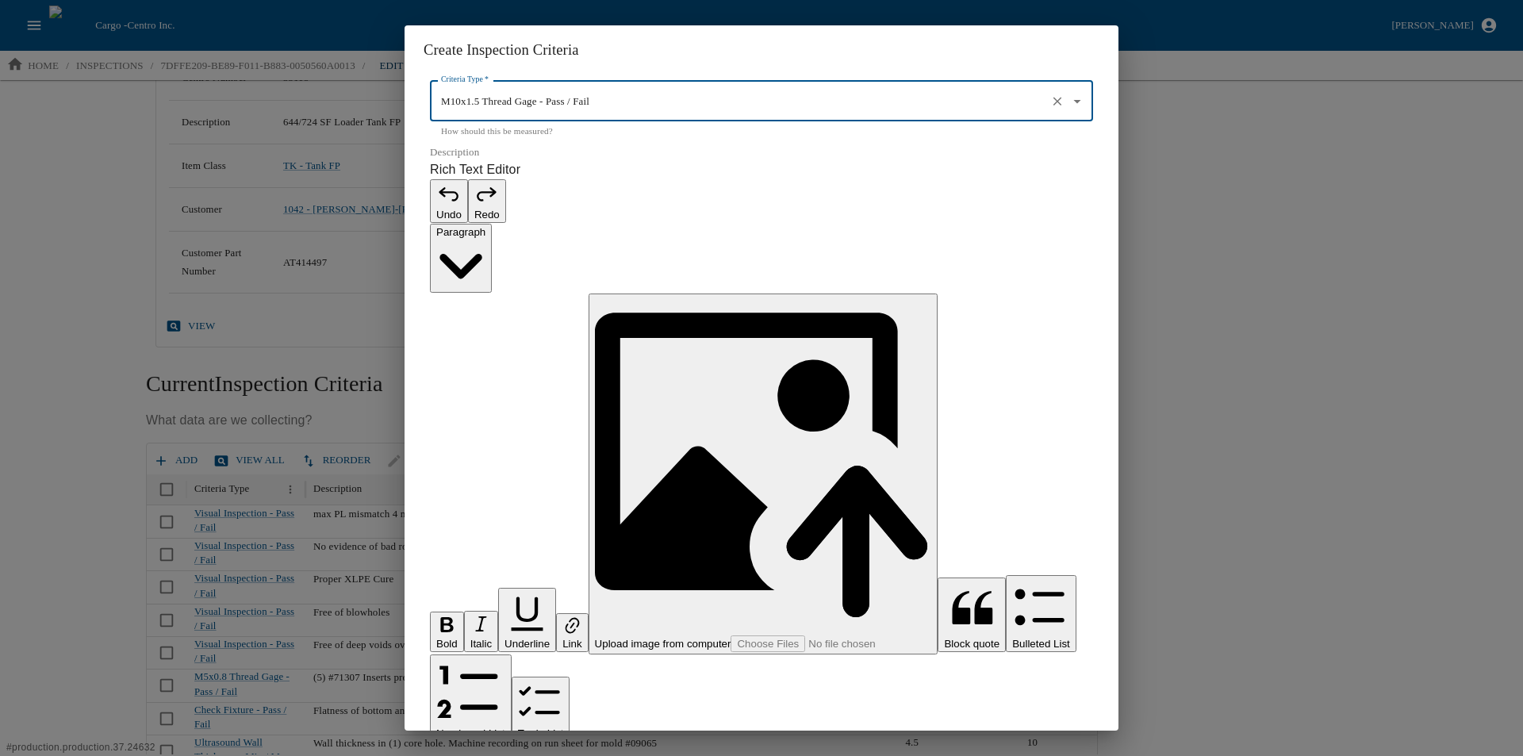
click at [458, 755] on p "Rich Text Editor. Editing area: main. Press Alt+0 for help." at bounding box center [761, 764] width 663 height 19
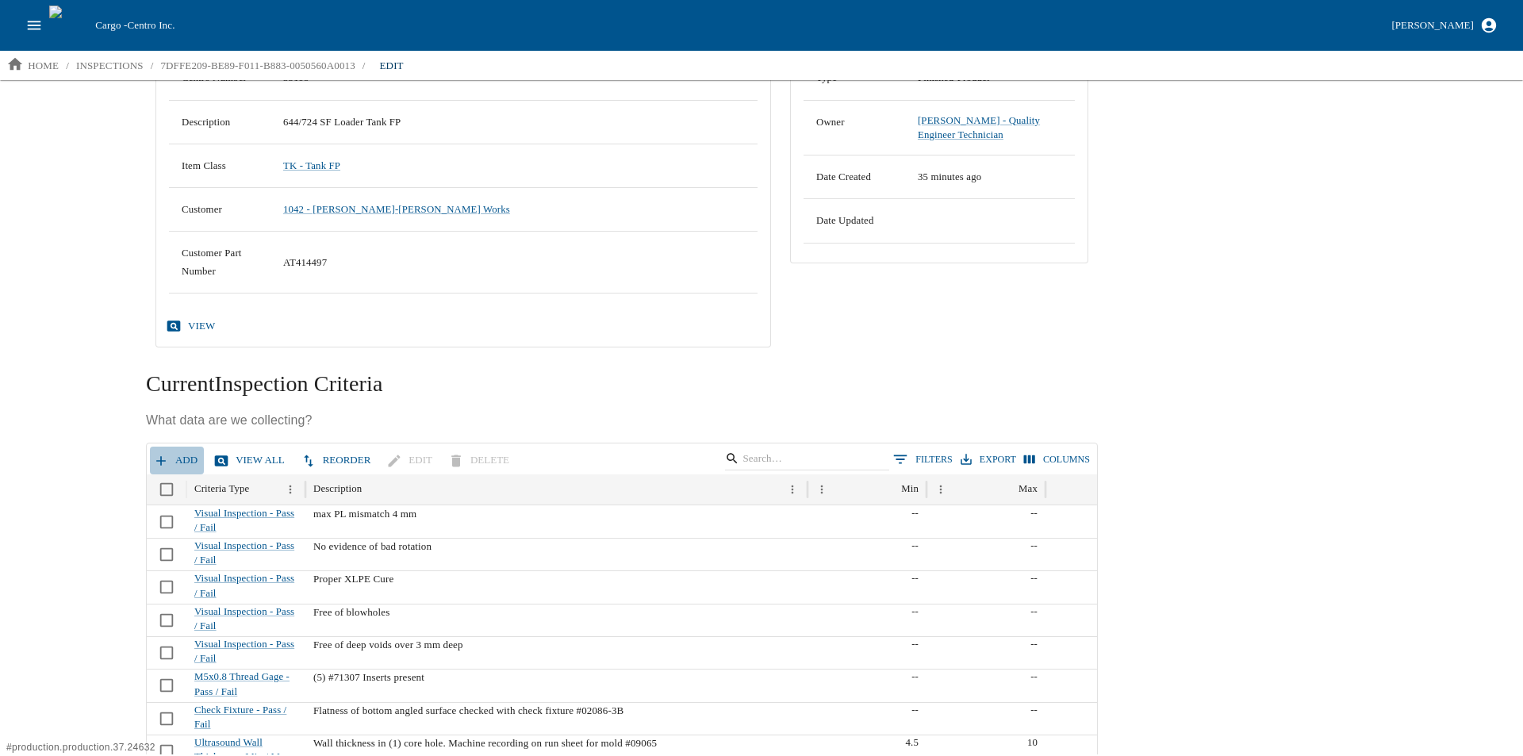
click at [166, 454] on icon "button" at bounding box center [161, 461] width 16 height 16
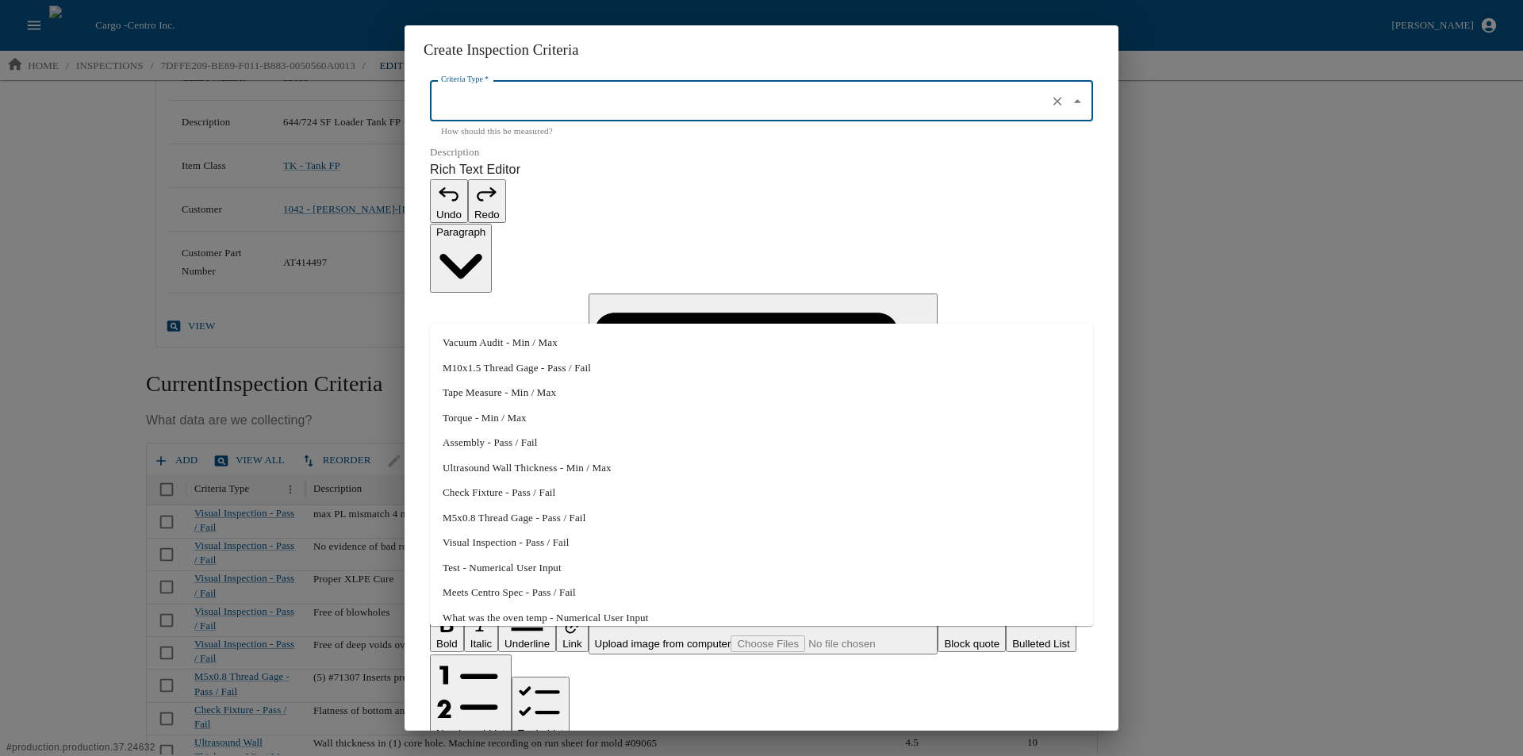
click at [466, 115] on input "Criteria Type   *" at bounding box center [739, 101] width 604 height 27
click at [563, 115] on input "Criteria Type   *" at bounding box center [739, 101] width 604 height 27
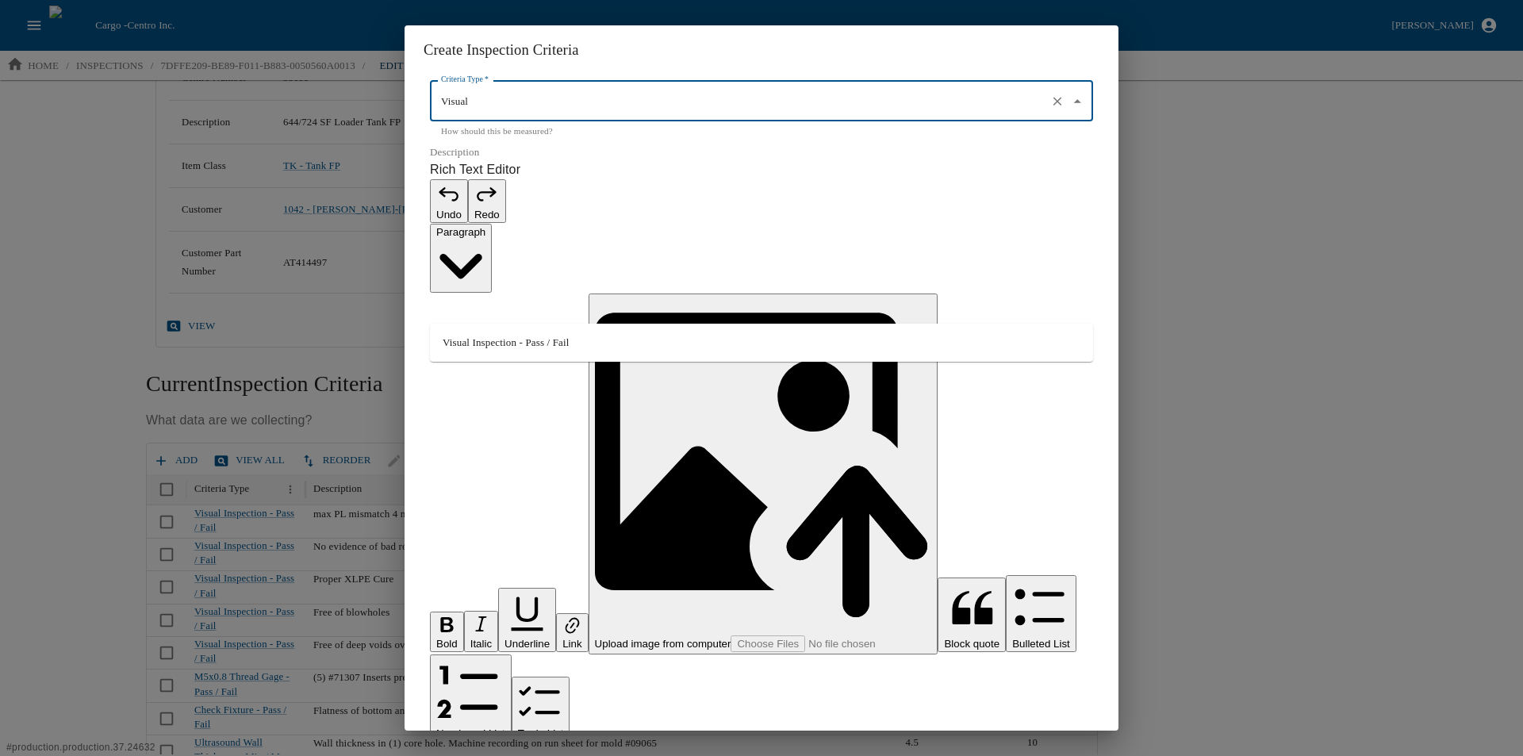
click at [500, 338] on li "Visual Inspection - Pass / Fail" at bounding box center [761, 342] width 663 height 25
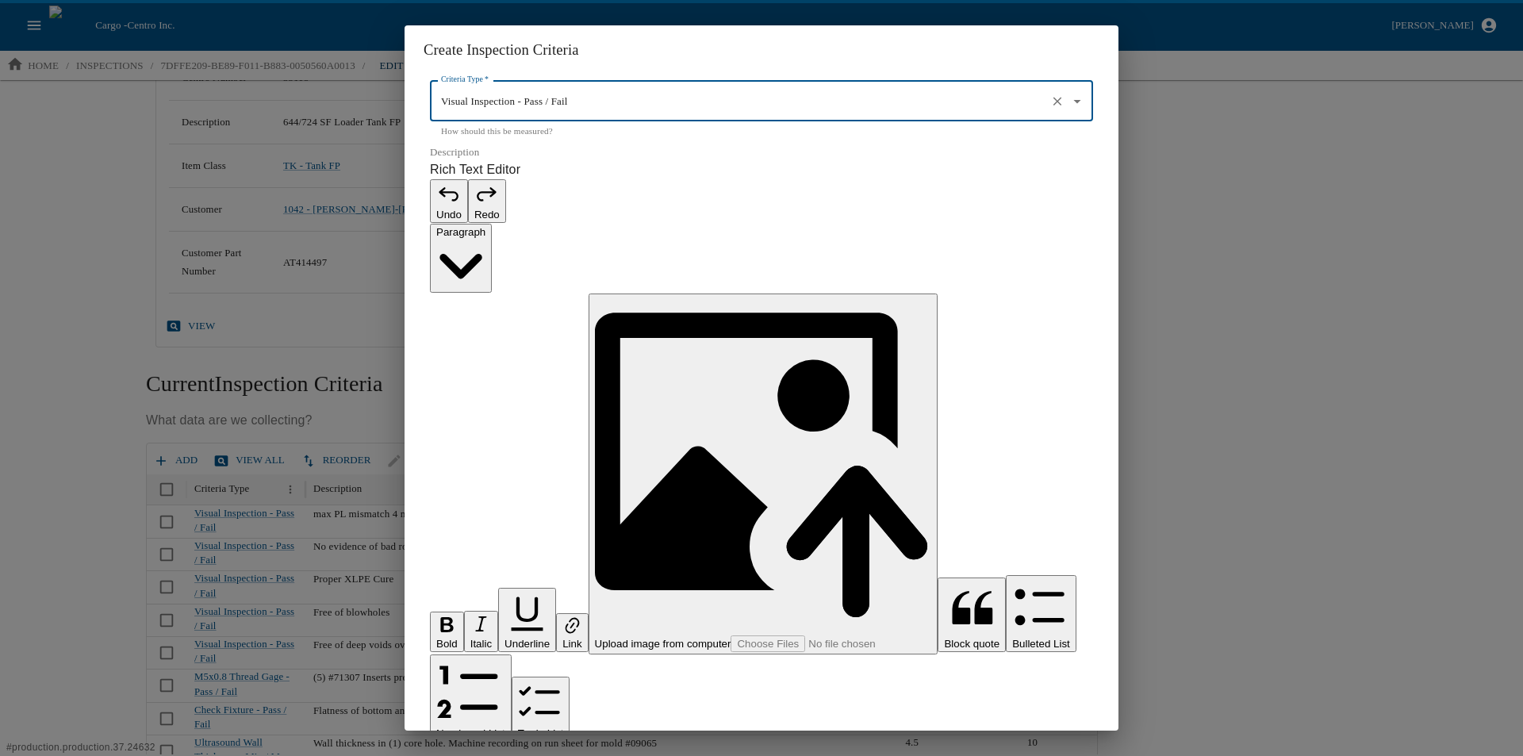
type input "Visual Inspection - Pass / Fail"
click at [505, 755] on p "Rich Text Editor. Editing area: main. Press Alt+0 for help." at bounding box center [761, 764] width 663 height 19
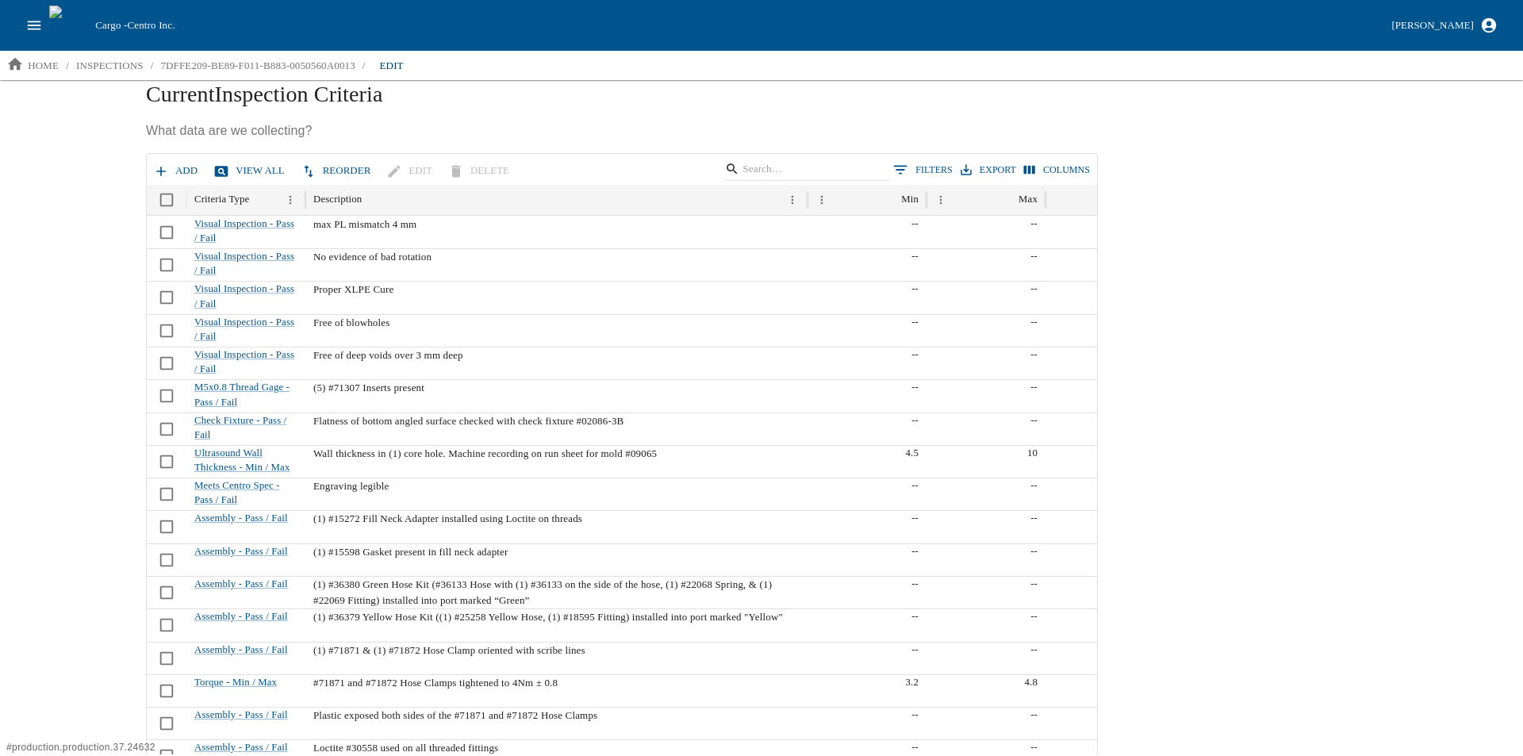
scroll to position [449, 0]
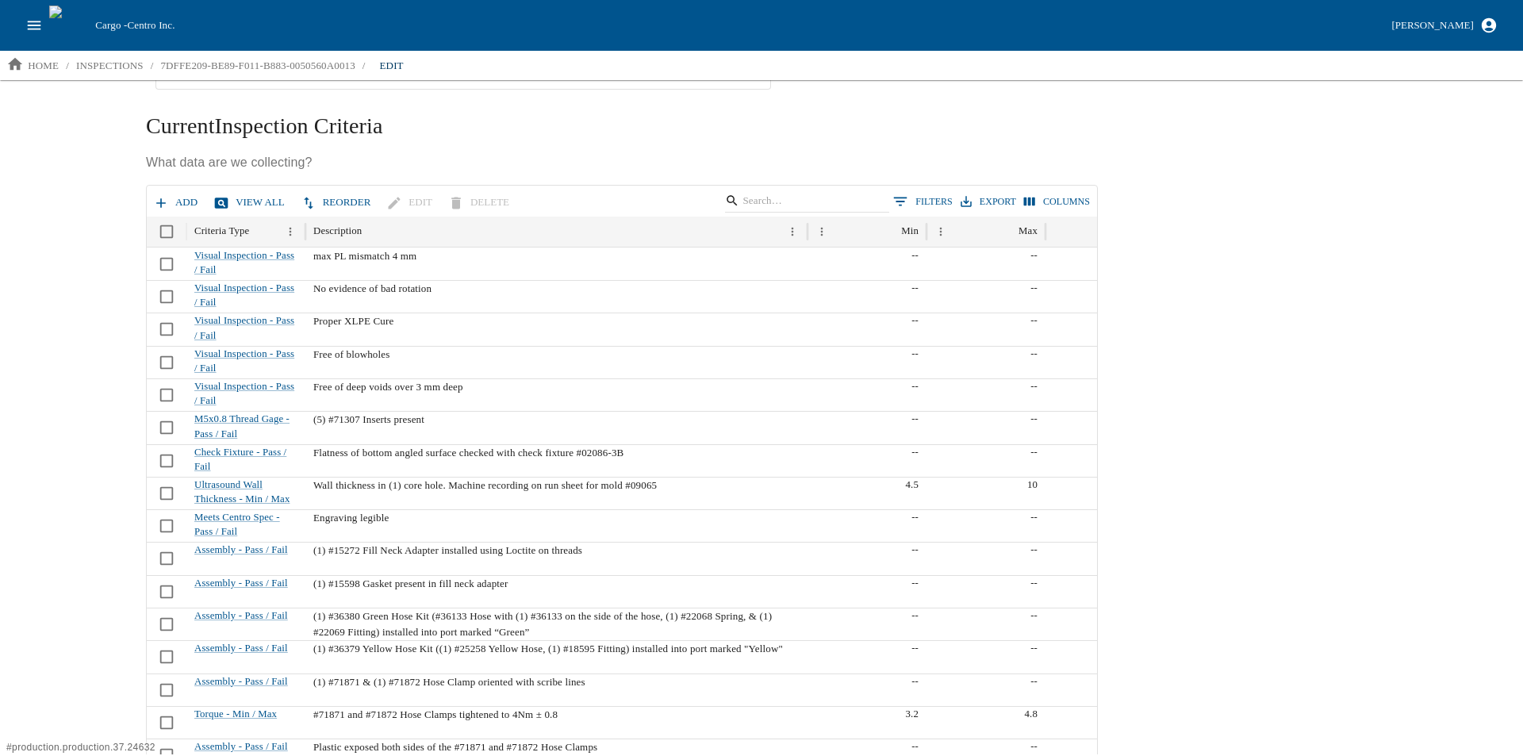
click at [320, 191] on button "Reorder" at bounding box center [337, 203] width 80 height 28
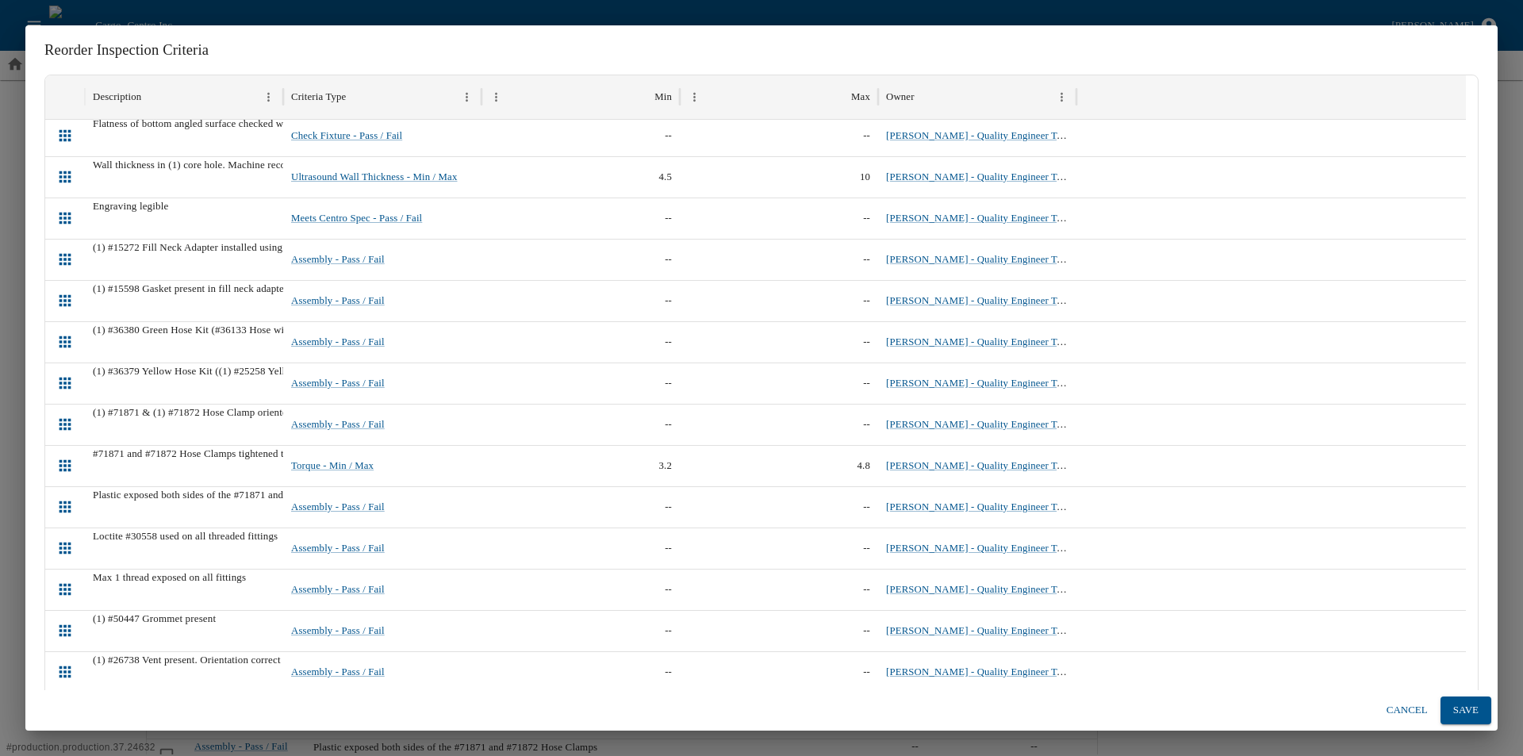
scroll to position [0, 0]
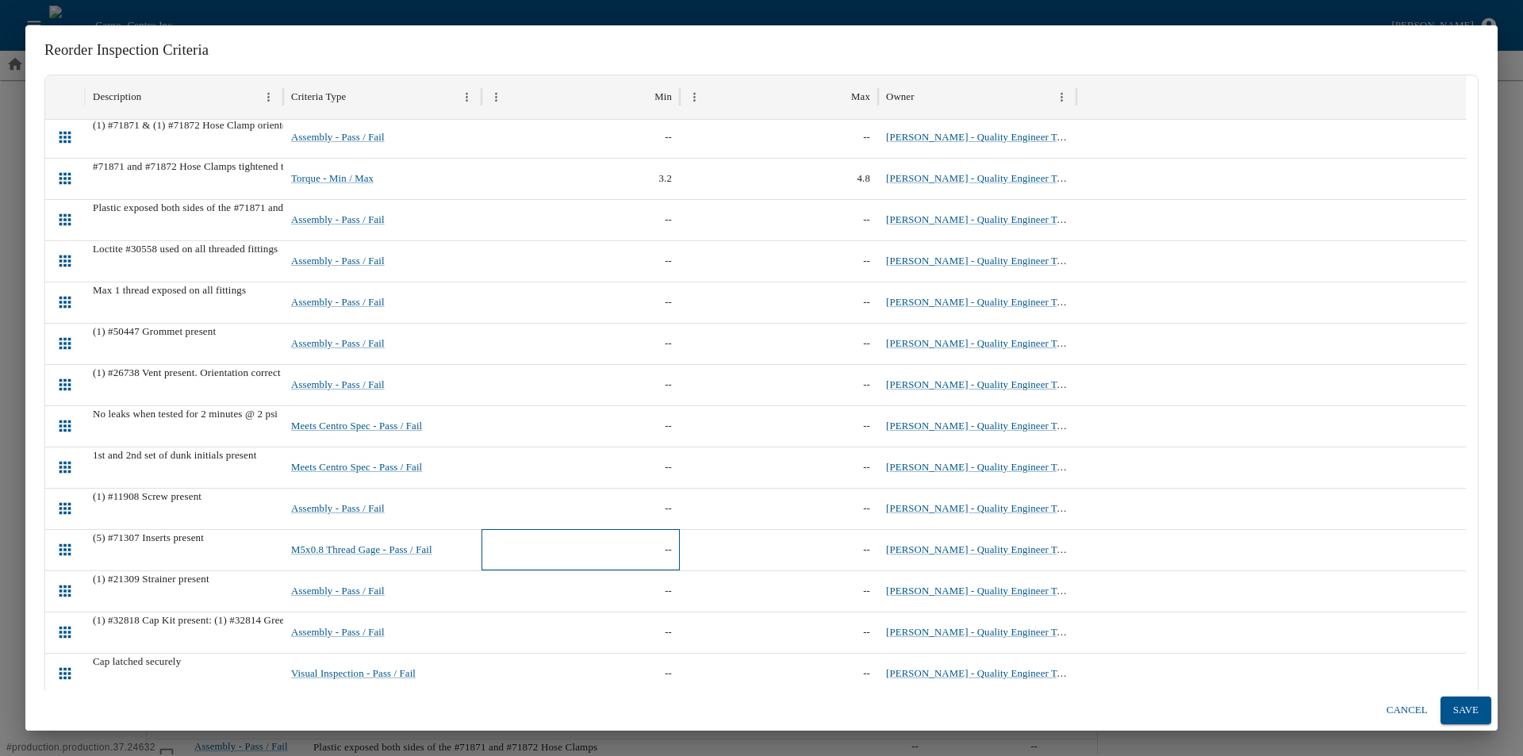
drag, startPoint x: 519, startPoint y: 542, endPoint x: 511, endPoint y: 546, distance: 8.6
click at [509, 546] on div "--" at bounding box center [580, 549] width 198 height 41
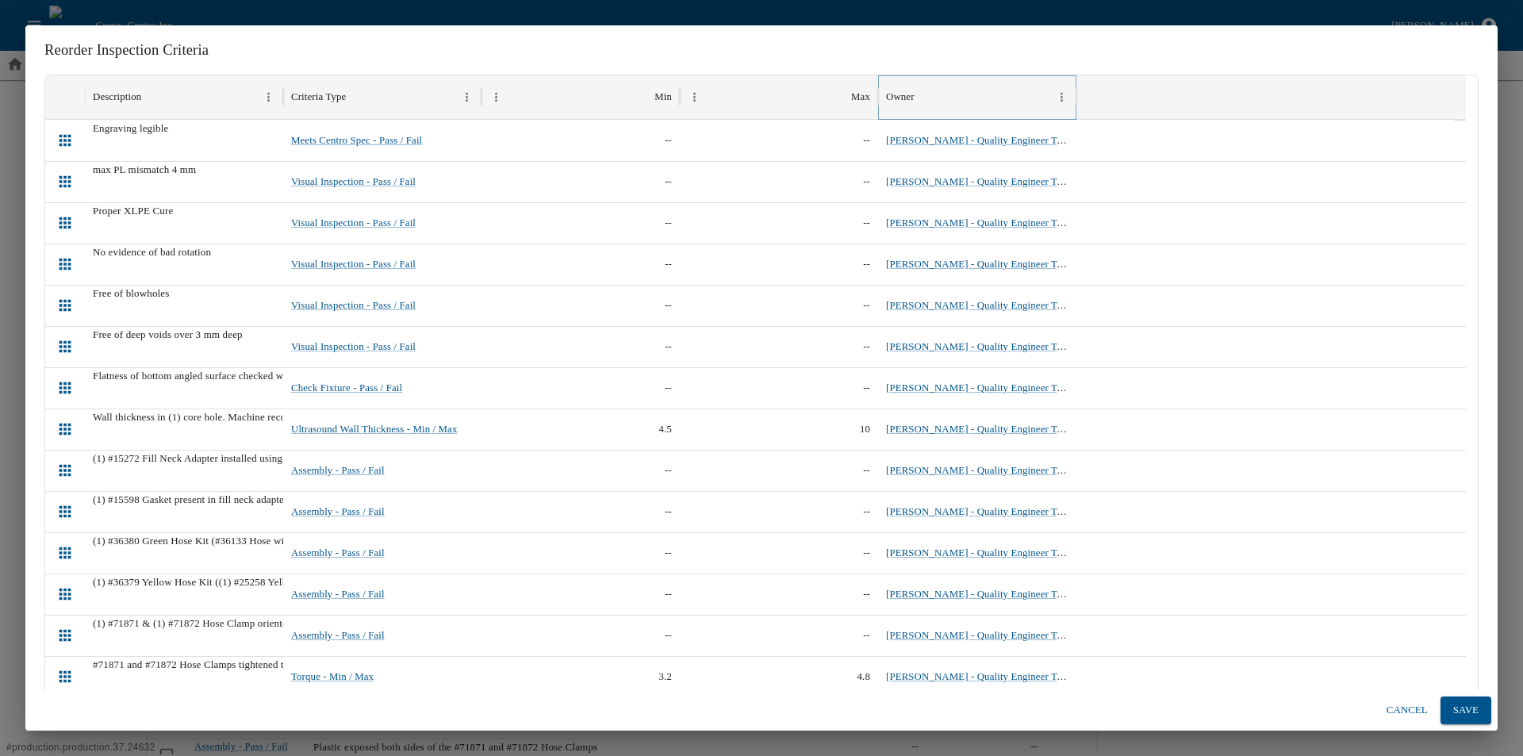
click at [1055, 93] on icon "Menu" at bounding box center [1061, 96] width 13 height 13
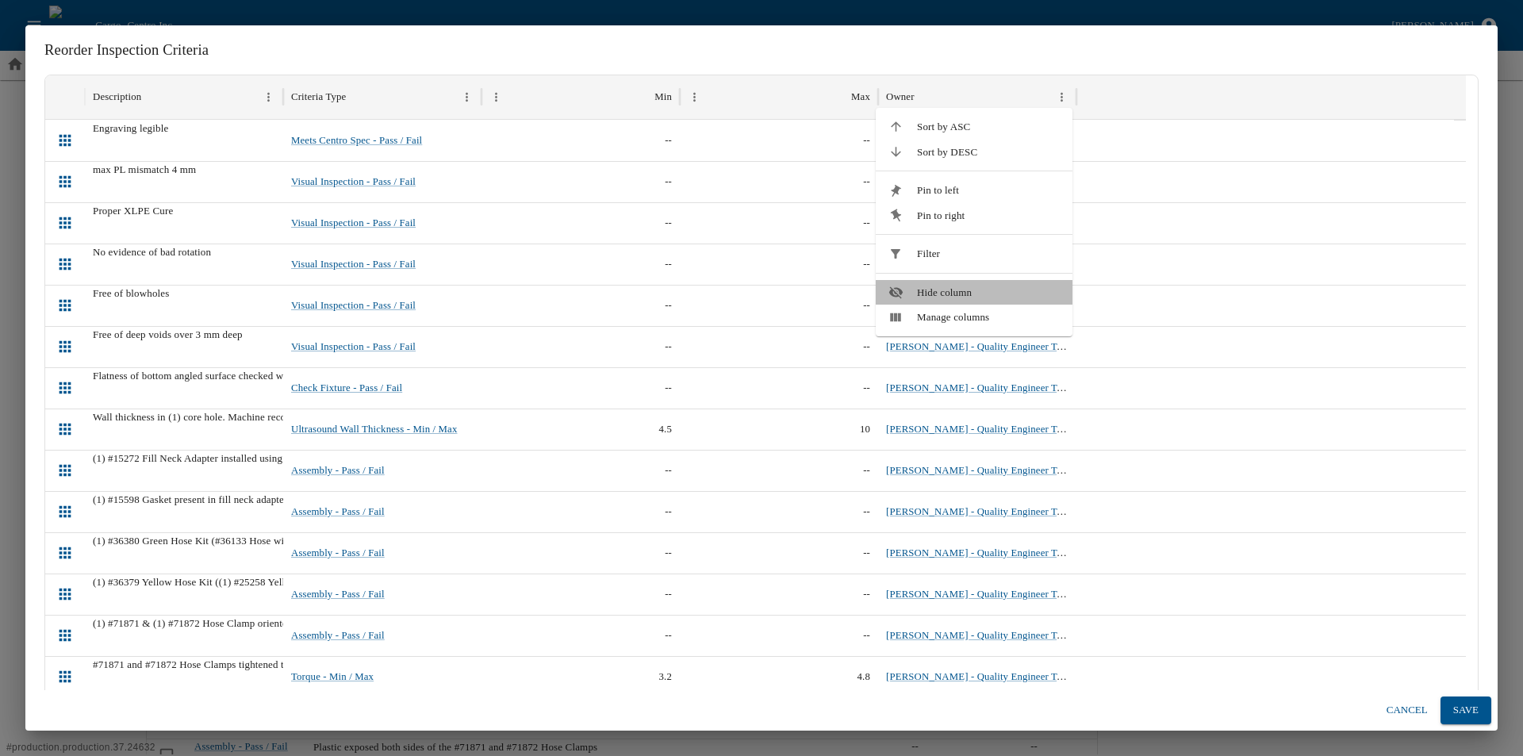
drag, startPoint x: 983, startPoint y: 289, endPoint x: 993, endPoint y: 304, distance: 18.3
click at [983, 289] on span "Hide column" at bounding box center [988, 293] width 143 height 16
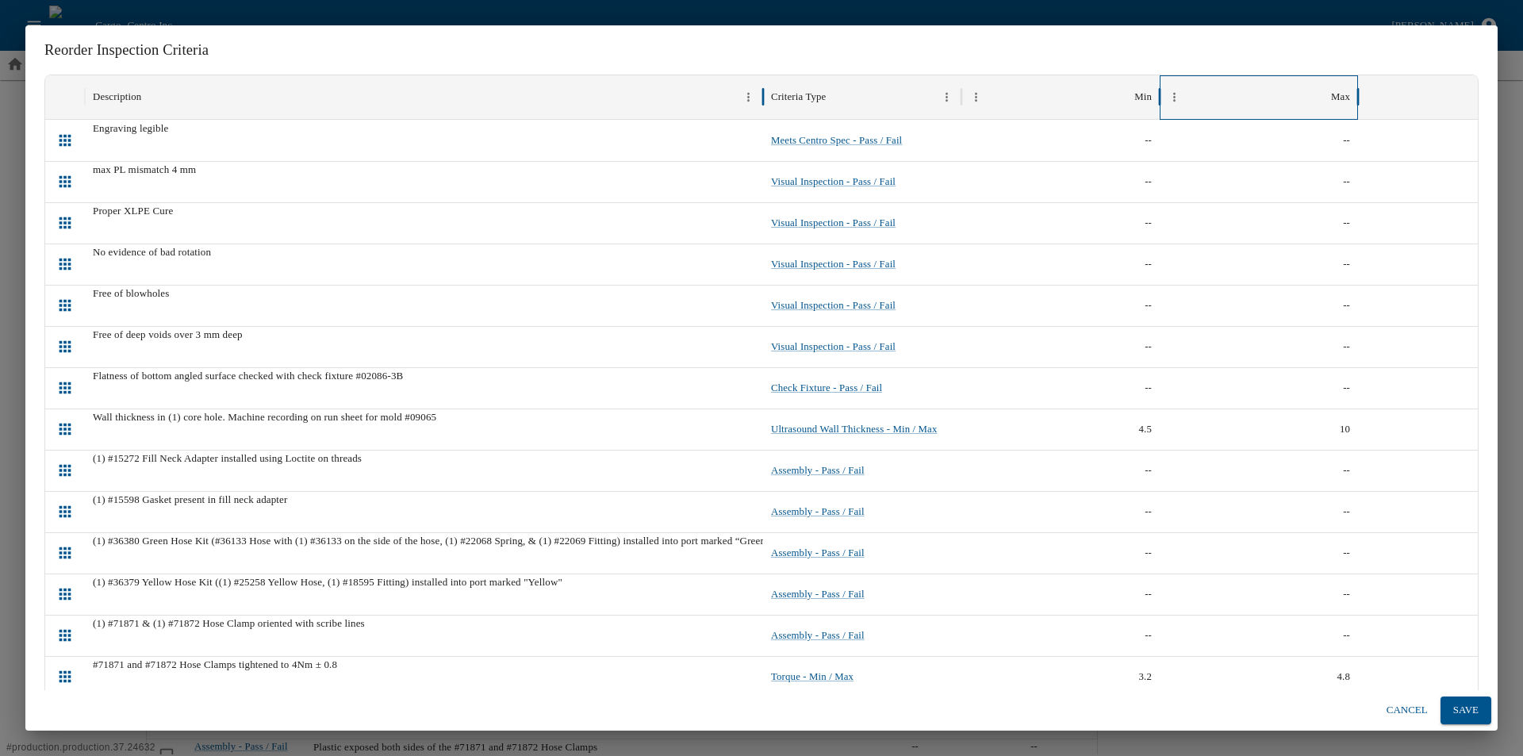
drag, startPoint x: 282, startPoint y: 100, endPoint x: 762, endPoint y: 102, distance: 479.8
click at [762, 102] on div at bounding box center [763, 97] width 8 height 44
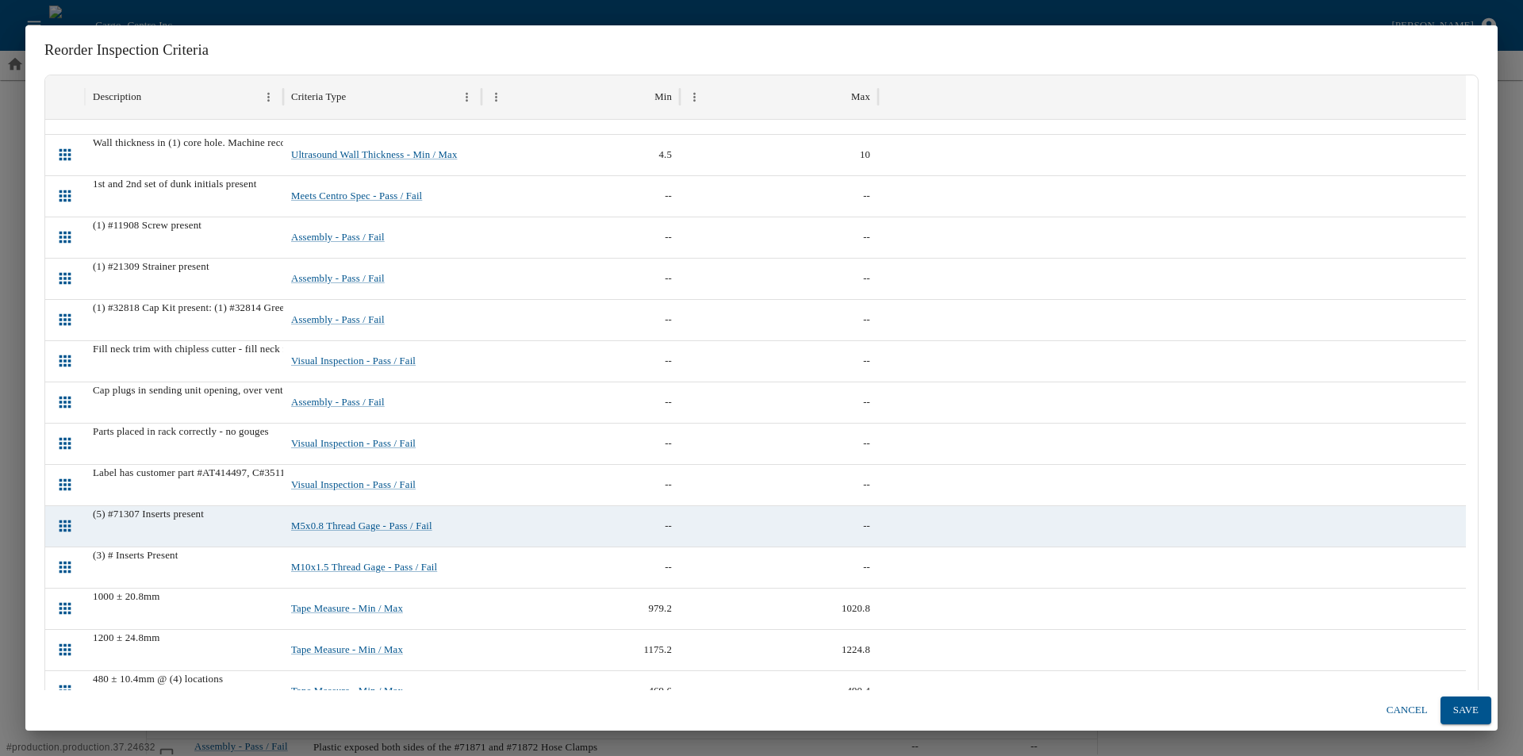
scroll to position [738, 0]
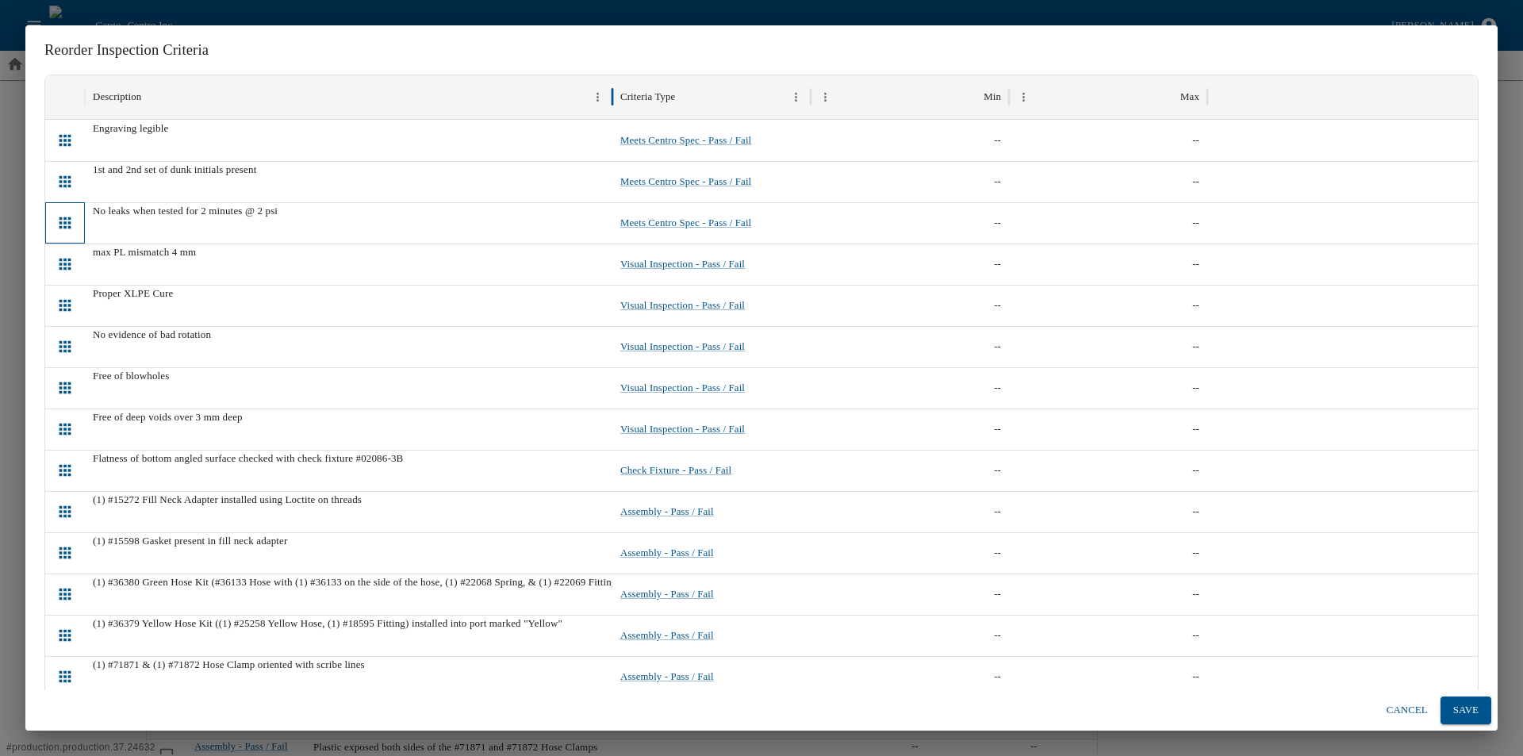
drag, startPoint x: 283, startPoint y: 93, endPoint x: 612, endPoint y: 120, distance: 330.2
click at [612, 120] on div "Description Criteria Type Min Max F24D875D-BF89-F011-B883-0050560A0013 Engravin…" at bounding box center [761, 394] width 1432 height 638
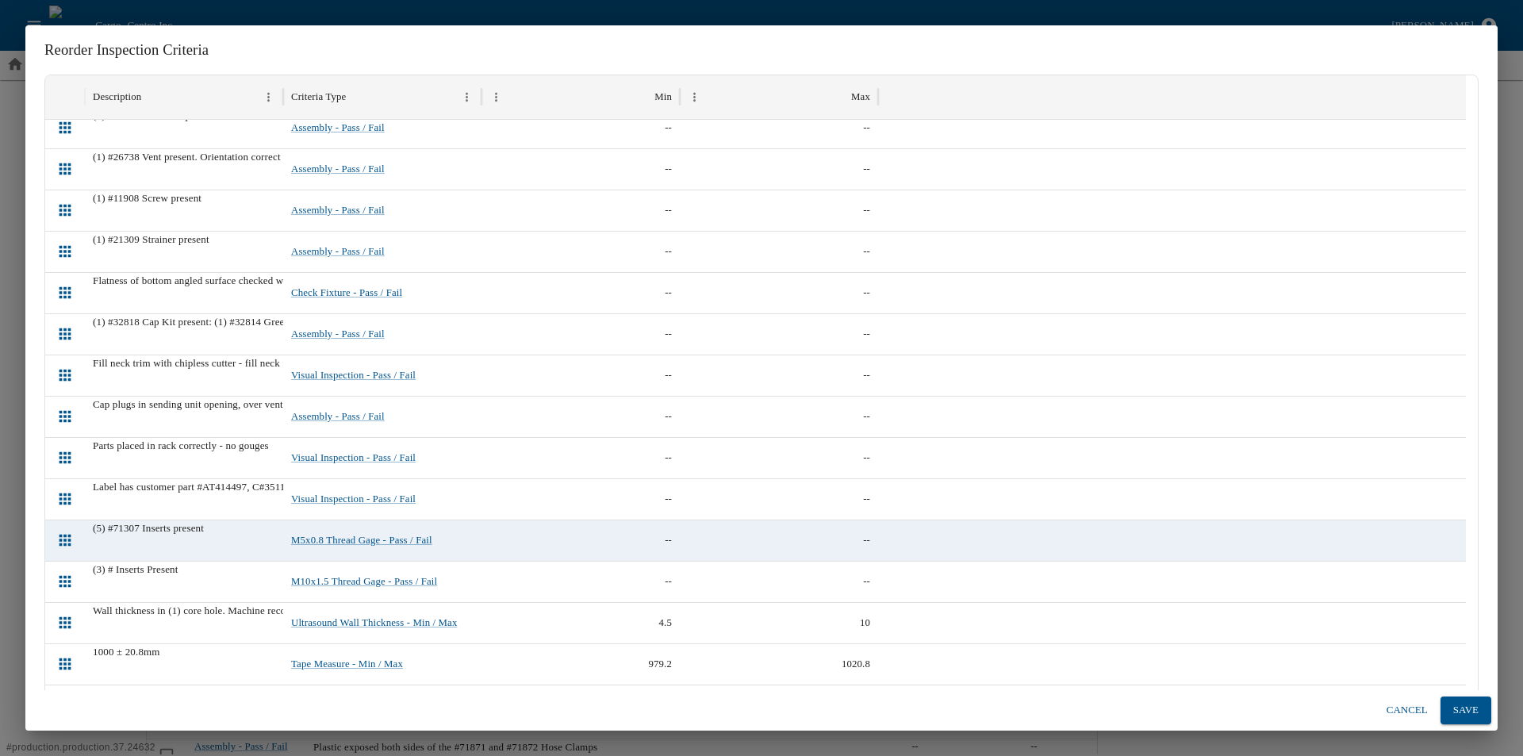
drag, startPoint x: 976, startPoint y: 91, endPoint x: 955, endPoint y: 95, distance: 21.8
click at [955, 95] on div at bounding box center [1166, 97] width 576 height 44
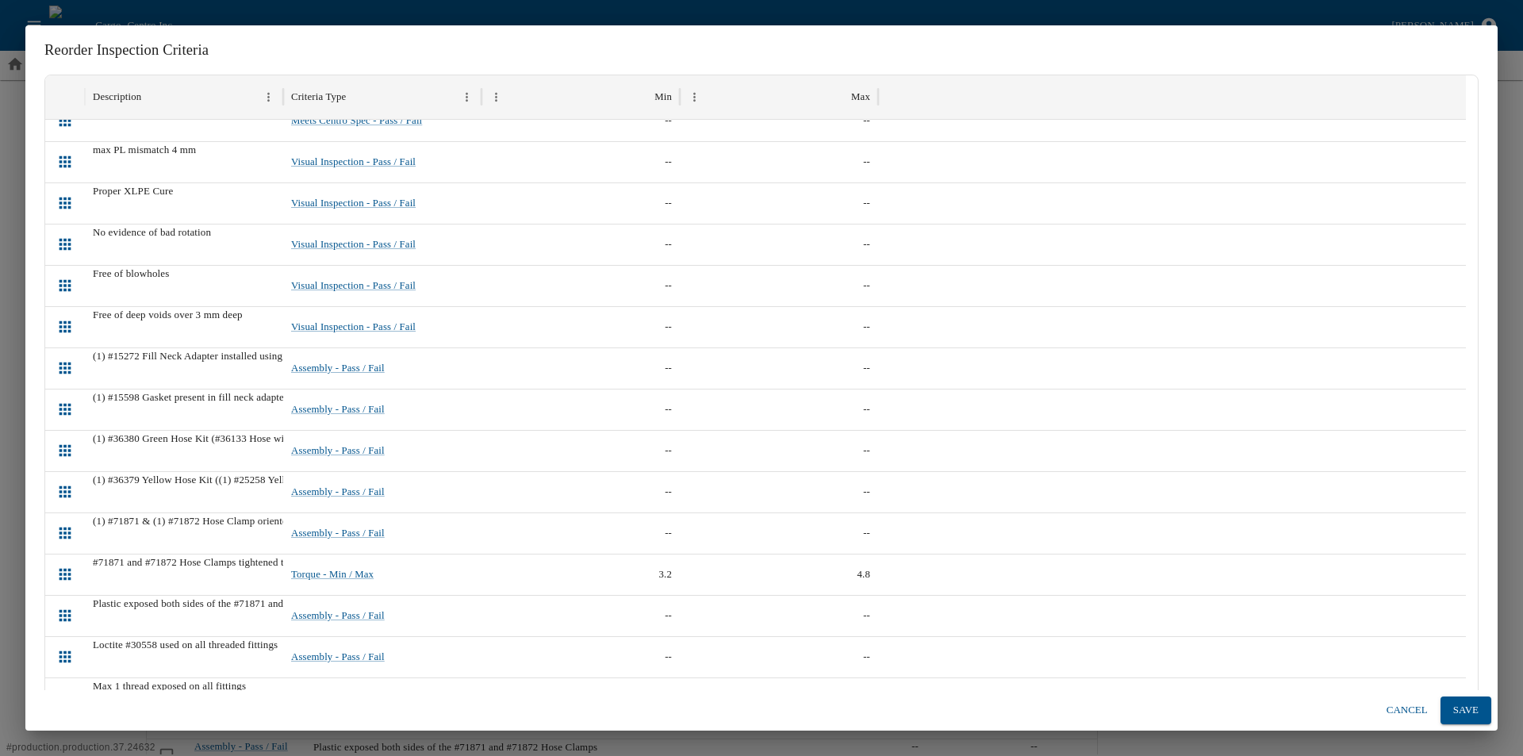
scroll to position [49, 0]
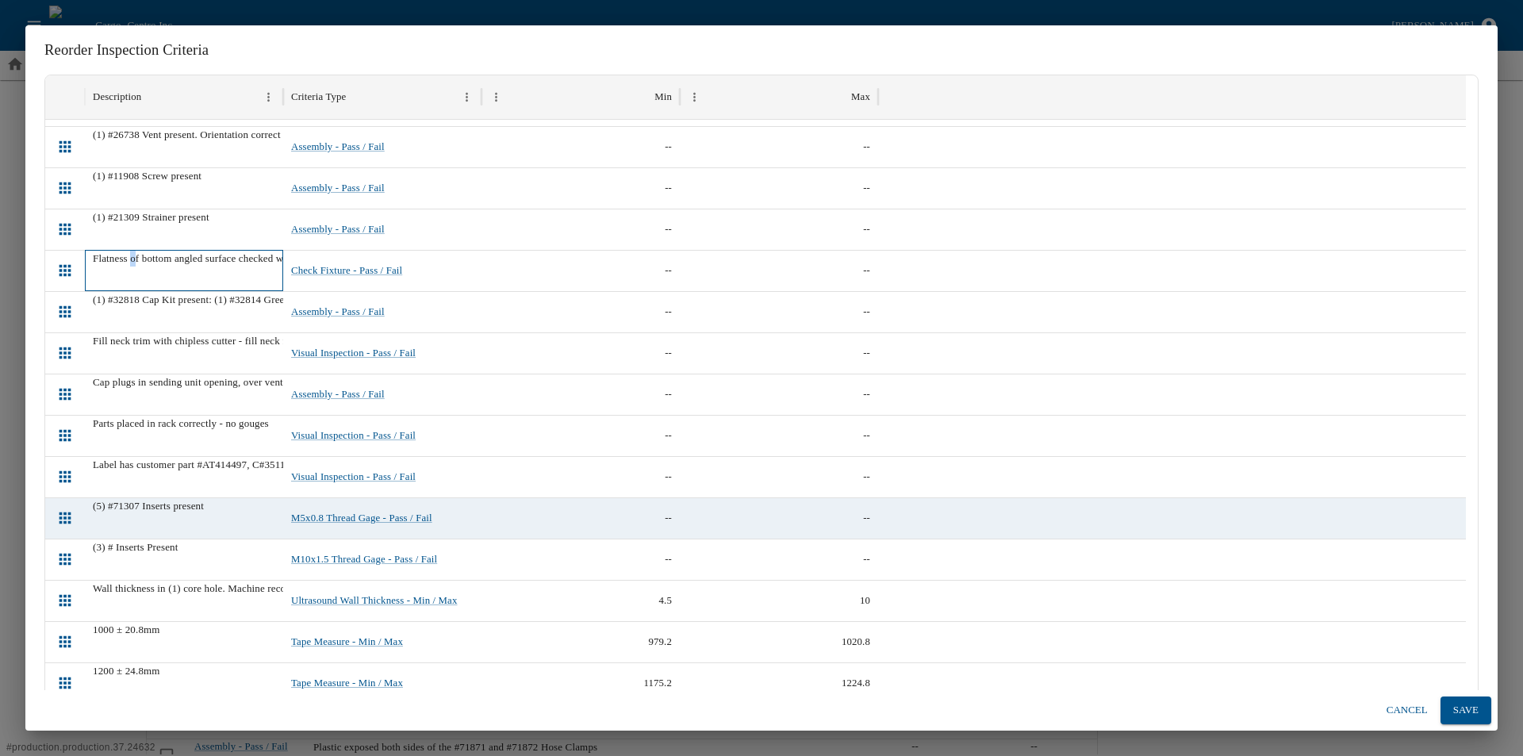
drag, startPoint x: 135, startPoint y: 261, endPoint x: 138, endPoint y: 278, distance: 17.7
click at [138, 278] on div "Flatness of bottom angled surface checked with check fixture #02086-3B" at bounding box center [184, 270] width 198 height 41
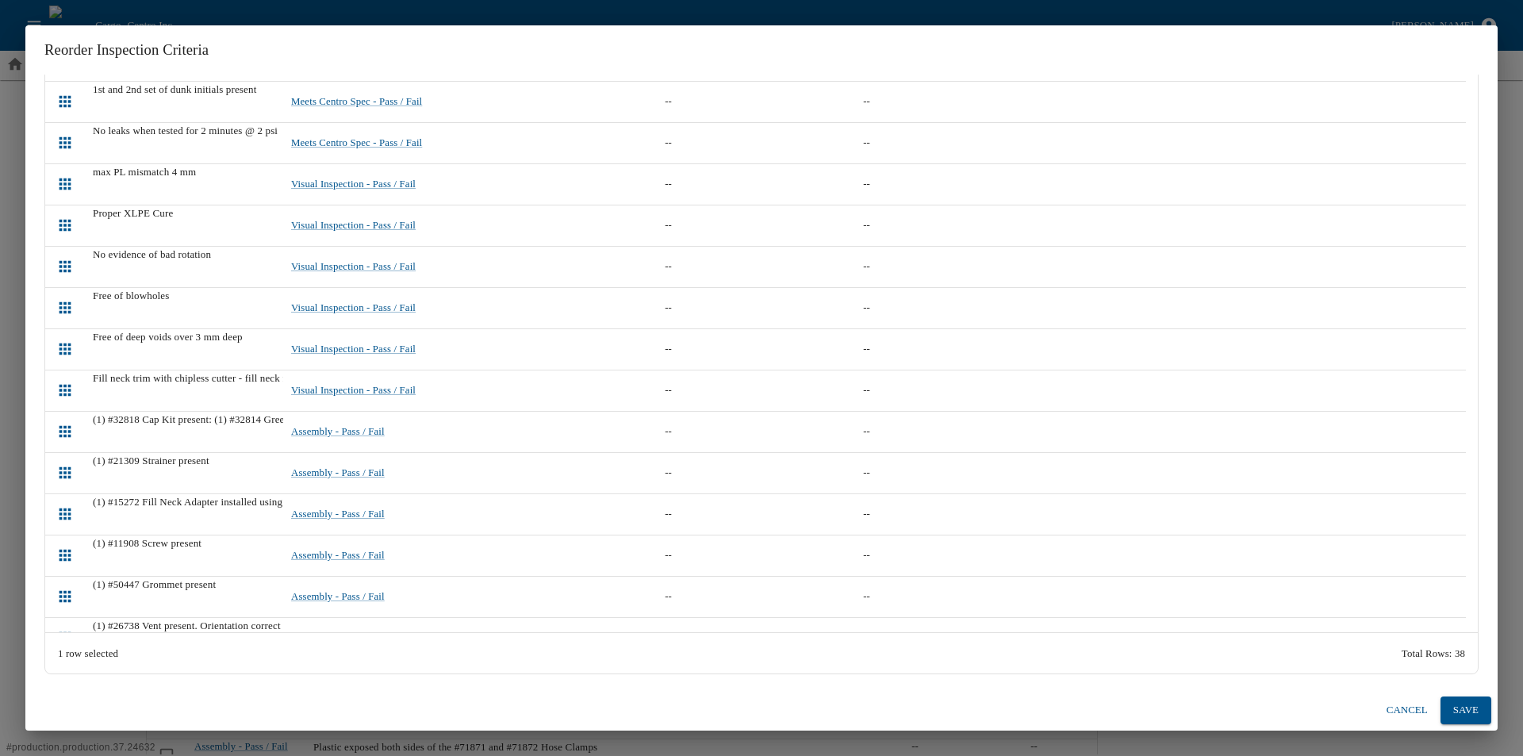
click at [1483, 713] on button "Save" at bounding box center [1465, 710] width 51 height 28
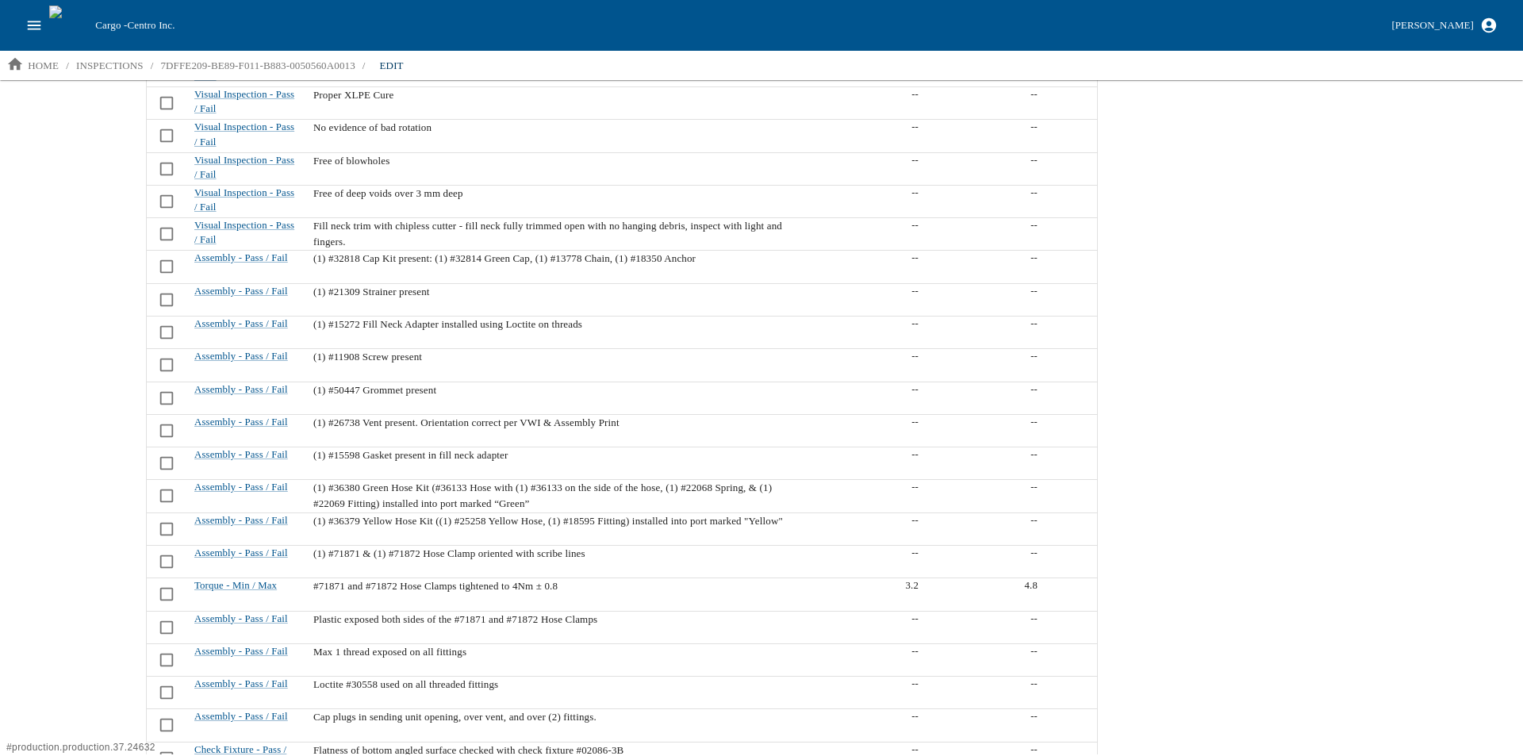
scroll to position [238, 0]
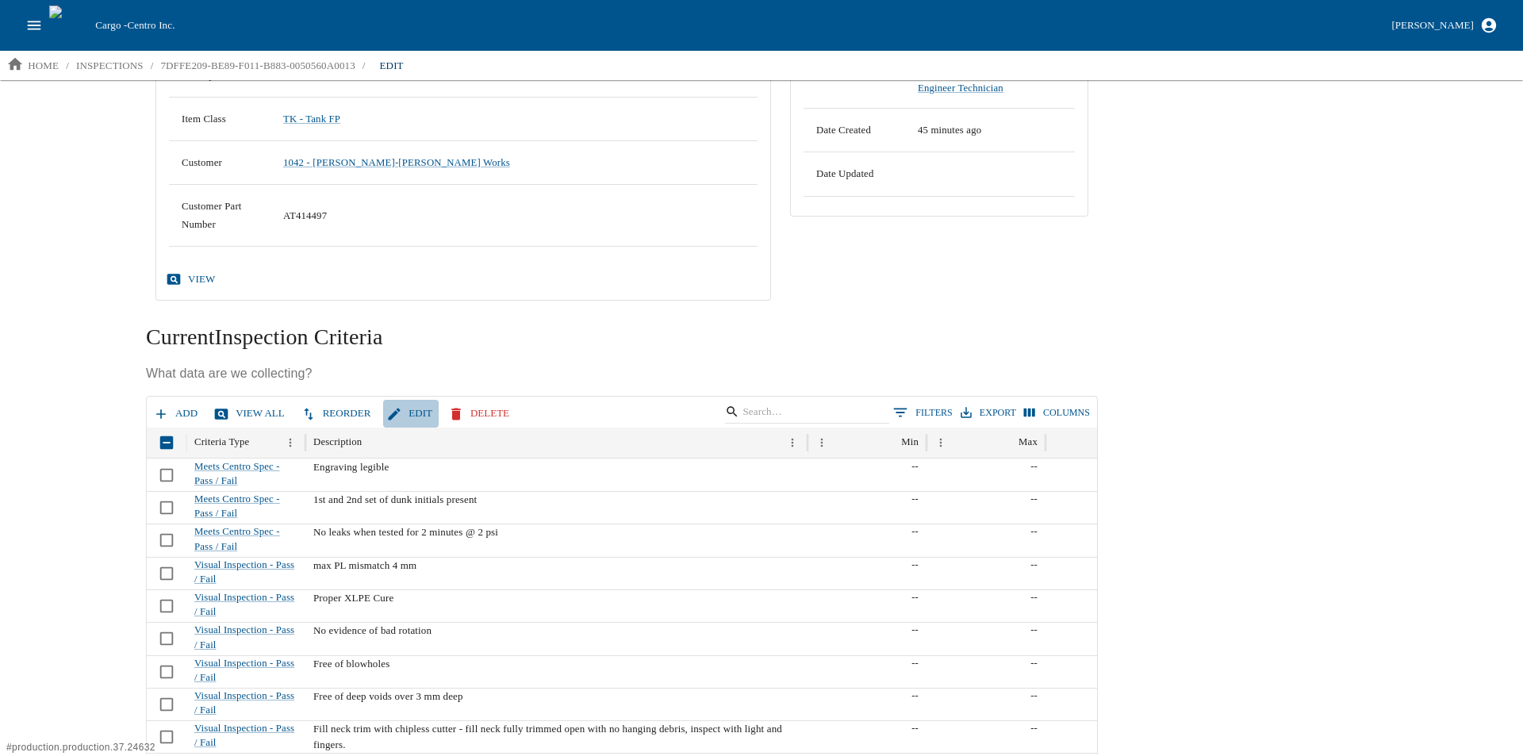
click at [401, 413] on button "Edit" at bounding box center [411, 414] width 56 height 28
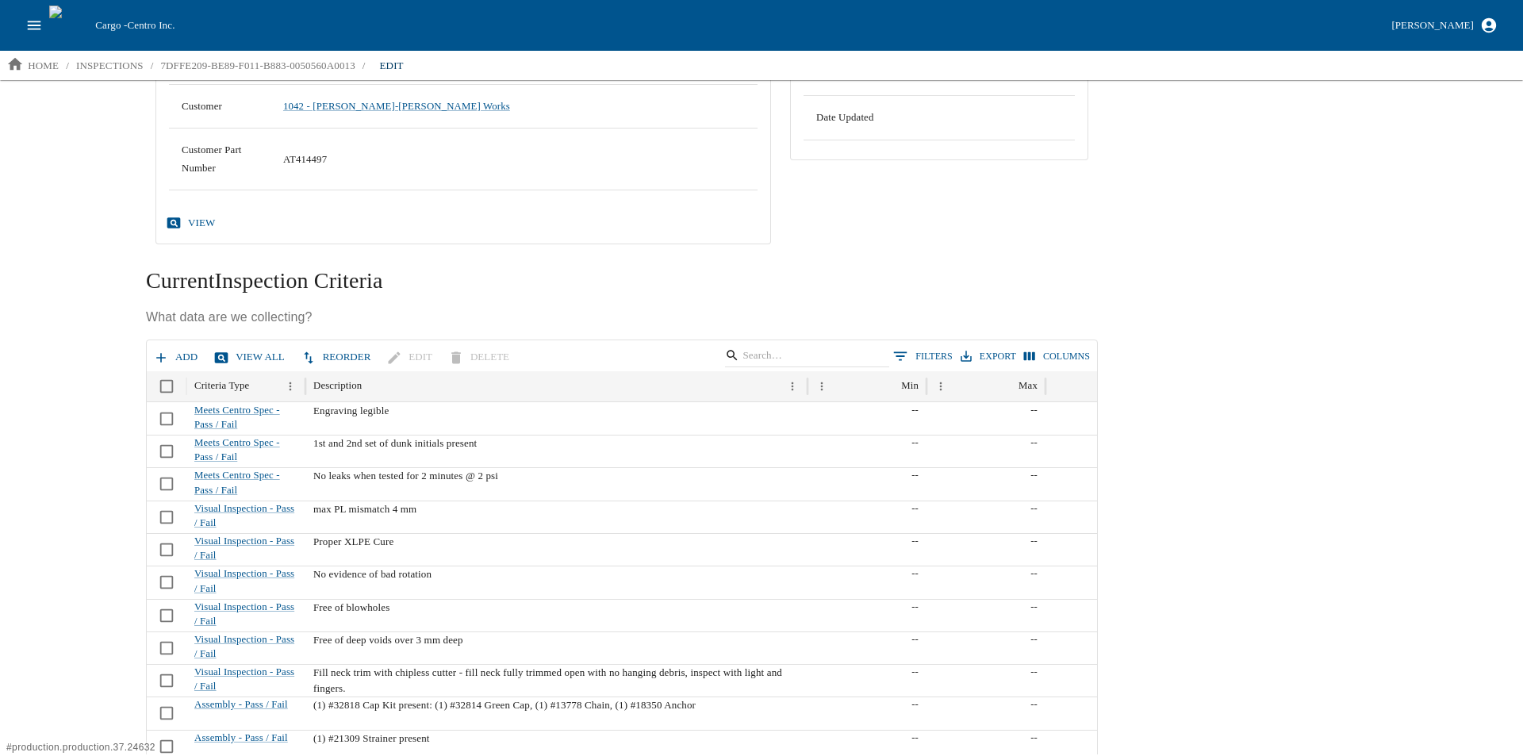
scroll to position [0, 0]
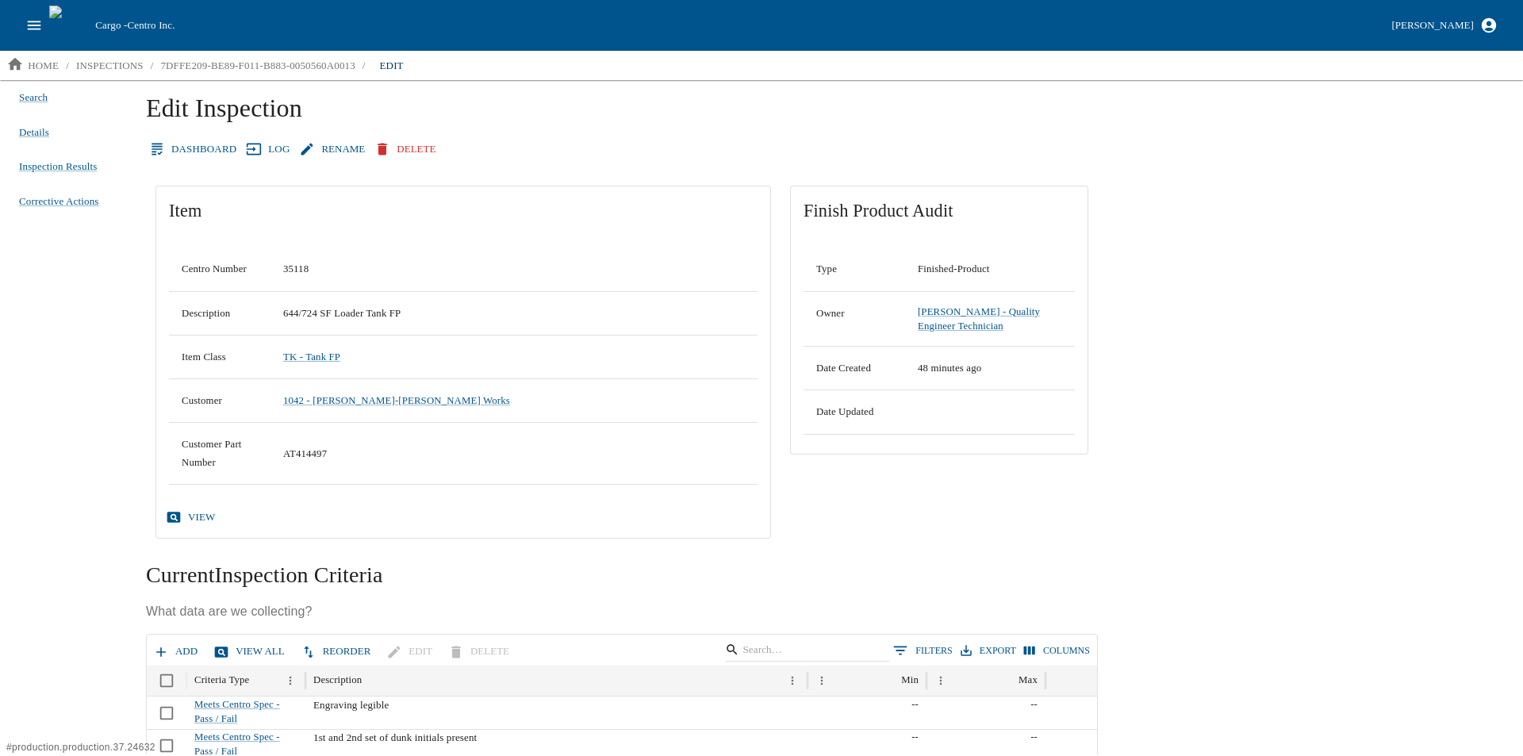
click at [263, 144] on link "Log" at bounding box center [269, 150] width 53 height 28
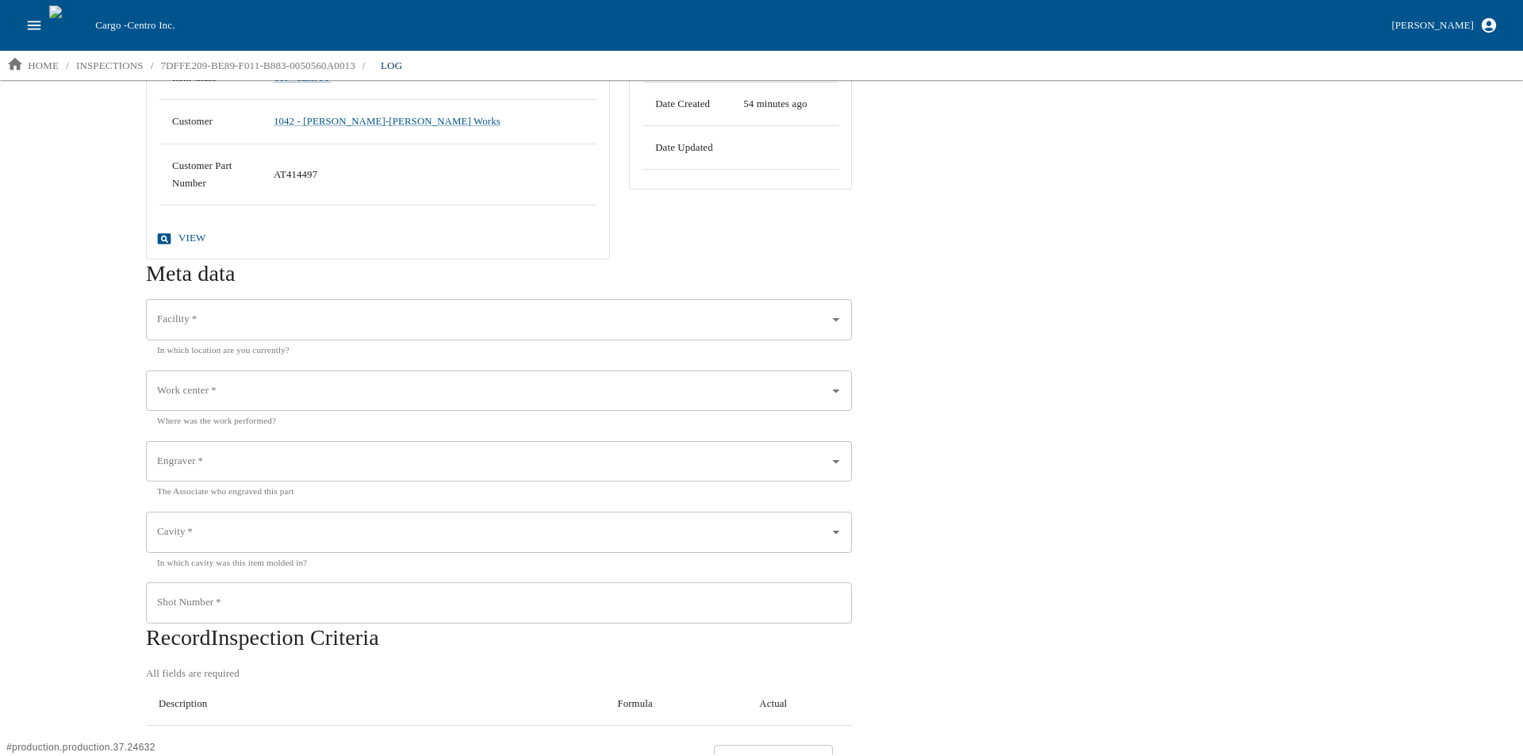
scroll to position [317, 0]
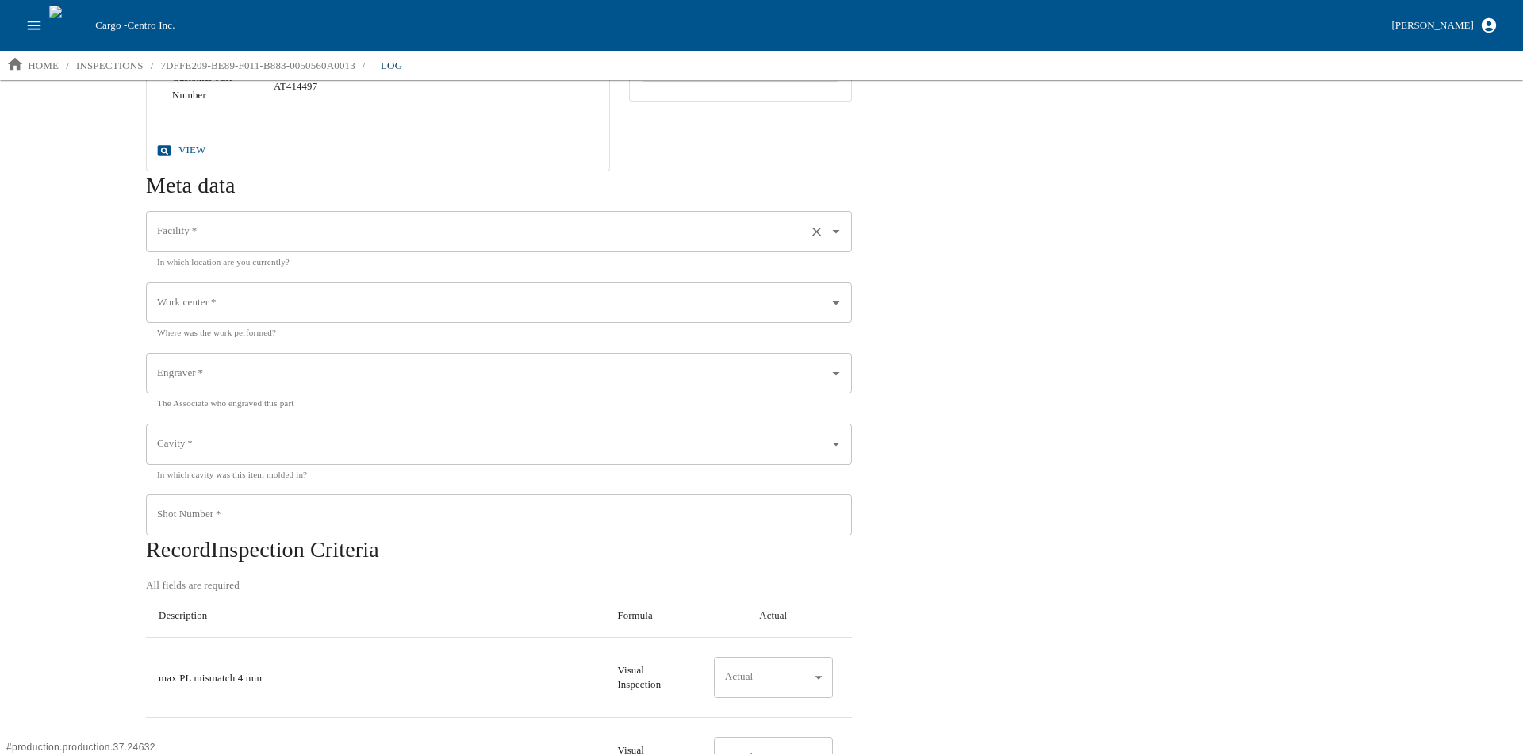
click at [835, 224] on icon "Open" at bounding box center [835, 231] width 17 height 17
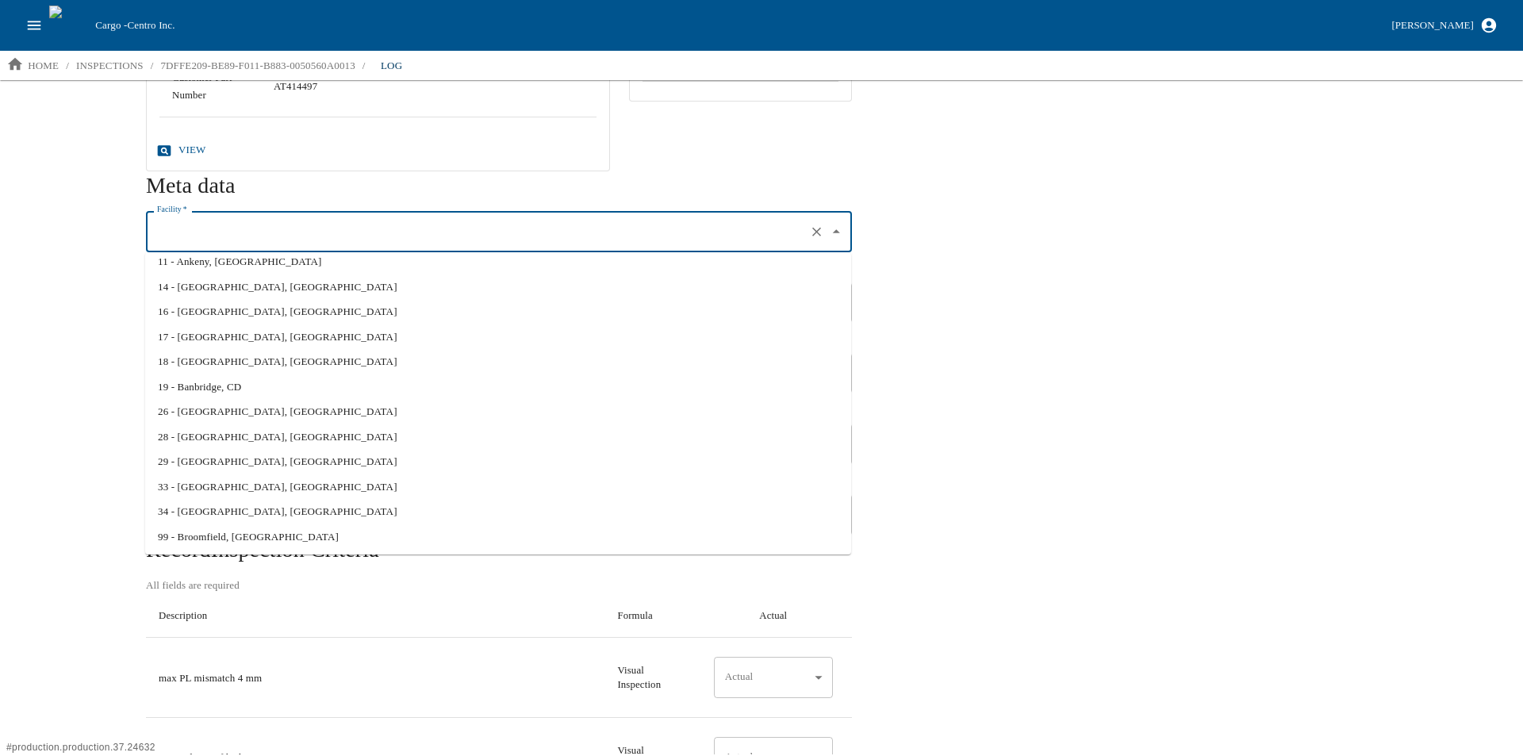
scroll to position [160, 0]
click at [274, 469] on li "29 - Hampton, IA" at bounding box center [498, 460] width 706 height 25
type input "29 - Hampton, IA"
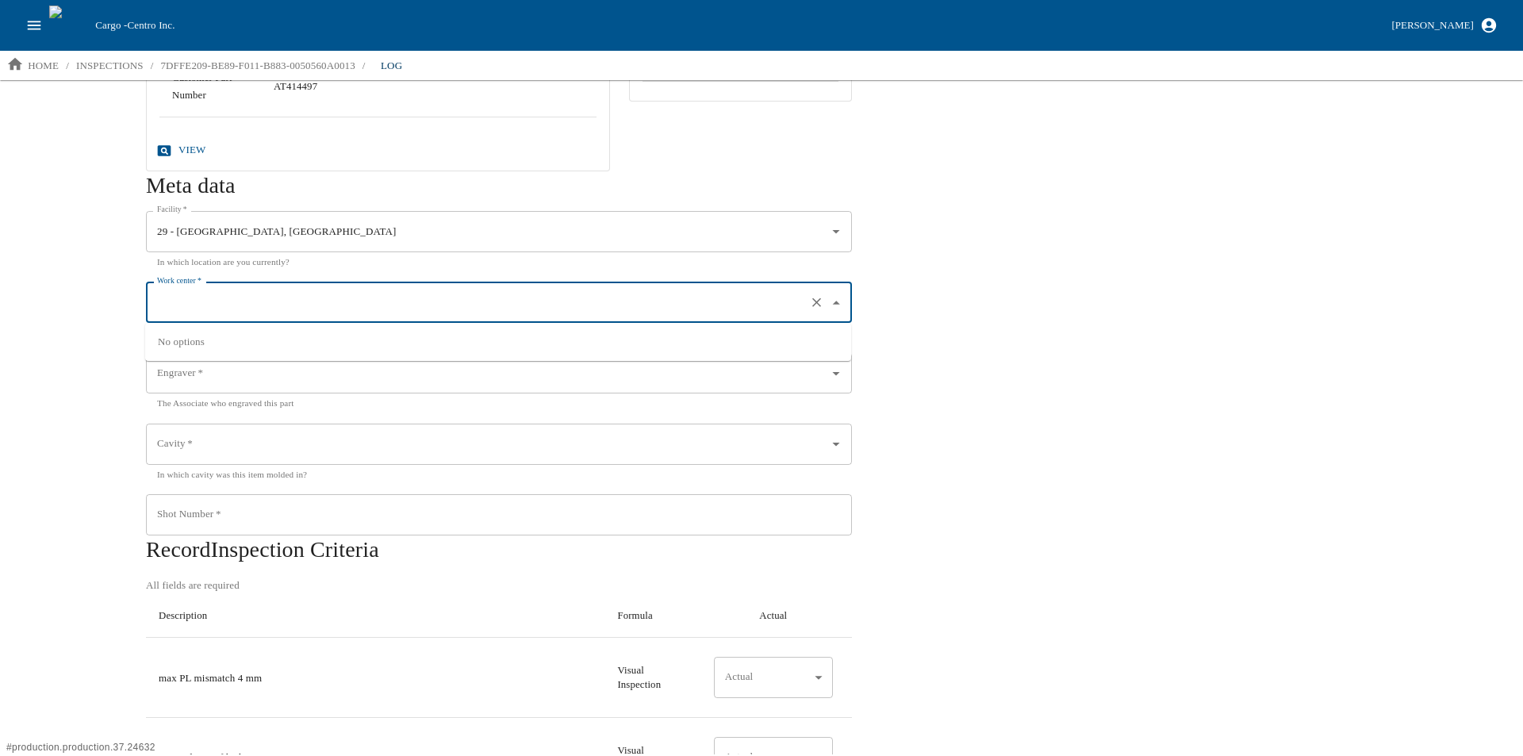
click at [338, 301] on input "Work center   *" at bounding box center [476, 302] width 647 height 27
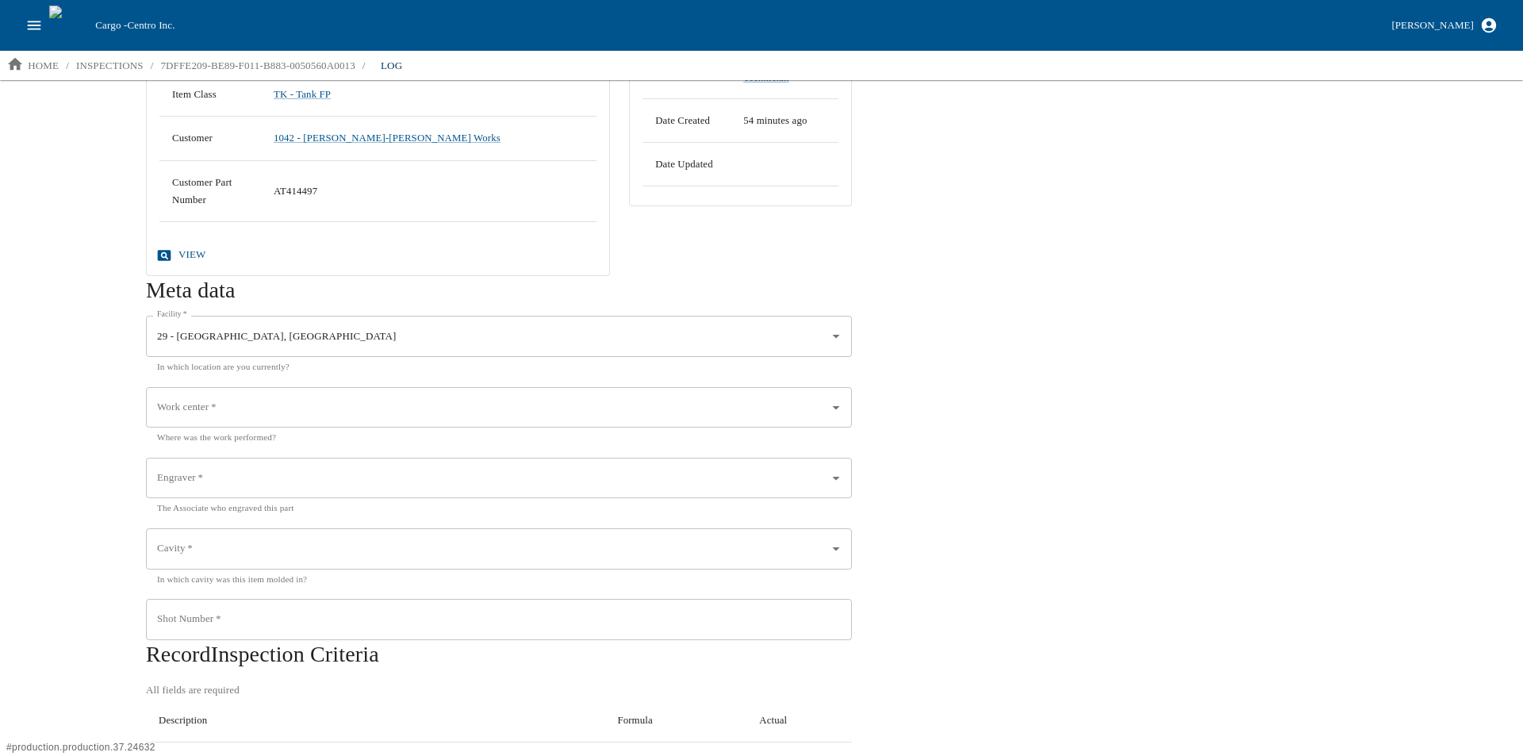
scroll to position [0, 0]
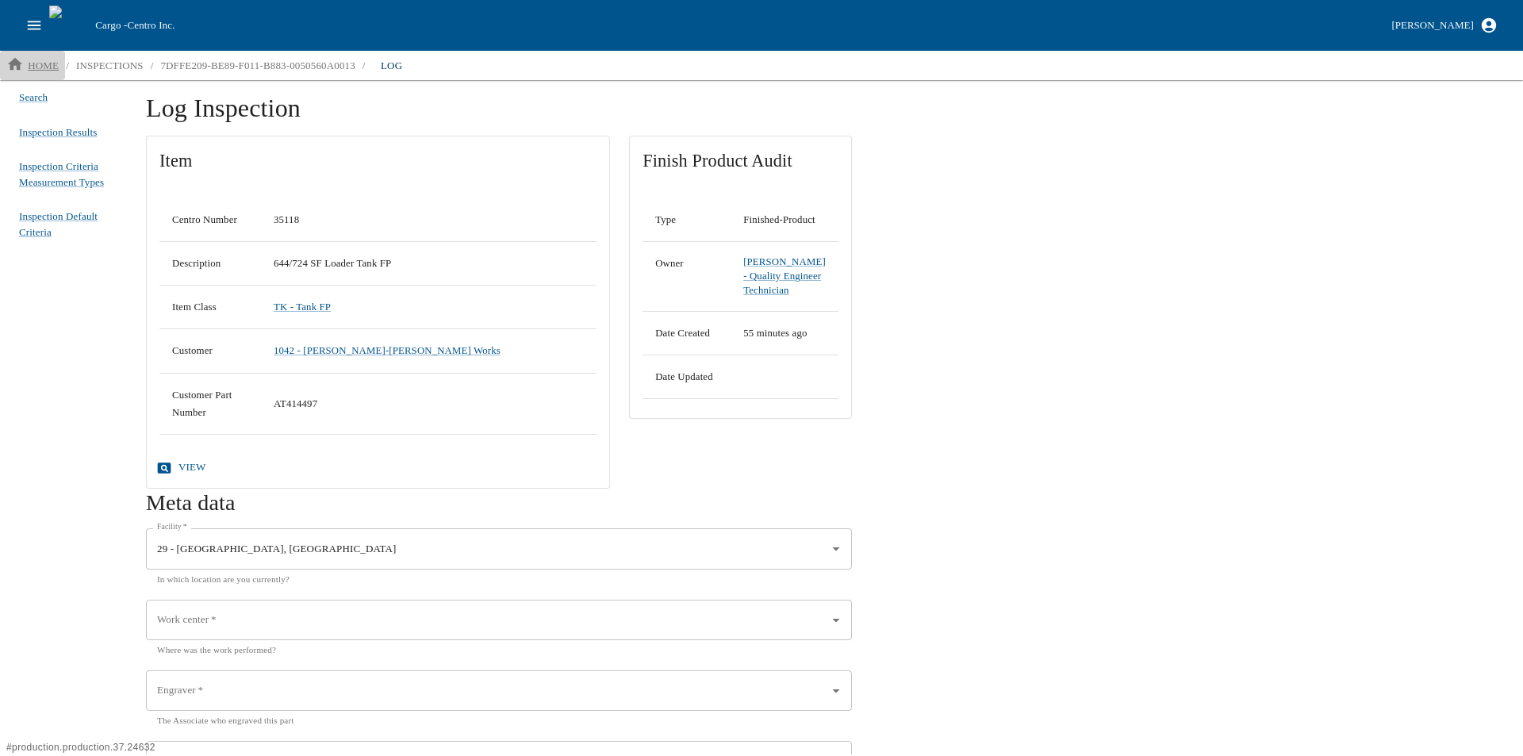
click at [48, 66] on p "home" at bounding box center [43, 66] width 31 height 16
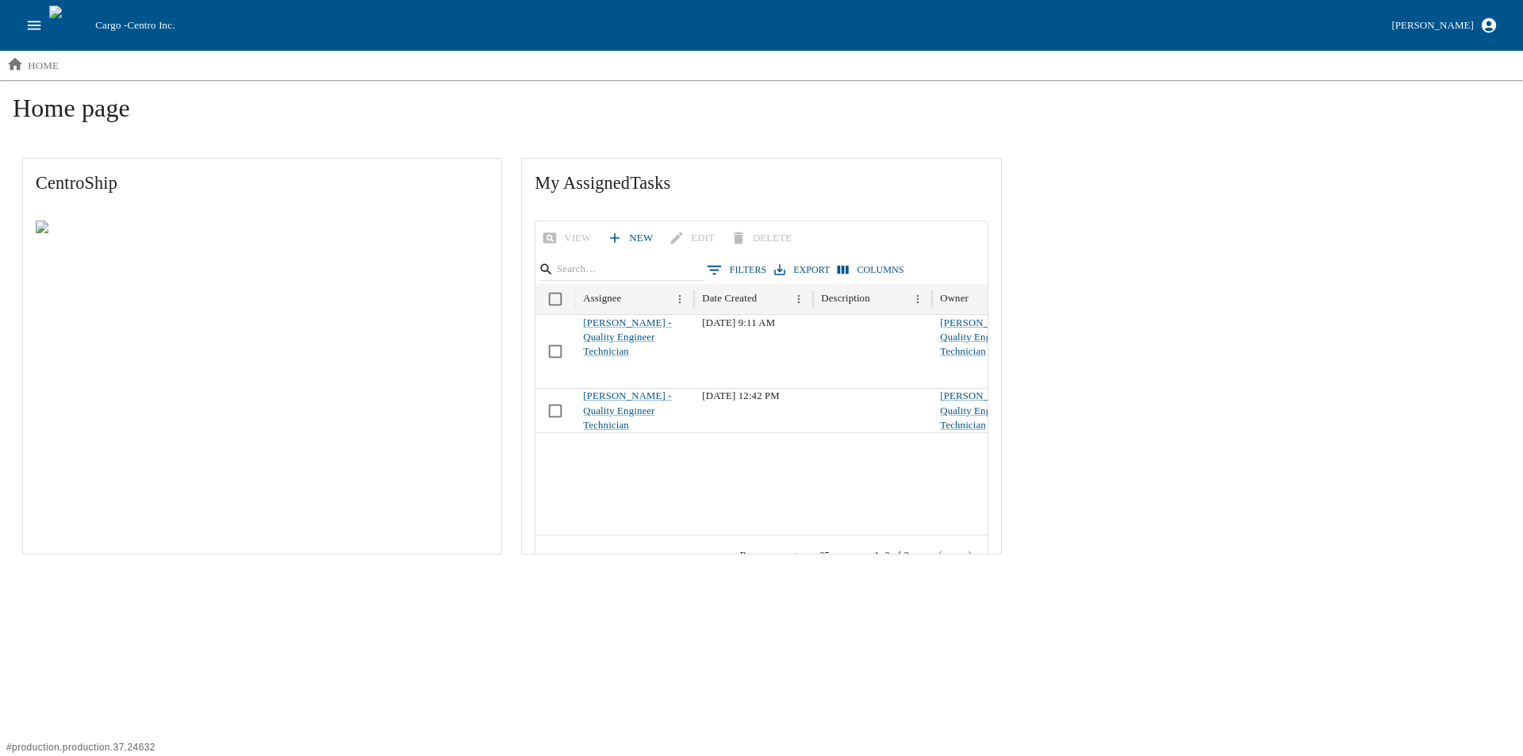
click at [33, 30] on icon "open drawer" at bounding box center [33, 25] width 17 height 17
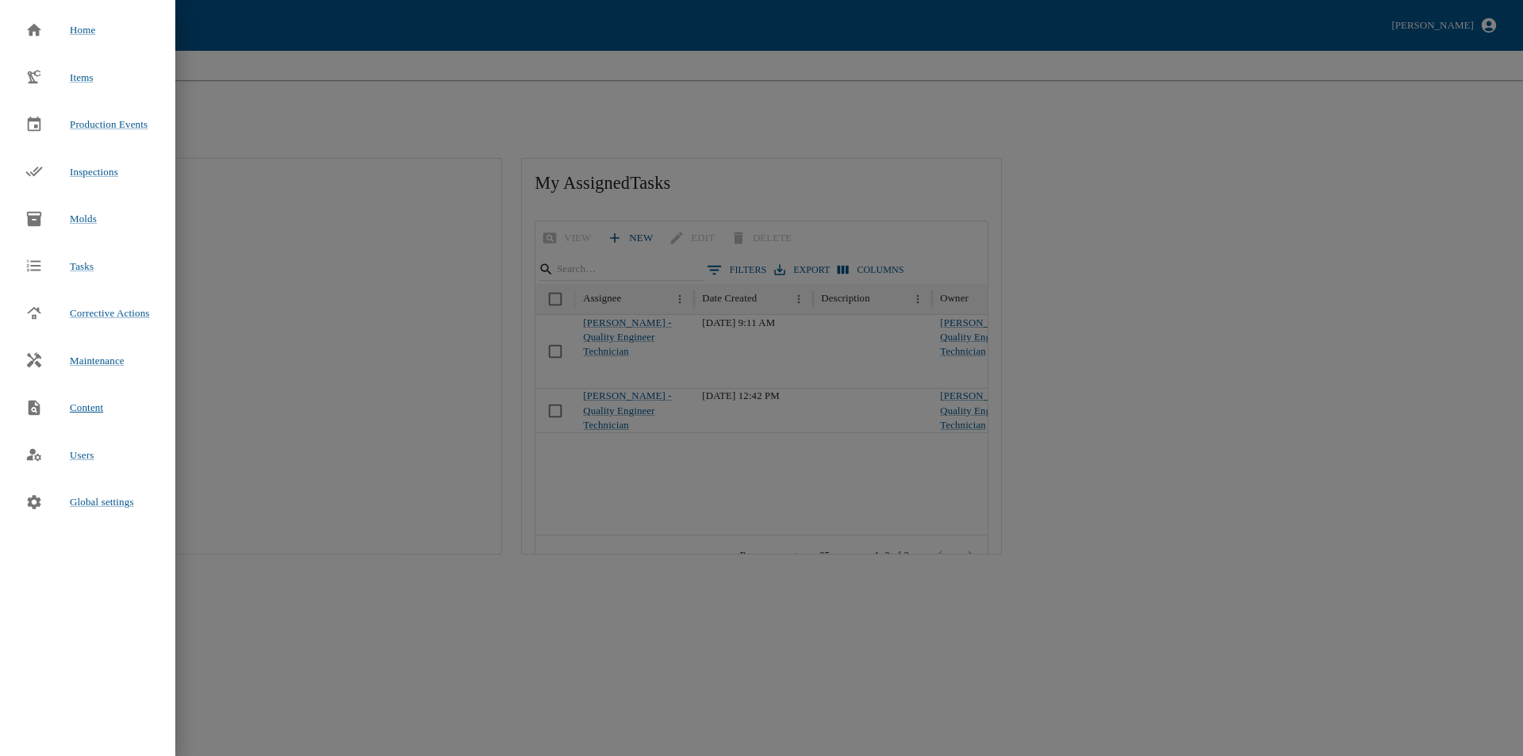
click at [84, 404] on span "Content" at bounding box center [86, 408] width 33 height 16
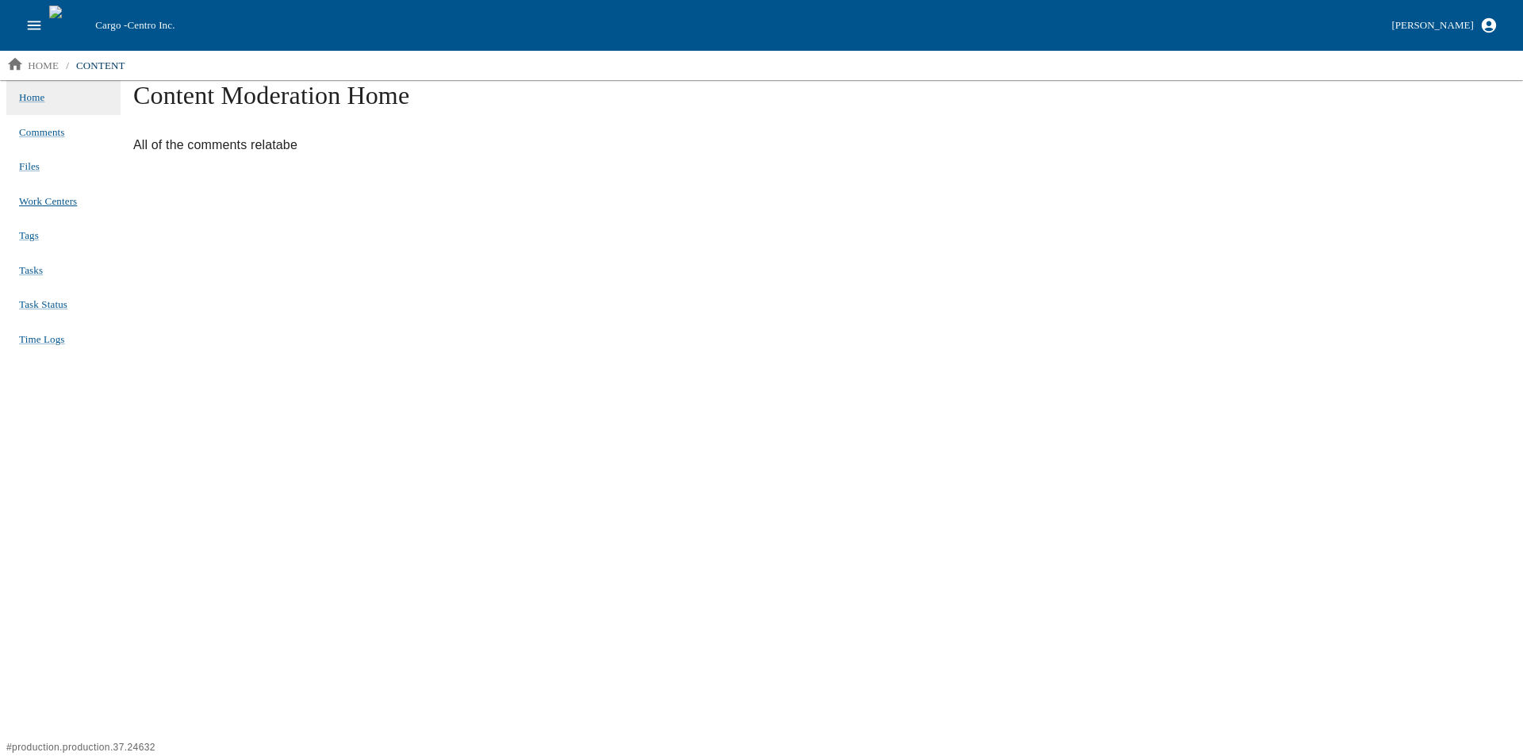
click at [37, 205] on span "Work Centers" at bounding box center [48, 201] width 58 height 12
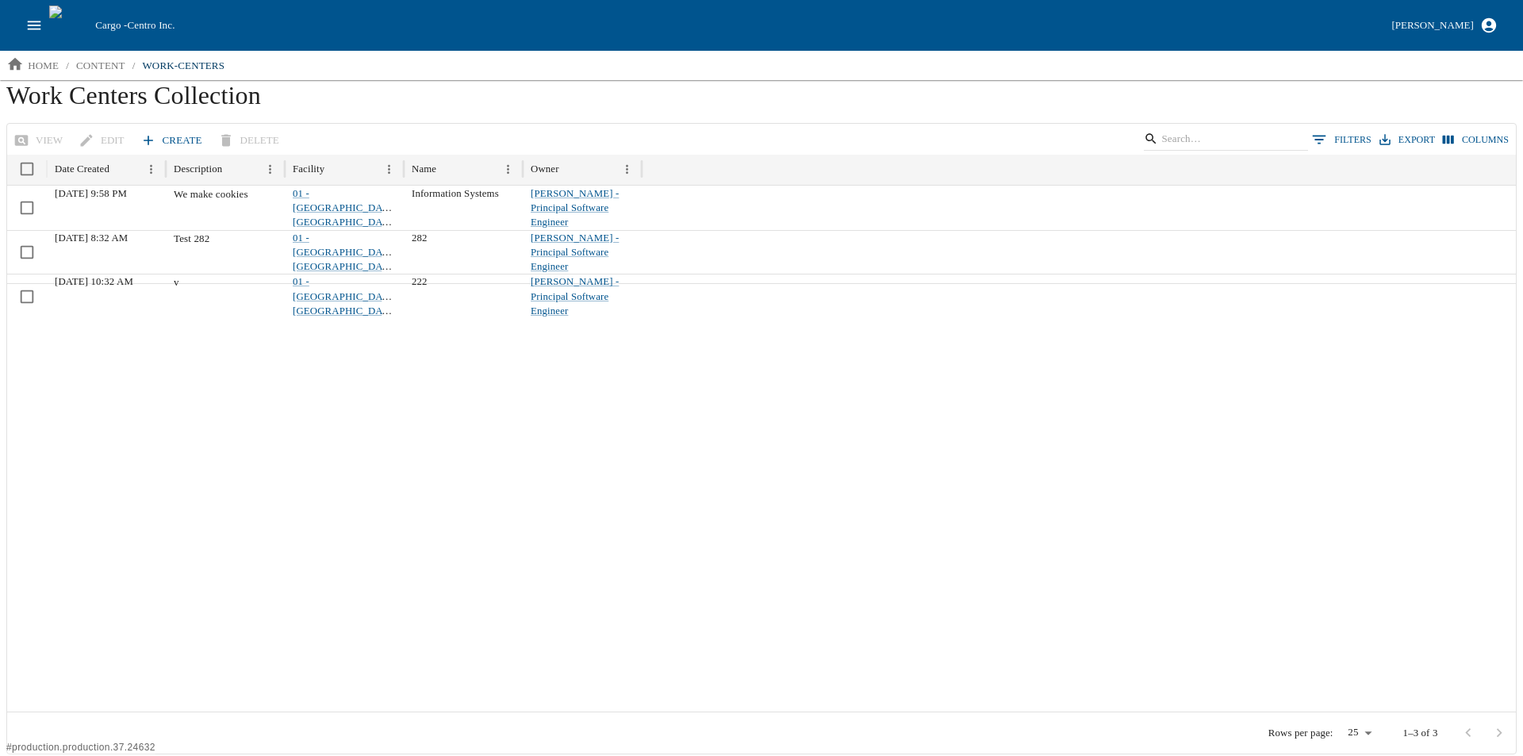
click at [148, 139] on icon at bounding box center [148, 140] width 16 height 16
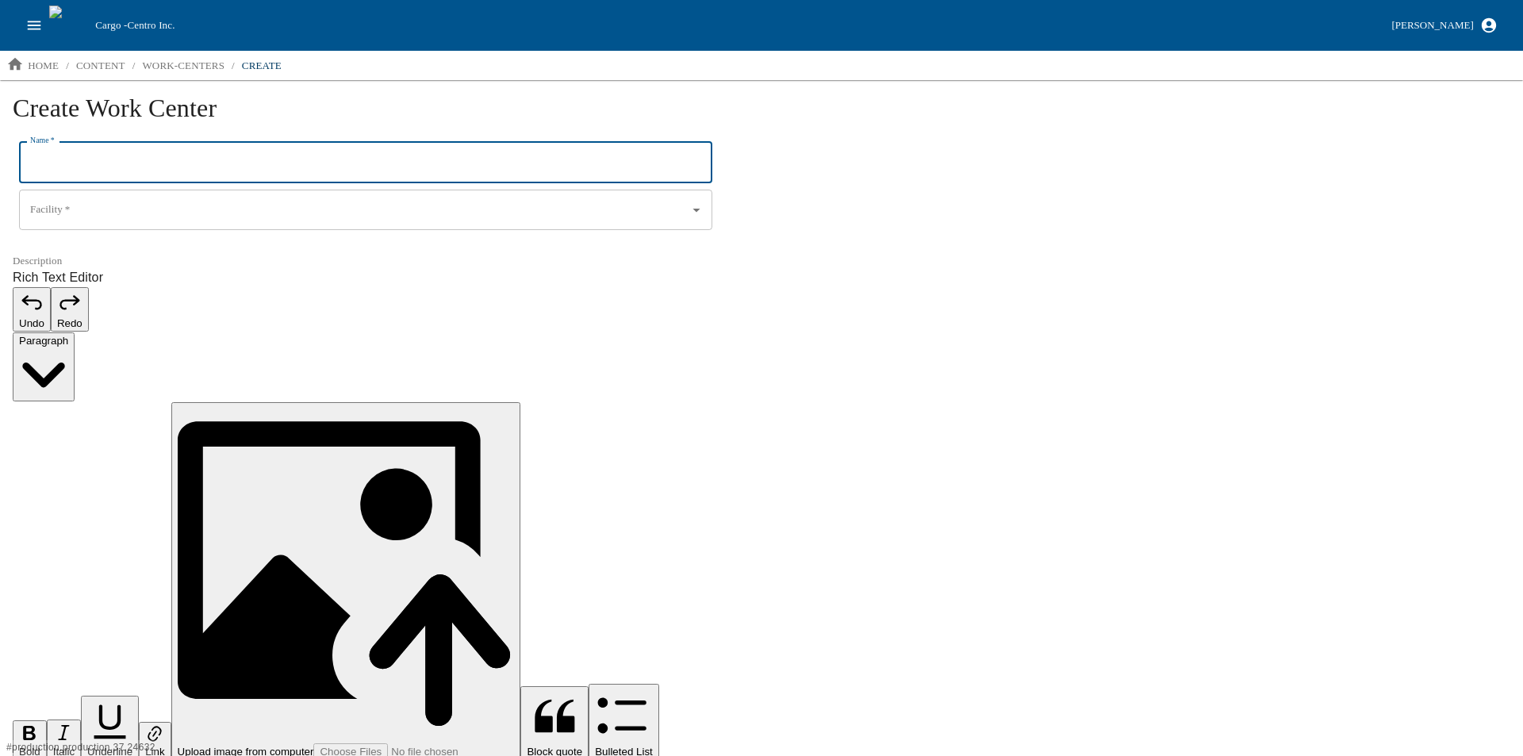
click at [123, 167] on input "Name   *" at bounding box center [365, 162] width 693 height 41
type input "A130"
click at [98, 209] on input "Facility   *" at bounding box center [343, 210] width 634 height 27
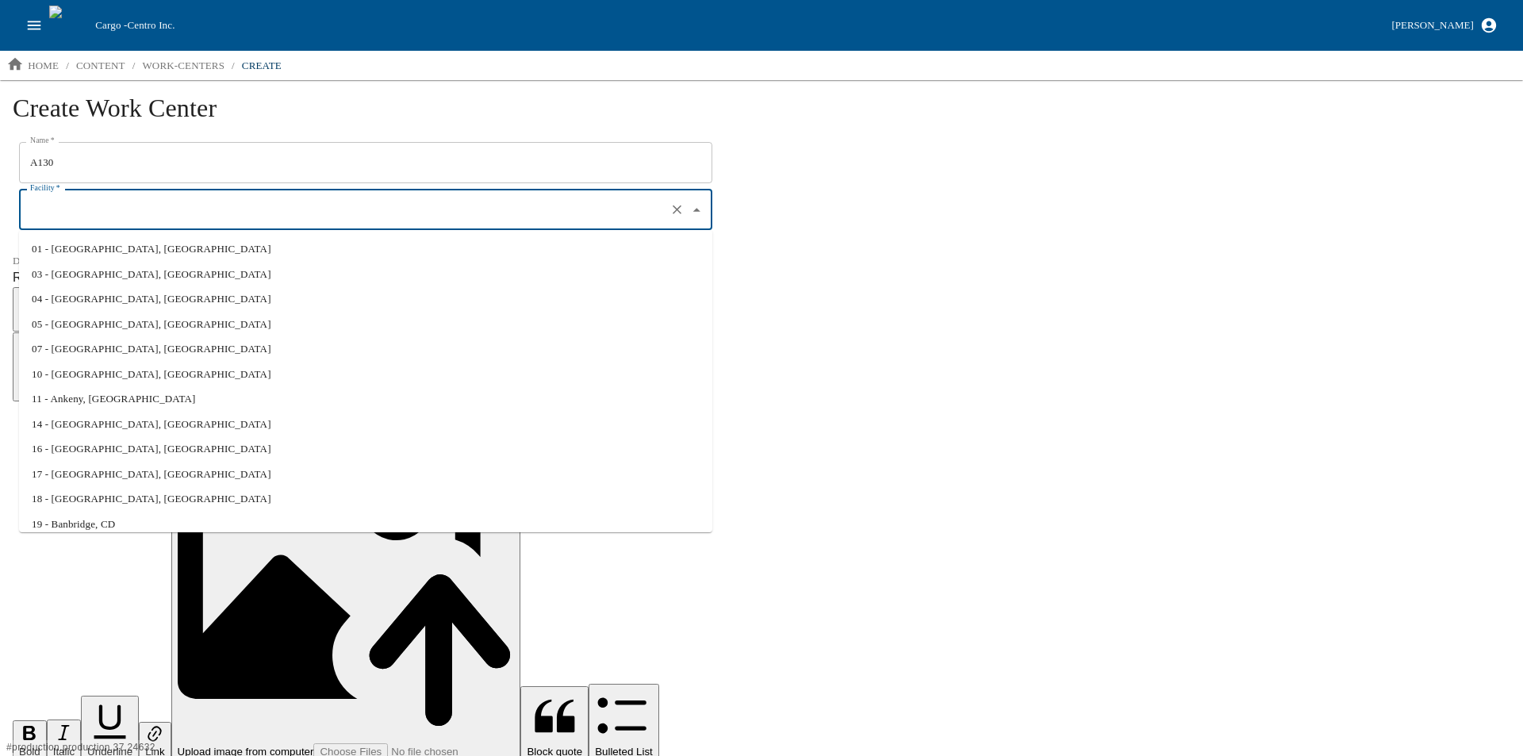
click at [94, 391] on li "11 - Ankeny, IA" at bounding box center [365, 398] width 693 height 25
type input "11 - Ankeny, IA"
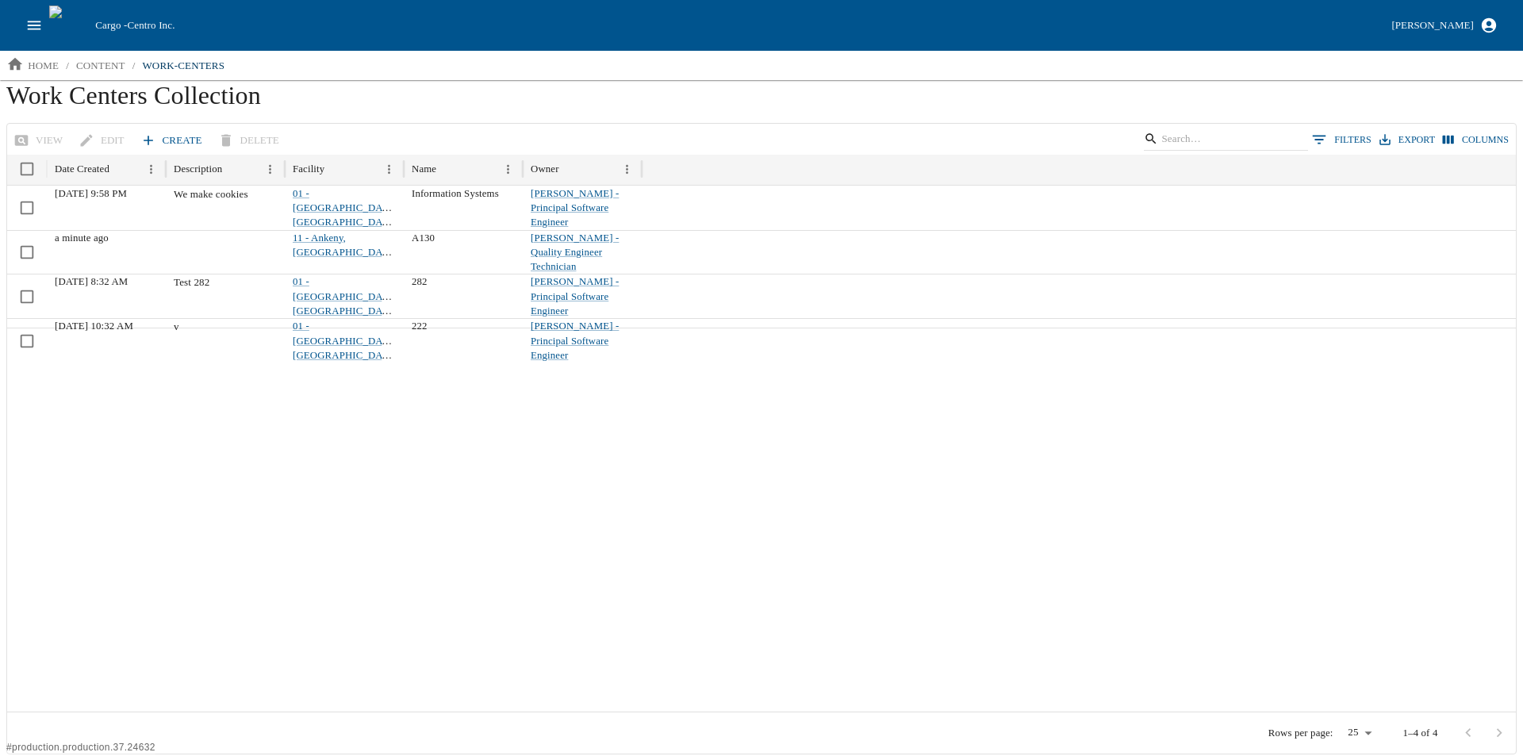
click at [164, 132] on link "Create" at bounding box center [172, 141] width 71 height 28
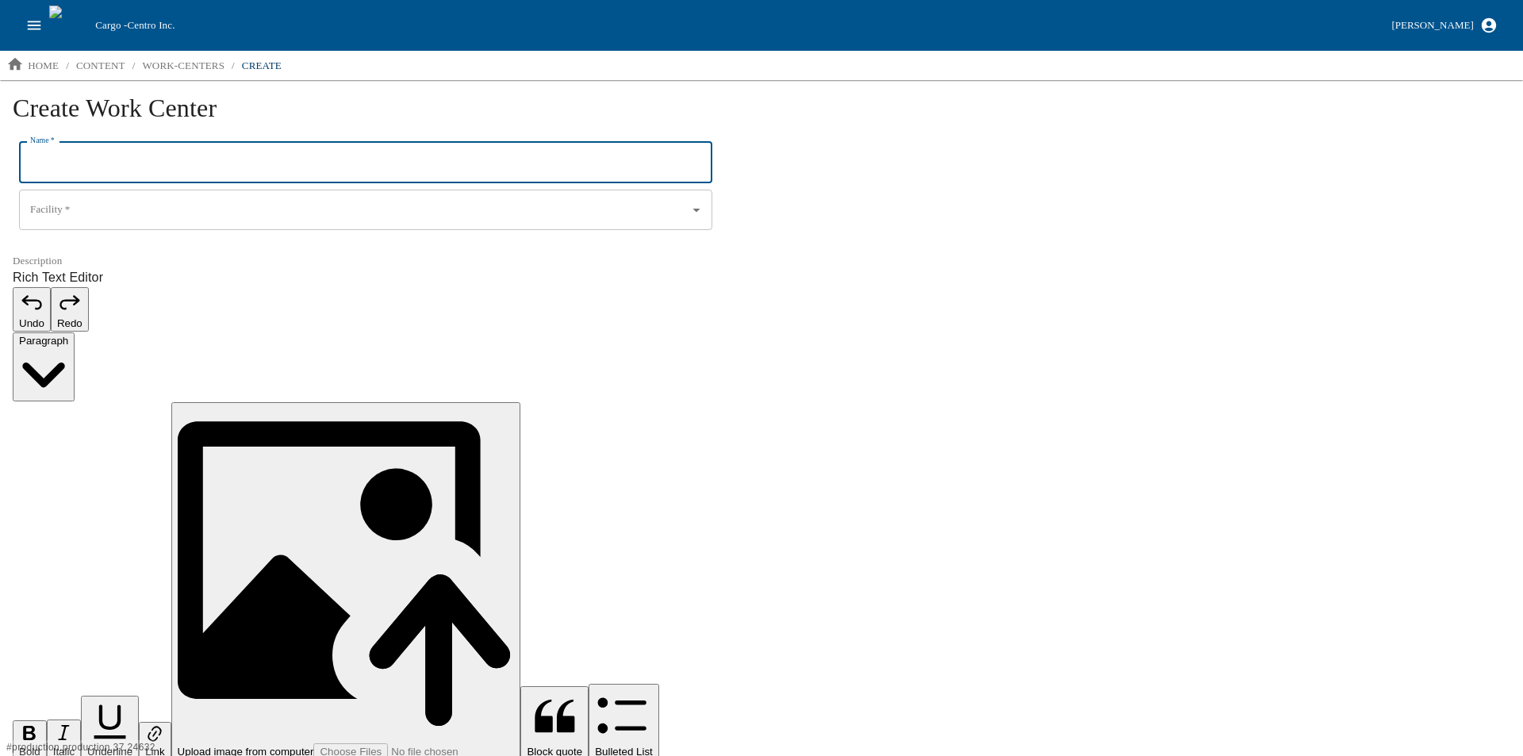
click at [94, 166] on input "Name   *" at bounding box center [365, 162] width 693 height 41
type input "A280"
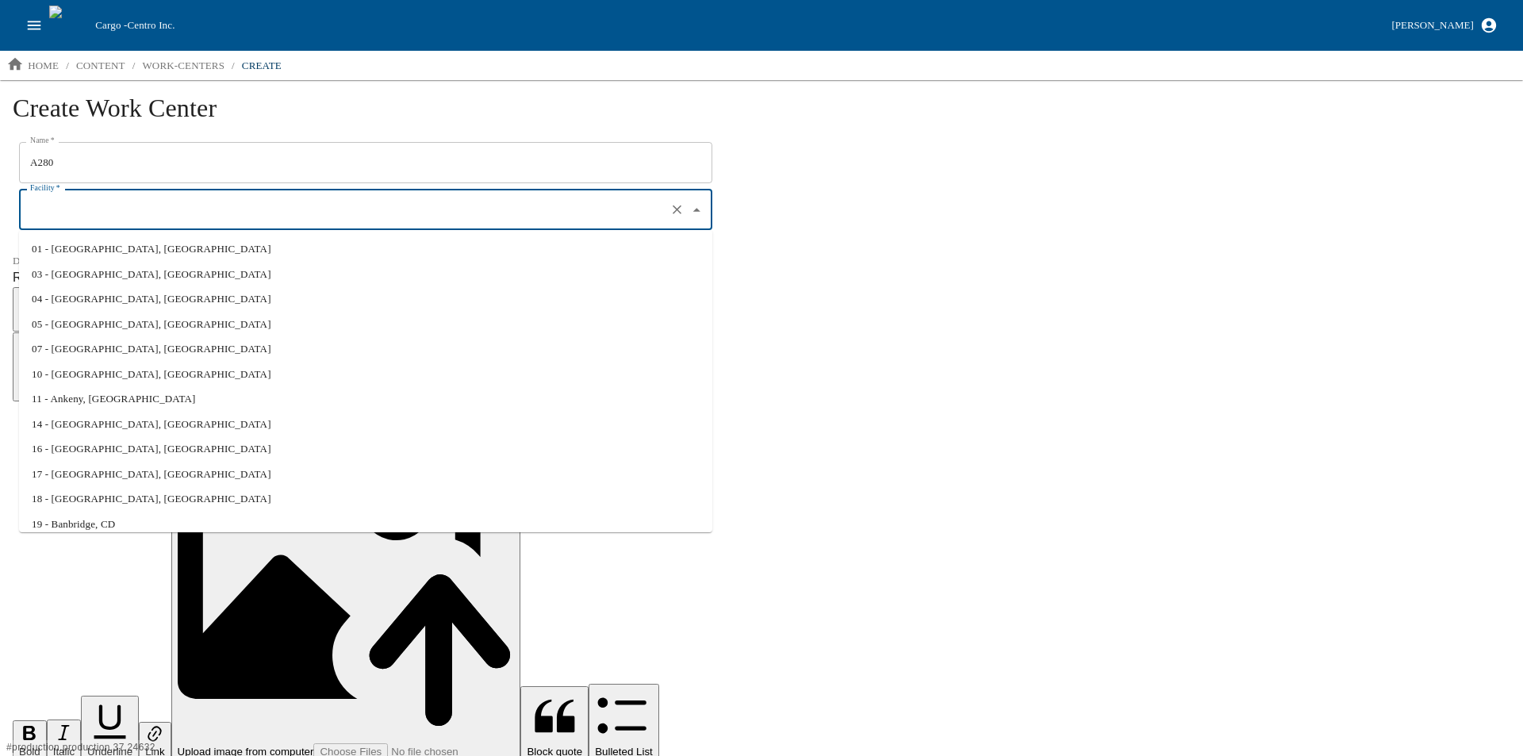
click at [80, 207] on input "Facility   *" at bounding box center [343, 210] width 634 height 27
click at [109, 405] on li "11 - Ankeny, IA" at bounding box center [365, 398] width 693 height 25
type input "11 - Ankeny, IA"
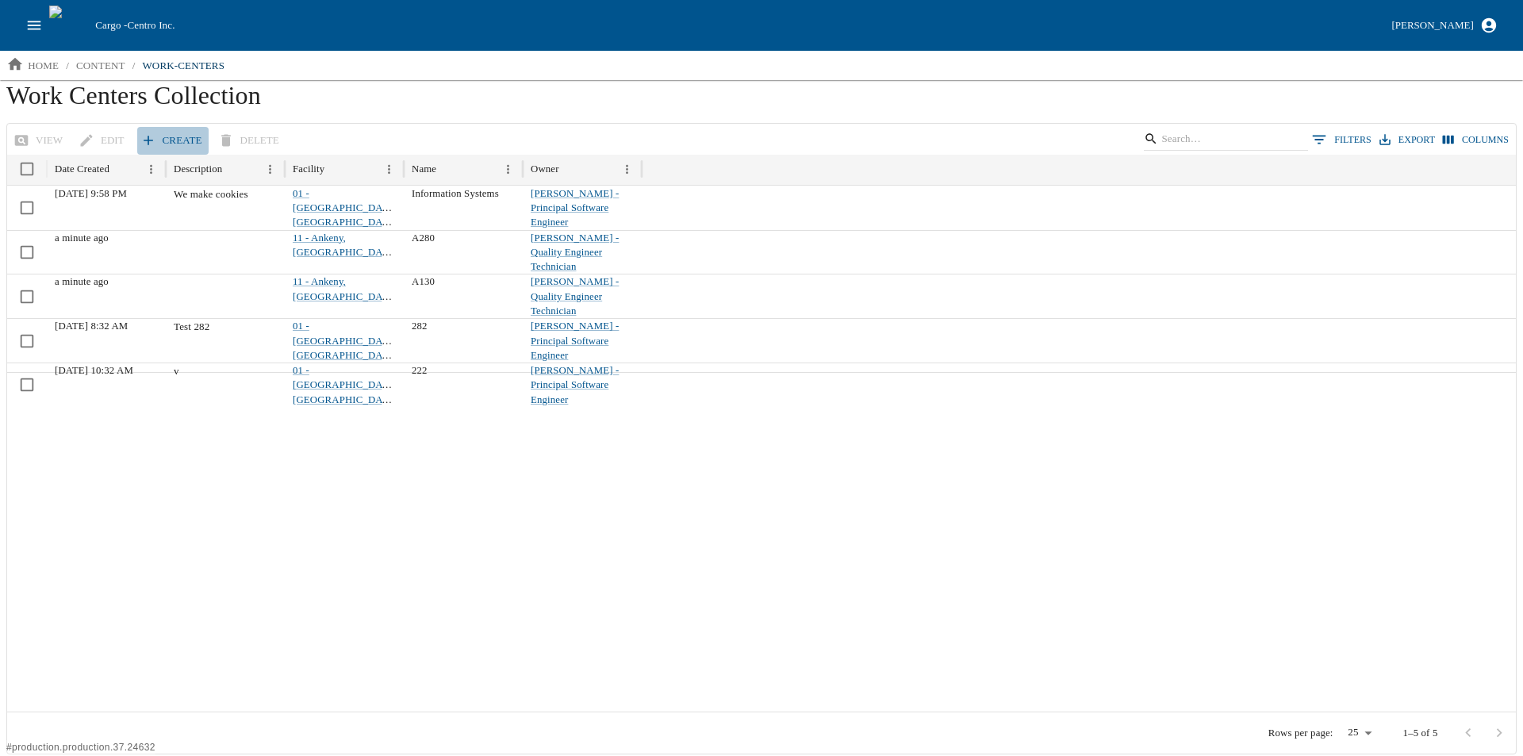
click at [178, 137] on link "Create" at bounding box center [172, 141] width 71 height 28
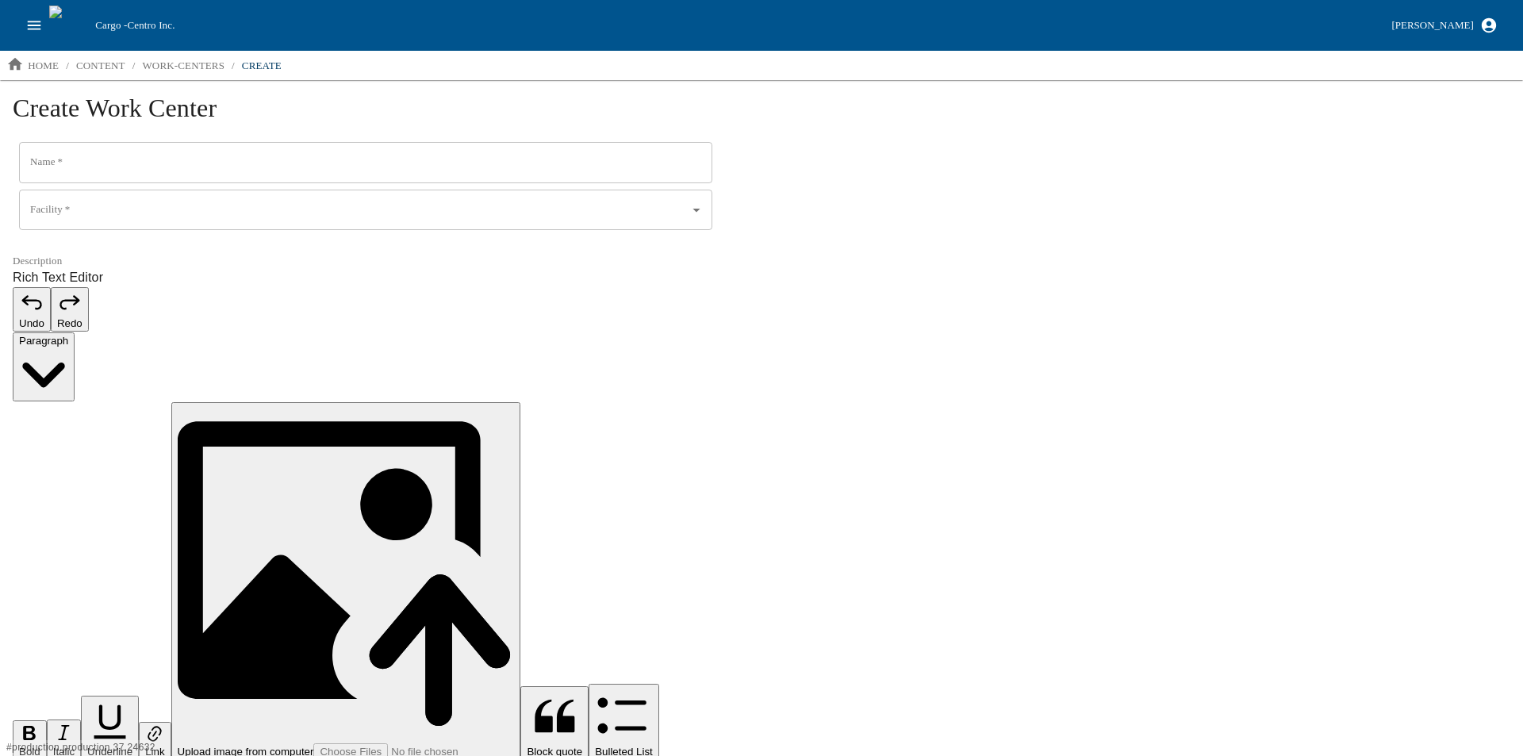
click at [107, 167] on input "Name   *" at bounding box center [365, 162] width 693 height 41
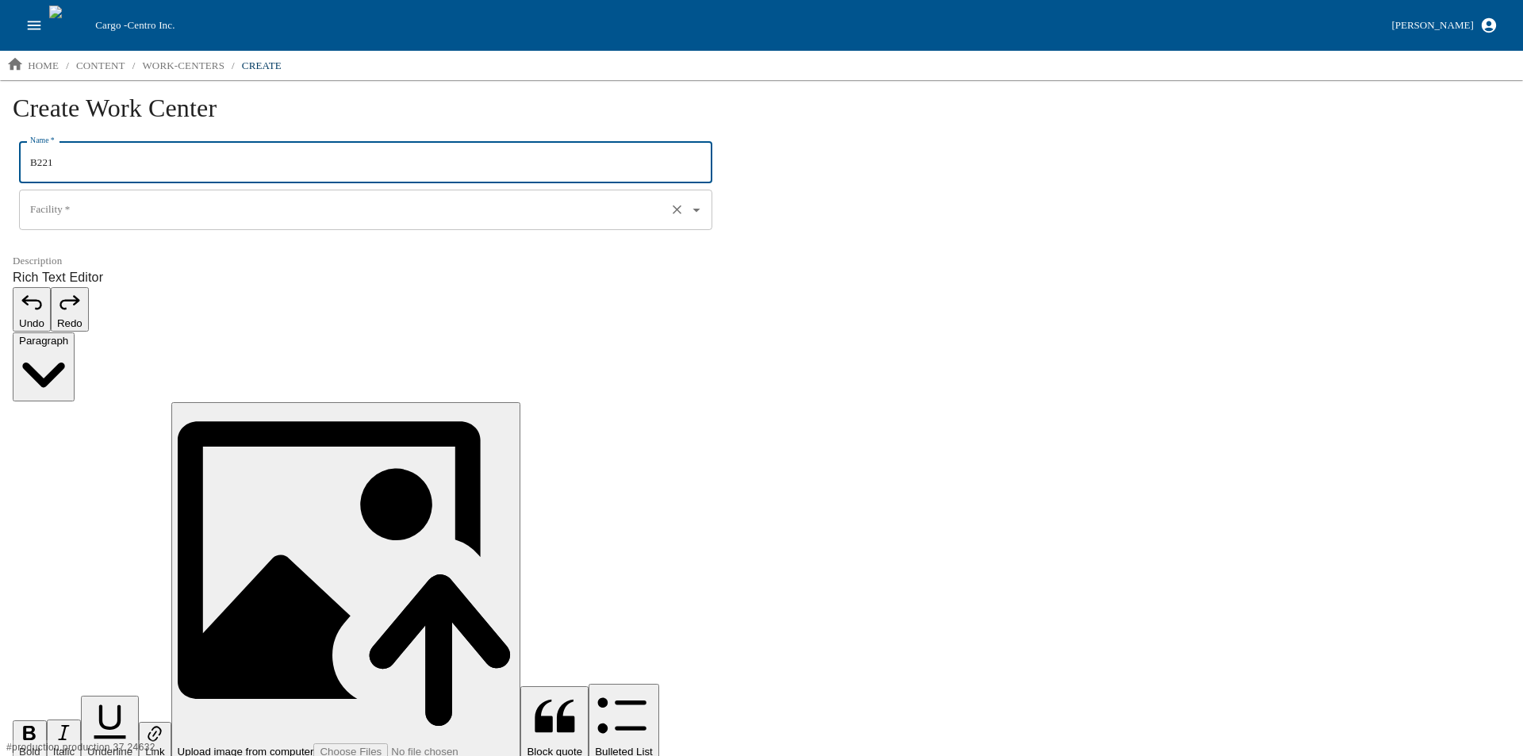
type input "B221"
click at [99, 212] on input "Facility   *" at bounding box center [343, 210] width 634 height 27
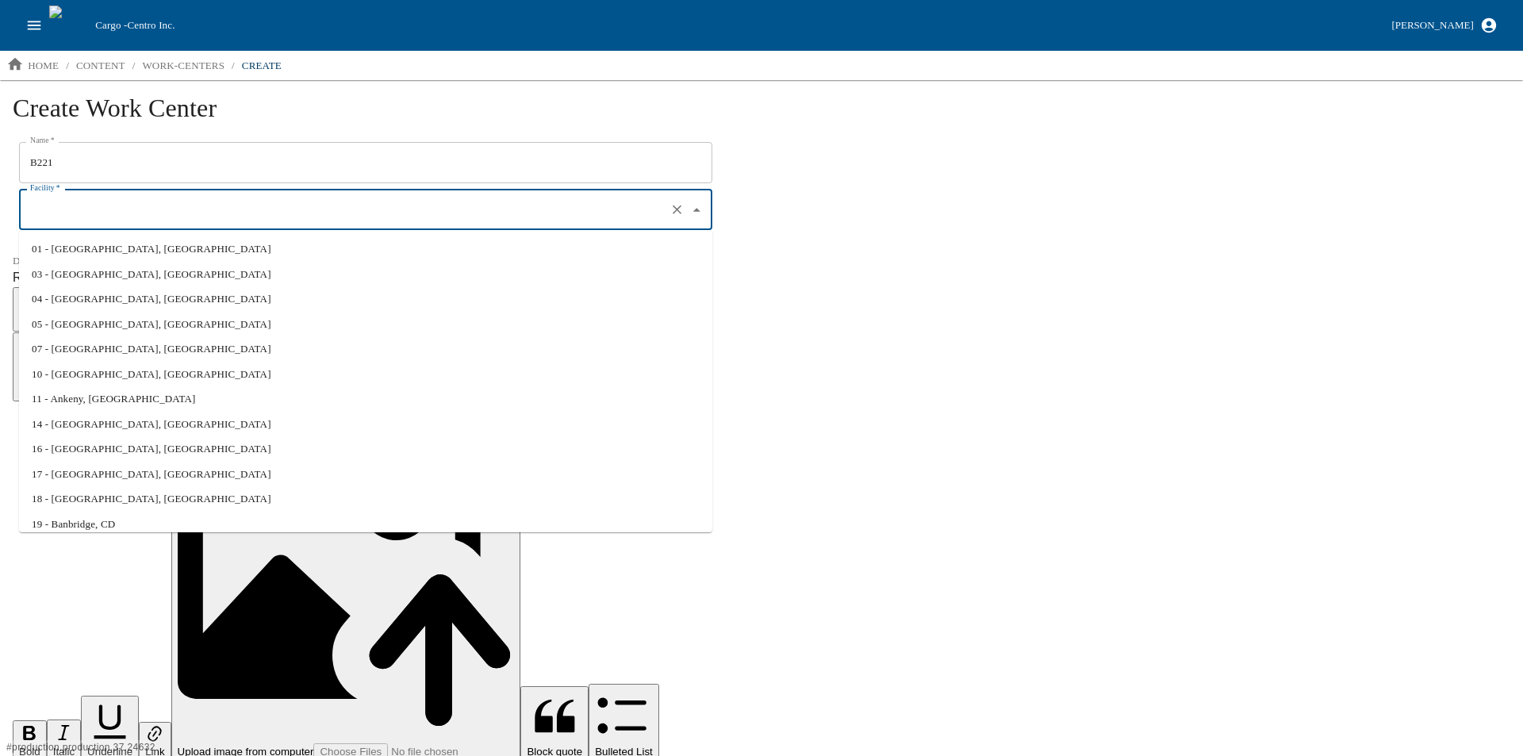
click at [111, 279] on li "03 - Beaver Dam, WI" at bounding box center [365, 274] width 693 height 25
type input "03 - Beaver Dam, WI"
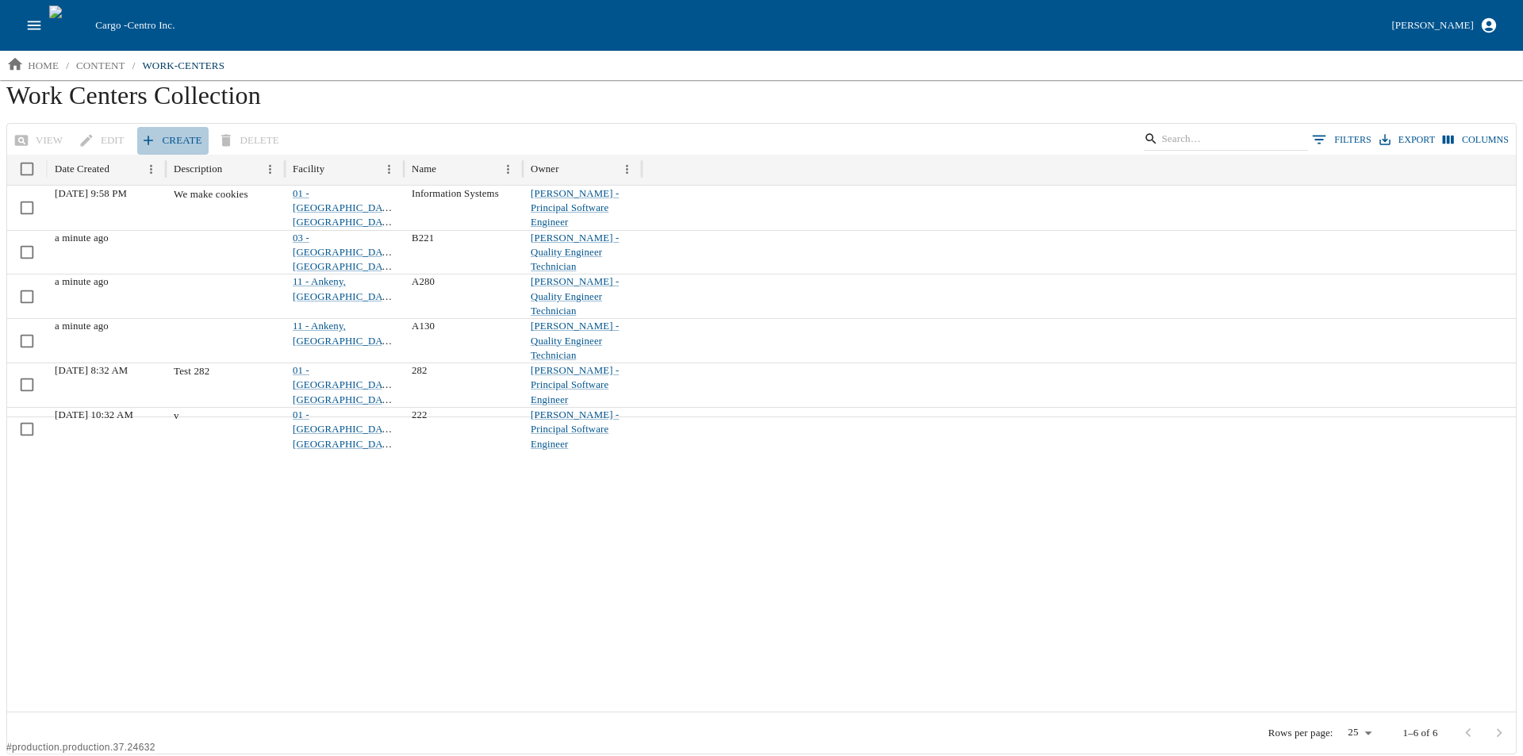
click at [154, 143] on link "Create" at bounding box center [172, 141] width 71 height 28
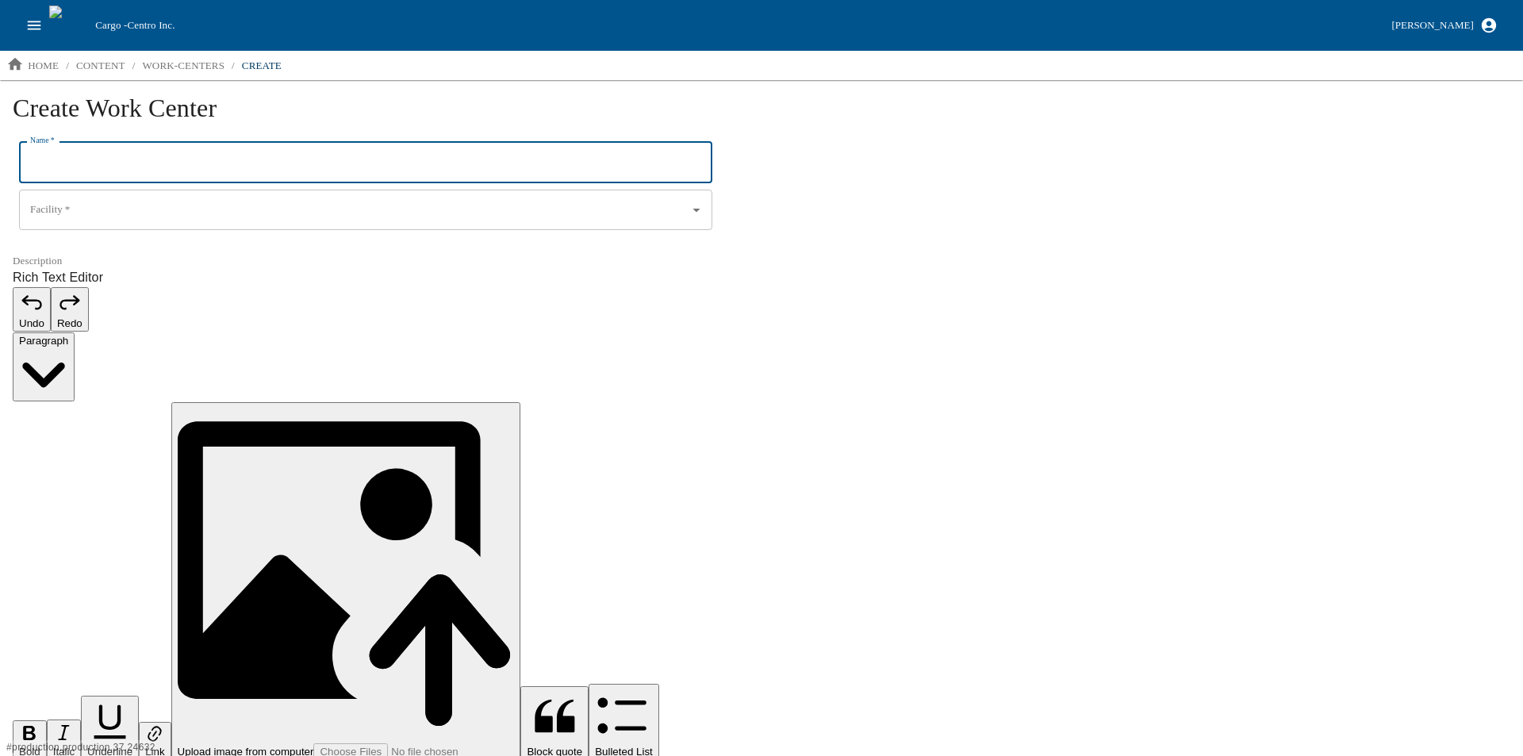
click at [113, 172] on input "Name   *" at bounding box center [365, 162] width 693 height 41
type input "B261"
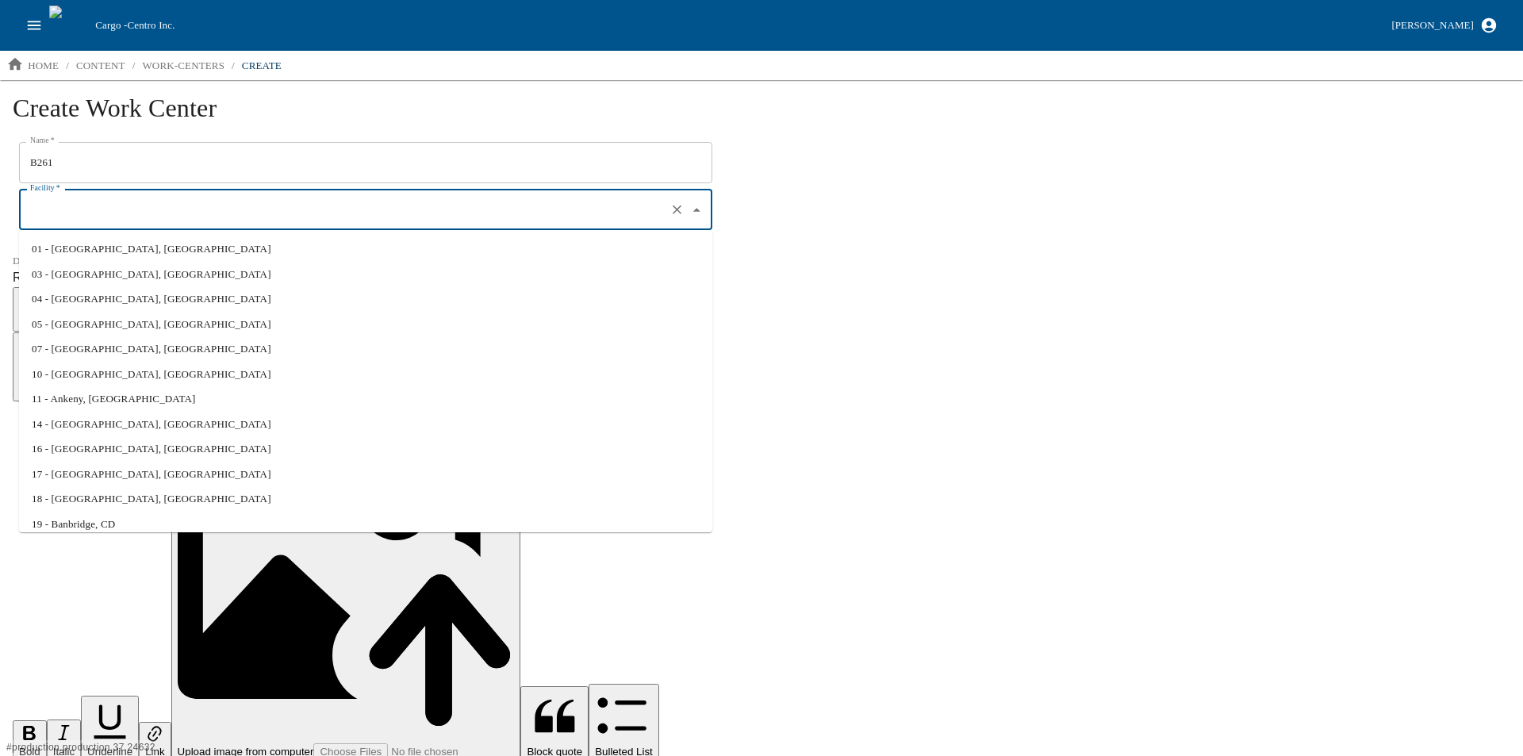
click at [94, 202] on input "Facility   *" at bounding box center [343, 210] width 634 height 27
click at [103, 272] on li "03 - Beaver Dam, WI" at bounding box center [365, 274] width 693 height 25
type input "03 - Beaver Dam, WI"
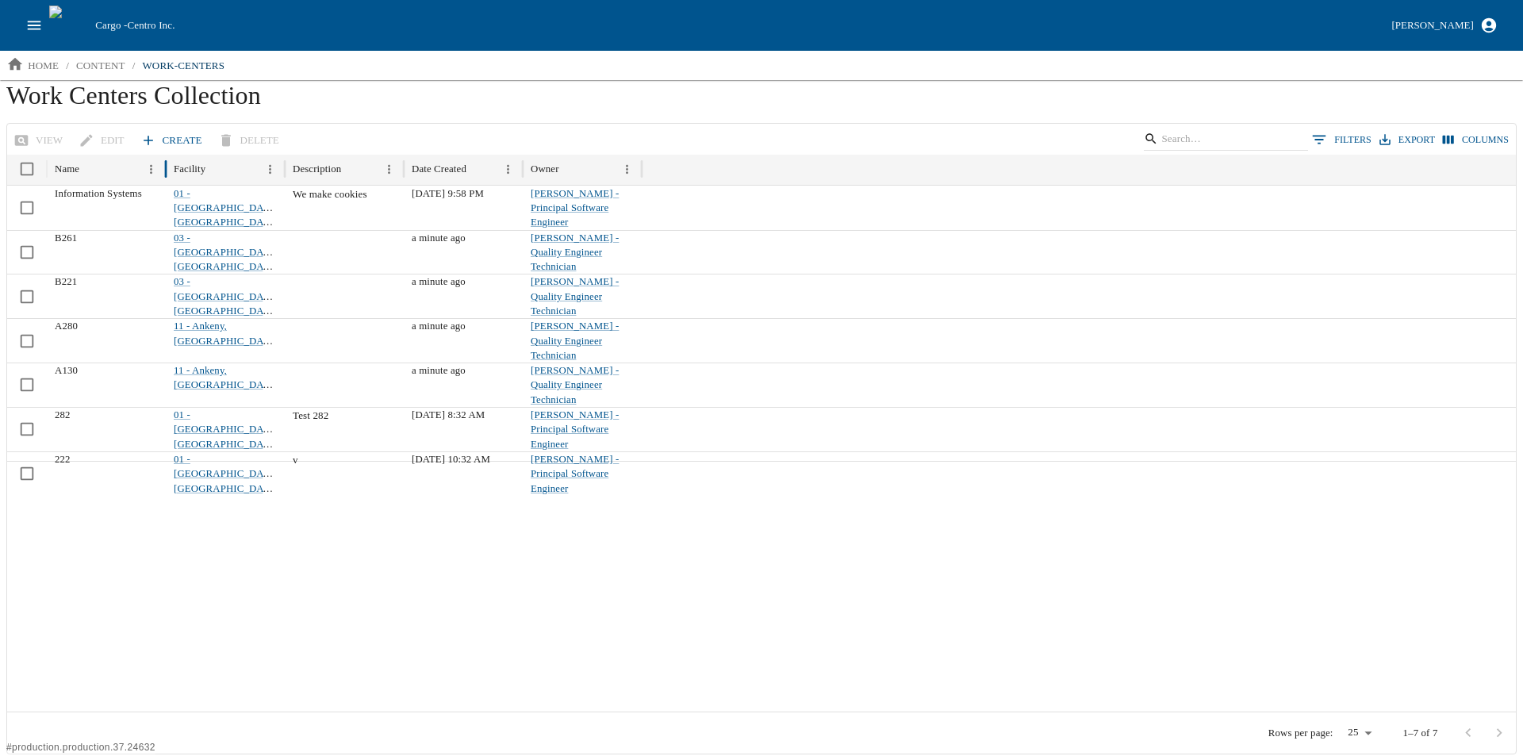
click at [182, 142] on link "Create" at bounding box center [172, 141] width 71 height 28
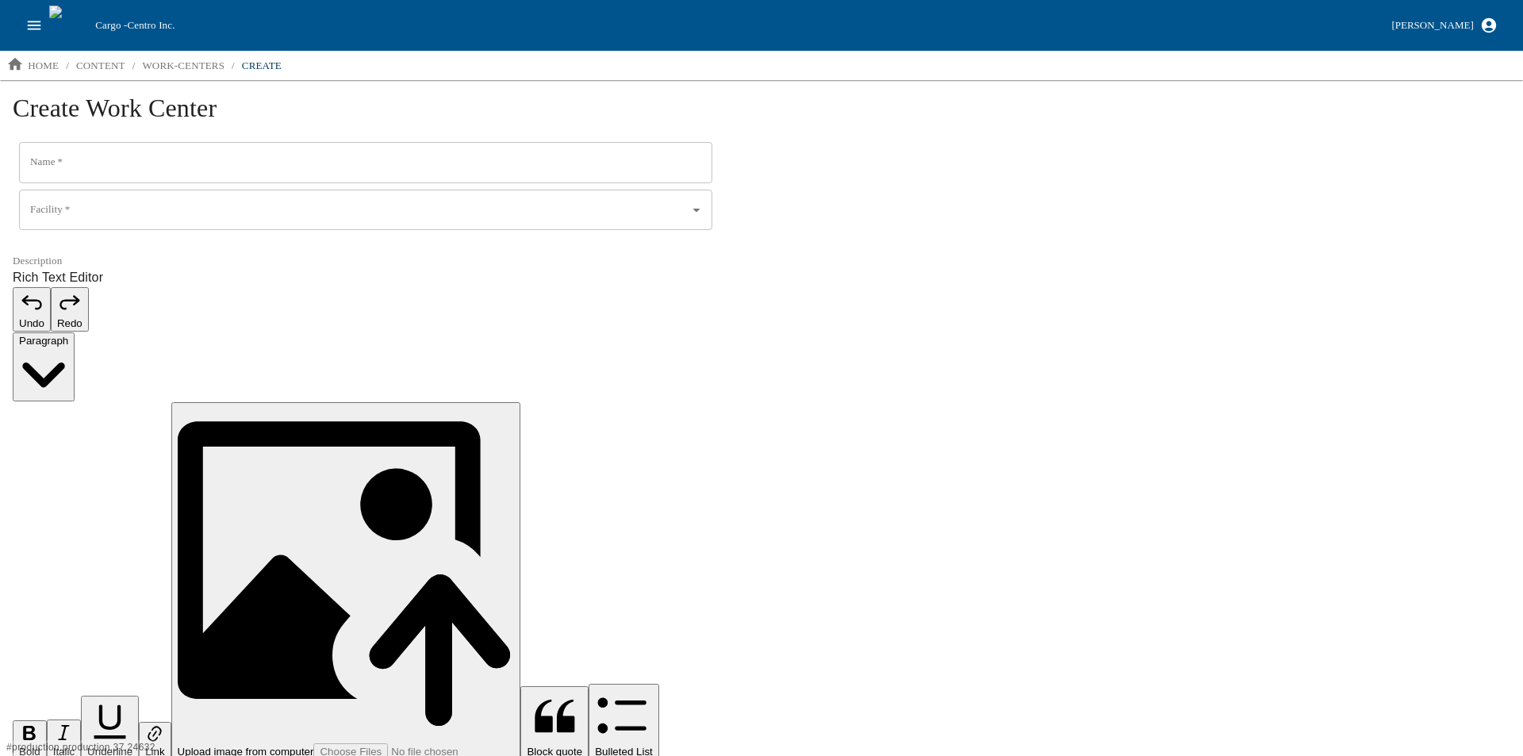
click at [105, 163] on input "Name   *" at bounding box center [365, 162] width 693 height 41
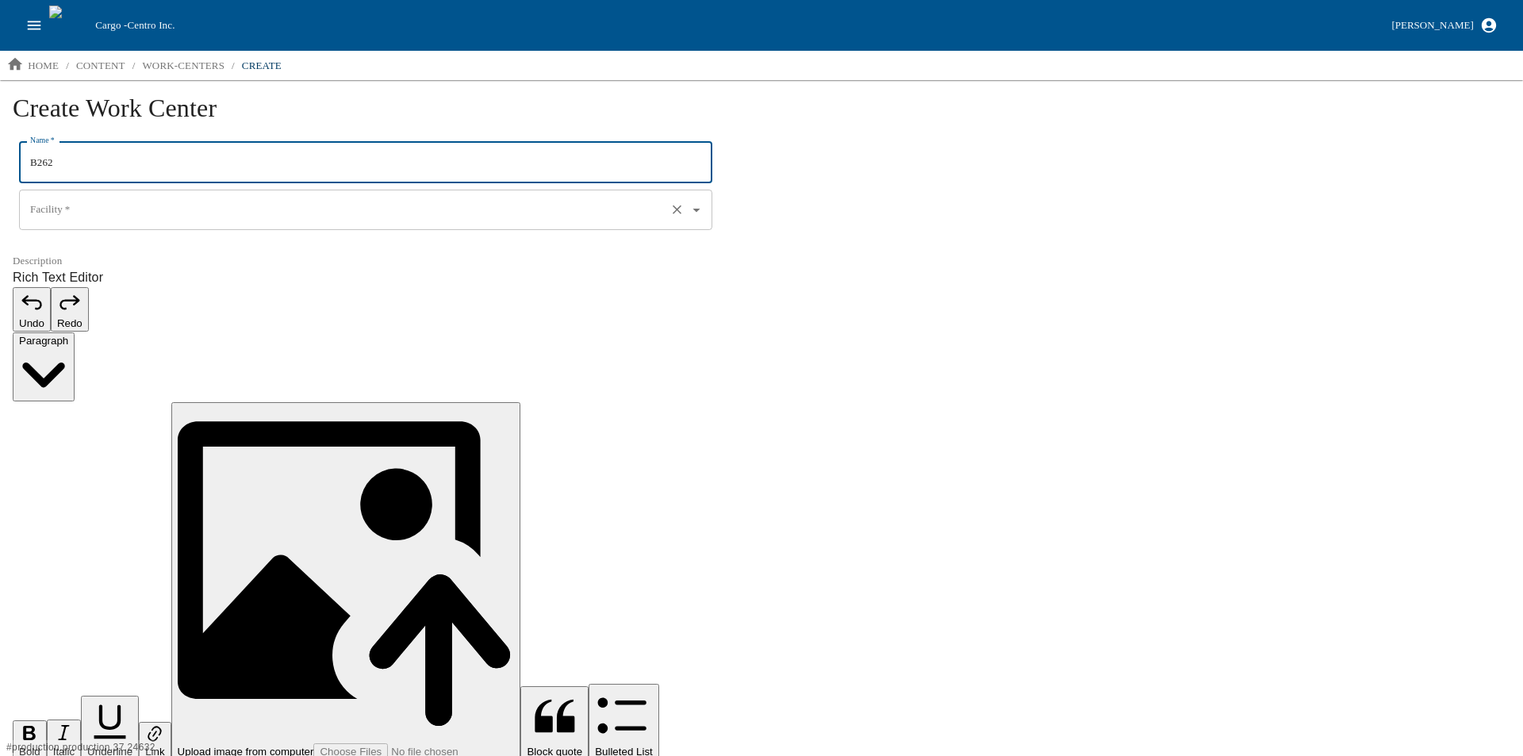
type input "B262"
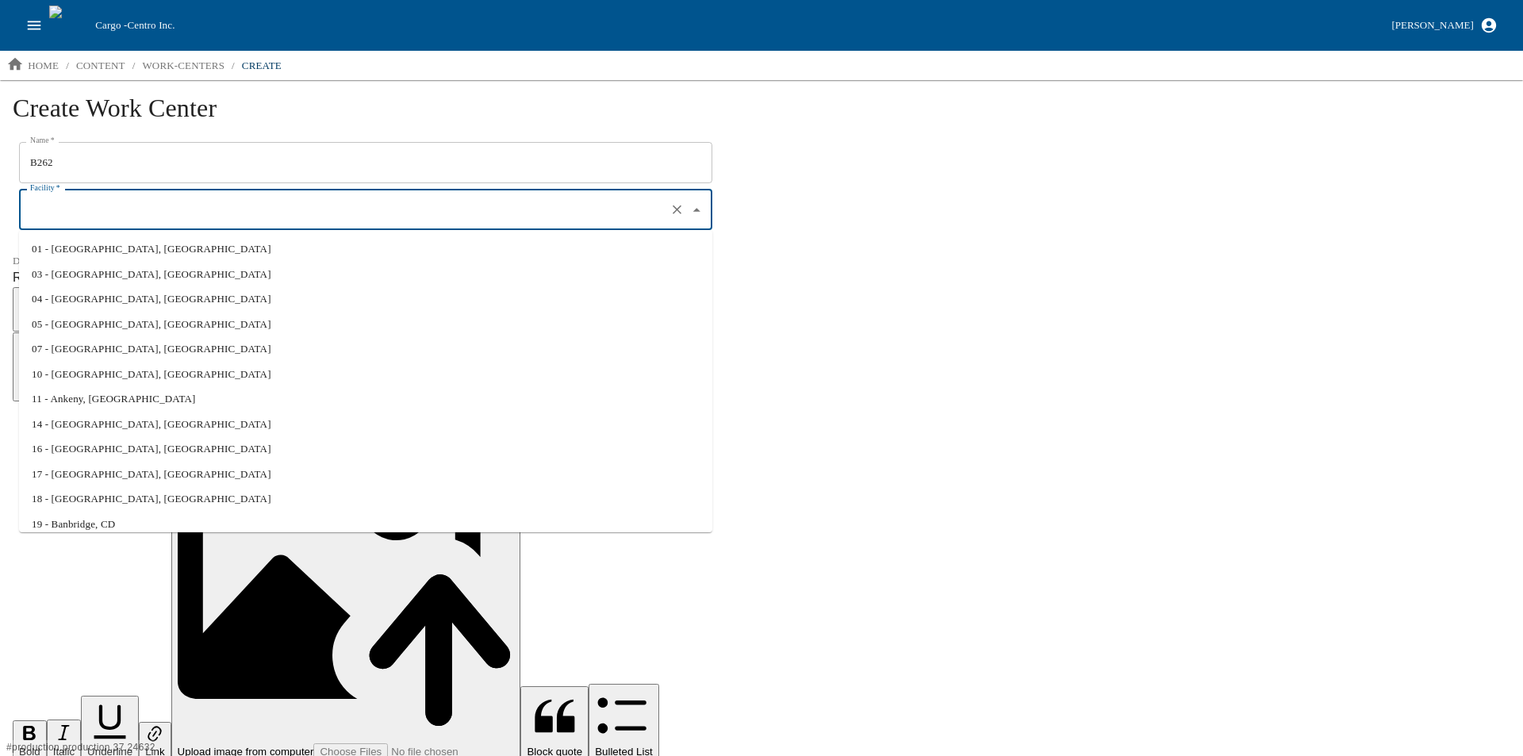
click at [91, 208] on input "Facility   *" at bounding box center [343, 210] width 634 height 27
click at [124, 500] on li "18 - Beaver Dam, WI" at bounding box center [365, 498] width 693 height 25
type input "18 - Beaver Dam, WI"
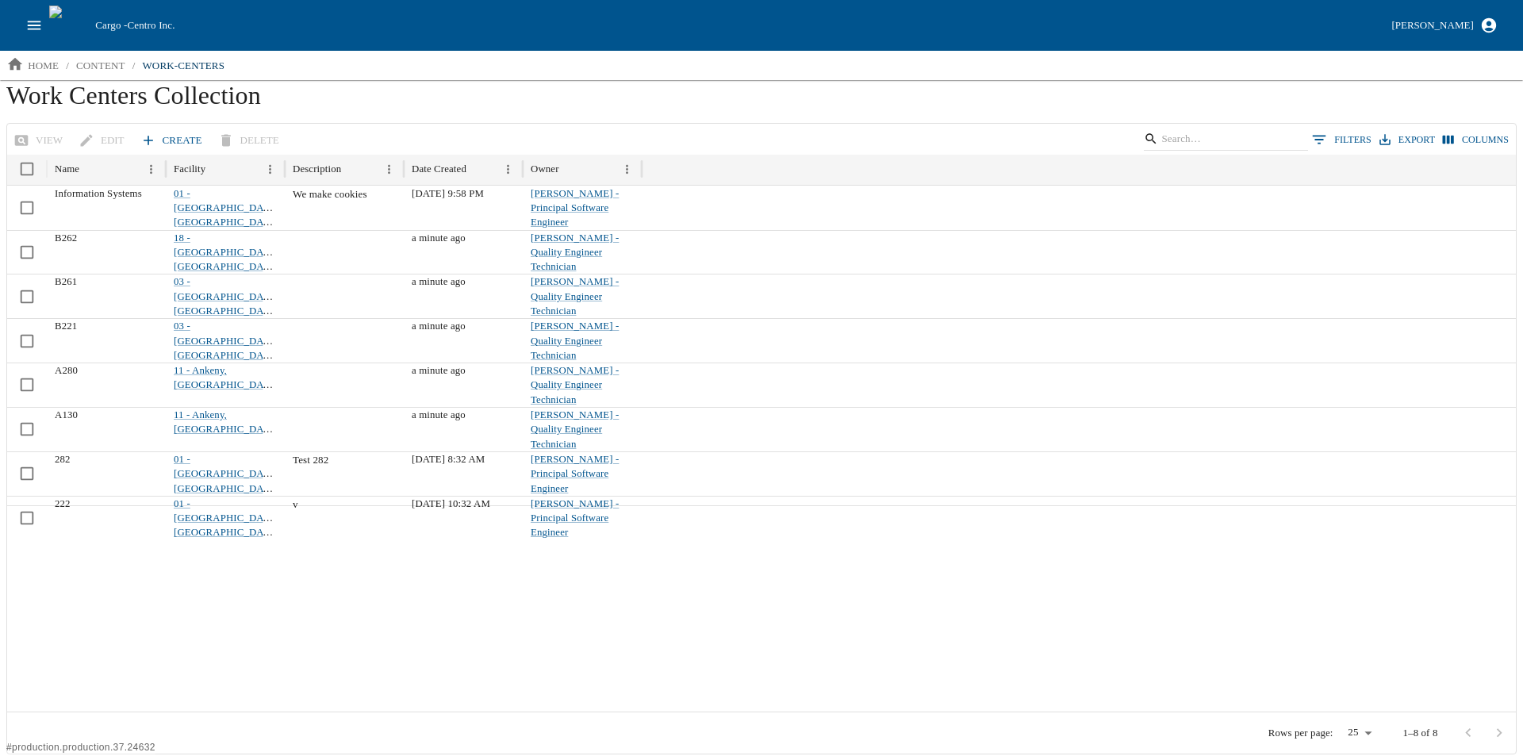
click at [169, 135] on link "Create" at bounding box center [172, 141] width 71 height 28
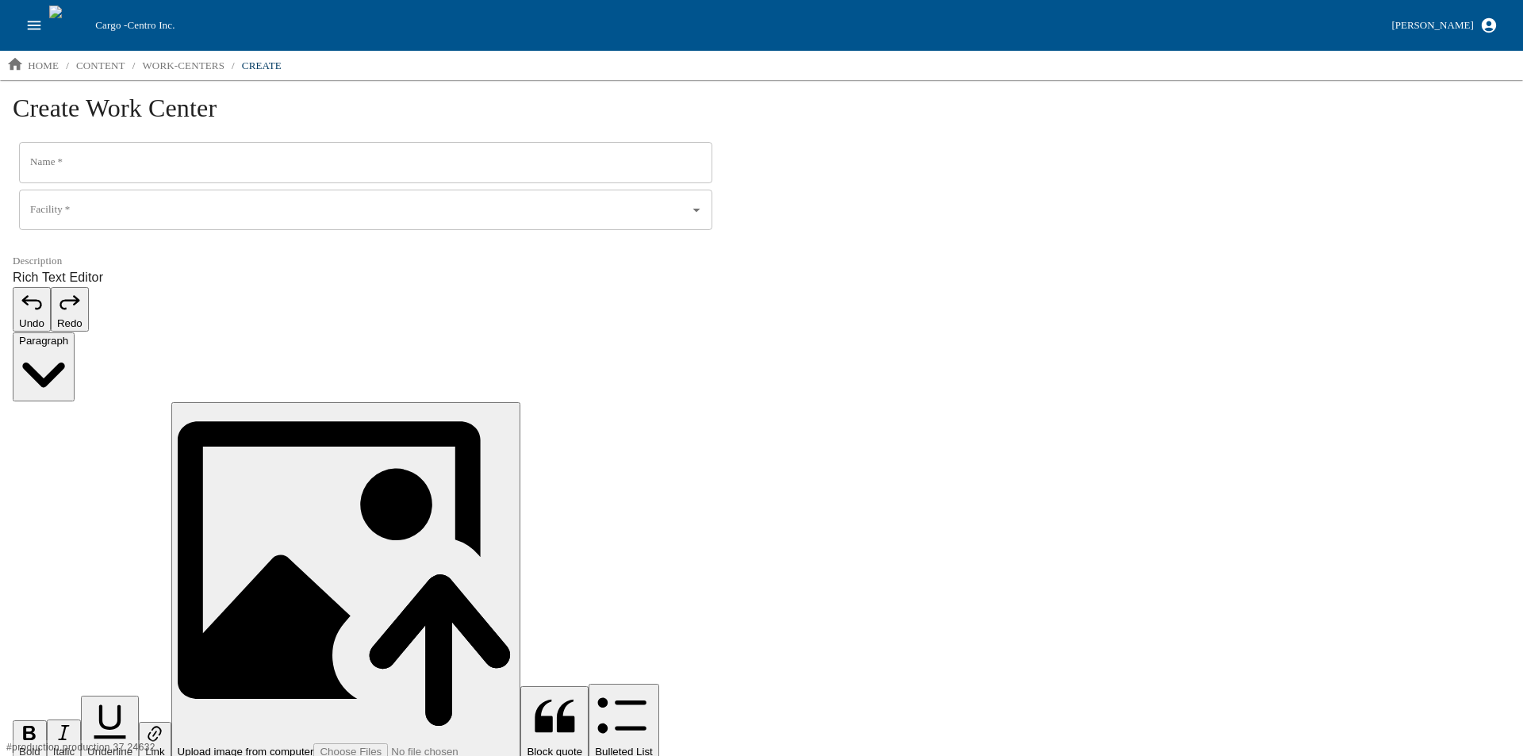
click at [226, 157] on input "Name   *" at bounding box center [365, 162] width 693 height 41
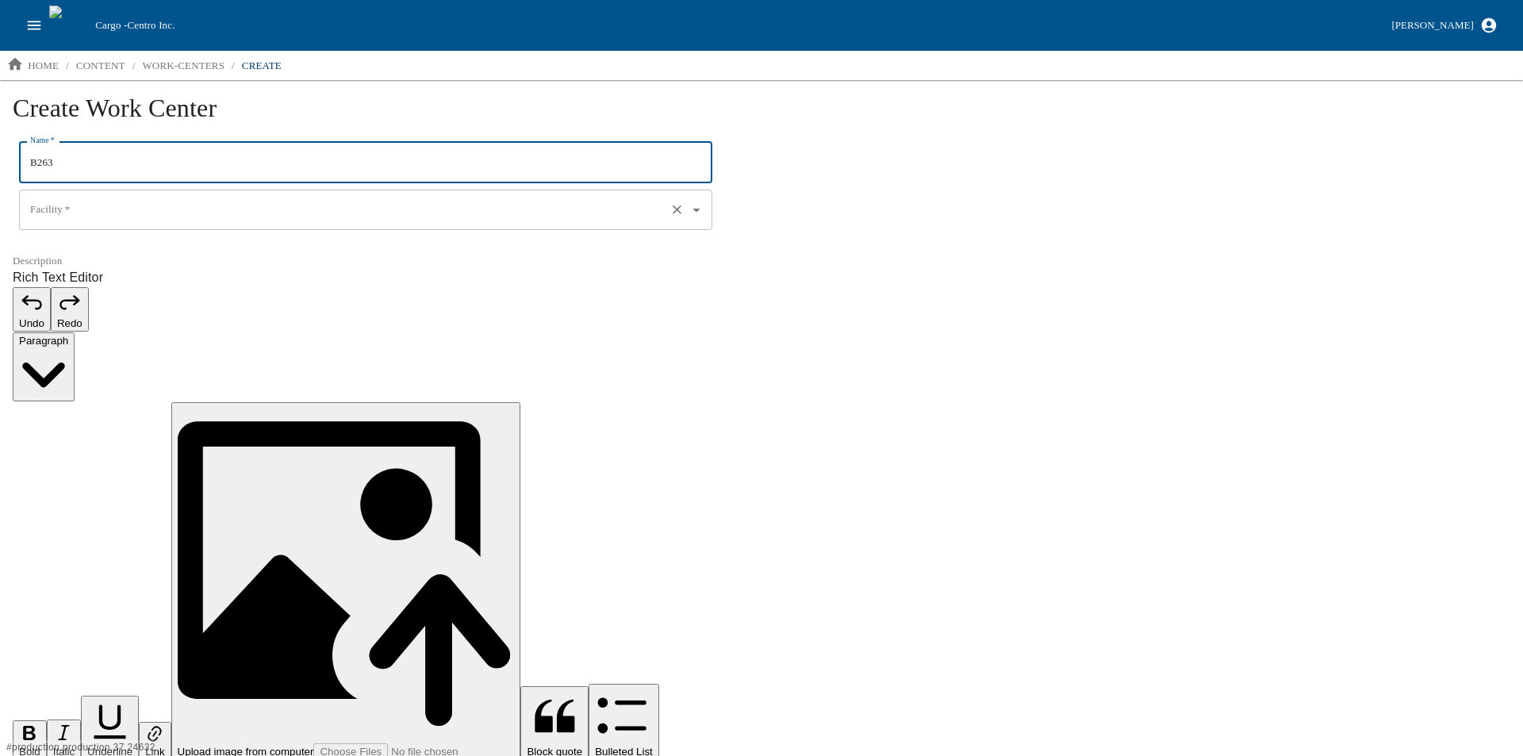
type input "B263"
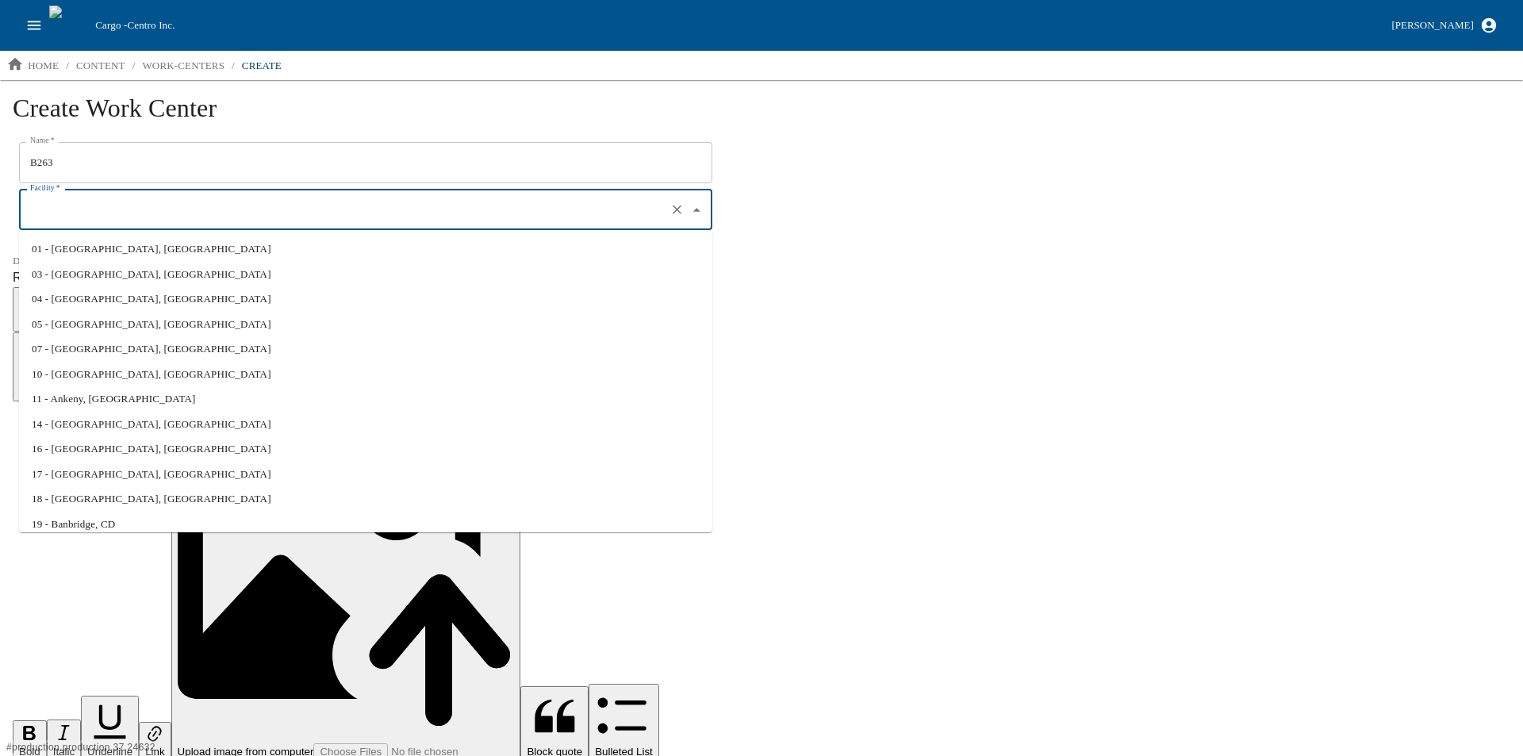
click at [144, 211] on input "Facility   *" at bounding box center [343, 210] width 634 height 27
click at [94, 500] on li "18 - Beaver Dam, WI" at bounding box center [365, 498] width 693 height 25
type input "18 - Beaver Dam, WI"
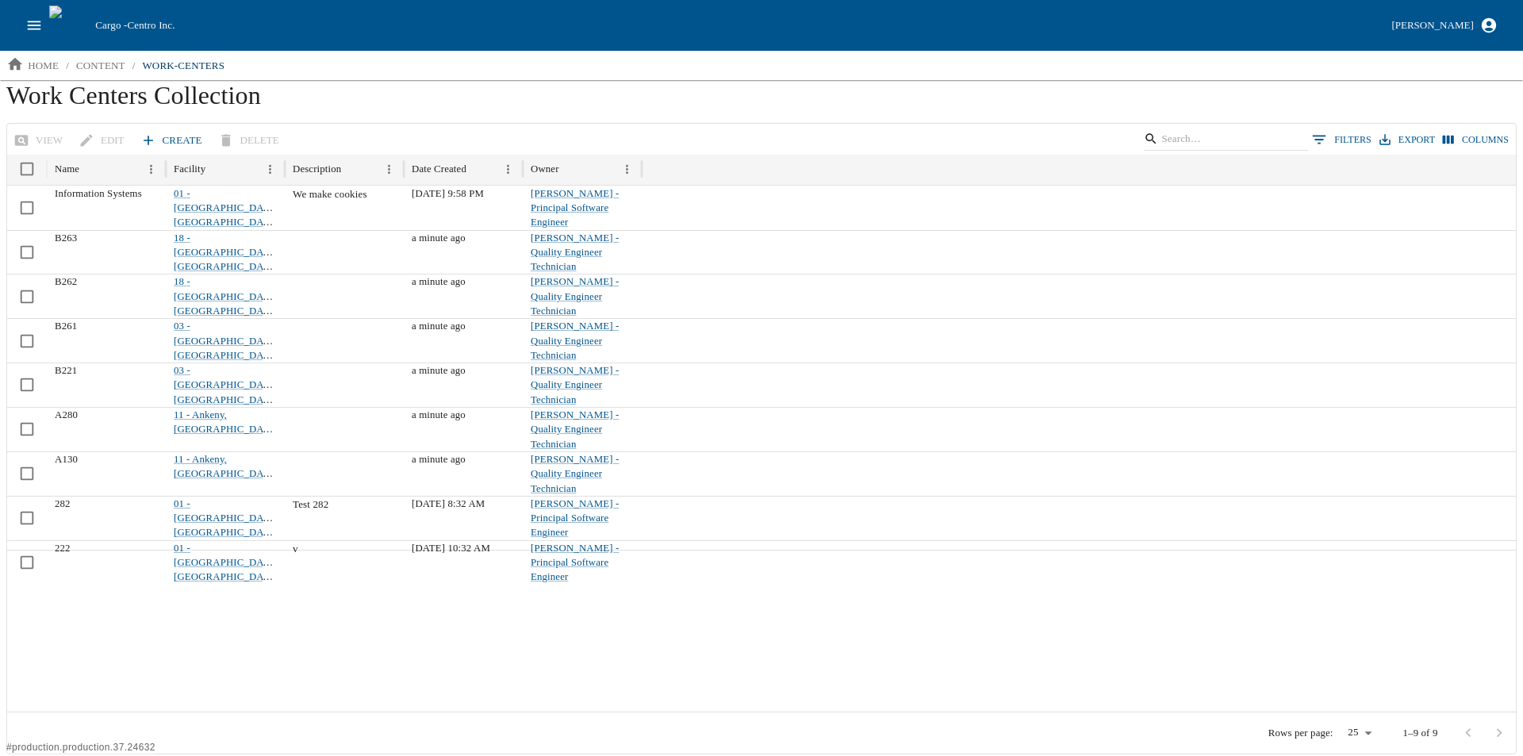
click at [167, 132] on link "Create" at bounding box center [172, 141] width 71 height 28
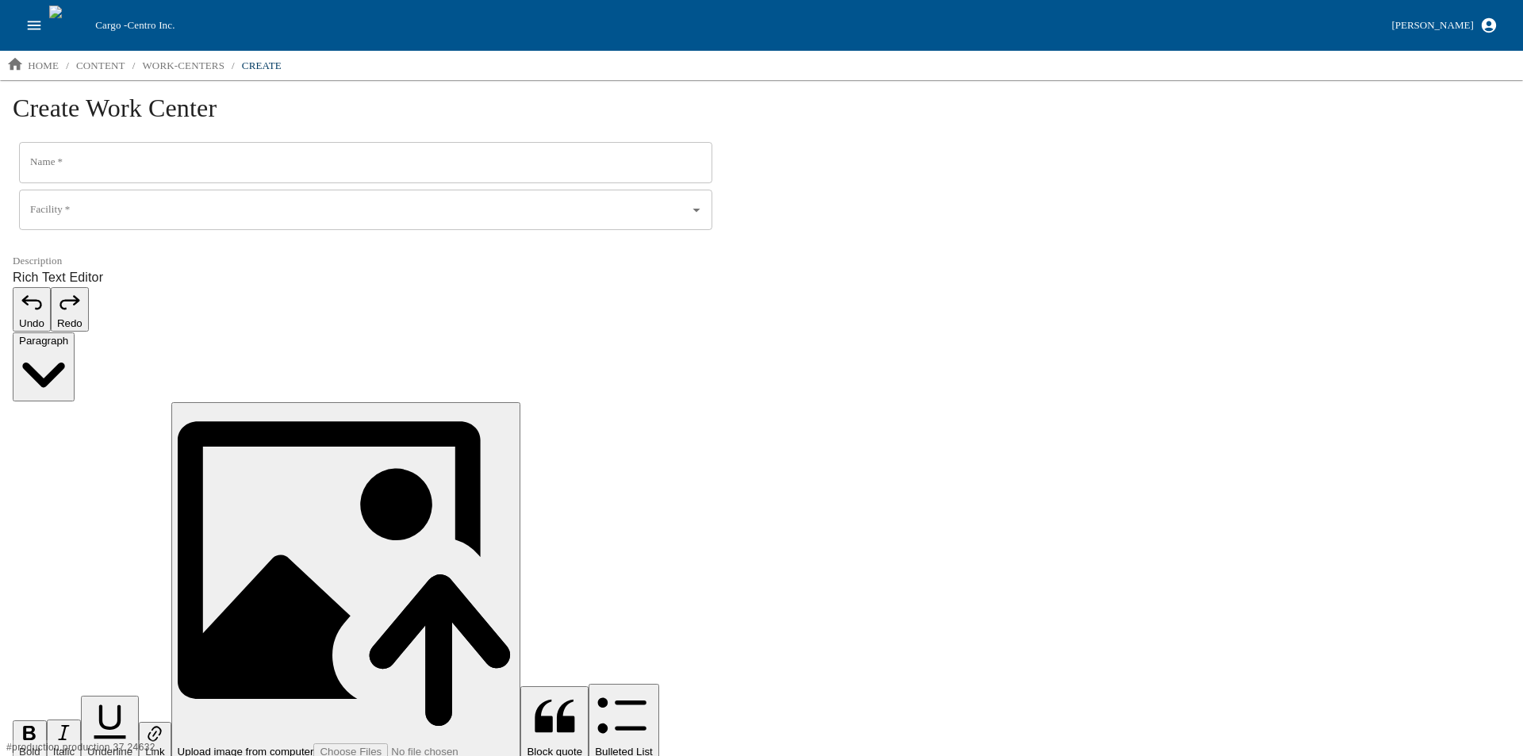
click at [155, 164] on input "Name   *" at bounding box center [365, 162] width 693 height 41
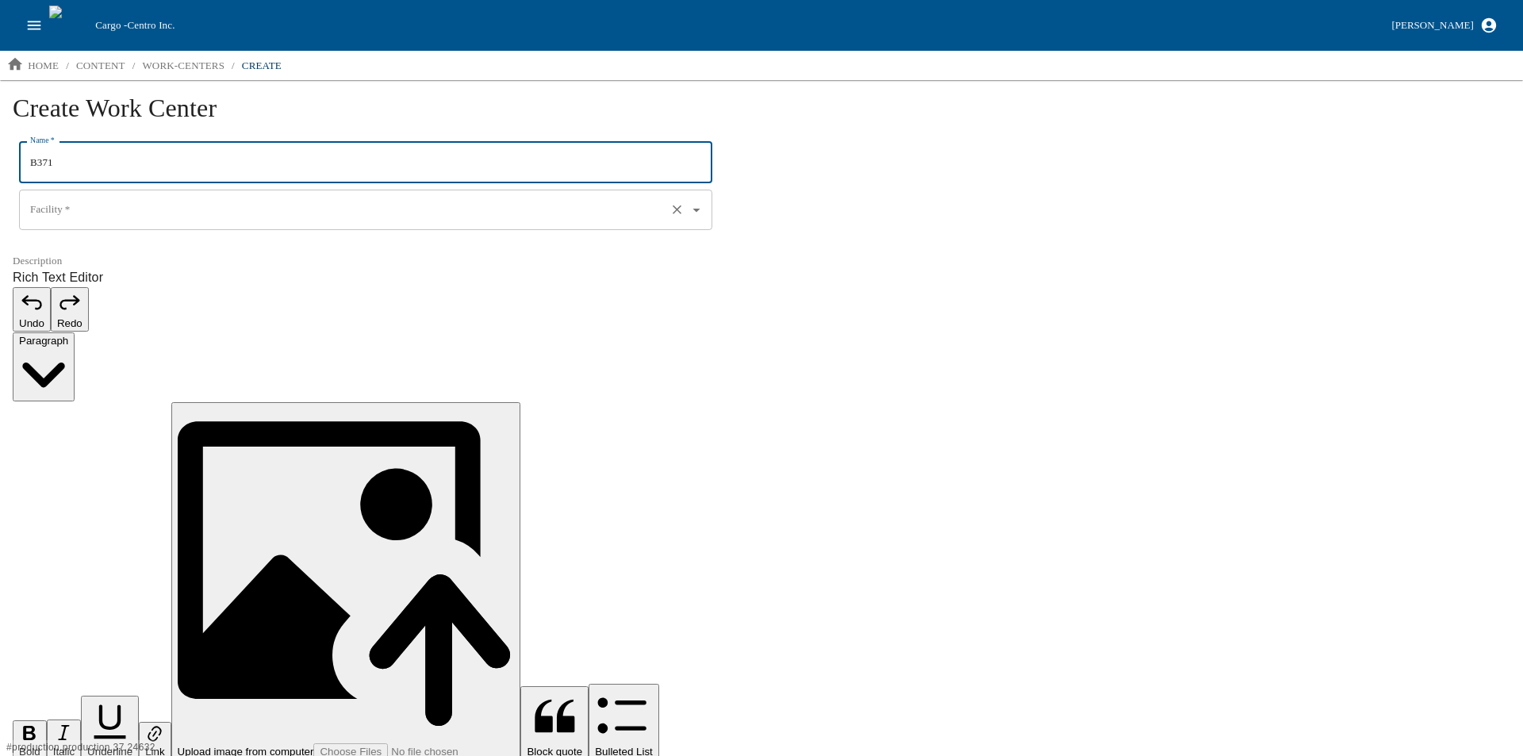
type input "B371"
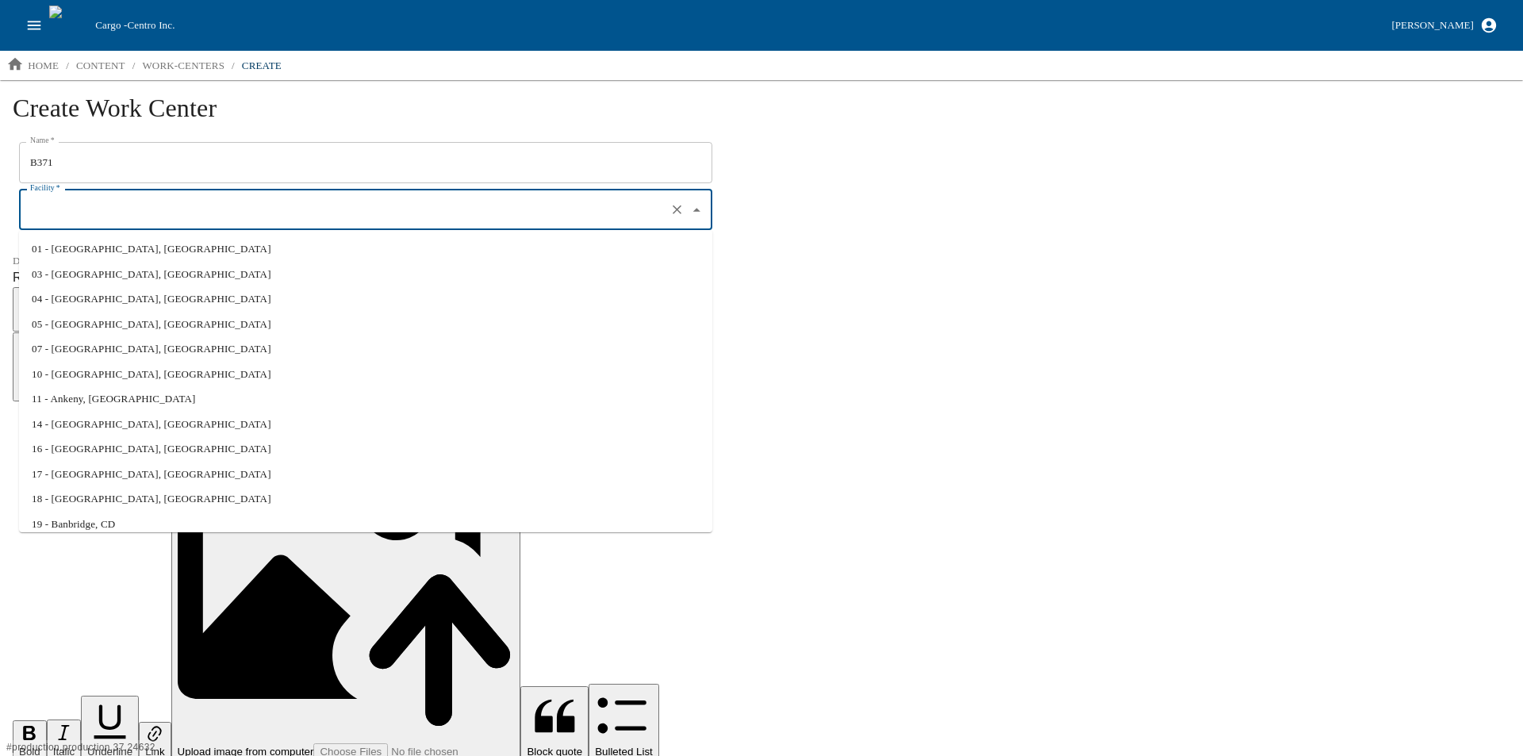
click at [117, 219] on input "Facility   *" at bounding box center [343, 210] width 634 height 27
click at [120, 497] on li "18 - Beaver Dam, WI" at bounding box center [365, 498] width 693 height 25
type input "18 - Beaver Dam, WI"
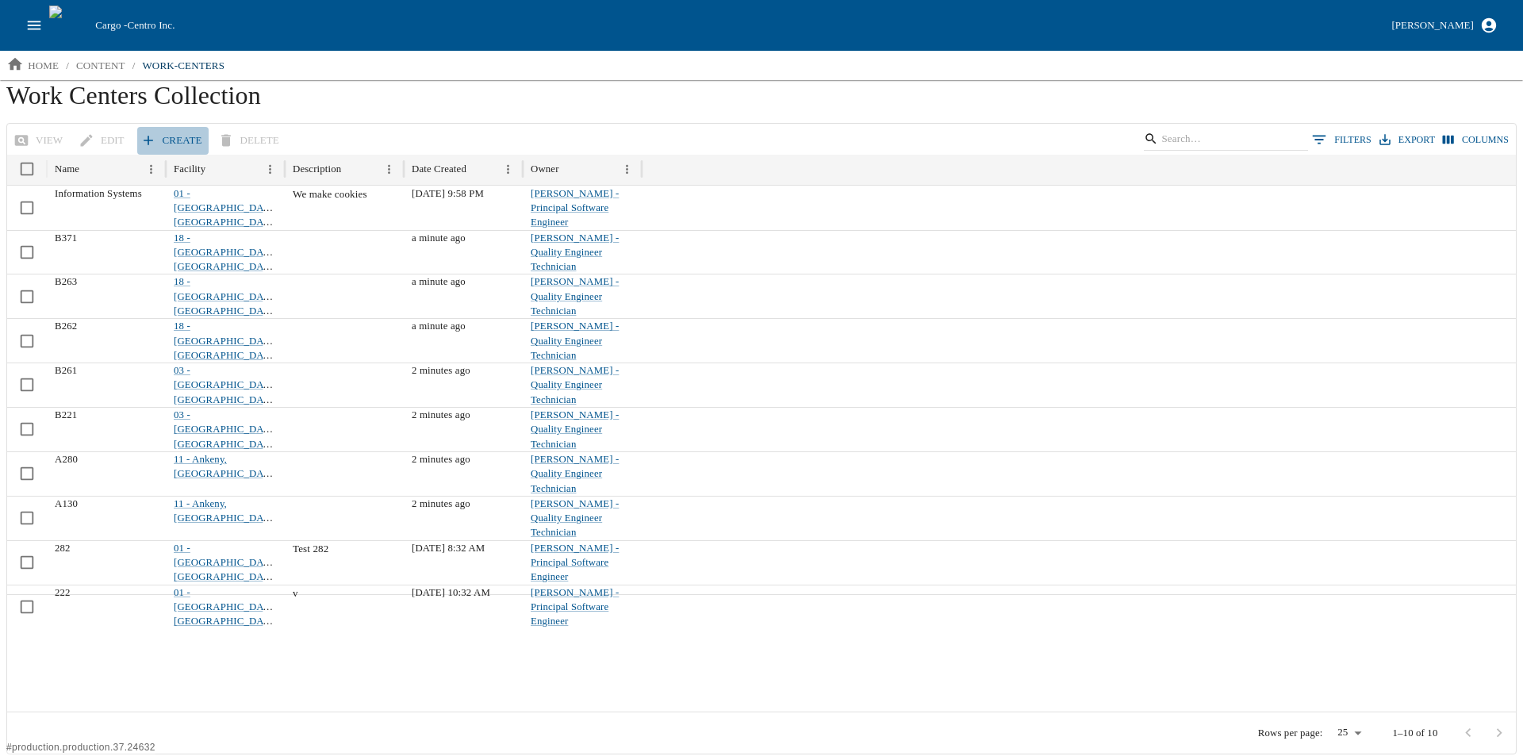
click at [166, 137] on link "Create" at bounding box center [172, 141] width 71 height 28
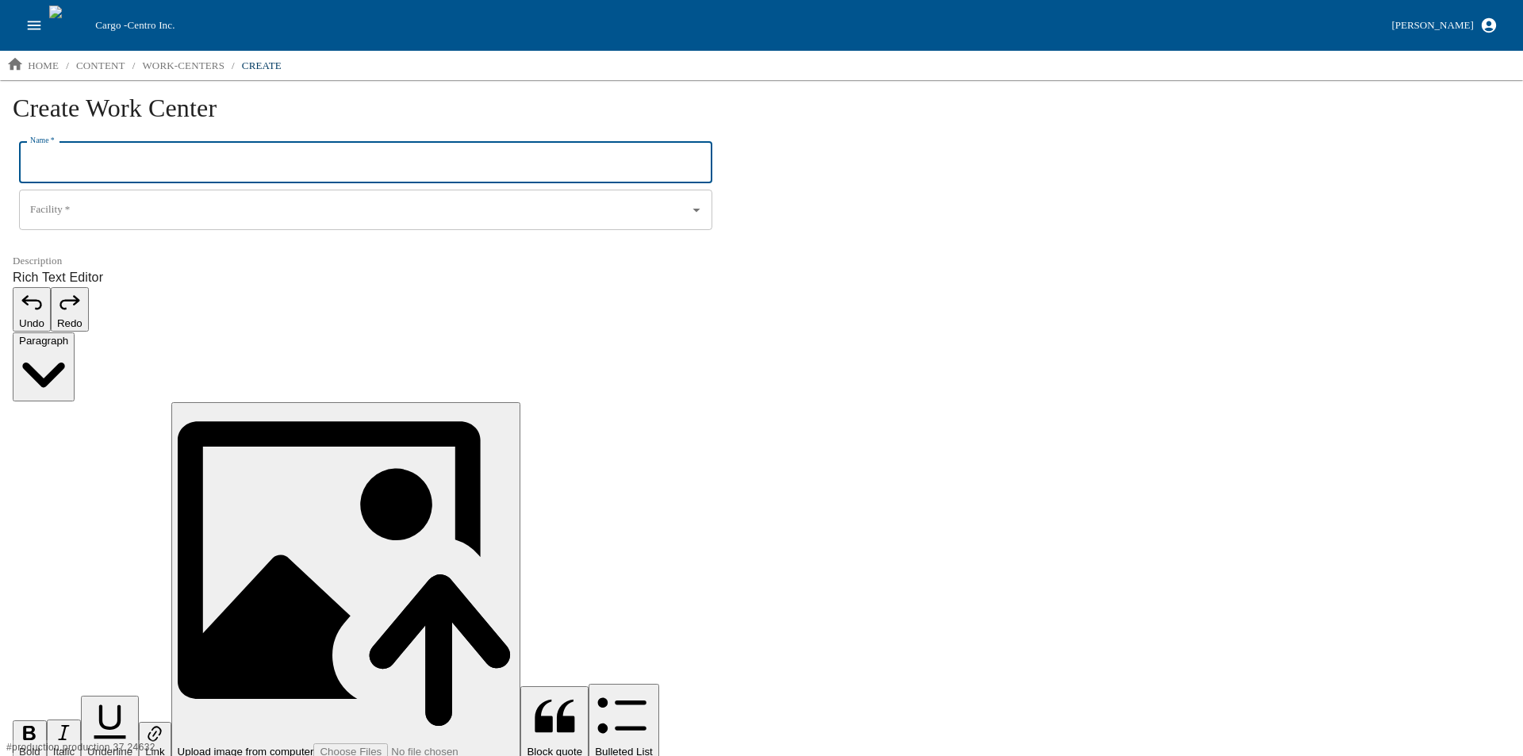
click at [96, 158] on input "Name   *" at bounding box center [365, 162] width 693 height 41
type input "M220"
click at [50, 216] on input "Facility   *" at bounding box center [343, 210] width 634 height 27
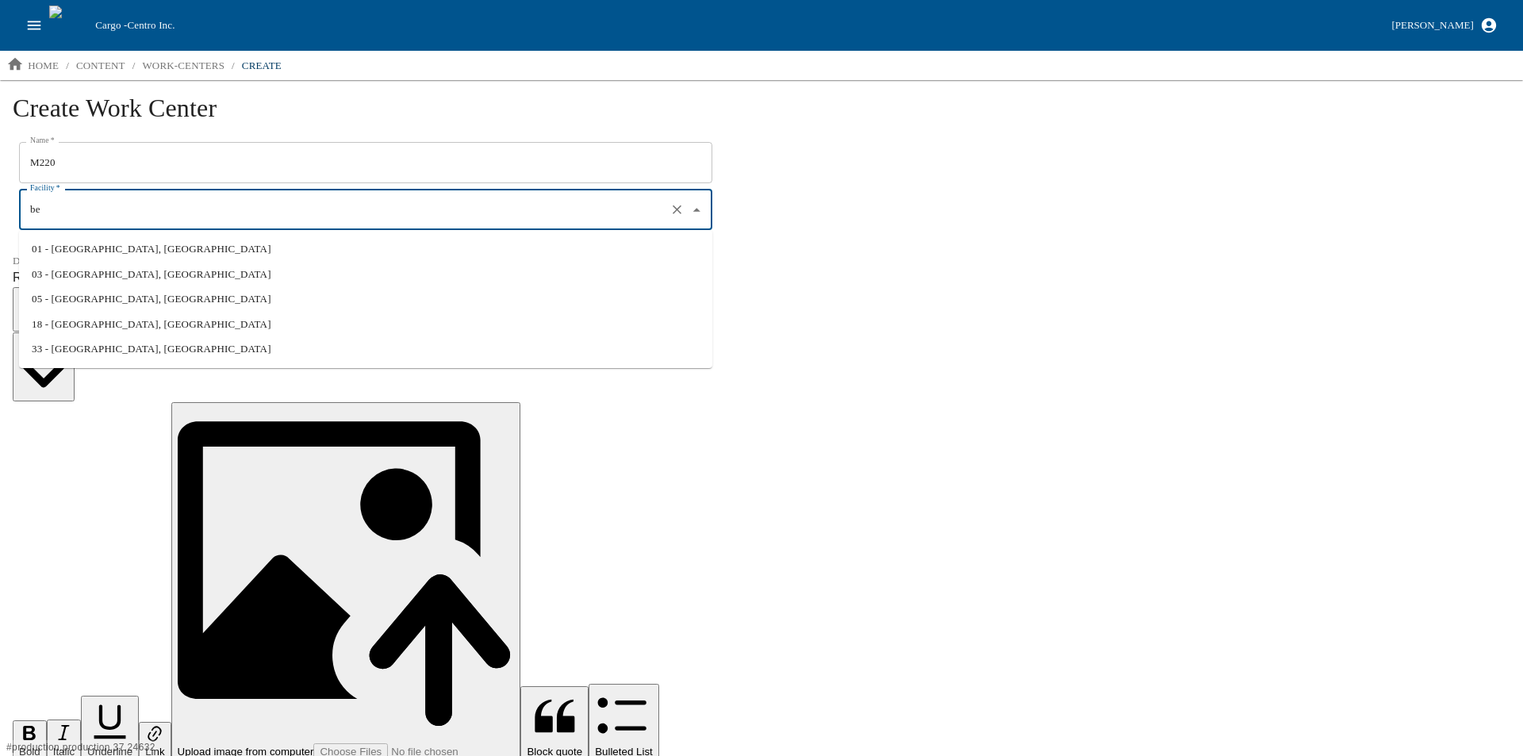
click at [90, 351] on li "33 - Benson, MN" at bounding box center [365, 348] width 693 height 25
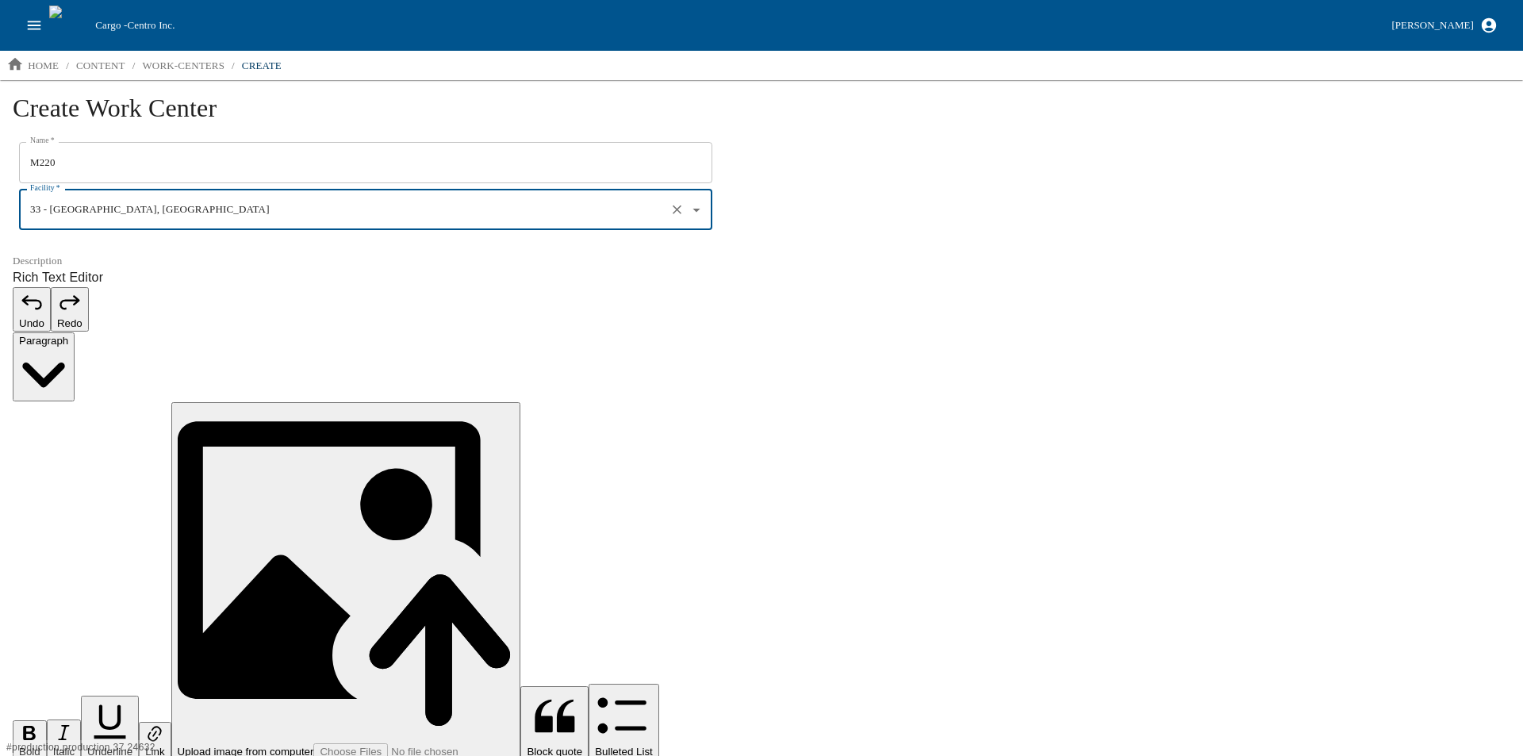
type input "33 - Benson, MN"
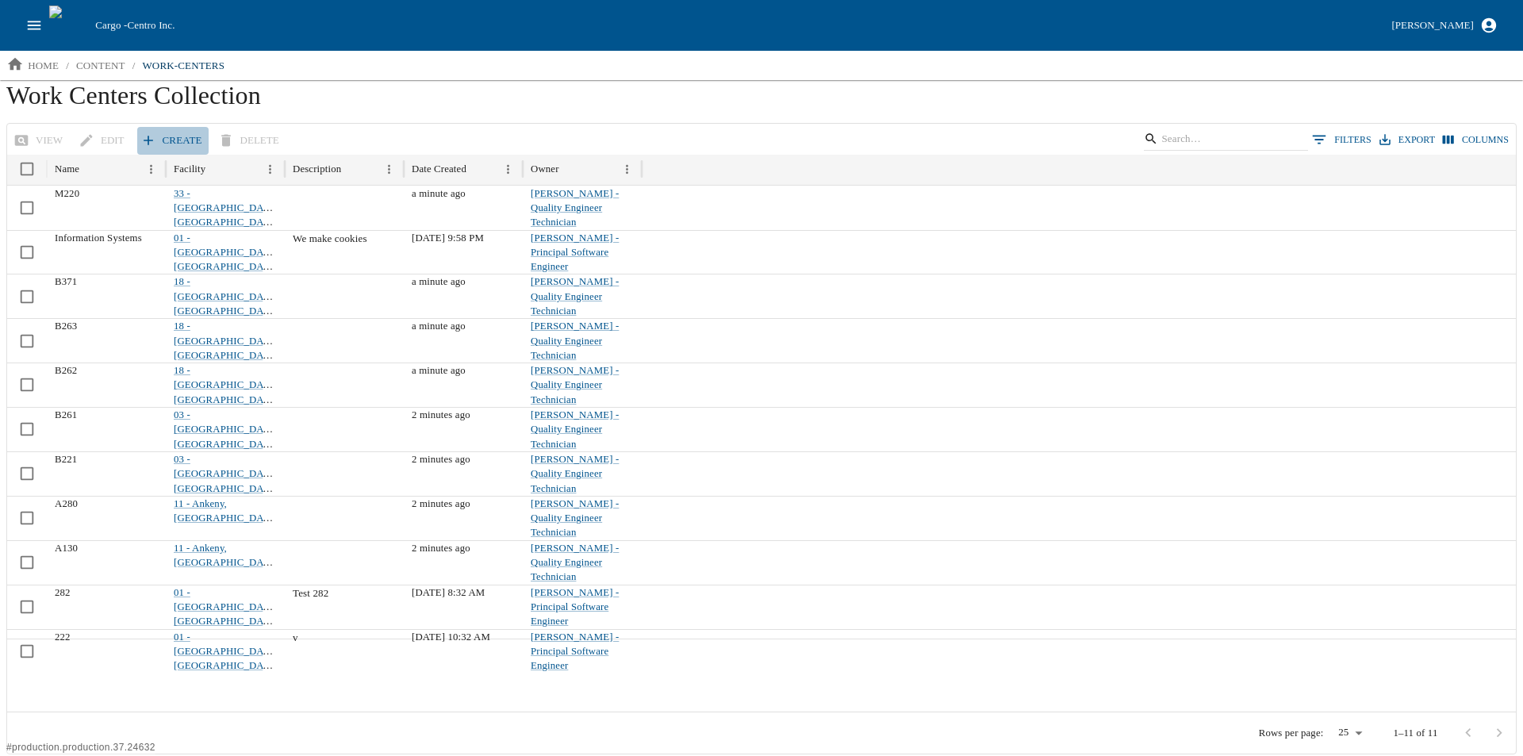
click at [174, 136] on link "Create" at bounding box center [172, 141] width 71 height 28
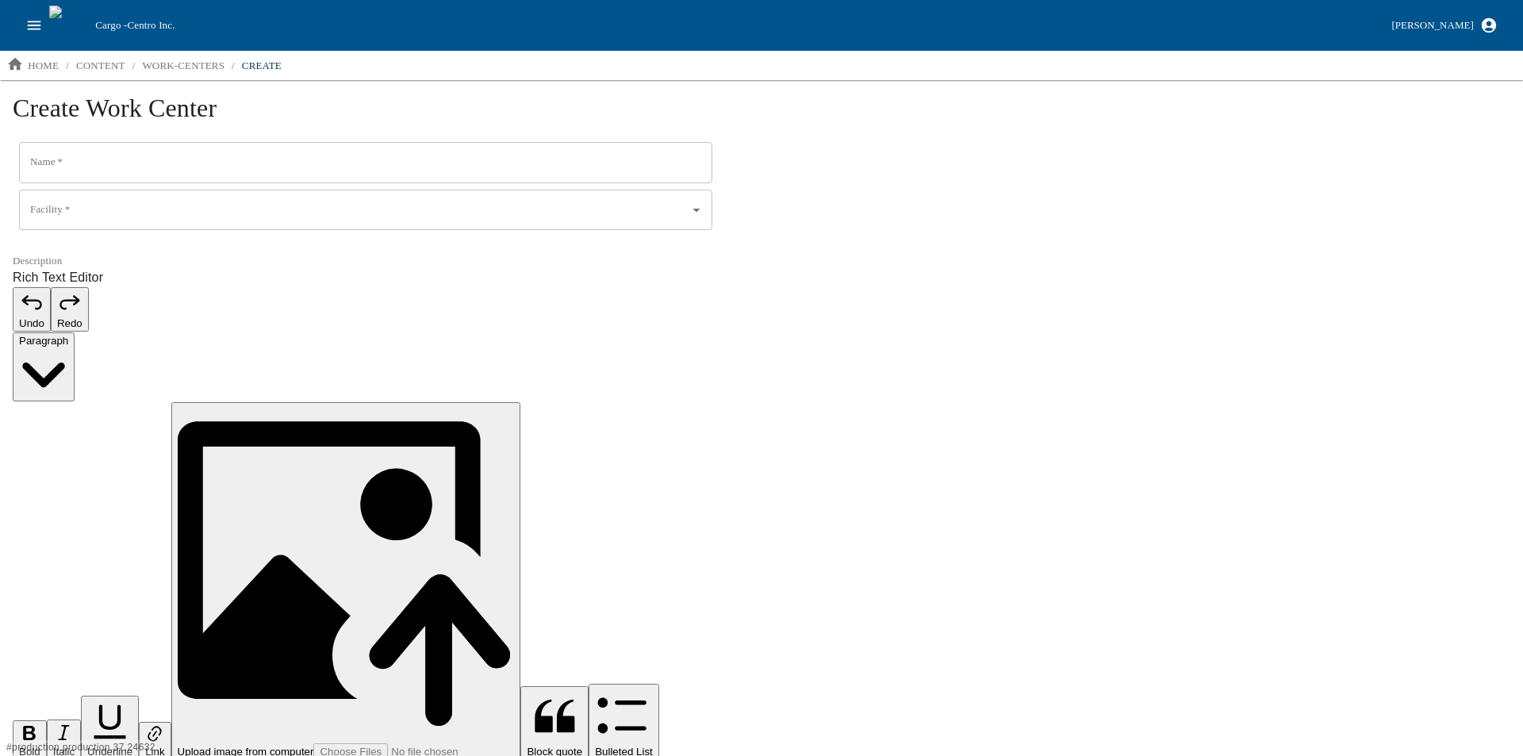
click at [135, 173] on input "Name   *" at bounding box center [365, 162] width 693 height 41
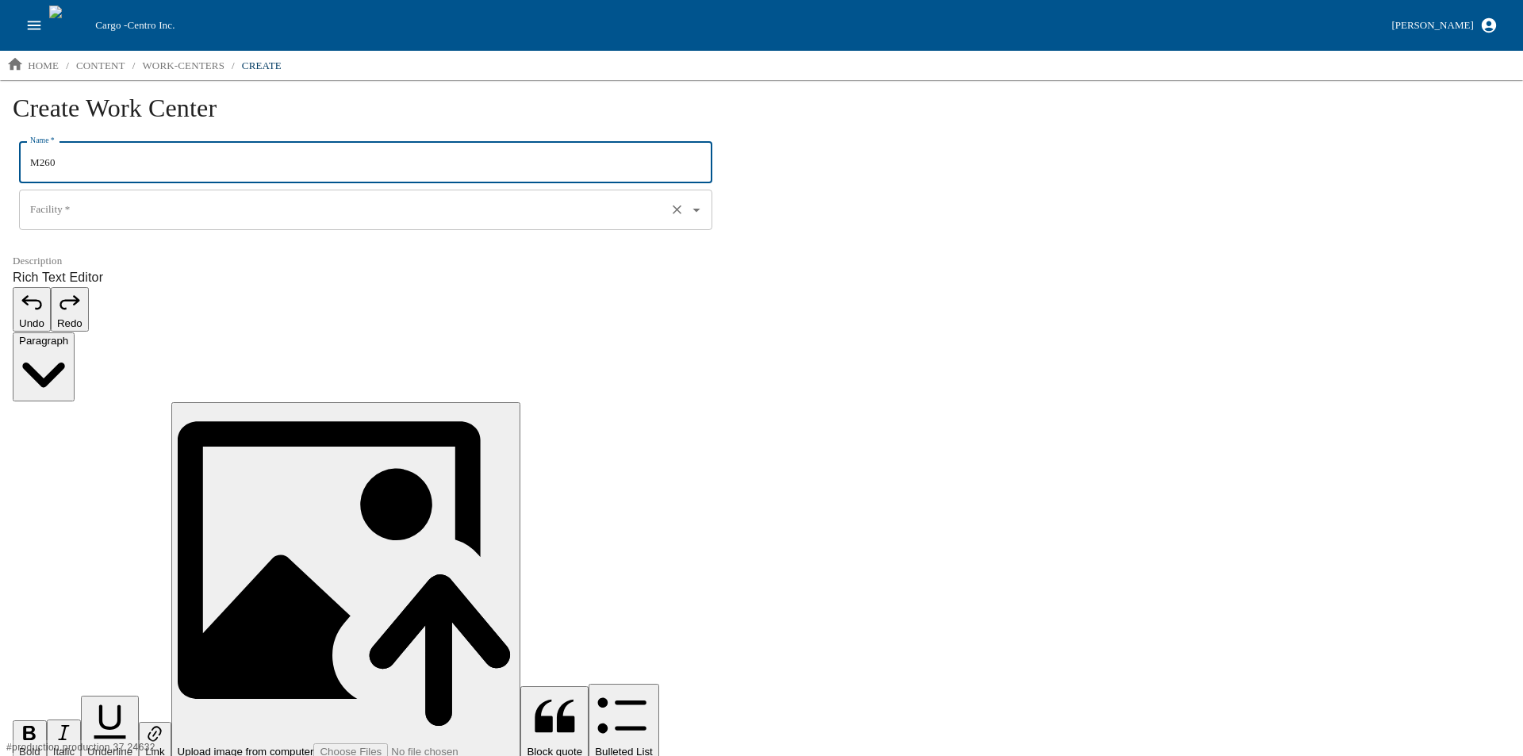
type input "M260"
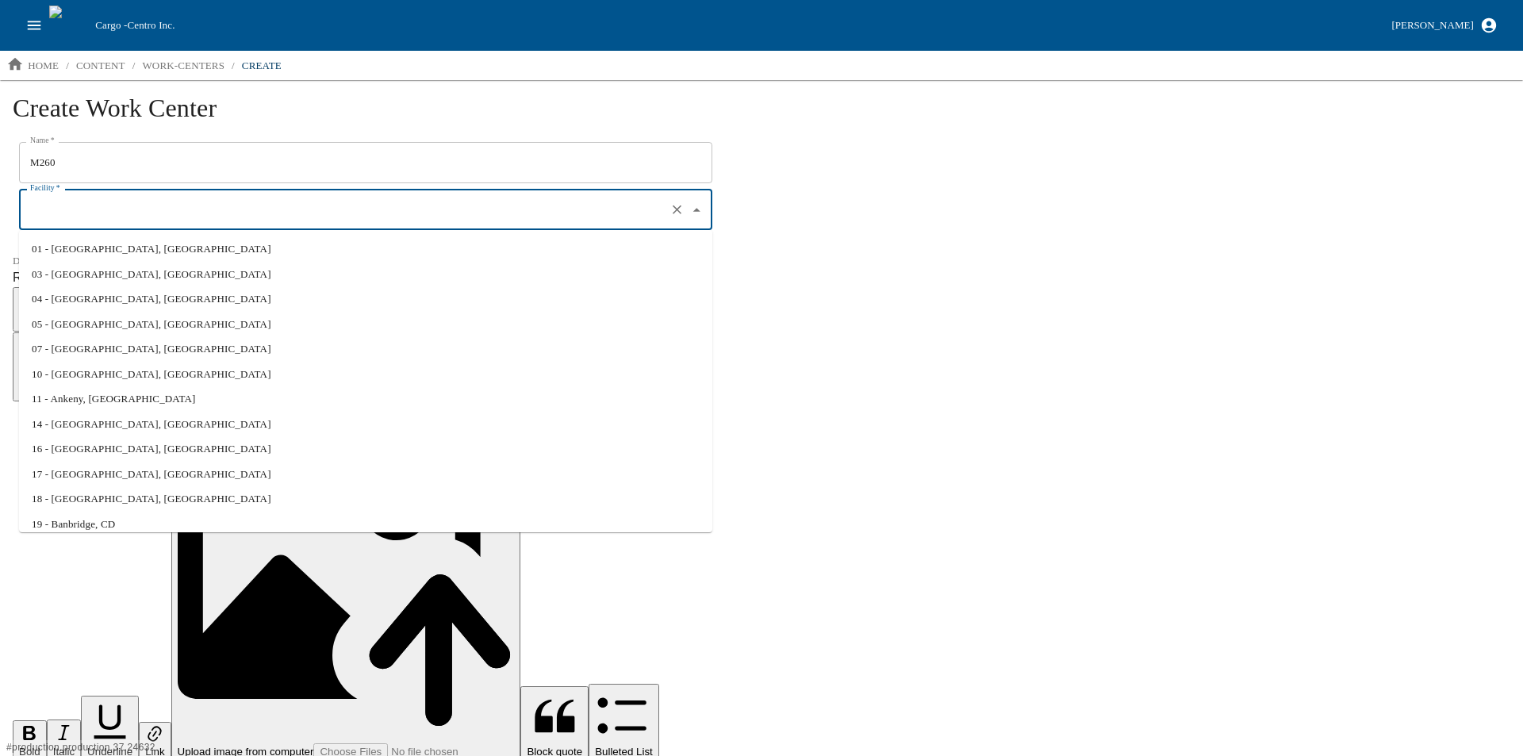
click at [81, 209] on input "Facility   *" at bounding box center [343, 210] width 634 height 27
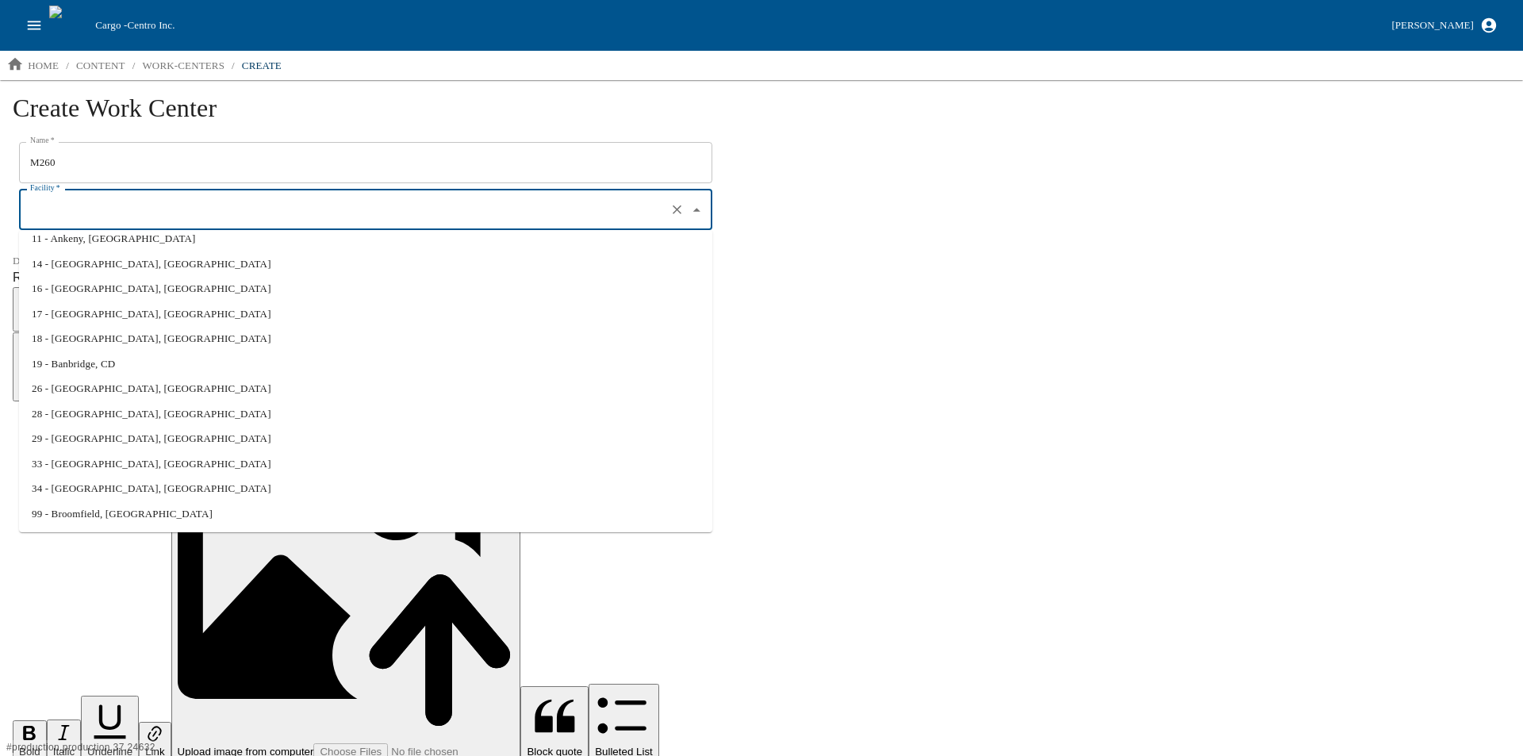
click at [109, 468] on li "33 - Benson, MN" at bounding box center [365, 463] width 693 height 25
type input "33 - Benson, MN"
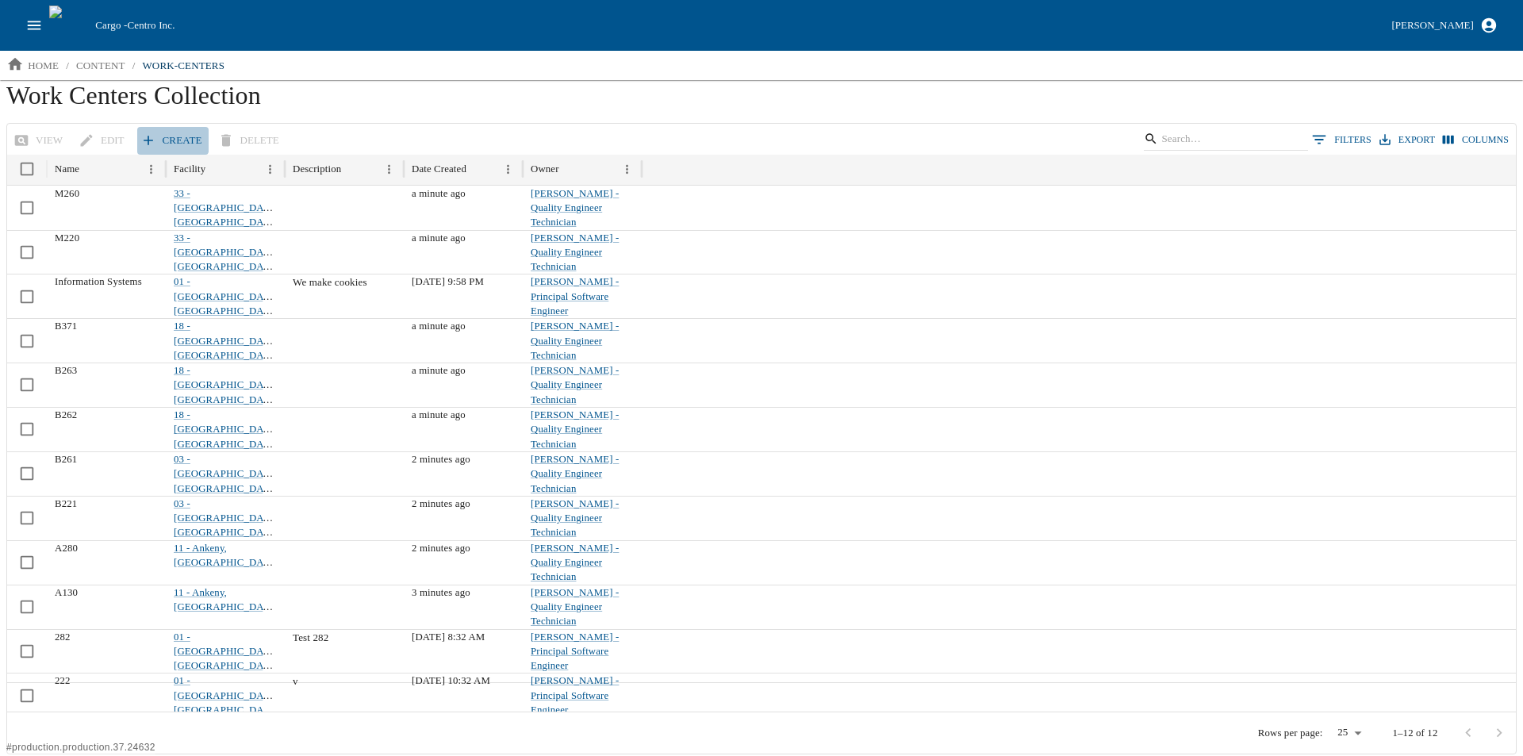
click at [159, 135] on link "Create" at bounding box center [172, 141] width 71 height 28
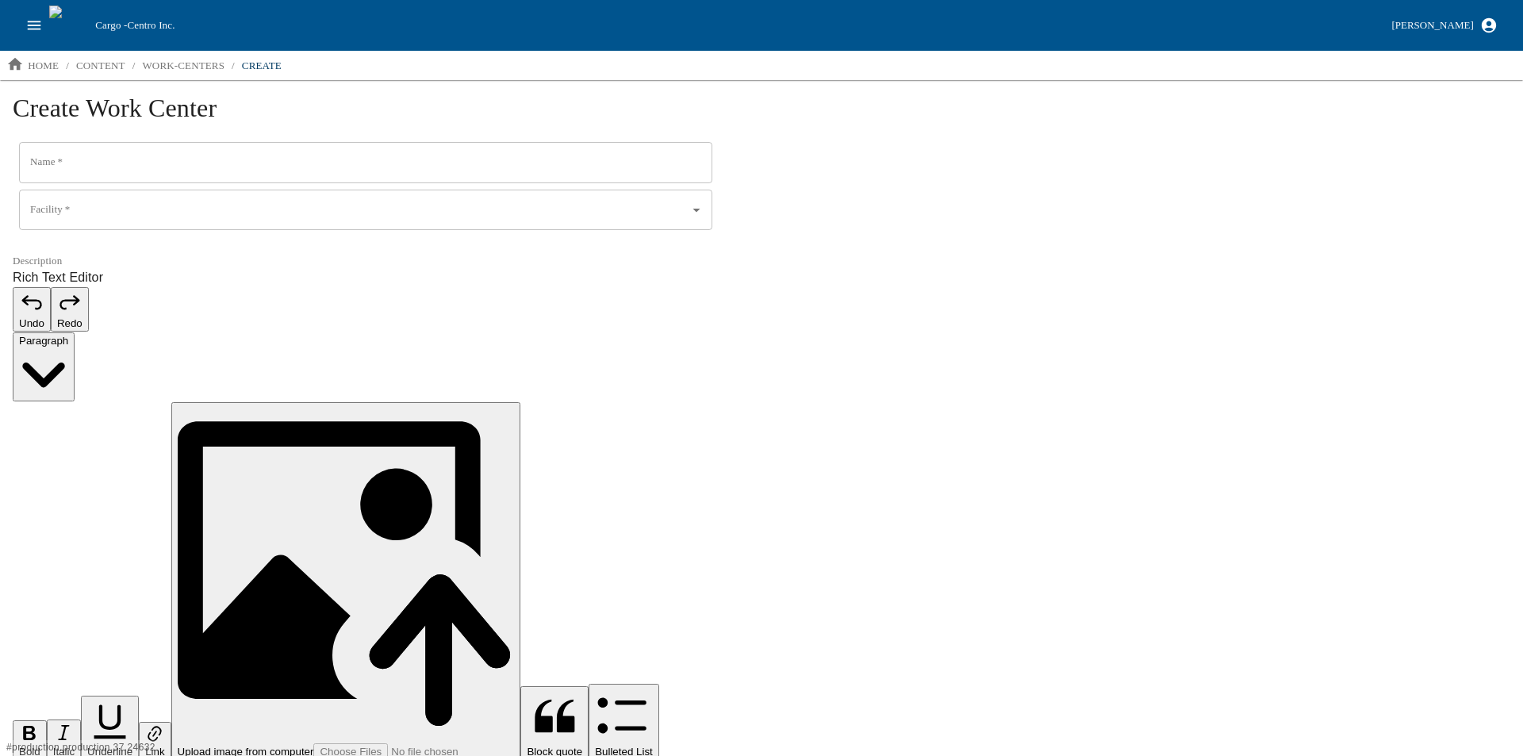
click at [82, 165] on input "Name   *" at bounding box center [365, 162] width 693 height 41
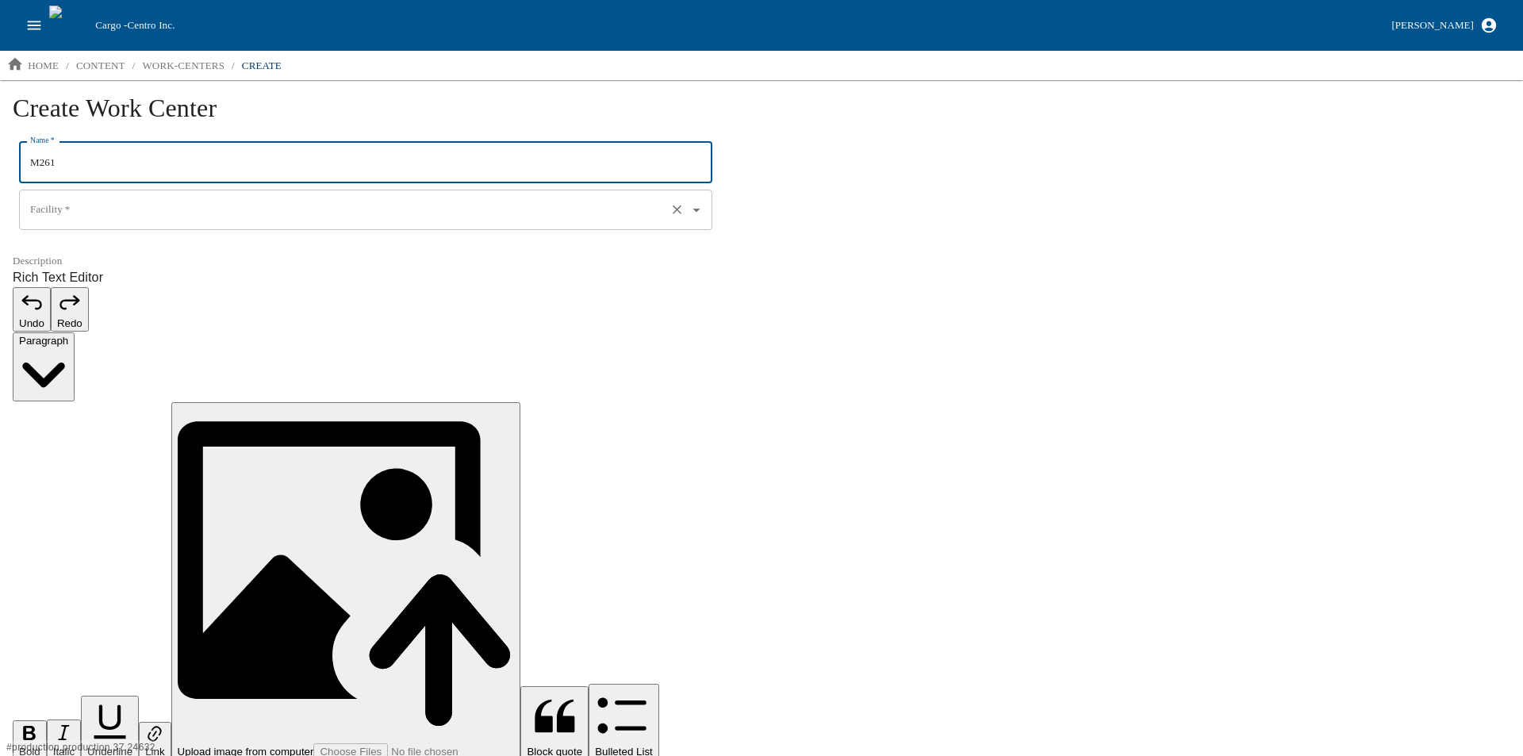
type input "M261"
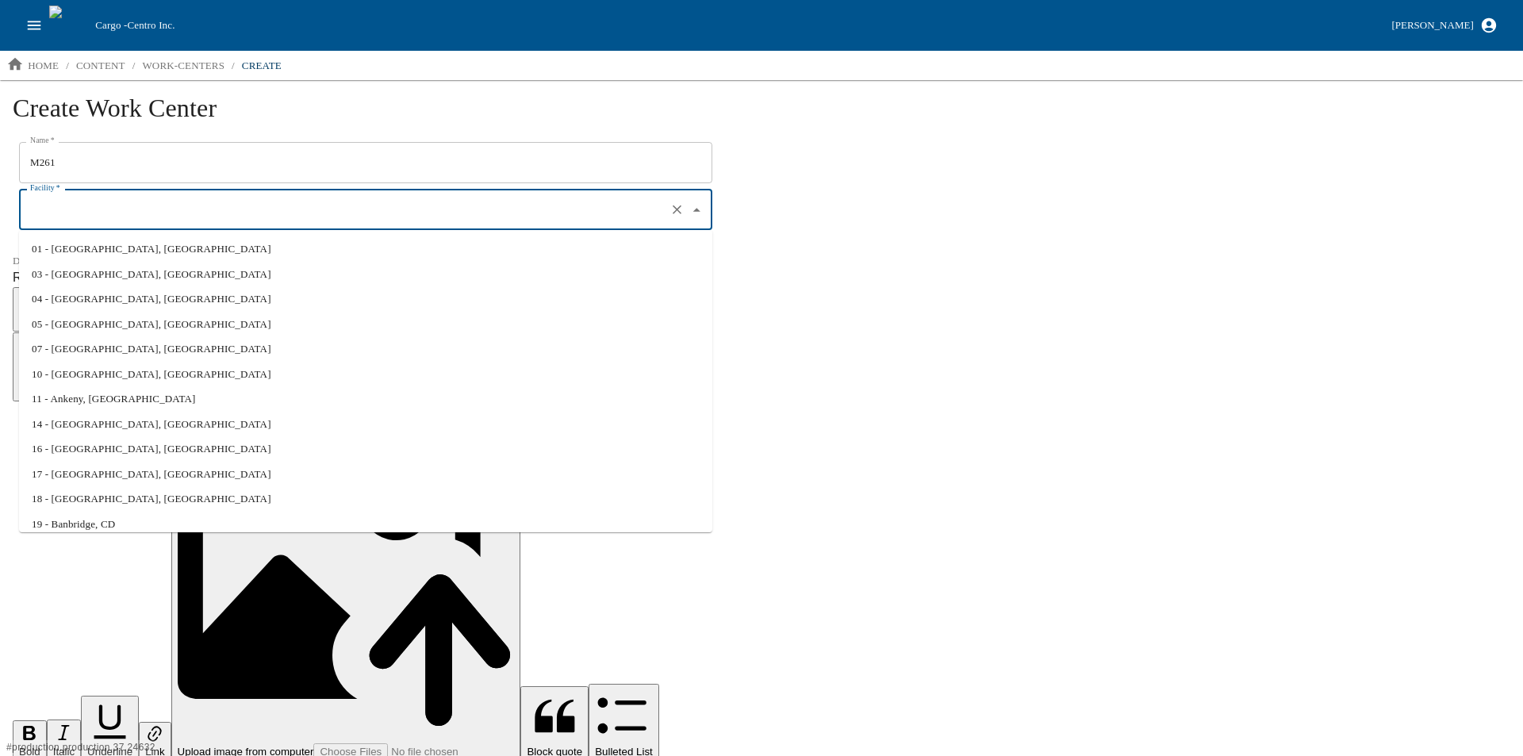
click at [66, 208] on input "Facility   *" at bounding box center [343, 210] width 634 height 27
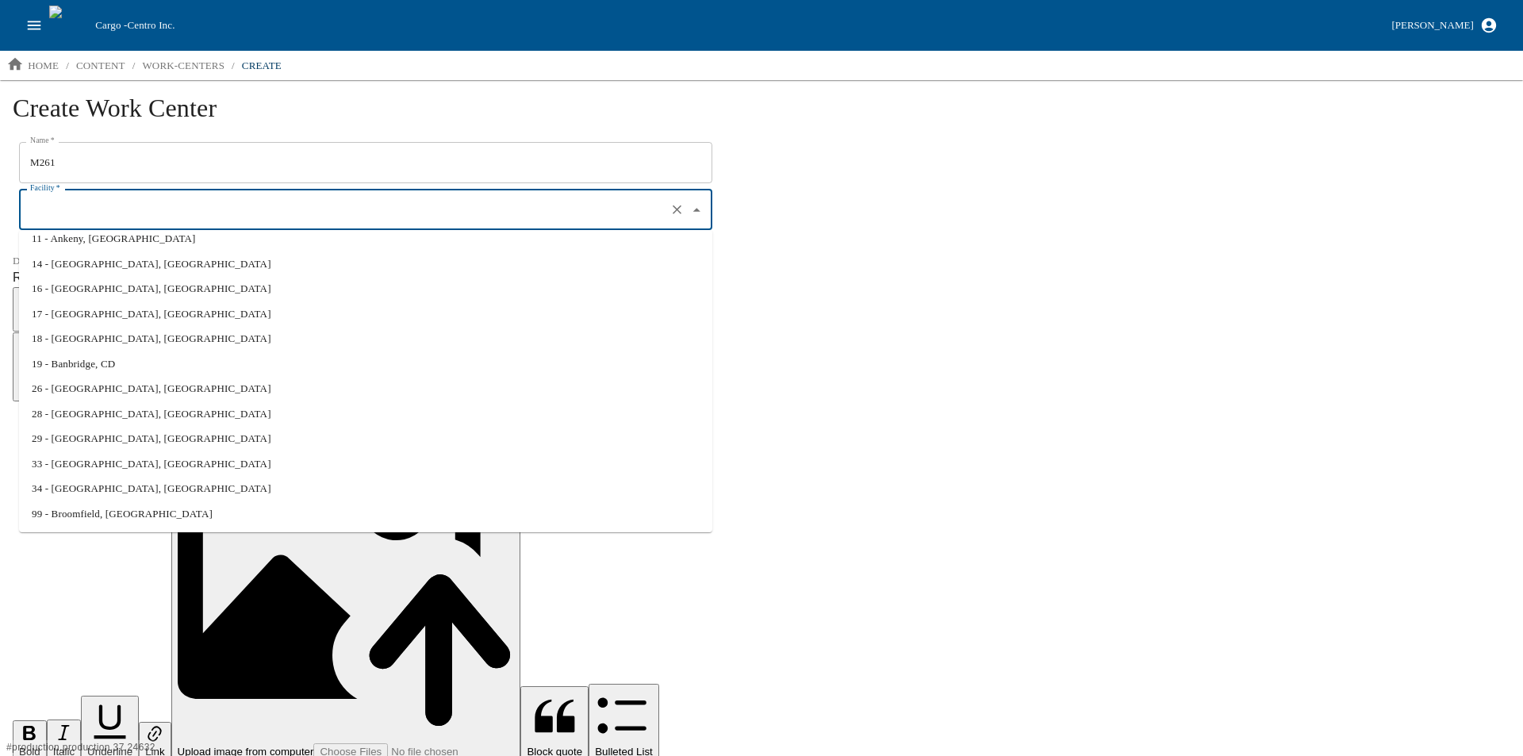
click at [79, 464] on li "33 - Benson, MN" at bounding box center [365, 463] width 693 height 25
type input "33 - Benson, MN"
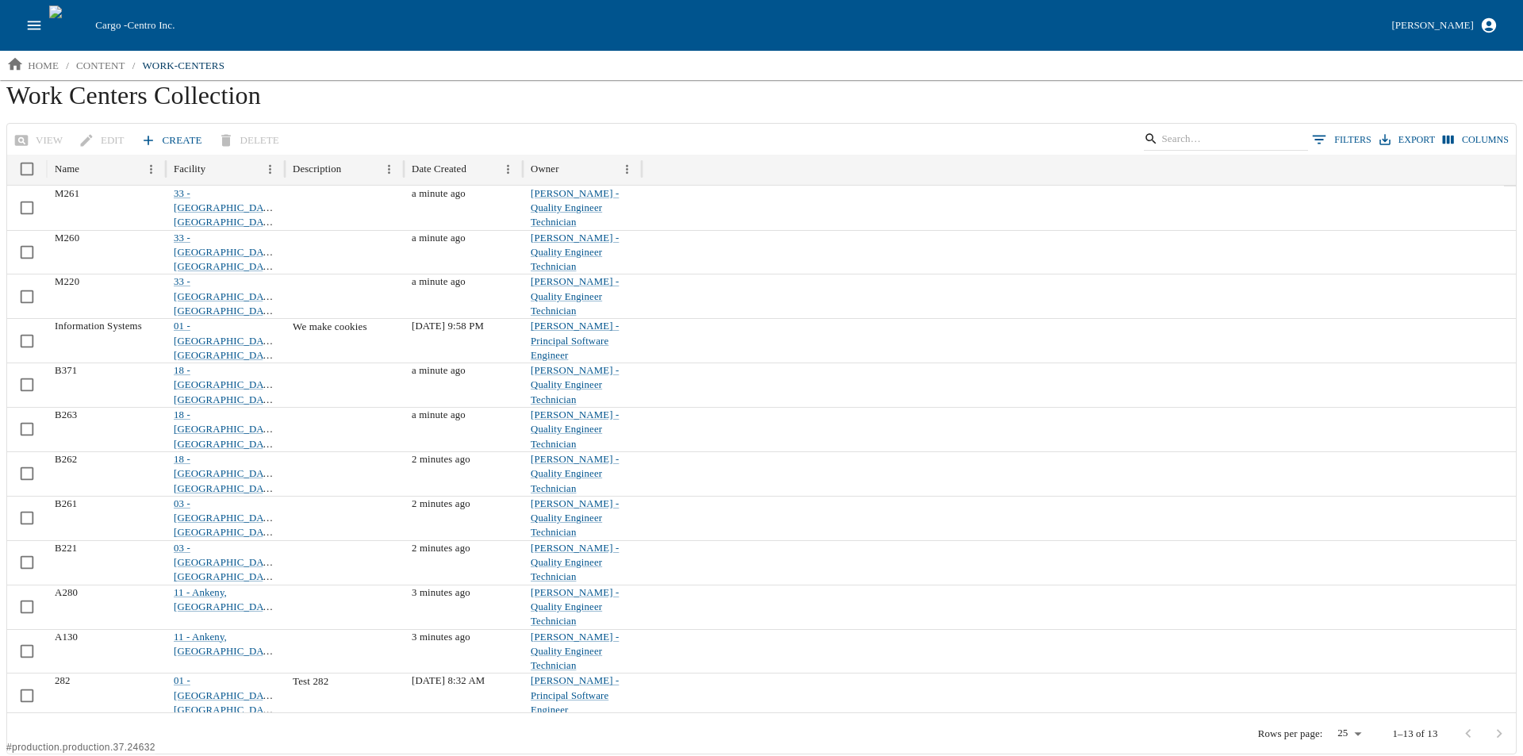
click at [166, 144] on link "Create" at bounding box center [172, 141] width 71 height 28
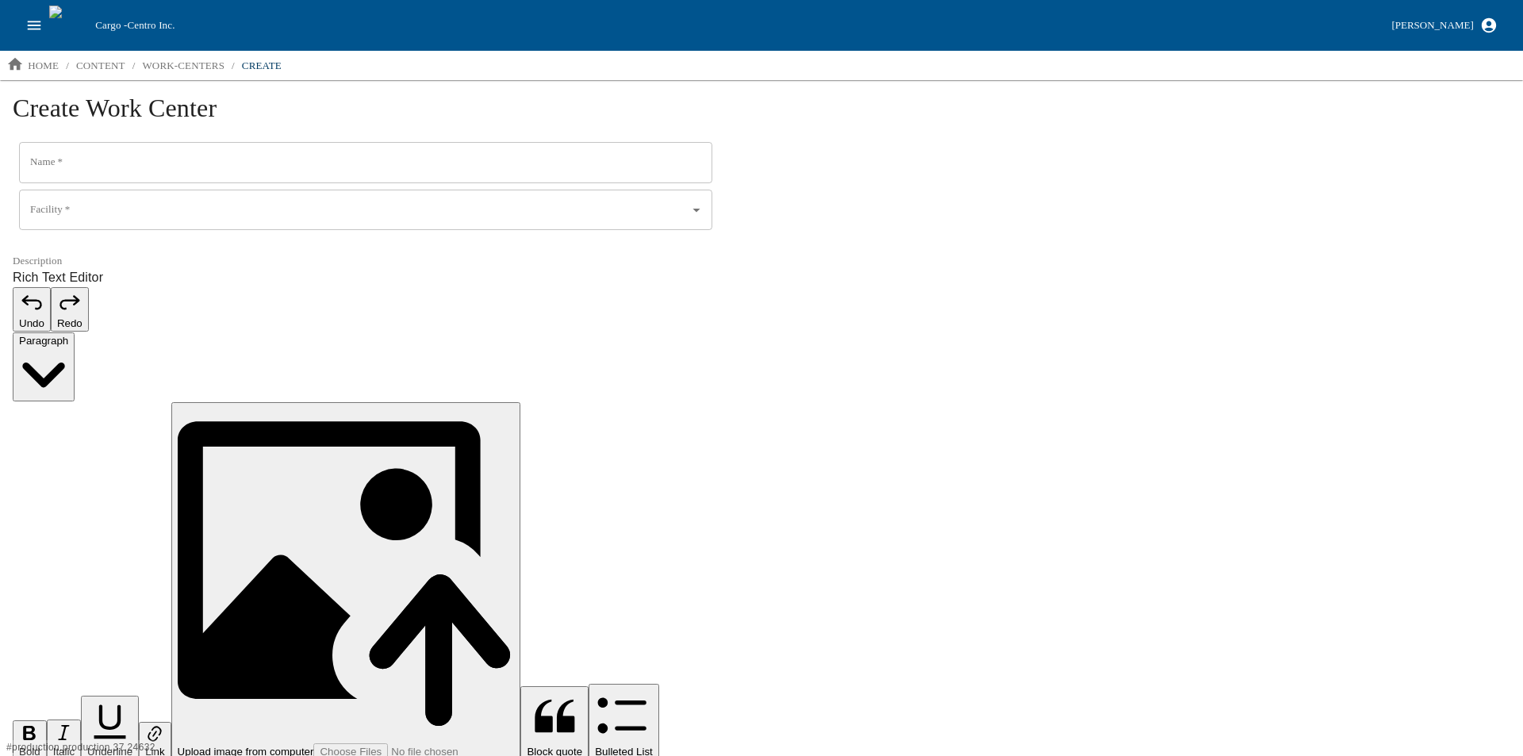
click at [123, 167] on input "Name   *" at bounding box center [365, 162] width 693 height 41
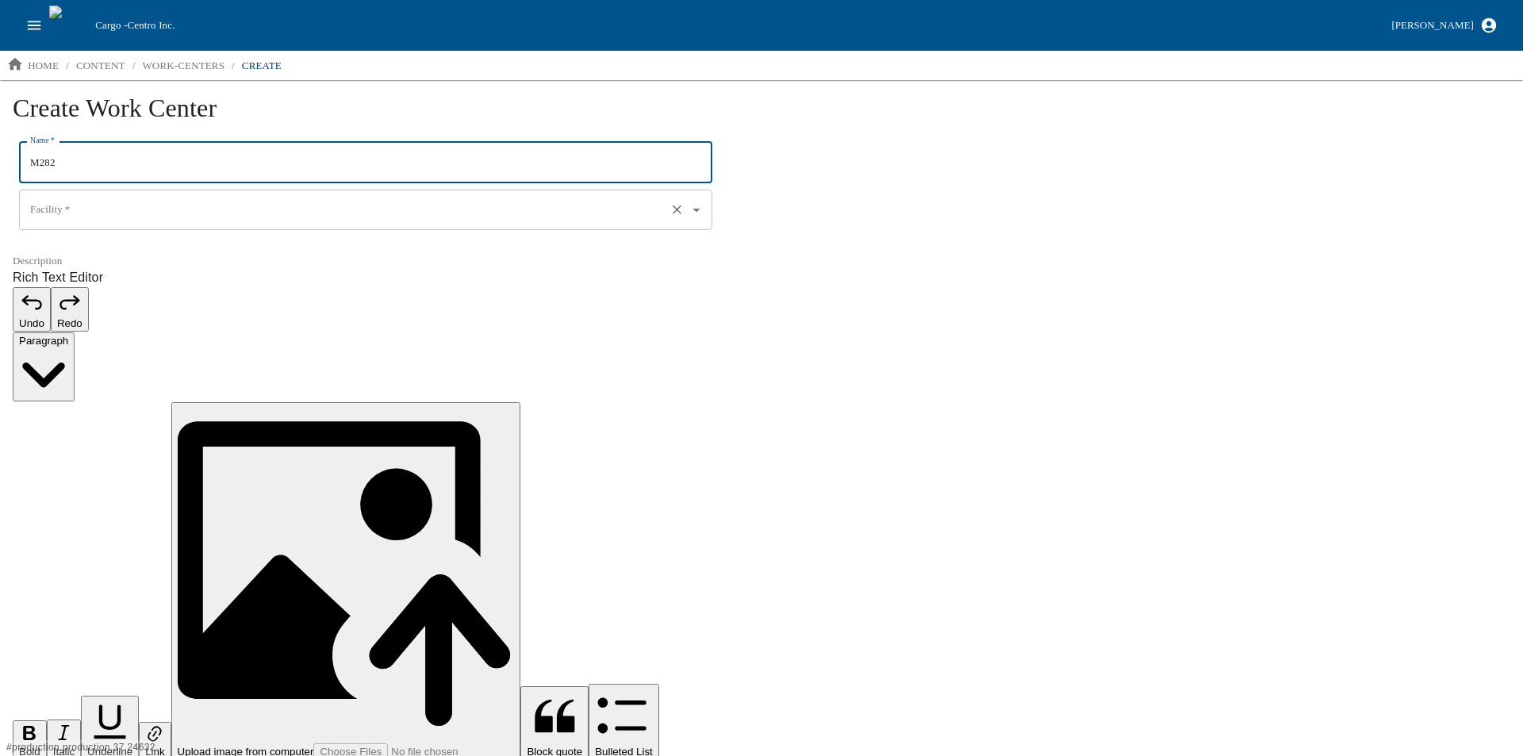
type input "M282"
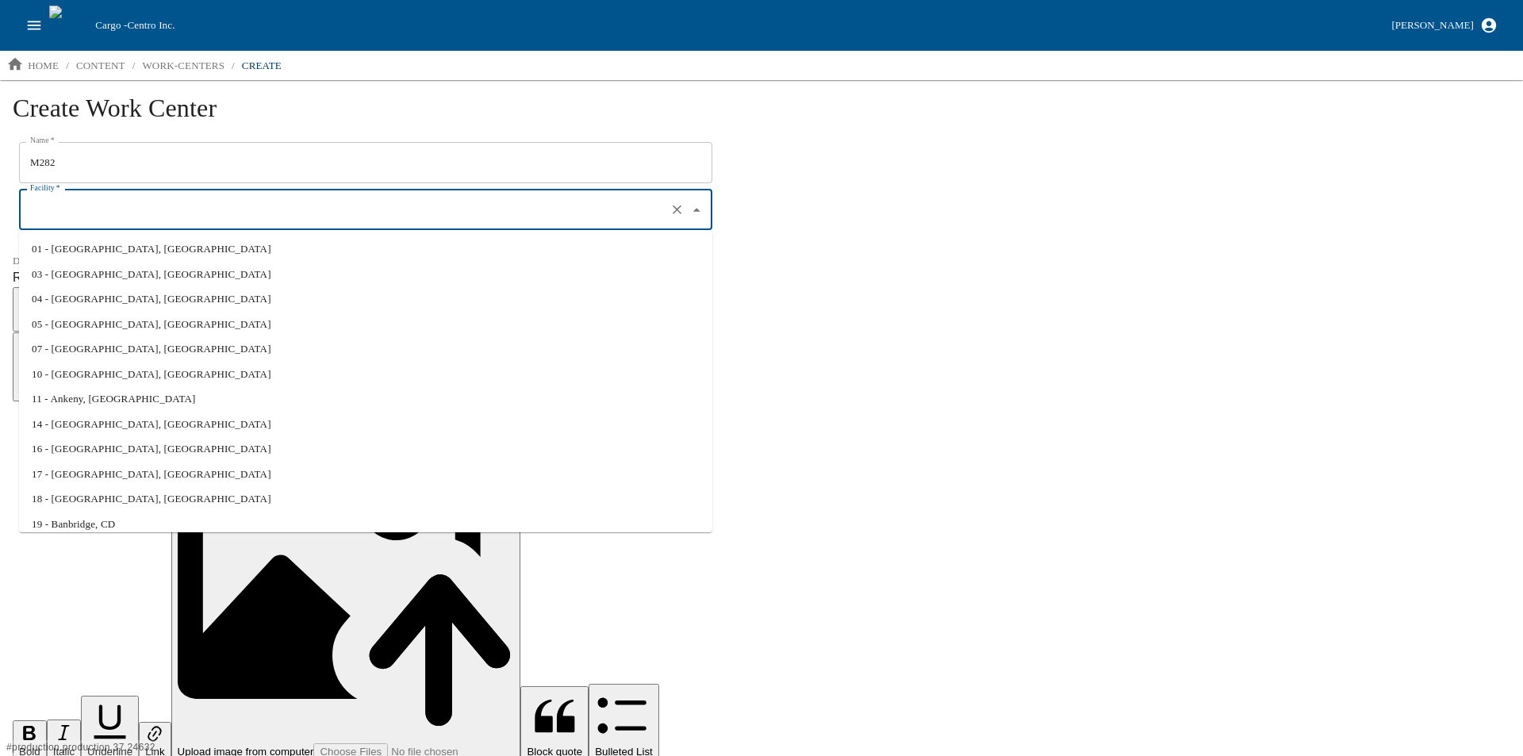
click at [100, 211] on input "Facility   *" at bounding box center [343, 210] width 634 height 27
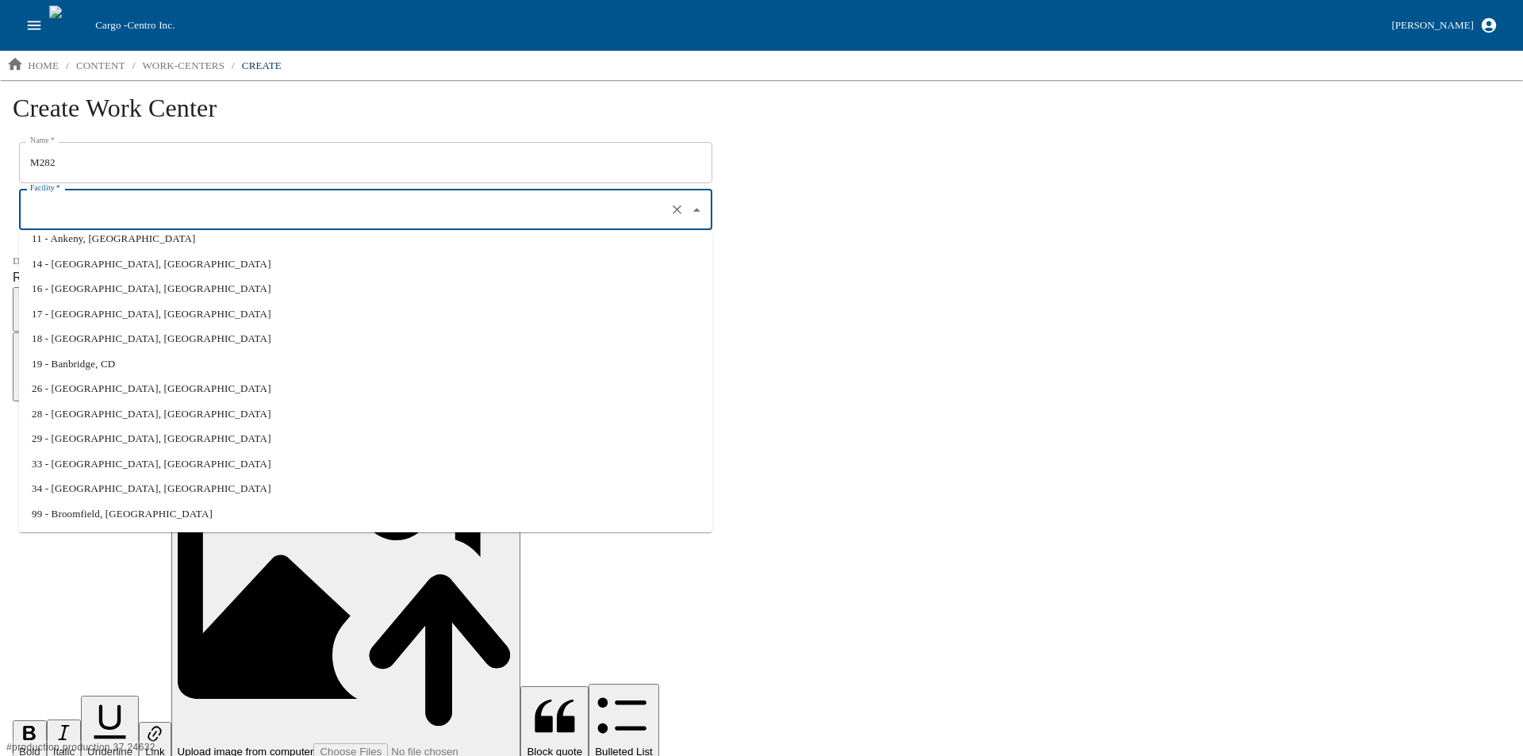
click at [75, 466] on li "33 - Benson, MN" at bounding box center [365, 463] width 693 height 25
type input "33 - Benson, MN"
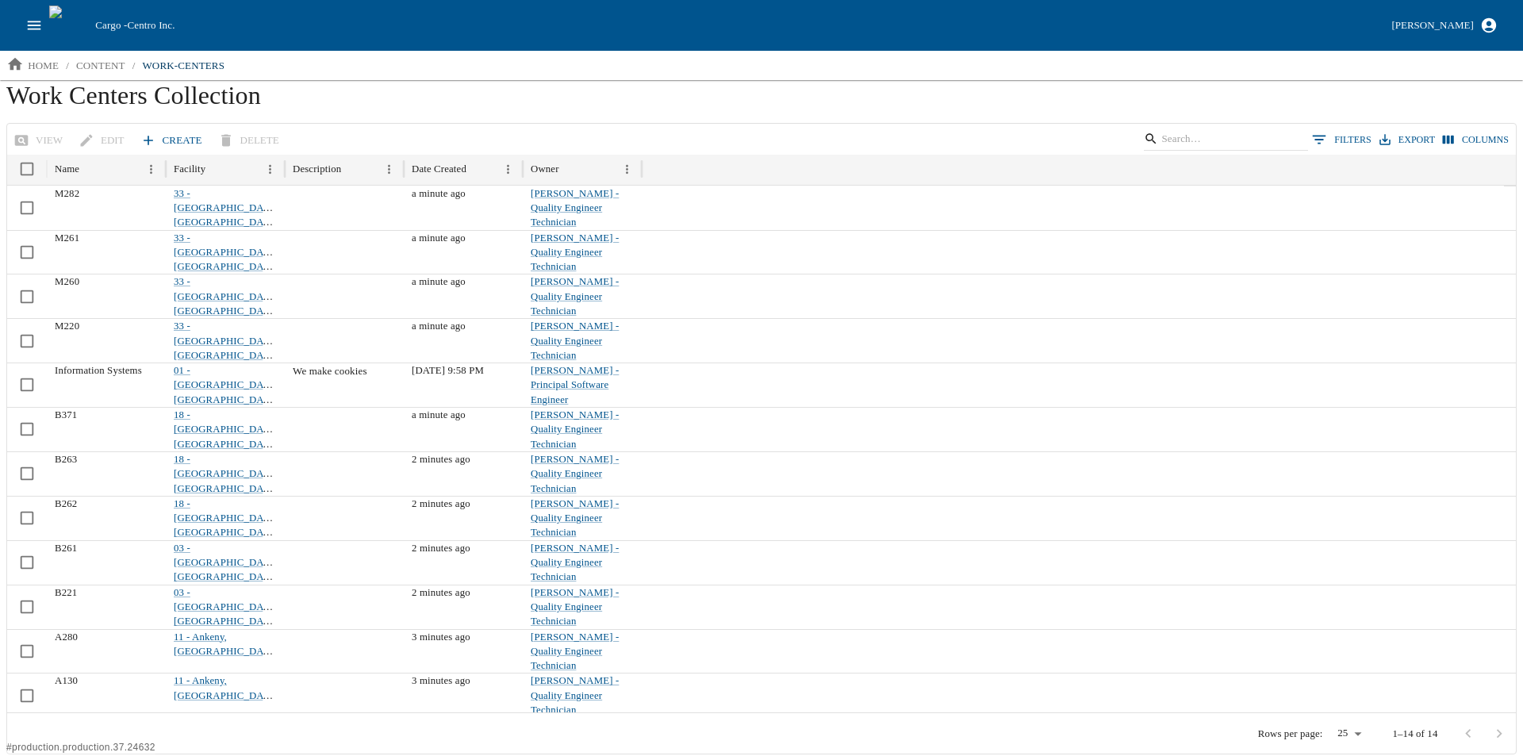
click at [156, 132] on link "Create" at bounding box center [172, 141] width 71 height 28
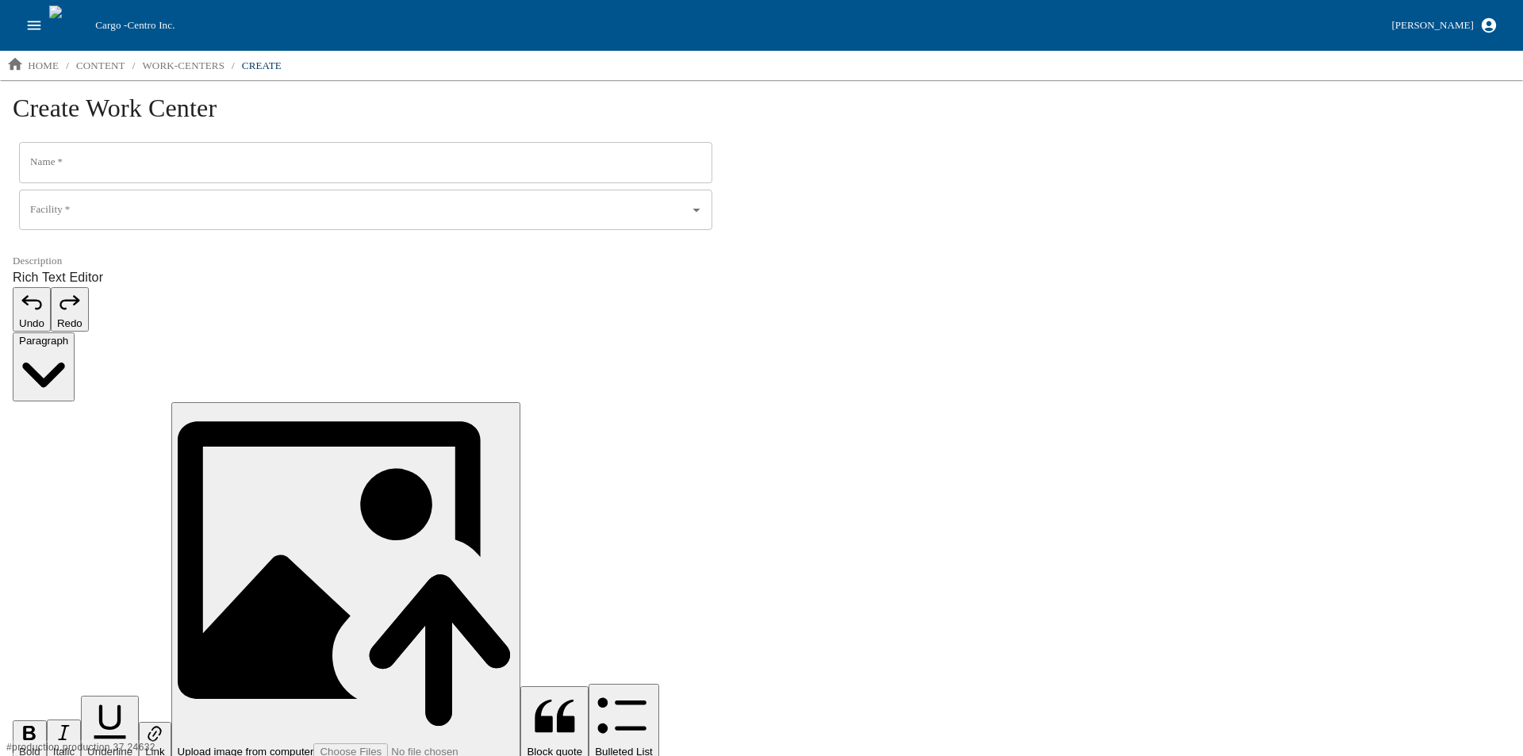
click at [102, 171] on input "Name   *" at bounding box center [365, 162] width 693 height 41
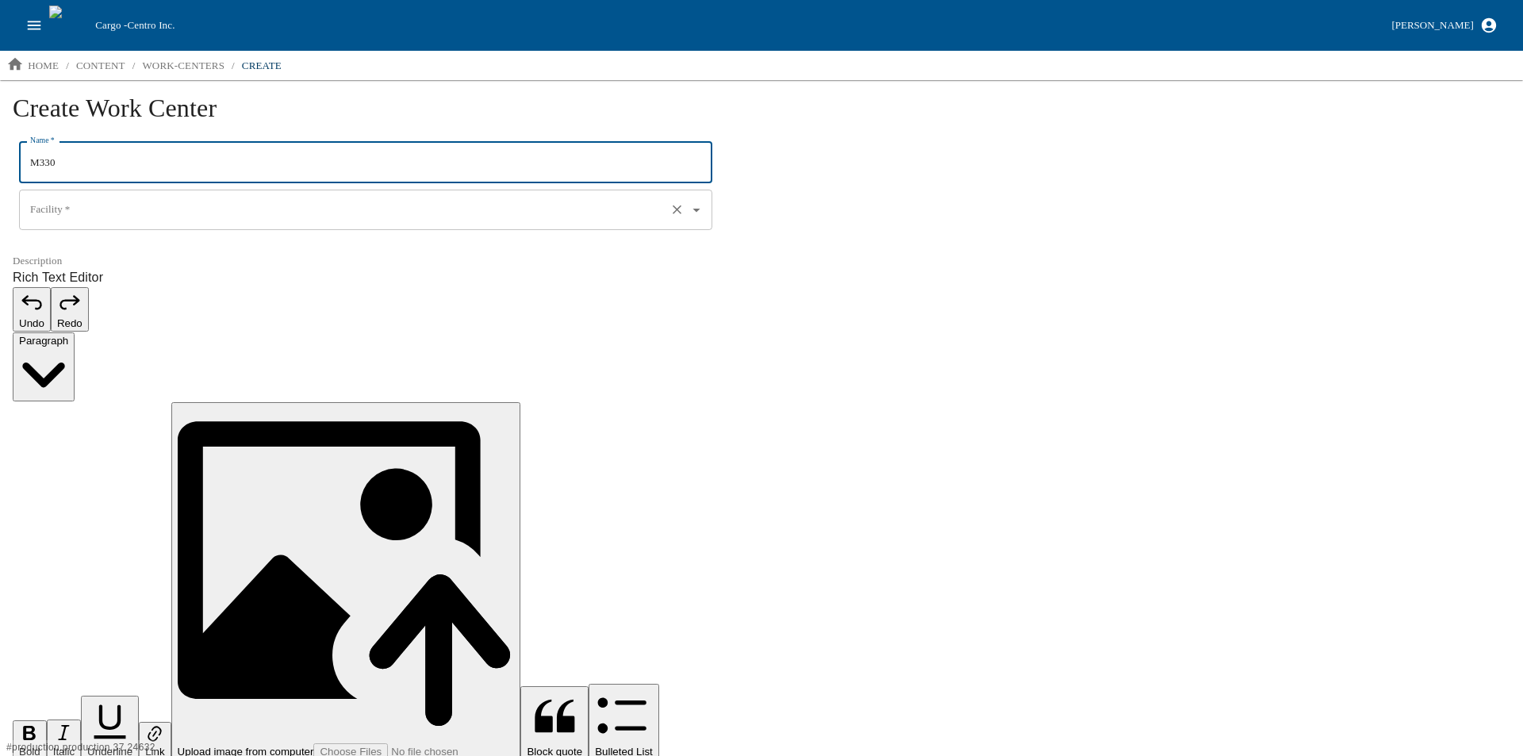
type input "M330"
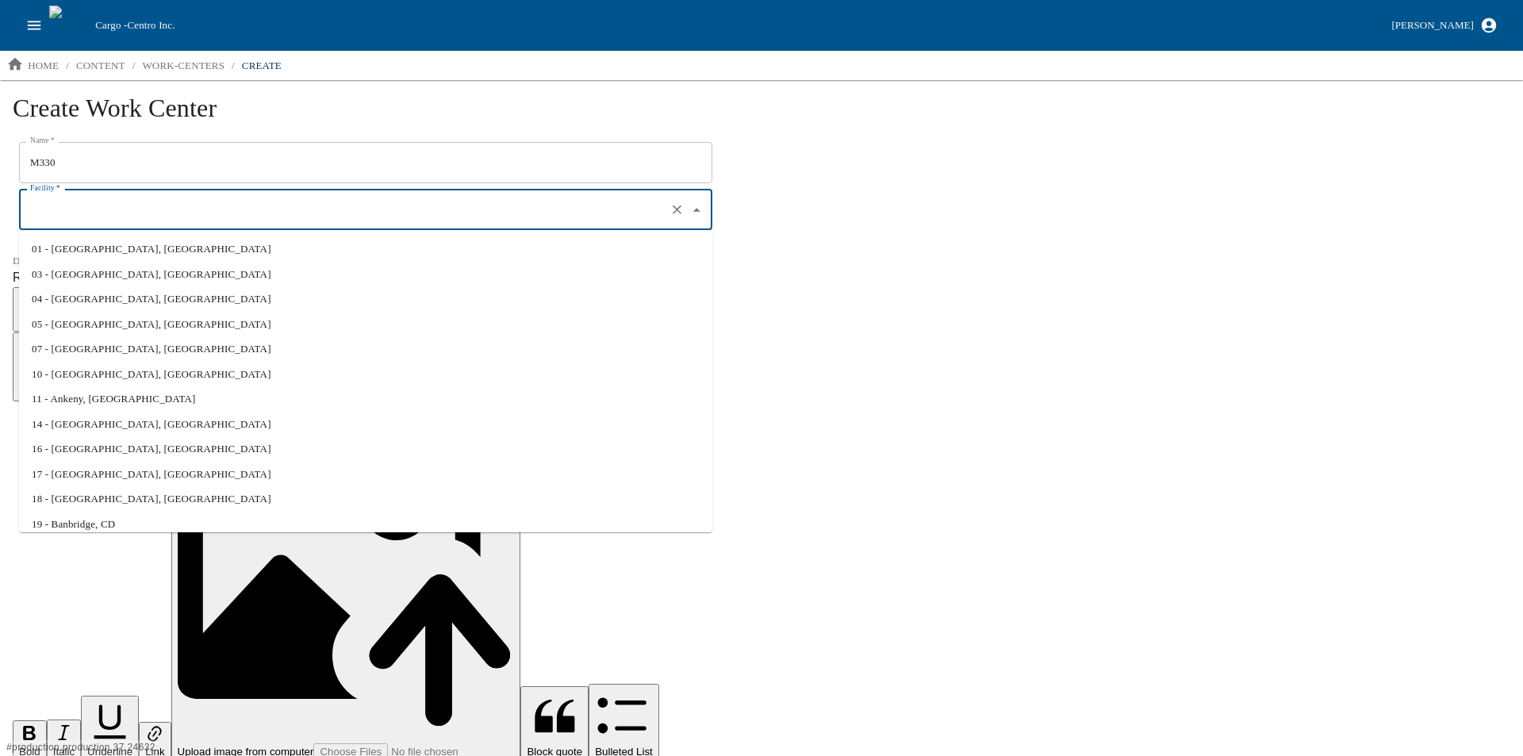
click at [56, 218] on input "Facility   *" at bounding box center [343, 210] width 634 height 27
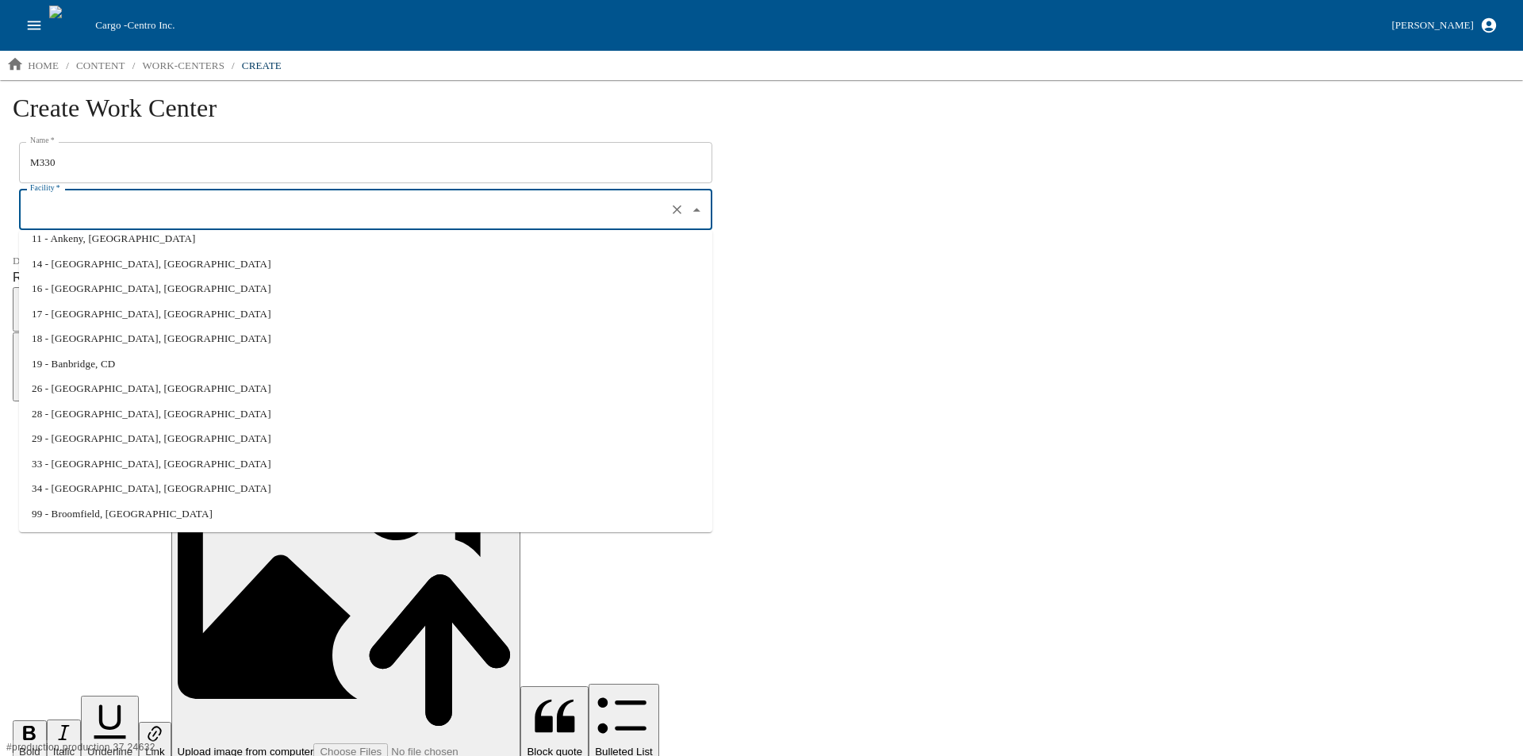
click at [75, 458] on li "33 - Benson, MN" at bounding box center [365, 463] width 693 height 25
type input "33 - Benson, MN"
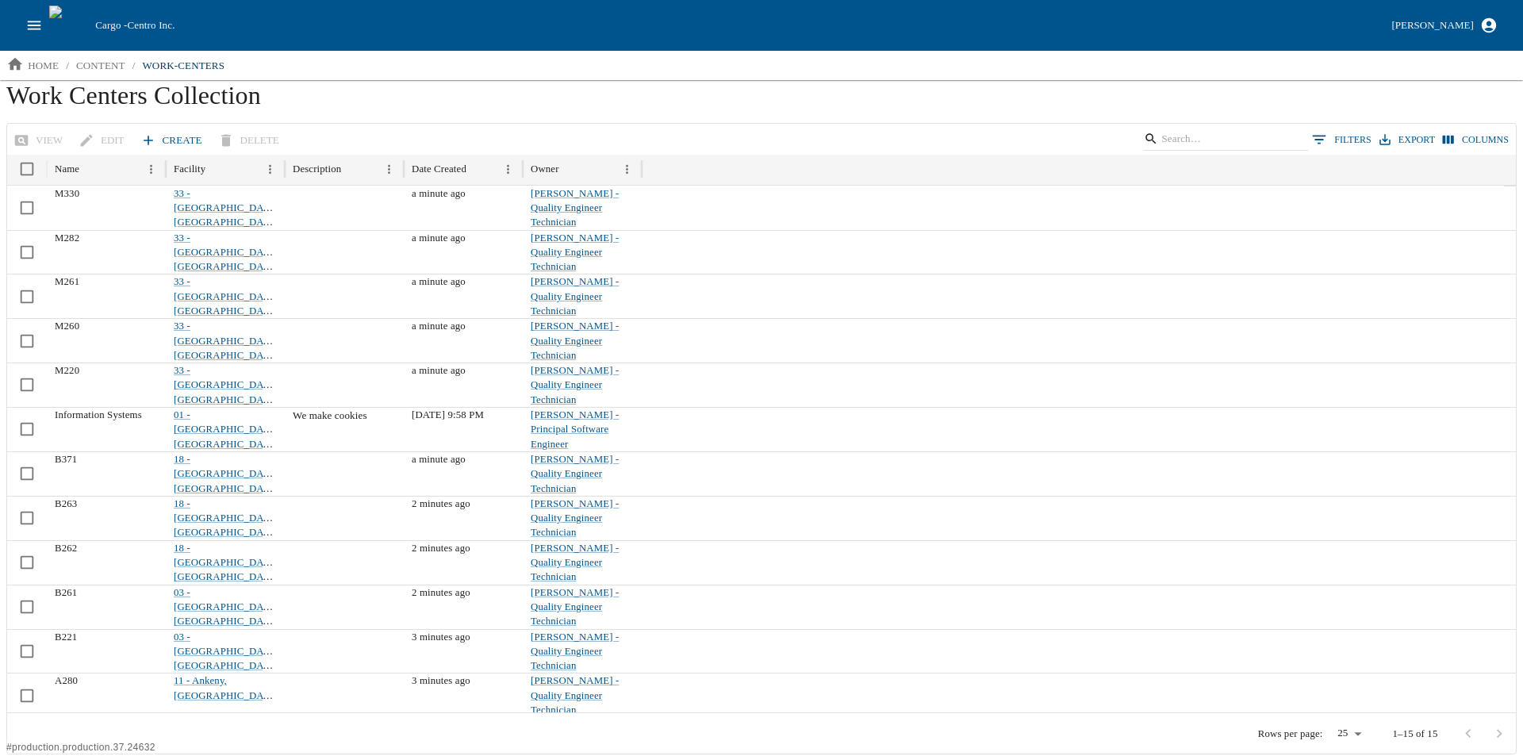
click at [173, 140] on link "Create" at bounding box center [172, 141] width 71 height 28
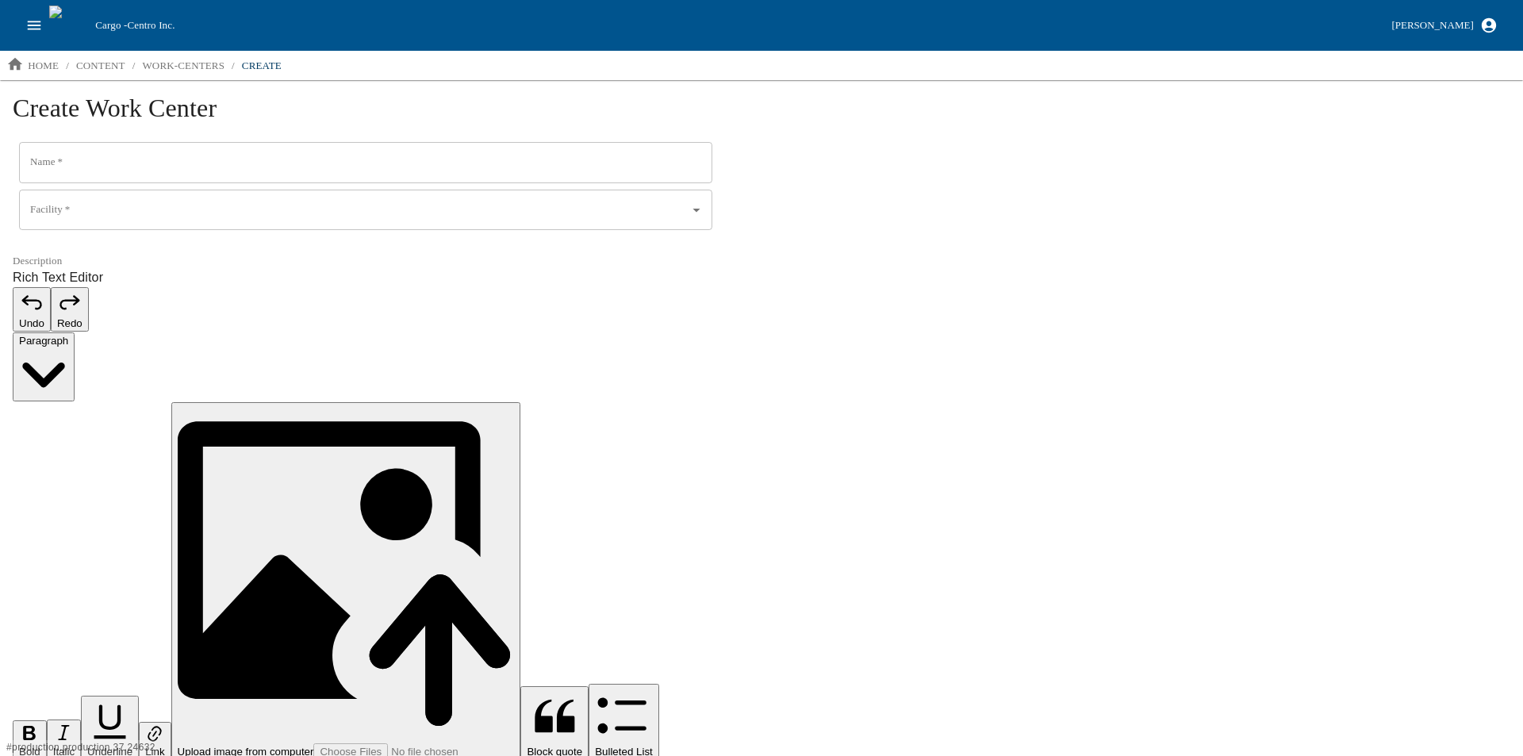
click at [89, 167] on input "Name   *" at bounding box center [365, 162] width 693 height 41
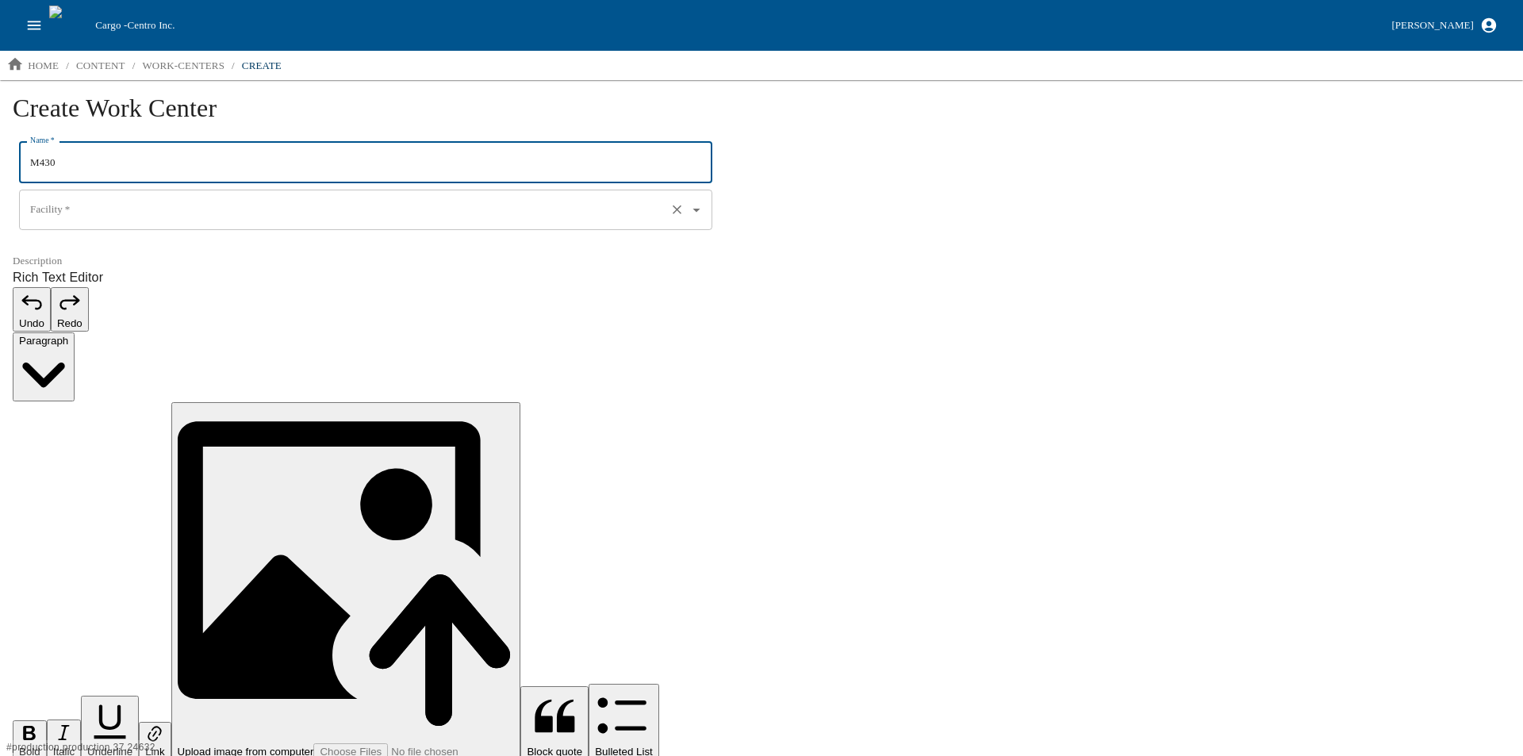
type input "M430"
click at [59, 211] on input "Facility   *" at bounding box center [343, 210] width 634 height 27
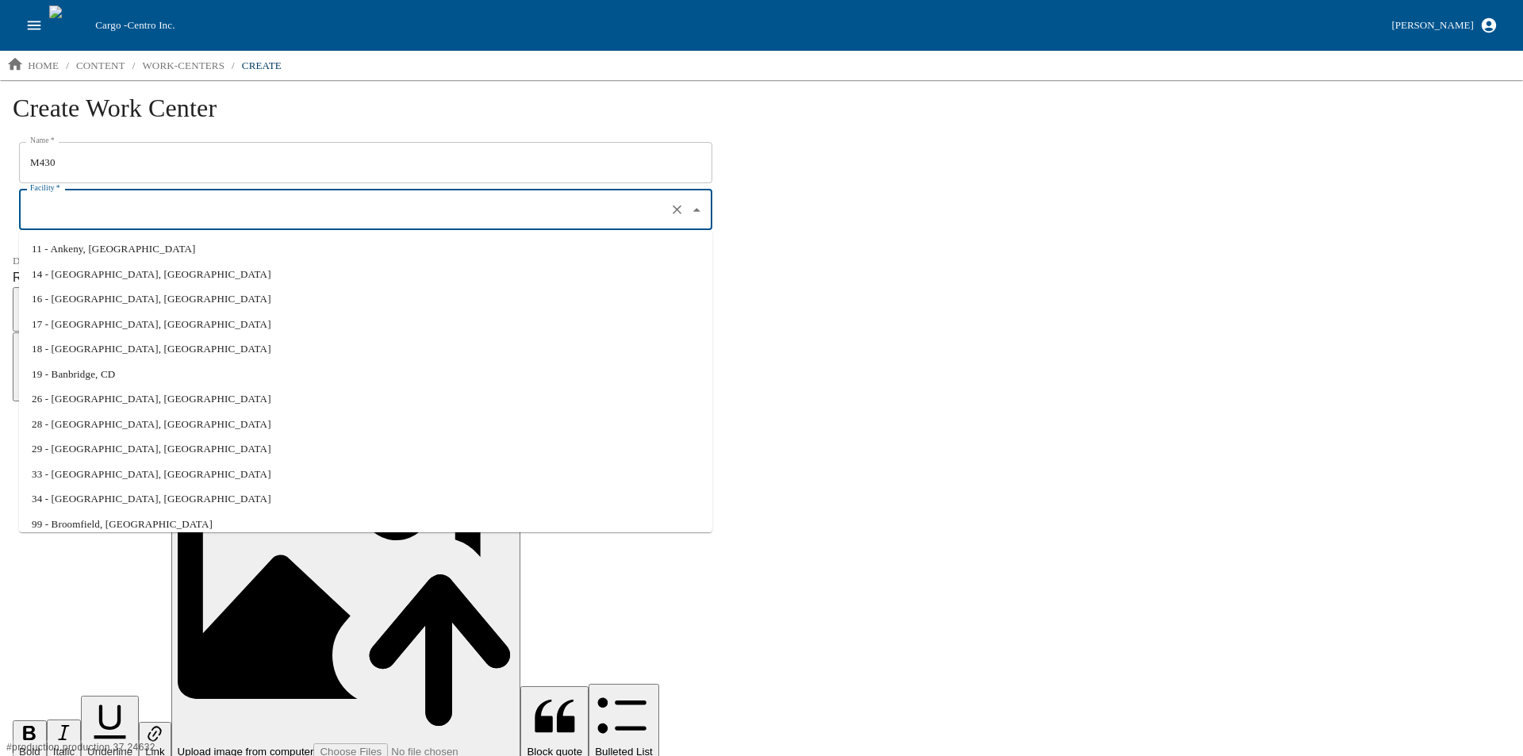
scroll to position [160, 0]
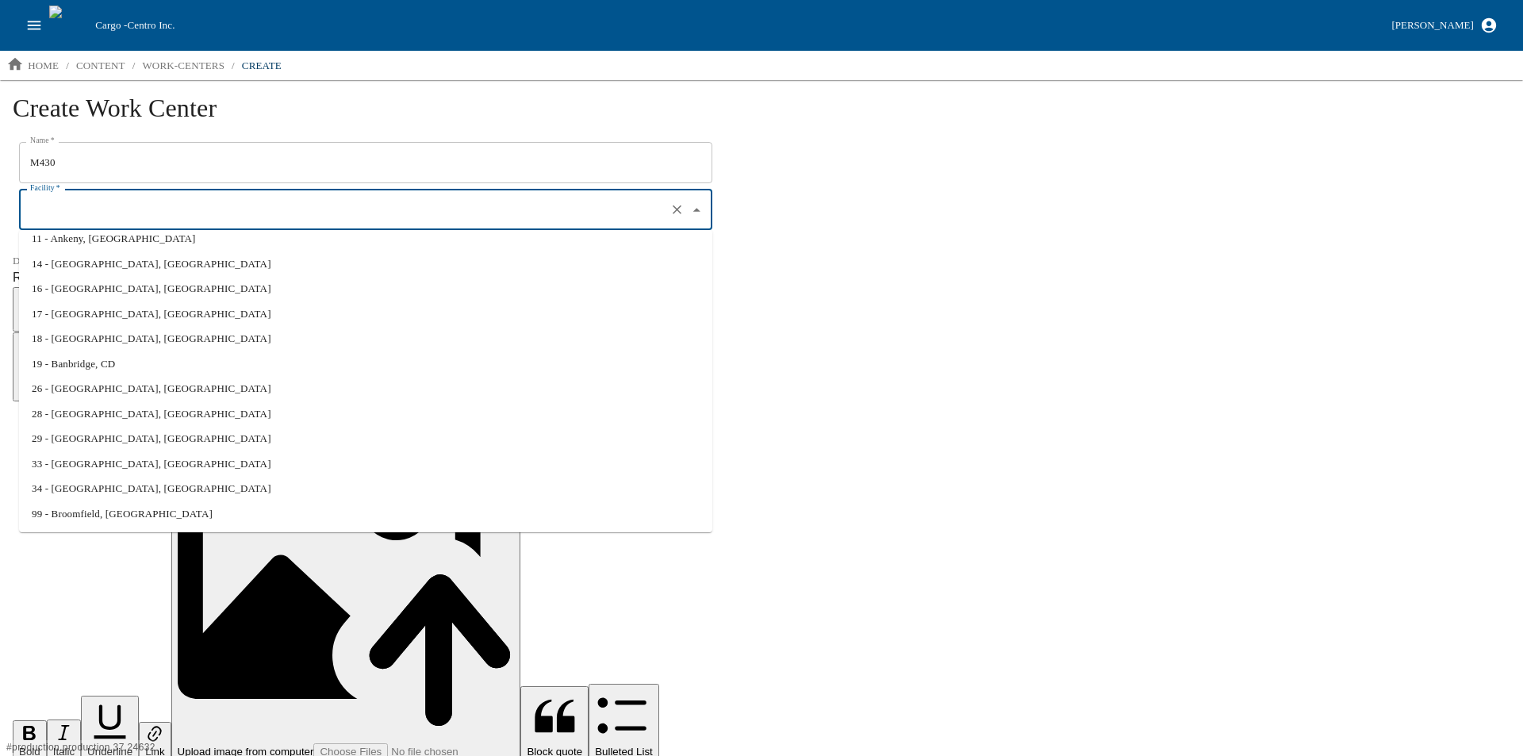
click at [71, 466] on li "33 - Benson, MN" at bounding box center [365, 463] width 693 height 25
type input "33 - Benson, MN"
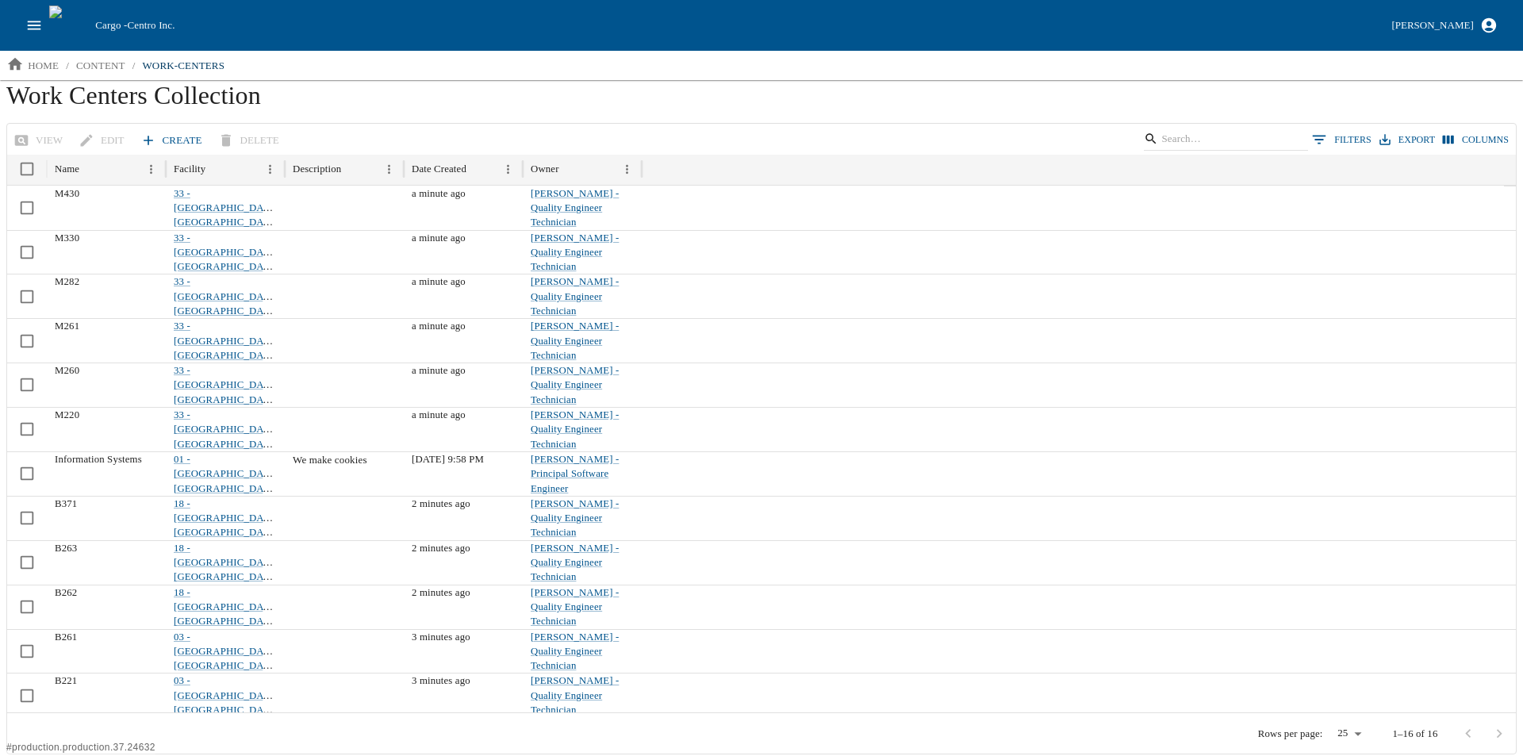
click at [186, 136] on link "Create" at bounding box center [172, 141] width 71 height 28
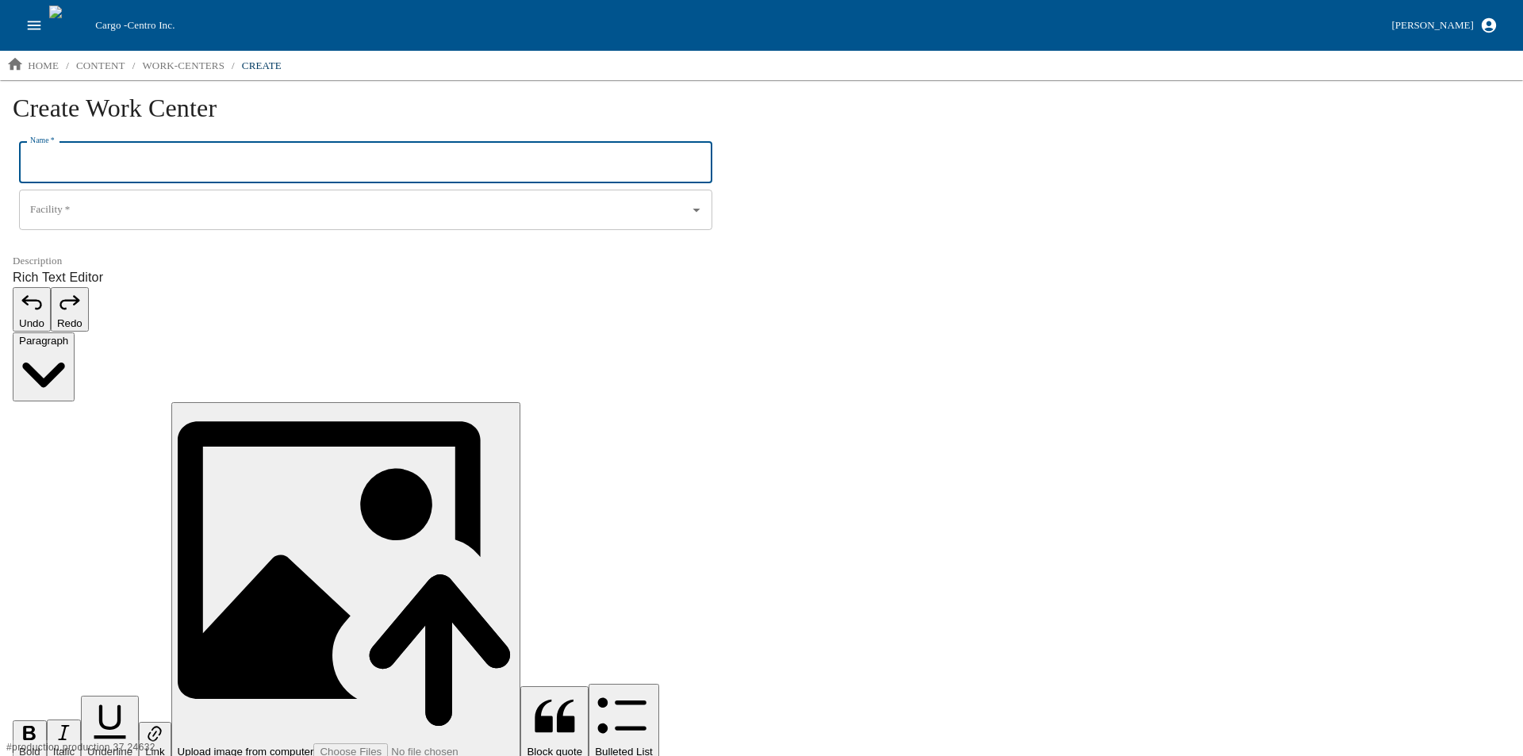
click at [135, 161] on input "Name   *" at bounding box center [365, 162] width 693 height 41
type input "M370"
click at [103, 210] on input "Facility   *" at bounding box center [343, 210] width 634 height 27
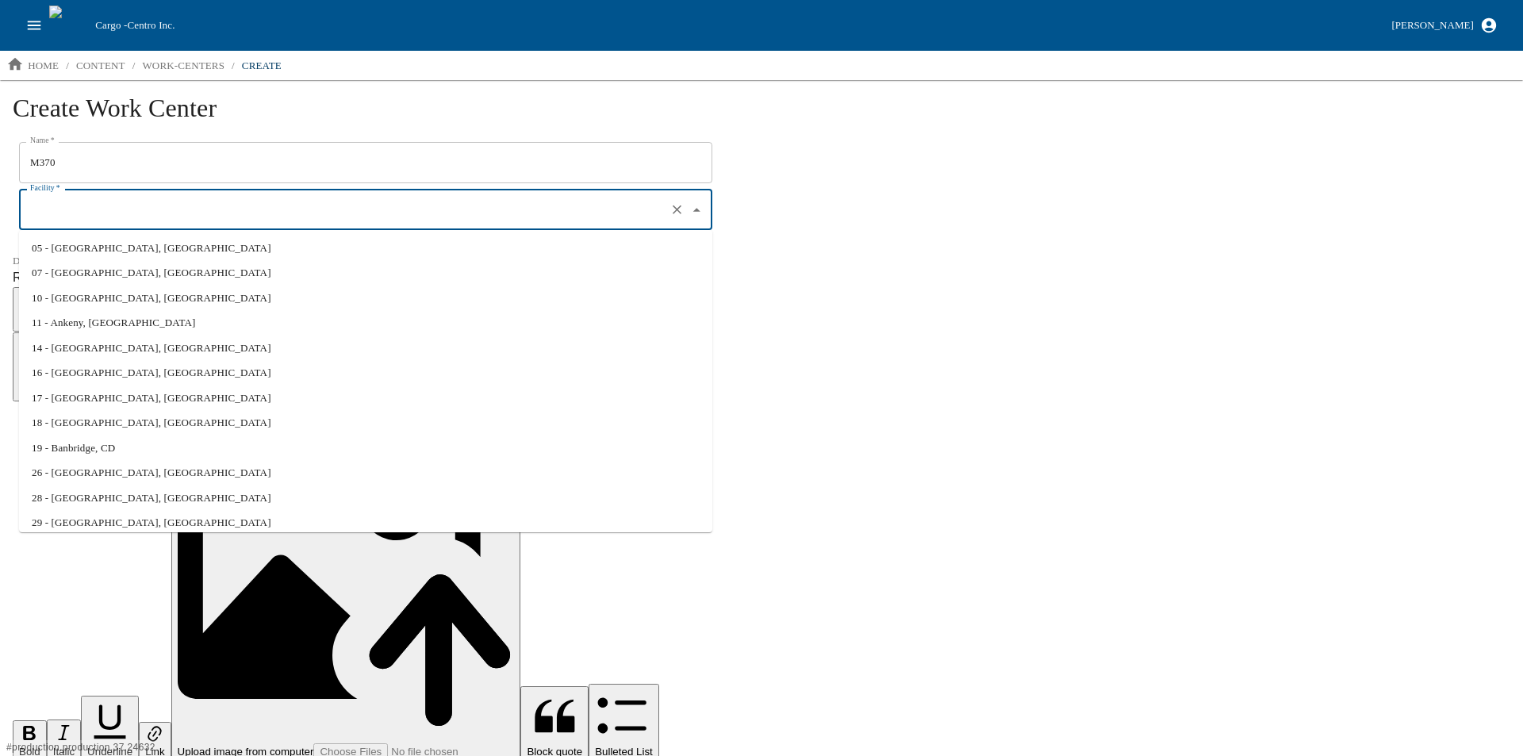
scroll to position [160, 0]
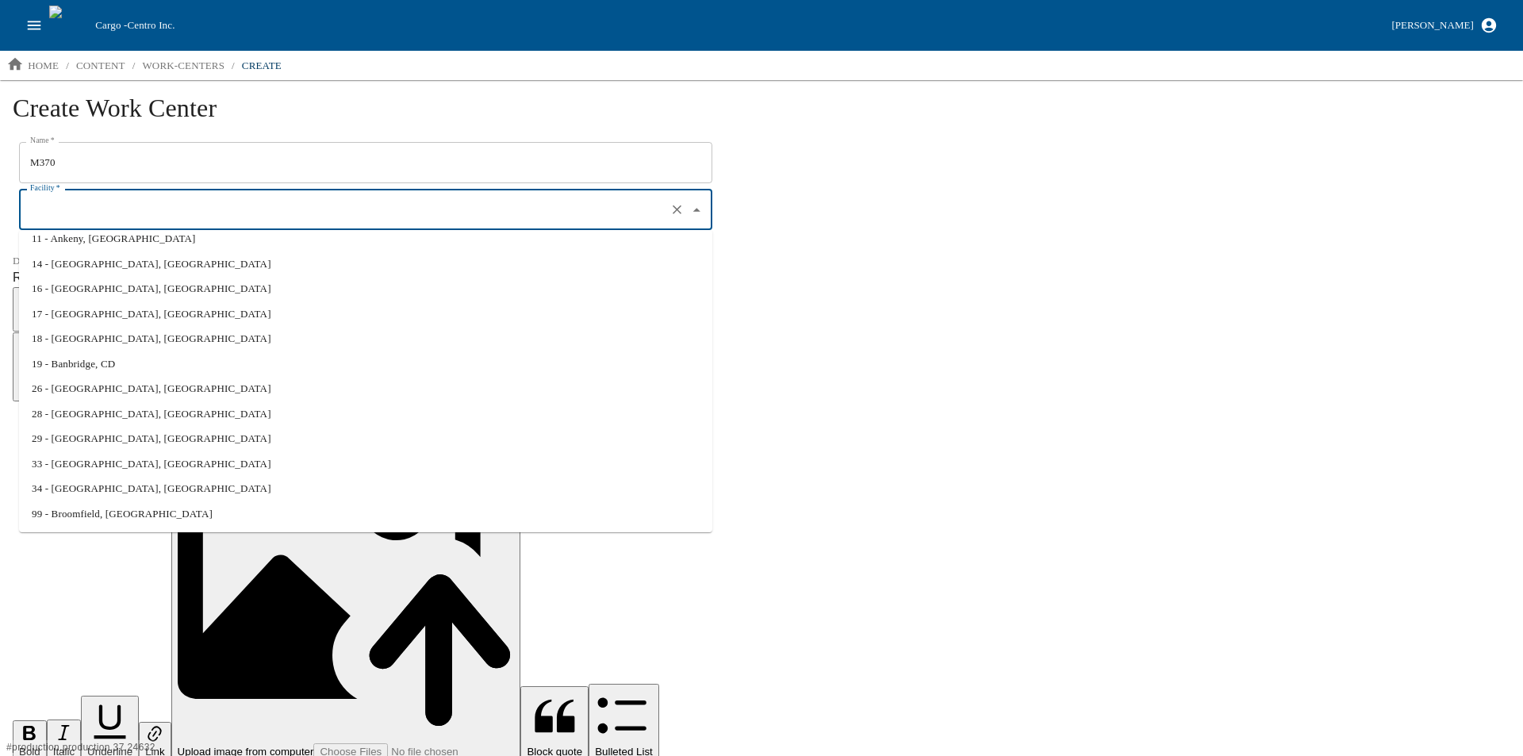
click at [108, 459] on li "33 - Benson, MN" at bounding box center [365, 463] width 693 height 25
type input "33 - Benson, MN"
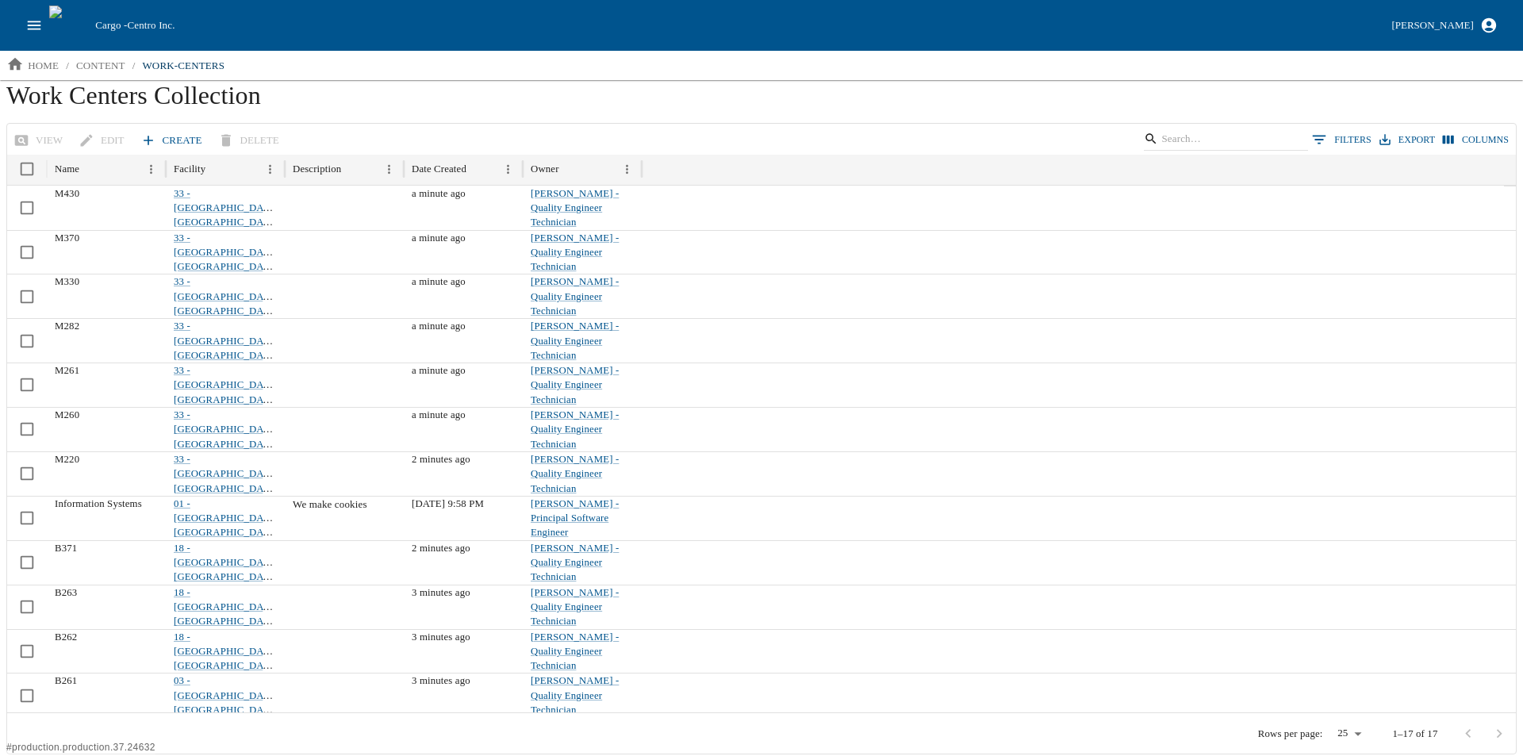
click at [165, 132] on link "Create" at bounding box center [172, 141] width 71 height 28
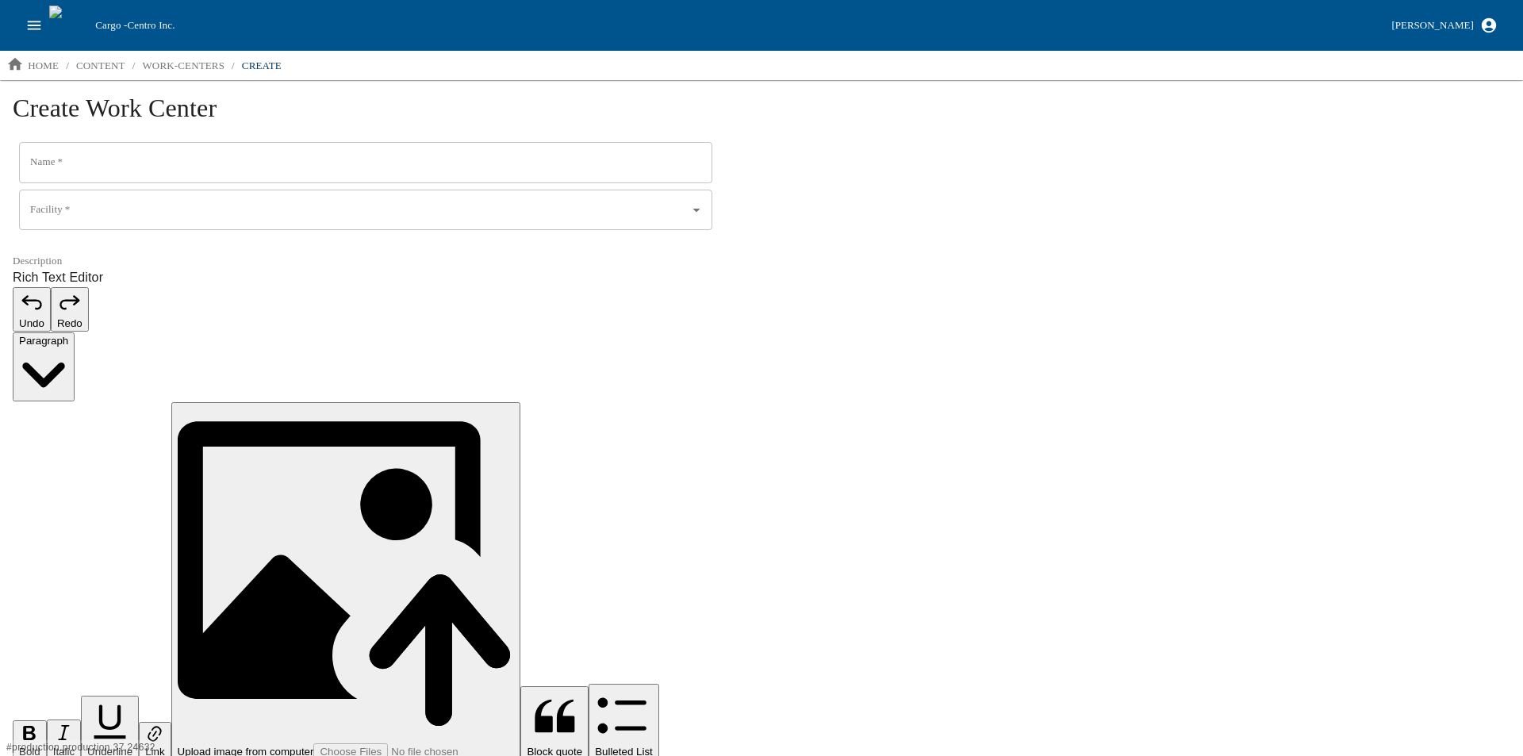
click at [145, 170] on input "Name   *" at bounding box center [365, 162] width 693 height 41
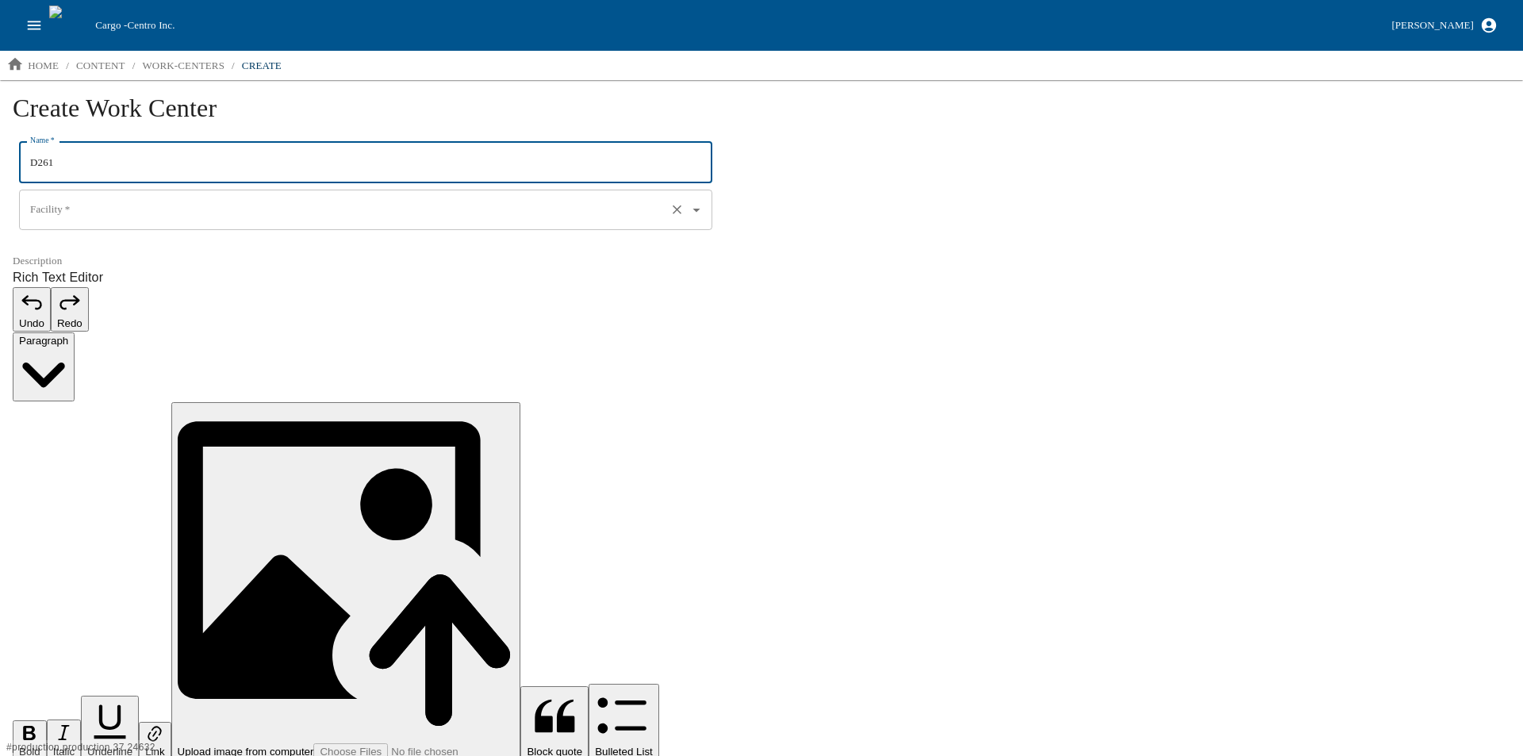
type input "D261"
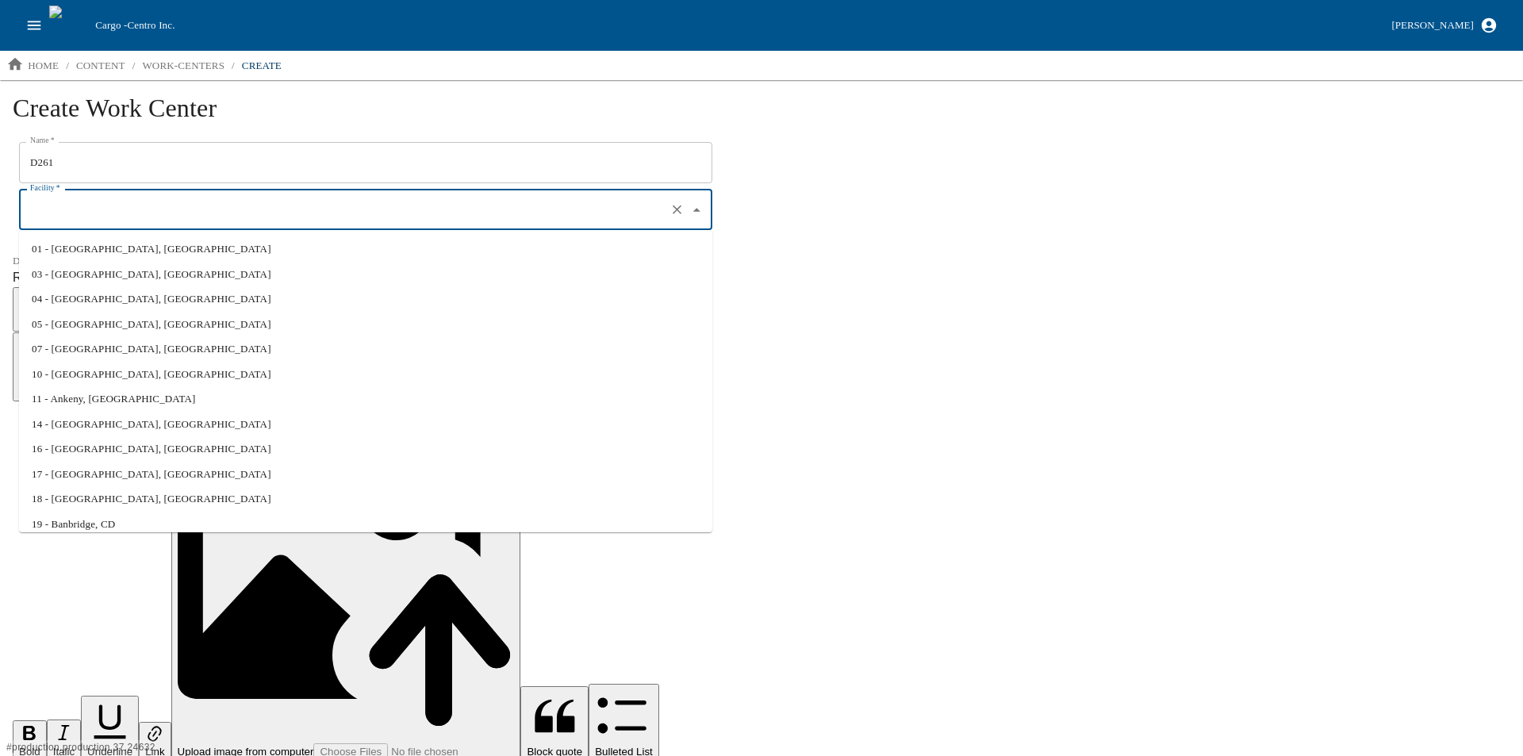
click at [98, 213] on input "Facility   *" at bounding box center [343, 210] width 634 height 27
click at [123, 487] on li "28 - Cascade, IA" at bounding box center [365, 494] width 693 height 25
type input "28 - Cascade, IA"
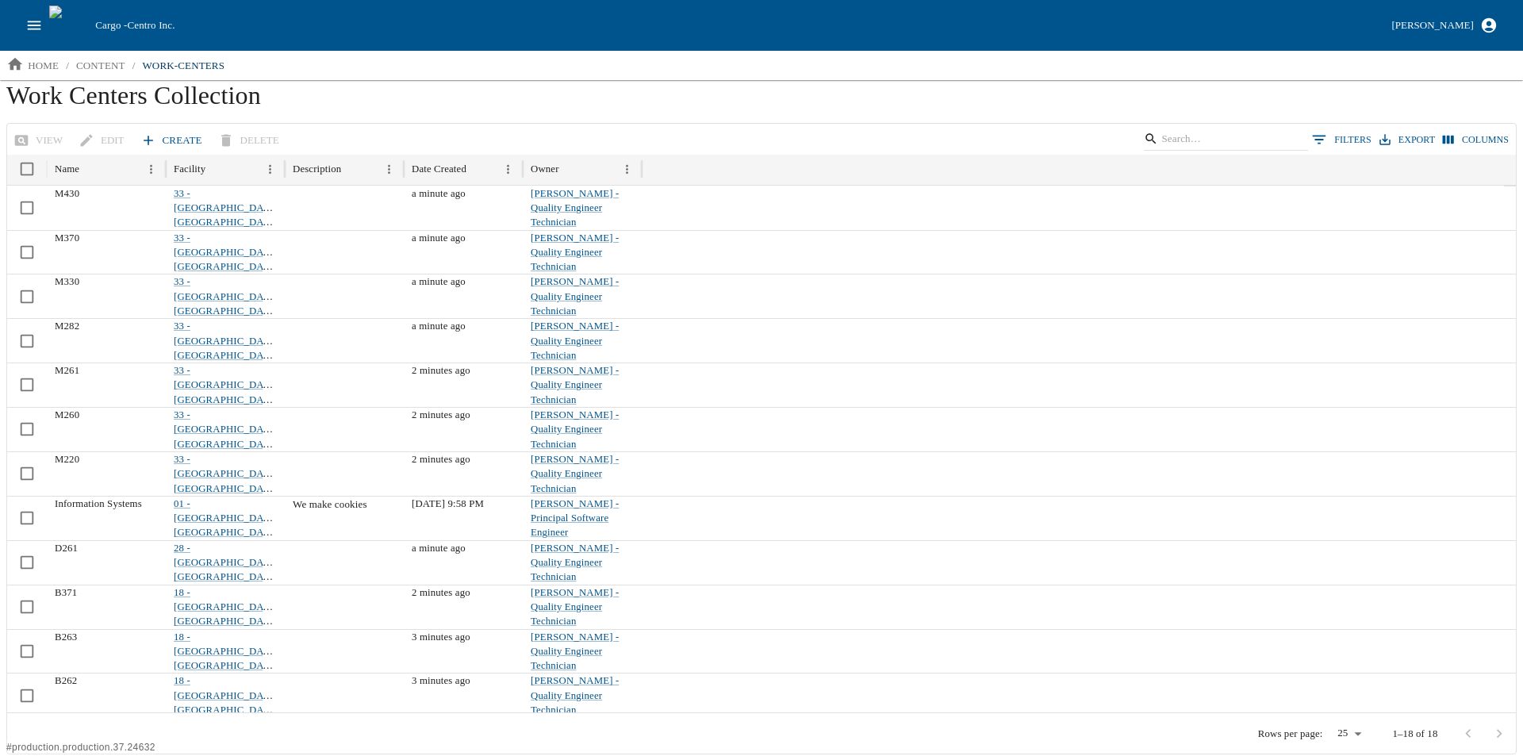
click at [174, 137] on link "Create" at bounding box center [172, 141] width 71 height 28
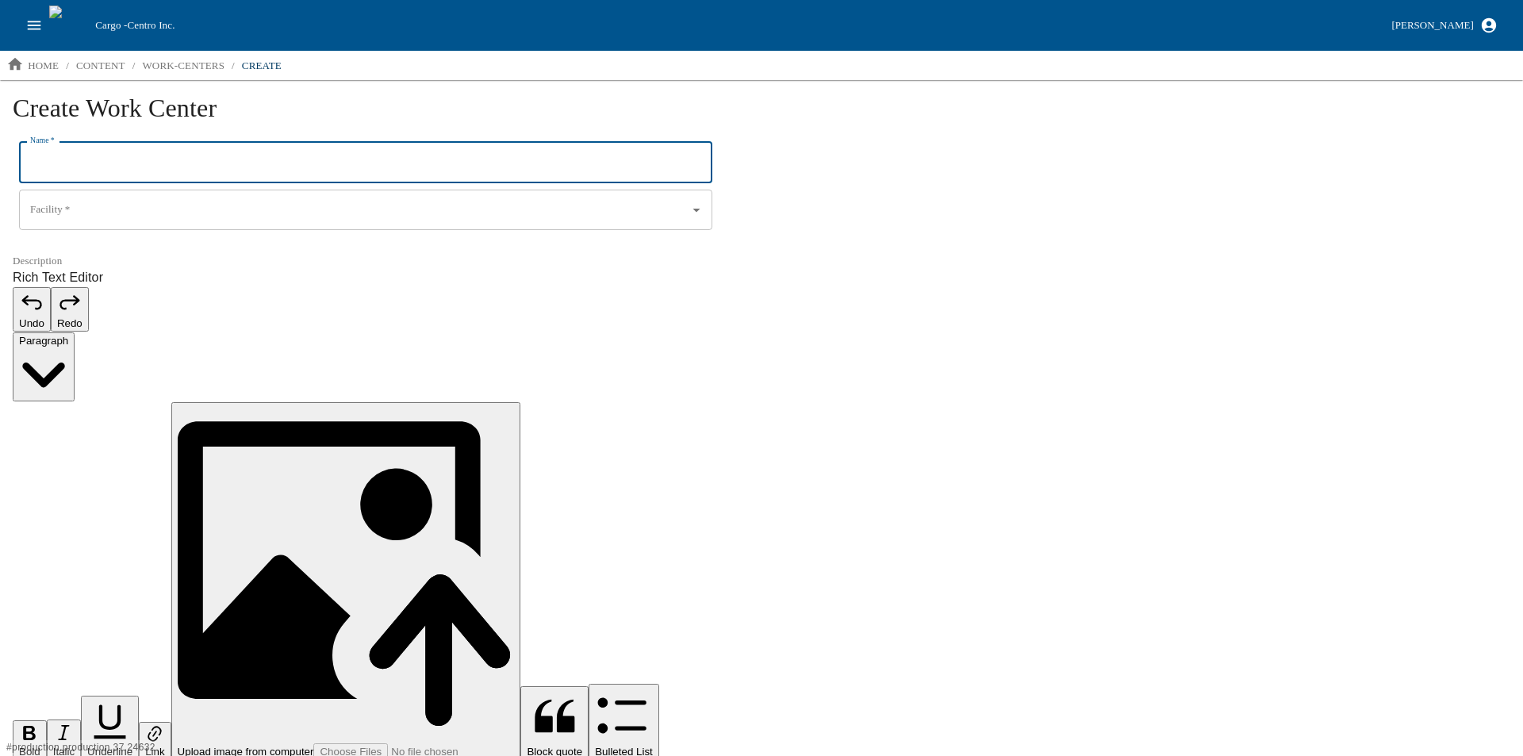
click at [90, 168] on input "Name   *" at bounding box center [365, 162] width 693 height 41
type input "D361"
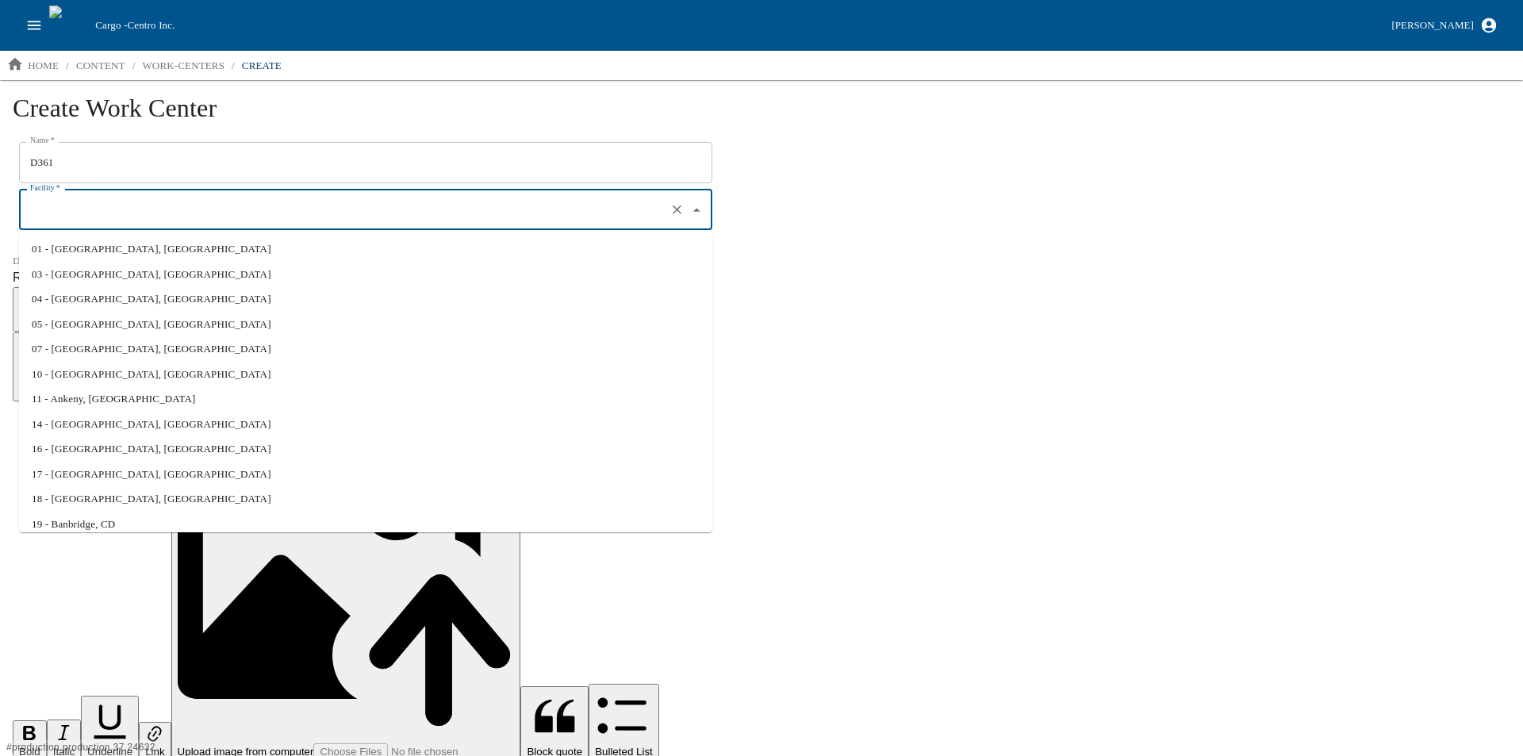
click at [70, 215] on input "Facility   *" at bounding box center [343, 210] width 634 height 27
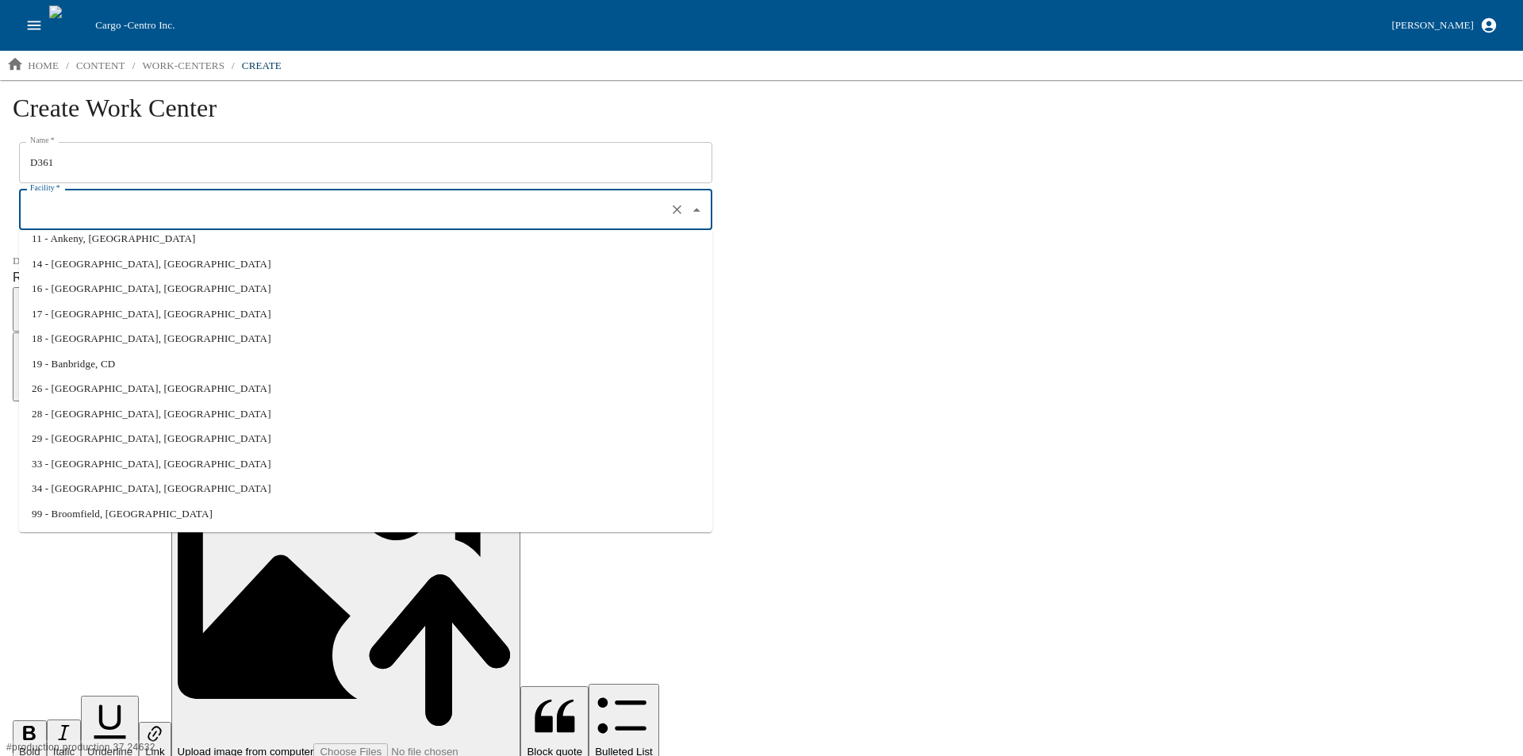
click at [83, 439] on li "29 - Hampton, IA" at bounding box center [365, 438] width 693 height 25
type input "29 - Hampton, IA"
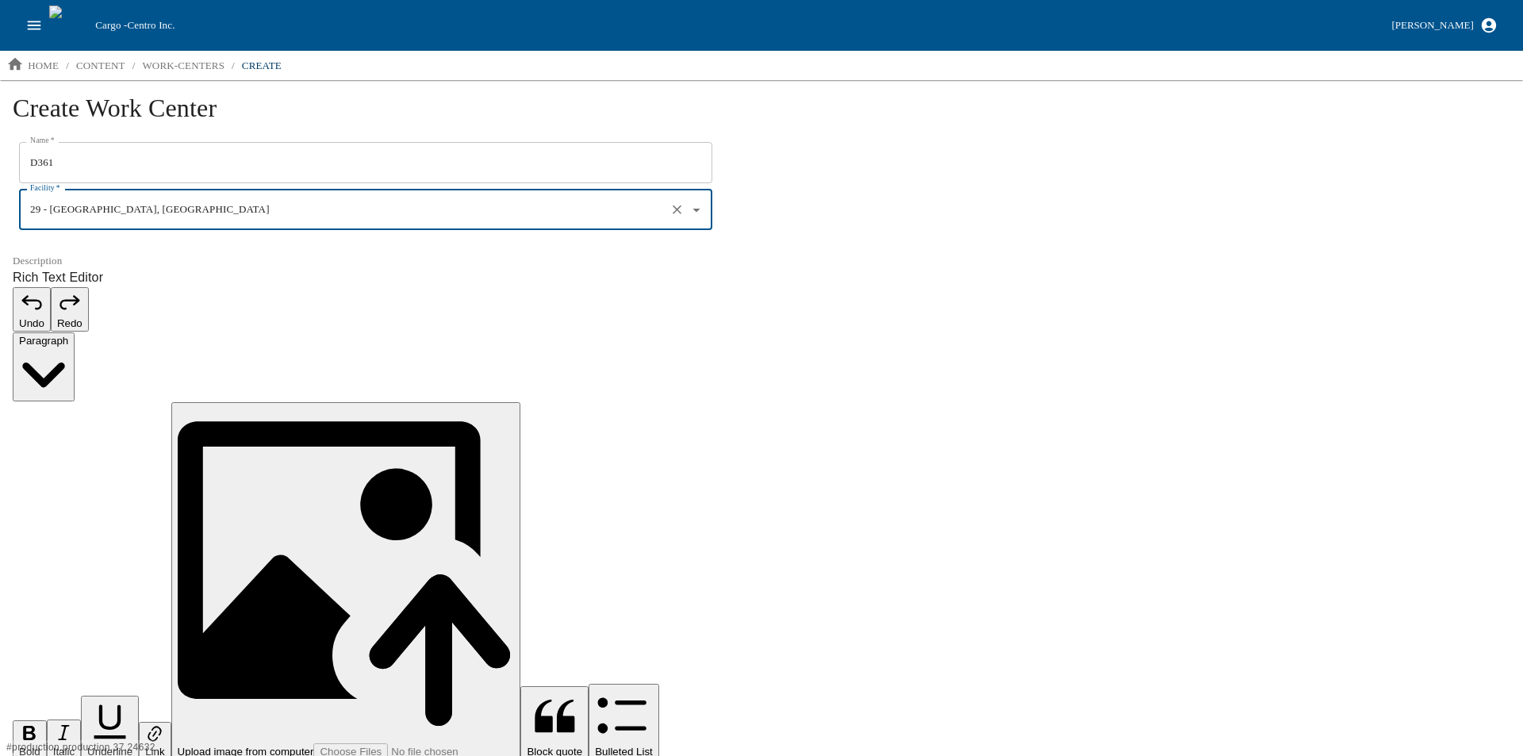
click at [105, 209] on input "29 - Hampton, IA" at bounding box center [343, 210] width 634 height 27
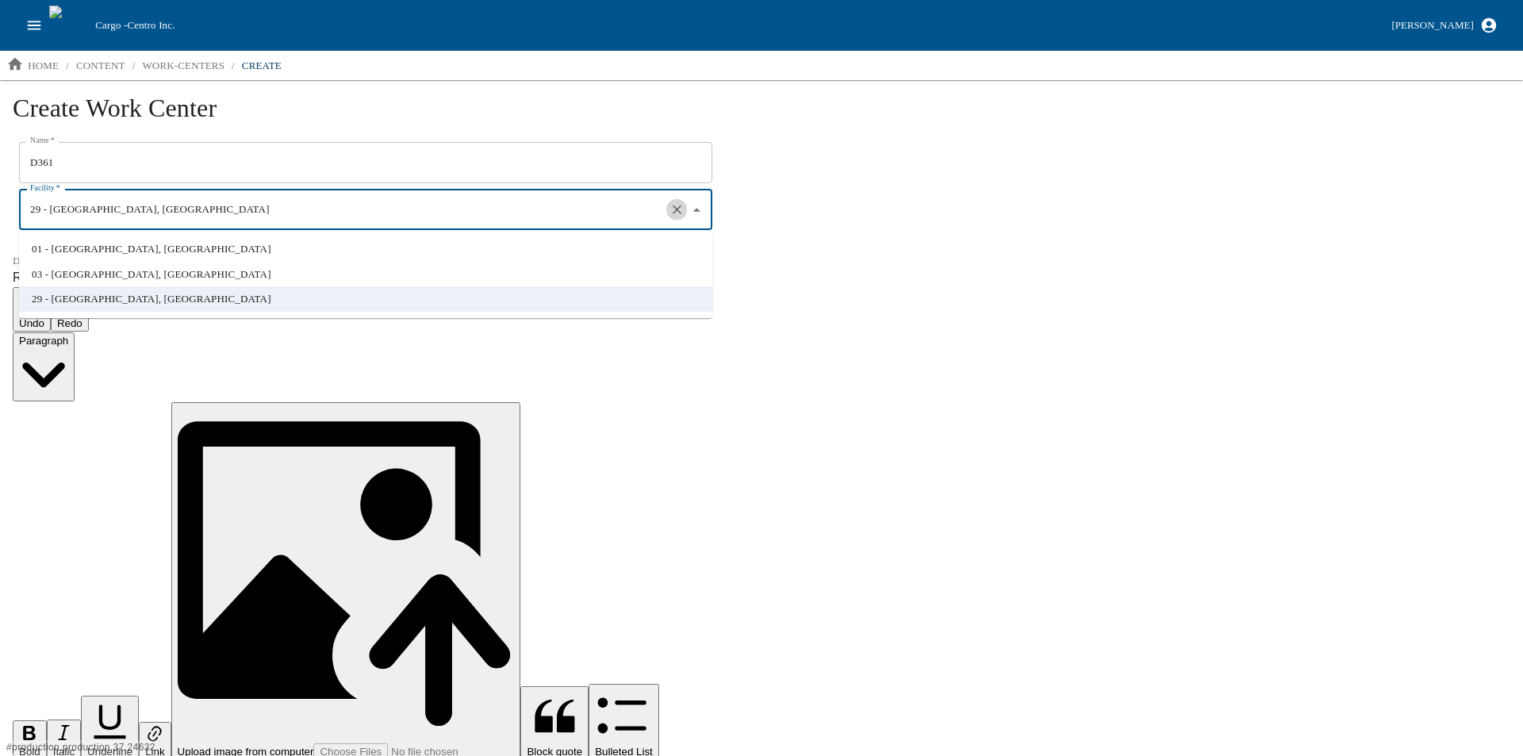
click at [674, 212] on icon "Clear" at bounding box center [676, 209] width 9 height 9
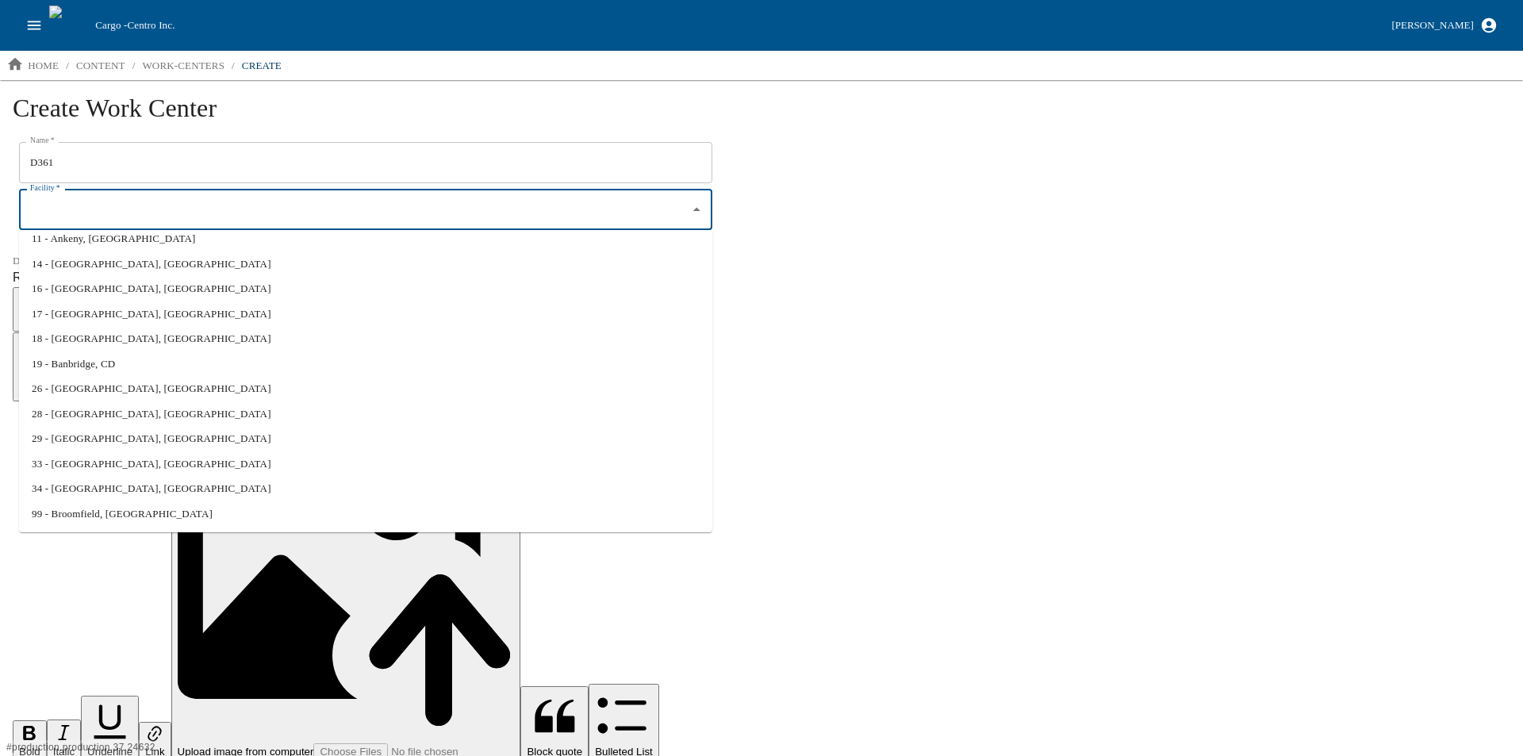
click at [94, 416] on li "28 - Cascade, IA" at bounding box center [365, 413] width 693 height 25
type input "28 - Cascade, IA"
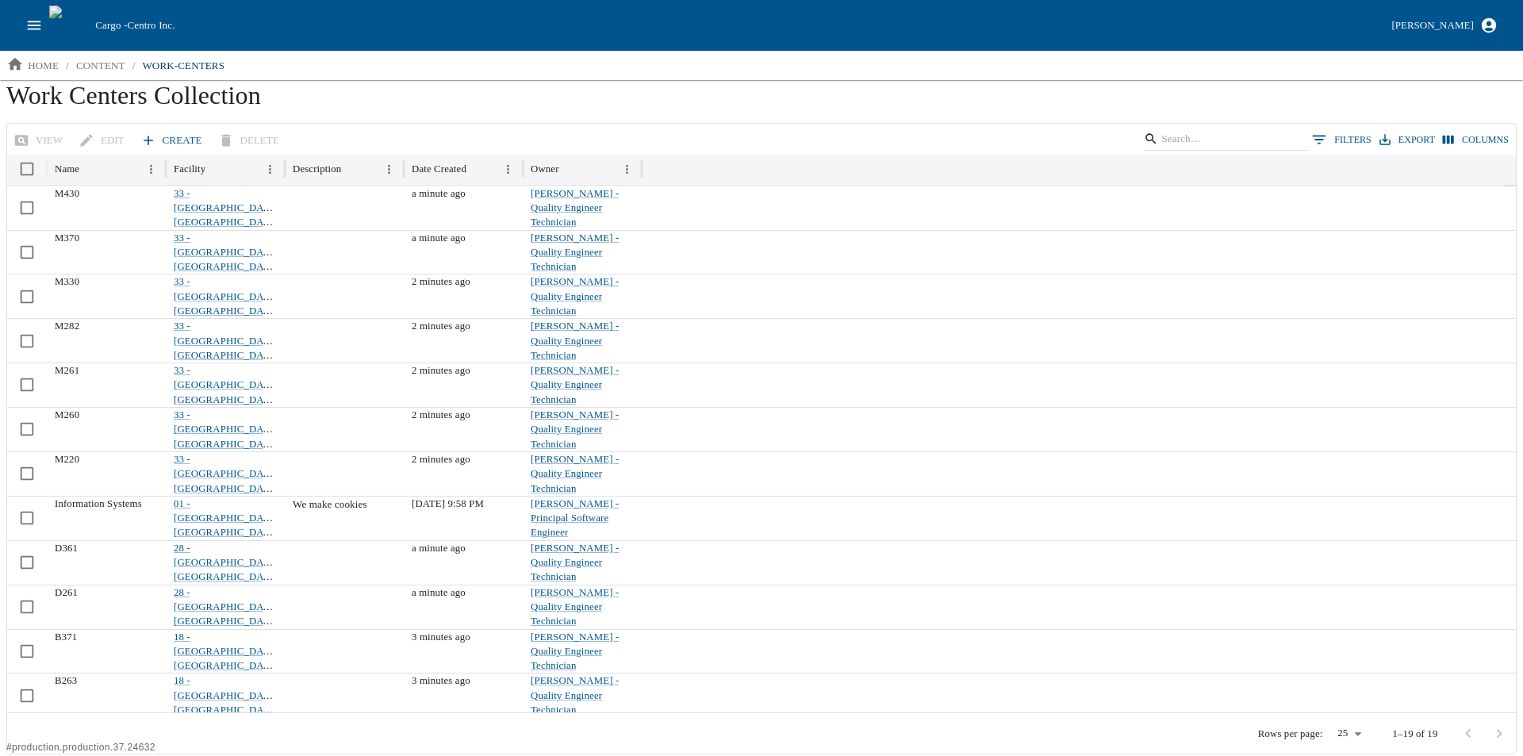
click at [170, 140] on link "Create" at bounding box center [172, 141] width 71 height 28
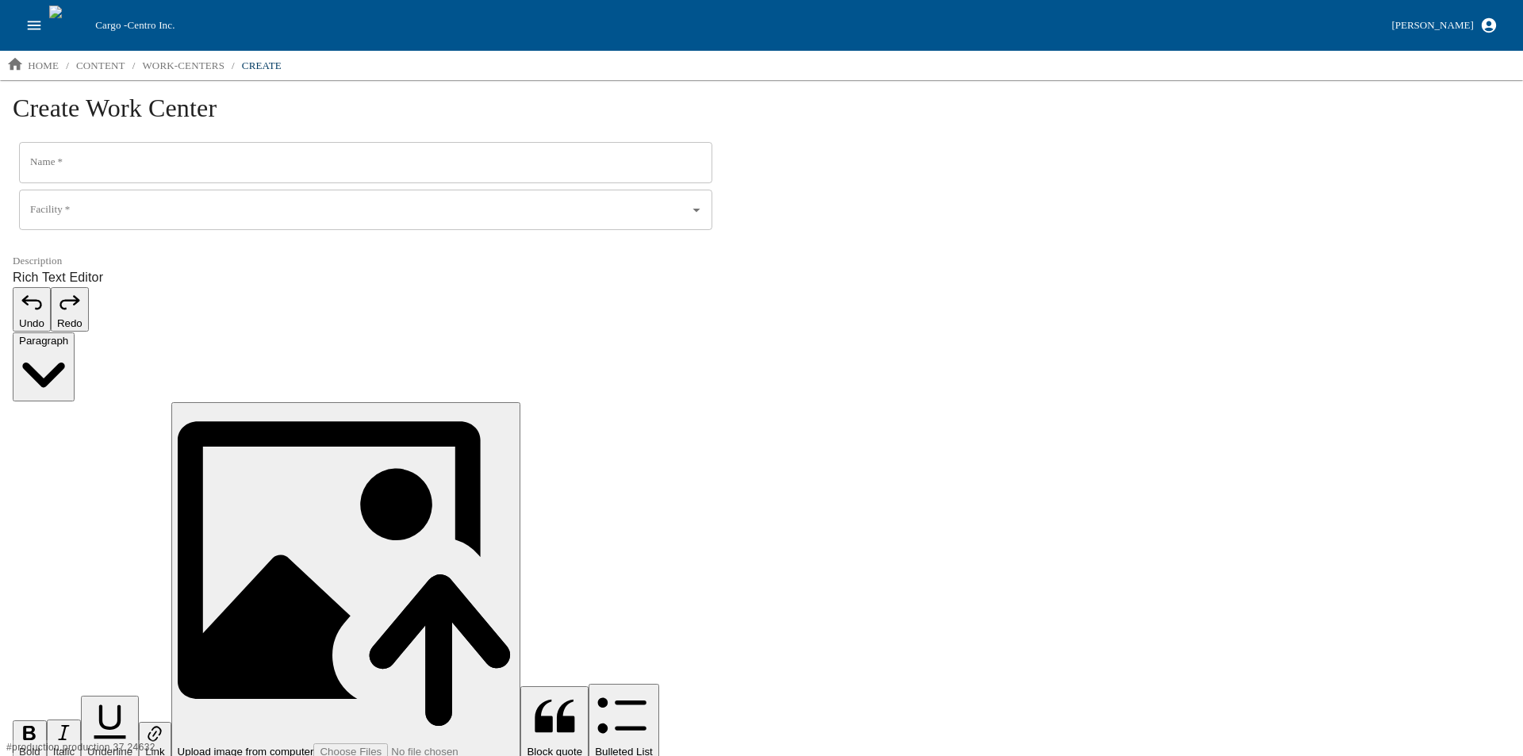
click at [90, 167] on input "Name   *" at bounding box center [365, 162] width 693 height 41
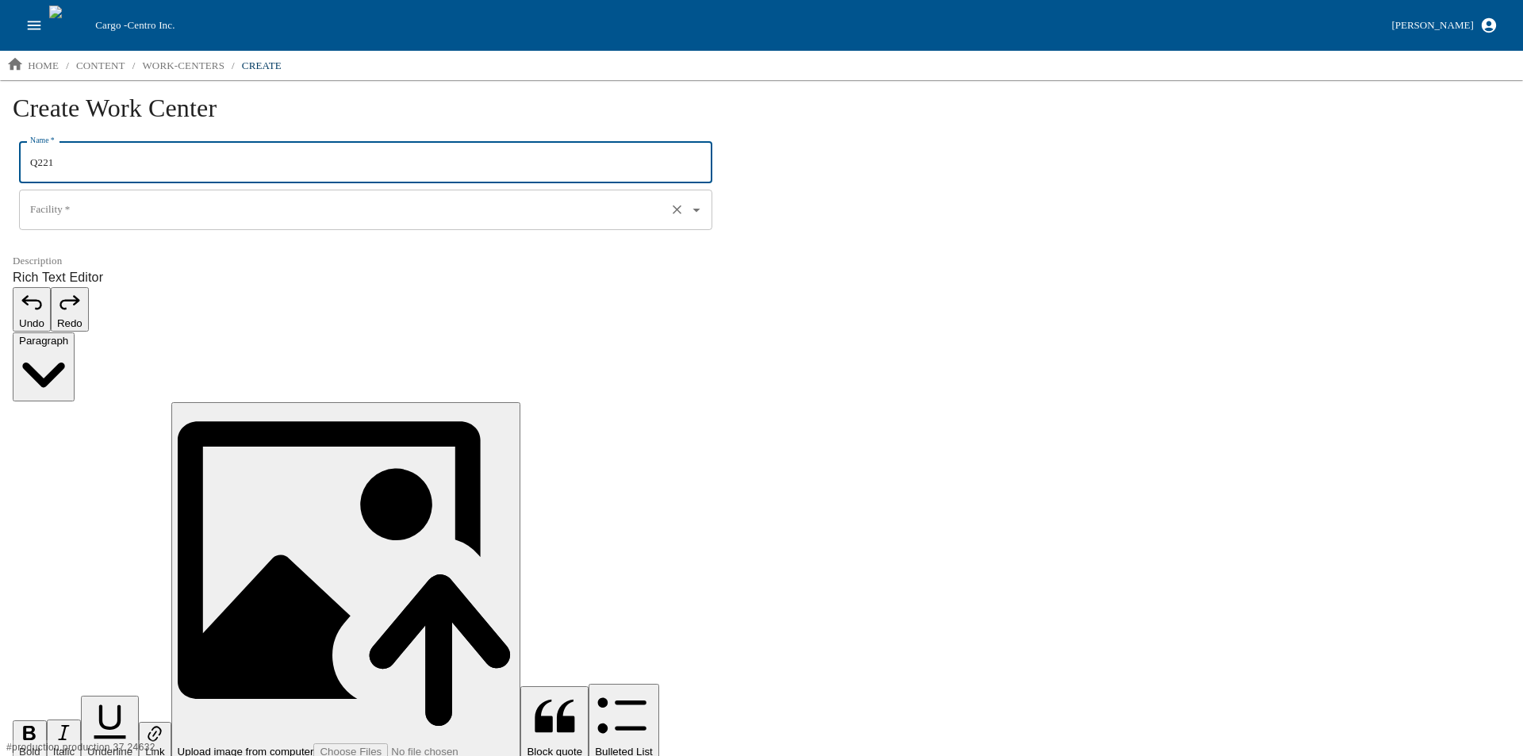
type input "Q221"
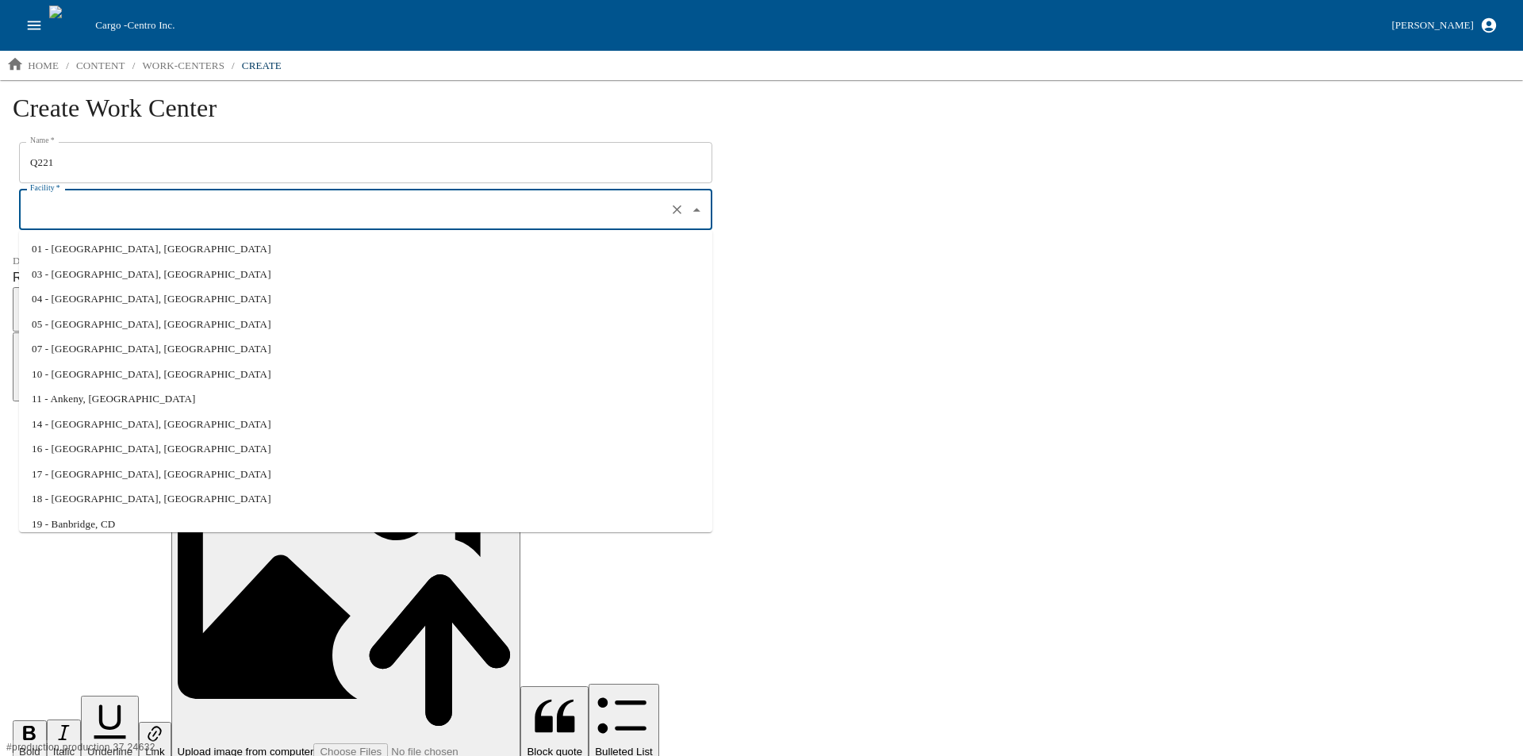
click at [94, 219] on input "Facility   *" at bounding box center [343, 210] width 634 height 27
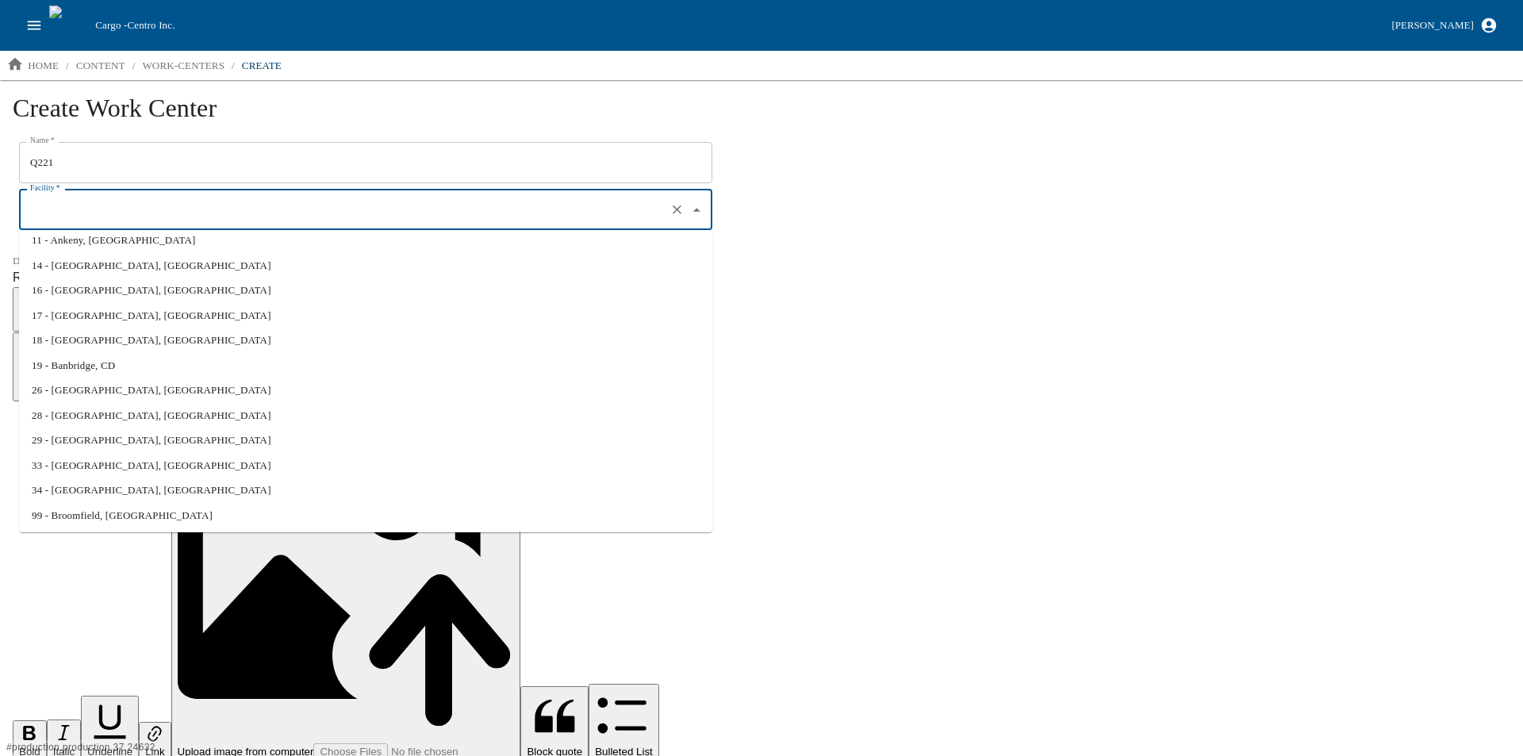
scroll to position [160, 0]
click at [102, 486] on li "34 - Davenport, IA" at bounding box center [365, 488] width 693 height 25
type input "34 - Davenport, IA"
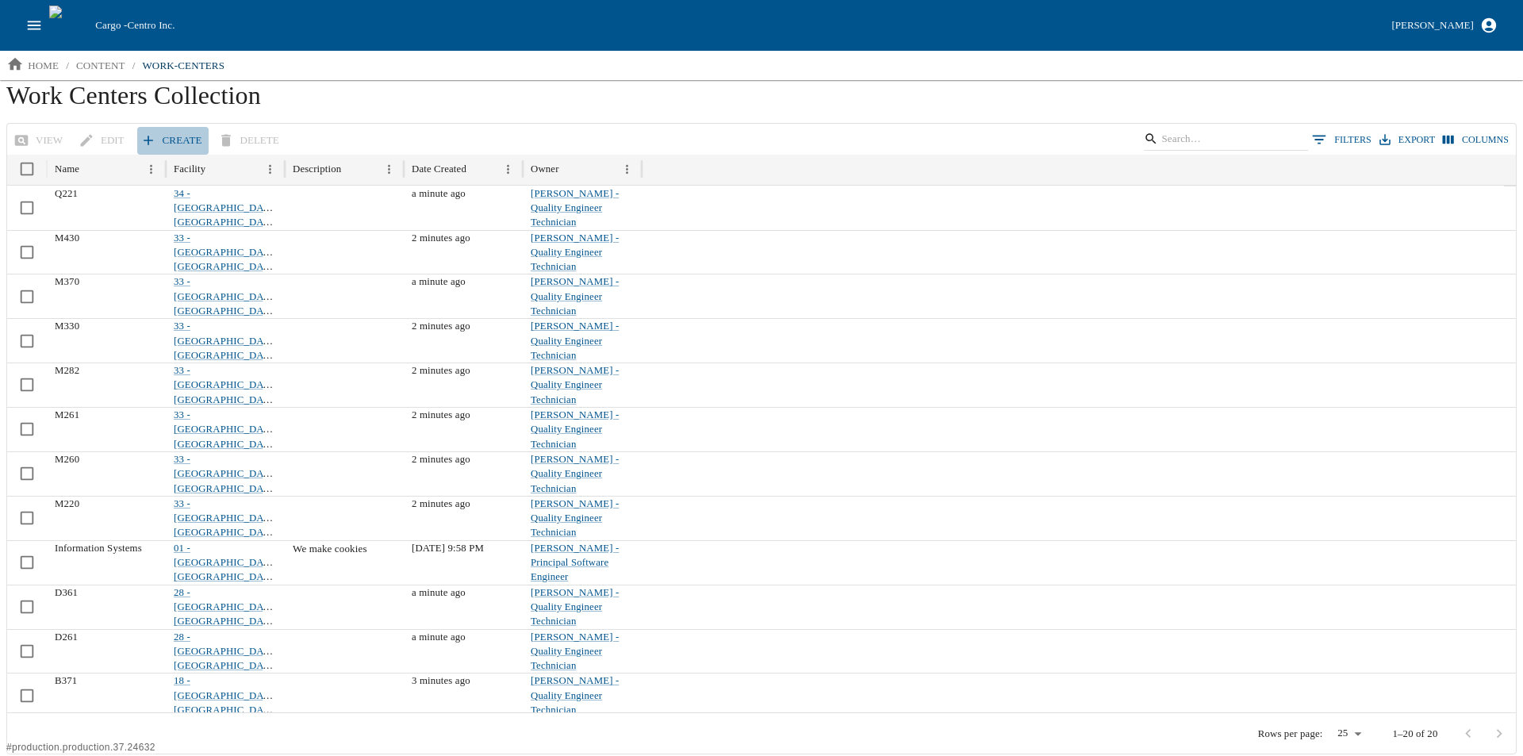
click at [165, 132] on link "Create" at bounding box center [172, 141] width 71 height 28
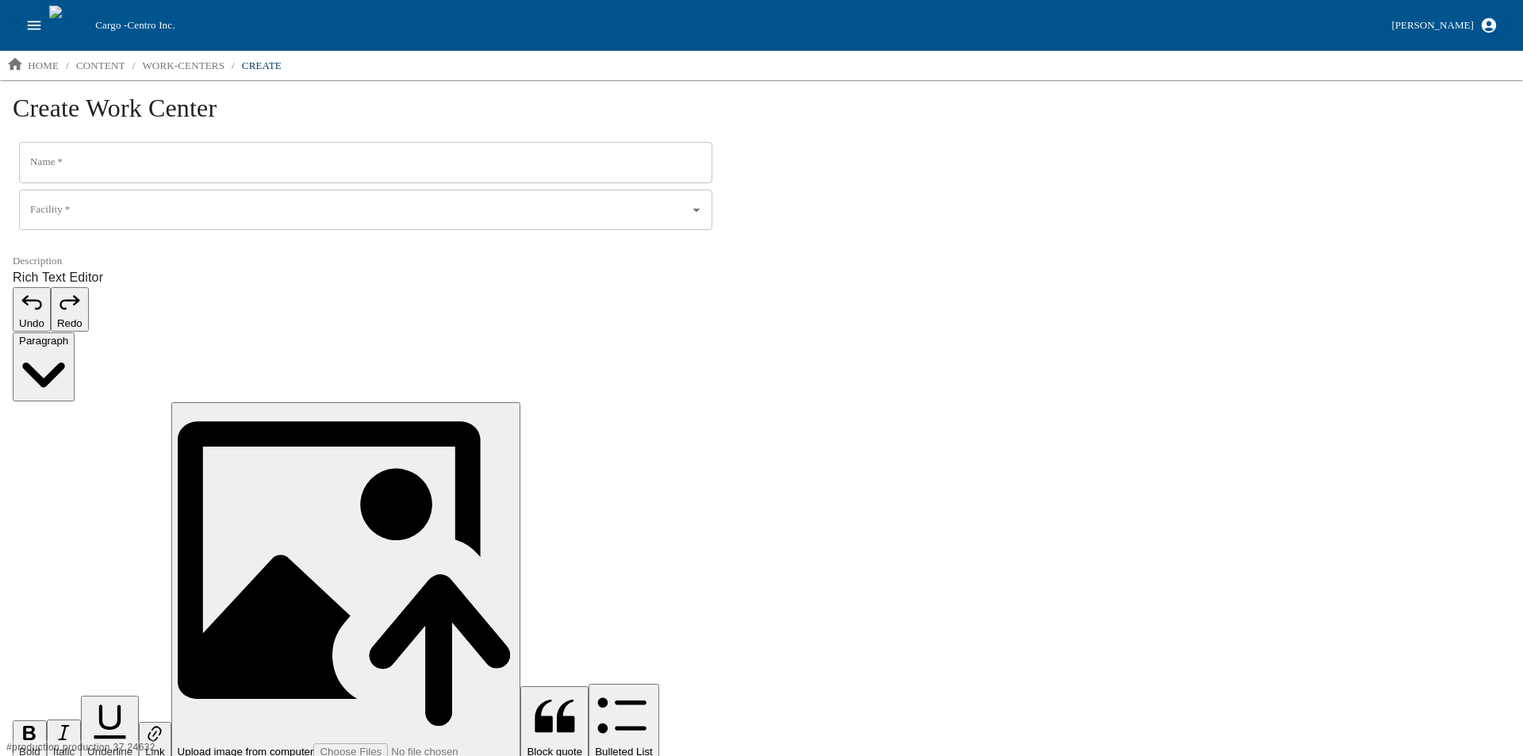
click at [95, 166] on input "Name   *" at bounding box center [365, 162] width 693 height 41
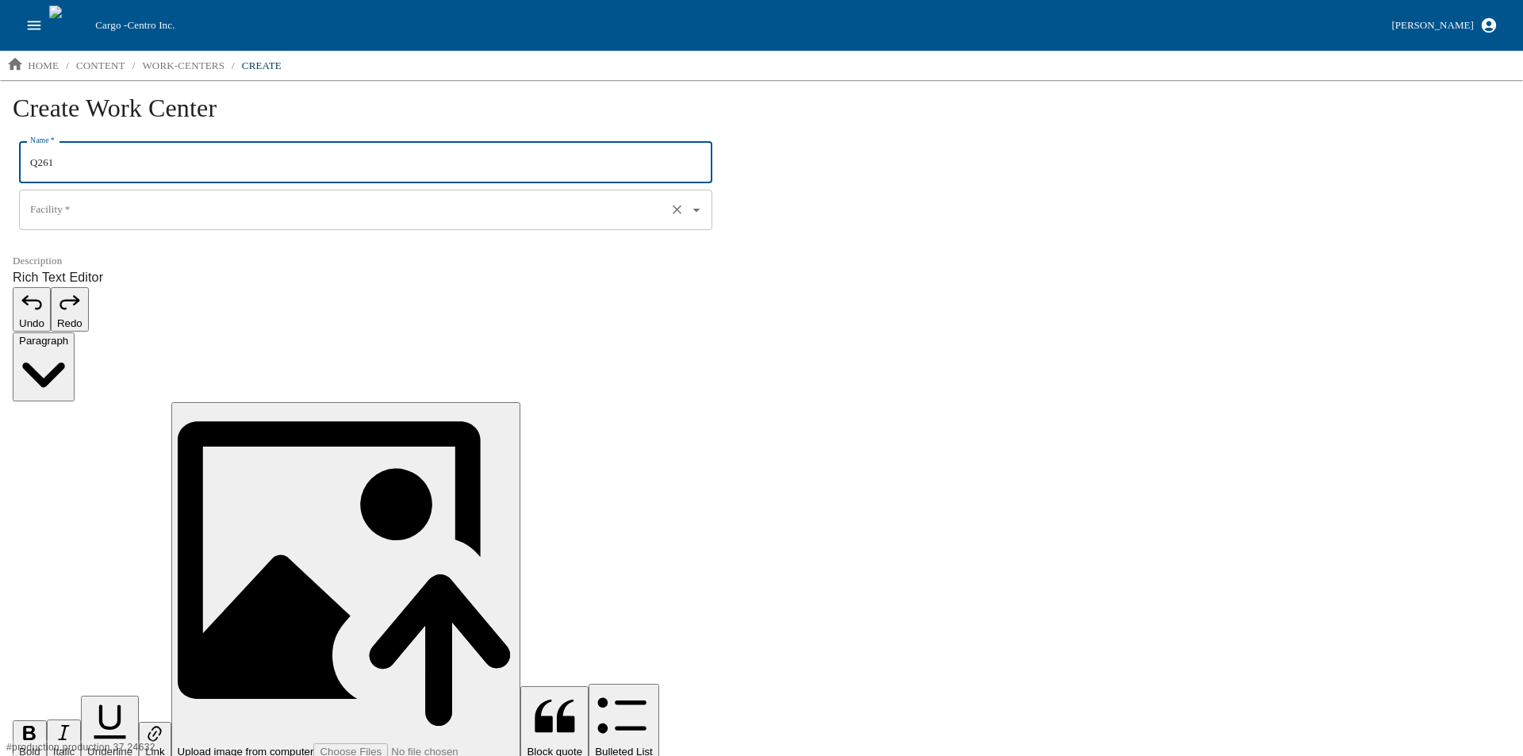
type input "Q261"
click at [75, 210] on input "Facility   *" at bounding box center [343, 210] width 634 height 27
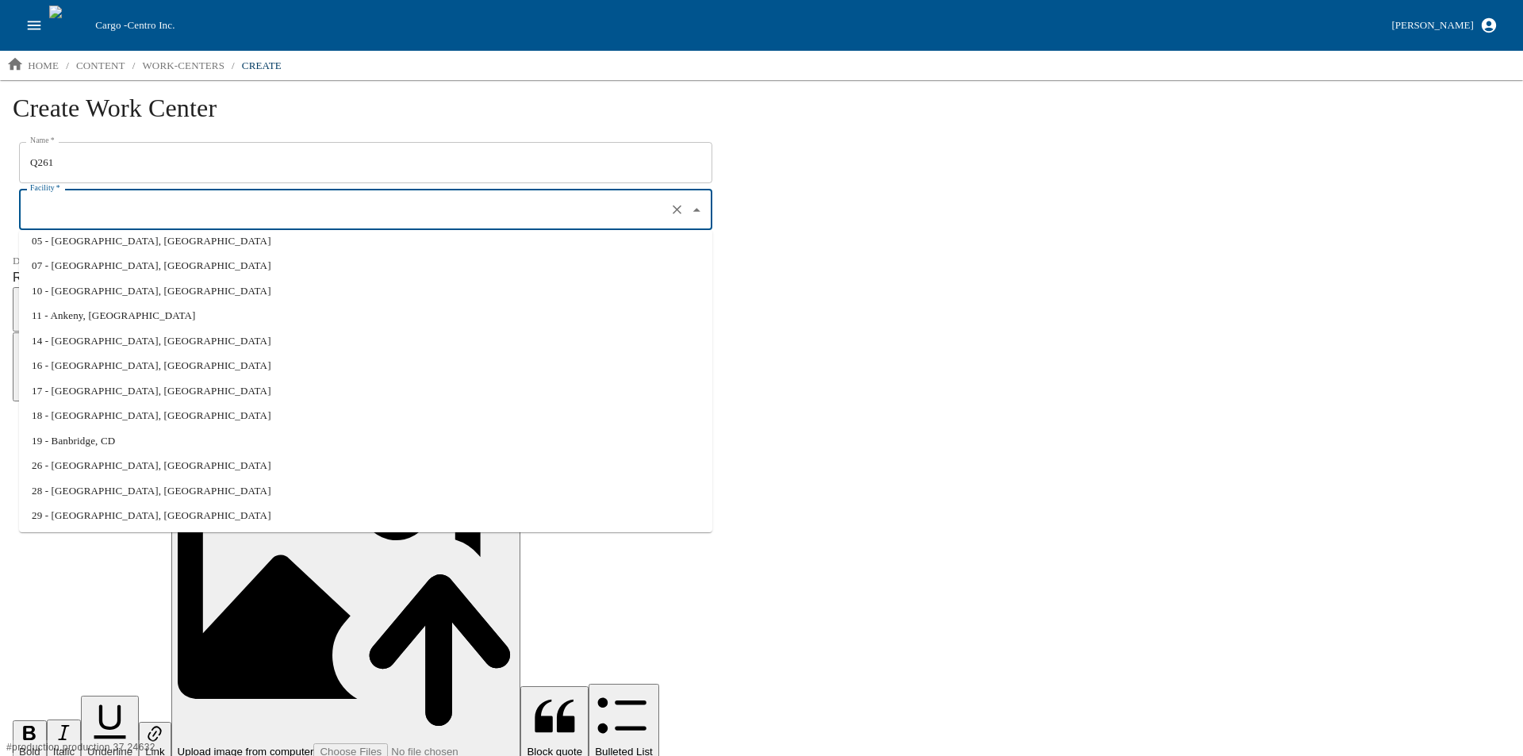
scroll to position [160, 0]
click at [84, 492] on li "34 - Davenport, IA" at bounding box center [365, 488] width 693 height 25
type input "34 - Davenport, IA"
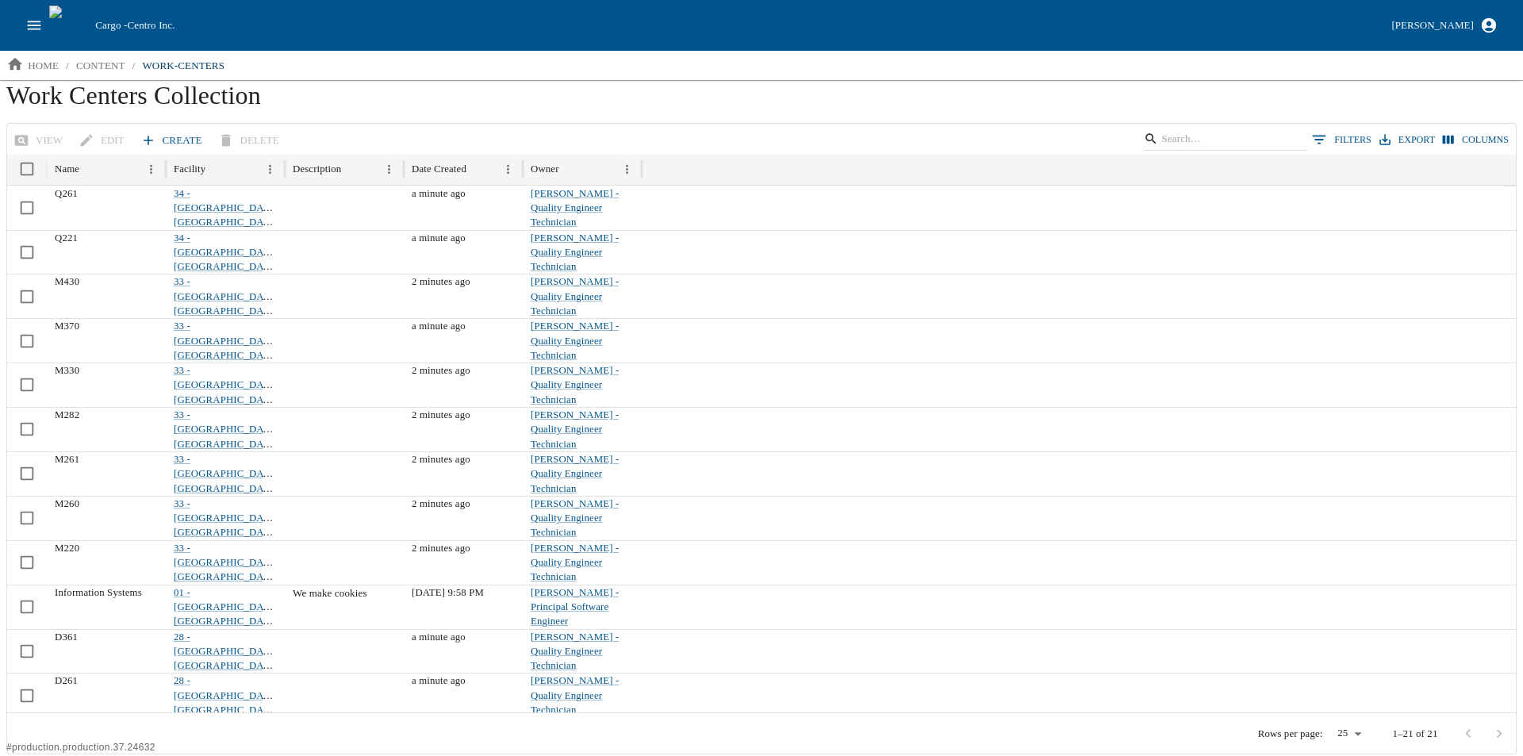
click at [160, 137] on link "Create" at bounding box center [172, 141] width 71 height 28
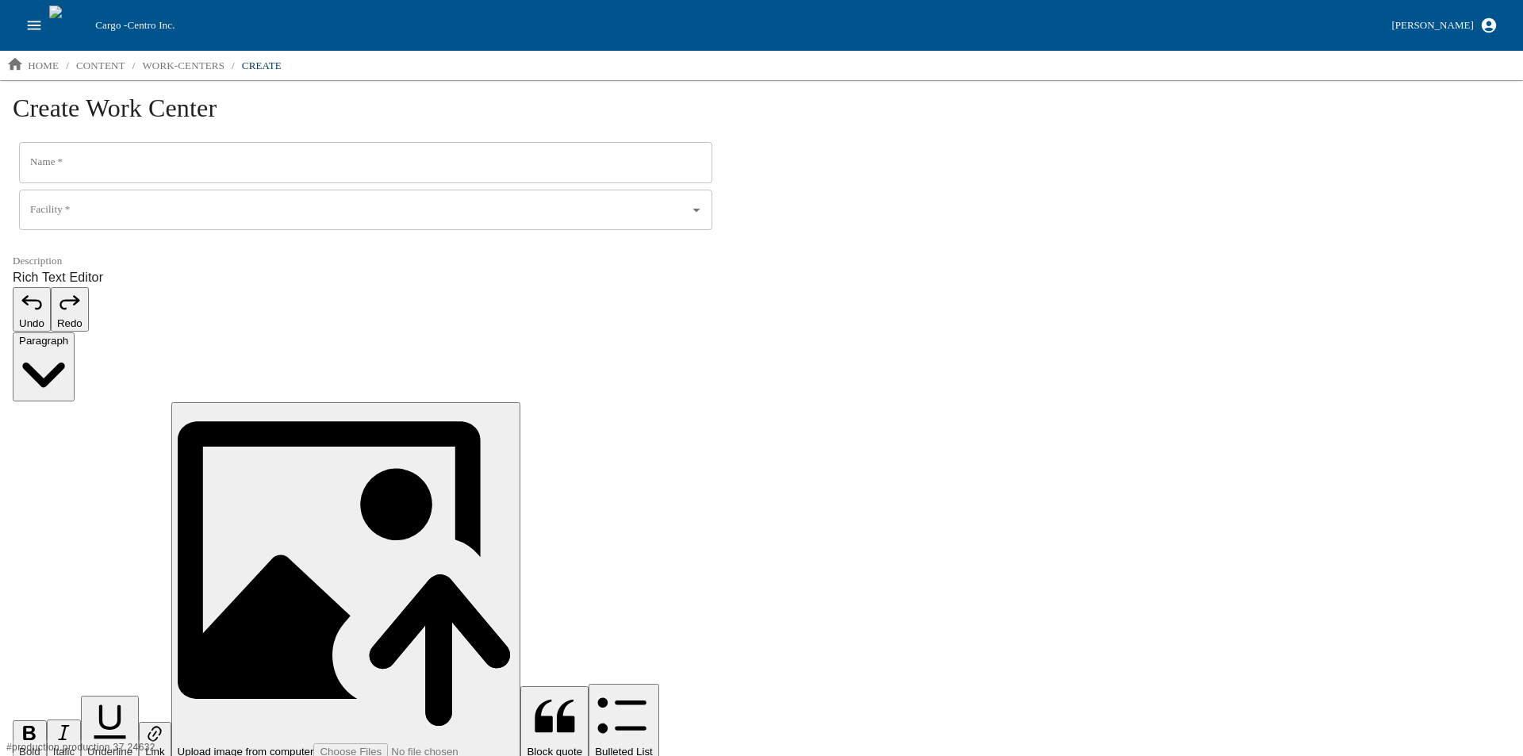
click at [95, 164] on input "Name   *" at bounding box center [365, 162] width 693 height 41
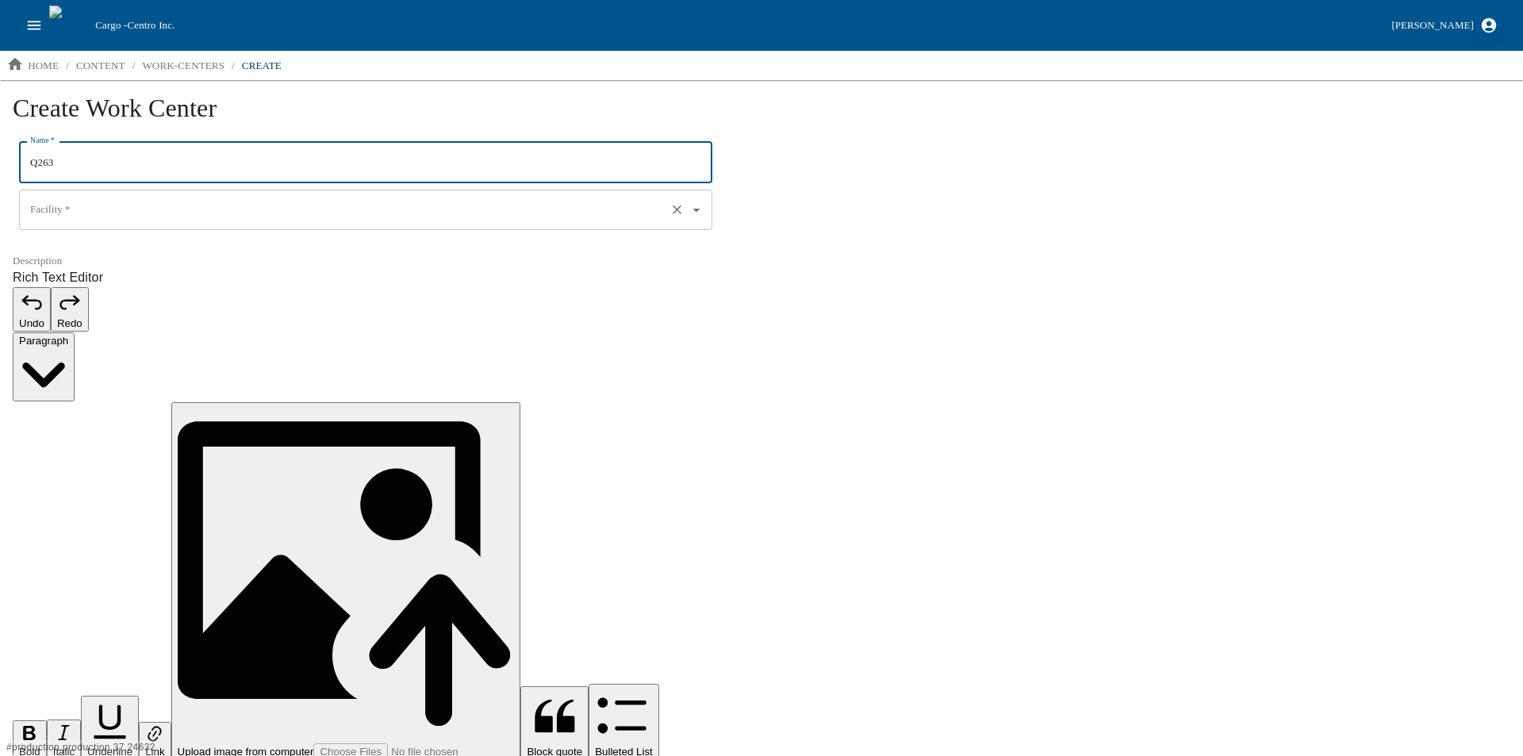
type input "Q263"
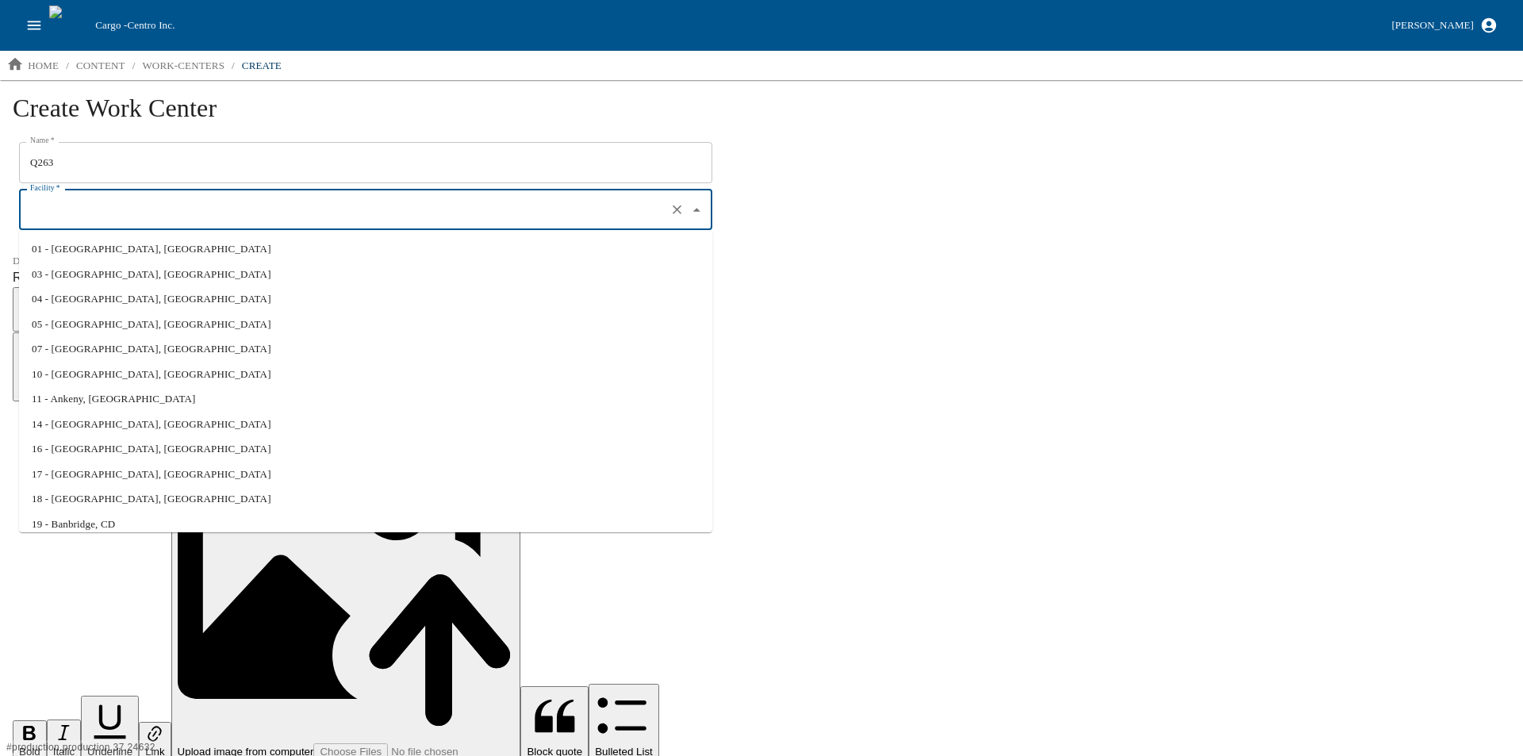
click at [86, 221] on input "Facility   *" at bounding box center [343, 210] width 634 height 27
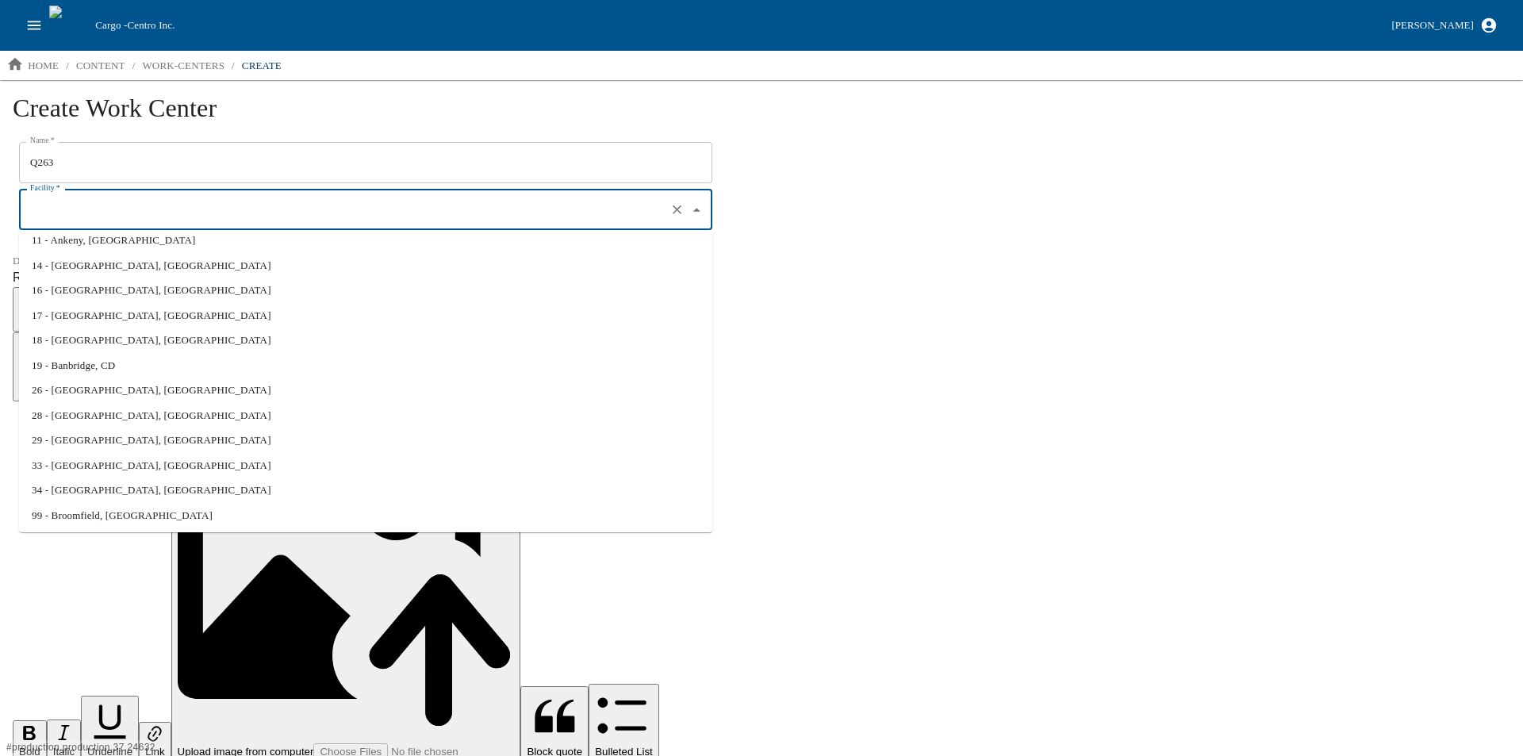
scroll to position [160, 0]
click at [82, 488] on li "34 - Davenport, IA" at bounding box center [365, 488] width 693 height 25
type input "34 - Davenport, IA"
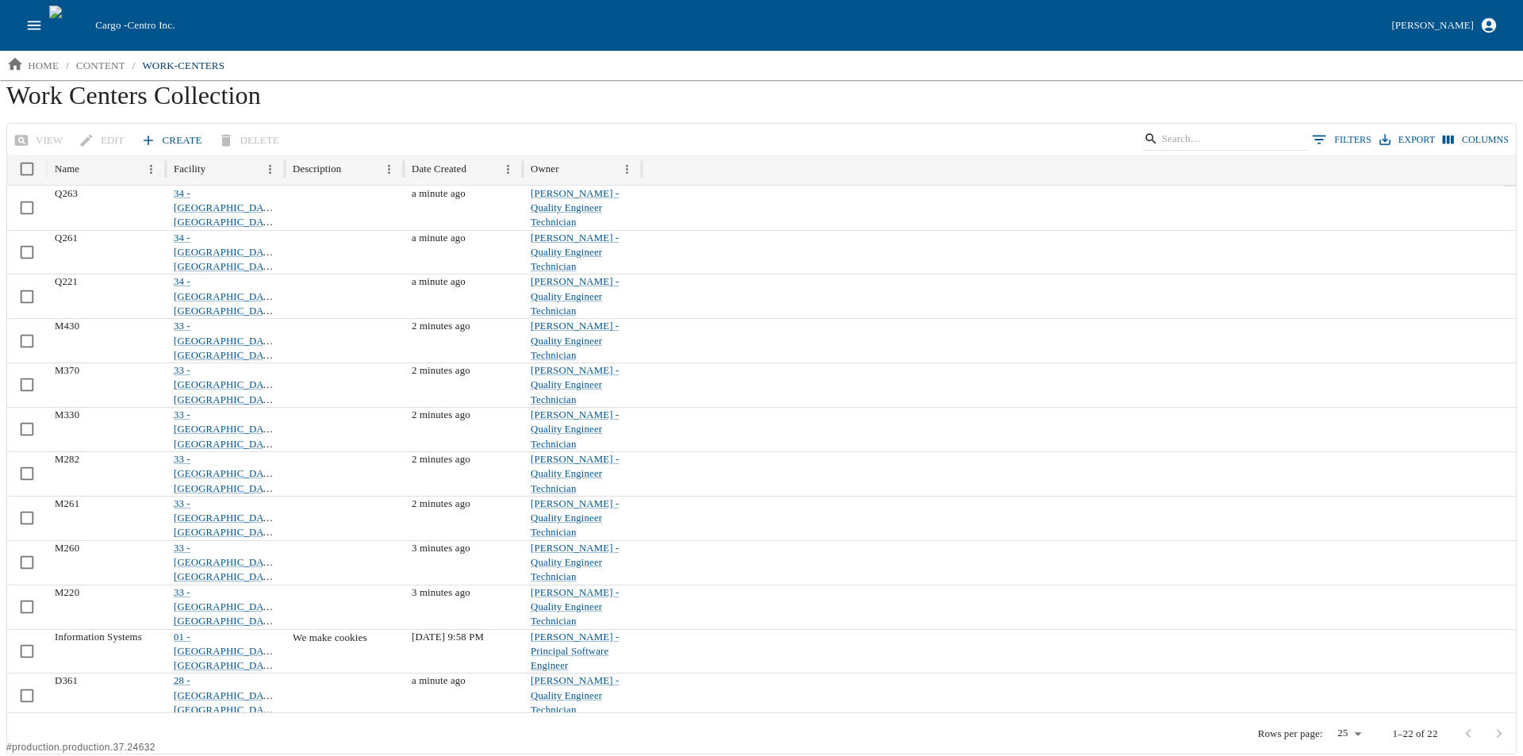
click at [175, 139] on link "Create" at bounding box center [172, 141] width 71 height 28
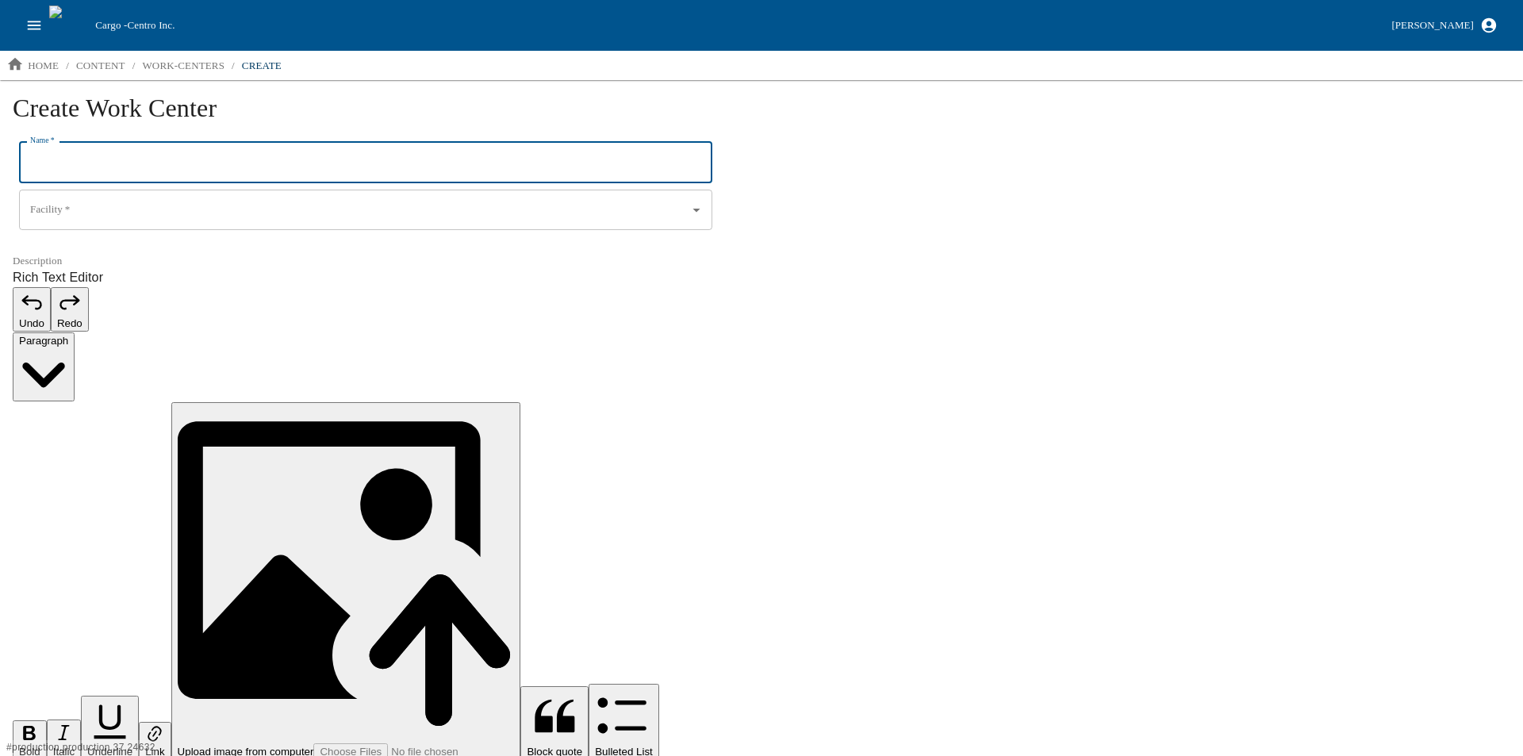
click at [92, 174] on input "Name   *" at bounding box center [365, 162] width 693 height 41
type input "Q262"
click at [79, 205] on input "Facility   *" at bounding box center [343, 210] width 634 height 27
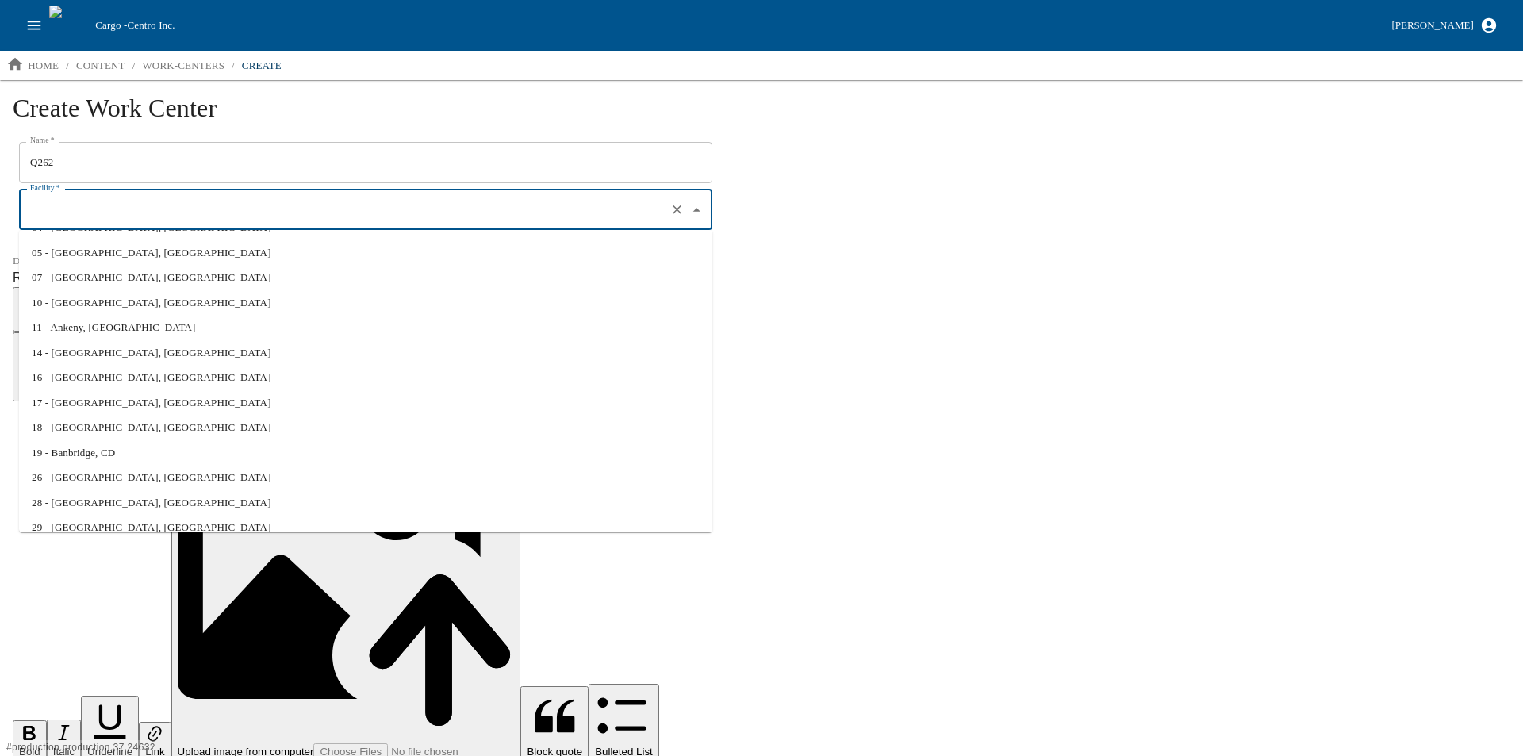
scroll to position [160, 0]
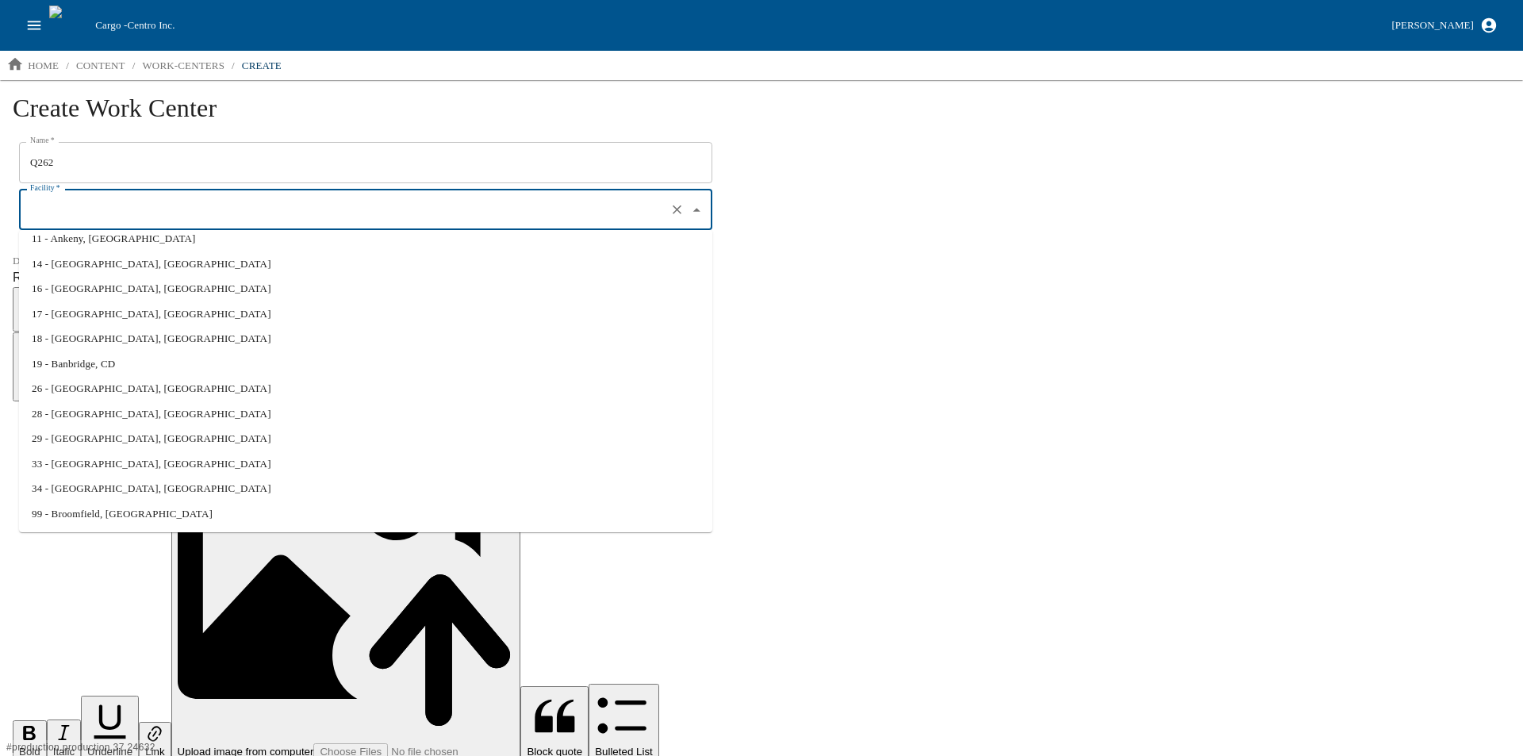
click at [77, 491] on li "34 - Davenport, IA" at bounding box center [365, 488] width 693 height 25
type input "34 - Davenport, IA"
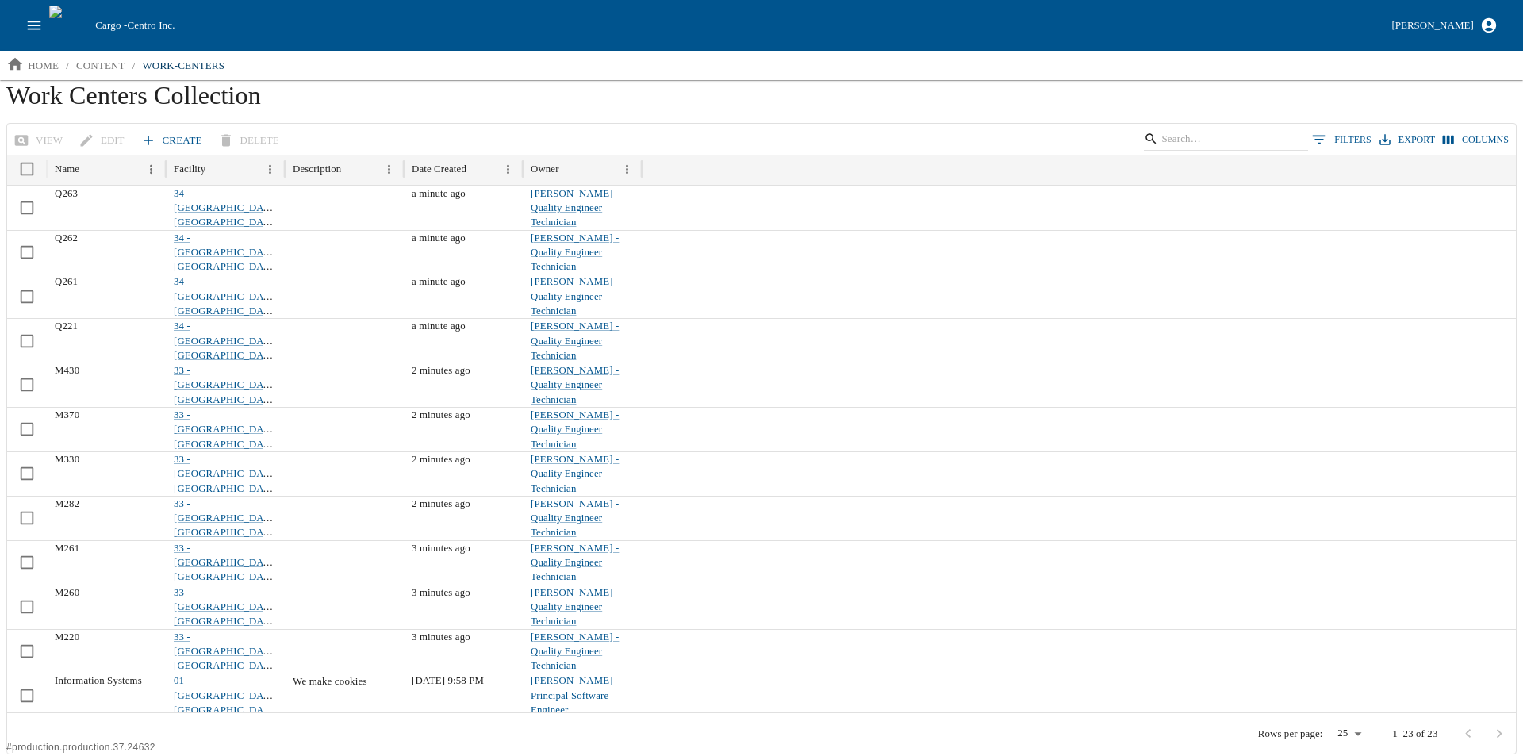
click at [175, 143] on link "Create" at bounding box center [172, 141] width 71 height 28
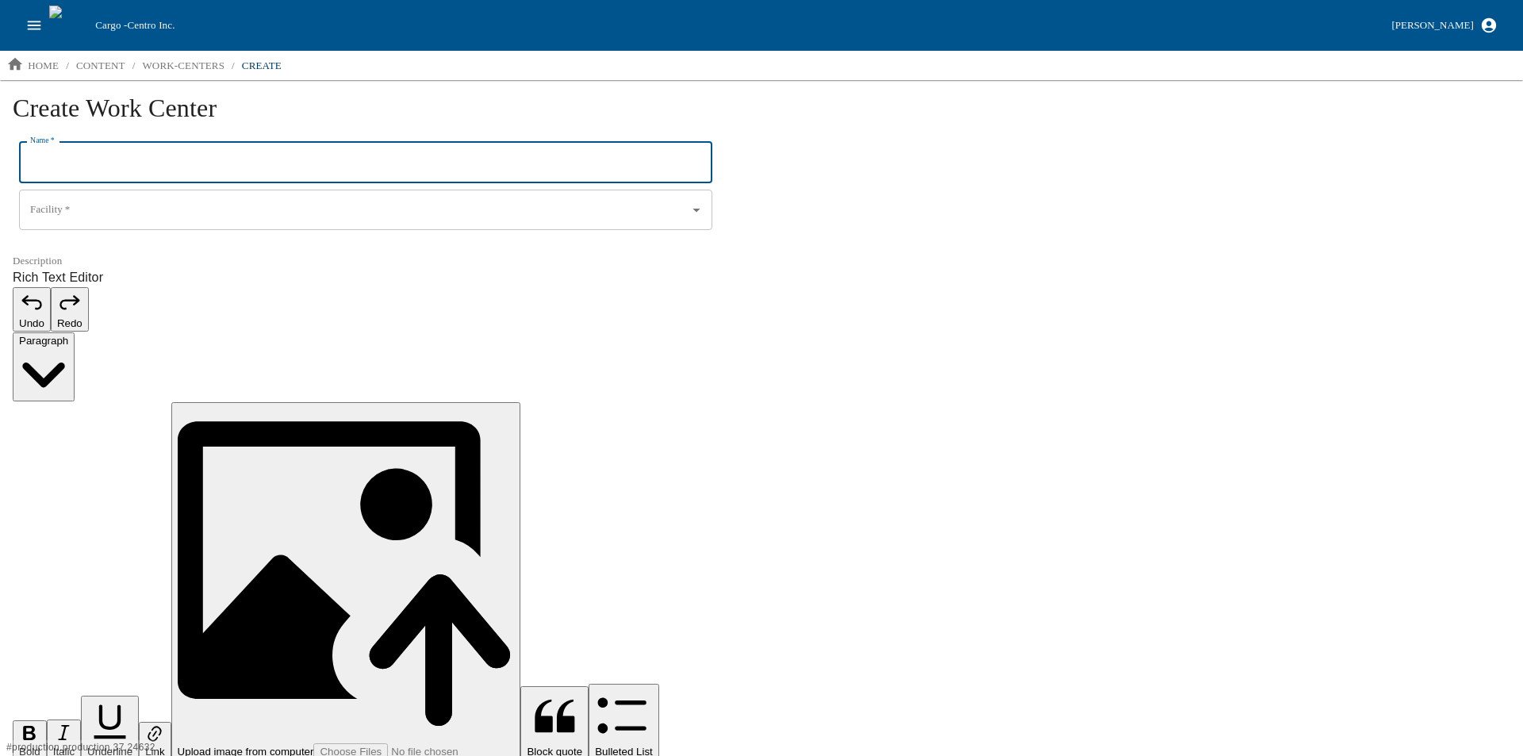
click at [144, 162] on input "Name   *" at bounding box center [365, 162] width 693 height 41
type input "Q264"
click at [98, 204] on input "Facility   *" at bounding box center [343, 210] width 634 height 27
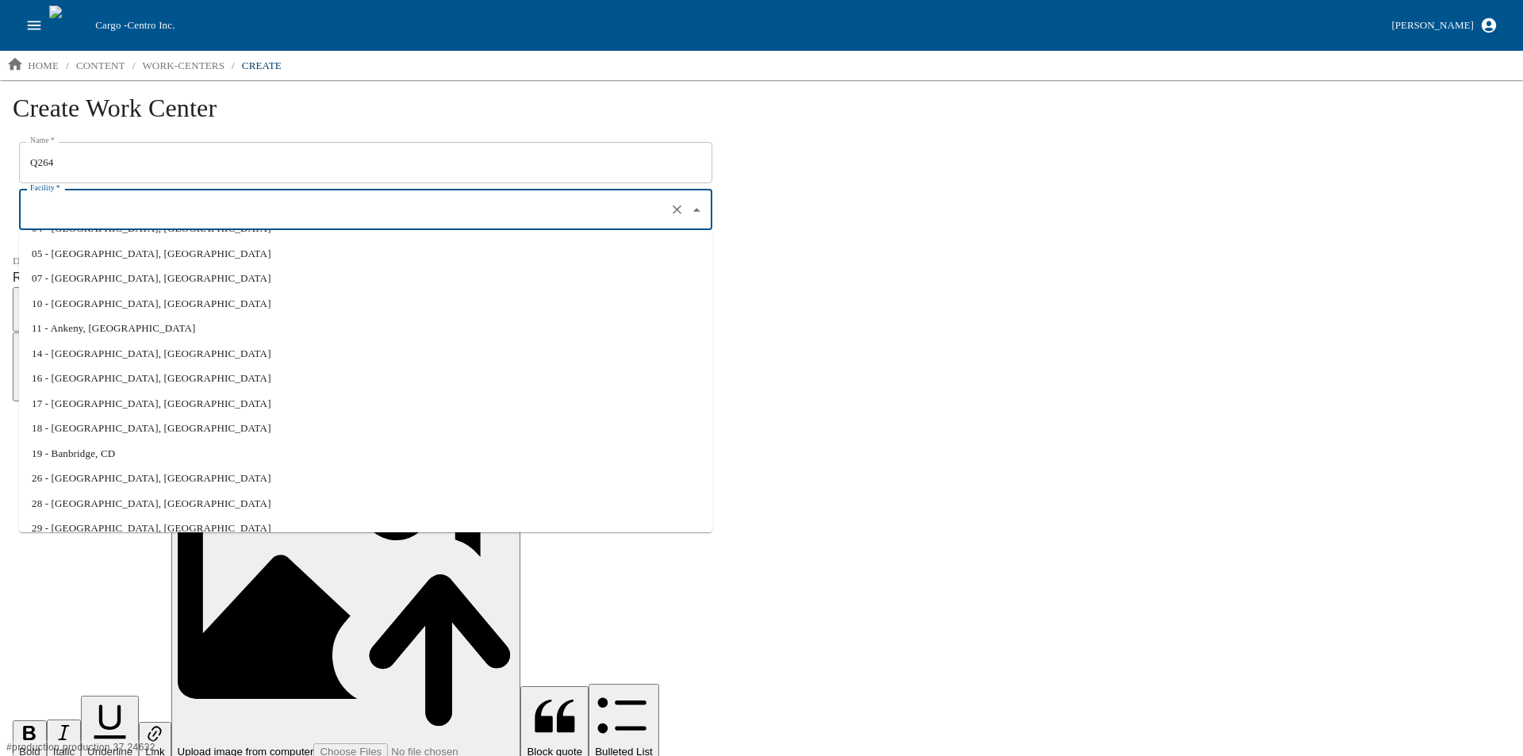
scroll to position [160, 0]
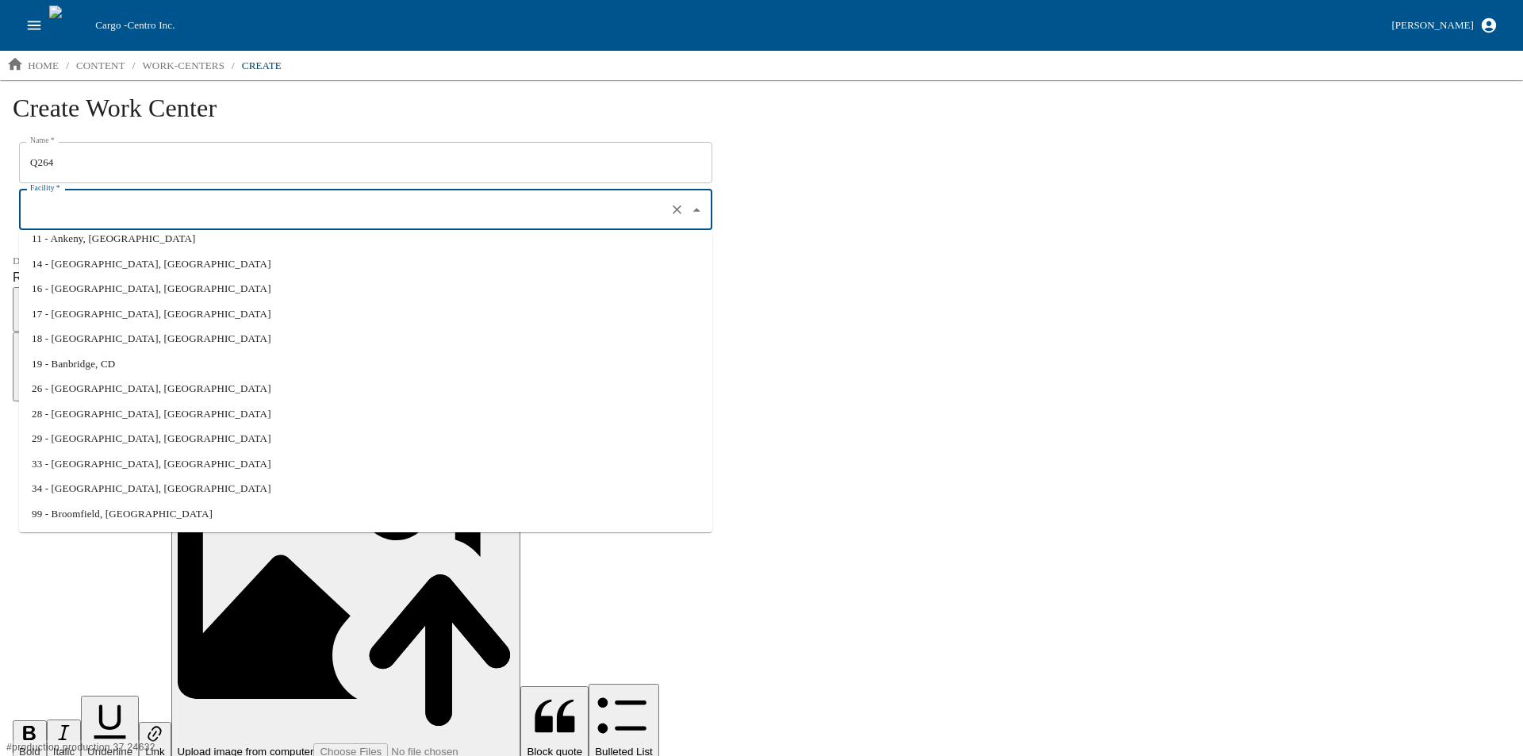
click at [86, 482] on li "34 - Davenport, IA" at bounding box center [365, 488] width 693 height 25
type input "34 - Davenport, IA"
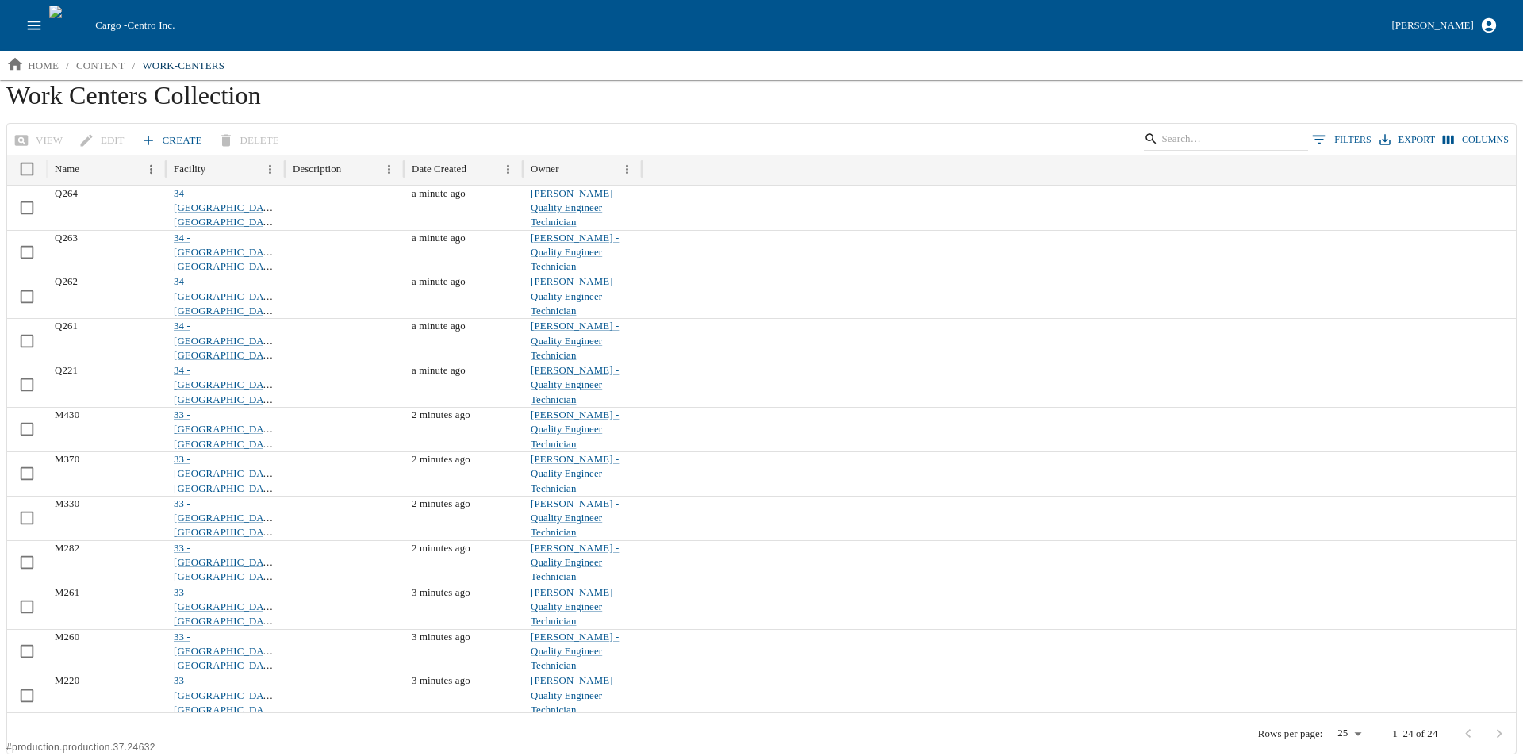
click at [163, 141] on link "Create" at bounding box center [172, 141] width 71 height 28
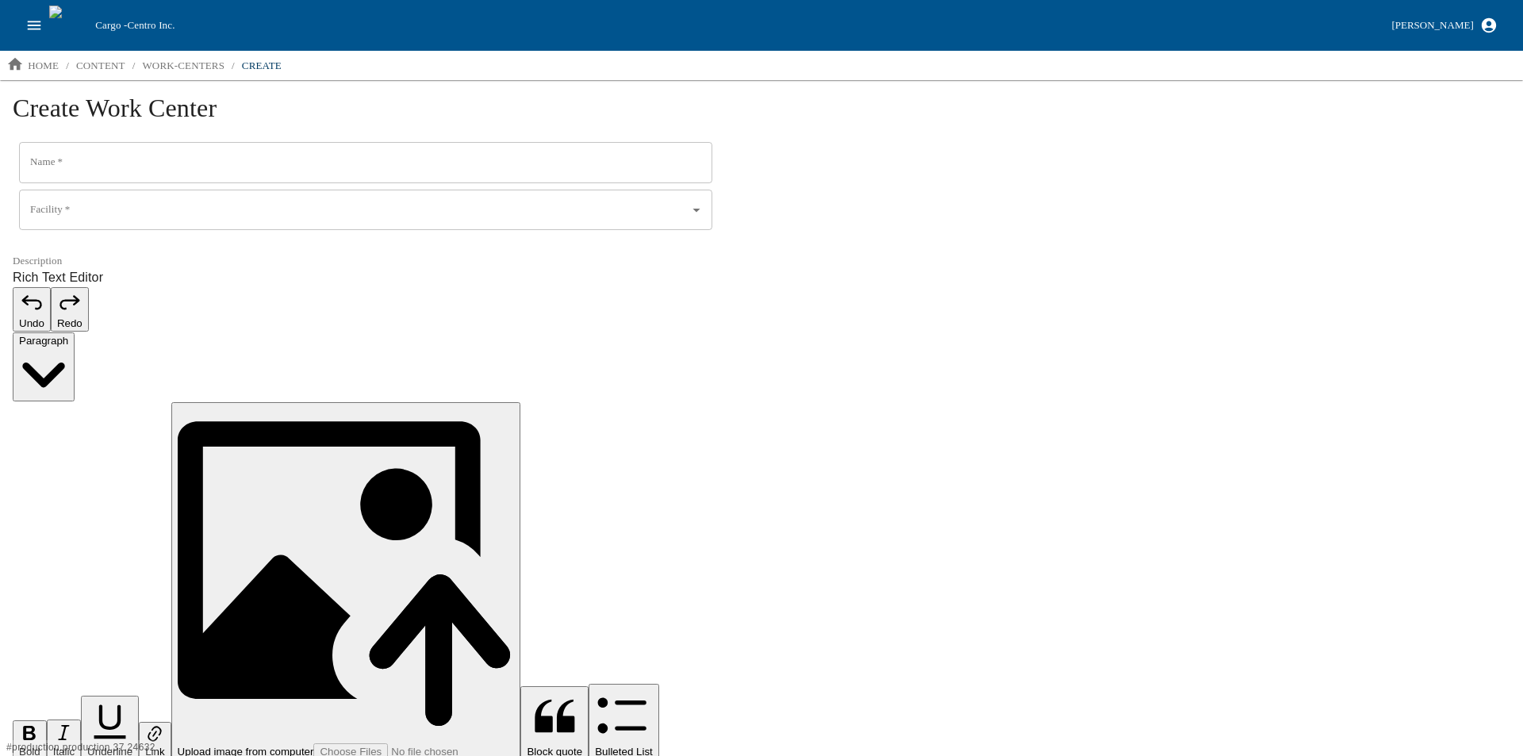
click at [148, 173] on input "Name   *" at bounding box center [365, 162] width 693 height 41
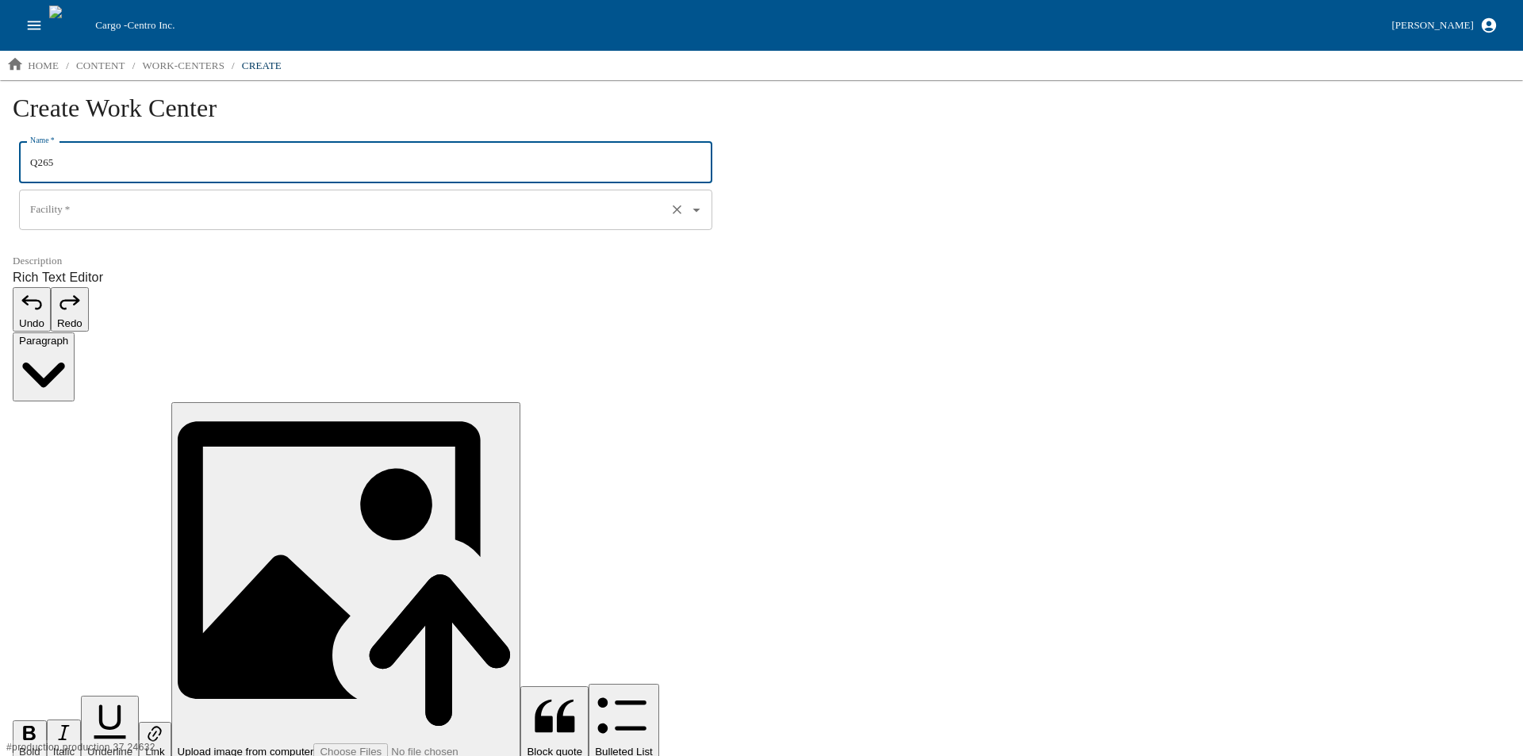
type input "Q265"
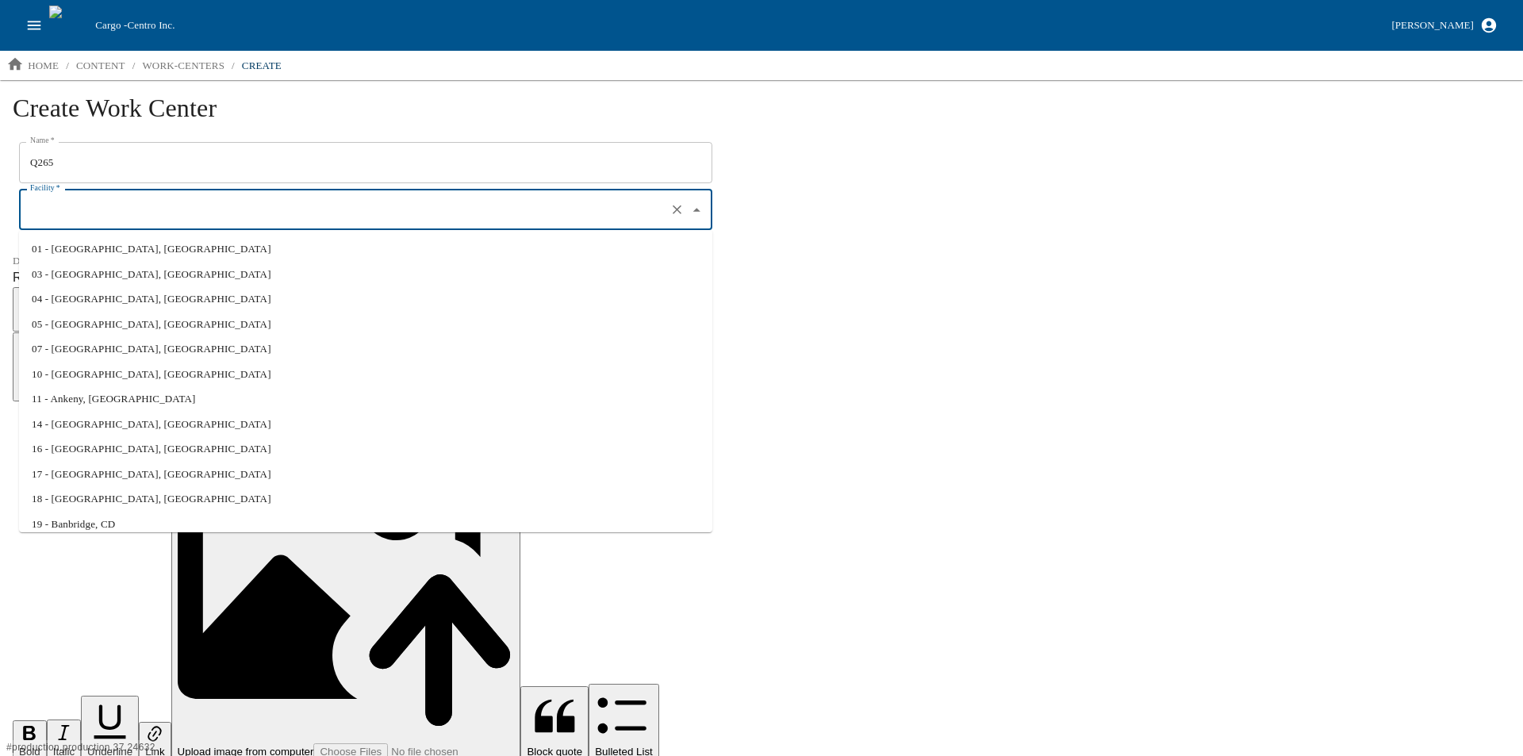
click at [82, 217] on input "Facility   *" at bounding box center [343, 210] width 634 height 27
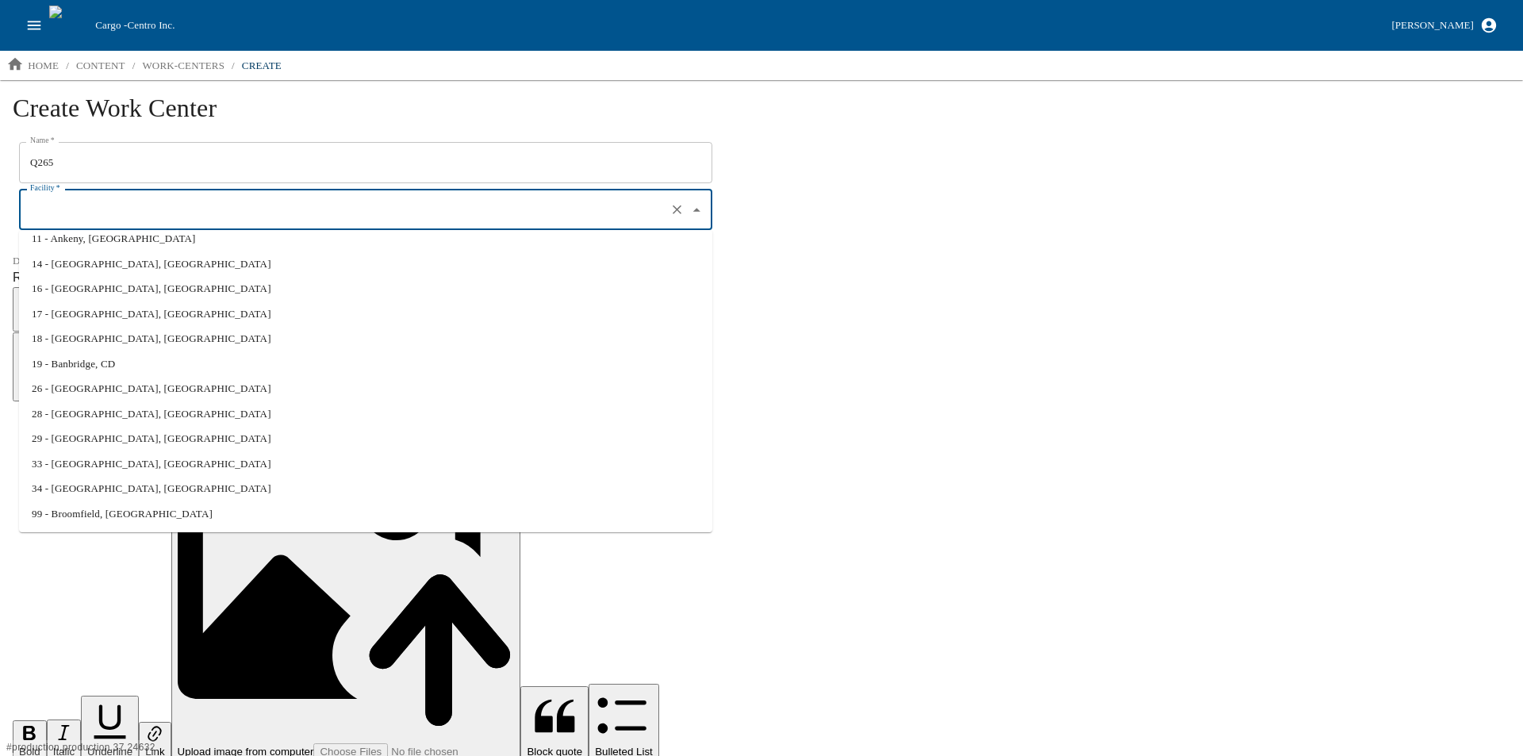
click at [89, 490] on li "34 - Davenport, IA" at bounding box center [365, 488] width 693 height 25
type input "34 - Davenport, IA"
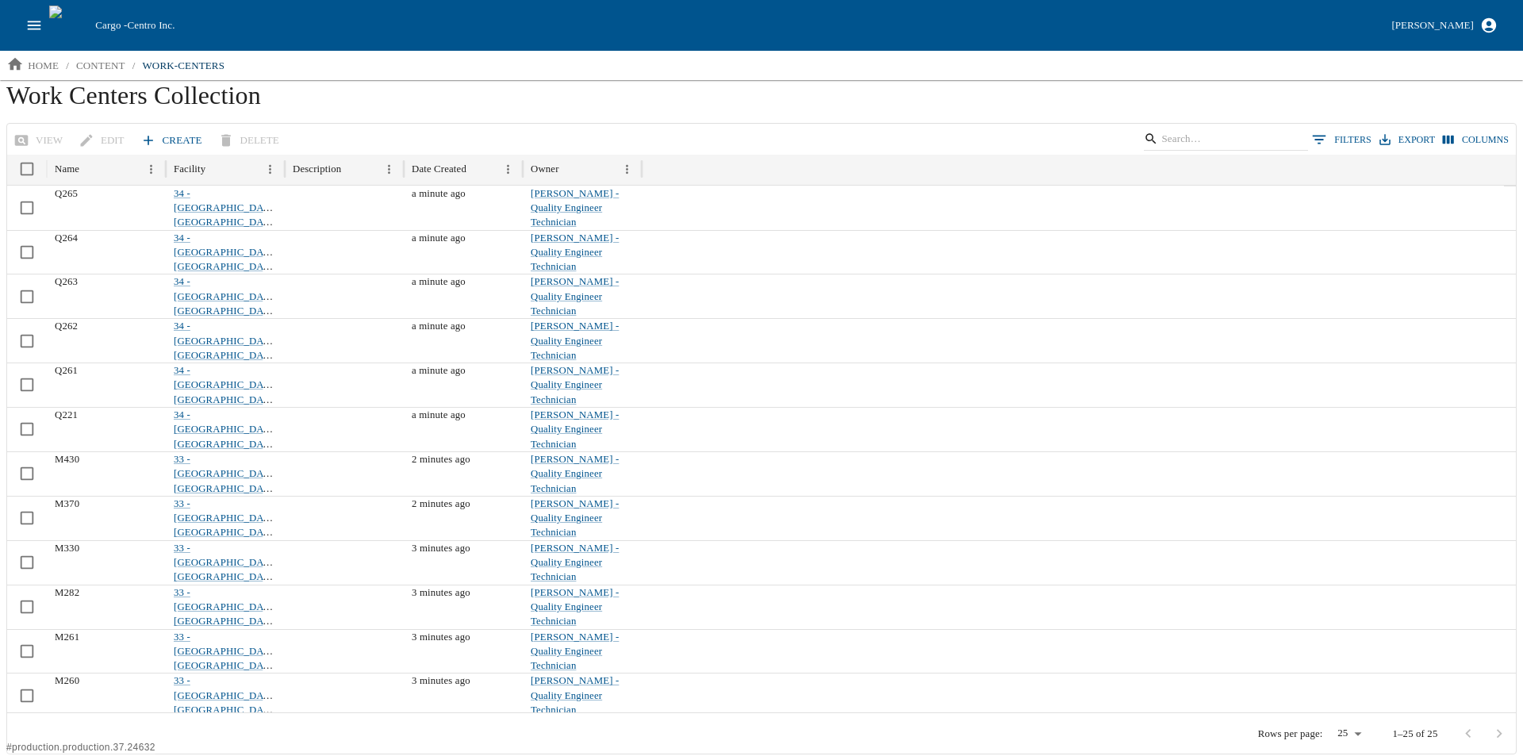
click at [159, 136] on link "Create" at bounding box center [172, 141] width 71 height 28
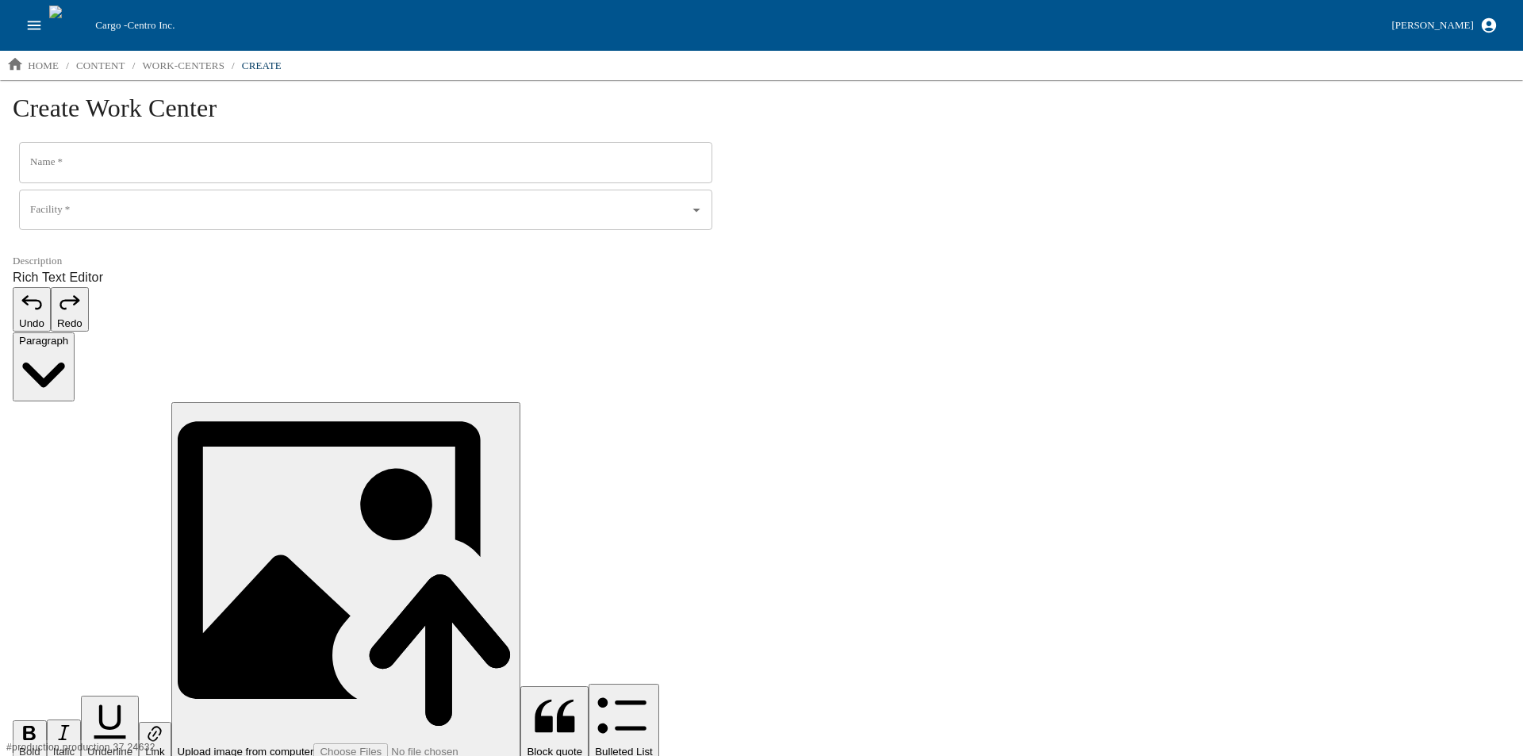
click at [147, 160] on input "Name   *" at bounding box center [365, 162] width 693 height 41
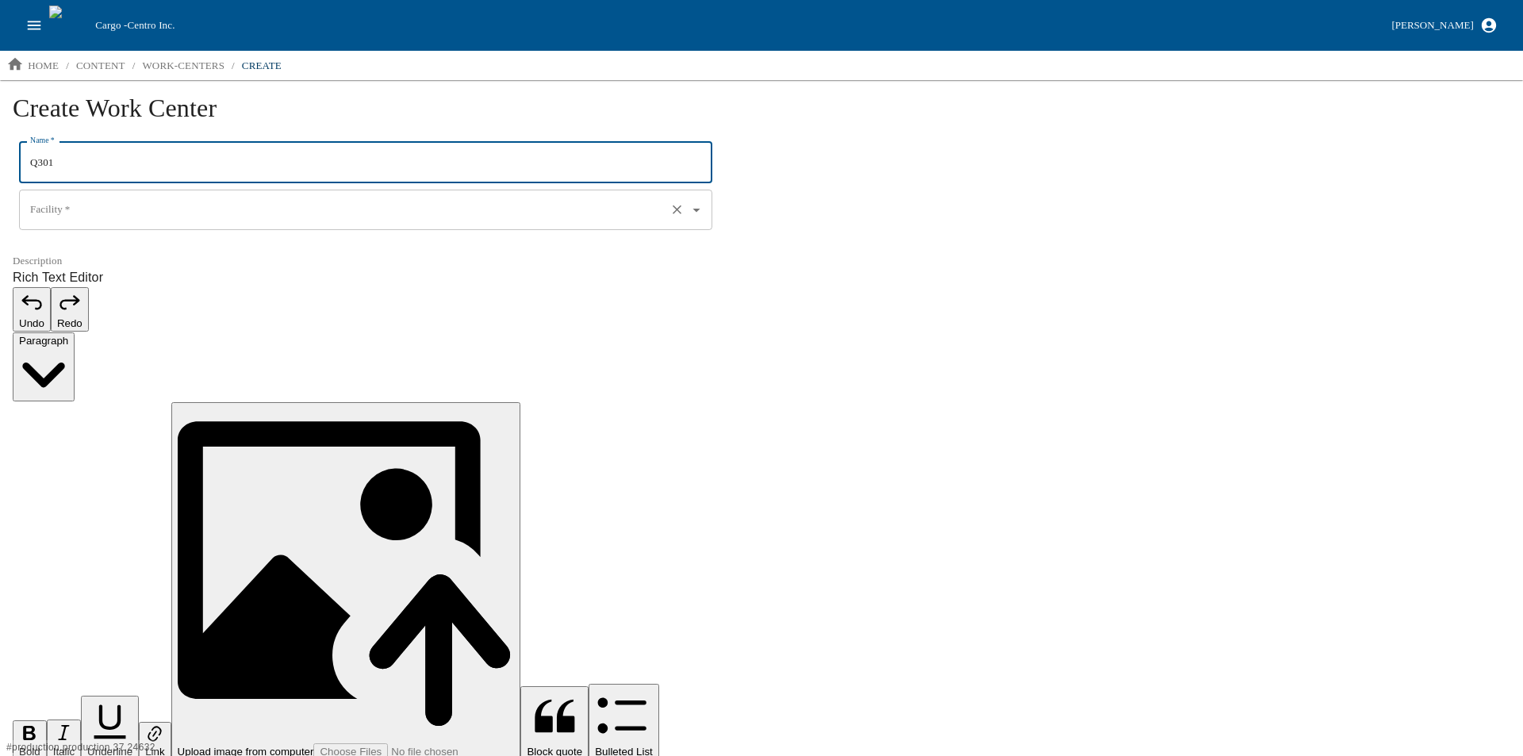
type input "Q301"
click at [96, 203] on input "Facility   *" at bounding box center [343, 210] width 634 height 27
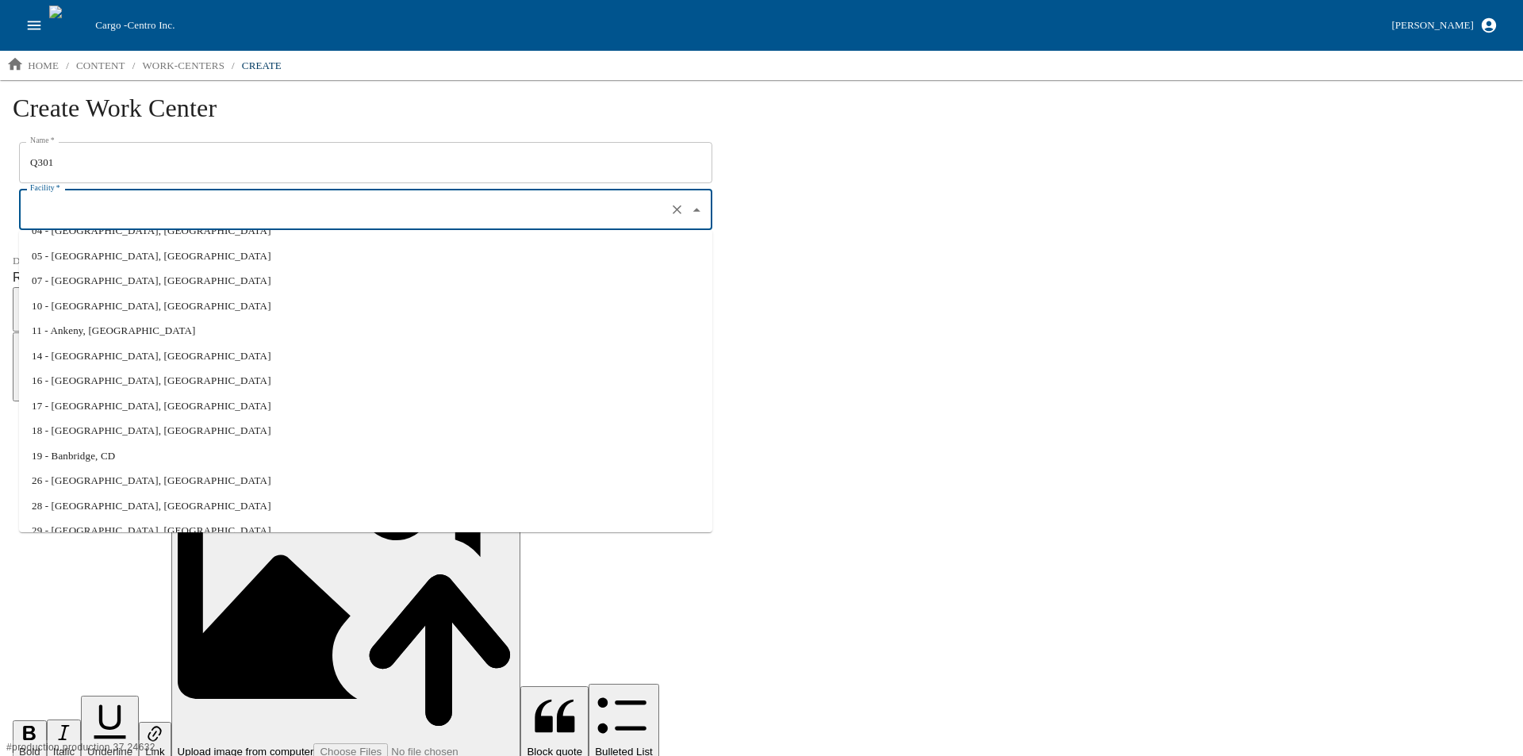
scroll to position [160, 0]
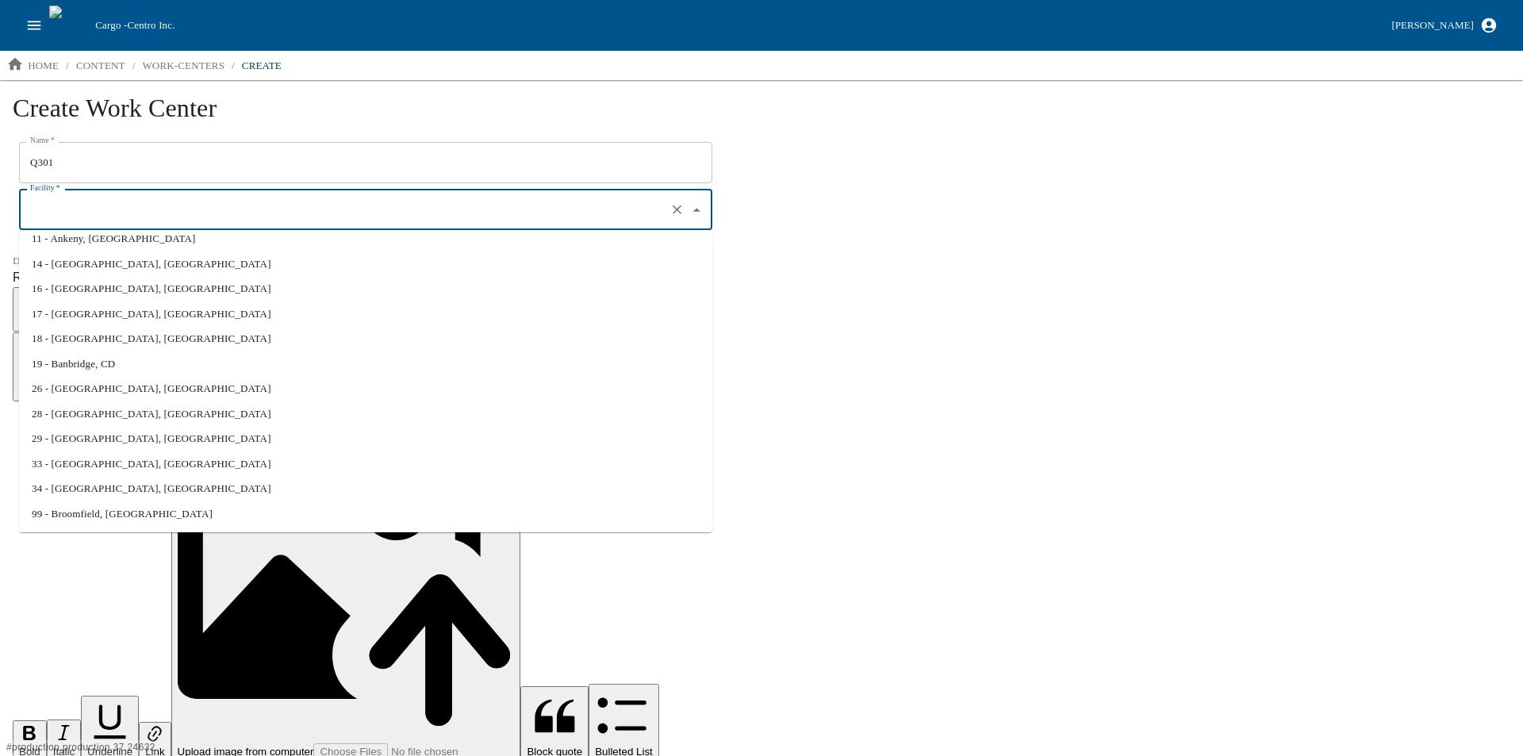
click at [89, 483] on li "34 - Davenport, IA" at bounding box center [365, 488] width 693 height 25
type input "34 - Davenport, IA"
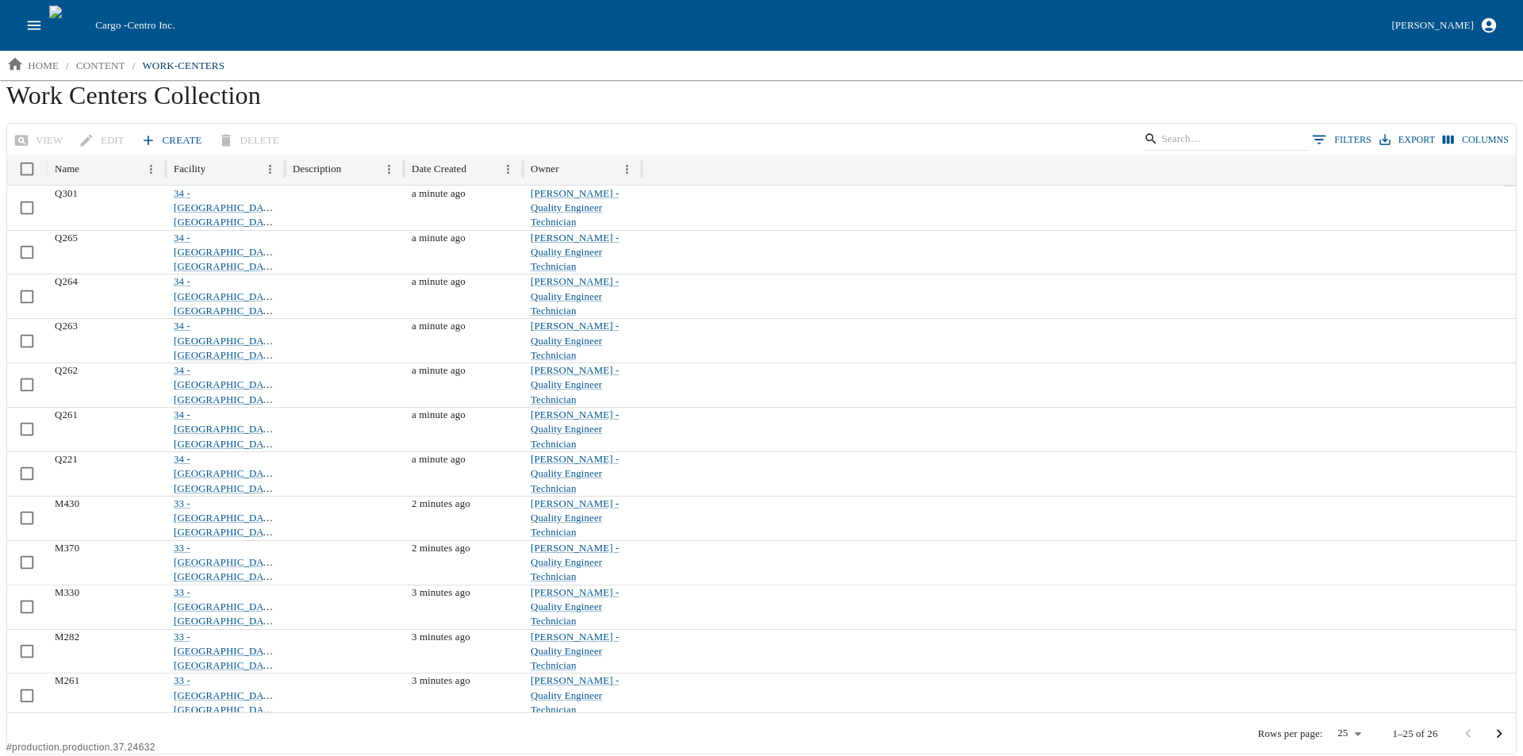
click at [172, 137] on link "Create" at bounding box center [172, 141] width 71 height 28
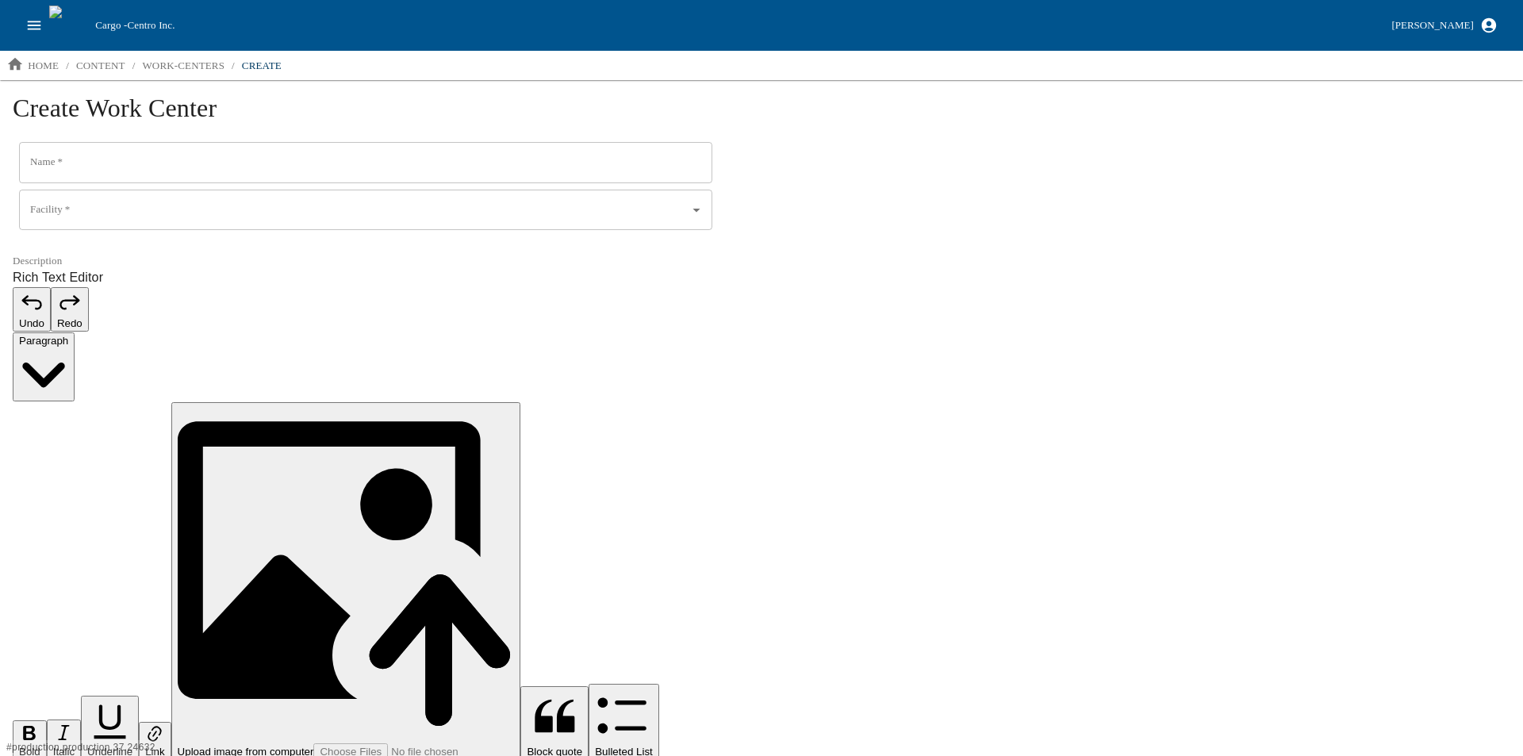
click at [167, 167] on input "Name   *" at bounding box center [365, 162] width 693 height 41
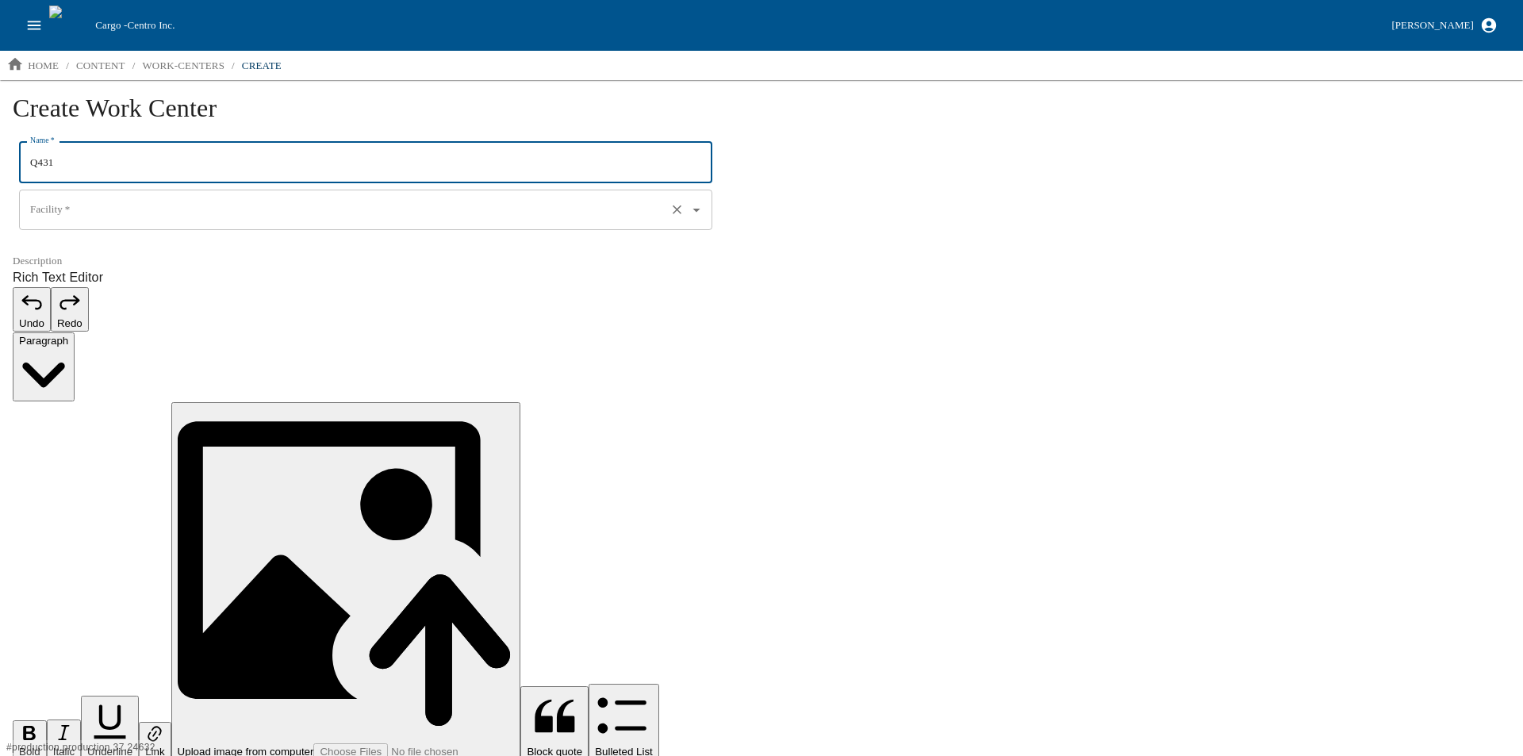
type input "Q431"
click at [104, 215] on input "Facility   *" at bounding box center [343, 210] width 634 height 27
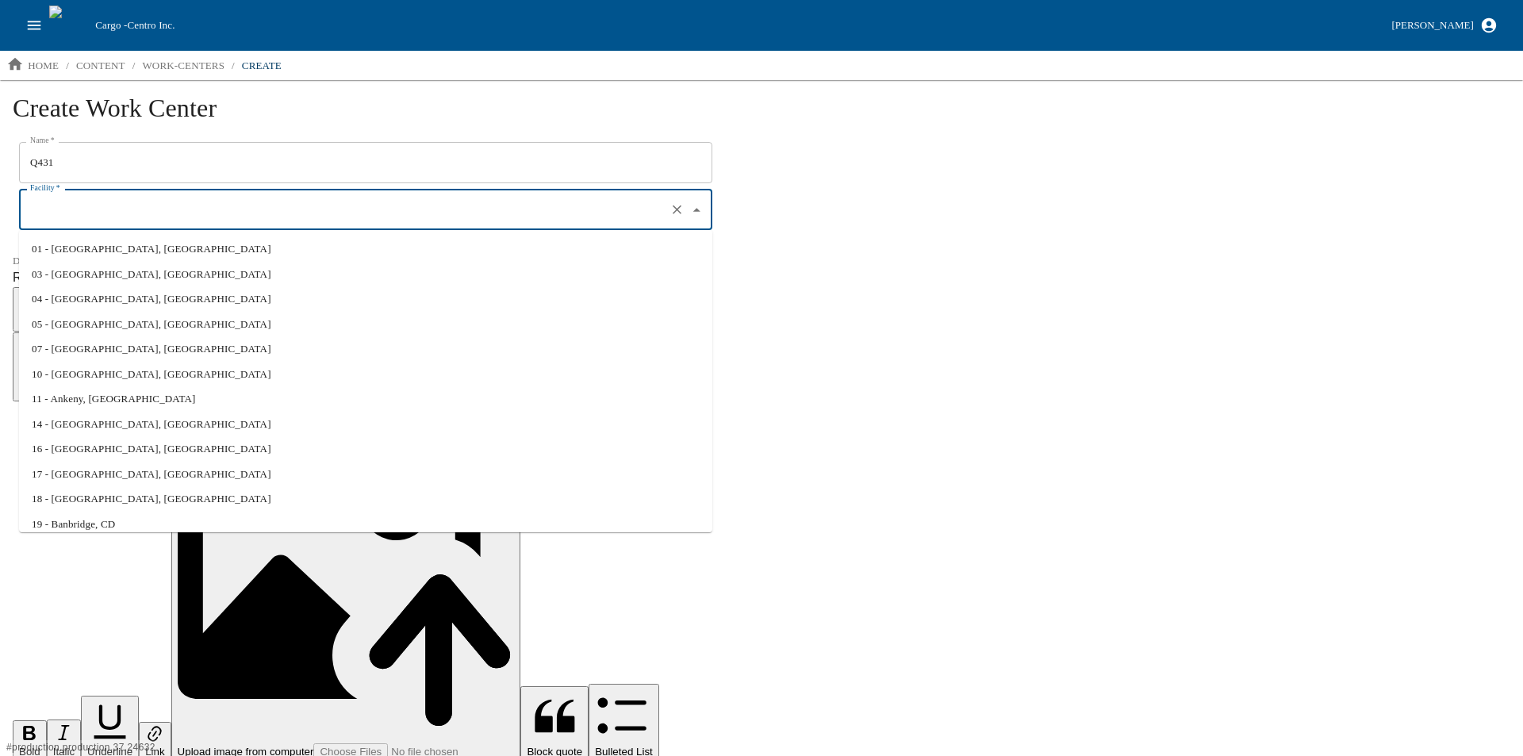
scroll to position [160, 0]
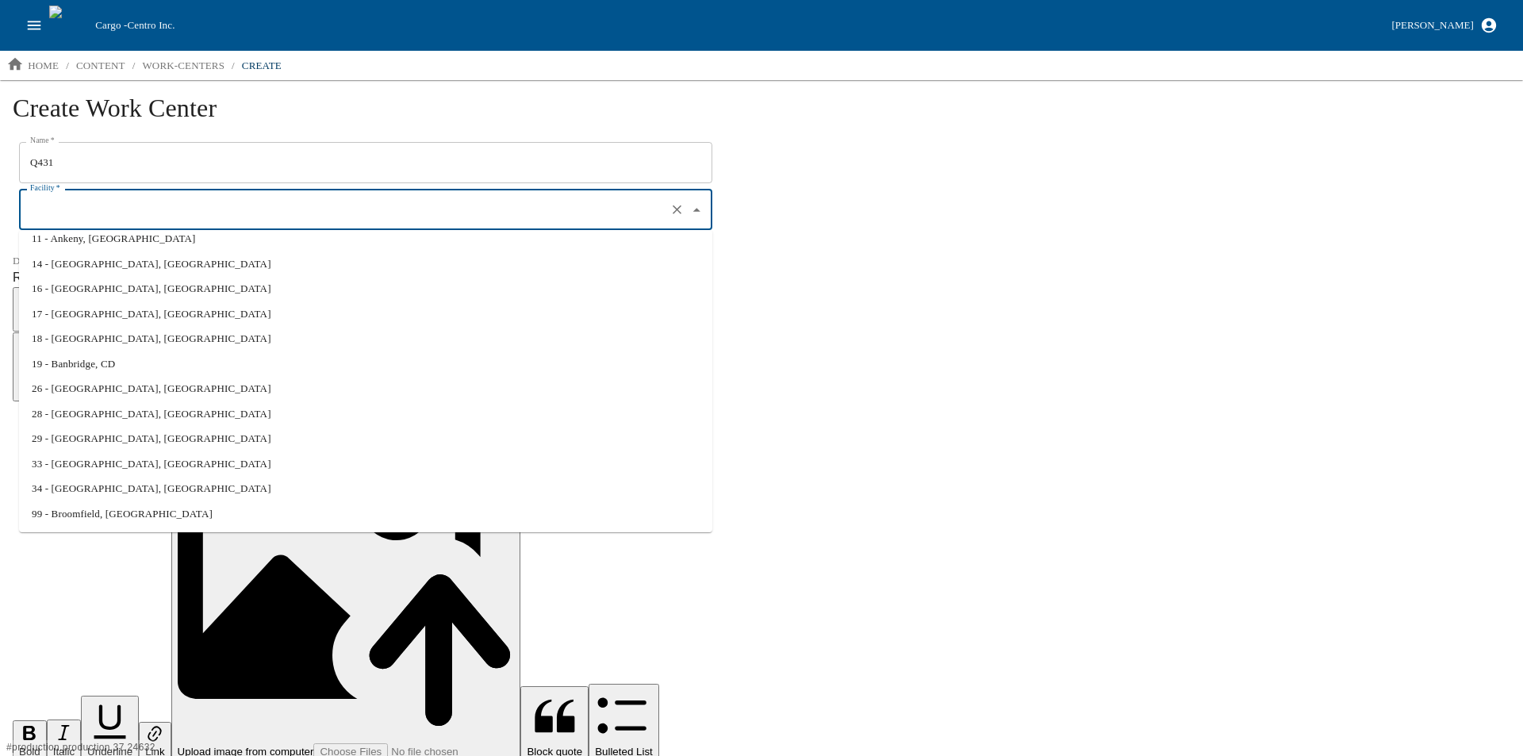
click at [82, 485] on li "34 - Davenport, IA" at bounding box center [365, 488] width 693 height 25
type input "34 - Davenport, IA"
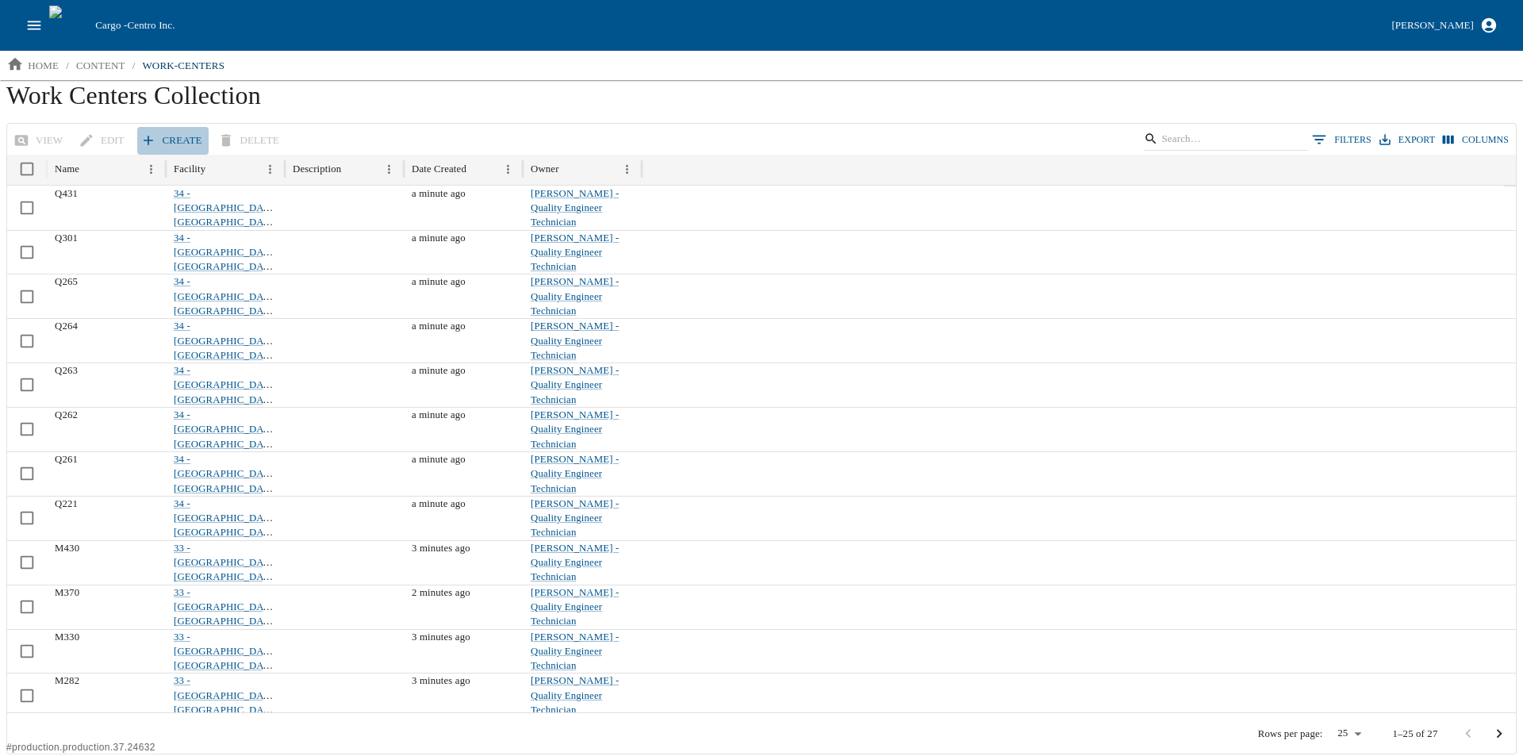
click at [171, 139] on link "Create" at bounding box center [172, 141] width 71 height 28
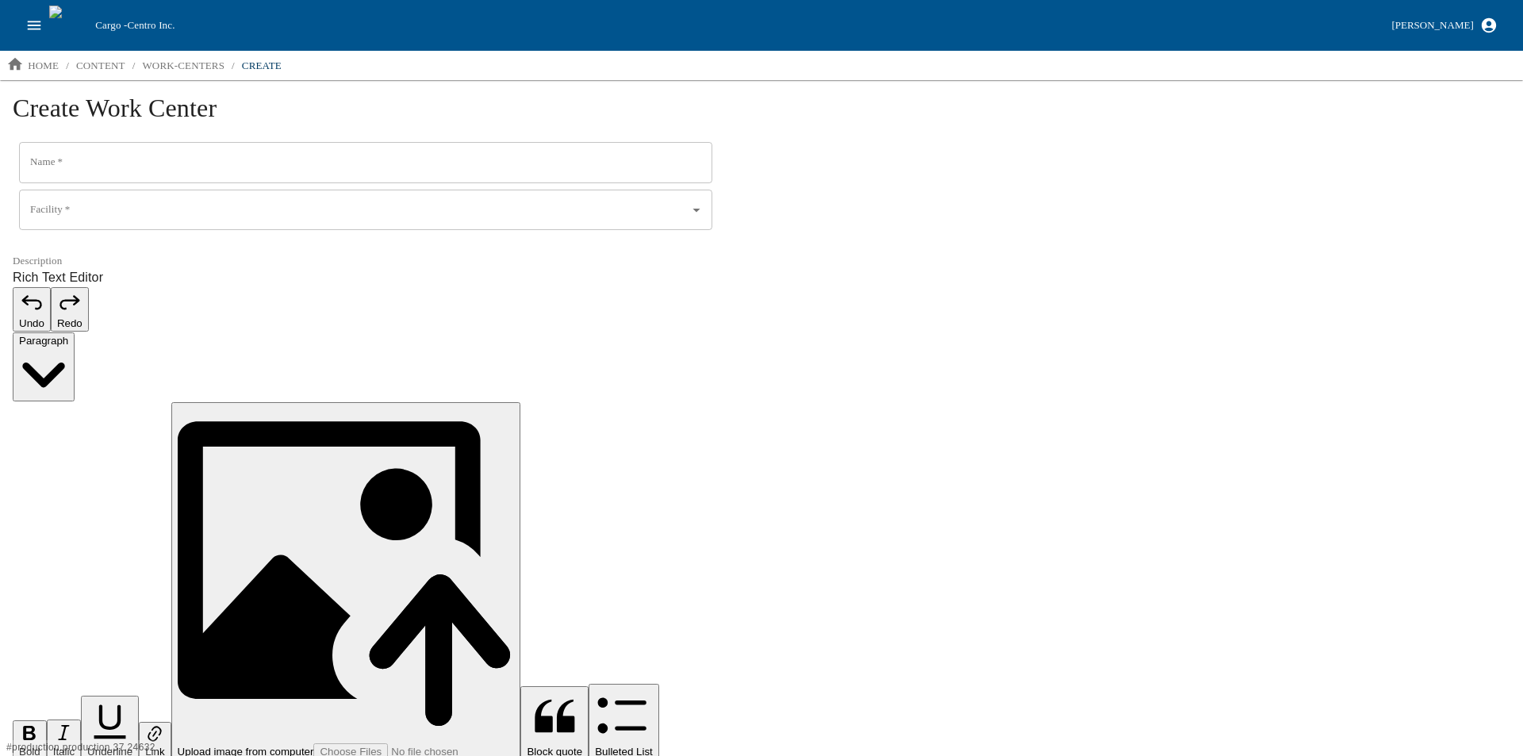
click at [163, 163] on input "Name   *" at bounding box center [365, 162] width 693 height 41
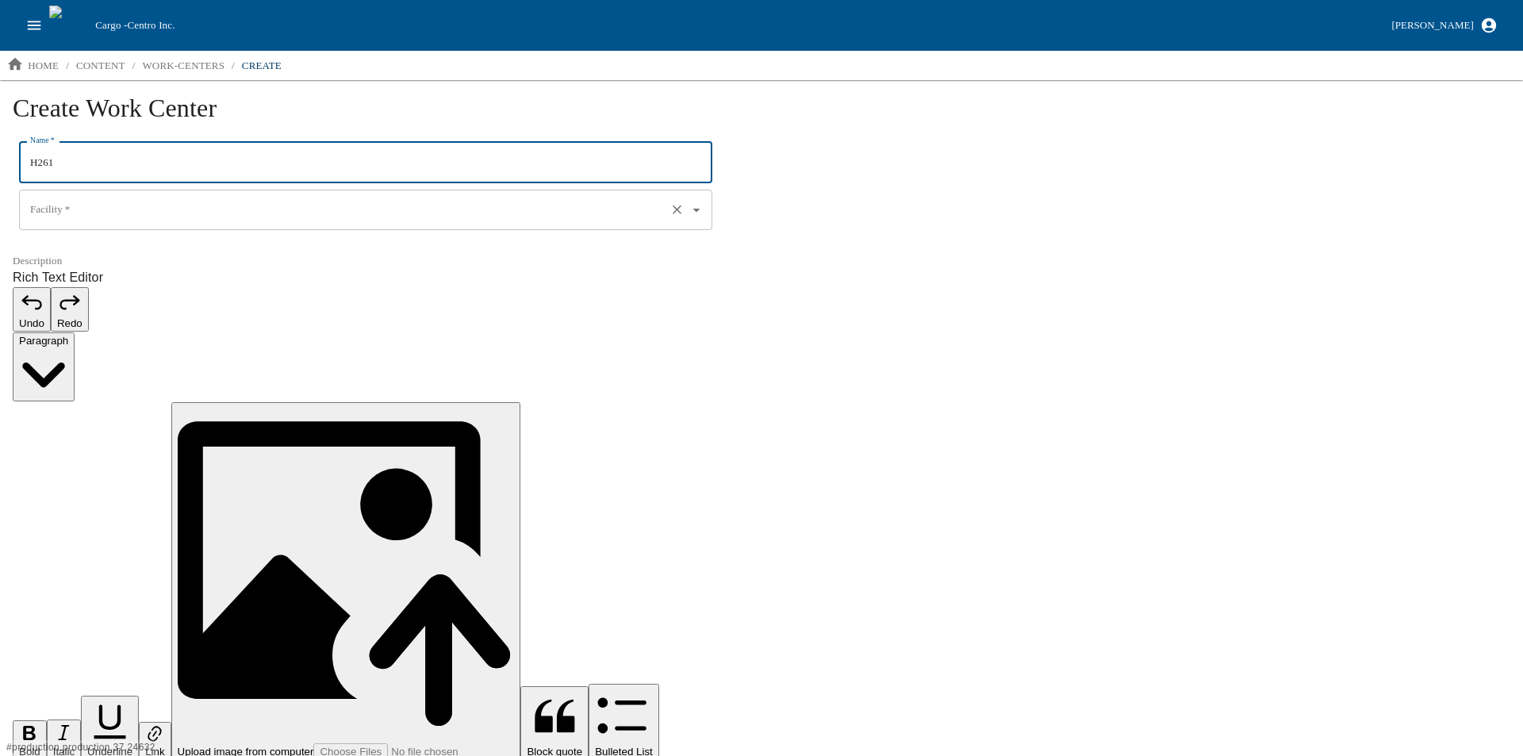
type input "H261"
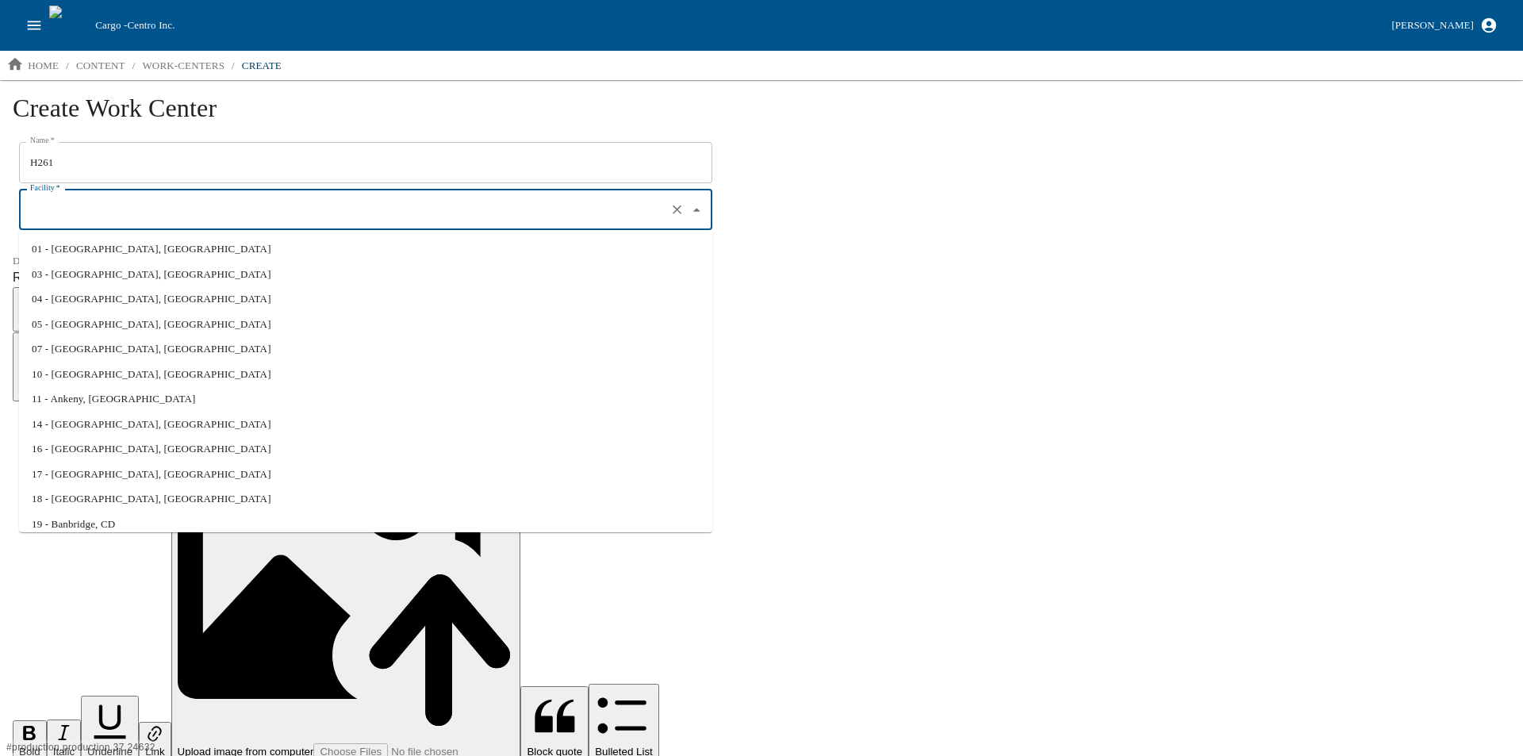
click at [98, 209] on input "Facility   *" at bounding box center [343, 210] width 634 height 27
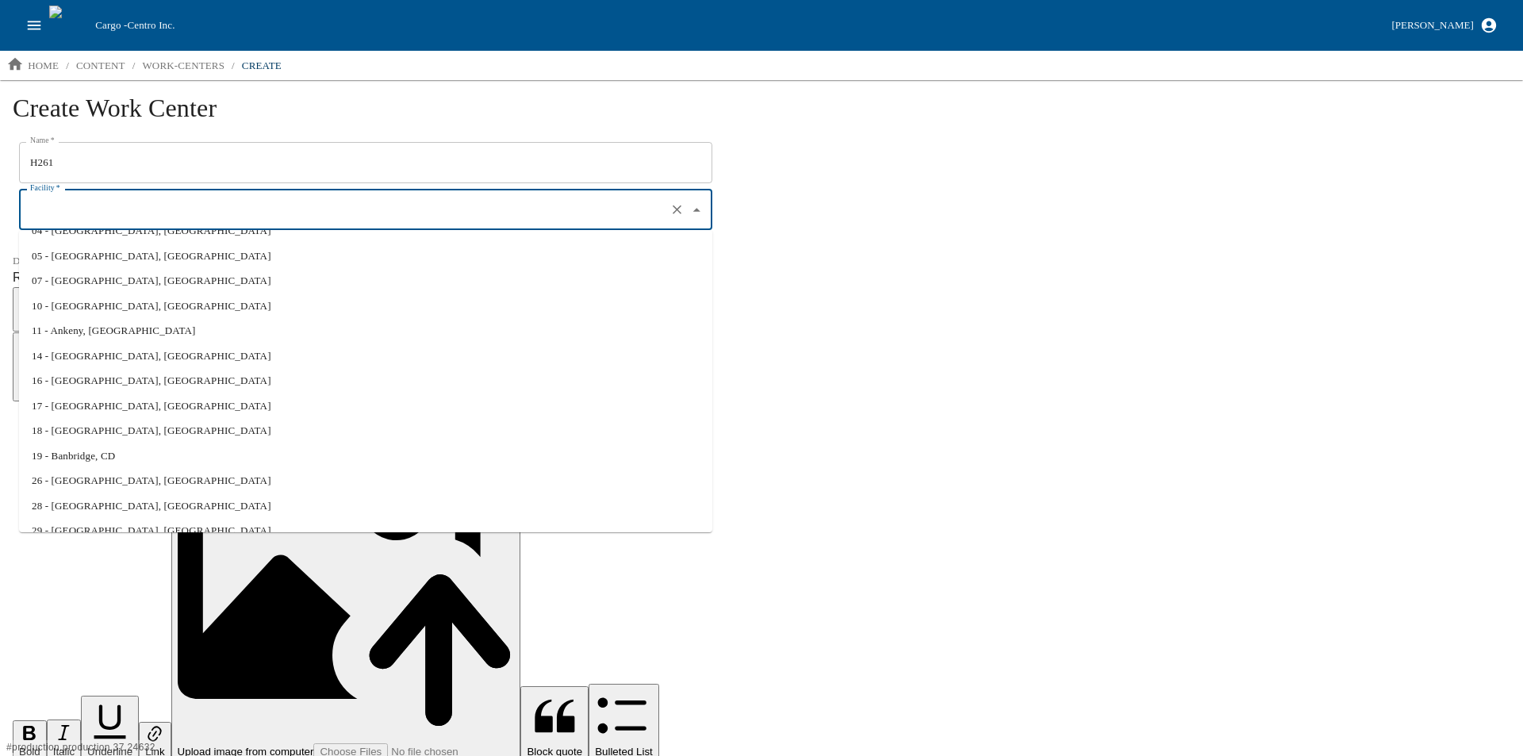
scroll to position [160, 0]
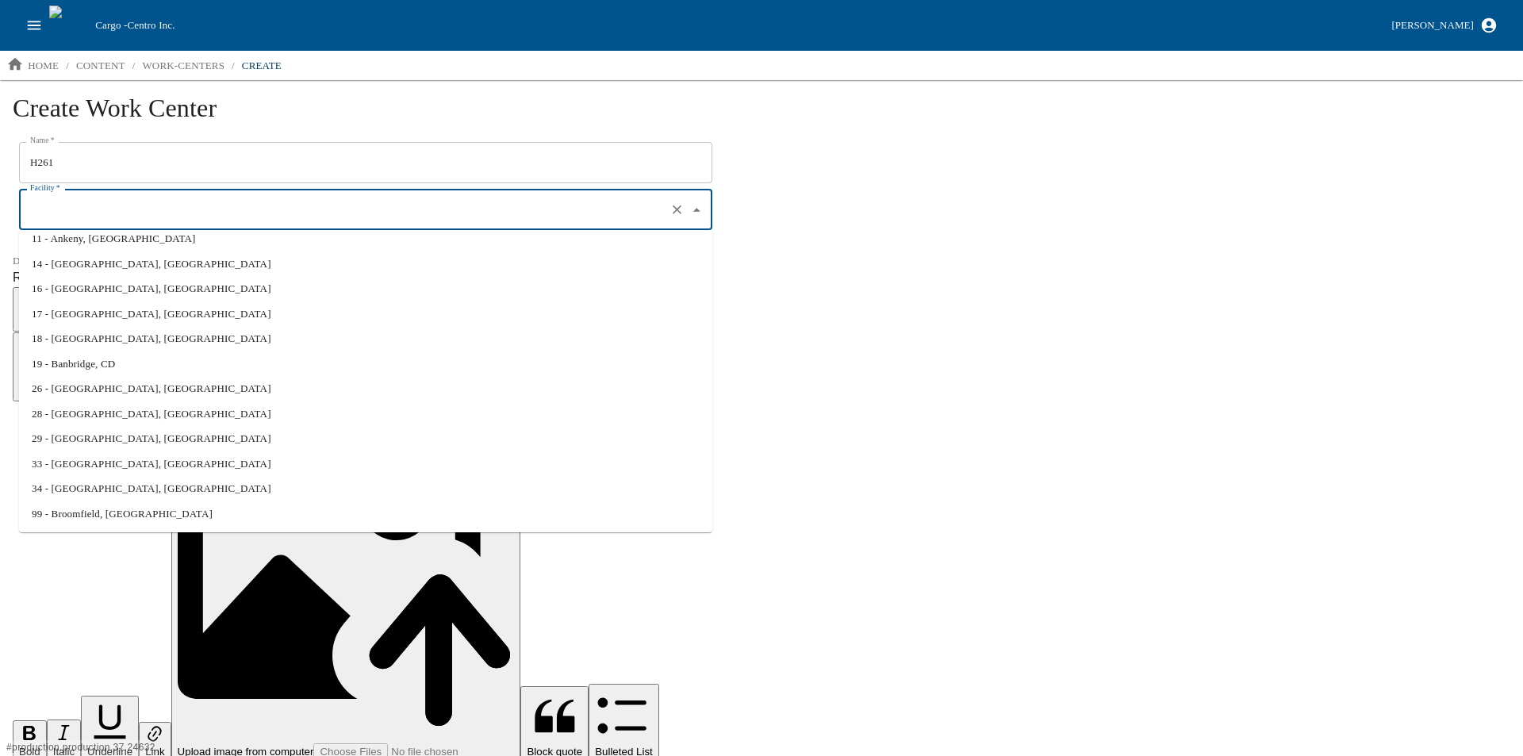
click at [100, 441] on li "29 - Hampton, IA" at bounding box center [365, 438] width 693 height 25
type input "29 - Hampton, IA"
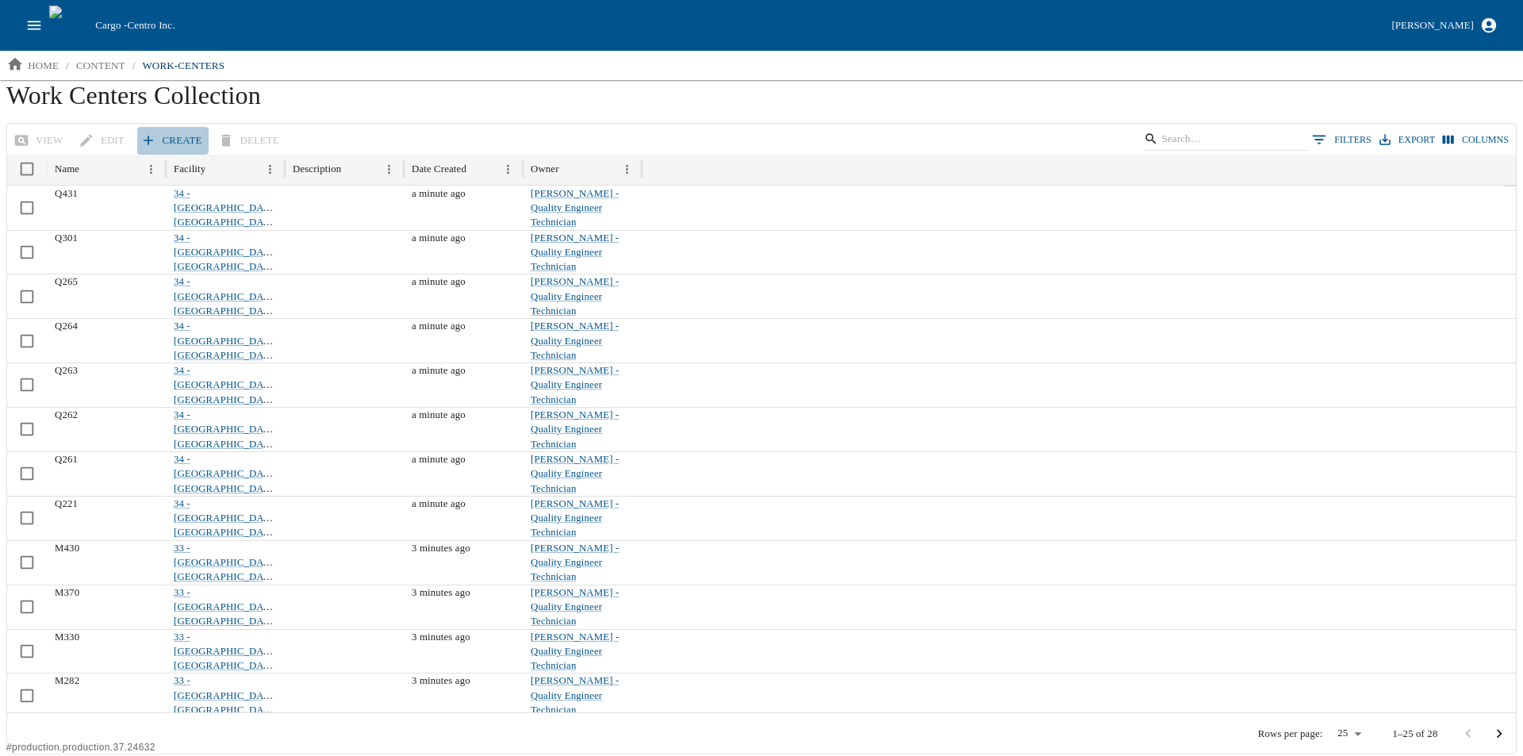
click at [161, 132] on link "Create" at bounding box center [172, 141] width 71 height 28
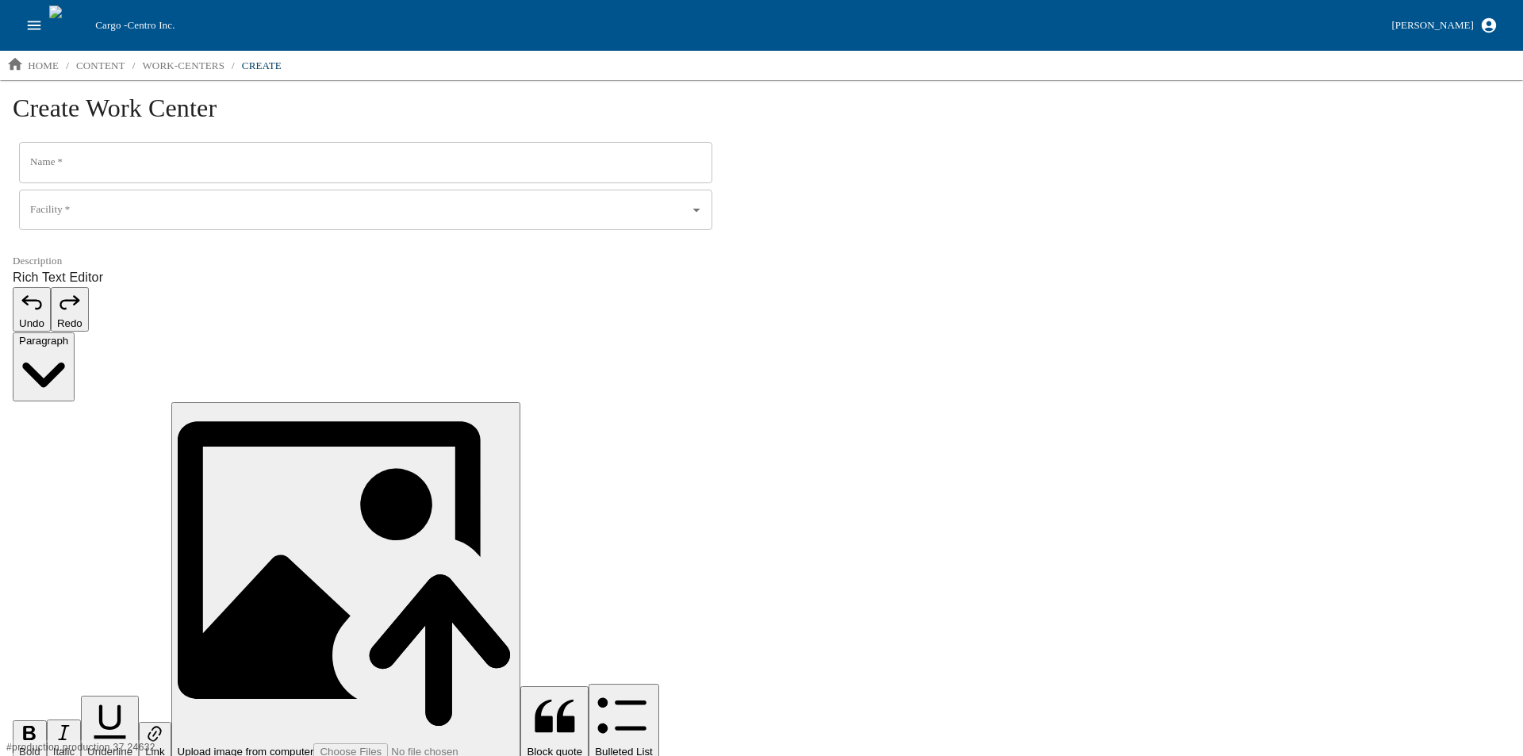
click at [72, 165] on input "Name   *" at bounding box center [365, 162] width 693 height 41
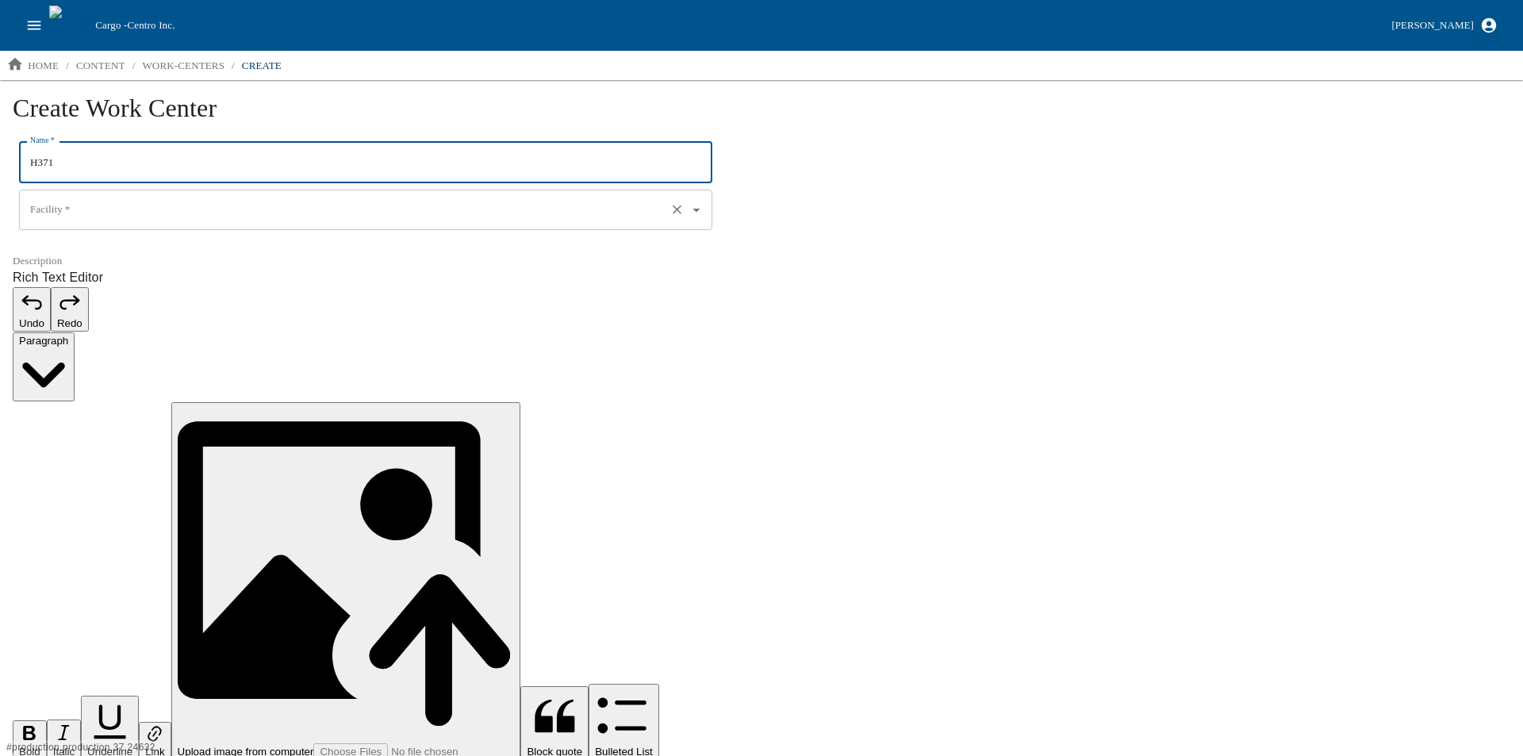
type input "H371"
click at [87, 207] on input "Facility   *" at bounding box center [343, 210] width 634 height 27
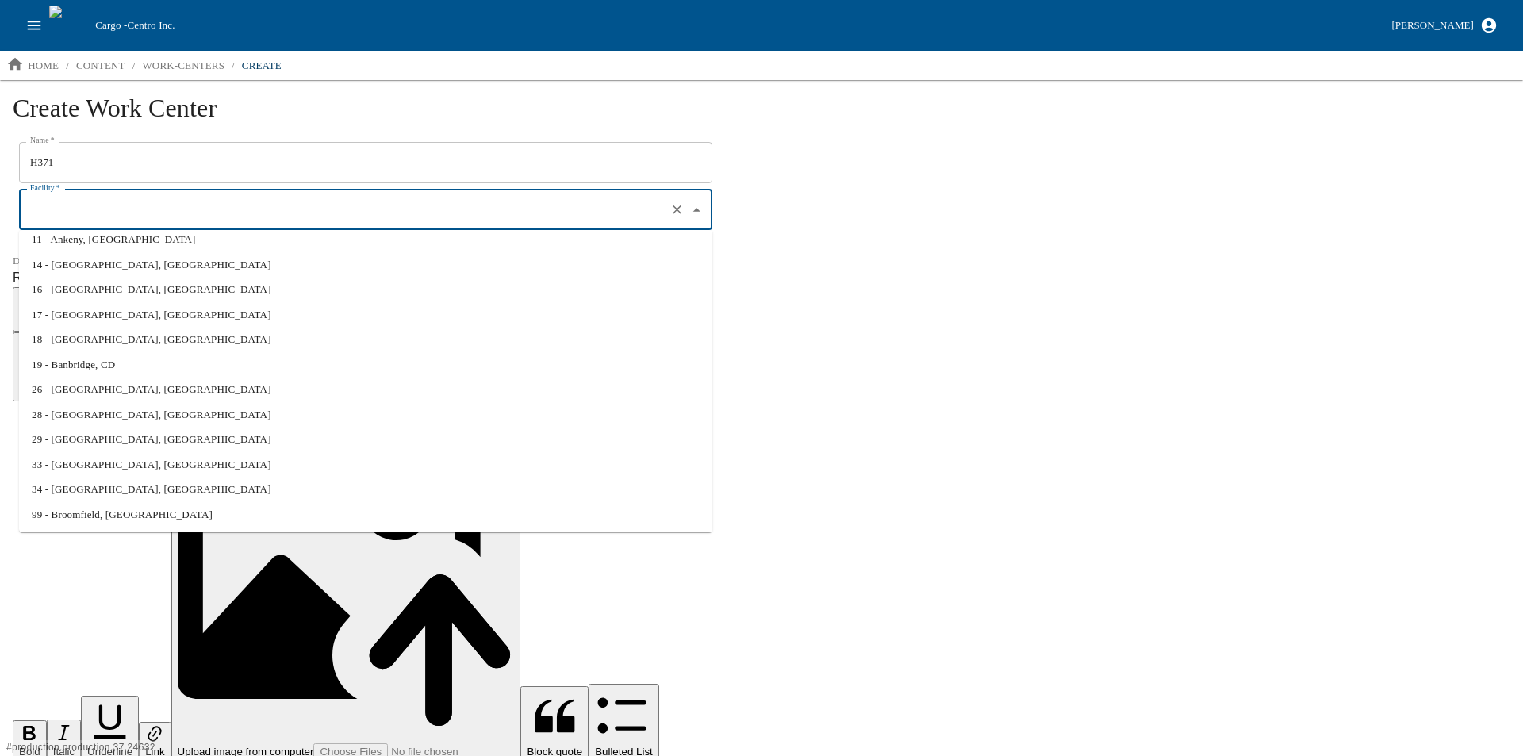
scroll to position [160, 0]
click at [94, 443] on li "29 - Hampton, IA" at bounding box center [365, 438] width 693 height 25
type input "29 - Hampton, IA"
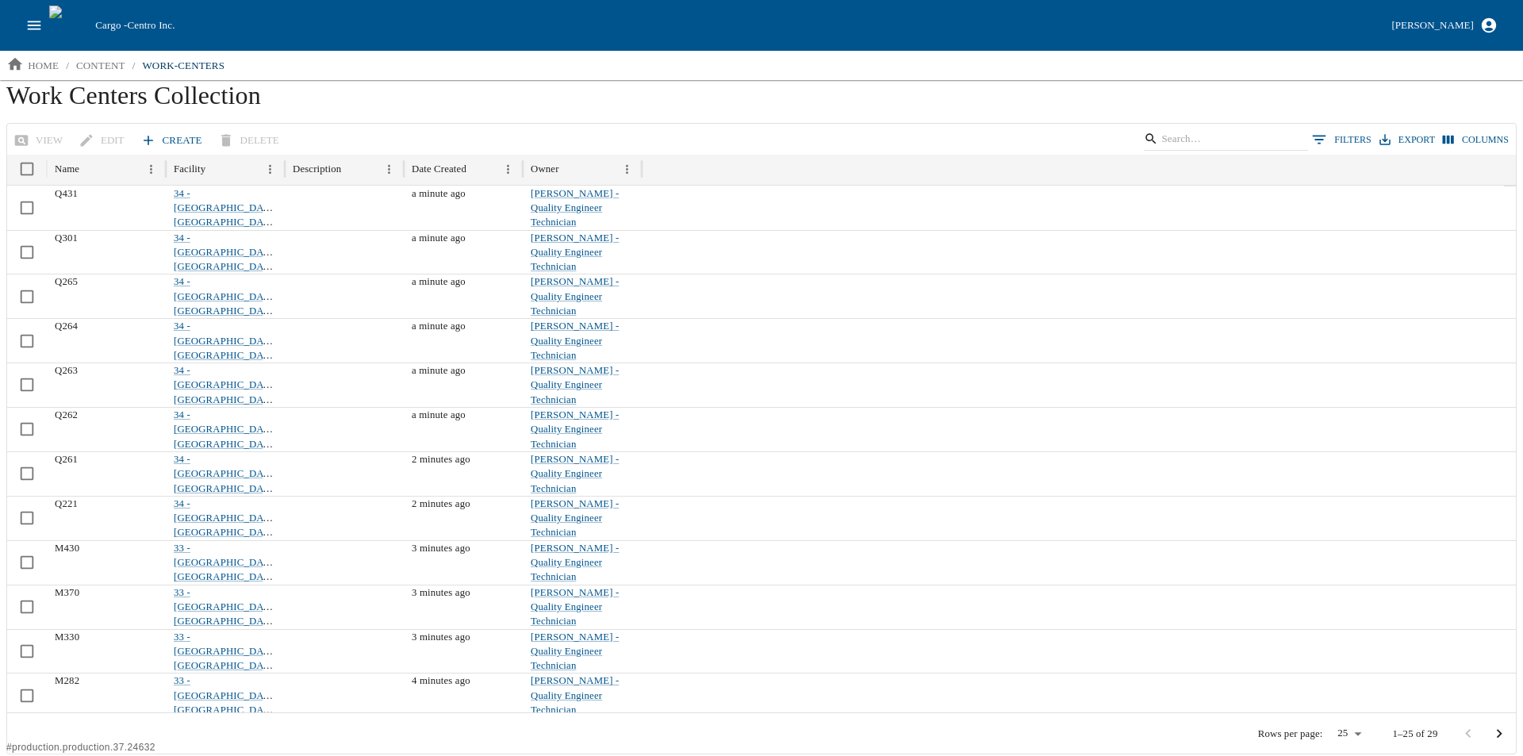
click at [167, 138] on link "Create" at bounding box center [172, 141] width 71 height 28
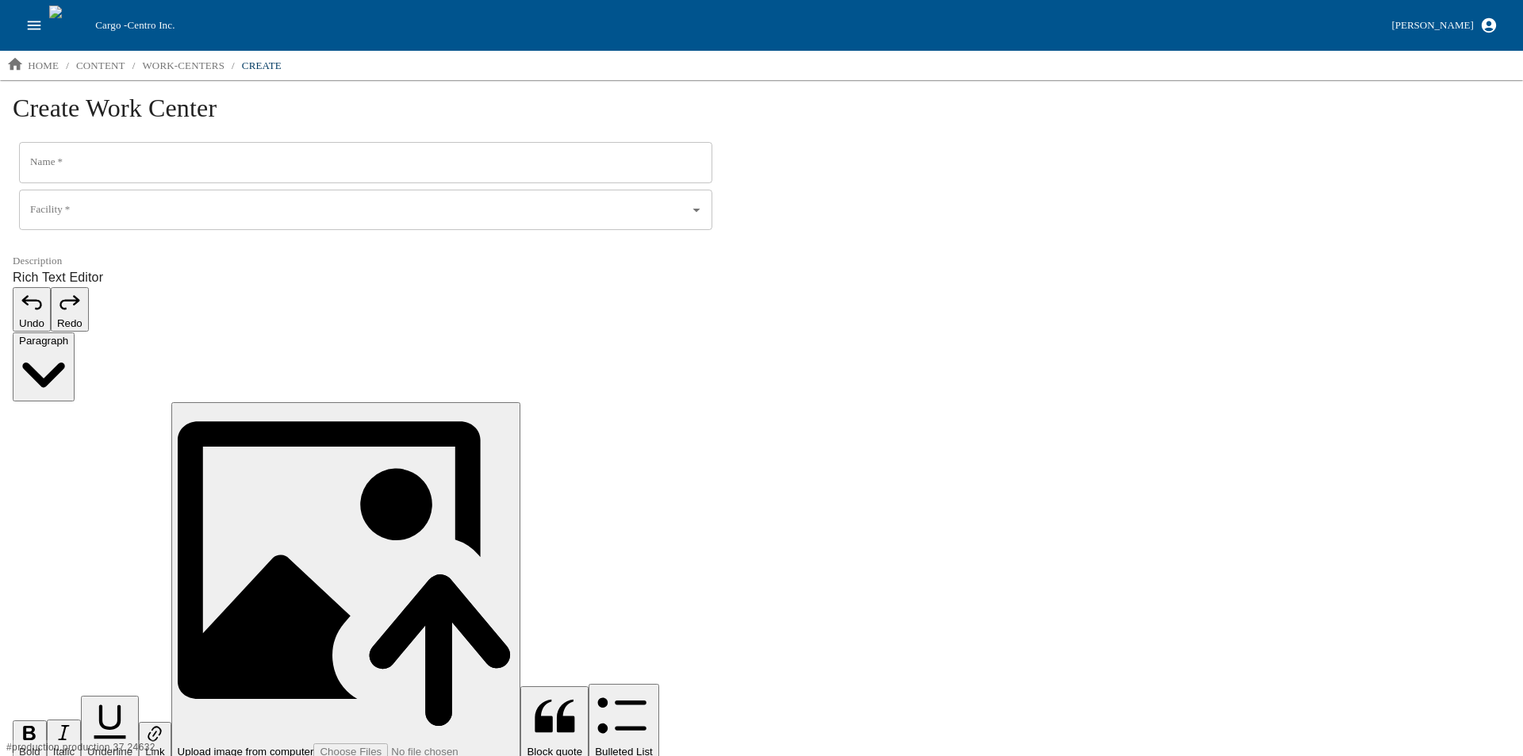
click at [80, 166] on input "Name   *" at bounding box center [365, 162] width 693 height 41
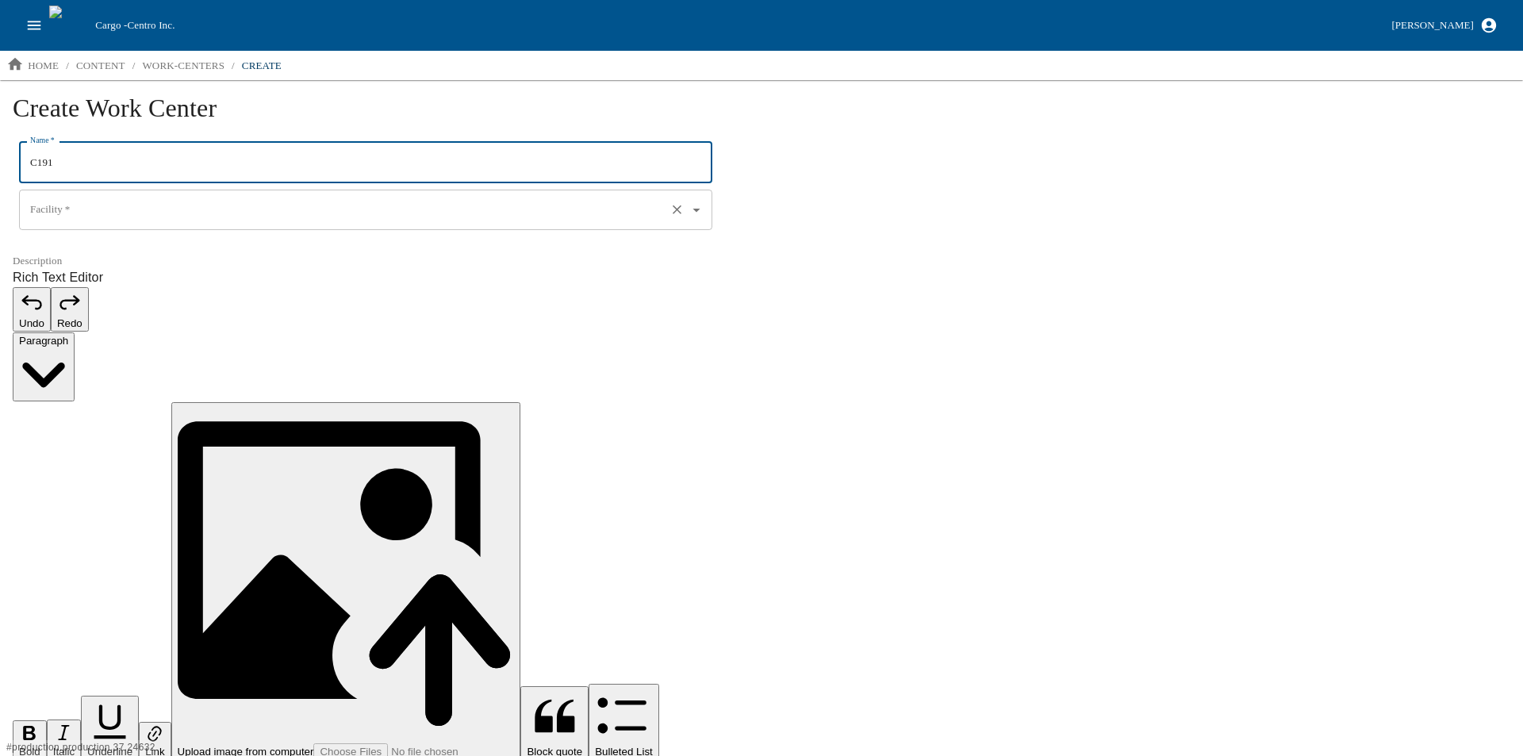
type input "C191"
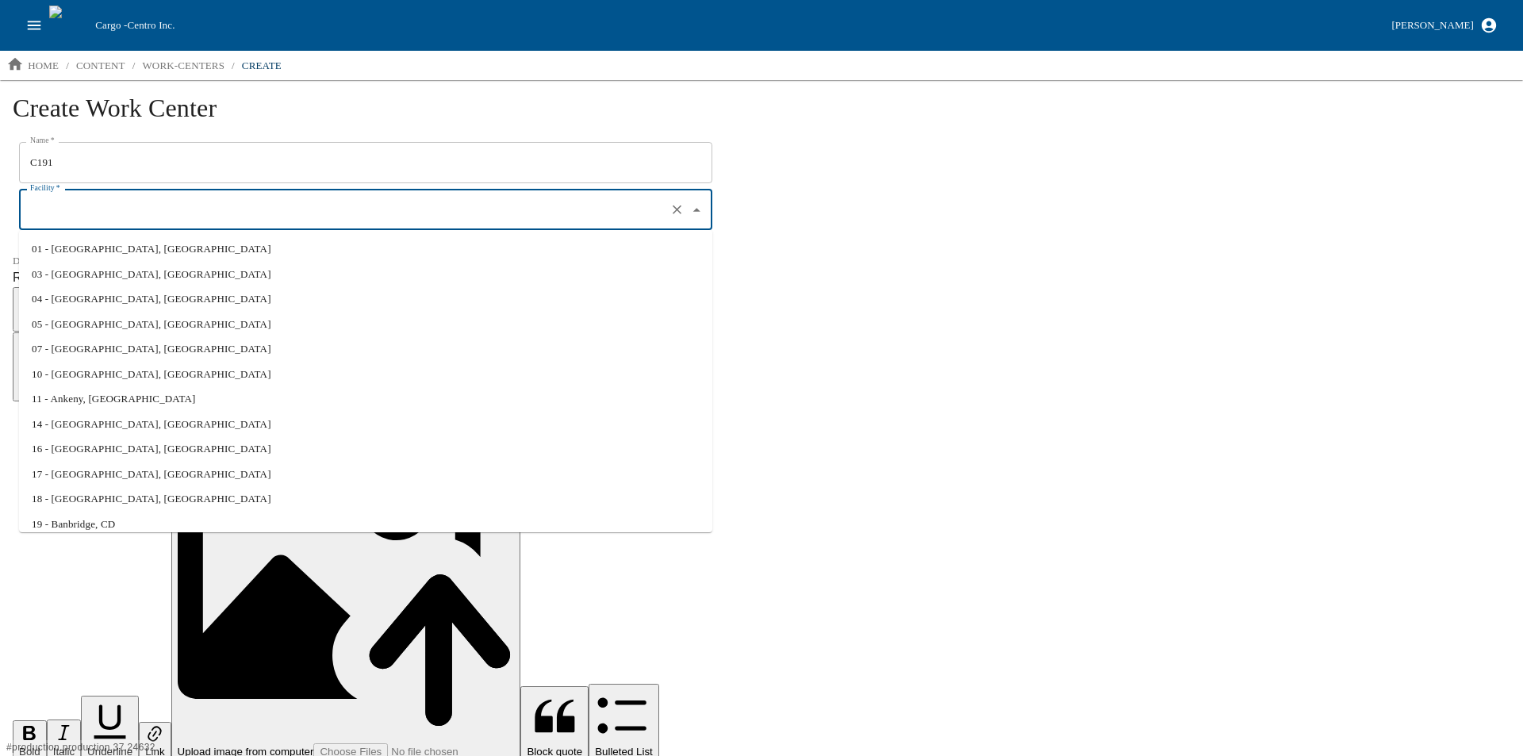
click at [94, 205] on input "Facility   *" at bounding box center [343, 210] width 634 height 27
click at [136, 374] on li "10 - Claremont, NC" at bounding box center [365, 374] width 693 height 25
type input "10 - Claremont, NC"
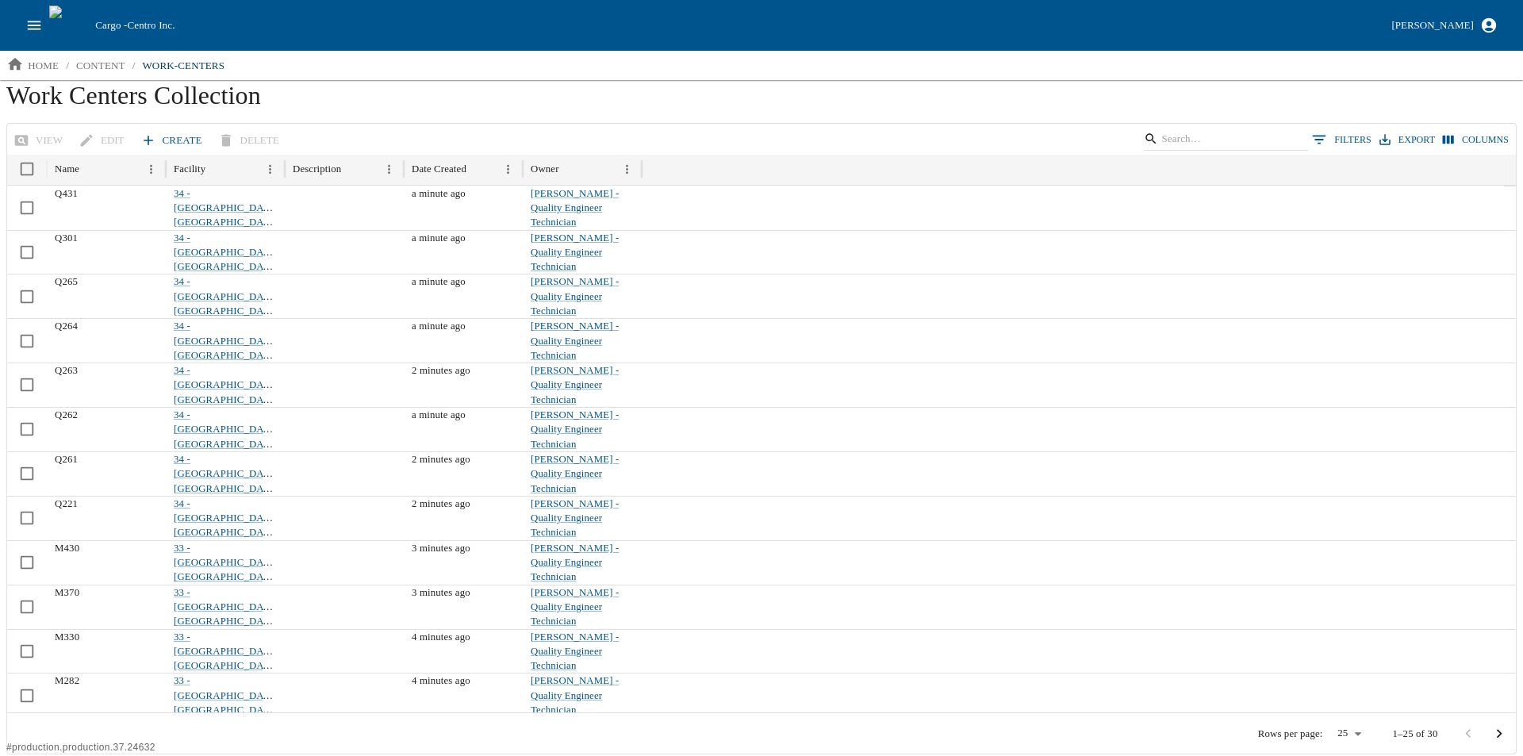
click at [152, 143] on link "Create" at bounding box center [172, 141] width 71 height 28
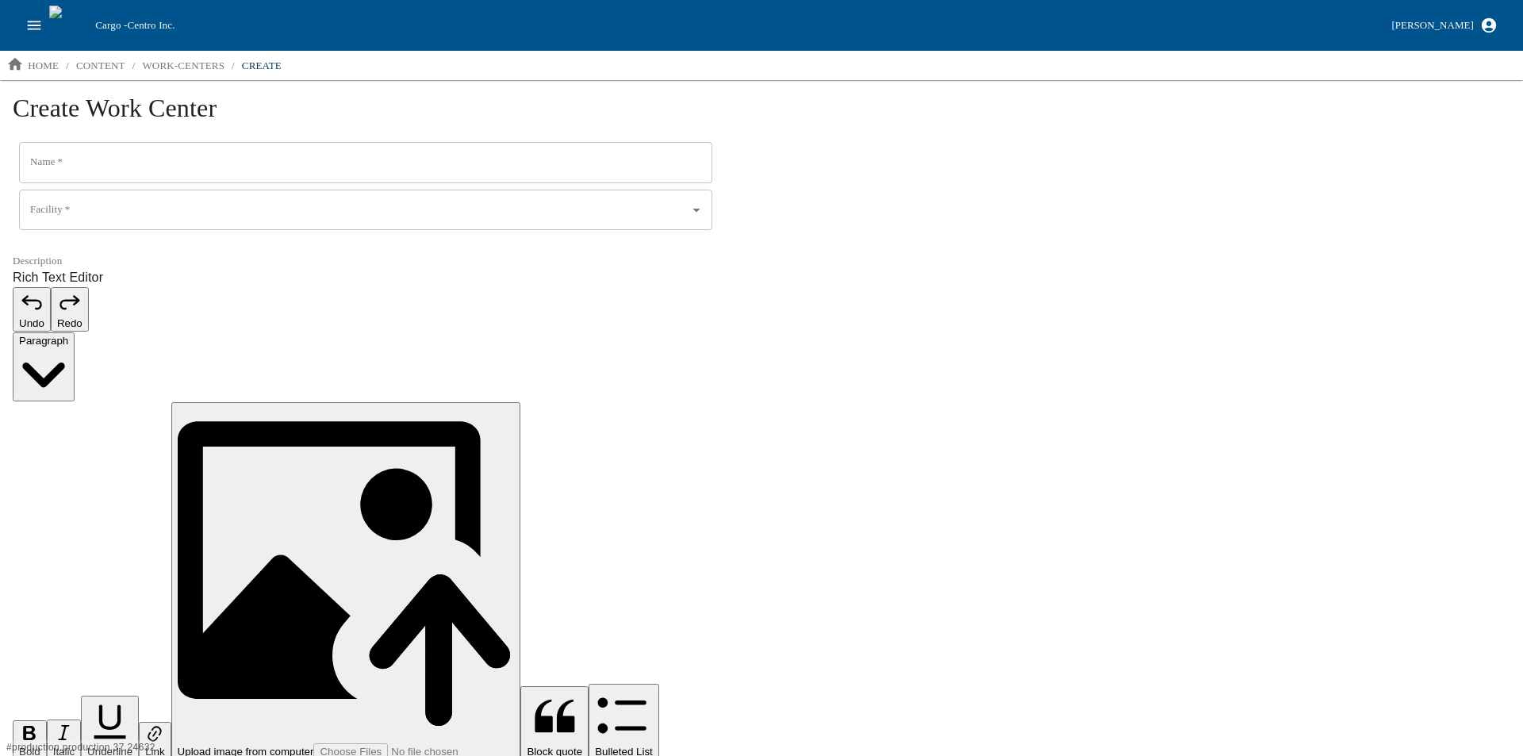
click at [74, 162] on input "Name   *" at bounding box center [365, 162] width 693 height 41
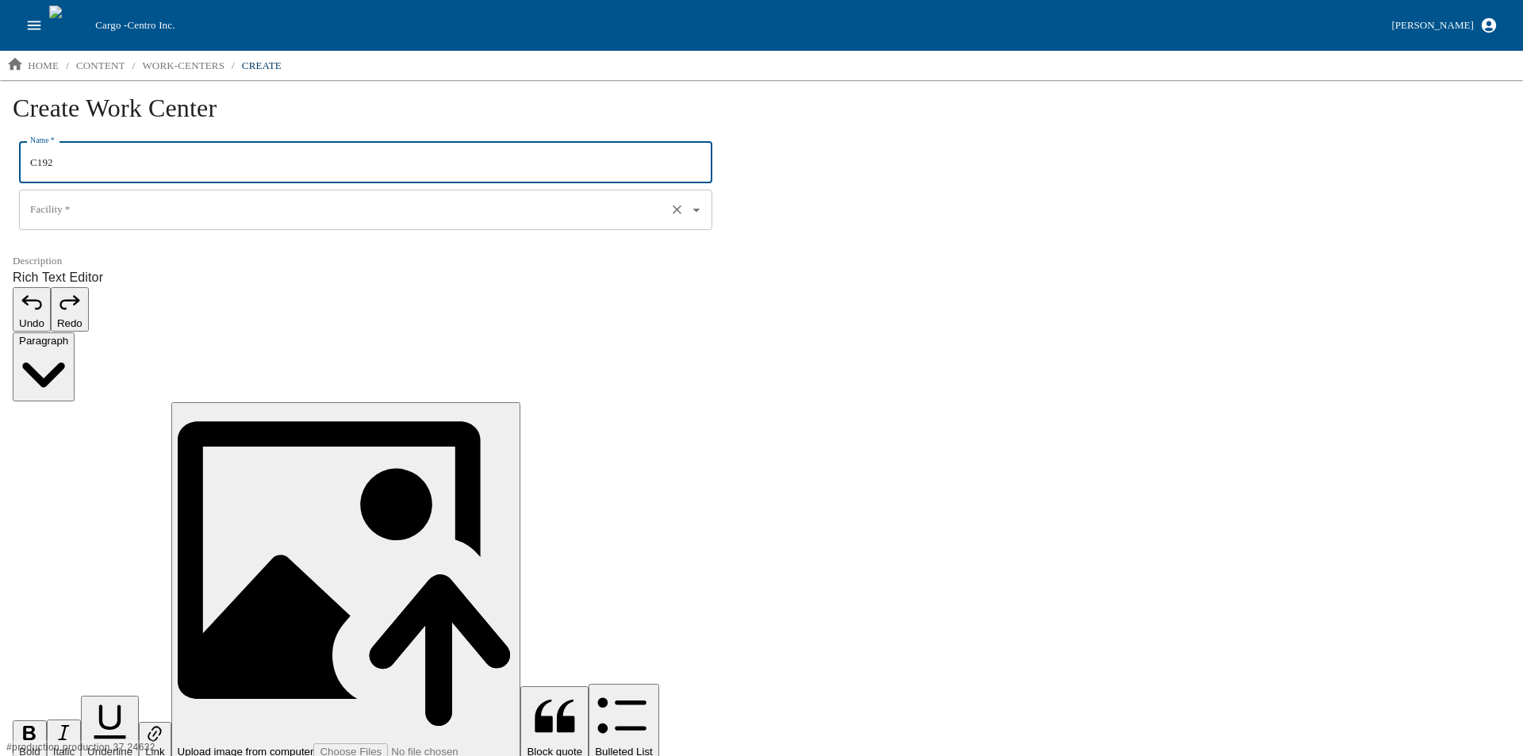
type input "C192"
click at [74, 212] on input "Facility   *" at bounding box center [343, 210] width 634 height 27
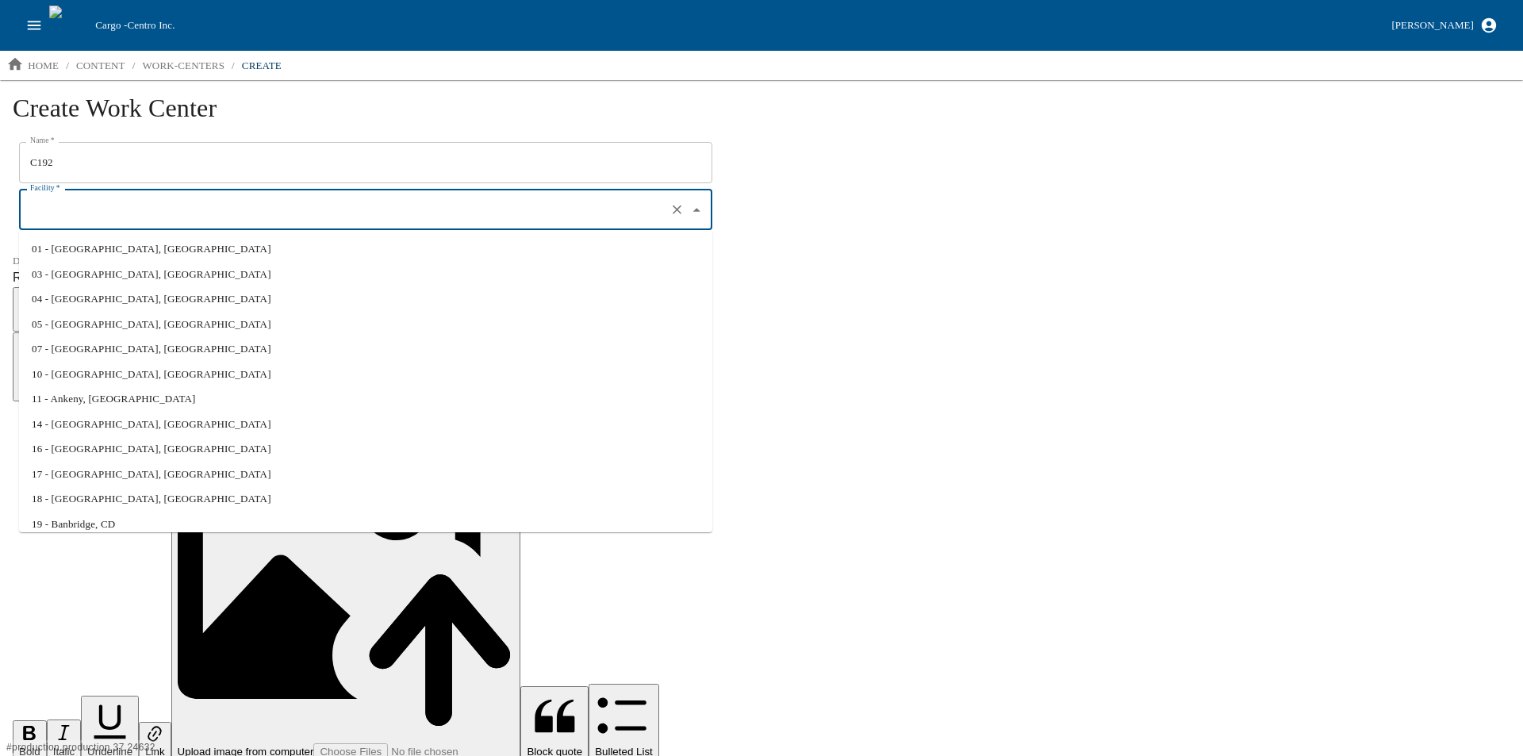
click at [83, 375] on li "10 - Claremont, NC" at bounding box center [365, 374] width 693 height 25
type input "10 - Claremont, NC"
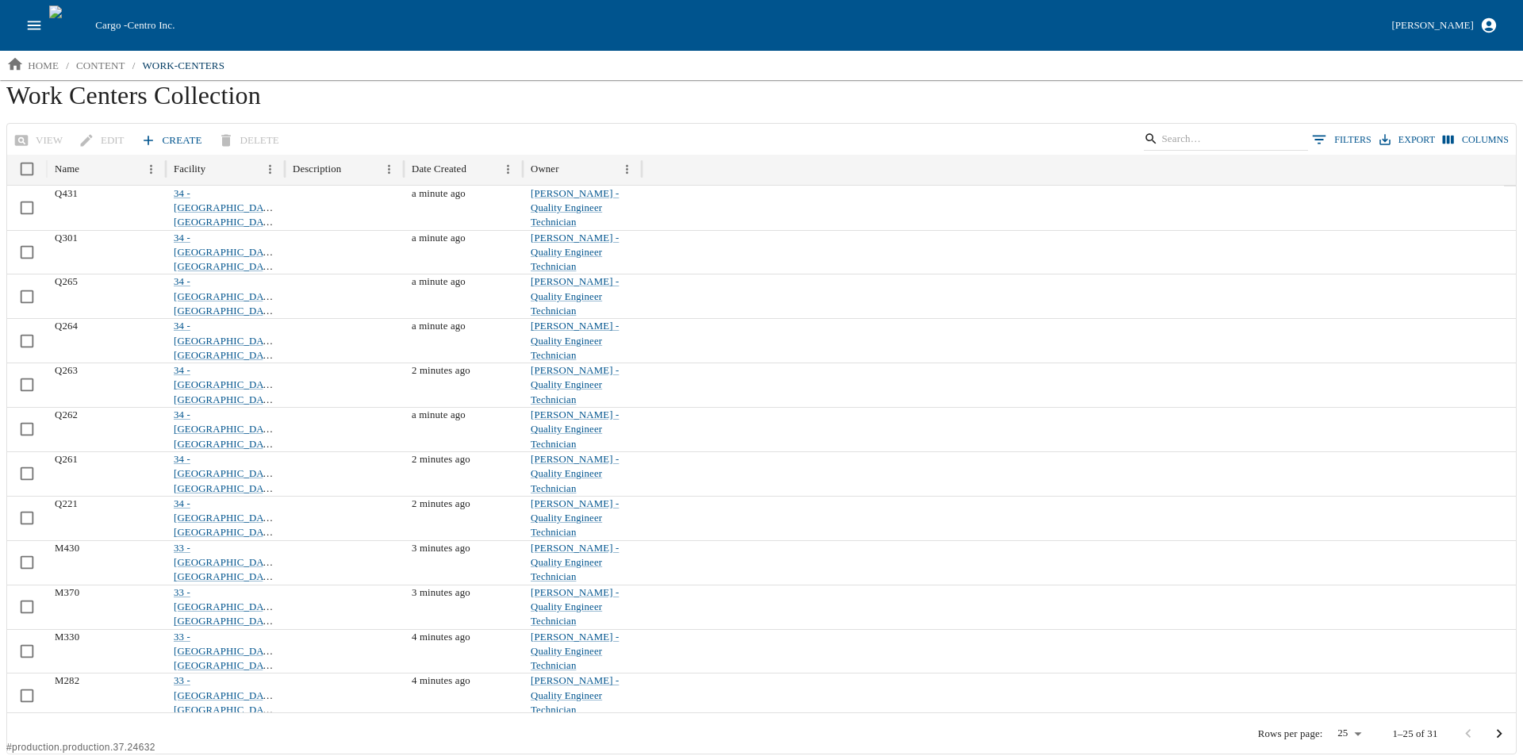
click at [159, 124] on div "View Edit Create Delete 0 Filters Export Columns" at bounding box center [761, 139] width 1508 height 31
click at [158, 134] on link "Create" at bounding box center [172, 141] width 71 height 28
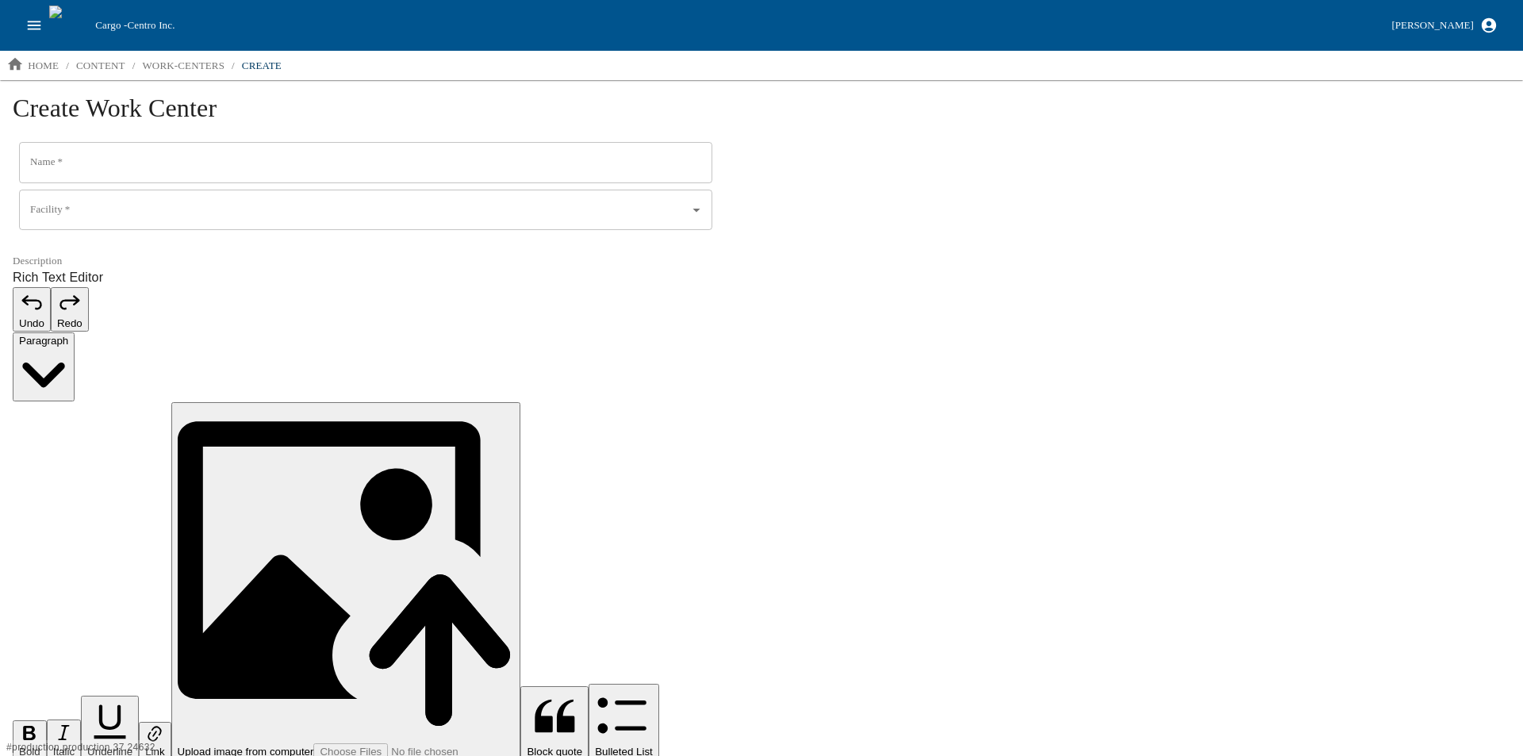
click at [102, 165] on input "Name   *" at bounding box center [365, 162] width 693 height 41
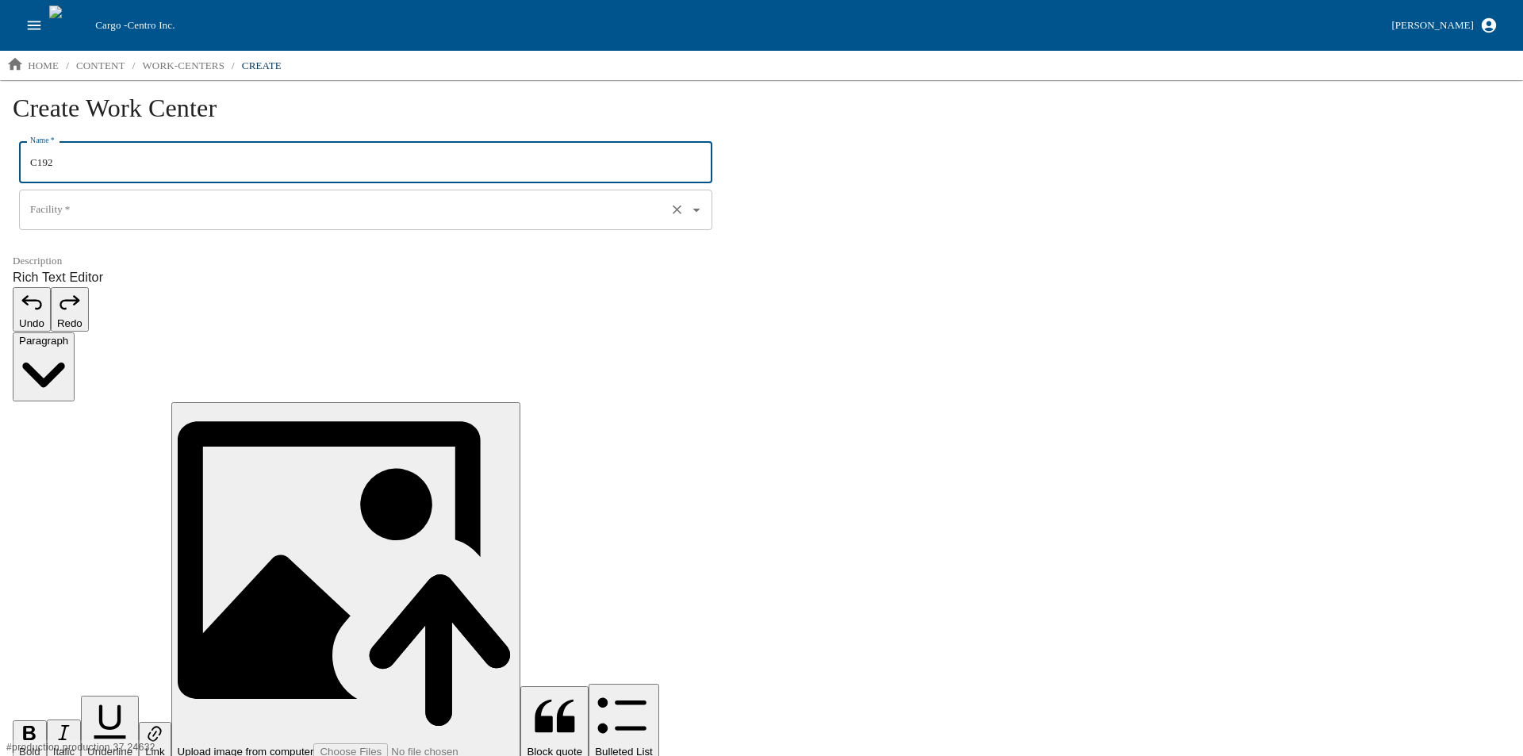
type input "C192"
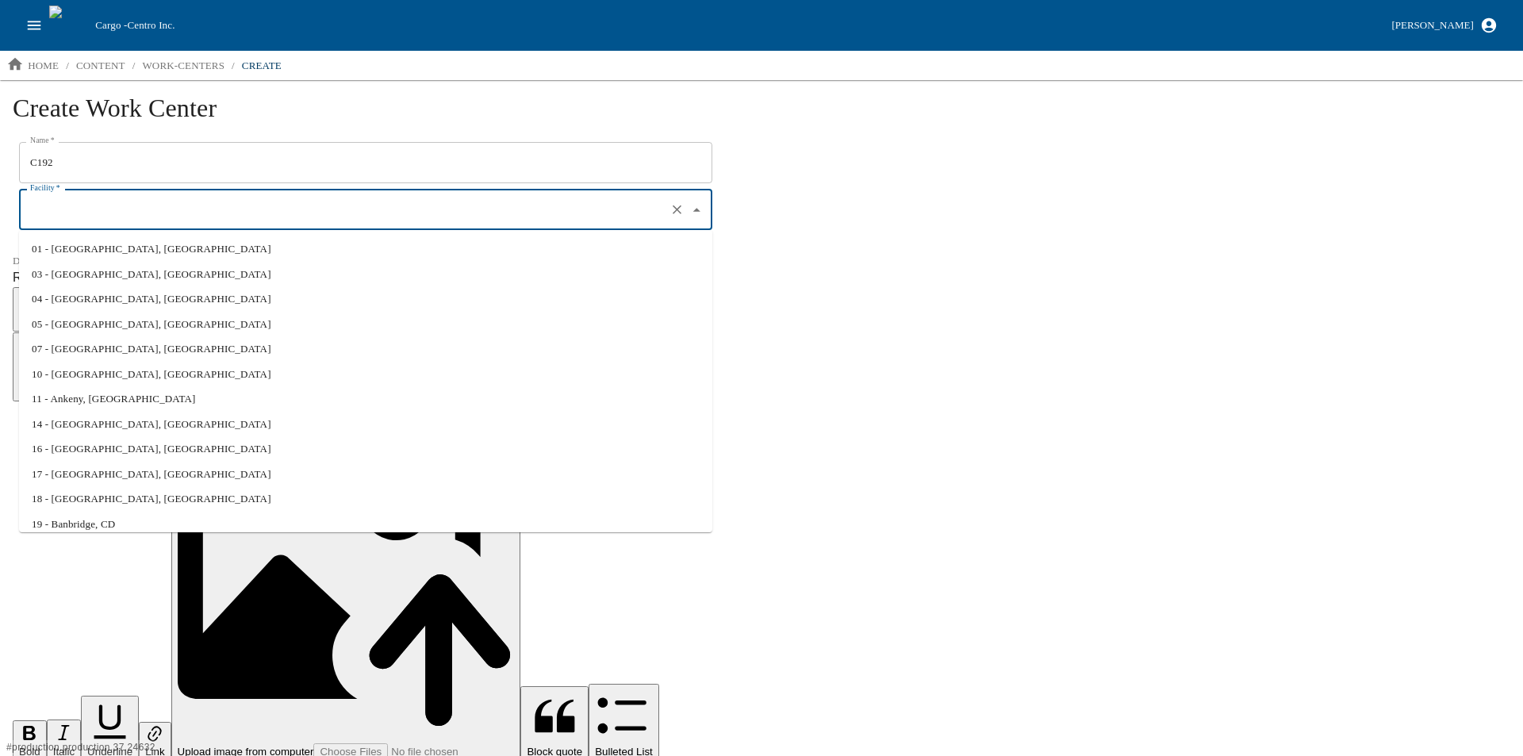
click at [75, 221] on input "Facility   *" at bounding box center [343, 210] width 634 height 27
click at [68, 366] on li "10 - Claremont, NC" at bounding box center [365, 374] width 693 height 25
type input "10 - Claremont, NC"
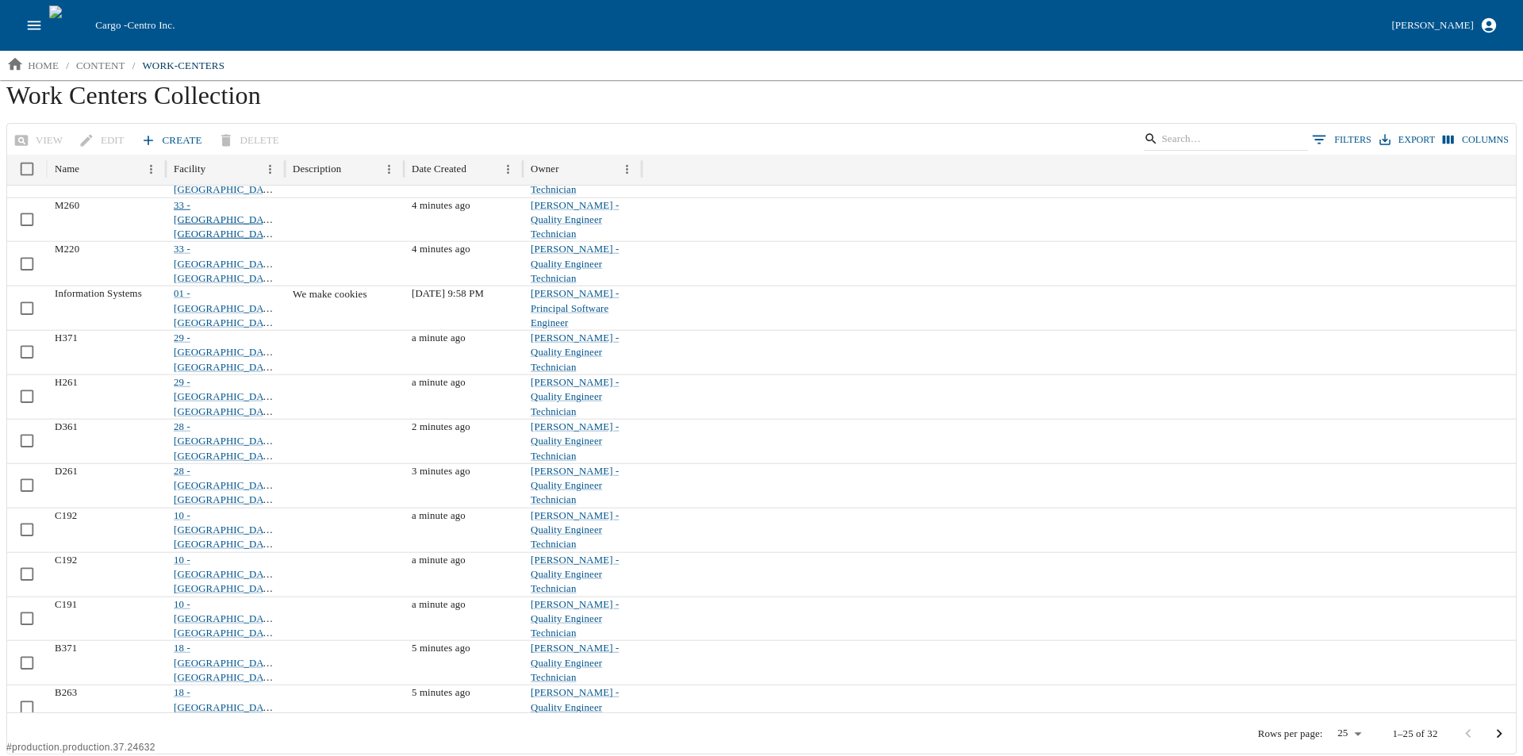
scroll to position [538, 0]
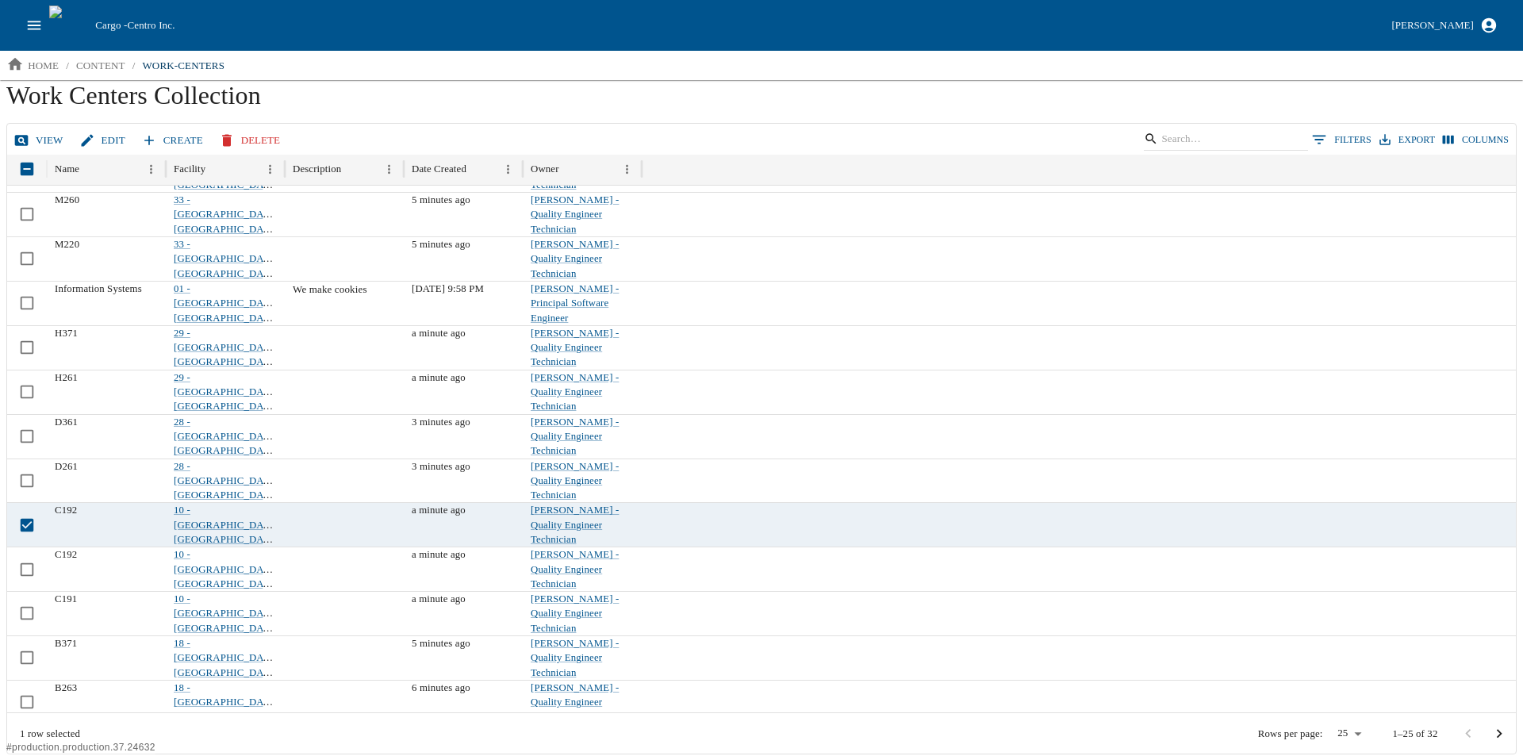
click at [243, 132] on button "Delete" at bounding box center [251, 141] width 71 height 28
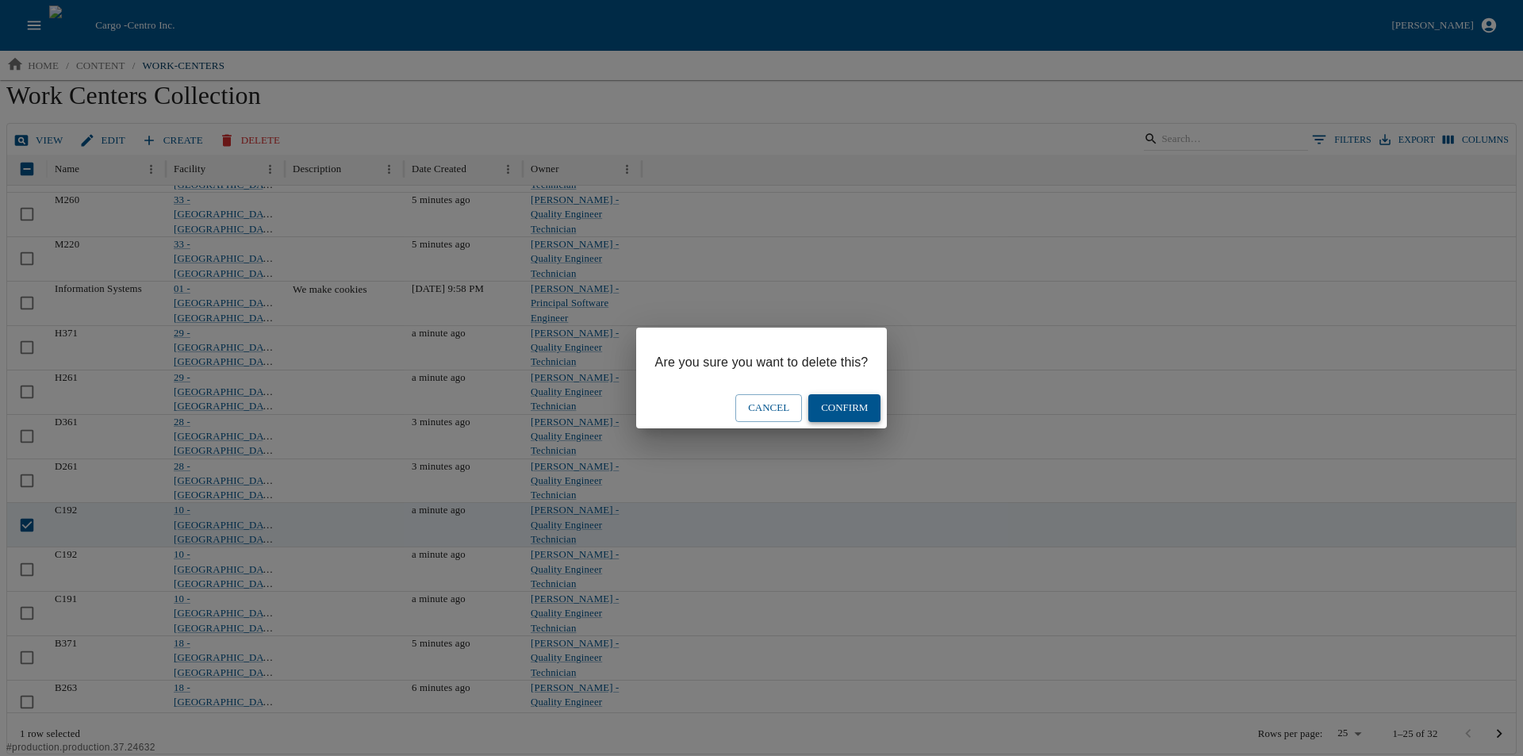
click at [841, 400] on button "Confirm" at bounding box center [844, 408] width 72 height 28
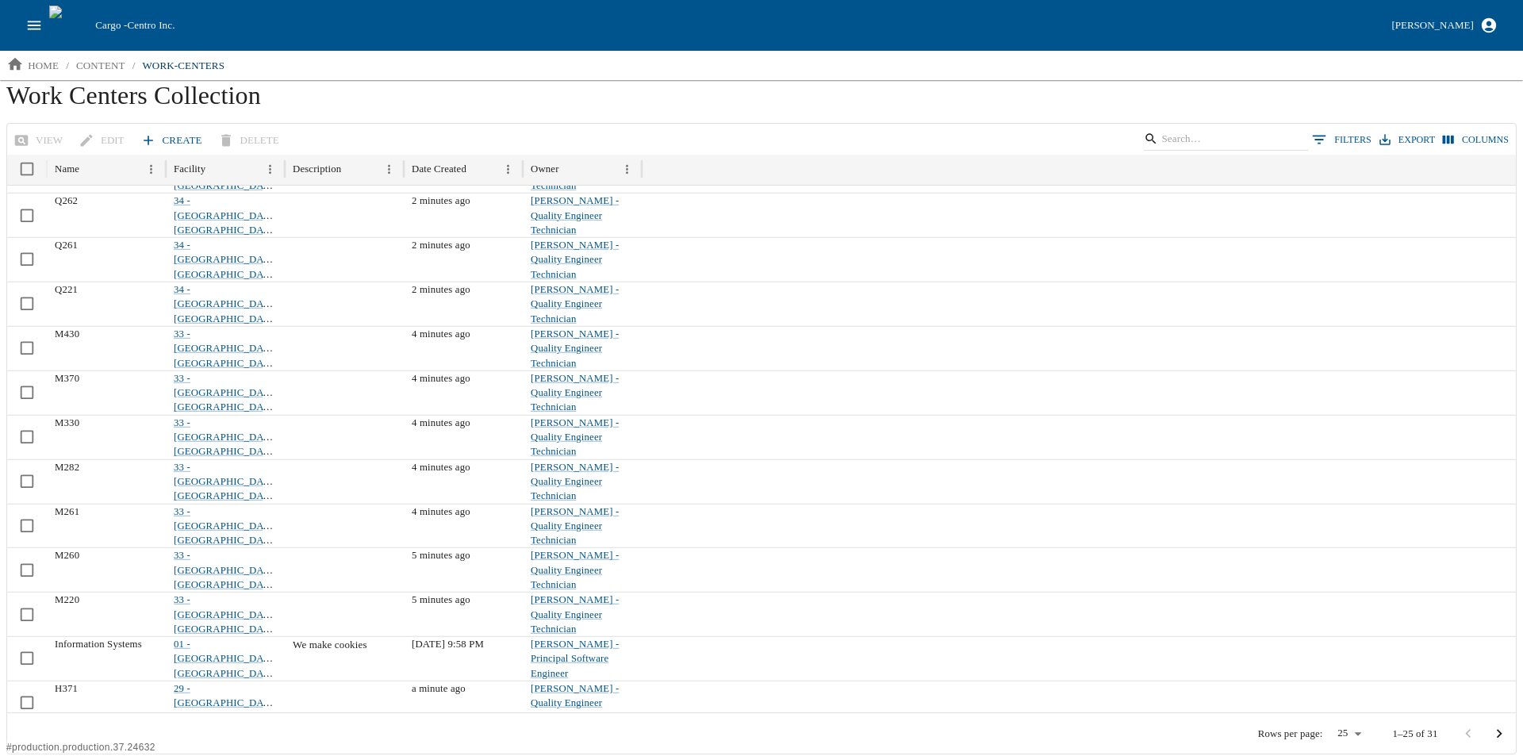
scroll to position [0, 0]
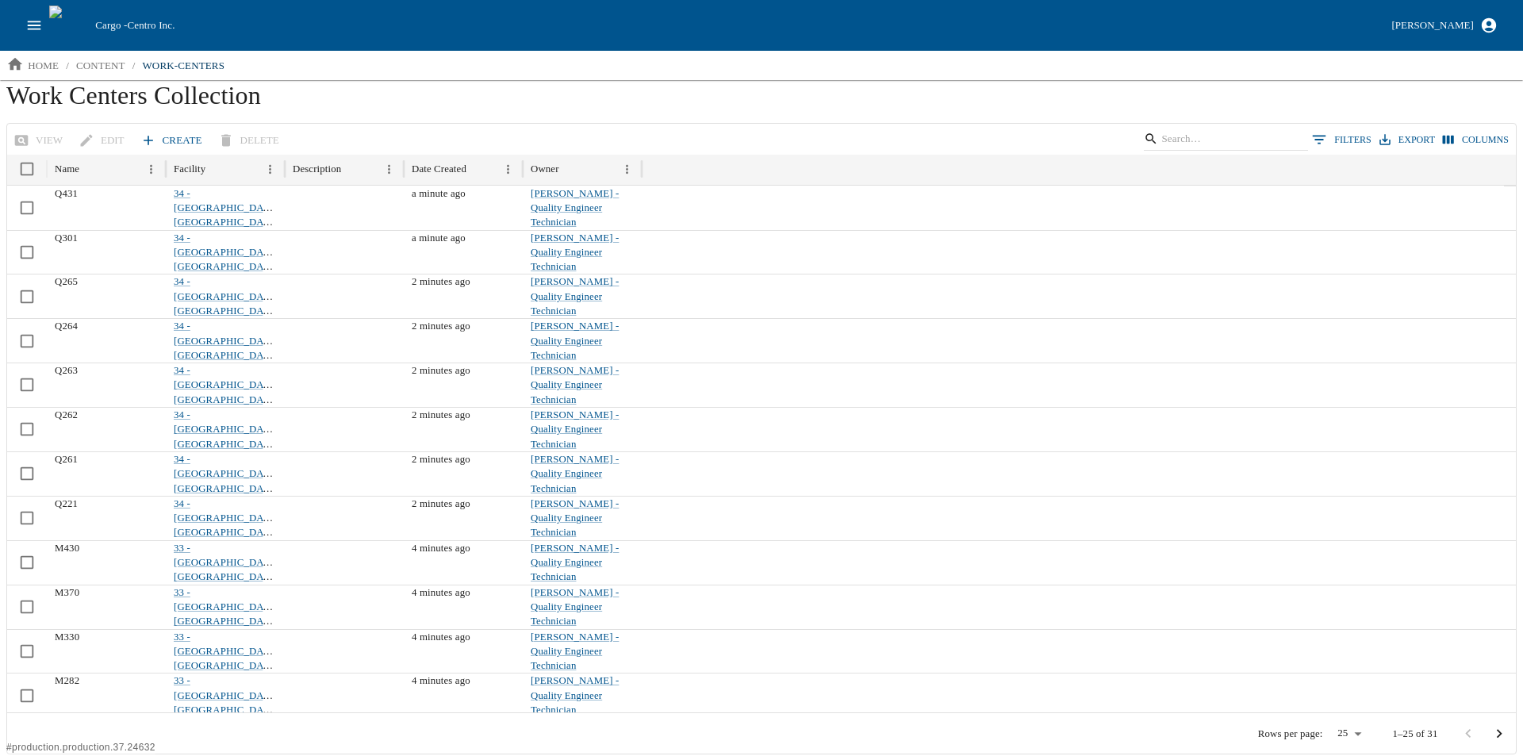
click at [165, 136] on link "Create" at bounding box center [172, 141] width 71 height 28
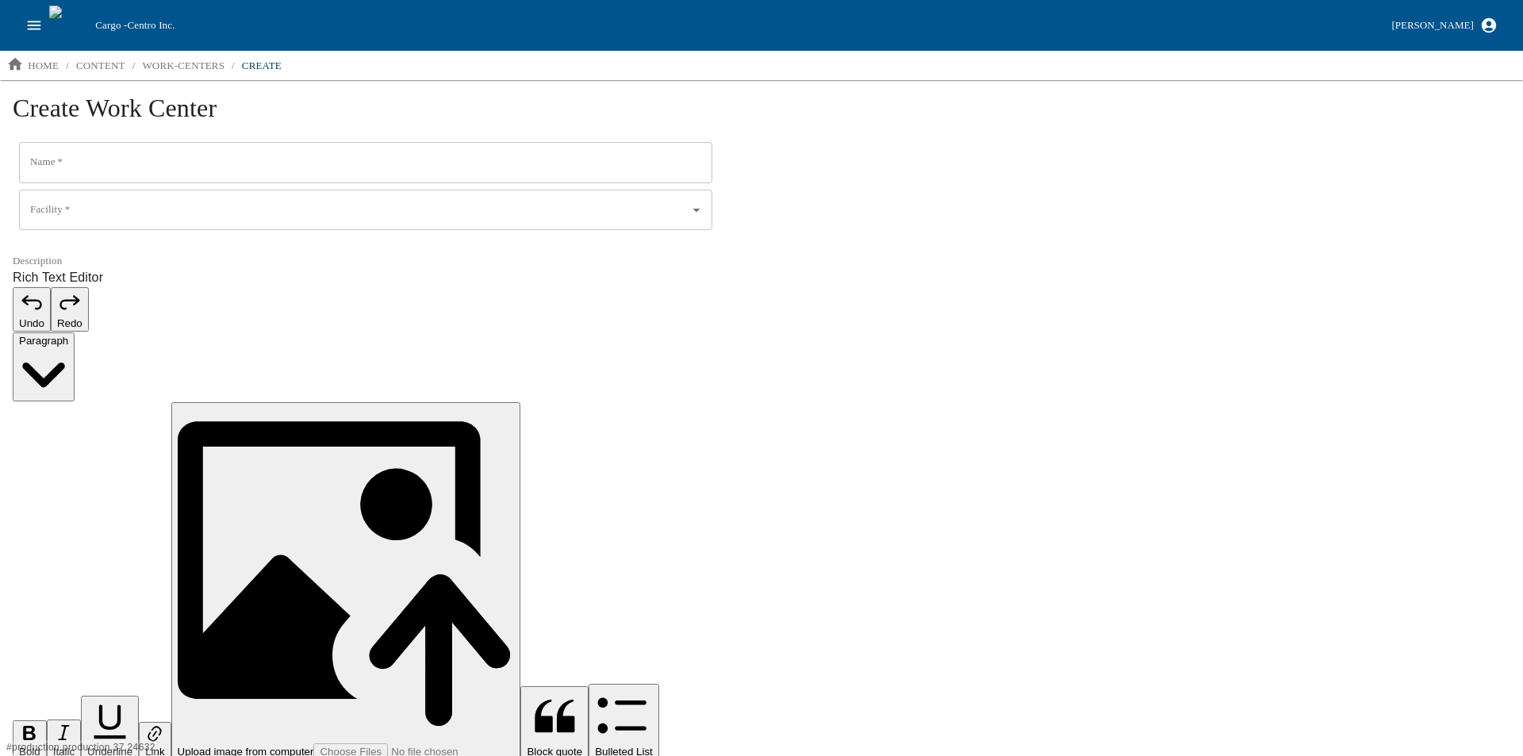
click at [94, 170] on input "Name   *" at bounding box center [365, 162] width 693 height 41
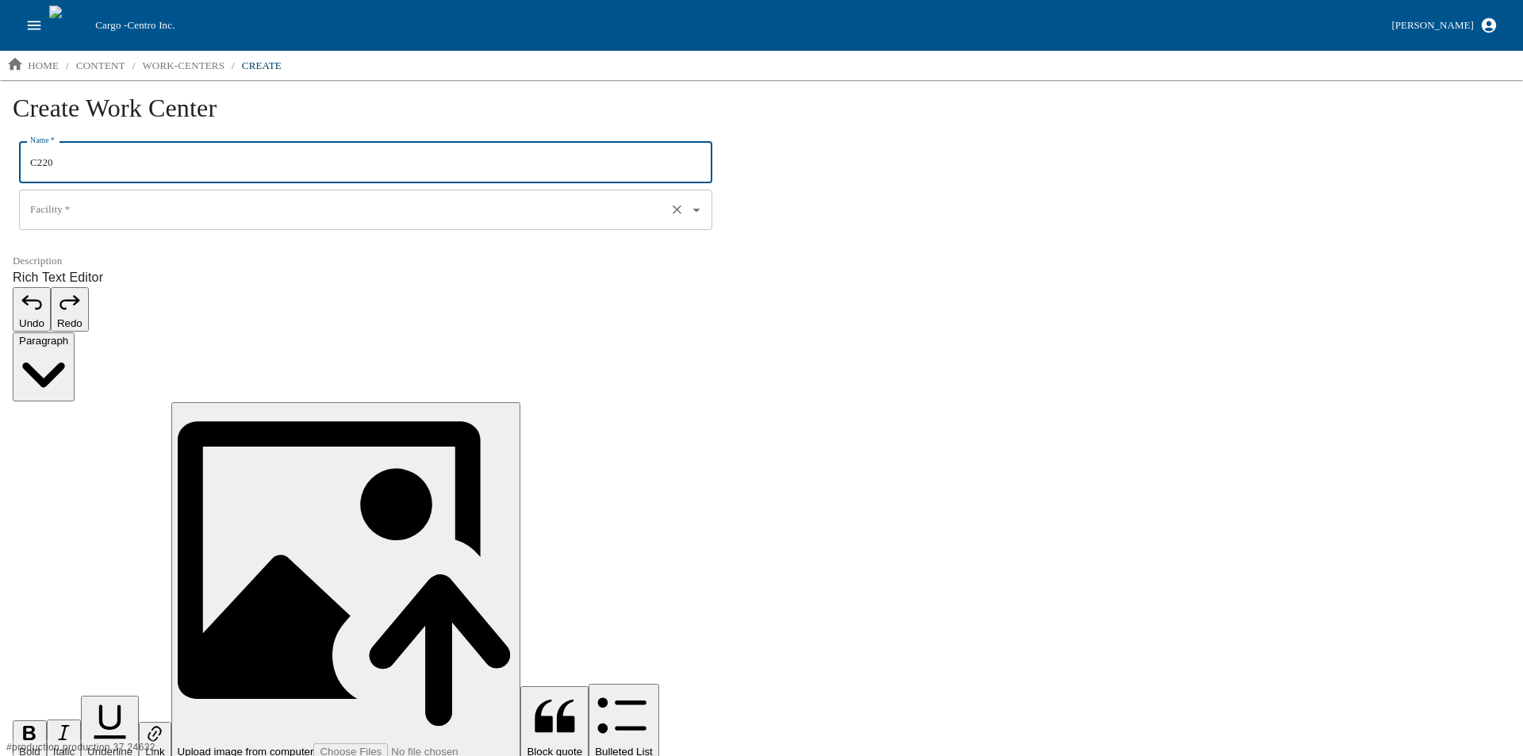
click at [79, 191] on div "Facility   *" at bounding box center [365, 210] width 693 height 41
type input "C220"
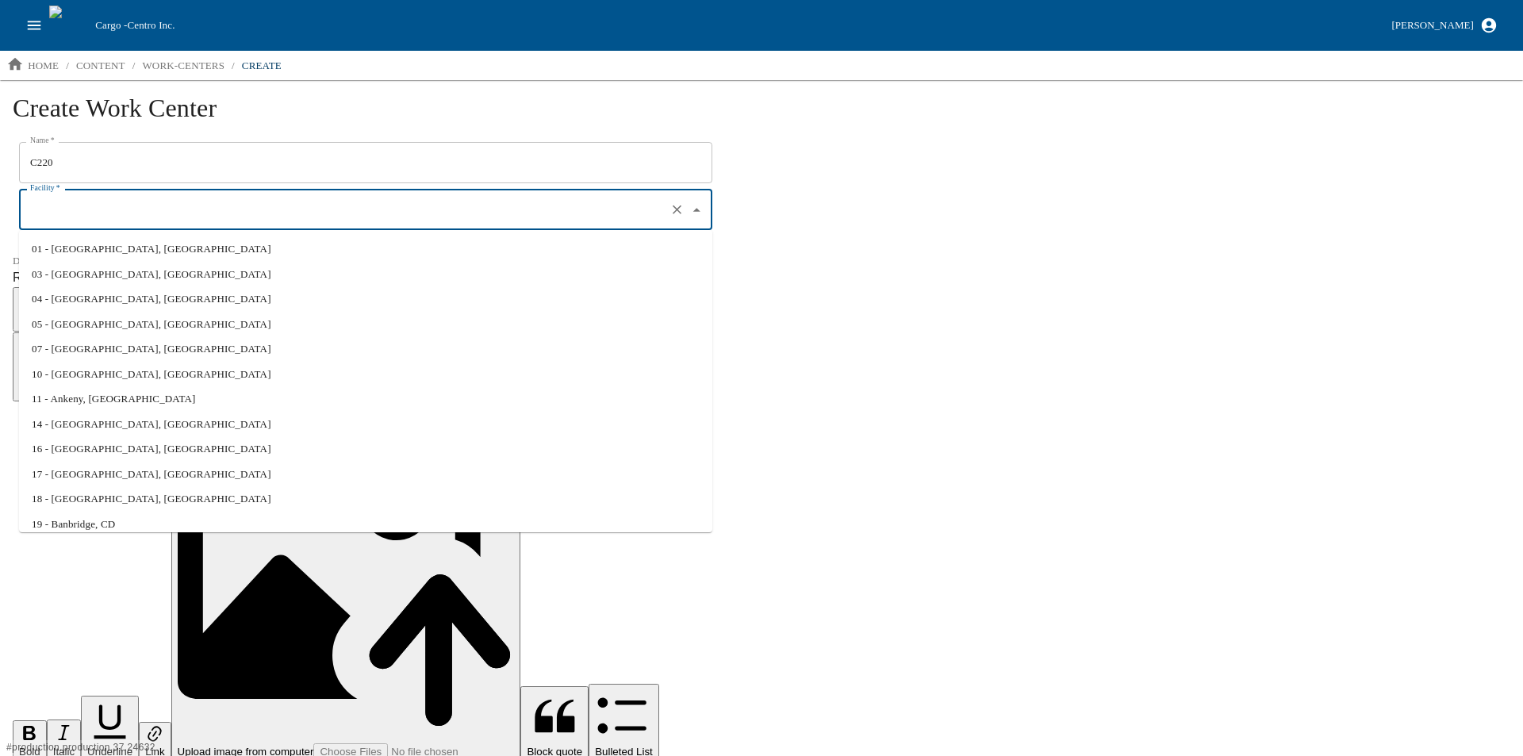
click at [109, 376] on li "10 - Claremont, NC" at bounding box center [365, 374] width 693 height 25
type input "10 - Claremont, NC"
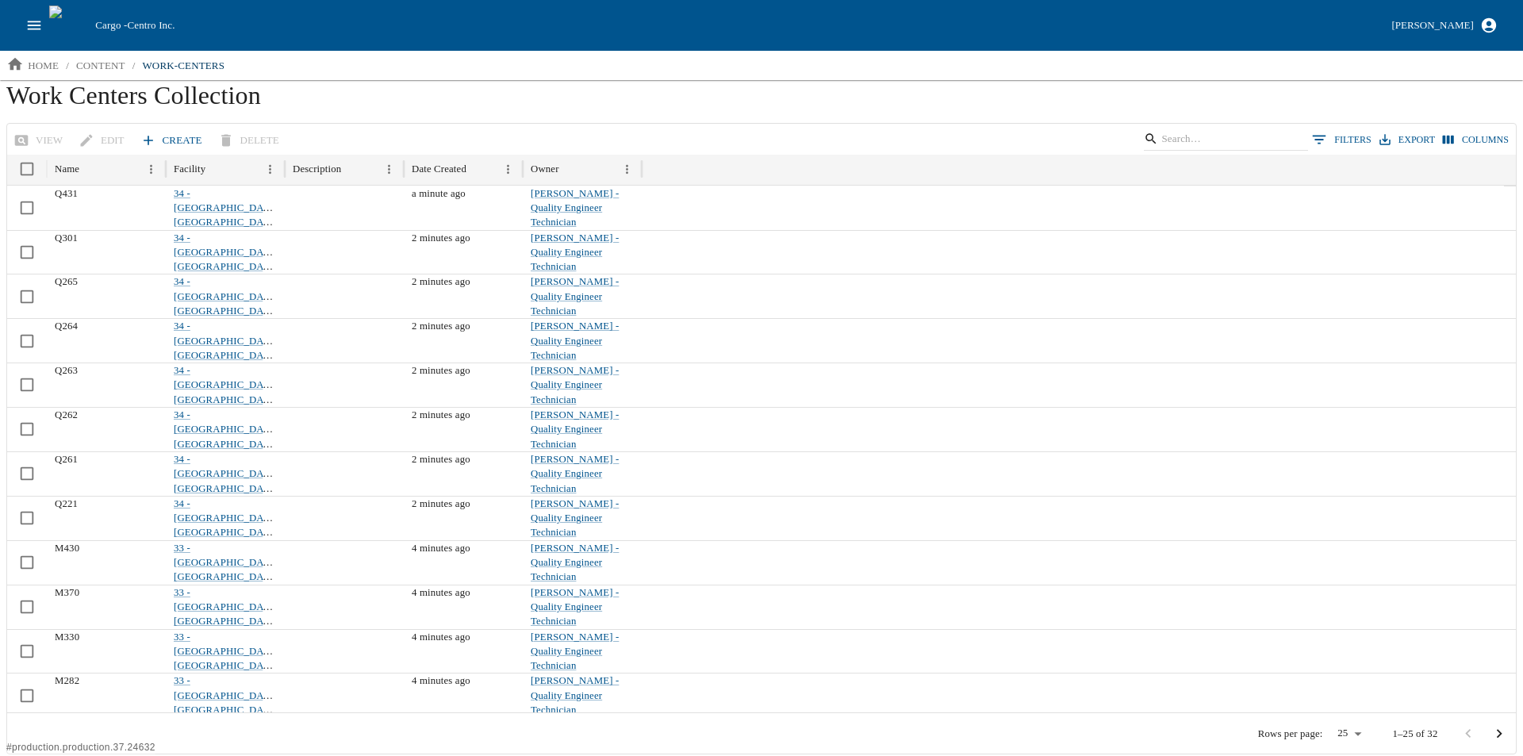
click at [151, 135] on icon at bounding box center [148, 140] width 16 height 16
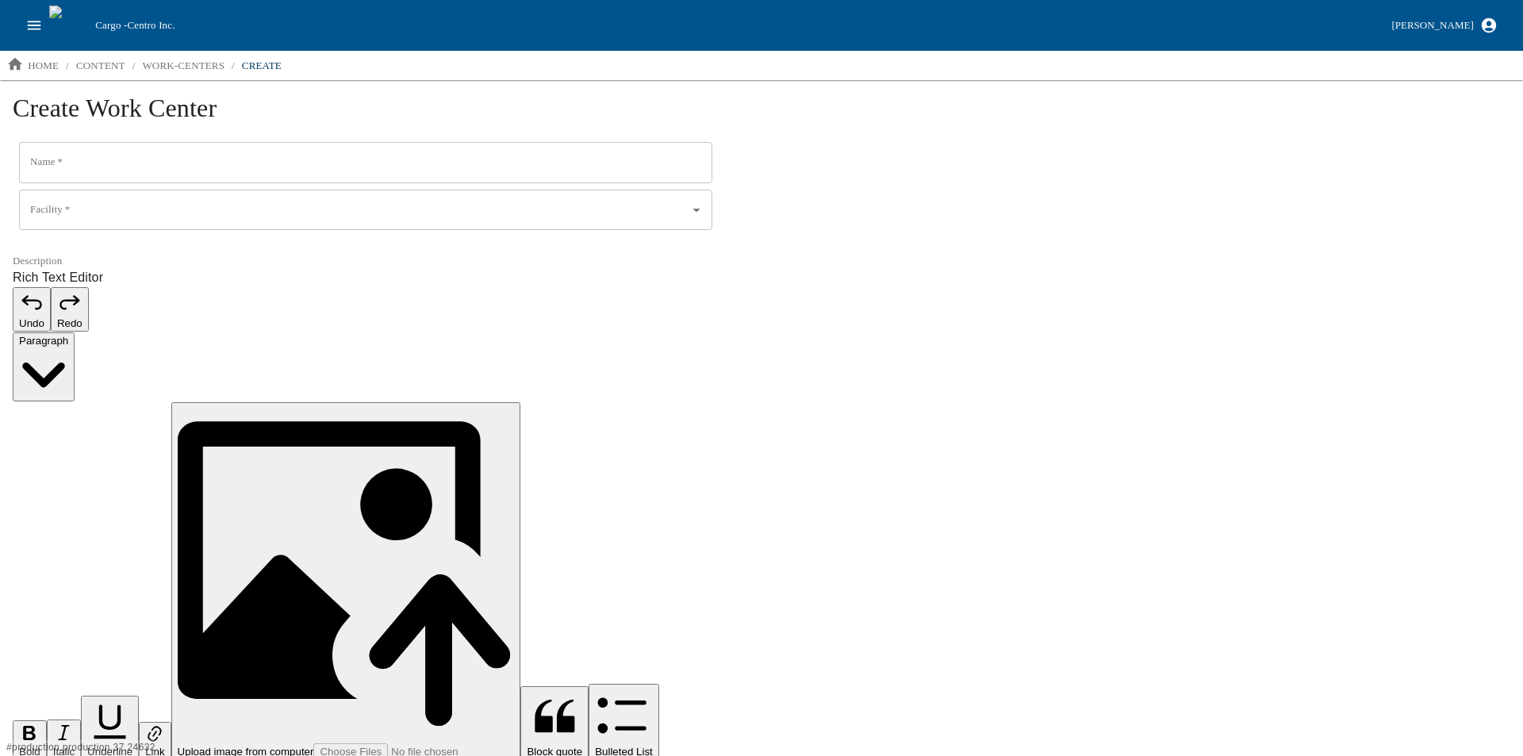
click at [100, 171] on input "Name   *" at bounding box center [365, 162] width 693 height 41
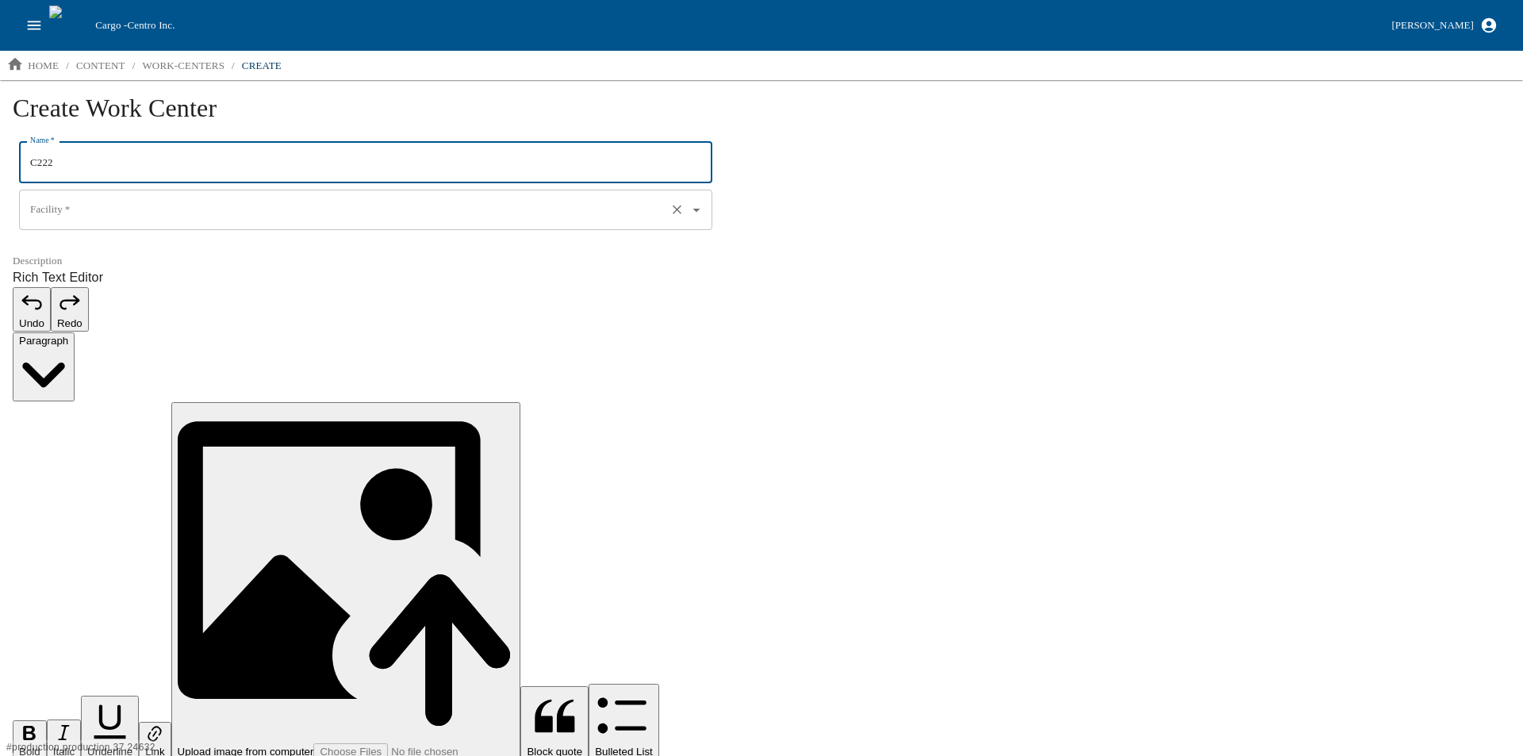
type input "C222"
drag, startPoint x: 80, startPoint y: 212, endPoint x: 76, endPoint y: 222, distance: 11.0
click at [79, 213] on input "Facility   *" at bounding box center [343, 210] width 634 height 27
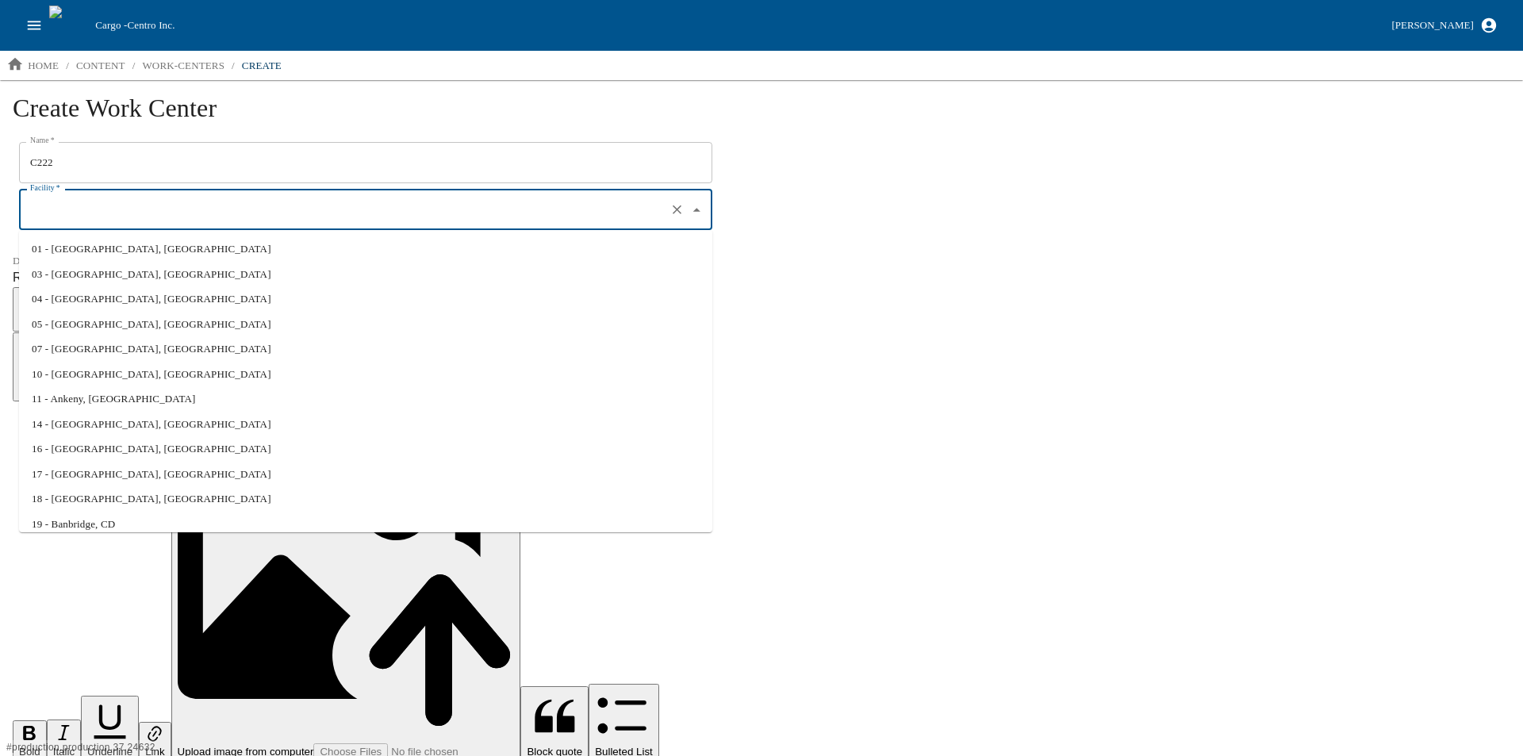
click at [96, 377] on li "10 - Claremont, NC" at bounding box center [365, 374] width 693 height 25
type input "10 - Claremont, NC"
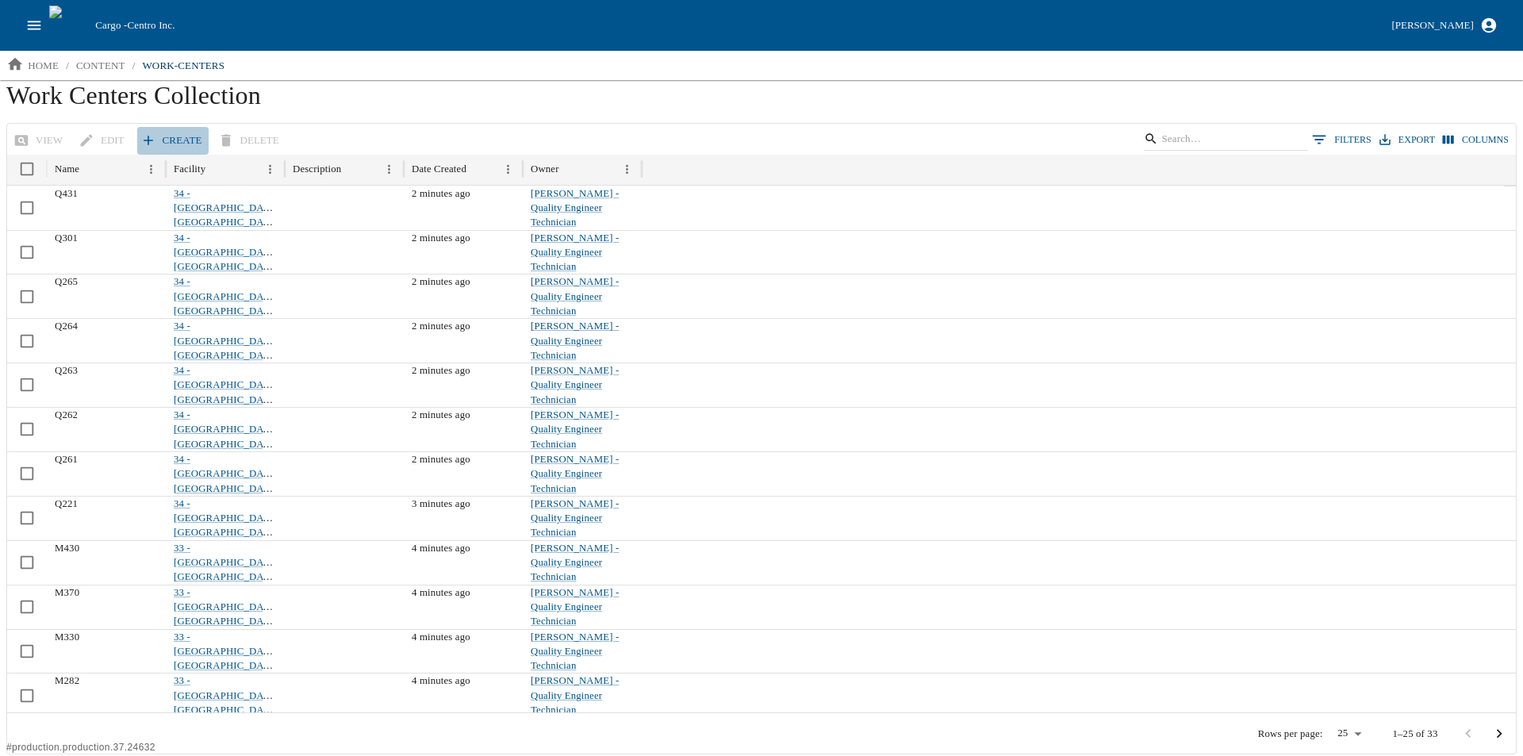
click at [158, 127] on link "Create" at bounding box center [172, 141] width 71 height 28
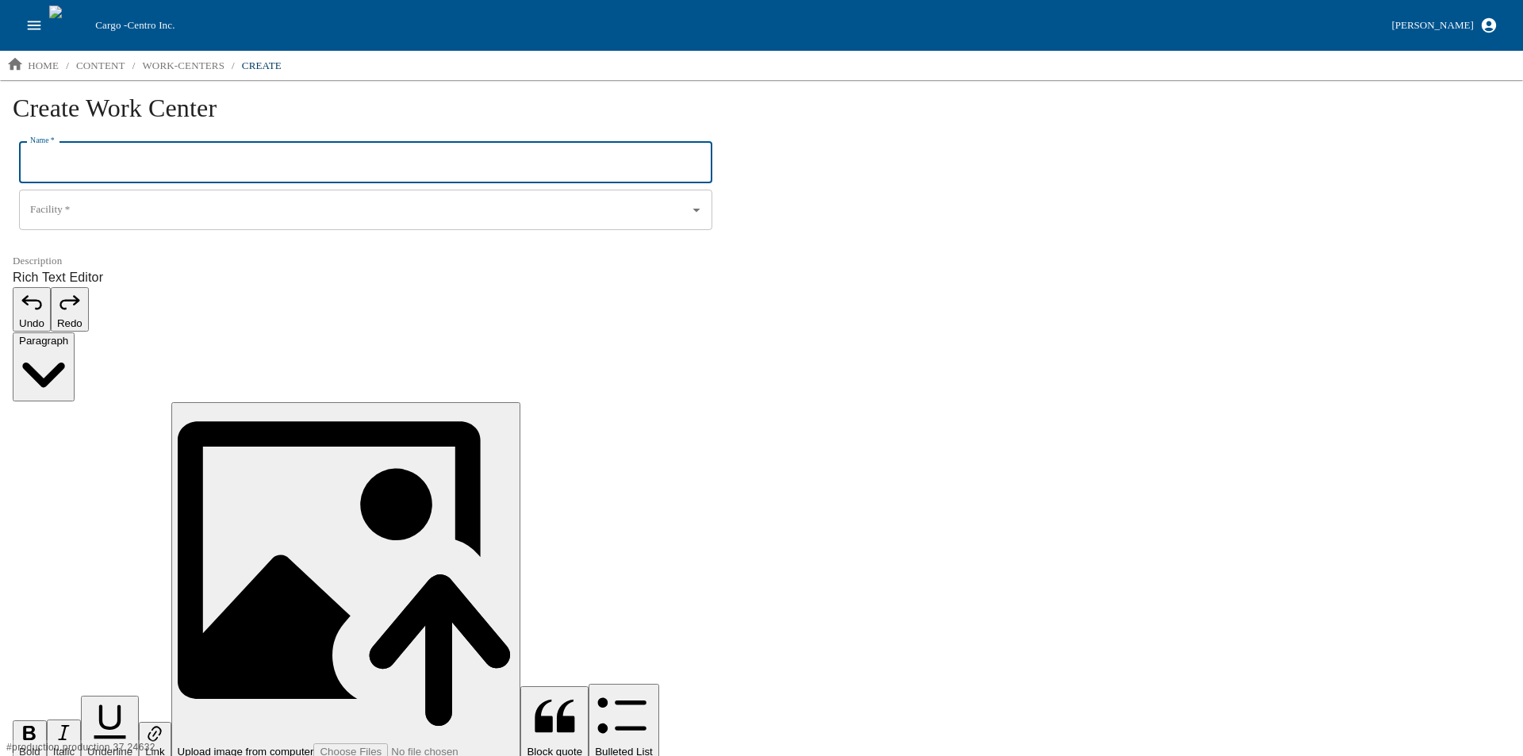
click at [105, 162] on input "Name   *" at bounding box center [365, 162] width 693 height 41
type input "C223"
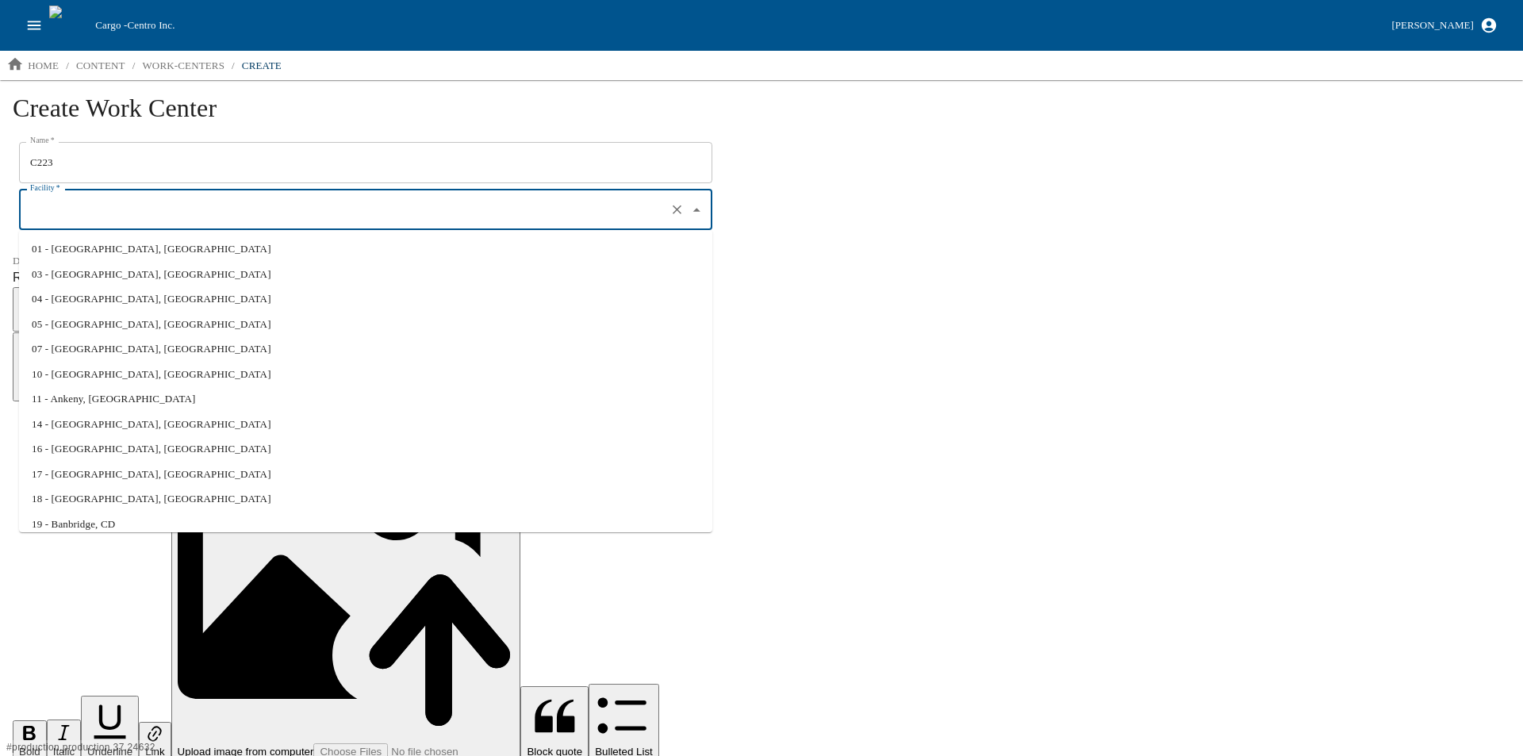
drag, startPoint x: 95, startPoint y: 207, endPoint x: 94, endPoint y: 217, distance: 10.4
click at [95, 208] on input "Facility   *" at bounding box center [343, 210] width 634 height 27
click at [110, 370] on li "10 - Claremont, NC" at bounding box center [365, 374] width 693 height 25
type input "10 - Claremont, NC"
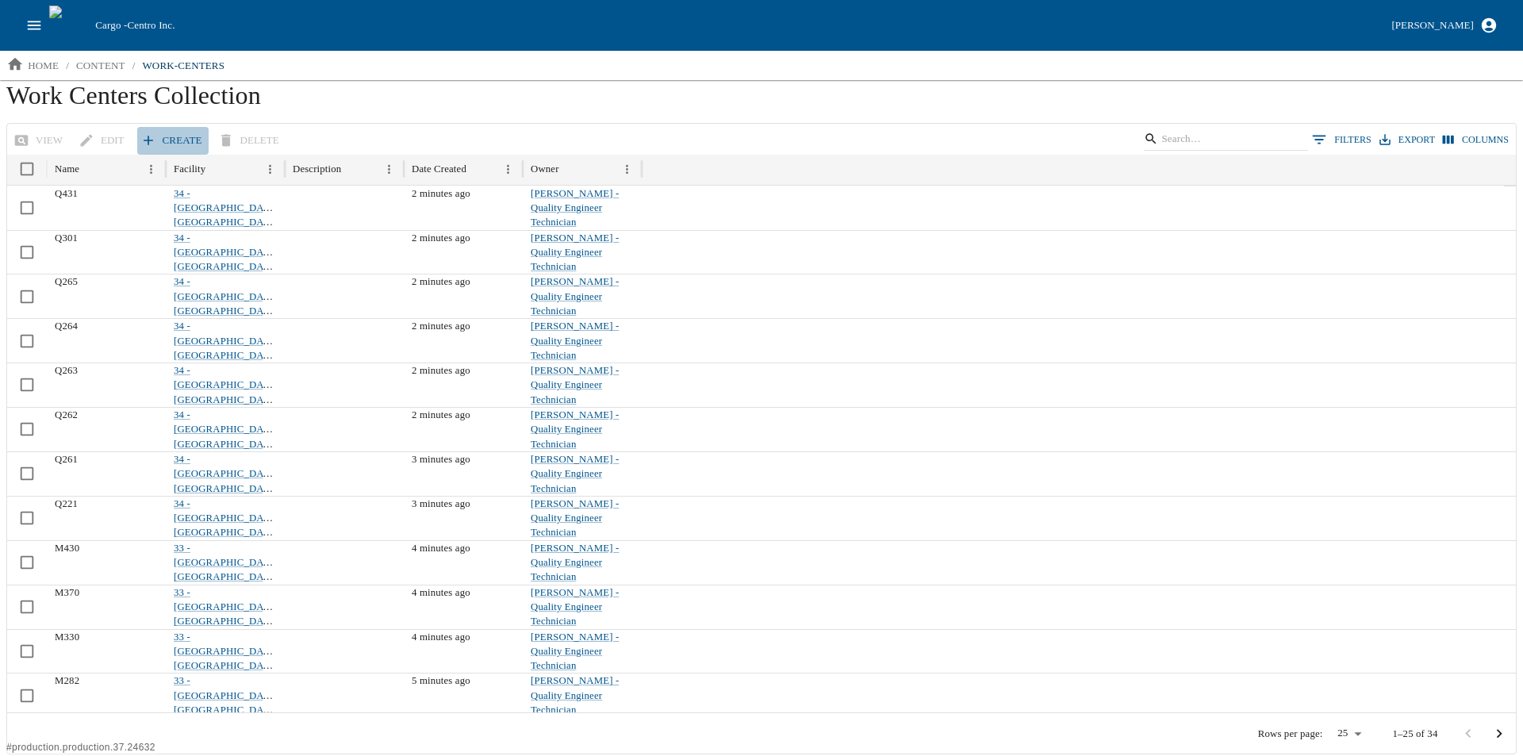
click at [159, 137] on link "Create" at bounding box center [172, 141] width 71 height 28
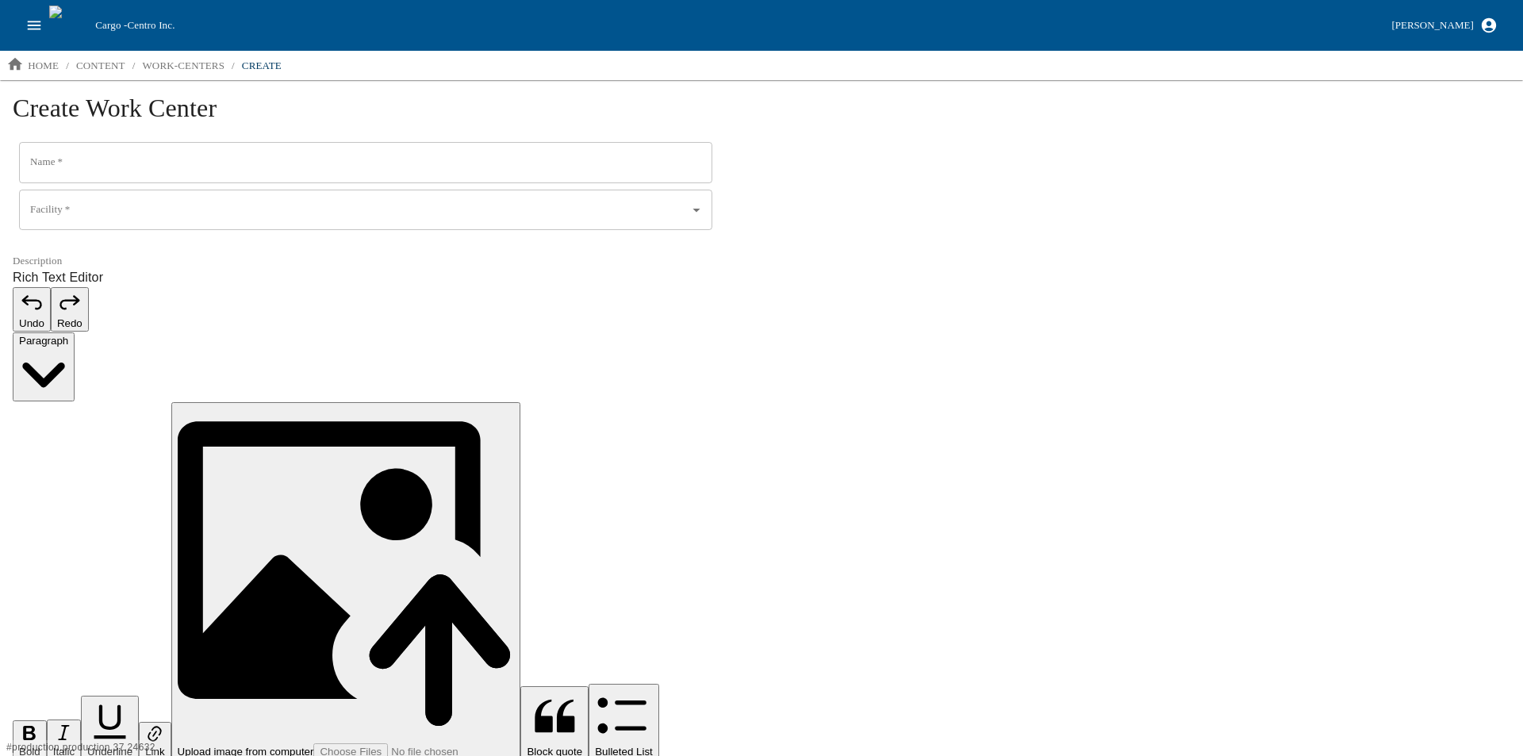
click at [89, 163] on input "Name   *" at bounding box center [365, 162] width 693 height 41
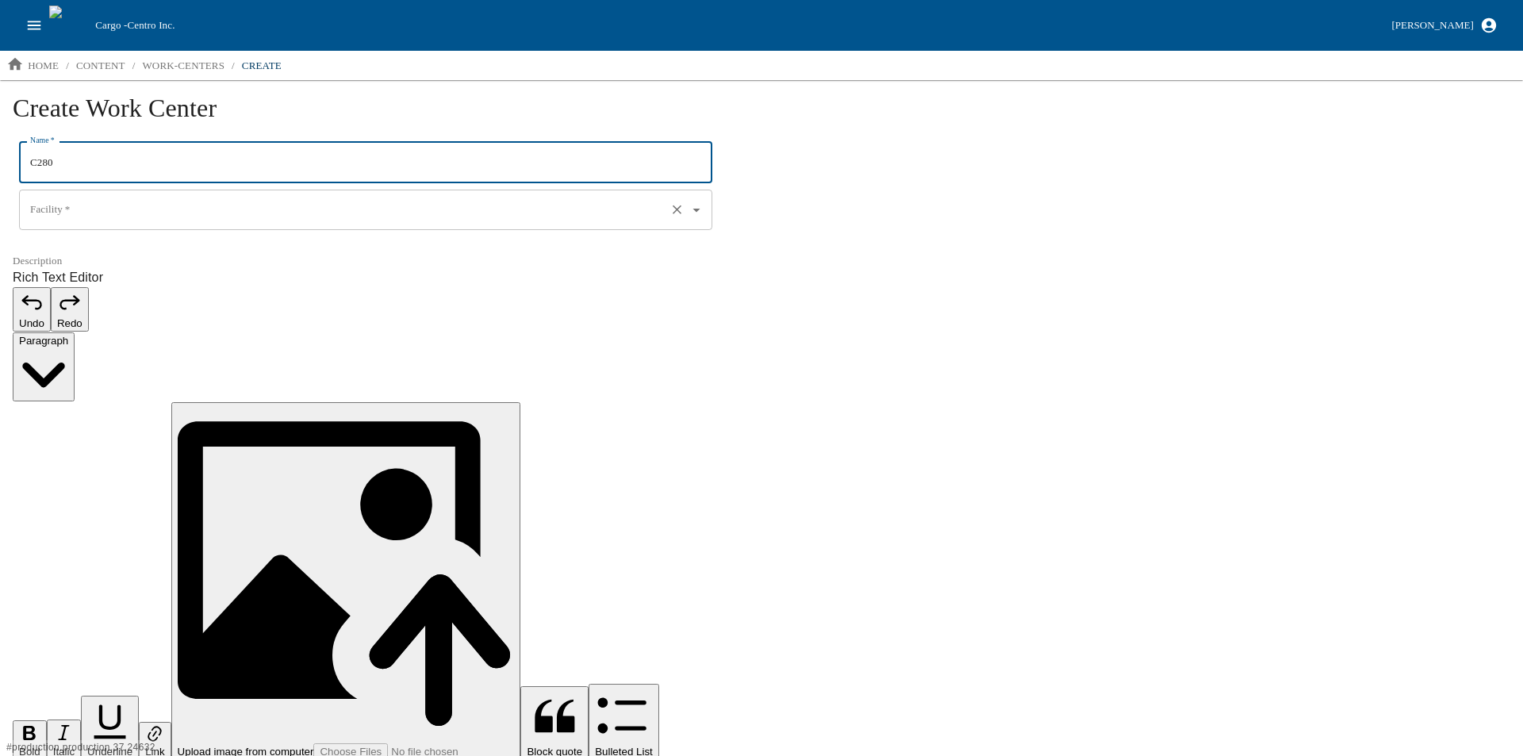
type input "C280"
click at [89, 204] on input "Facility   *" at bounding box center [343, 210] width 634 height 27
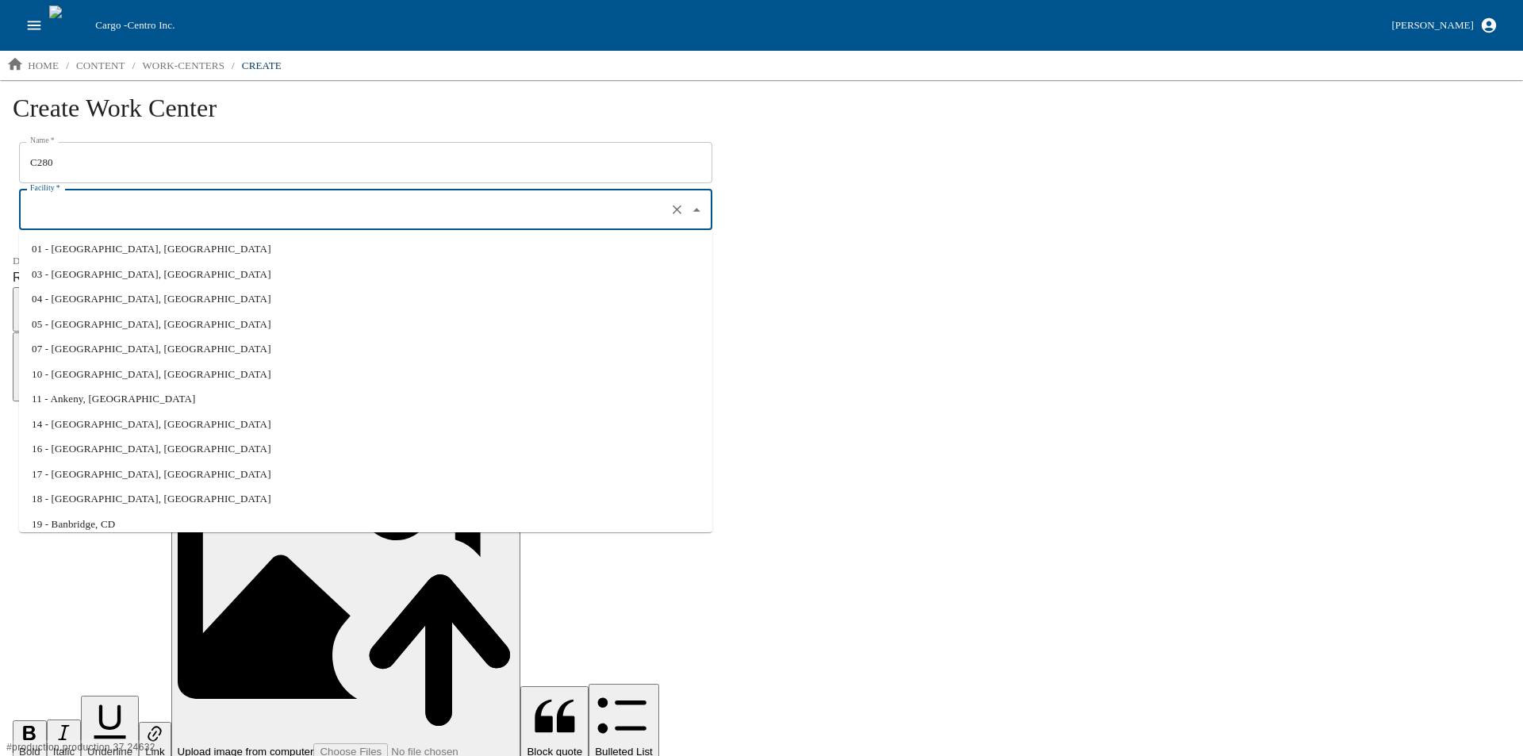
click at [87, 367] on li "10 - Claremont, NC" at bounding box center [365, 374] width 693 height 25
type input "10 - Claremont, NC"
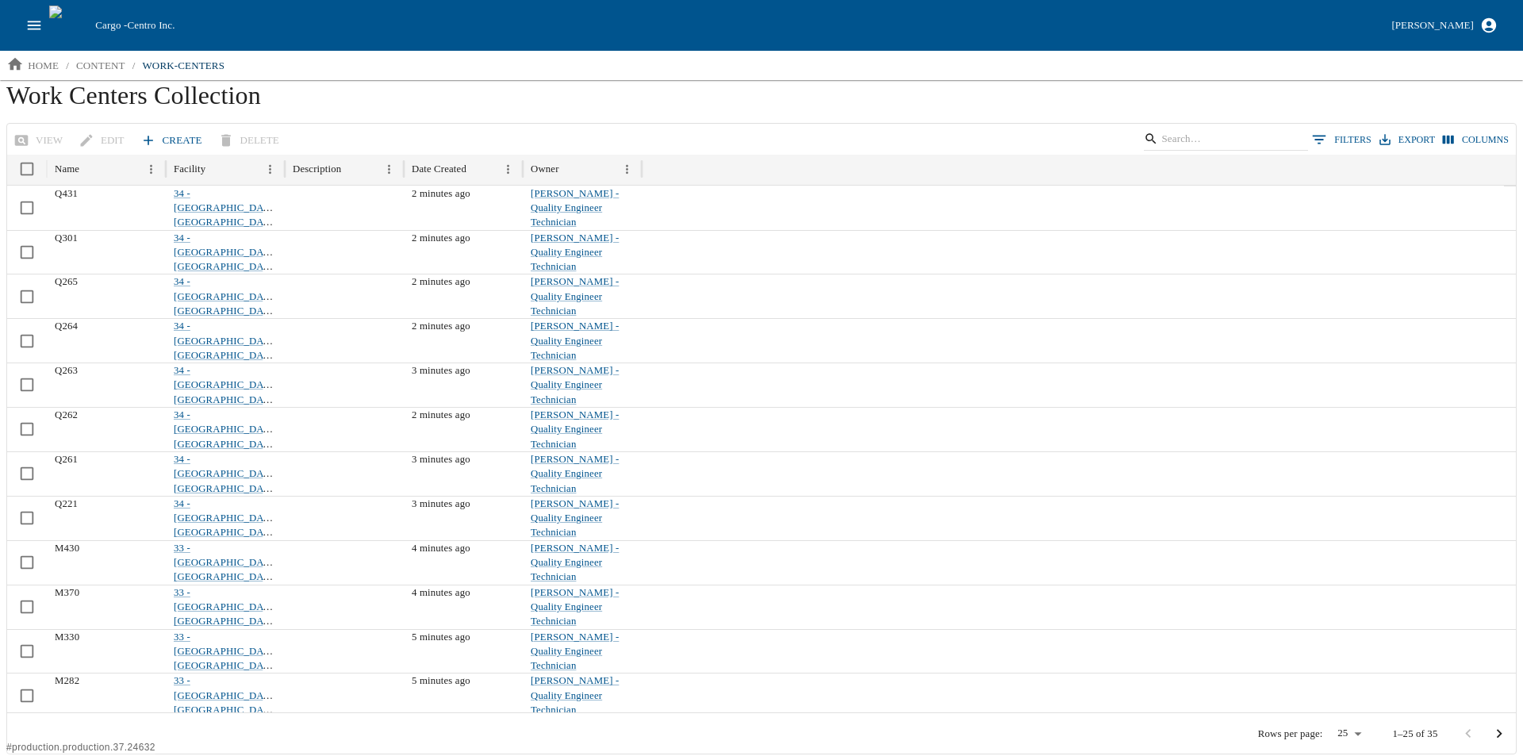
click at [167, 132] on link "Create" at bounding box center [172, 141] width 71 height 28
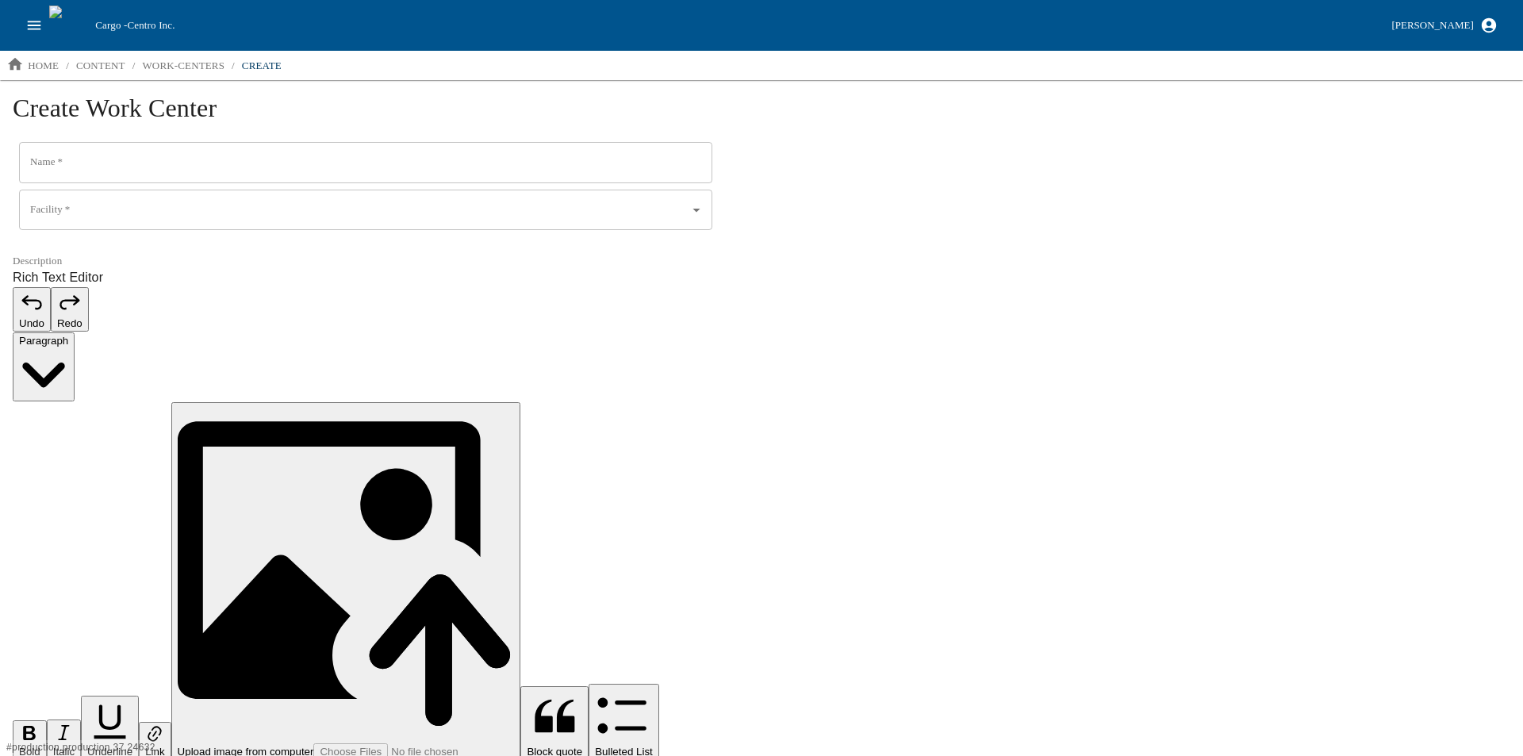
click at [102, 171] on input "Name   *" at bounding box center [365, 162] width 693 height 41
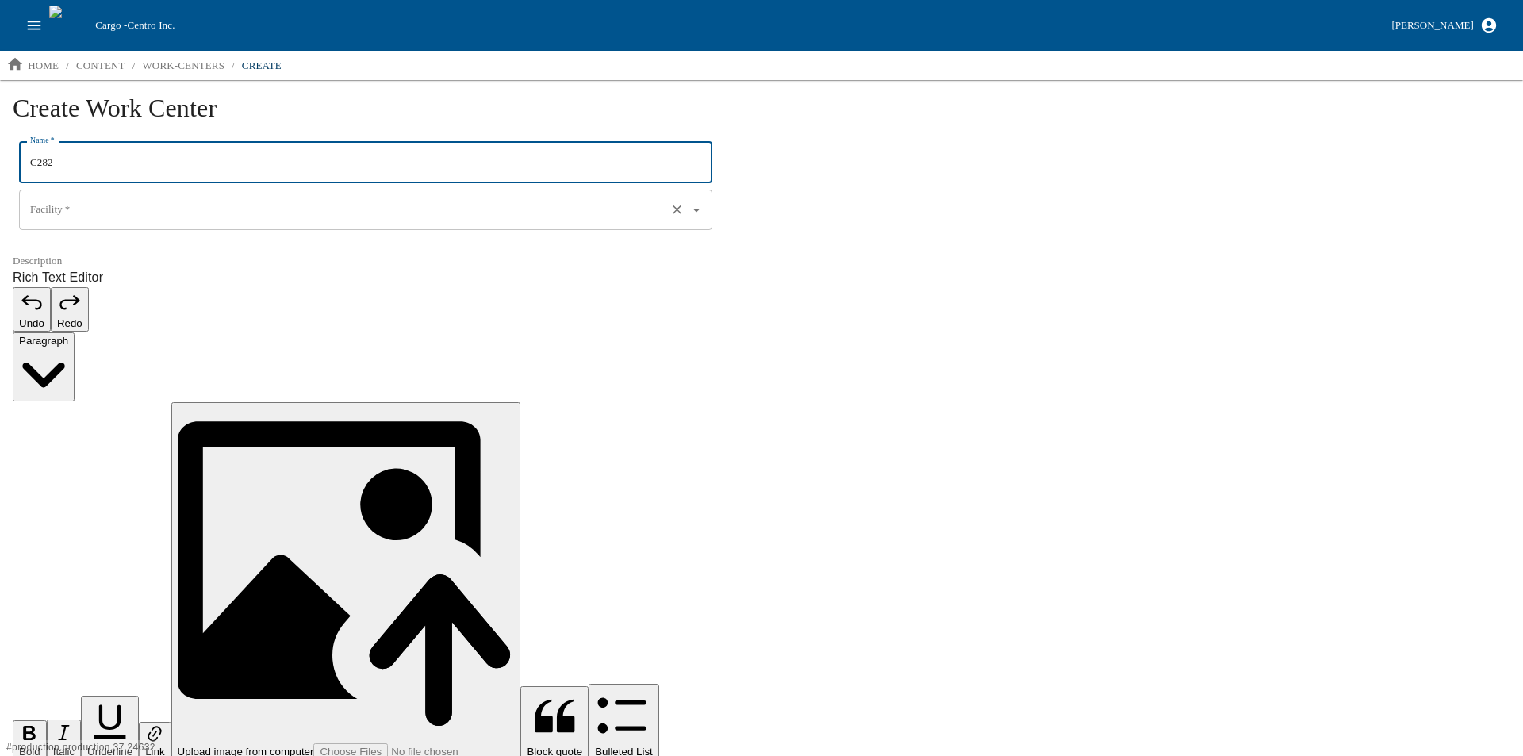
type input "C282"
click at [69, 217] on input "Facility   *" at bounding box center [343, 210] width 634 height 27
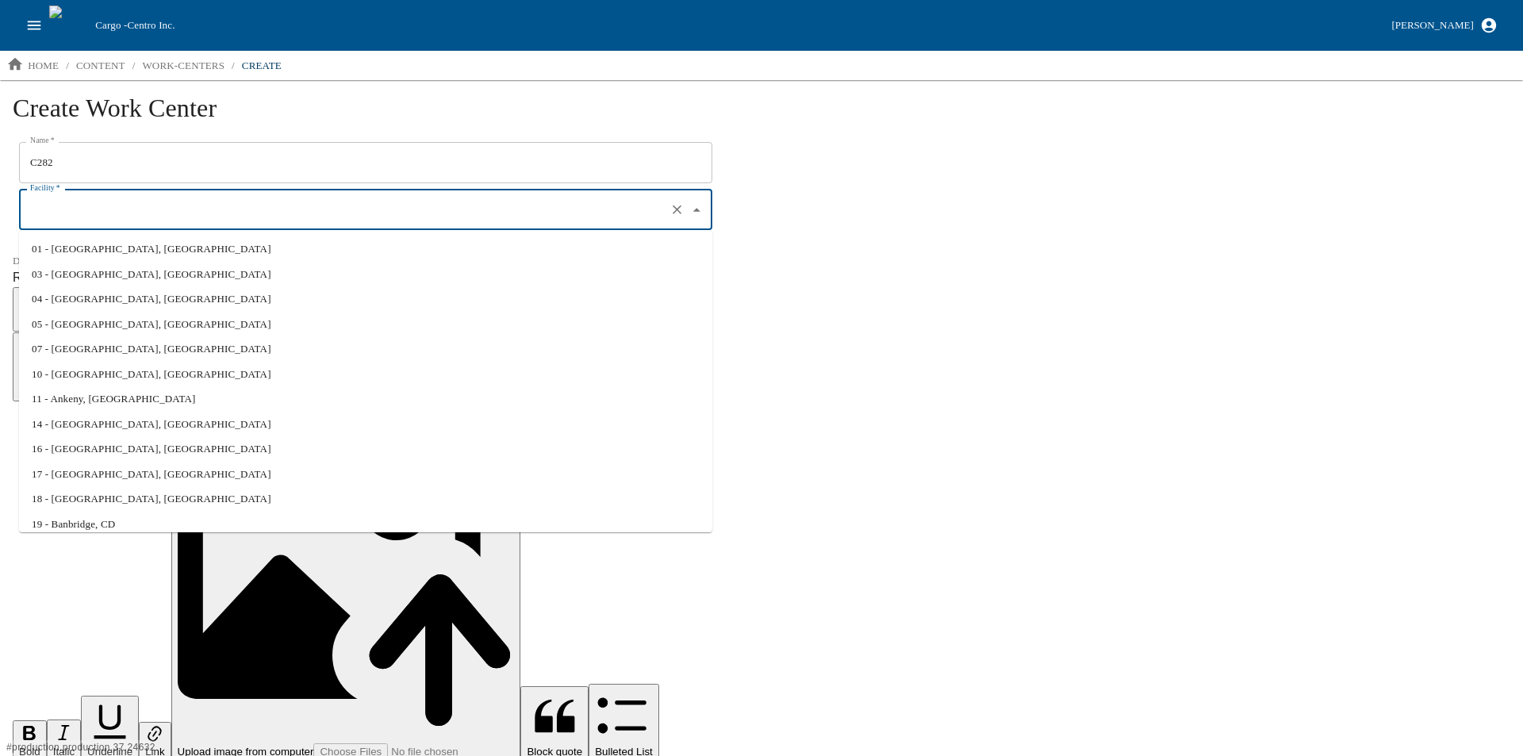
drag, startPoint x: 86, startPoint y: 376, endPoint x: 71, endPoint y: 366, distance: 17.2
click at [86, 375] on li "10 - Claremont, NC" at bounding box center [365, 374] width 693 height 25
type input "10 - Claremont, NC"
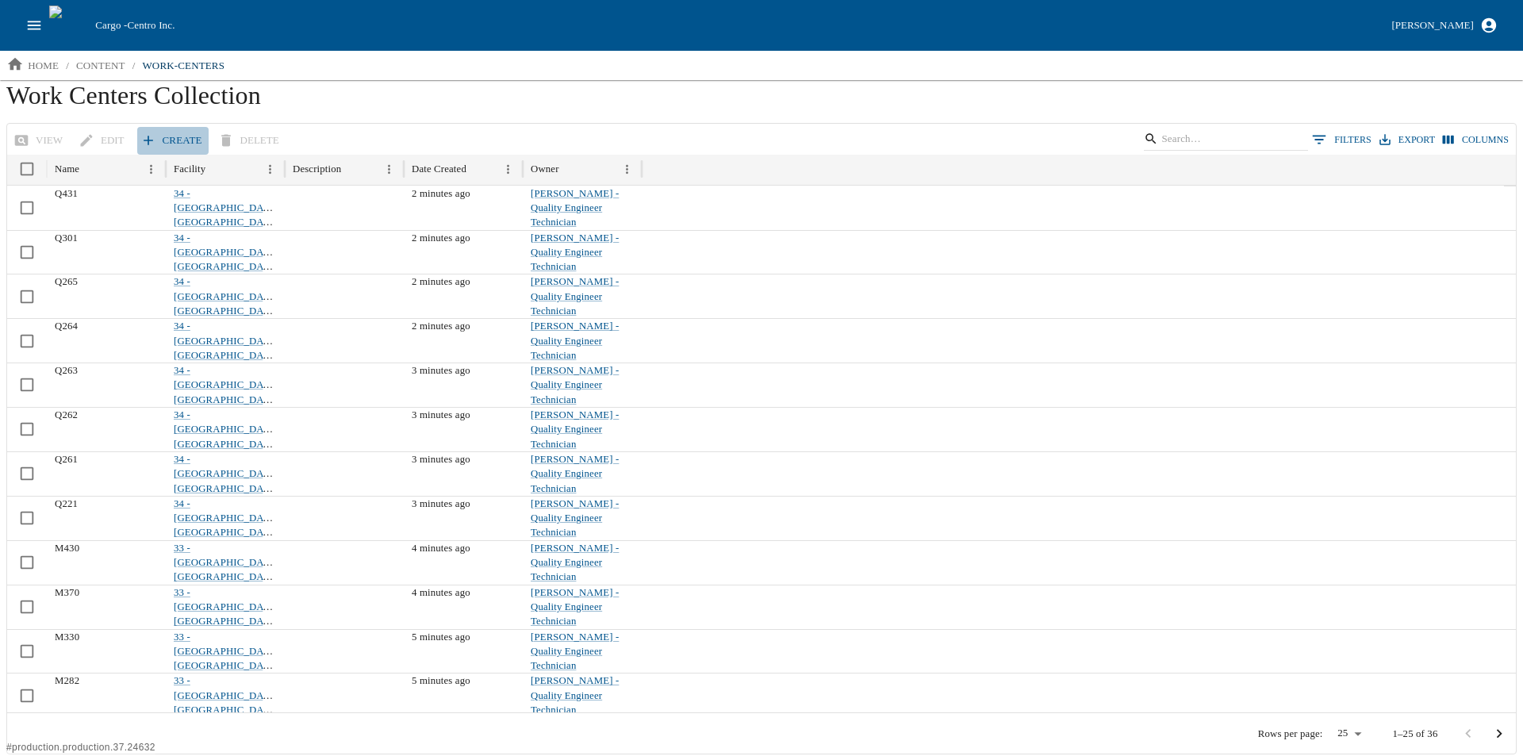
click at [151, 135] on icon at bounding box center [148, 140] width 16 height 16
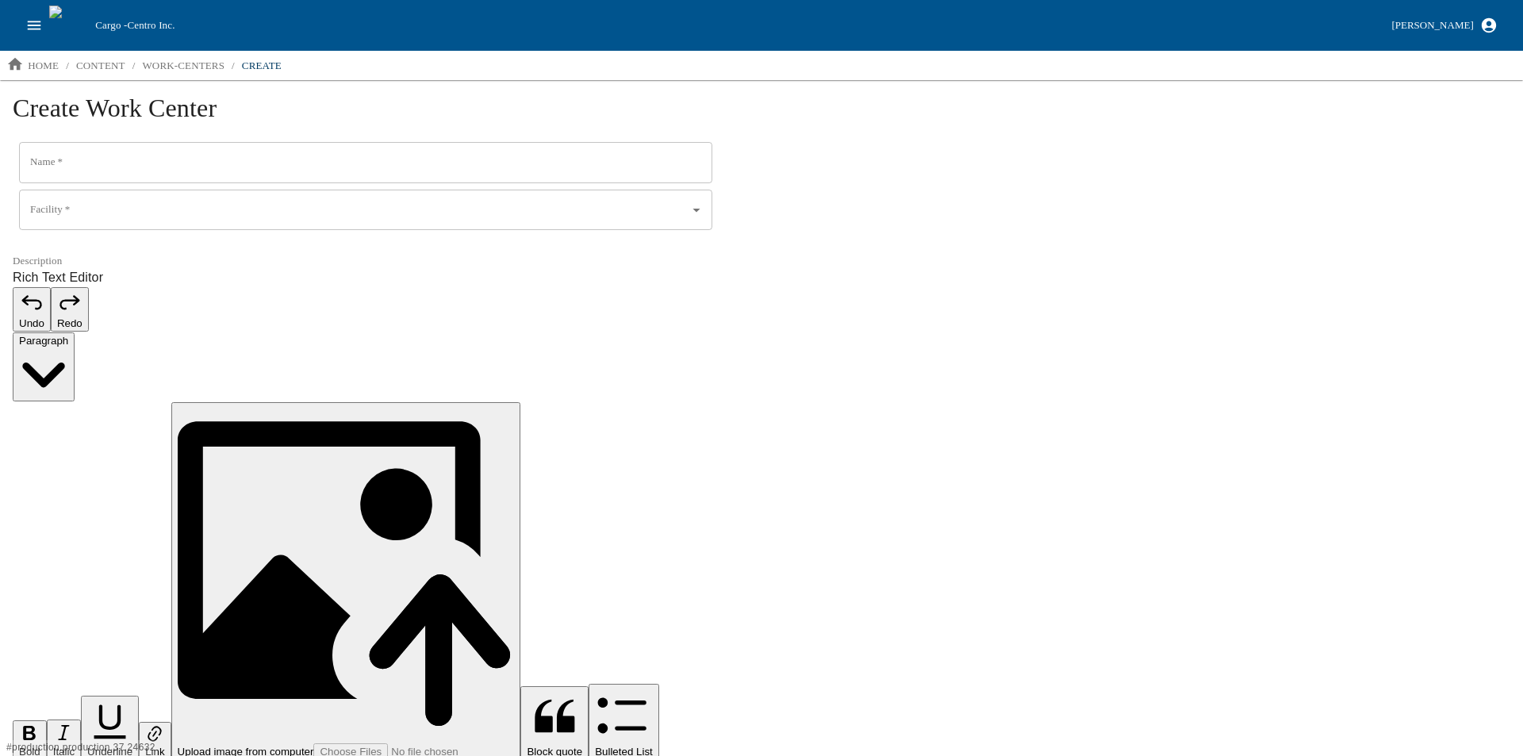
click at [98, 153] on input "Name   *" at bounding box center [365, 162] width 693 height 41
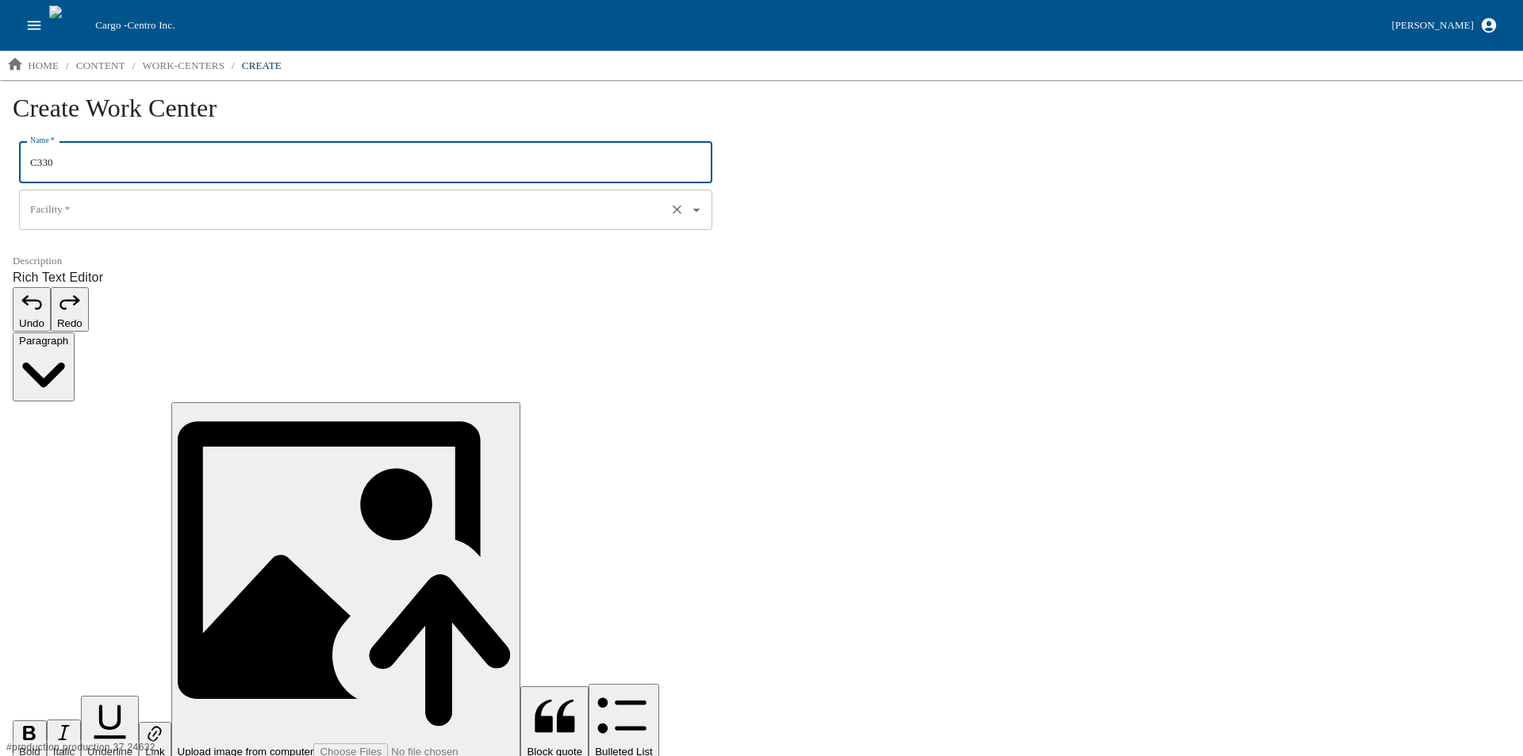
type input "C330"
click at [95, 210] on input "Facility   *" at bounding box center [343, 210] width 634 height 27
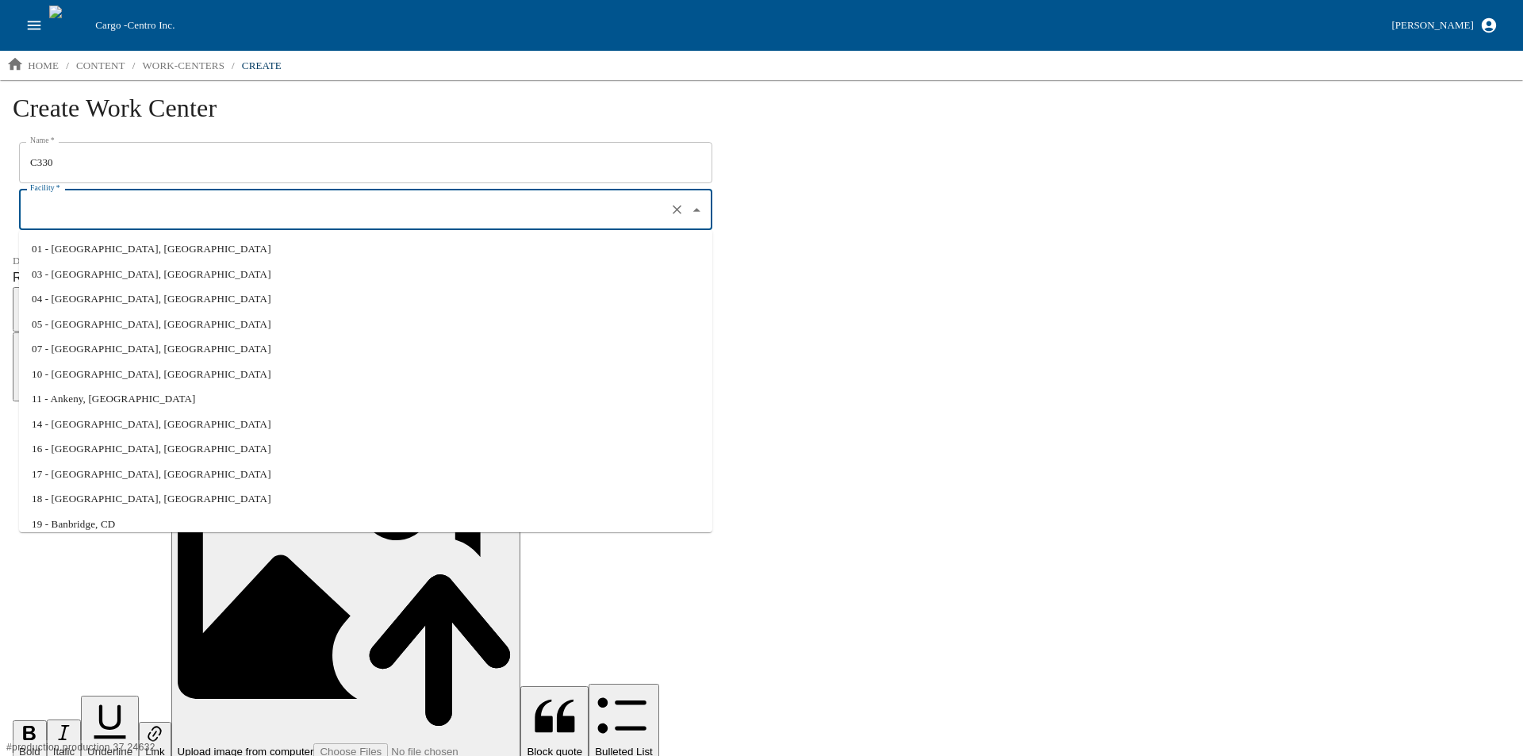
click at [108, 374] on li "10 - Claremont, NC" at bounding box center [365, 374] width 693 height 25
type input "10 - Claremont, NC"
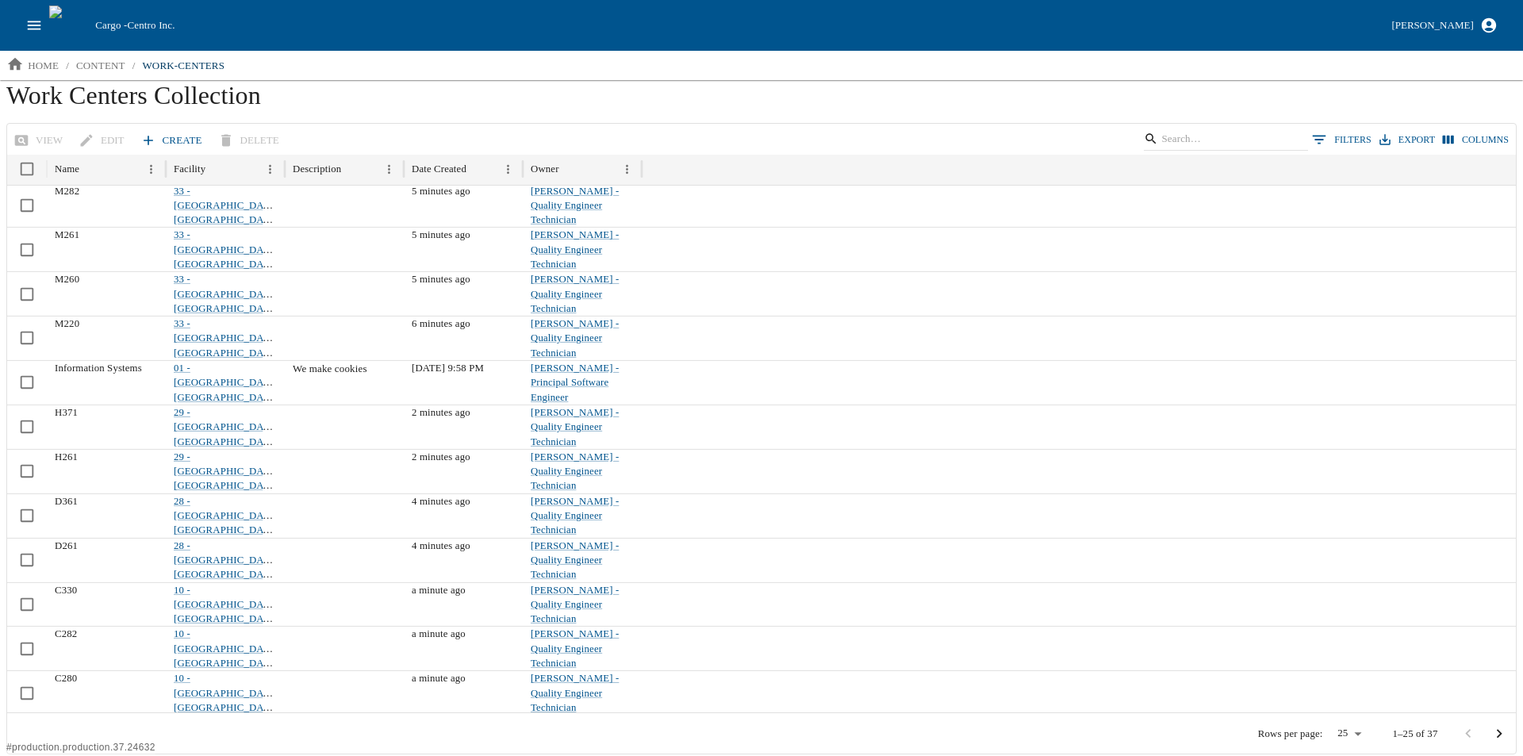
scroll to position [439, 0]
click at [178, 143] on link "Create" at bounding box center [172, 141] width 71 height 28
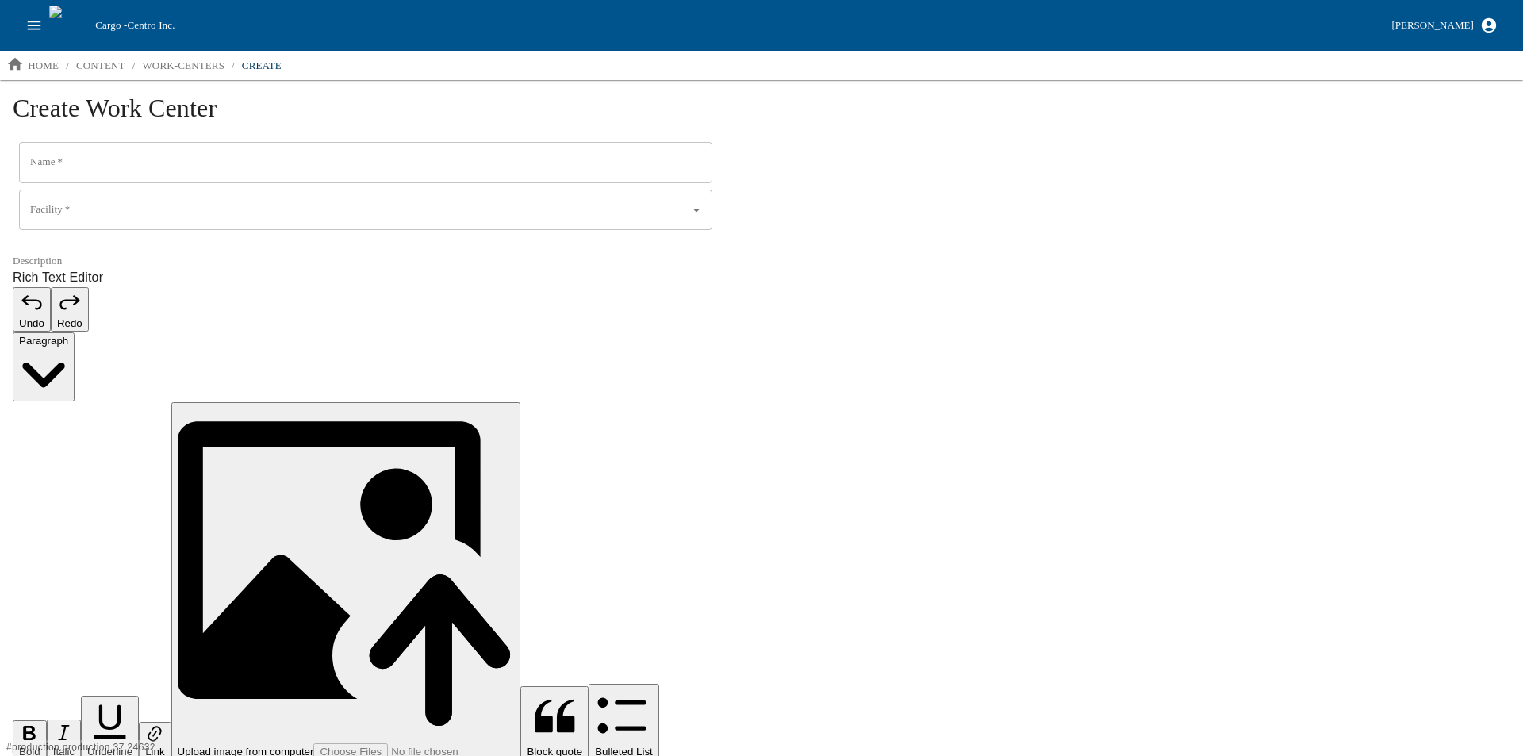
click at [155, 168] on input "Name   *" at bounding box center [365, 162] width 693 height 41
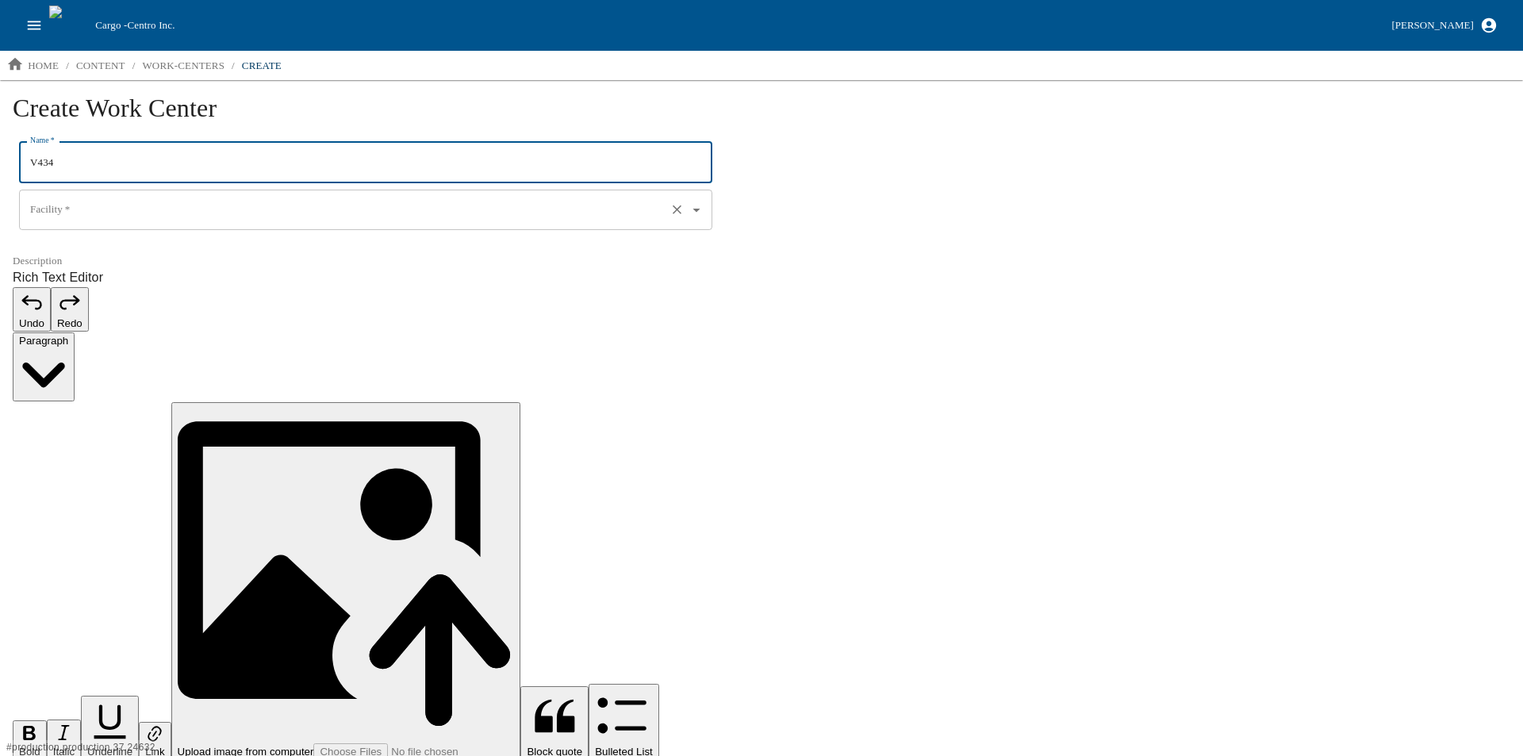
type input "V434"
click at [118, 210] on input "Facility   *" at bounding box center [343, 210] width 634 height 27
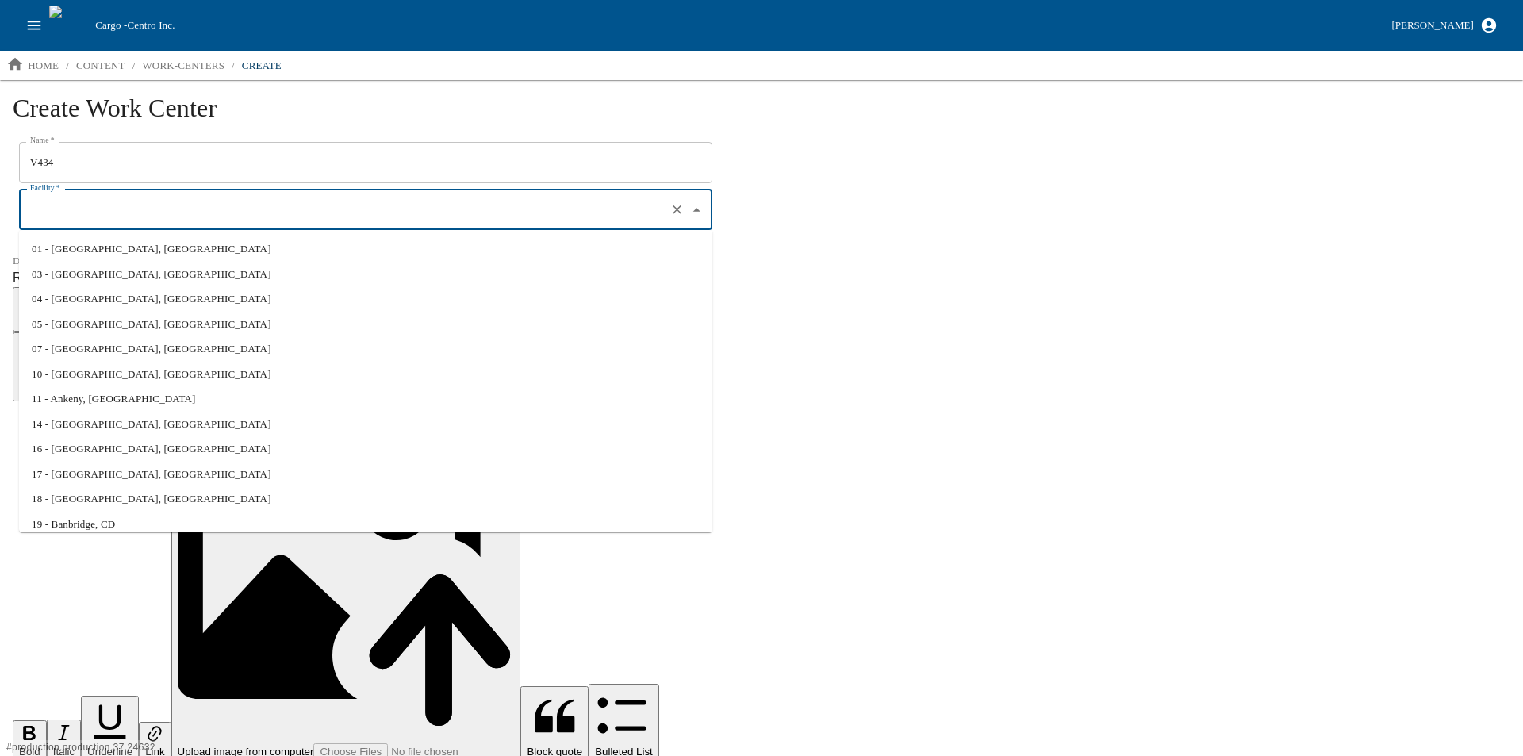
click at [123, 352] on li "07 - VALLEY CITY, ND" at bounding box center [365, 348] width 693 height 25
type input "07 - VALLEY CITY, ND"
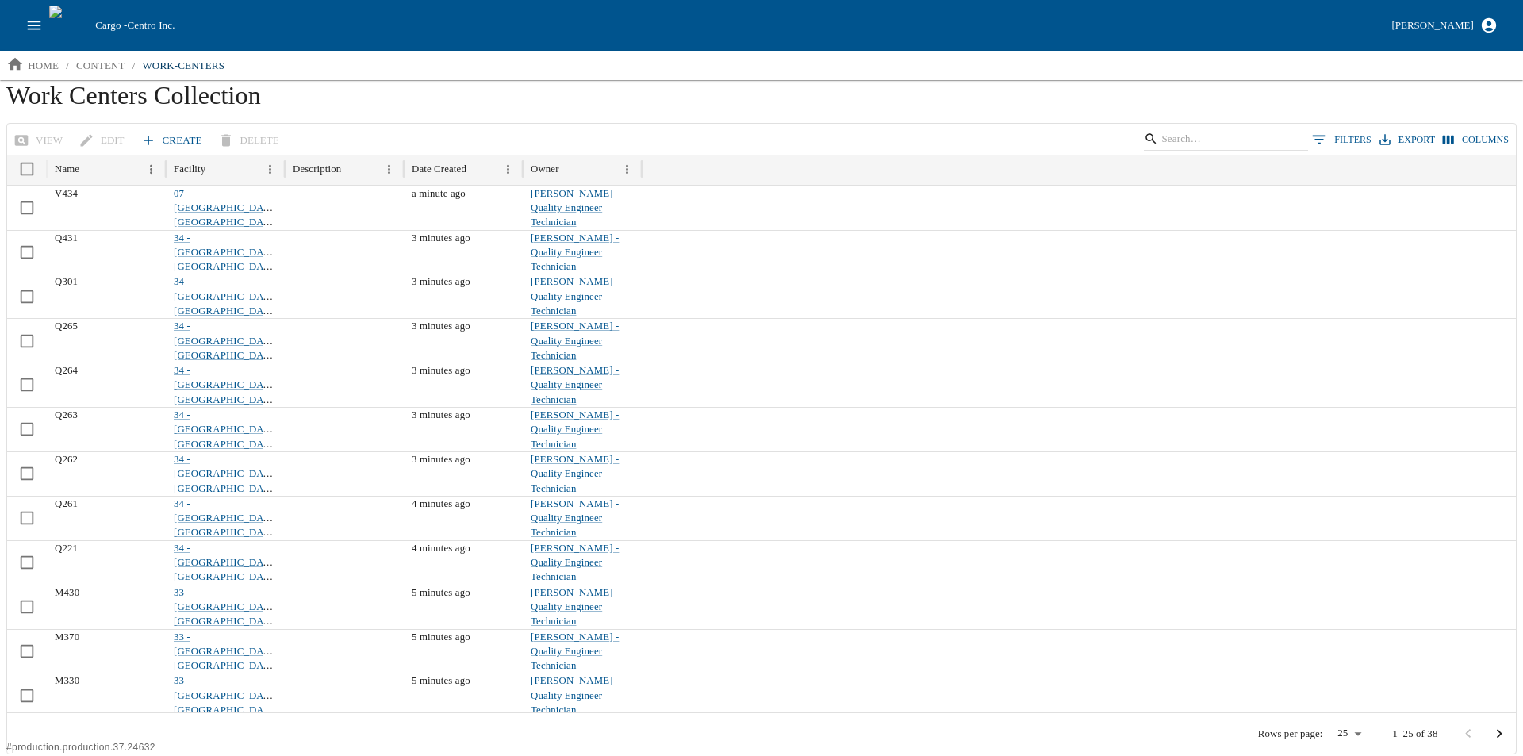
click at [170, 133] on link "Create" at bounding box center [172, 141] width 71 height 28
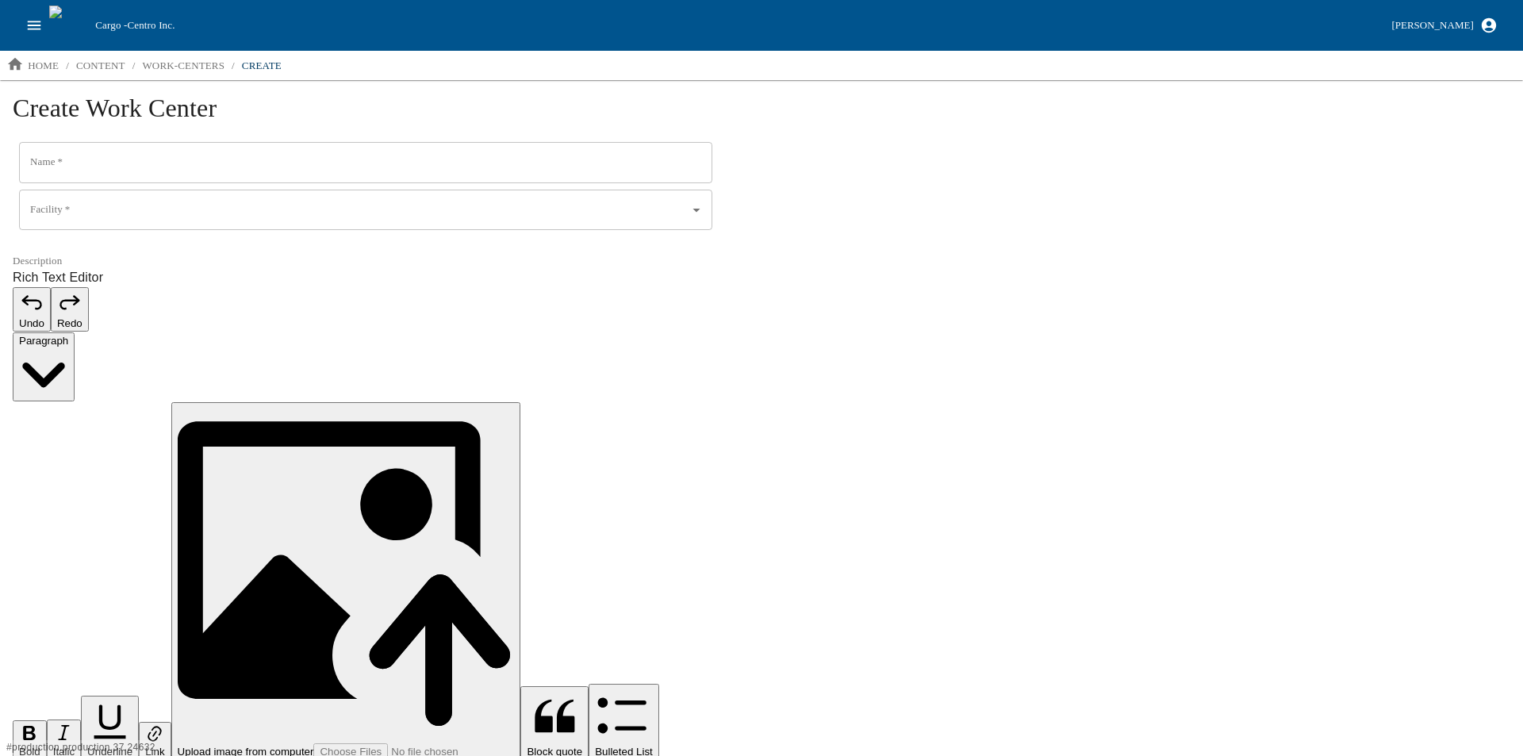
click at [125, 166] on input "Name   *" at bounding box center [365, 162] width 693 height 41
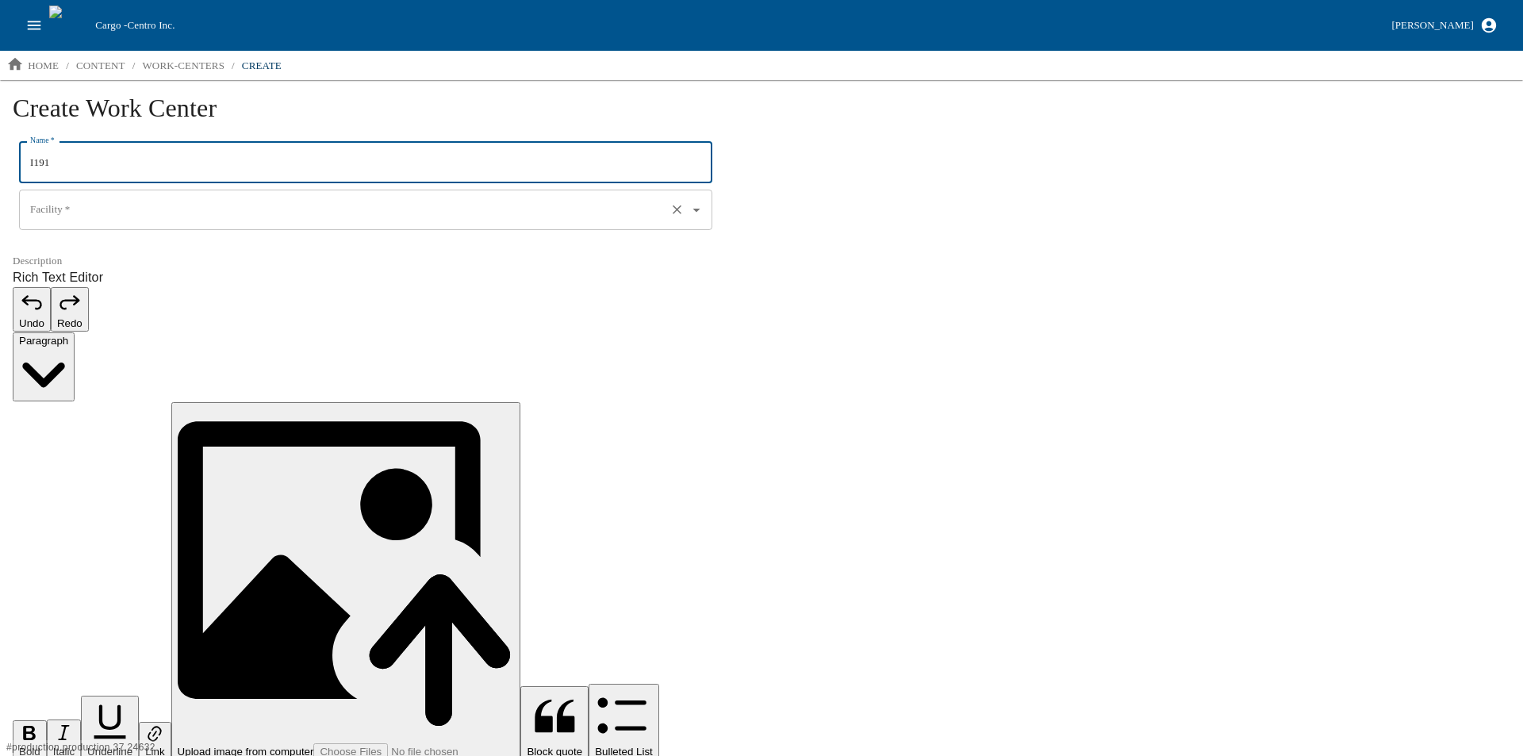
type input "I191"
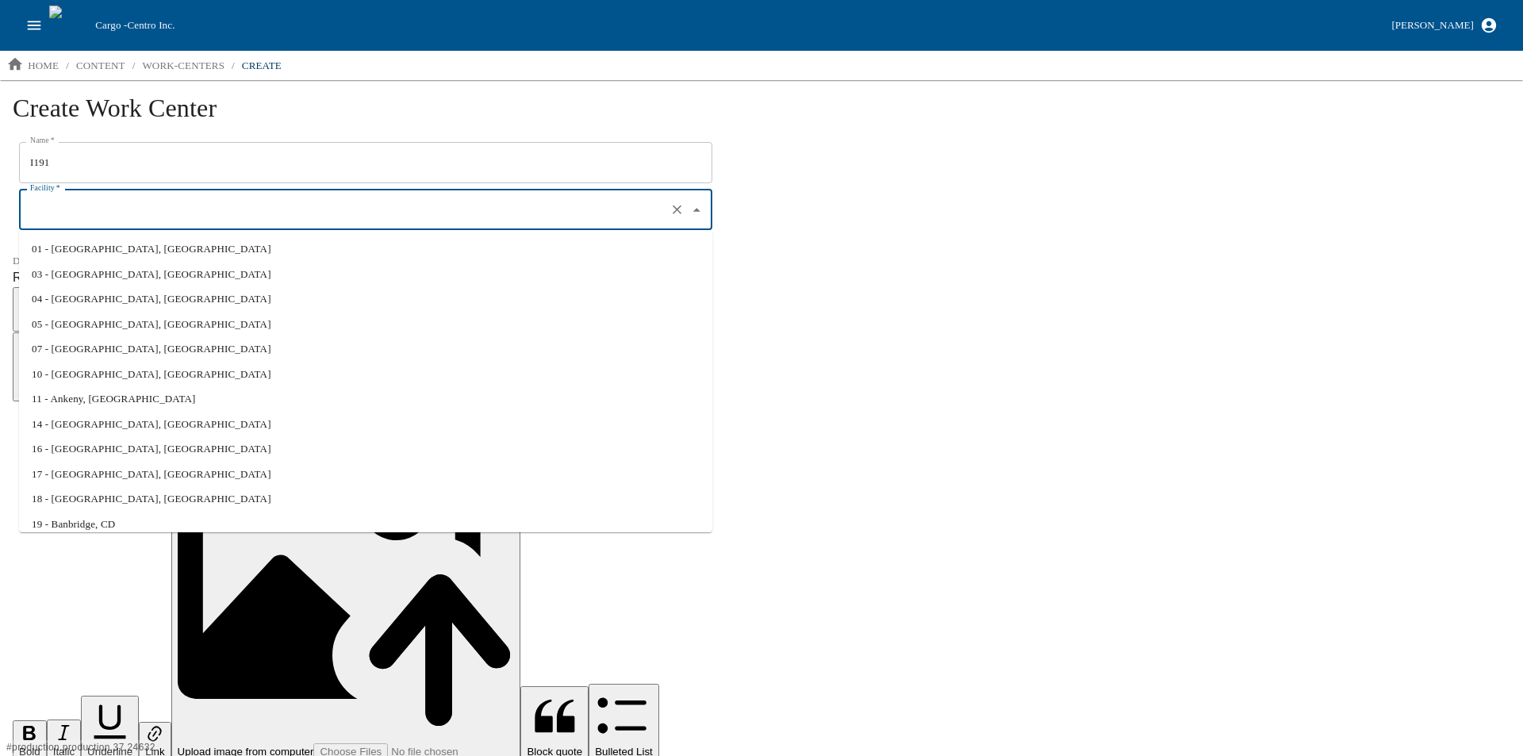
click at [97, 212] on input "Facility   *" at bounding box center [343, 210] width 634 height 27
click at [98, 249] on li "01 - North Liberty, IA" at bounding box center [365, 248] width 693 height 25
type input "01 - North Liberty, IA"
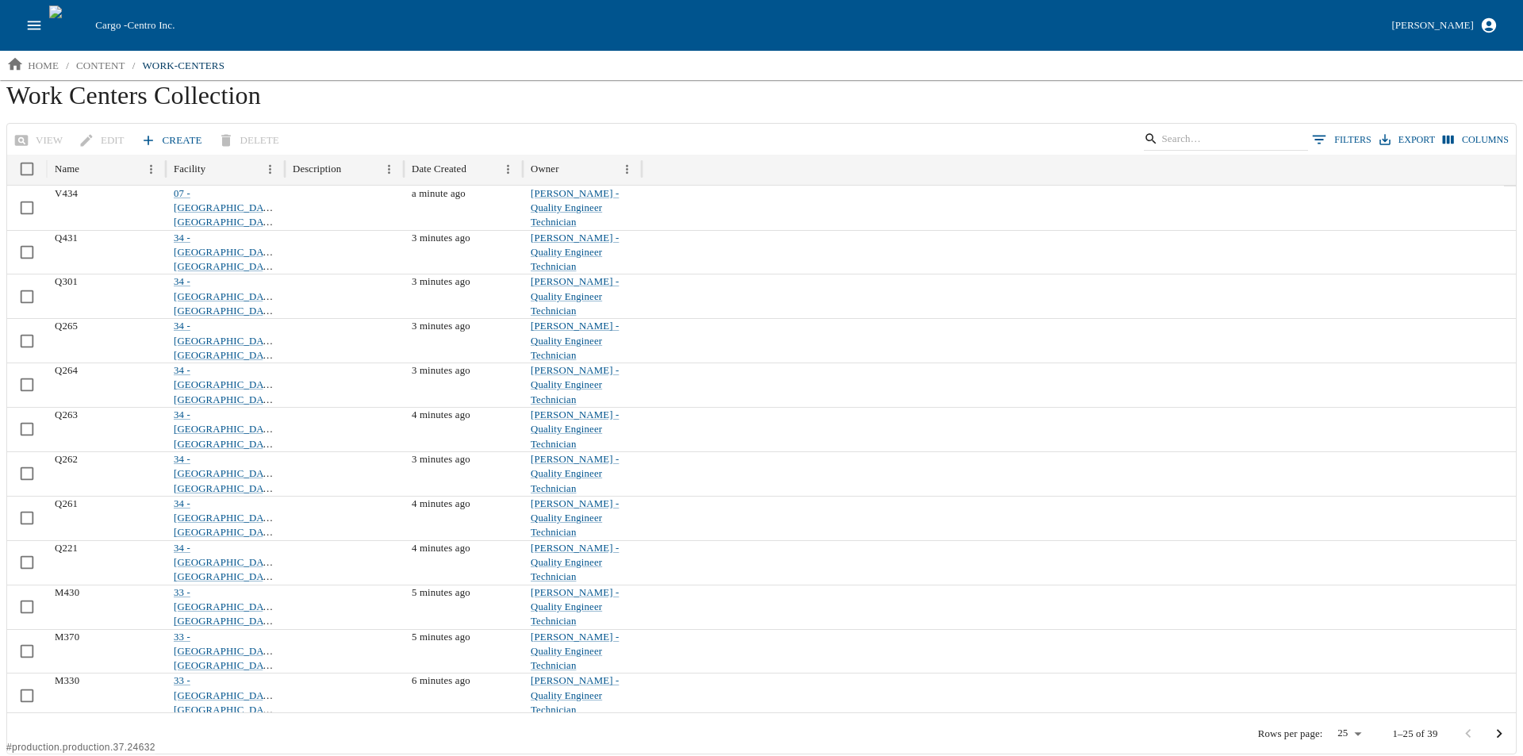
click at [144, 140] on icon at bounding box center [149, 141] width 10 height 10
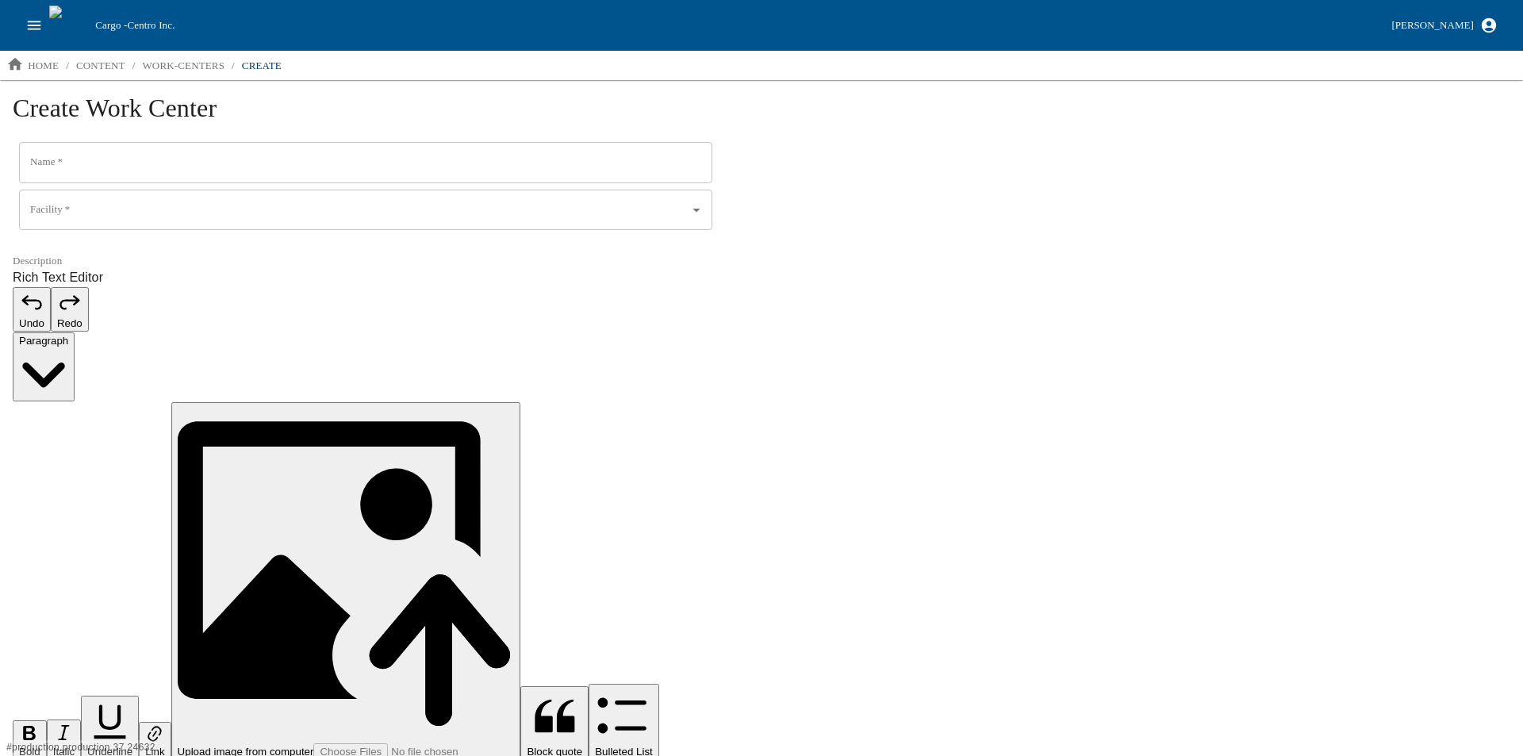
click at [102, 167] on input "Name   *" at bounding box center [365, 162] width 693 height 41
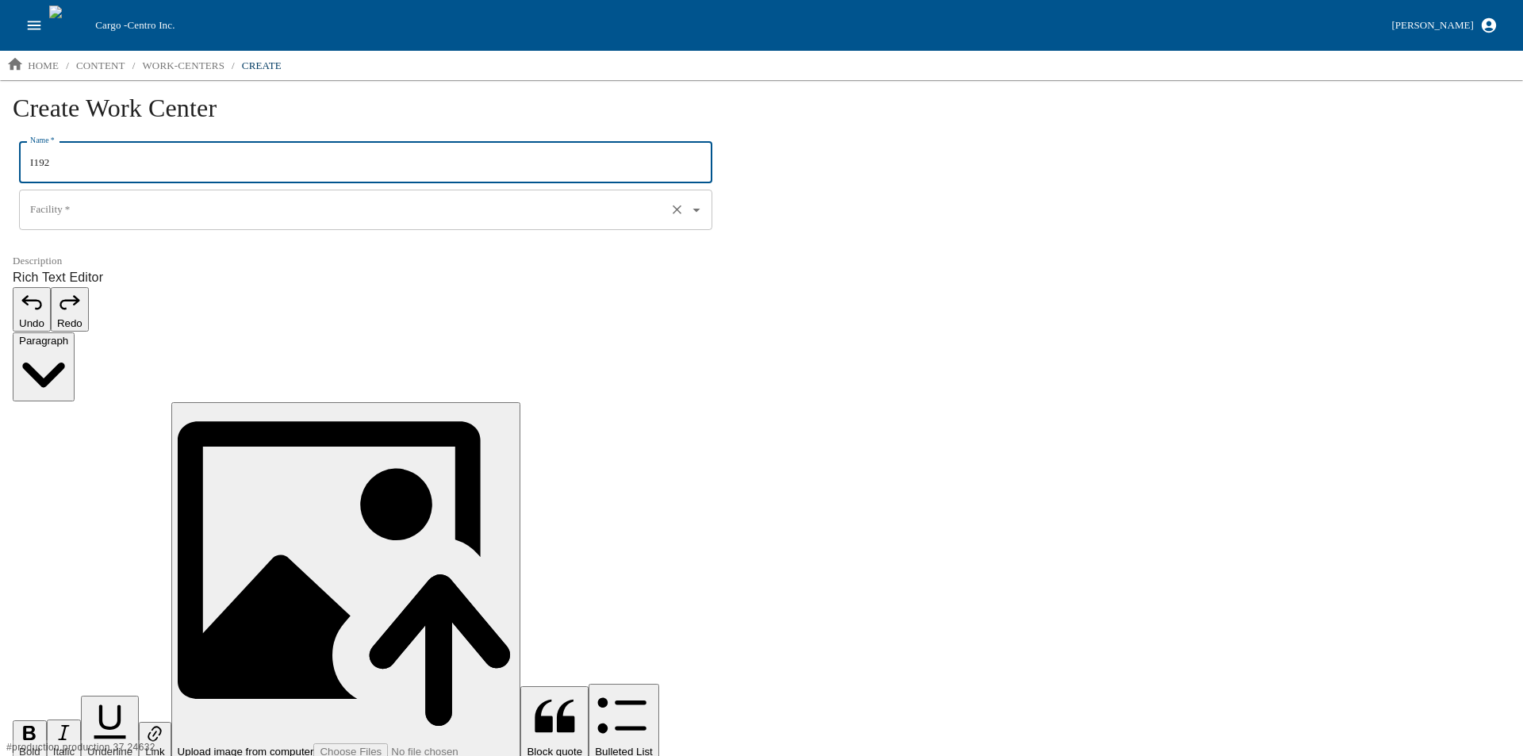
type input "I192"
click at [94, 209] on input "Facility   *" at bounding box center [343, 210] width 634 height 27
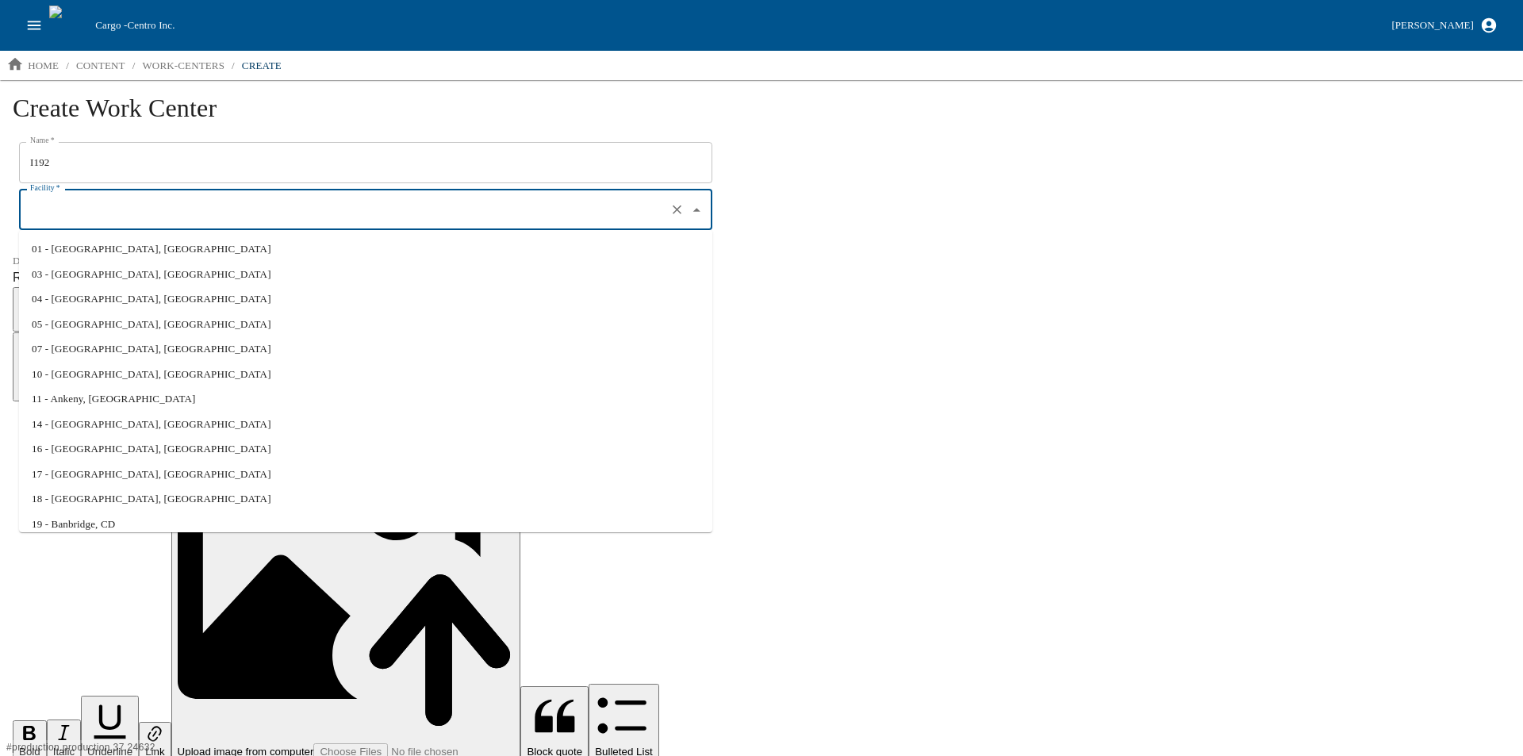
click at [83, 244] on li "01 - North Liberty, IA" at bounding box center [365, 248] width 693 height 25
type input "01 - North Liberty, IA"
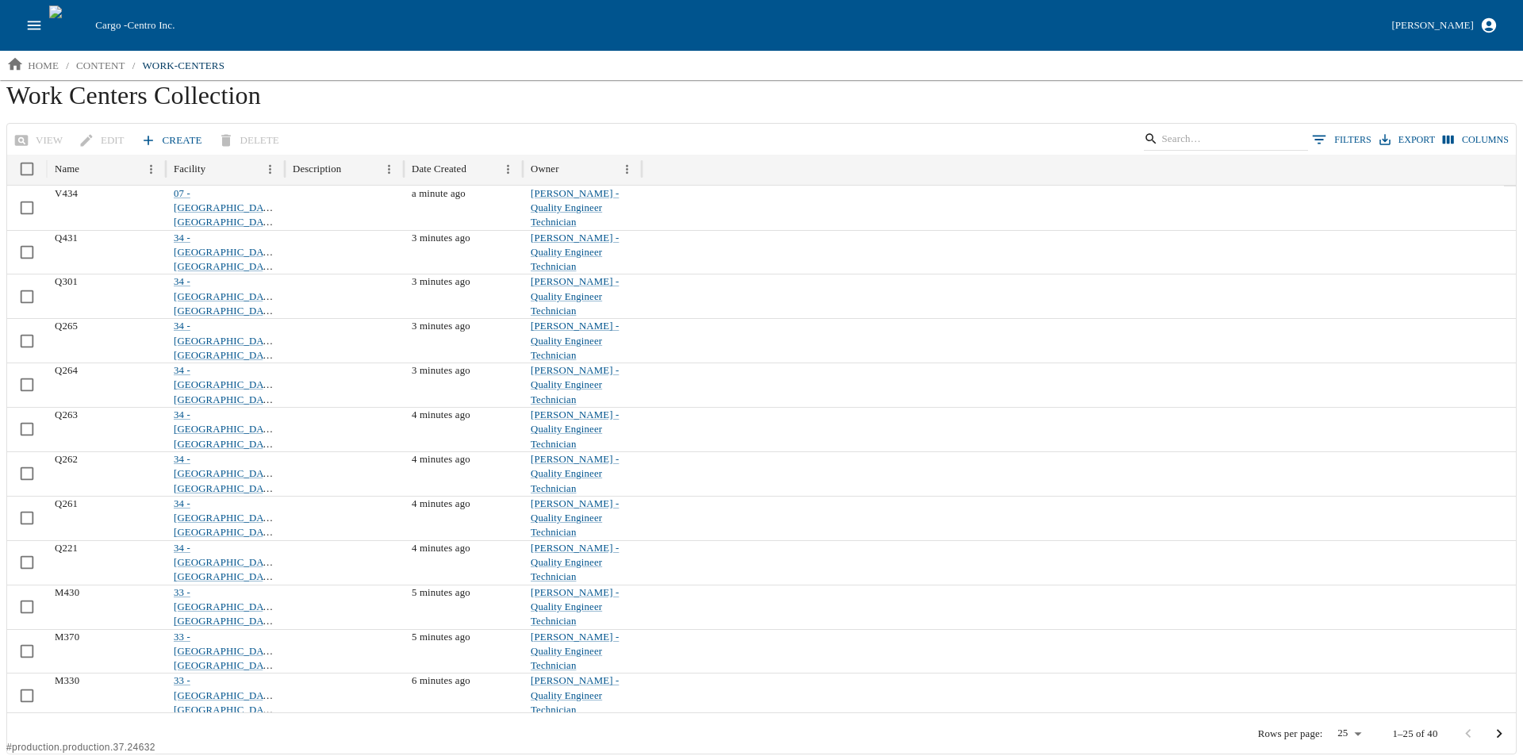
click at [160, 145] on link "Create" at bounding box center [172, 141] width 71 height 28
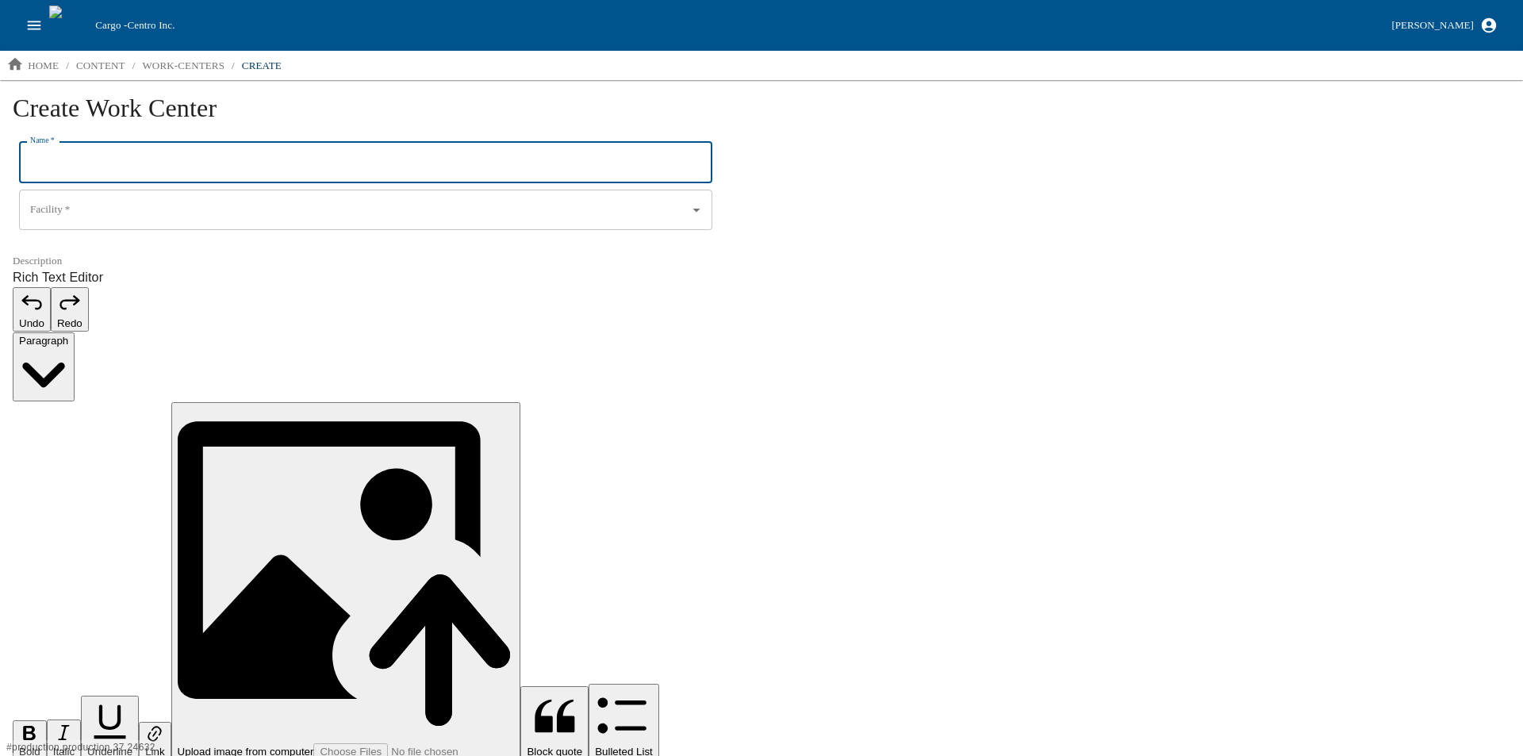
click at [108, 174] on input "Name   *" at bounding box center [365, 162] width 693 height 41
type input "I194"
click at [68, 213] on input "Facility   *" at bounding box center [343, 210] width 634 height 27
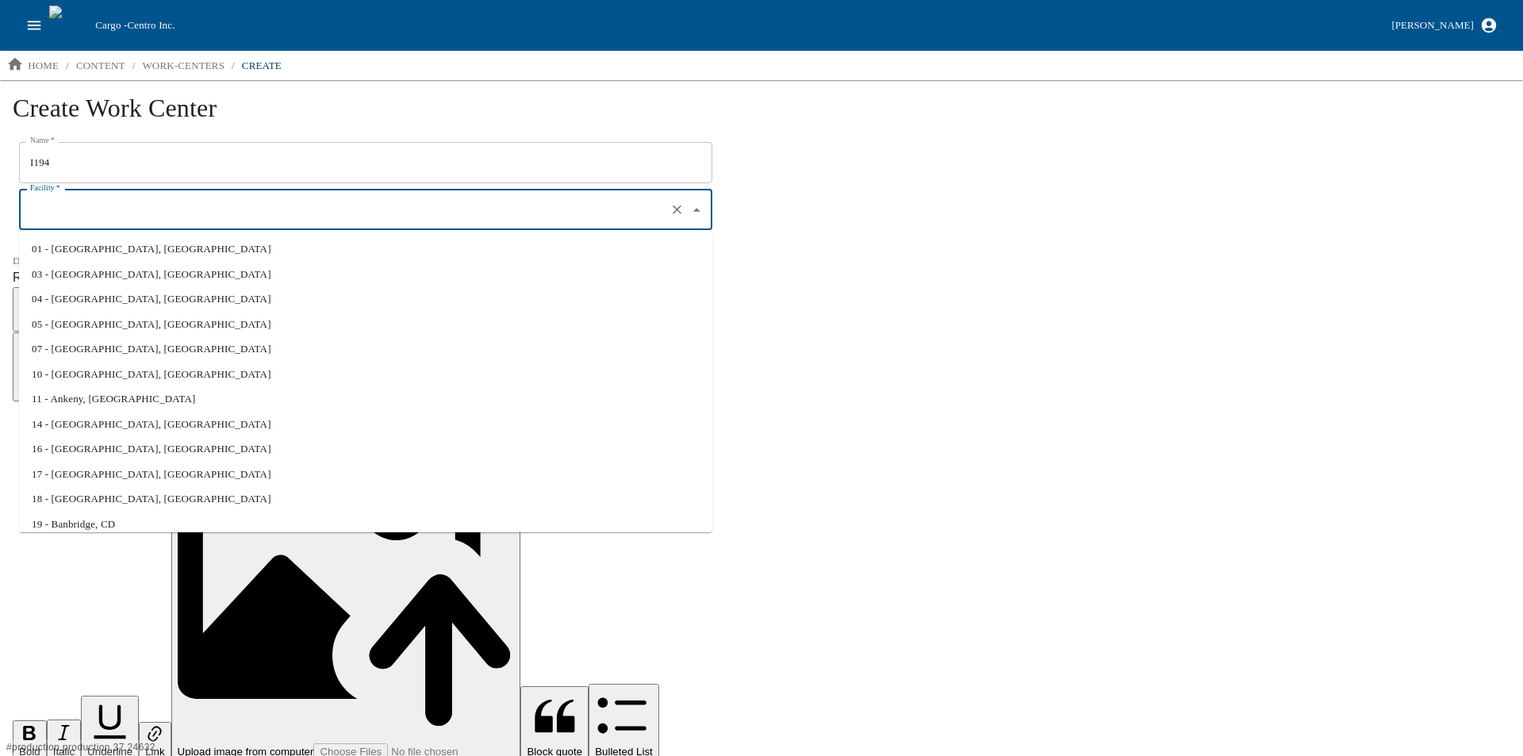
click at [88, 247] on li "01 - North Liberty, IA" at bounding box center [365, 248] width 693 height 25
type input "01 - North Liberty, IA"
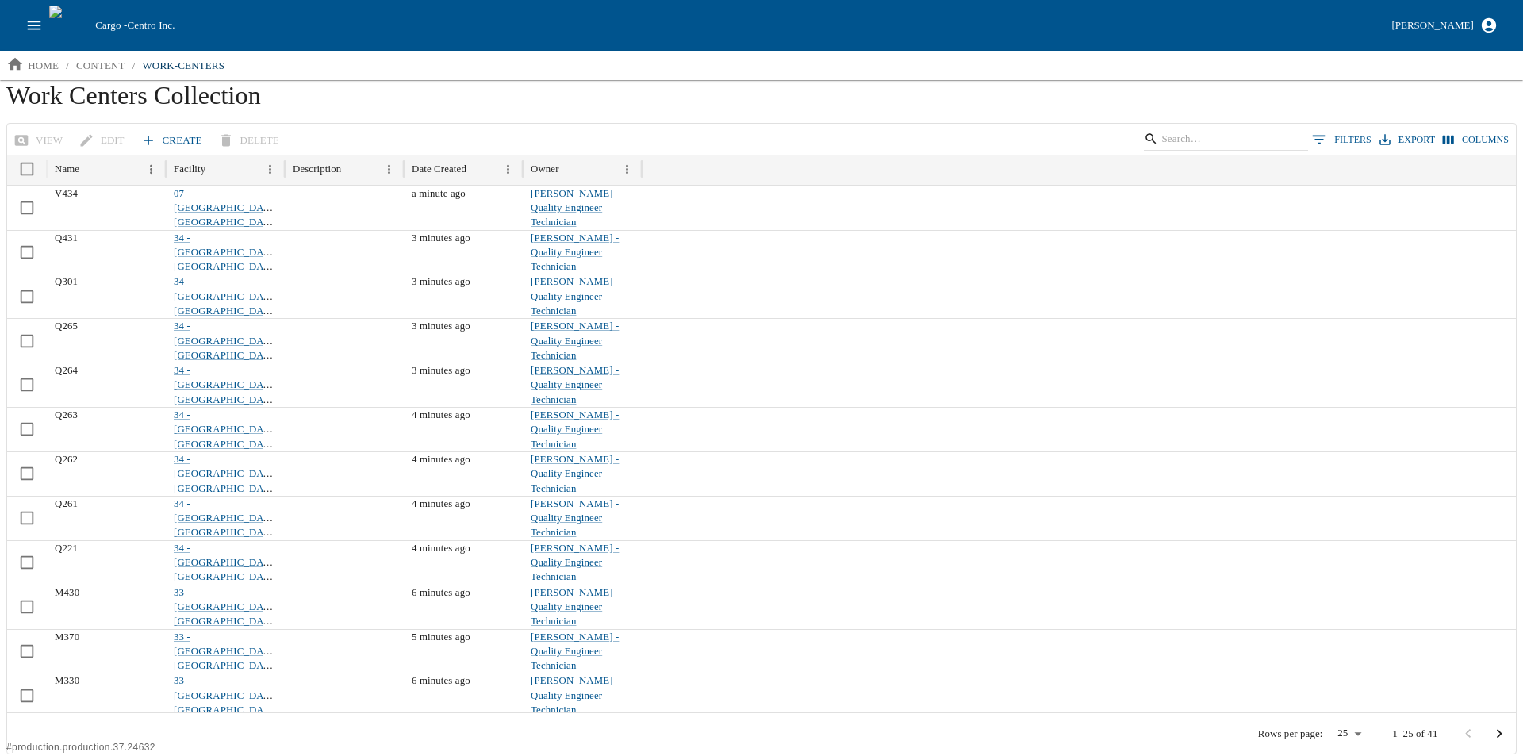
click at [161, 142] on link "Create" at bounding box center [172, 141] width 71 height 28
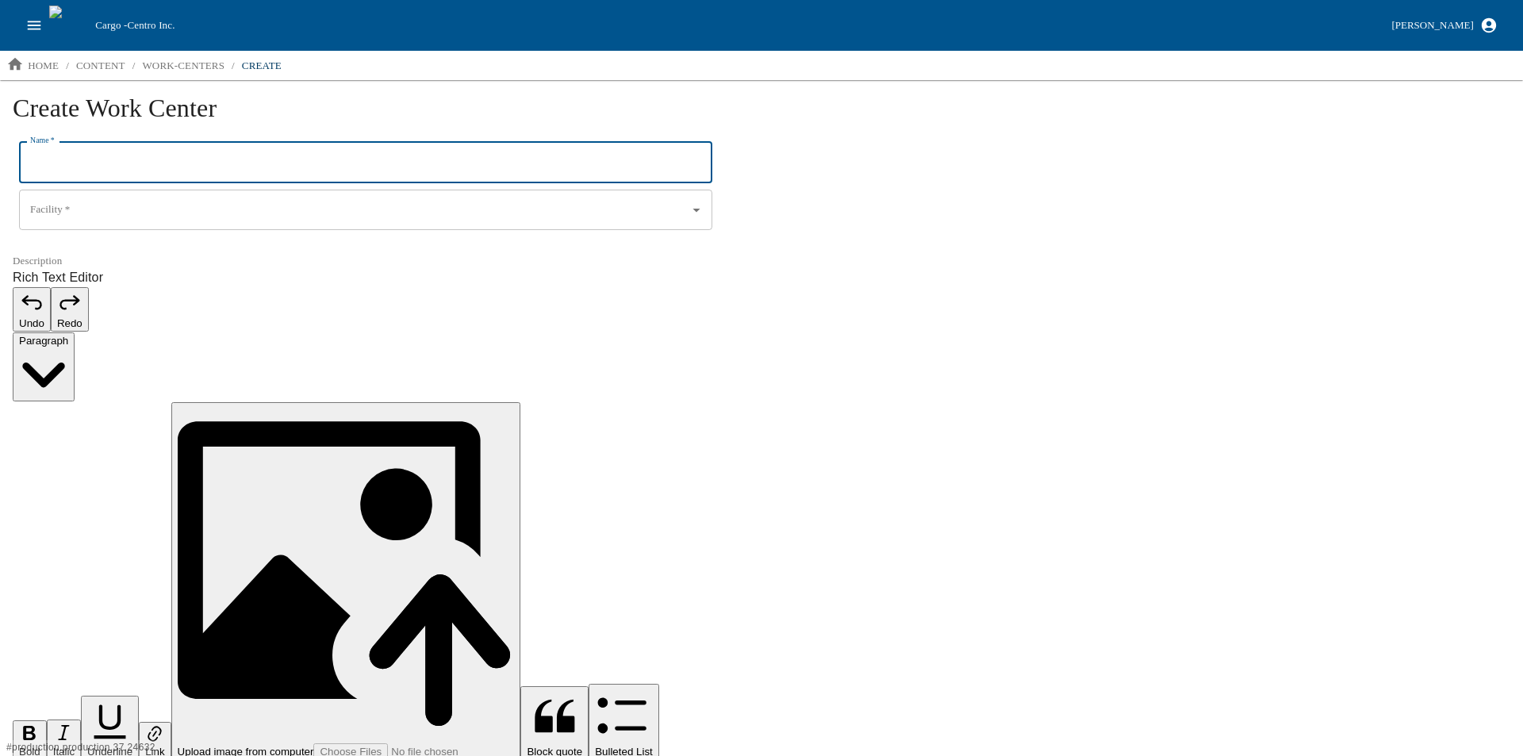
click at [92, 170] on input "Name   *" at bounding box center [365, 162] width 693 height 41
type input "I220"
click at [45, 200] on input "Facility   *" at bounding box center [343, 210] width 634 height 27
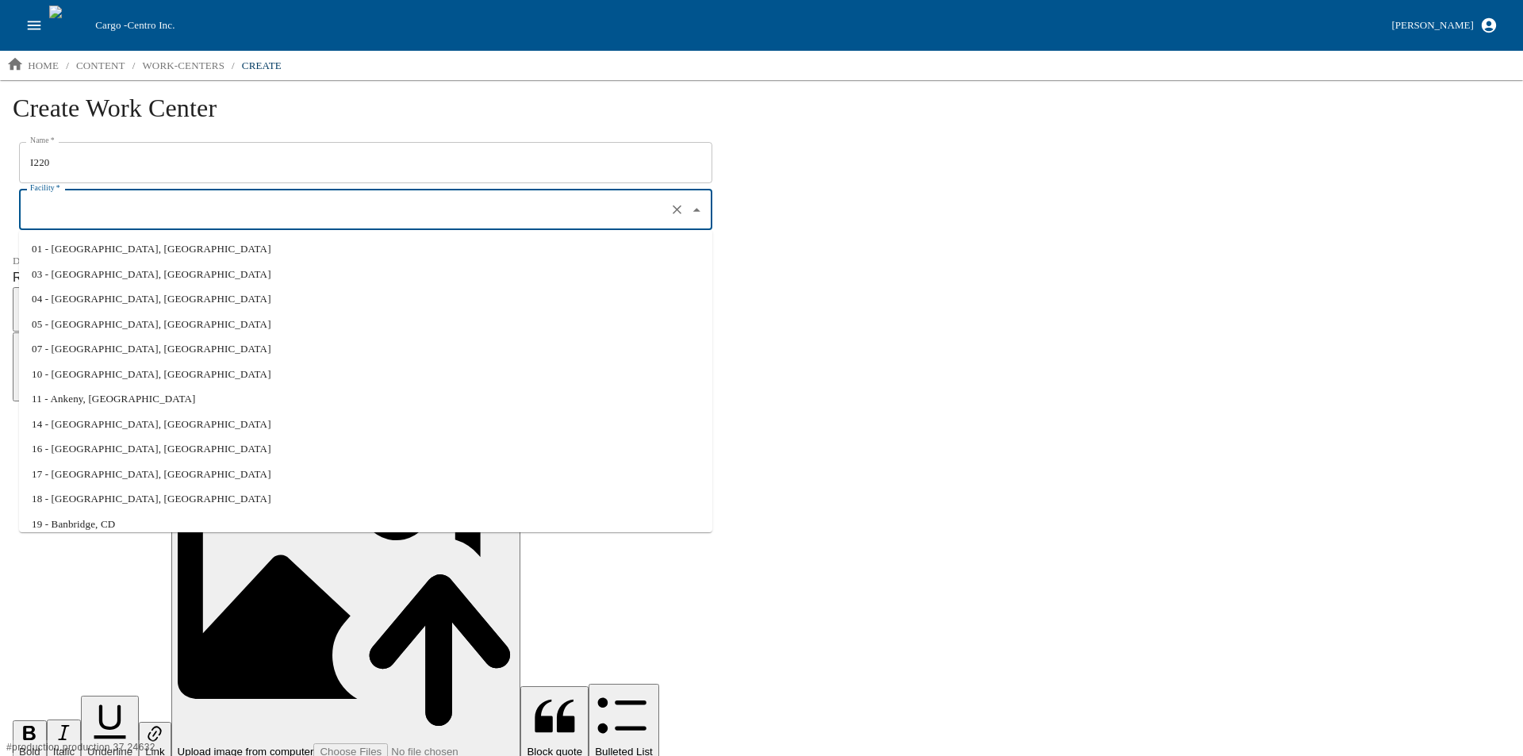
click at [66, 253] on li "01 - North Liberty, IA" at bounding box center [365, 248] width 693 height 25
type input "01 - North Liberty, IA"
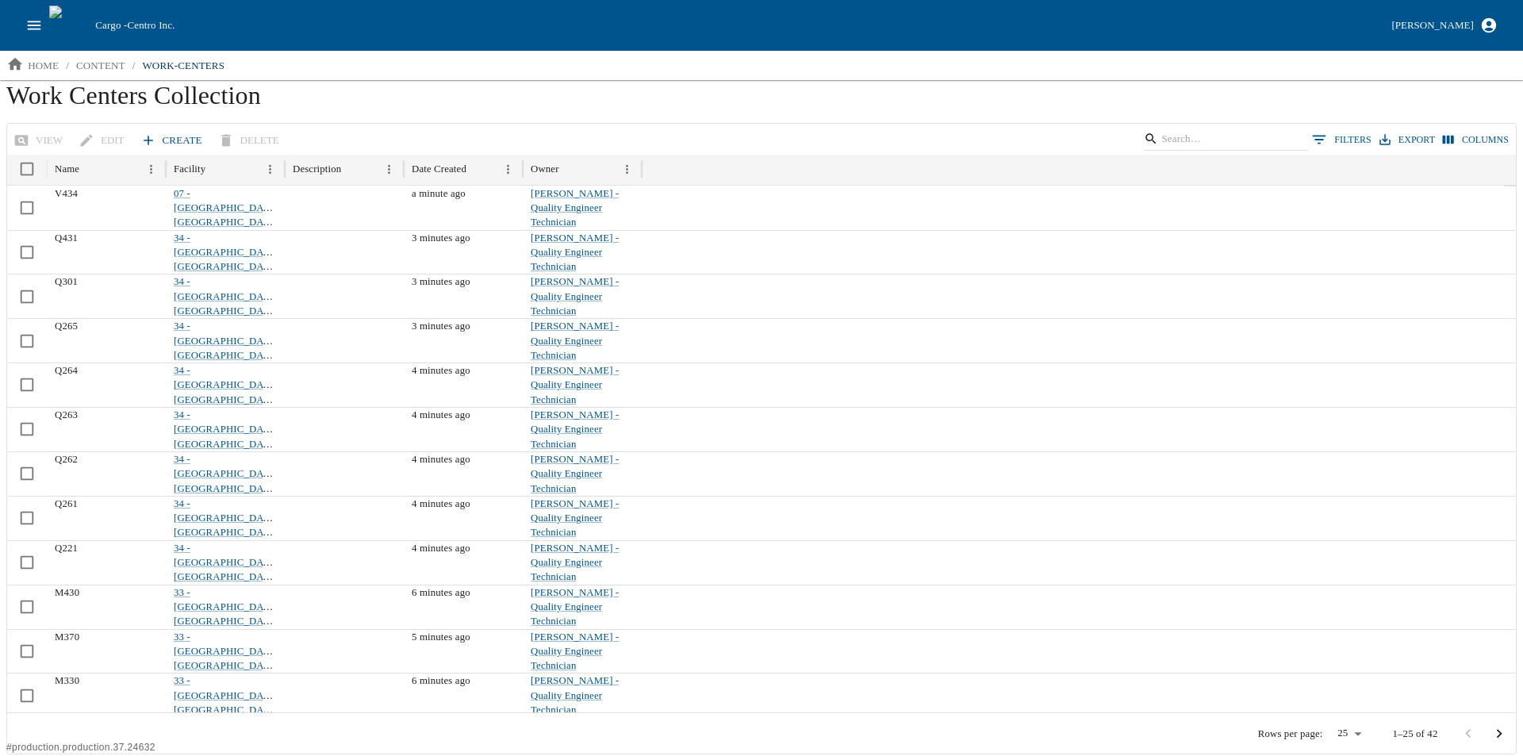
click at [159, 144] on link "Create" at bounding box center [172, 141] width 71 height 28
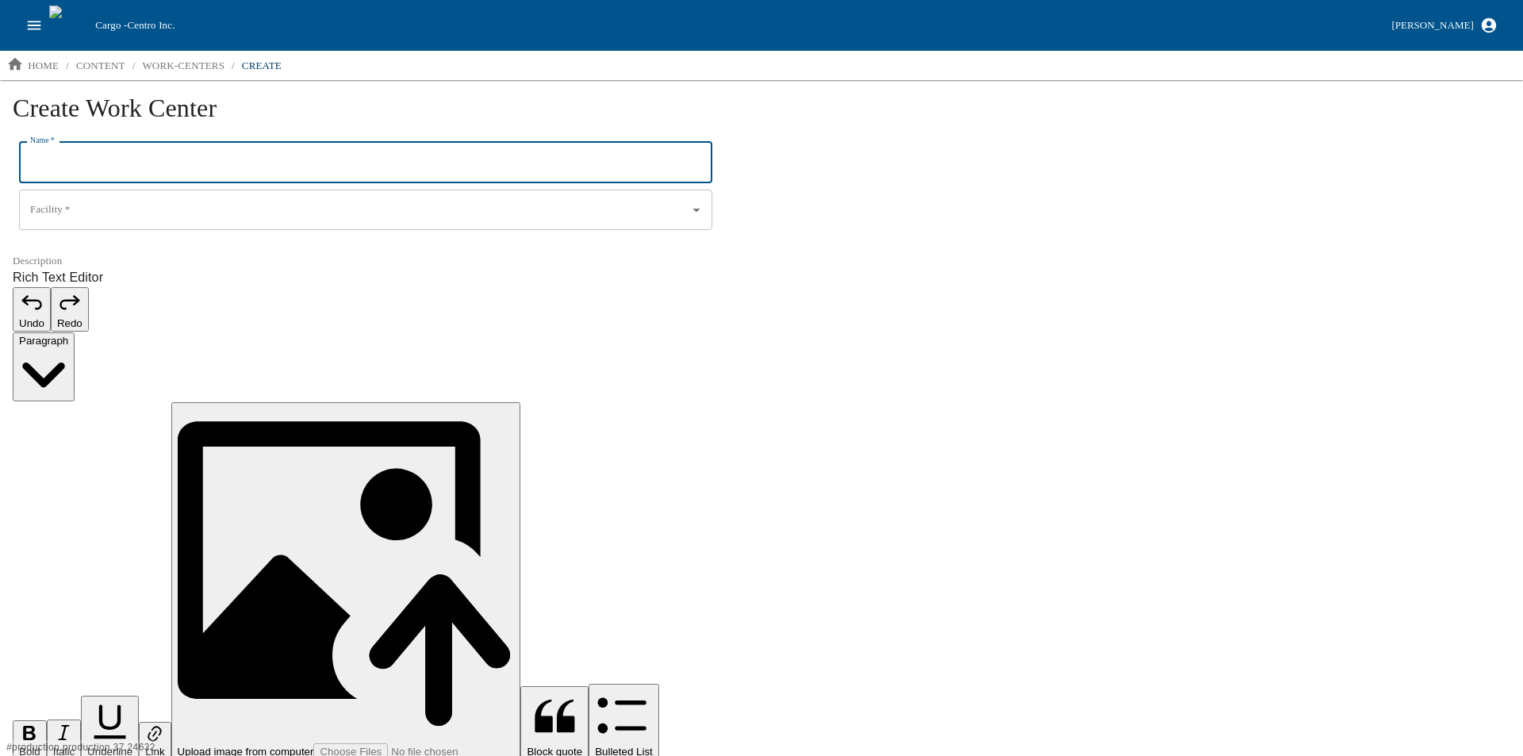
click at [98, 163] on input "Name   *" at bounding box center [365, 162] width 693 height 41
type input "I221"
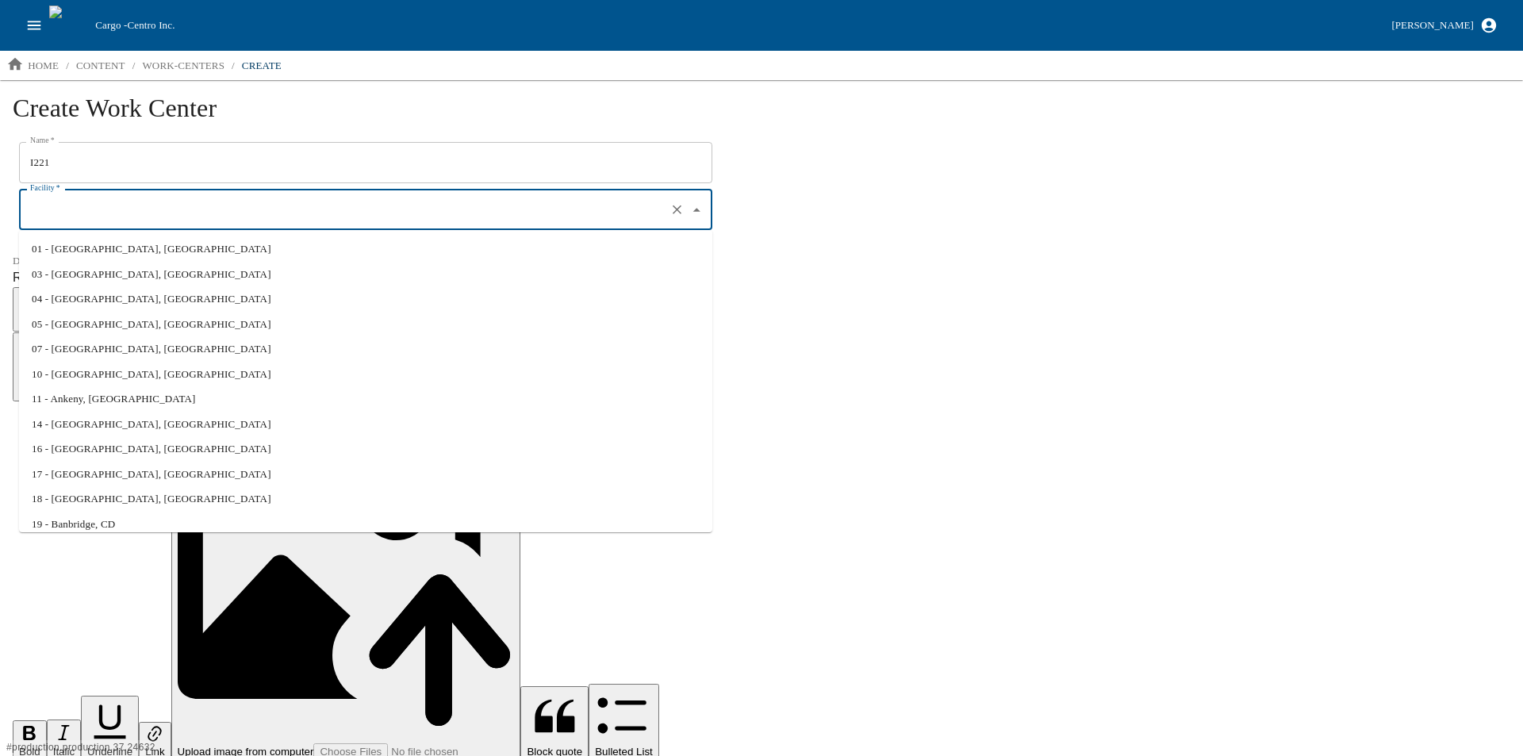
click at [66, 213] on input "Facility   *" at bounding box center [343, 210] width 634 height 27
click at [78, 252] on li "01 - North Liberty, IA" at bounding box center [365, 248] width 693 height 25
type input "01 - North Liberty, IA"
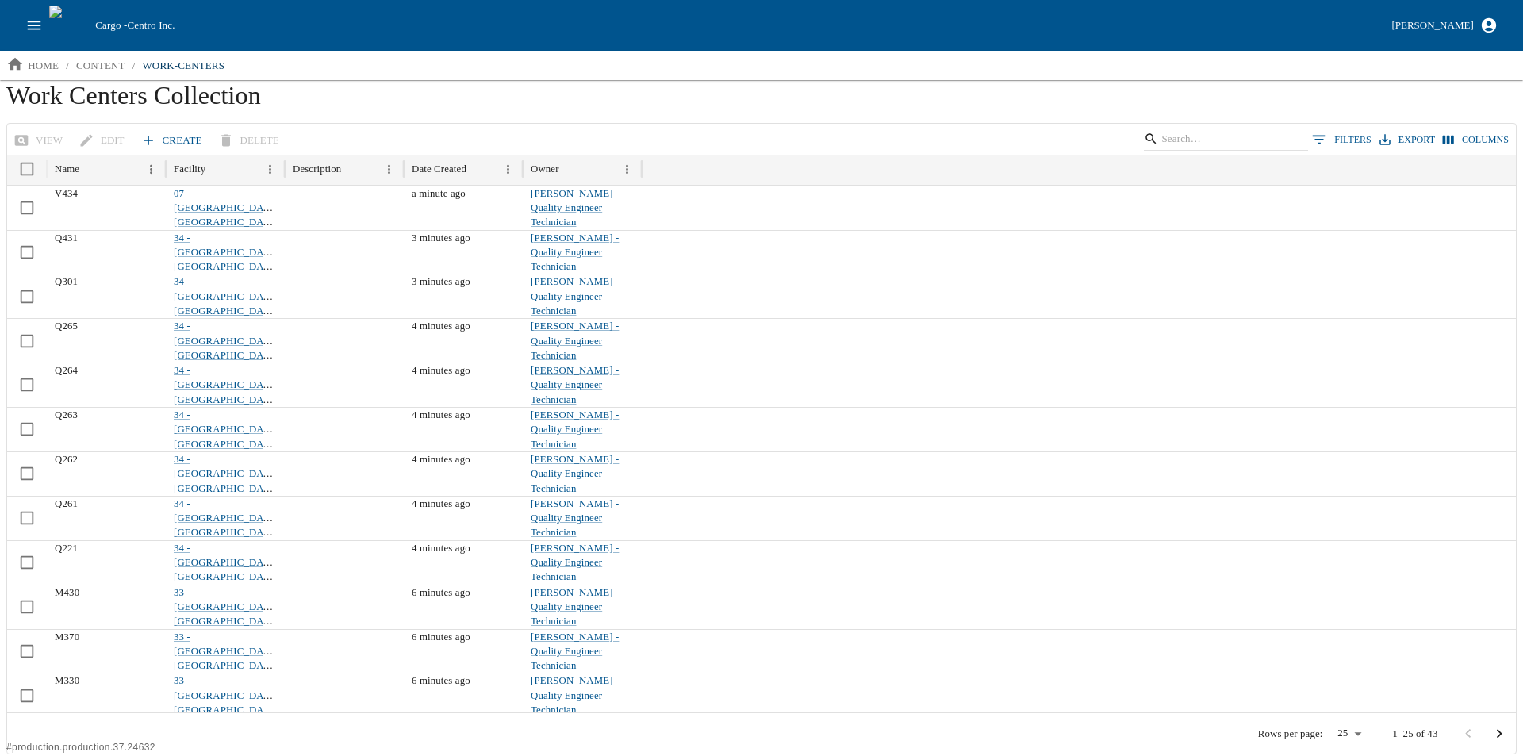
click at [159, 134] on link "Create" at bounding box center [172, 141] width 71 height 28
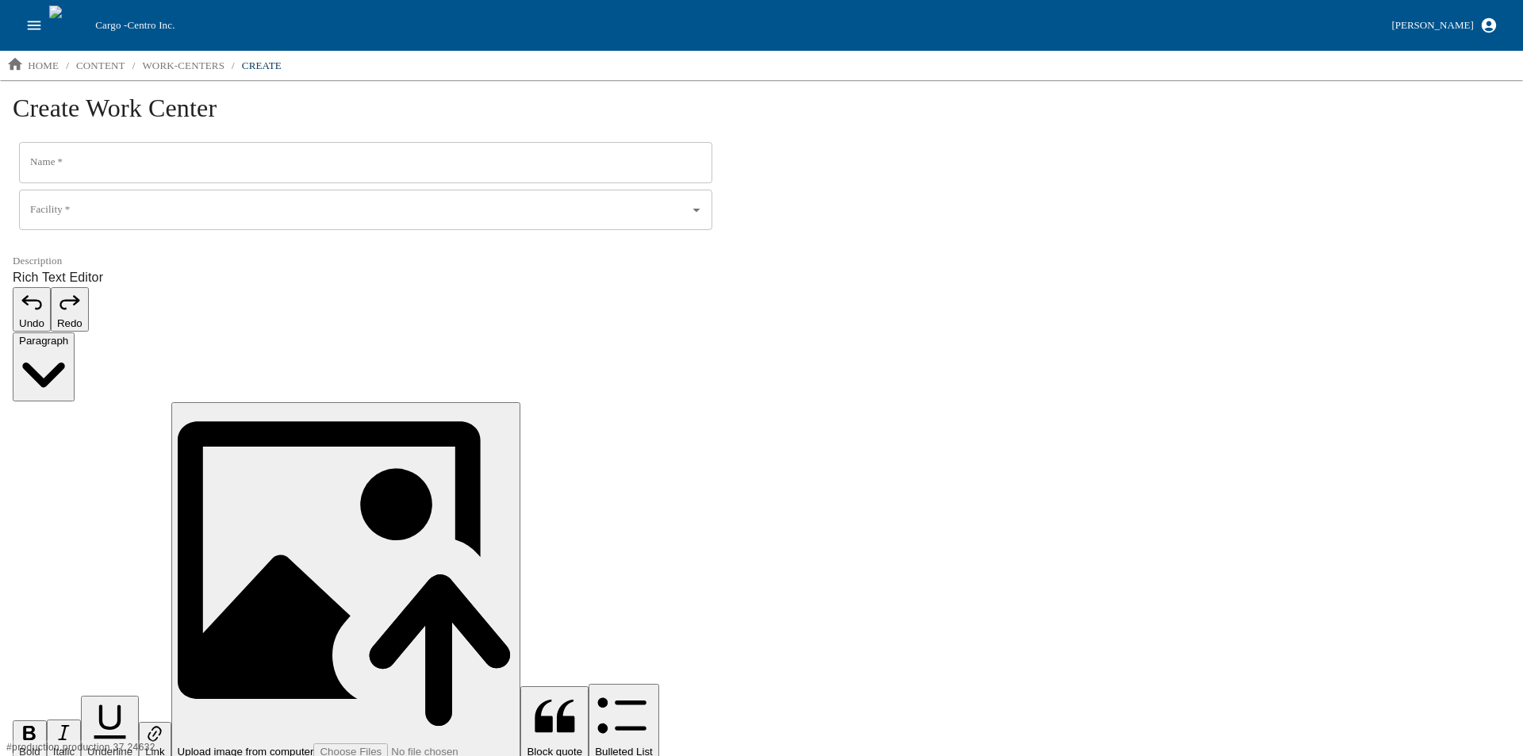
click at [88, 162] on input "Name   *" at bounding box center [365, 162] width 693 height 41
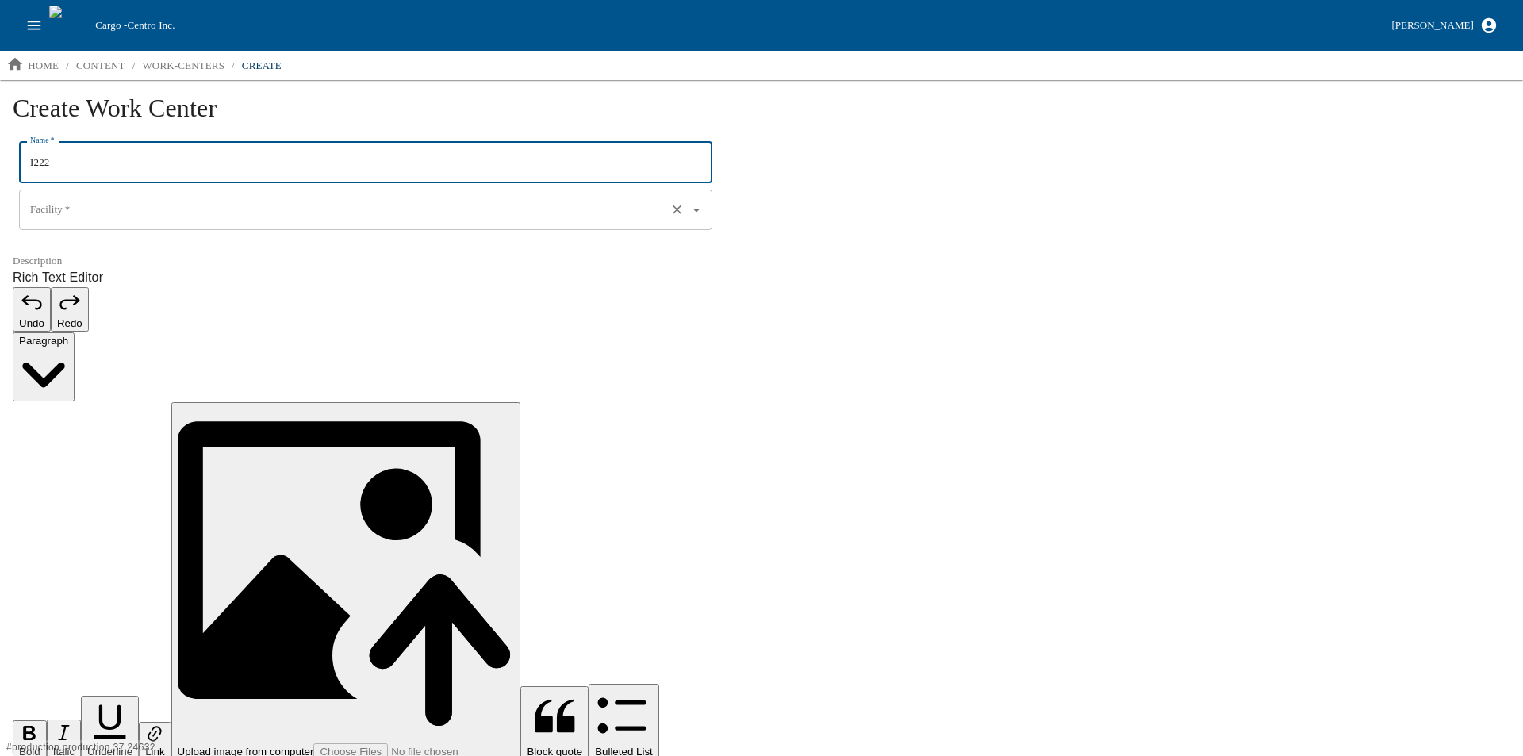
type input "I222"
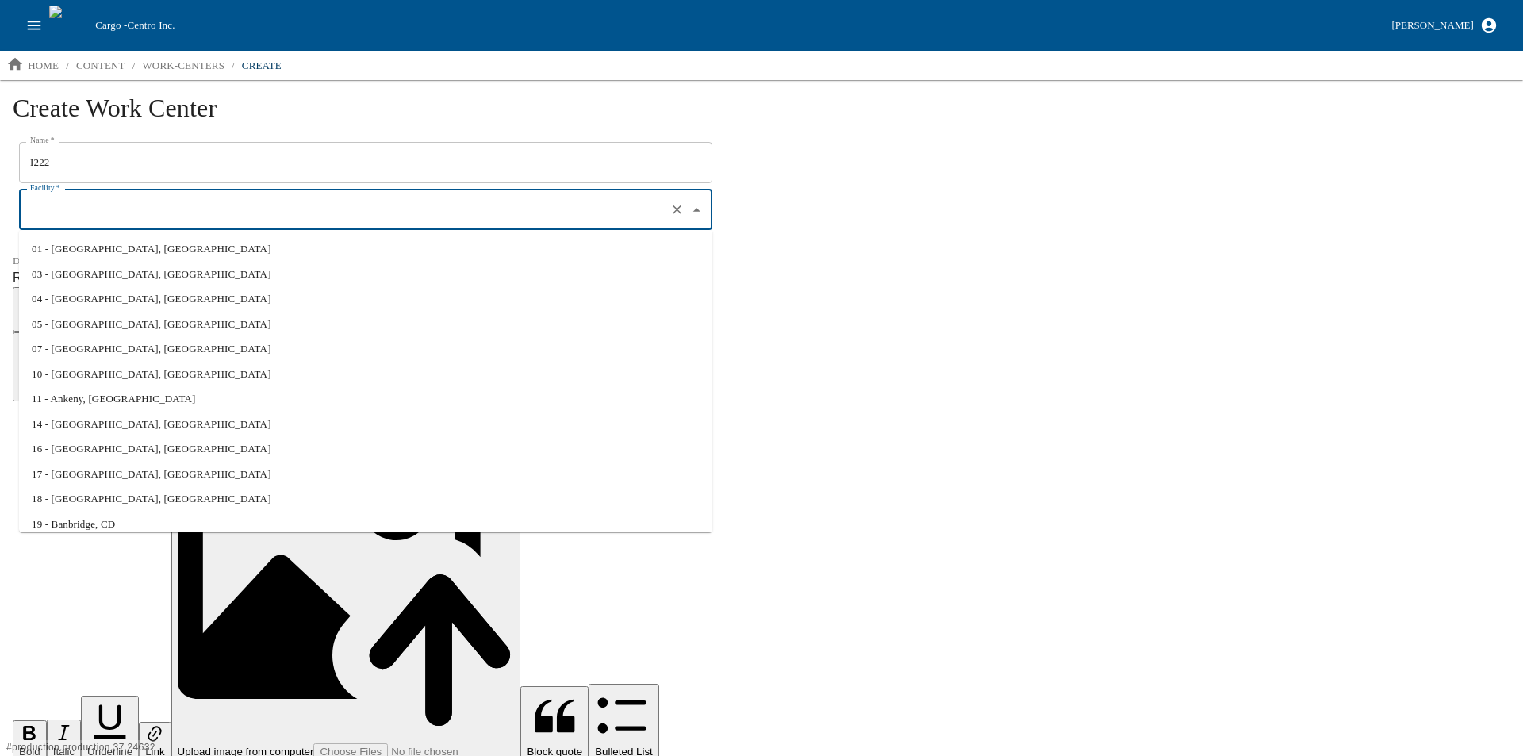
click at [67, 198] on input "Facility   *" at bounding box center [343, 210] width 634 height 27
click at [92, 253] on li "01 - North Liberty, IA" at bounding box center [365, 248] width 693 height 25
type input "01 - North Liberty, IA"
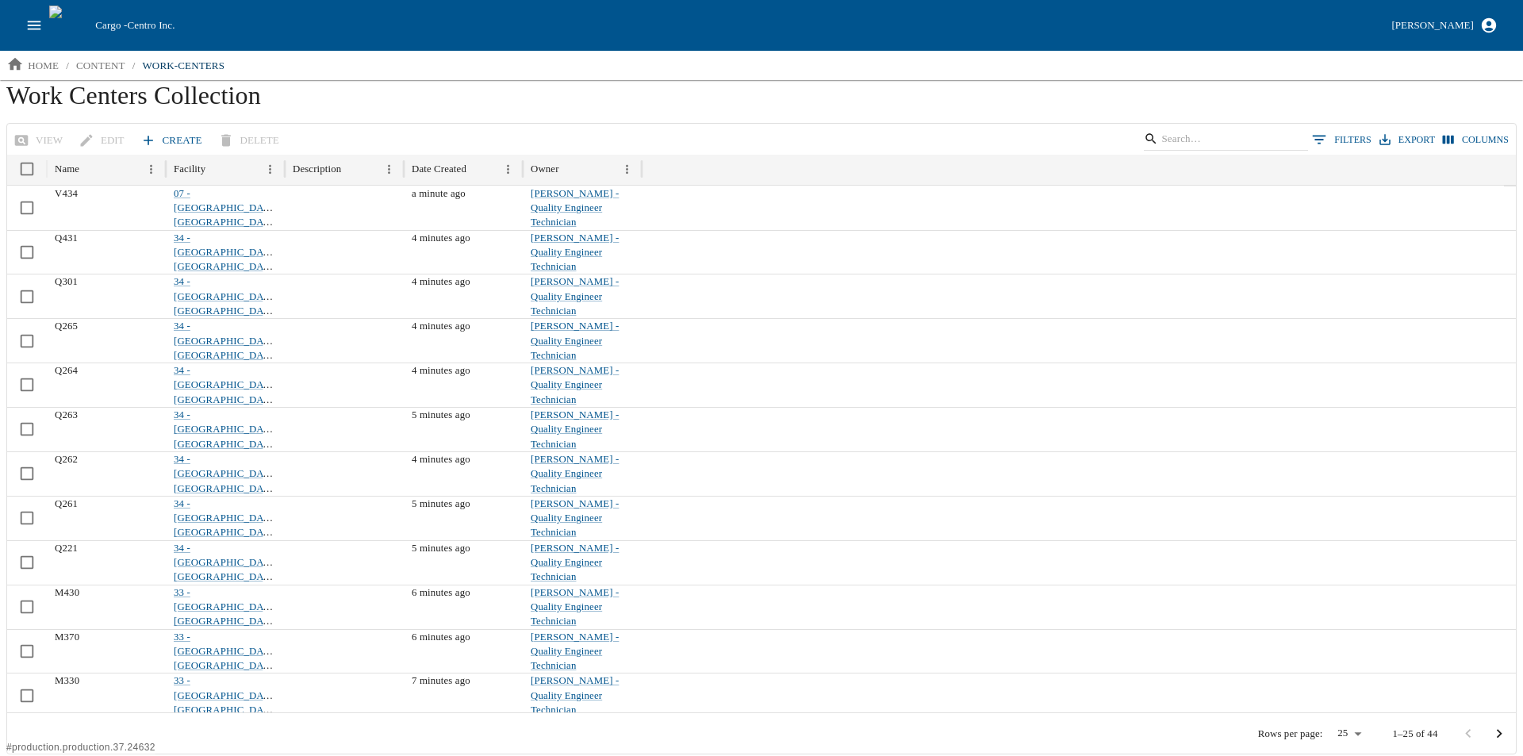
click at [167, 136] on link "Create" at bounding box center [172, 141] width 71 height 28
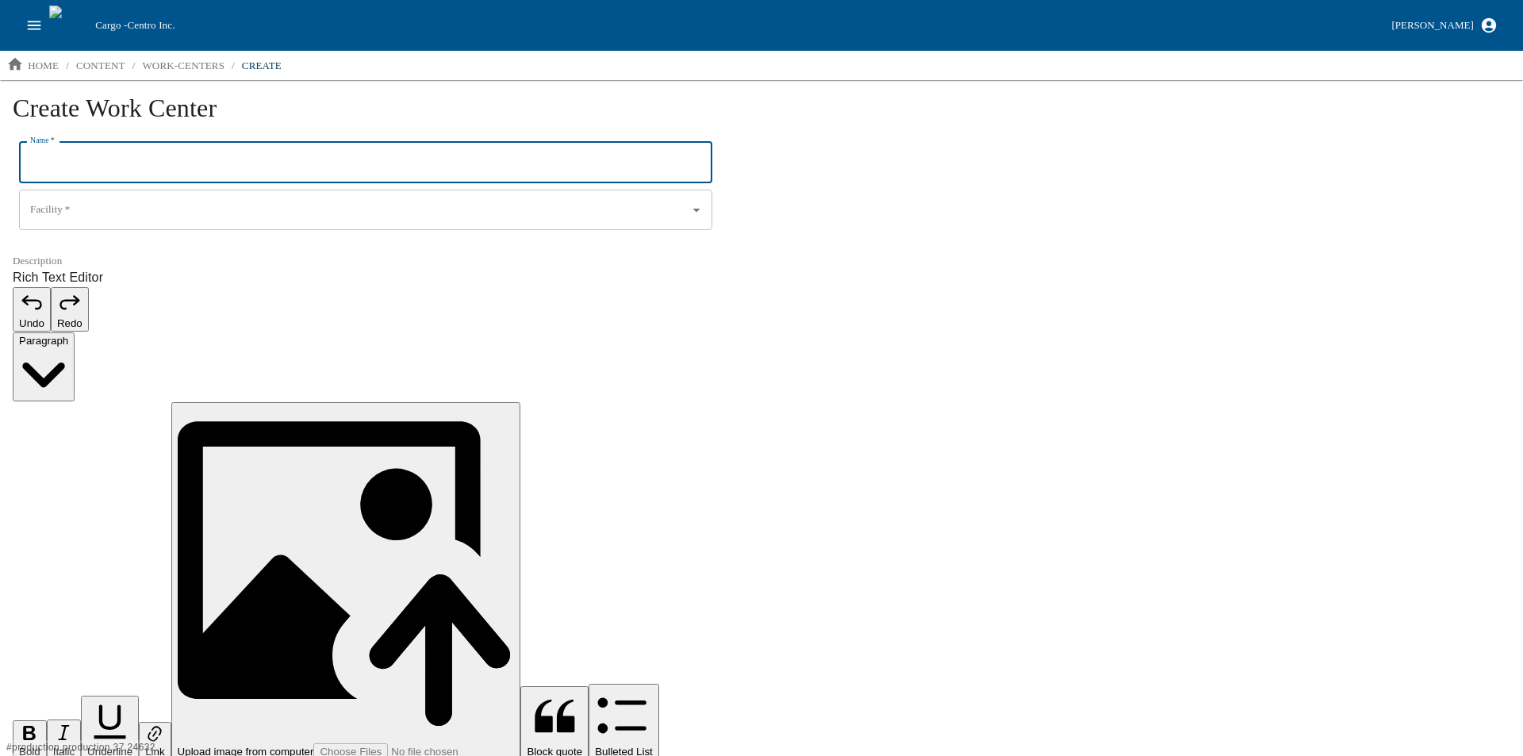
click at [86, 164] on input "Name   *" at bounding box center [365, 162] width 693 height 41
type input "I223"
click at [86, 212] on input "Facility   *" at bounding box center [343, 210] width 634 height 27
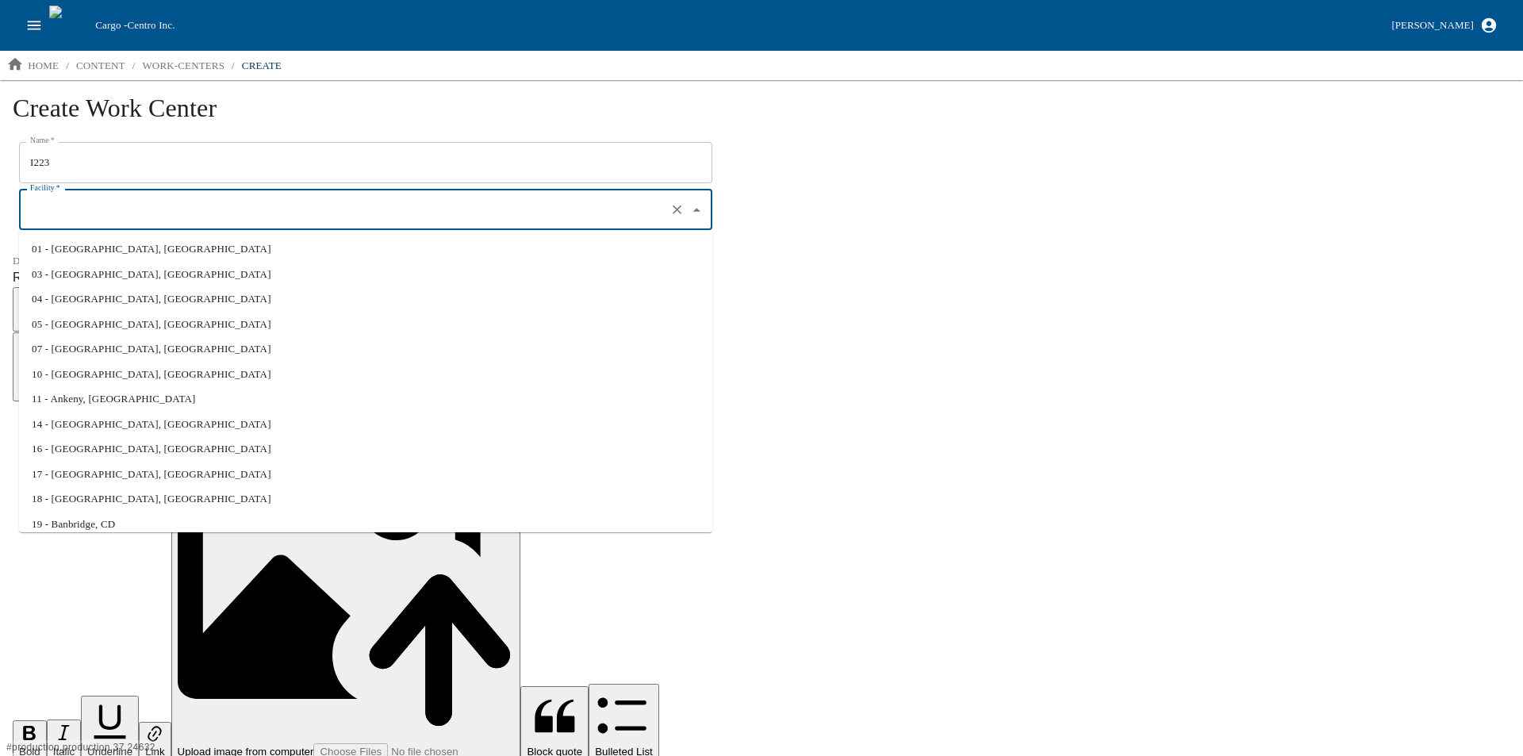
click at [87, 243] on li "01 - North Liberty, IA" at bounding box center [365, 248] width 693 height 25
type input "01 - North Liberty, IA"
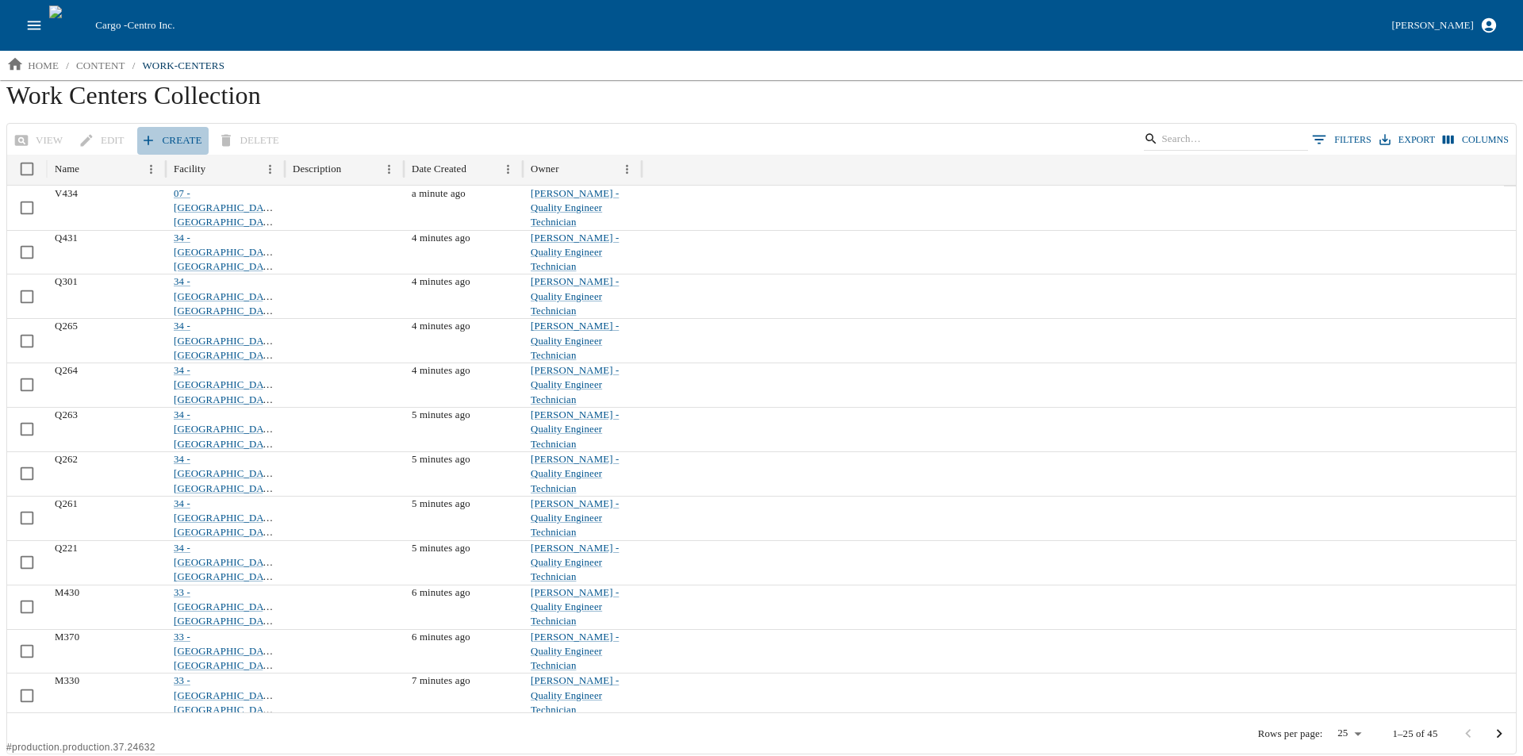
click at [177, 129] on link "Create" at bounding box center [172, 141] width 71 height 28
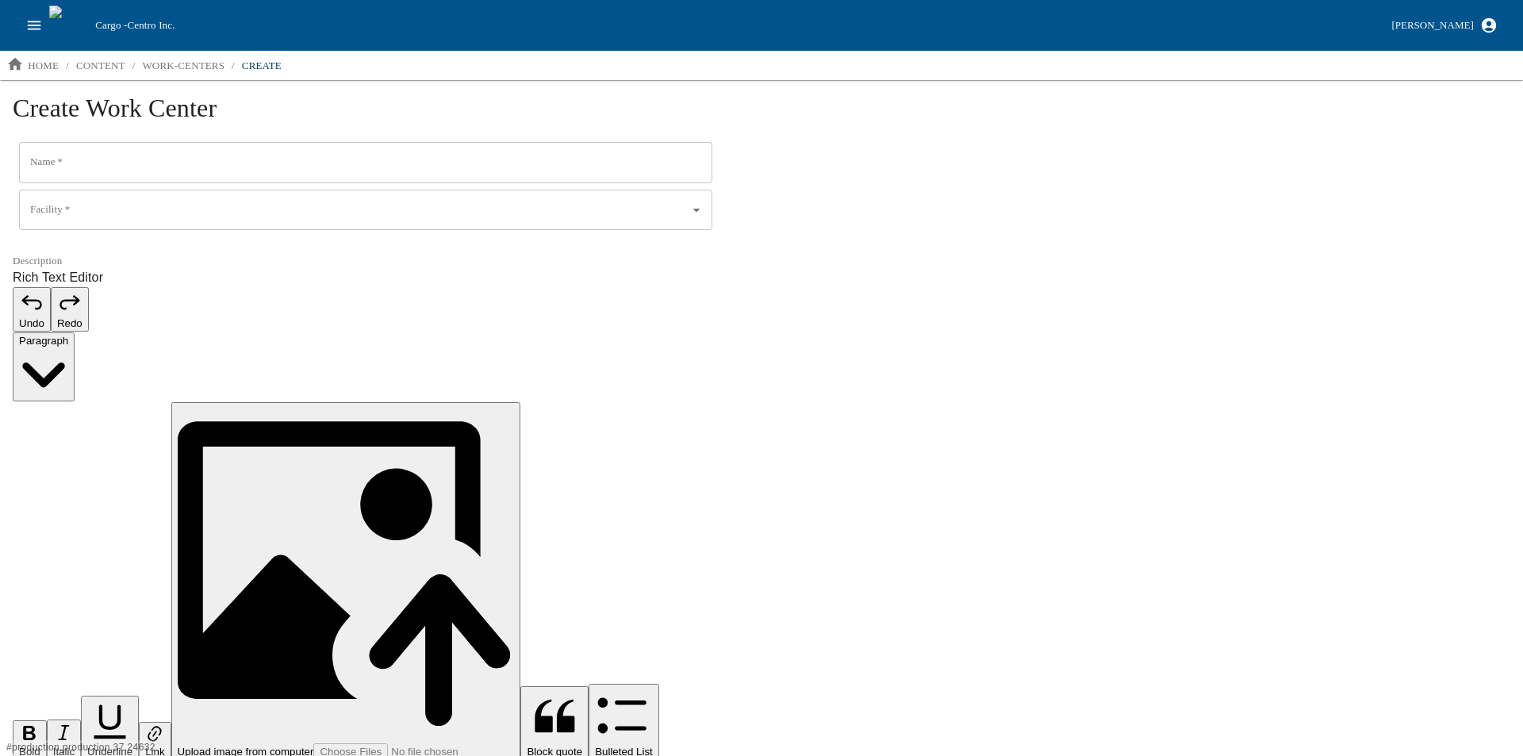
click at [140, 169] on input "Name   *" at bounding box center [365, 162] width 693 height 41
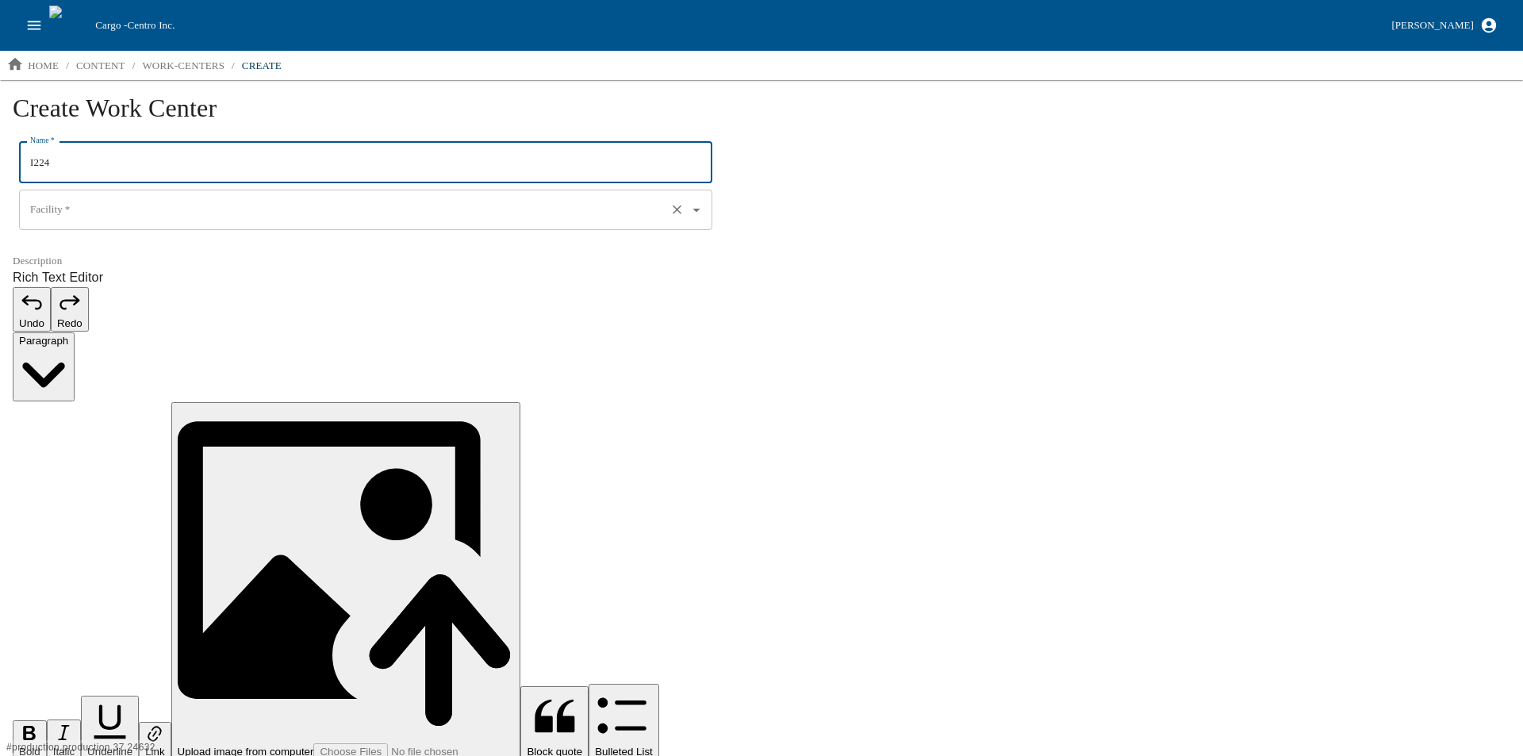
type input "I224"
click at [94, 209] on input "Facility   *" at bounding box center [343, 210] width 634 height 27
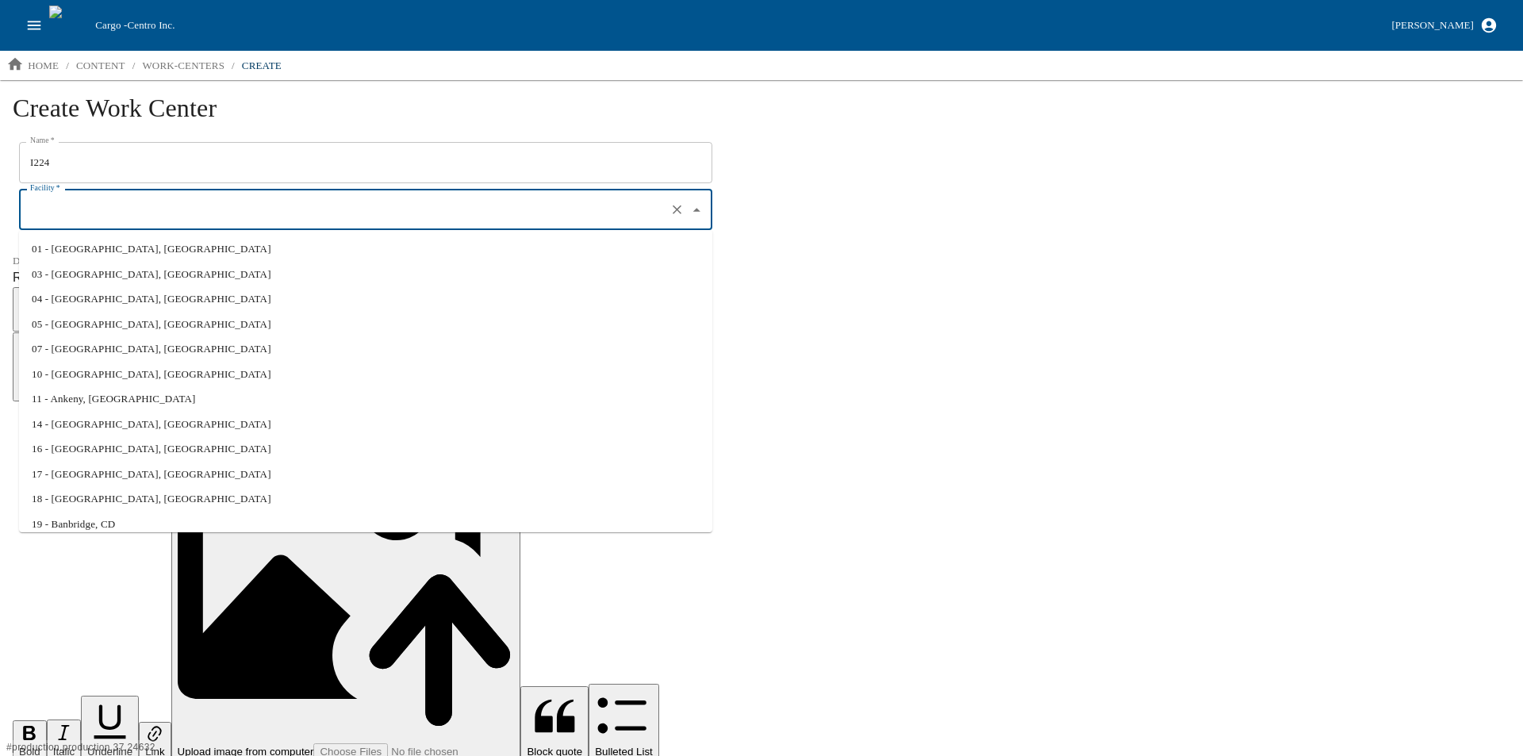
click at [93, 245] on li "01 - North Liberty, IA" at bounding box center [365, 248] width 693 height 25
type input "01 - North Liberty, IA"
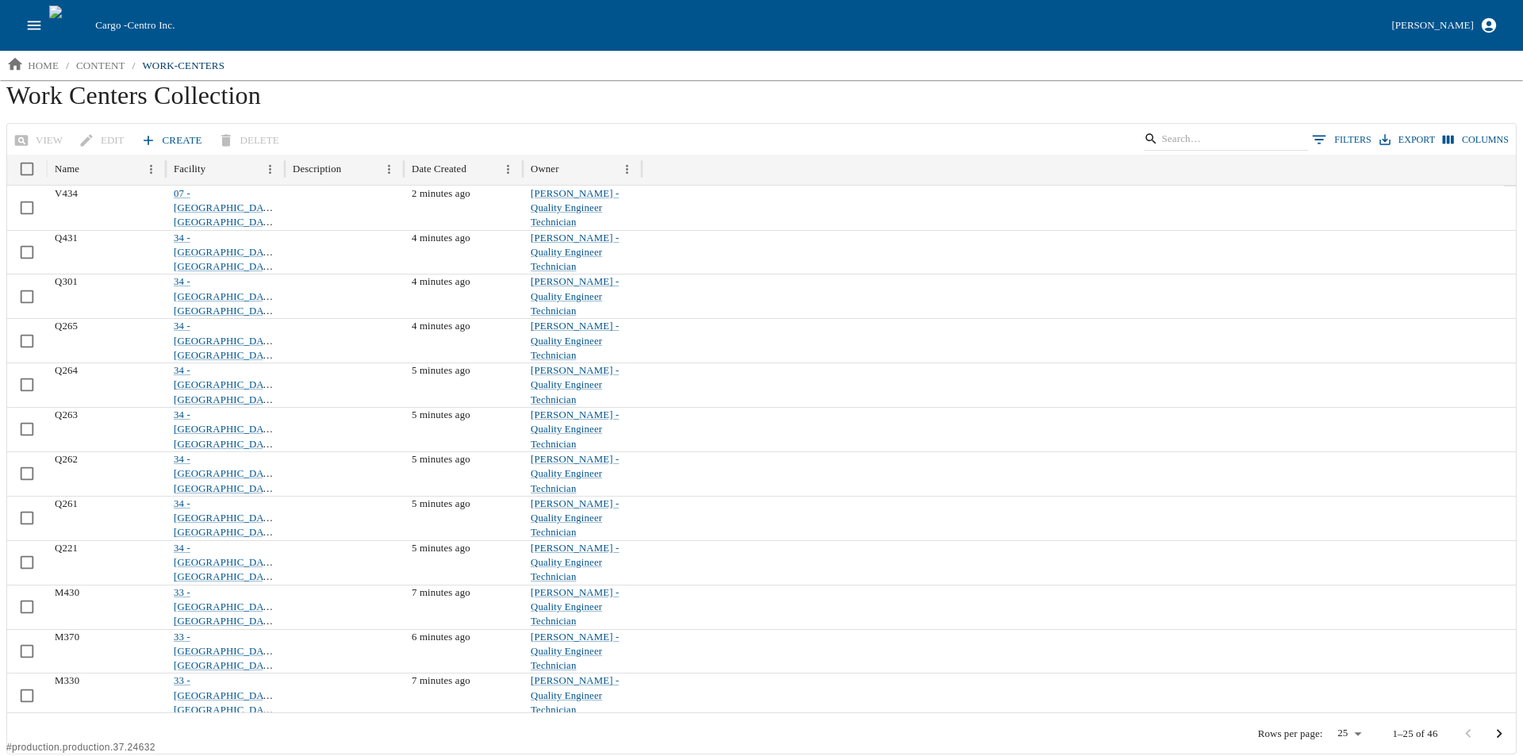
click at [157, 142] on link "Create" at bounding box center [172, 141] width 71 height 28
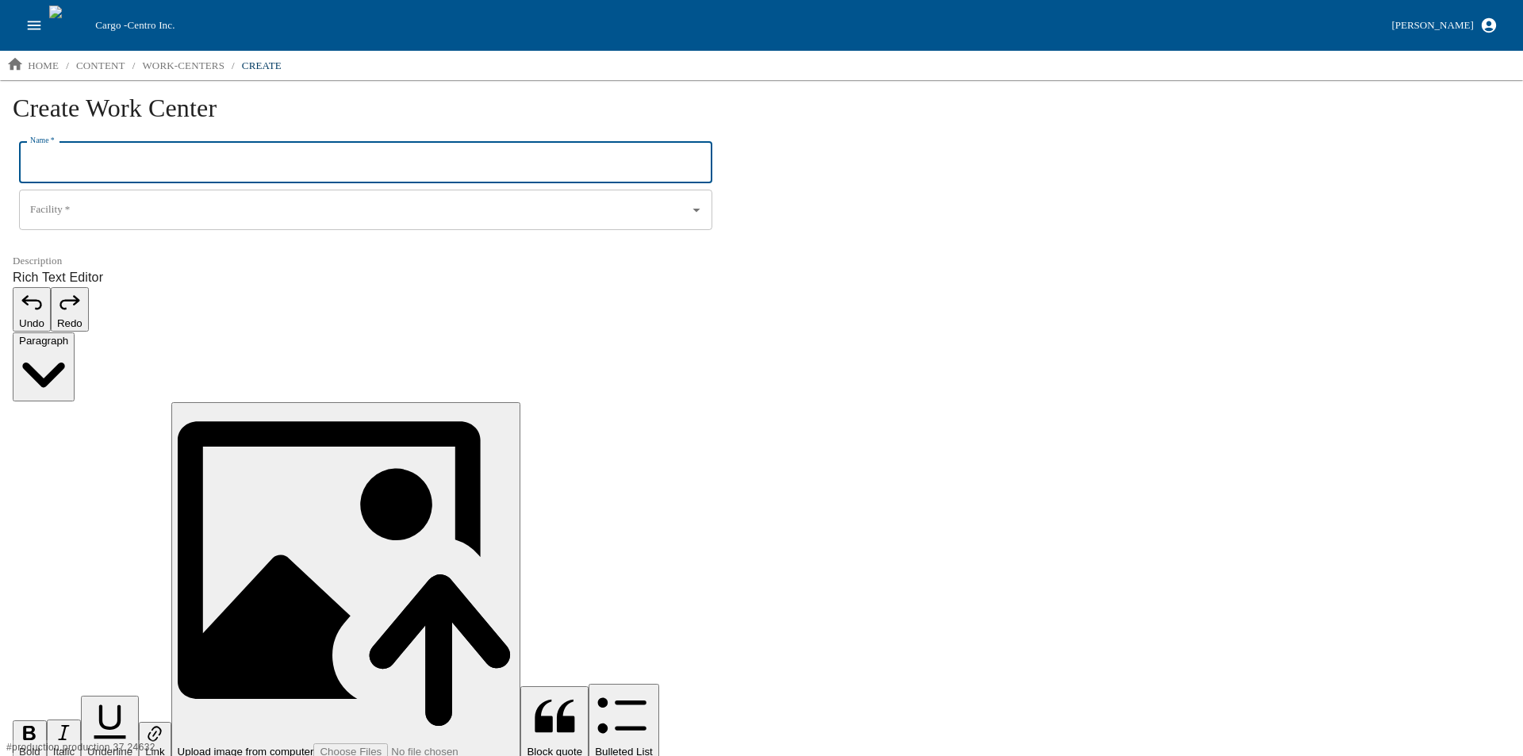
click at [113, 168] on input "Name   *" at bounding box center [365, 162] width 693 height 41
type input "I260"
click at [79, 205] on input "Facility   *" at bounding box center [343, 210] width 634 height 27
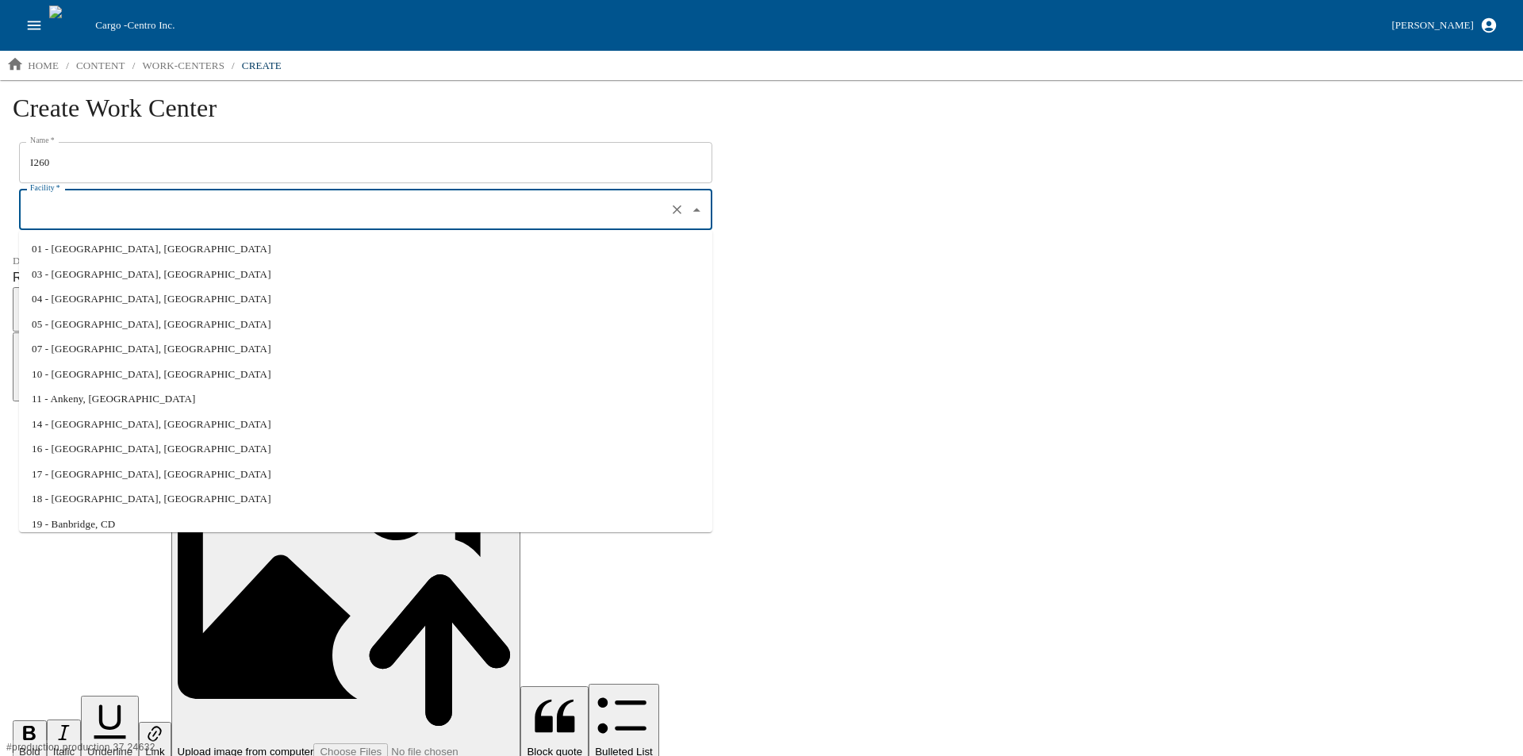
click at [80, 251] on li "01 - North Liberty, IA" at bounding box center [365, 248] width 693 height 25
type input "01 - North Liberty, IA"
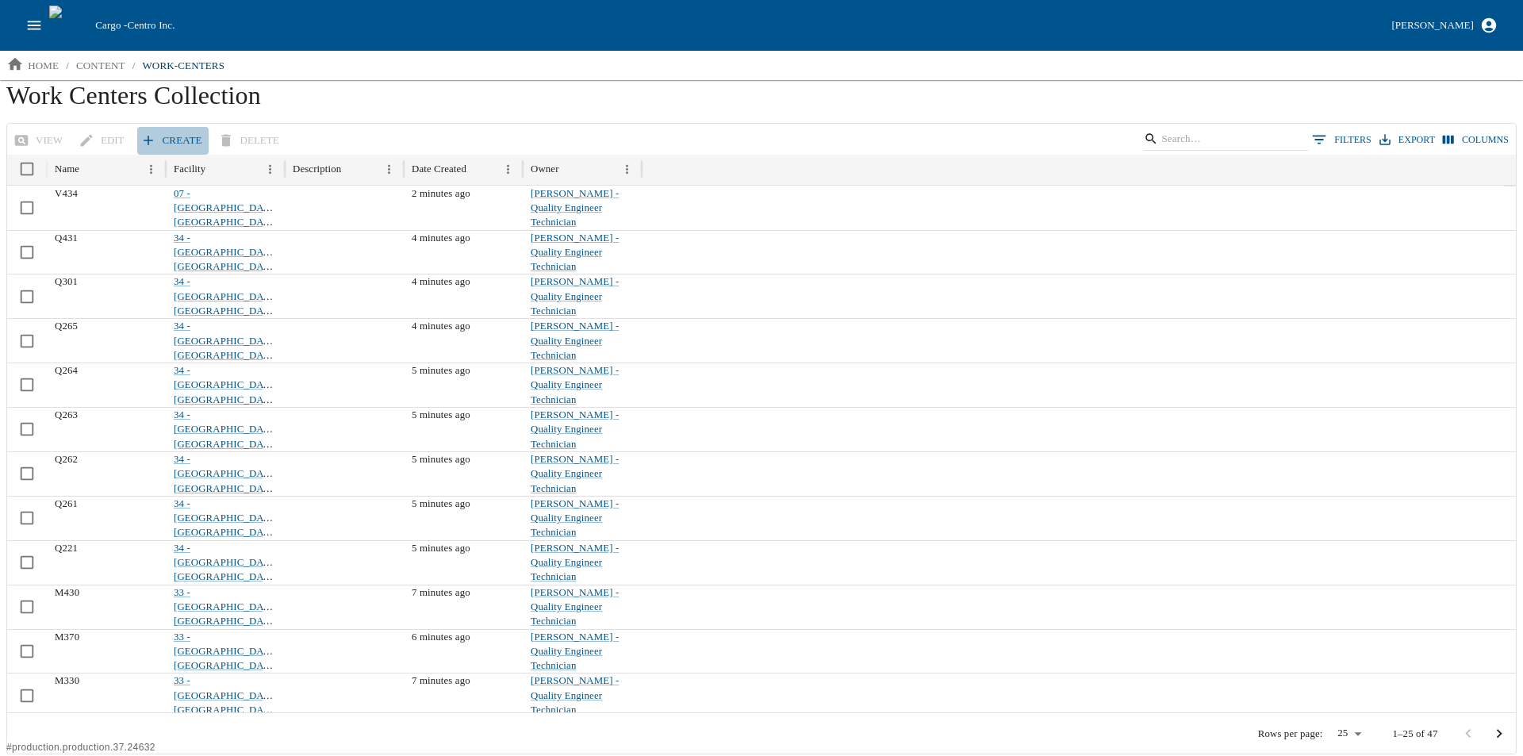
click at [151, 142] on icon at bounding box center [148, 140] width 16 height 16
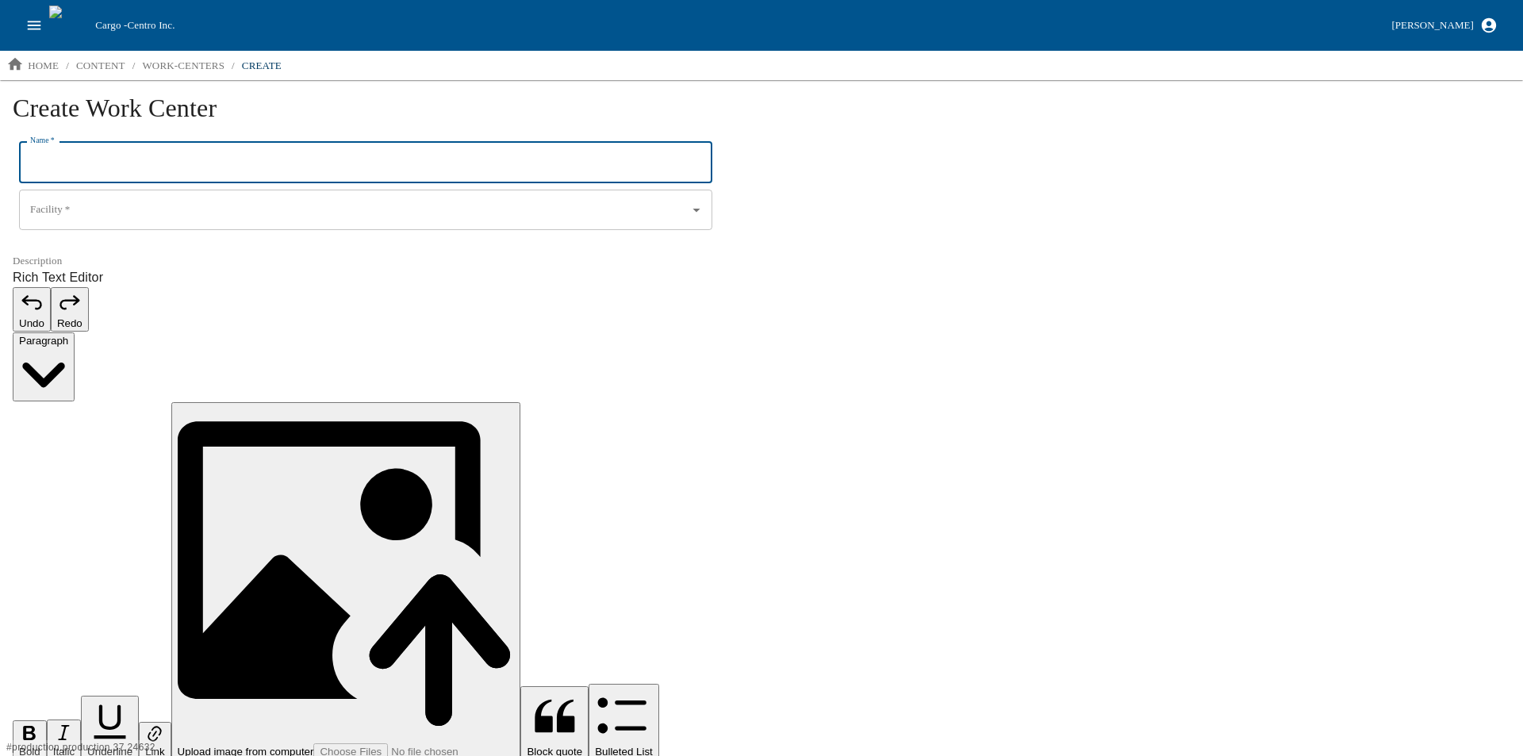
click at [80, 170] on input "Name   *" at bounding box center [365, 162] width 693 height 41
type input "I280"
click at [67, 219] on input "Facility   *" at bounding box center [343, 210] width 634 height 27
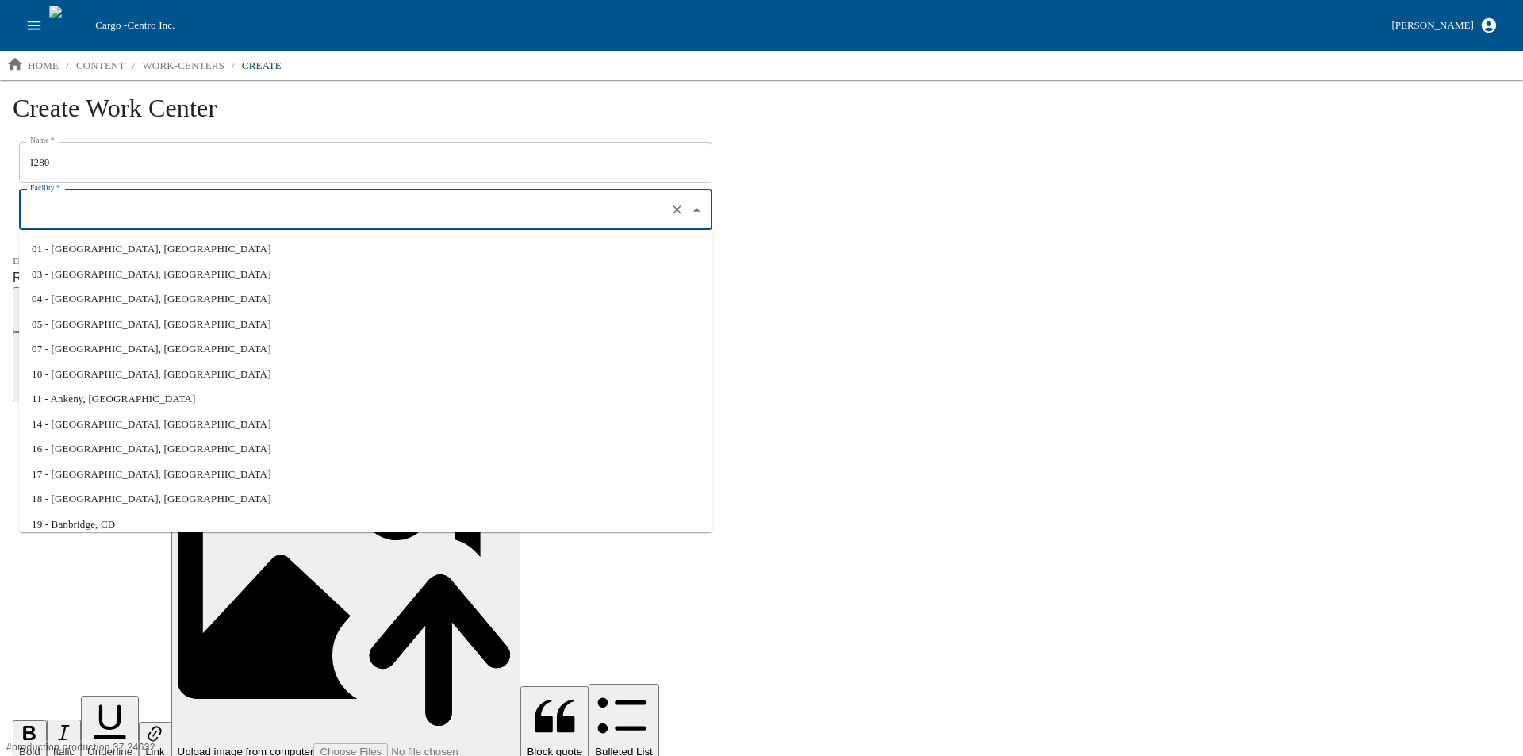
click at [94, 247] on li "01 - North Liberty, IA" at bounding box center [365, 248] width 693 height 25
type input "01 - North Liberty, IA"
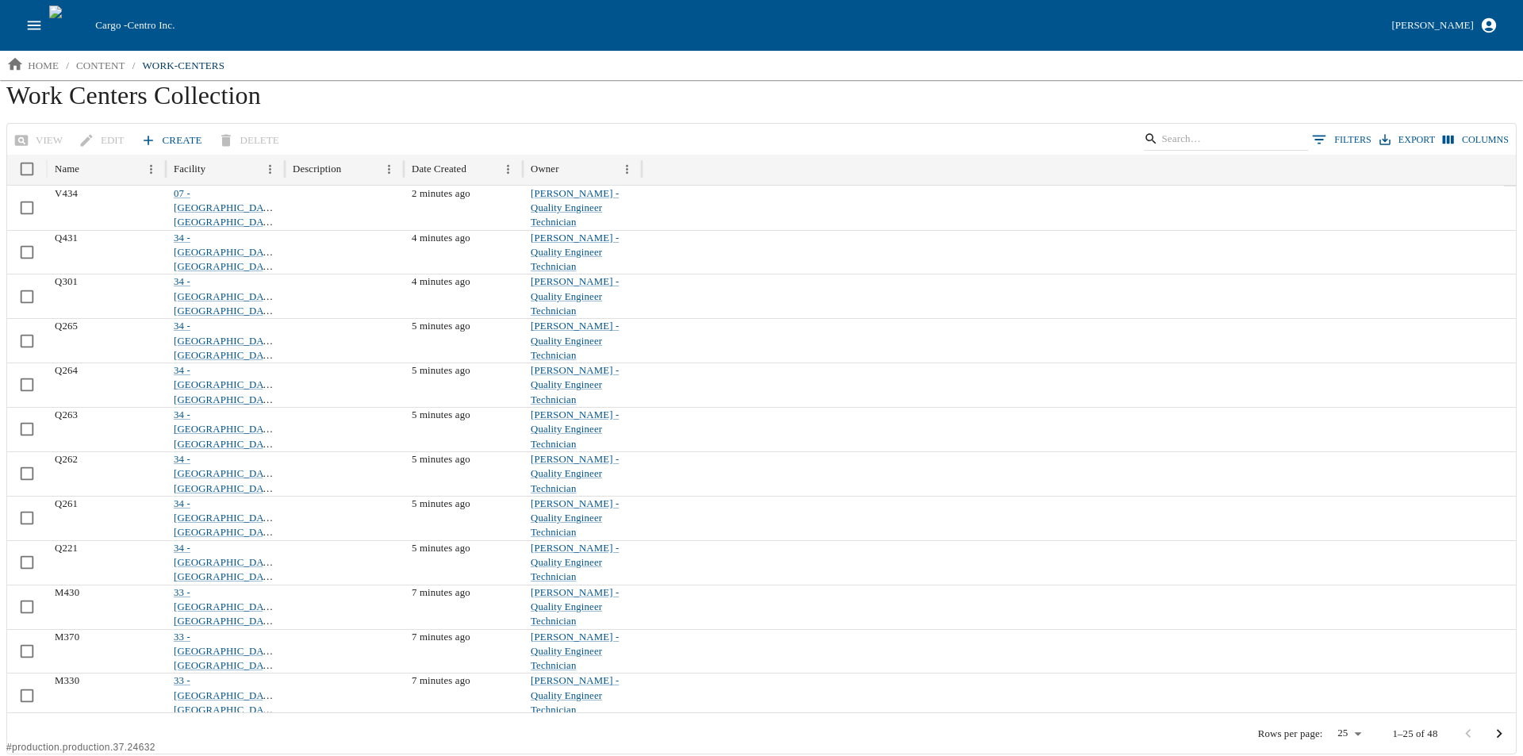
click at [162, 136] on link "Create" at bounding box center [172, 141] width 71 height 28
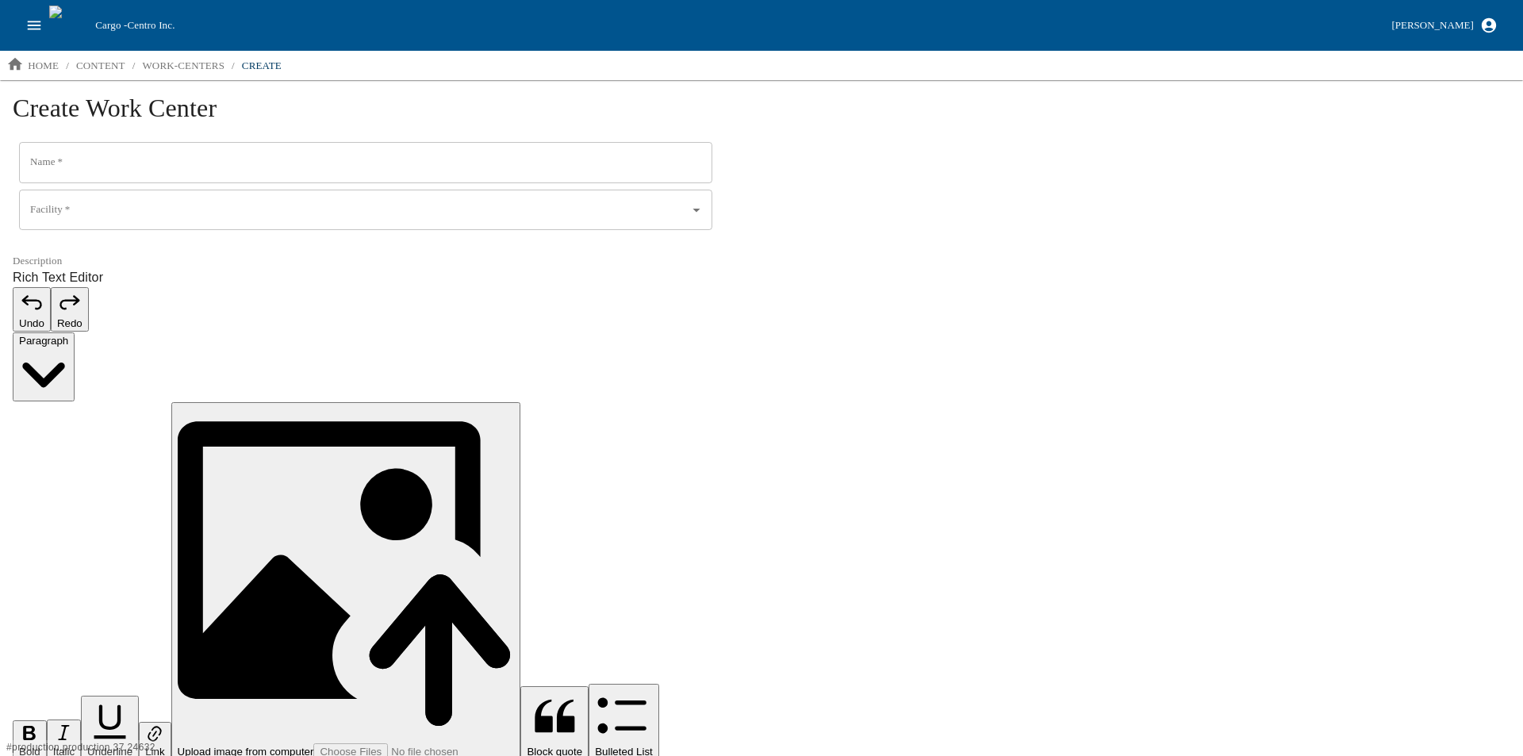
click at [151, 165] on input "Name   *" at bounding box center [365, 162] width 693 height 41
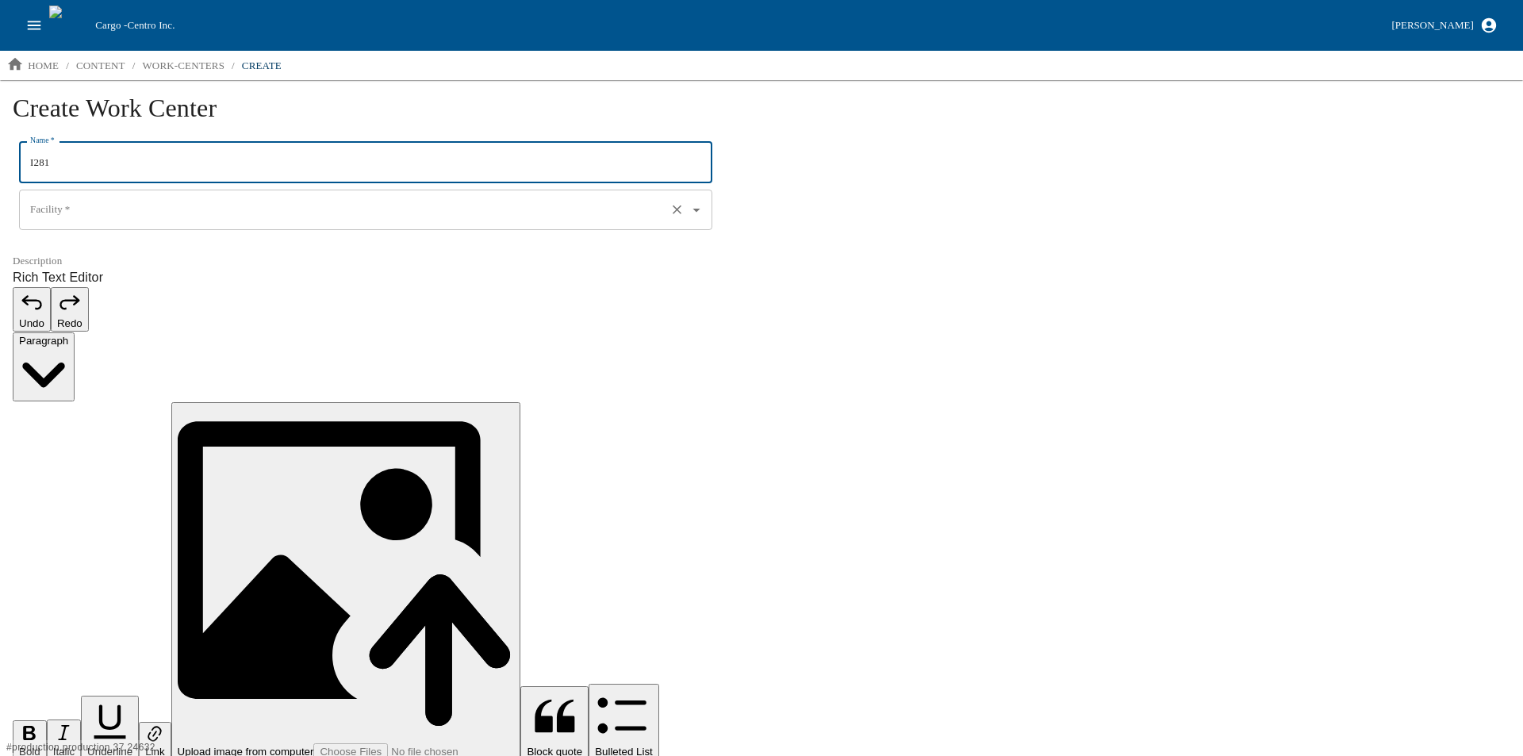
type input "I281"
click at [113, 216] on input "Facility   *" at bounding box center [343, 210] width 634 height 27
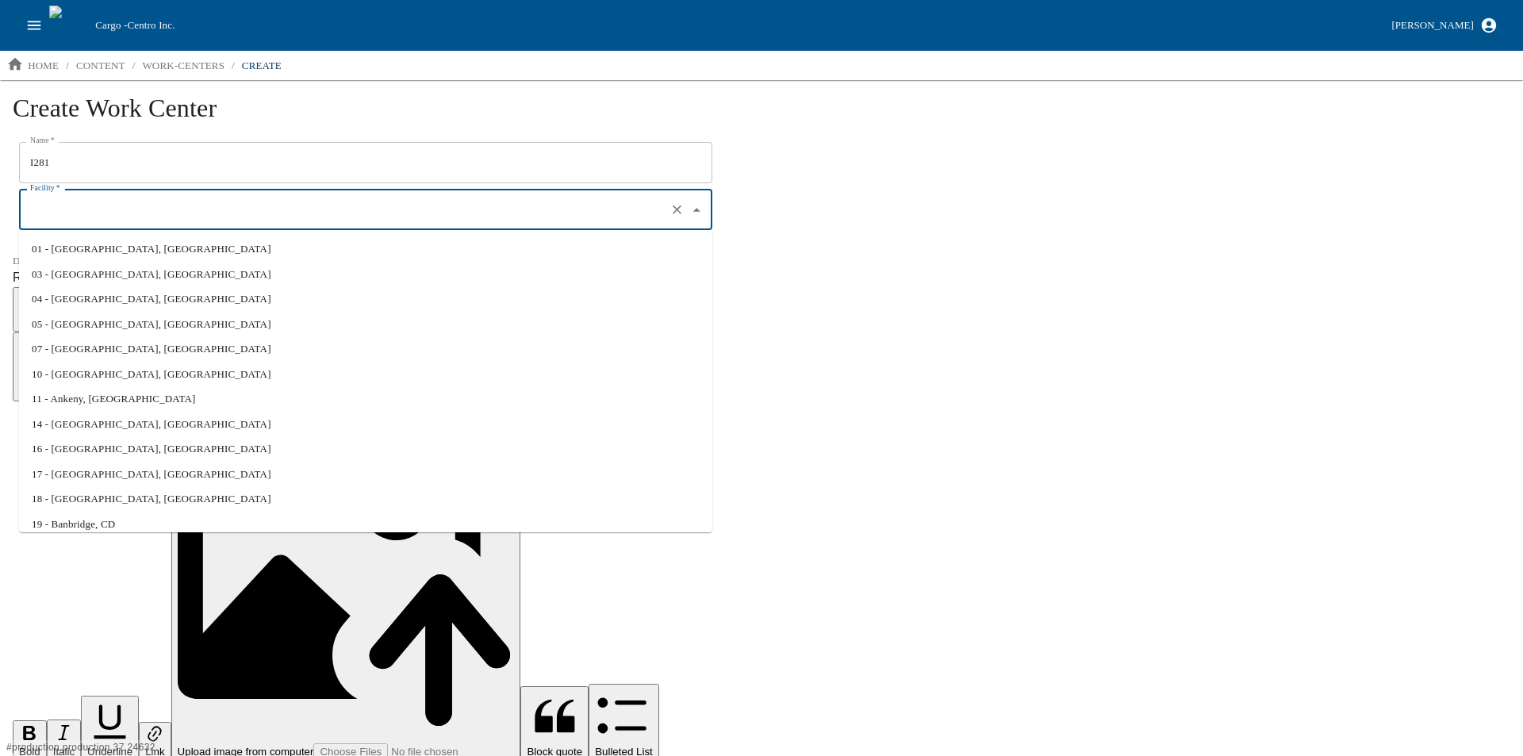
click at [113, 246] on li "01 - North Liberty, IA" at bounding box center [365, 248] width 693 height 25
type input "01 - North Liberty, IA"
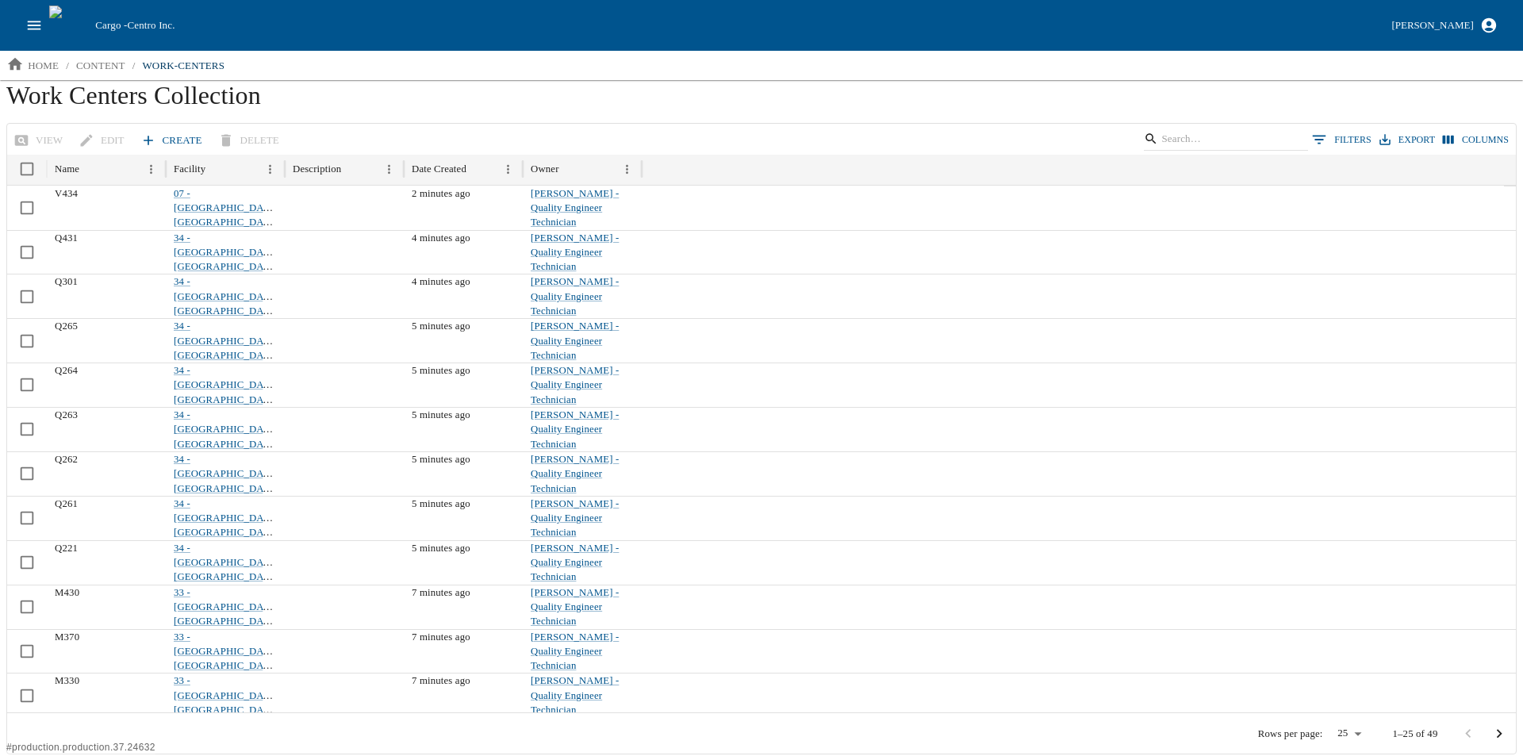
click at [179, 138] on link "Create" at bounding box center [172, 141] width 71 height 28
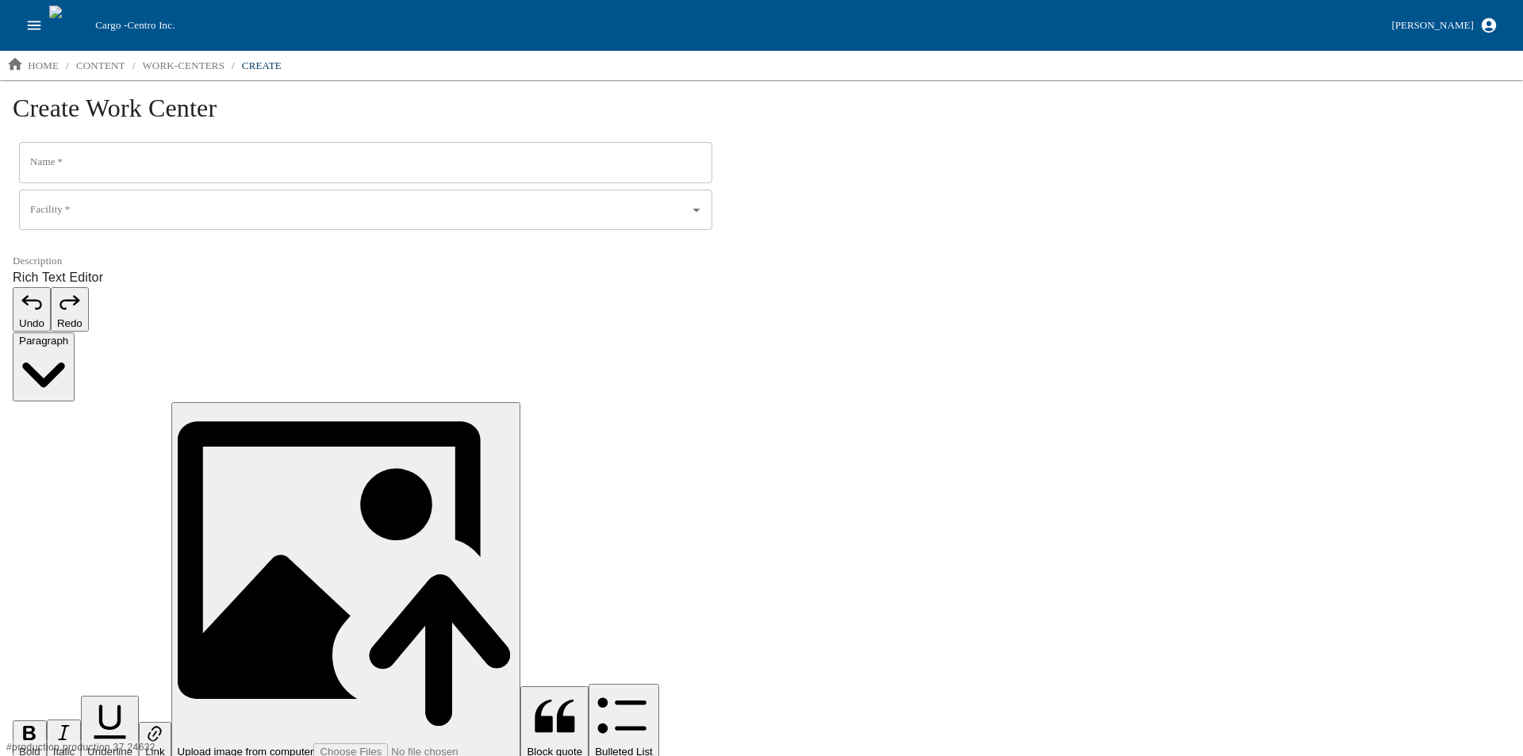
click at [156, 156] on input "Name   *" at bounding box center [365, 162] width 693 height 41
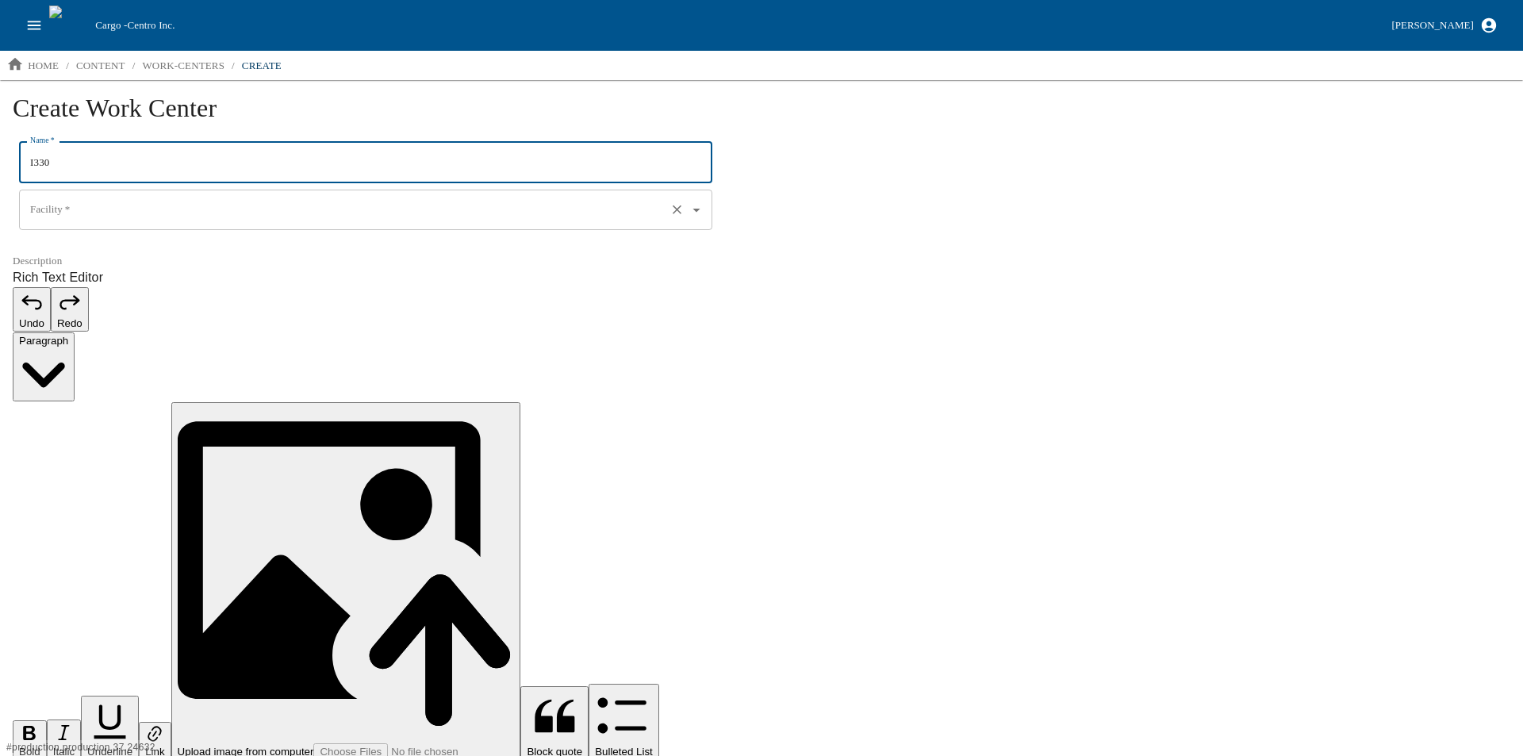
type input "I330"
click at [88, 210] on input "Facility   *" at bounding box center [343, 210] width 634 height 27
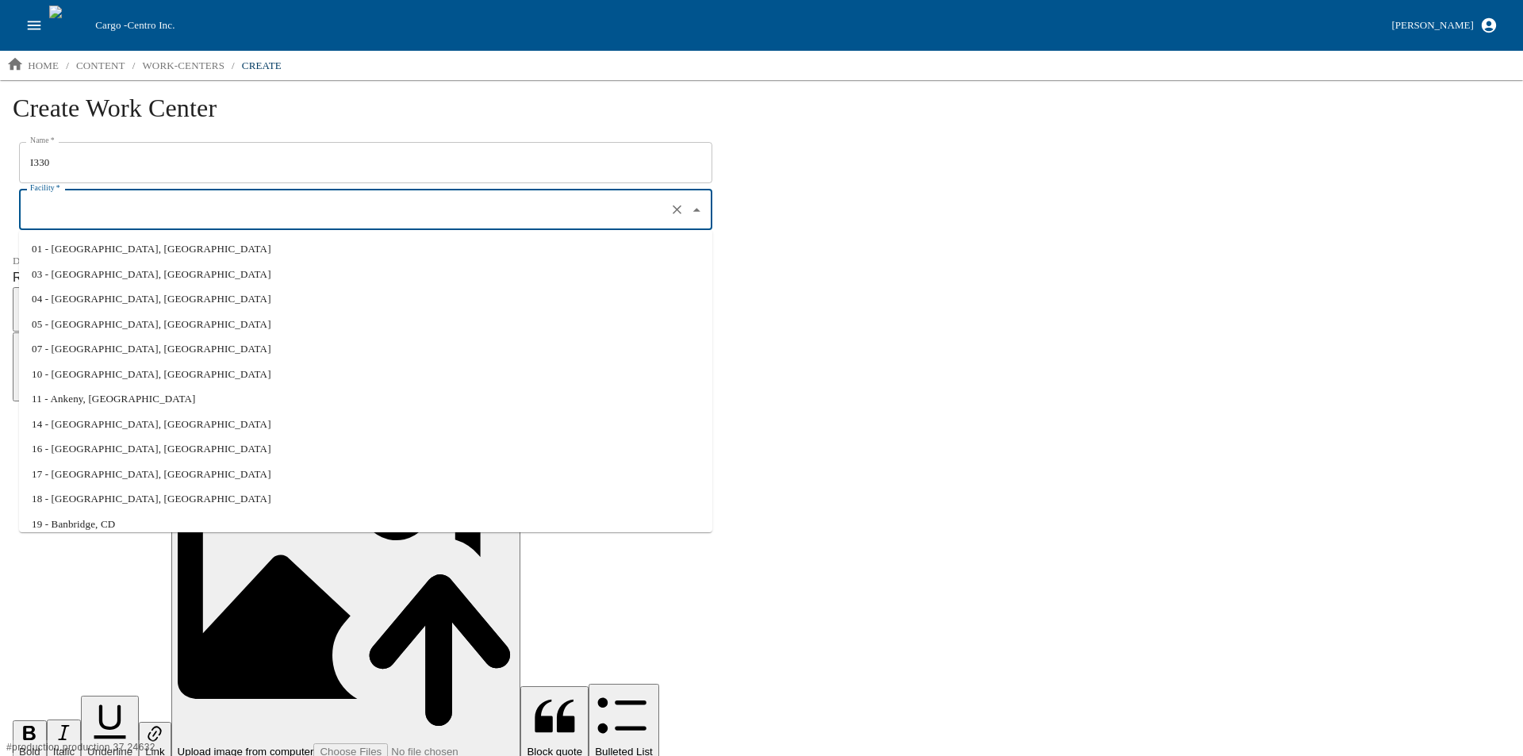
click at [76, 247] on li "01 - North Liberty, IA" at bounding box center [365, 248] width 693 height 25
type input "01 - North Liberty, IA"
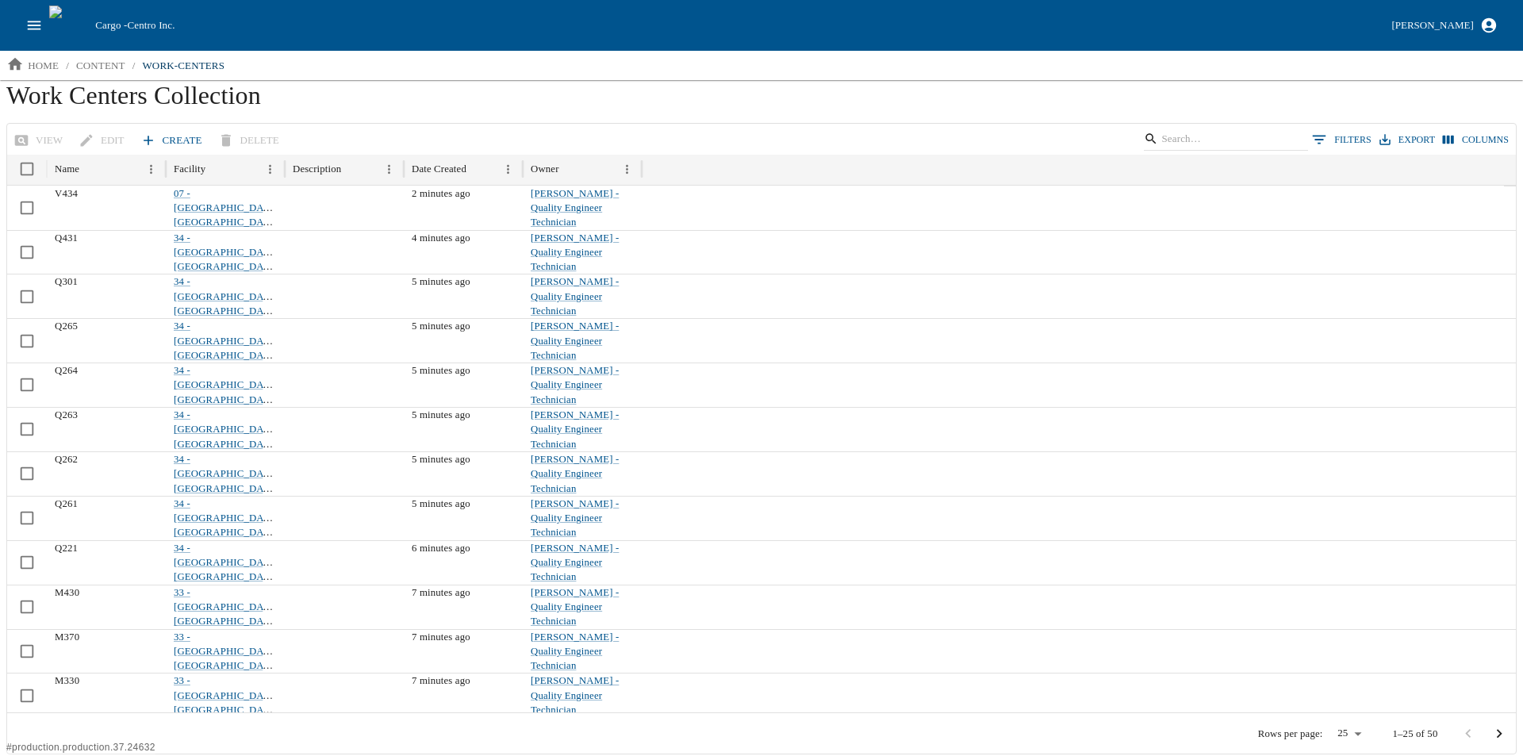
click at [148, 137] on icon at bounding box center [148, 140] width 16 height 16
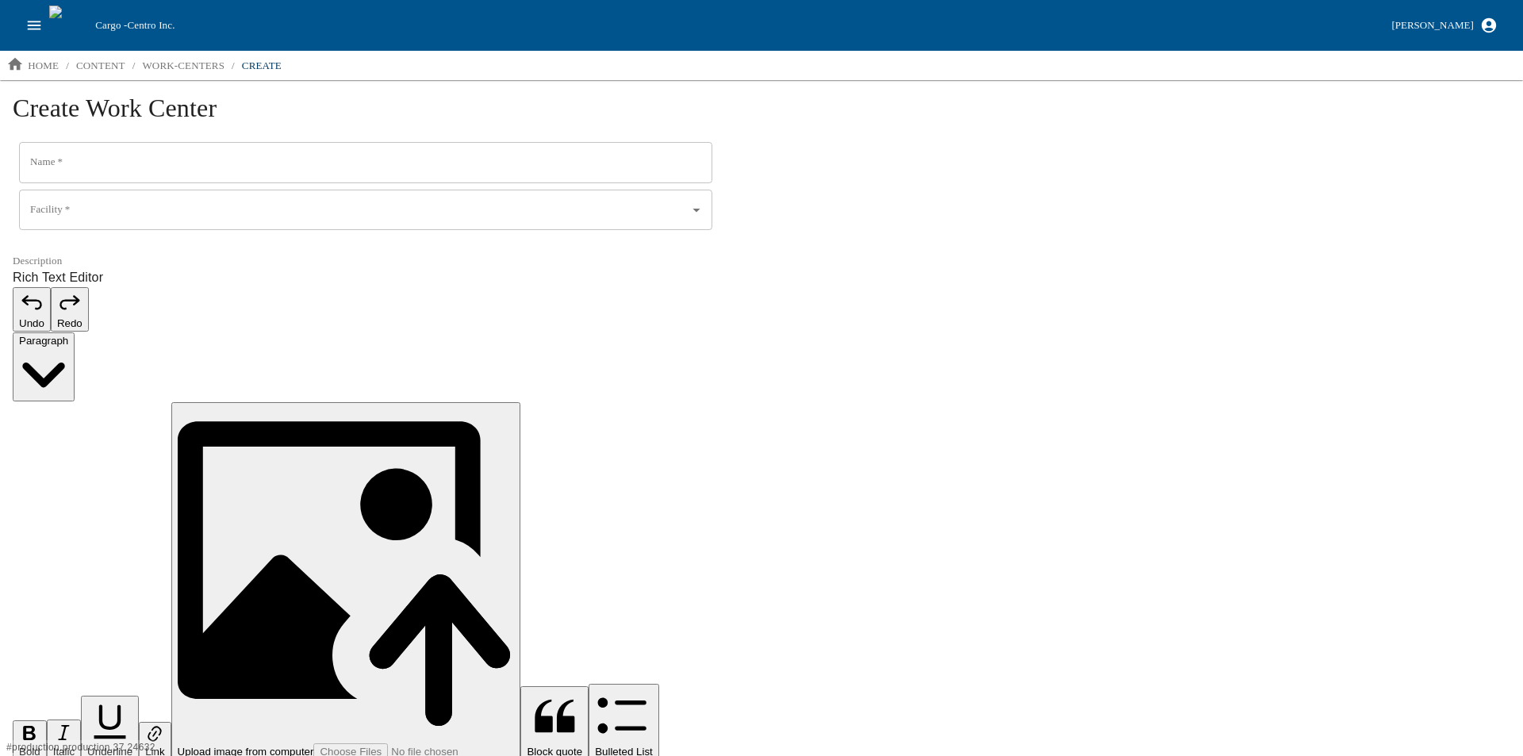
click at [116, 155] on input "Name   *" at bounding box center [365, 162] width 693 height 41
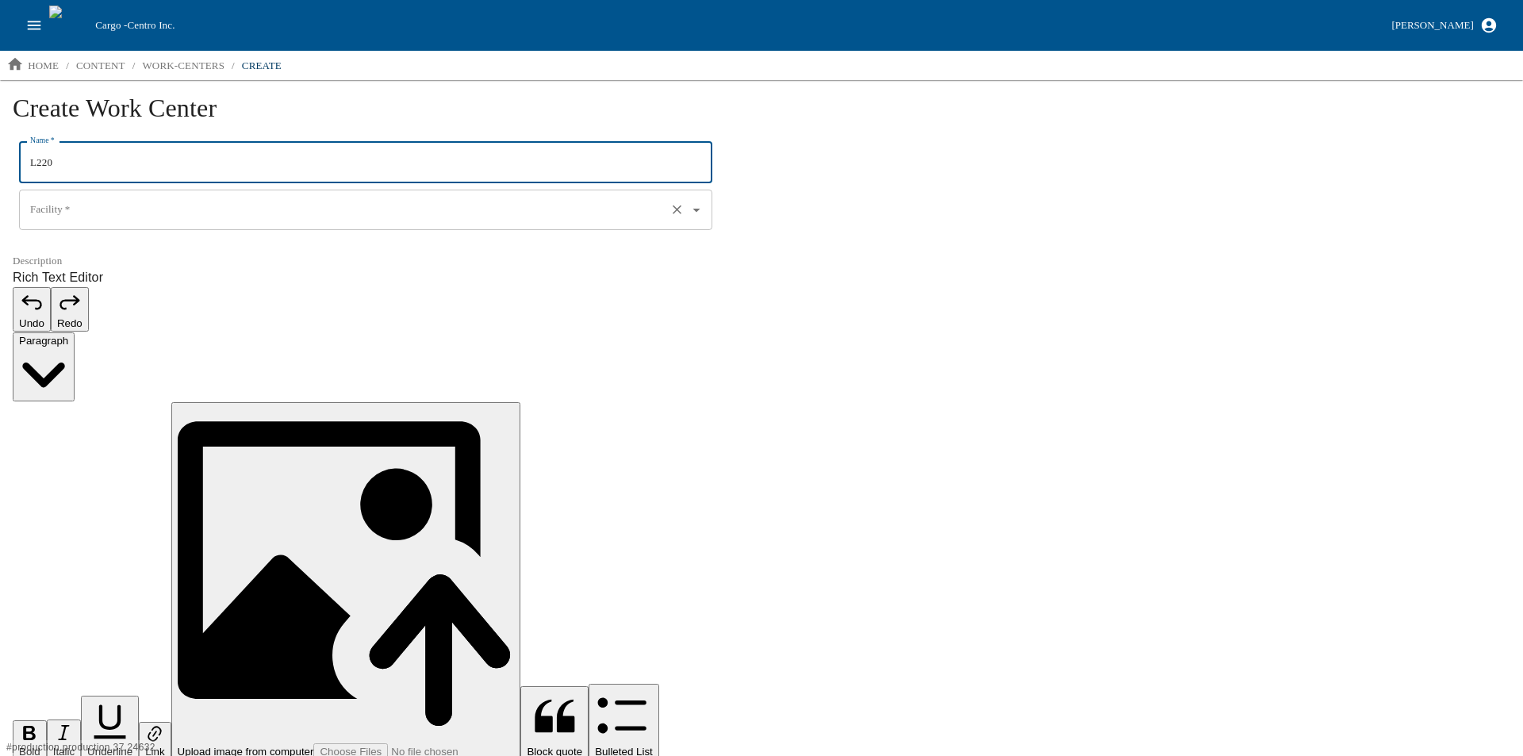
type input "L220"
click at [67, 212] on input "Facility   *" at bounding box center [343, 210] width 634 height 27
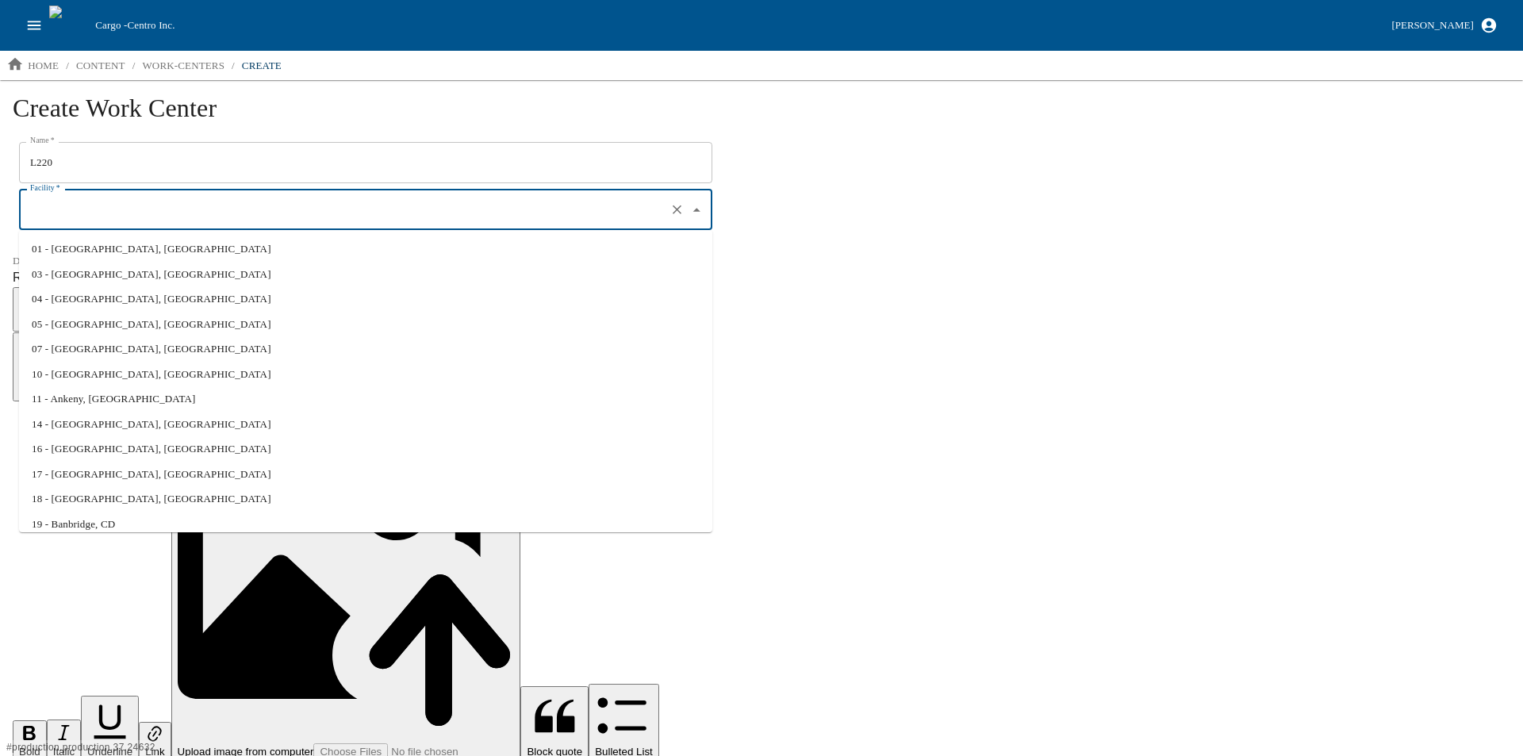
click at [84, 249] on li "01 - North Liberty, IA" at bounding box center [365, 248] width 693 height 25
type input "01 - North Liberty, IA"
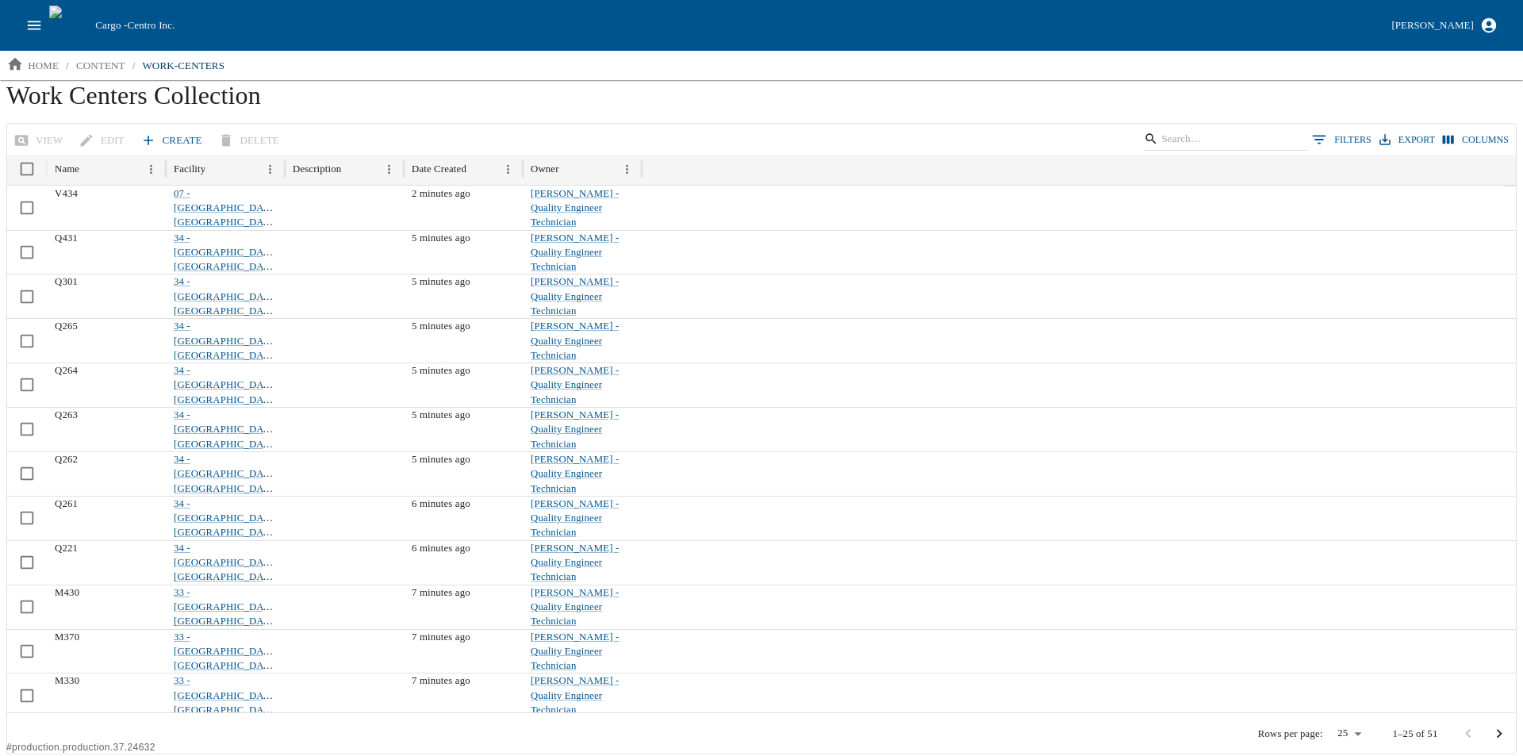
click at [163, 139] on link "Create" at bounding box center [172, 141] width 71 height 28
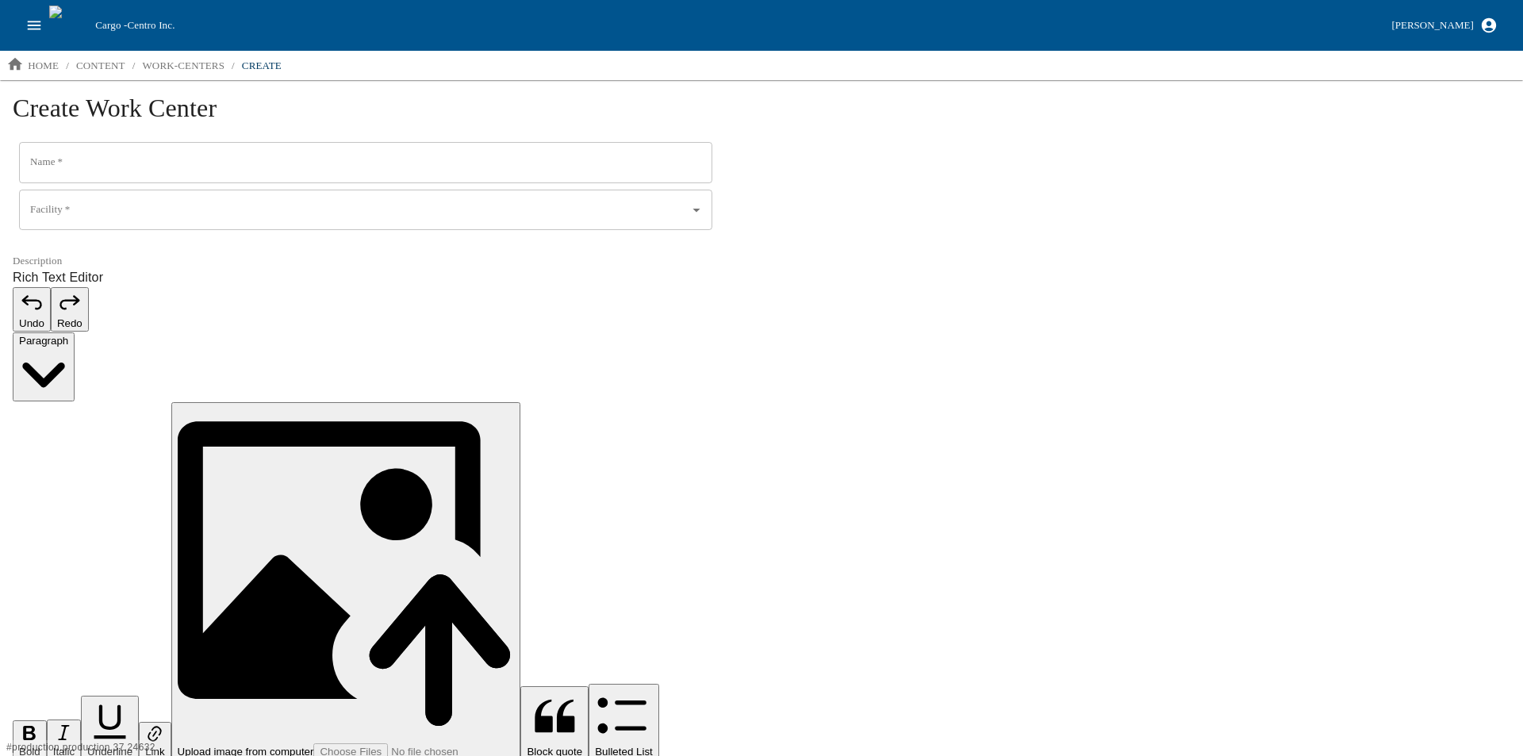
click at [78, 167] on input "Name   *" at bounding box center [365, 162] width 693 height 41
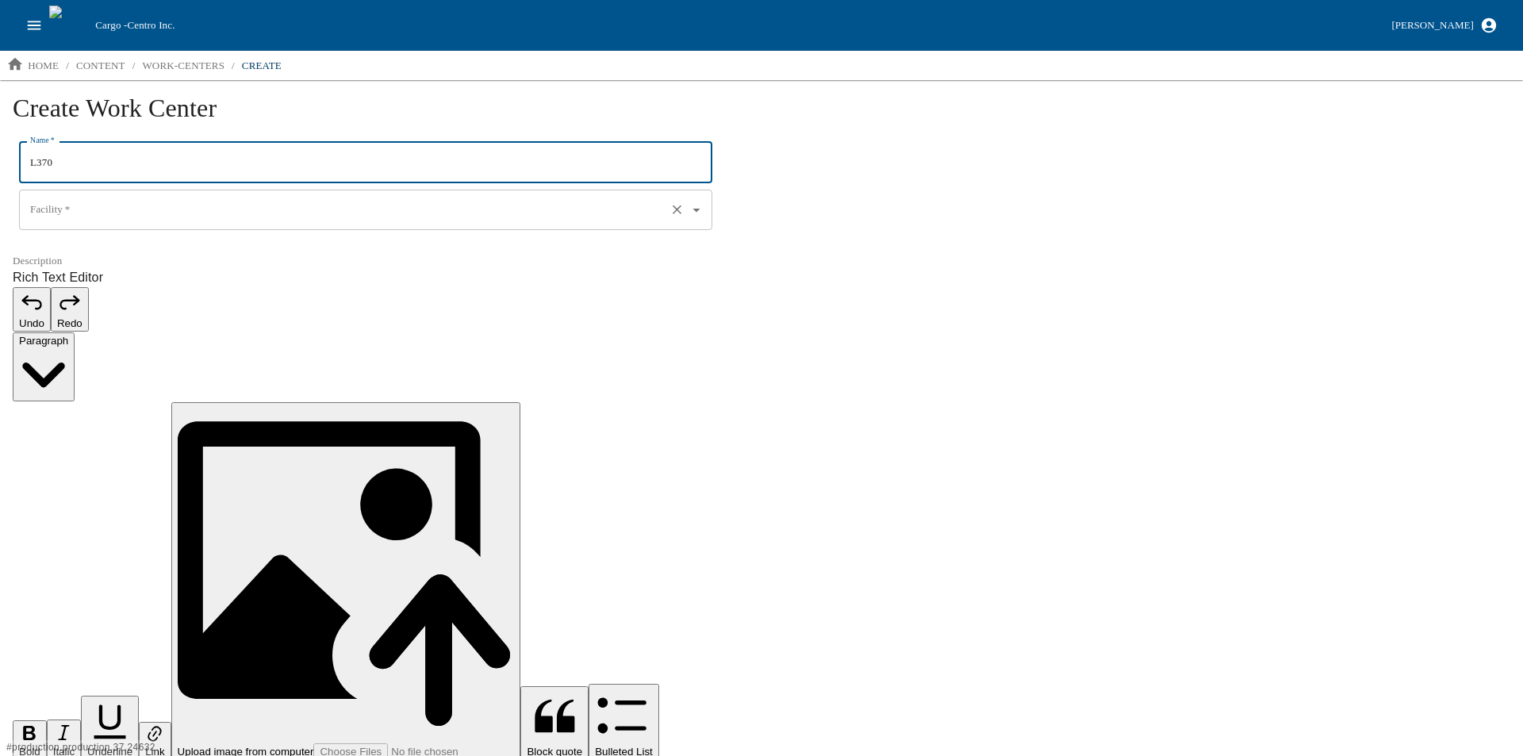
type input "L370"
click at [102, 209] on input "Facility   *" at bounding box center [343, 210] width 634 height 27
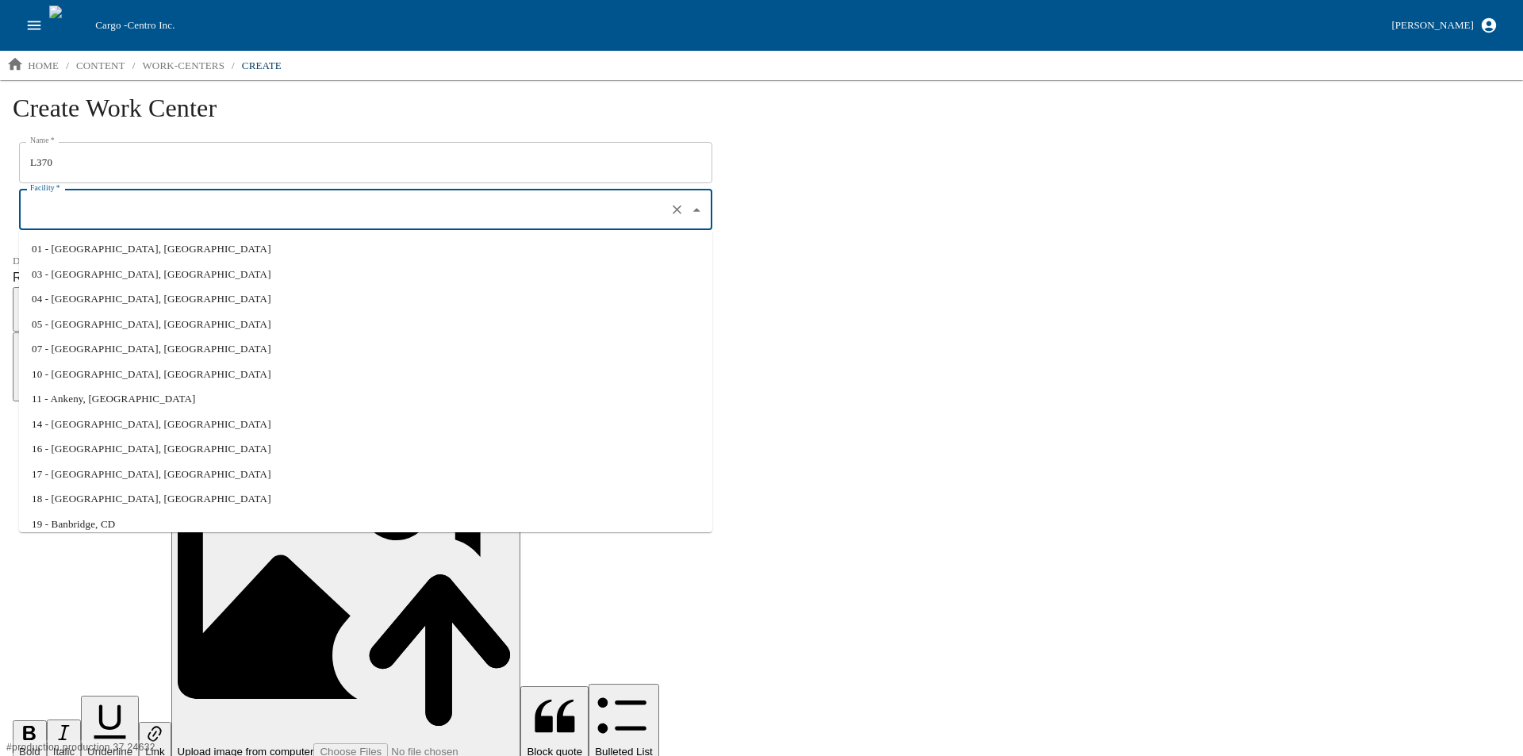
click at [84, 244] on li "01 - North Liberty, IA" at bounding box center [365, 248] width 693 height 25
type input "01 - North Liberty, IA"
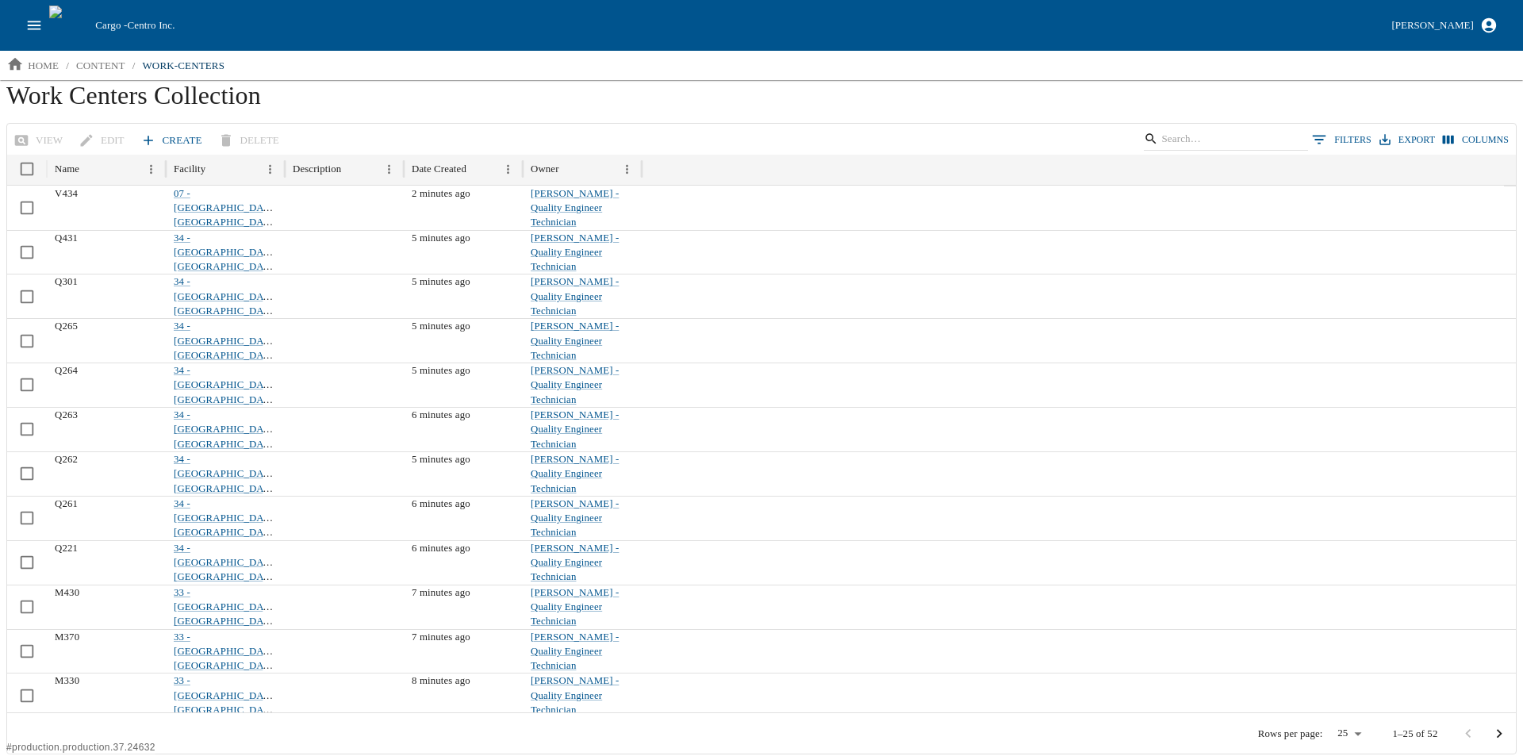
click at [170, 136] on link "Create" at bounding box center [172, 141] width 71 height 28
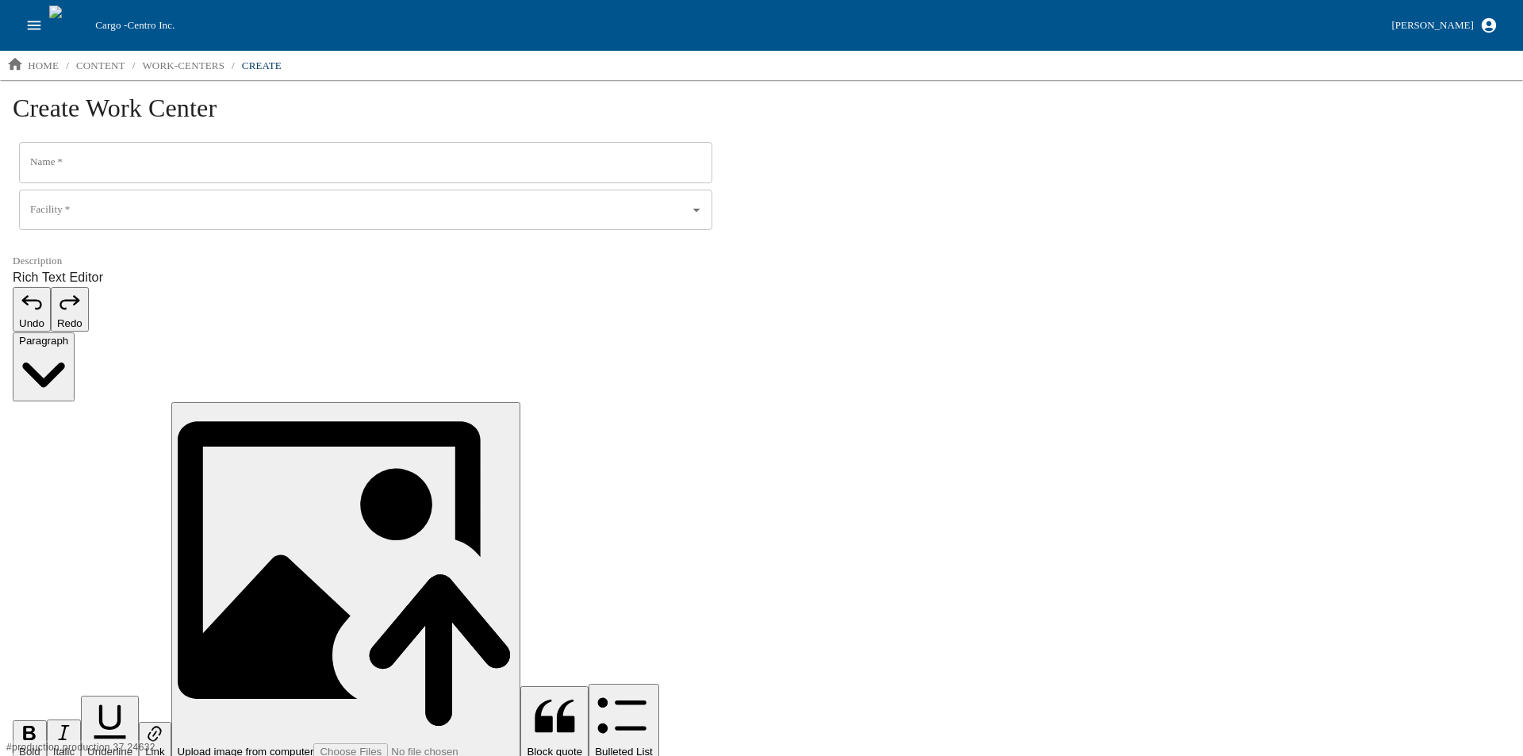
click at [92, 161] on input "Name   *" at bounding box center [365, 162] width 693 height 41
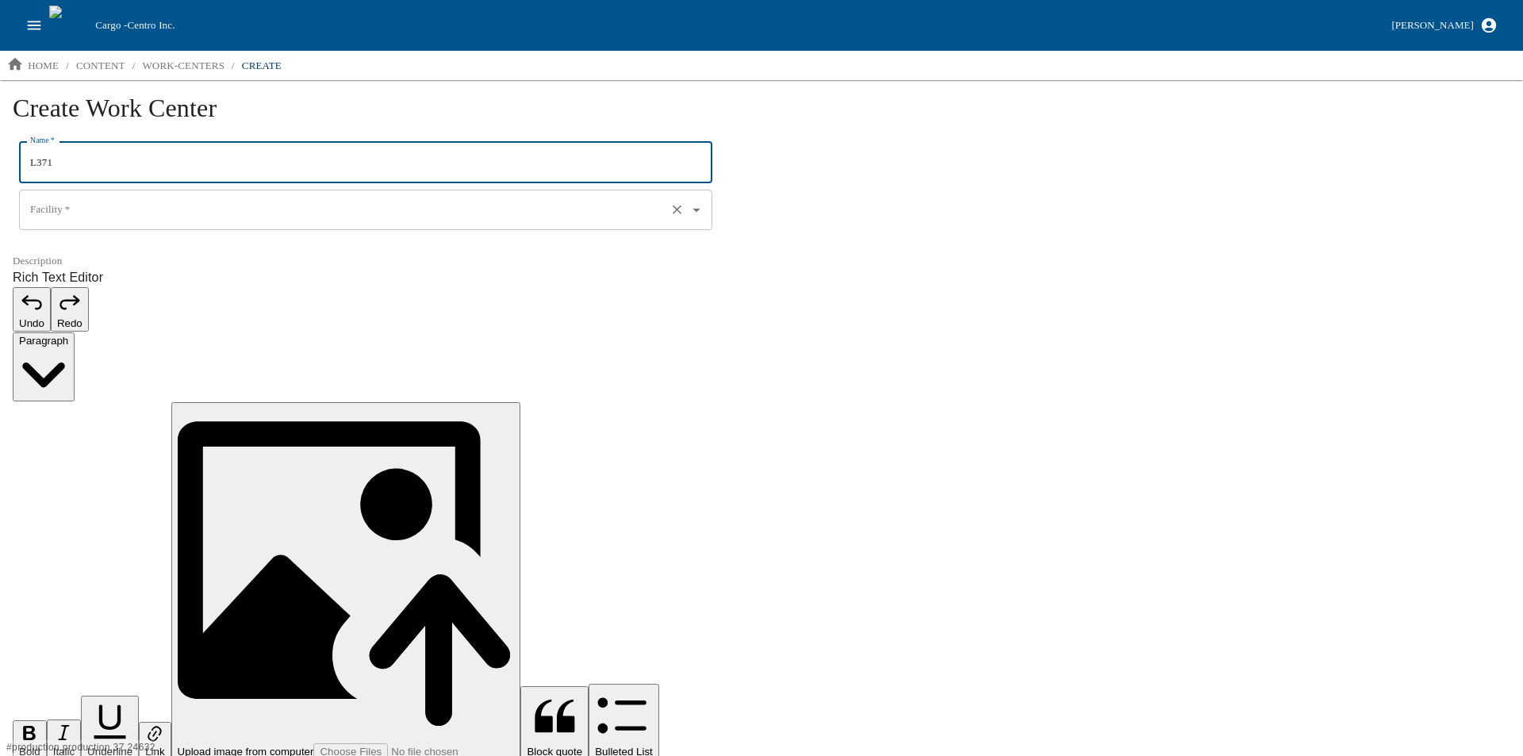
type input "L371"
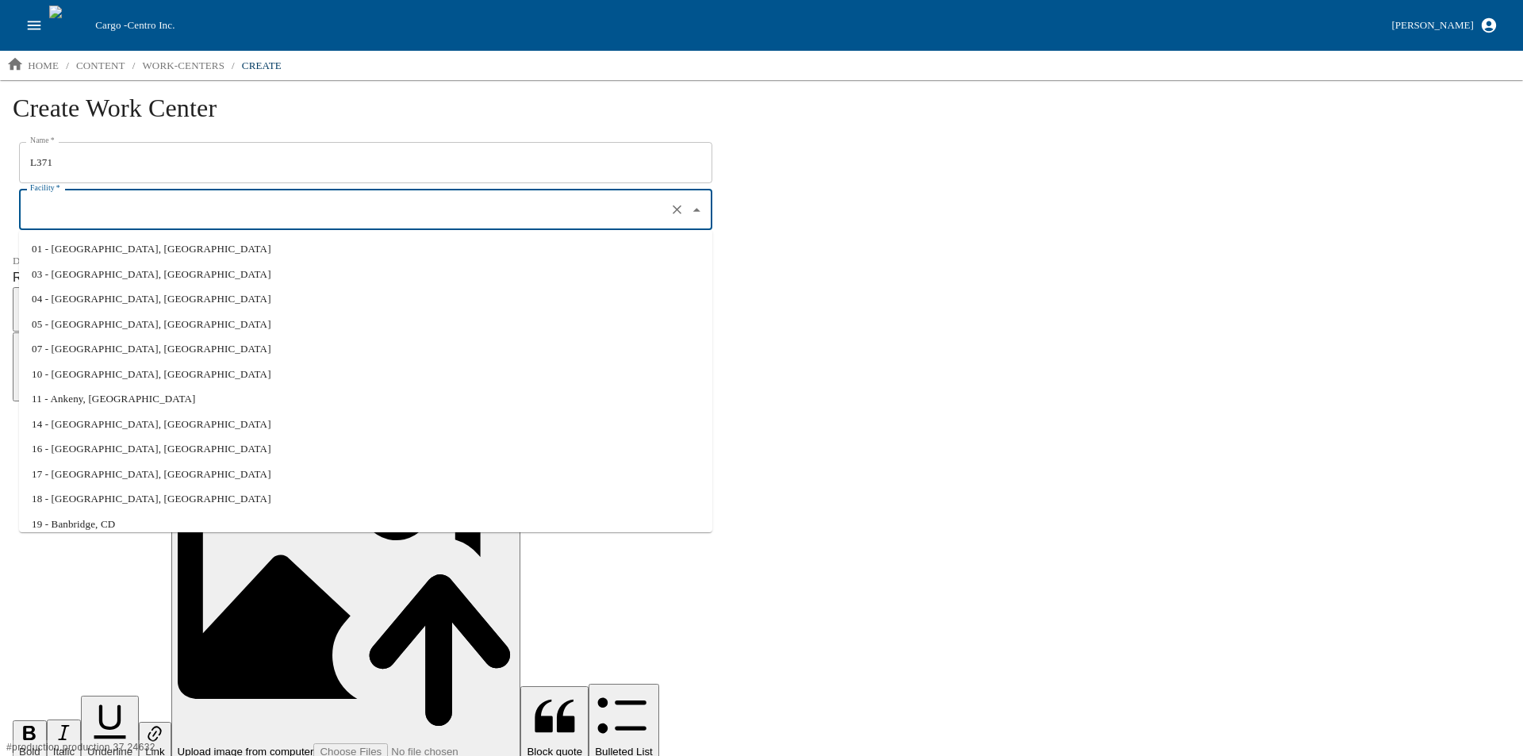
click at [55, 212] on input "Facility   *" at bounding box center [343, 210] width 634 height 27
click at [79, 255] on li "01 - North Liberty, IA" at bounding box center [365, 248] width 693 height 25
type input "01 - North Liberty, IA"
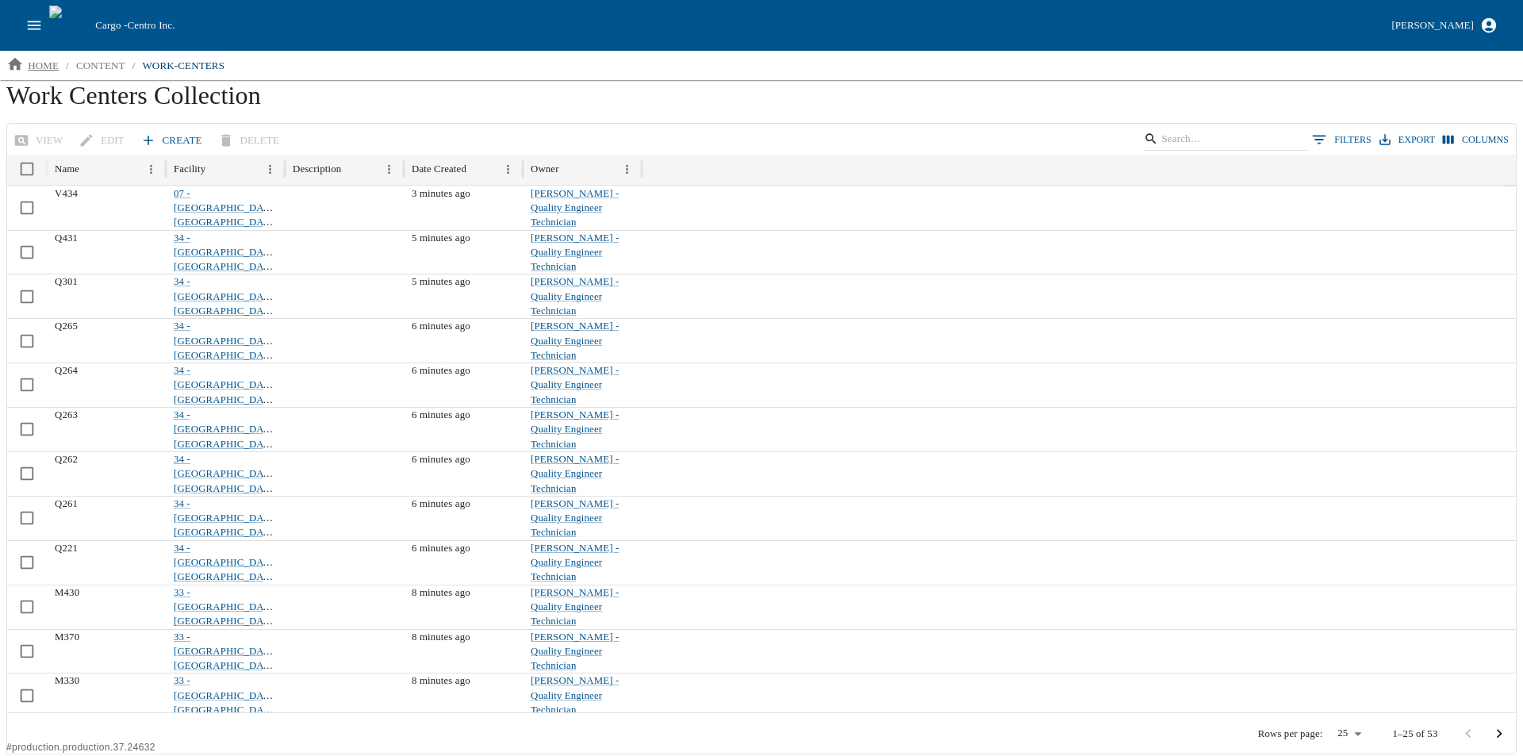
click at [39, 66] on p "home" at bounding box center [43, 66] width 31 height 16
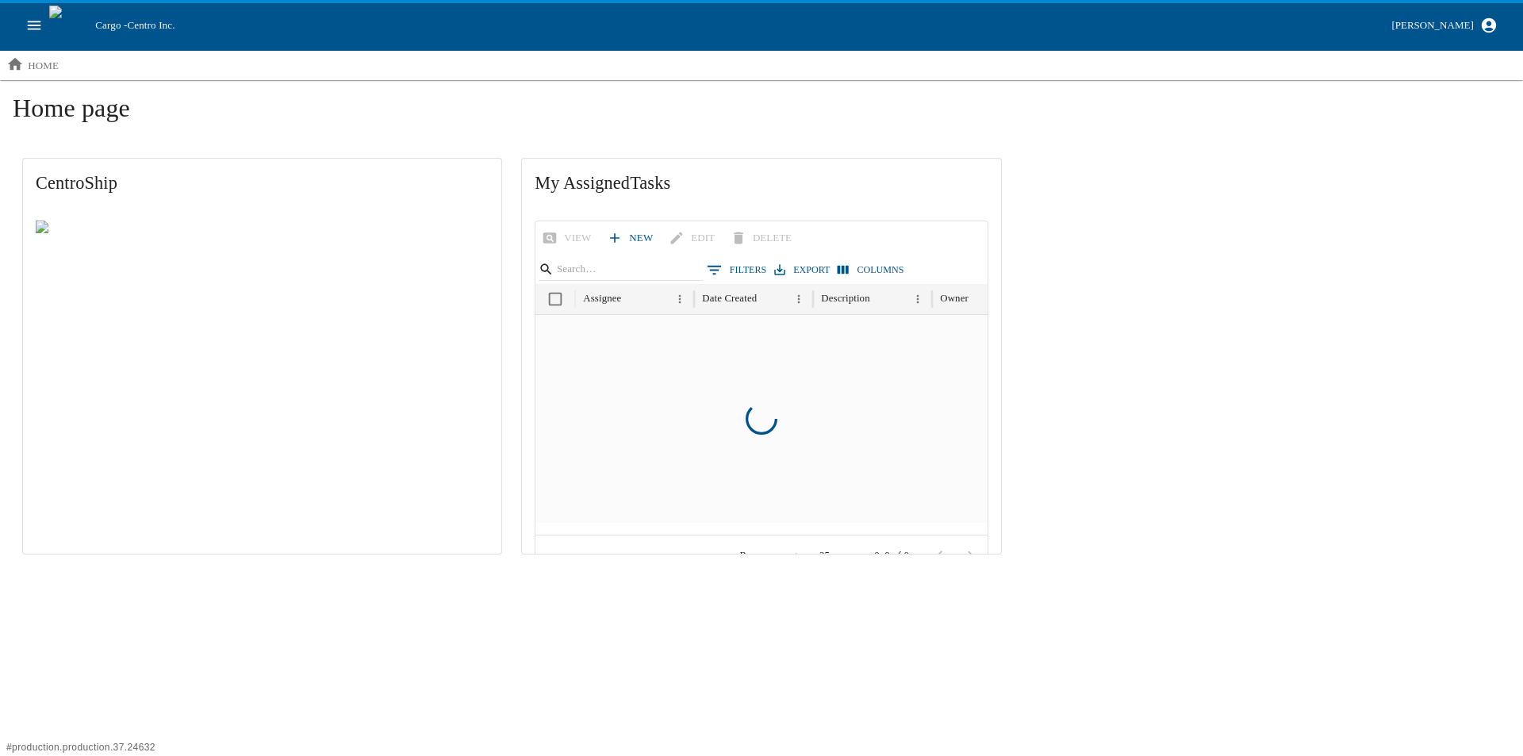
click at [38, 31] on icon "open drawer" at bounding box center [33, 25] width 17 height 17
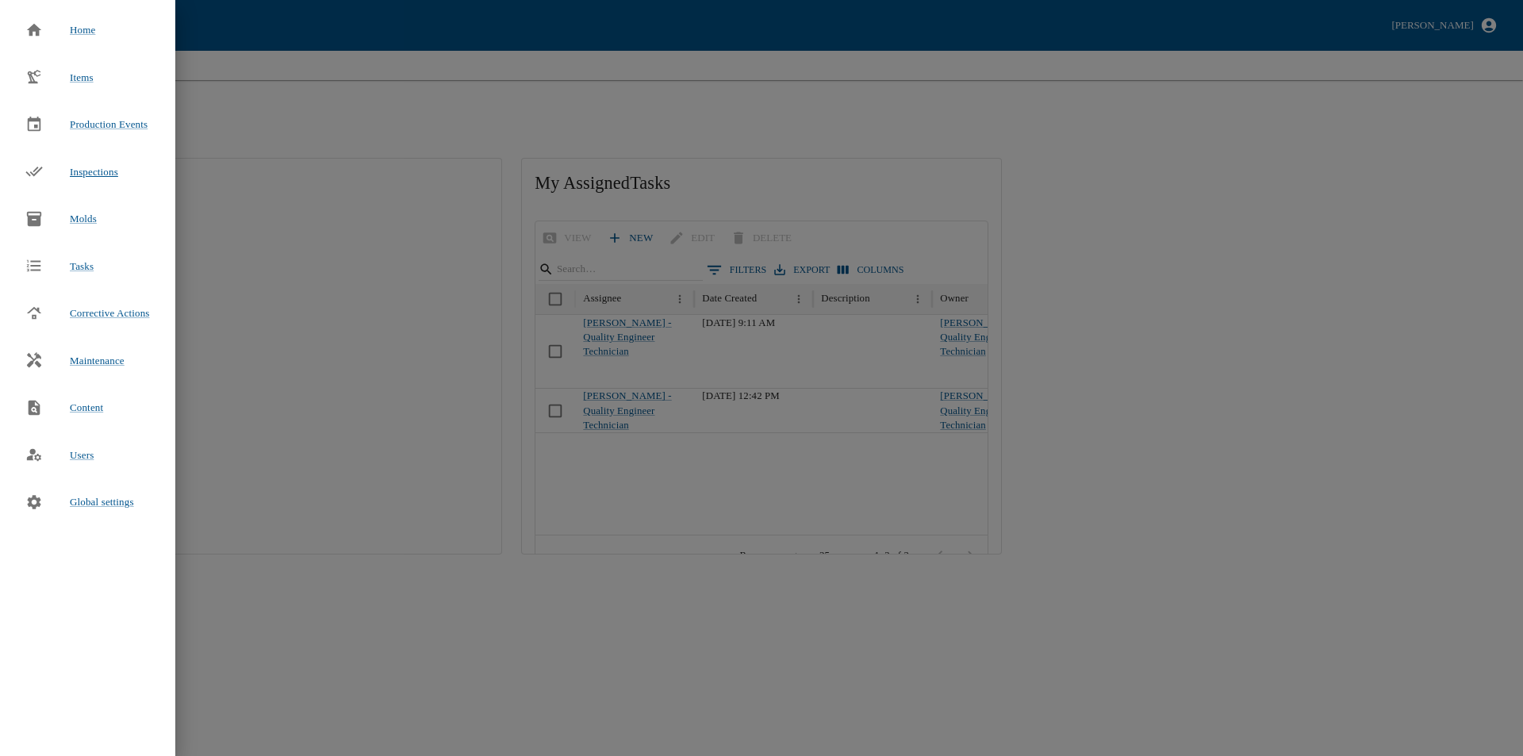
click at [87, 174] on span "Inspections" at bounding box center [94, 172] width 48 height 12
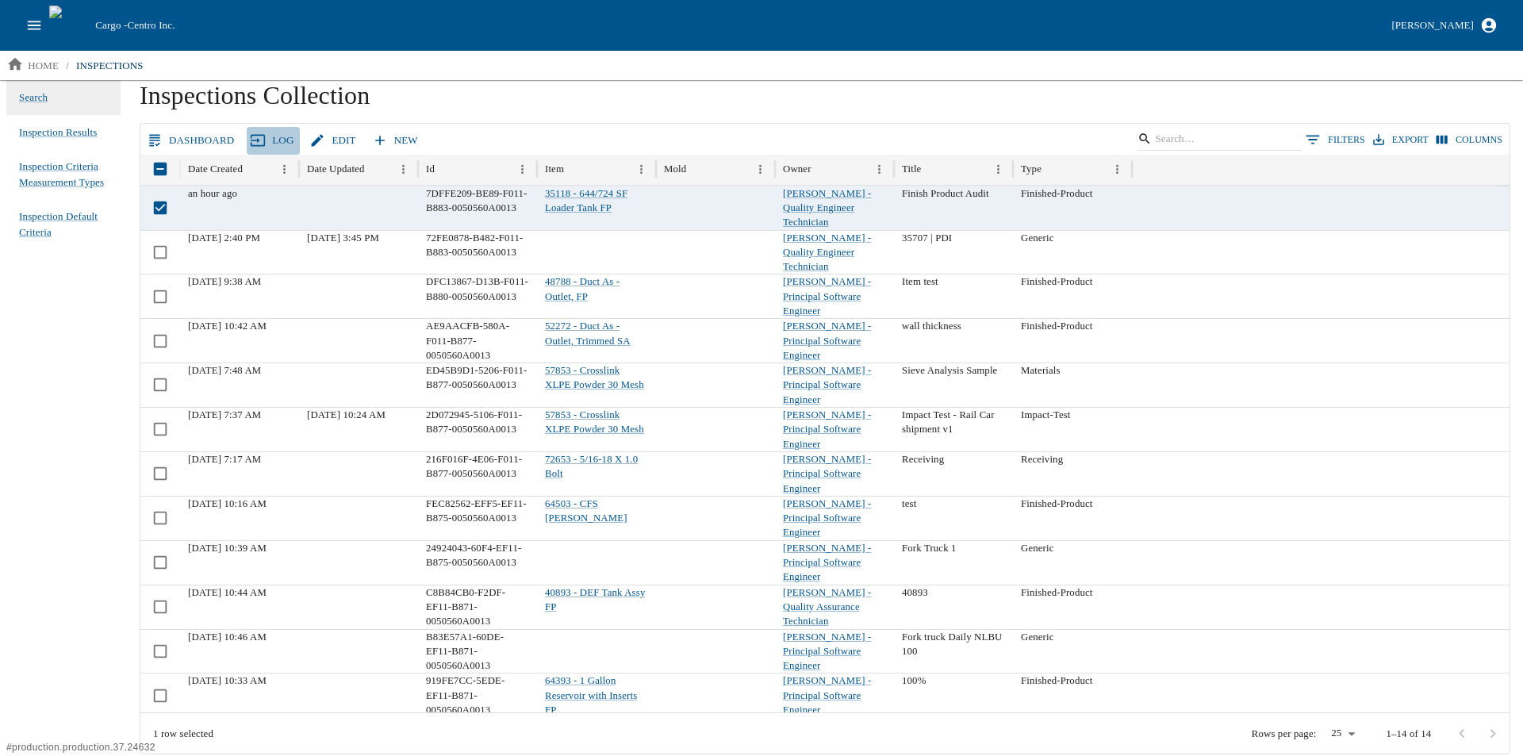
click at [266, 146] on link "Log" at bounding box center [273, 141] width 53 height 28
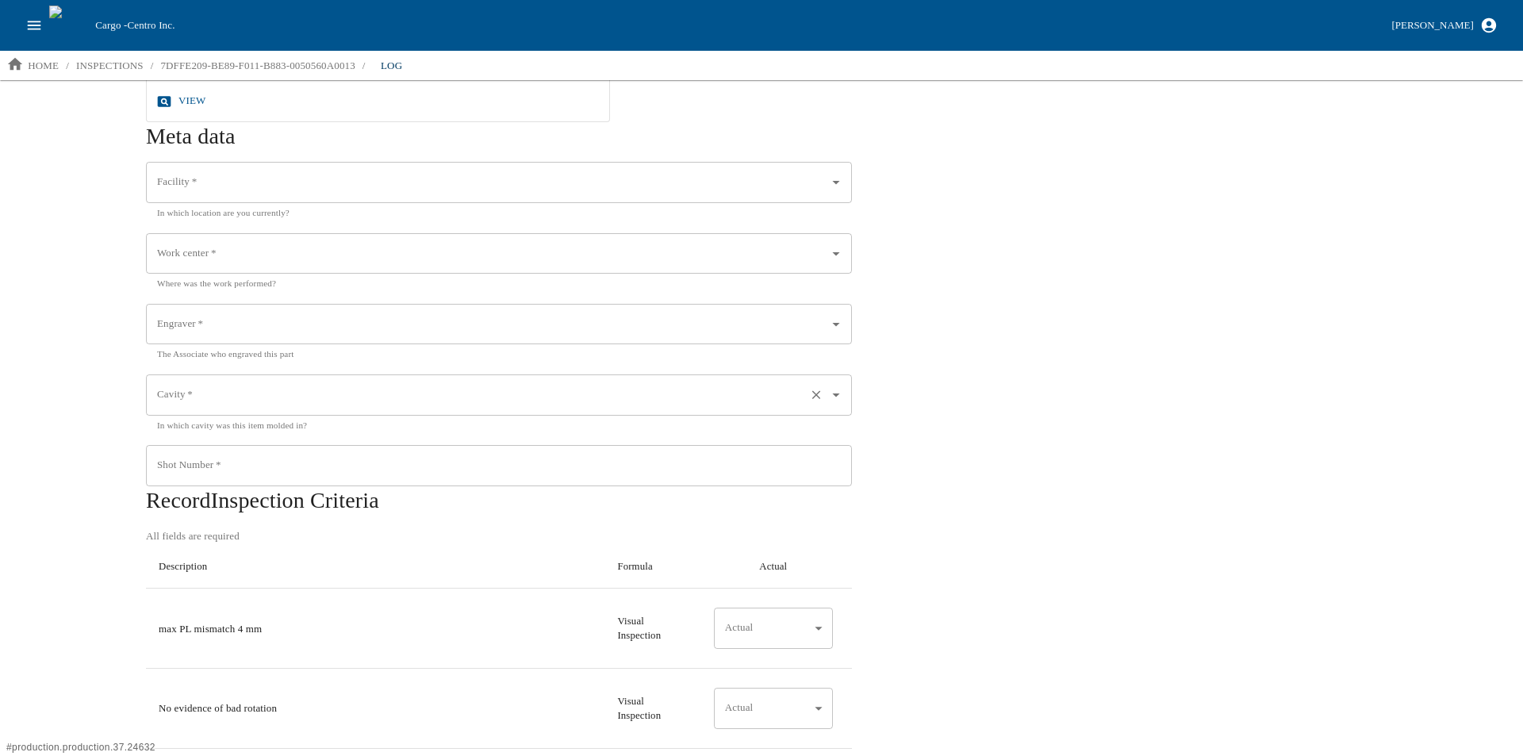
scroll to position [397, 0]
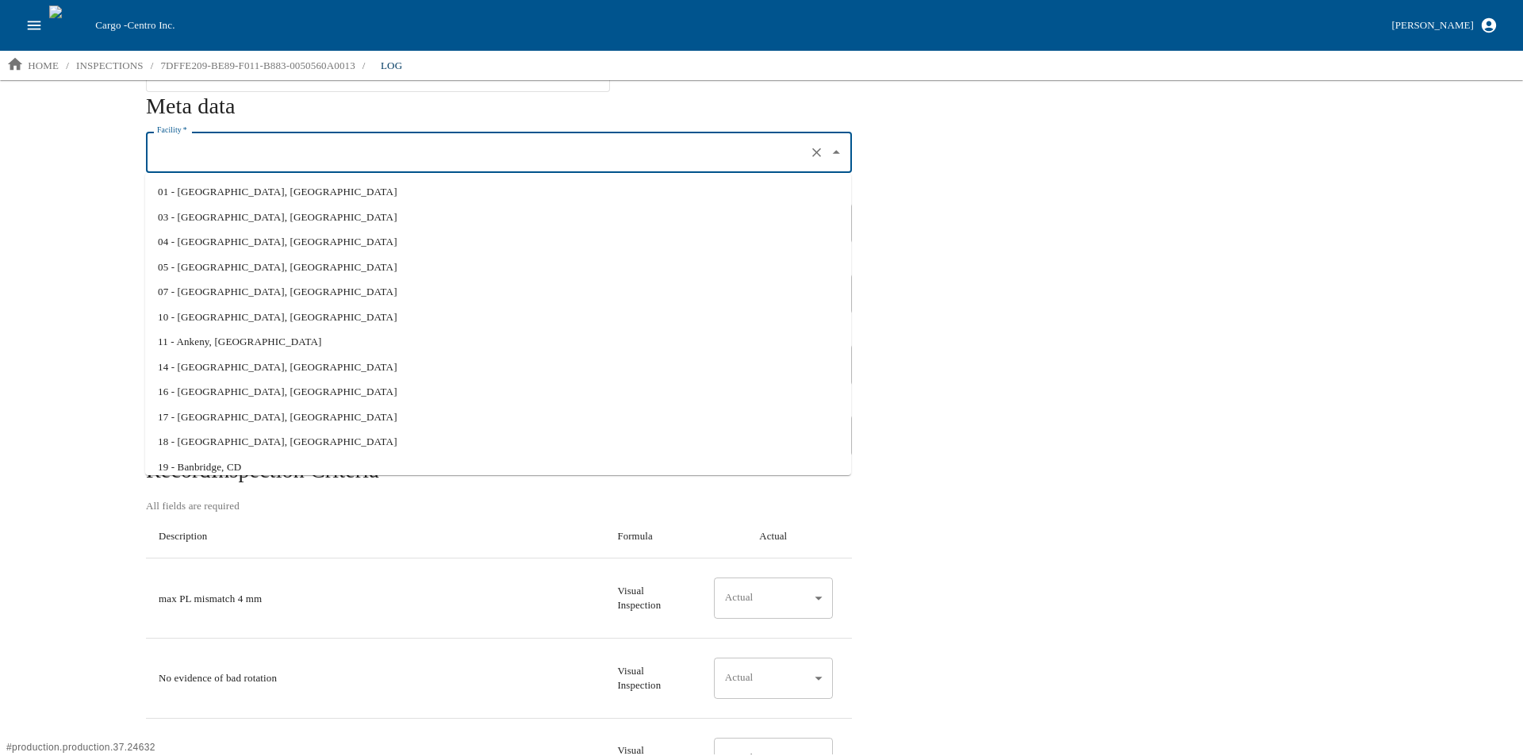
click at [235, 140] on input "Facility   *" at bounding box center [476, 152] width 647 height 27
click at [218, 190] on li "01 - North Liberty, IA" at bounding box center [498, 191] width 706 height 25
type input "01 - North Liberty, IA"
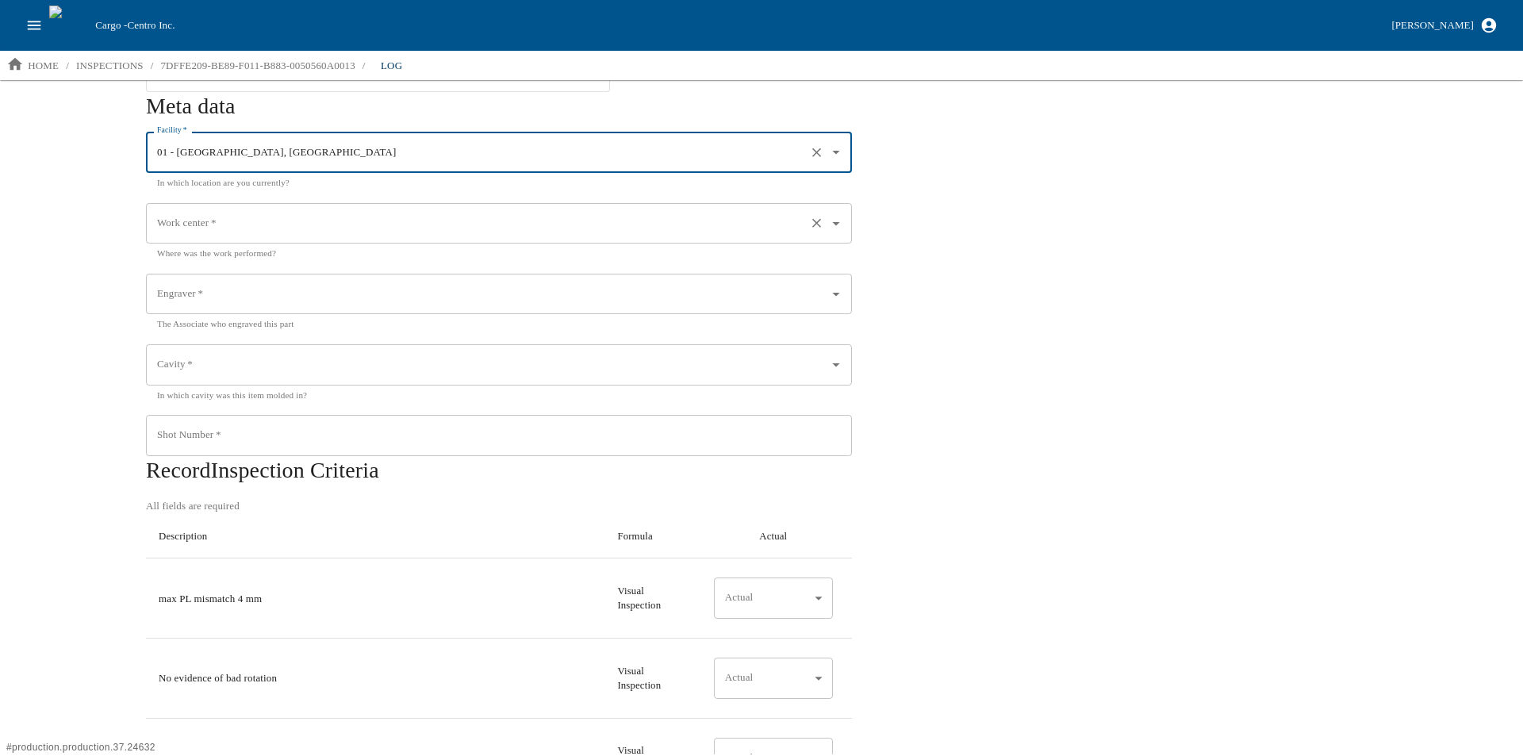
click at [216, 228] on input "Work center   *" at bounding box center [476, 223] width 647 height 27
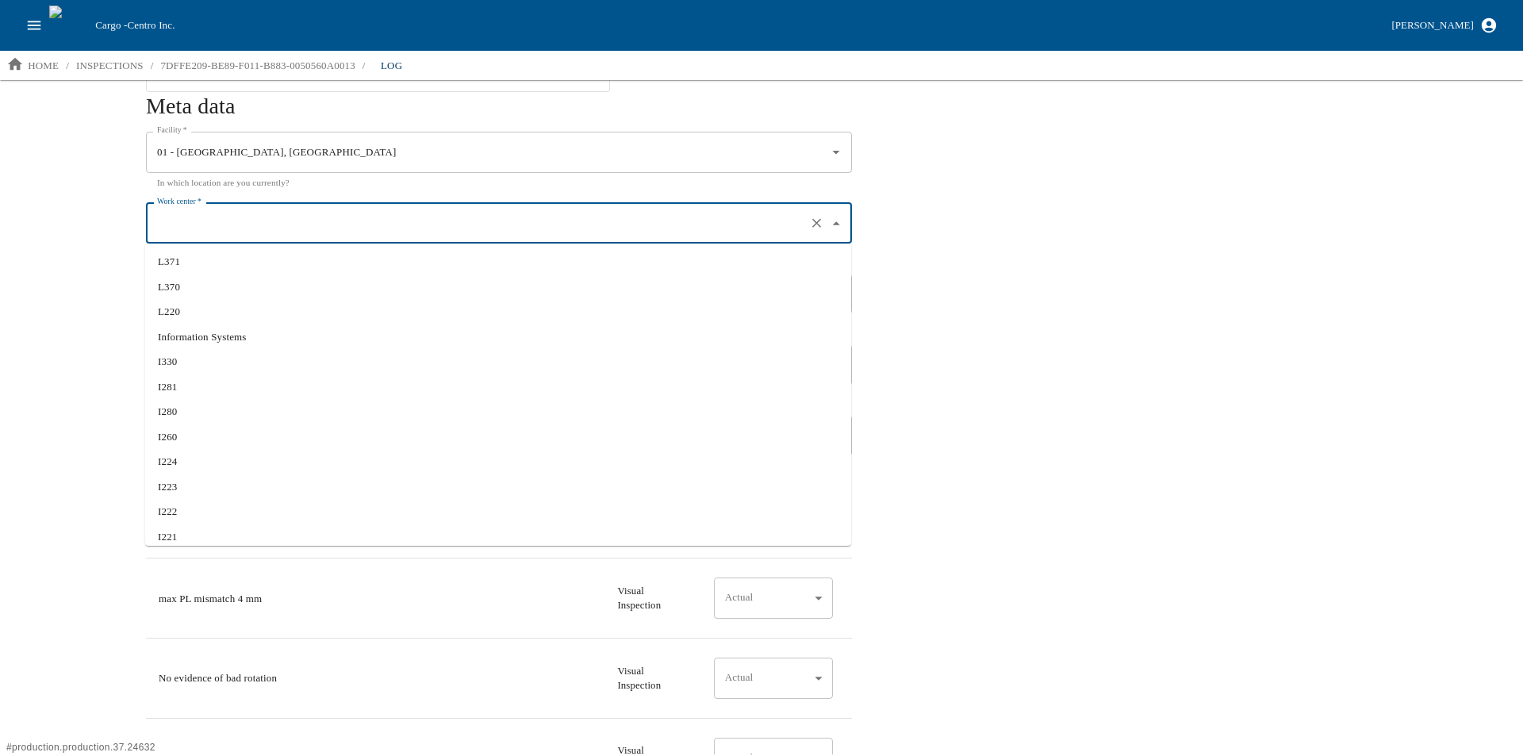
scroll to position [0, 0]
click at [75, 347] on div "Search Inspection Results Inspection Criteria Measurement Types Inspection Defa…" at bounding box center [63, 21] width 127 height 674
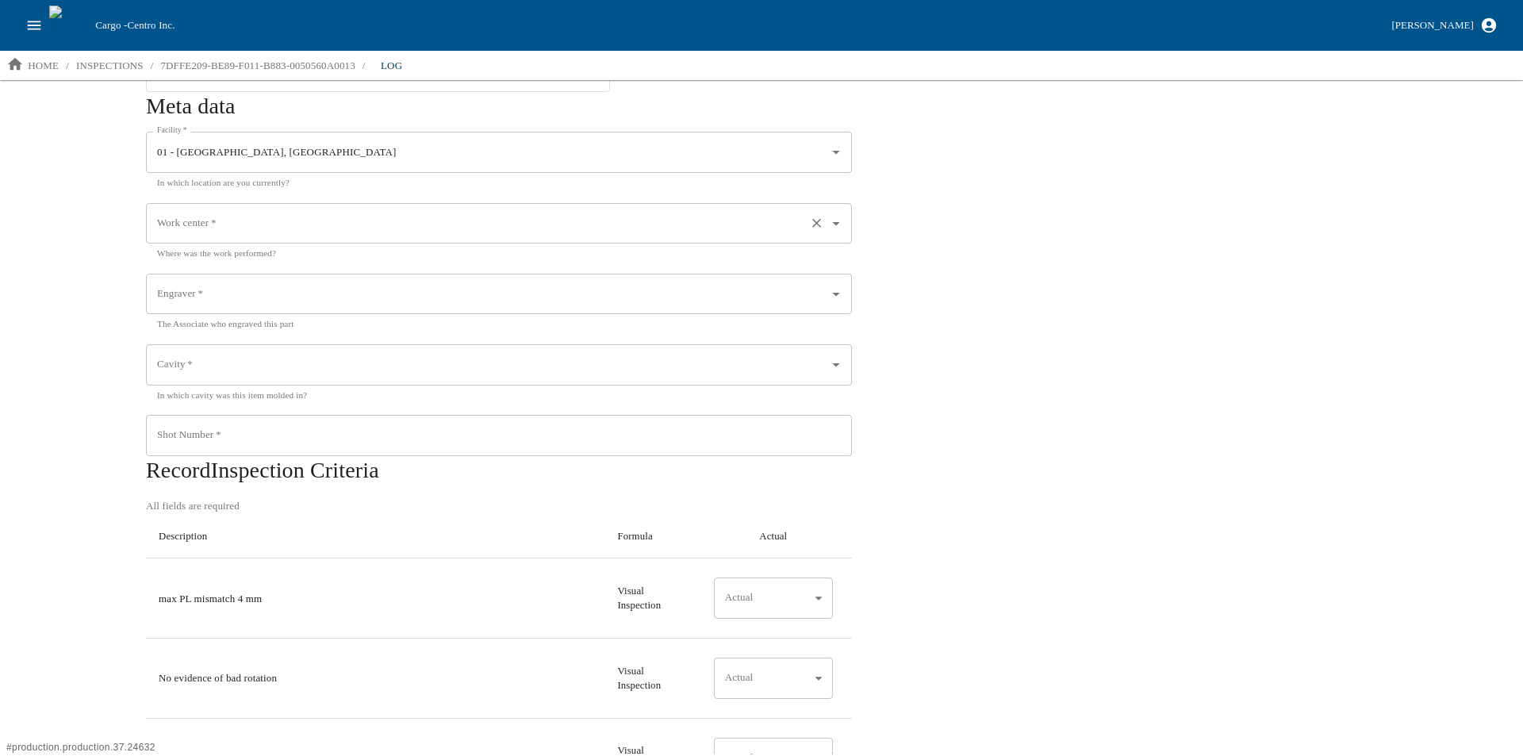
click at [305, 224] on input "Work center   *" at bounding box center [476, 223] width 647 height 27
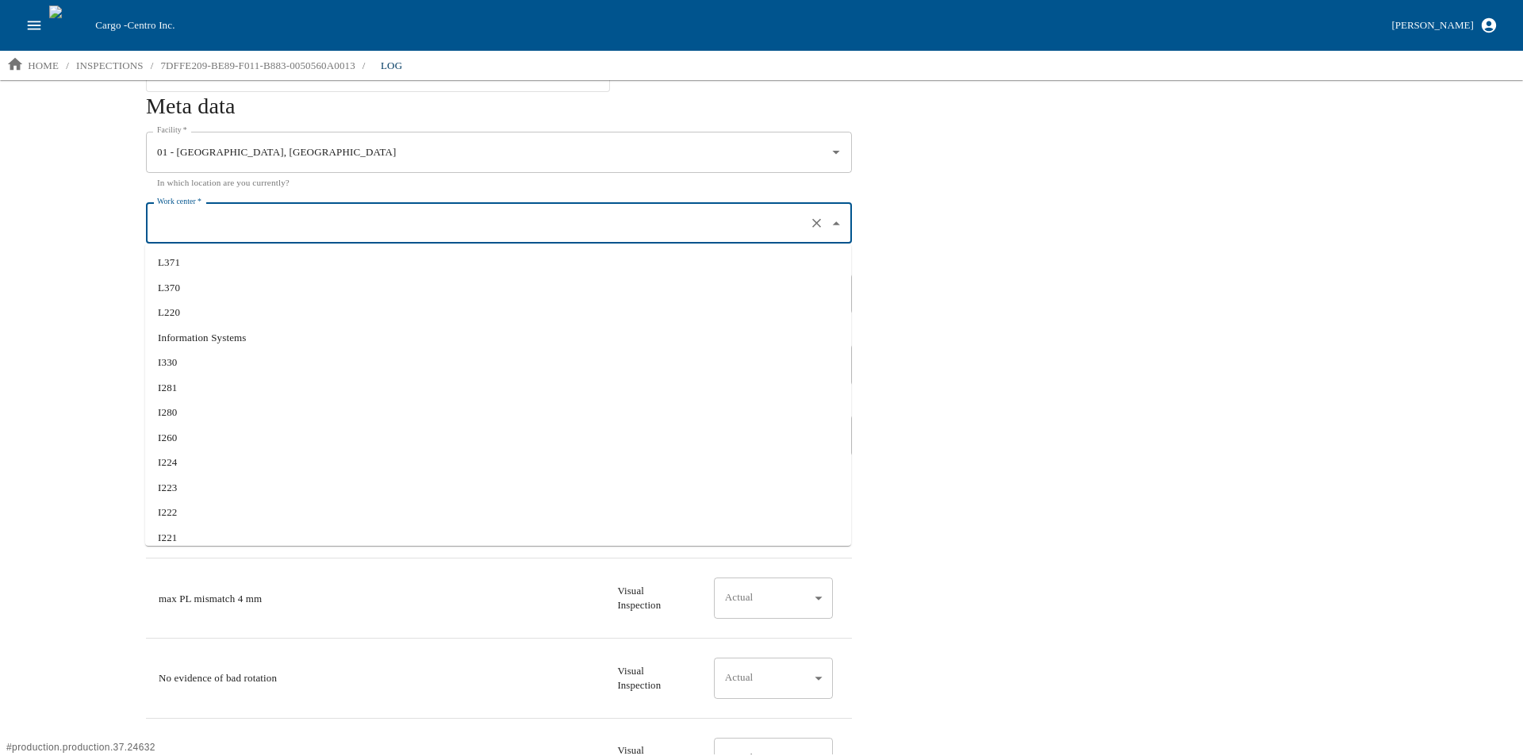
click at [232, 415] on li "I280" at bounding box center [498, 412] width 706 height 25
type input "I280"
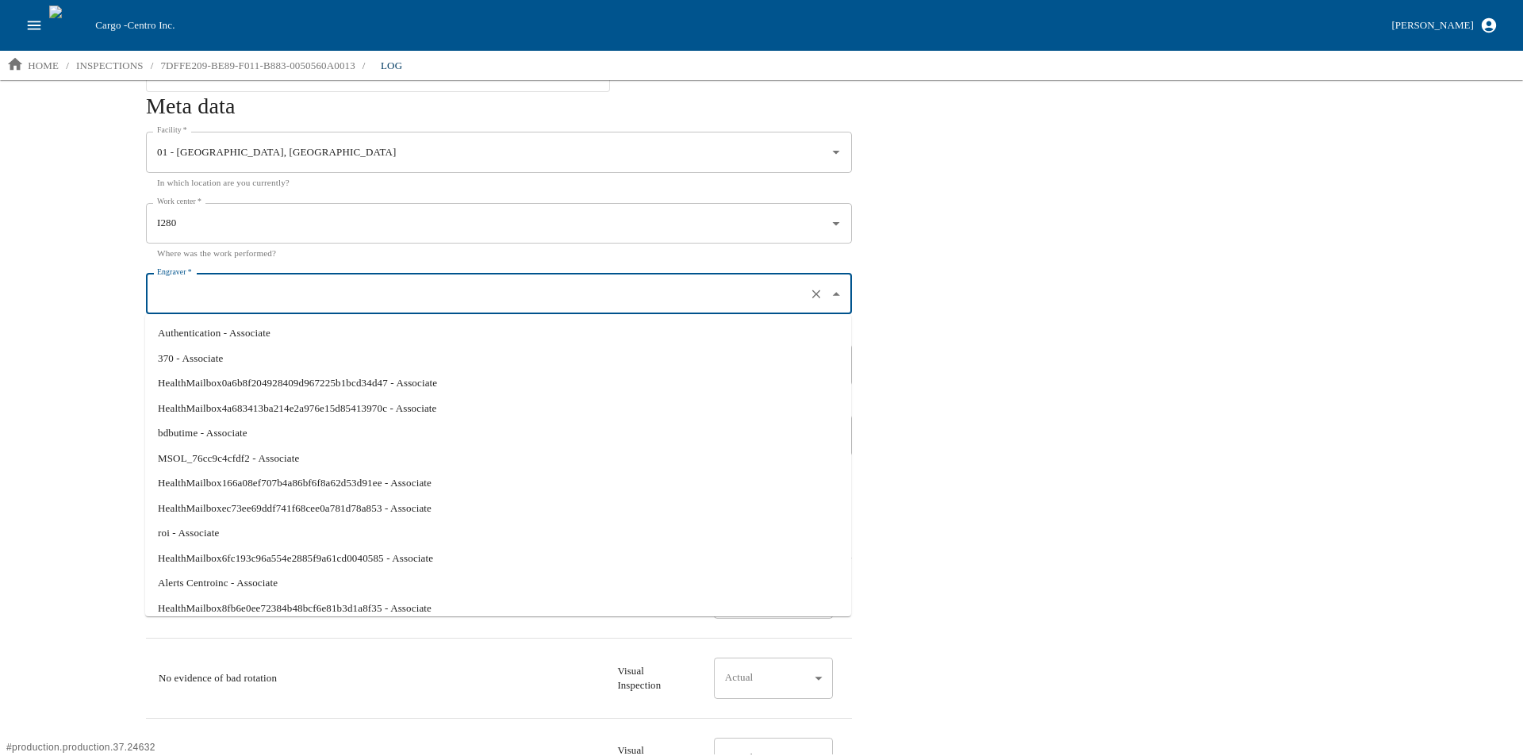
click at [207, 294] on input "Engraver   *" at bounding box center [476, 294] width 647 height 27
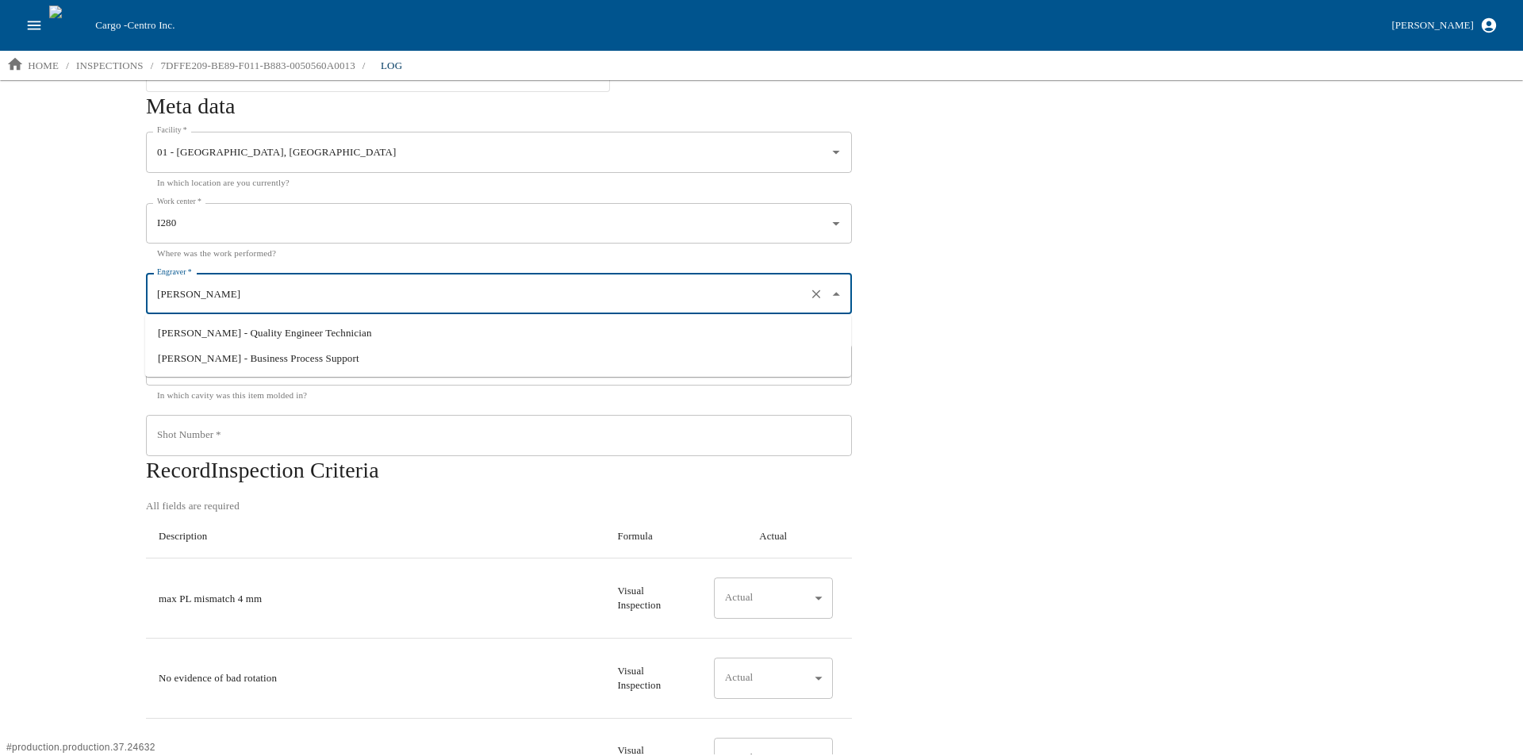
click at [216, 327] on li "Aaron Jacobs - Quality Engineer Technician" at bounding box center [498, 332] width 706 height 25
type input "Aaron Jacobs - Quality Engineer Technician"
click at [225, 370] on input "Cavity   *" at bounding box center [476, 364] width 647 height 27
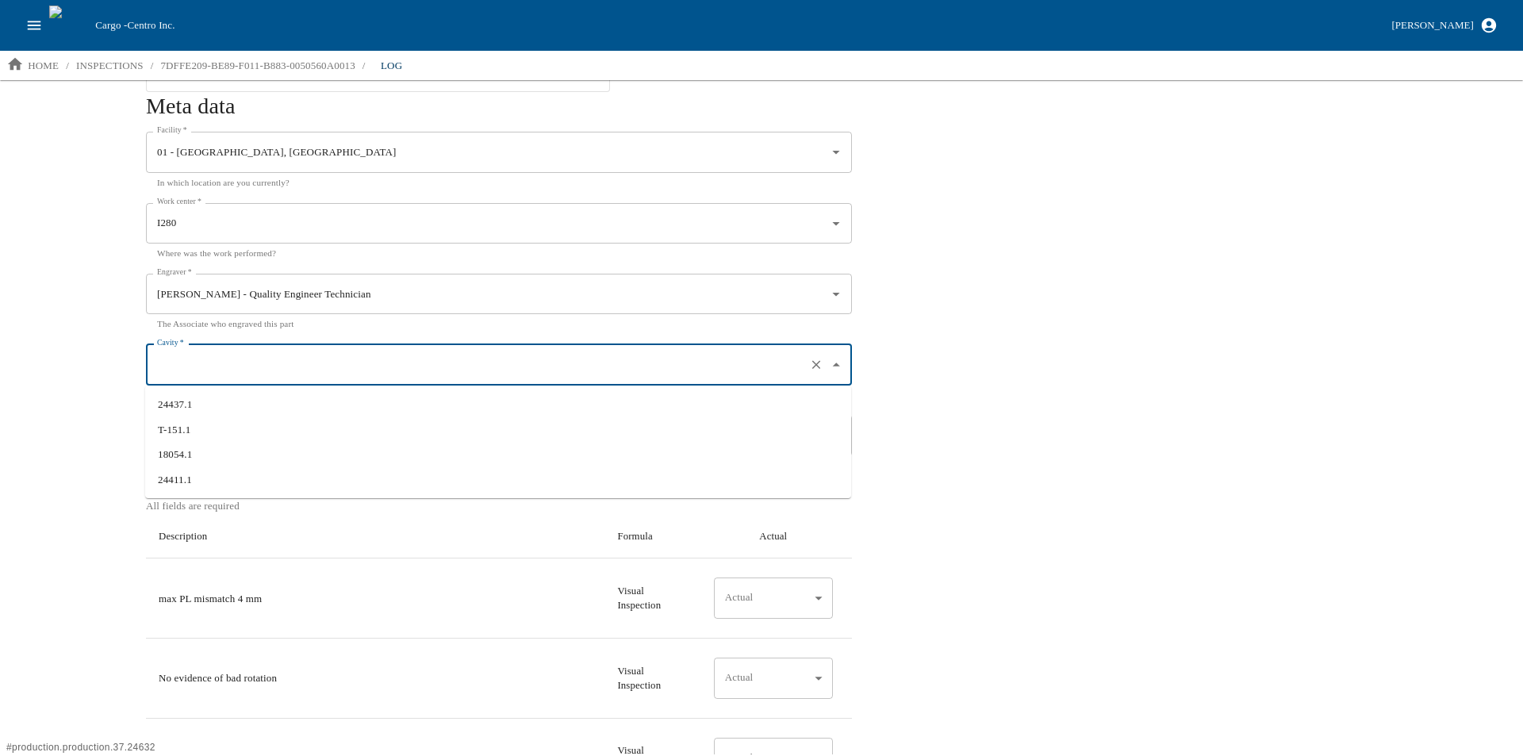
click at [94, 372] on div "Search Inspection Results Inspection Criteria Measurement Types Inspection Defa…" at bounding box center [761, 417] width 1523 height 674
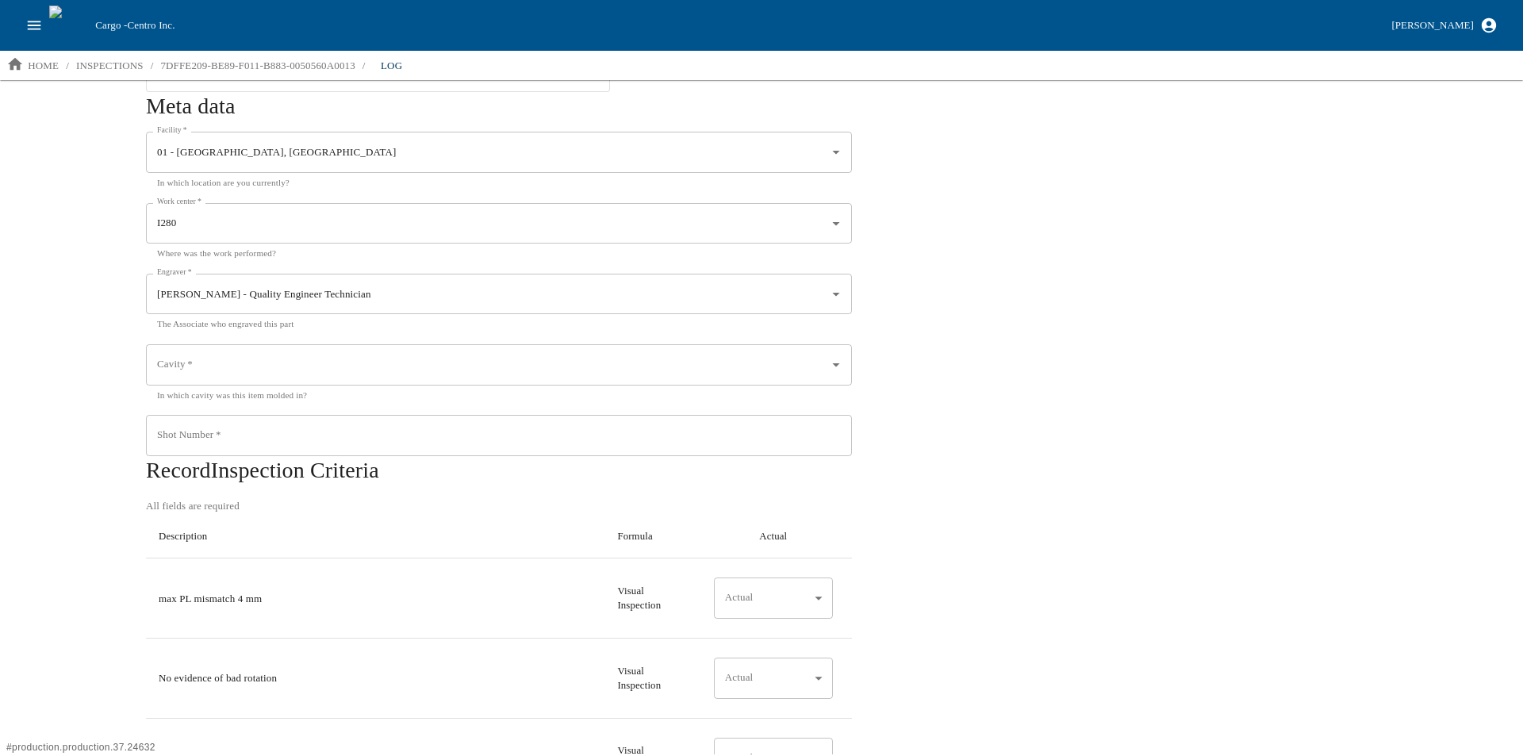
click at [62, 463] on div "Search Inspection Results Inspection Criteria Measurement Types Inspection Defa…" at bounding box center [761, 417] width 1523 height 674
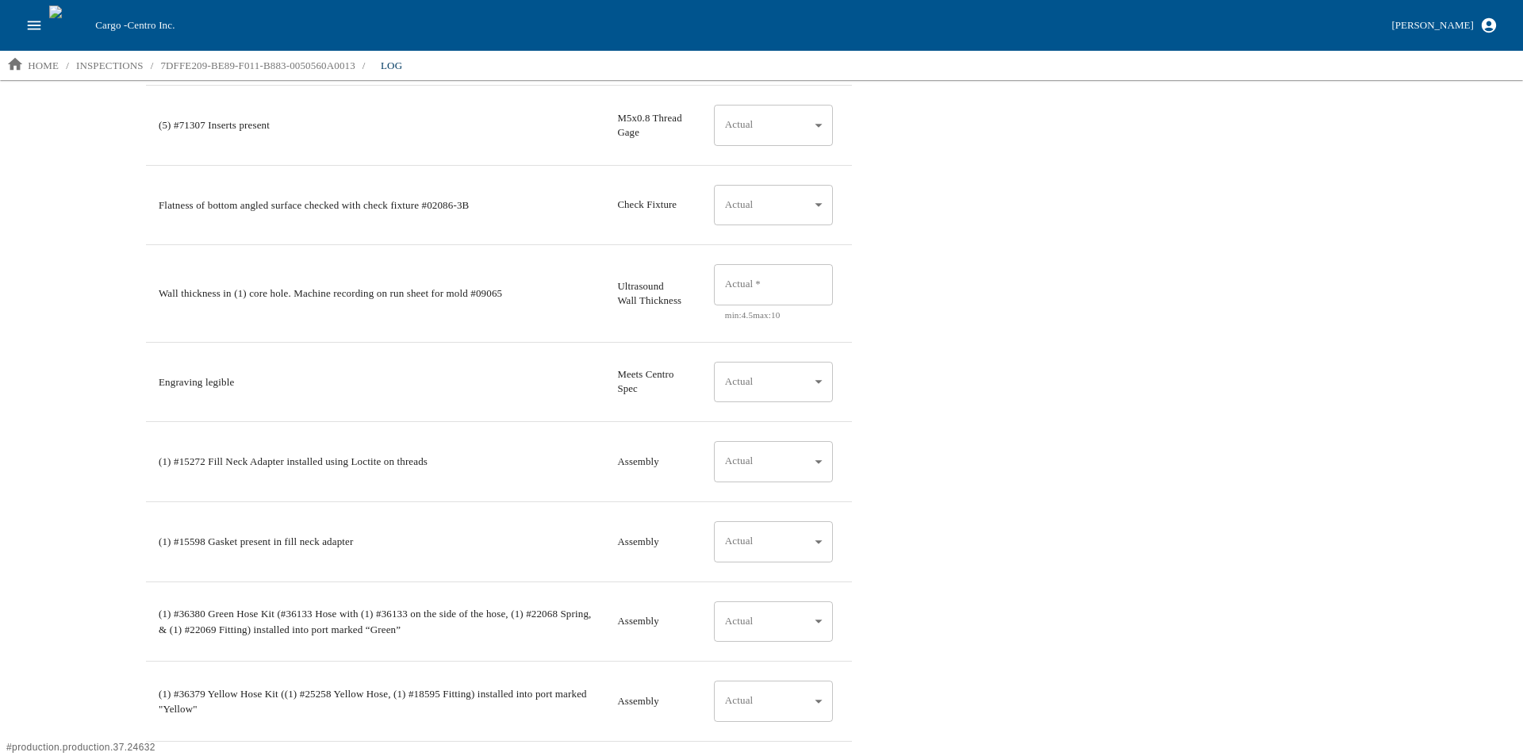
scroll to position [634, 0]
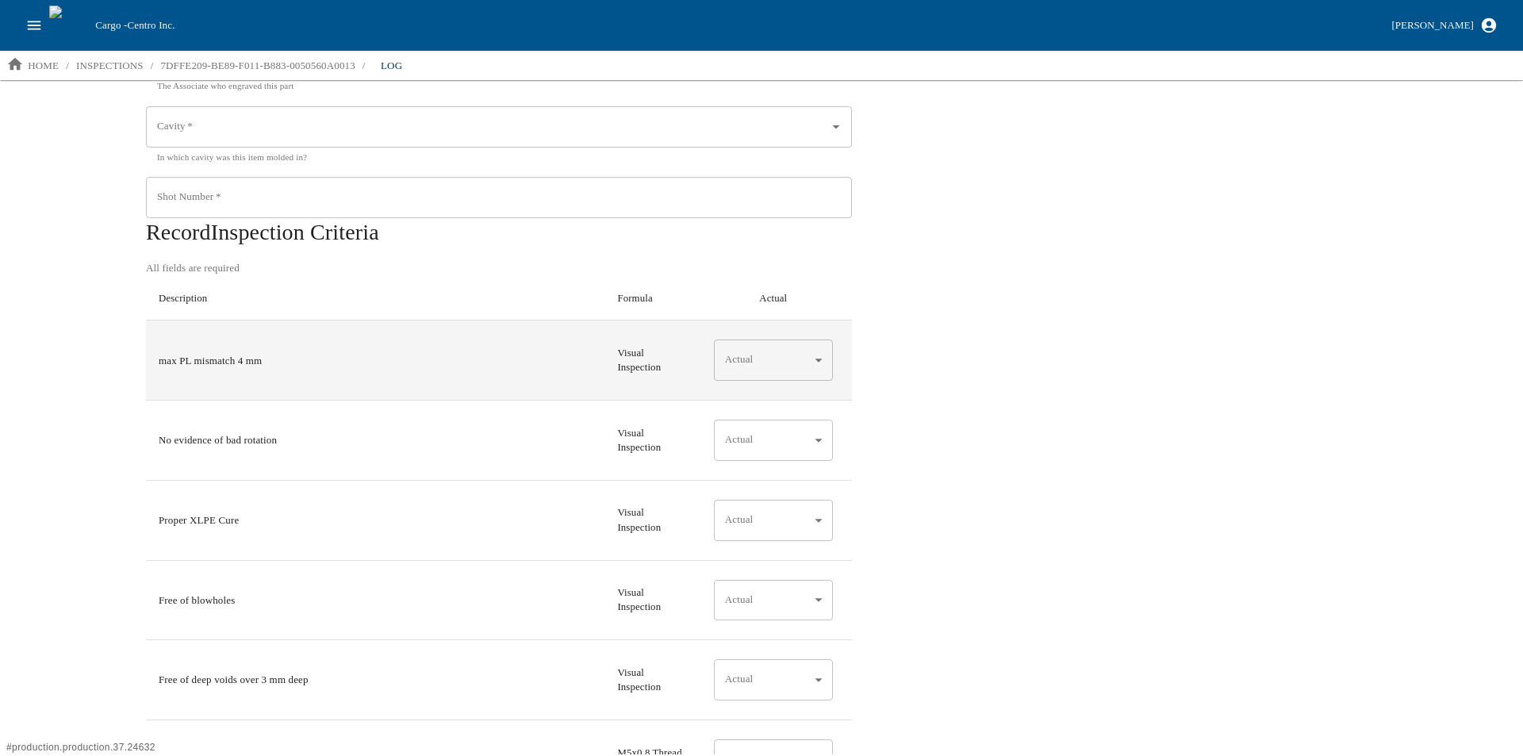
click at [816, 364] on body "Cargo - Centro Inc. Aaron Jacobs home / inspections / 7DFFE209-BE89-F011-B883-0…" at bounding box center [761, 377] width 1523 height 754
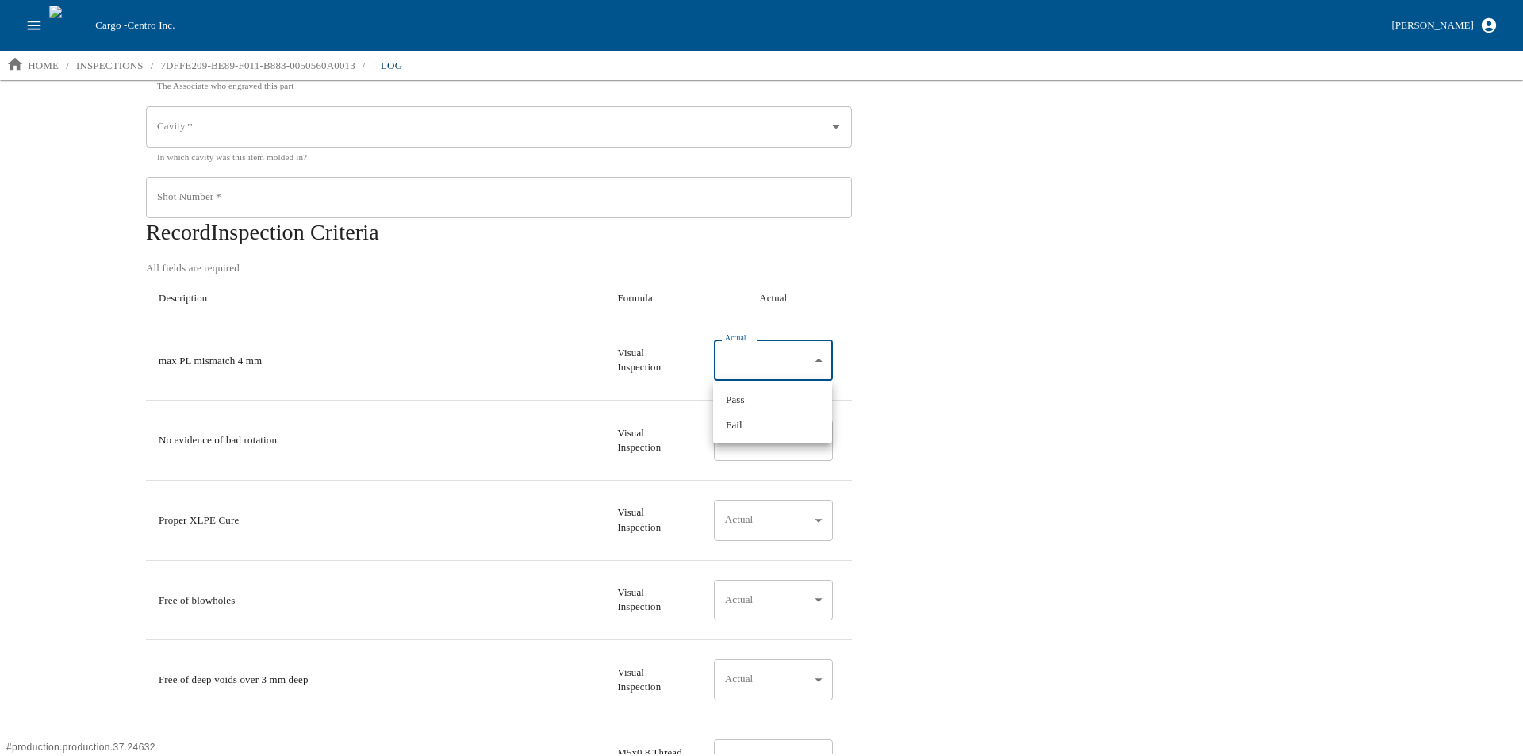
click at [756, 394] on li "Pass" at bounding box center [772, 399] width 119 height 25
type input "*"
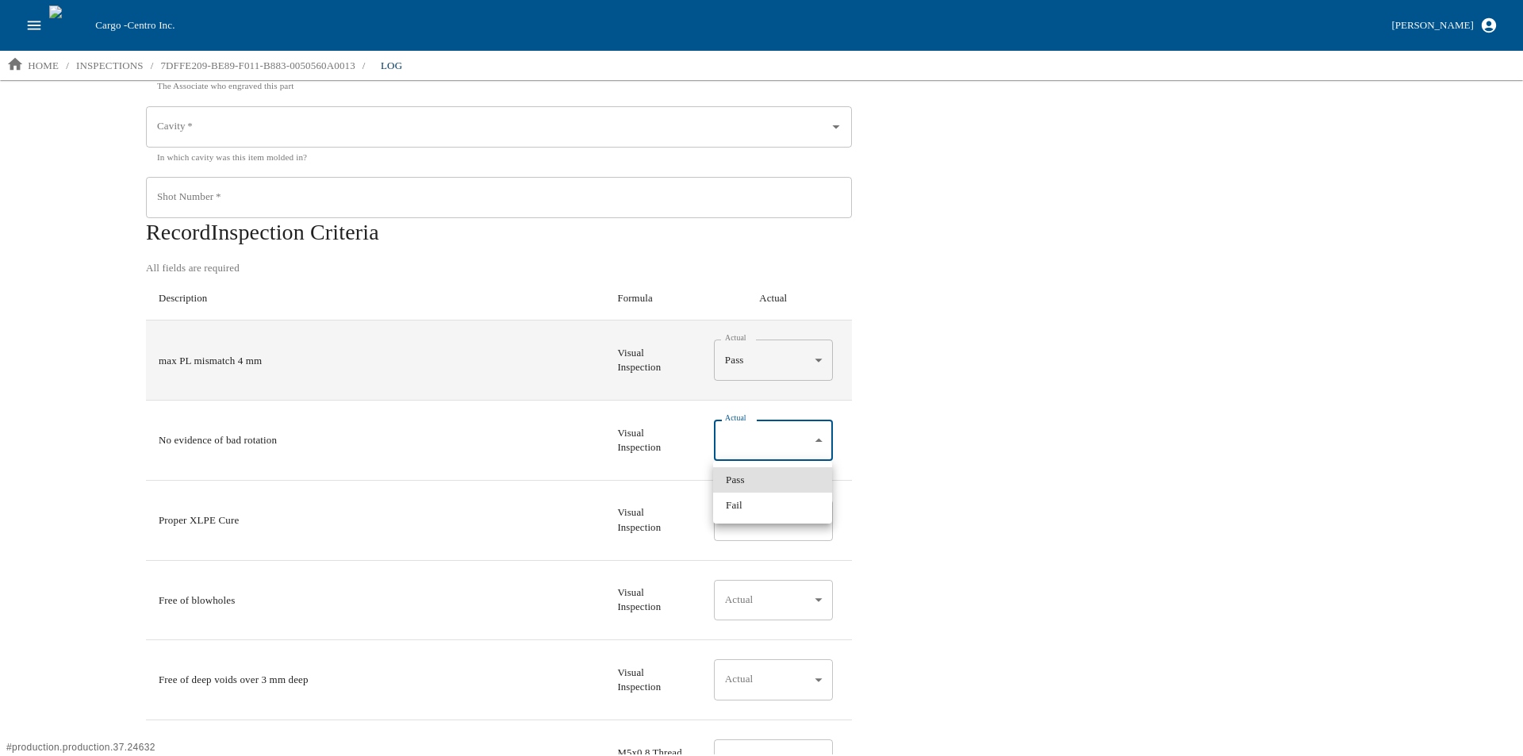
type input "*"
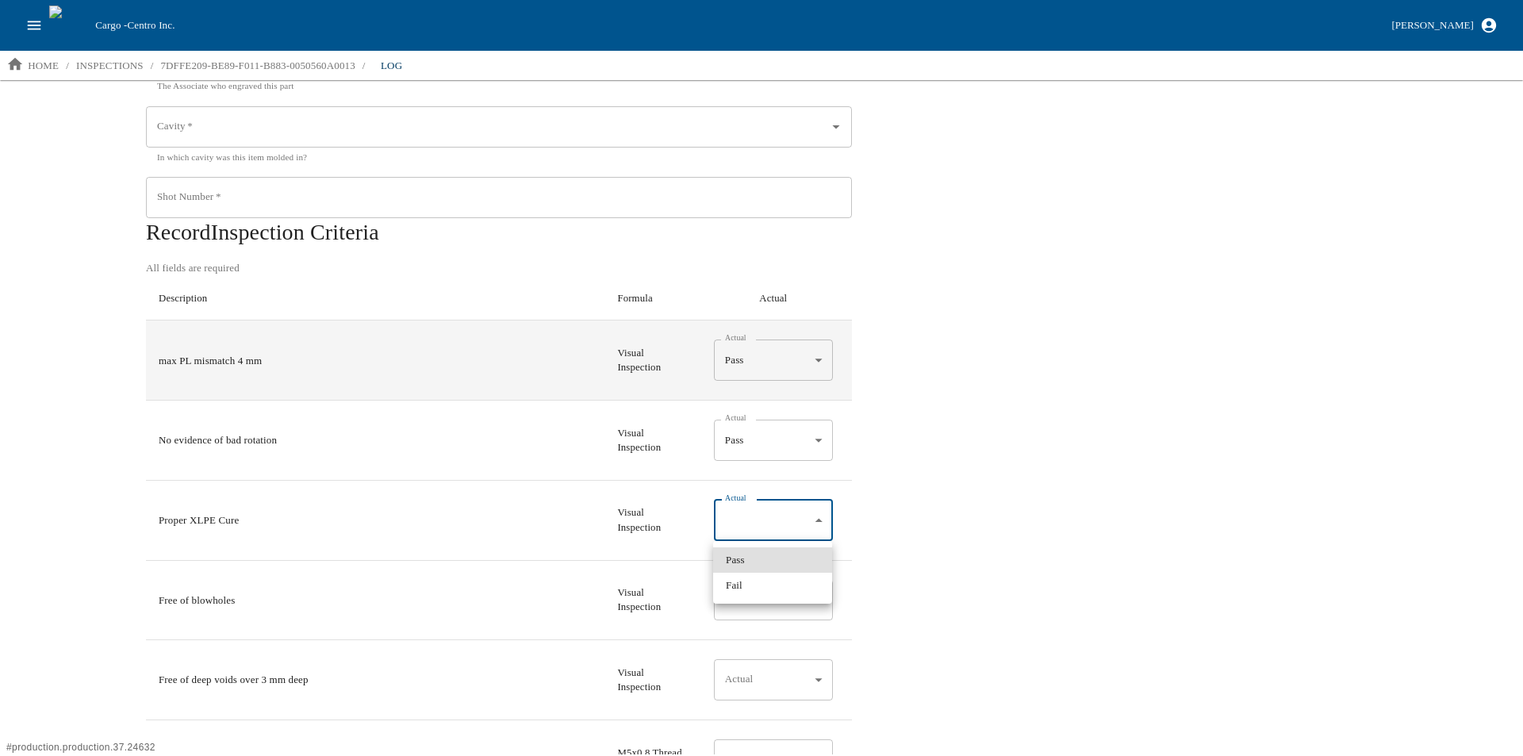
type input "*"
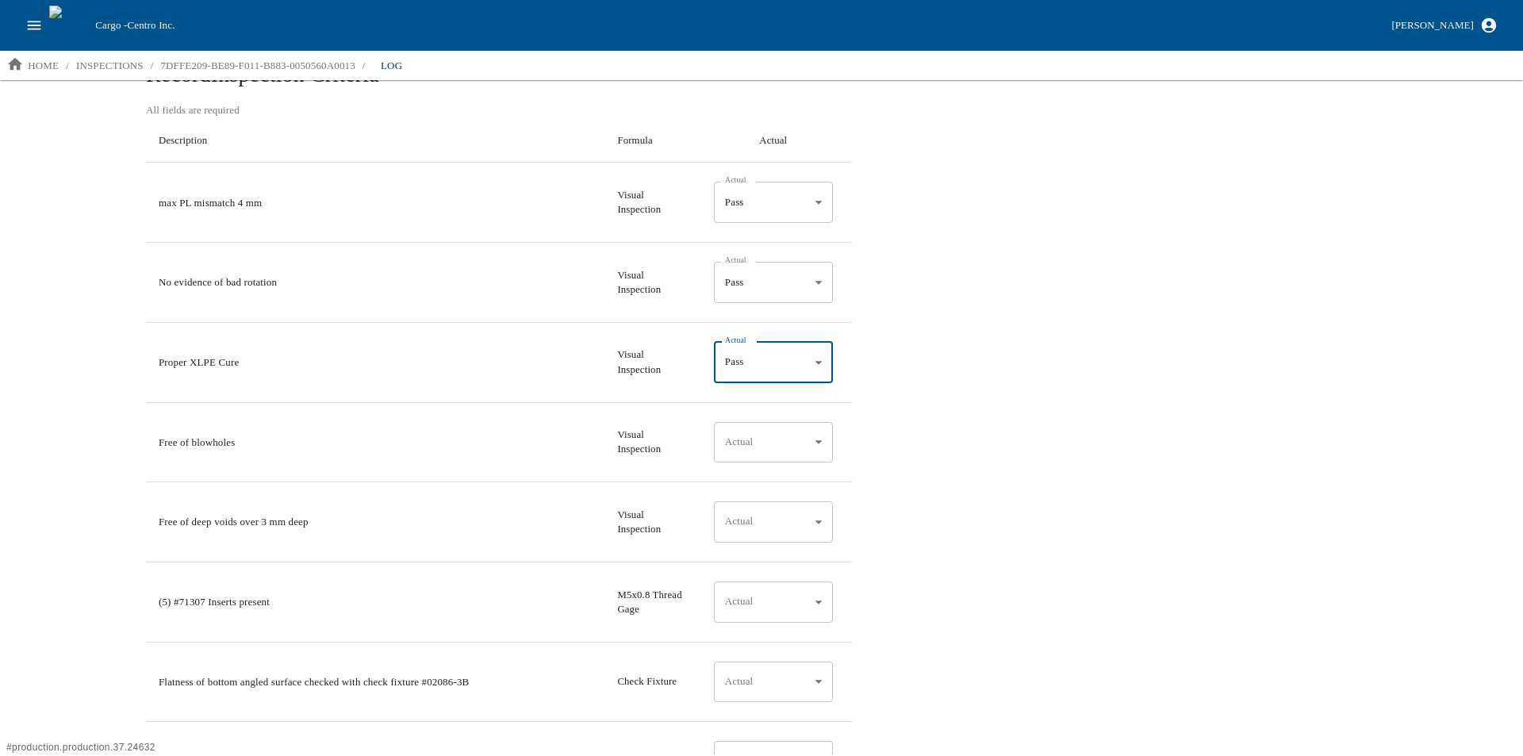
scroll to position [793, 0]
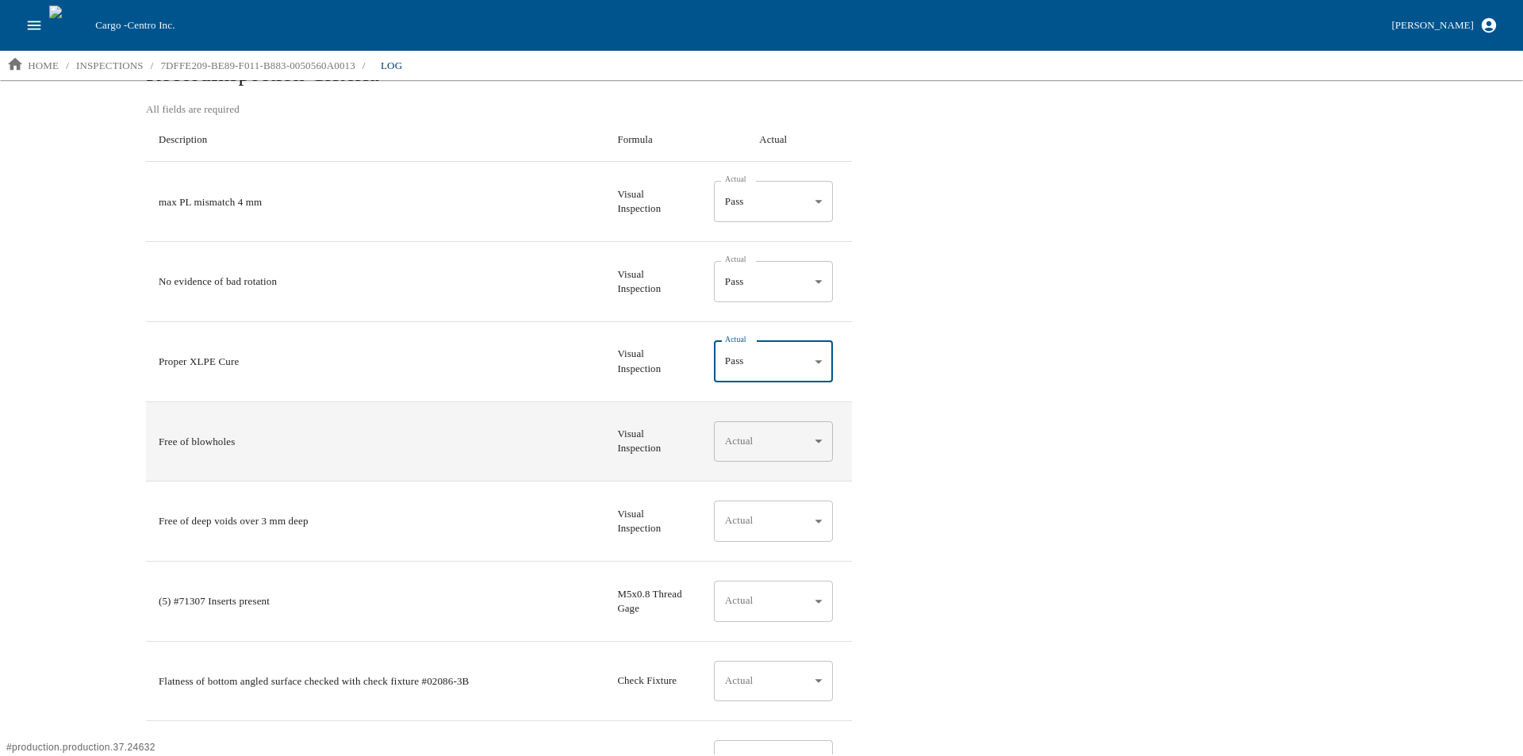
click at [823, 441] on body "Cargo - Centro Inc. Aaron Jacobs home / inspections / 7DFFE209-BE89-F011-B883-0…" at bounding box center [761, 377] width 1523 height 754
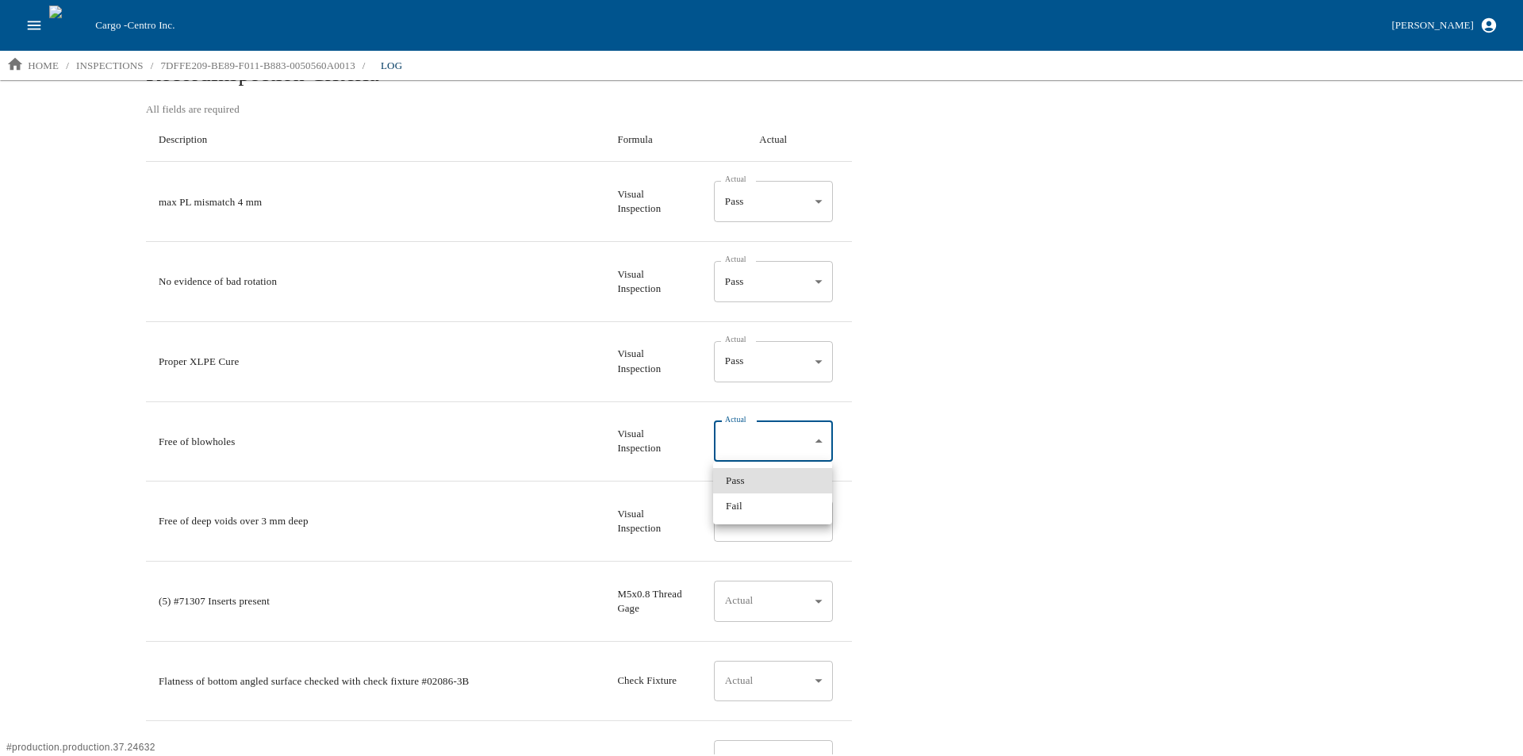
click at [760, 484] on li "Pass" at bounding box center [772, 480] width 119 height 25
type input "*"
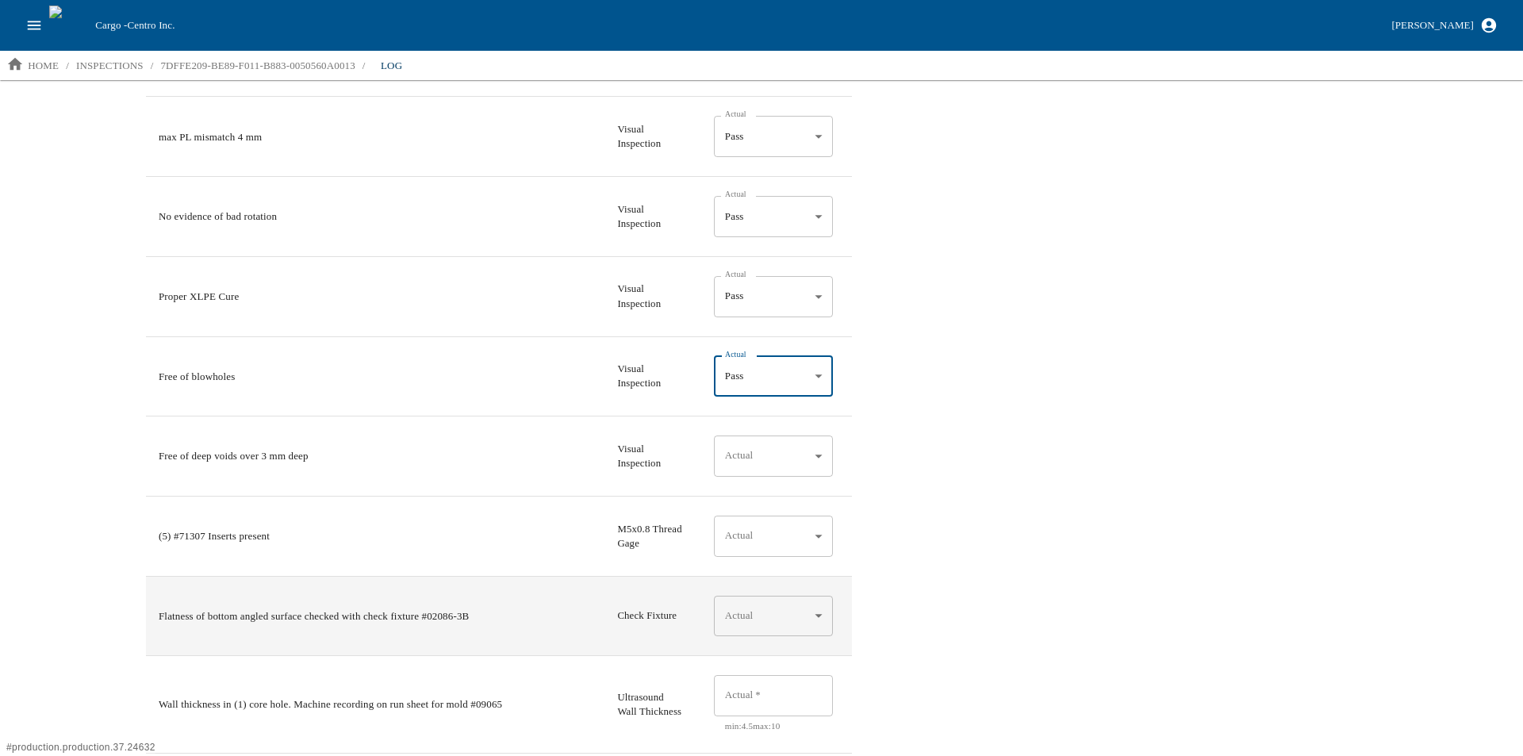
scroll to position [1031, 0]
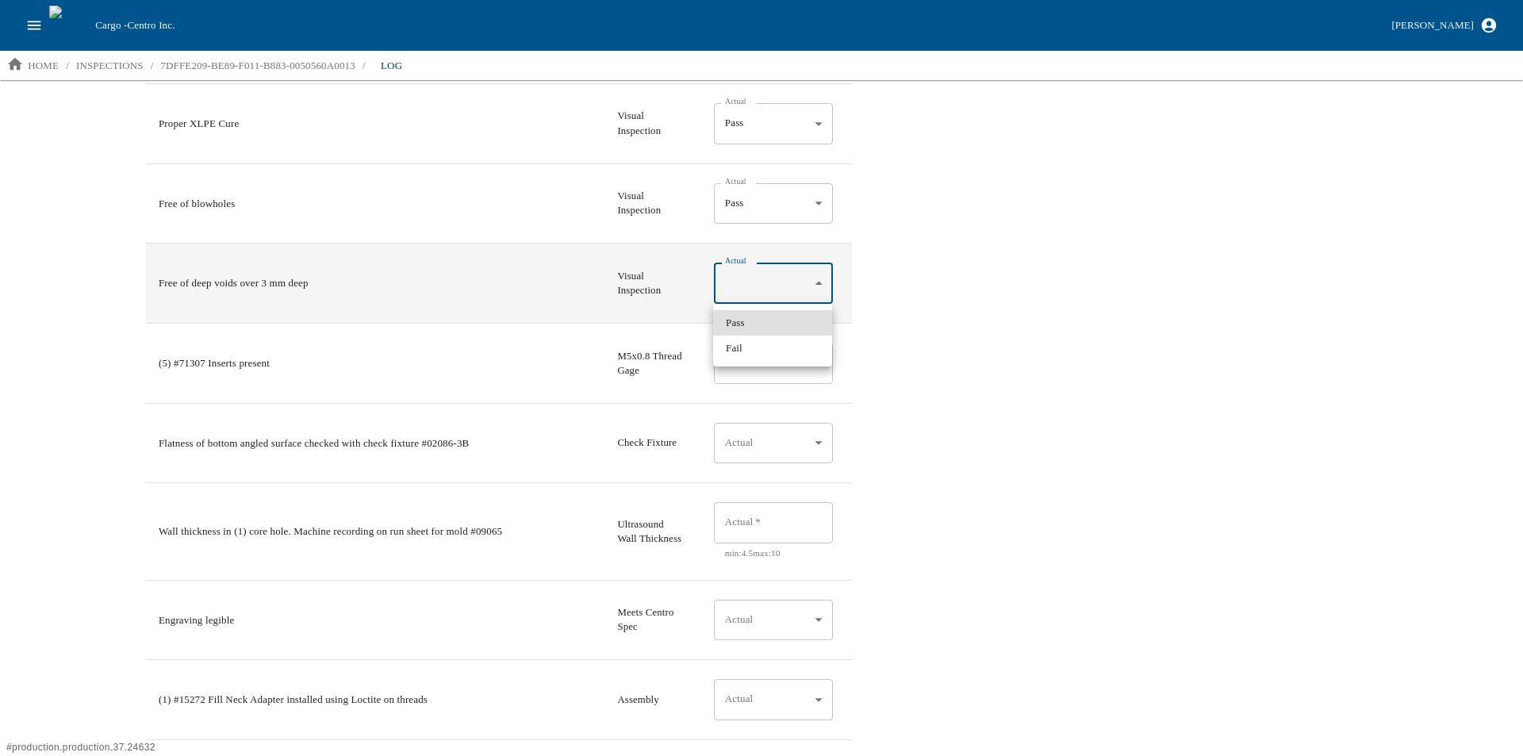
click at [825, 284] on body "Cargo - Centro Inc. Aaron Jacobs home / inspections / 7DFFE209-BE89-F011-B883-0…" at bounding box center [761, 377] width 1523 height 754
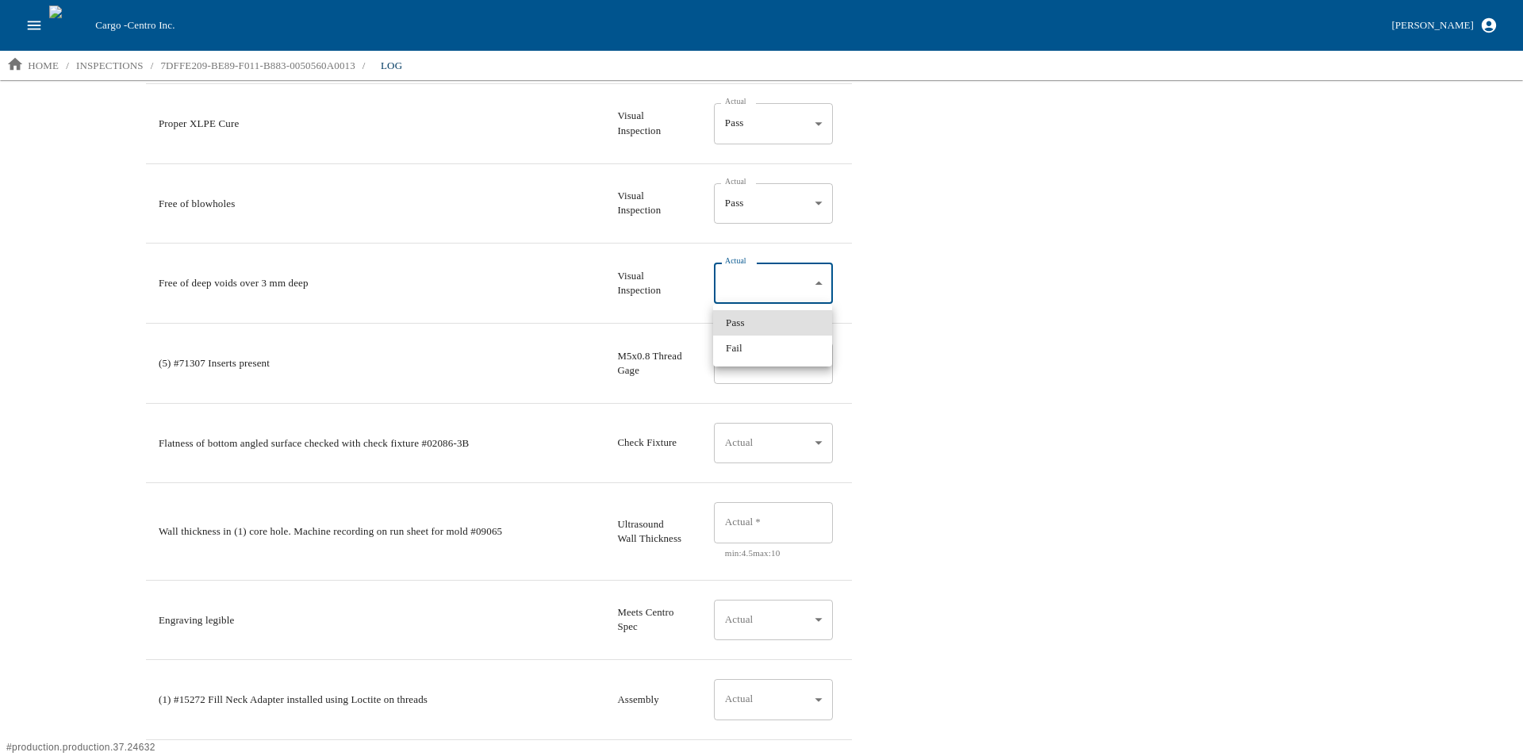
click at [799, 328] on li "Pass" at bounding box center [772, 322] width 119 height 25
type input "*"
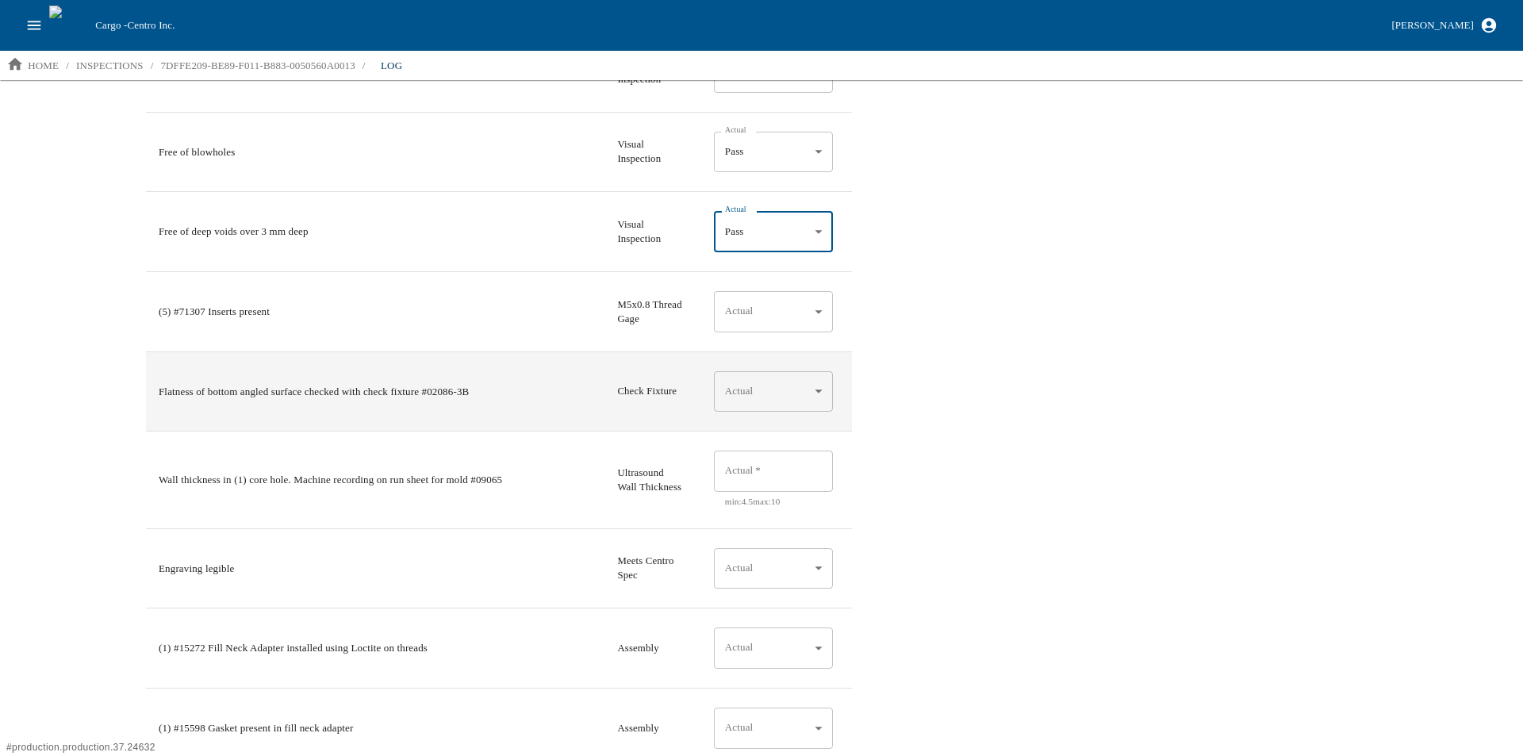
scroll to position [1110, 0]
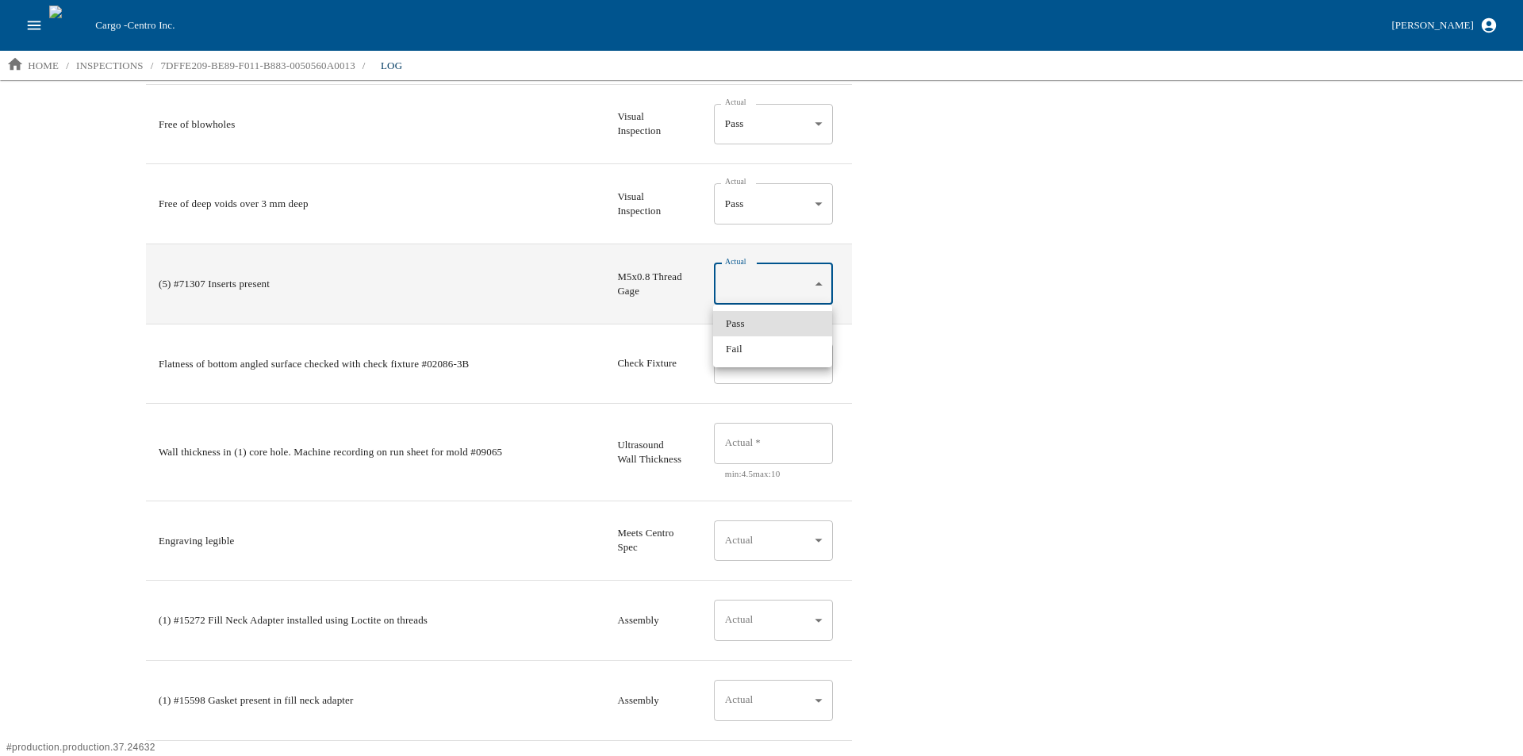
click at [821, 278] on body "Cargo - Centro Inc. Aaron Jacobs home / inspections / 7DFFE209-BE89-F011-B883-0…" at bounding box center [761, 377] width 1523 height 754
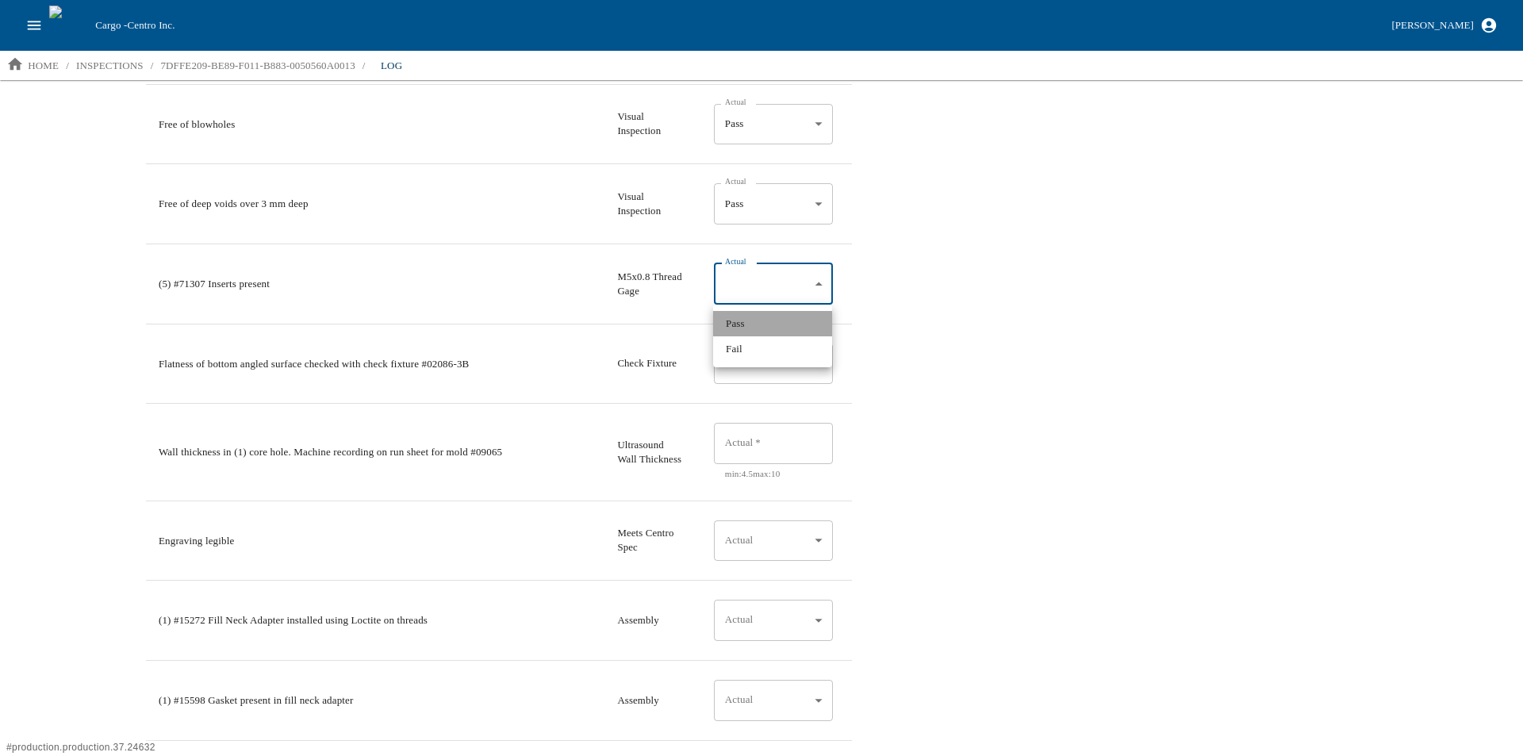
click at [762, 327] on li "Pass" at bounding box center [772, 323] width 119 height 25
type input "*"
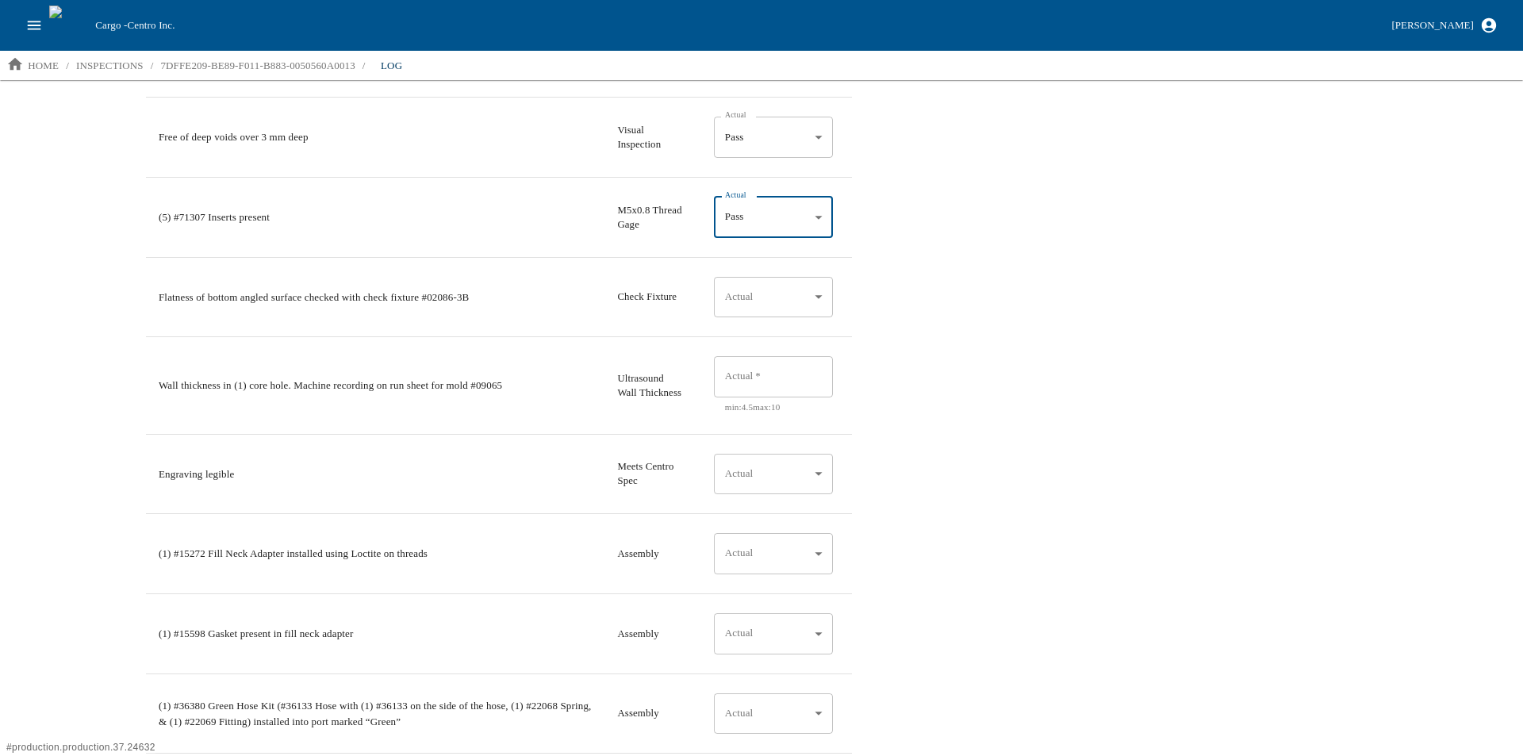
scroll to position [1190, 0]
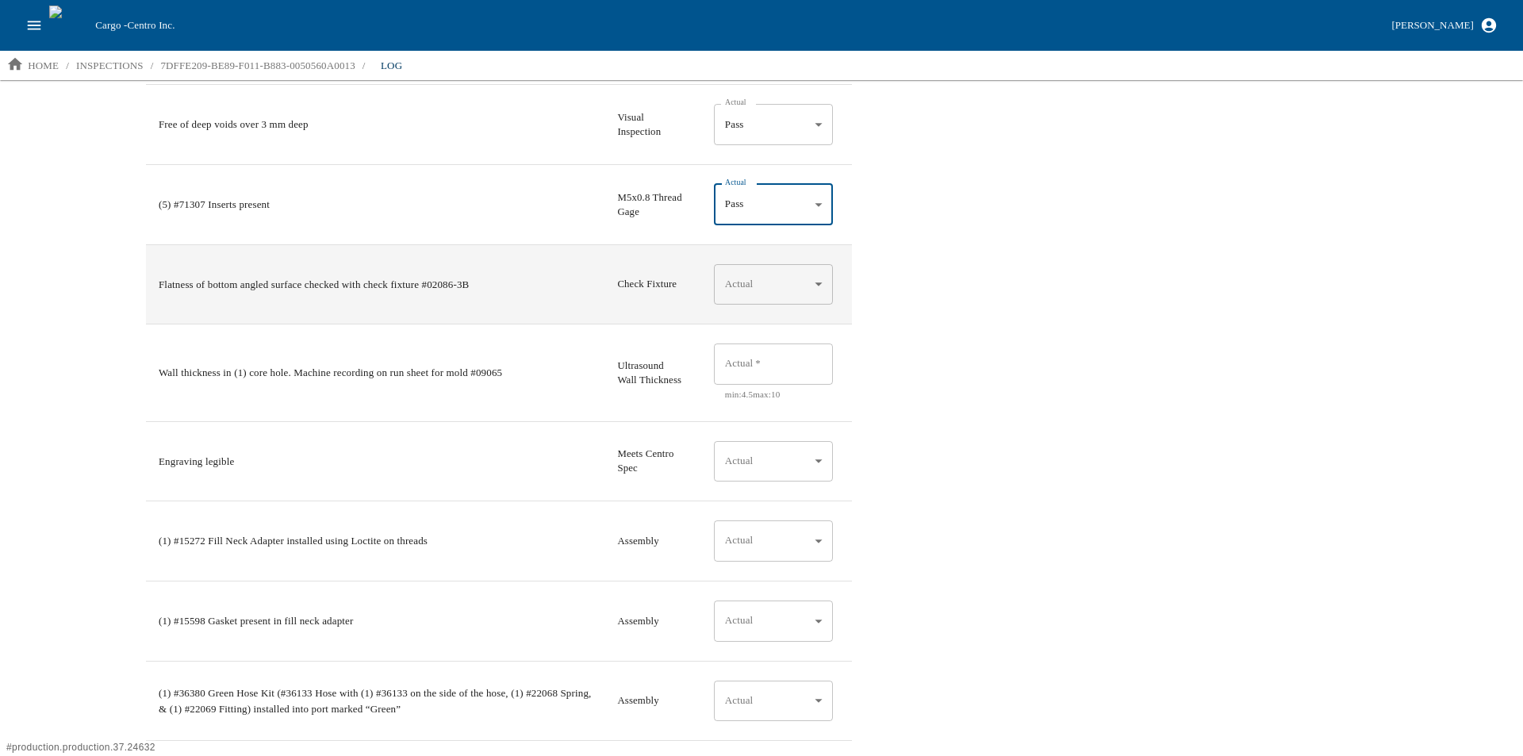
click at [810, 279] on body "Cargo - Centro Inc. Aaron Jacobs home / inspections / 7DFFE209-BE89-F011-B883-0…" at bounding box center [761, 377] width 1523 height 754
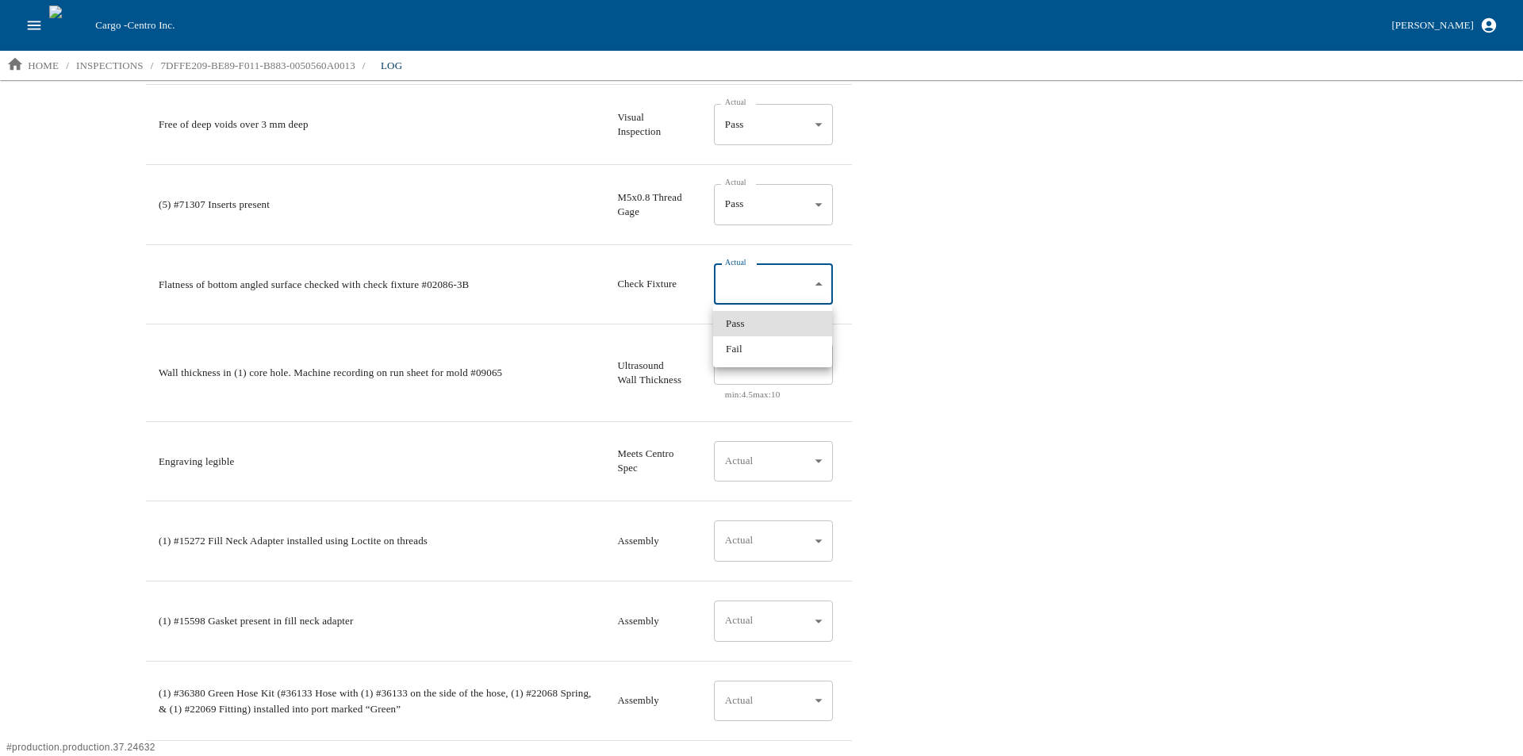
click at [761, 324] on li "Pass" at bounding box center [772, 323] width 119 height 25
type input "*"
drag, startPoint x: 1003, startPoint y: 343, endPoint x: 921, endPoint y: 354, distance: 82.4
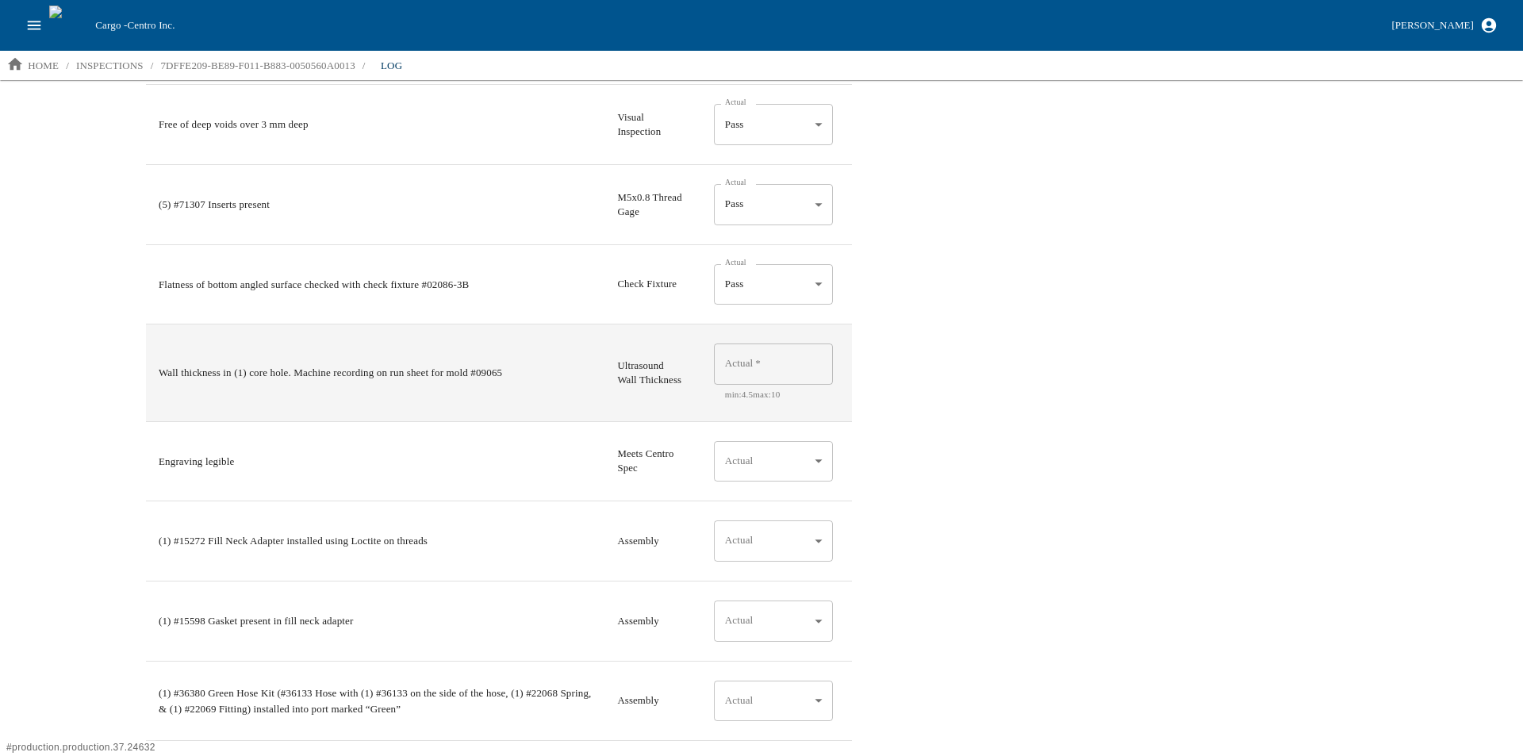
click at [764, 357] on input "Actual   *" at bounding box center [773, 363] width 119 height 41
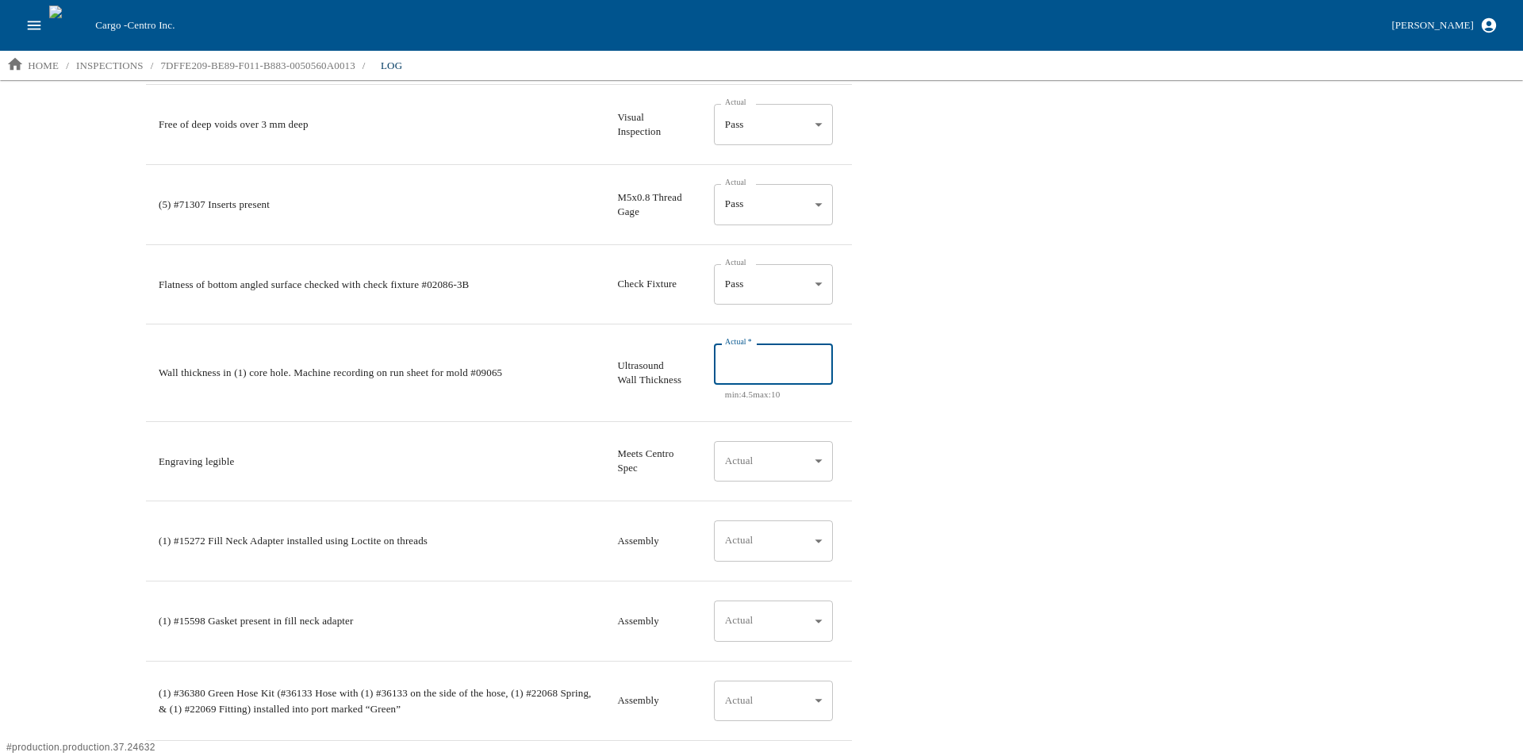
type input "2"
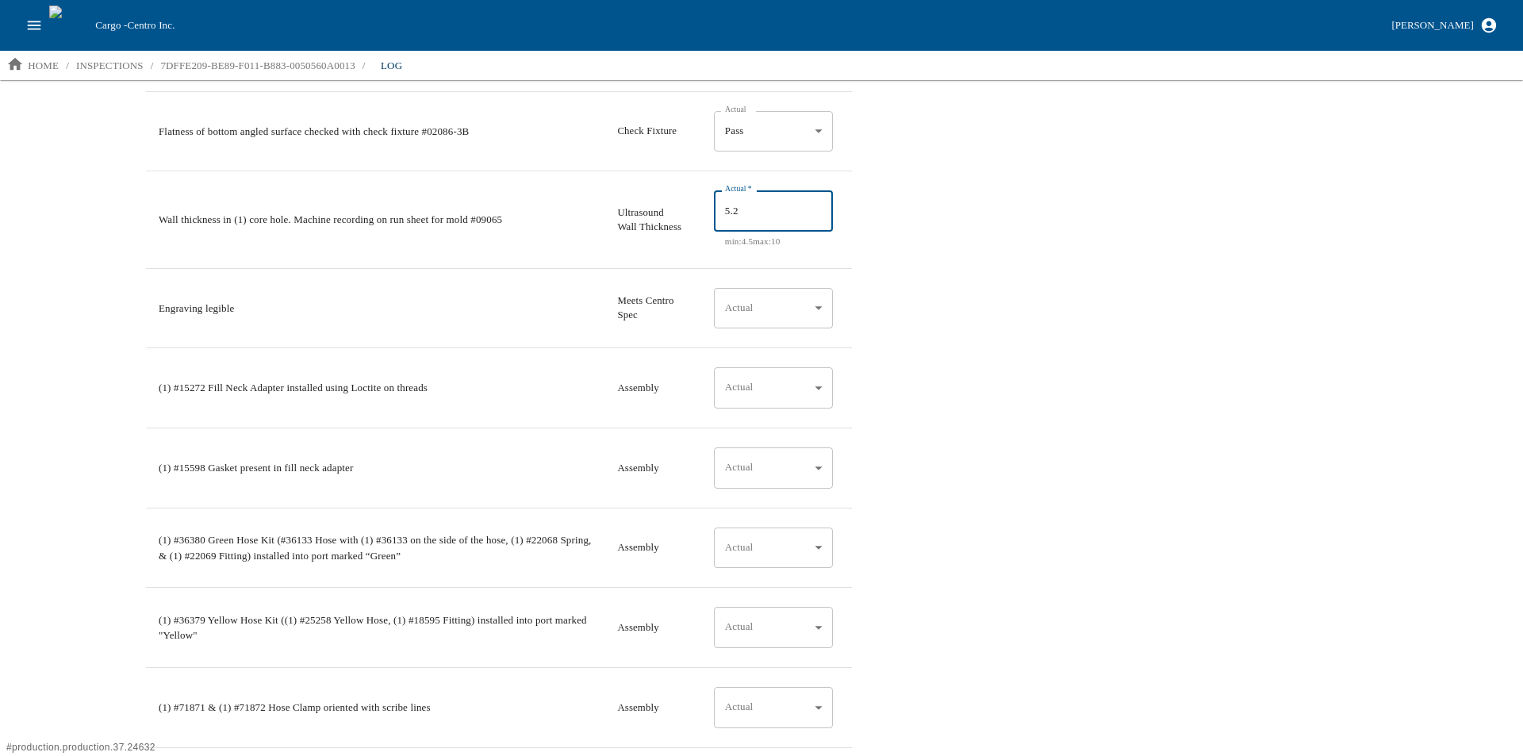
scroll to position [1348, 0]
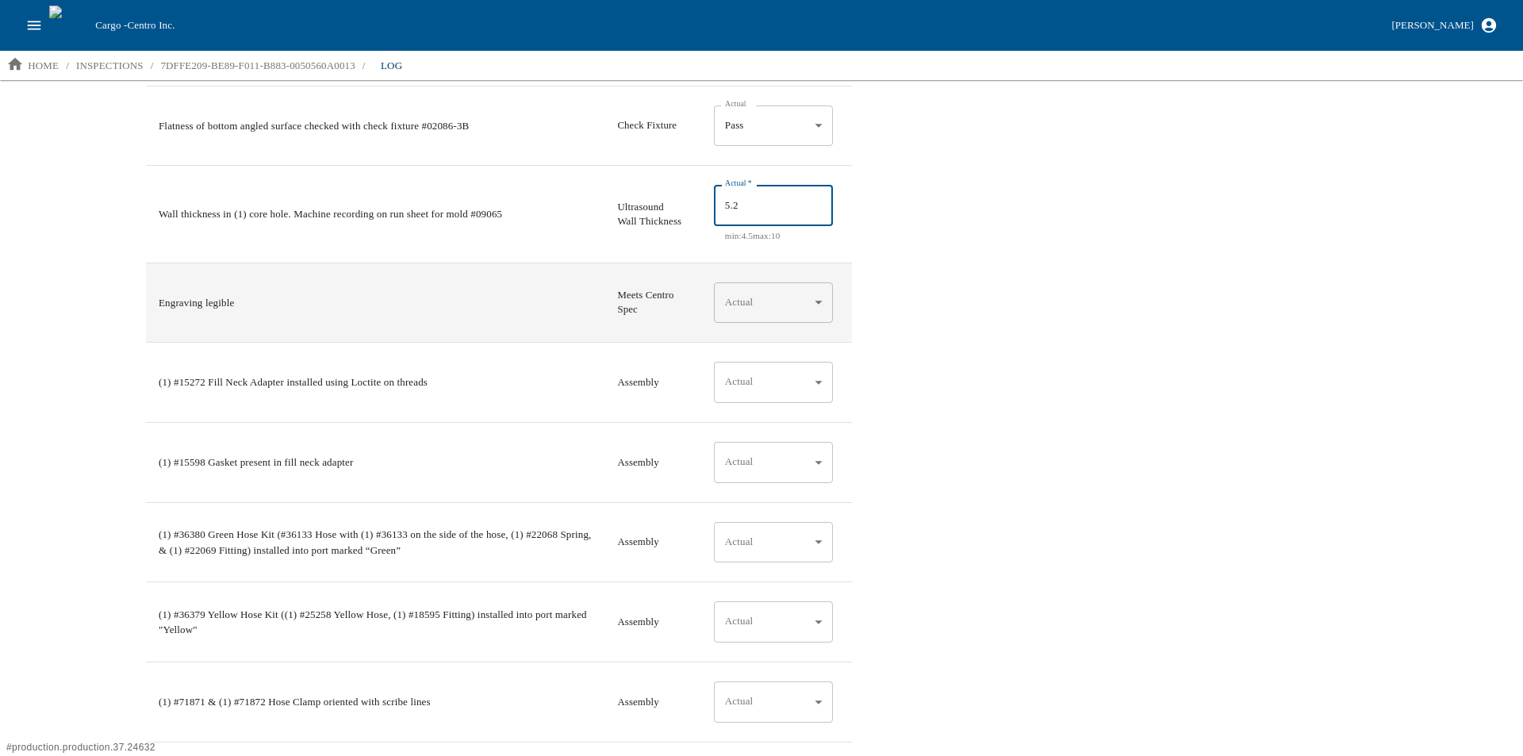
type input "5.2"
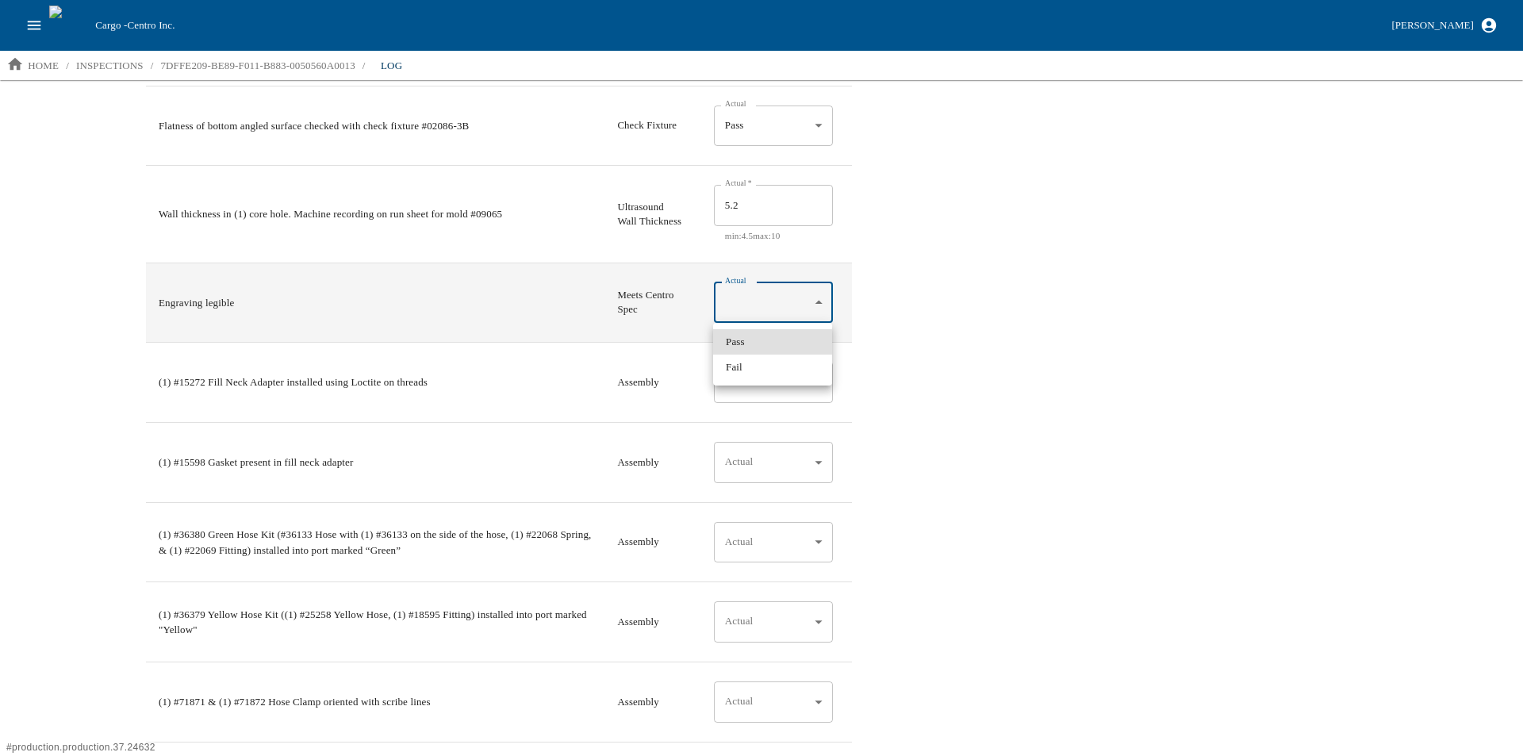
click at [822, 300] on body "Cargo - Centro Inc. Aaron Jacobs home / inspections / 7DFFE209-BE89-F011-B883-0…" at bounding box center [761, 377] width 1523 height 754
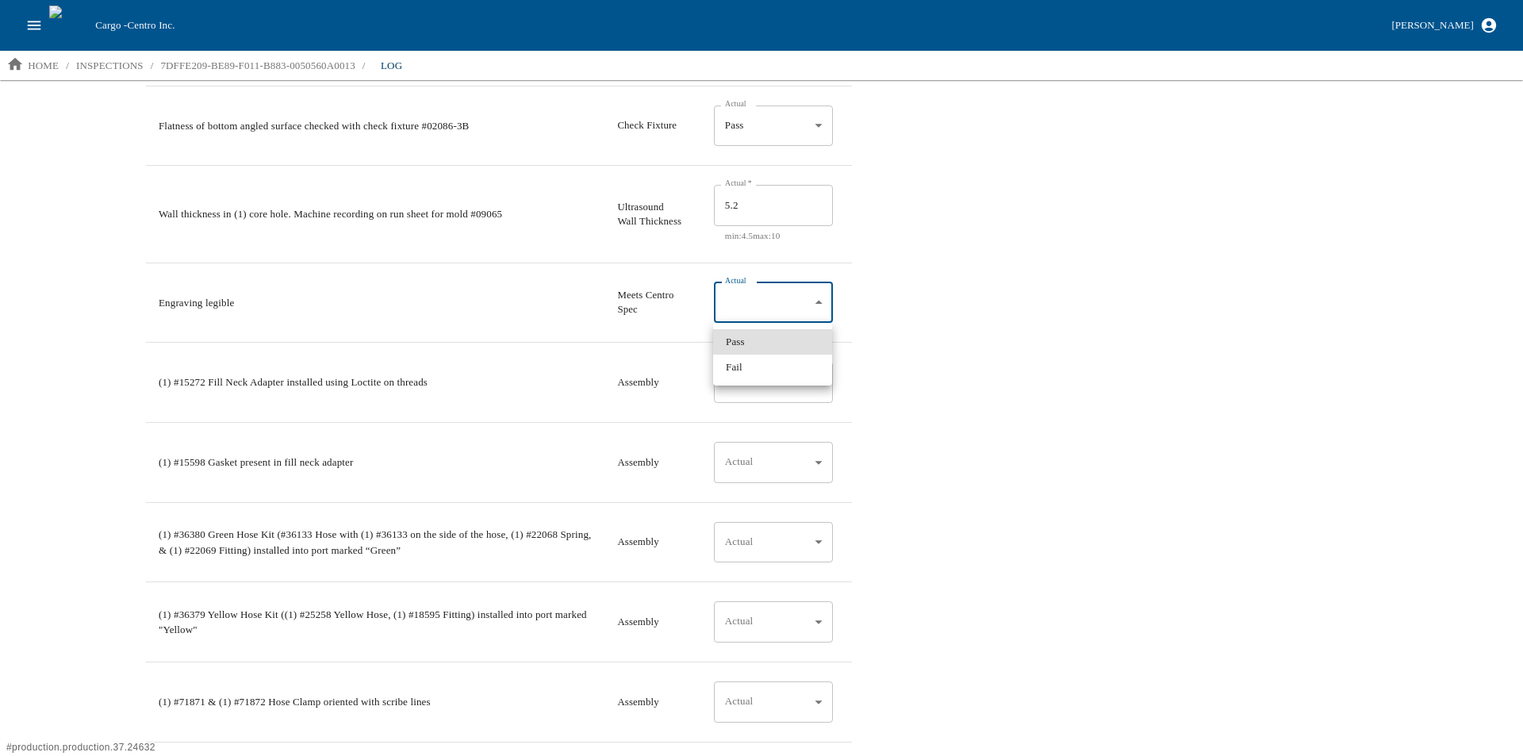
click at [753, 340] on li "Pass" at bounding box center [772, 341] width 119 height 25
type input "*"
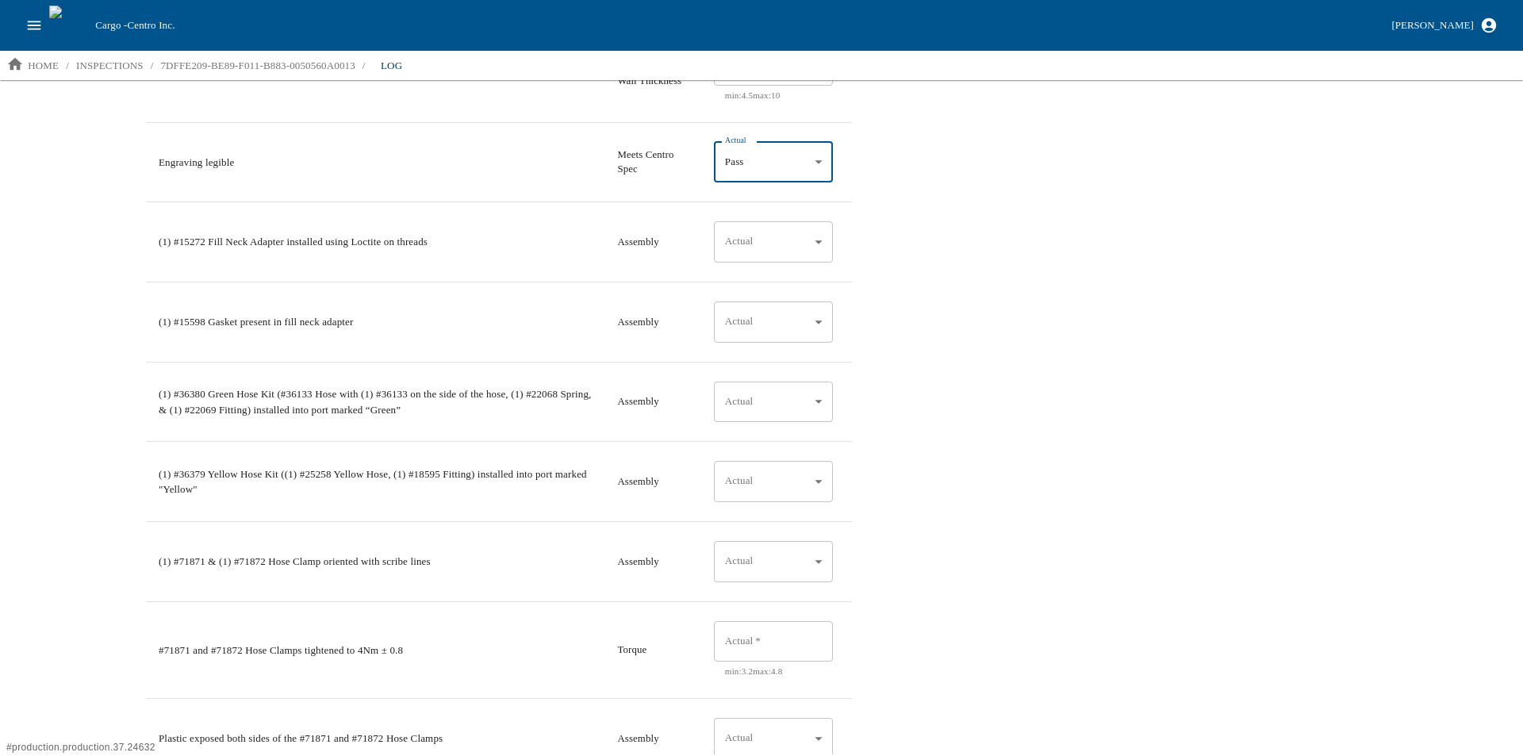
scroll to position [1507, 0]
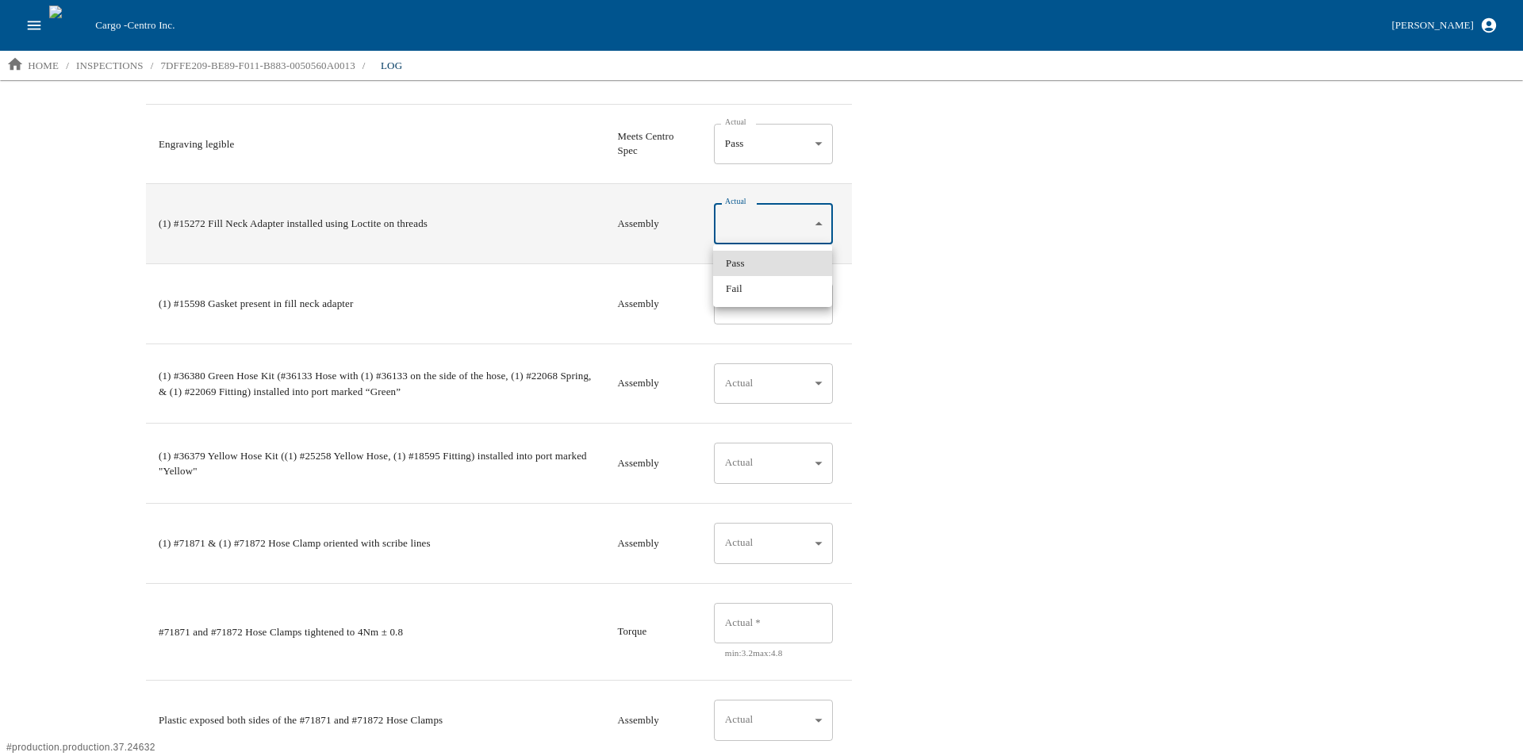
click at [825, 227] on body "Cargo - Centro Inc. Aaron Jacobs home / inspections / 7DFFE209-BE89-F011-B883-0…" at bounding box center [761, 377] width 1523 height 754
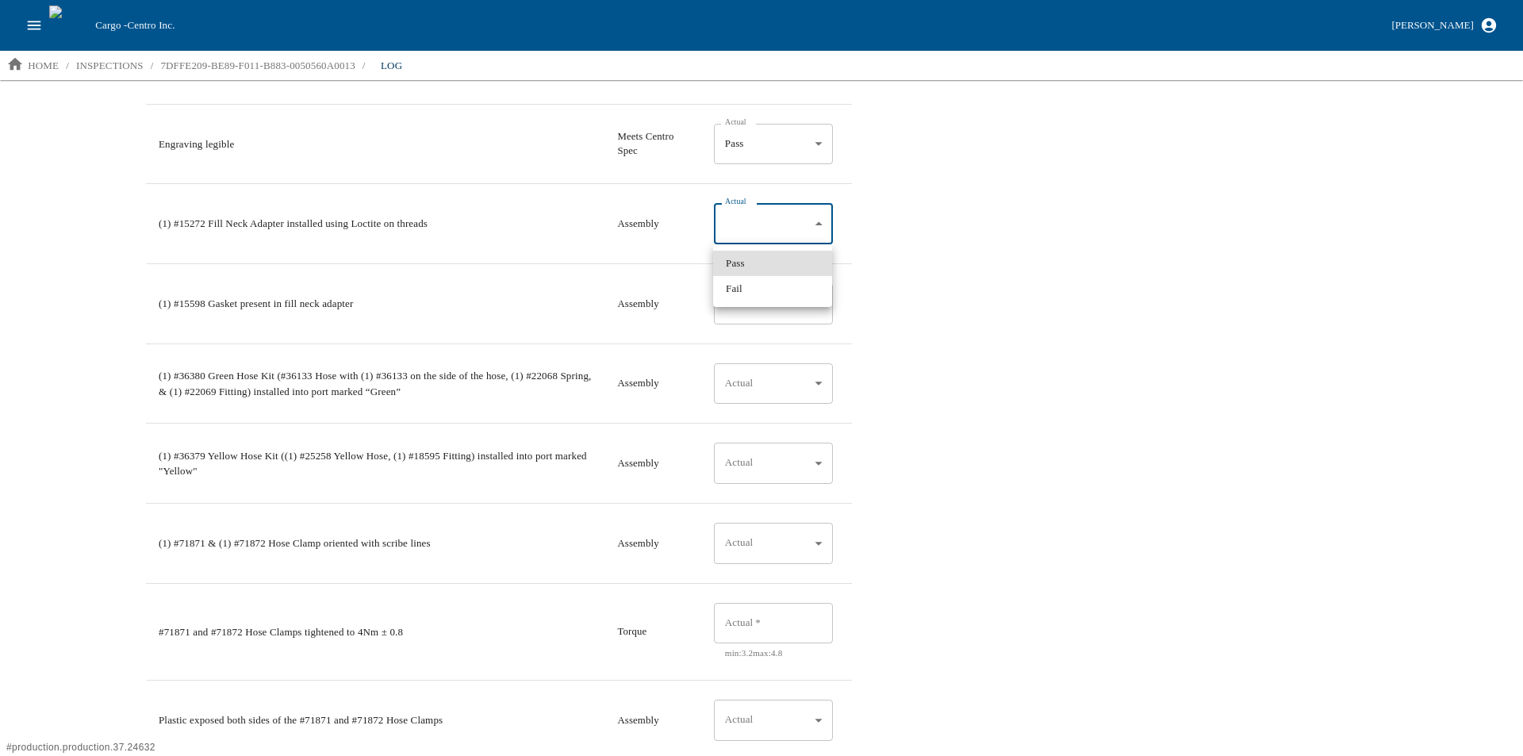
click at [776, 266] on li "Pass" at bounding box center [772, 263] width 119 height 25
type input "*"
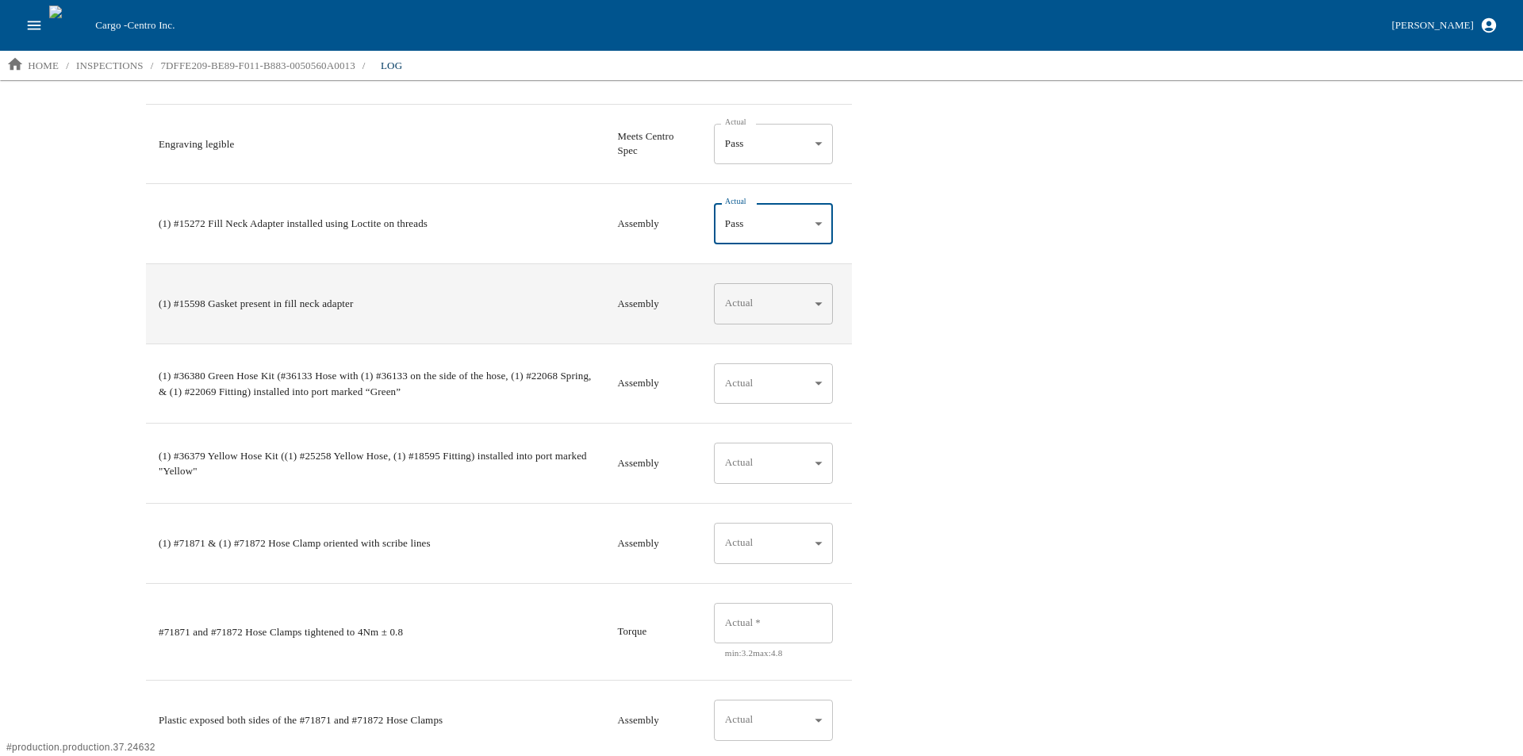
click at [776, 299] on body "Cargo - Centro Inc. Aaron Jacobs home / inspections / 7DFFE209-BE89-F011-B883-0…" at bounding box center [761, 377] width 1523 height 754
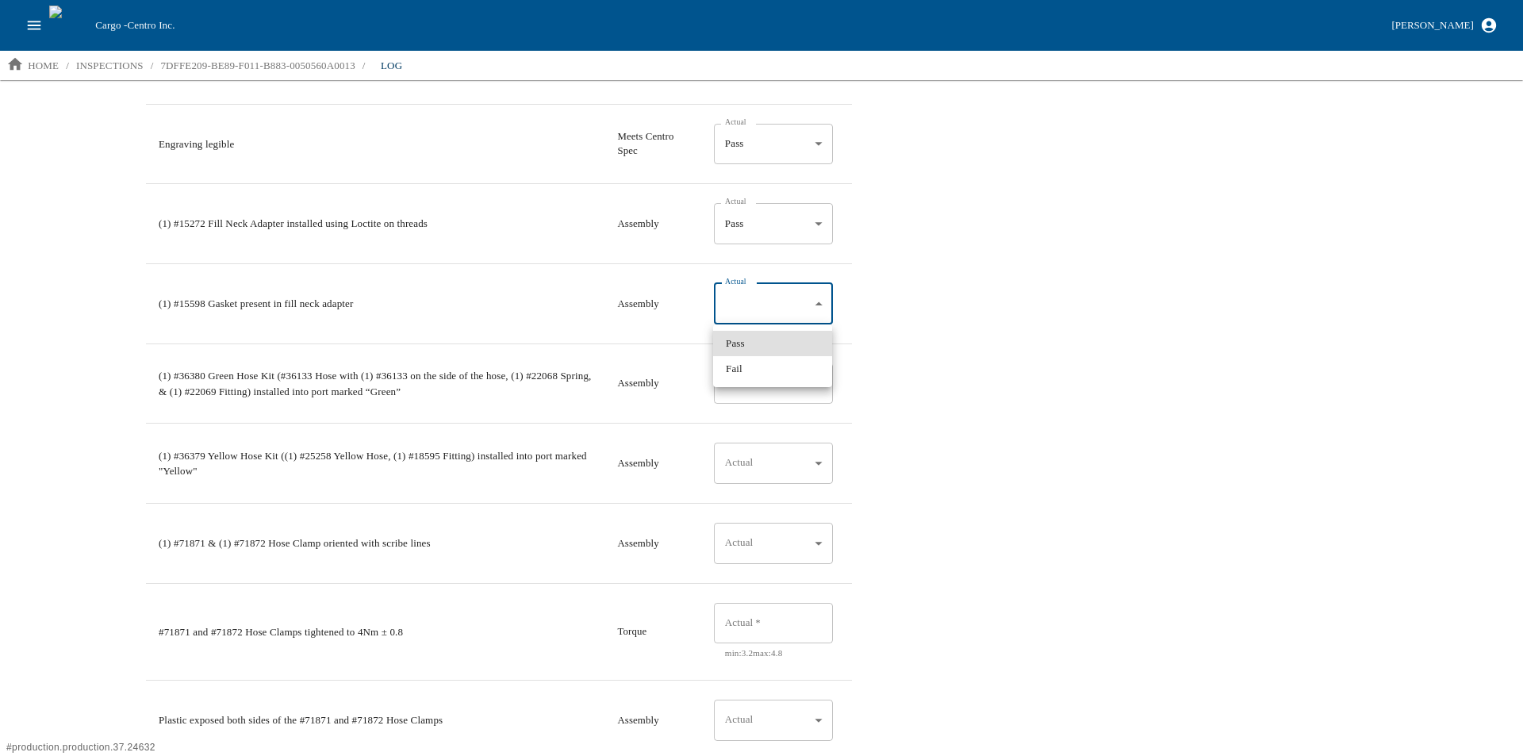
click at [761, 343] on li "Pass" at bounding box center [772, 343] width 119 height 25
type input "*"
click at [756, 384] on body "Cargo - Centro Inc. Aaron Jacobs home / inspections / 7DFFE209-BE89-F011-B883-0…" at bounding box center [761, 377] width 1523 height 754
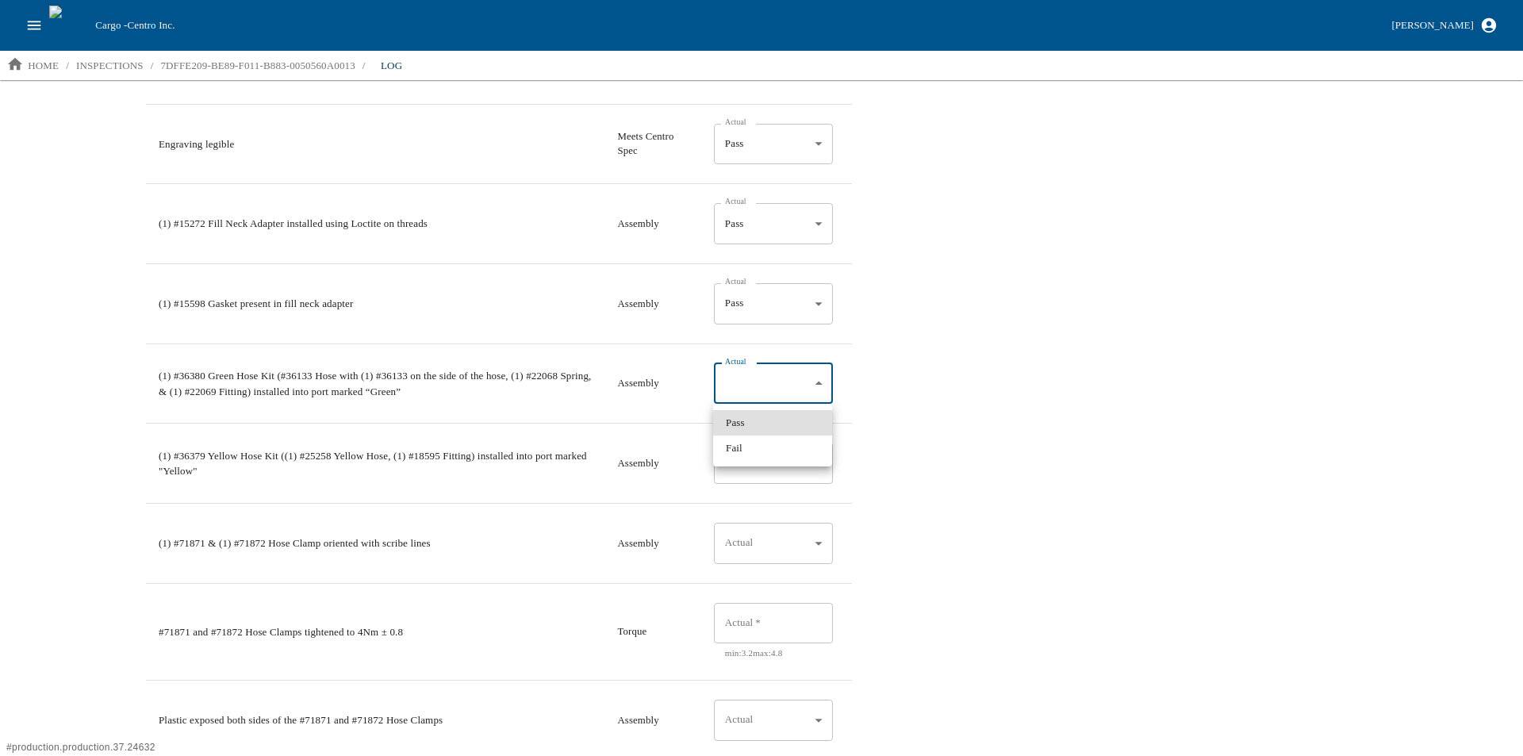
click at [743, 418] on li "Pass" at bounding box center [772, 422] width 119 height 25
type input "*"
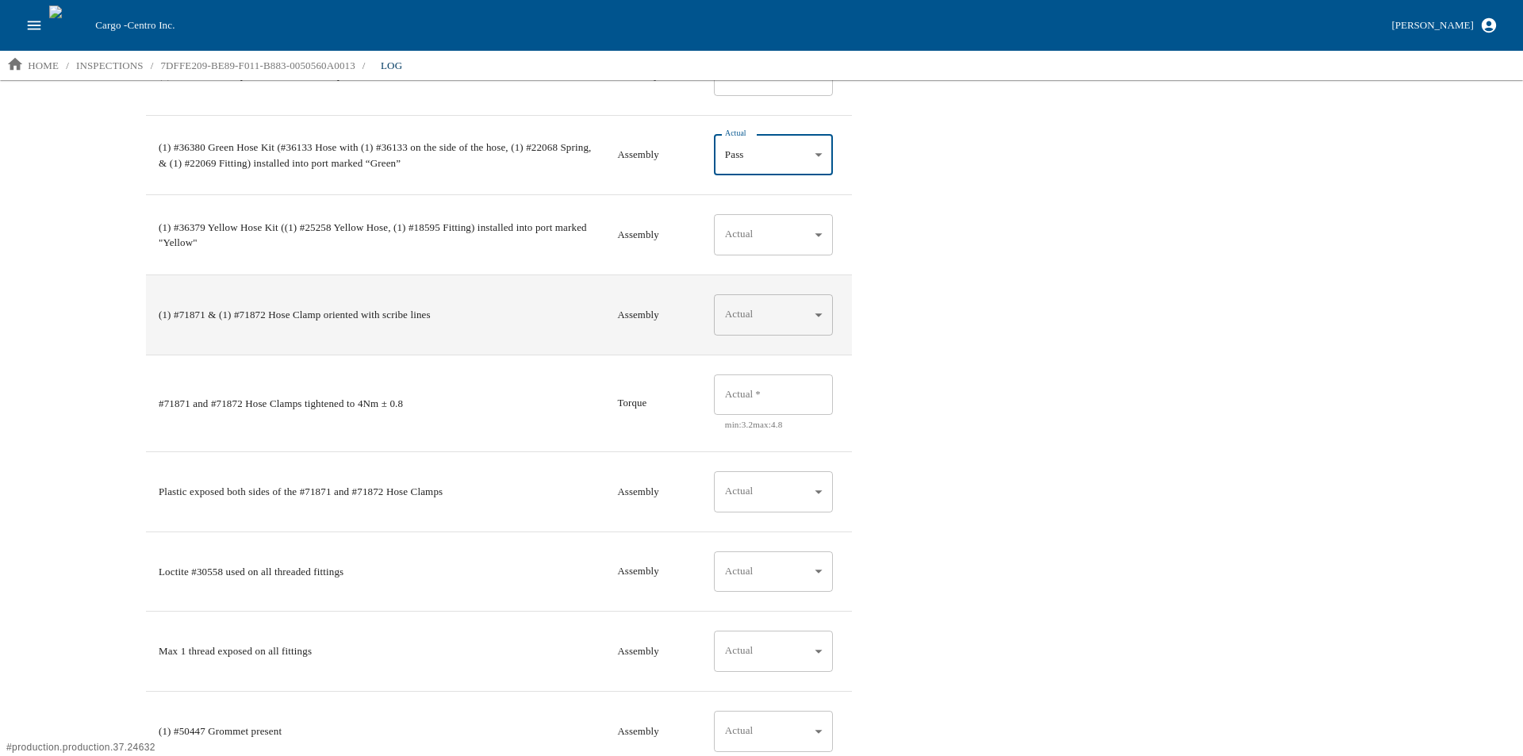
scroll to position [1745, 0]
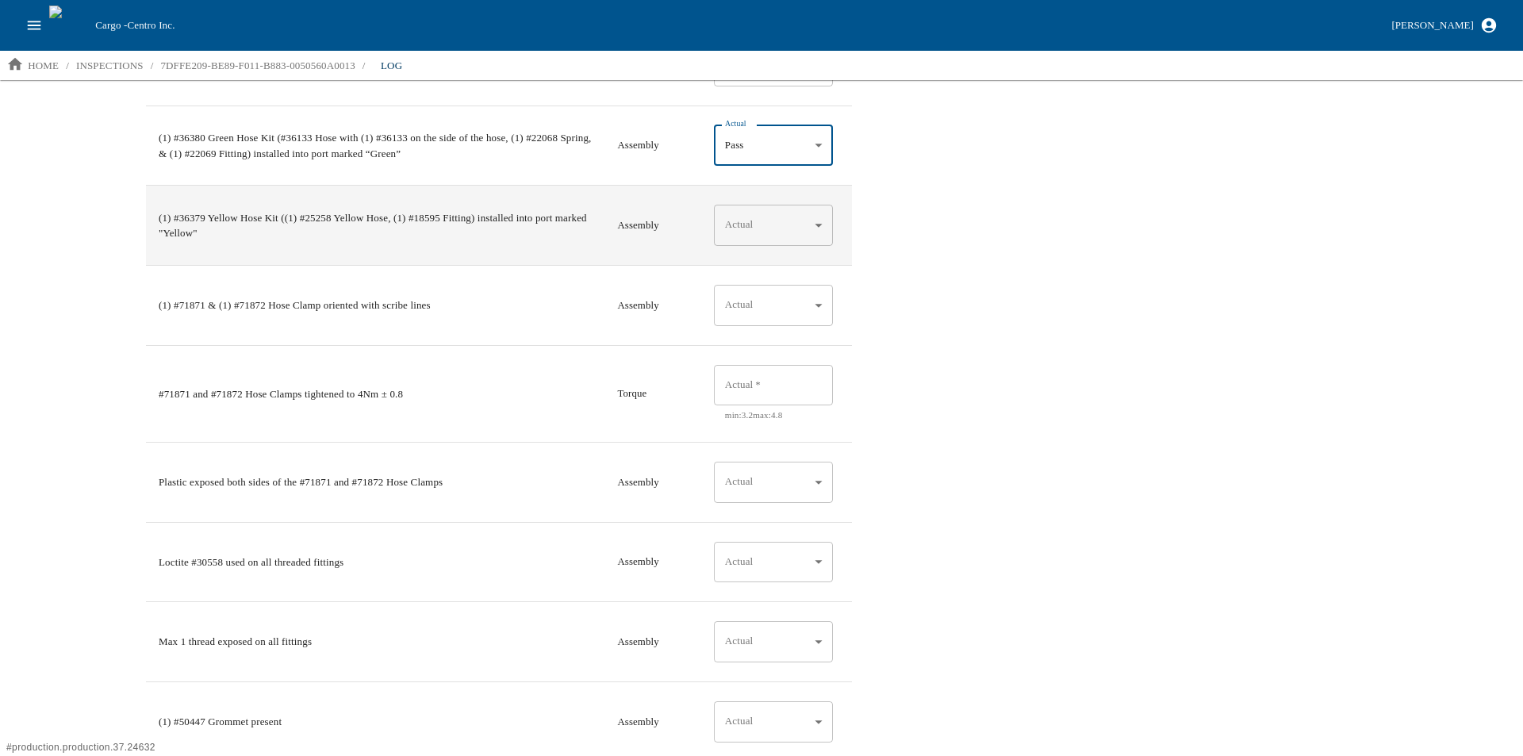
click at [760, 231] on body "Cargo - Centro Inc. Aaron Jacobs home / inspections / 7DFFE209-BE89-F011-B883-0…" at bounding box center [761, 377] width 1523 height 754
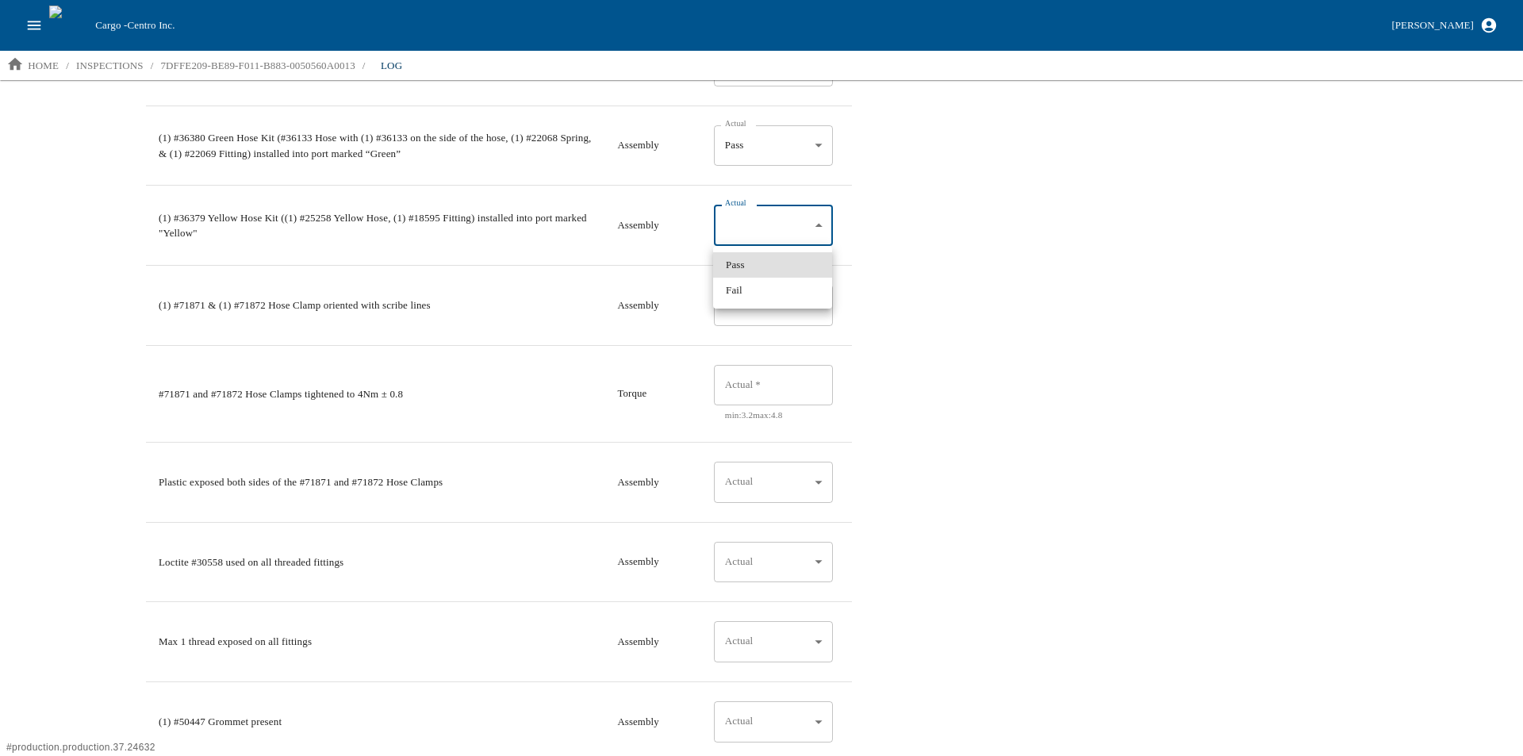
click at [756, 261] on li "Pass" at bounding box center [772, 264] width 119 height 25
type input "*"
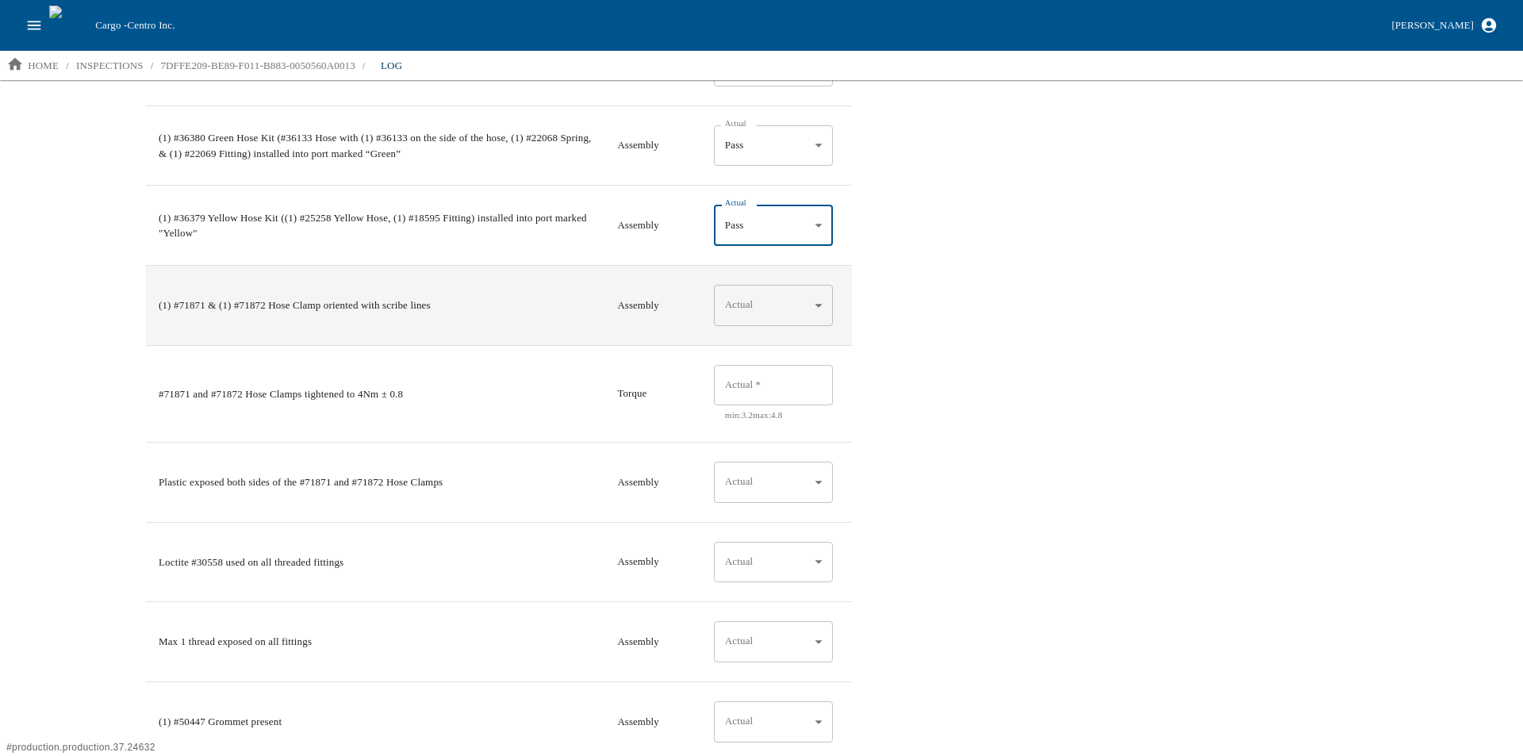
click at [751, 295] on body "Cargo - Centro Inc. Aaron Jacobs home / inspections / 7DFFE209-BE89-F011-B883-0…" at bounding box center [761, 377] width 1523 height 754
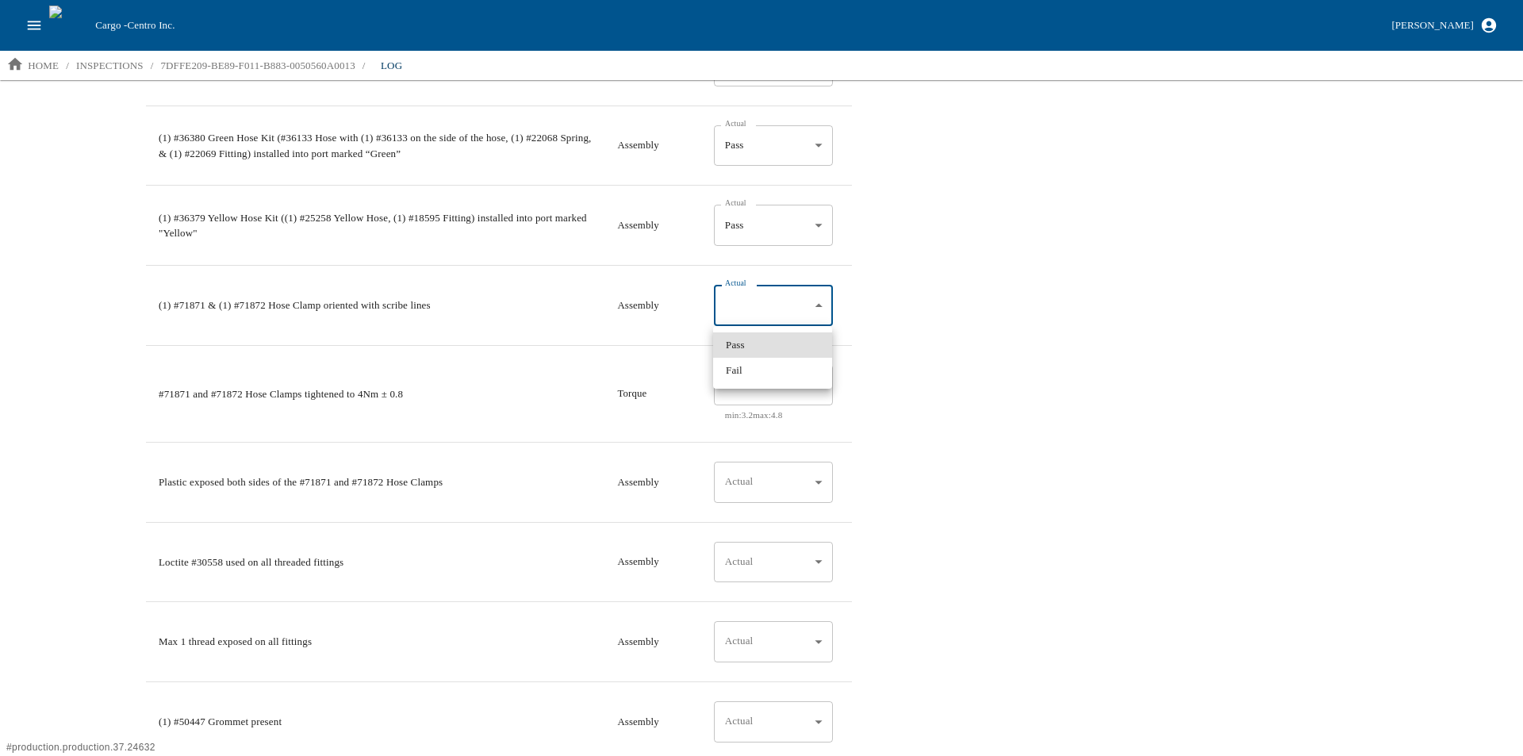
click at [739, 347] on li "Pass" at bounding box center [772, 344] width 119 height 25
type input "*"
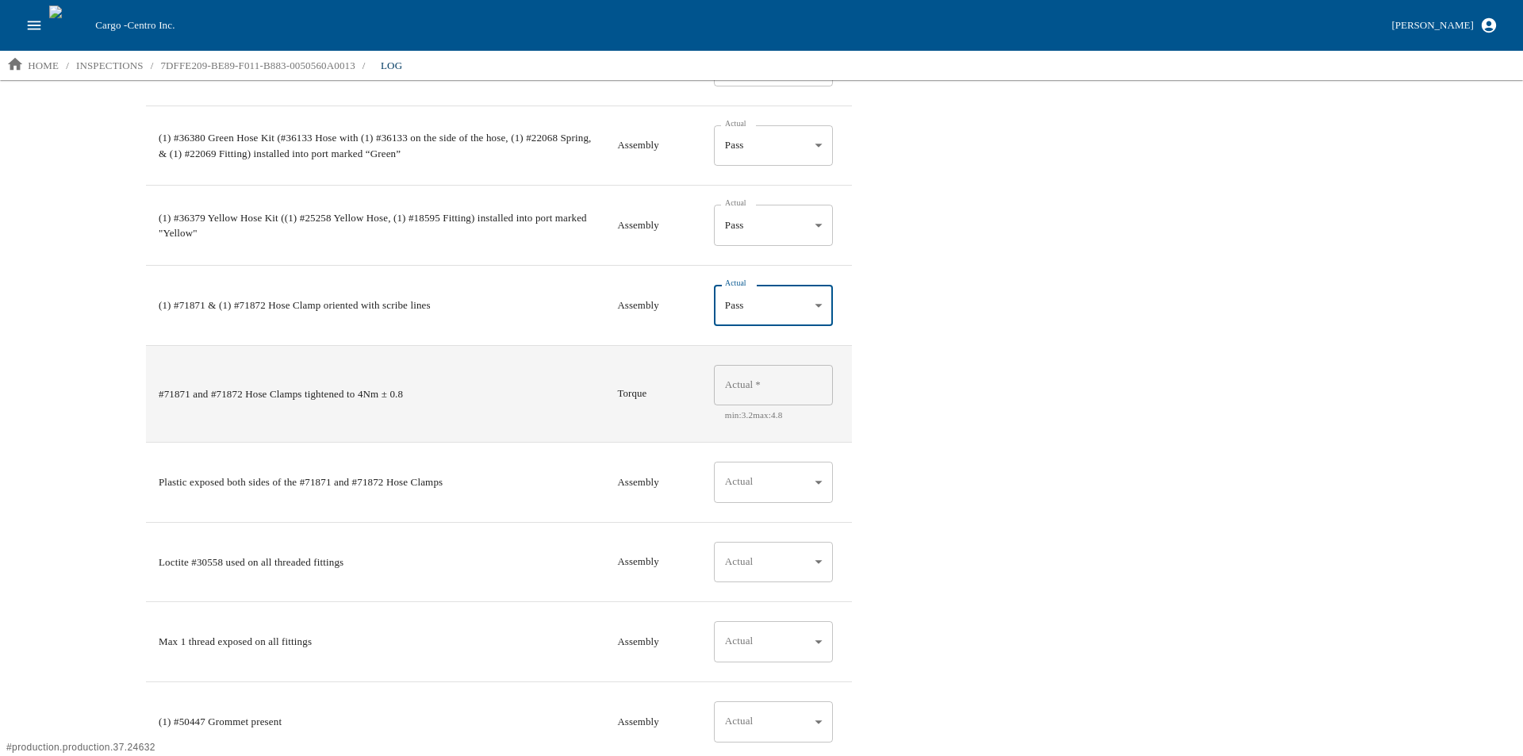
click at [766, 385] on input "Actual   *" at bounding box center [773, 385] width 119 height 41
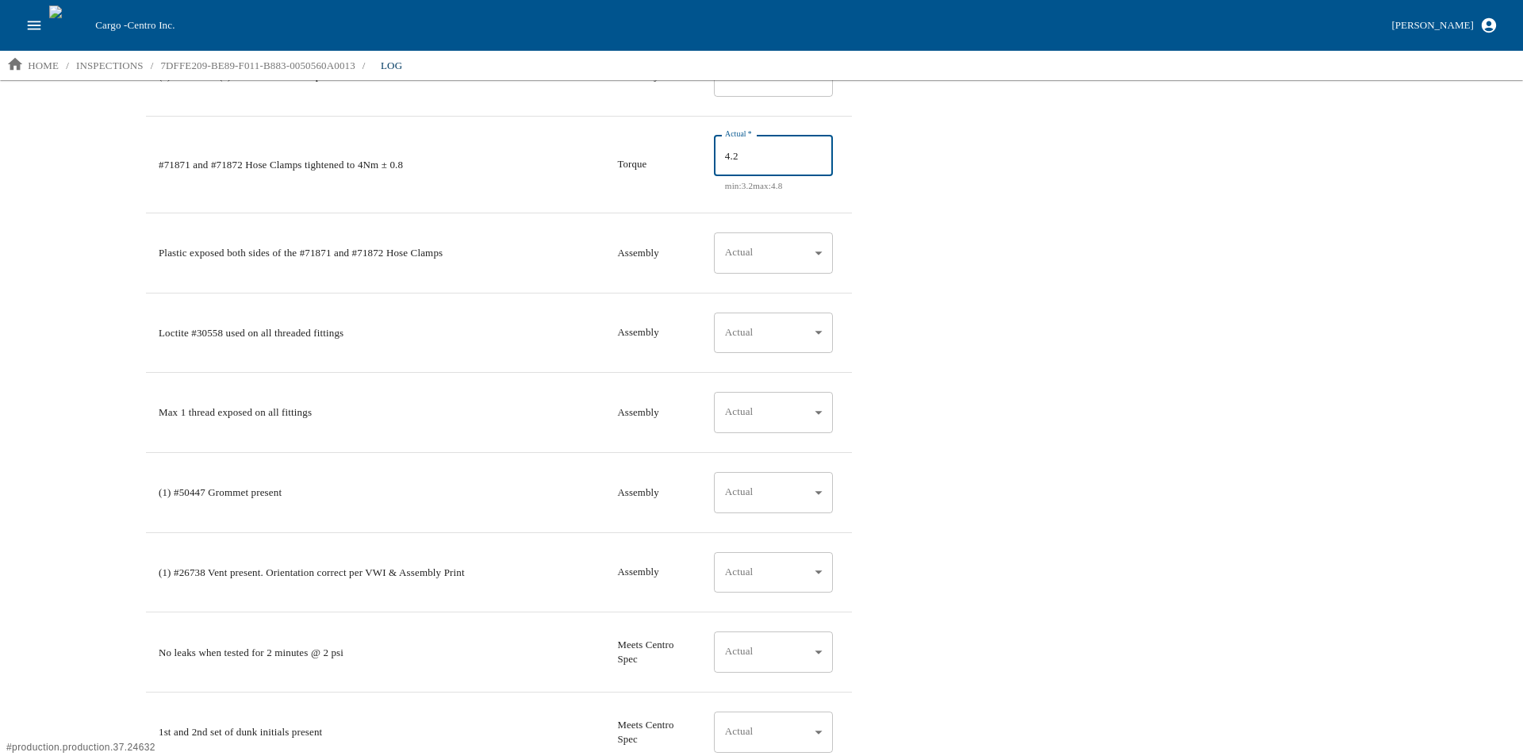
scroll to position [1983, 0]
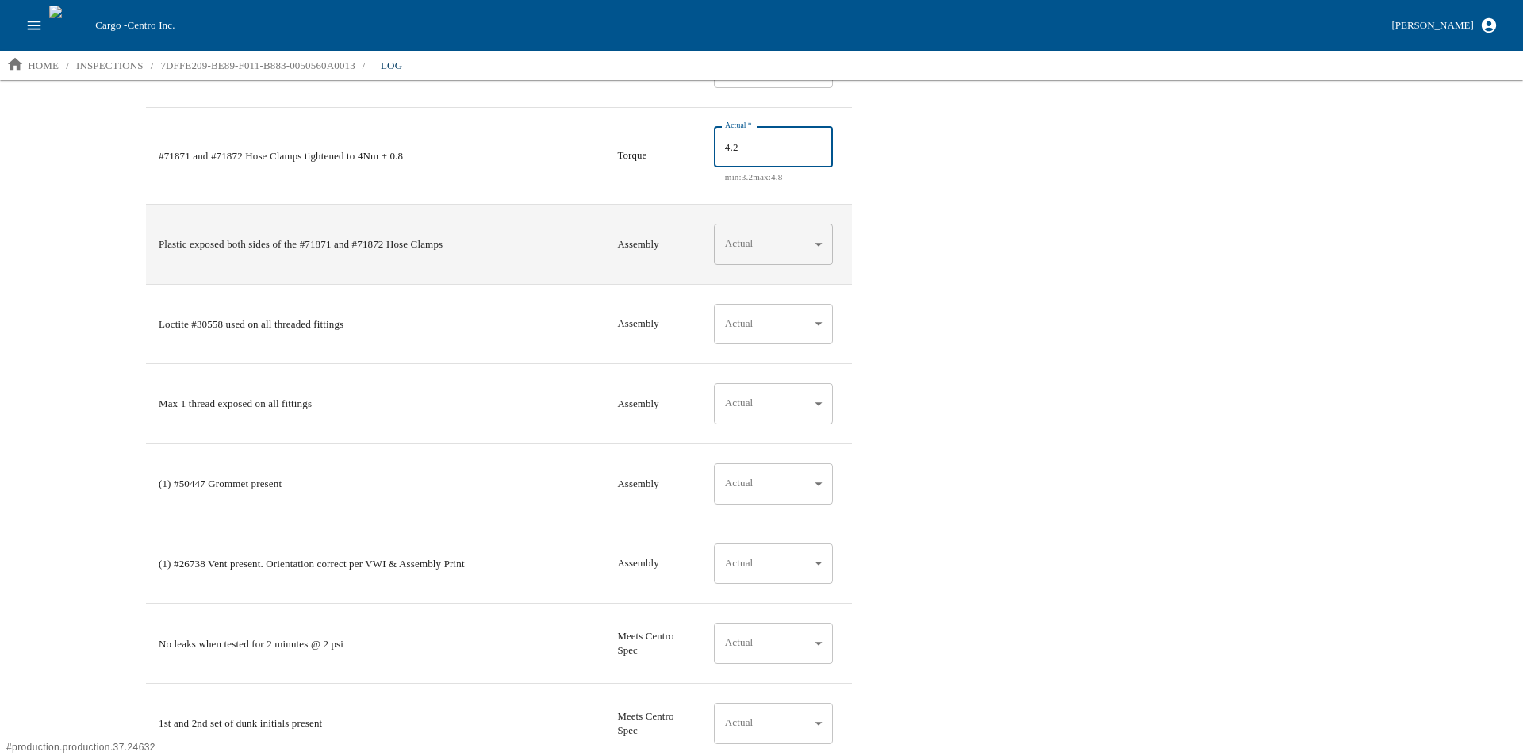
type input "4.2"
click at [814, 246] on body "Cargo - Centro Inc. Aaron Jacobs home / inspections / 7DFFE209-BE89-F011-B883-0…" at bounding box center [761, 377] width 1523 height 754
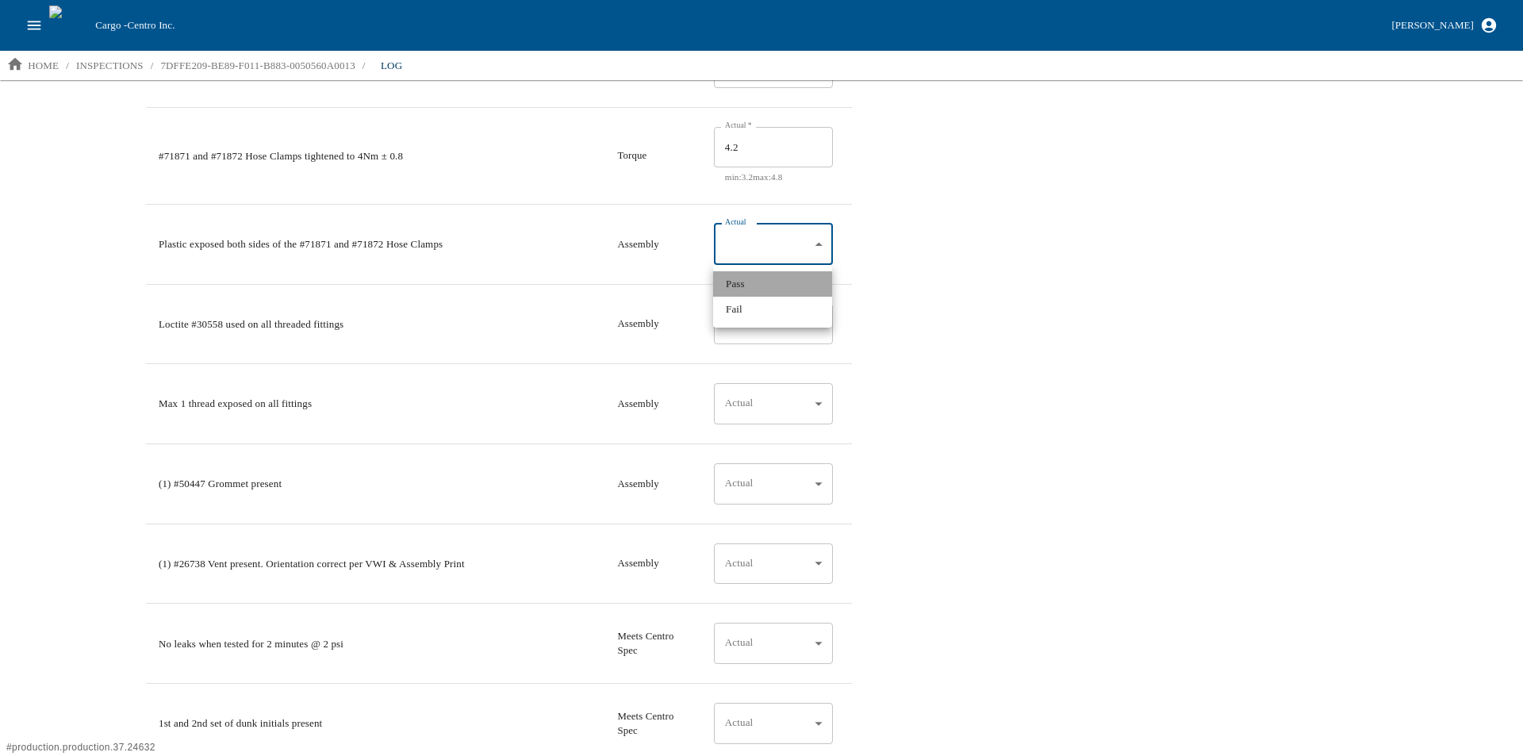
click at [763, 289] on li "Pass" at bounding box center [772, 283] width 119 height 25
type input "*"
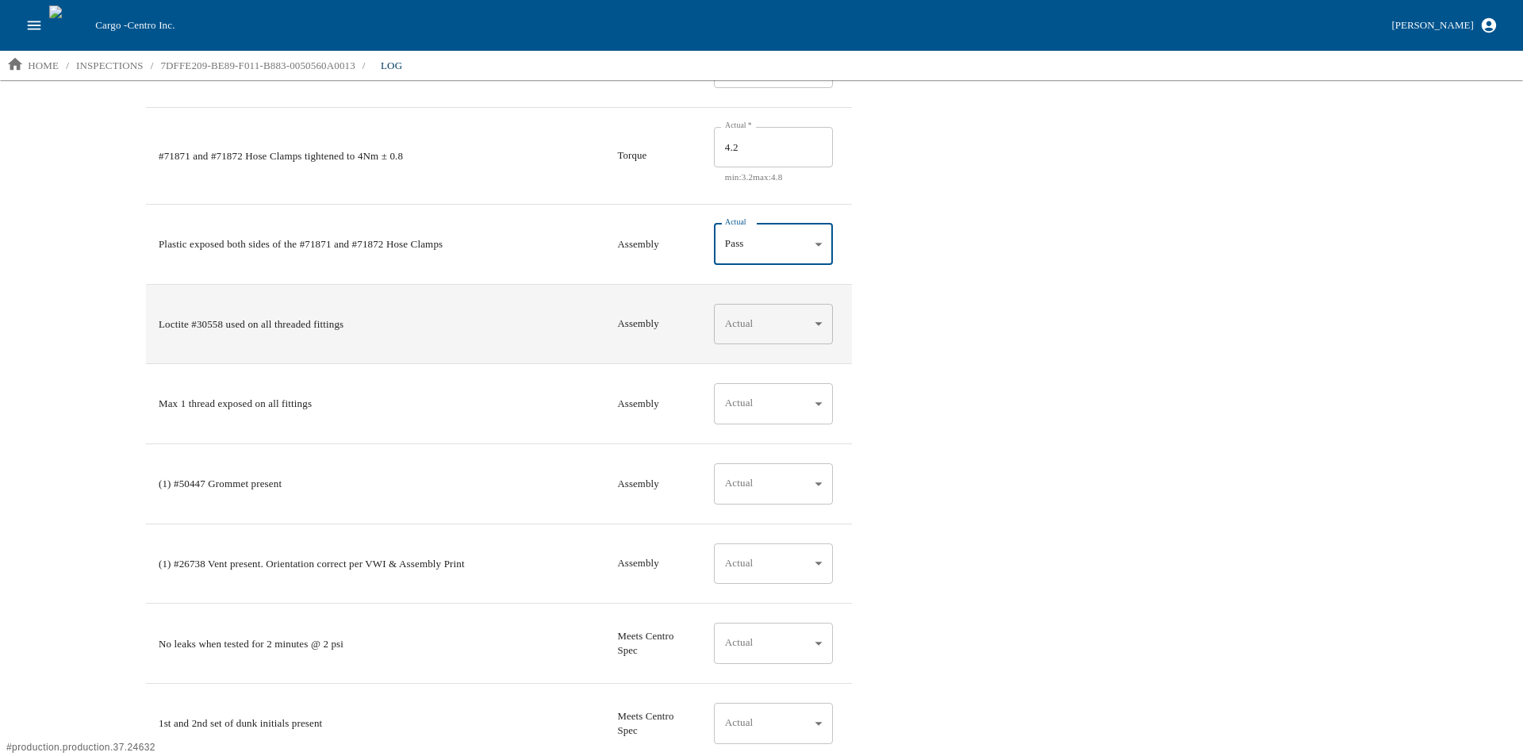
click at [745, 319] on body "Cargo - Centro Inc. Aaron Jacobs home / inspections / 7DFFE209-BE89-F011-B883-0…" at bounding box center [761, 377] width 1523 height 754
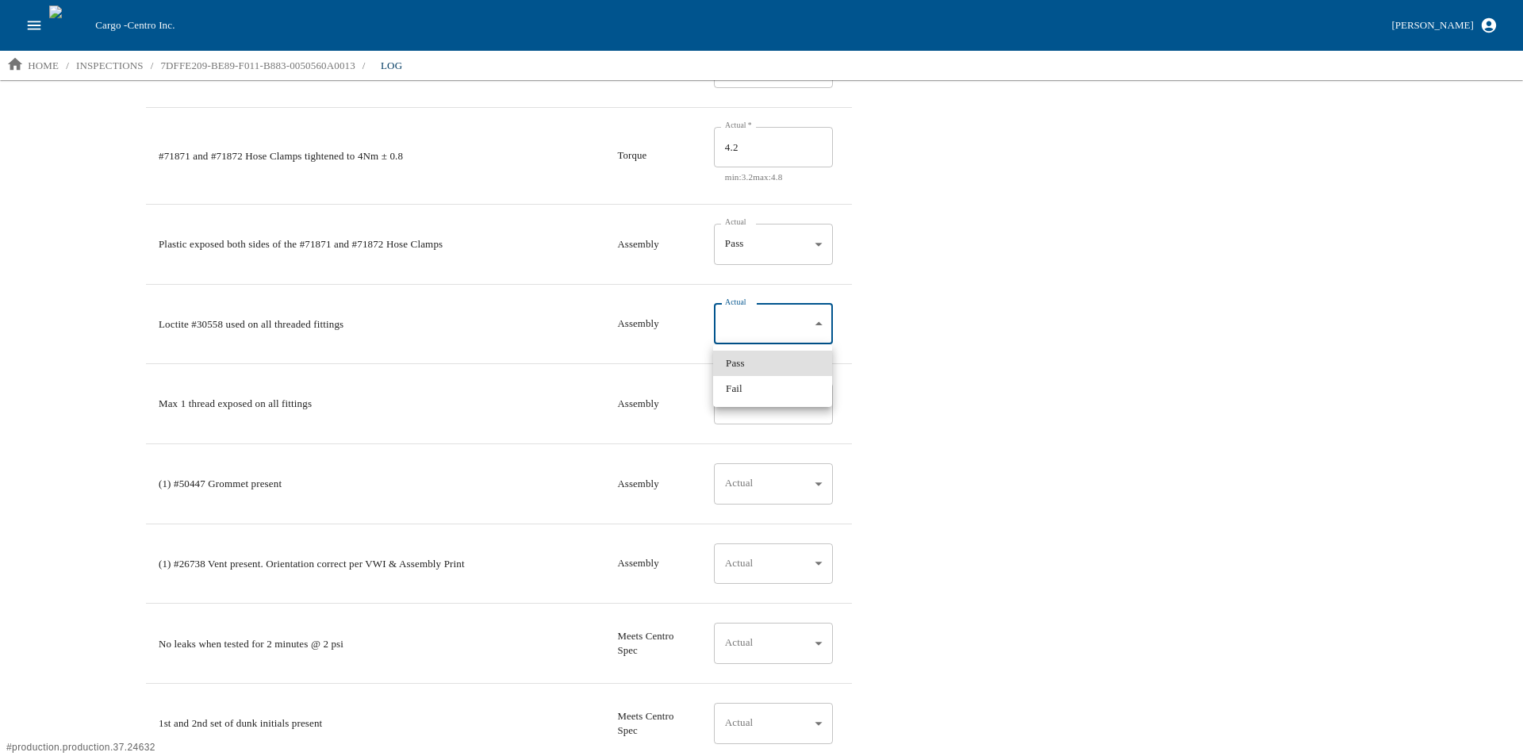
click at [738, 362] on li "Pass" at bounding box center [772, 363] width 119 height 25
type input "*"
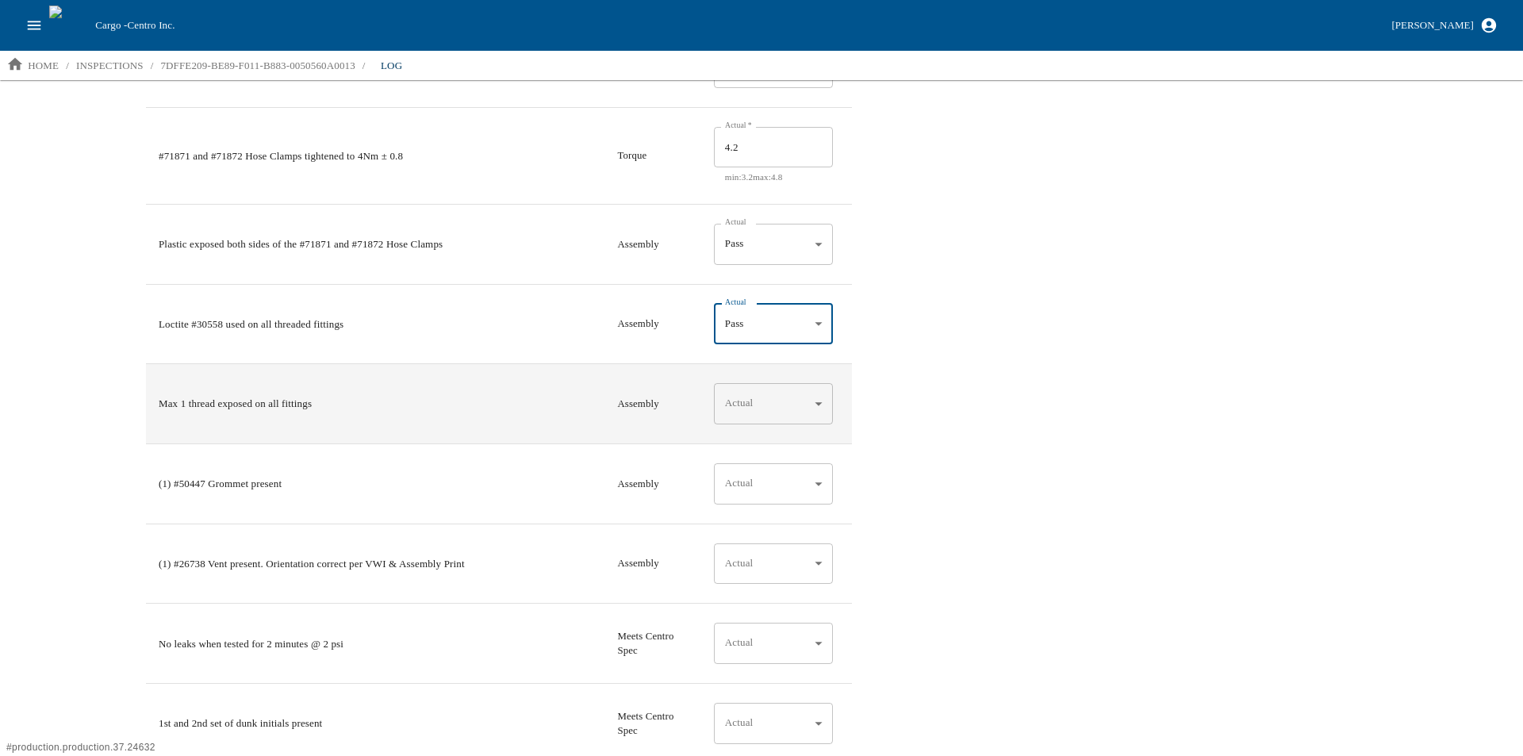
click at [745, 403] on body "Cargo - Centro Inc. Aaron Jacobs home / inspections / 7DFFE209-BE89-F011-B883-0…" at bounding box center [761, 377] width 1523 height 754
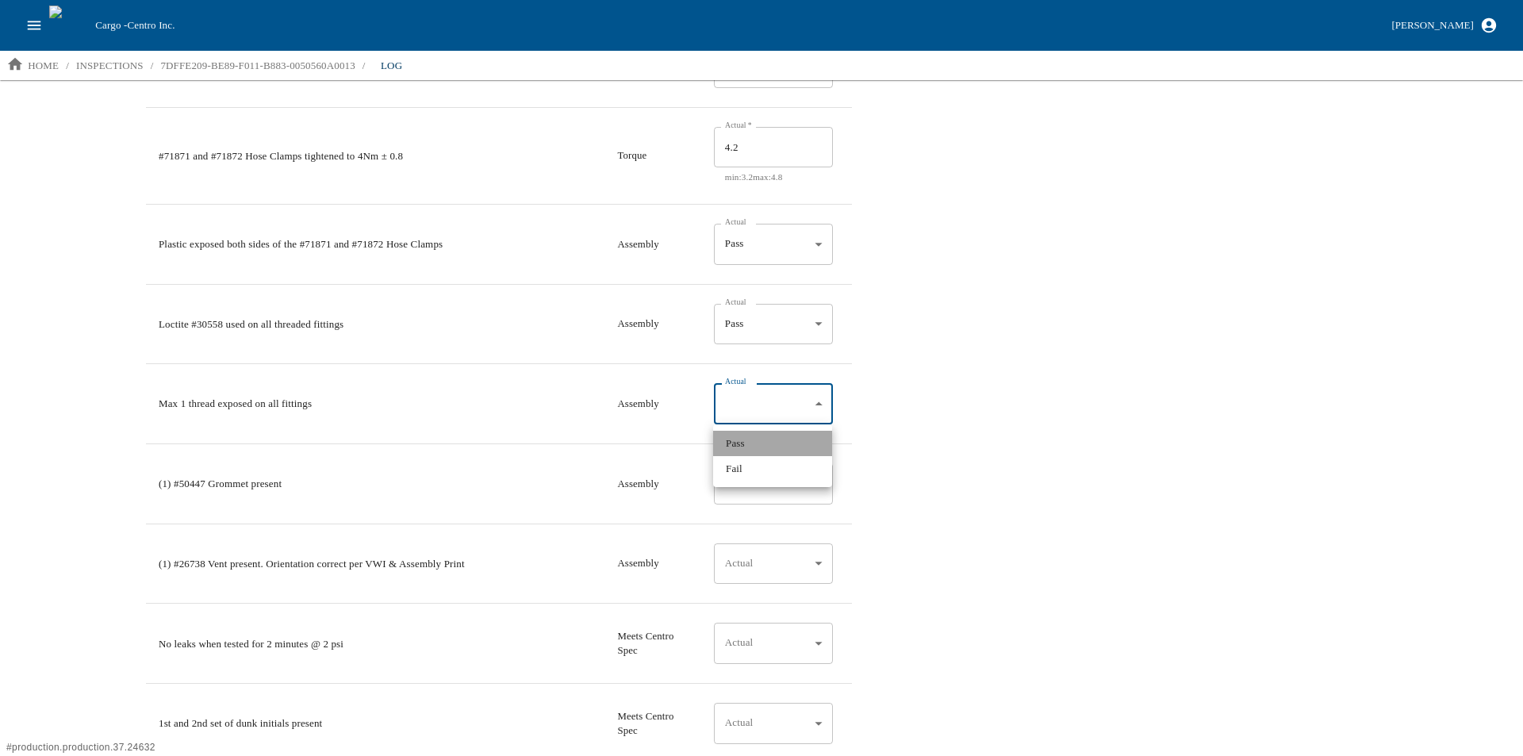
click at [735, 442] on li "Pass" at bounding box center [772, 443] width 119 height 25
type input "*"
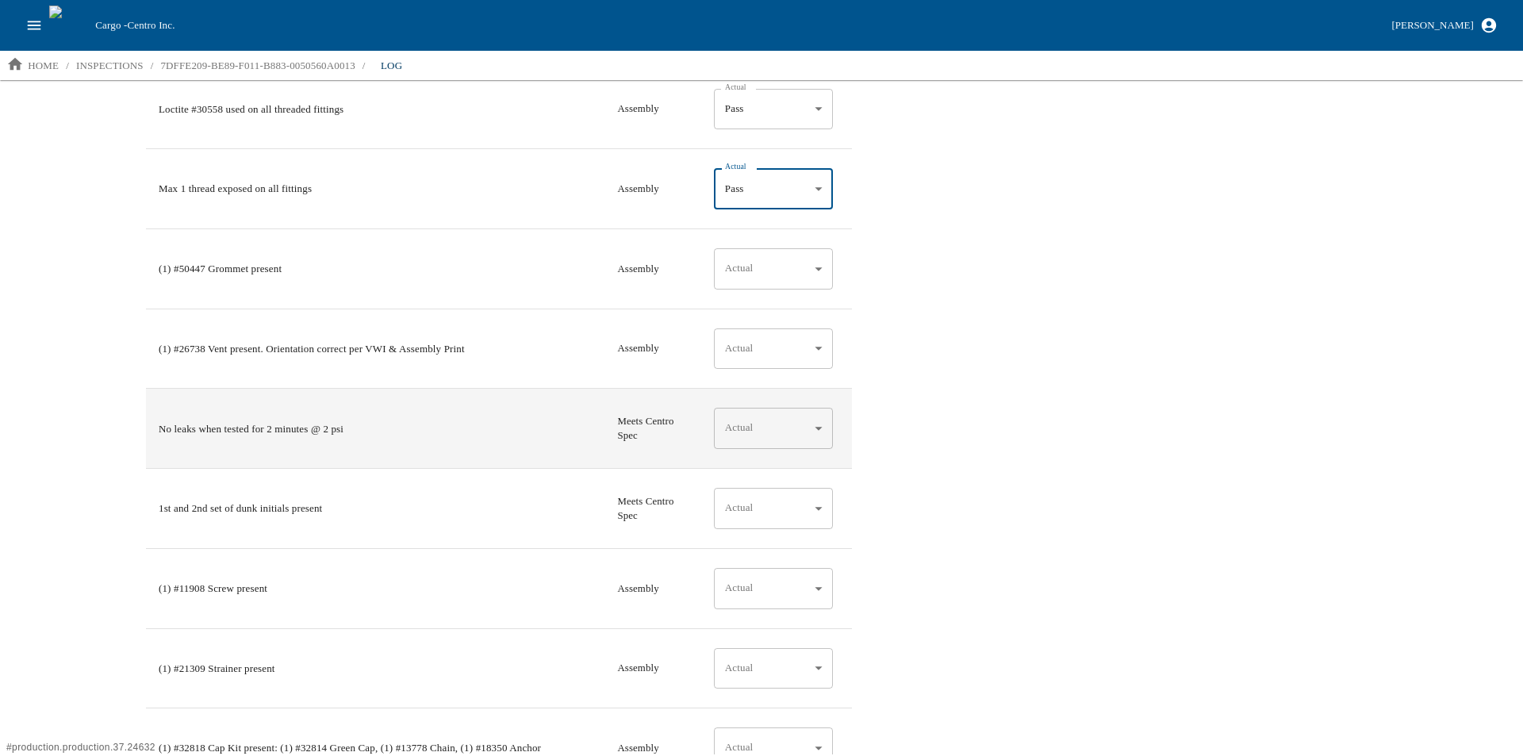
scroll to position [2220, 0]
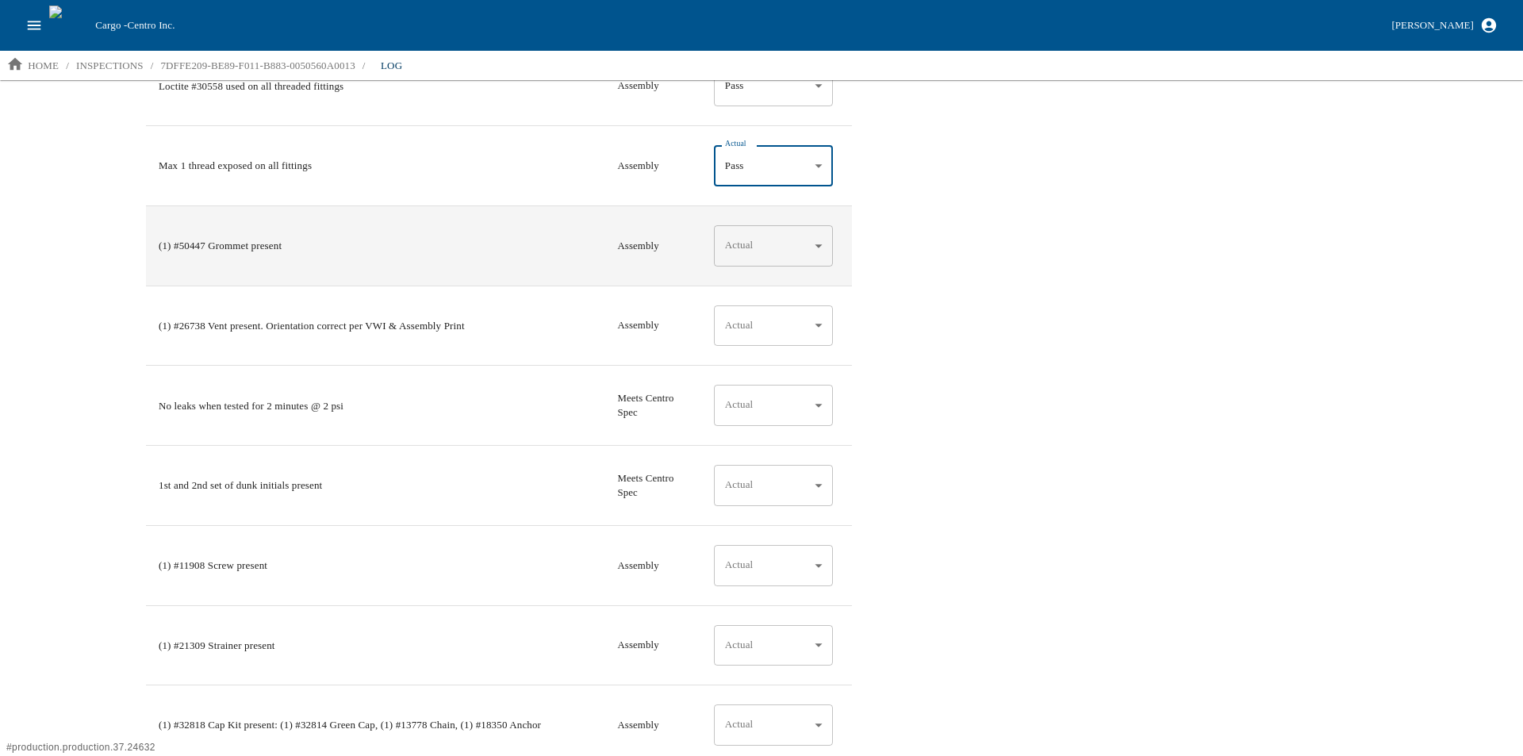
click at [754, 245] on body "Cargo - Centro Inc. Aaron Jacobs home / inspections / 7DFFE209-BE89-F011-B883-0…" at bounding box center [761, 377] width 1523 height 754
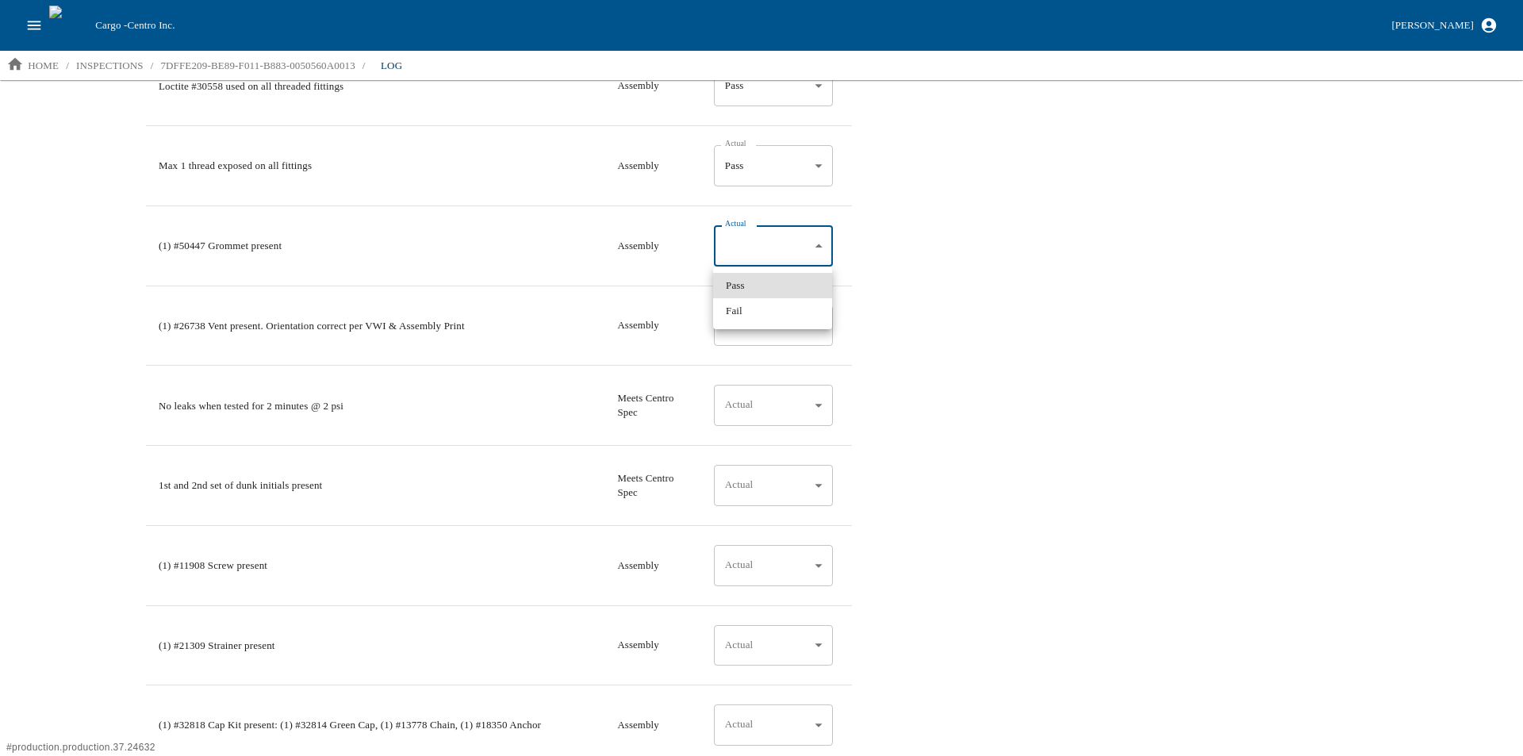
click at [752, 292] on li "Pass" at bounding box center [772, 285] width 119 height 25
type input "*"
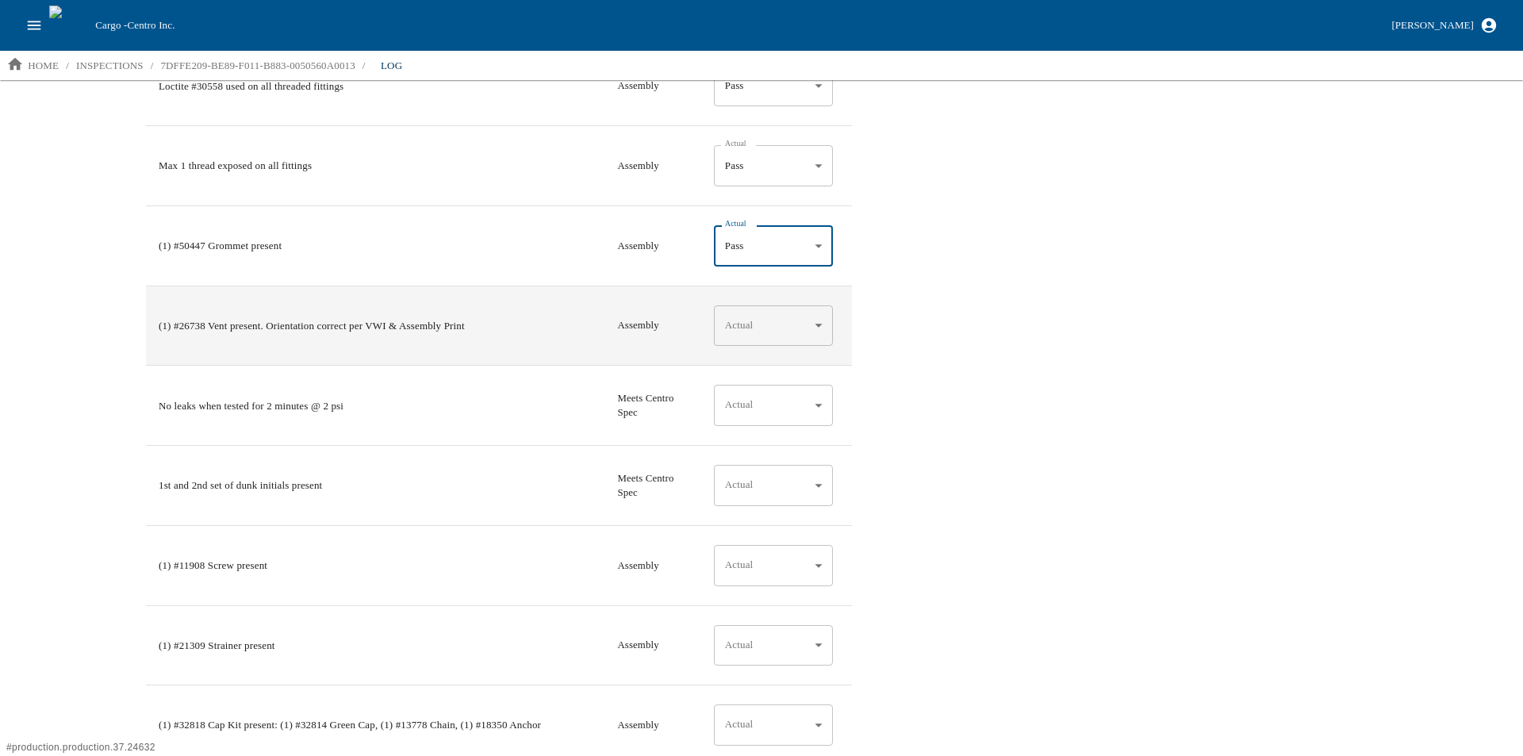
click at [752, 320] on body "Cargo - Centro Inc. Aaron Jacobs home / inspections / 7DFFE209-BE89-F011-B883-0…" at bounding box center [761, 377] width 1523 height 754
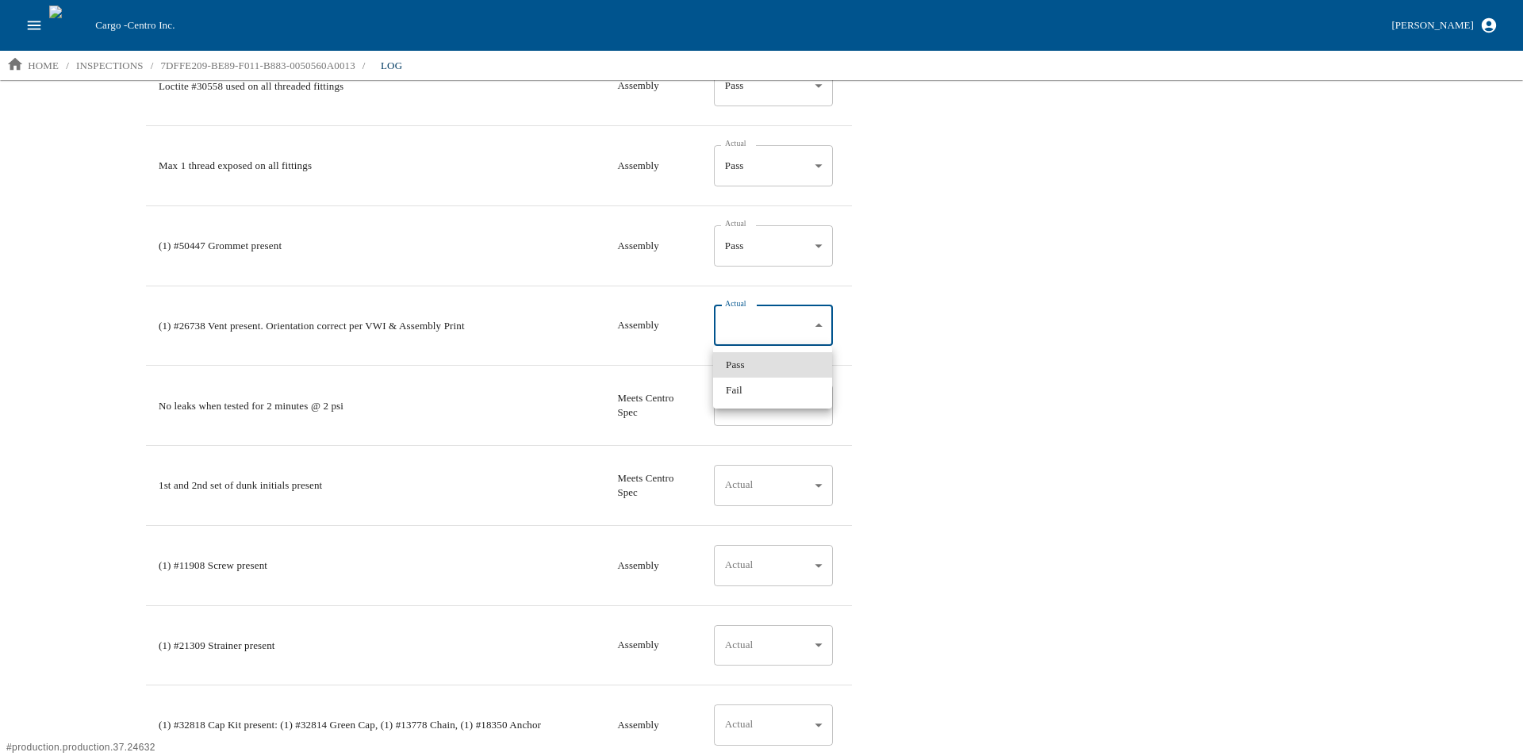
click at [749, 360] on li "Pass" at bounding box center [772, 364] width 119 height 25
type input "*"
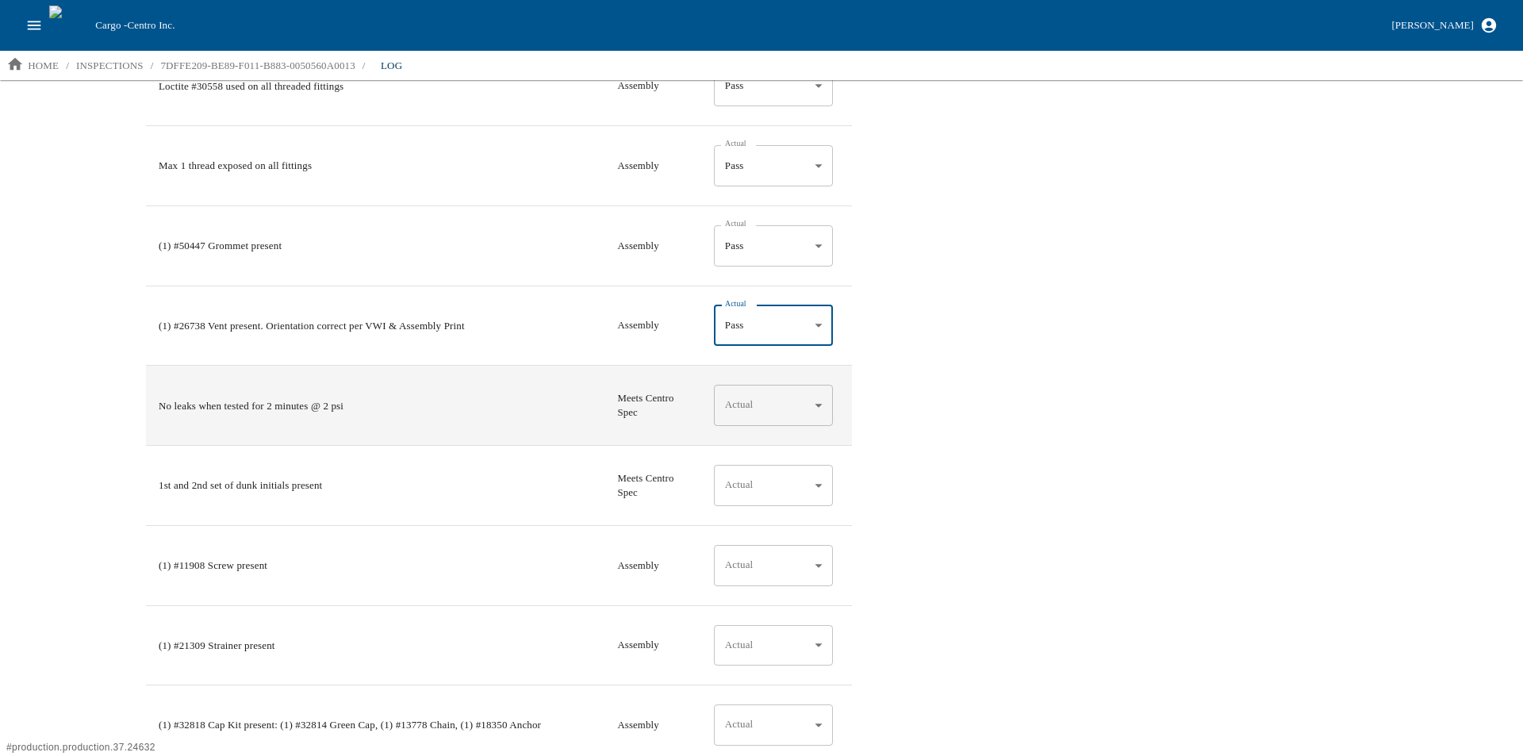
click at [766, 389] on body "Cargo - Centro Inc. Aaron Jacobs home / inspections / 7DFFE209-BE89-F011-B883-0…" at bounding box center [761, 377] width 1523 height 754
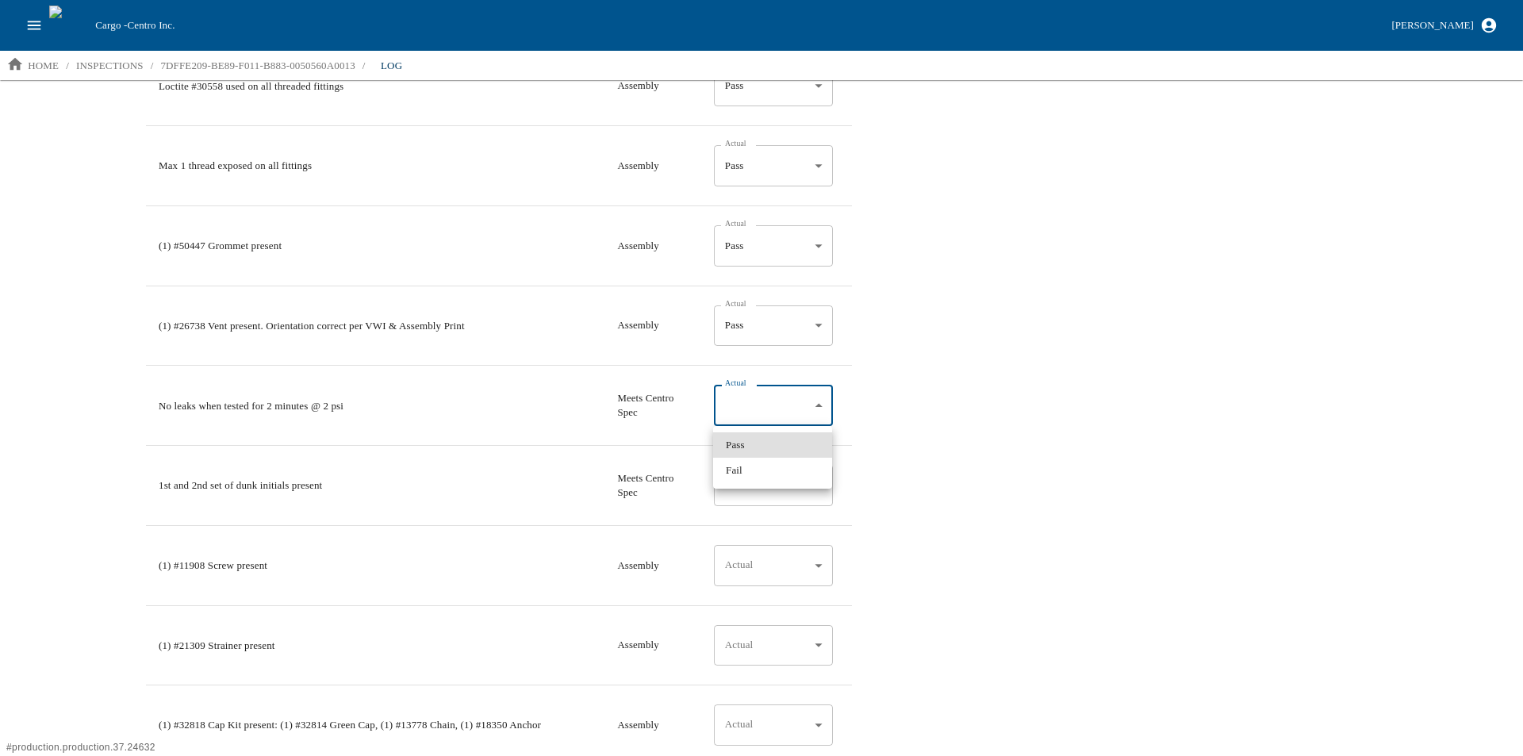
click at [746, 441] on li "Pass" at bounding box center [772, 444] width 119 height 25
type input "*"
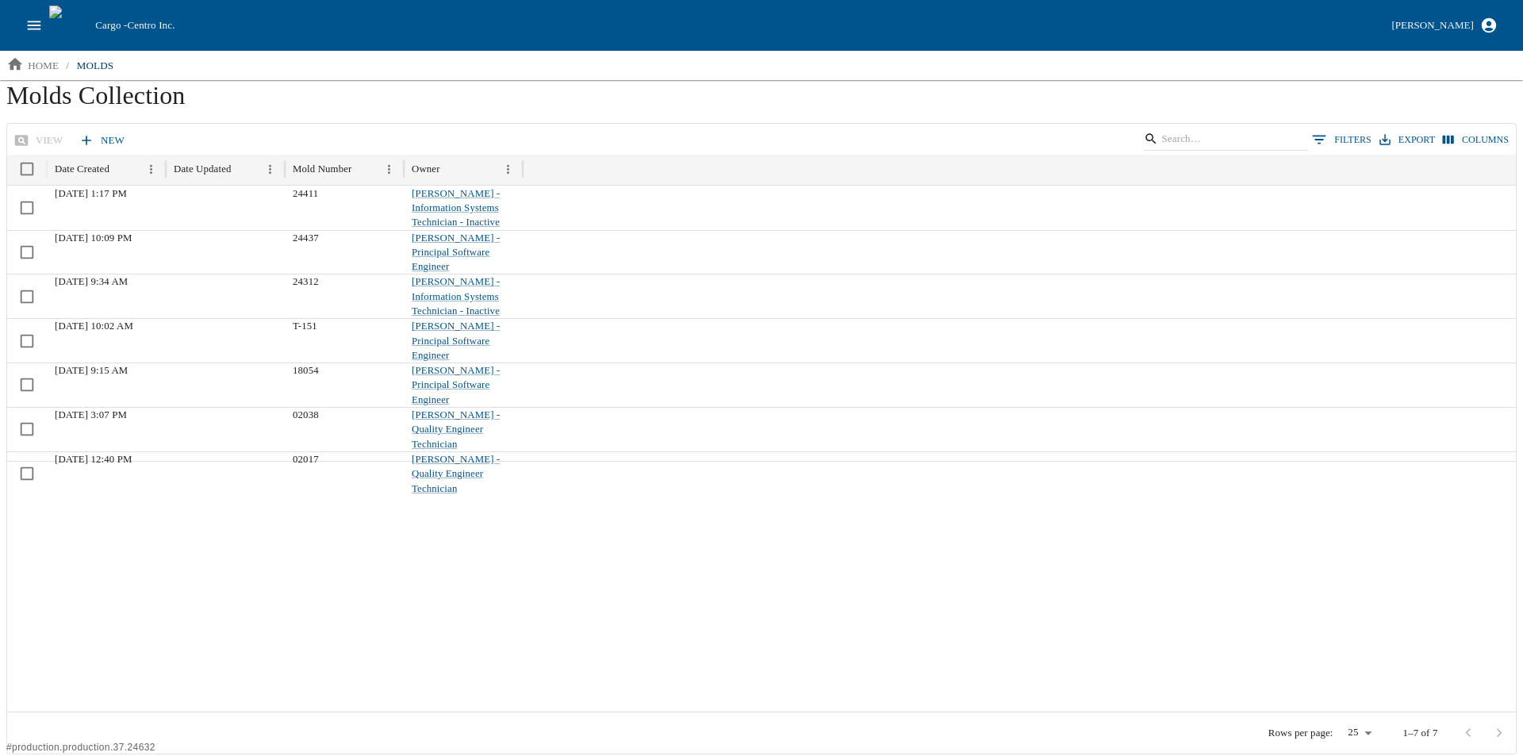
click at [100, 138] on link "New" at bounding box center [103, 141] width 56 height 28
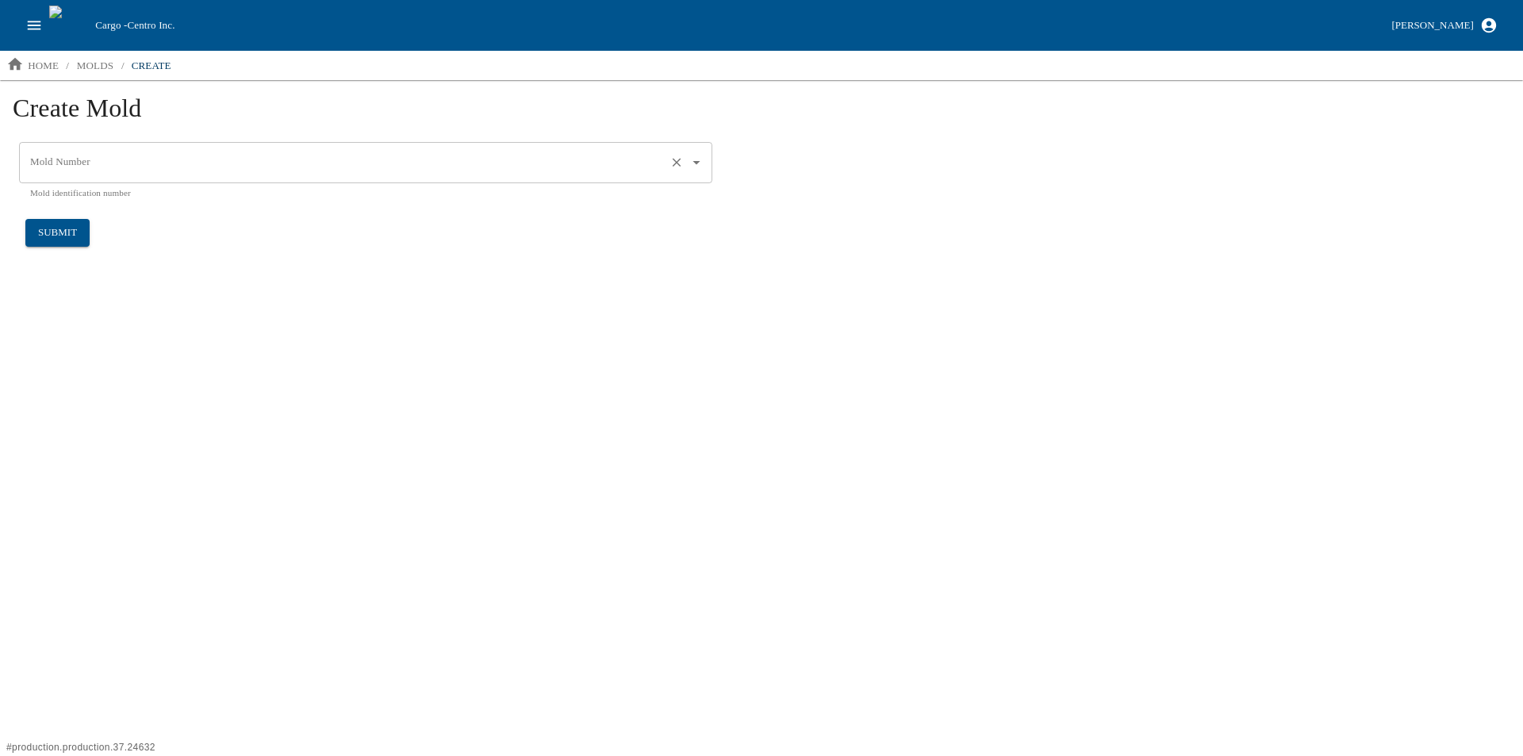
click at [106, 164] on input "Mold Number" at bounding box center [343, 162] width 634 height 27
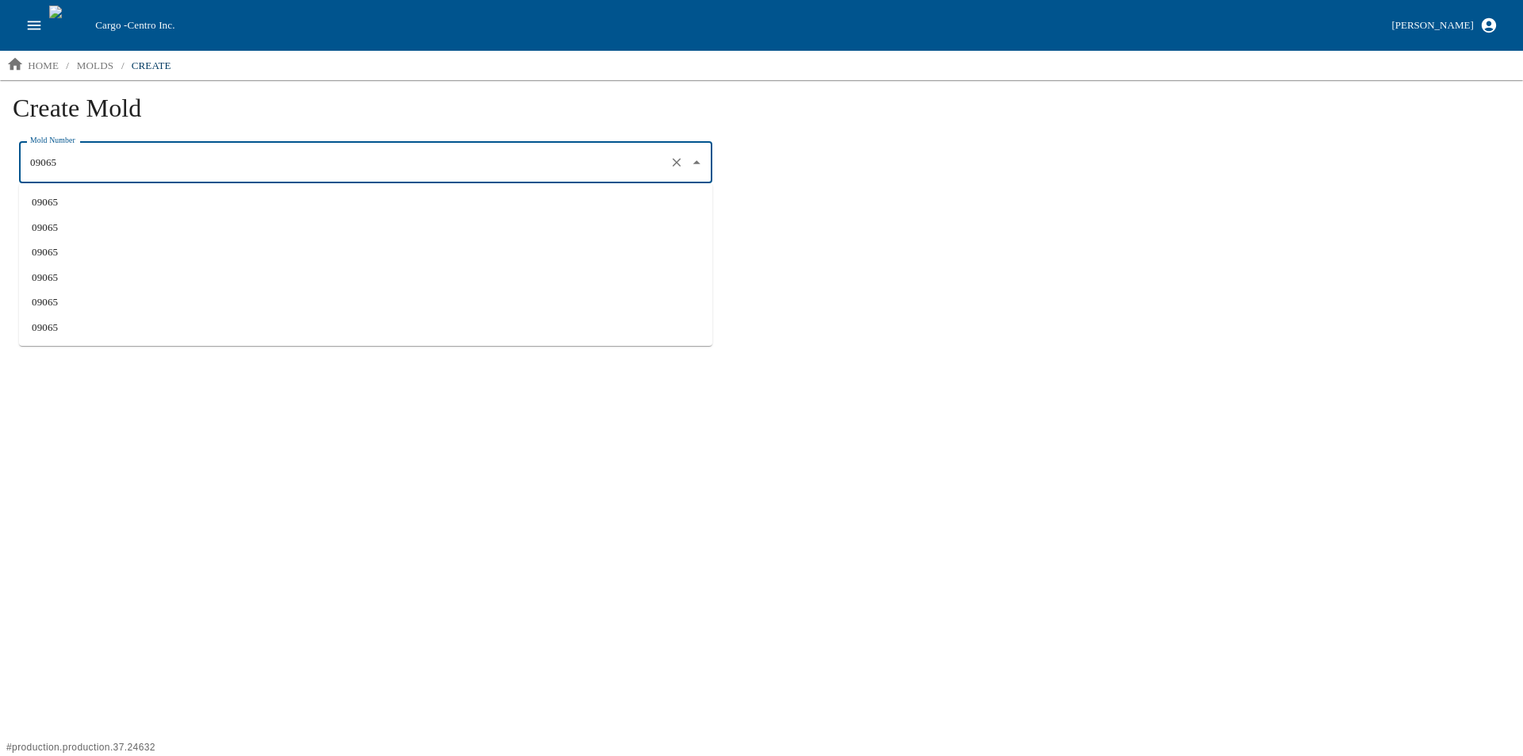
click at [36, 203] on li "09065" at bounding box center [365, 202] width 693 height 25
type input "09065"
click at [61, 227] on button "submit" at bounding box center [57, 233] width 64 height 28
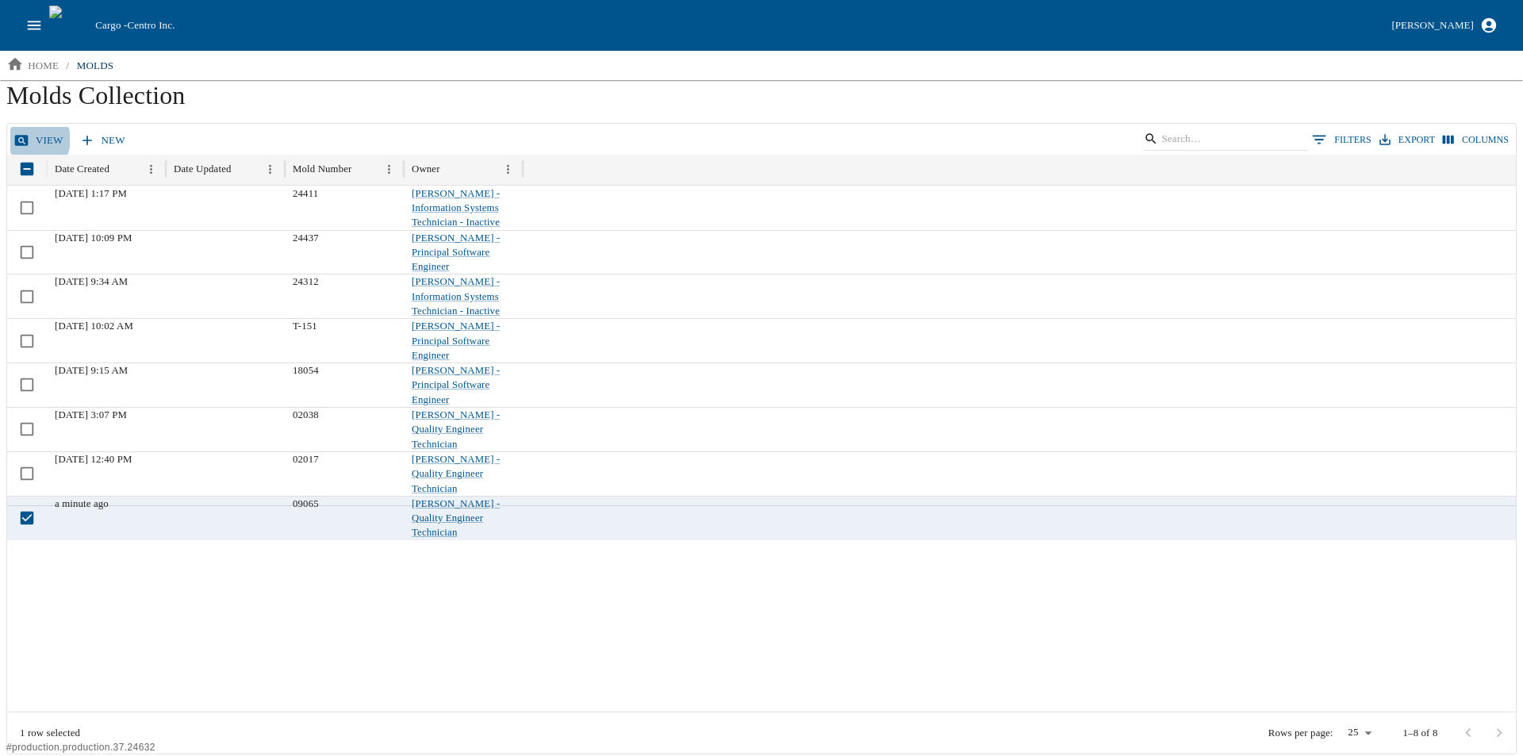
click at [30, 140] on link "view" at bounding box center [39, 141] width 59 height 28
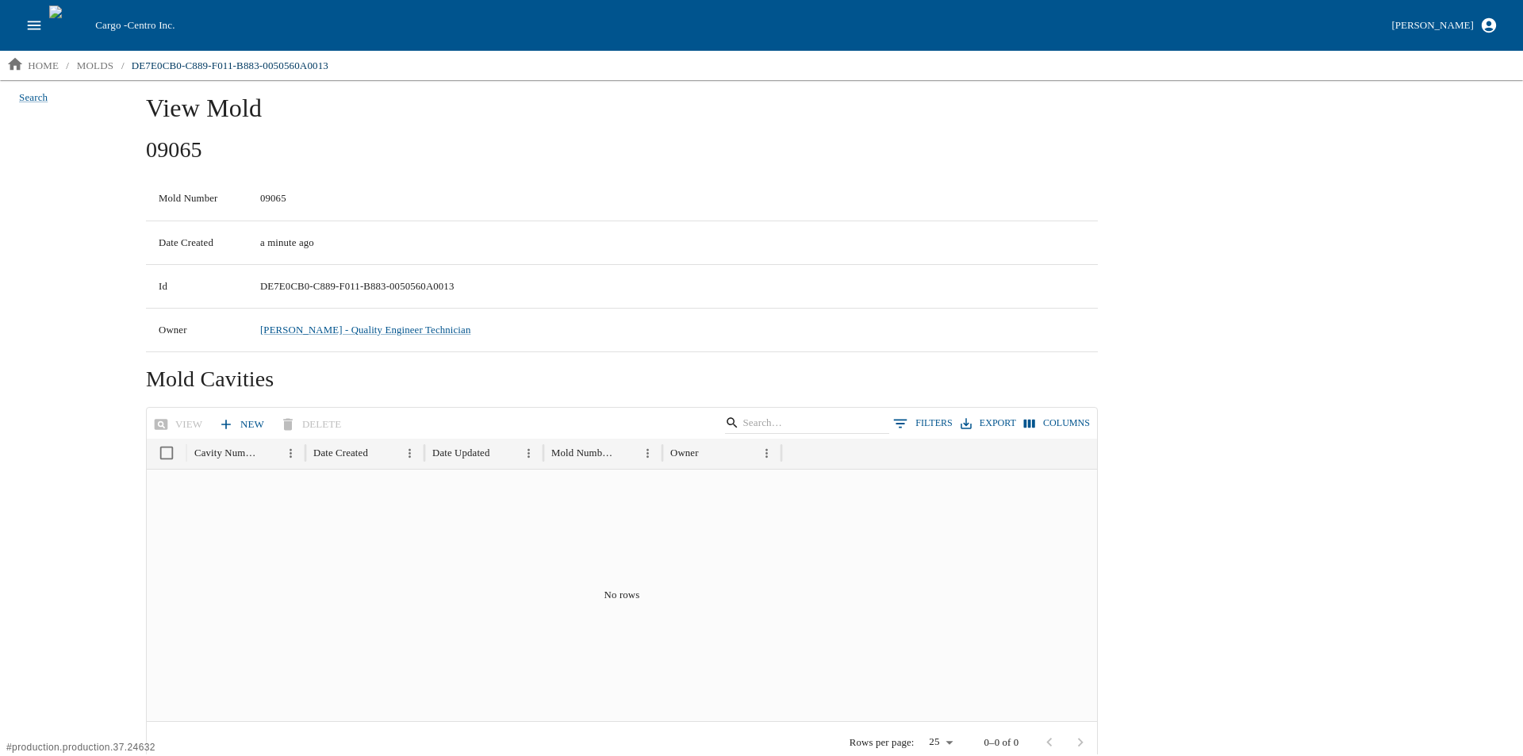
click at [251, 422] on link "New" at bounding box center [243, 425] width 56 height 28
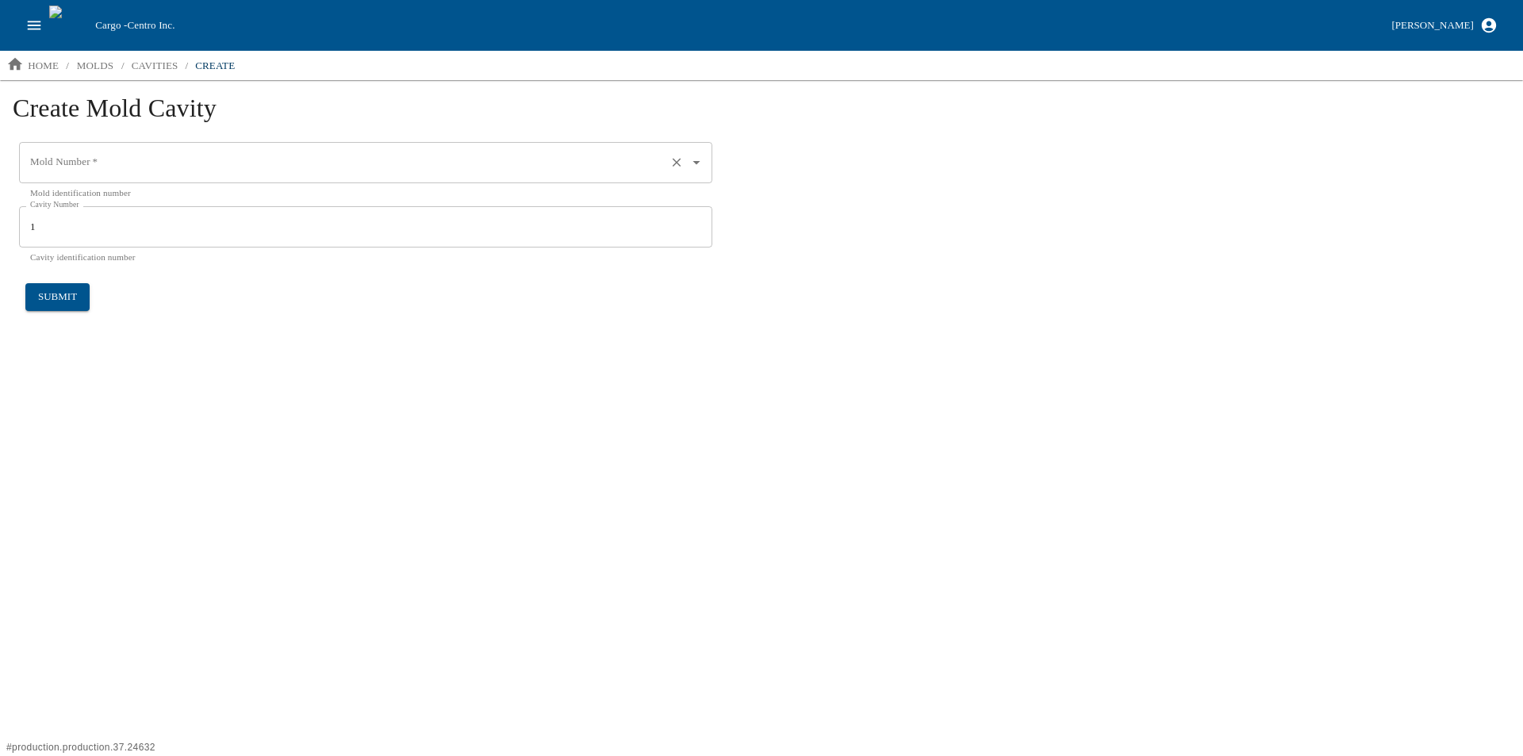
click at [146, 159] on input "Mold Number   *" at bounding box center [343, 162] width 634 height 27
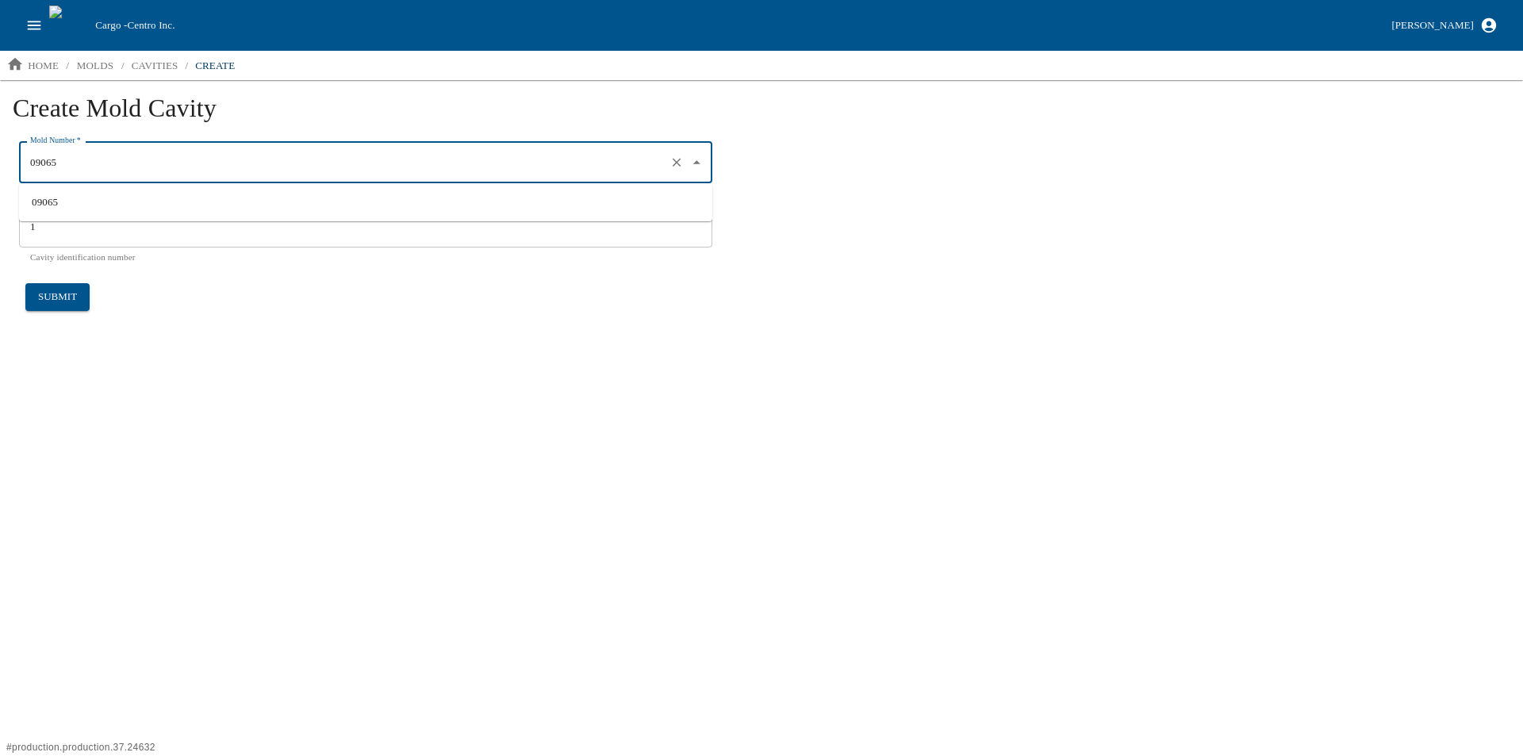
type input "09065"
drag, startPoint x: 377, startPoint y: 506, endPoint x: 358, endPoint y: 501, distance: 19.6
click at [377, 336] on html "Cargo - Centro Inc. Aaron Jacobs home / molds / cavities / create Create Mold C…" at bounding box center [761, 168] width 1523 height 336
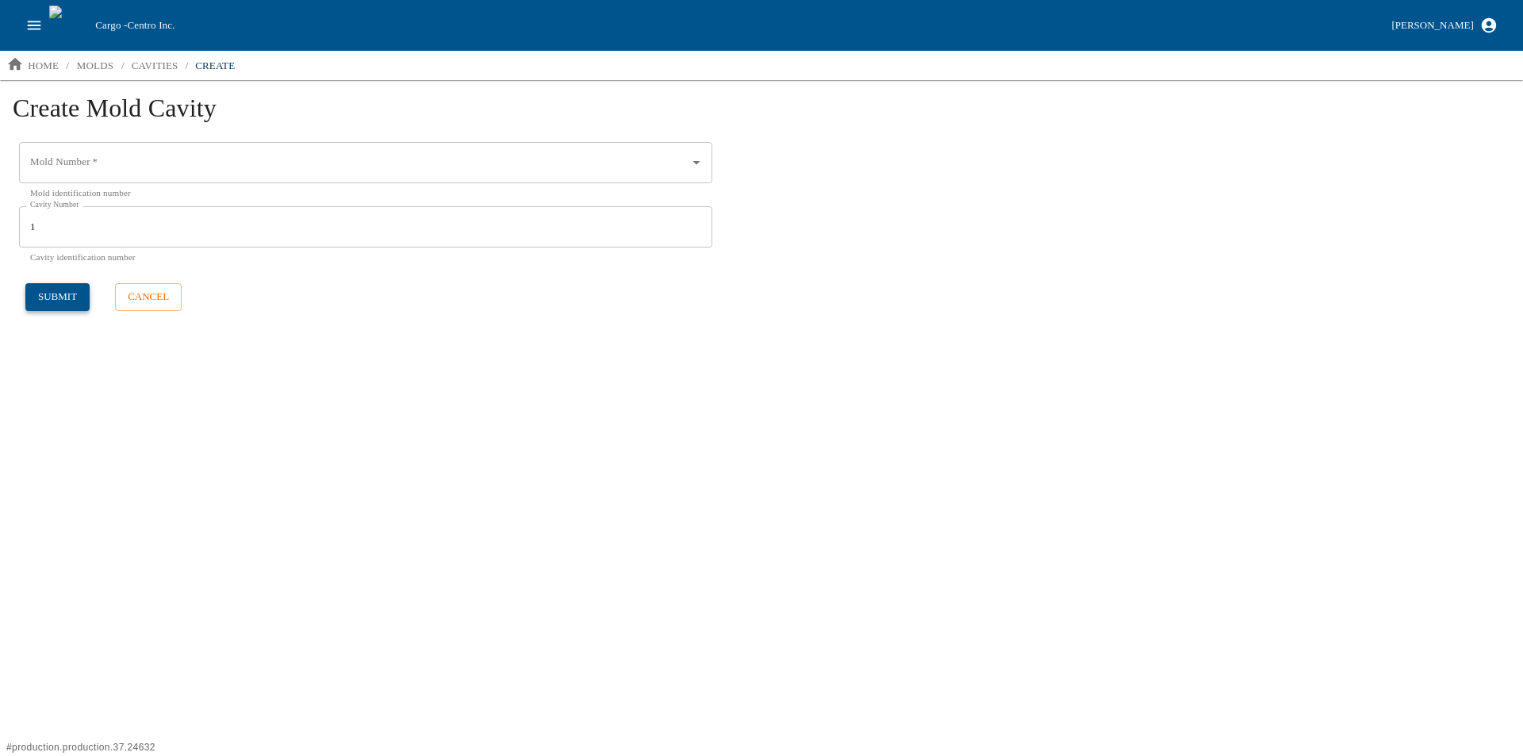
click at [45, 297] on button "submit" at bounding box center [57, 297] width 64 height 28
click at [73, 154] on input "Mold Number   *" at bounding box center [343, 162] width 634 height 27
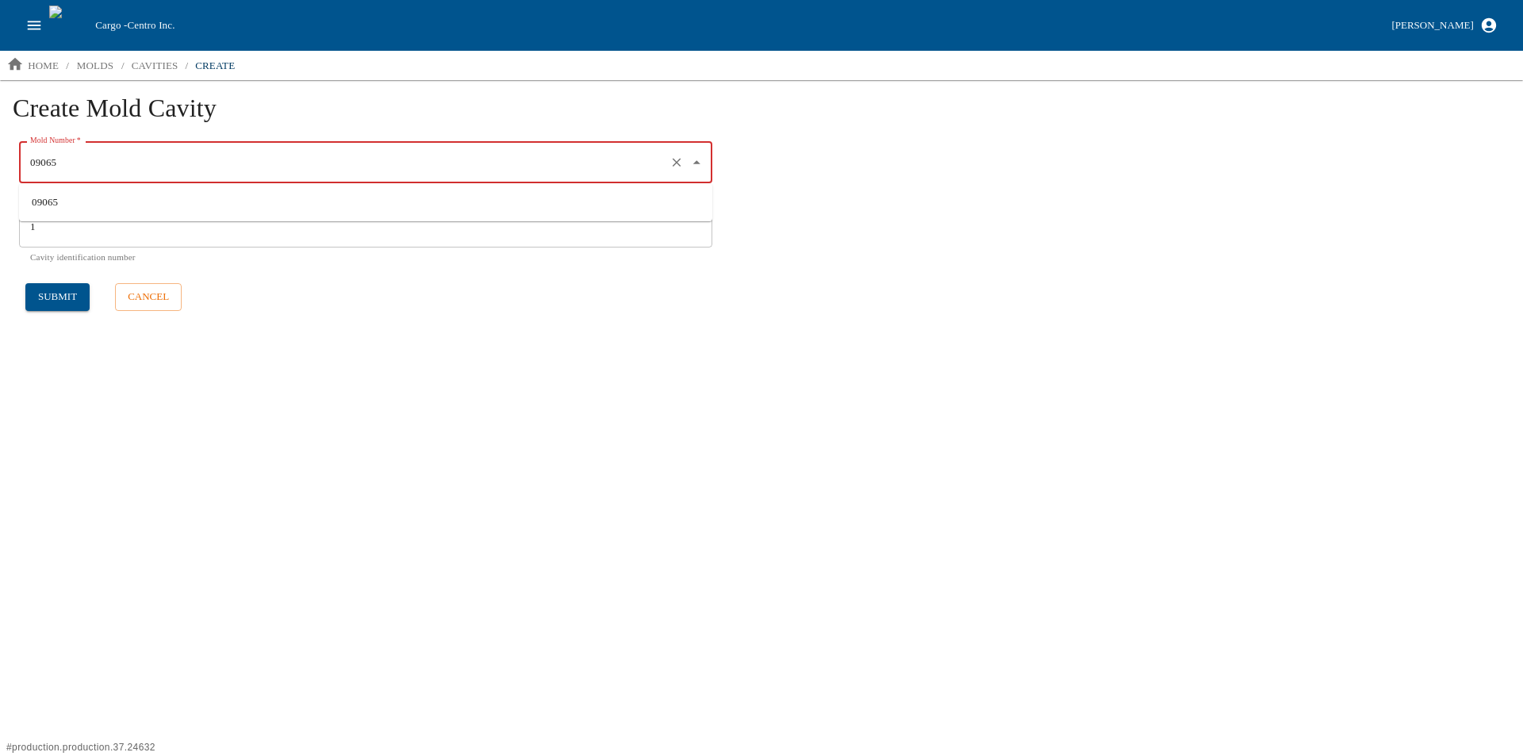
click at [44, 208] on li "09065" at bounding box center [365, 202] width 693 height 25
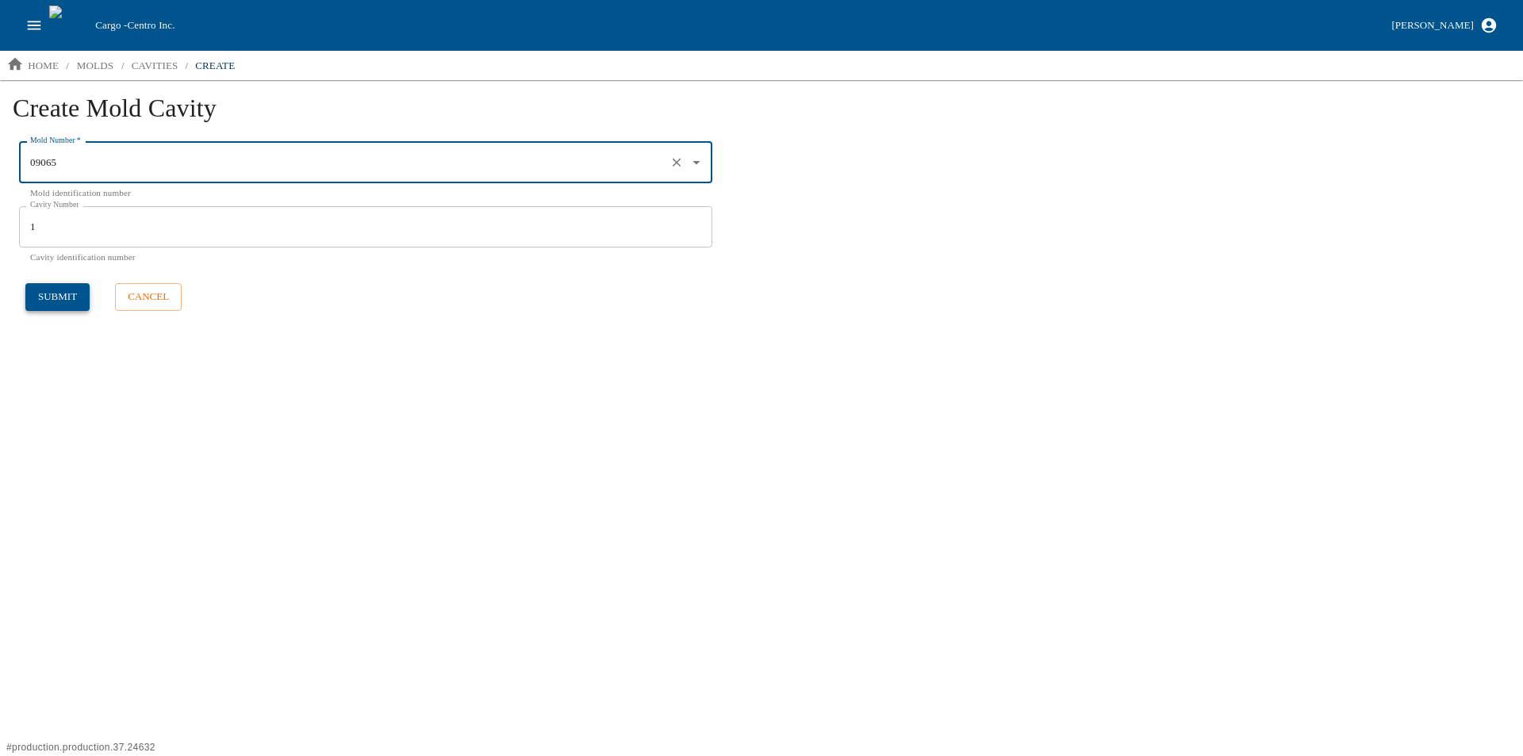
type input "09065"
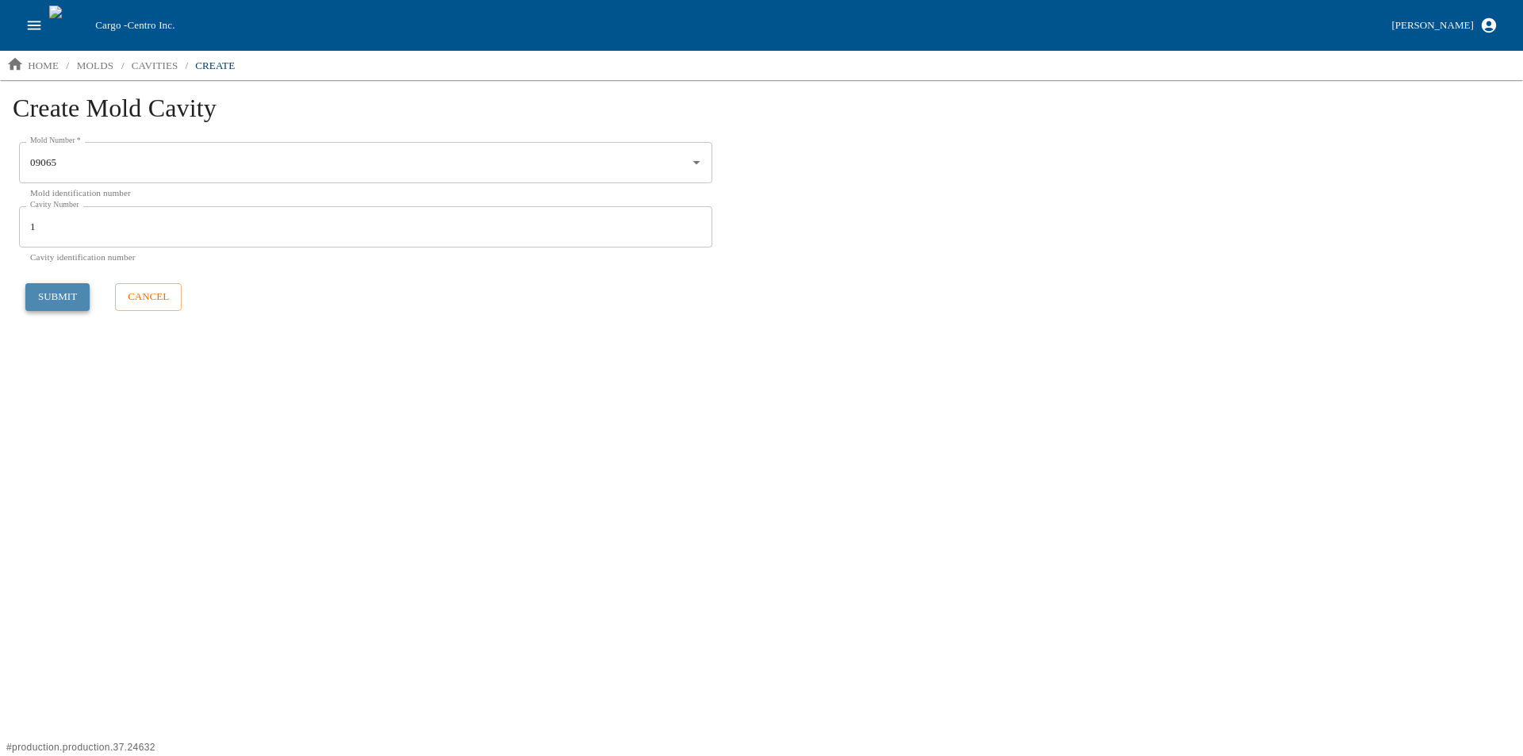
click at [39, 293] on button "submit" at bounding box center [57, 297] width 64 height 28
click at [6, 158] on button "Try Again" at bounding box center [28, 150] width 57 height 17
click at [56, 147] on button "Try Again" at bounding box center [28, 150] width 57 height 17
click at [34, 155] on button "Try Again" at bounding box center [28, 150] width 57 height 17
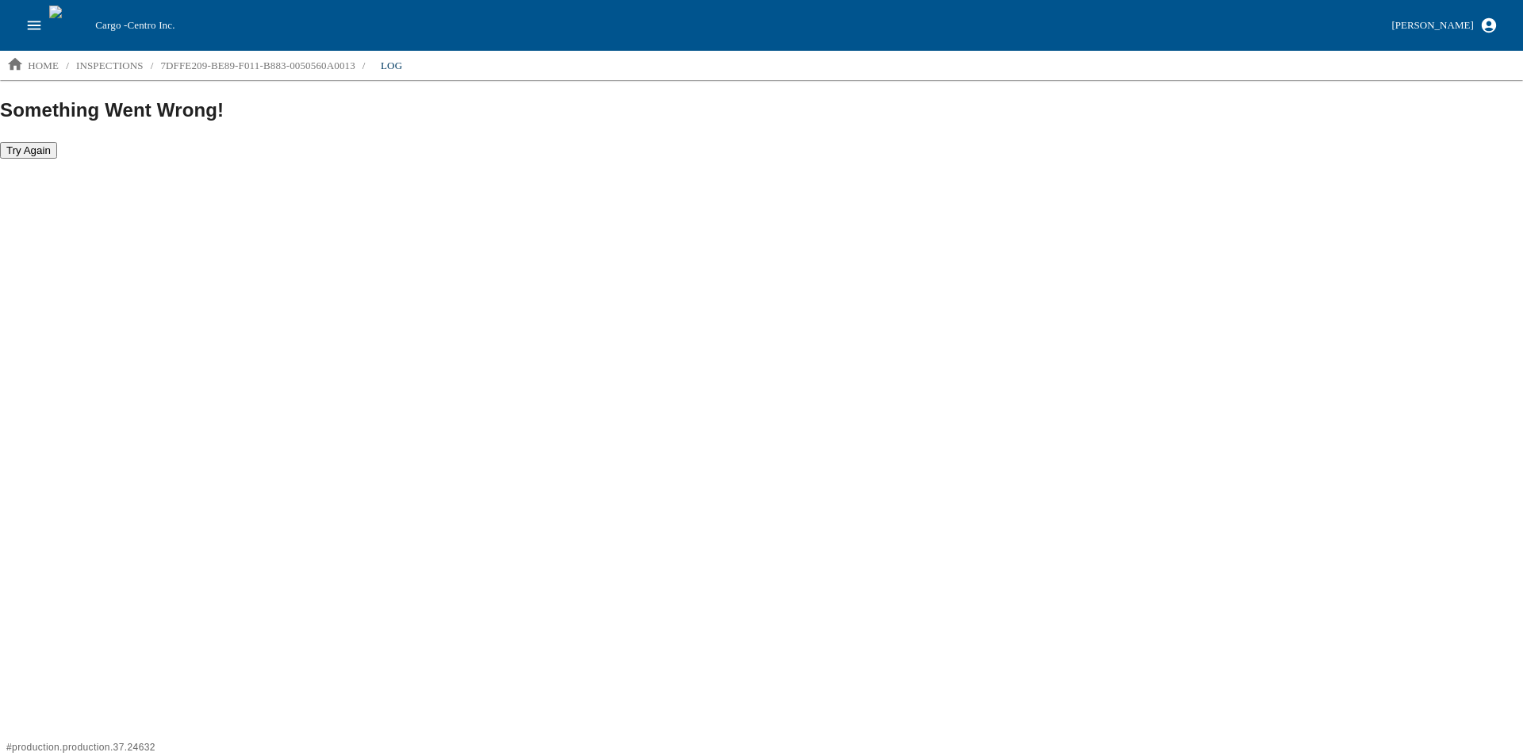
click at [1497, 30] on button "[PERSON_NAME]" at bounding box center [1444, 26] width 119 height 28
click at [1375, 156] on li "Logout" at bounding box center [1400, 157] width 205 height 25
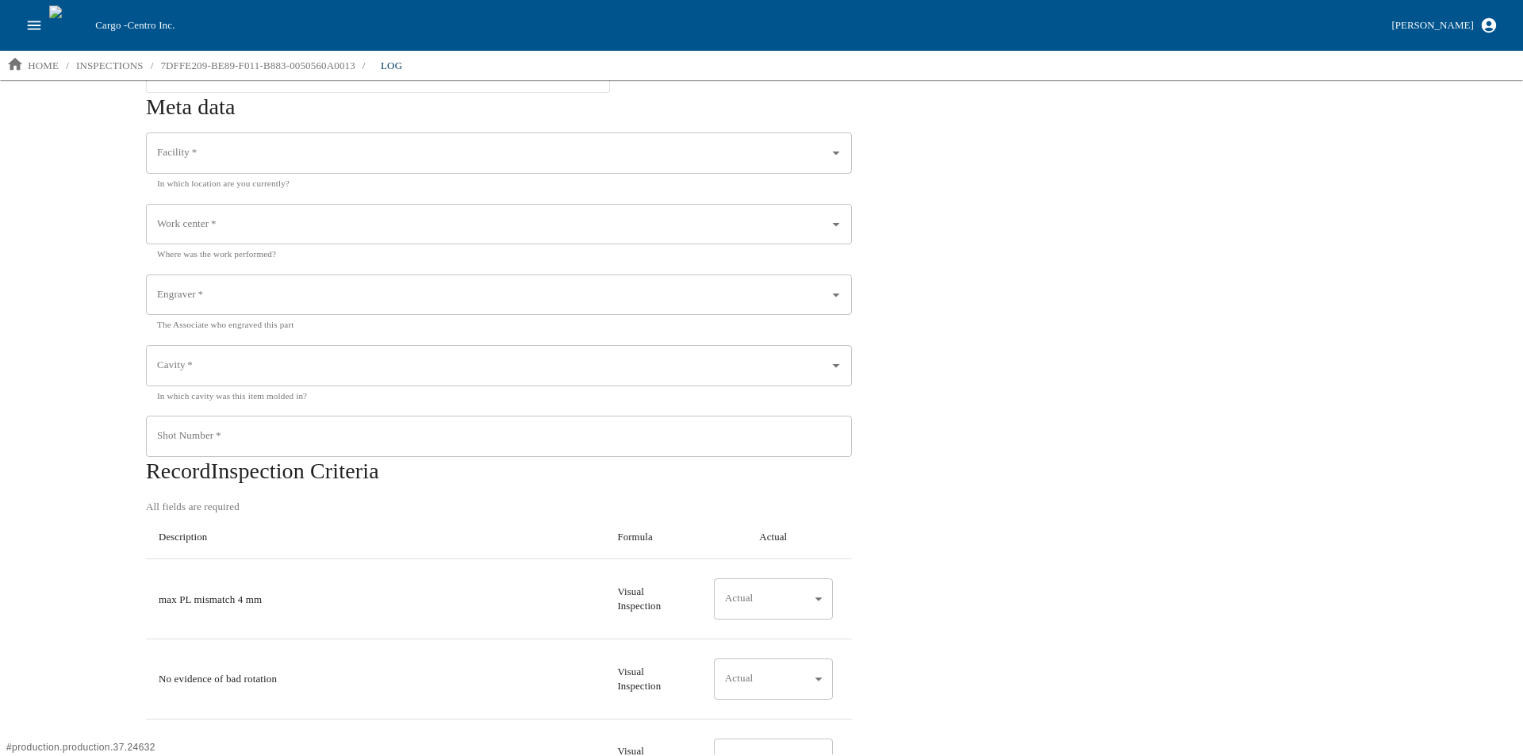
scroll to position [397, 0]
click at [833, 369] on icon "Open" at bounding box center [835, 364] width 17 height 17
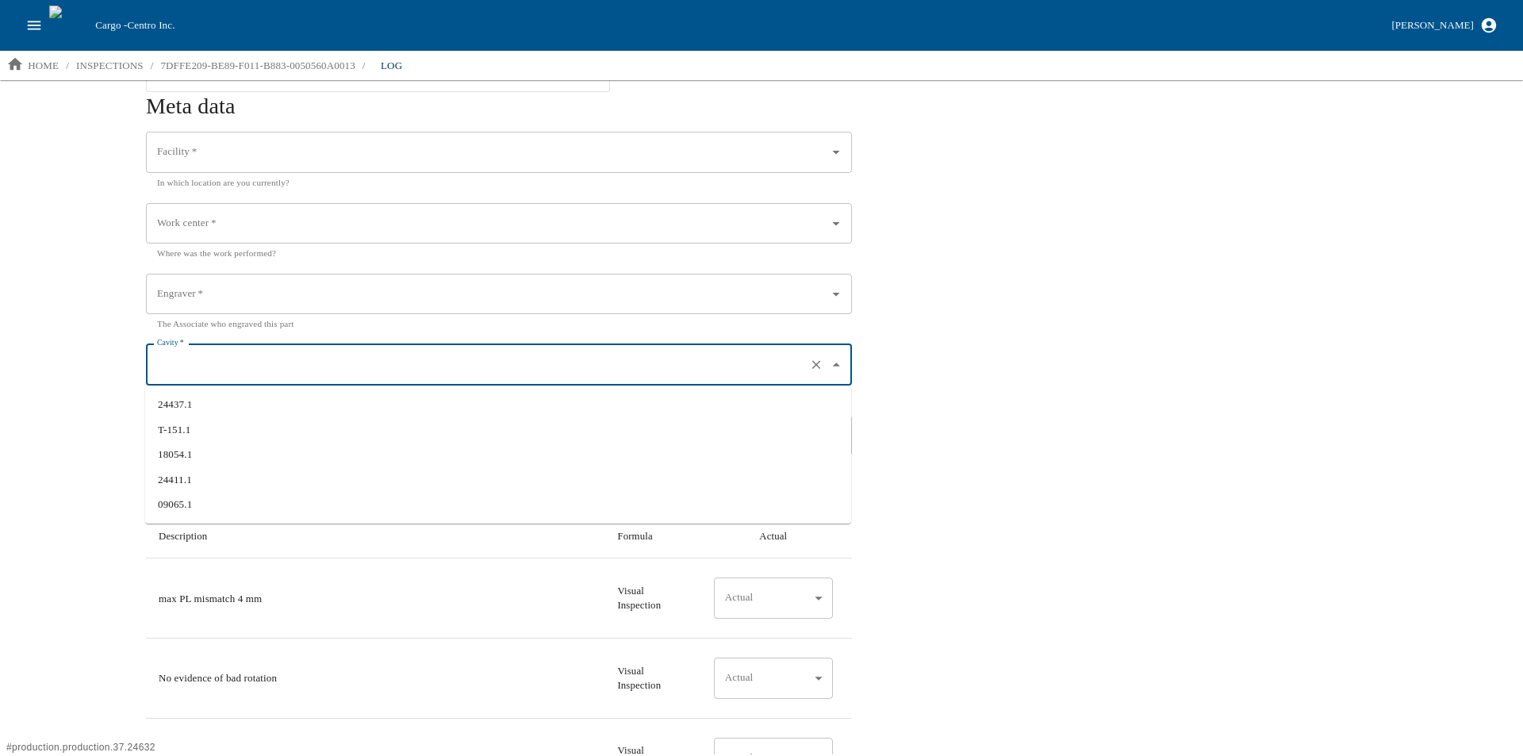
click at [319, 497] on li "09065.1" at bounding box center [498, 504] width 706 height 25
type input "09065.1"
click at [215, 435] on div "Shot Number   * Shot Number   *" at bounding box center [499, 435] width 706 height 41
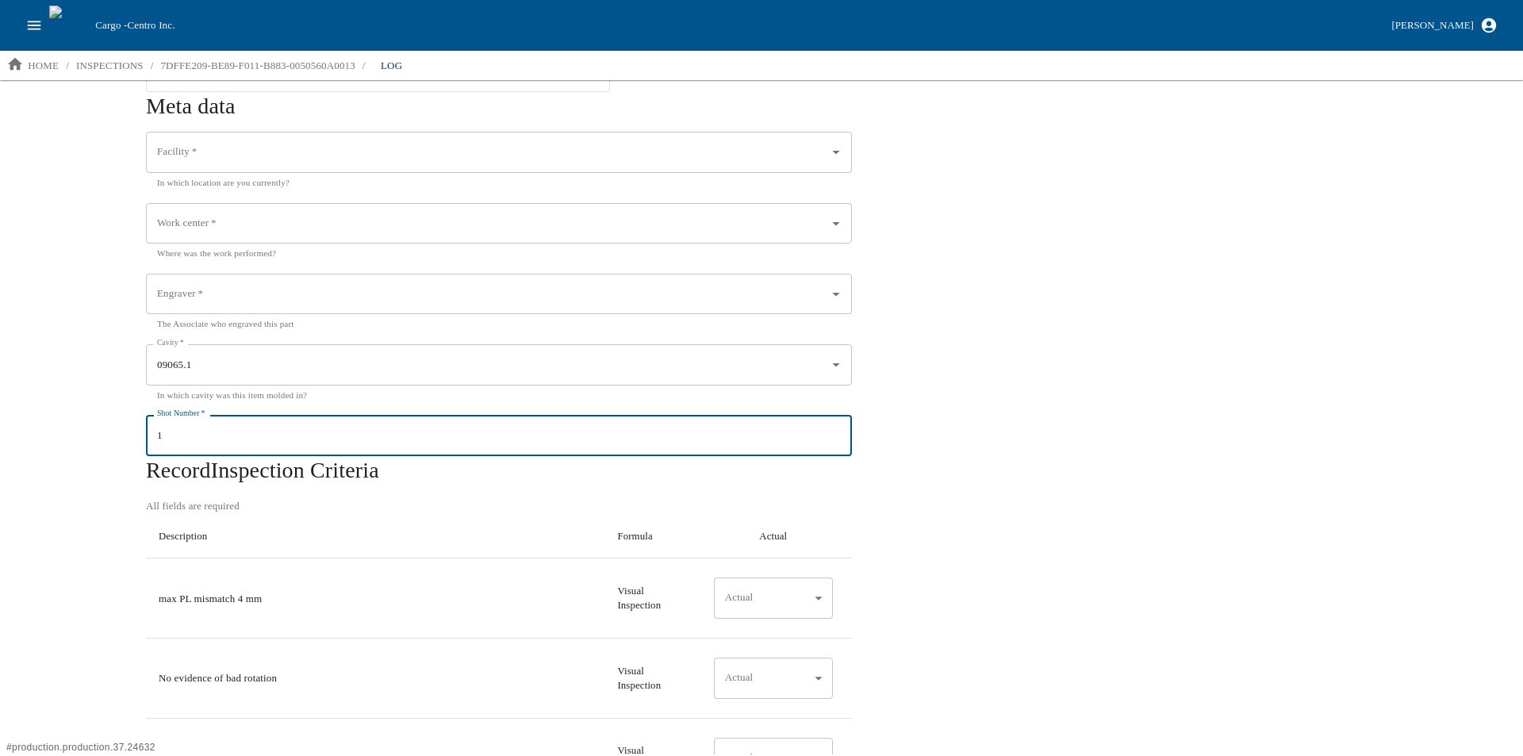
type input "1"
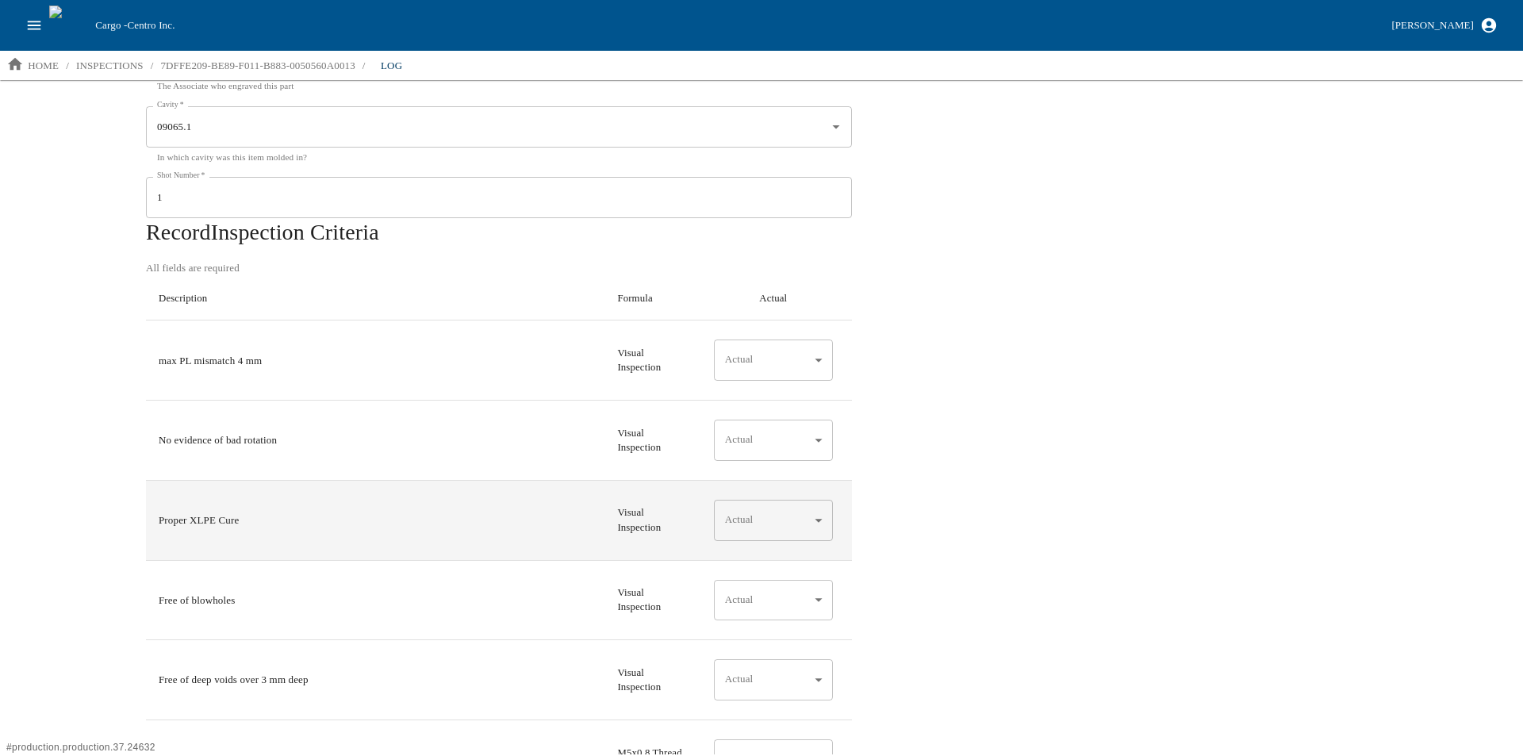
scroll to position [0, 0]
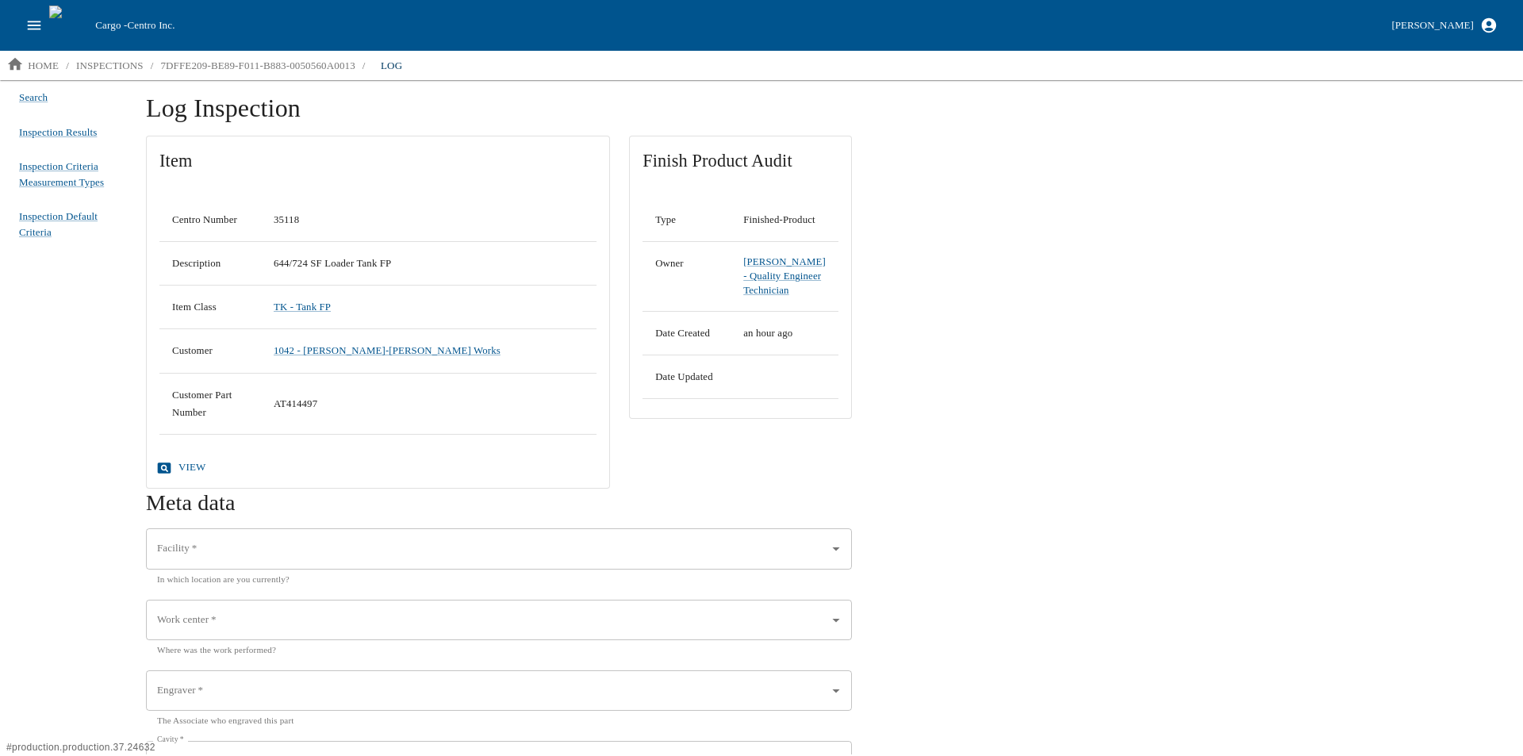
click at [163, 471] on icon at bounding box center [164, 467] width 13 height 10
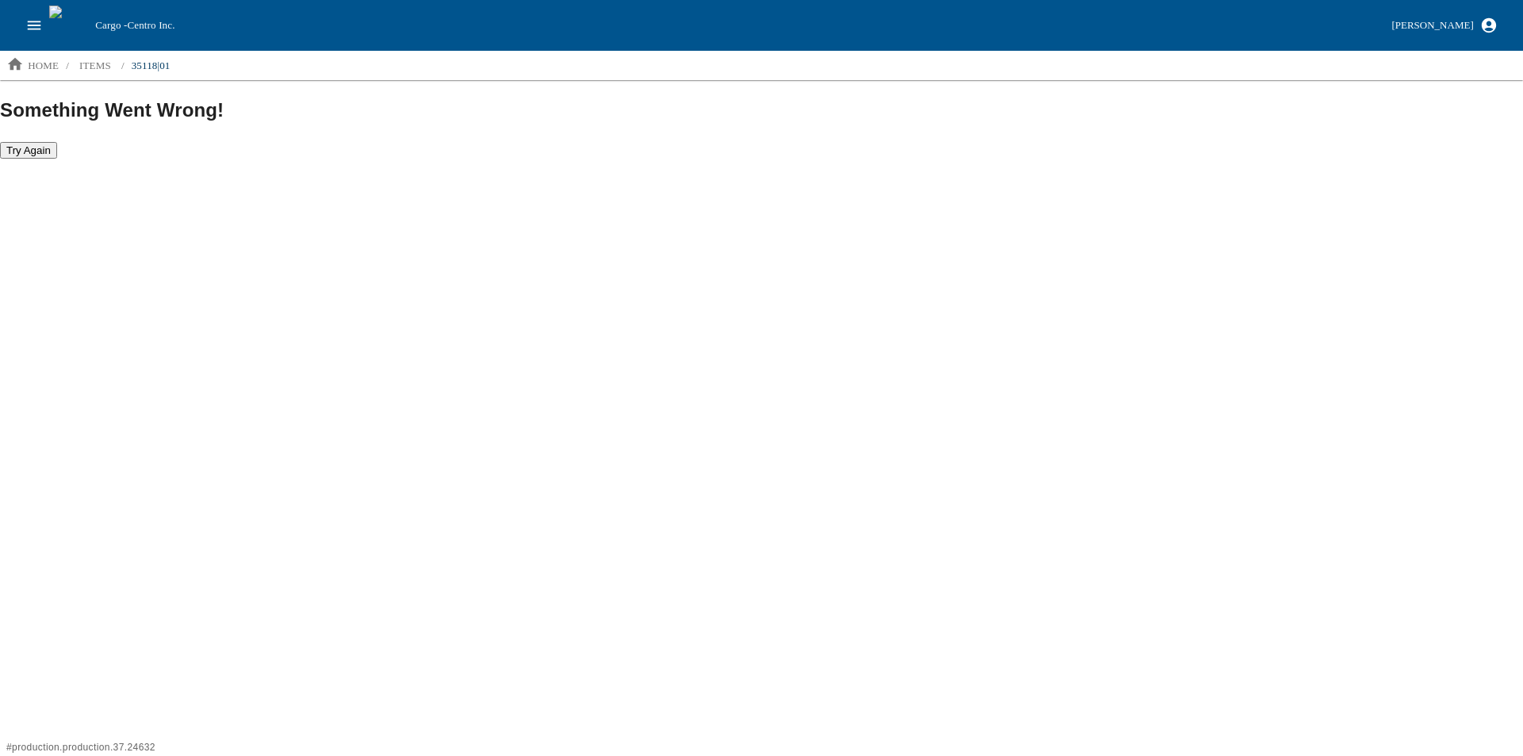
click at [29, 151] on button "Try Again" at bounding box center [28, 150] width 57 height 17
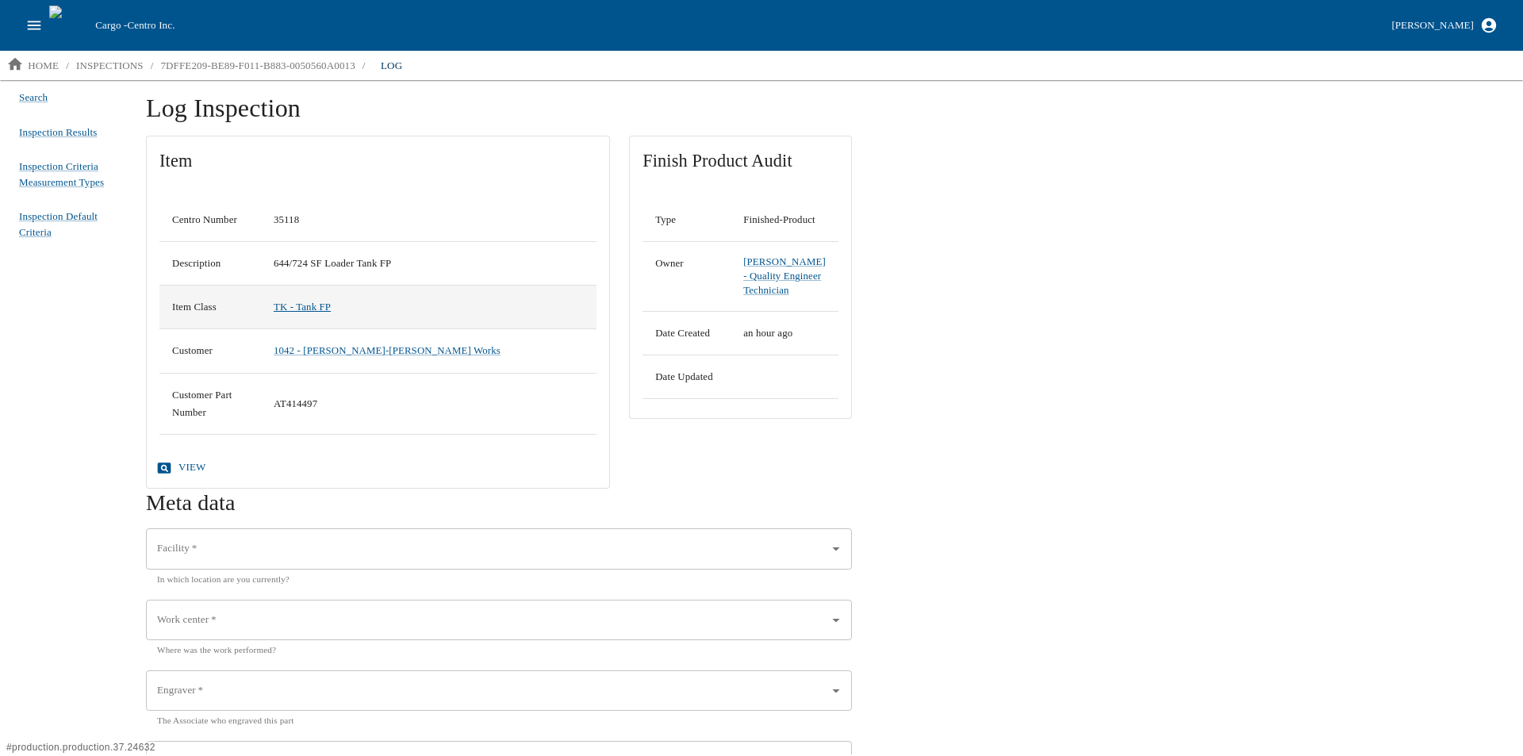
click at [308, 308] on link "TK - Tank FP" at bounding box center [302, 306] width 57 height 11
click at [40, 29] on icon "open drawer" at bounding box center [34, 25] width 13 height 9
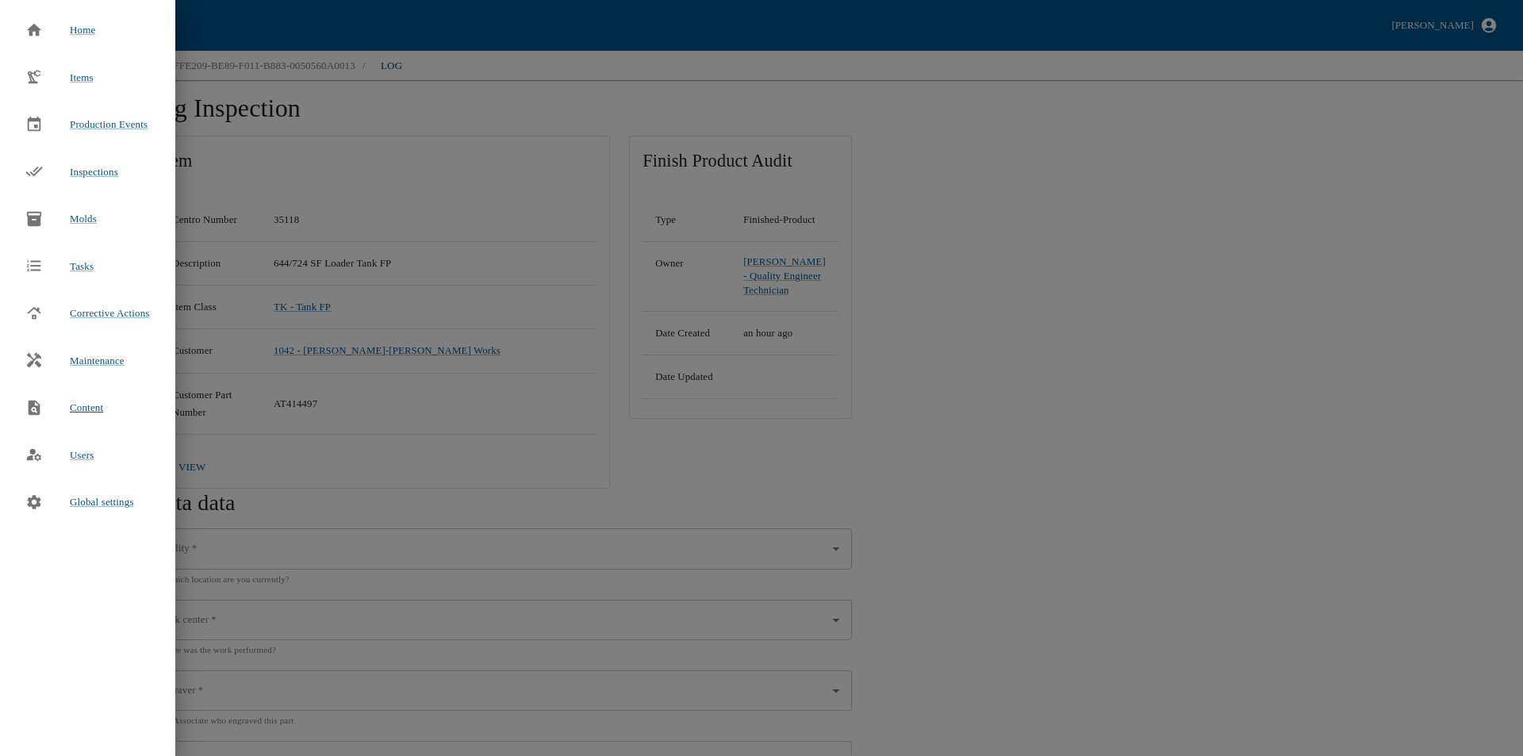
click at [82, 411] on span "Content" at bounding box center [86, 408] width 33 height 16
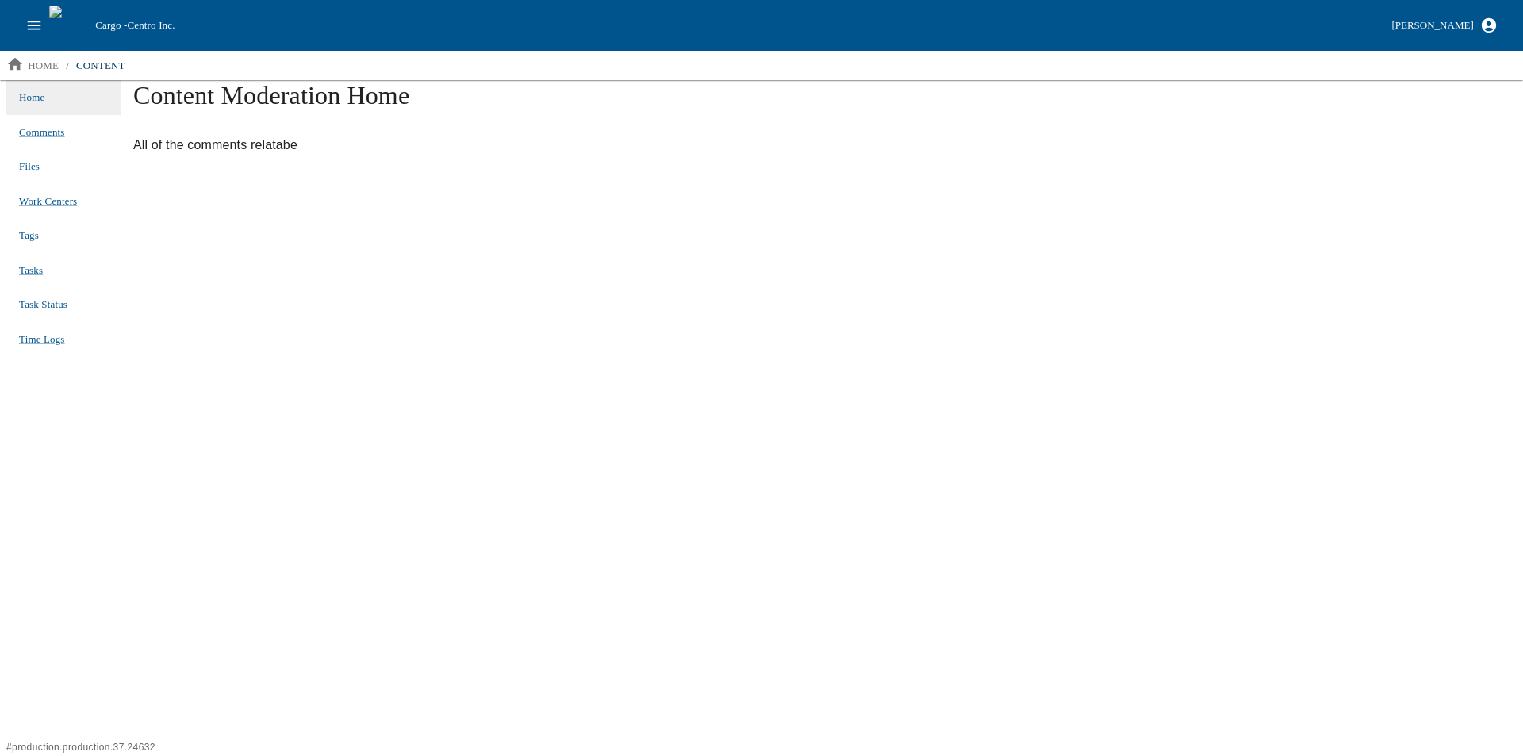
click at [25, 239] on span "Tags" at bounding box center [29, 235] width 20 height 12
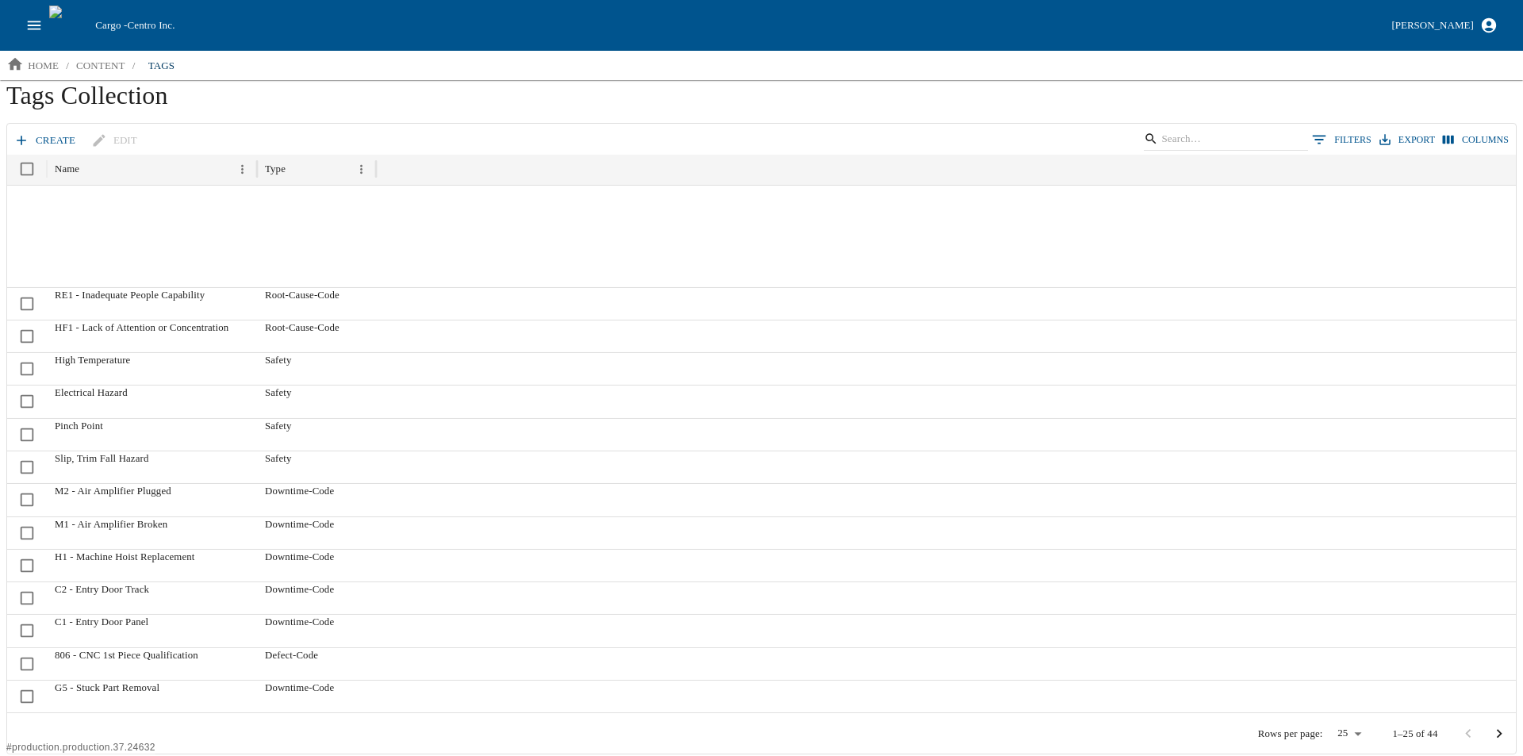
scroll to position [275, 0]
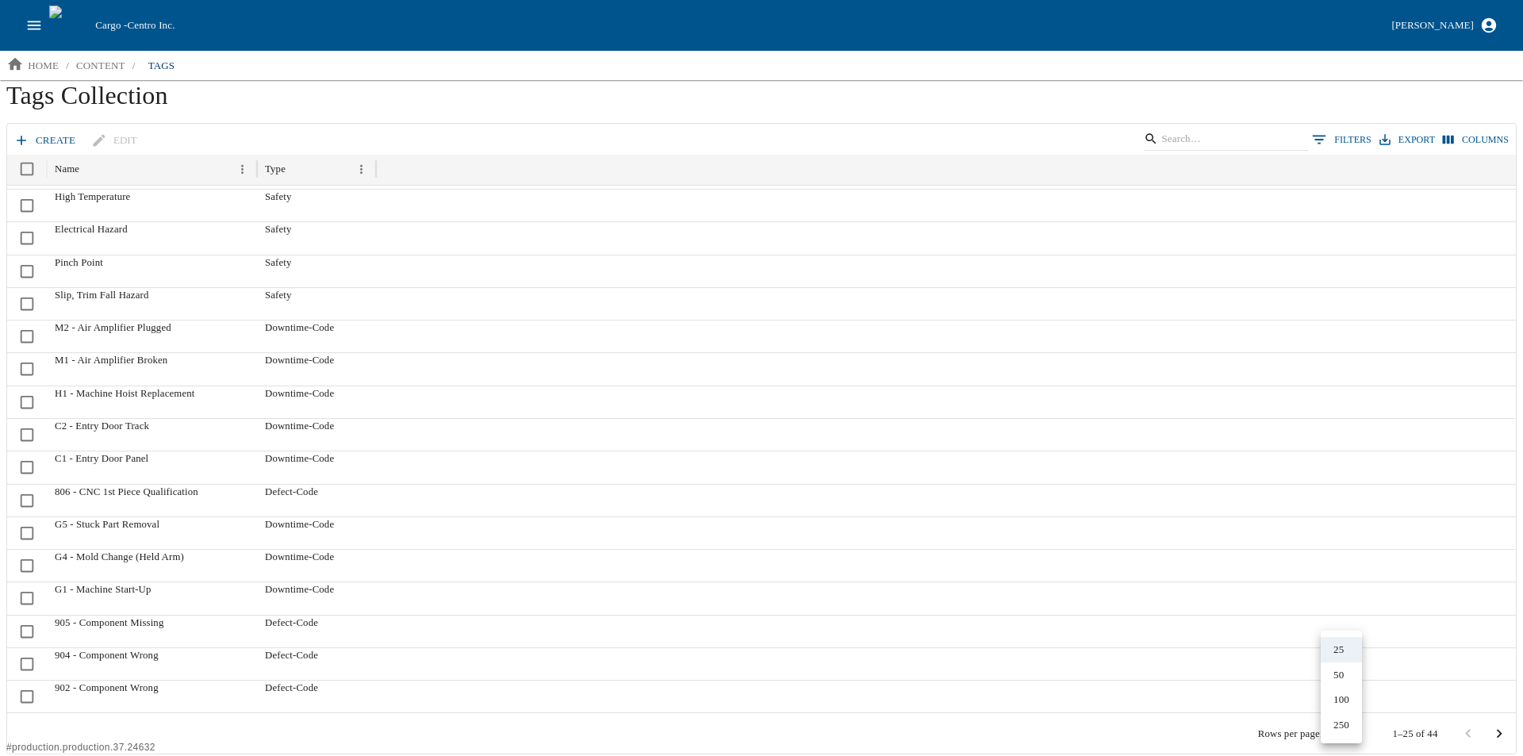
click at [1349, 734] on body "Cargo - Centro Inc. Aaron Jacobs home / content / tags Tags Collection create e…" at bounding box center [761, 377] width 1523 height 754
click at [1343, 679] on li "50" at bounding box center [1340, 674] width 41 height 25
type input "**"
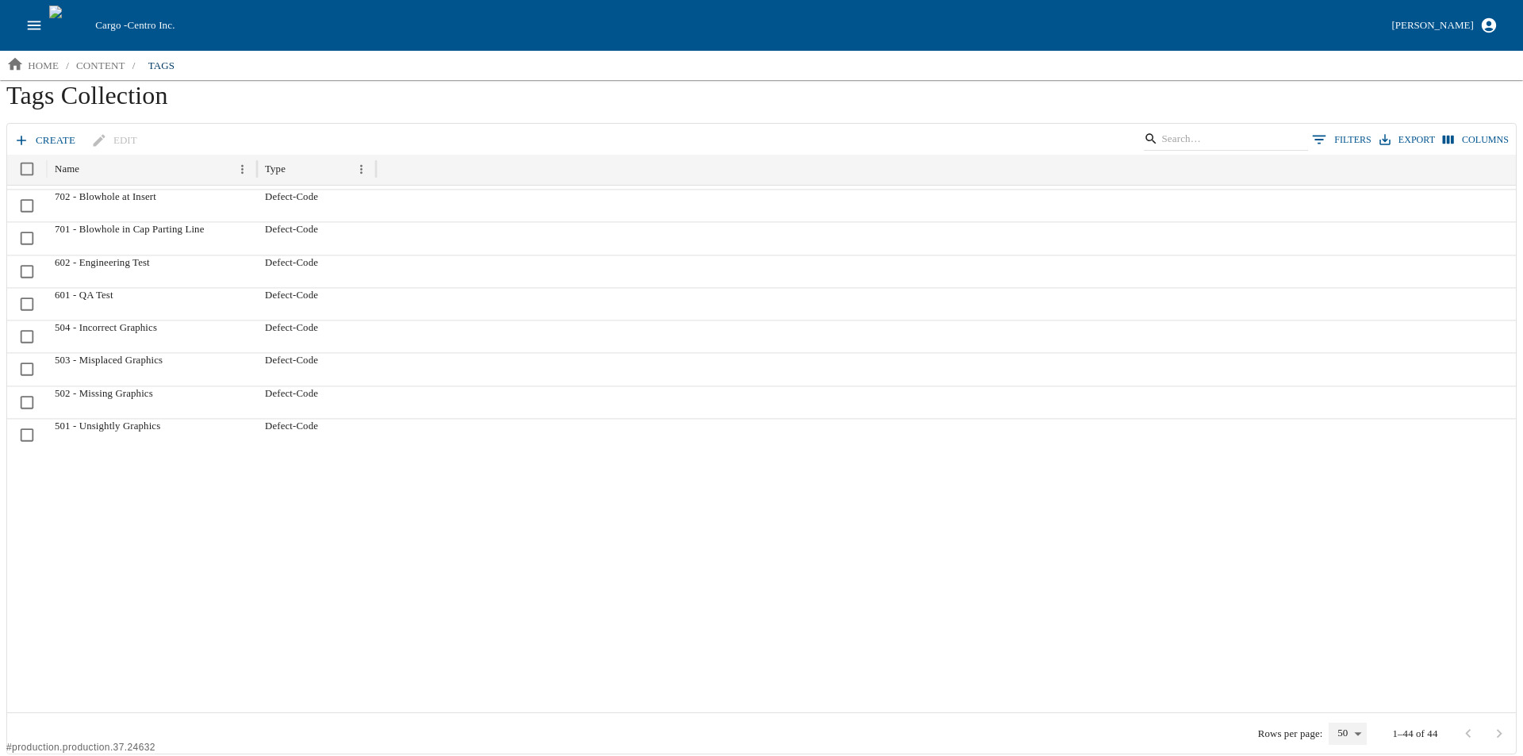
scroll to position [0, 0]
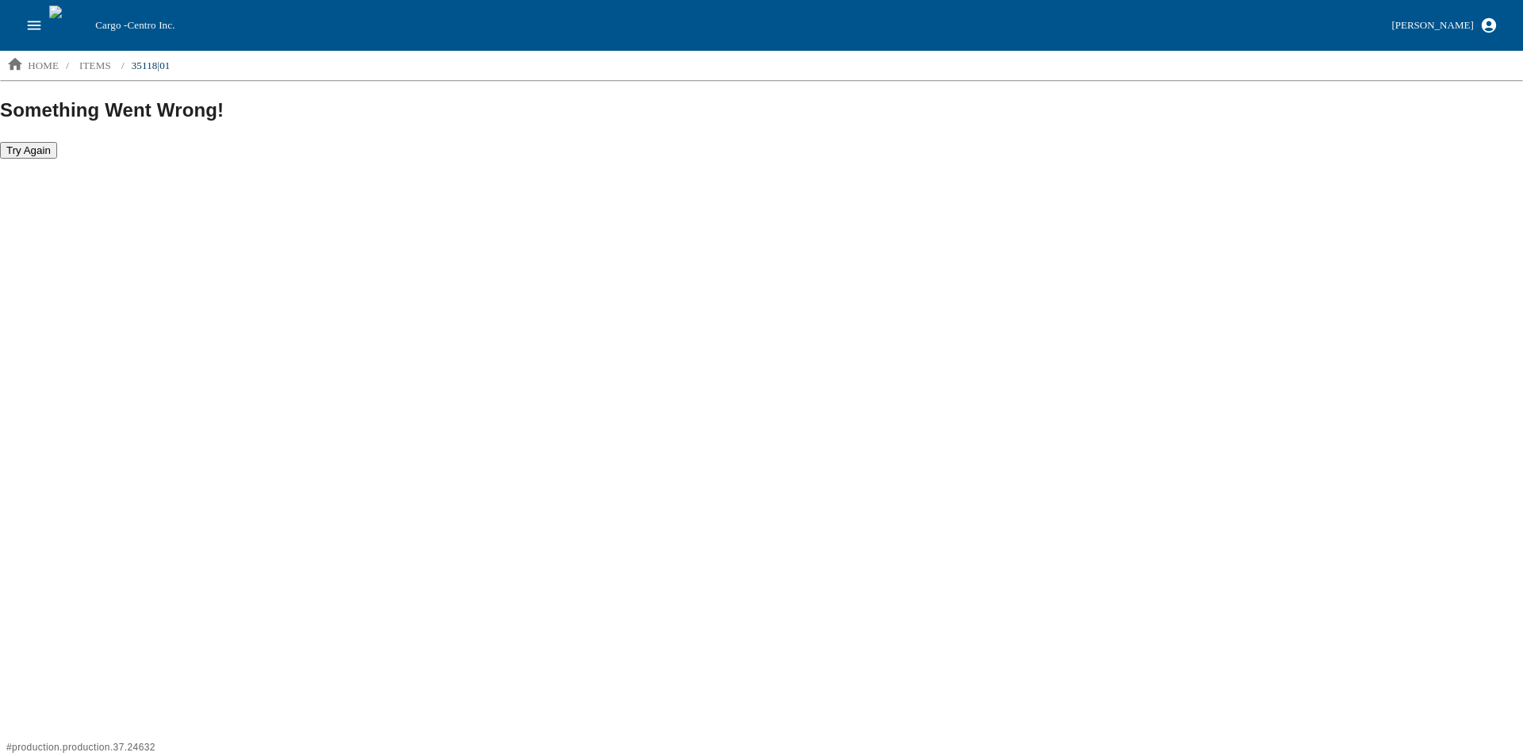
click at [20, 151] on button "Try Again" at bounding box center [28, 150] width 57 height 17
